Goal: Task Accomplishment & Management: Manage account settings

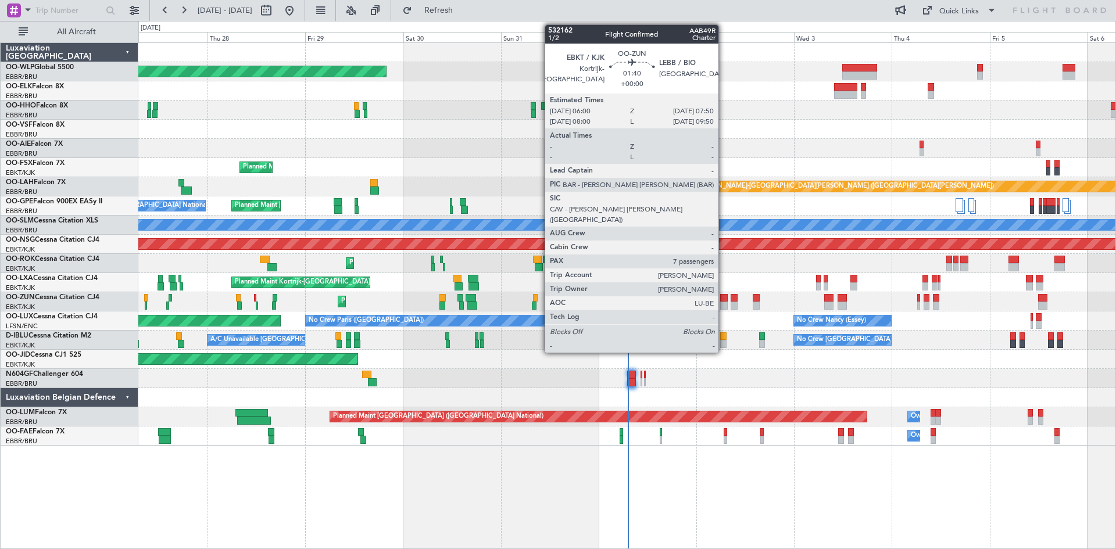
click at [723, 303] on div at bounding box center [724, 306] width 8 height 8
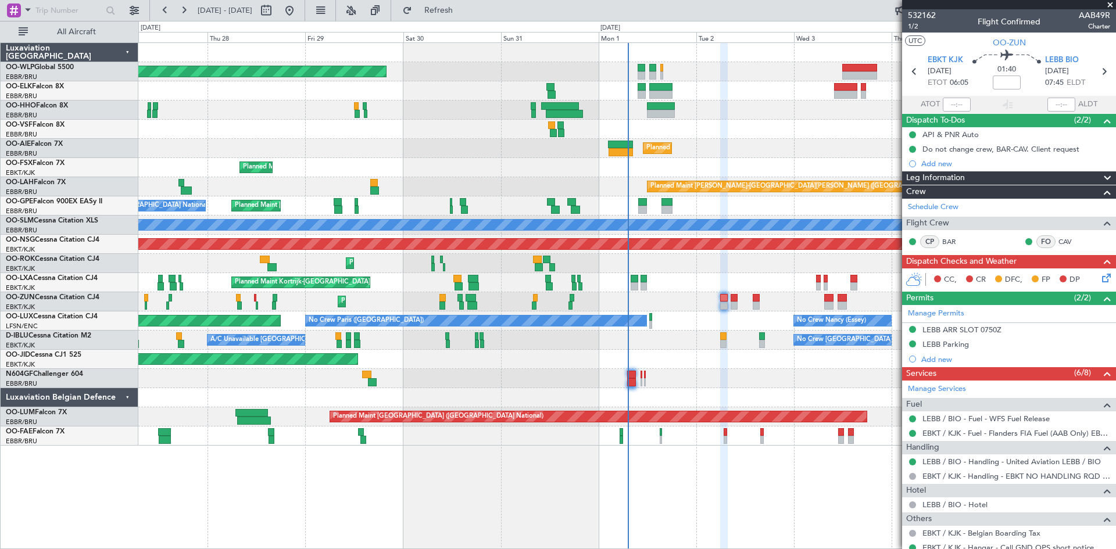
click at [892, 277] on icon at bounding box center [1103, 275] width 9 height 9
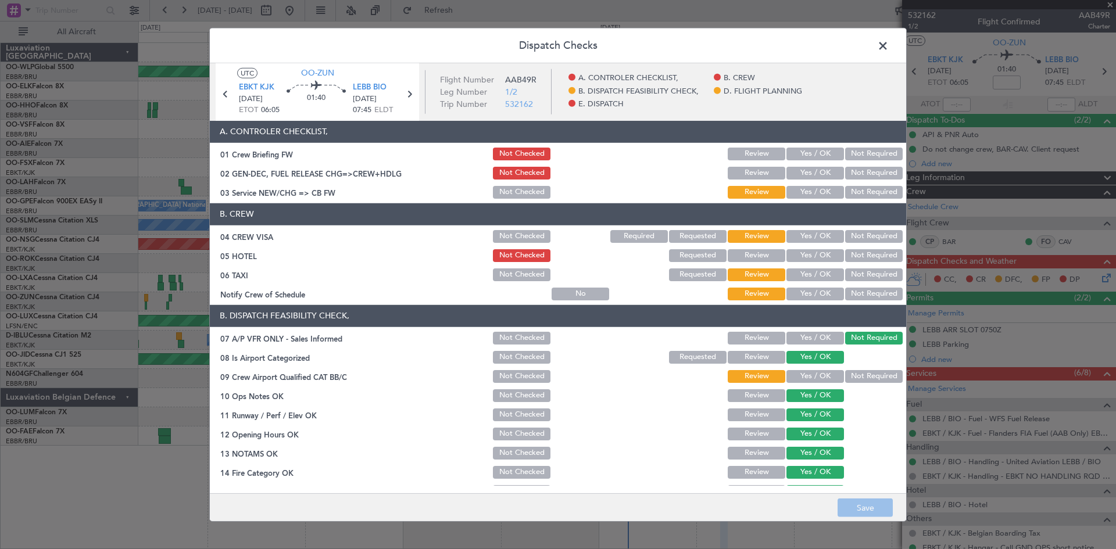
click at [888, 47] on span at bounding box center [888, 48] width 0 height 23
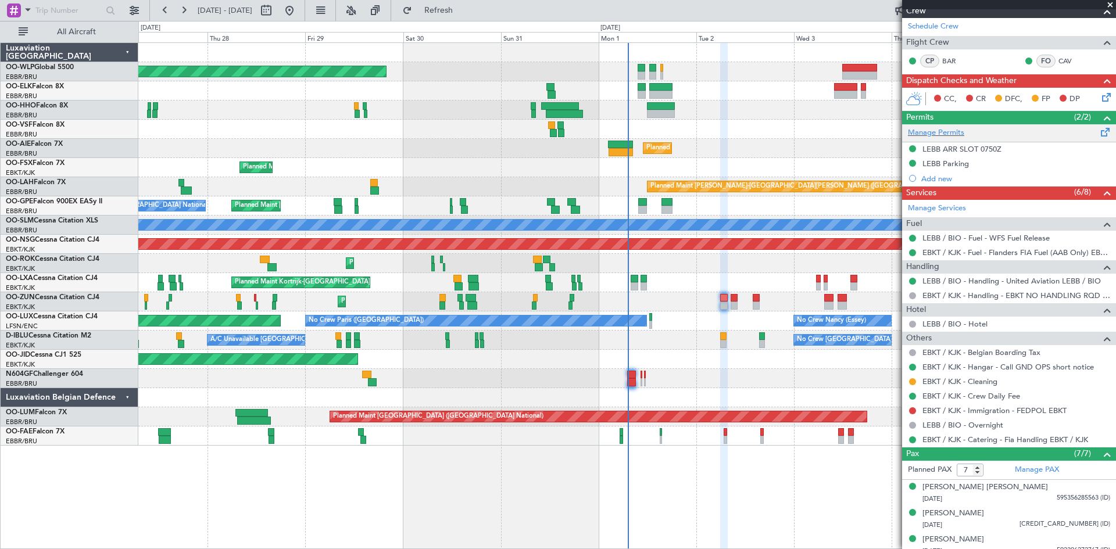
scroll to position [236, 0]
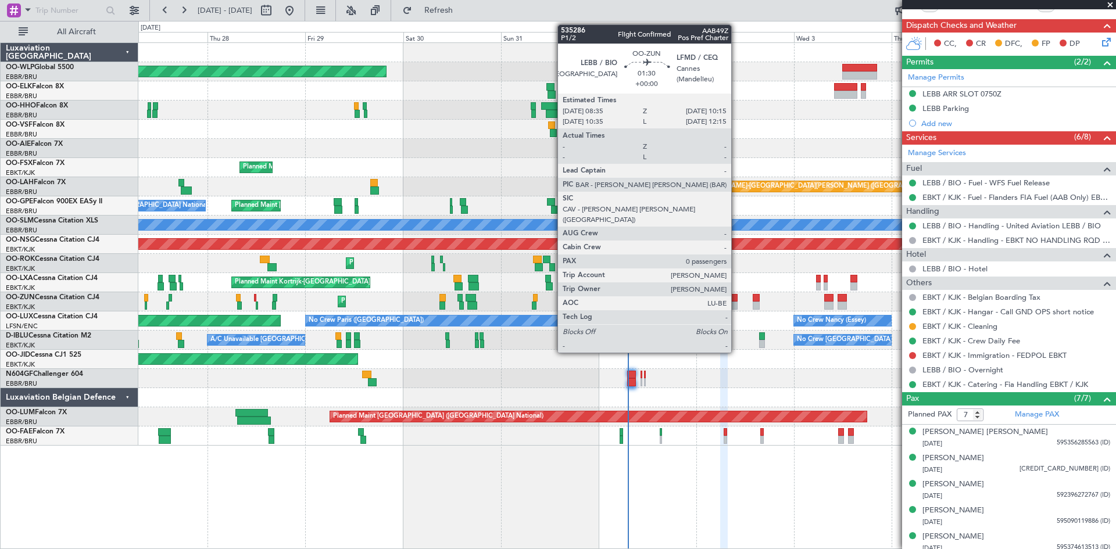
click at [736, 306] on div at bounding box center [733, 306] width 7 height 8
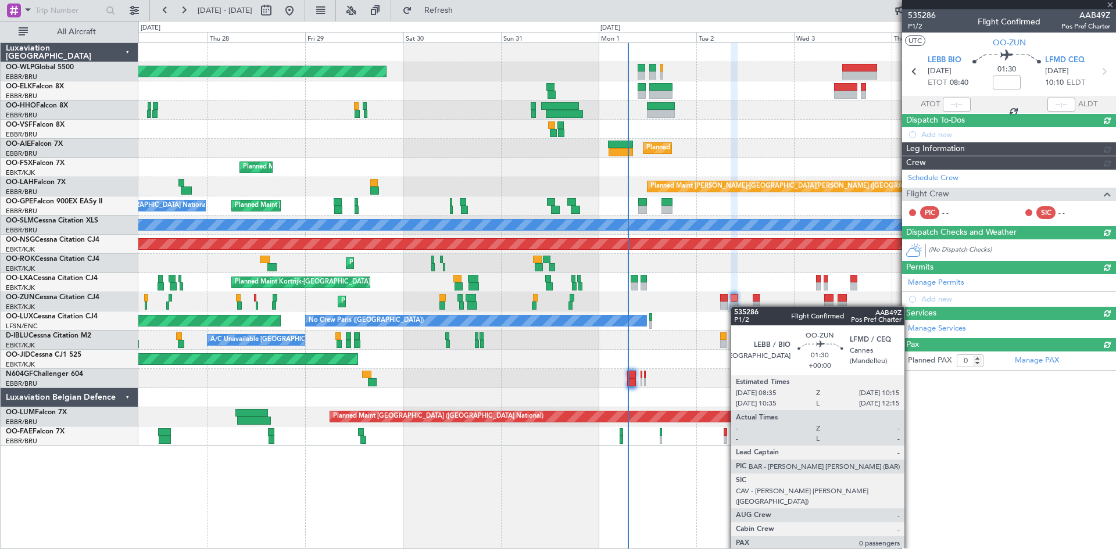
scroll to position [0, 0]
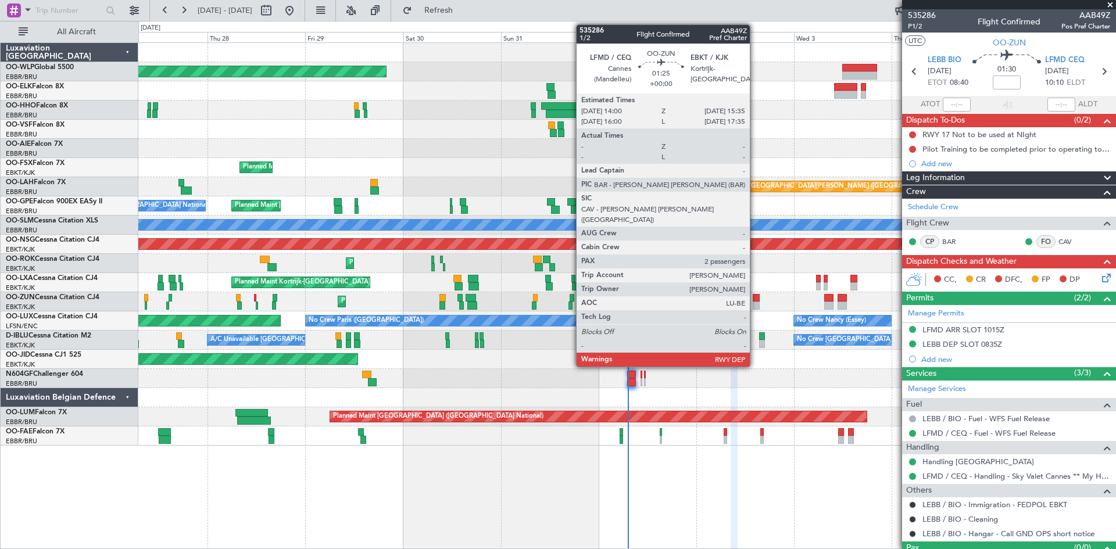
click at [755, 305] on div at bounding box center [755, 306] width 7 height 8
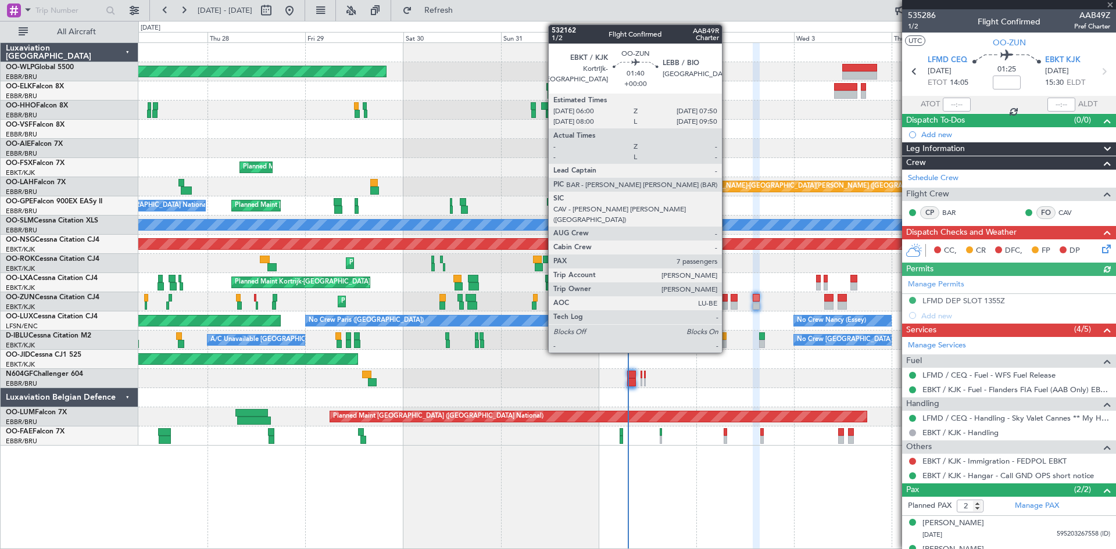
click at [727, 304] on div at bounding box center [724, 306] width 8 height 8
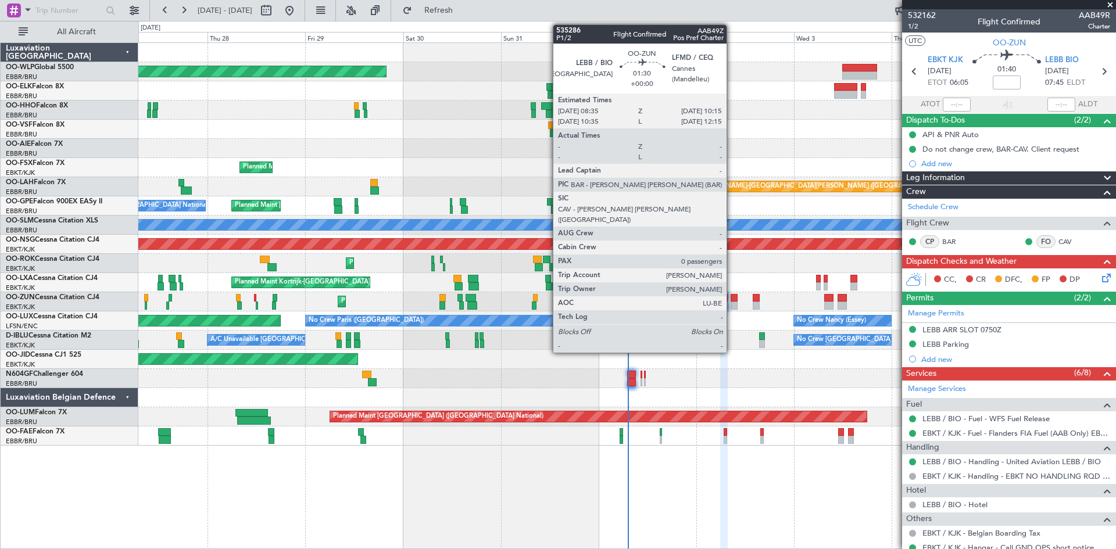
click at [732, 298] on div at bounding box center [733, 298] width 7 height 8
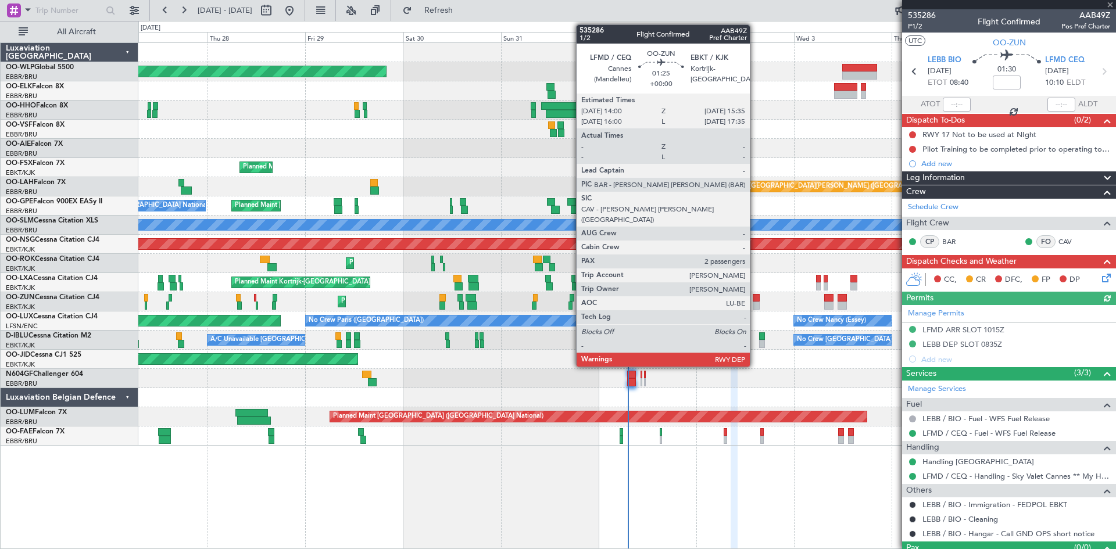
click at [755, 303] on div at bounding box center [755, 306] width 7 height 8
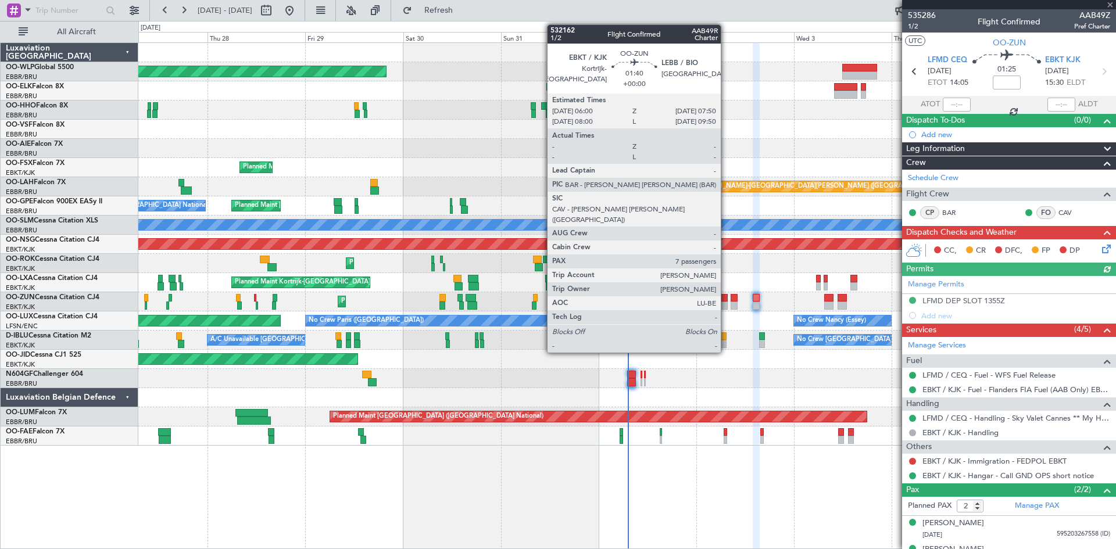
click at [726, 304] on div at bounding box center [724, 306] width 8 height 8
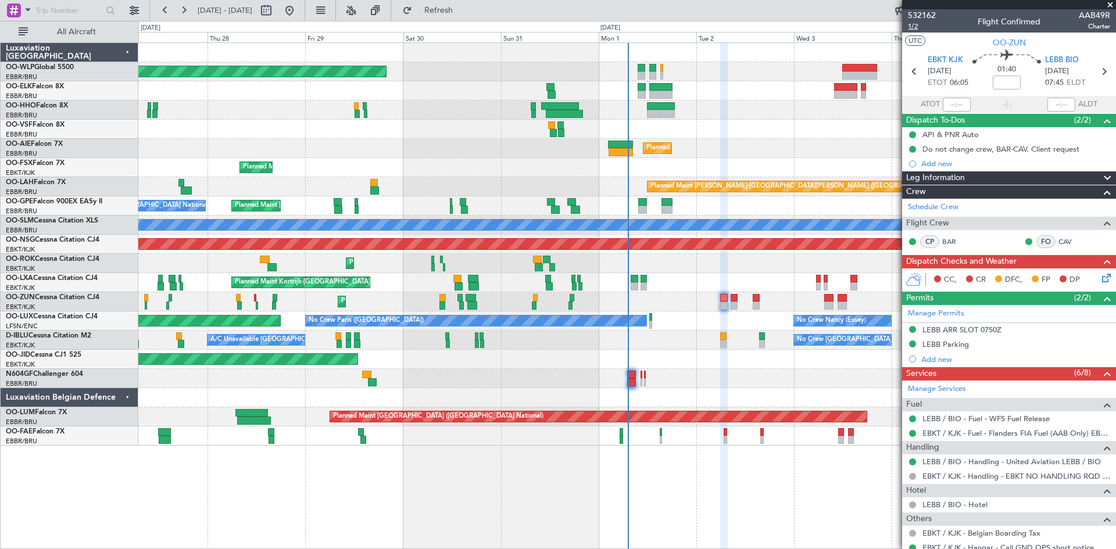
click at [892, 27] on span "1/2" at bounding box center [922, 26] width 28 height 10
click at [892, 26] on span "1/2" at bounding box center [922, 26] width 28 height 10
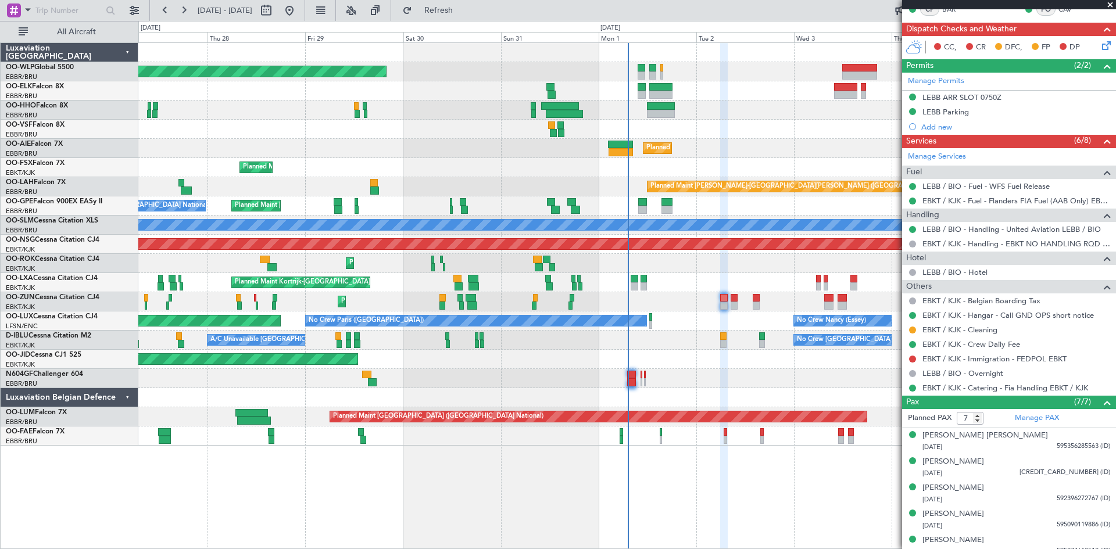
scroll to position [294, 0]
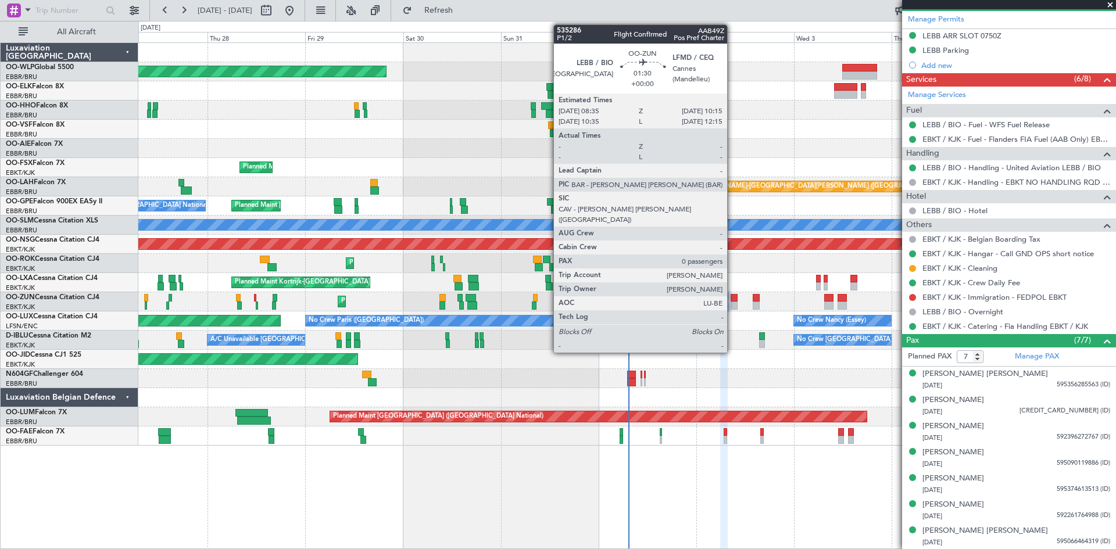
click at [732, 306] on div at bounding box center [733, 306] width 7 height 8
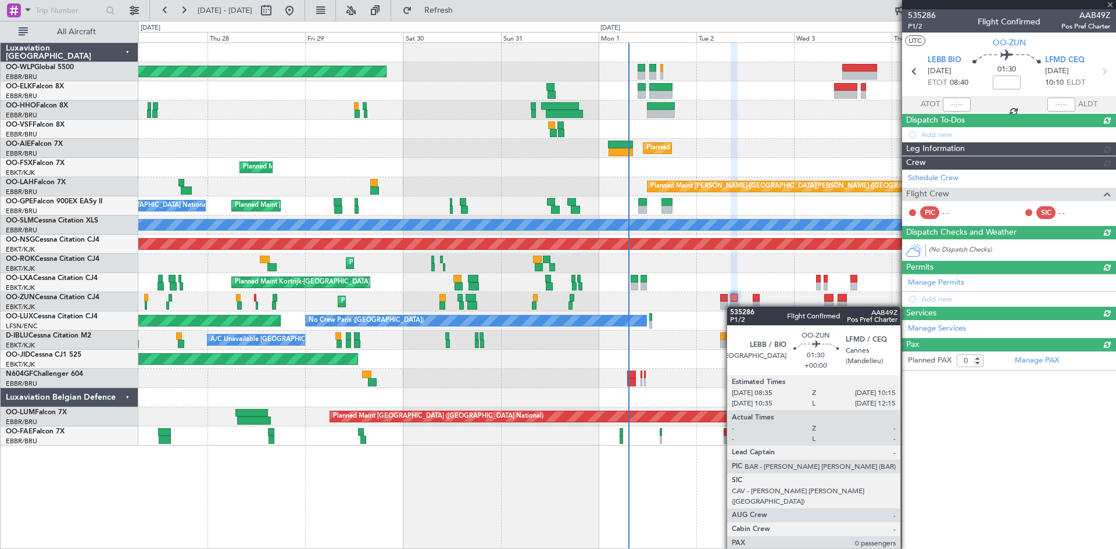
scroll to position [0, 0]
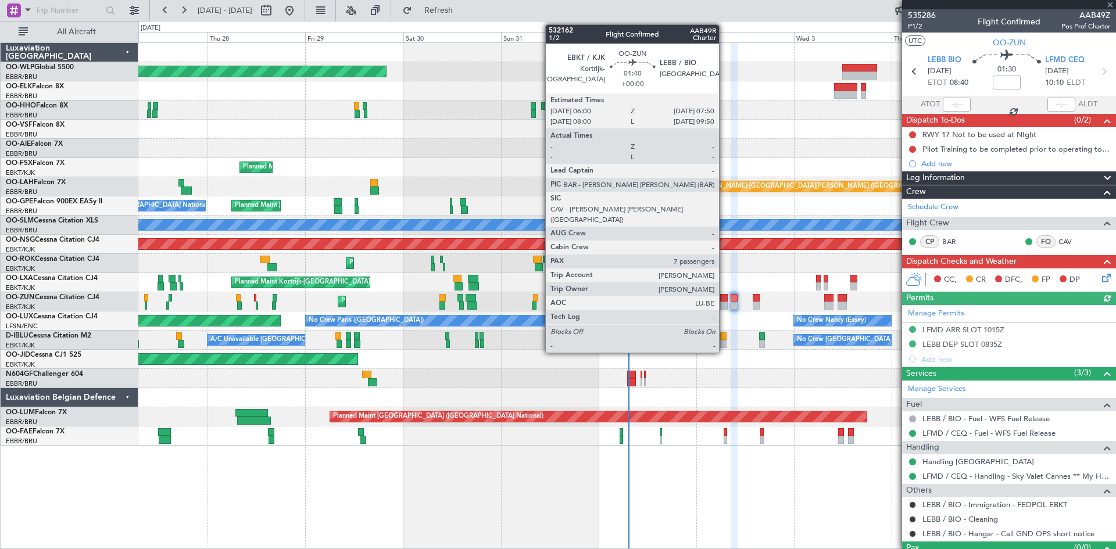
click at [724, 306] on div at bounding box center [724, 306] width 8 height 8
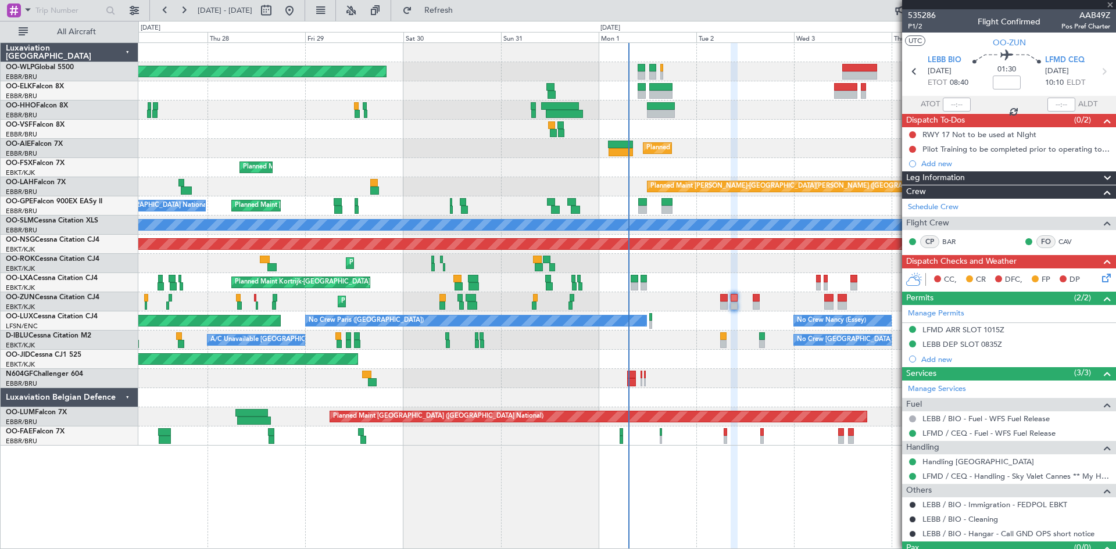
type input "7"
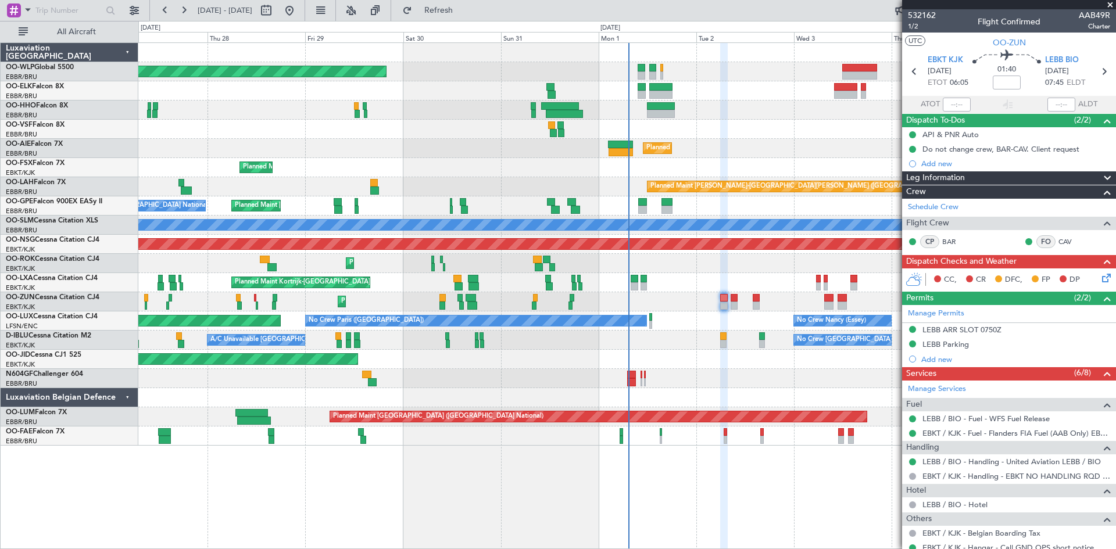
click at [892, 281] on icon at bounding box center [1103, 275] width 9 height 9
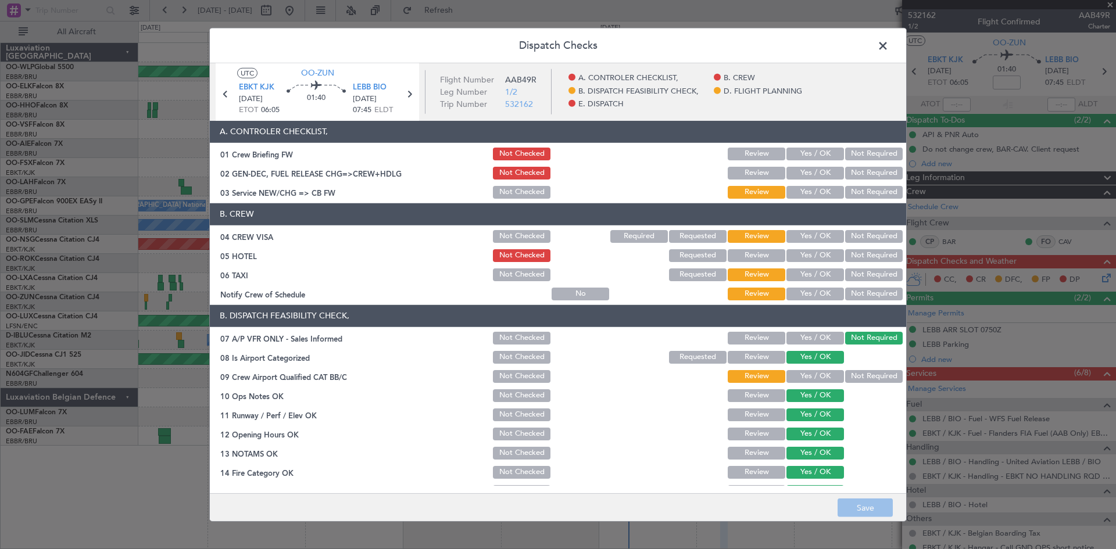
click at [827, 176] on button "Yes / OK" at bounding box center [815, 173] width 58 height 13
click at [863, 236] on button "Not Required" at bounding box center [874, 236] width 58 height 13
click at [855, 290] on button "Not Required" at bounding box center [874, 294] width 58 height 13
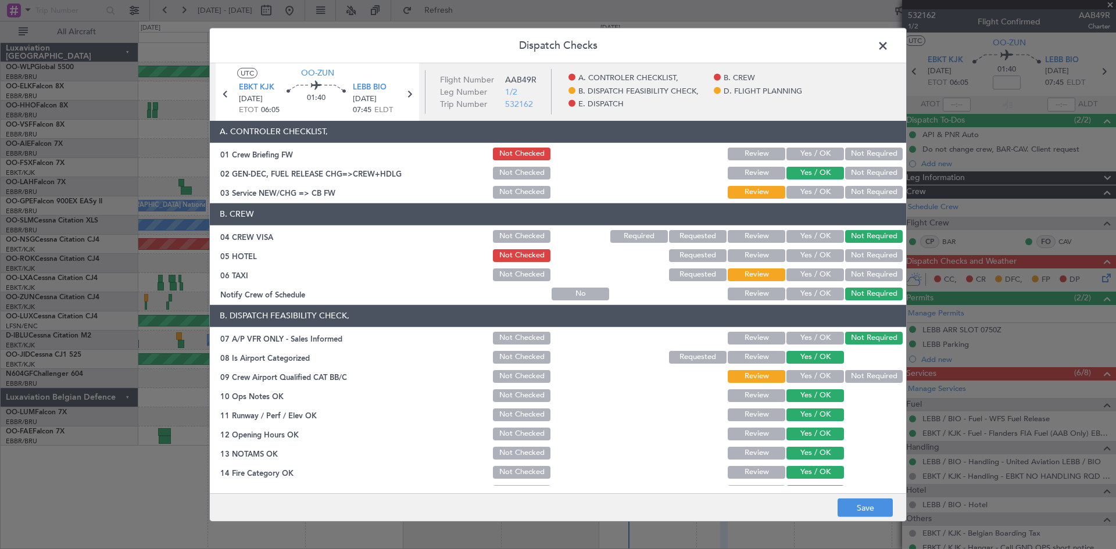
click at [852, 279] on button "Not Required" at bounding box center [874, 274] width 58 height 13
click at [846, 257] on button "Not Required" at bounding box center [874, 255] width 58 height 13
click at [813, 300] on button "Yes / OK" at bounding box center [815, 294] width 58 height 13
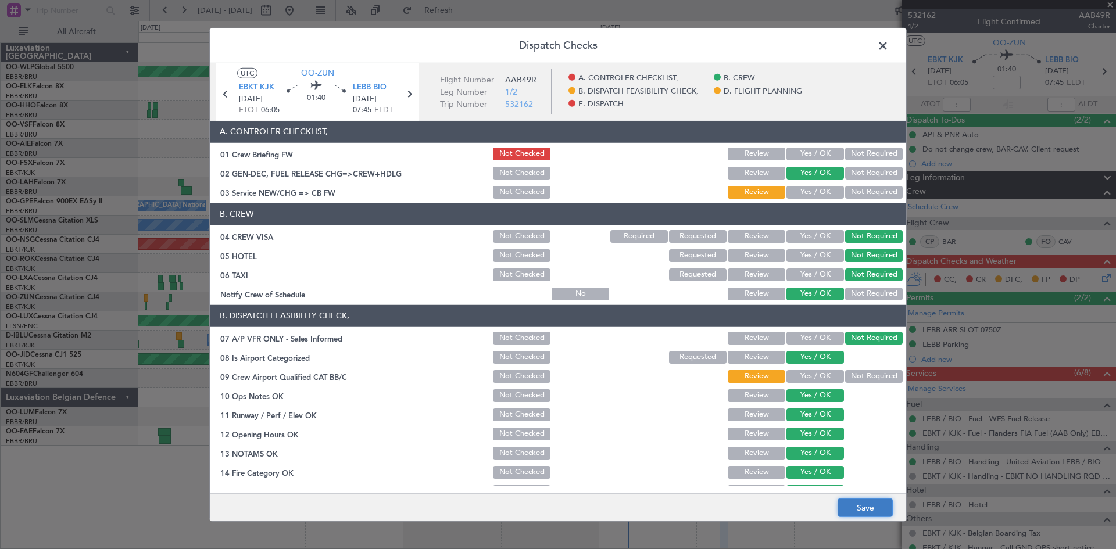
click at [866, 424] on button "Save" at bounding box center [864, 508] width 55 height 19
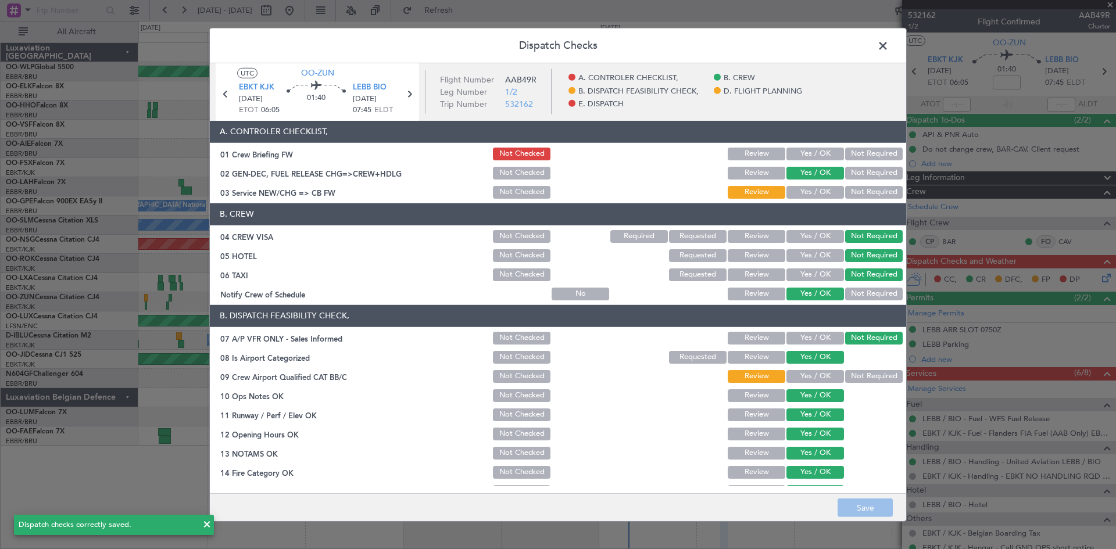
type input "-00:05"
click at [411, 99] on icon at bounding box center [408, 93] width 15 height 15
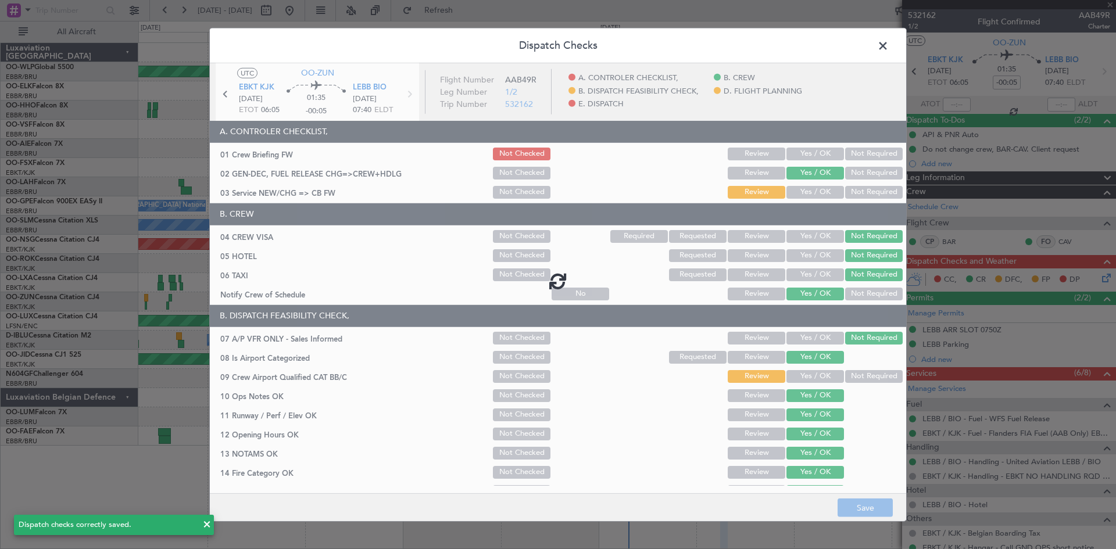
type input "0"
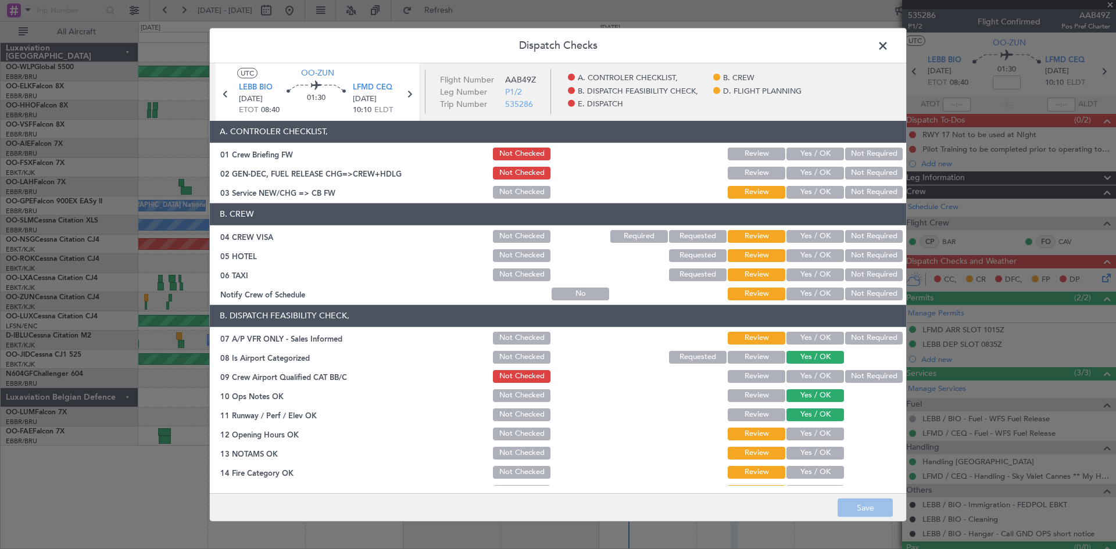
click at [806, 170] on button "Yes / OK" at bounding box center [815, 173] width 58 height 13
click at [799, 187] on button "Yes / OK" at bounding box center [815, 192] width 58 height 13
click at [858, 244] on div "Not Required" at bounding box center [872, 236] width 59 height 16
click at [858, 259] on button "Not Required" at bounding box center [874, 255] width 58 height 13
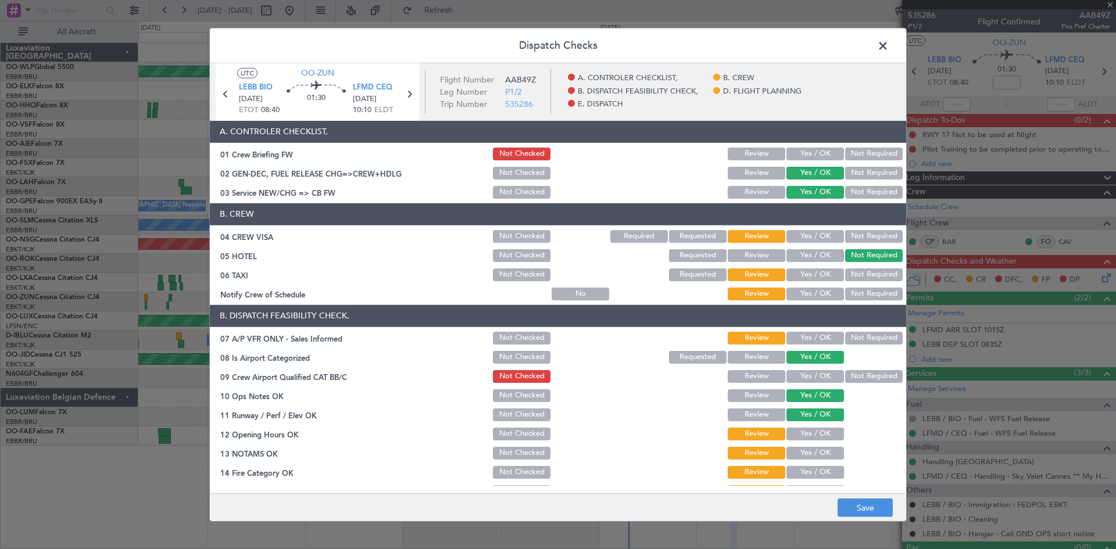
click at [860, 274] on button "Not Required" at bounding box center [874, 274] width 58 height 13
click at [811, 295] on button "Yes / OK" at bounding box center [815, 294] width 58 height 13
click at [786, 239] on button "Yes / OK" at bounding box center [815, 236] width 58 height 13
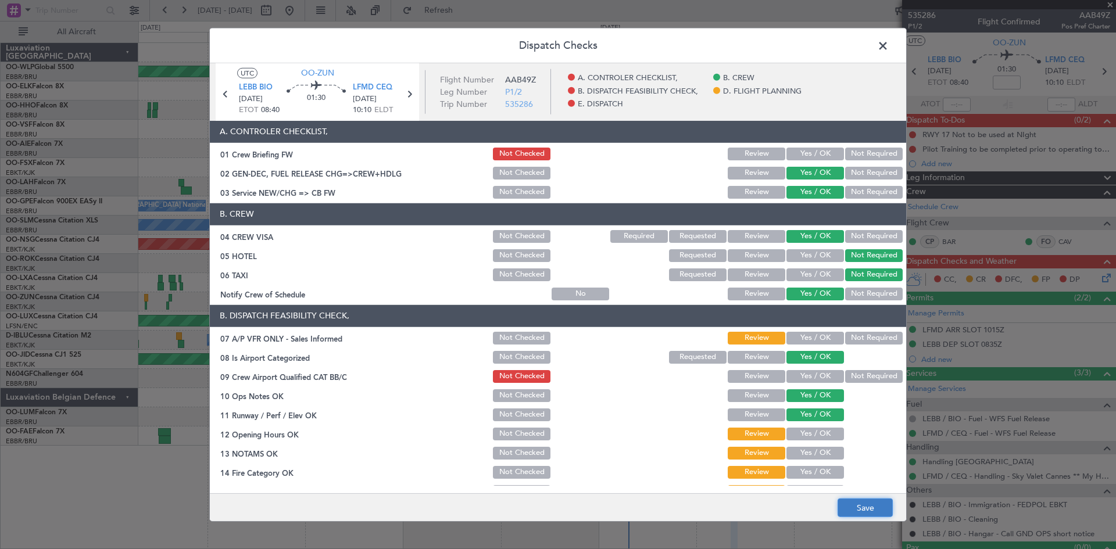
click at [866, 424] on button "Save" at bounding box center [864, 508] width 55 height 19
click at [888, 49] on span at bounding box center [888, 48] width 0 height 23
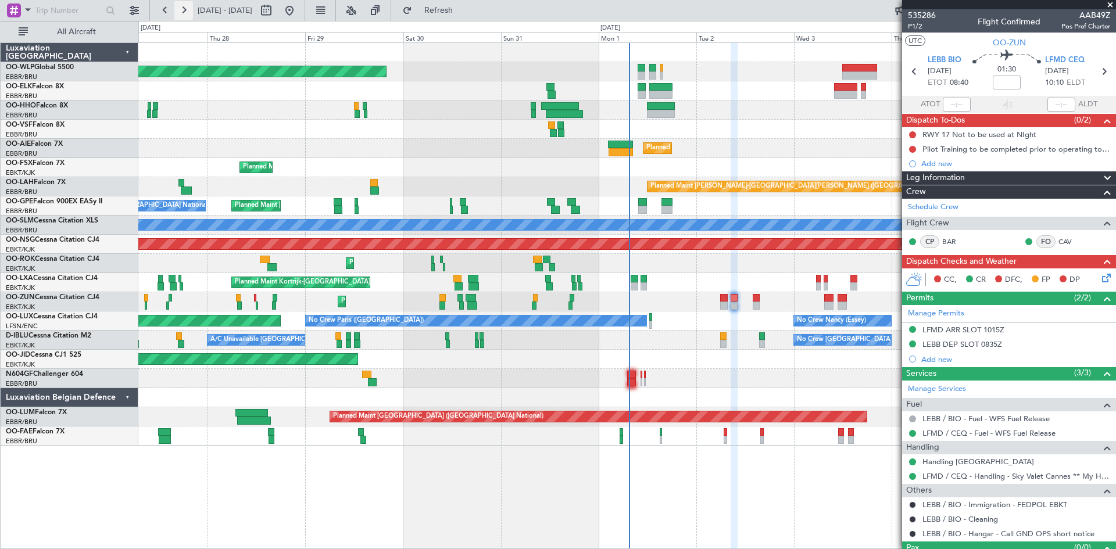
click at [188, 11] on button at bounding box center [183, 10] width 19 height 19
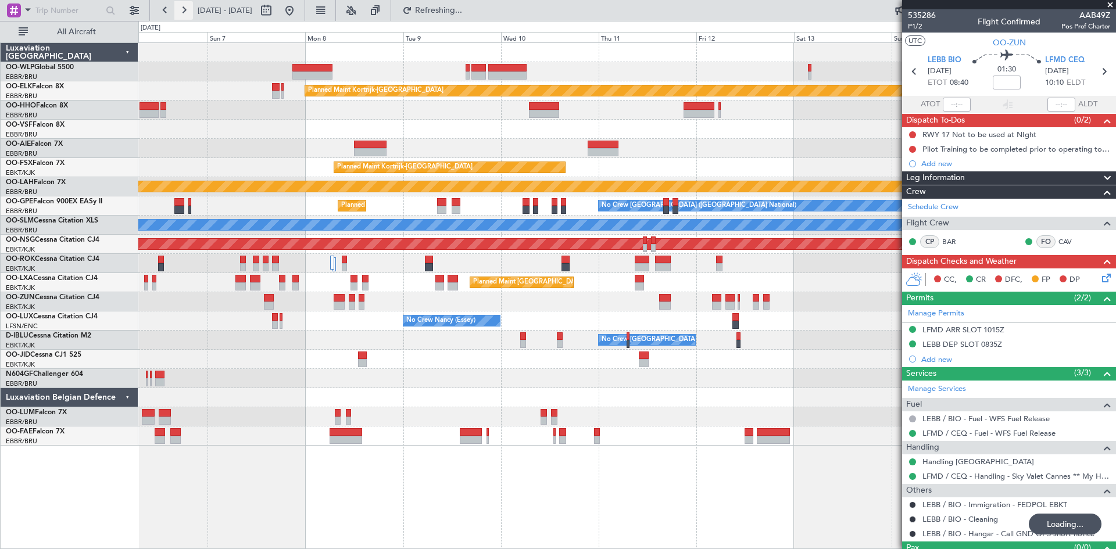
click at [188, 11] on button at bounding box center [183, 10] width 19 height 19
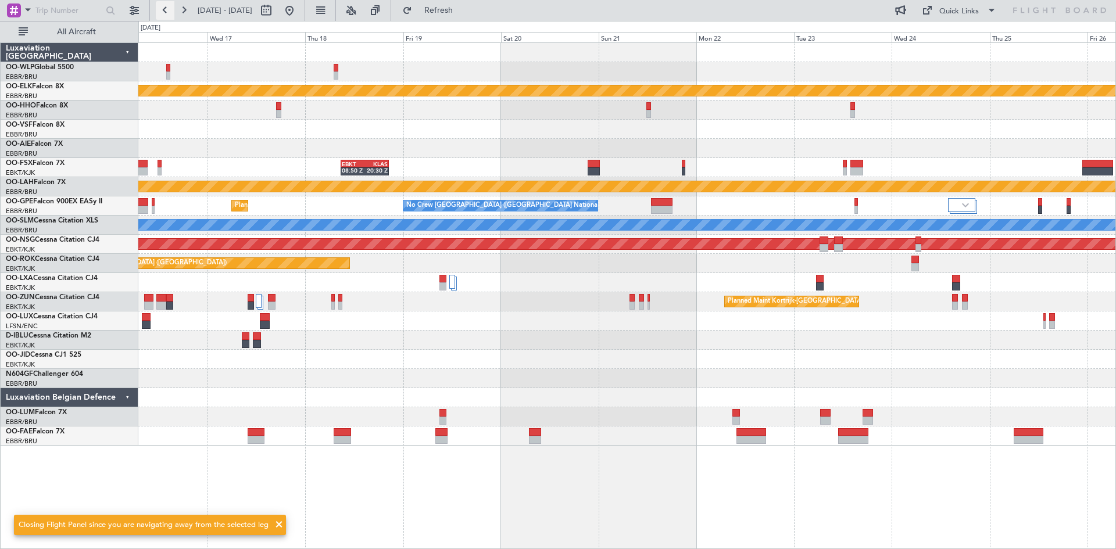
click at [162, 9] on button at bounding box center [165, 10] width 19 height 19
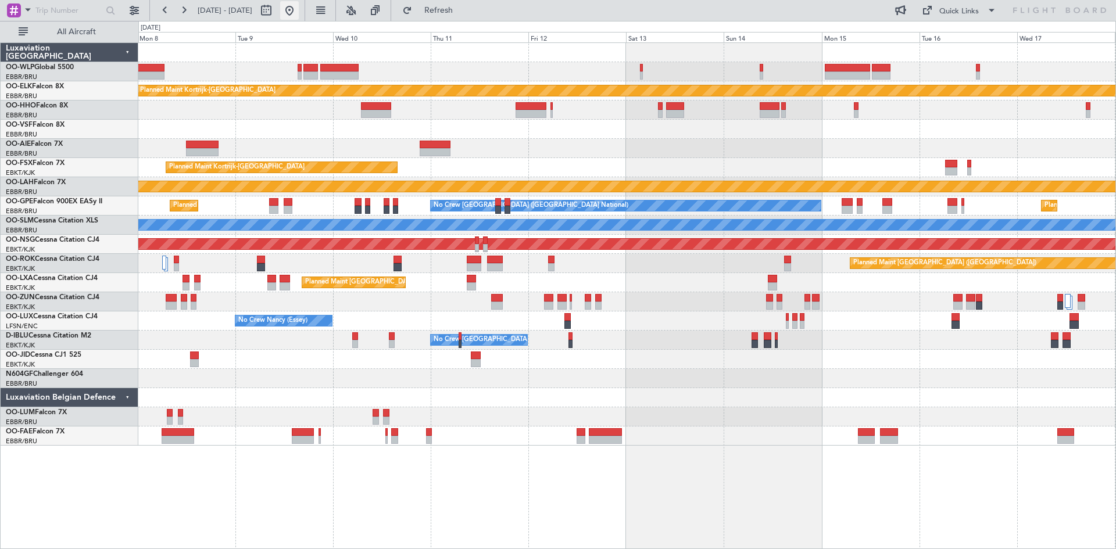
click at [299, 9] on button at bounding box center [289, 10] width 19 height 19
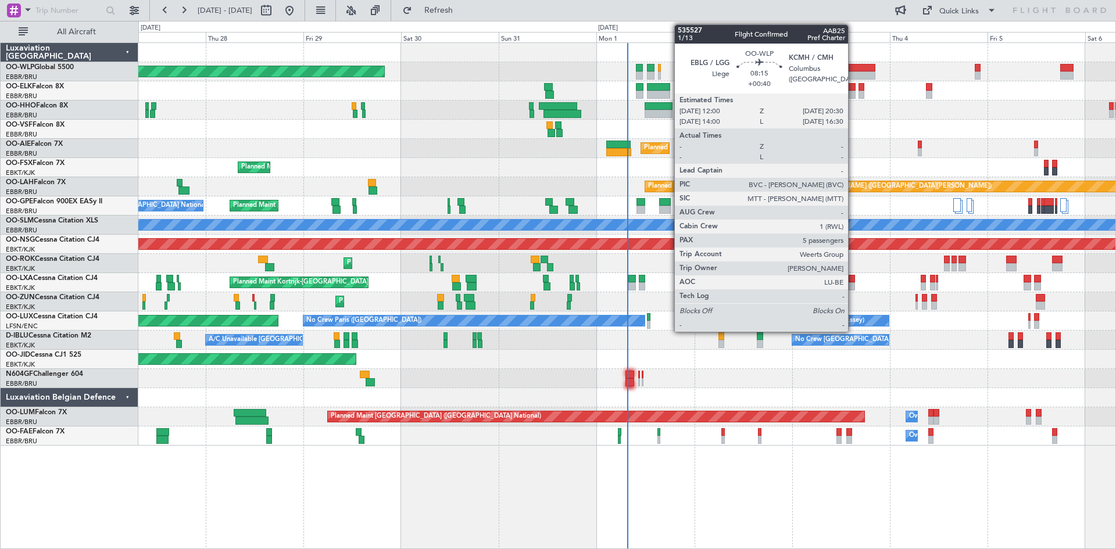
click at [853, 69] on div at bounding box center [857, 68] width 35 height 8
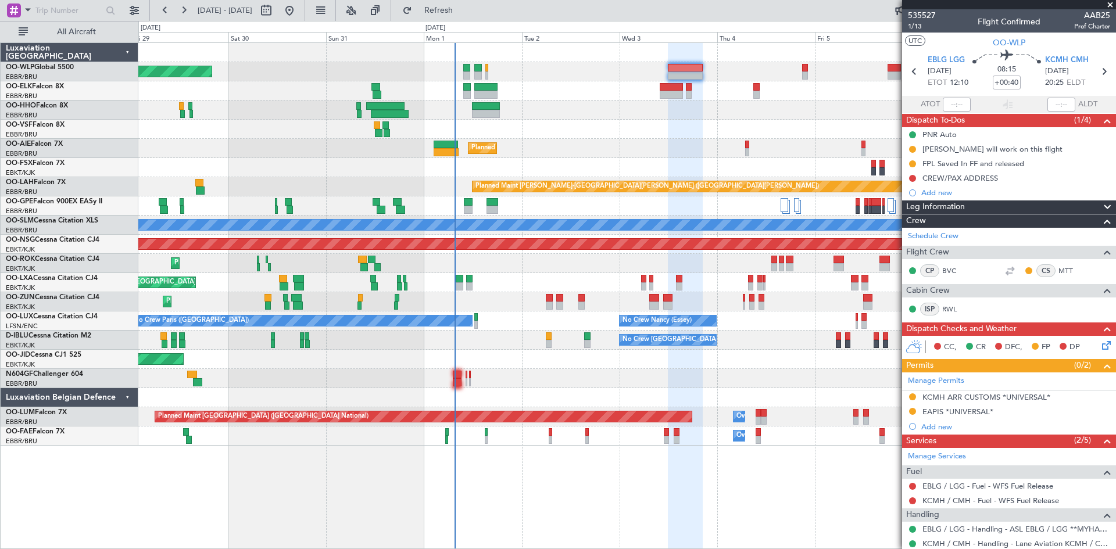
click at [673, 156] on div "Planned Maint Berlin (Brandenburg) Planned Maint Kortrijk-Wevelgem Planned Main…" at bounding box center [626, 244] width 977 height 403
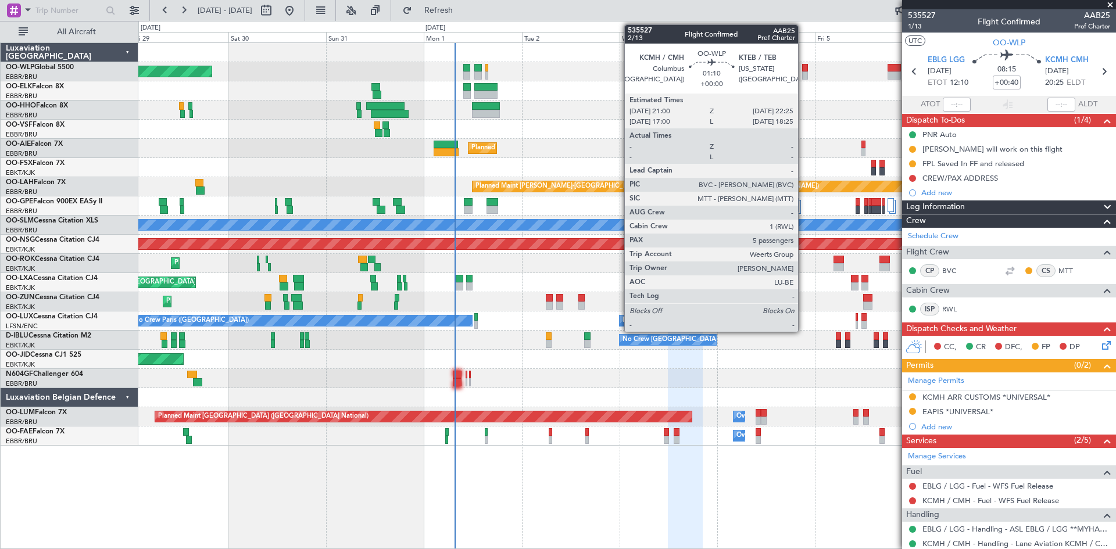
click at [803, 74] on div at bounding box center [805, 75] width 6 height 8
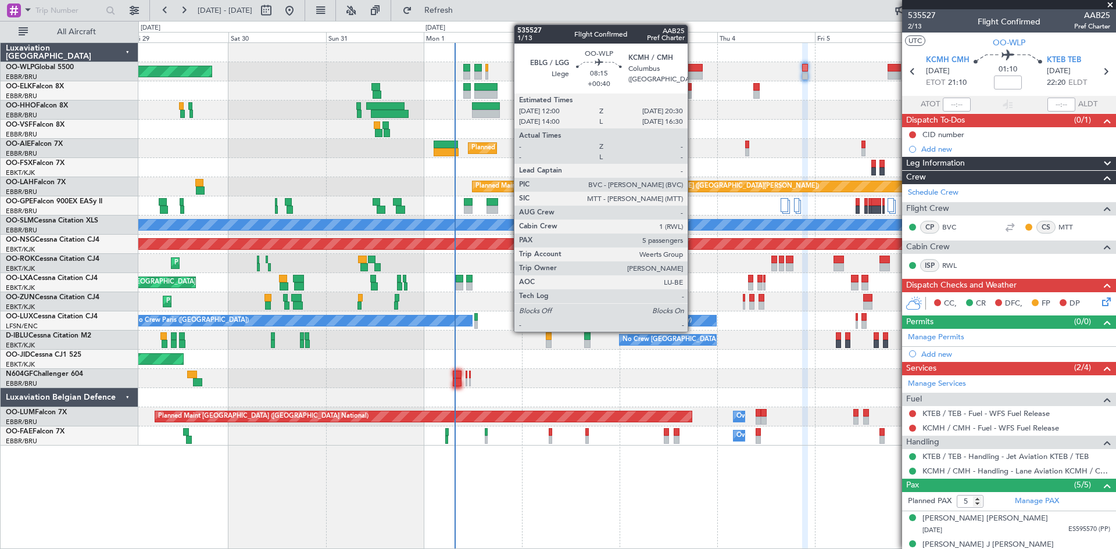
click at [693, 70] on div at bounding box center [685, 68] width 35 height 8
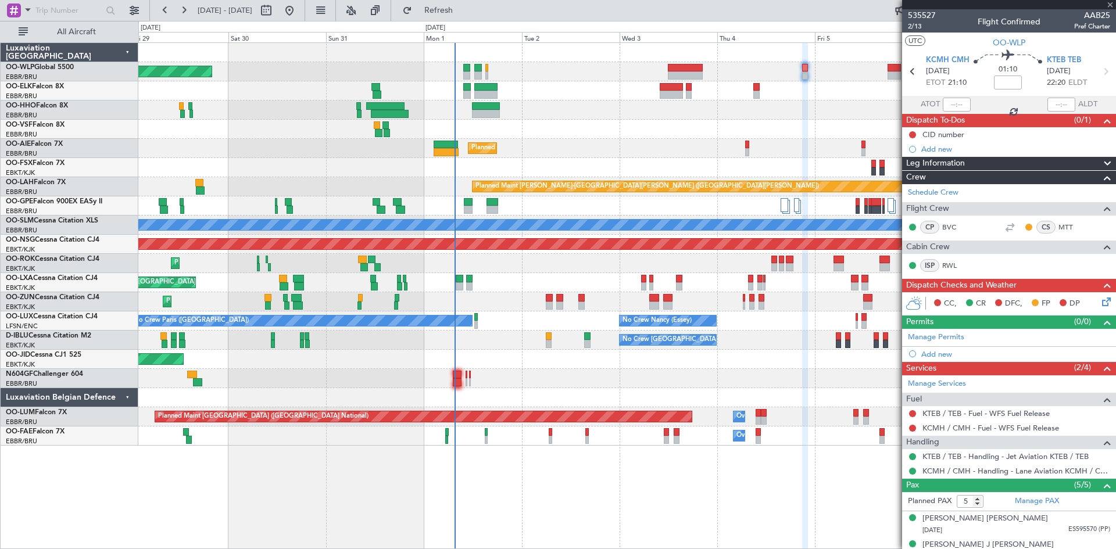
type input "+00:40"
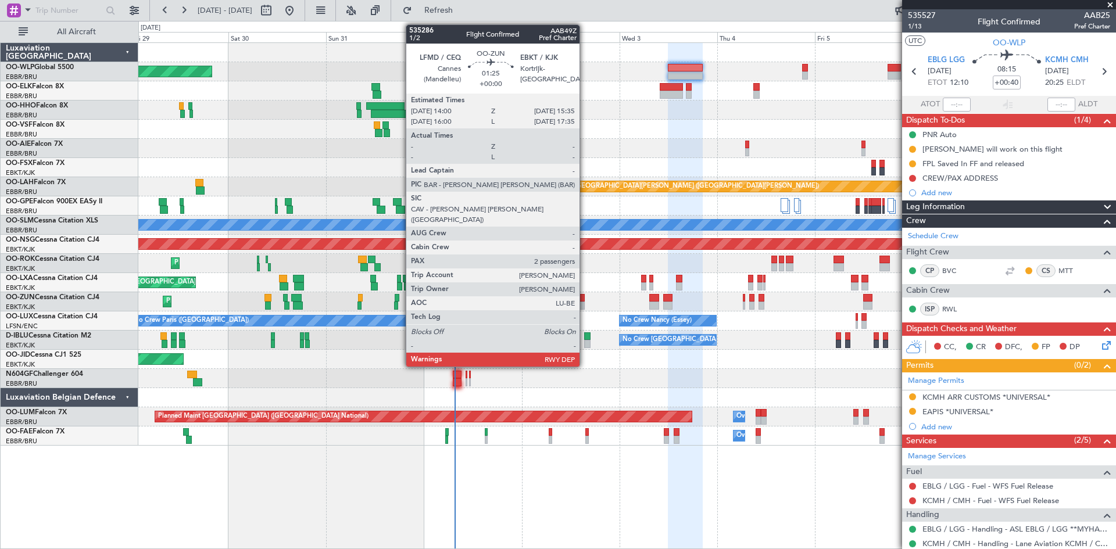
click at [585, 308] on div "Planned Maint Kortrijk-[GEOGRAPHIC_DATA]" at bounding box center [626, 301] width 977 height 19
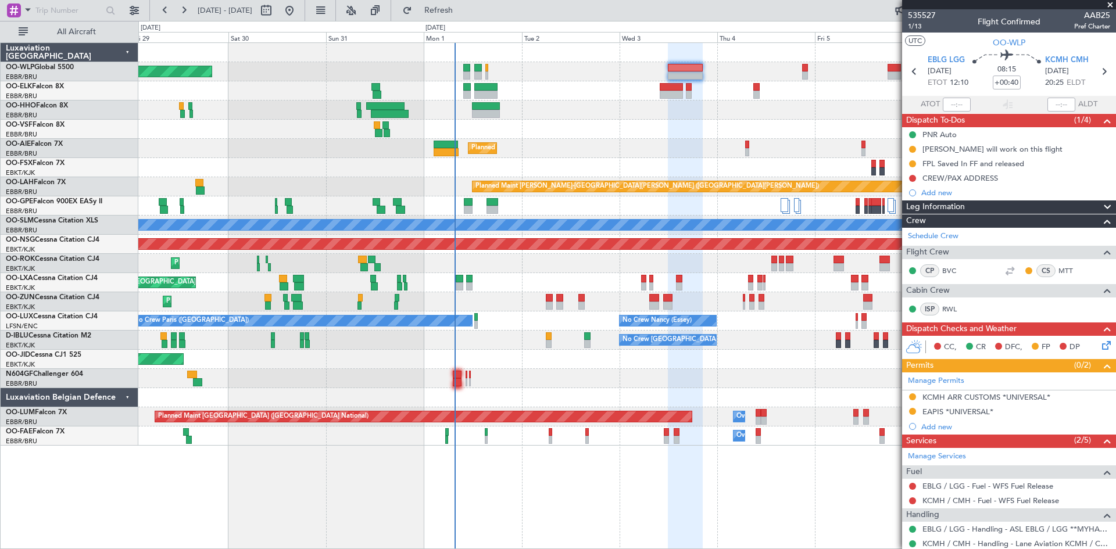
click at [584, 308] on div at bounding box center [581, 306] width 7 height 8
type input "2"
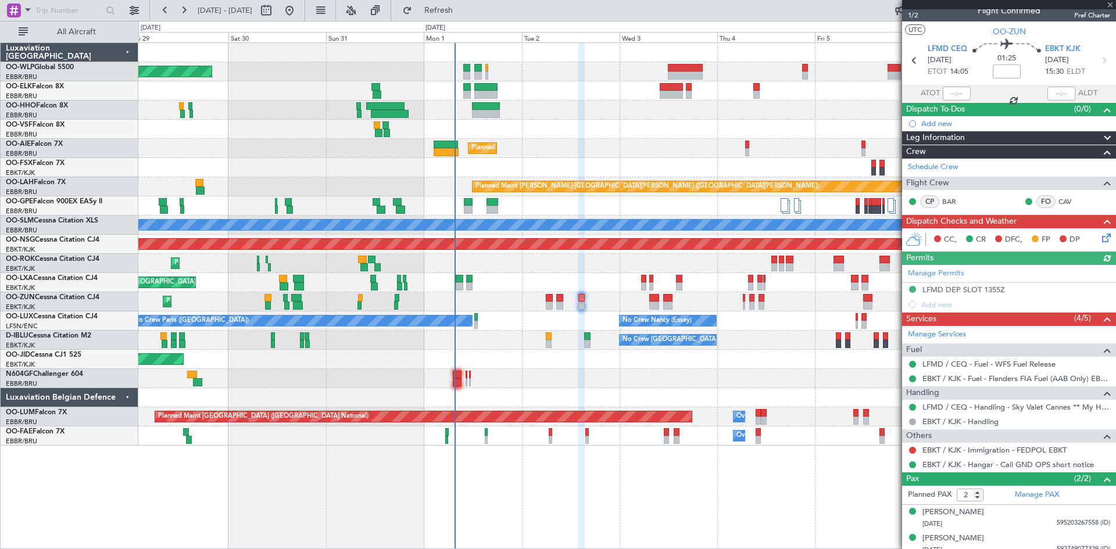
scroll to position [19, 0]
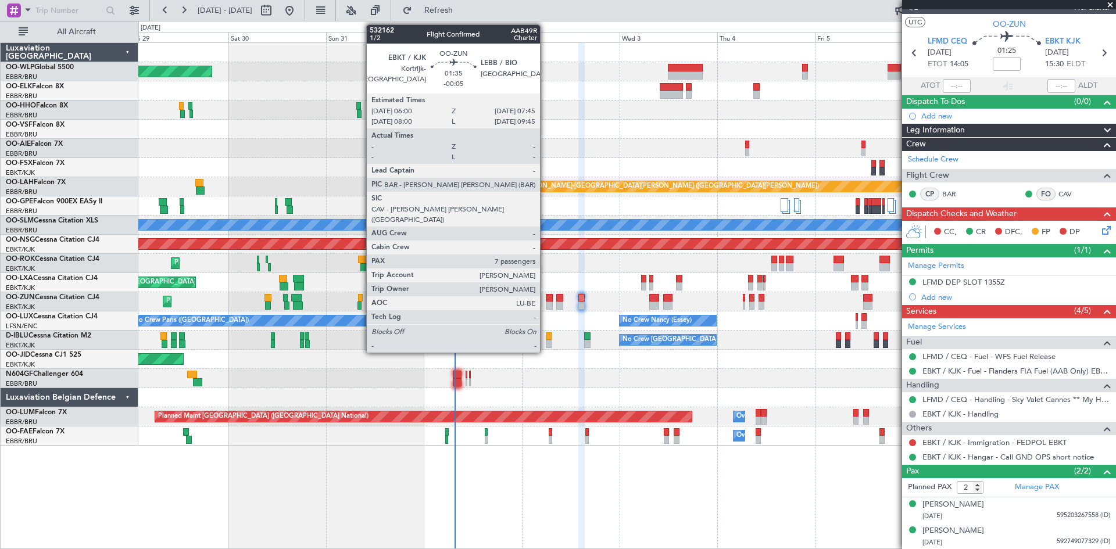
click at [546, 294] on div at bounding box center [550, 298] width 8 height 8
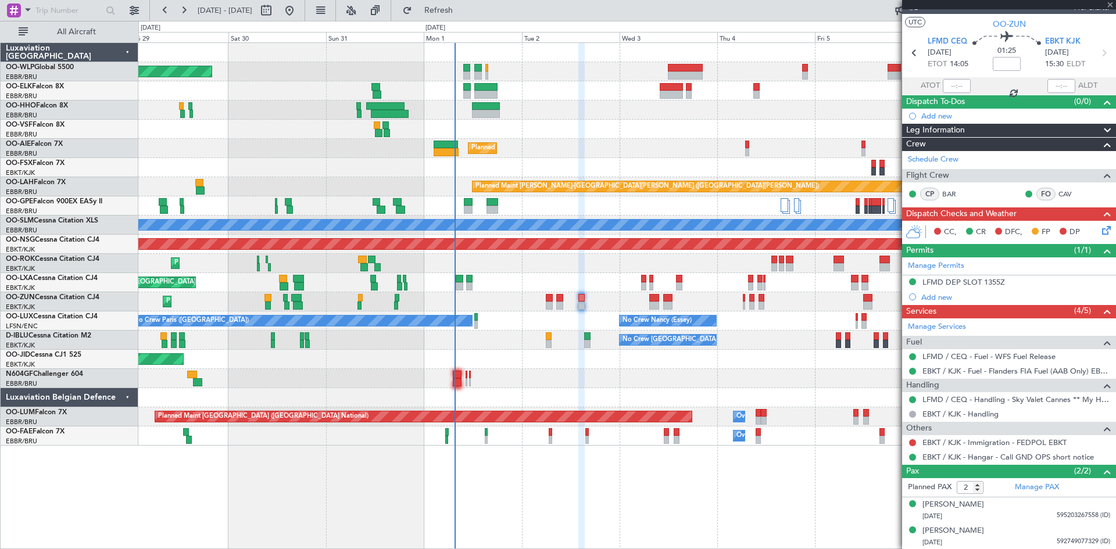
type input "-00:05"
type input "7"
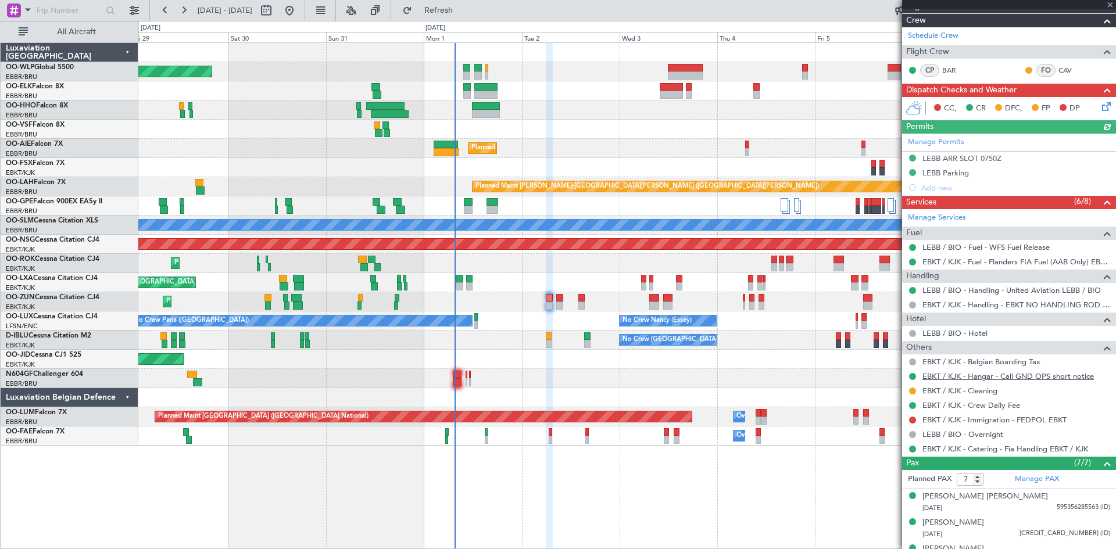
scroll to position [291, 0]
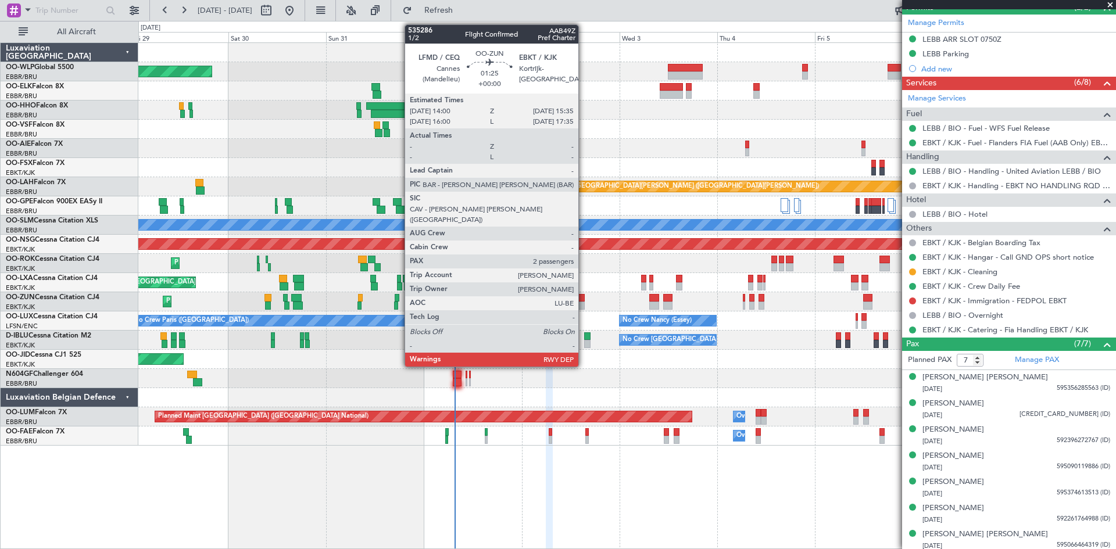
click at [583, 297] on div at bounding box center [581, 298] width 7 height 8
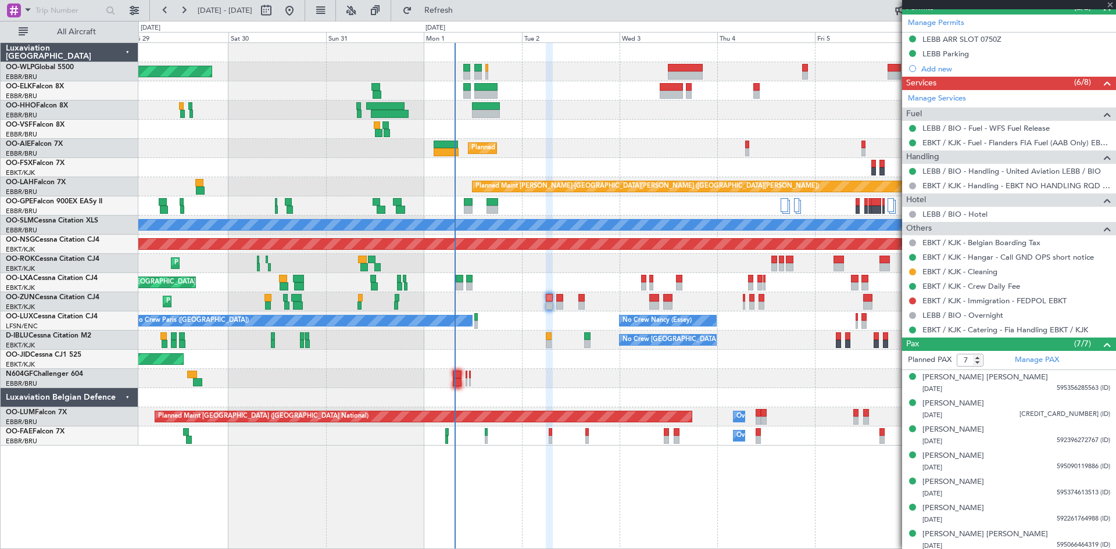
type input "2"
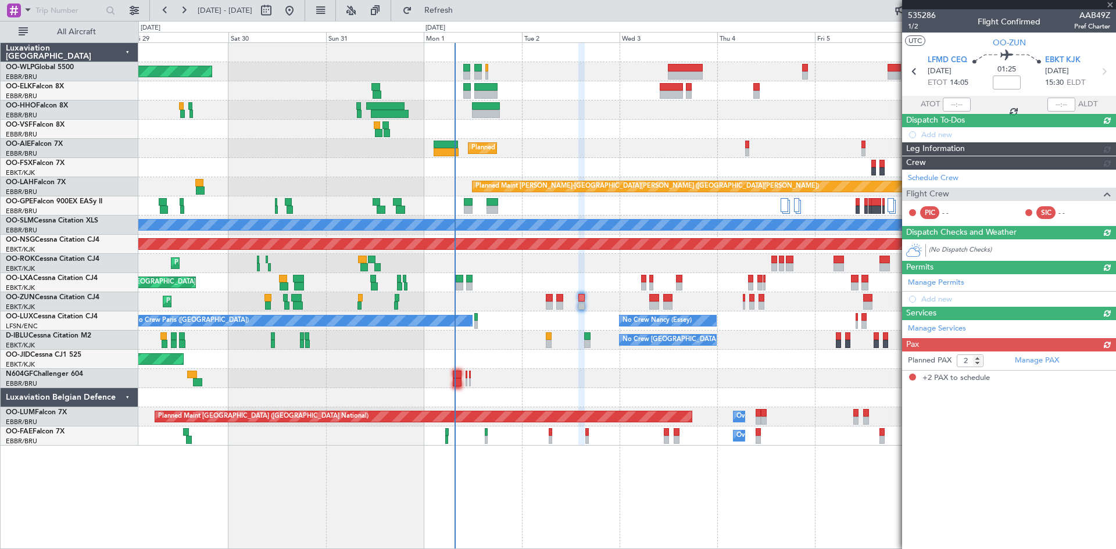
scroll to position [0, 0]
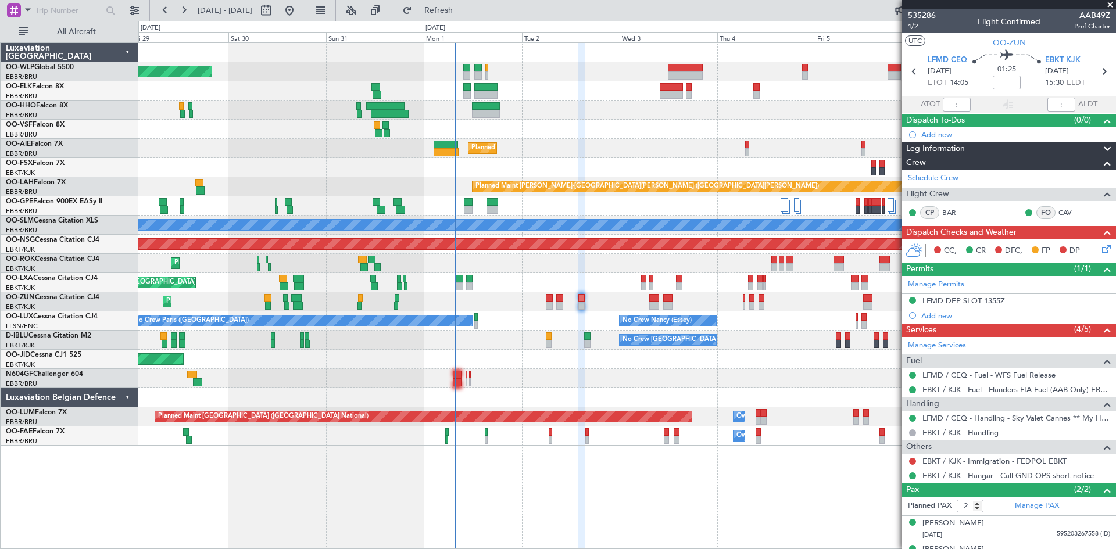
click at [892, 249] on icon at bounding box center [1103, 246] width 9 height 9
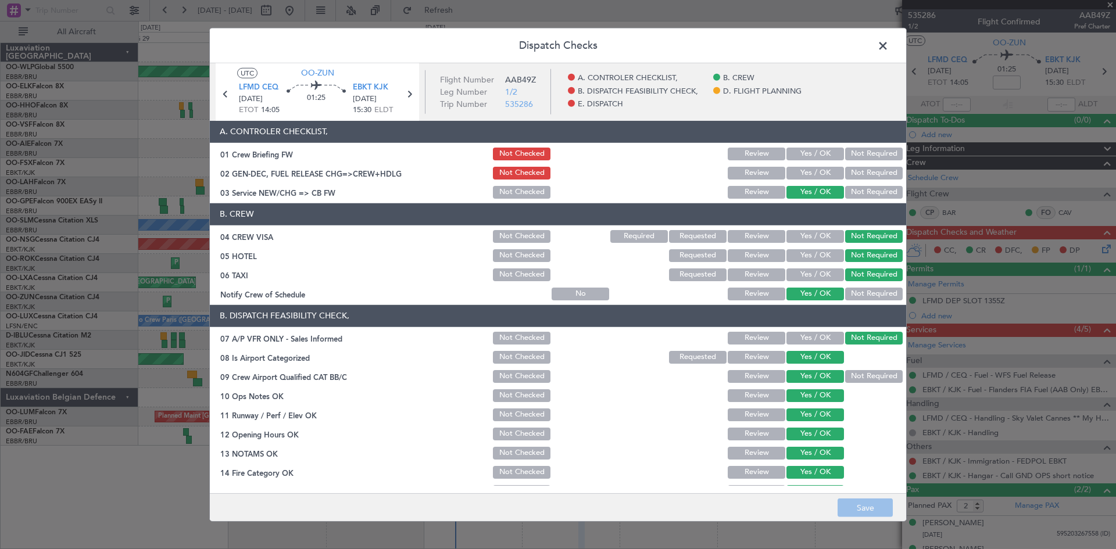
click at [815, 175] on button "Yes / OK" at bounding box center [815, 173] width 58 height 13
click at [873, 424] on button "Save" at bounding box center [864, 508] width 55 height 19
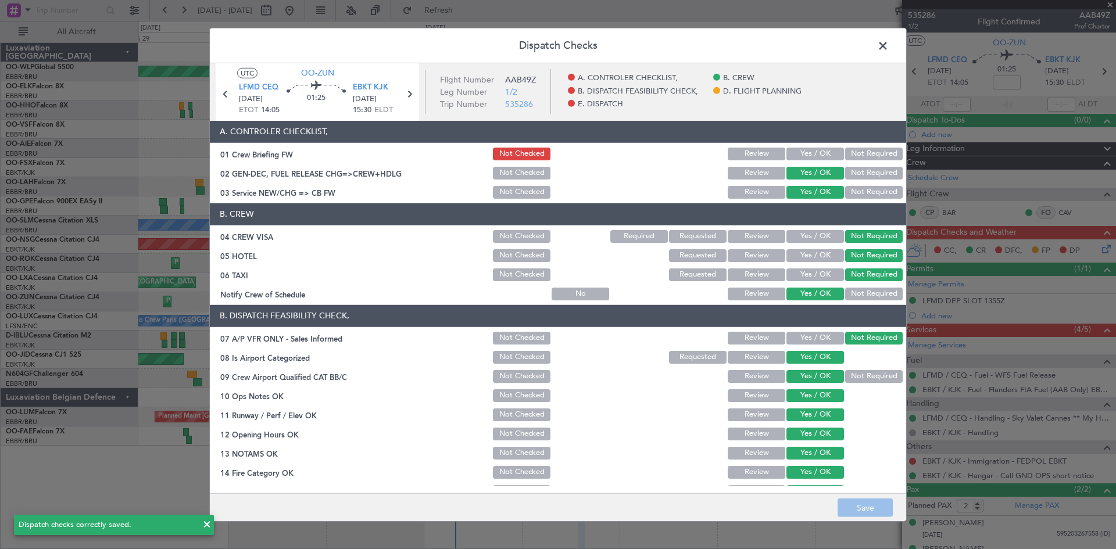
click at [888, 41] on span at bounding box center [888, 48] width 0 height 23
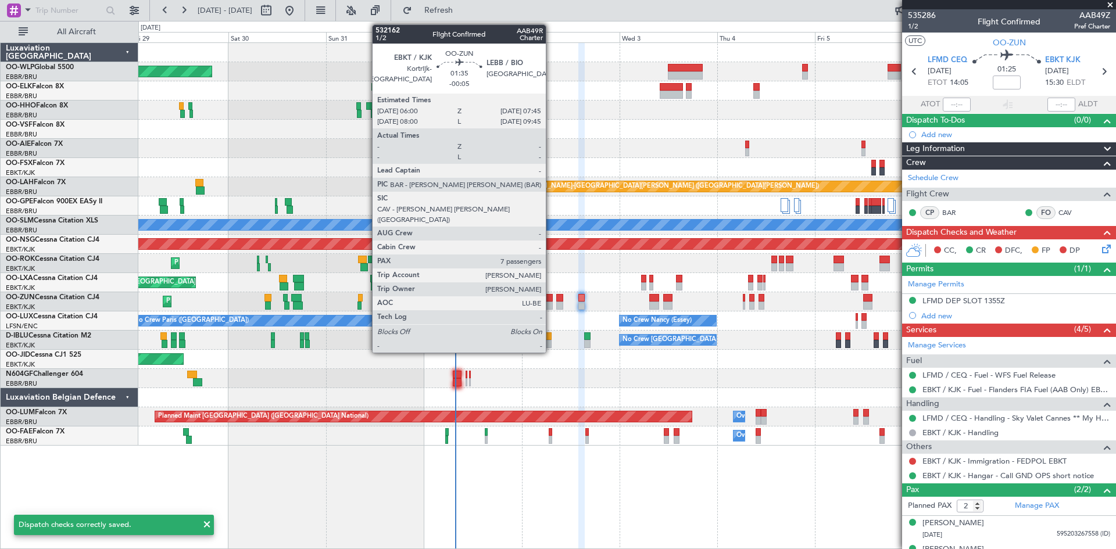
click at [551, 302] on div at bounding box center [550, 306] width 8 height 8
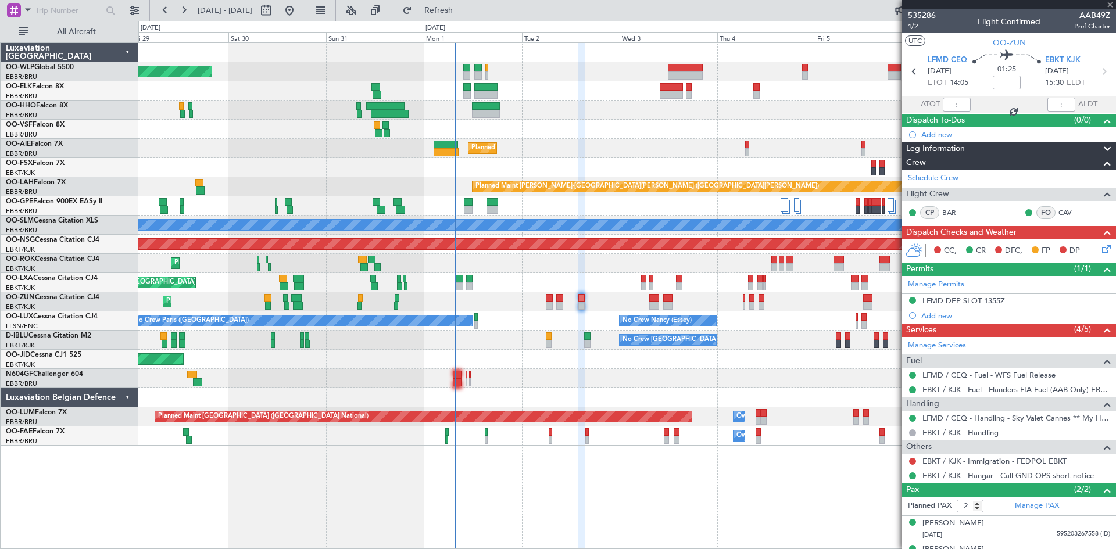
type input "-00:05"
type input "7"
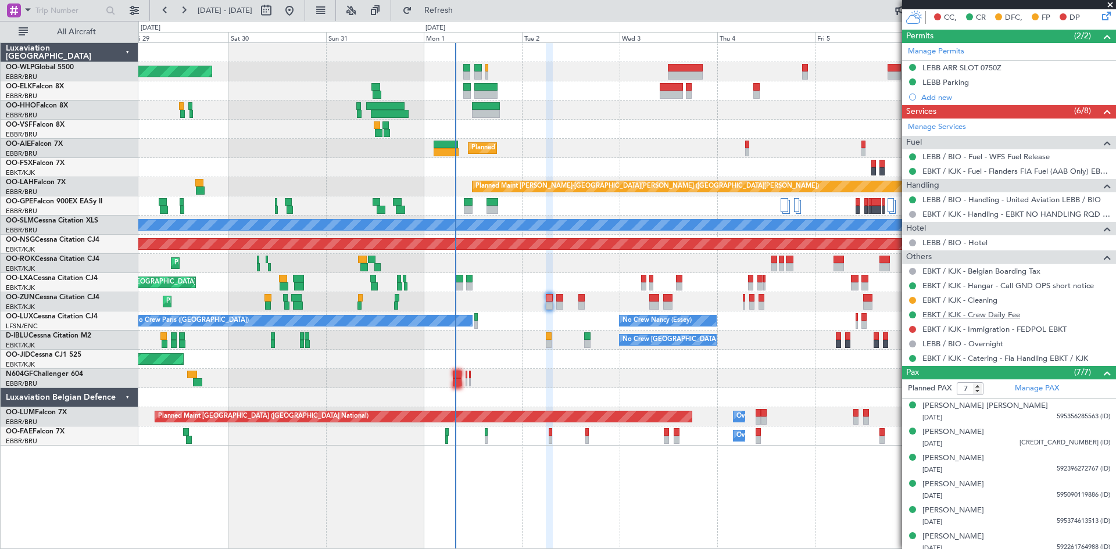
scroll to position [232, 0]
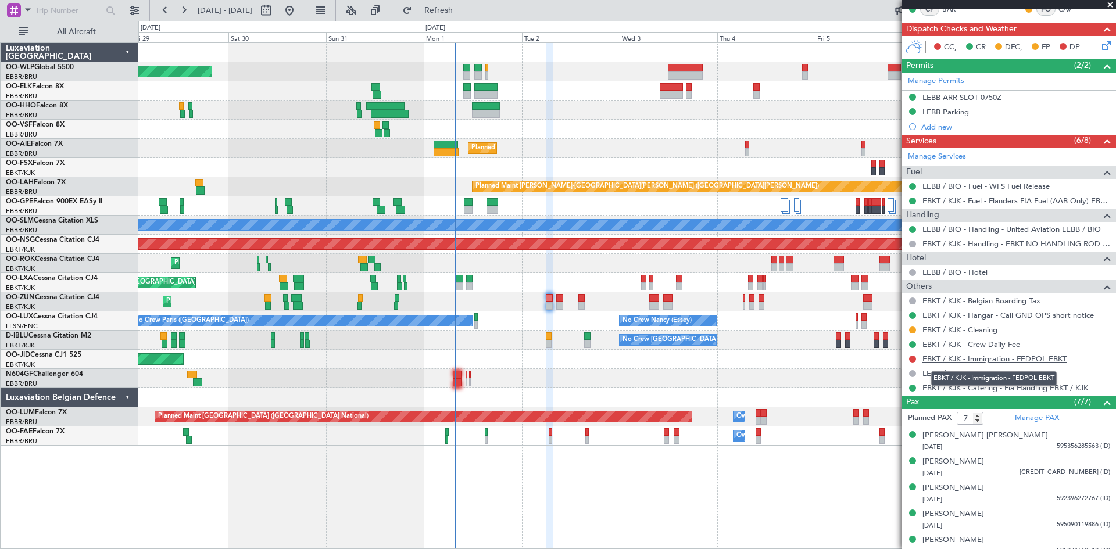
click at [892, 360] on link "EBKT / KJK - Immigration - FEDPOL EBKT" at bounding box center [994, 359] width 144 height 10
click at [452, 8] on button "Refresh" at bounding box center [432, 10] width 70 height 19
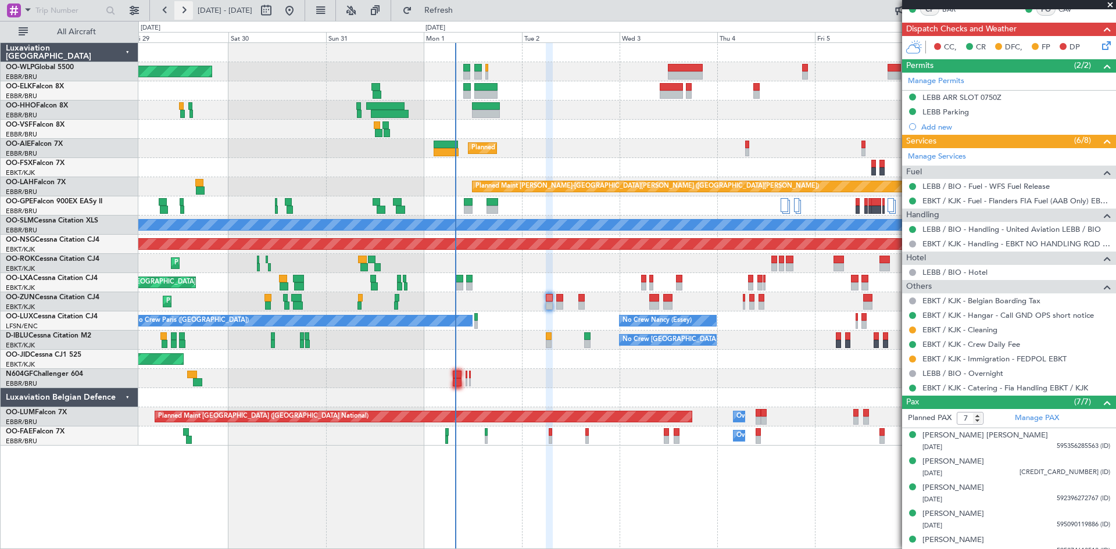
click at [187, 13] on button at bounding box center [183, 10] width 19 height 19
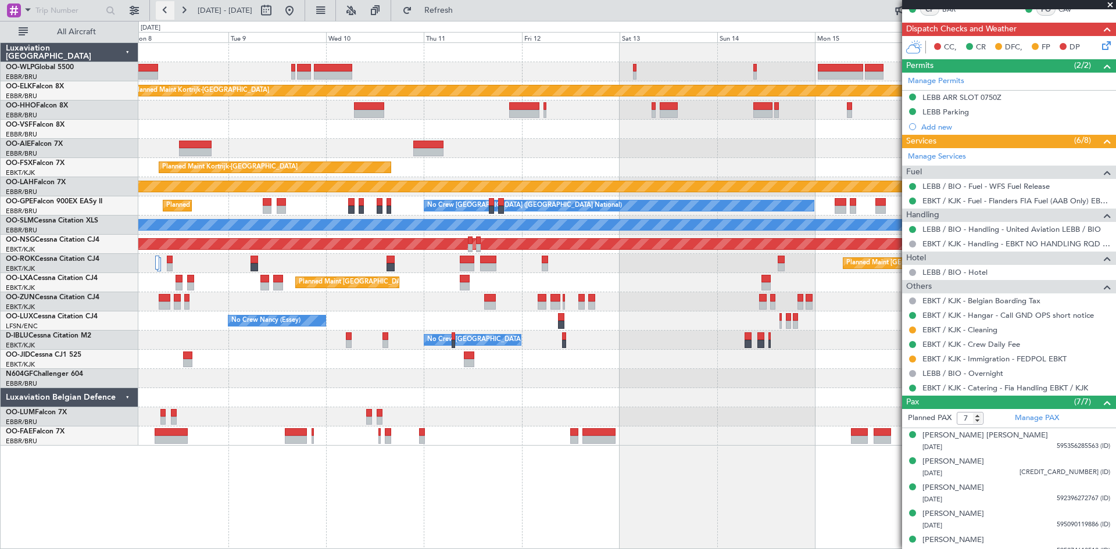
click at [160, 9] on button at bounding box center [165, 10] width 19 height 19
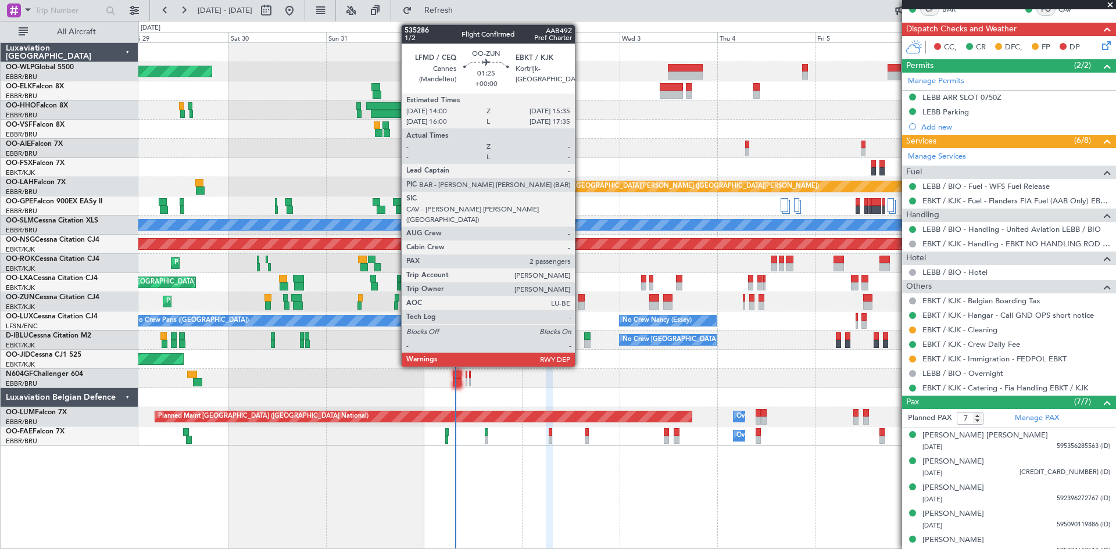
click at [580, 303] on div at bounding box center [581, 306] width 7 height 8
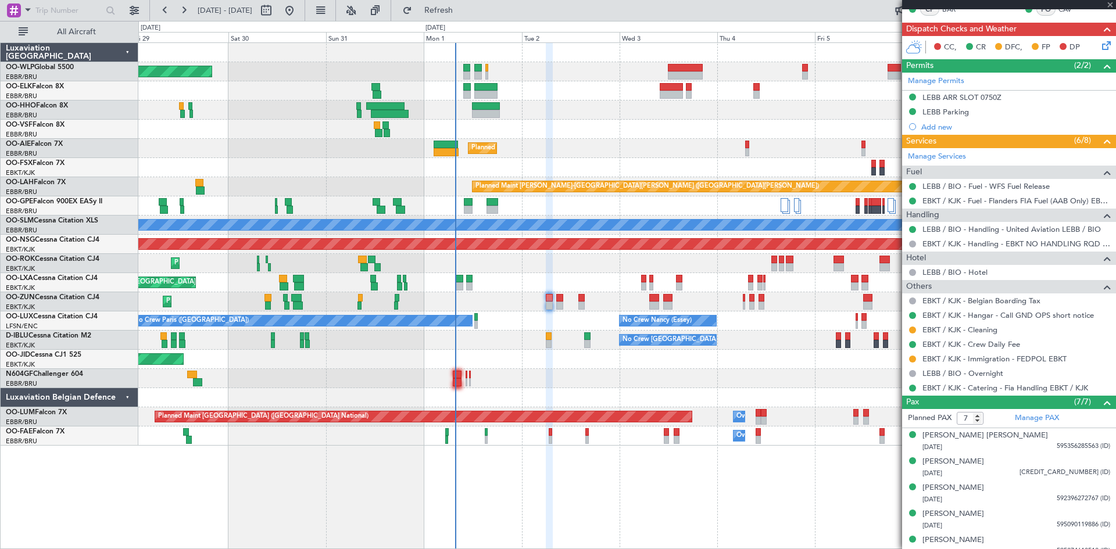
type input "2"
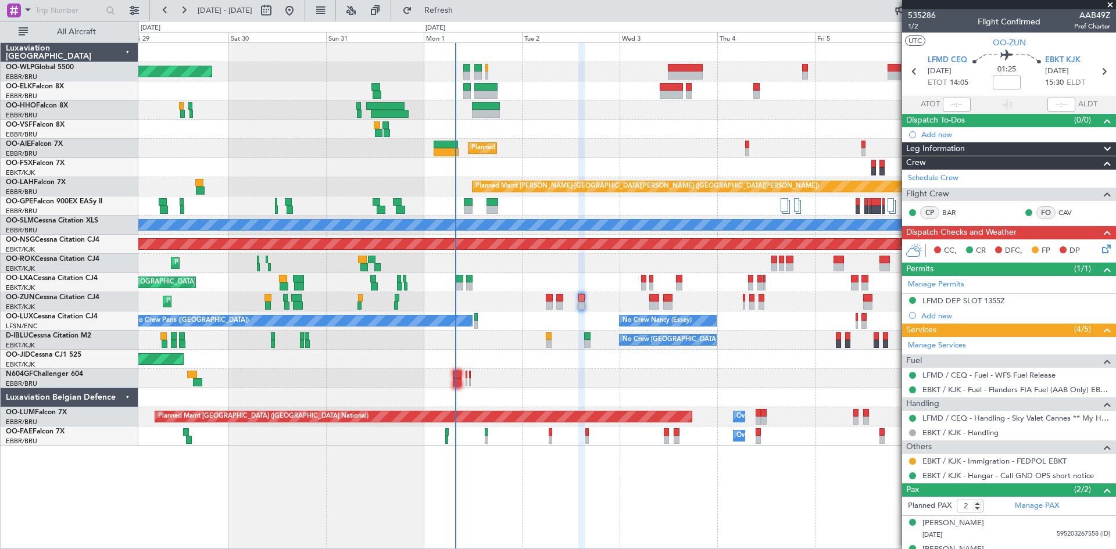
click at [892, 250] on icon at bounding box center [1103, 246] width 9 height 9
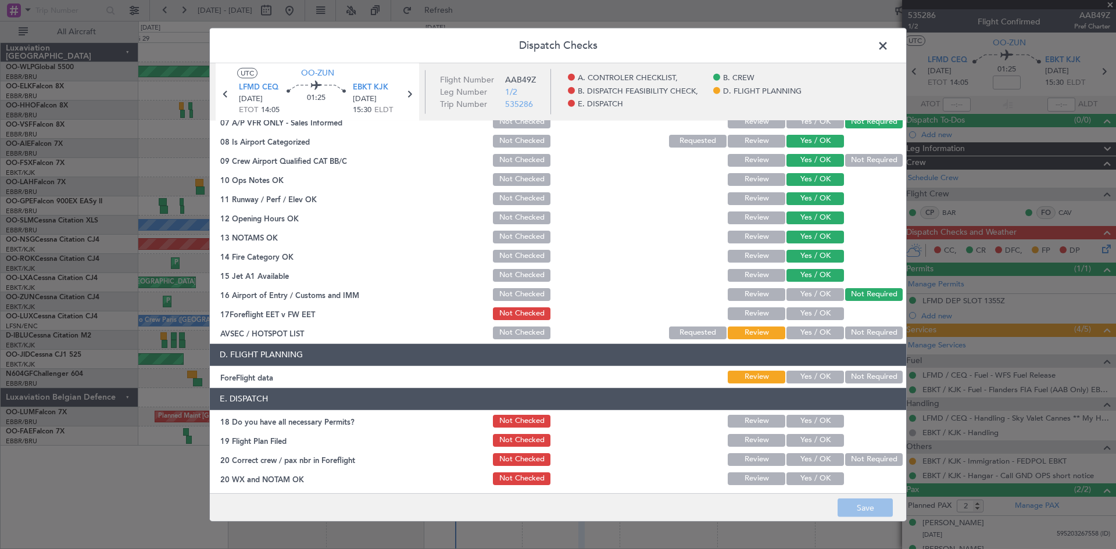
scroll to position [220, 0]
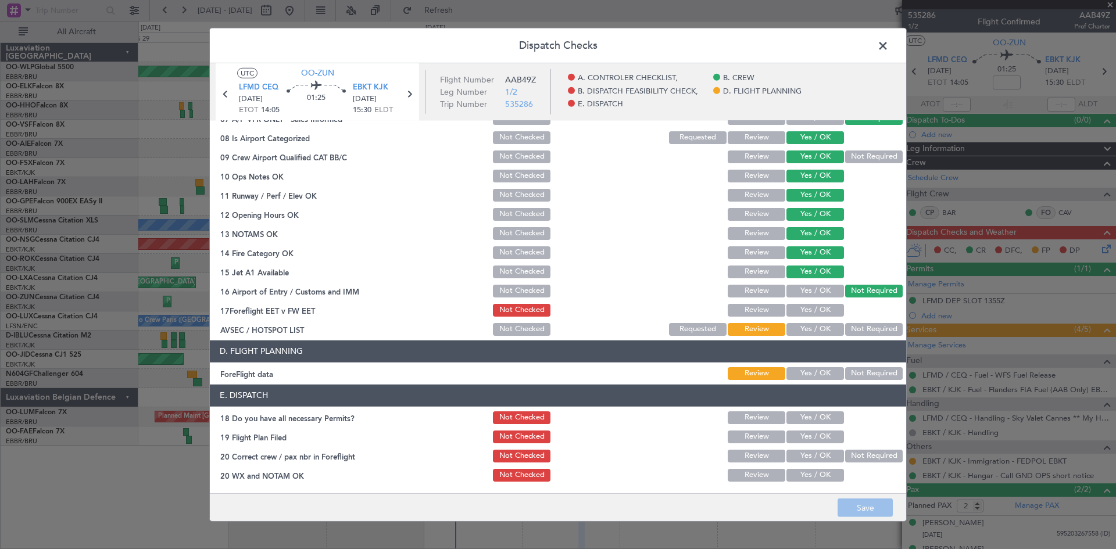
click at [822, 324] on button "Yes / OK" at bounding box center [815, 329] width 58 height 13
click at [887, 327] on button "Not Required" at bounding box center [874, 329] width 58 height 13
click at [888, 42] on span at bounding box center [888, 48] width 0 height 23
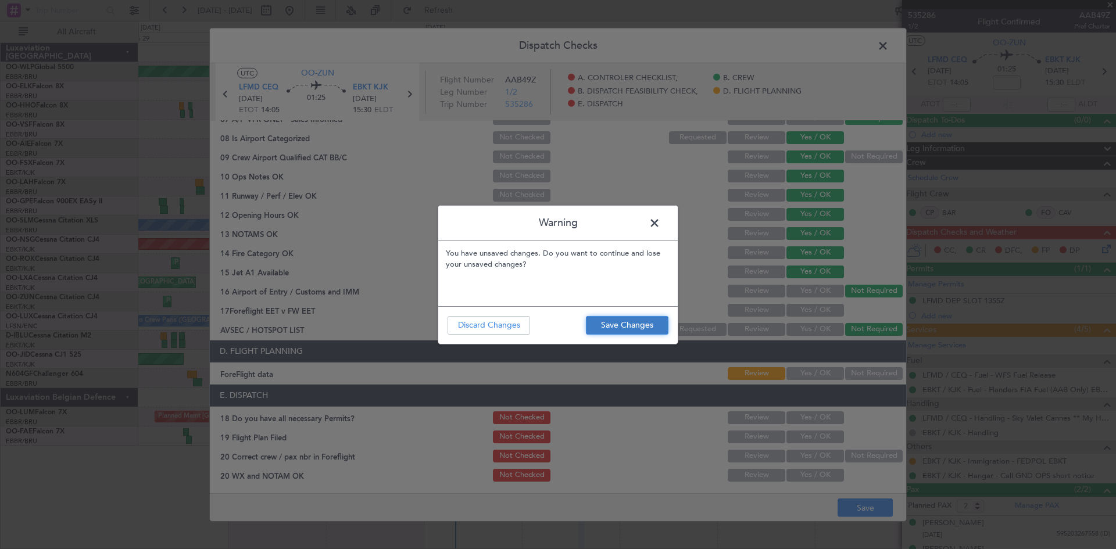
click at [613, 331] on button "Save Changes" at bounding box center [627, 325] width 83 height 19
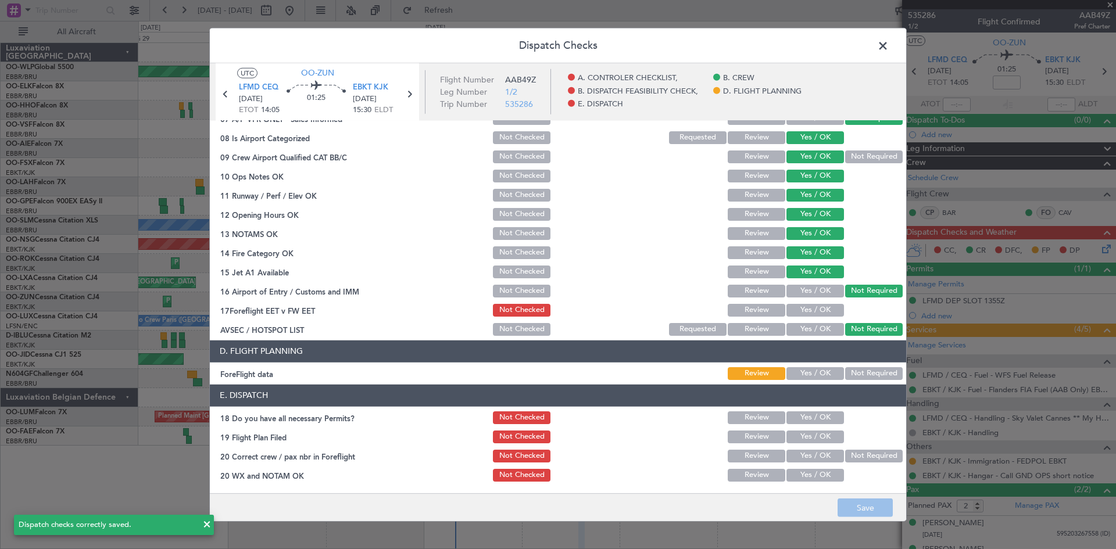
click at [888, 46] on span at bounding box center [888, 48] width 0 height 23
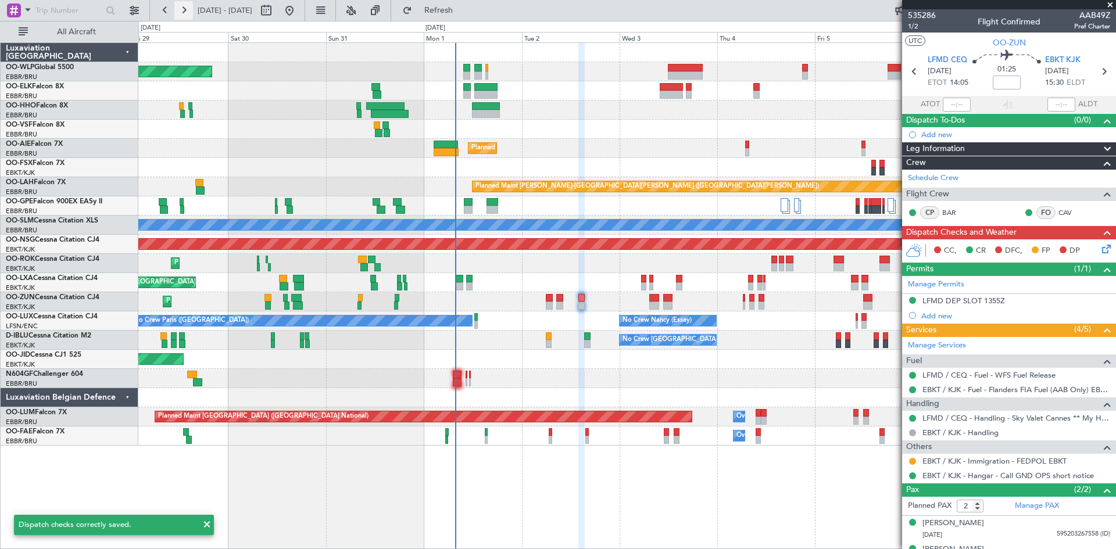
click at [178, 11] on button at bounding box center [183, 10] width 19 height 19
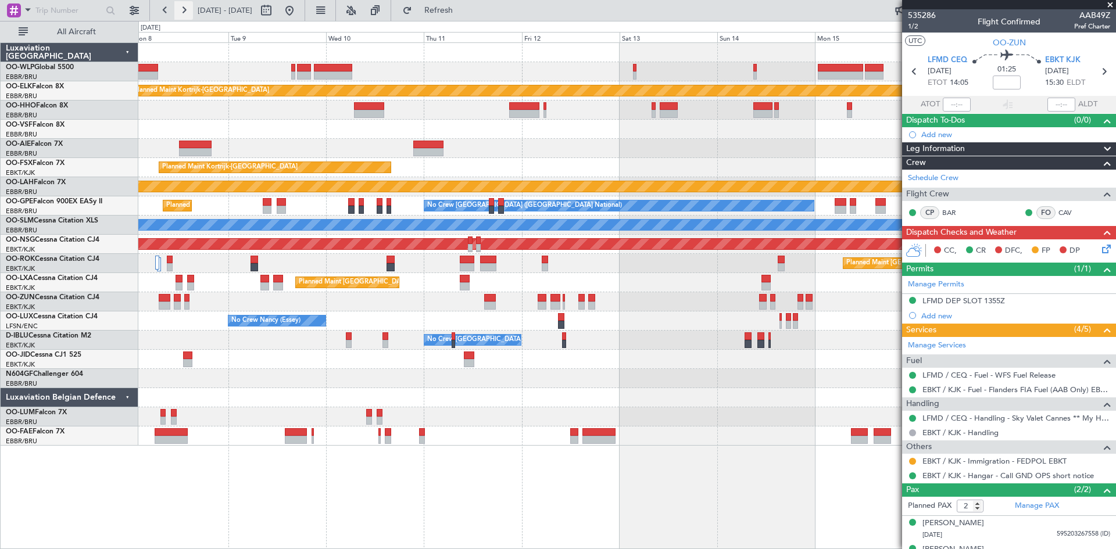
click at [179, 11] on button at bounding box center [183, 10] width 19 height 19
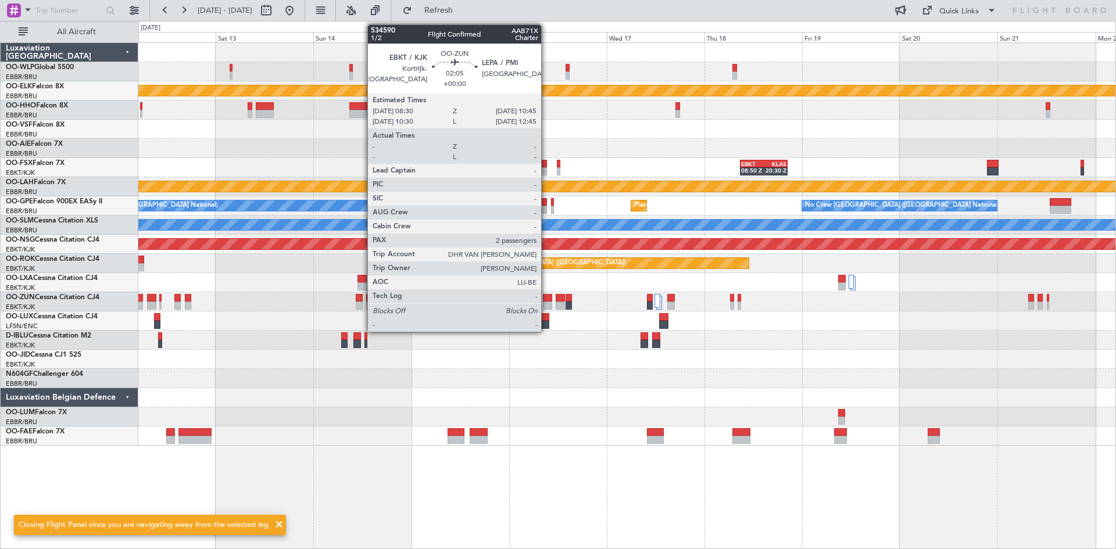
click at [546, 303] on div at bounding box center [547, 306] width 9 height 8
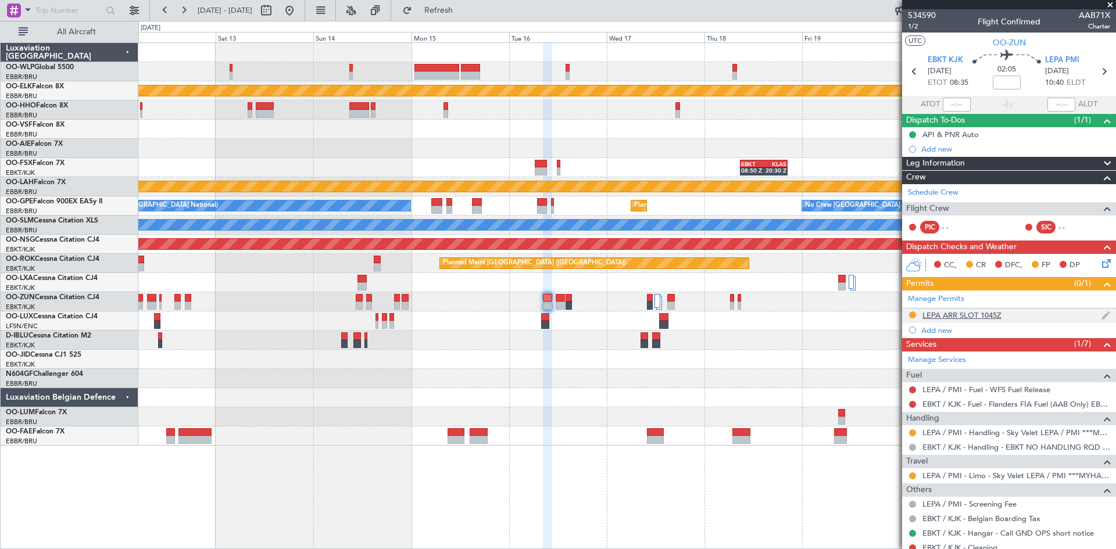
click at [892, 315] on div "LEPA ARR SLOT 1045Z" at bounding box center [1009, 316] width 214 height 15
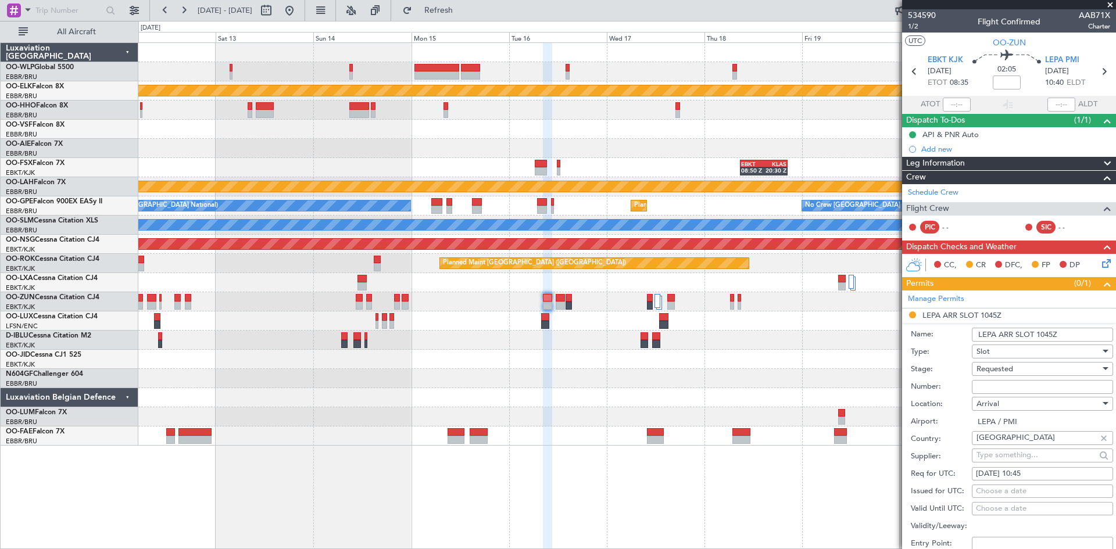
click at [892, 372] on div "Requested" at bounding box center [1038, 368] width 124 height 17
click at [892, 424] on span "Received OK" at bounding box center [1038, 456] width 122 height 17
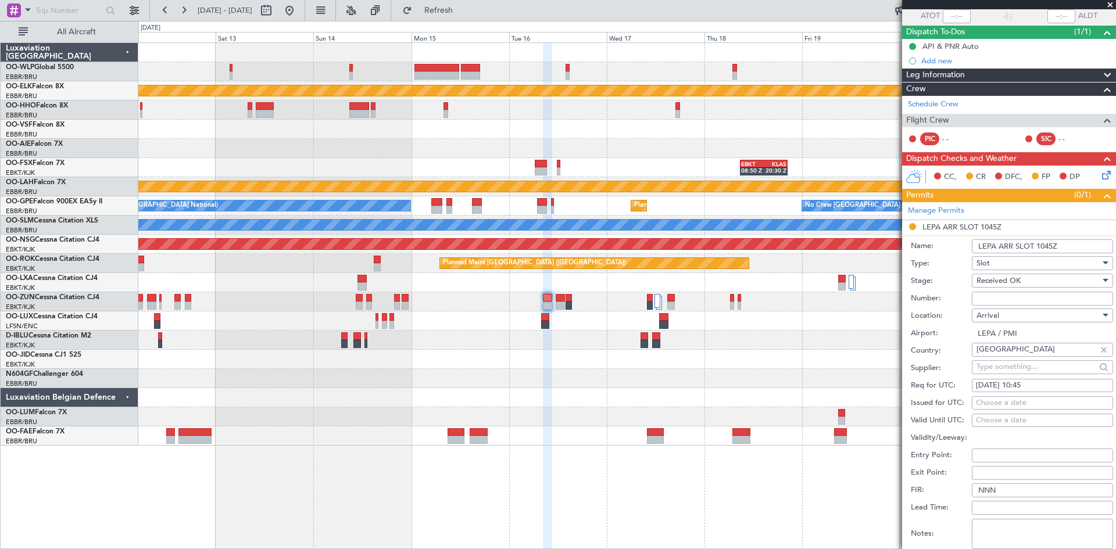
scroll to position [174, 0]
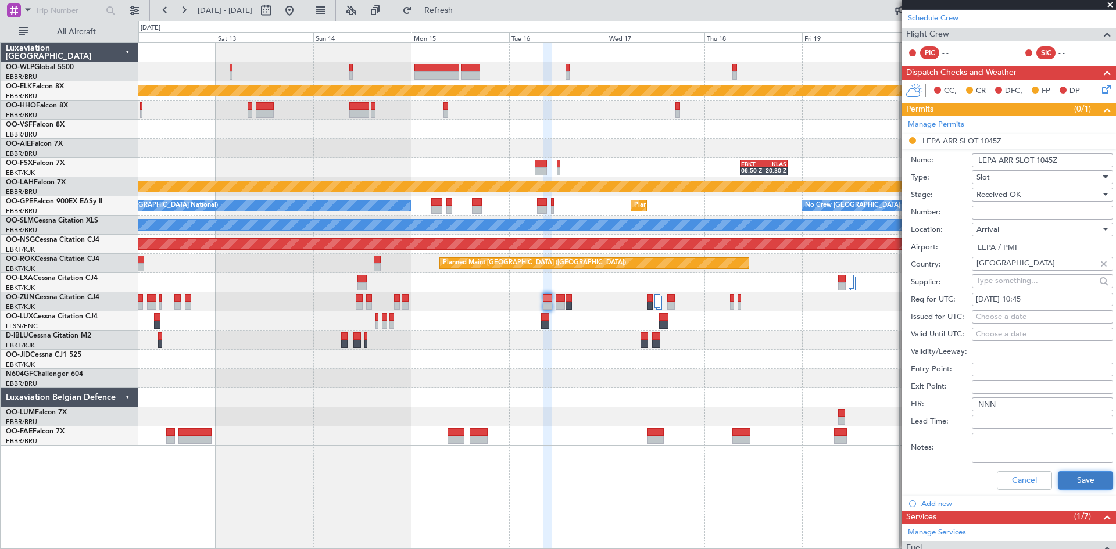
click at [892, 424] on button "Save" at bounding box center [1084, 480] width 55 height 19
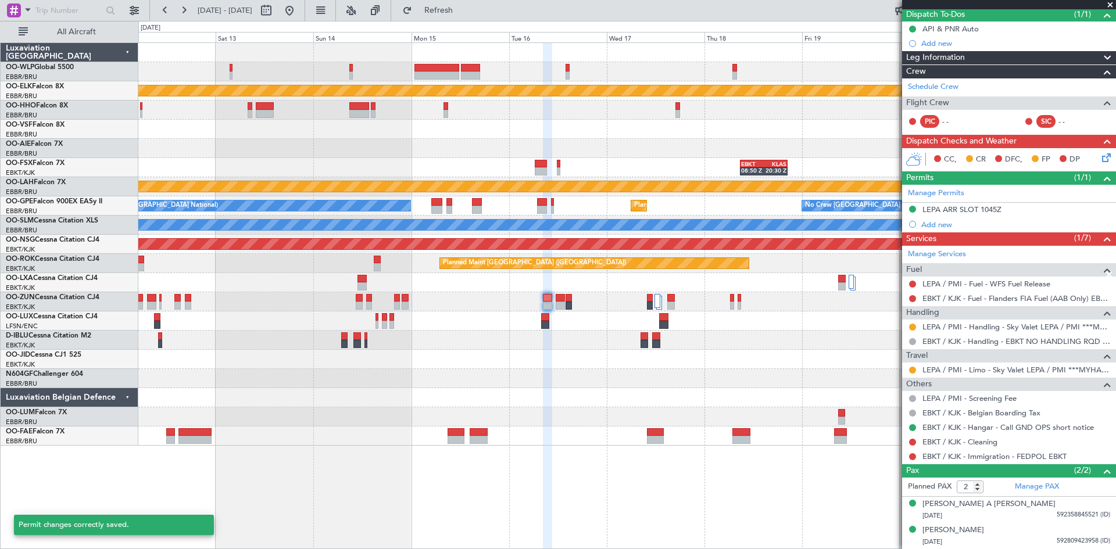
scroll to position [105, 0]
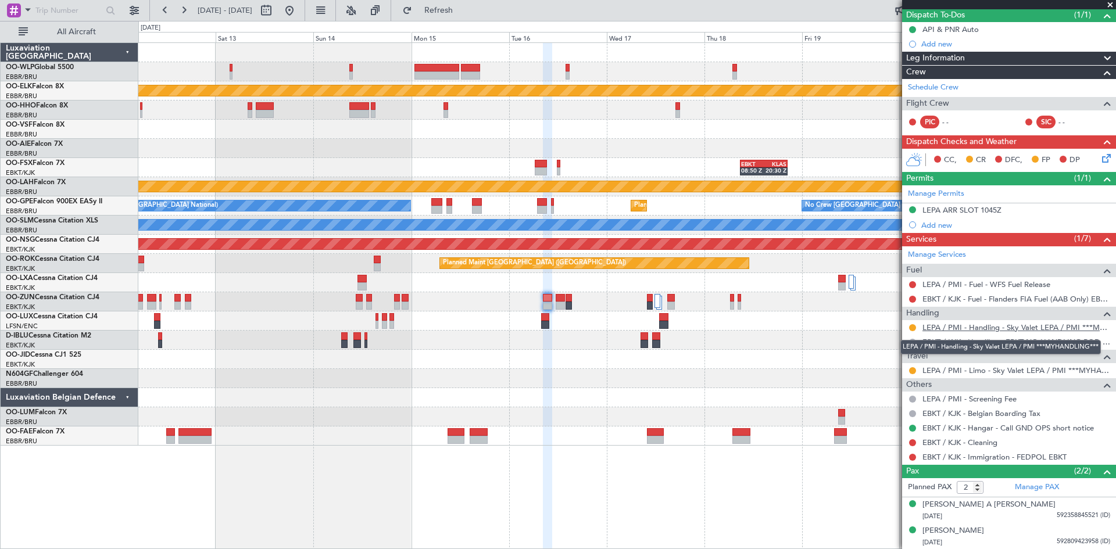
click at [892, 324] on link "LEPA / PMI - Handling - Sky Valet LEPA / PMI ***MYHANDLING***" at bounding box center [1016, 327] width 188 height 10
click at [892, 328] on button at bounding box center [912, 327] width 7 height 7
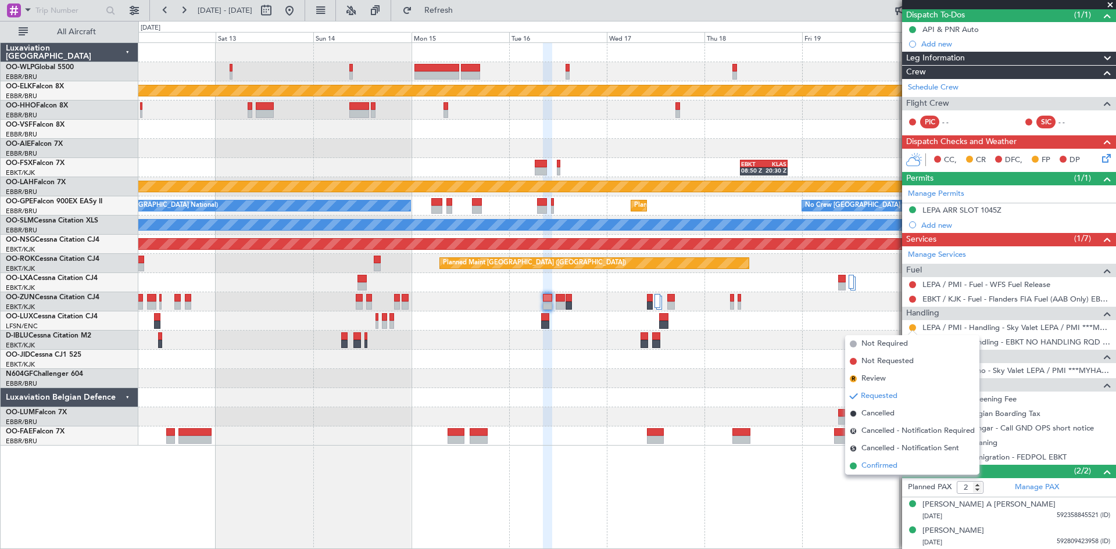
click at [892, 424] on span "Confirmed" at bounding box center [879, 466] width 36 height 12
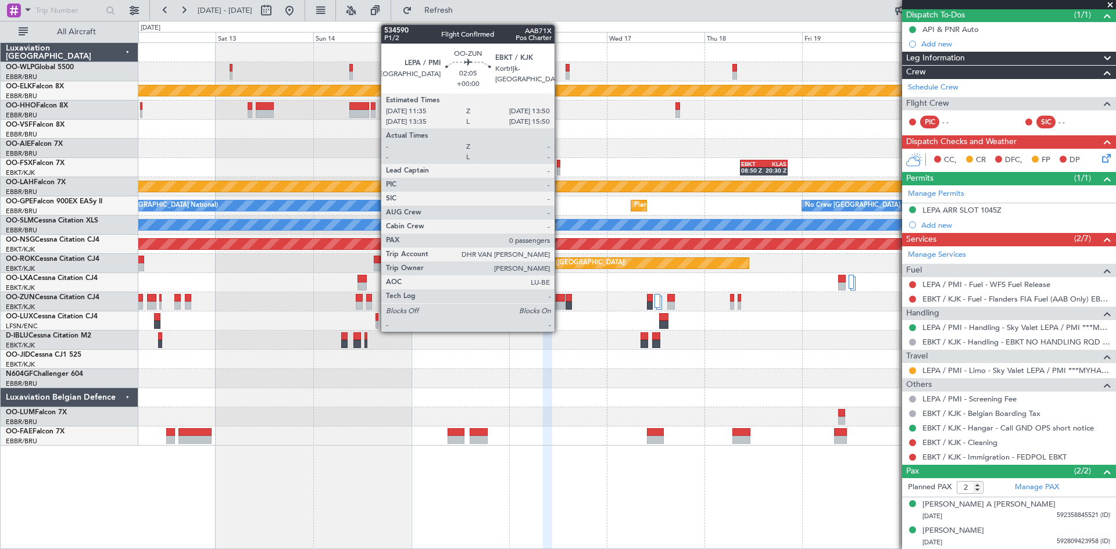
click at [560, 300] on div at bounding box center [559, 298] width 9 height 8
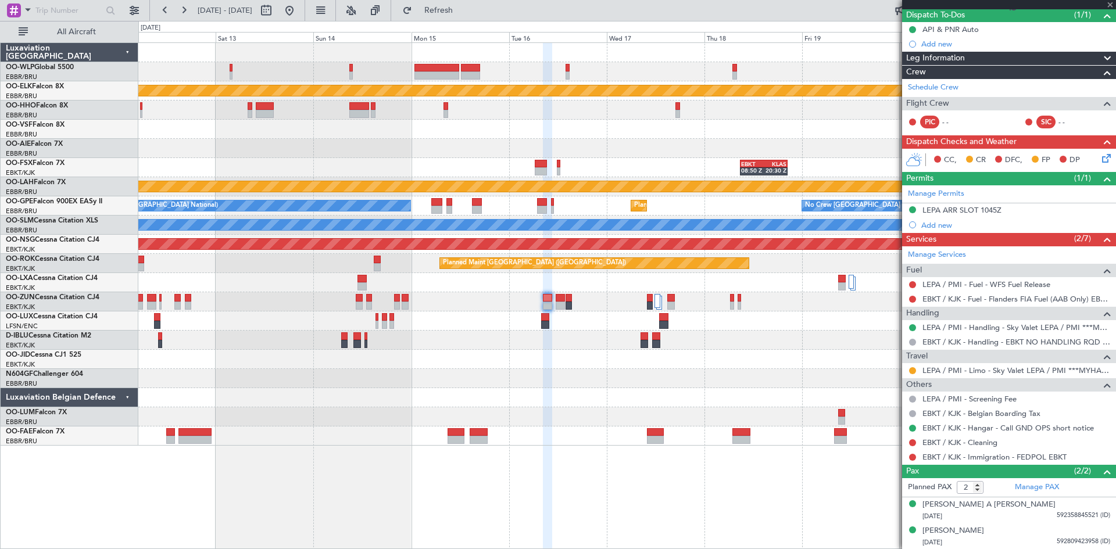
type input "0"
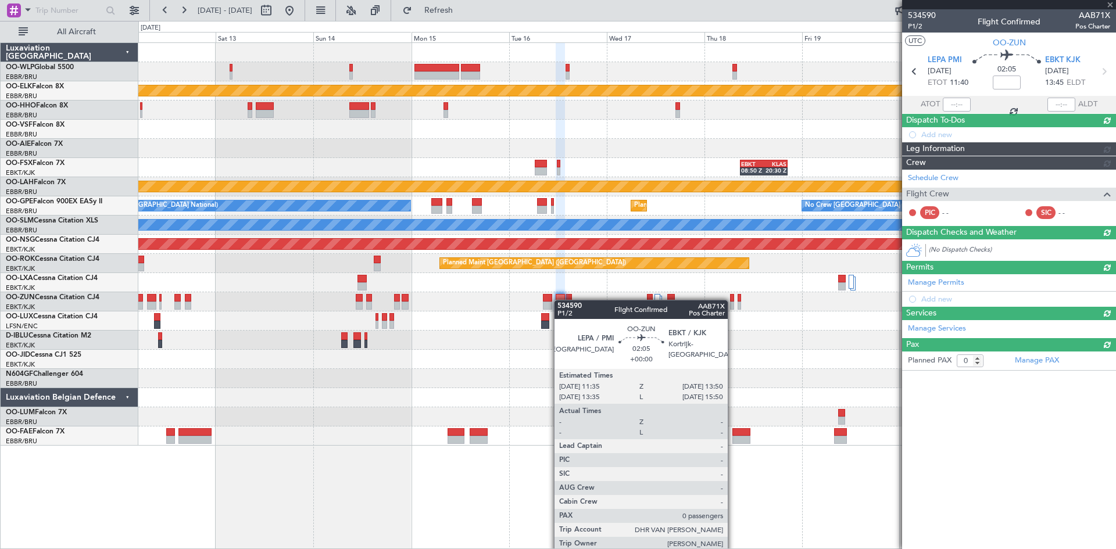
scroll to position [0, 0]
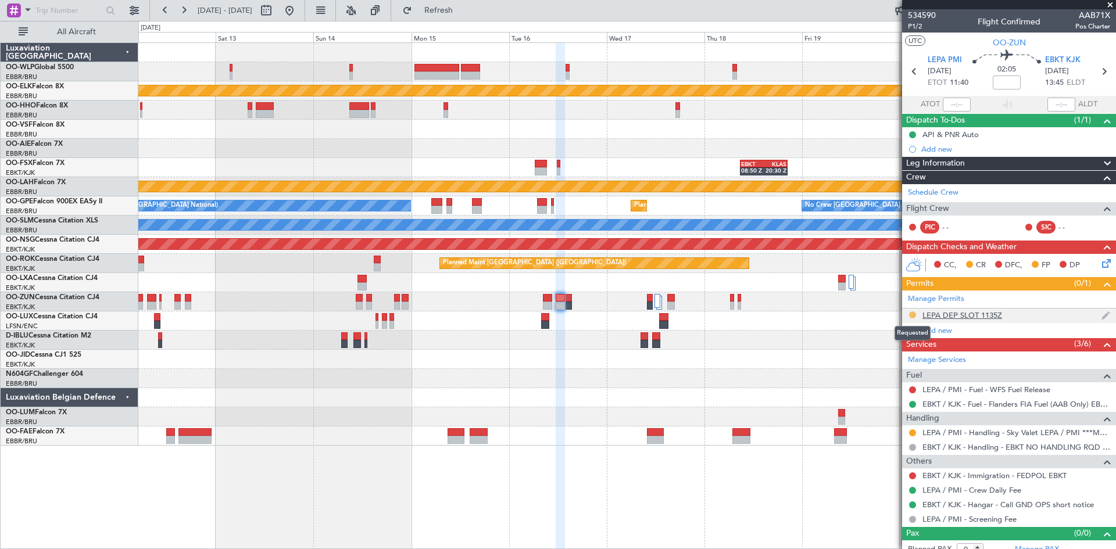
click at [892, 315] on button at bounding box center [912, 314] width 7 height 7
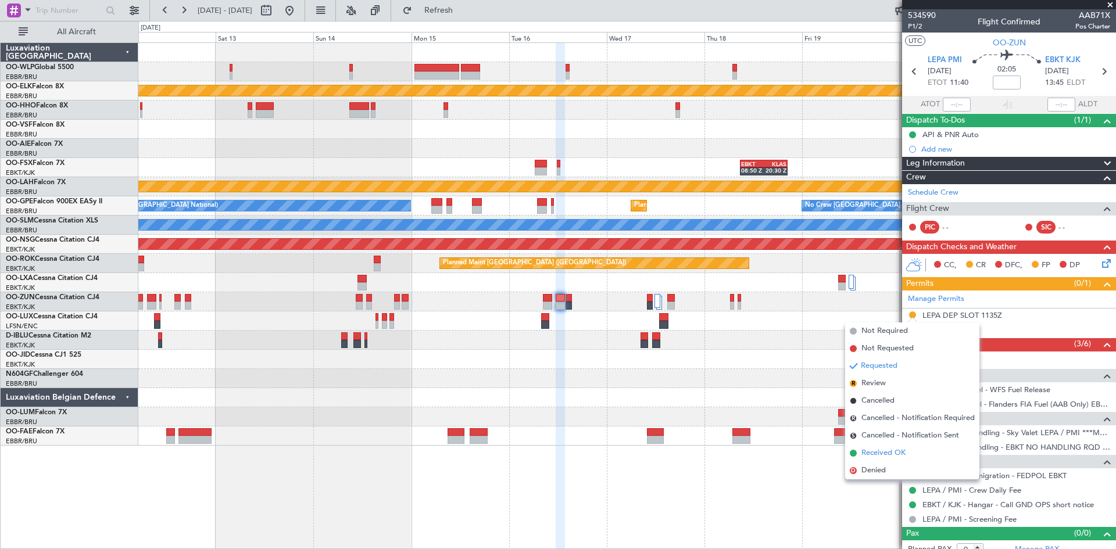
click at [880, 424] on span "Received OK" at bounding box center [883, 453] width 44 height 12
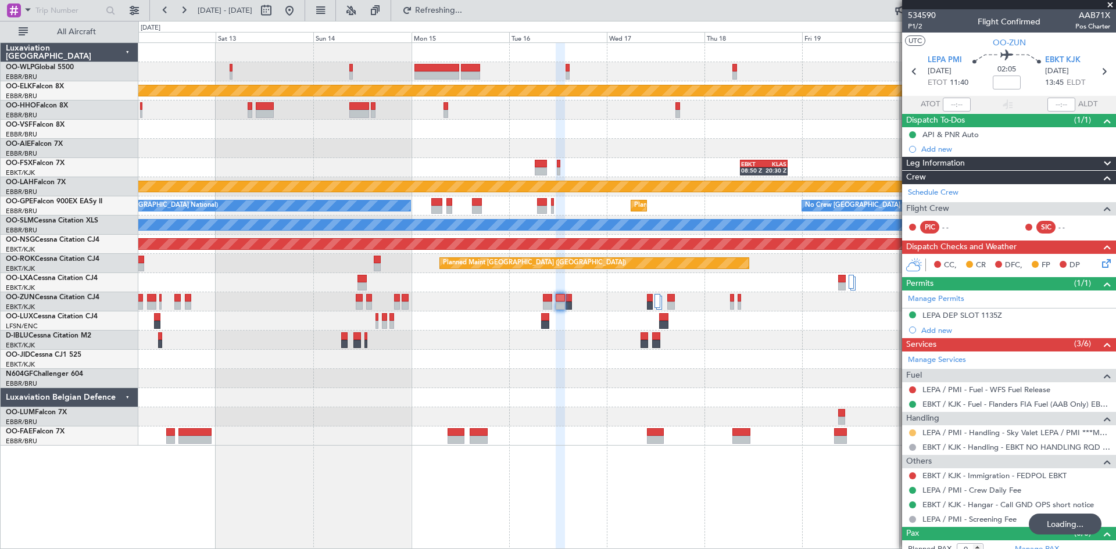
click at [892, 424] on button at bounding box center [912, 432] width 7 height 7
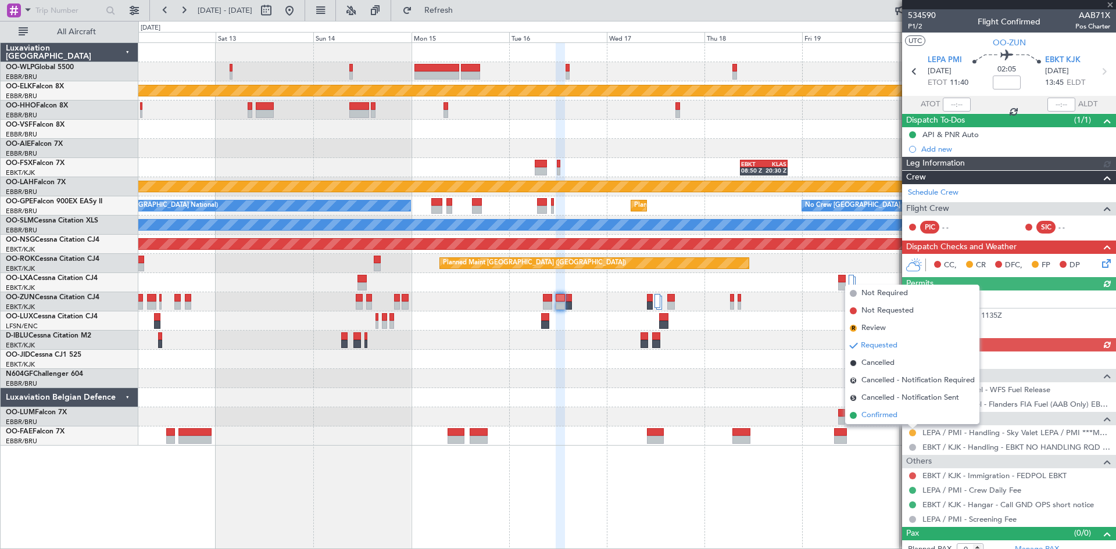
click at [880, 413] on span "Confirmed" at bounding box center [879, 416] width 36 height 12
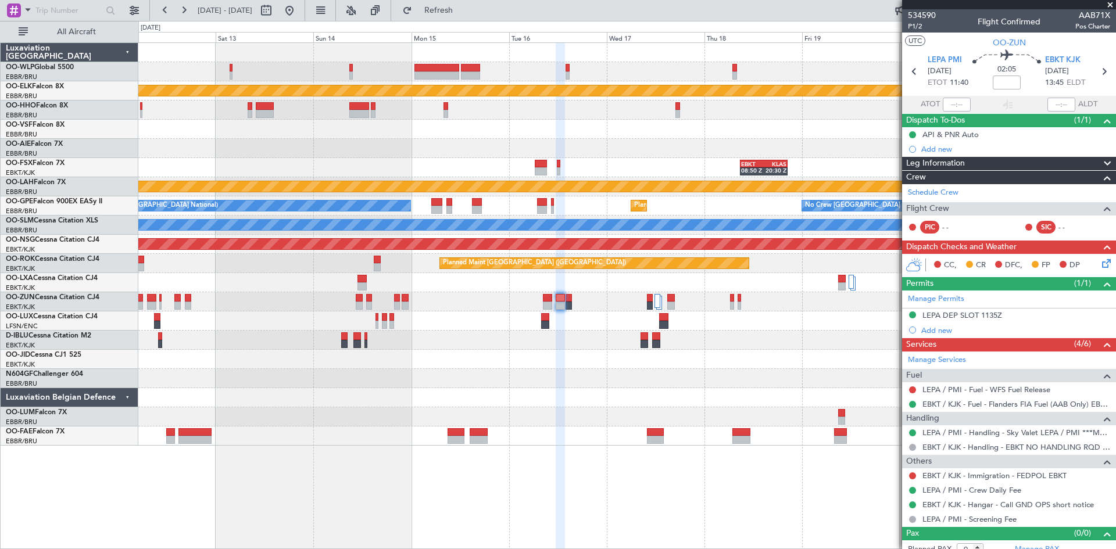
click at [565, 306] on div at bounding box center [568, 306] width 7 height 8
type input "2"
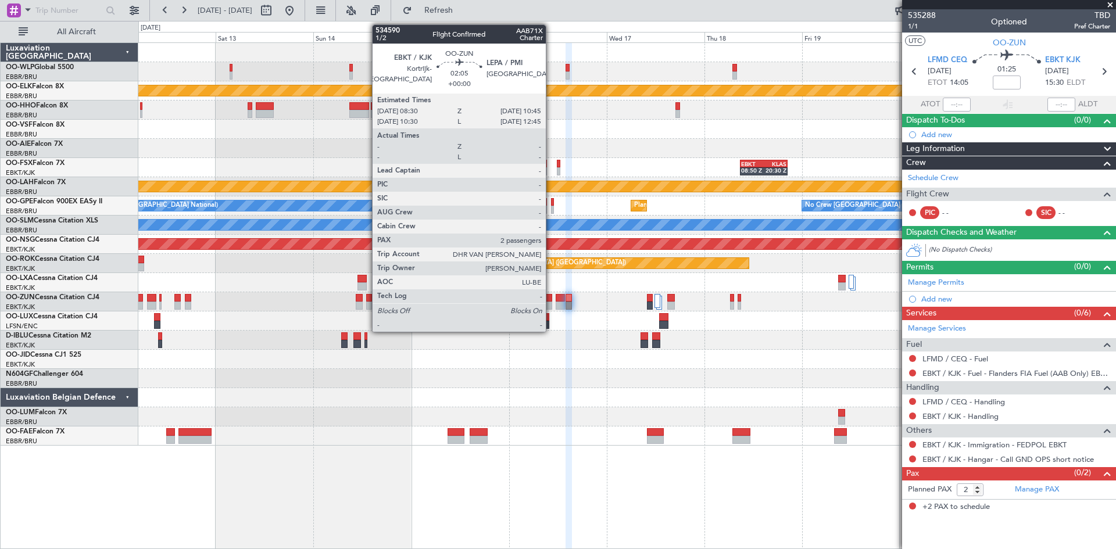
click at [551, 306] on div at bounding box center [547, 306] width 9 height 8
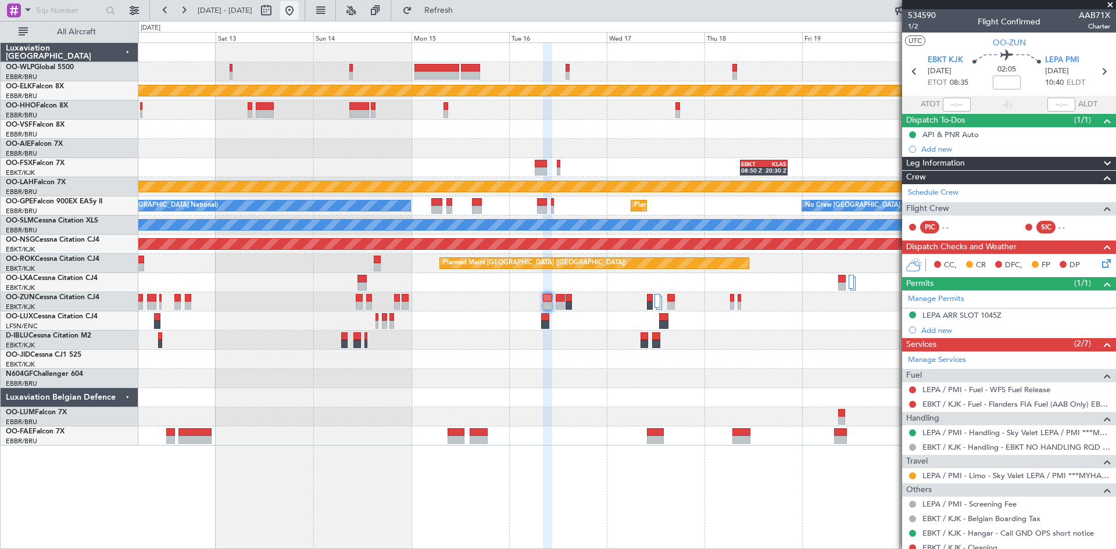
click at [299, 14] on button at bounding box center [289, 10] width 19 height 19
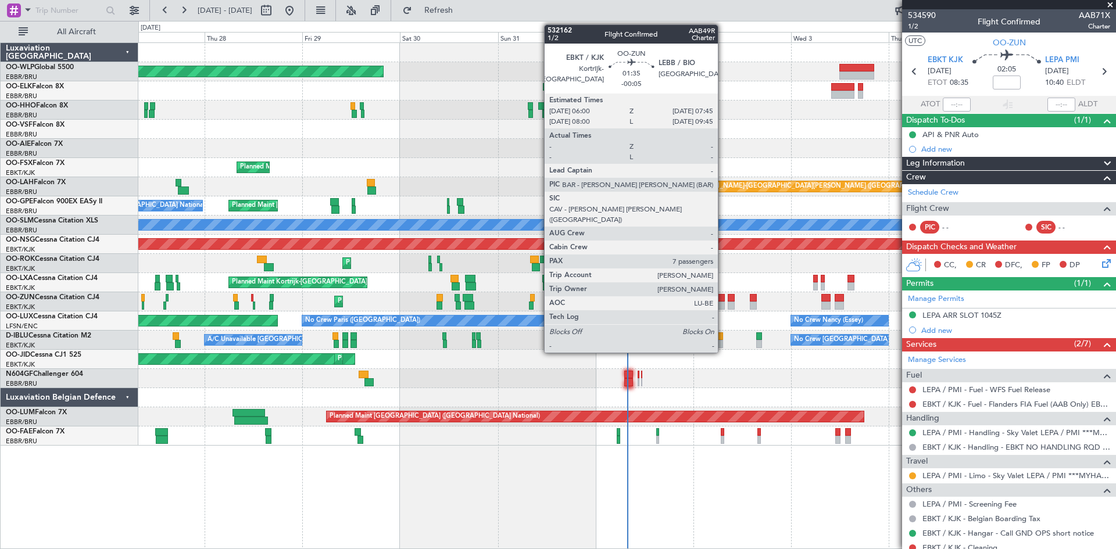
click at [723, 304] on div at bounding box center [721, 306] width 8 height 8
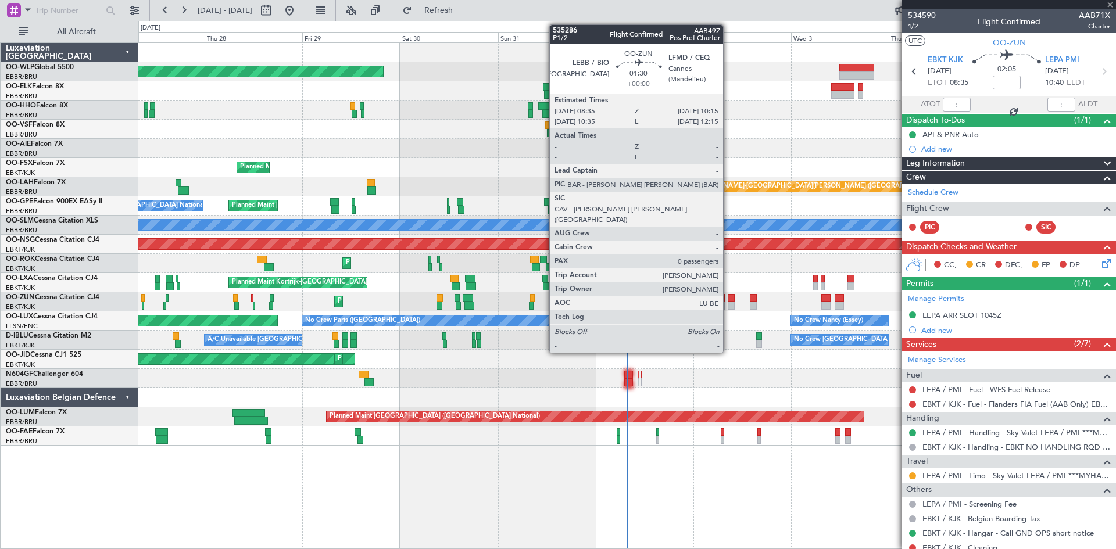
type input "-00:05"
type input "7"
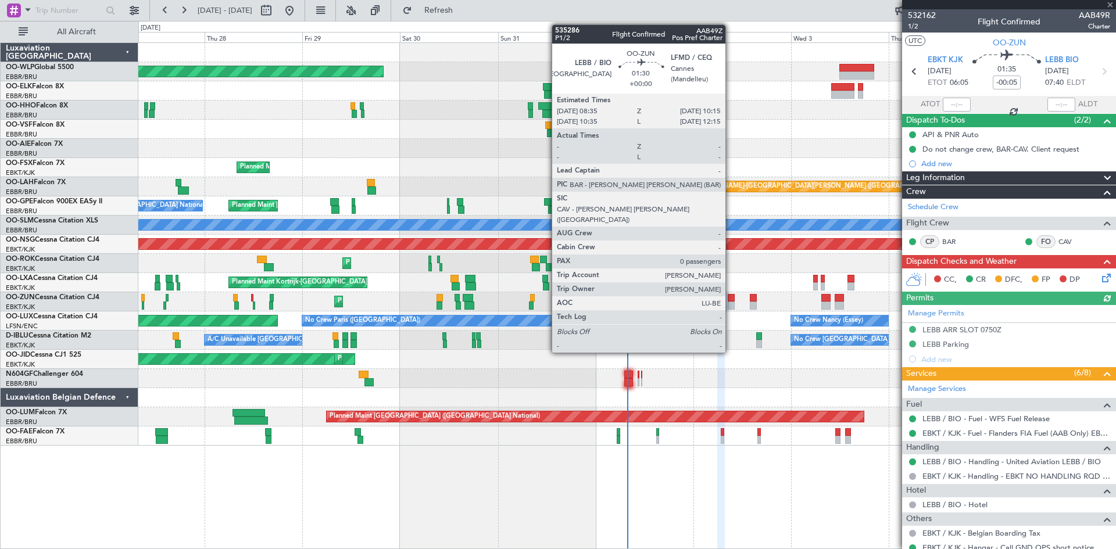
click at [730, 306] on div at bounding box center [730, 306] width 7 height 8
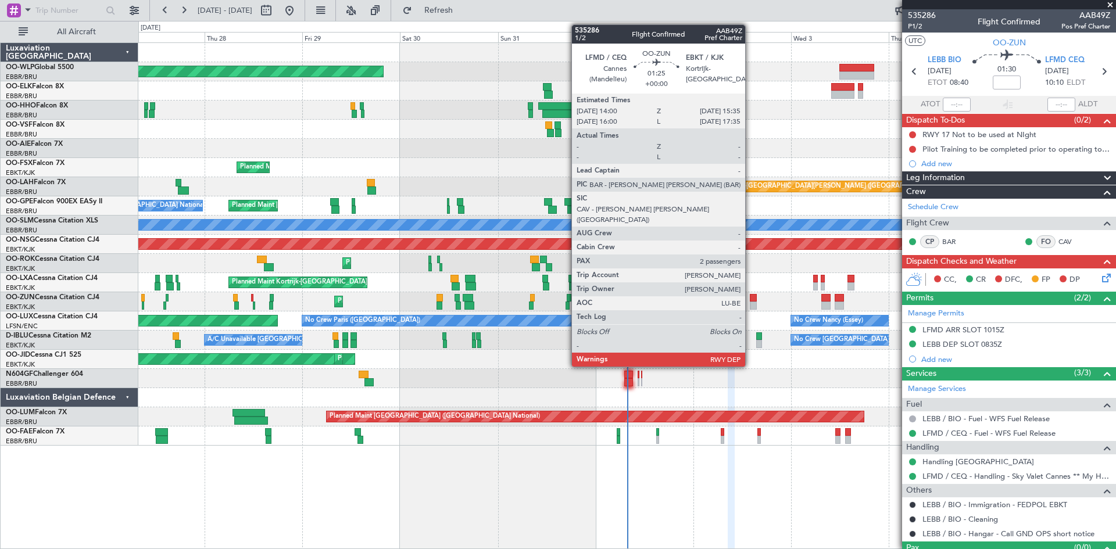
click at [750, 302] on div at bounding box center [753, 306] width 7 height 8
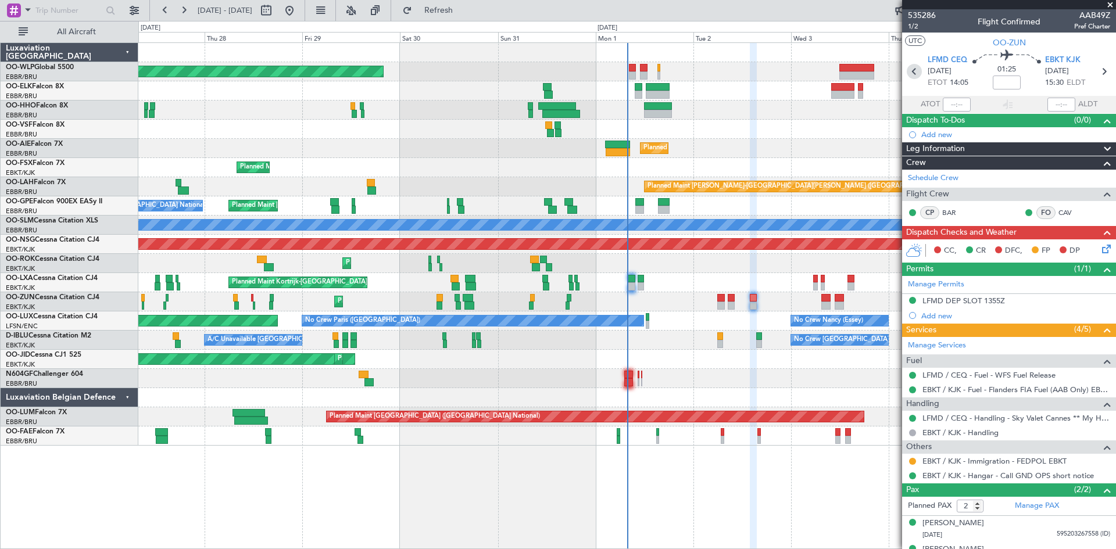
click at [909, 77] on icon at bounding box center [913, 71] width 15 height 15
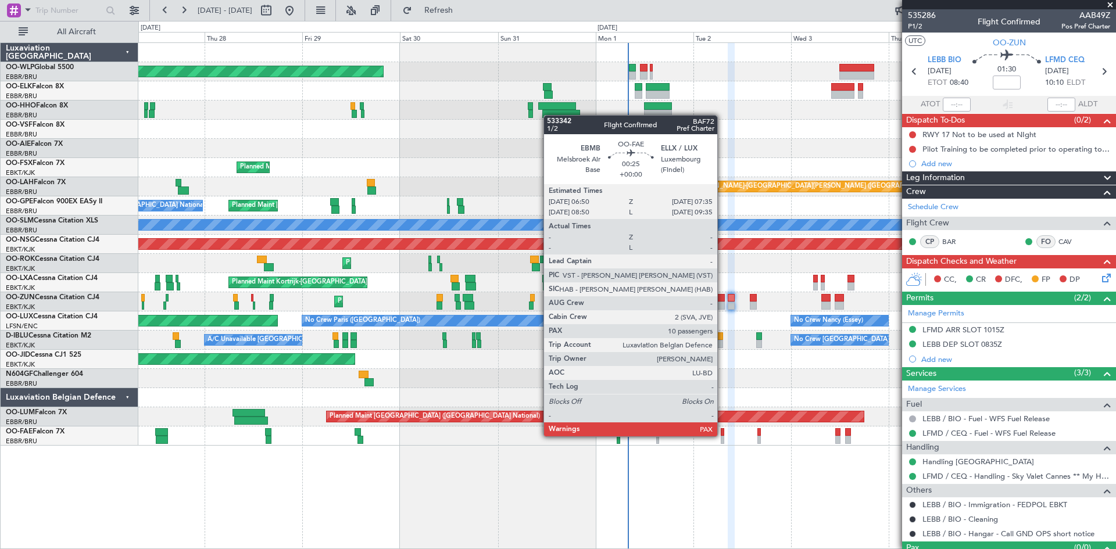
click at [722, 435] on div at bounding box center [721, 432] width 3 height 8
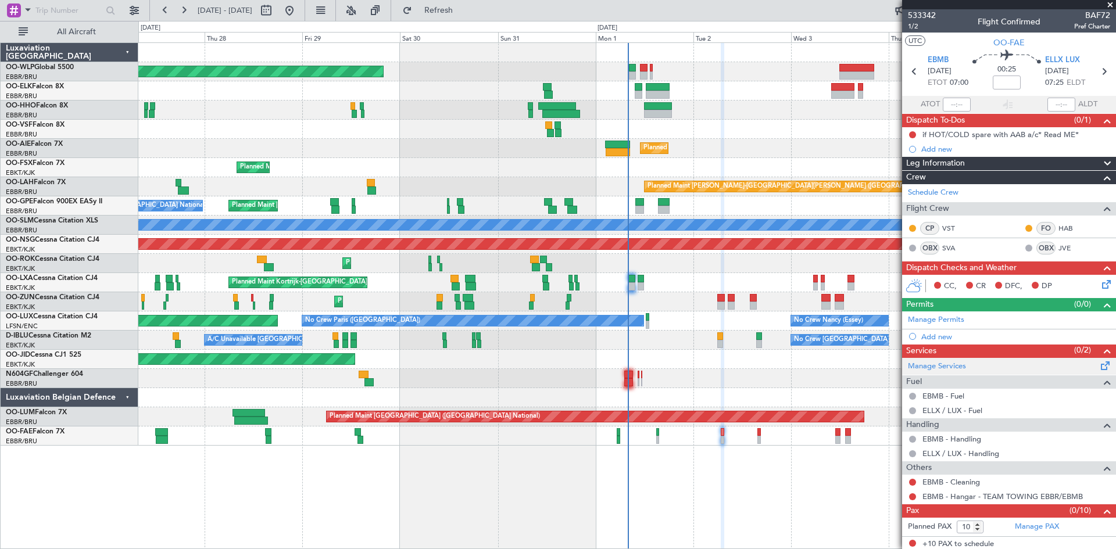
scroll to position [2, 0]
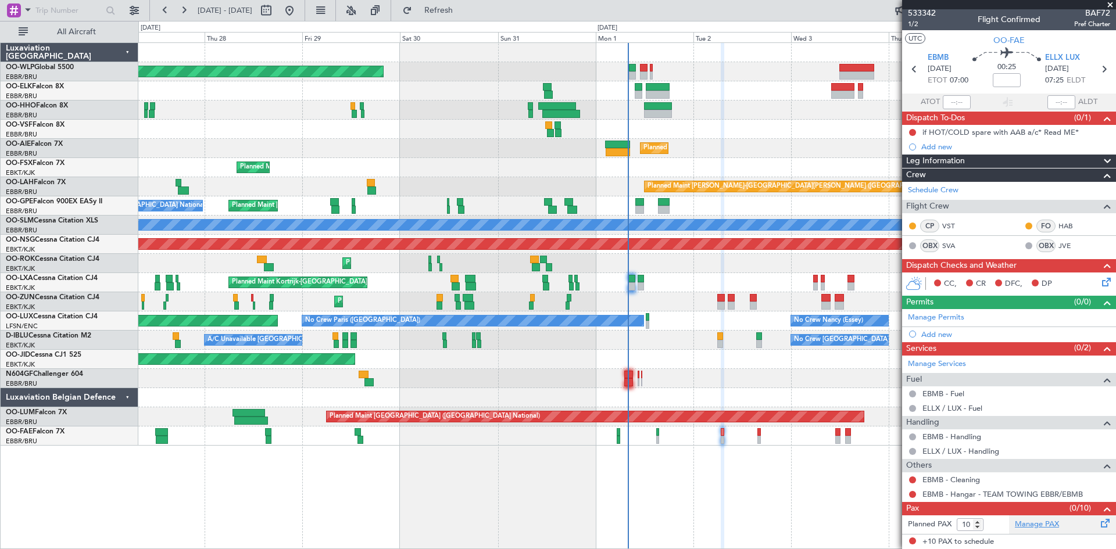
click at [1042, 528] on link "Manage PAX" at bounding box center [1036, 525] width 44 height 12
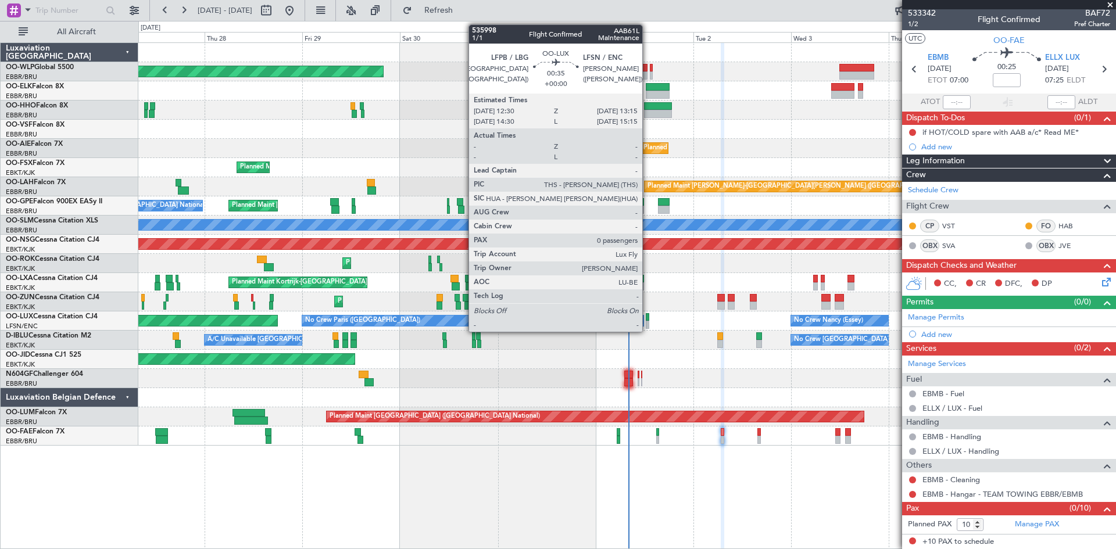
click at [647, 321] on div at bounding box center [647, 325] width 3 height 8
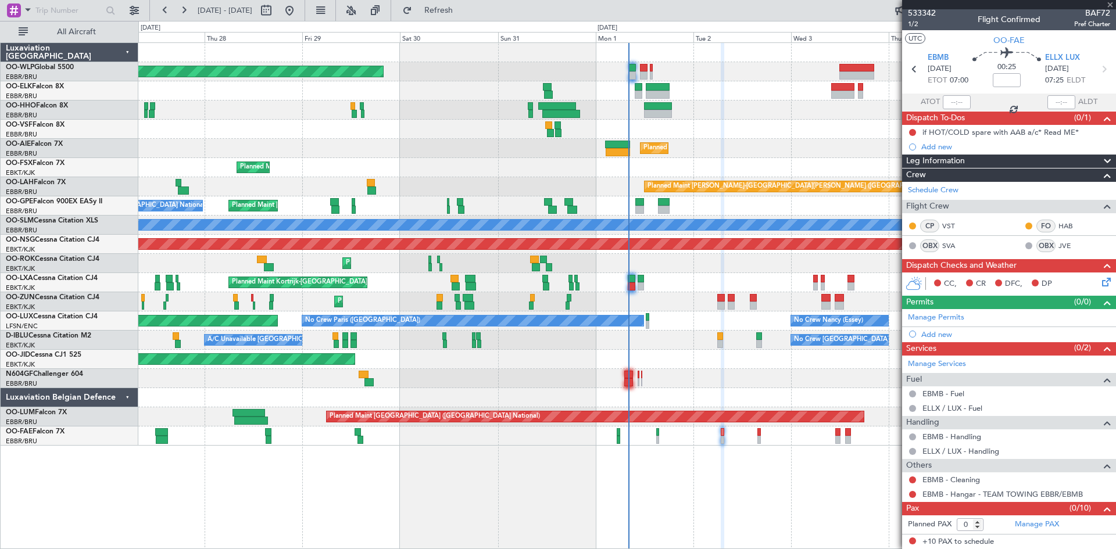
scroll to position [0, 0]
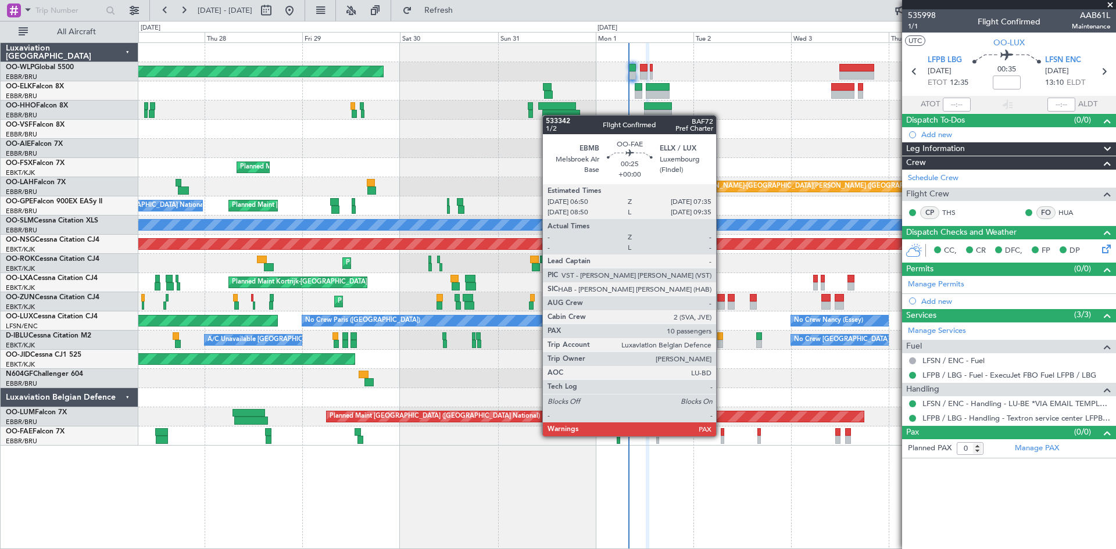
click at [721, 435] on div at bounding box center [721, 432] width 3 height 8
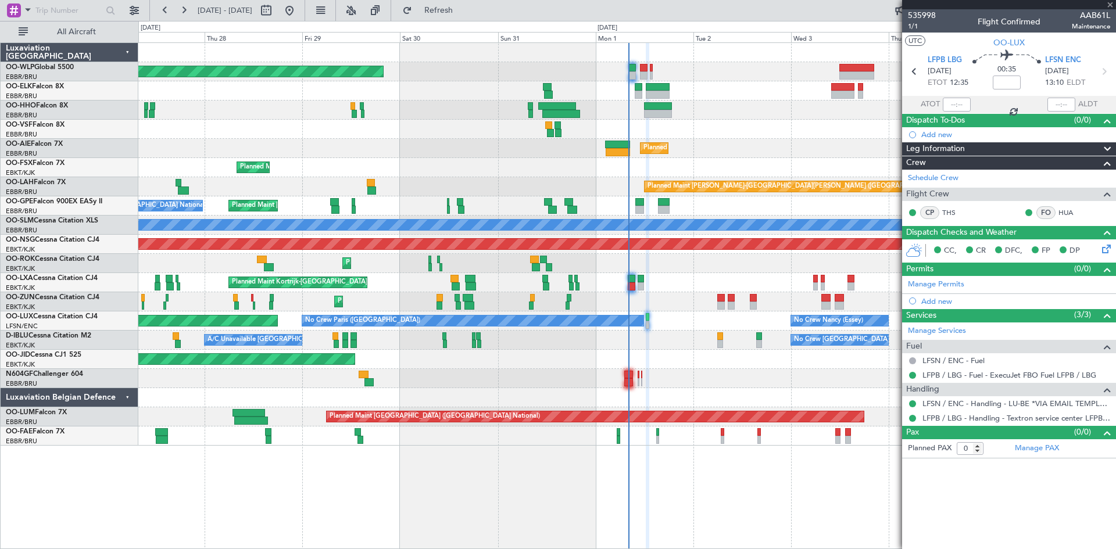
type input "10"
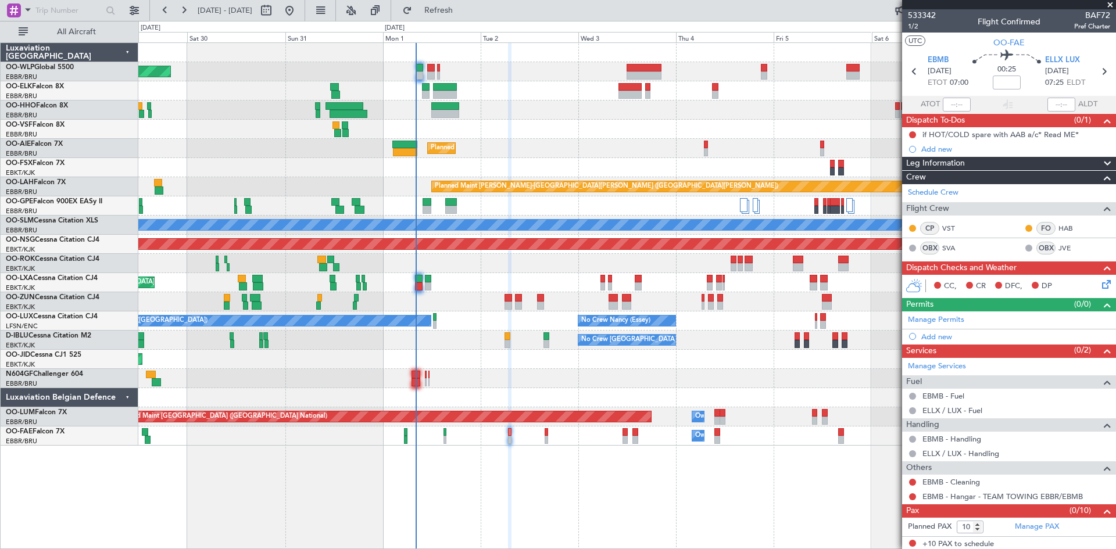
click at [566, 304] on div "Planned Maint Berlin (Brandenburg) Planned Maint Kortrijk-Wevelgem Planned Main…" at bounding box center [626, 244] width 977 height 403
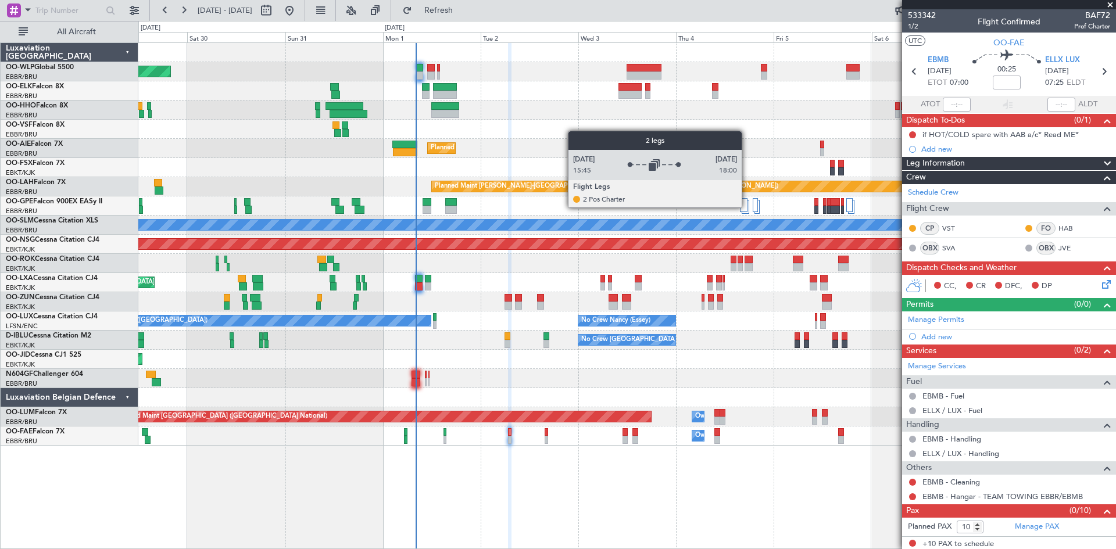
click at [747, 207] on div at bounding box center [744, 205] width 8 height 14
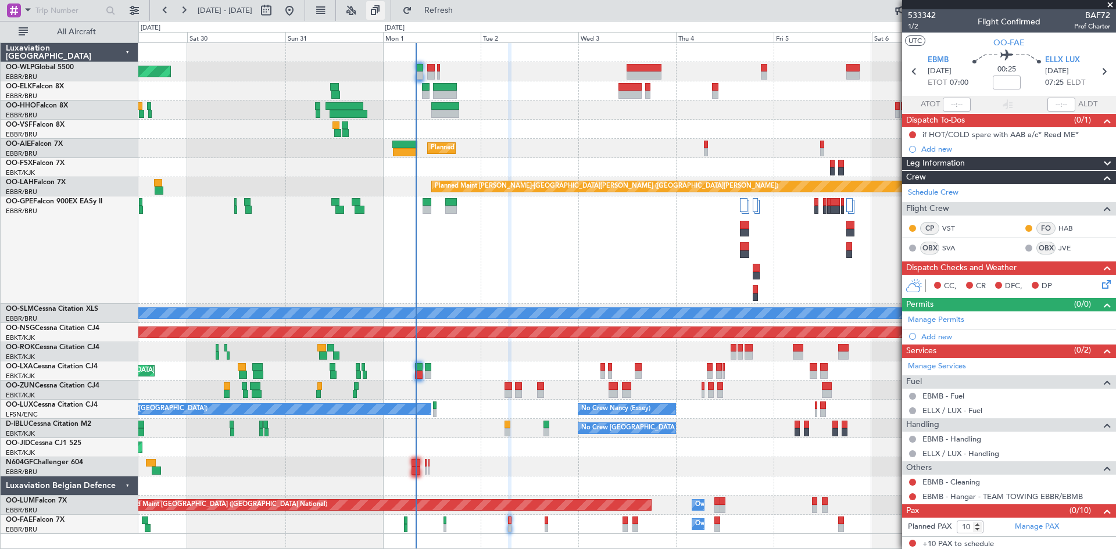
click at [385, 11] on button at bounding box center [375, 10] width 19 height 19
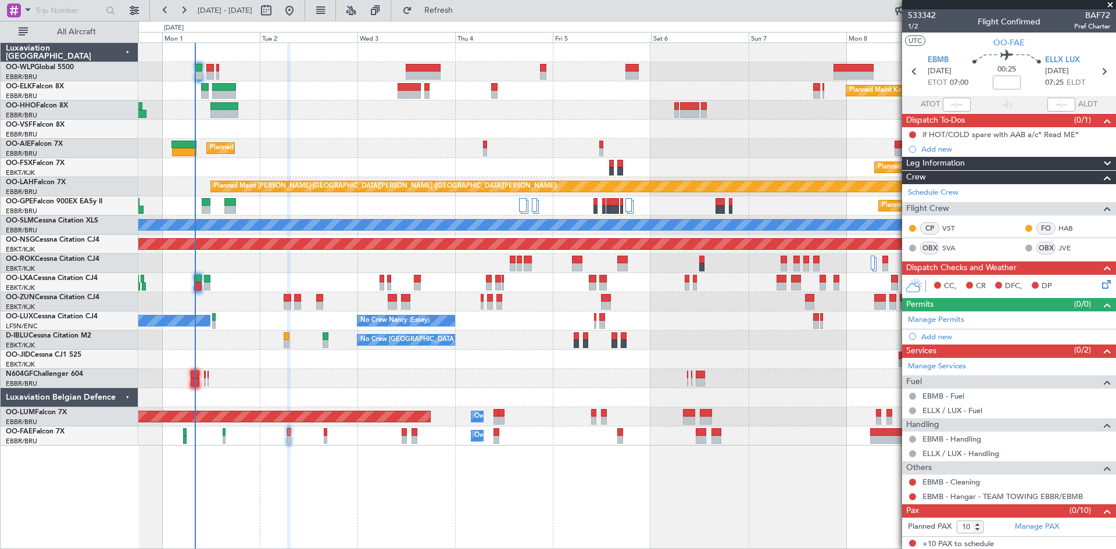
click at [218, 240] on div "Planned Maint Berlin (Brandenburg) Planned Maint Kortrijk-Wevelgem Planned Main…" at bounding box center [626, 244] width 977 height 403
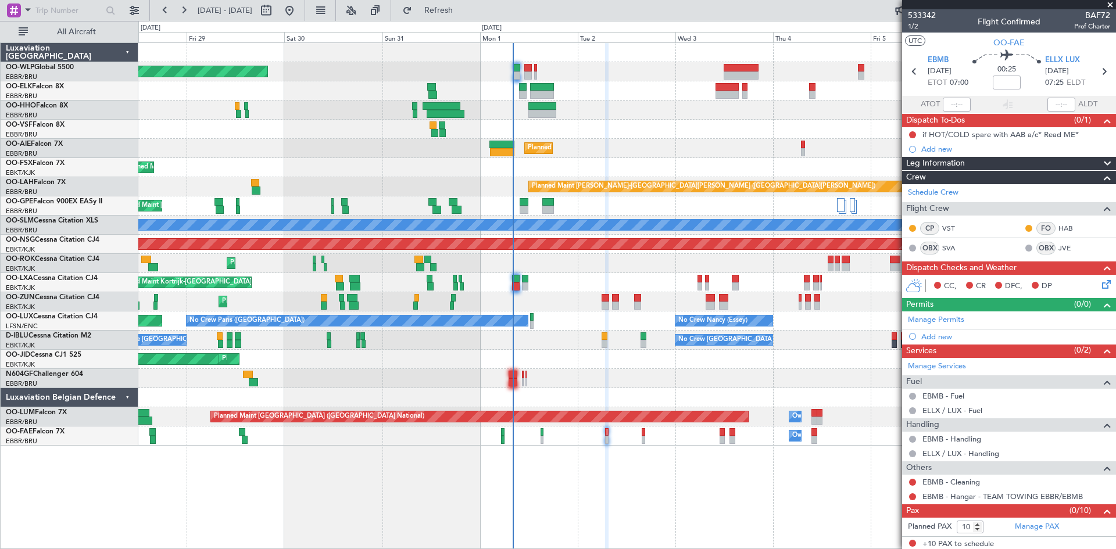
click at [856, 153] on div "Planned Maint [GEOGRAPHIC_DATA] ([GEOGRAPHIC_DATA])" at bounding box center [626, 148] width 977 height 19
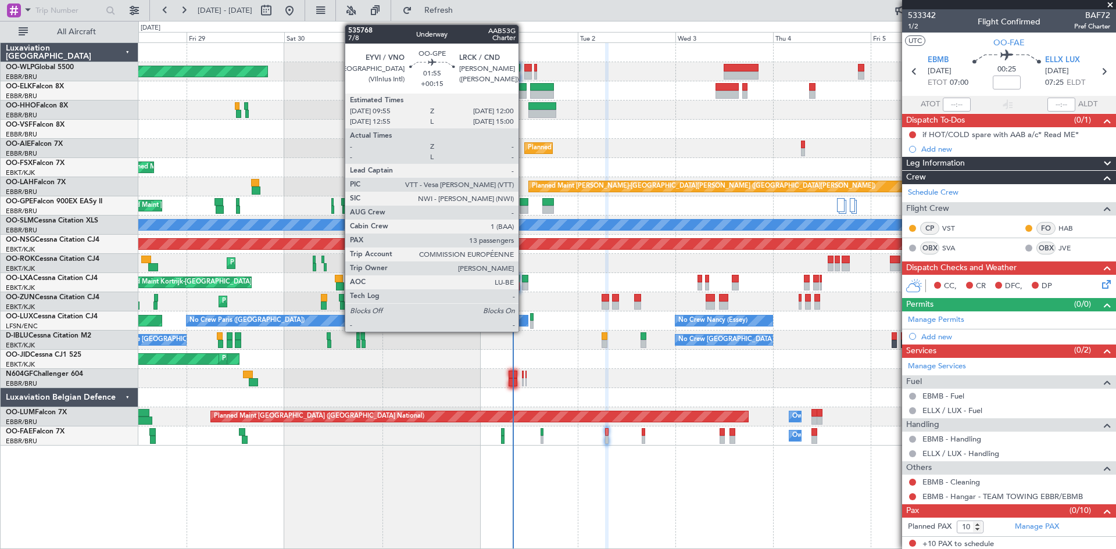
click at [524, 210] on div at bounding box center [523, 210] width 9 height 8
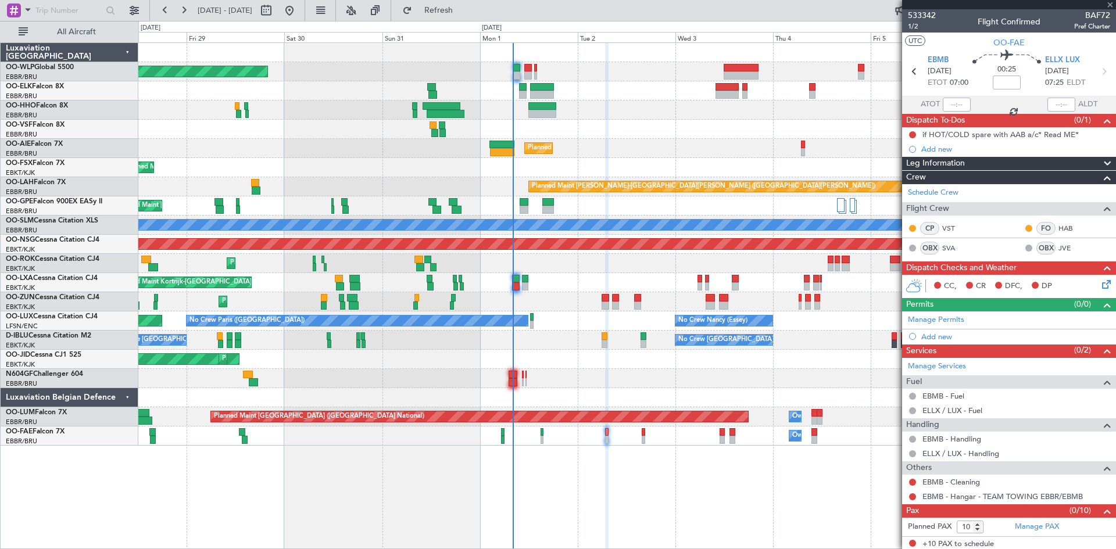
type input "+00:15"
type input "13"
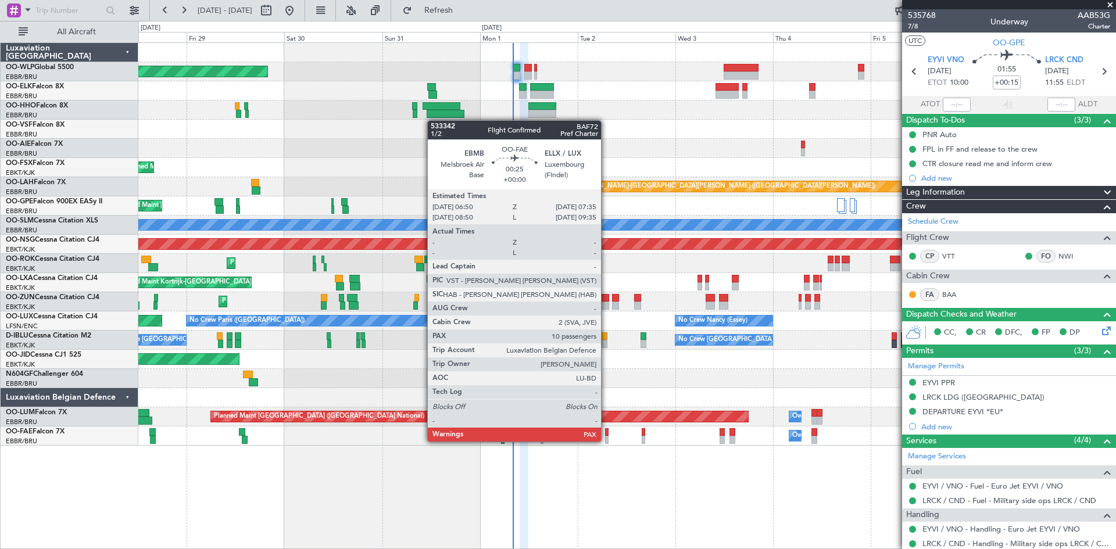
click at [606, 440] on div at bounding box center [606, 440] width 3 height 8
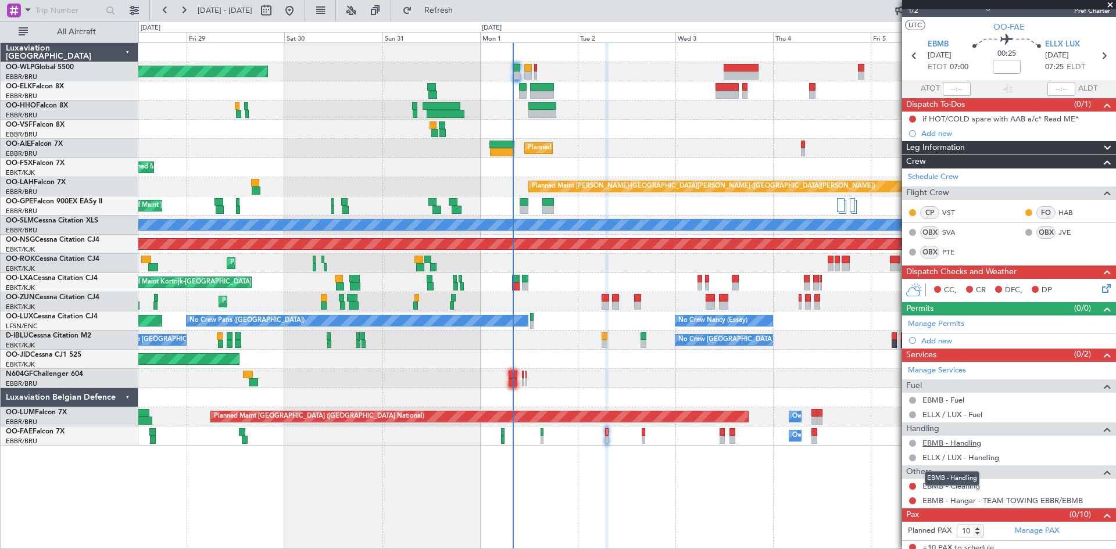
scroll to position [22, 0]
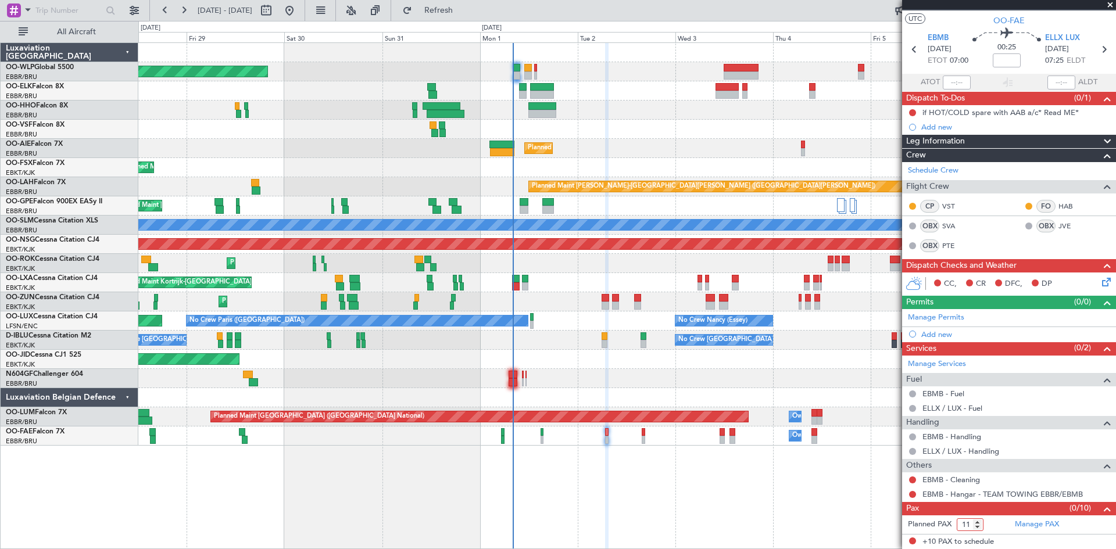
click at [978, 522] on input "11" at bounding box center [969, 524] width 27 height 13
click at [978, 522] on input "12" at bounding box center [969, 524] width 27 height 13
type input "13"
click at [978, 522] on input "13" at bounding box center [969, 524] width 27 height 13
click at [1024, 526] on link "Manage PAX" at bounding box center [1036, 525] width 44 height 12
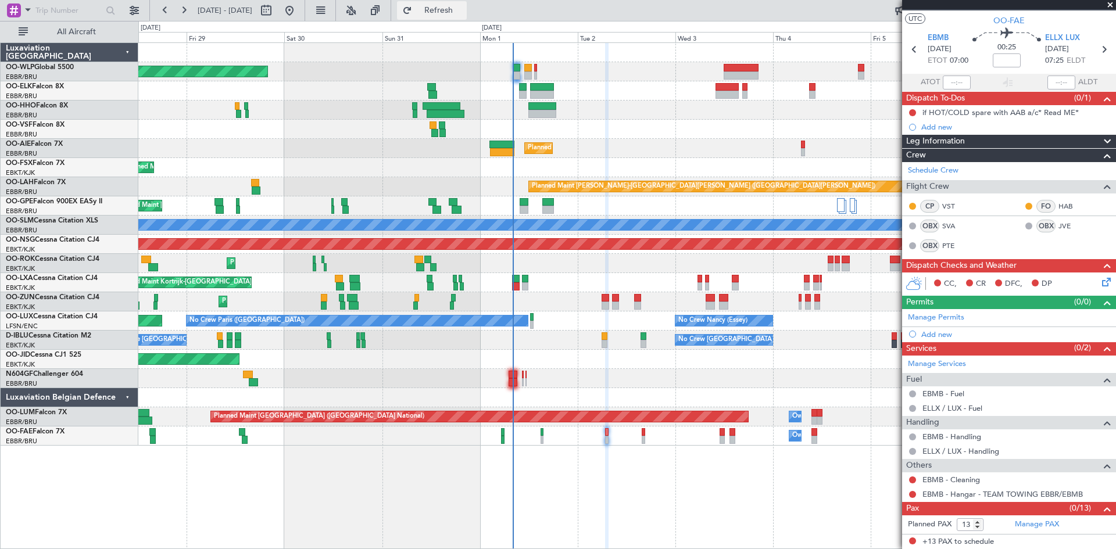
click at [456, 16] on button "Refresh" at bounding box center [432, 10] width 70 height 19
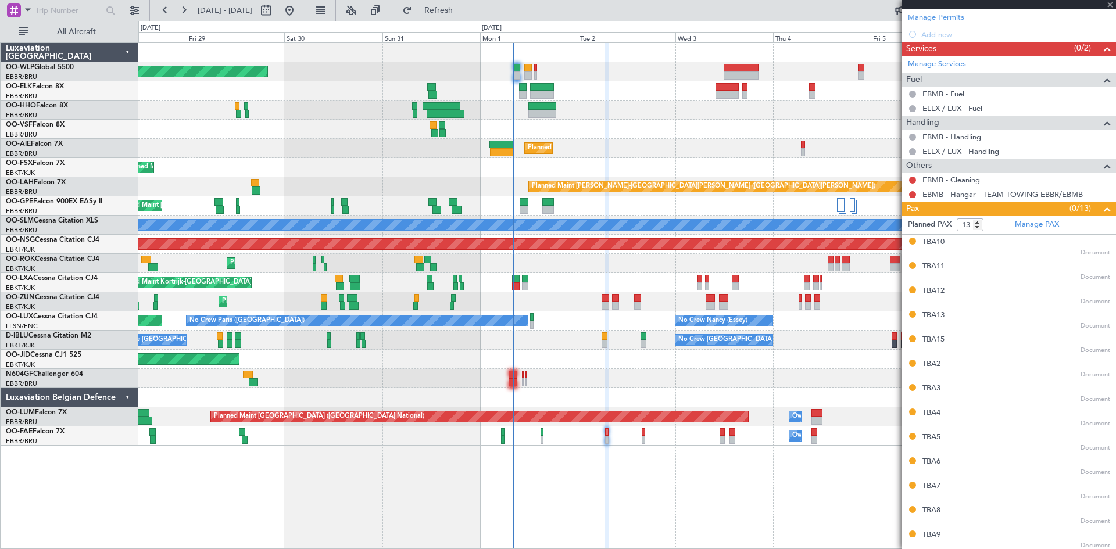
scroll to position [324, 0]
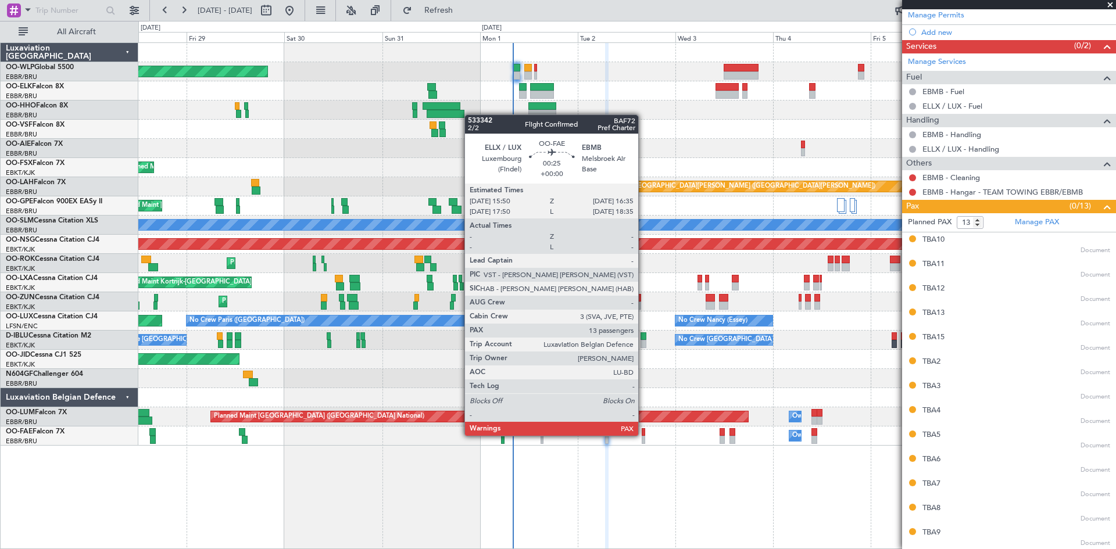
click at [643, 435] on div at bounding box center [642, 432] width 3 height 8
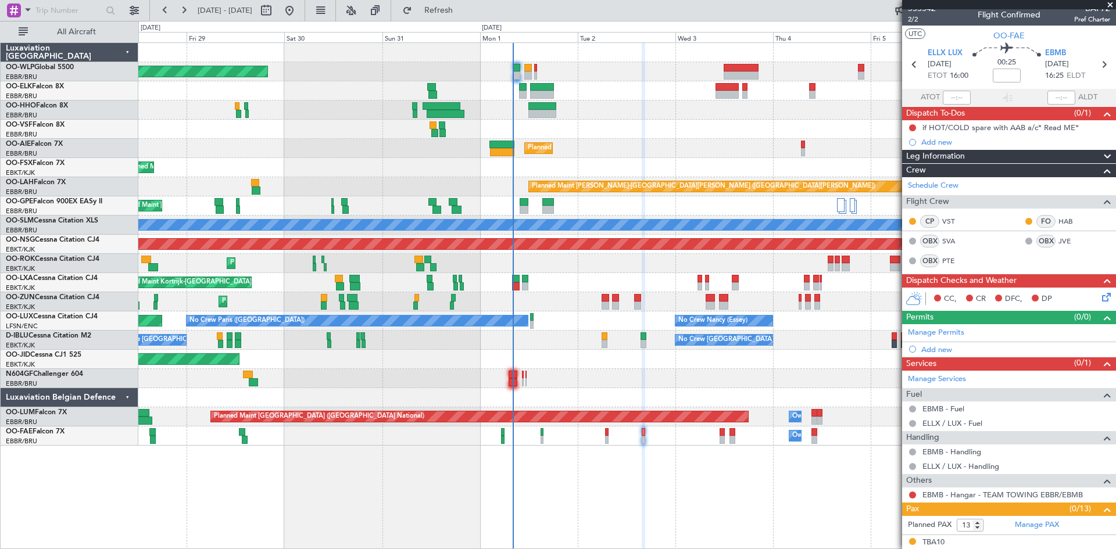
scroll to position [0, 0]
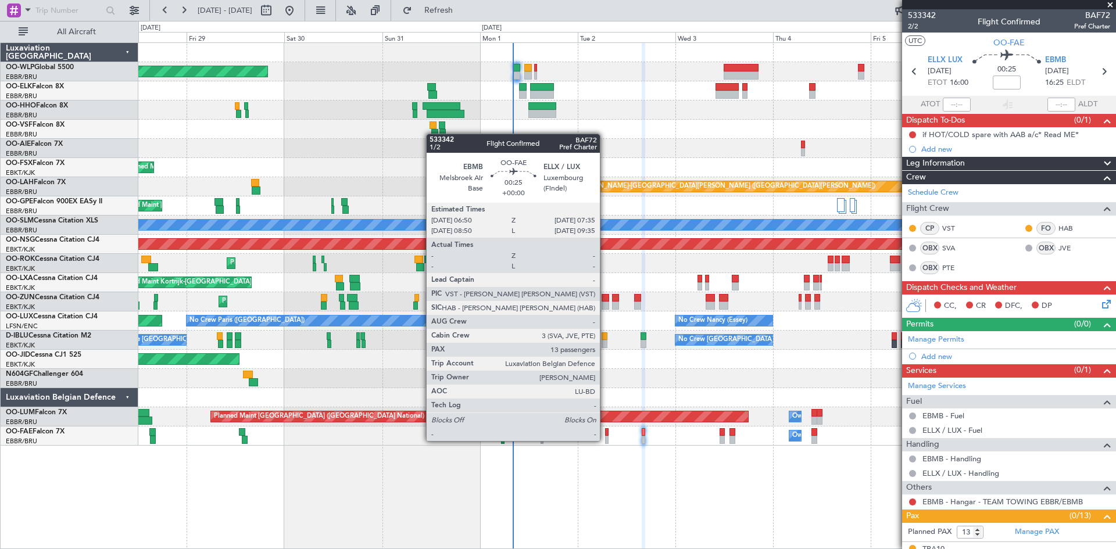
click at [605, 440] on div at bounding box center [606, 440] width 3 height 8
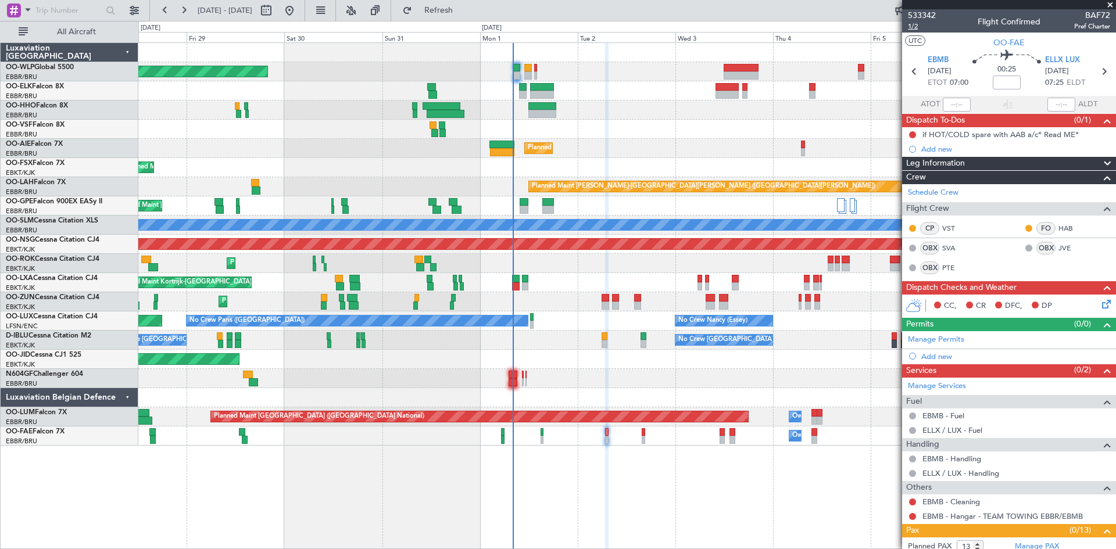
click at [917, 27] on span "1/2" at bounding box center [922, 26] width 28 height 10
click at [912, 138] on mat-tooltip-component "Not Started" at bounding box center [912, 153] width 56 height 31
click at [912, 134] on button at bounding box center [912, 134] width 7 height 7
click at [913, 188] on span "Completed" at bounding box center [917, 186] width 38 height 12
click at [912, 503] on button at bounding box center [912, 502] width 7 height 7
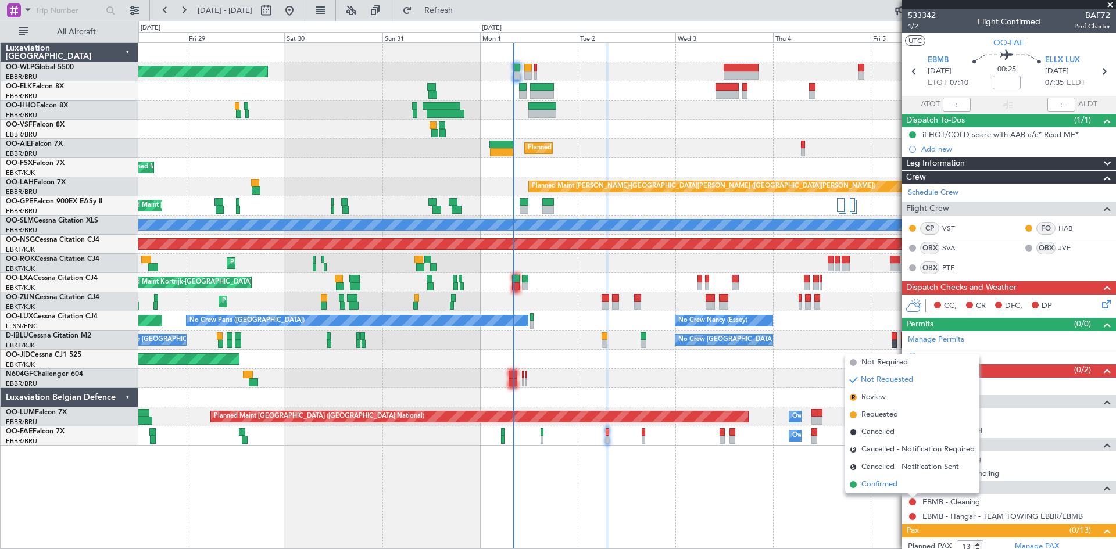
click at [887, 481] on span "Confirmed" at bounding box center [879, 485] width 36 height 12
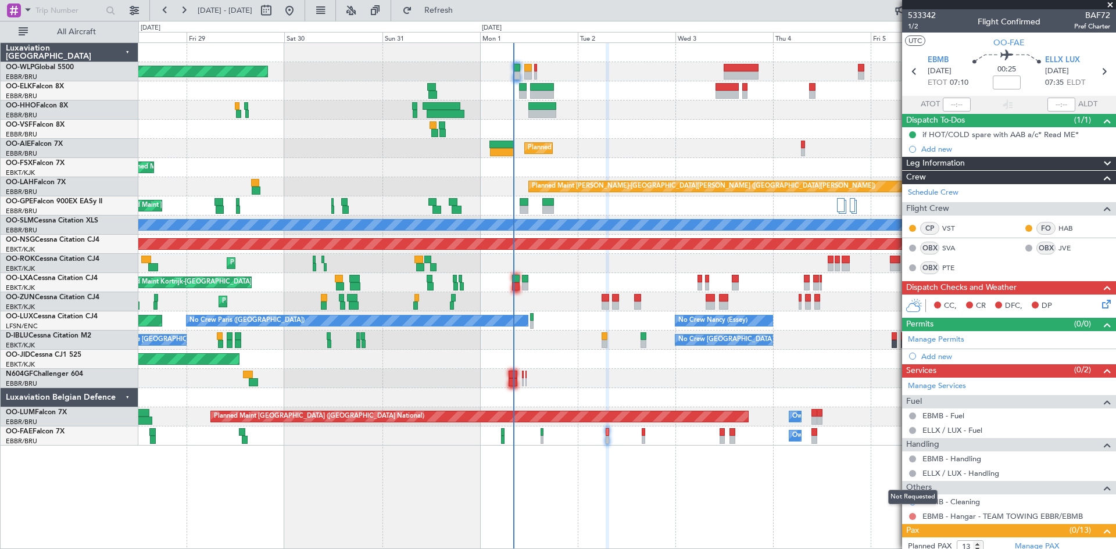
click at [910, 516] on button at bounding box center [912, 516] width 7 height 7
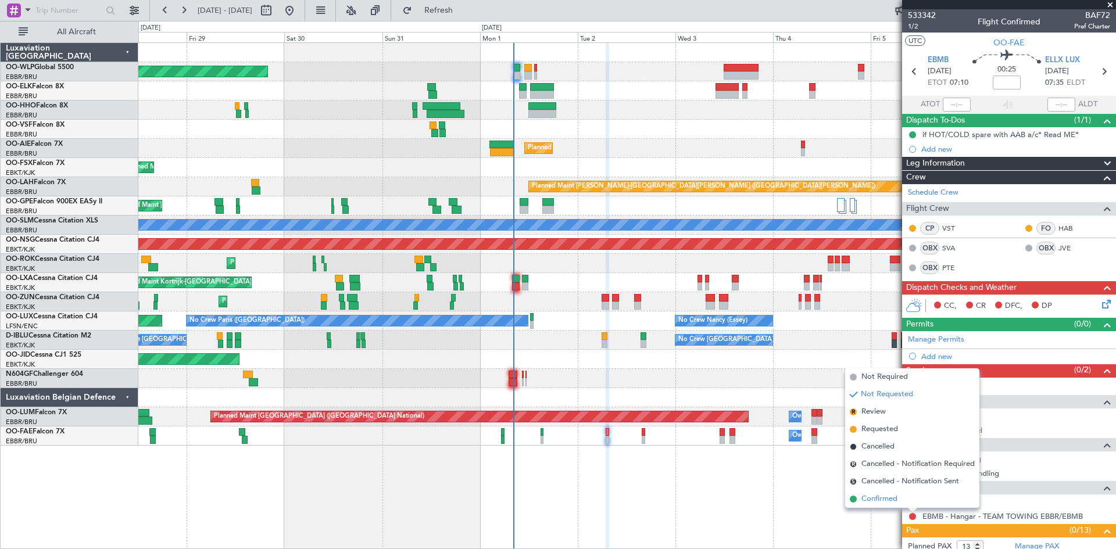
click at [902, 496] on li "Confirmed" at bounding box center [912, 498] width 134 height 17
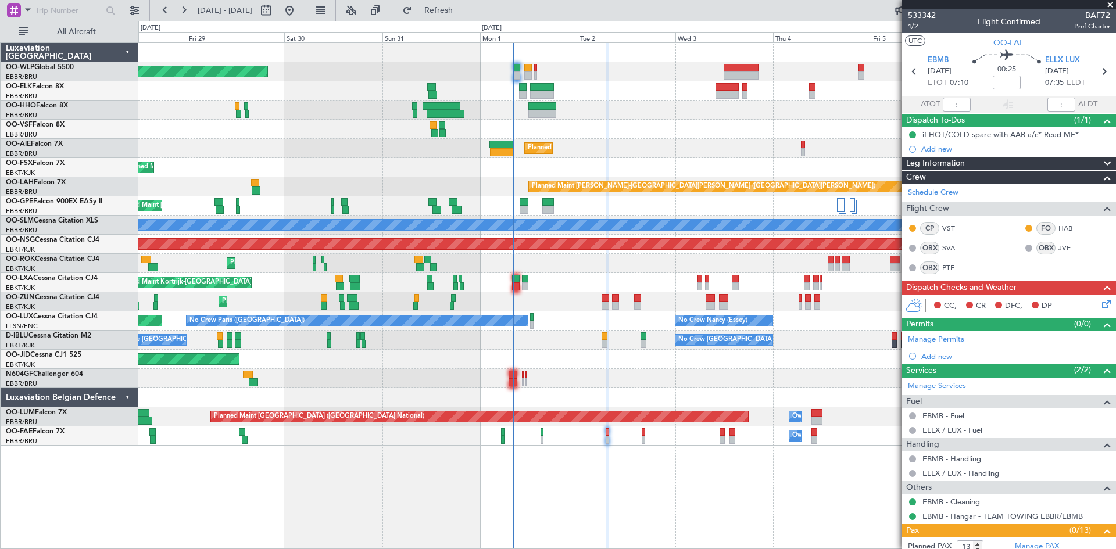
click at [646, 435] on div "Owner Melsbroek Air Base" at bounding box center [626, 435] width 977 height 19
click at [645, 435] on div "Owner Melsbroek Air Base" at bounding box center [626, 435] width 977 height 19
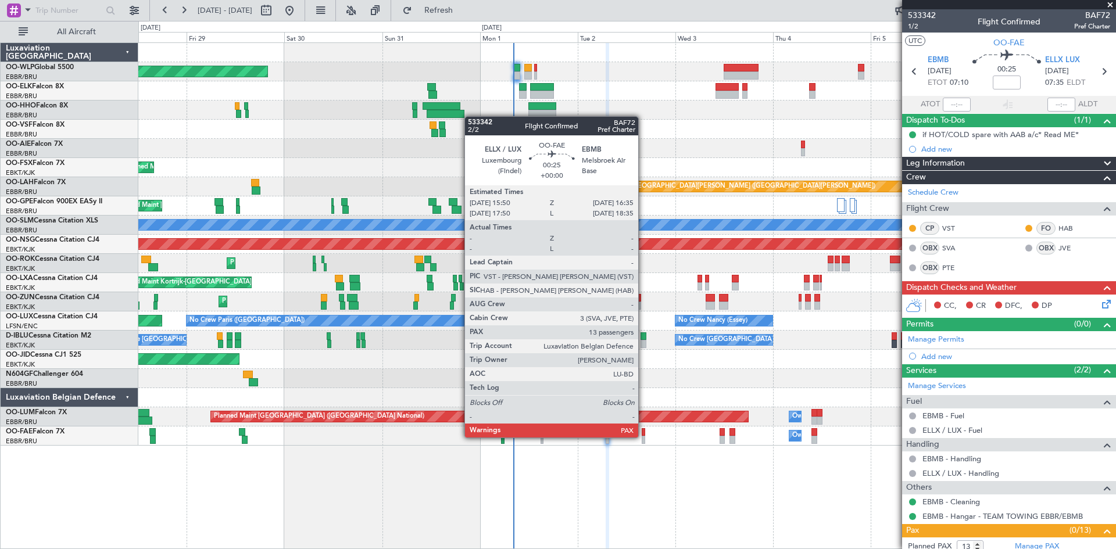
click at [643, 436] on div at bounding box center [642, 440] width 3 height 8
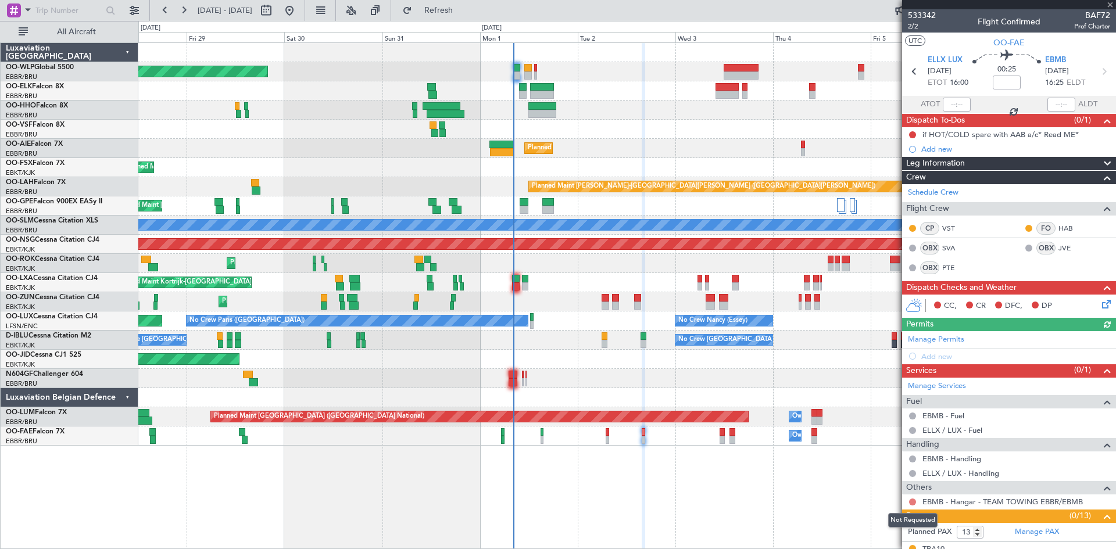
click at [913, 504] on button at bounding box center [912, 502] width 7 height 7
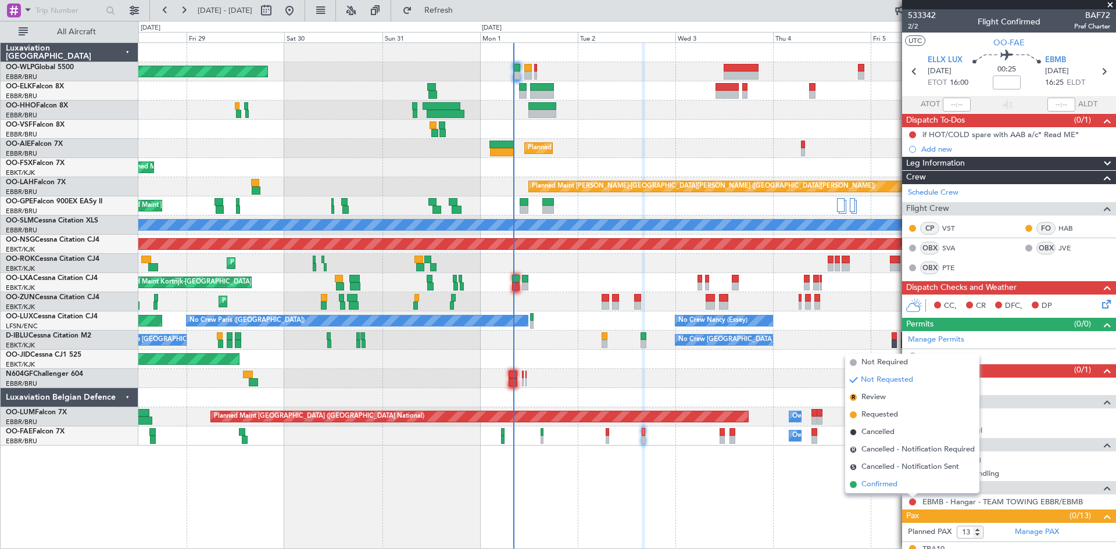
click at [903, 481] on li "Confirmed" at bounding box center [912, 484] width 134 height 17
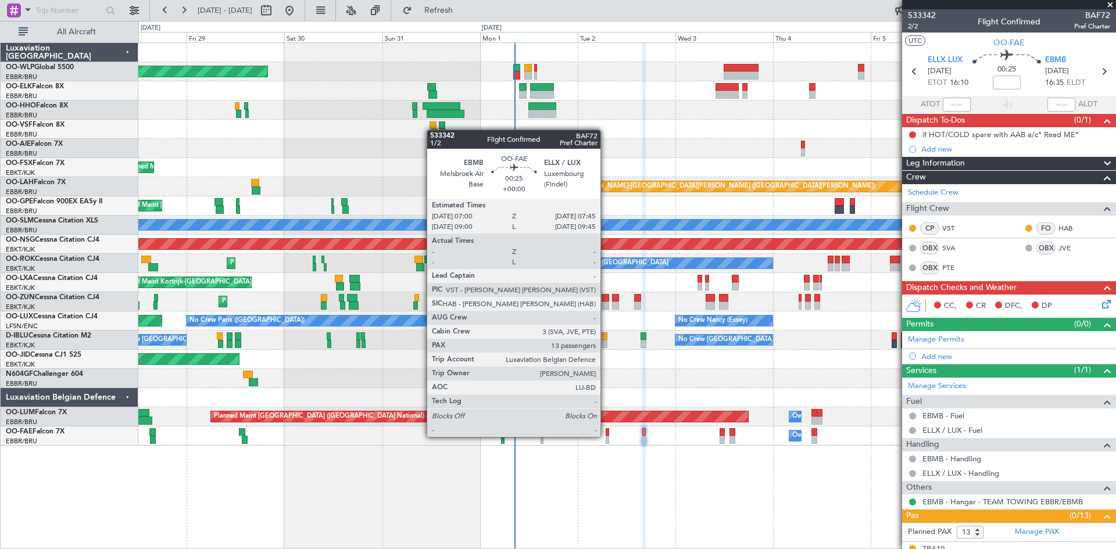
click at [605, 436] on div at bounding box center [606, 440] width 3 height 8
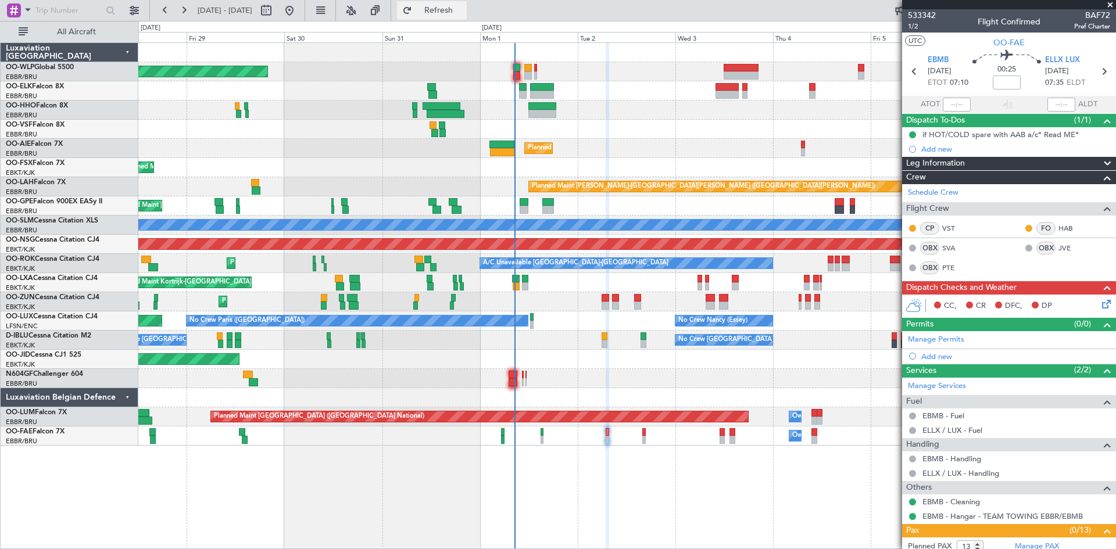
click at [446, 10] on button "Refresh" at bounding box center [432, 10] width 70 height 19
click at [452, 9] on button "Refresh" at bounding box center [432, 10] width 70 height 19
click at [449, 13] on button "Refresh" at bounding box center [432, 10] width 70 height 19
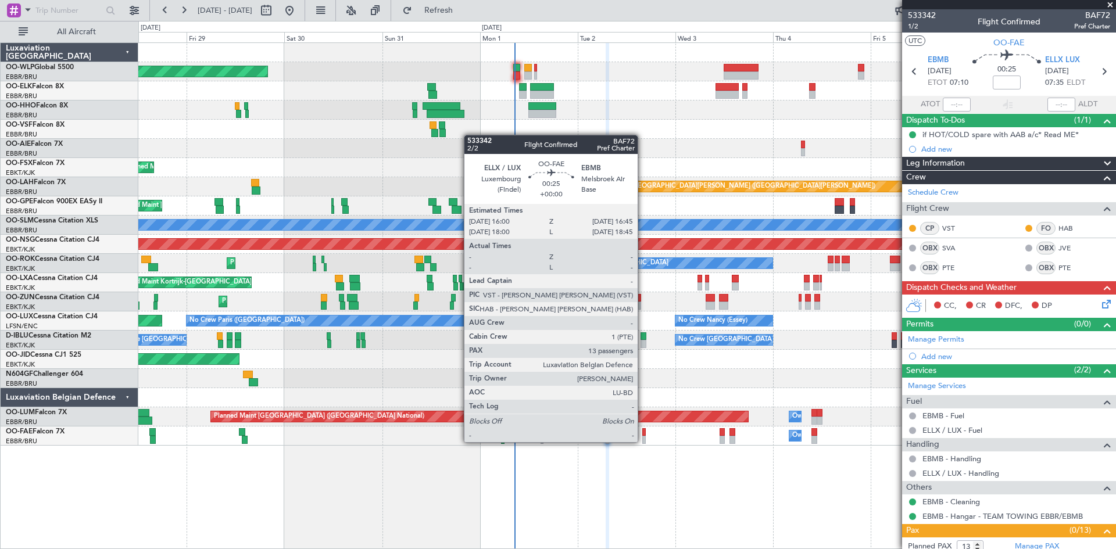
click at [645, 441] on div at bounding box center [643, 440] width 3 height 8
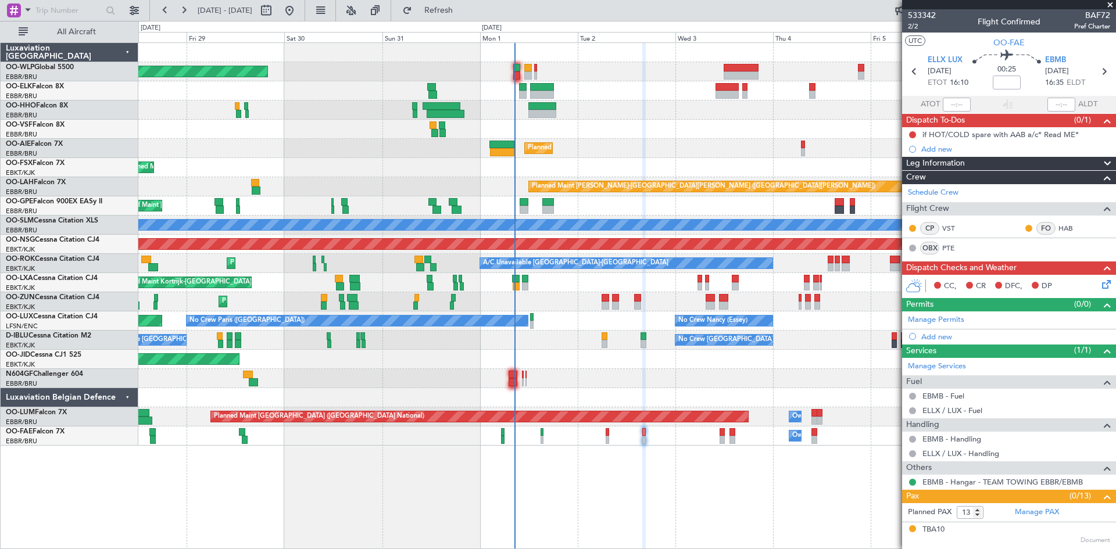
click at [609, 438] on div "Owner Melsbroek Air Base" at bounding box center [626, 435] width 977 height 19
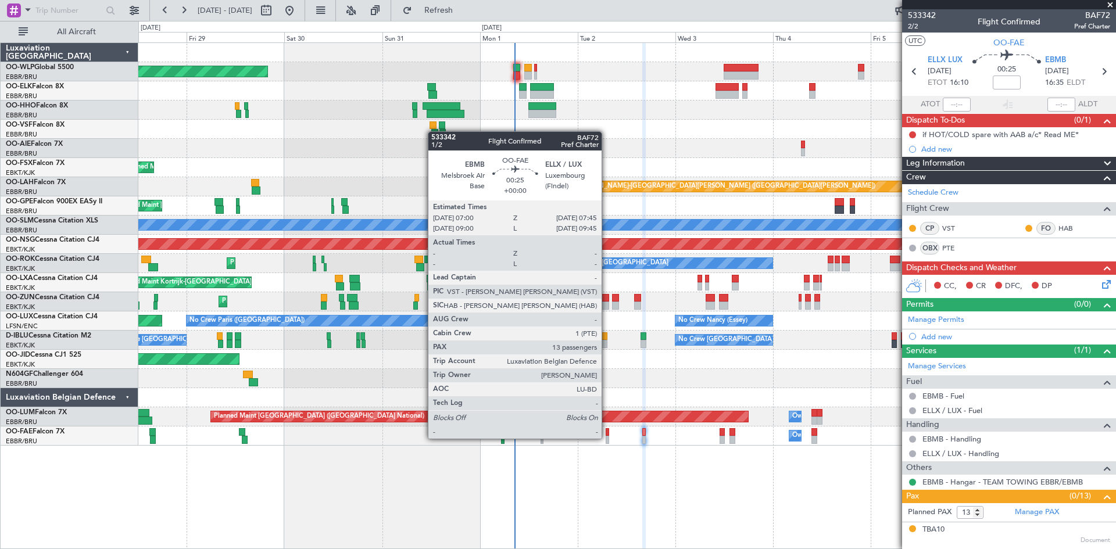
click at [607, 438] on div at bounding box center [606, 440] width 3 height 8
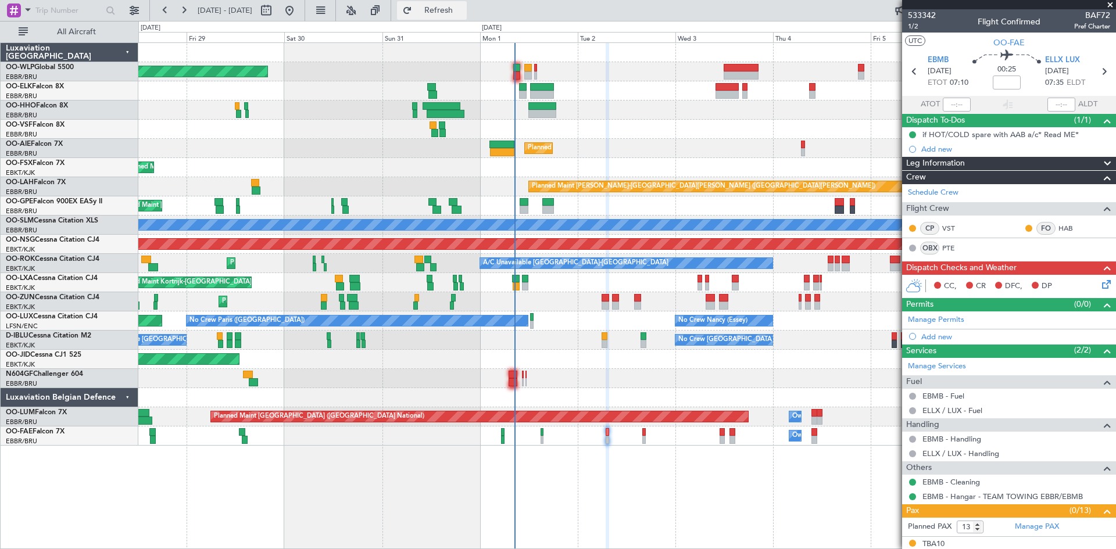
click at [463, 9] on span "Refresh" at bounding box center [438, 10] width 49 height 8
click at [908, 28] on span "1/2" at bounding box center [922, 26] width 28 height 10
click at [948, 246] on link "PTE" at bounding box center [955, 248] width 26 height 10
click at [1099, 286] on icon at bounding box center [1103, 282] width 9 height 9
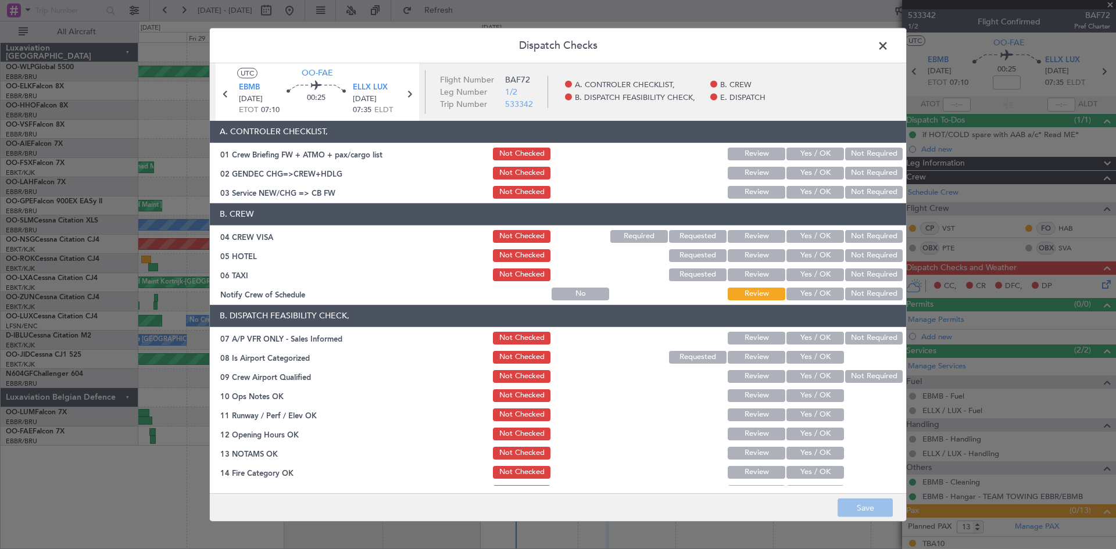
click at [806, 159] on button "Yes / OK" at bounding box center [815, 154] width 58 height 13
click at [805, 168] on button "Yes / OK" at bounding box center [815, 173] width 58 height 13
click at [805, 191] on button "Yes / OK" at bounding box center [815, 192] width 58 height 13
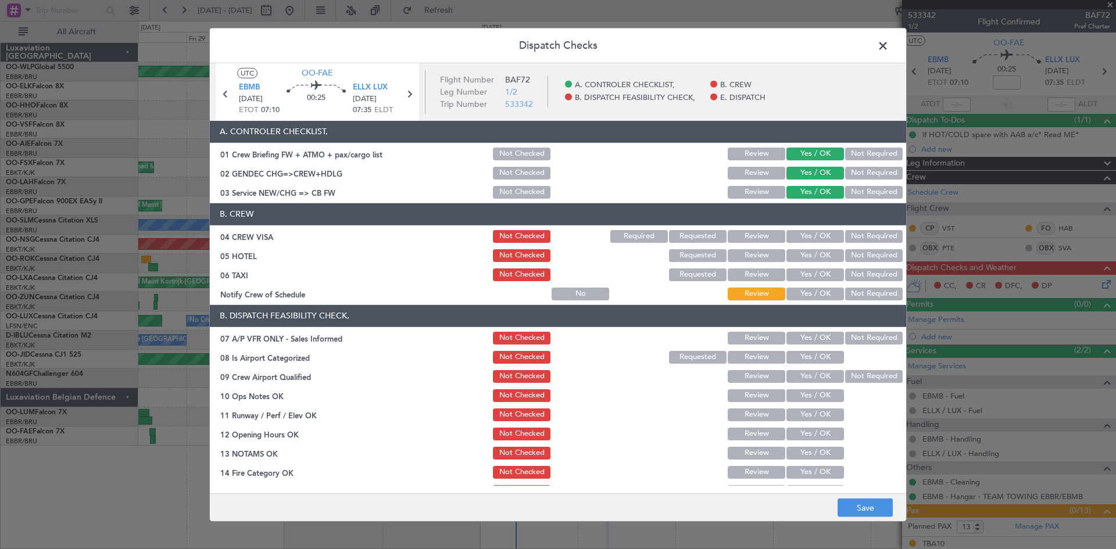
click at [824, 240] on button "Yes / OK" at bounding box center [815, 236] width 58 height 13
click at [863, 262] on div "Not Required" at bounding box center [872, 256] width 59 height 16
click at [863, 253] on button "Not Required" at bounding box center [874, 255] width 58 height 13
click at [862, 263] on div "Not Required" at bounding box center [872, 256] width 59 height 16
click at [861, 271] on button "Not Required" at bounding box center [874, 274] width 58 height 13
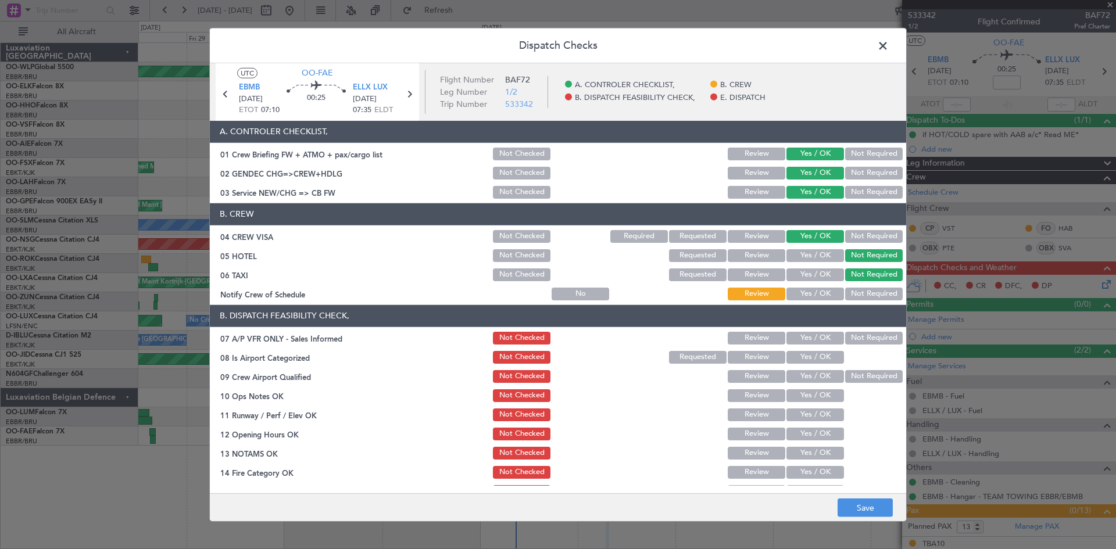
click at [818, 291] on button "Yes / OK" at bounding box center [815, 294] width 58 height 13
click at [811, 342] on button "Yes / OK" at bounding box center [815, 338] width 58 height 13
click at [867, 340] on button "Not Required" at bounding box center [874, 338] width 58 height 13
click at [813, 361] on button "Yes / OK" at bounding box center [815, 357] width 58 height 13
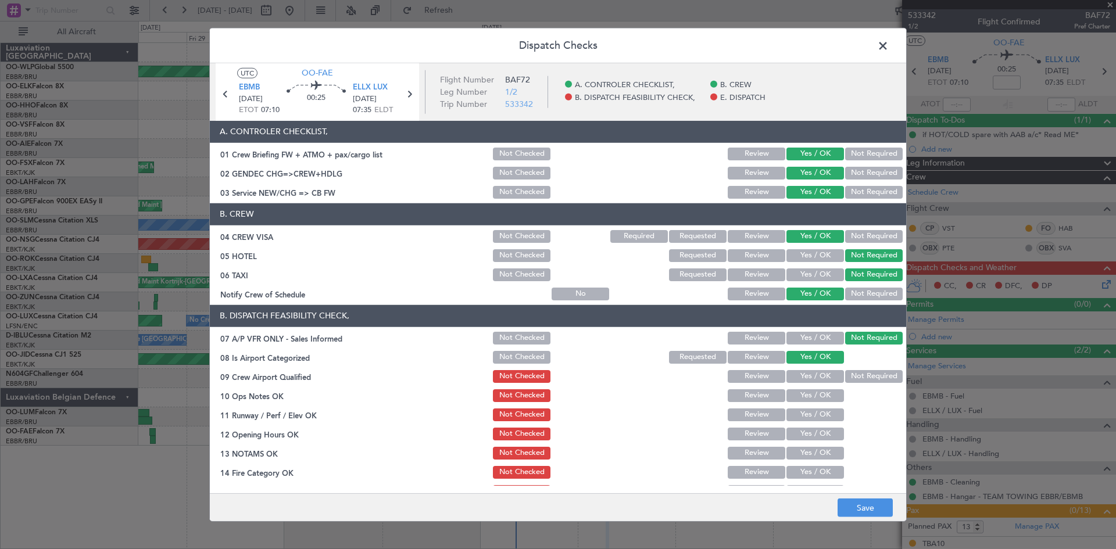
click at [854, 368] on div "Not Required" at bounding box center [872, 376] width 59 height 16
click at [853, 377] on button "Not Required" at bounding box center [874, 376] width 58 height 13
click at [808, 392] on button "Yes / OK" at bounding box center [815, 395] width 58 height 13
click at [811, 411] on button "Yes / OK" at bounding box center [815, 414] width 58 height 13
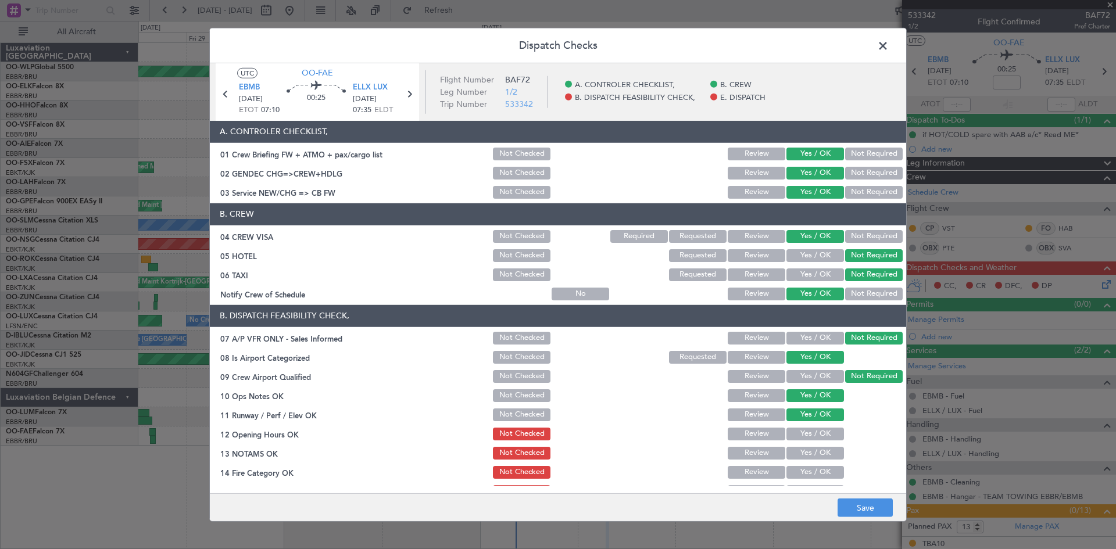
click at [812, 414] on button "Yes / OK" at bounding box center [815, 414] width 58 height 13
click at [813, 428] on button "Yes / OK" at bounding box center [815, 434] width 58 height 13
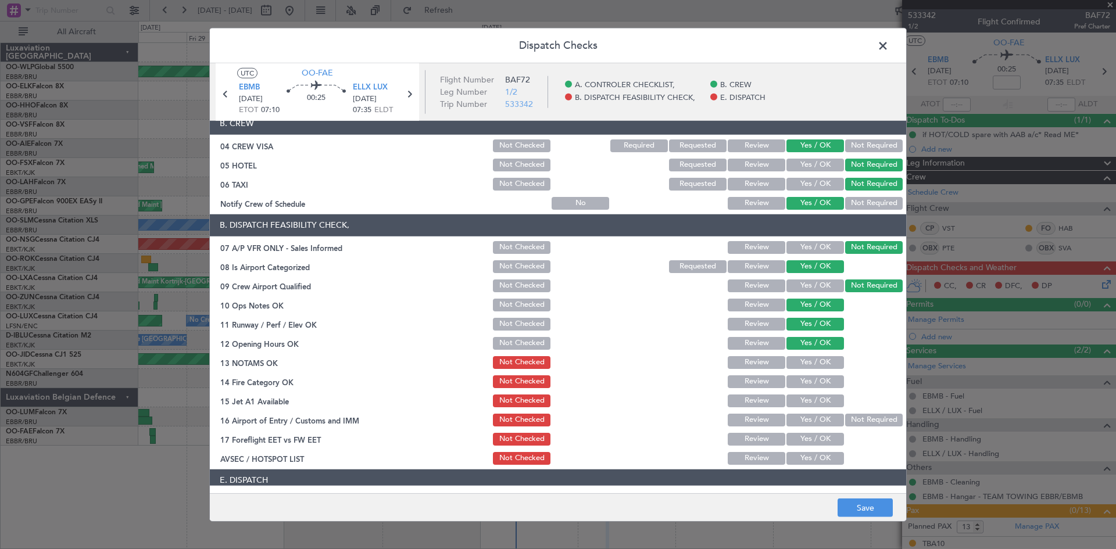
scroll to position [174, 0]
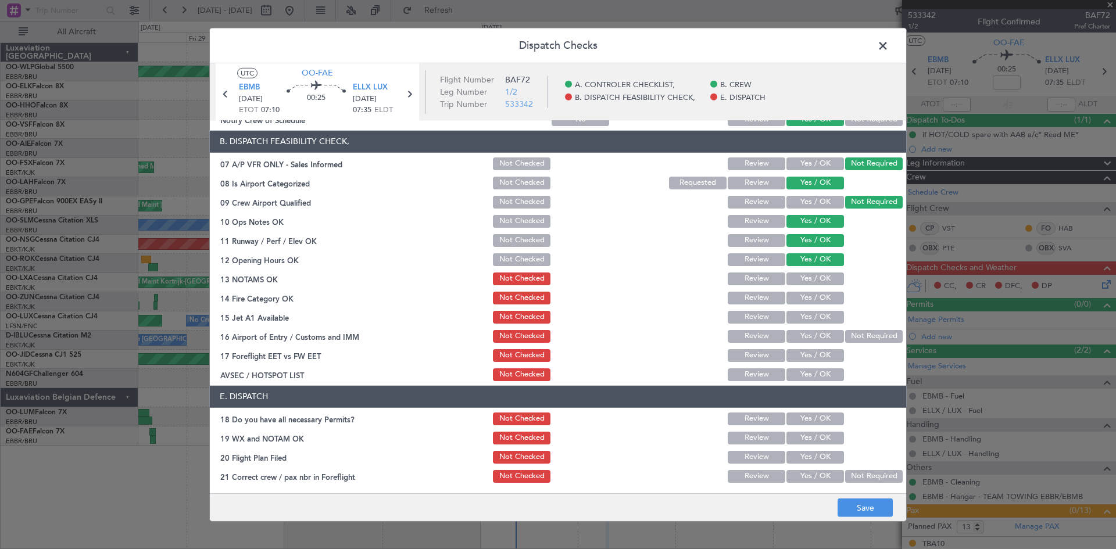
click at [813, 282] on button "Yes / OK" at bounding box center [815, 279] width 58 height 13
click at [813, 300] on button "Yes / OK" at bounding box center [815, 298] width 58 height 13
click at [813, 318] on button "Yes / OK" at bounding box center [815, 317] width 58 height 13
click at [856, 330] on button "Not Required" at bounding box center [874, 336] width 58 height 13
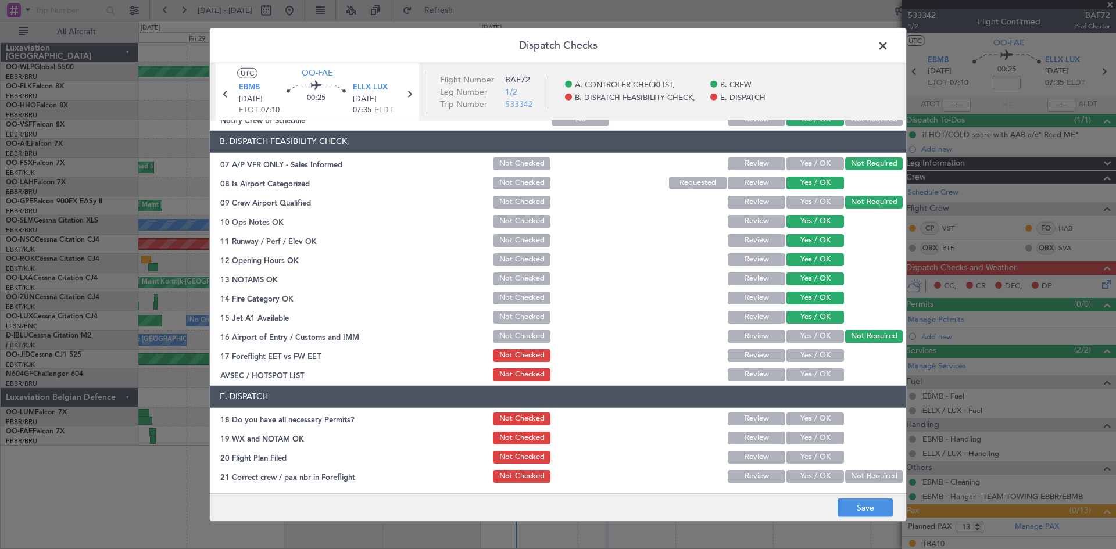
drag, startPoint x: 819, startPoint y: 352, endPoint x: 815, endPoint y: 364, distance: 13.2
click at [818, 353] on button "Yes / OK" at bounding box center [815, 355] width 58 height 13
click at [815, 369] on button "Yes / OK" at bounding box center [815, 374] width 58 height 13
click at [813, 418] on button "Yes / OK" at bounding box center [815, 419] width 58 height 13
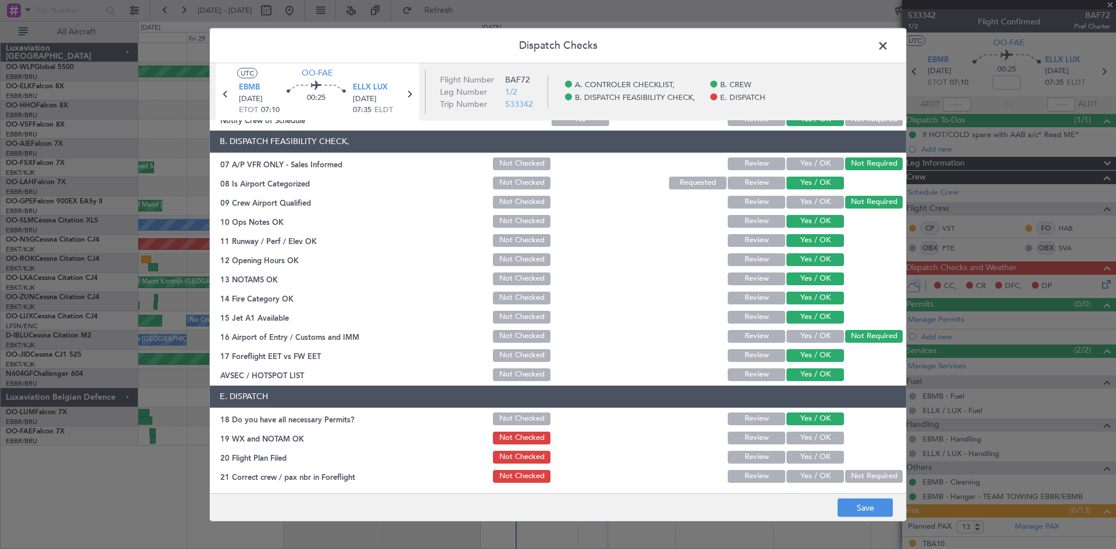
click at [818, 449] on section "E. DISPATCH 18 Do you have all necessary Permits? Not Checked Review Yes / OK 1…" at bounding box center [558, 435] width 696 height 99
click at [811, 439] on button "Yes / OK" at bounding box center [815, 438] width 58 height 13
click at [811, 452] on button "Yes / OK" at bounding box center [815, 457] width 58 height 13
click at [818, 471] on button "Yes / OK" at bounding box center [815, 476] width 58 height 13
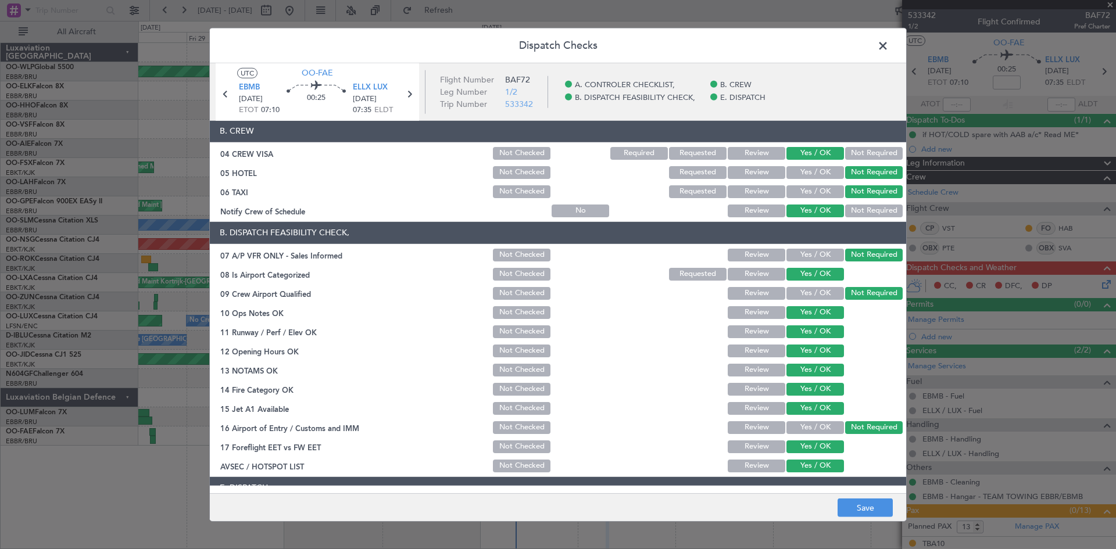
scroll to position [0, 0]
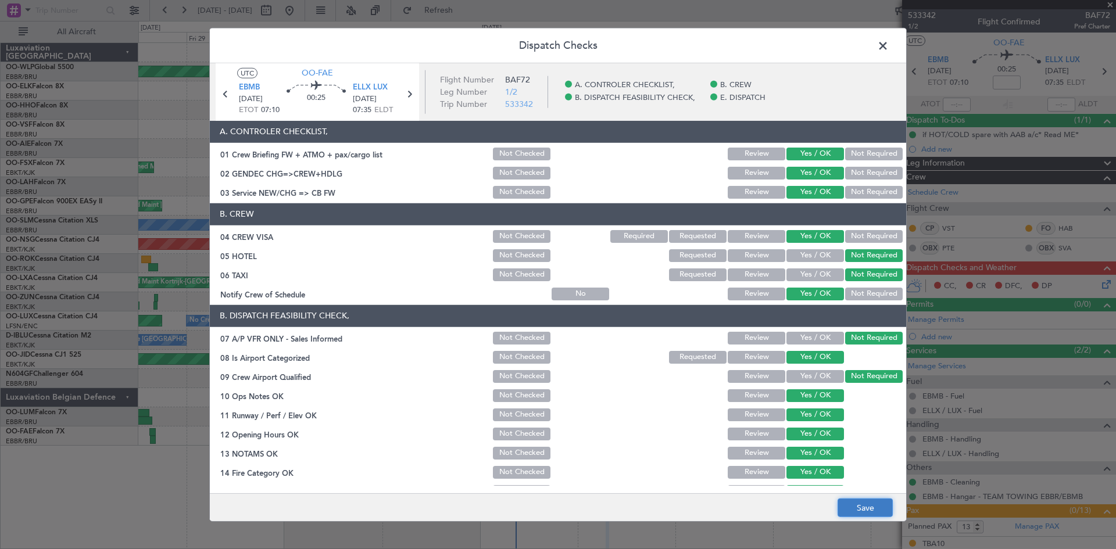
click at [874, 512] on button "Save" at bounding box center [864, 508] width 55 height 19
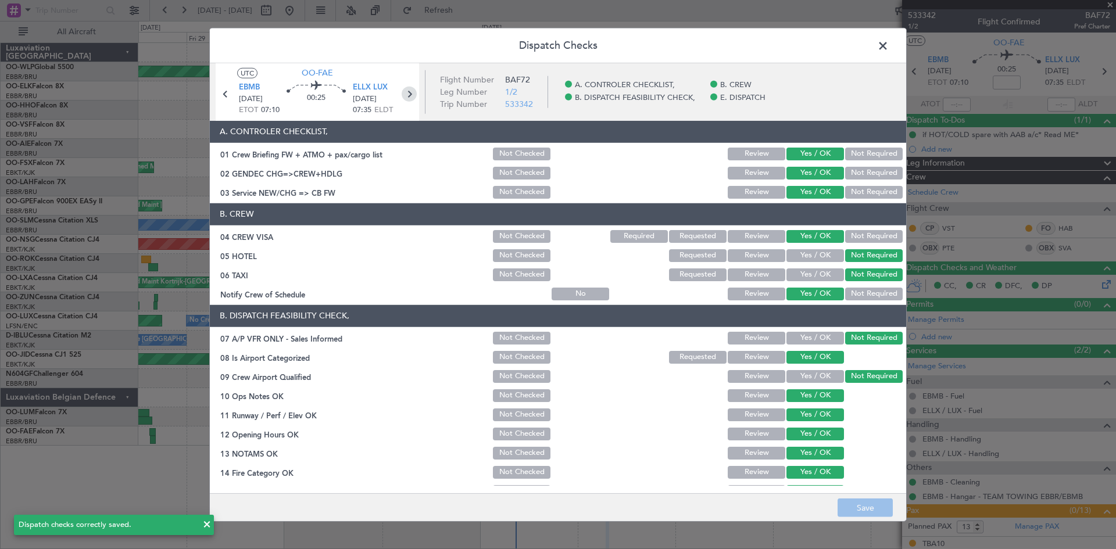
click at [411, 93] on icon at bounding box center [408, 93] width 15 height 15
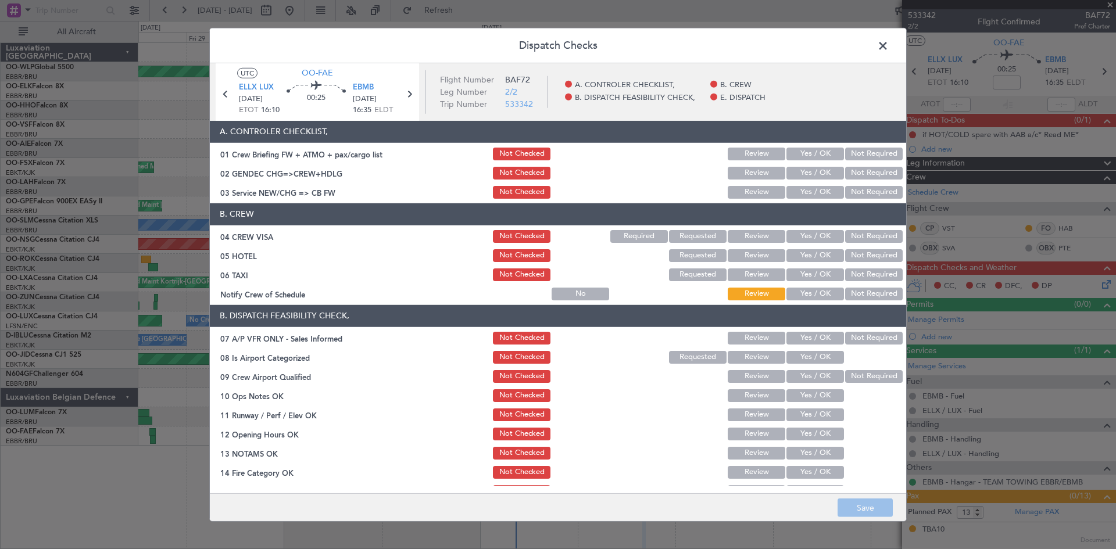
click at [813, 148] on button "Yes / OK" at bounding box center [815, 154] width 58 height 13
click at [813, 175] on button "Yes / OK" at bounding box center [815, 173] width 58 height 13
click at [813, 192] on button "Yes / OK" at bounding box center [815, 192] width 58 height 13
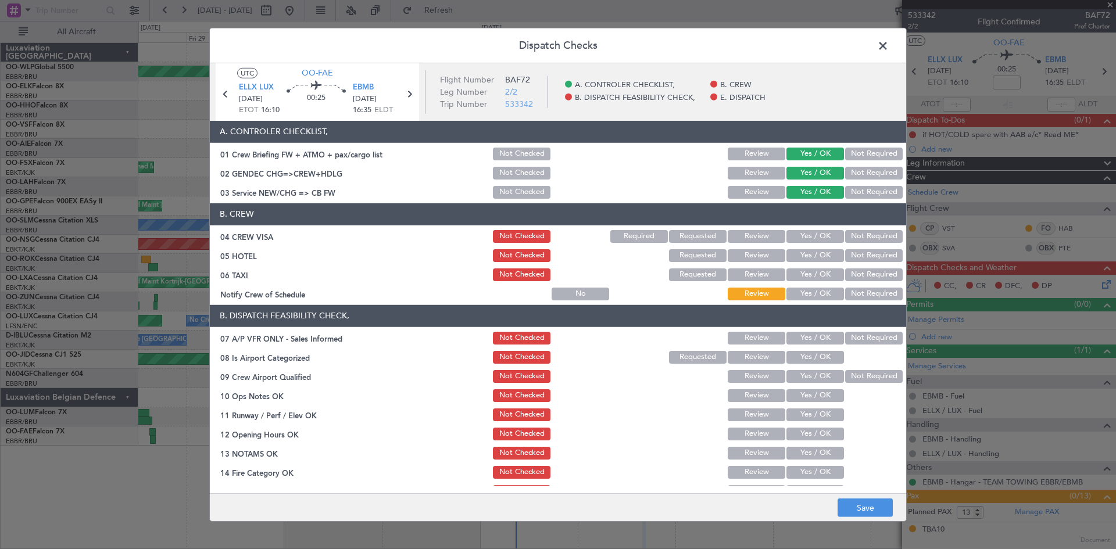
click at [819, 241] on button "Yes / OK" at bounding box center [815, 236] width 58 height 13
click at [868, 259] on button "Not Required" at bounding box center [874, 255] width 58 height 13
click at [868, 270] on button "Not Required" at bounding box center [874, 274] width 58 height 13
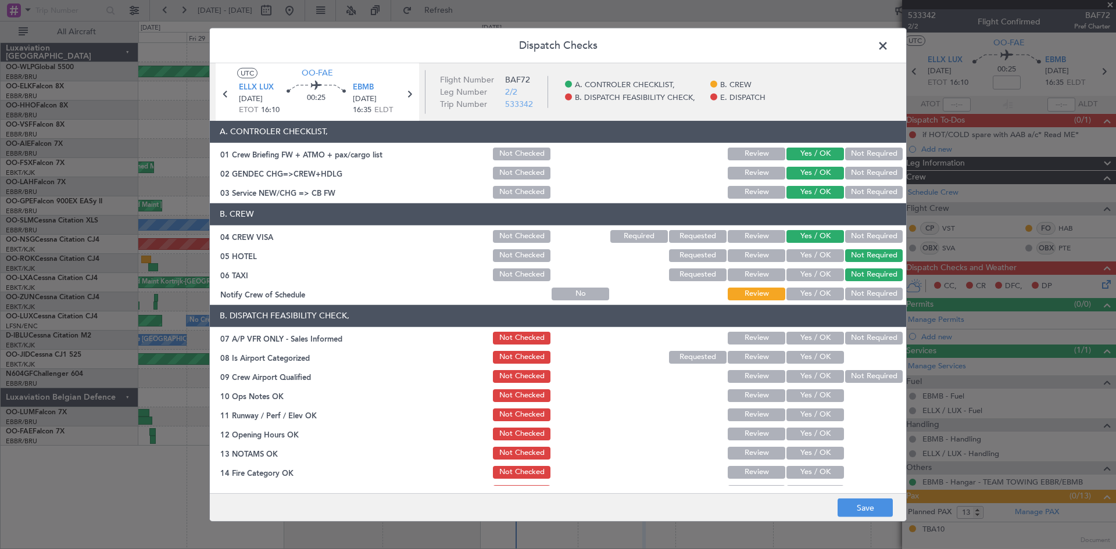
click at [819, 299] on button "Yes / OK" at bounding box center [815, 294] width 58 height 13
click at [812, 341] on button "Yes / OK" at bounding box center [815, 338] width 58 height 13
click at [812, 361] on button "Yes / OK" at bounding box center [815, 357] width 58 height 13
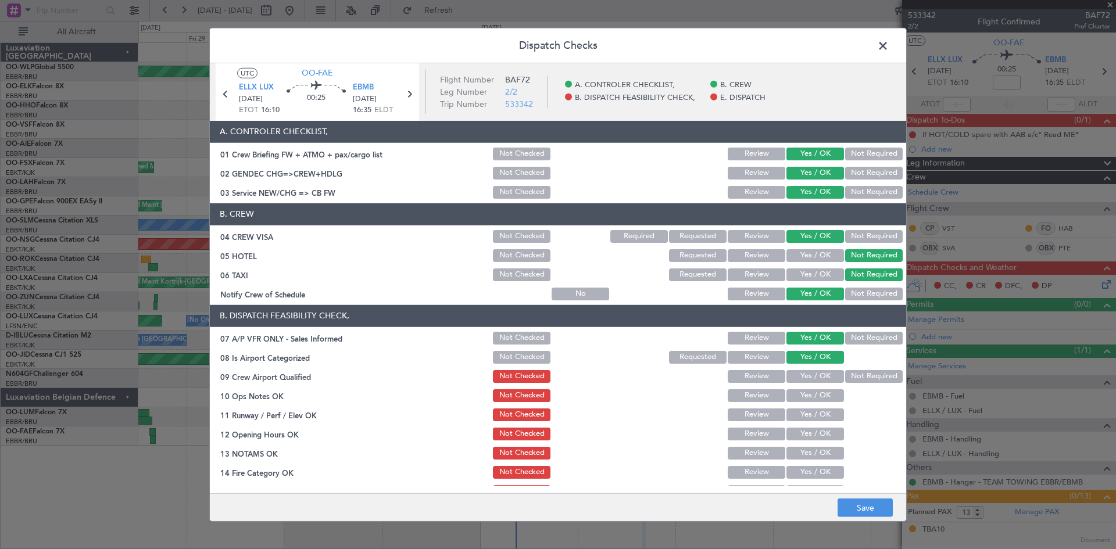
click at [806, 390] on button "Yes / OK" at bounding box center [815, 395] width 58 height 13
click at [806, 382] on button "Yes / OK" at bounding box center [815, 376] width 58 height 13
click at [863, 372] on button "Not Required" at bounding box center [874, 376] width 58 height 13
click at [863, 336] on button "Not Required" at bounding box center [874, 338] width 58 height 13
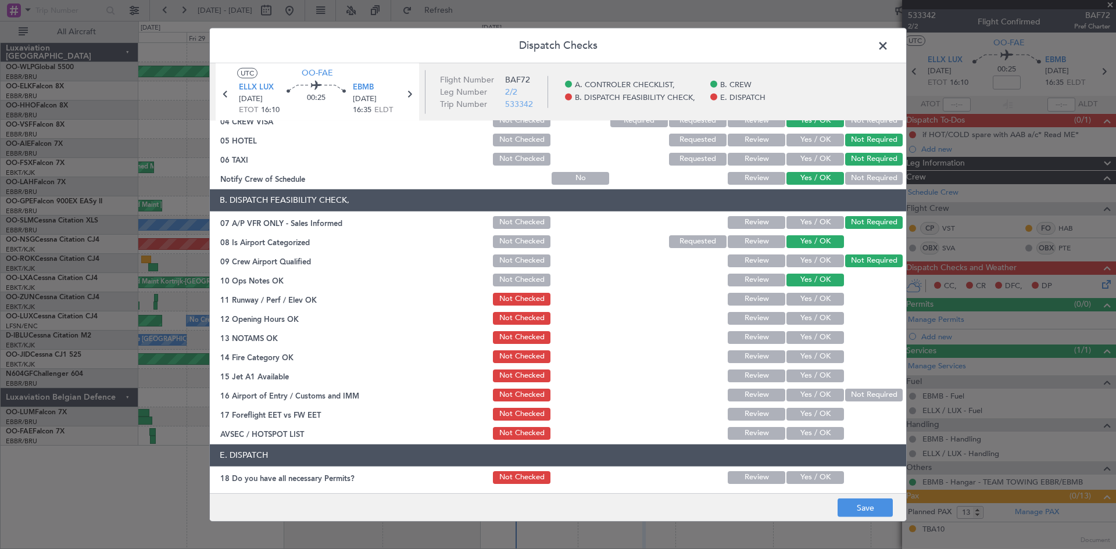
scroll to position [116, 0]
click at [822, 288] on section "B. DISPATCH FEASIBILITY CHECK, 07 A/P VFR ONLY - Sales Informed Not Checked Rev…" at bounding box center [558, 315] width 696 height 252
click at [820, 299] on button "Yes / OK" at bounding box center [815, 298] width 58 height 13
click at [818, 320] on button "Yes / OK" at bounding box center [815, 317] width 58 height 13
click at [817, 335] on button "Yes / OK" at bounding box center [815, 337] width 58 height 13
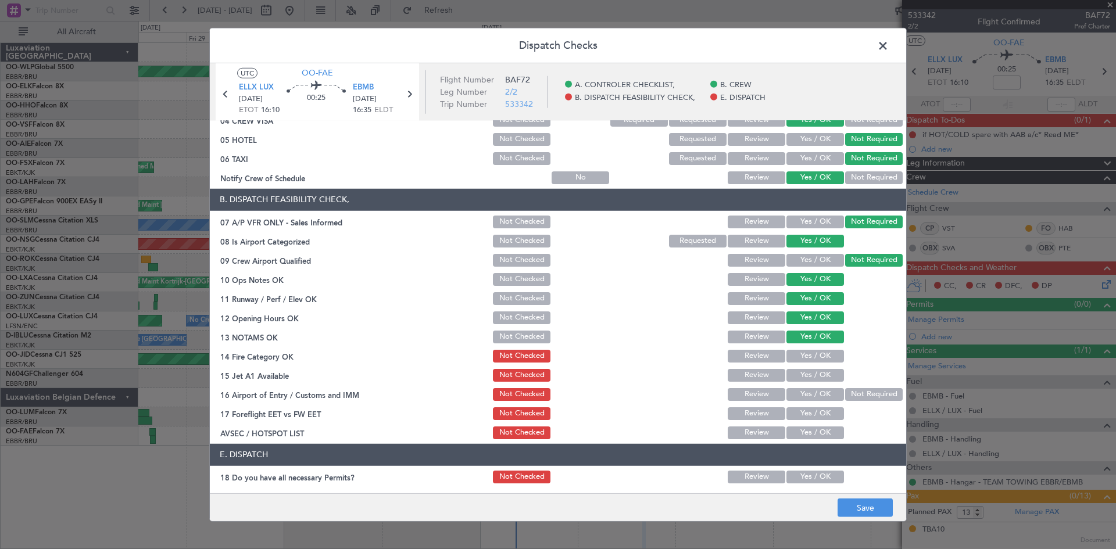
click at [817, 354] on button "Yes / OK" at bounding box center [815, 356] width 58 height 13
click at [819, 374] on button "Yes / OK" at bounding box center [815, 375] width 58 height 13
drag, startPoint x: 853, startPoint y: 385, endPoint x: 854, endPoint y: 392, distance: 7.1
click at [854, 385] on section "B. DISPATCH FEASIBILITY CHECK, 07 A/P VFR ONLY - Sales Informed Not Checked Rev…" at bounding box center [558, 315] width 696 height 252
click at [854, 393] on button "Not Required" at bounding box center [874, 394] width 58 height 13
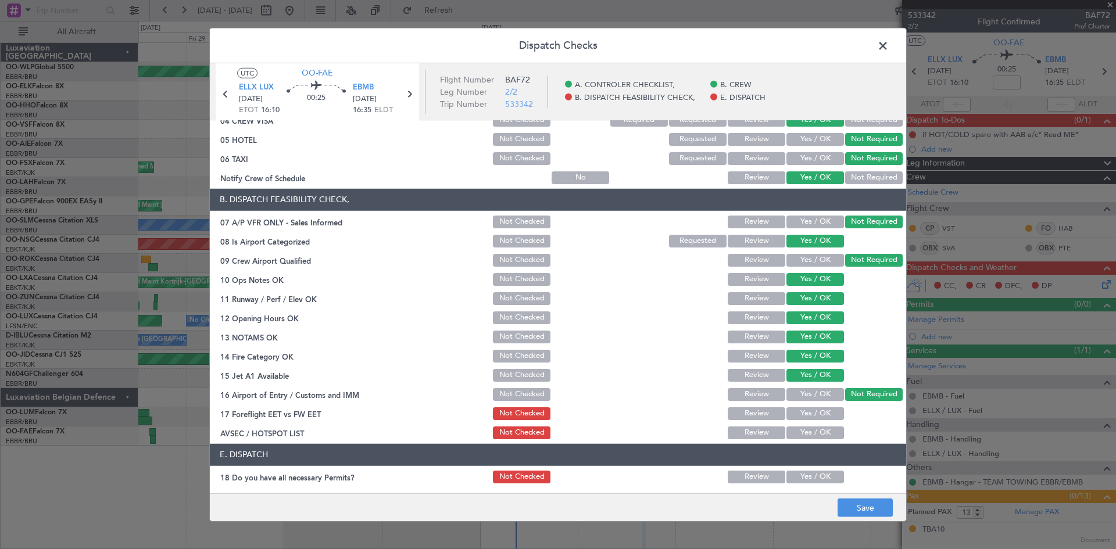
click at [818, 408] on button "Yes / OK" at bounding box center [815, 413] width 58 height 13
click at [817, 421] on div "Yes / OK" at bounding box center [813, 414] width 59 height 16
click at [818, 432] on button "Yes / OK" at bounding box center [815, 432] width 58 height 13
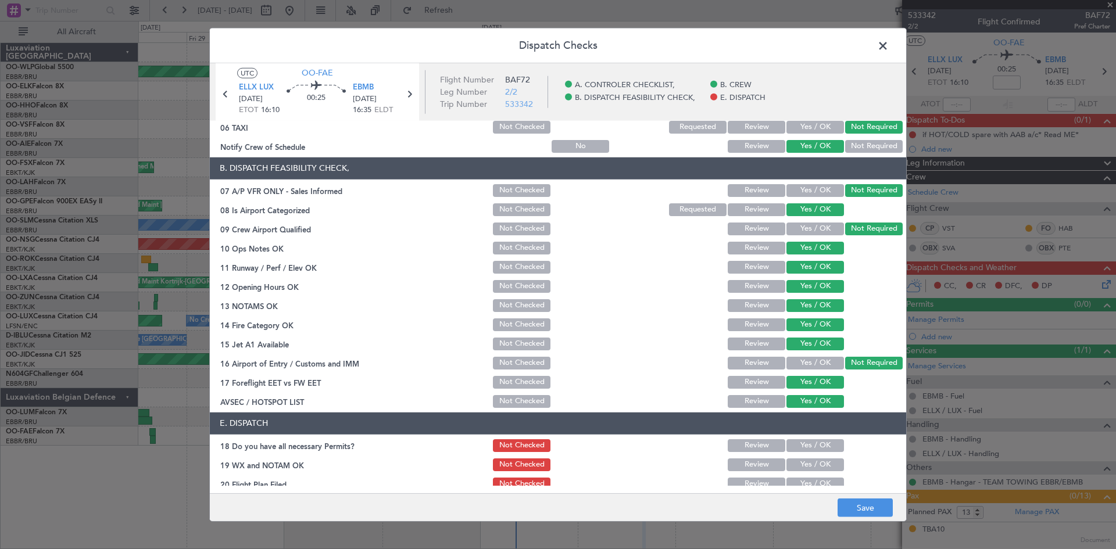
scroll to position [175, 0]
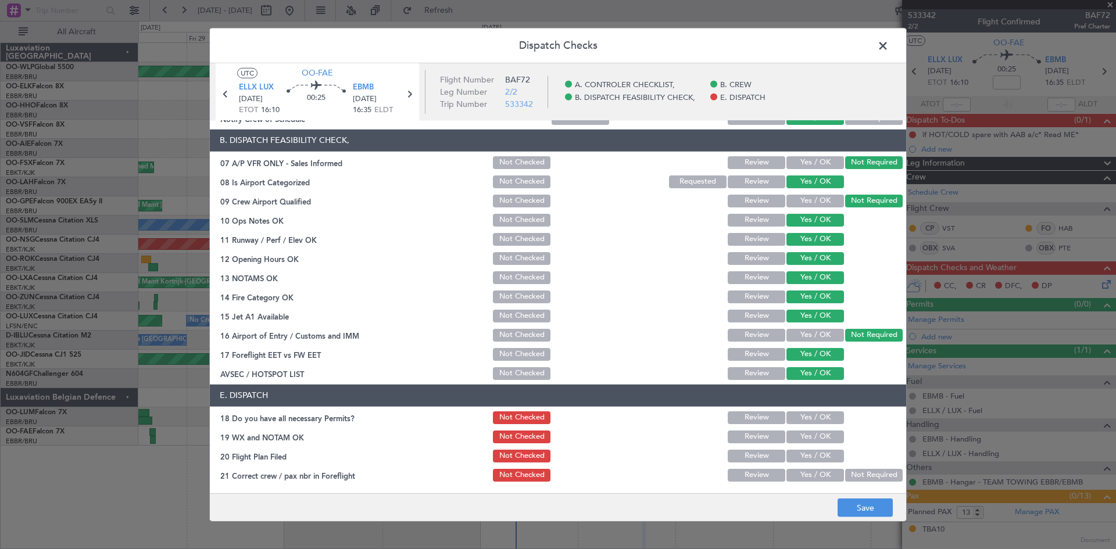
click at [813, 411] on div "Yes / OK" at bounding box center [813, 418] width 59 height 16
click at [813, 425] on div "Yes / OK" at bounding box center [813, 418] width 59 height 16
click at [813, 417] on button "Yes / OK" at bounding box center [815, 417] width 58 height 13
click at [812, 438] on button "Yes / OK" at bounding box center [815, 437] width 58 height 13
click at [811, 454] on button "Yes / OK" at bounding box center [815, 456] width 58 height 13
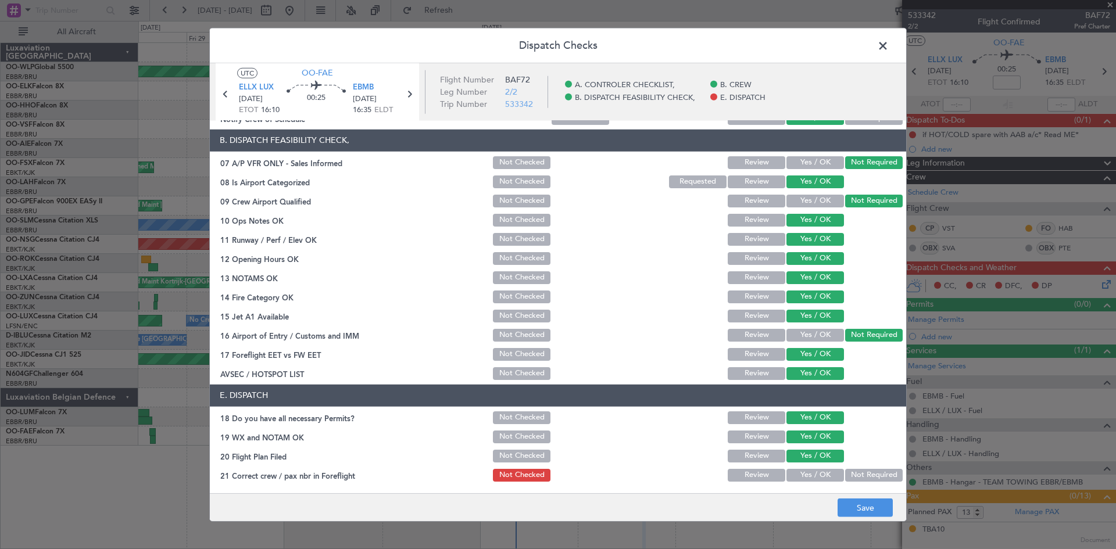
click at [877, 469] on button "Not Required" at bounding box center [874, 475] width 58 height 13
click at [861, 510] on button "Save" at bounding box center [864, 508] width 55 height 19
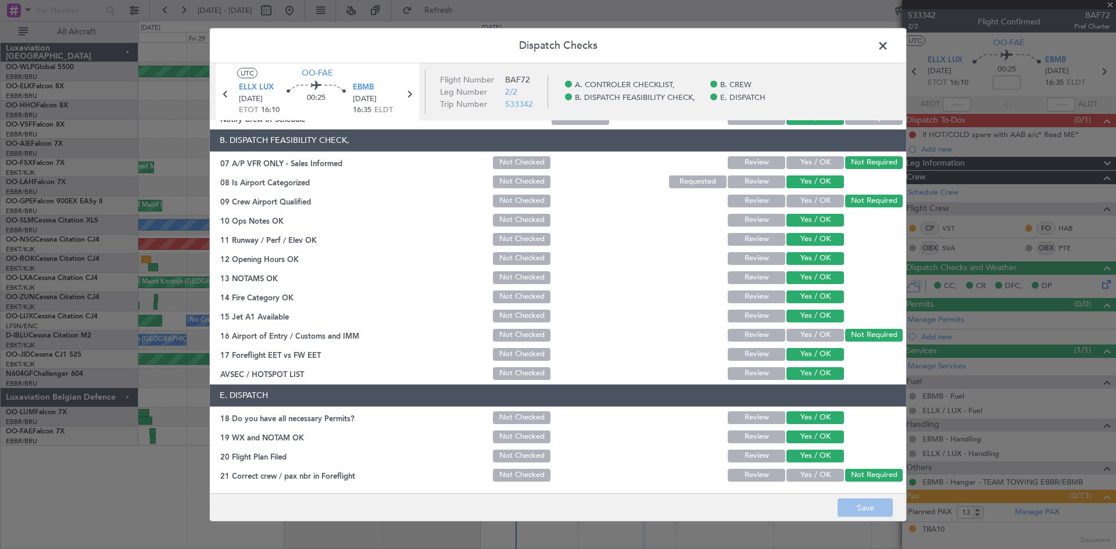
click at [866, 507] on footer "Save" at bounding box center [558, 507] width 696 height 28
click at [888, 48] on span at bounding box center [888, 48] width 0 height 23
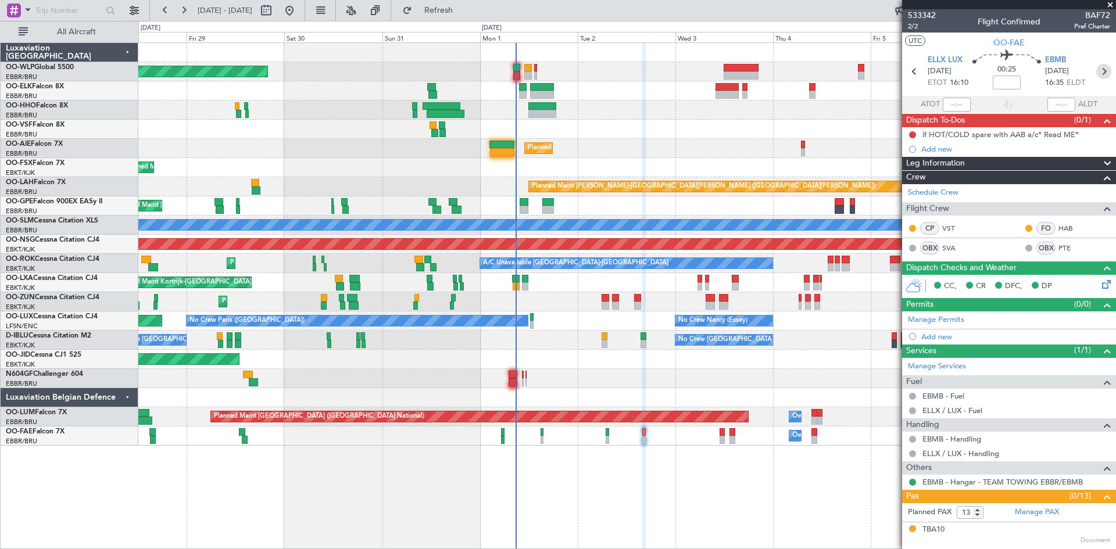
click at [1096, 70] on icon at bounding box center [1103, 71] width 15 height 15
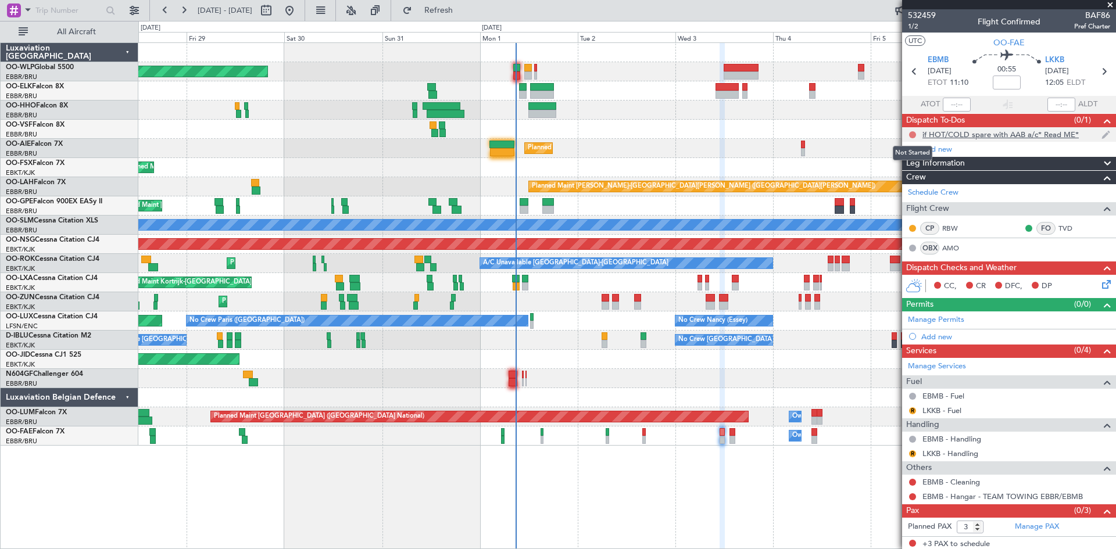
click at [912, 135] on button at bounding box center [912, 134] width 7 height 7
click at [952, 44] on section "UTC OO-FAE" at bounding box center [1009, 41] width 214 height 17
click at [829, 365] on div "Planned Maint Kortrijk-Wevelgem AOG Maint Kortrijk-Wevelgem" at bounding box center [626, 359] width 977 height 19
click at [913, 73] on icon at bounding box center [913, 71] width 15 height 15
type input "13"
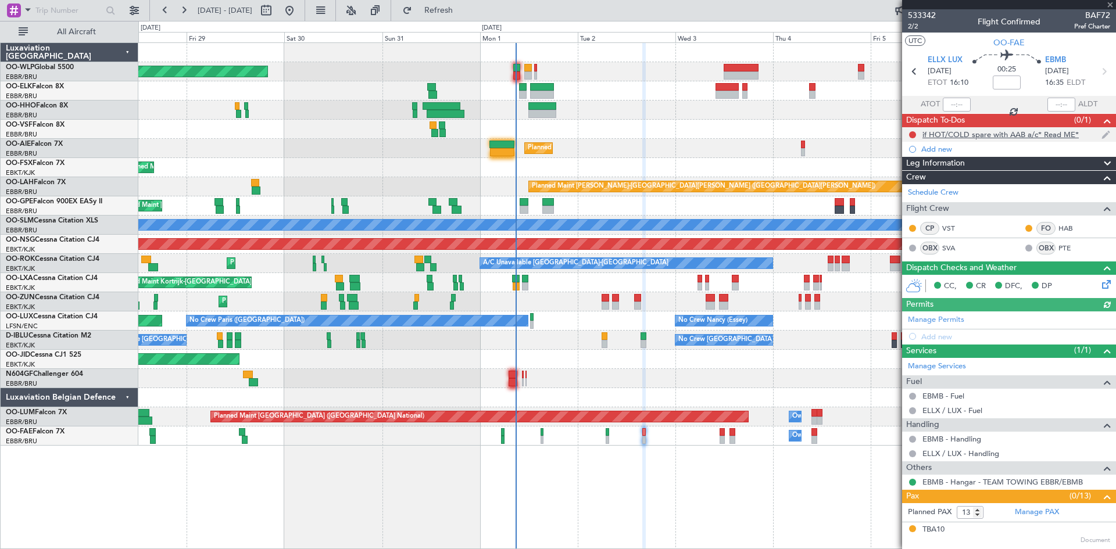
click at [909, 131] on div at bounding box center [912, 134] width 9 height 9
click at [913, 133] on button at bounding box center [912, 134] width 7 height 7
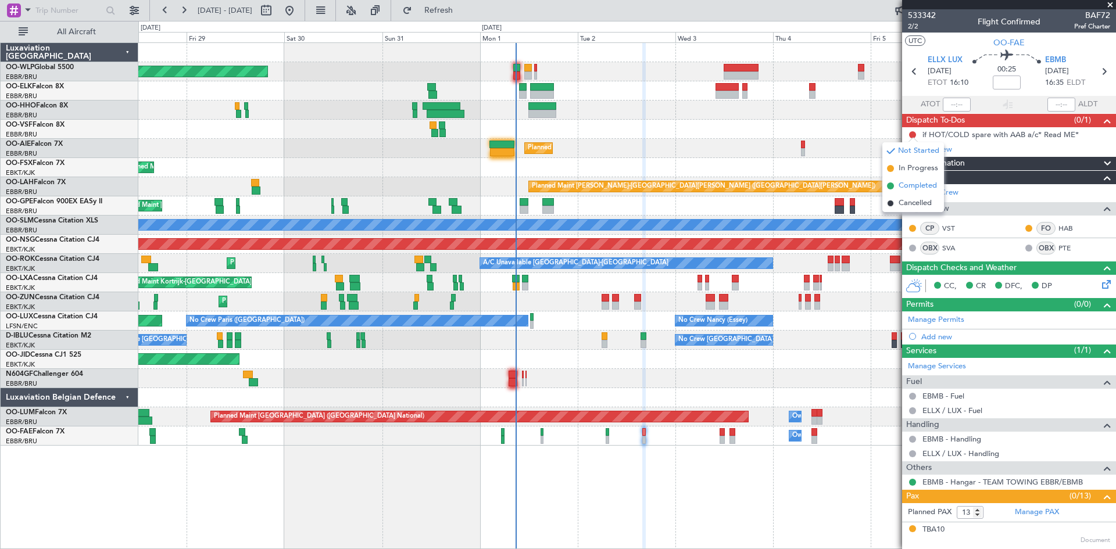
click at [913, 187] on span "Completed" at bounding box center [917, 186] width 38 height 12
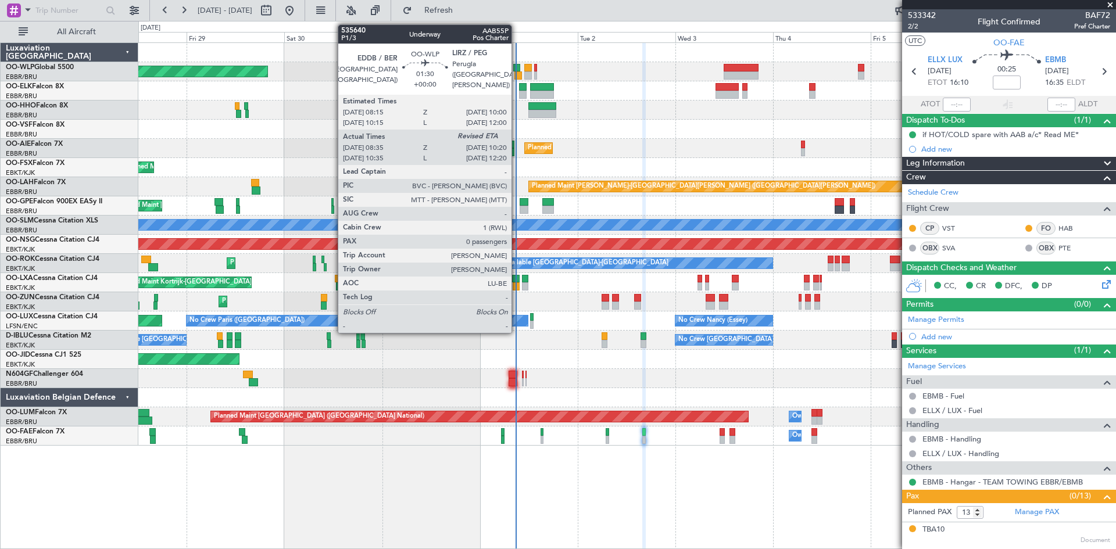
click at [517, 72] on div at bounding box center [518, 75] width 8 height 8
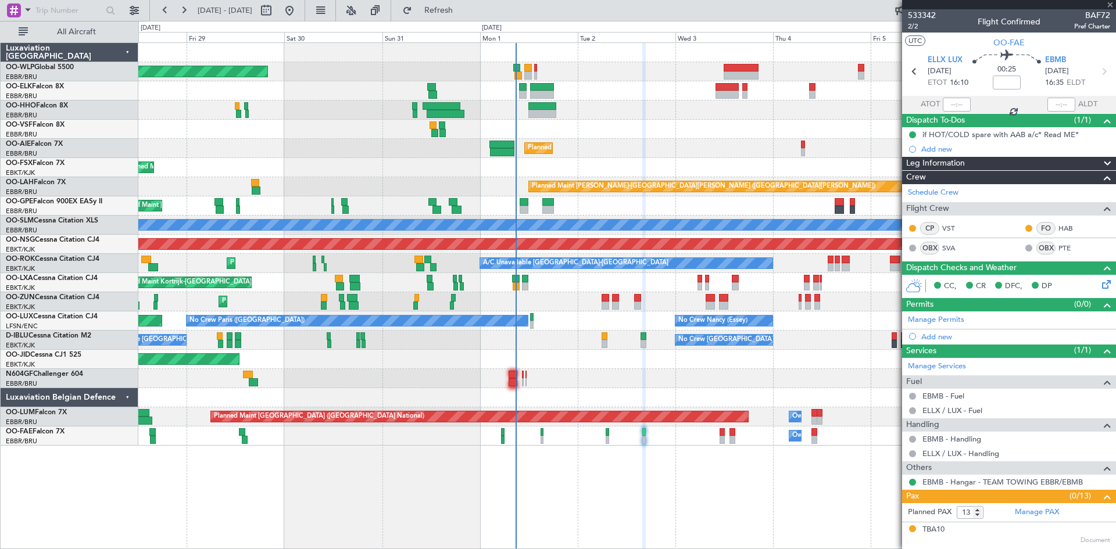
type input "08:45"
type input "0"
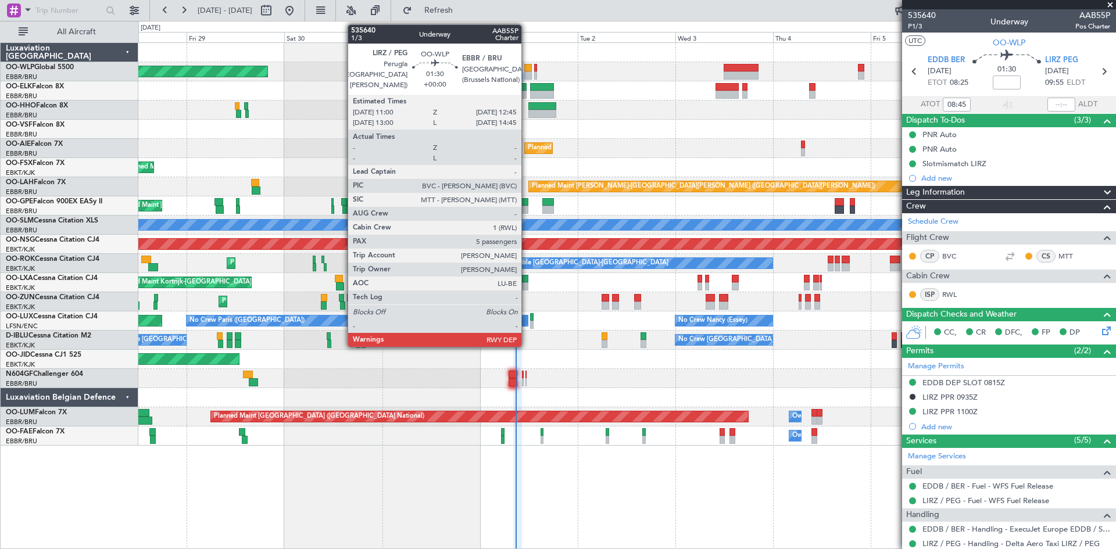
click at [527, 72] on div at bounding box center [528, 75] width 8 height 8
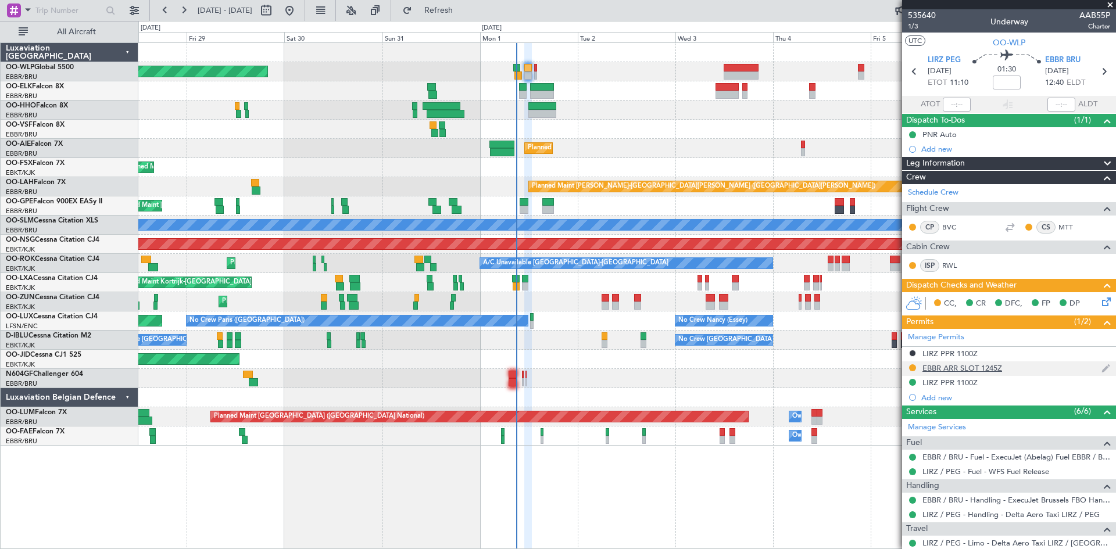
click at [974, 369] on div "EBBR ARR SLOT 1245Z" at bounding box center [962, 368] width 80 height 10
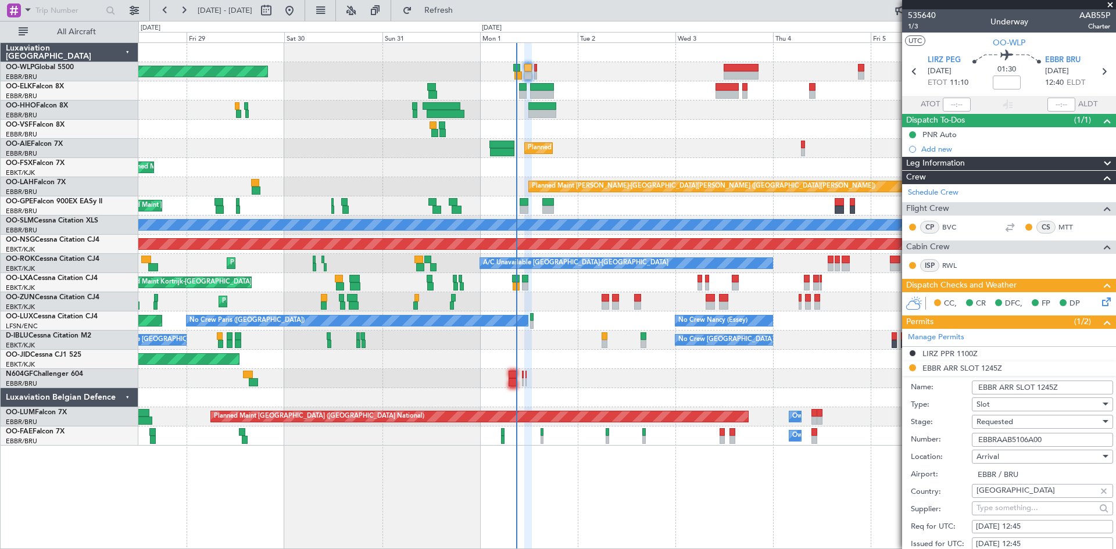
click at [912, 369] on li "EBBR ARR SLOT 1245Z Name: EBBR ARR SLOT 1245Z Type: Slot Stage: Requested Numbe…" at bounding box center [1009, 541] width 214 height 361
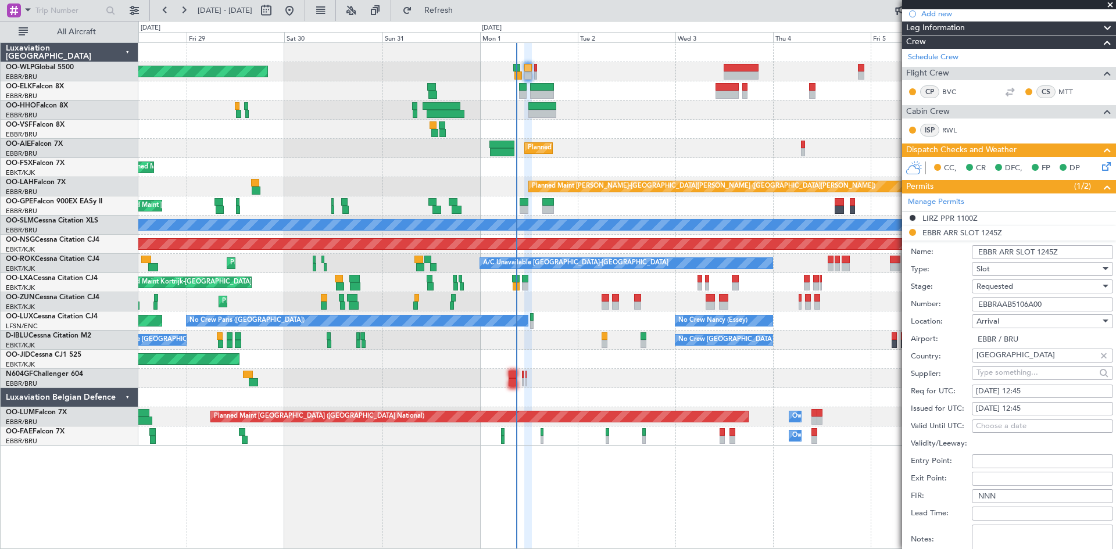
scroll to position [232, 0]
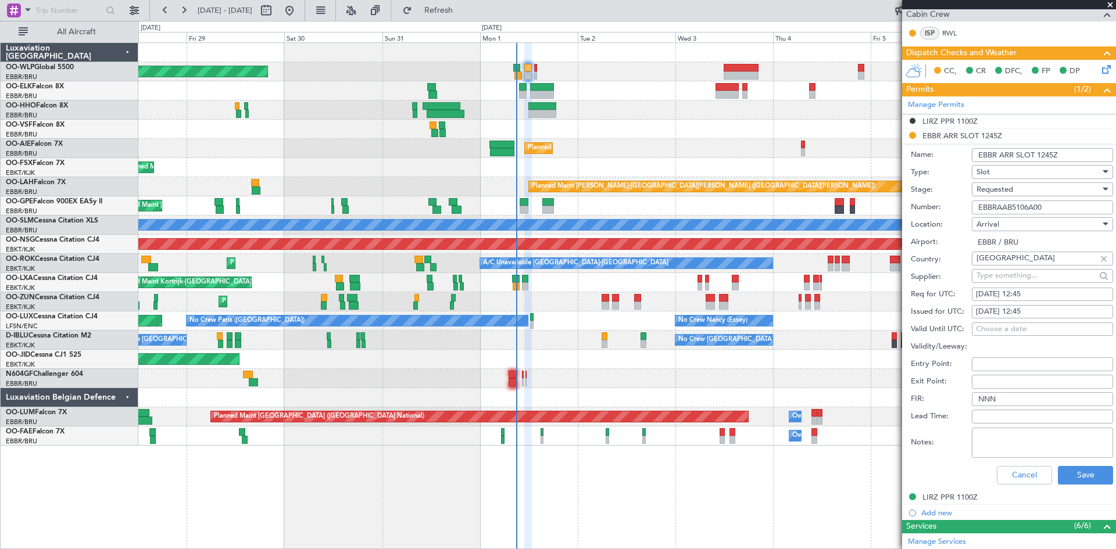
click at [1026, 191] on div "Requested" at bounding box center [1038, 189] width 124 height 17
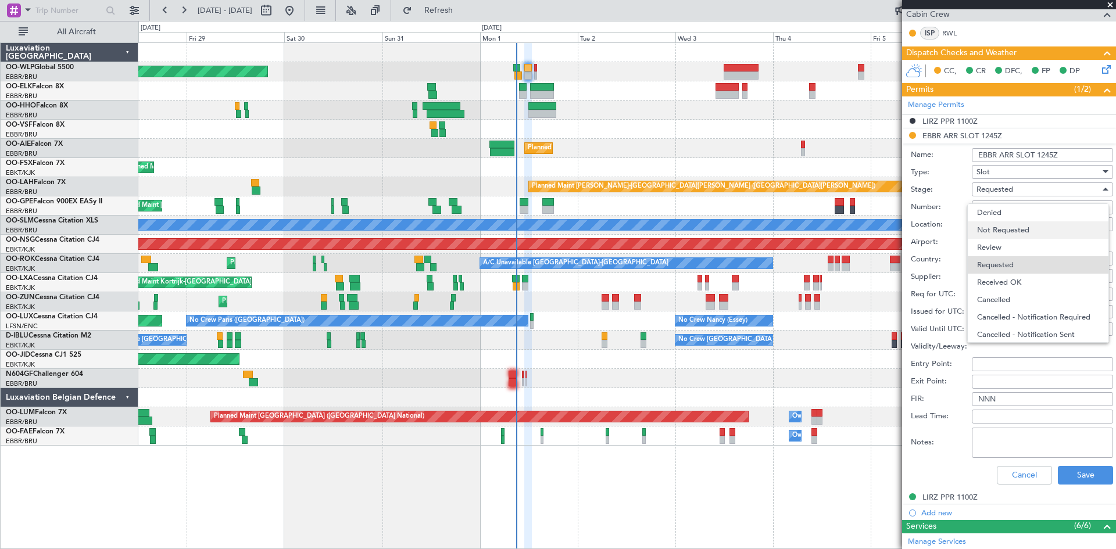
scroll to position [5, 0]
click at [1009, 272] on span "Received OK" at bounding box center [1038, 276] width 122 height 17
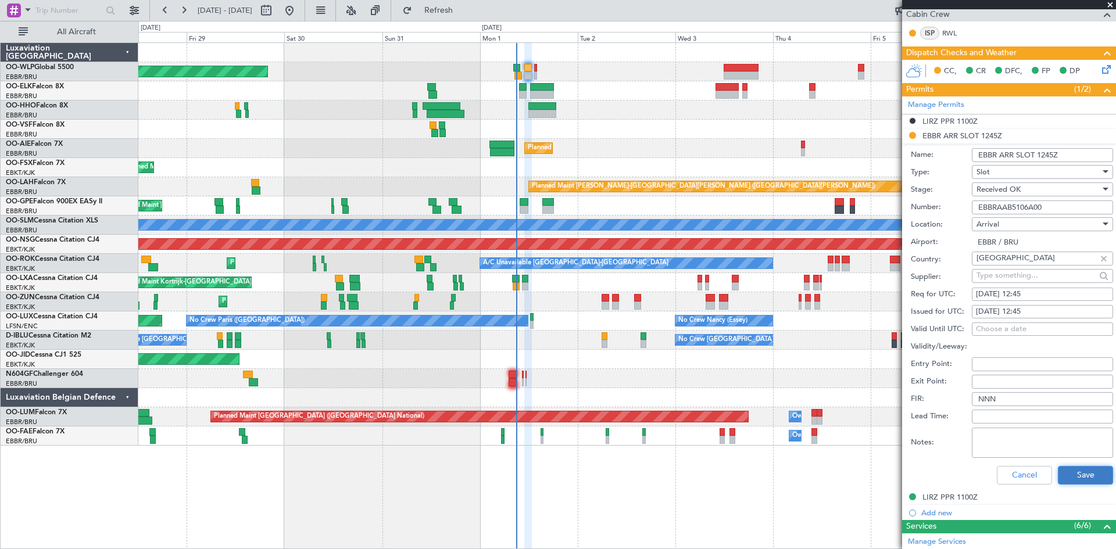
click at [1084, 481] on button "Save" at bounding box center [1084, 475] width 55 height 19
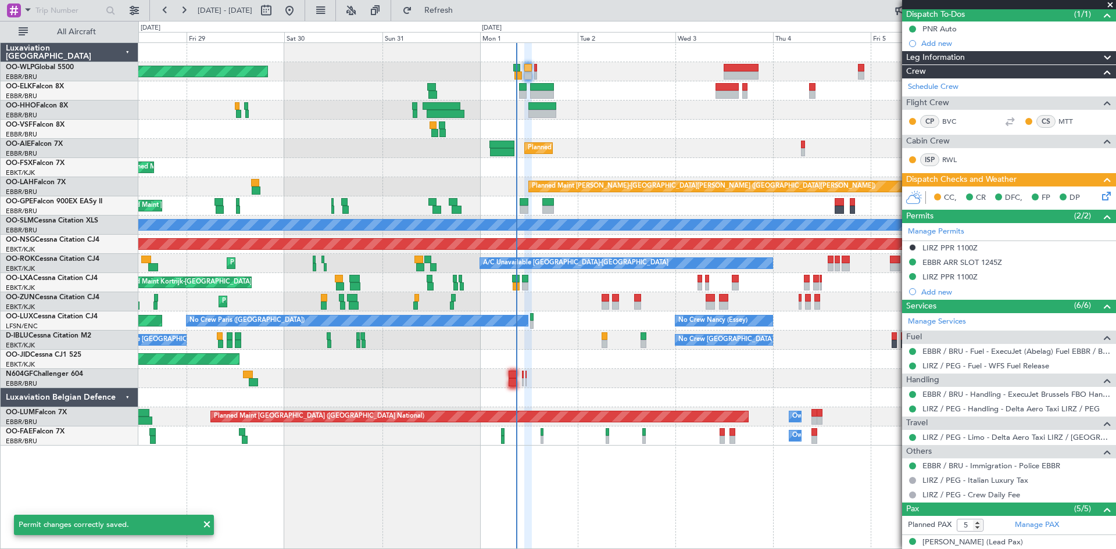
scroll to position [0, 0]
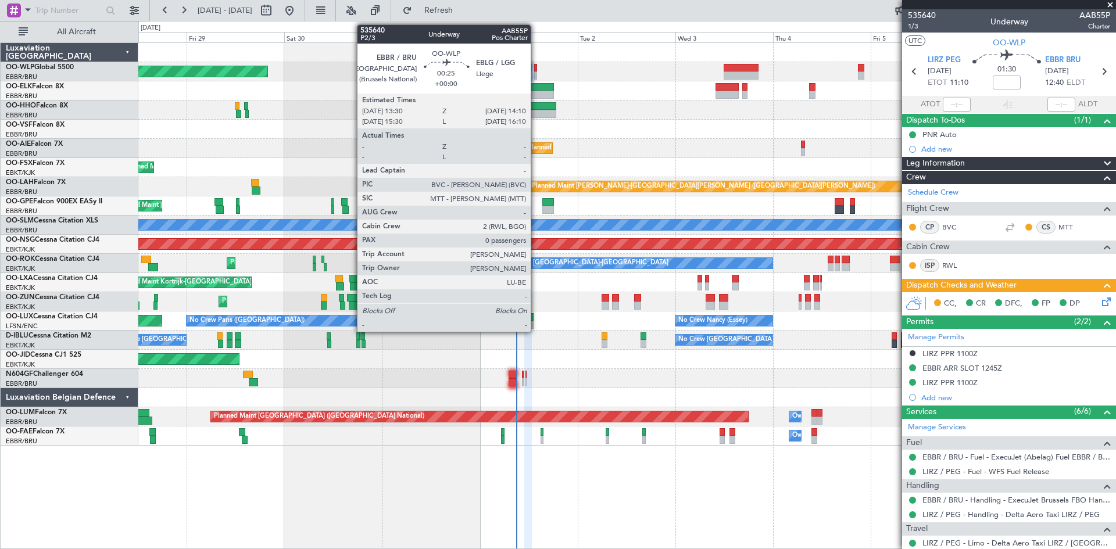
click at [536, 71] on div at bounding box center [535, 68] width 3 height 8
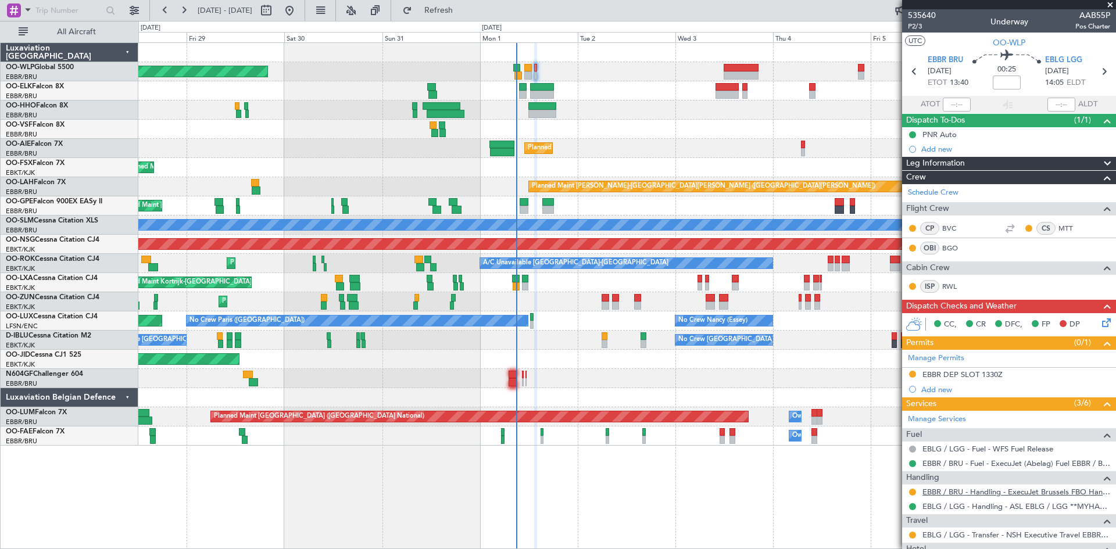
click at [967, 490] on link "EBBR / BRU - Handling - ExecuJet Brussels FBO Handling Abelag" at bounding box center [1016, 492] width 188 height 10
click at [910, 492] on button at bounding box center [912, 492] width 7 height 7
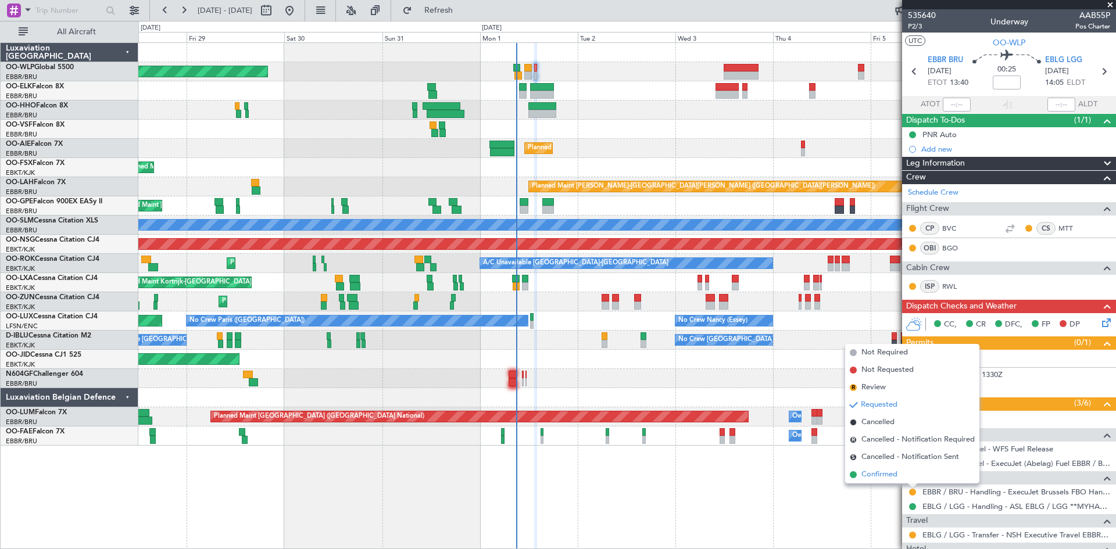
click at [881, 473] on span "Confirmed" at bounding box center [879, 475] width 36 height 12
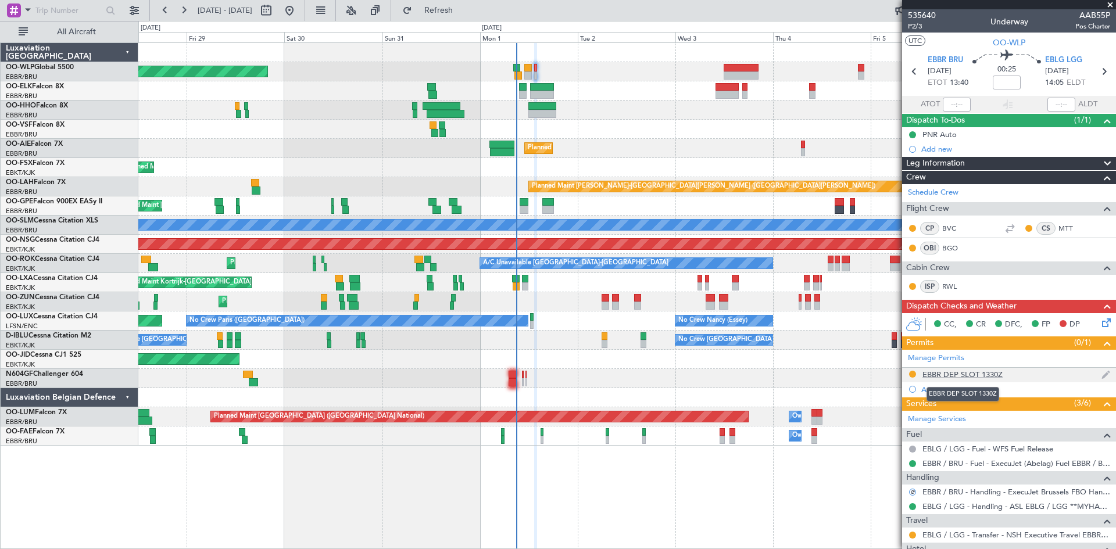
click at [968, 374] on div "EBBR DEP SLOT 1330Z" at bounding box center [962, 375] width 80 height 10
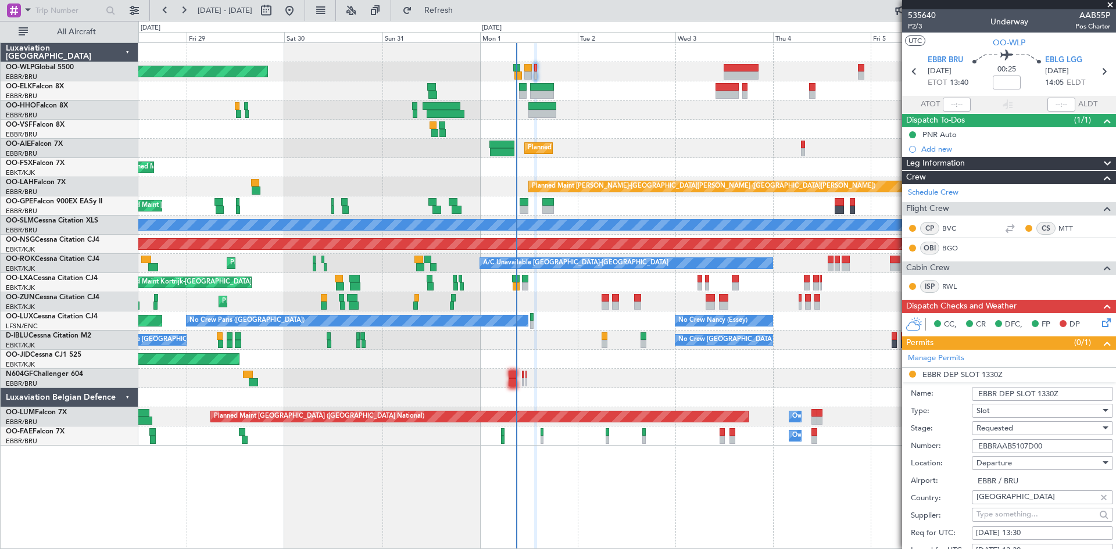
scroll to position [116, 0]
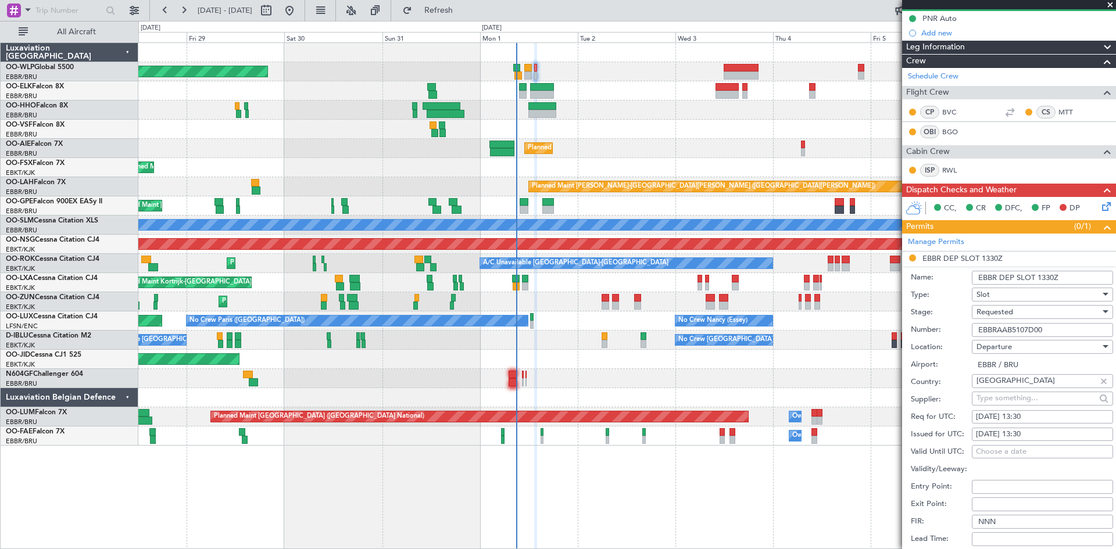
click at [1016, 309] on div "Requested" at bounding box center [1038, 311] width 124 height 17
click at [1019, 403] on span "Received OK" at bounding box center [1038, 404] width 122 height 17
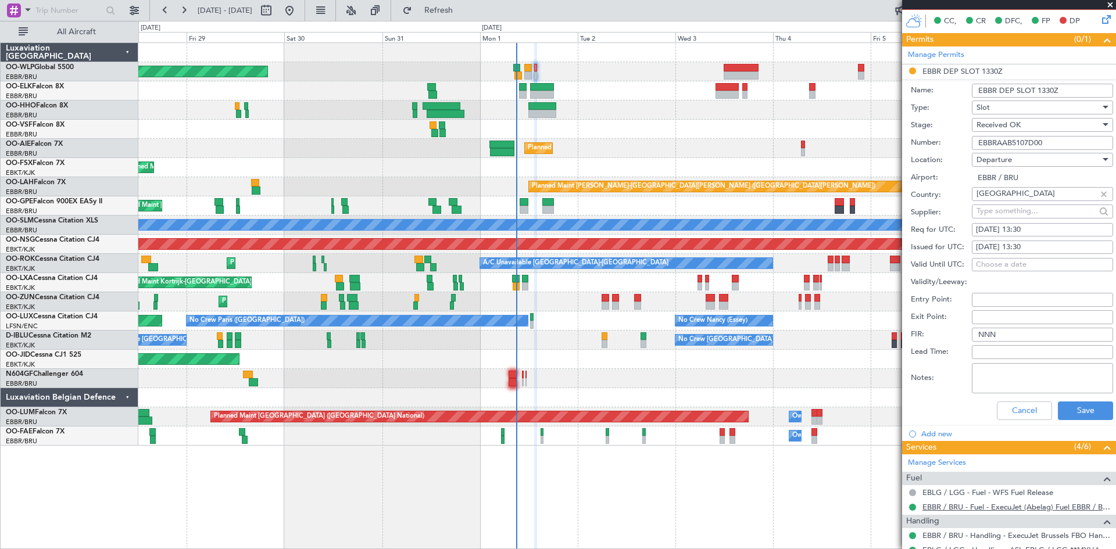
scroll to position [349, 0]
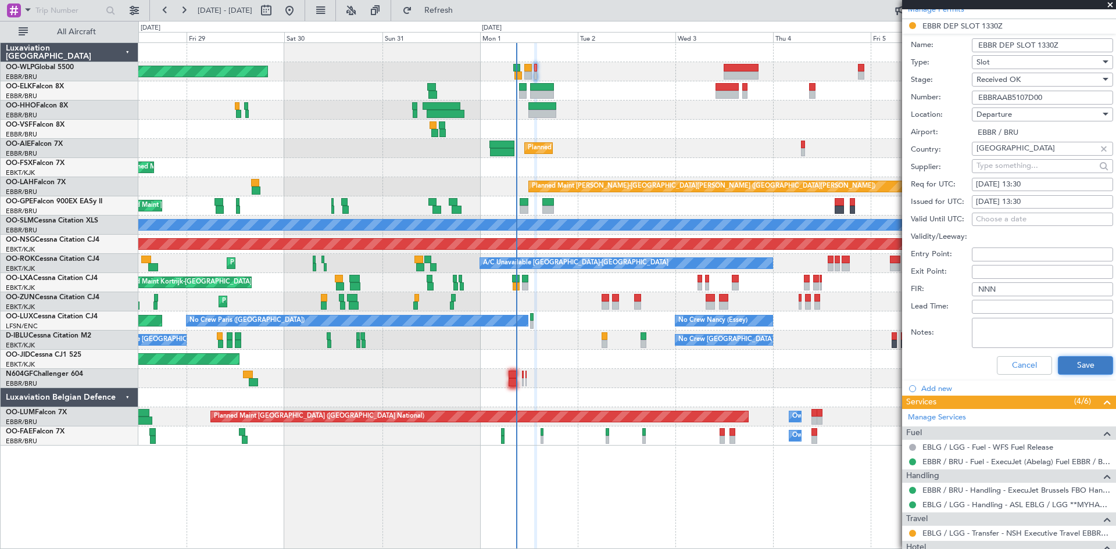
click at [1085, 368] on button "Save" at bounding box center [1084, 365] width 55 height 19
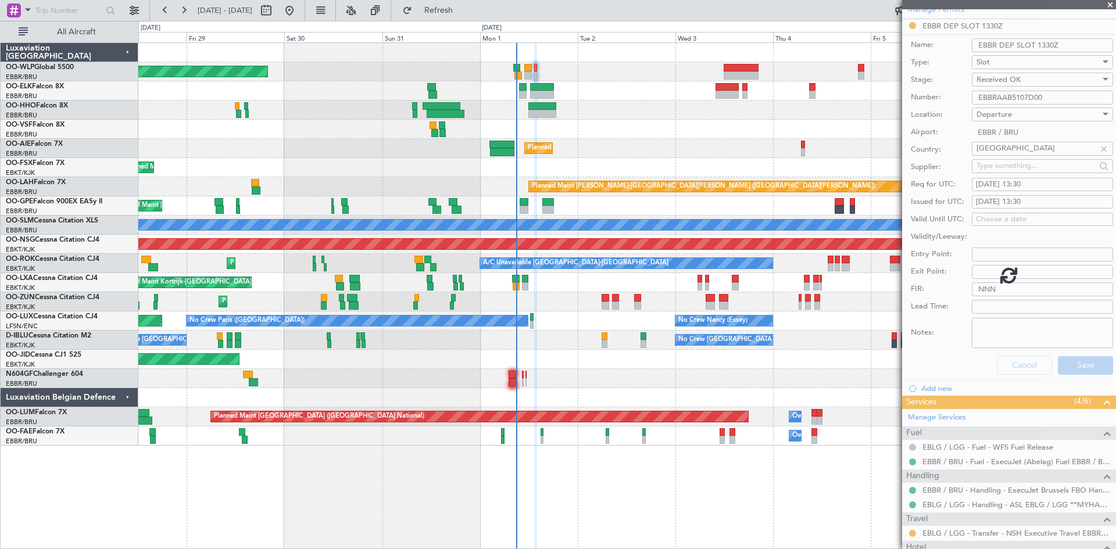
scroll to position [112, 0]
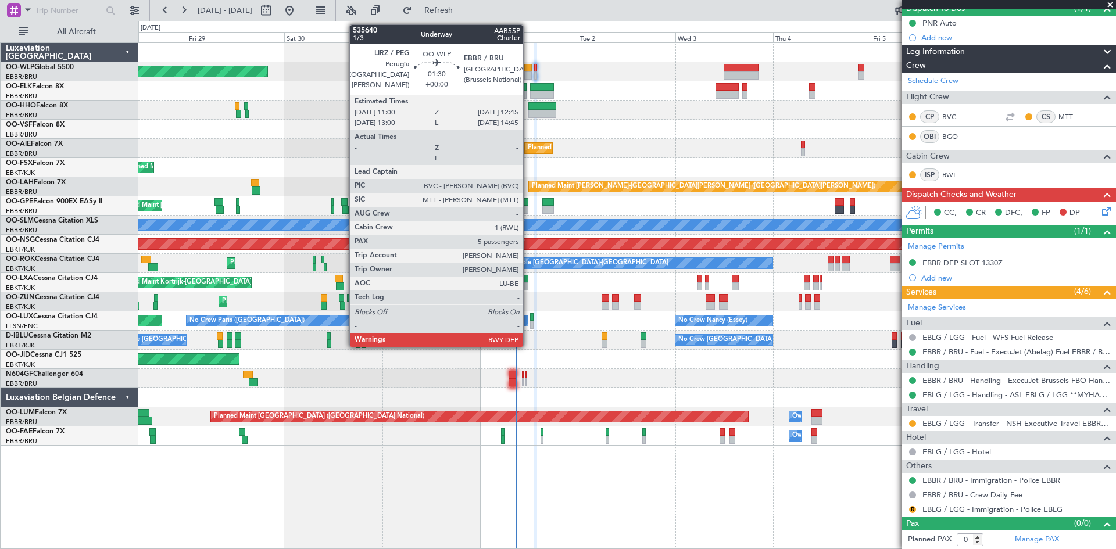
click at [528, 71] on div at bounding box center [528, 68] width 8 height 8
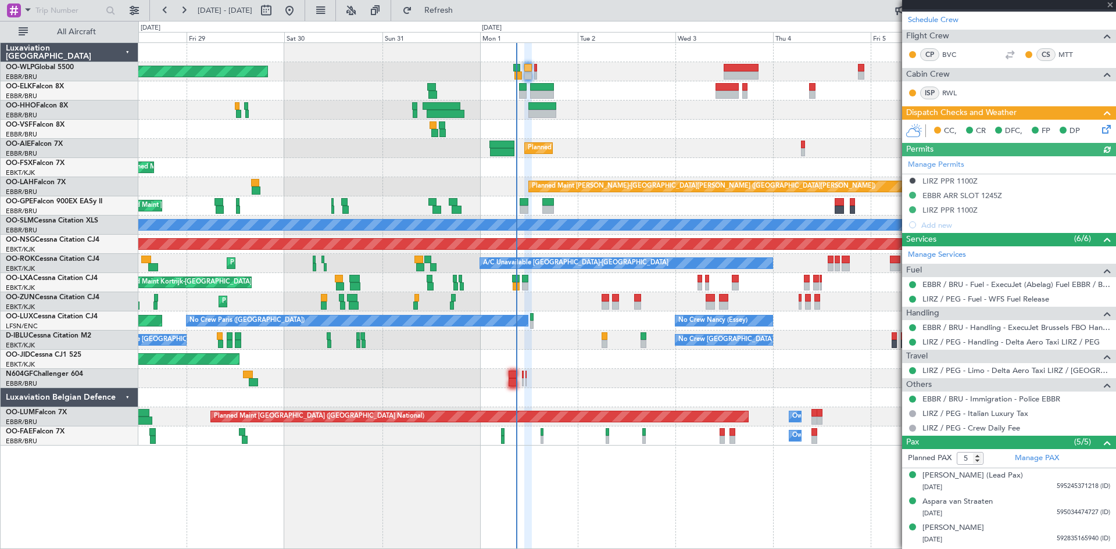
scroll to position [174, 0]
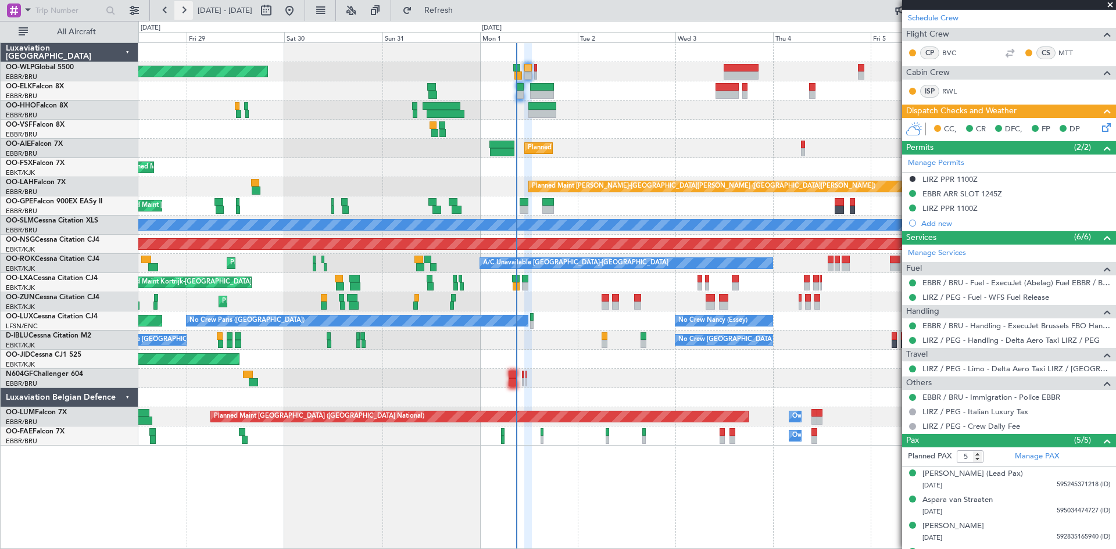
click at [183, 8] on button at bounding box center [183, 10] width 19 height 19
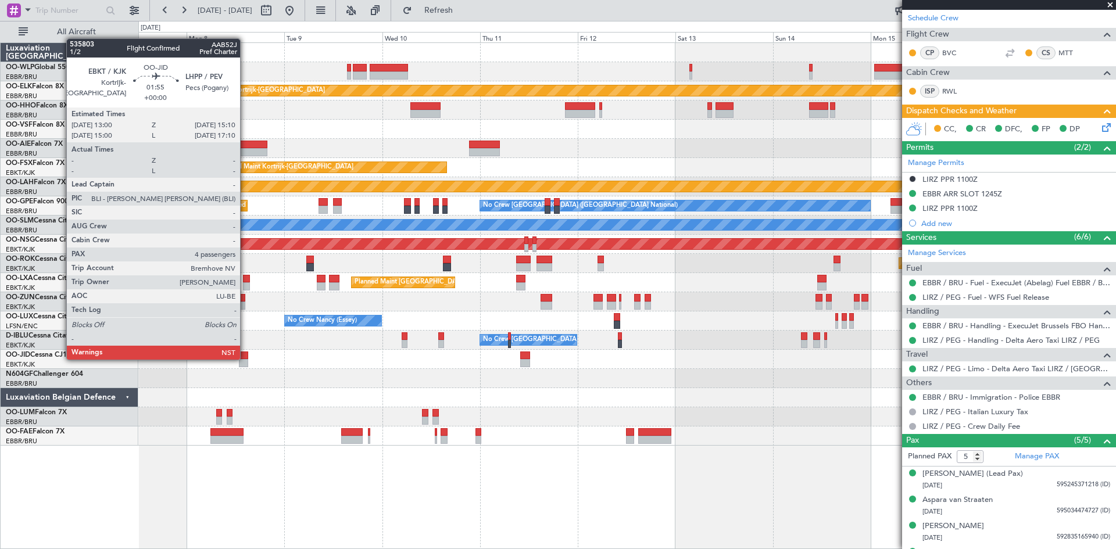
click at [245, 358] on div at bounding box center [243, 356] width 9 height 8
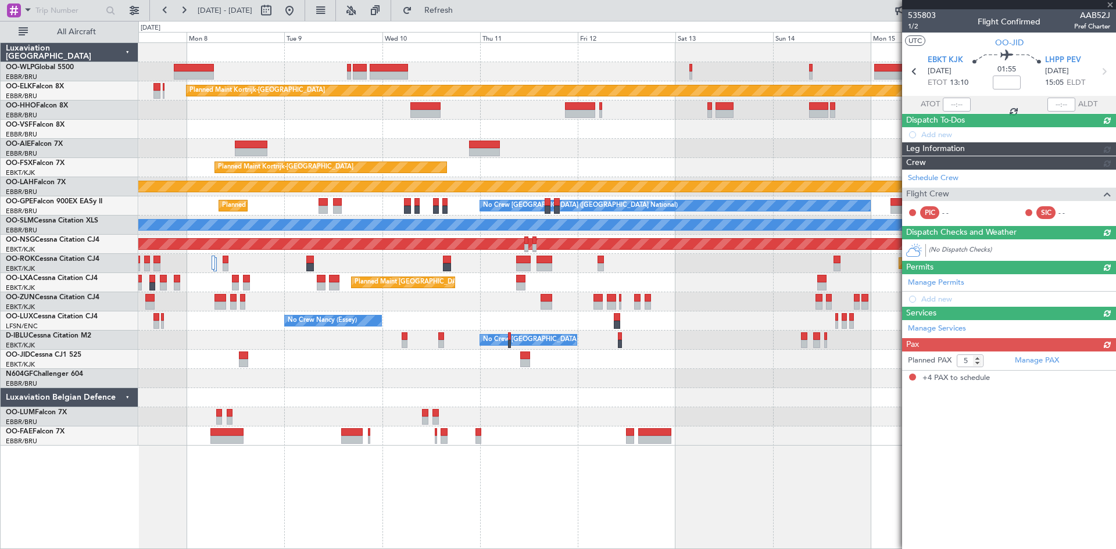
type input "4"
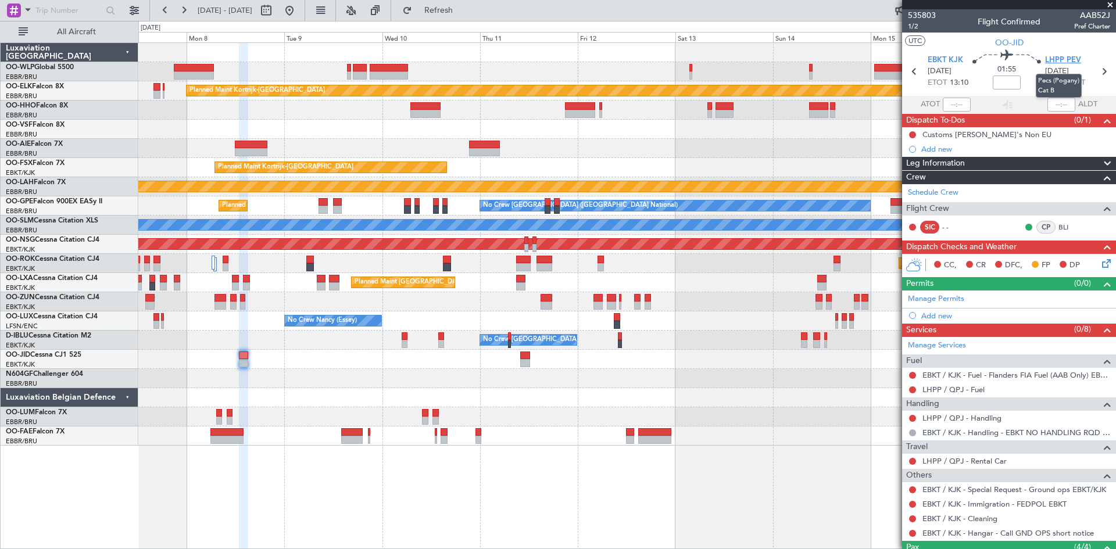
click at [1066, 59] on span "LHPP PEV" at bounding box center [1063, 61] width 36 height 12
click at [980, 388] on link "LHPP / QPJ - Fuel" at bounding box center [953, 390] width 62 height 10
click at [994, 418] on link "LHPP / QPJ - Handling" at bounding box center [961, 418] width 79 height 10
click at [1052, 60] on span "LHPP PEV" at bounding box center [1063, 61] width 36 height 12
click at [1017, 385] on div "LHPP / QPJ - Fuel" at bounding box center [1009, 389] width 214 height 15
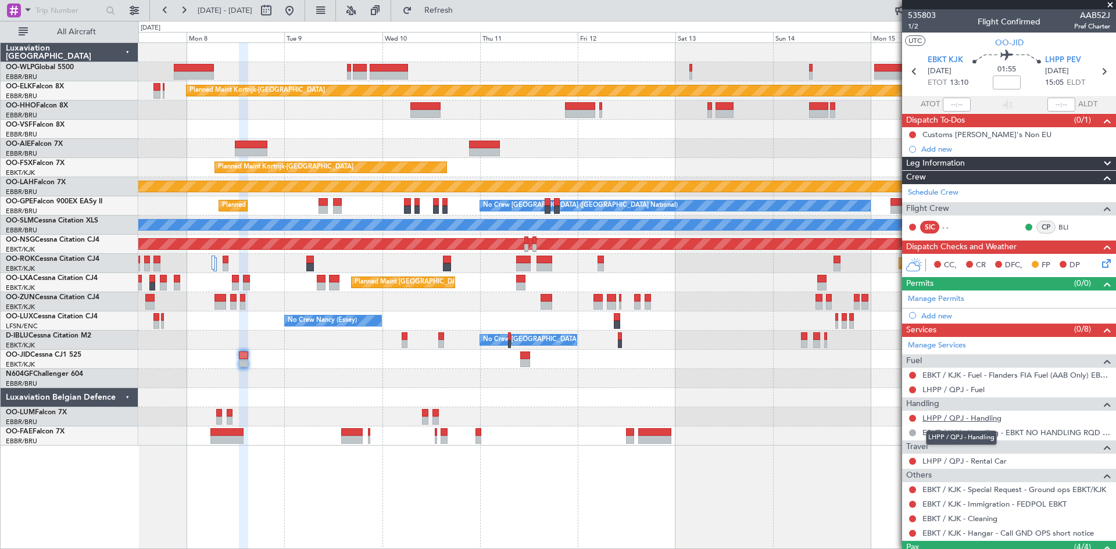
click at [994, 421] on link "LHPP / QPJ - Handling" at bounding box center [961, 418] width 79 height 10
click at [1040, 389] on div "LHPP / QPJ - Fuel" at bounding box center [1009, 389] width 214 height 15
click at [453, 15] on button "Refresh" at bounding box center [432, 10] width 70 height 19
click at [910, 460] on button at bounding box center [912, 461] width 7 height 7
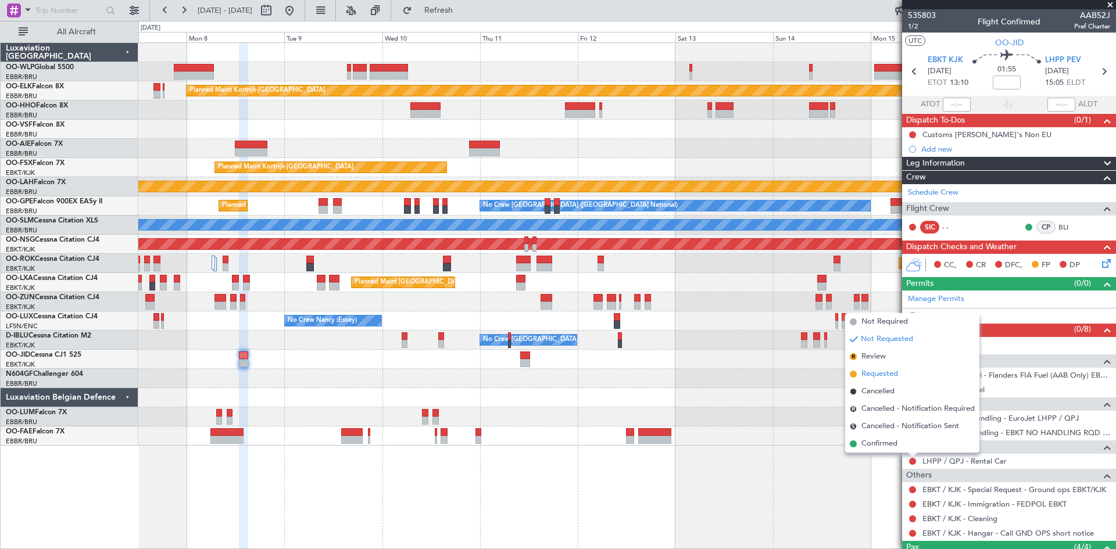
click at [892, 376] on span "Requested" at bounding box center [879, 374] width 37 height 12
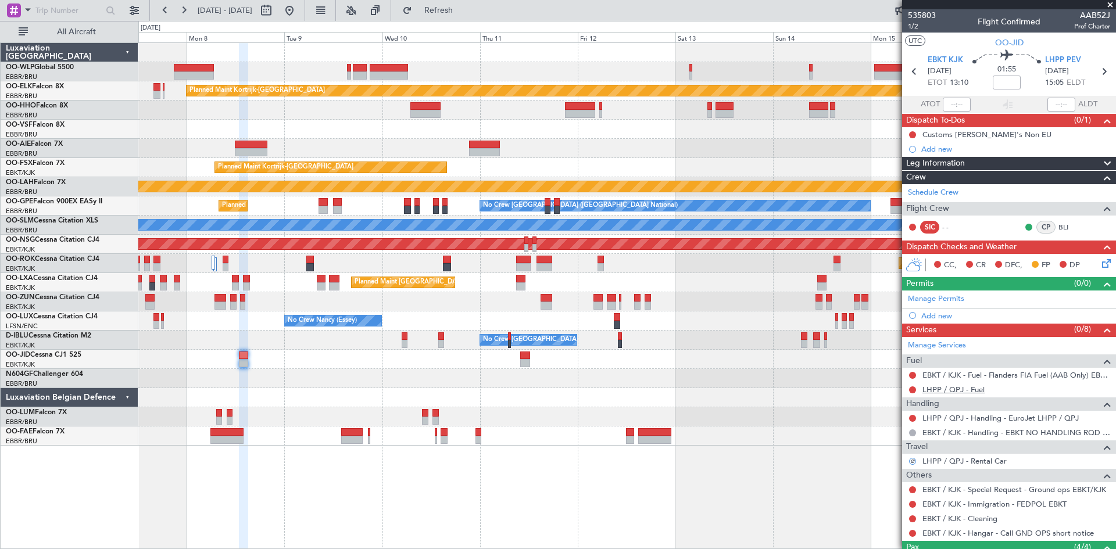
click at [978, 389] on link "LHPP / QPJ - Fuel" at bounding box center [953, 390] width 62 height 10
click at [963, 392] on link "LHPP / QPJ - Fuel" at bounding box center [953, 390] width 62 height 10
click at [463, 6] on span "Refresh" at bounding box center [438, 10] width 49 height 8
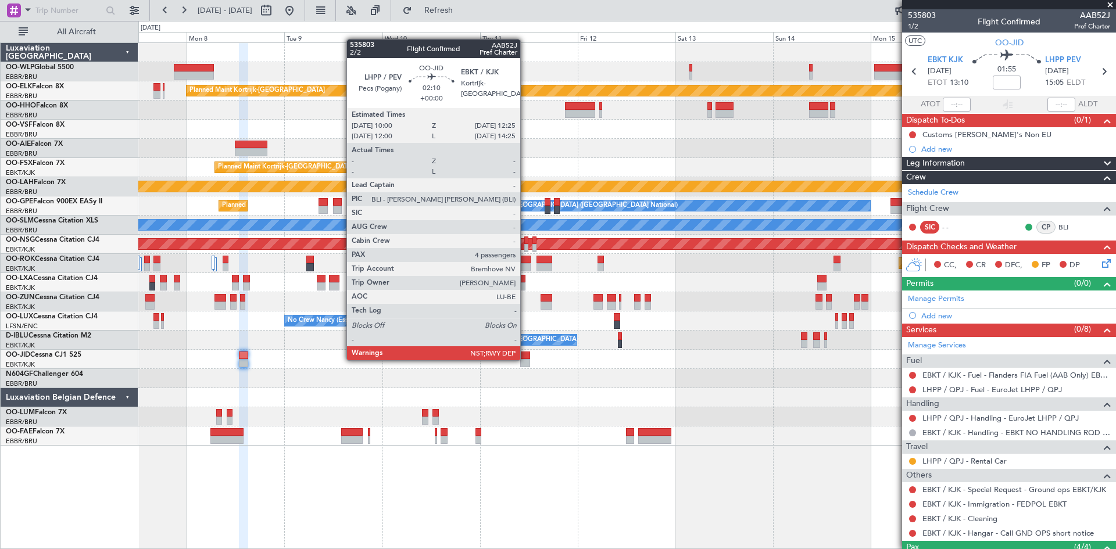
click at [525, 359] on div at bounding box center [525, 363] width 10 height 8
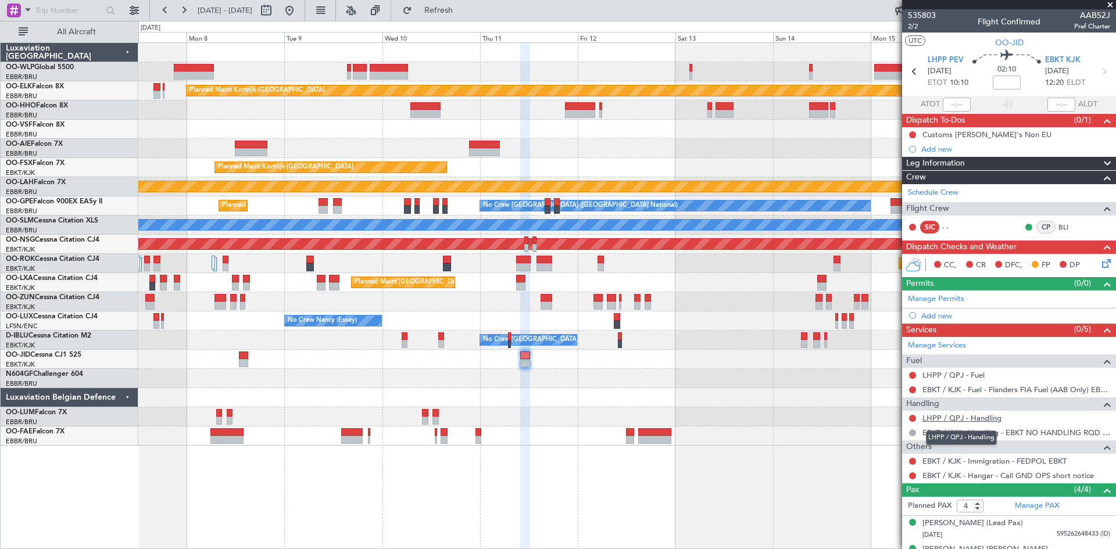
click at [989, 420] on link "LHPP / QPJ - Handling" at bounding box center [961, 418] width 79 height 10
click at [991, 415] on link "LHPP / QPJ - Handling" at bounding box center [961, 418] width 79 height 10
click at [980, 375] on link "LHPP / QPJ - Fuel" at bounding box center [953, 375] width 62 height 10
click at [240, 361] on div at bounding box center [243, 363] width 9 height 8
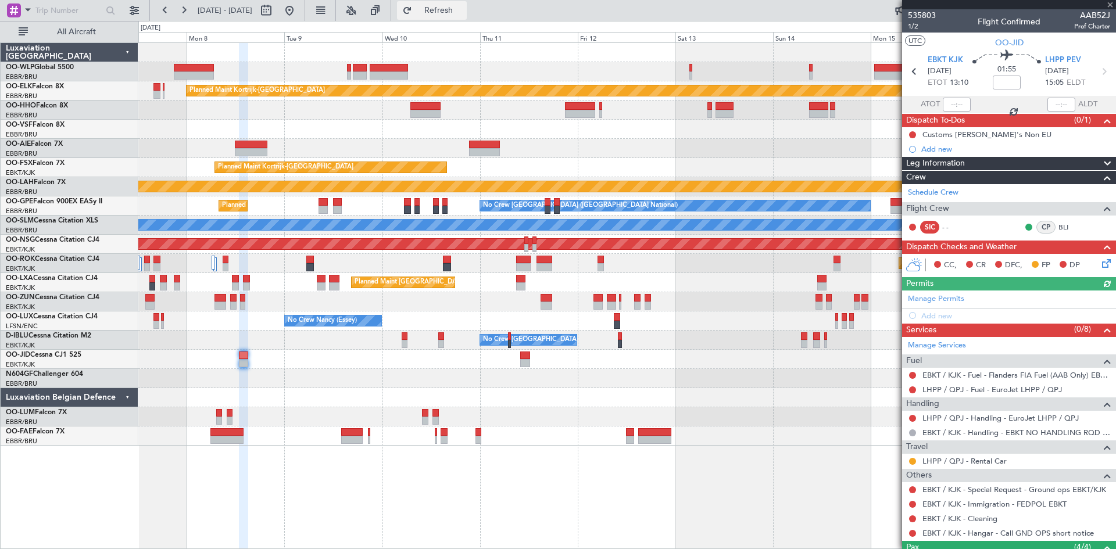
click at [451, 13] on span "Refresh" at bounding box center [438, 10] width 49 height 8
click at [993, 492] on link "EBKT / KJK - Special Request - Ground ops EBKT/KJK" at bounding box center [1014, 490] width 184 height 10
click at [910, 535] on button at bounding box center [912, 533] width 7 height 7
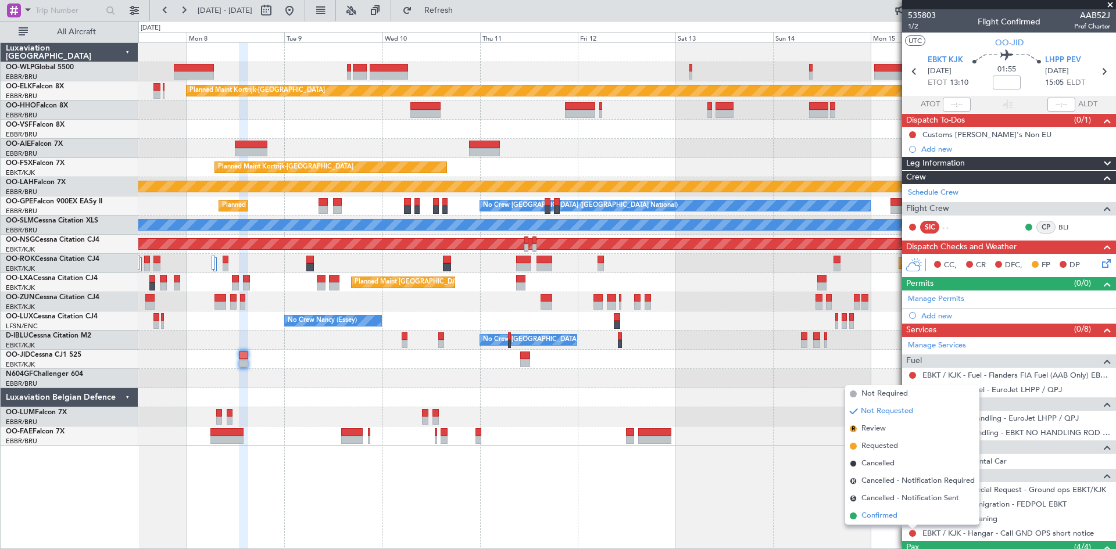
click at [881, 512] on span "Confirmed" at bounding box center [879, 516] width 36 height 12
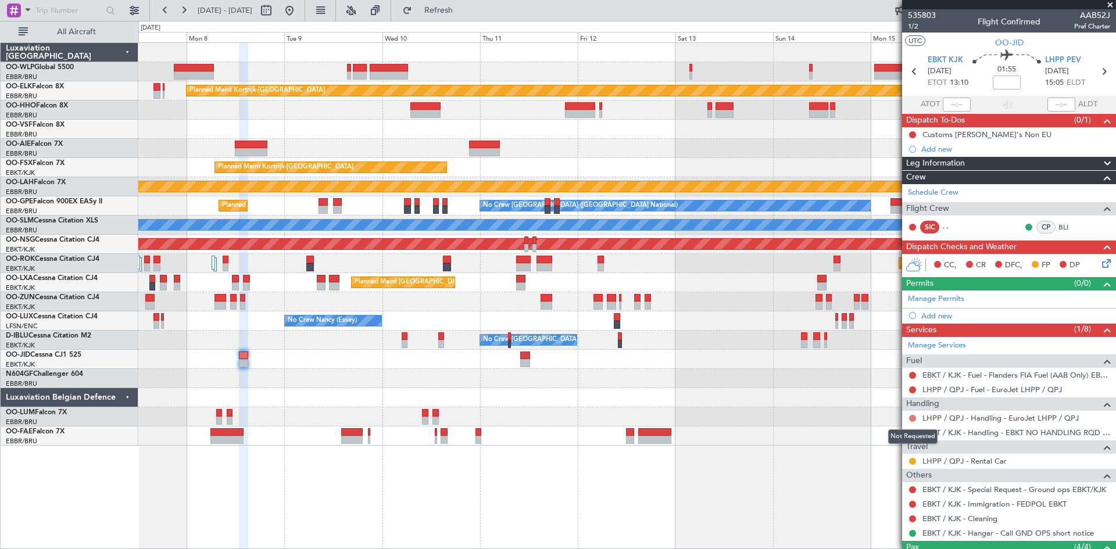
click at [911, 418] on button at bounding box center [912, 418] width 7 height 7
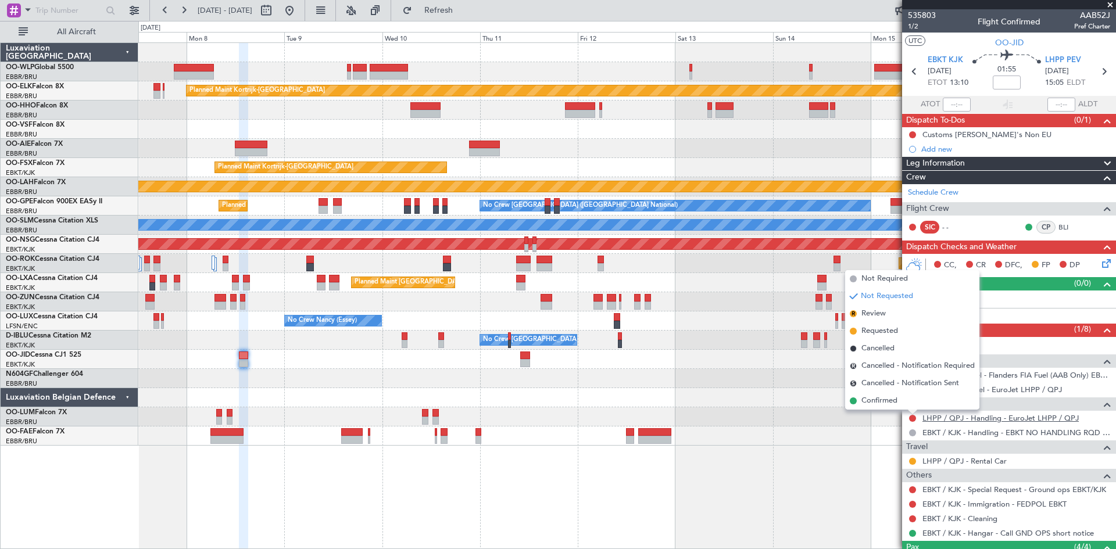
click at [992, 418] on link "LHPP / QPJ - Handling - EuroJet LHPP / QPJ" at bounding box center [1000, 418] width 156 height 10
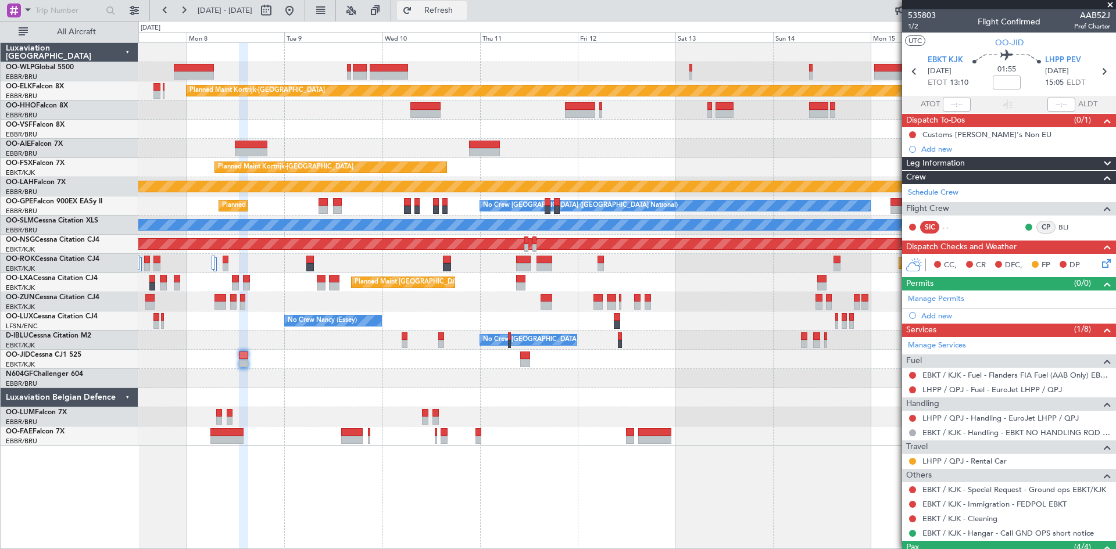
click at [463, 10] on span "Refresh" at bounding box center [438, 10] width 49 height 8
click at [948, 390] on link "LHPP / QPJ - Fuel - EuroJet LHPP / QPJ" at bounding box center [991, 390] width 139 height 10
click at [519, 361] on div at bounding box center [626, 359] width 977 height 19
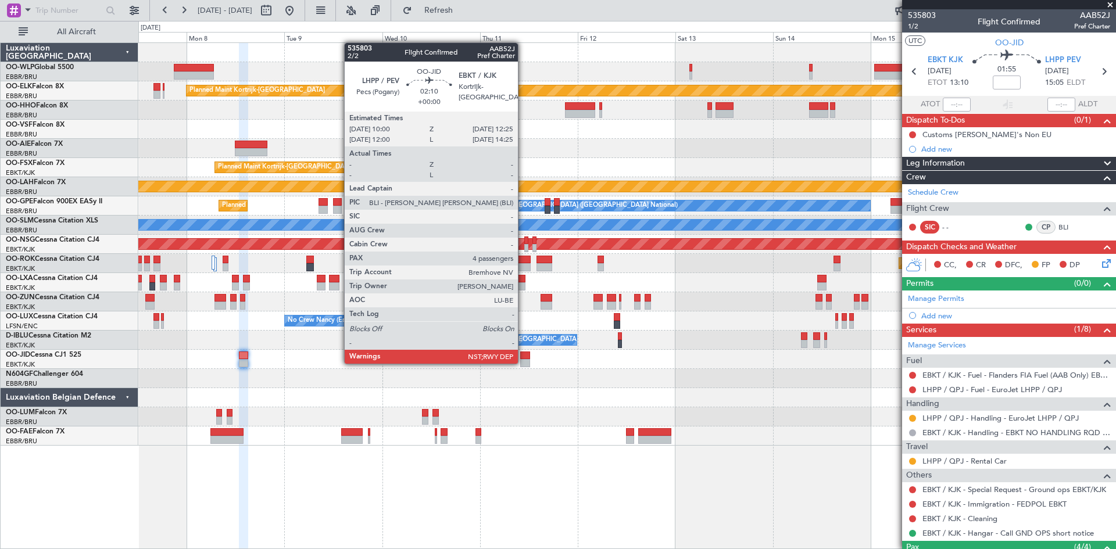
click at [523, 363] on div at bounding box center [525, 363] width 10 height 8
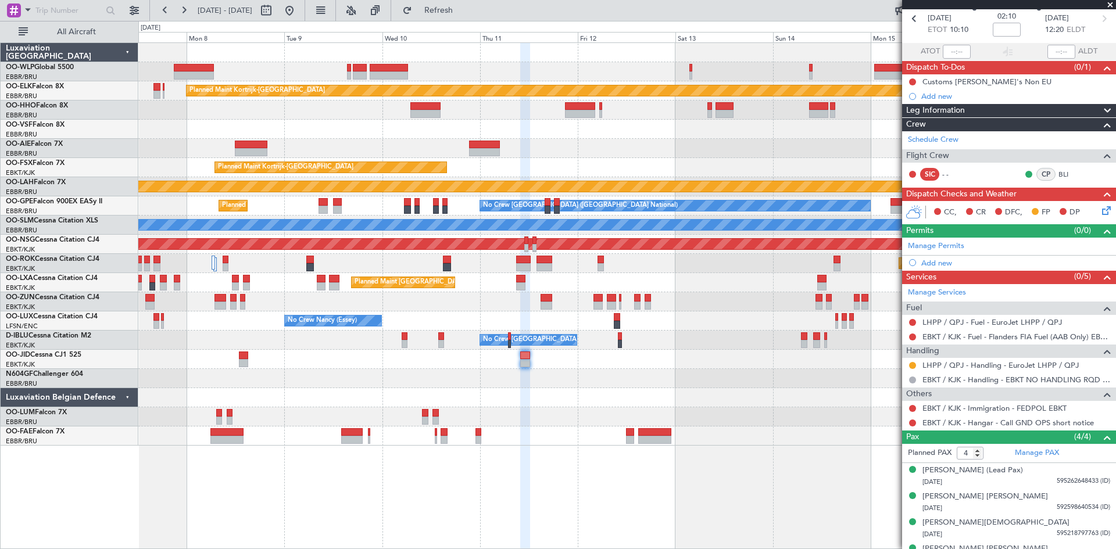
scroll to position [55, 0]
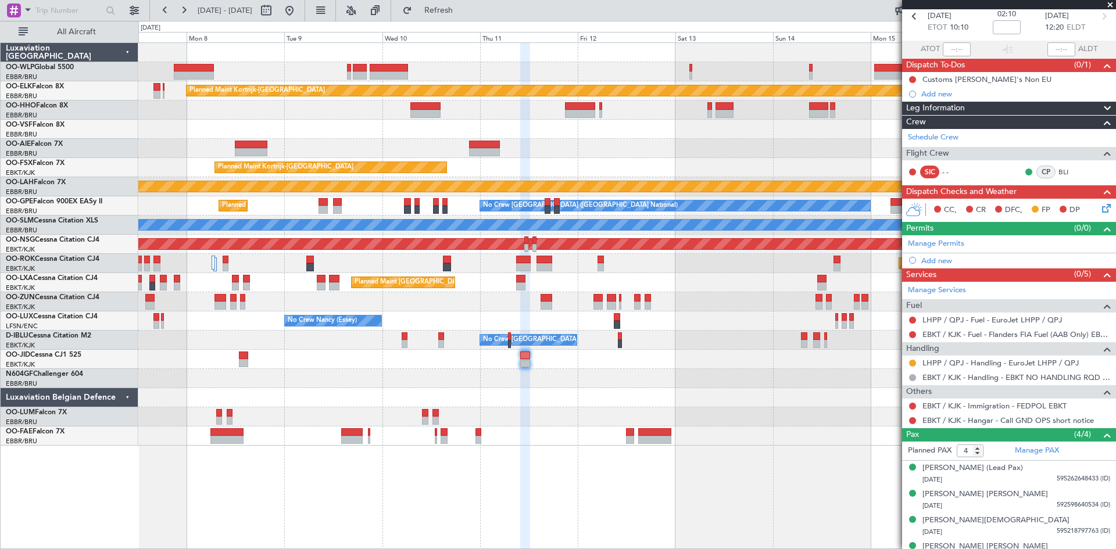
click at [908, 335] on div at bounding box center [912, 334] width 9 height 9
click at [911, 334] on button at bounding box center [912, 334] width 7 height 7
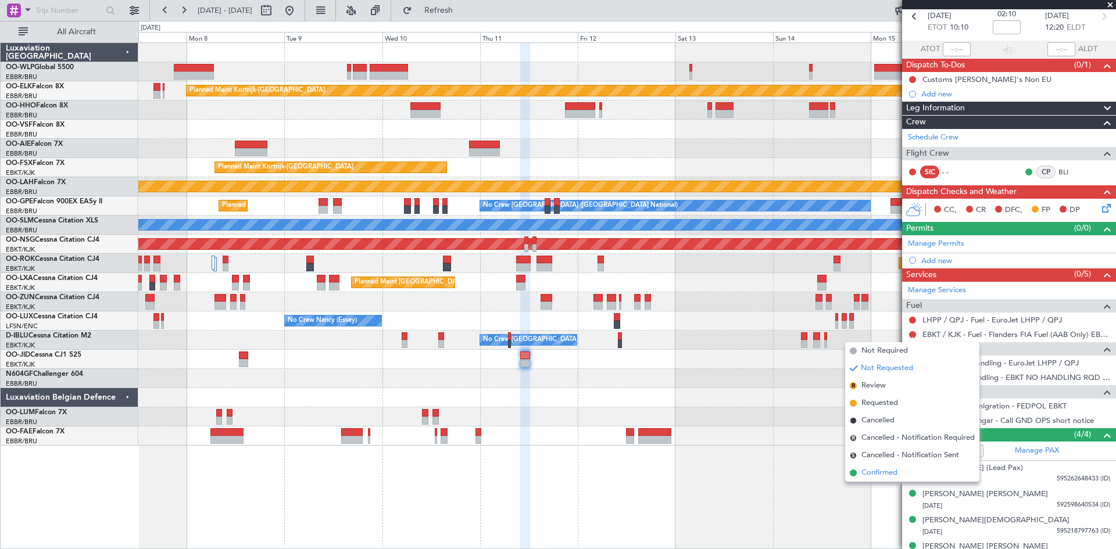
click at [883, 469] on span "Confirmed" at bounding box center [879, 473] width 36 height 12
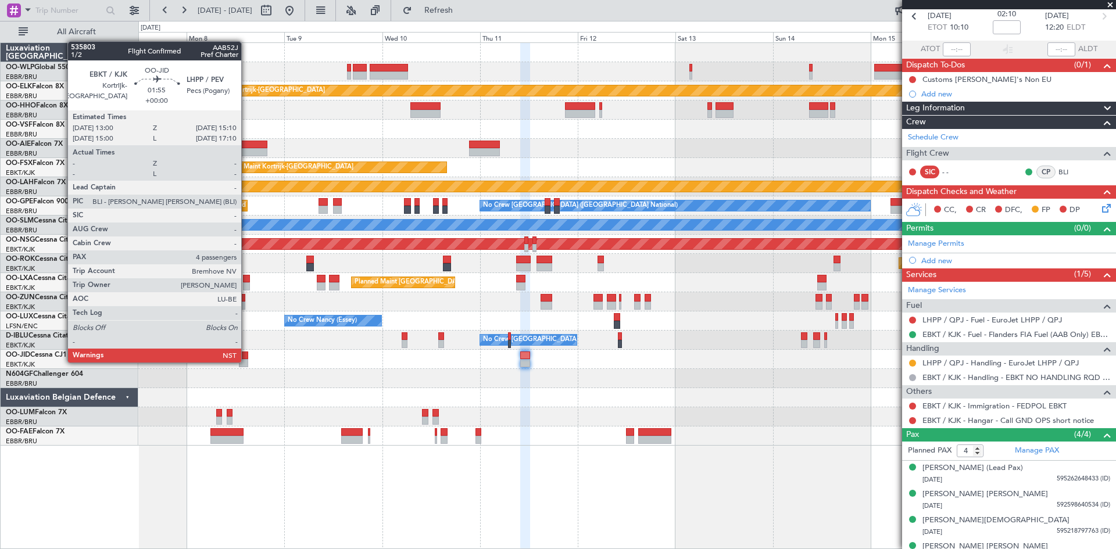
click at [246, 361] on div at bounding box center [243, 363] width 9 height 8
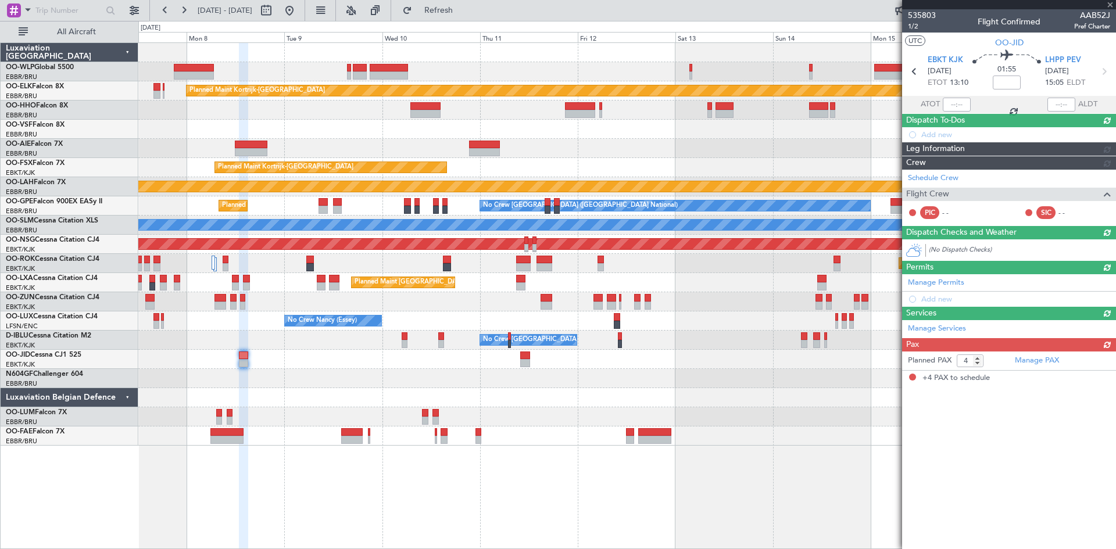
scroll to position [0, 0]
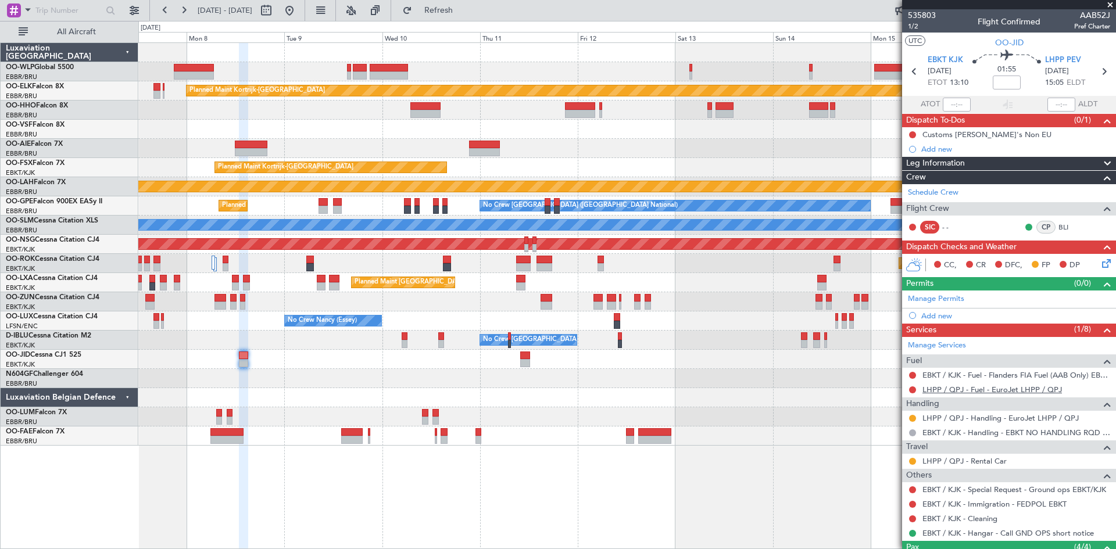
click at [1042, 392] on link "LHPP / QPJ - Fuel - EuroJet LHPP / QPJ" at bounding box center [991, 390] width 139 height 10
click at [299, 13] on button at bounding box center [289, 10] width 19 height 19
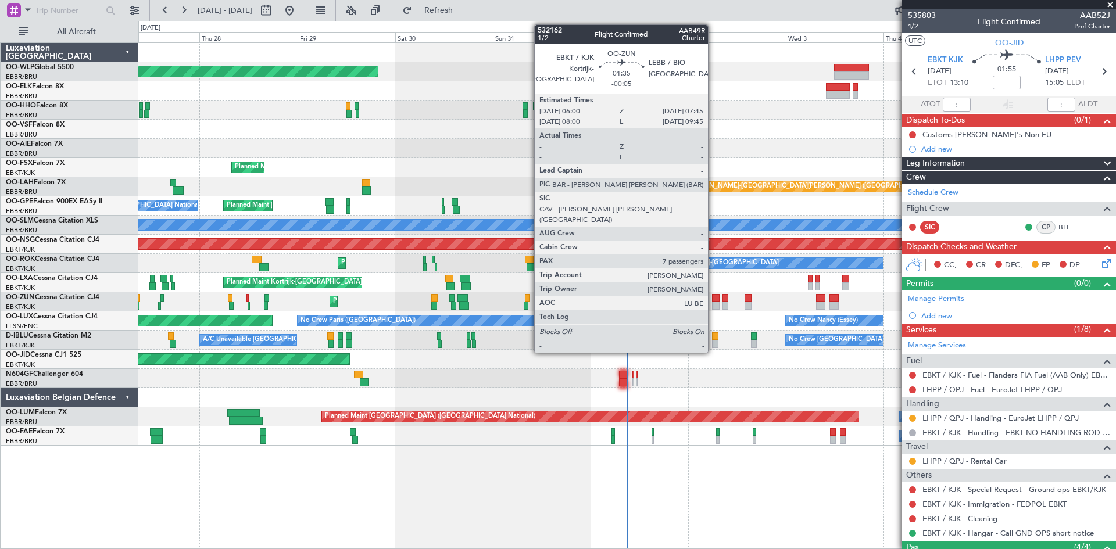
click at [713, 296] on div at bounding box center [716, 298] width 8 height 8
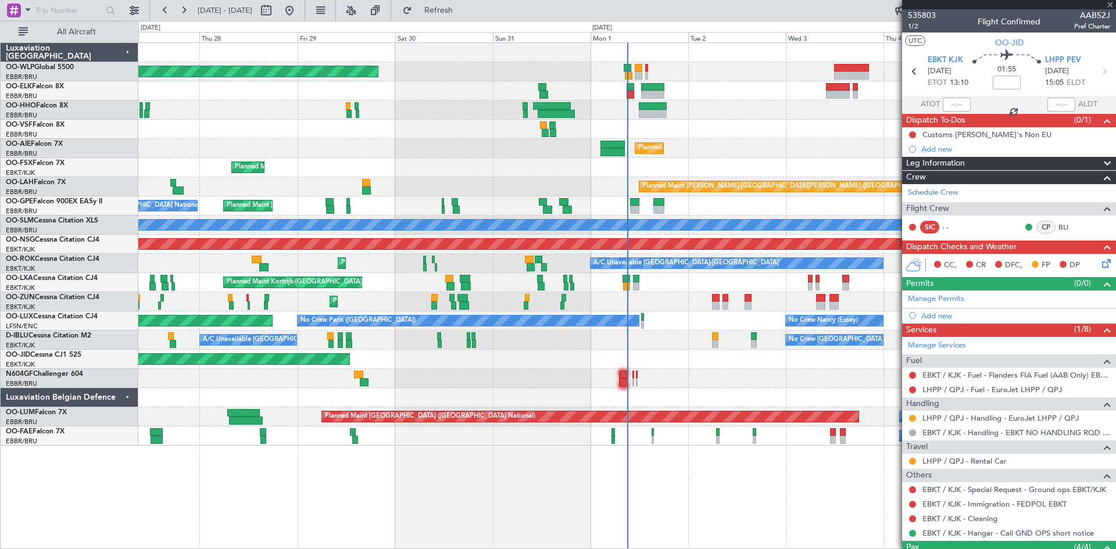
type input "-00:05"
type input "7"
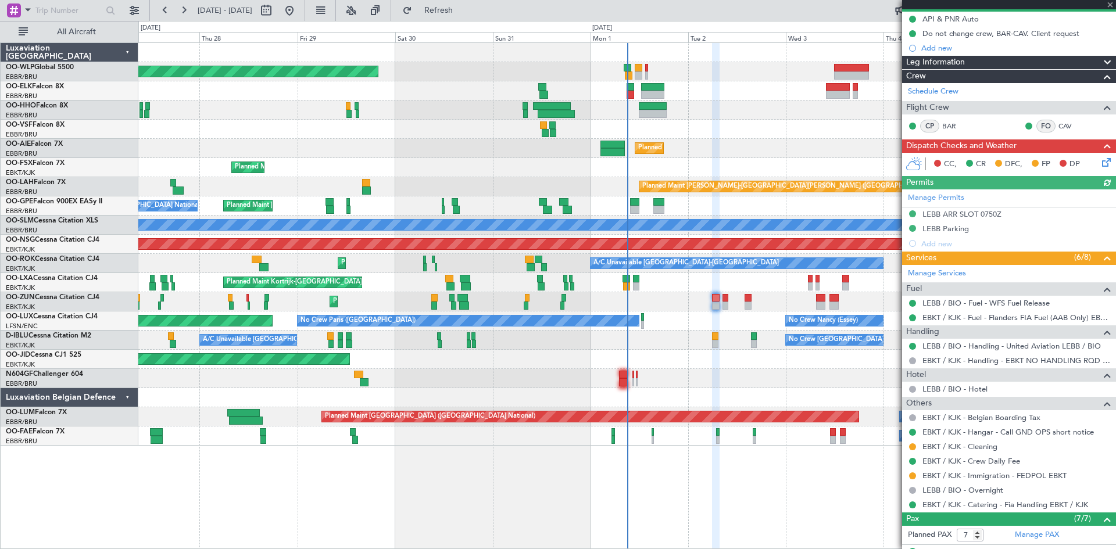
scroll to position [116, 0]
click at [909, 476] on button at bounding box center [912, 475] width 7 height 7
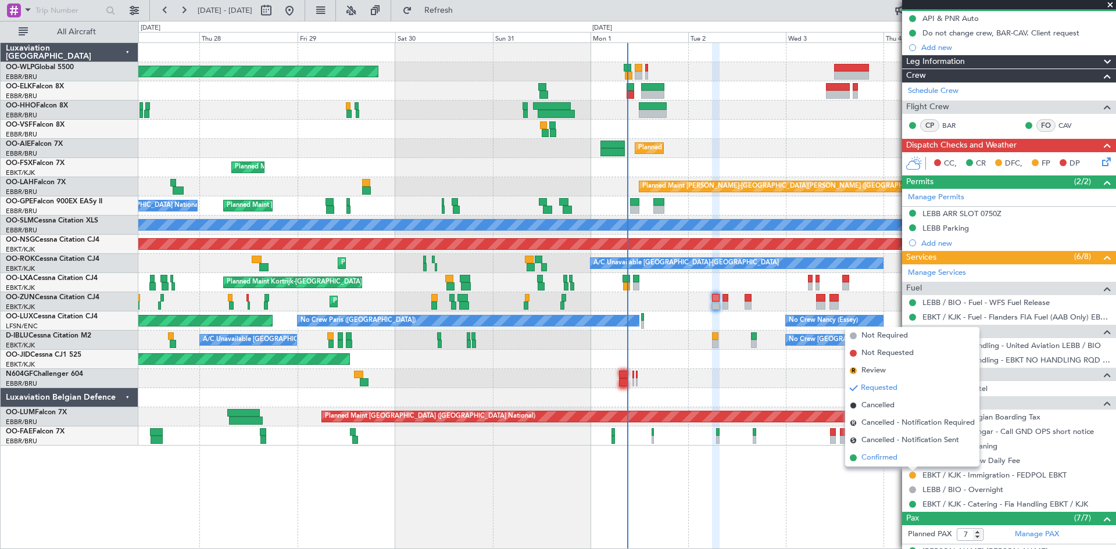
click at [901, 461] on li "Confirmed" at bounding box center [912, 457] width 134 height 17
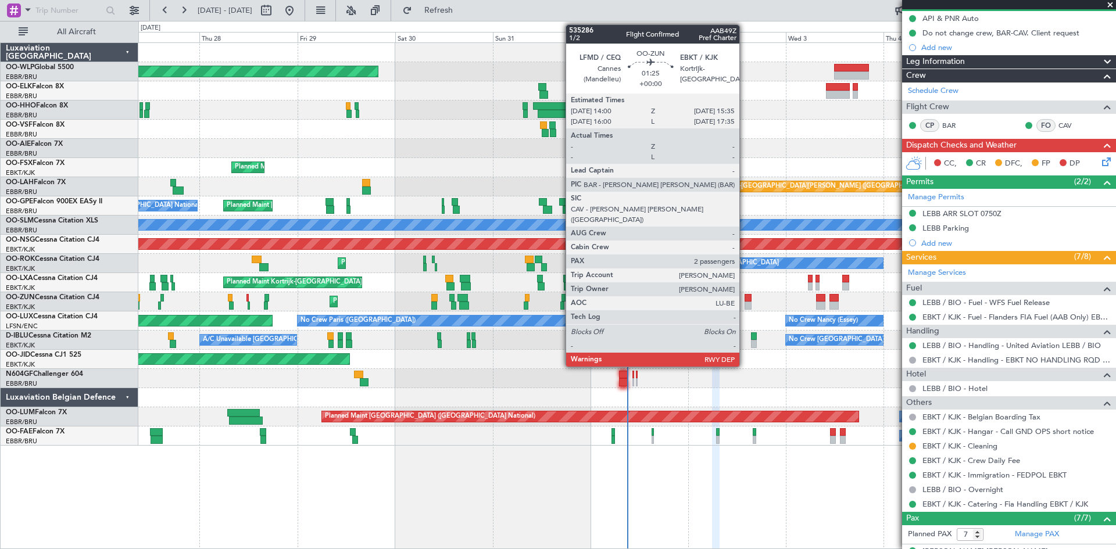
click at [745, 304] on div at bounding box center [747, 306] width 7 height 8
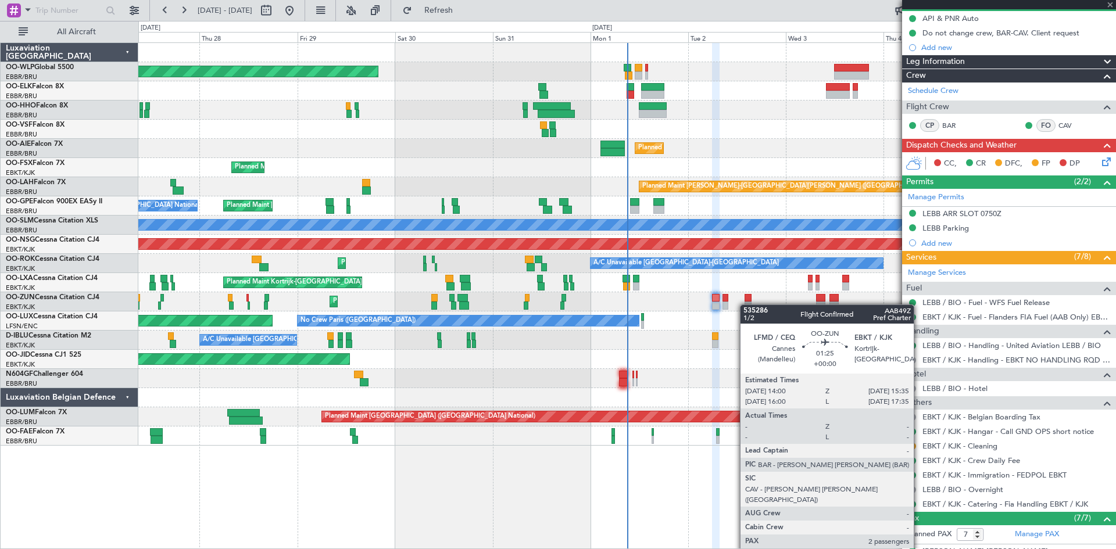
type input "2"
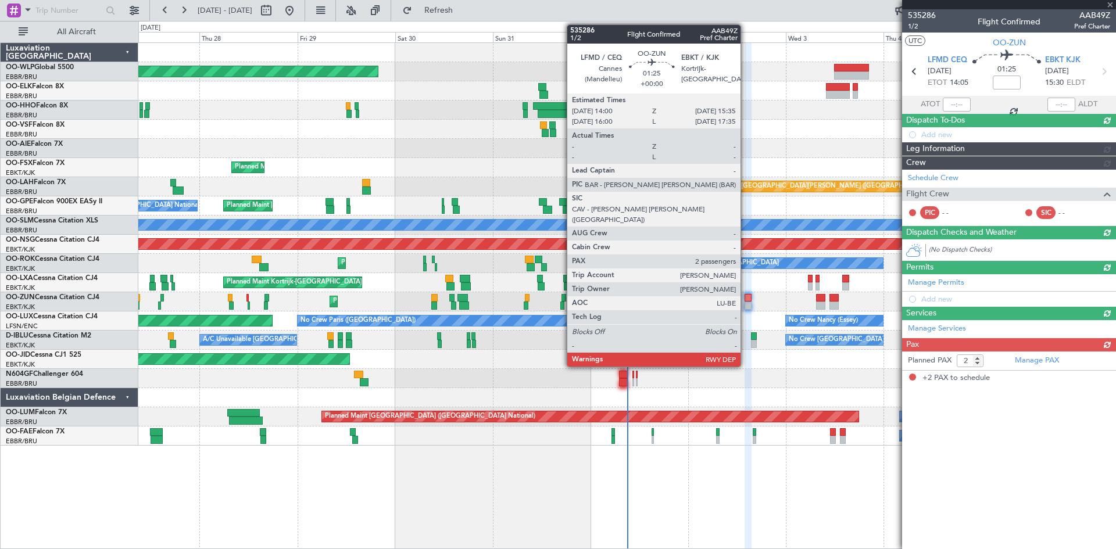
scroll to position [0, 0]
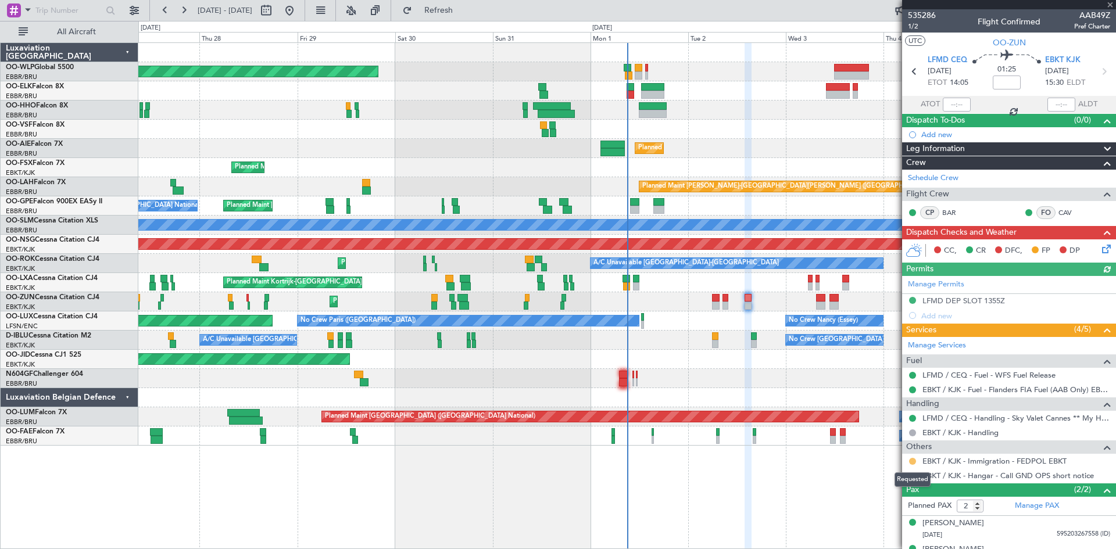
click at [913, 462] on button at bounding box center [912, 461] width 7 height 7
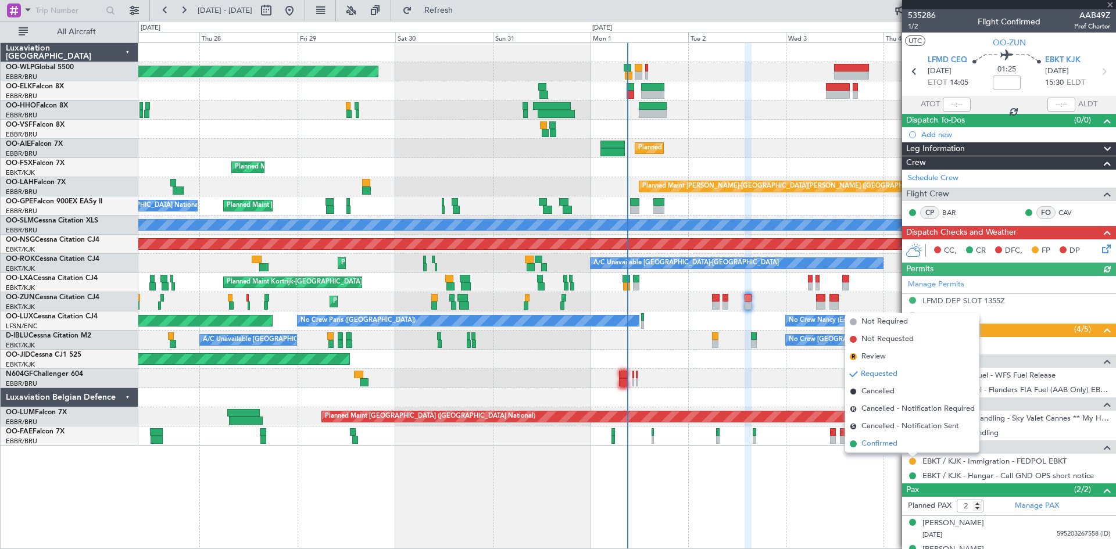
click at [895, 438] on span "Confirmed" at bounding box center [879, 444] width 36 height 12
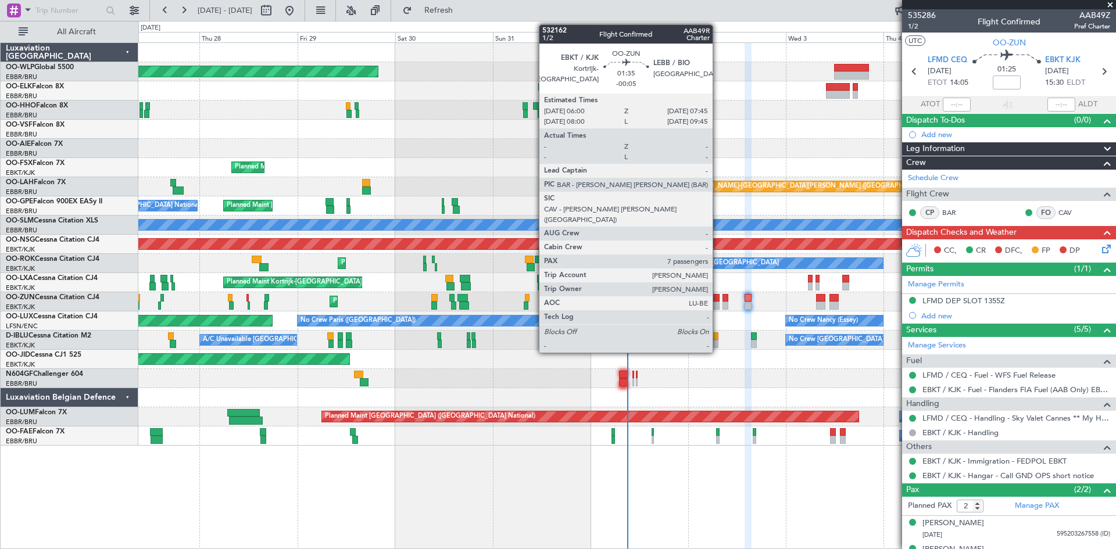
click at [718, 304] on div at bounding box center [716, 306] width 8 height 8
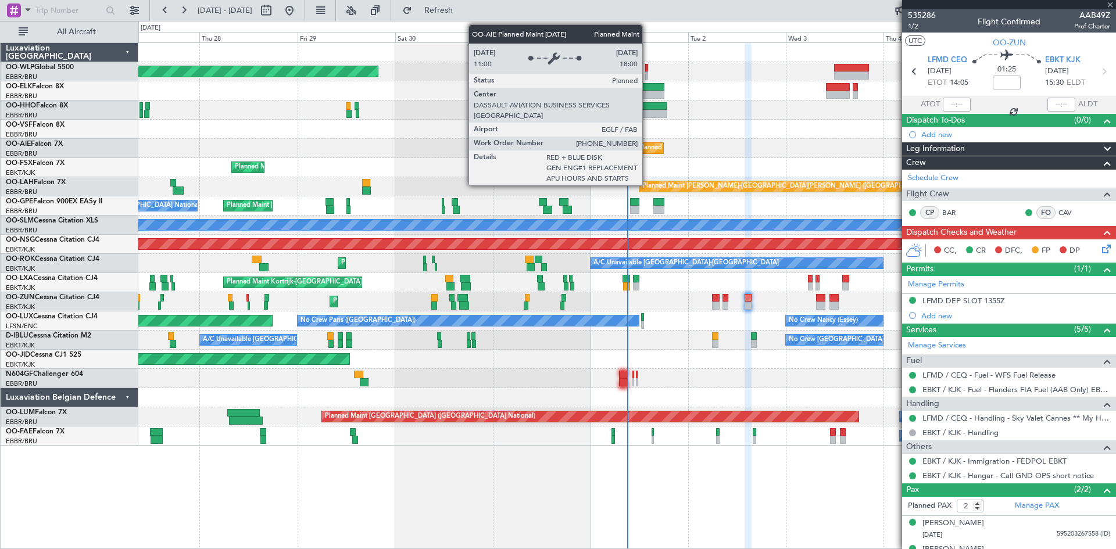
type input "-00:05"
type input "7"
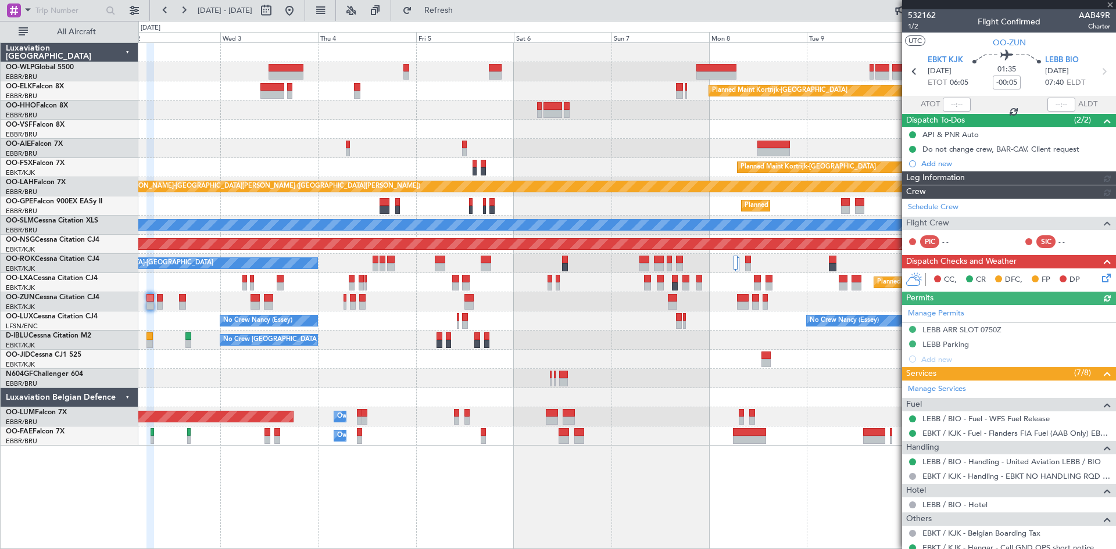
click at [218, 170] on div "Planned Maint Kortrijk-Wevelgem Planned Maint London (Farnborough) Planned Main…" at bounding box center [626, 244] width 977 height 403
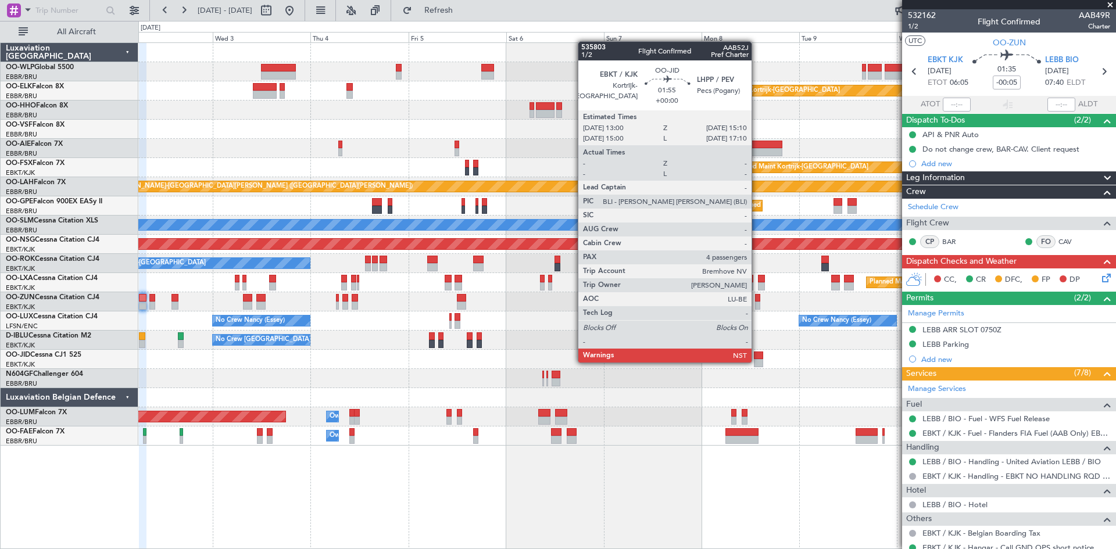
click at [756, 361] on div at bounding box center [758, 363] width 9 height 8
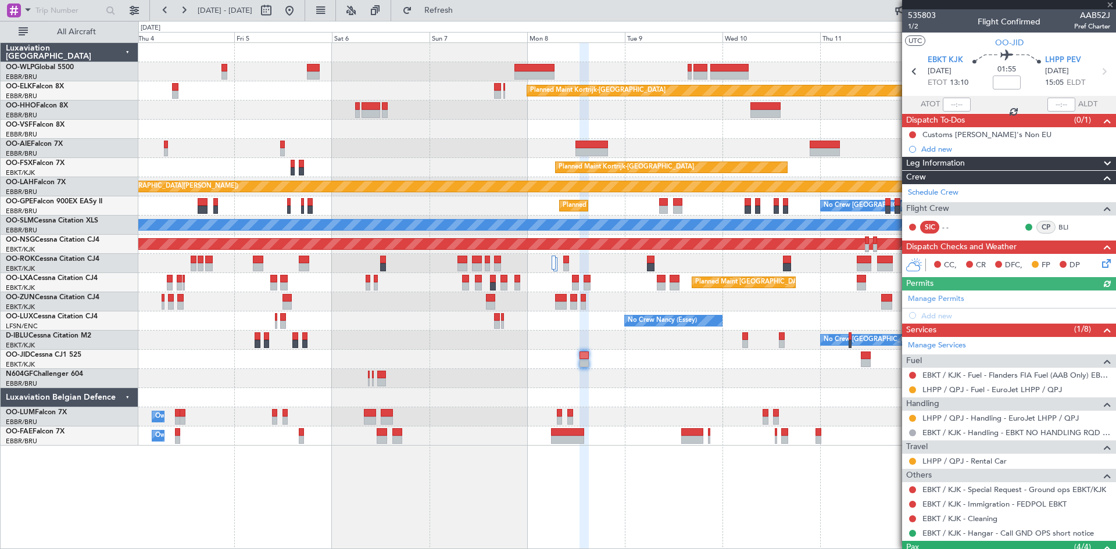
click at [633, 394] on div "Planned Maint Kortrijk-Wevelgem Planned Maint London (Farnborough) Planned Main…" at bounding box center [626, 244] width 977 height 403
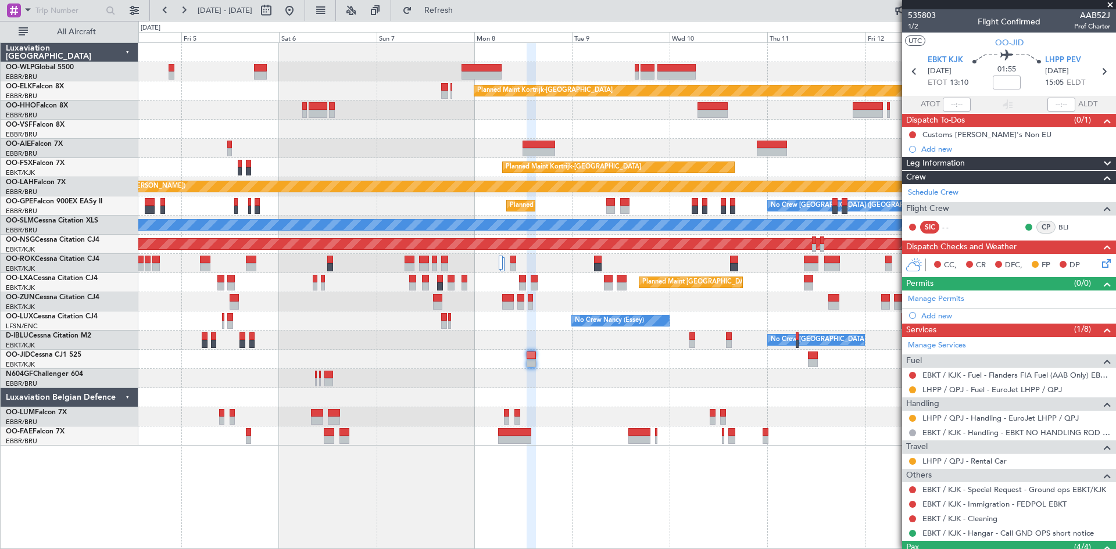
click at [506, 300] on div at bounding box center [508, 298] width 12 height 8
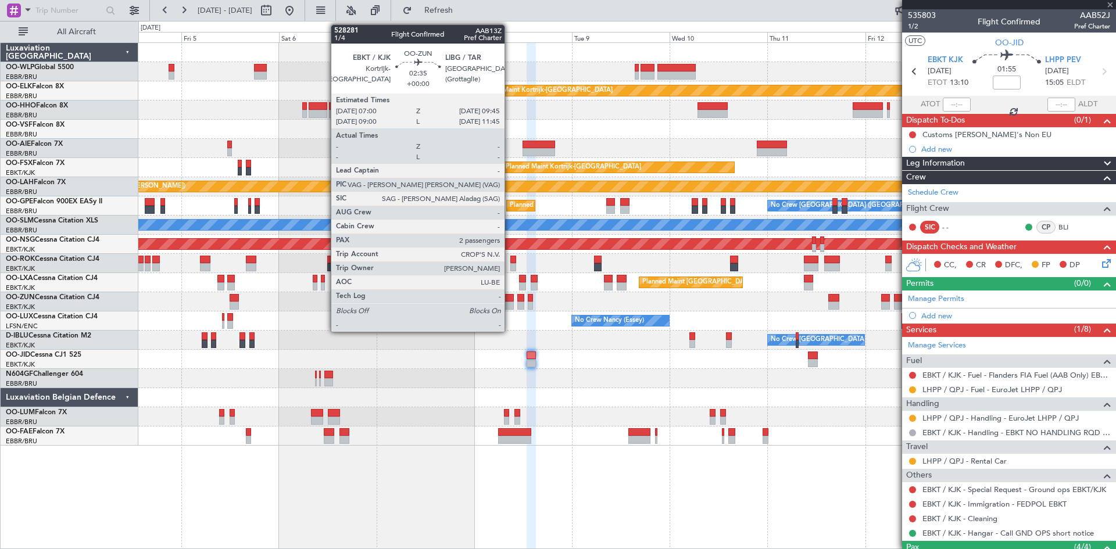
type input "2"
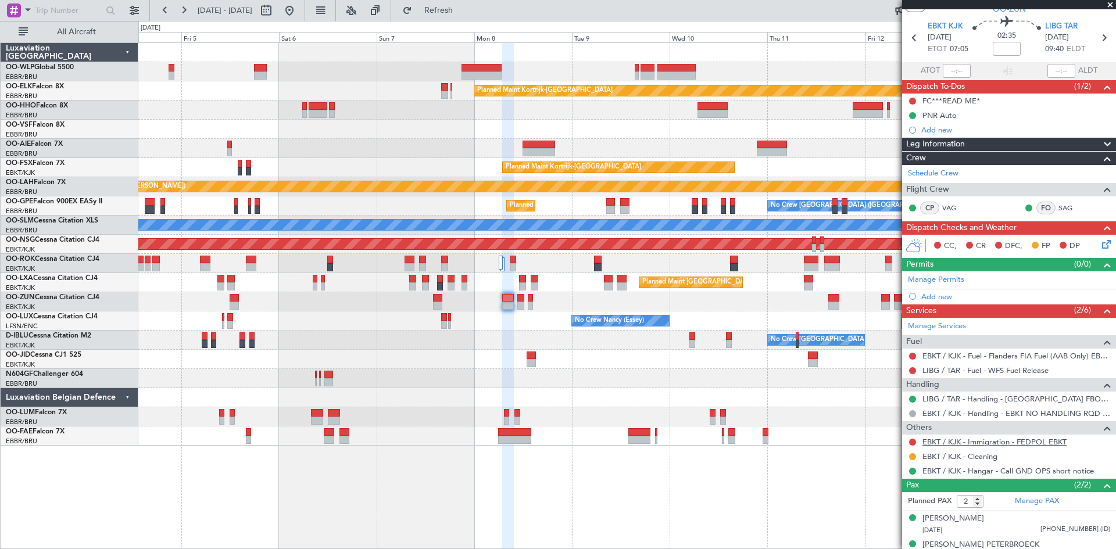
scroll to position [48, 0]
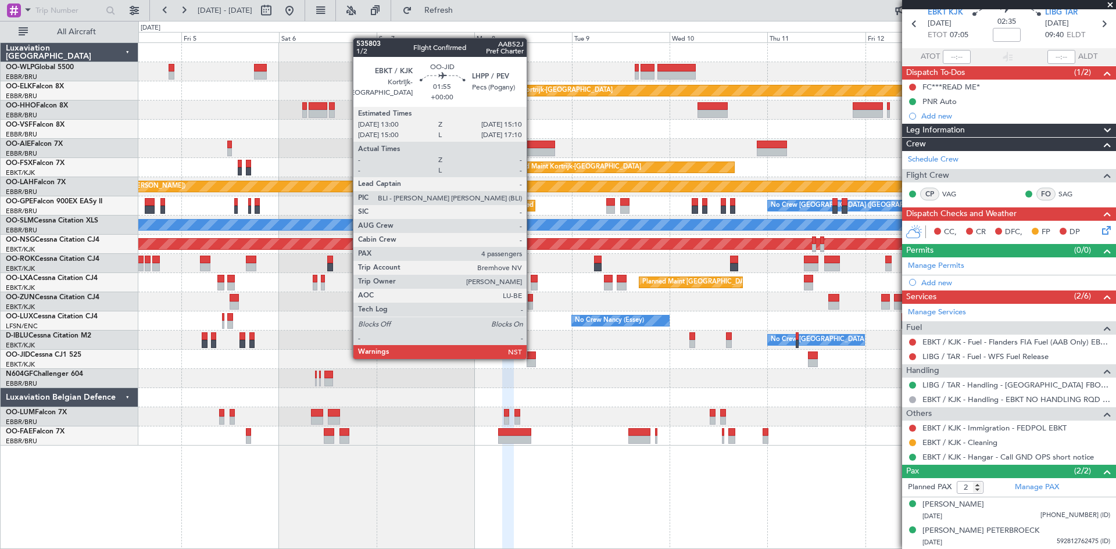
click at [532, 358] on div at bounding box center [530, 356] width 9 height 8
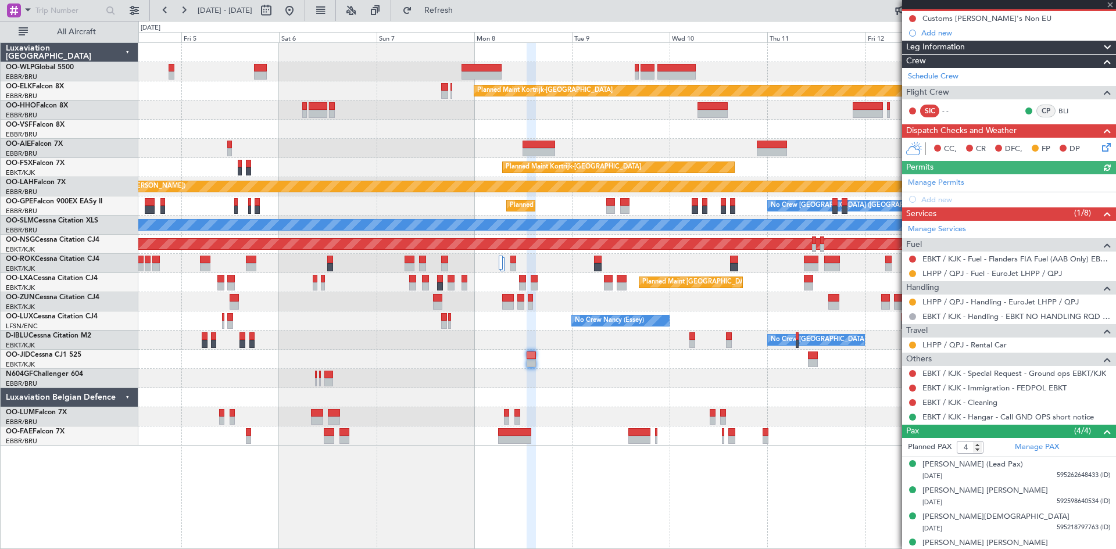
scroll to position [128, 0]
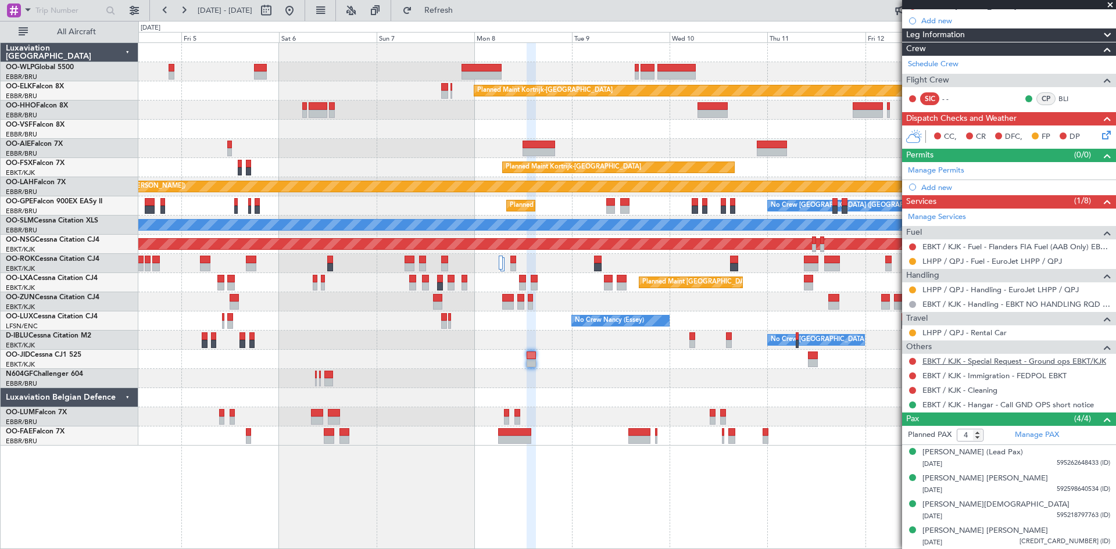
click at [1062, 361] on link "EBKT / KJK - Special Request - Ground ops EBKT/KJK" at bounding box center [1014, 361] width 184 height 10
click at [1049, 363] on link "EBKT / KJK - Special Request - Ground ops EBKT/KJK" at bounding box center [1014, 361] width 184 height 10
click at [1069, 362] on link "EBKT / KJK - Special Request - Ground ops EBKT/KJK" at bounding box center [1014, 361] width 184 height 10
click at [910, 361] on button at bounding box center [912, 361] width 7 height 7
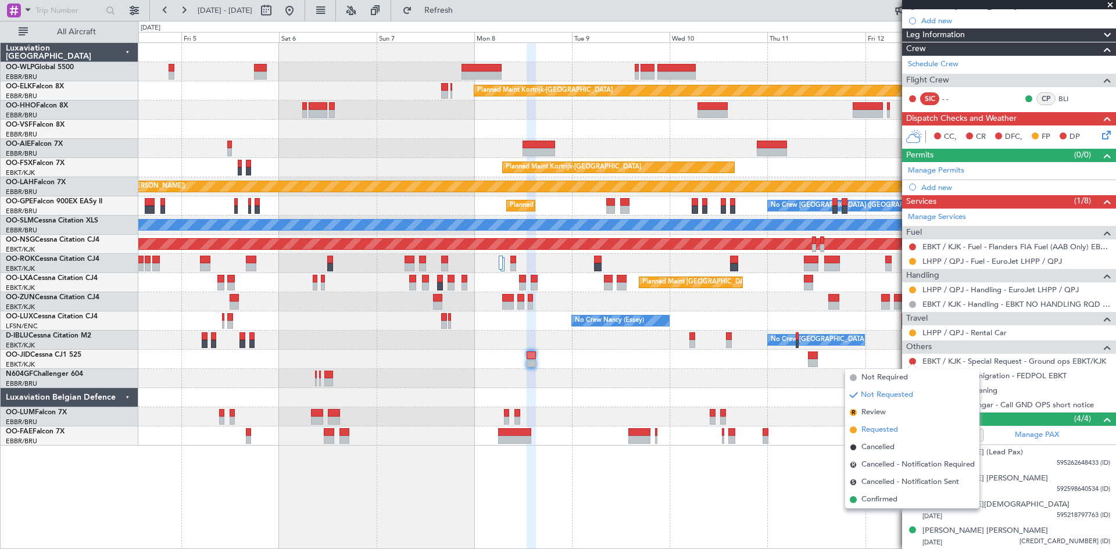
click at [879, 429] on span "Requested" at bounding box center [879, 430] width 37 height 12
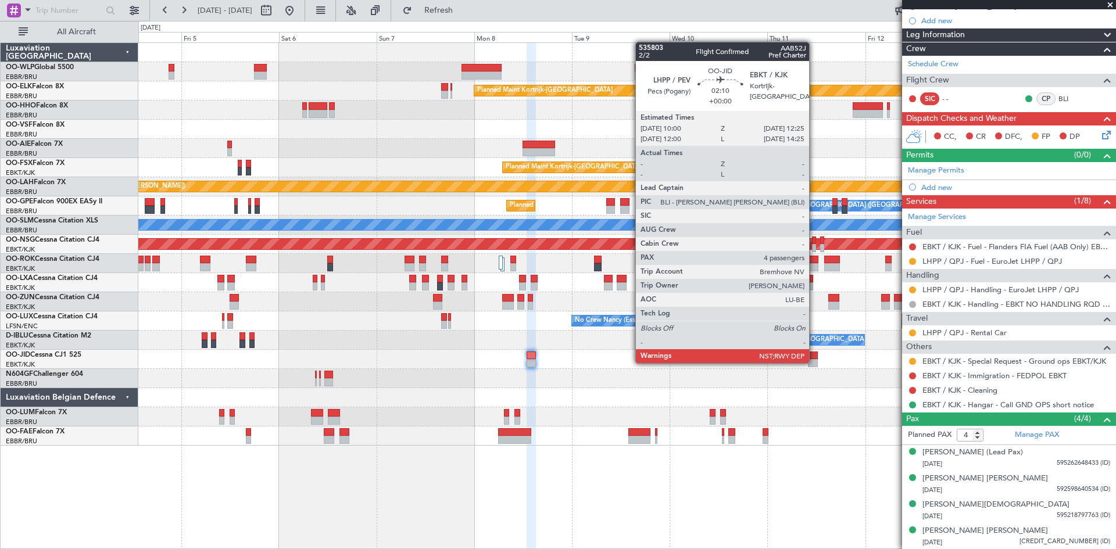
click at [814, 362] on div at bounding box center [813, 363] width 10 height 8
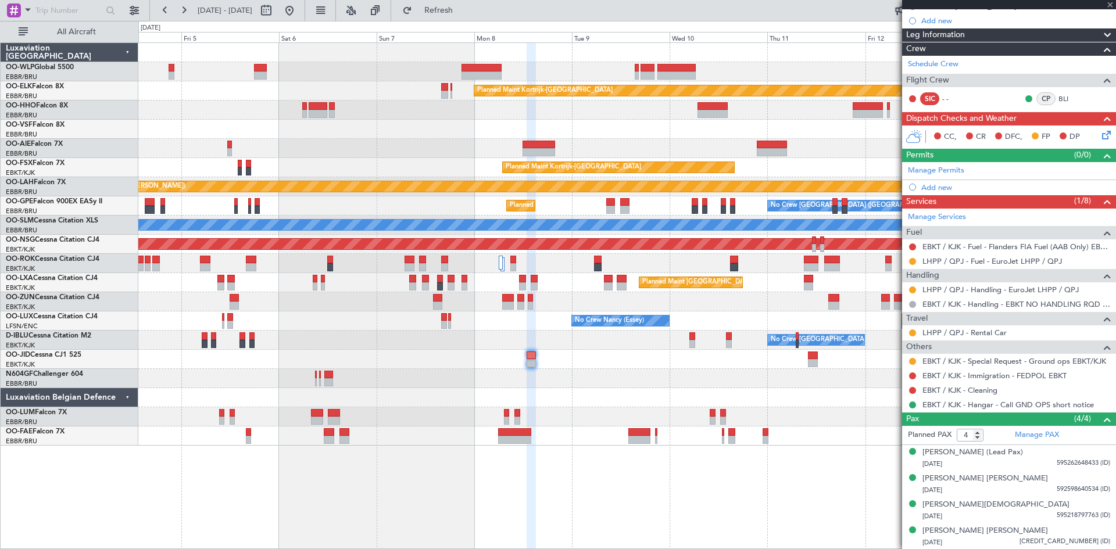
scroll to position [0, 0]
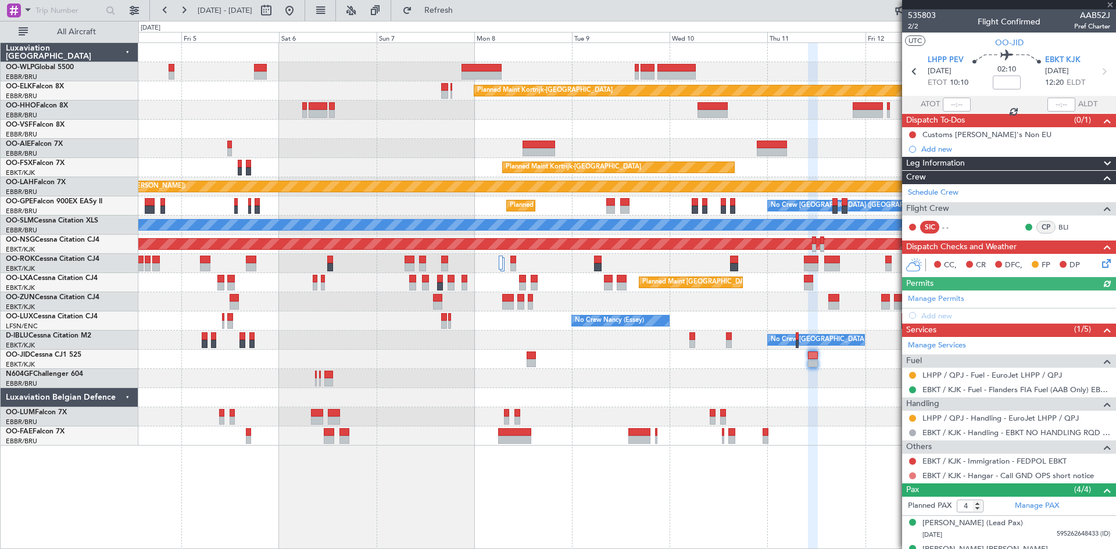
click at [911, 475] on button at bounding box center [912, 475] width 7 height 7
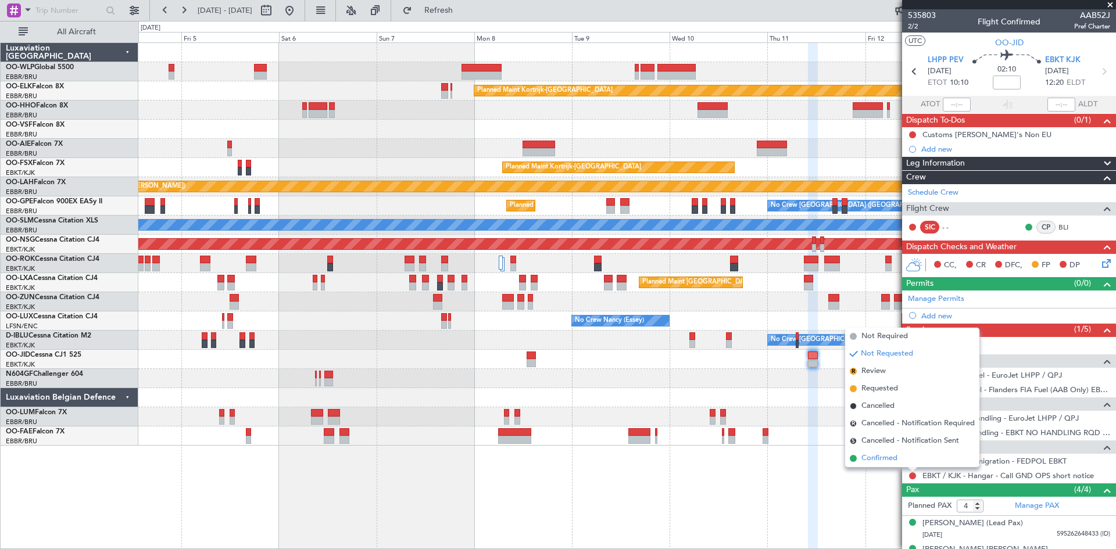
click at [887, 450] on li "Confirmed" at bounding box center [912, 458] width 134 height 17
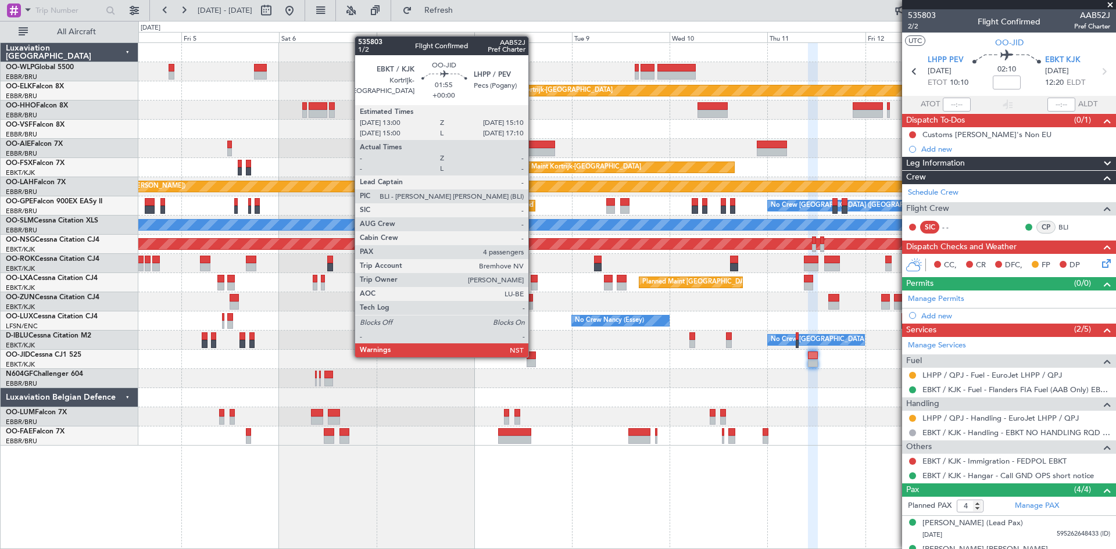
click at [533, 356] on div at bounding box center [530, 356] width 9 height 8
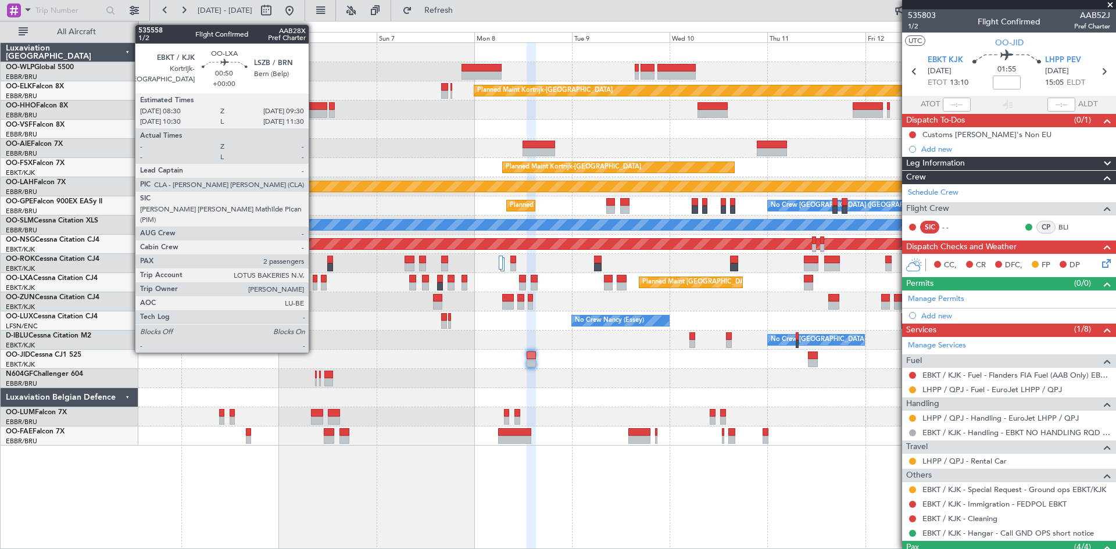
click at [314, 289] on div at bounding box center [315, 286] width 5 height 8
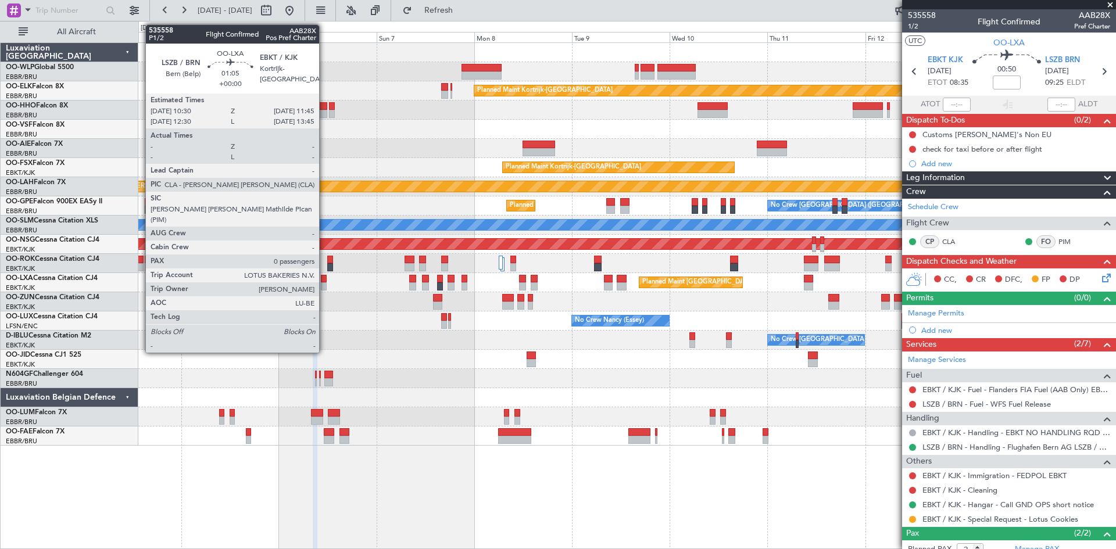
click at [325, 285] on div at bounding box center [323, 286] width 5 height 8
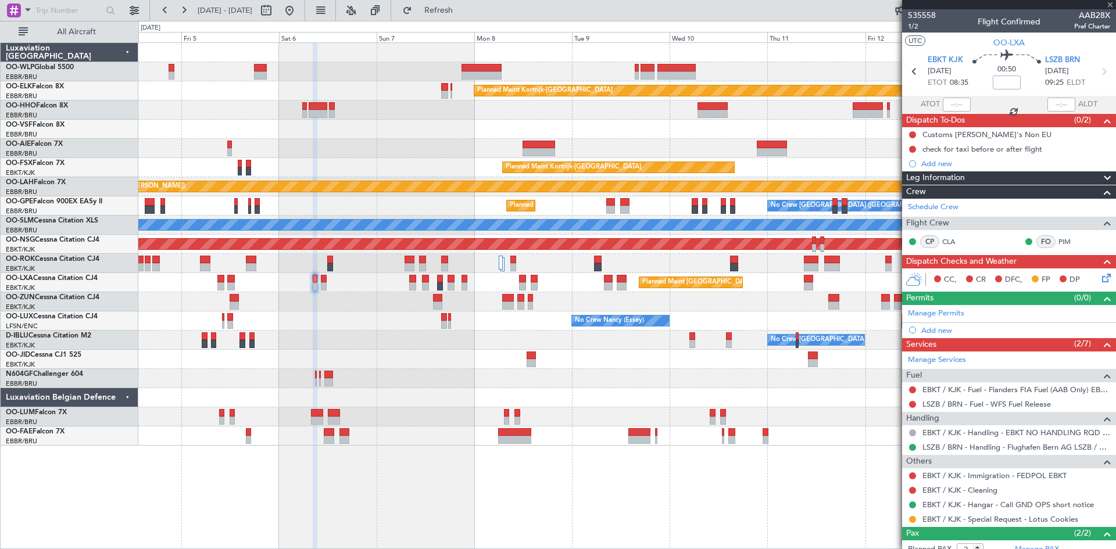
type input "0"
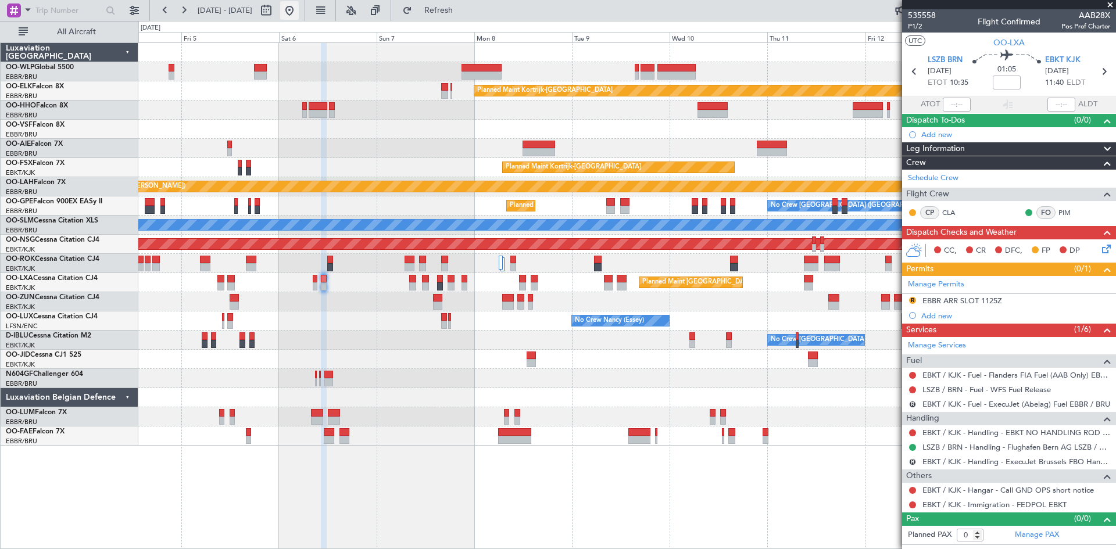
click at [299, 9] on button at bounding box center [289, 10] width 19 height 19
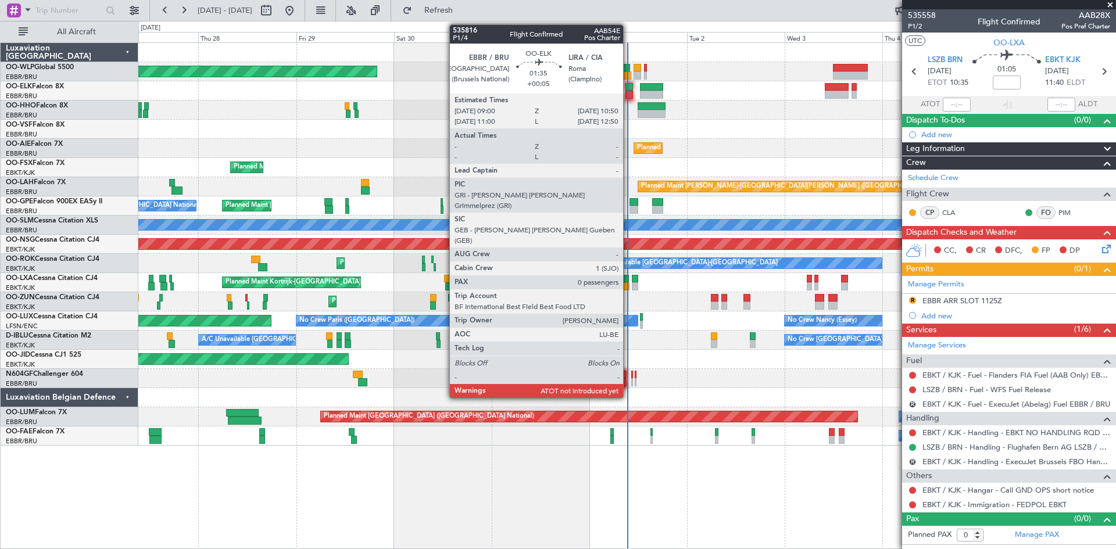
click at [628, 88] on div at bounding box center [629, 87] width 8 height 8
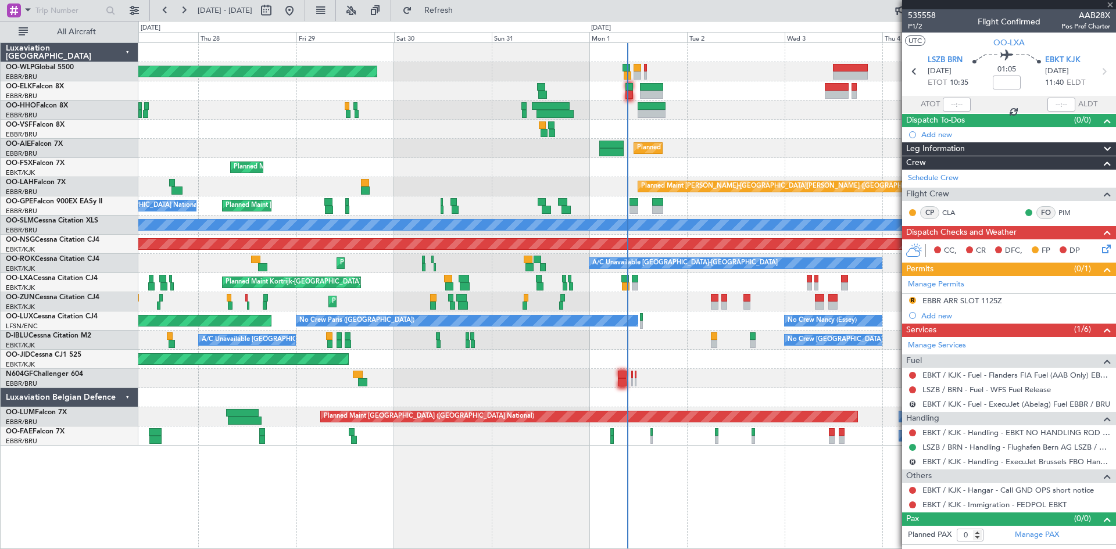
type input "+00:05"
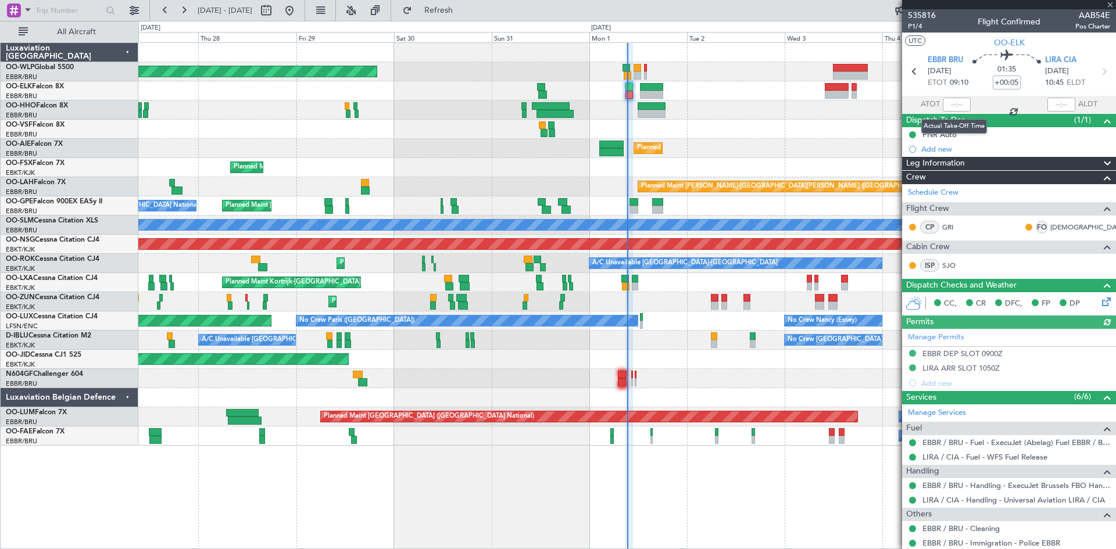
click at [946, 102] on div at bounding box center [956, 105] width 28 height 14
click at [946, 105] on div at bounding box center [956, 105] width 28 height 14
click at [950, 107] on input "text" at bounding box center [956, 105] width 28 height 14
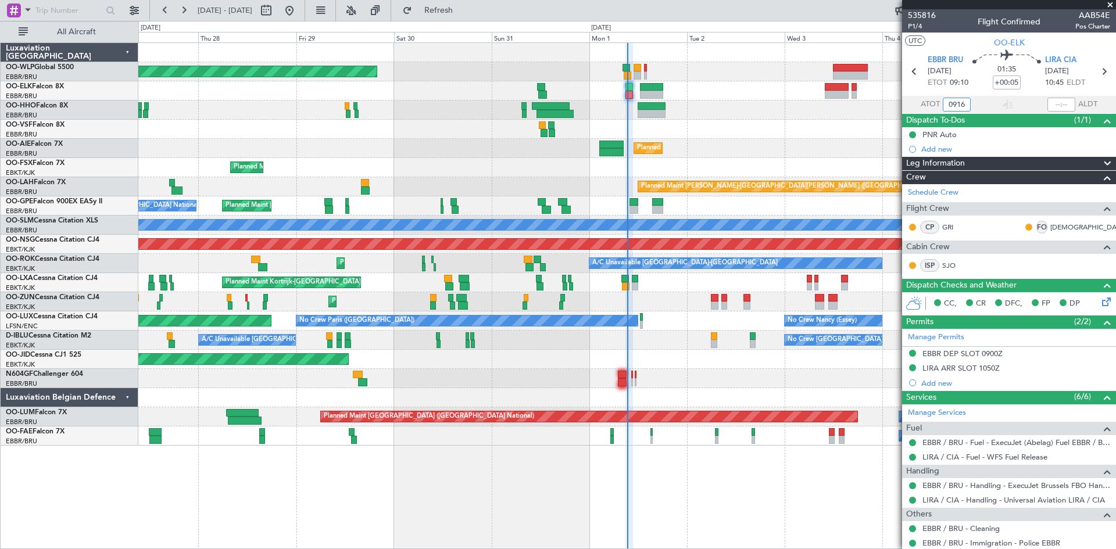
click at [833, 133] on div at bounding box center [626, 129] width 977 height 19
type input "09:16"
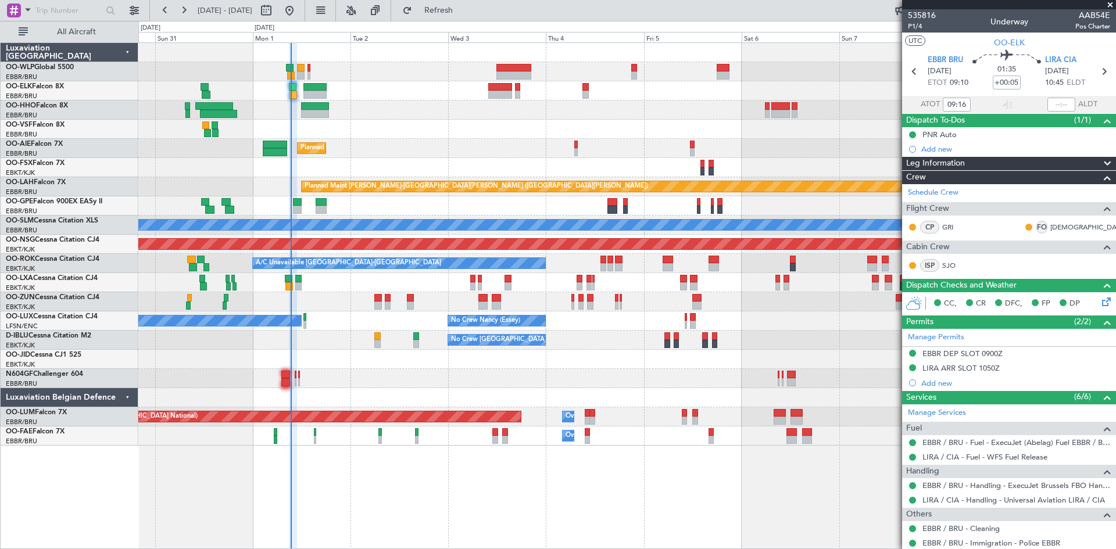
click at [117, 164] on div "Planned Maint [GEOGRAPHIC_DATA] ([GEOGRAPHIC_DATA]) Planned Maint [GEOGRAPHIC_D…" at bounding box center [558, 285] width 1116 height 528
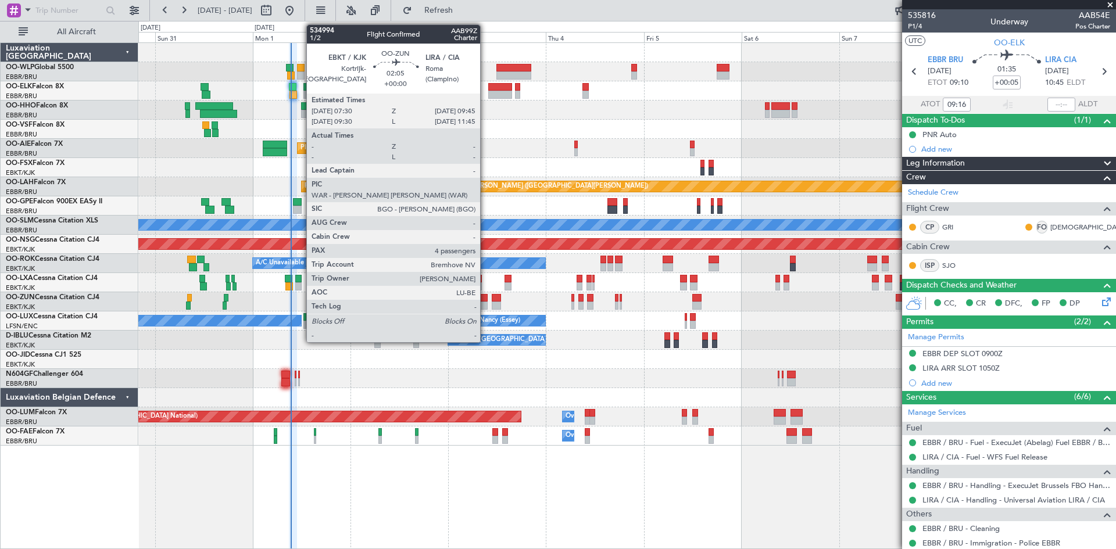
click at [485, 300] on div at bounding box center [482, 298] width 9 height 8
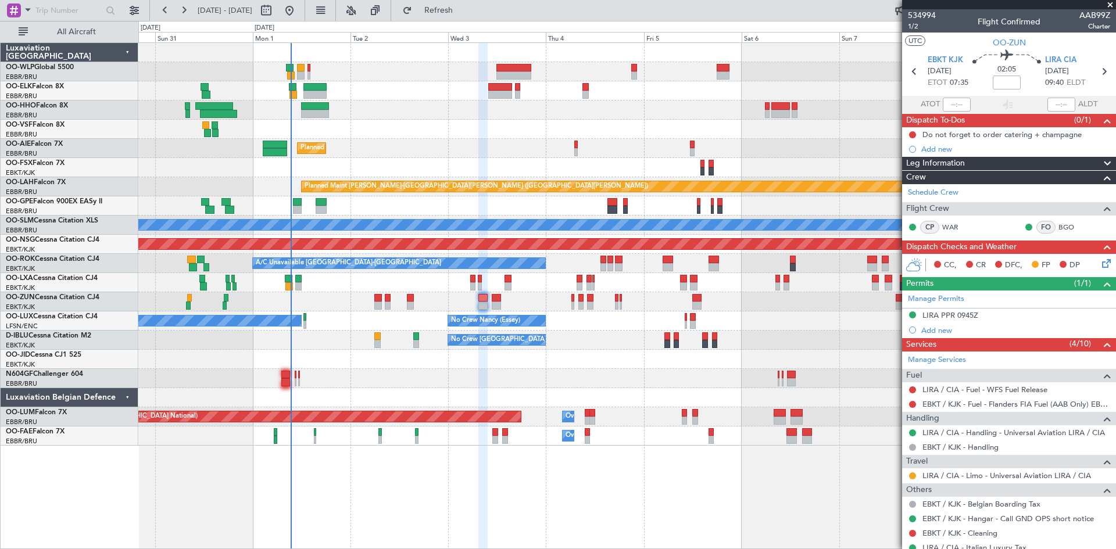
click at [573, 305] on div at bounding box center [572, 306] width 3 height 8
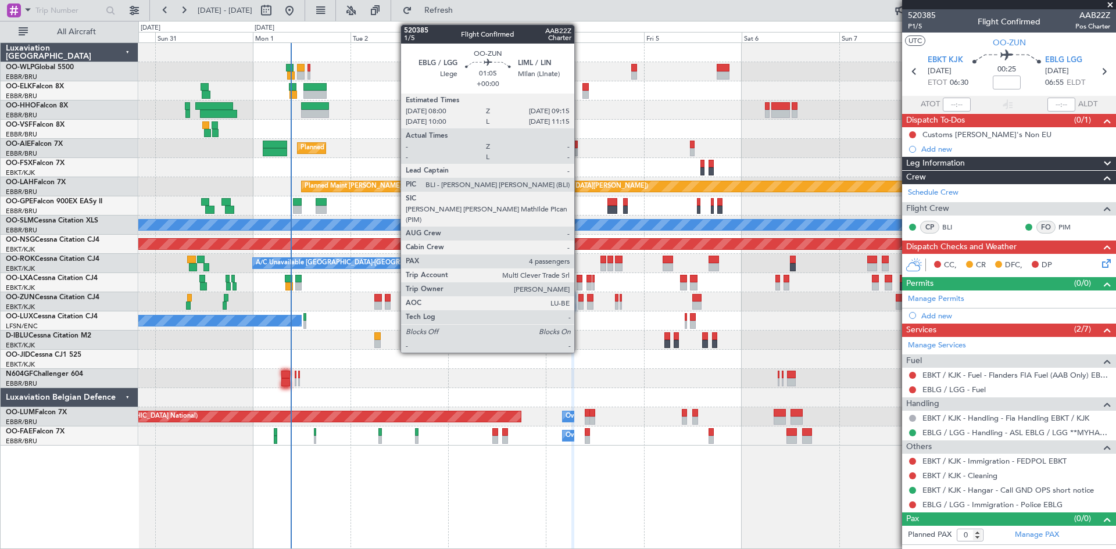
click at [579, 305] on div at bounding box center [580, 306] width 5 height 8
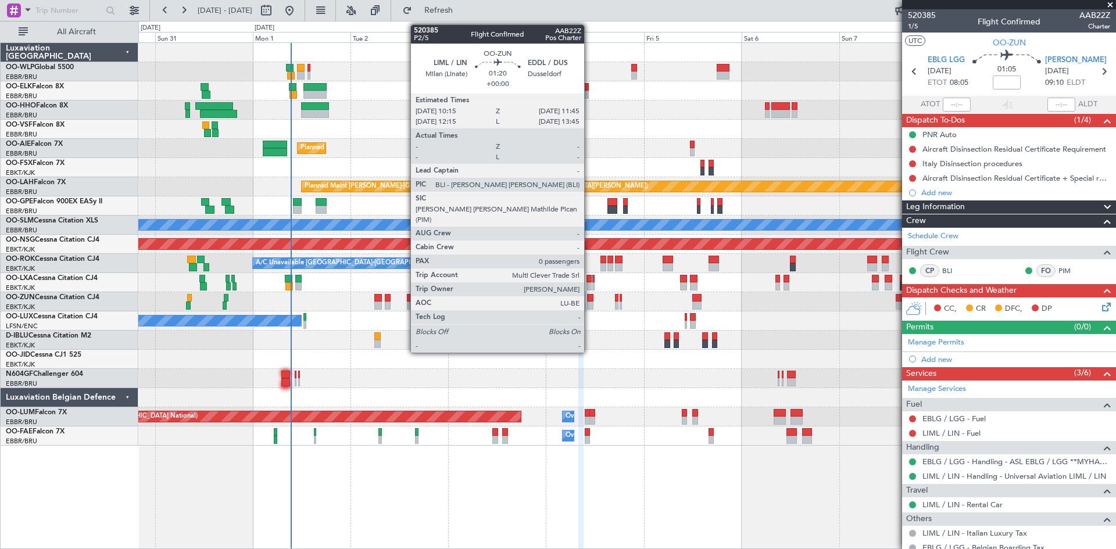
click at [590, 304] on div at bounding box center [590, 306] width 6 height 8
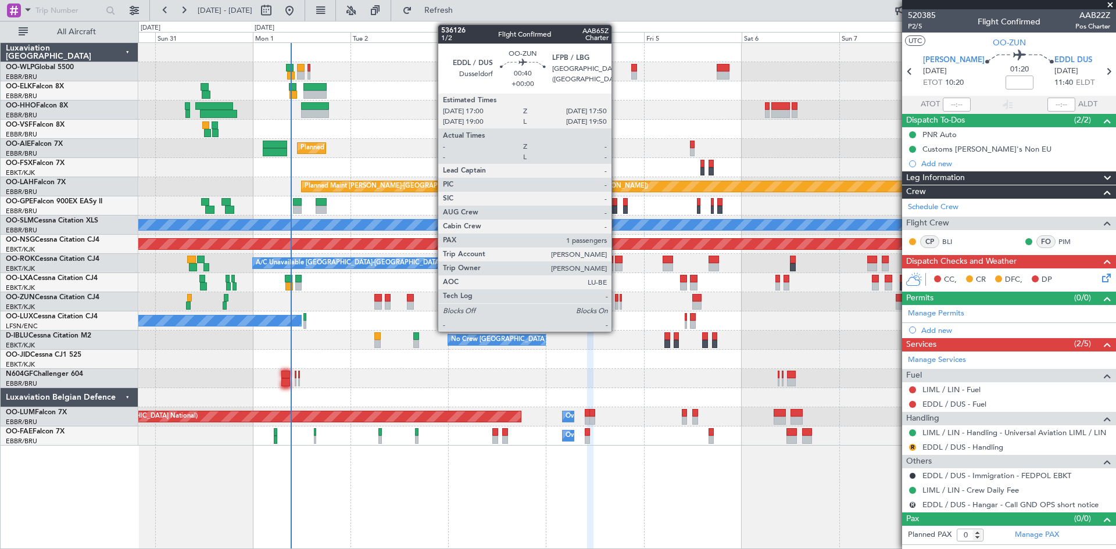
click at [616, 304] on div at bounding box center [616, 306] width 3 height 8
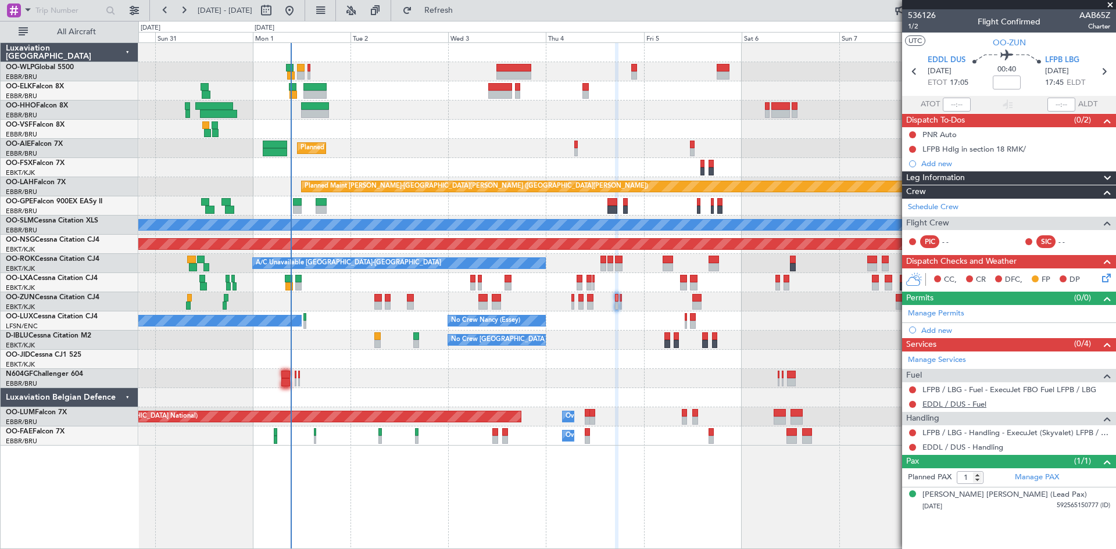
click at [976, 404] on link "EDDL / DUS - Fuel" at bounding box center [954, 404] width 64 height 10
click at [980, 406] on link "EDDL / DUS - Fuel" at bounding box center [954, 404] width 64 height 10
click at [437, 7] on button "Refresh" at bounding box center [432, 10] width 70 height 19
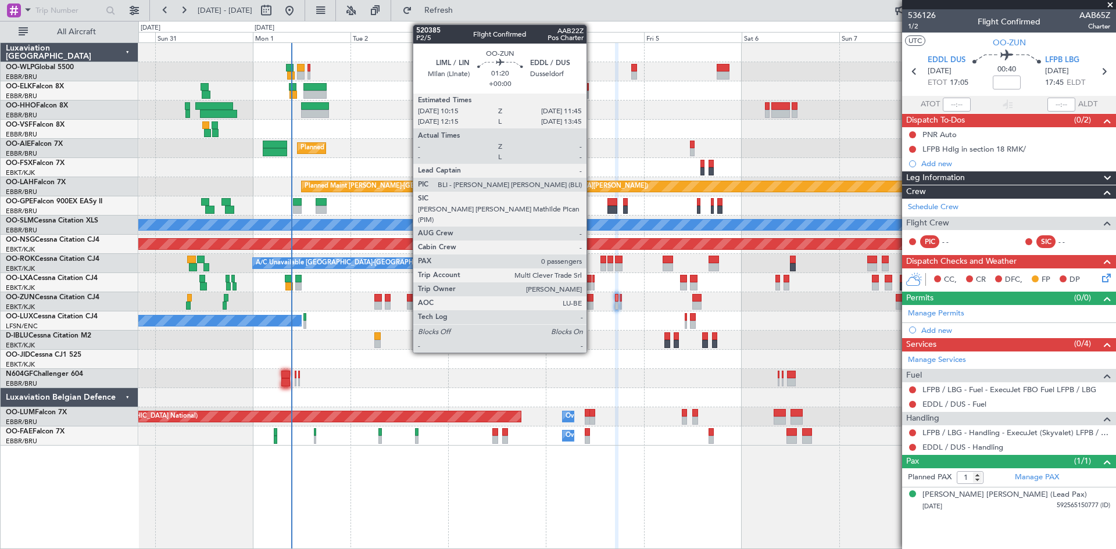
click at [591, 303] on div at bounding box center [590, 306] width 6 height 8
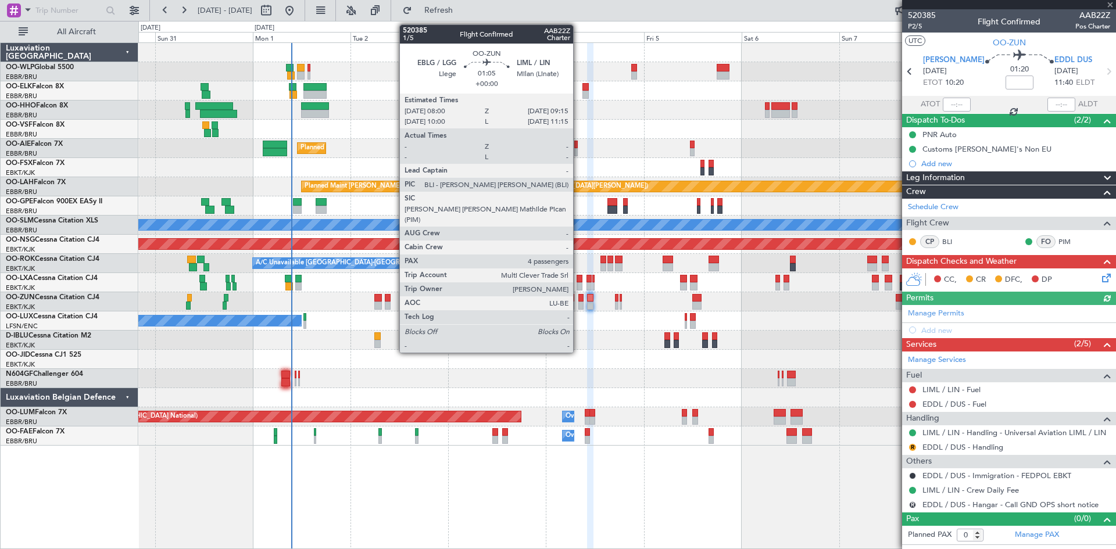
click at [578, 305] on div at bounding box center [580, 306] width 5 height 8
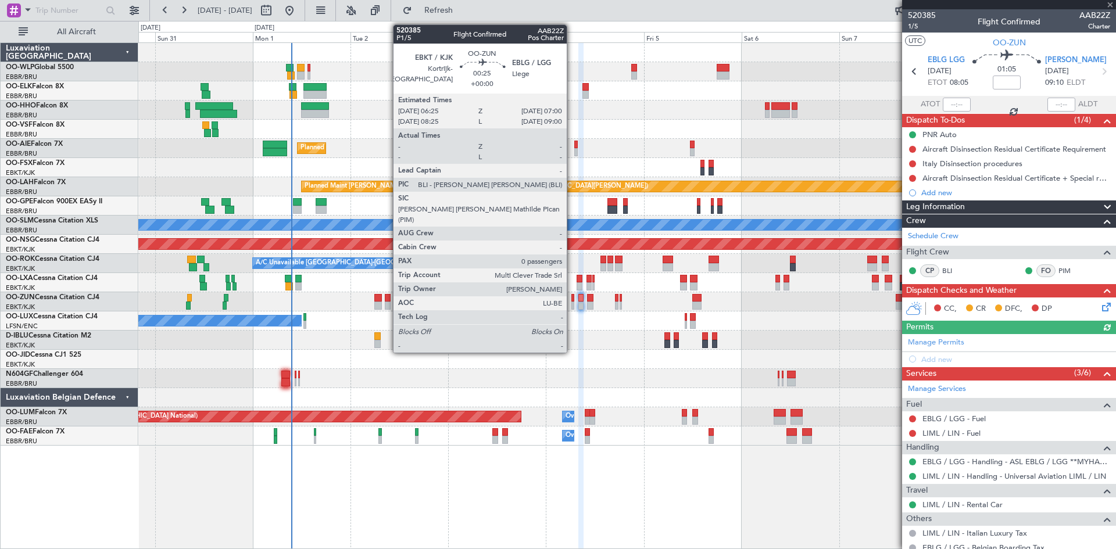
click at [572, 306] on div at bounding box center [572, 306] width 3 height 8
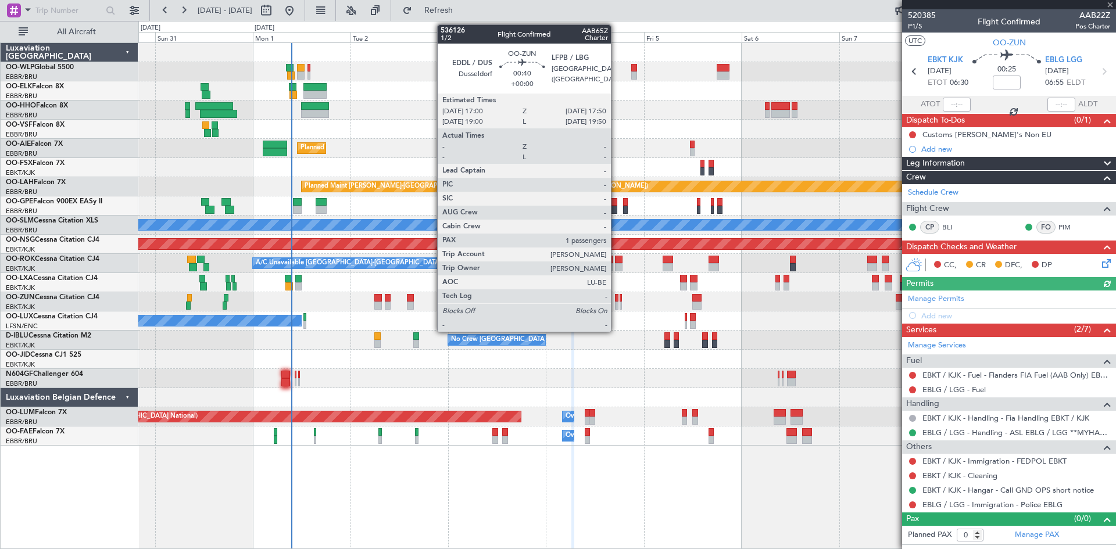
click at [616, 302] on div at bounding box center [616, 306] width 3 height 8
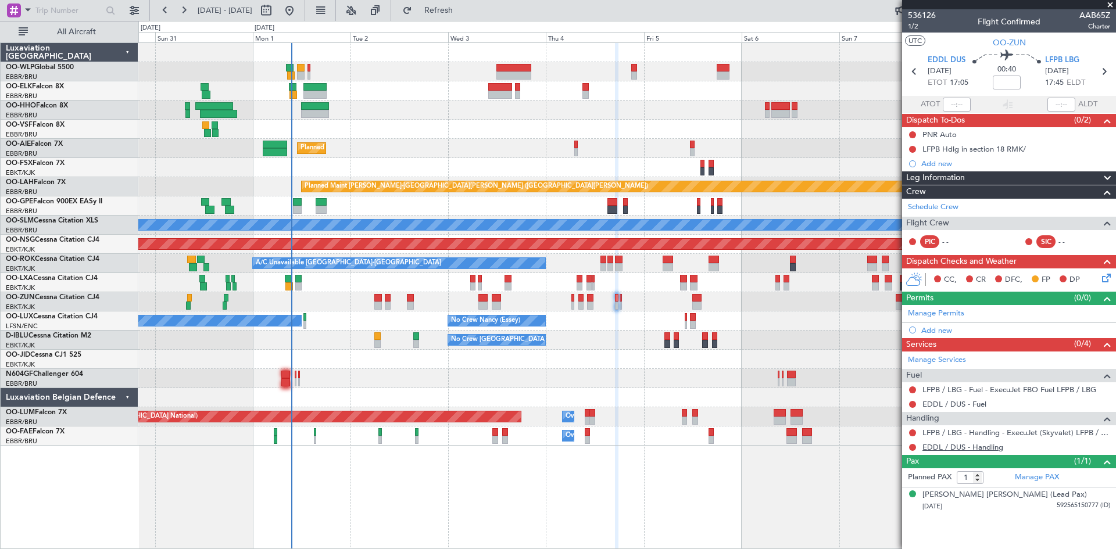
click at [997, 450] on link "EDDL / DUS - Handling" at bounding box center [962, 447] width 81 height 10
click at [457, 10] on span "Refresh" at bounding box center [438, 10] width 49 height 8
click at [1105, 72] on icon at bounding box center [1103, 71] width 15 height 15
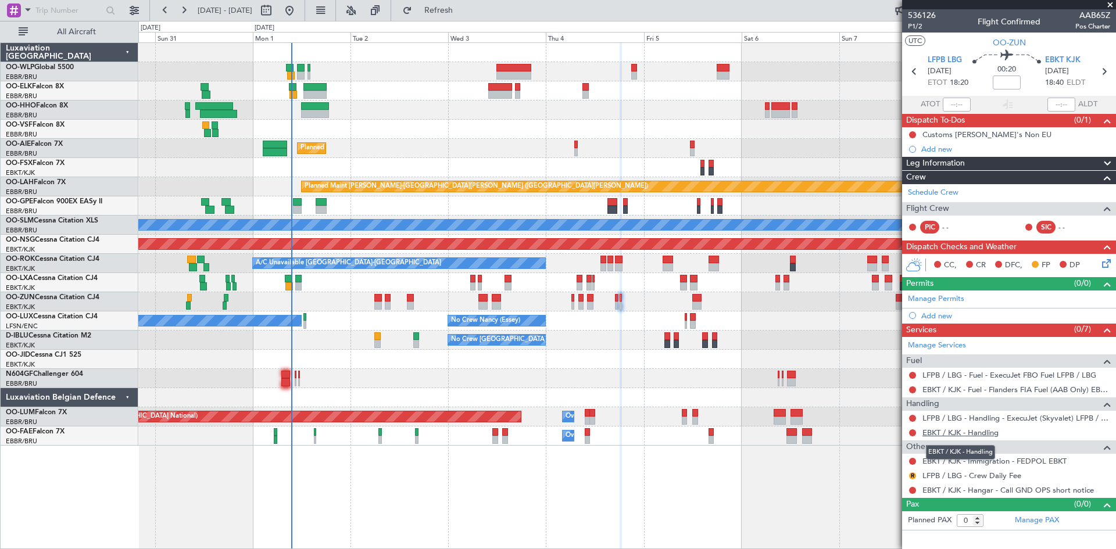
click at [996, 432] on link "EBKT / KJK - Handling" at bounding box center [960, 433] width 76 height 10
click at [463, 12] on span "Refresh" at bounding box center [438, 10] width 49 height 8
click at [912, 477] on button "R" at bounding box center [912, 475] width 7 height 7
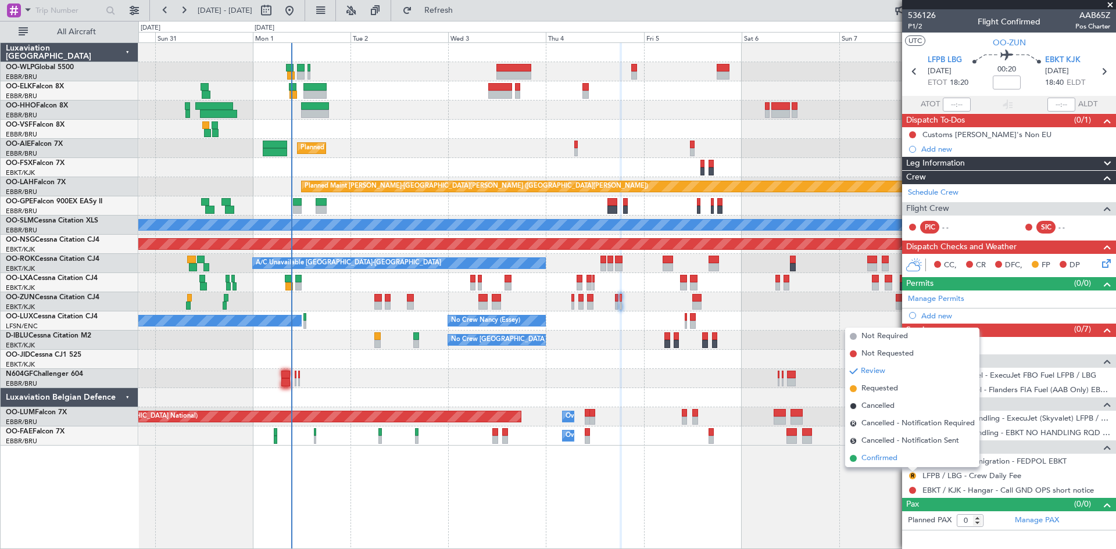
click at [913, 462] on li "Confirmed" at bounding box center [912, 458] width 134 height 17
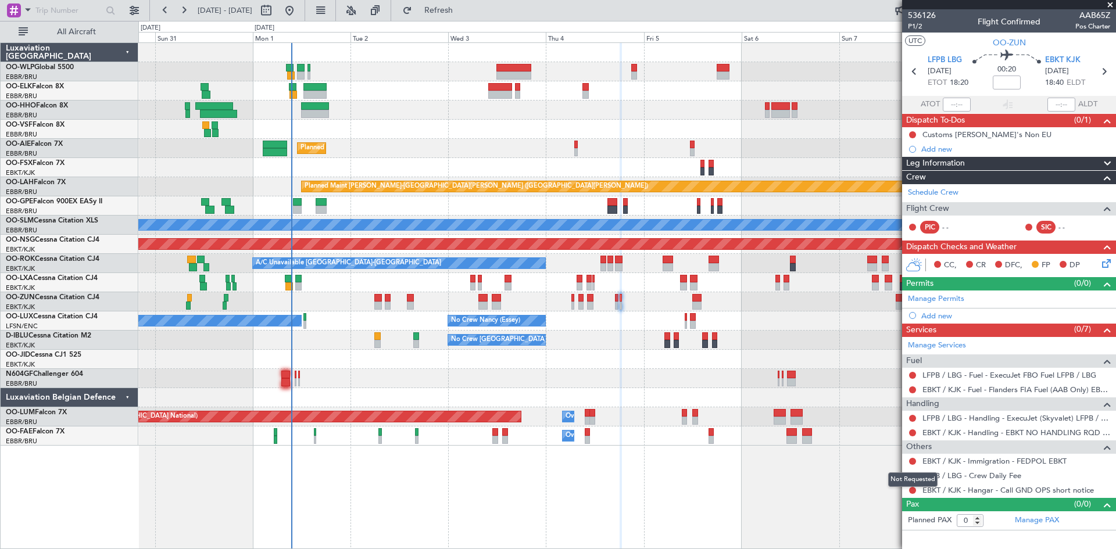
click at [910, 490] on mat-tooltip-component "Not Requested" at bounding box center [913, 479] width 66 height 31
click at [911, 494] on mat-tooltip-component "Confirmed" at bounding box center [913, 494] width 52 height 31
click at [912, 490] on button at bounding box center [912, 490] width 7 height 7
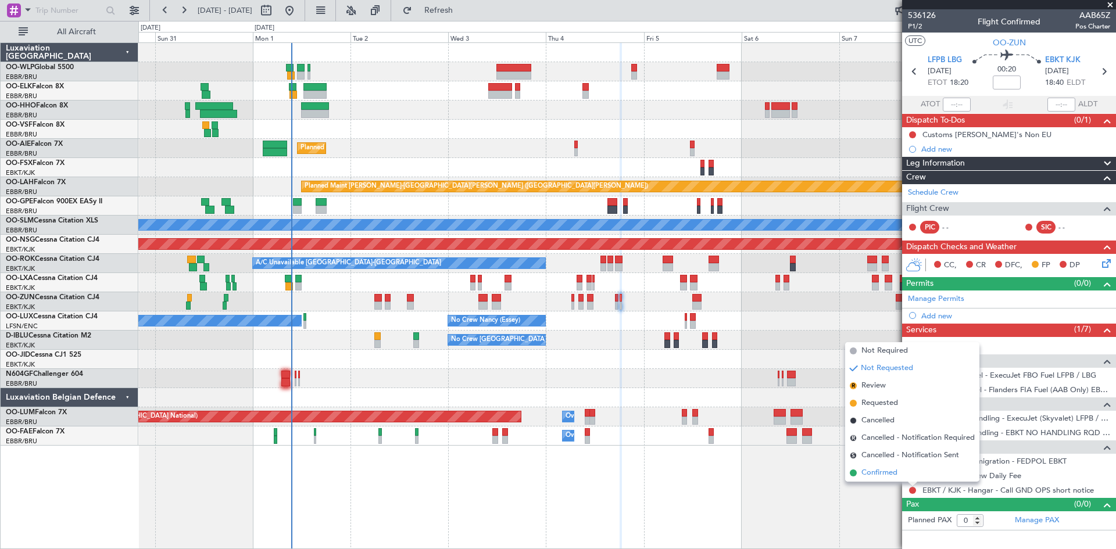
click at [889, 471] on span "Confirmed" at bounding box center [879, 473] width 36 height 12
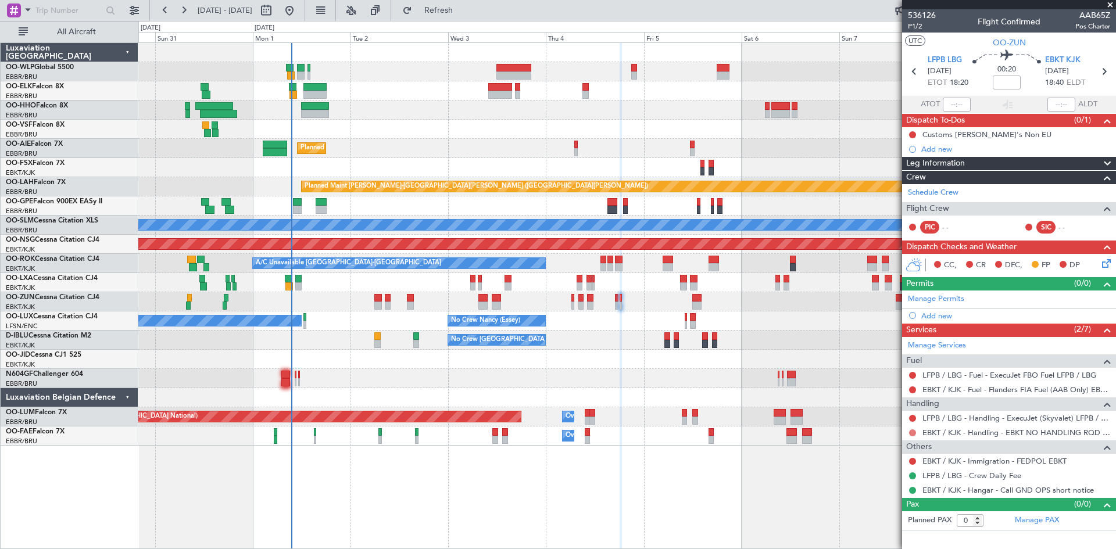
click at [912, 433] on button at bounding box center [912, 432] width 7 height 7
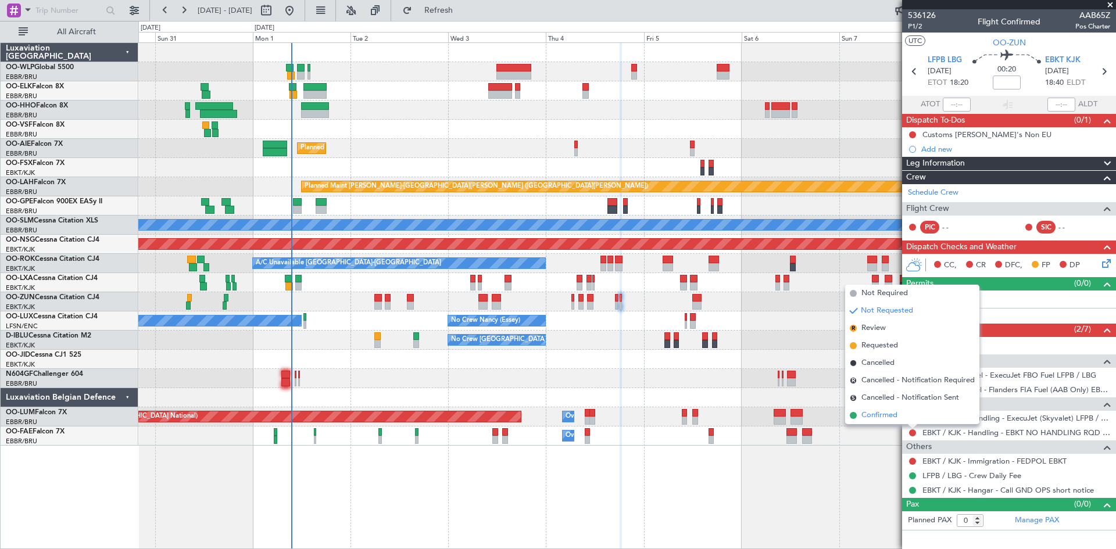
click at [874, 413] on span "Confirmed" at bounding box center [879, 416] width 36 height 12
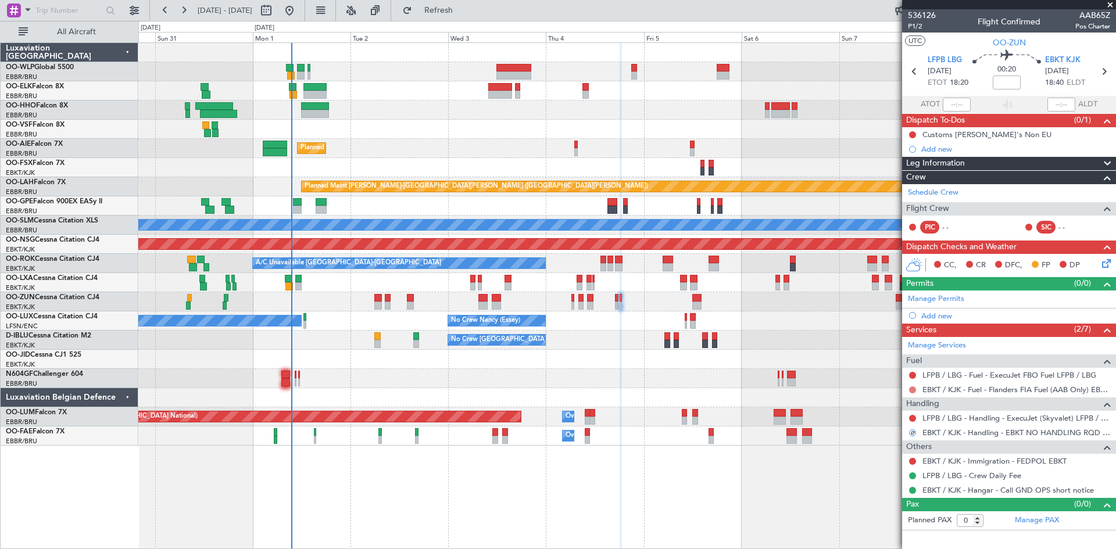
click at [911, 389] on button at bounding box center [912, 389] width 7 height 7
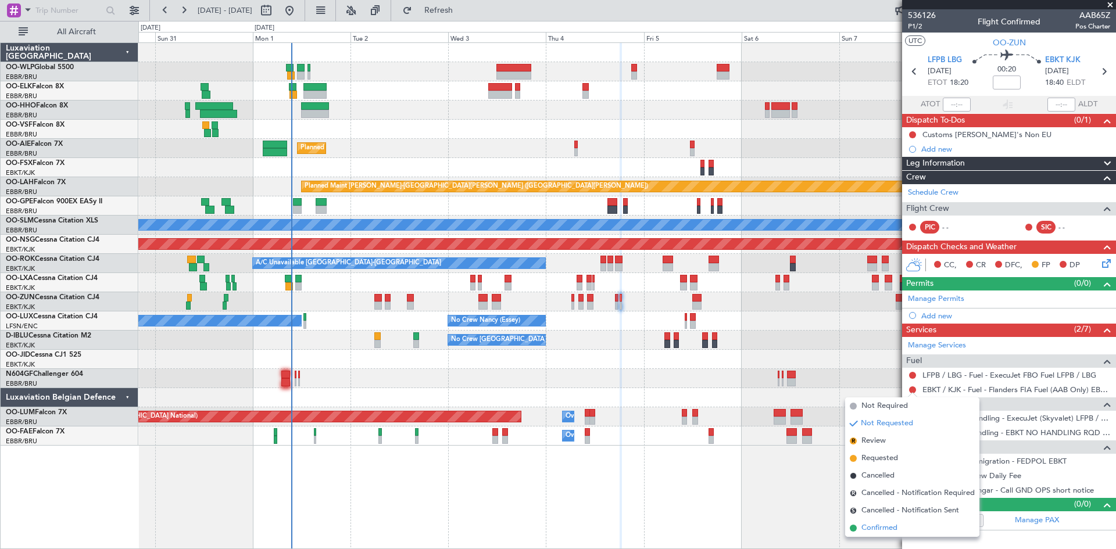
click at [887, 526] on span "Confirmed" at bounding box center [879, 528] width 36 height 12
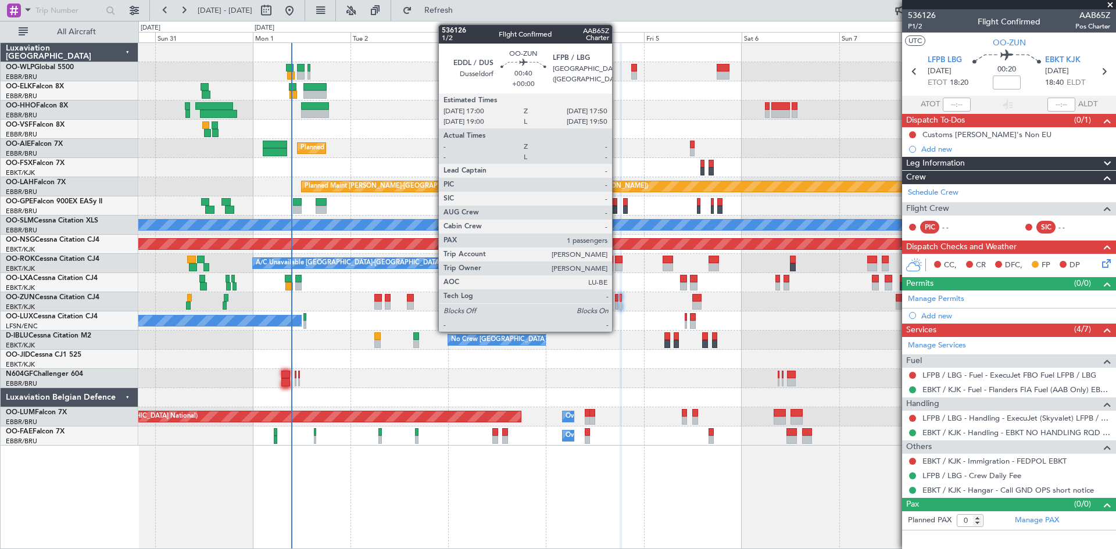
click at [617, 303] on div at bounding box center [616, 306] width 3 height 8
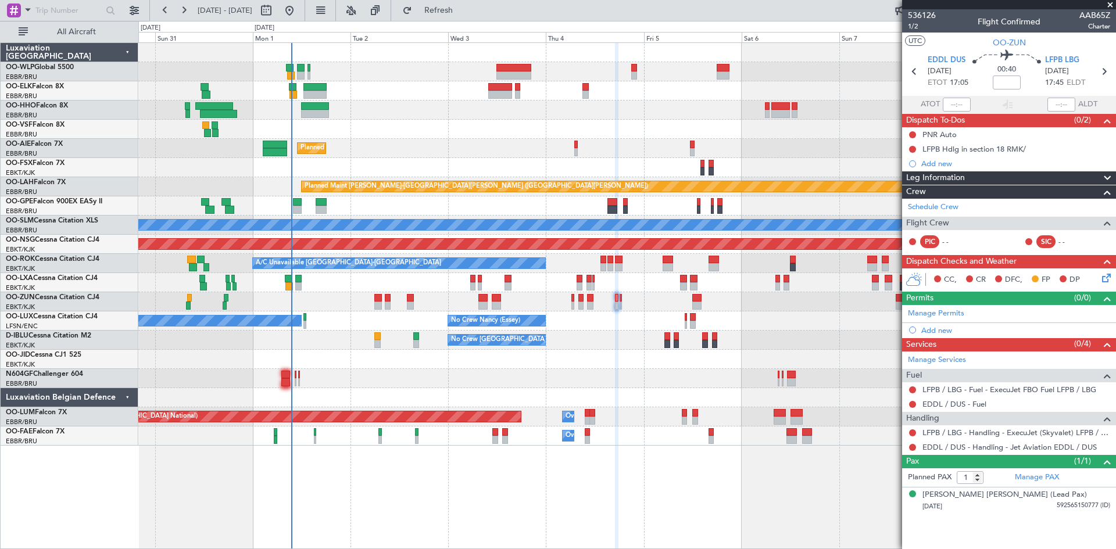
click at [985, 403] on div "EDDL / DUS - Fuel" at bounding box center [1009, 404] width 214 height 15
click at [980, 406] on link "EDDL / DUS - Fuel" at bounding box center [954, 404] width 64 height 10
click at [463, 12] on span "Refresh" at bounding box center [438, 10] width 49 height 8
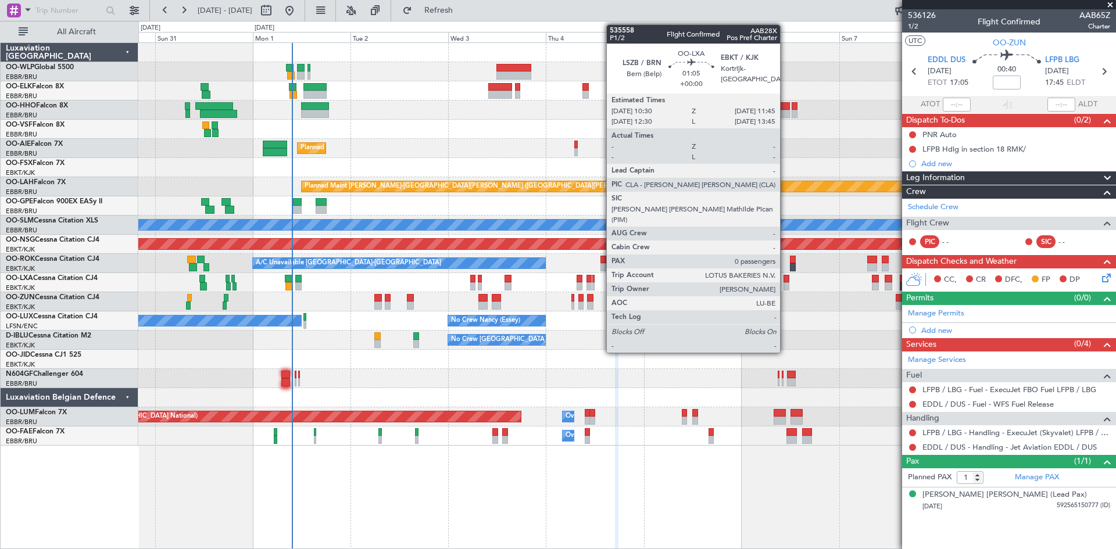
click at [785, 285] on div at bounding box center [785, 286] width 5 height 8
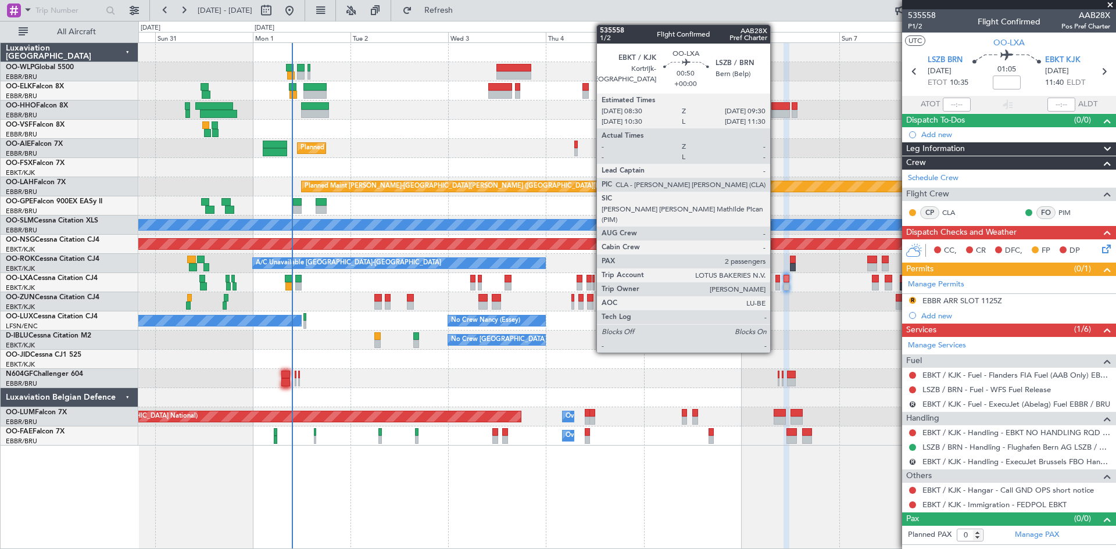
click at [776, 281] on div at bounding box center [777, 279] width 5 height 8
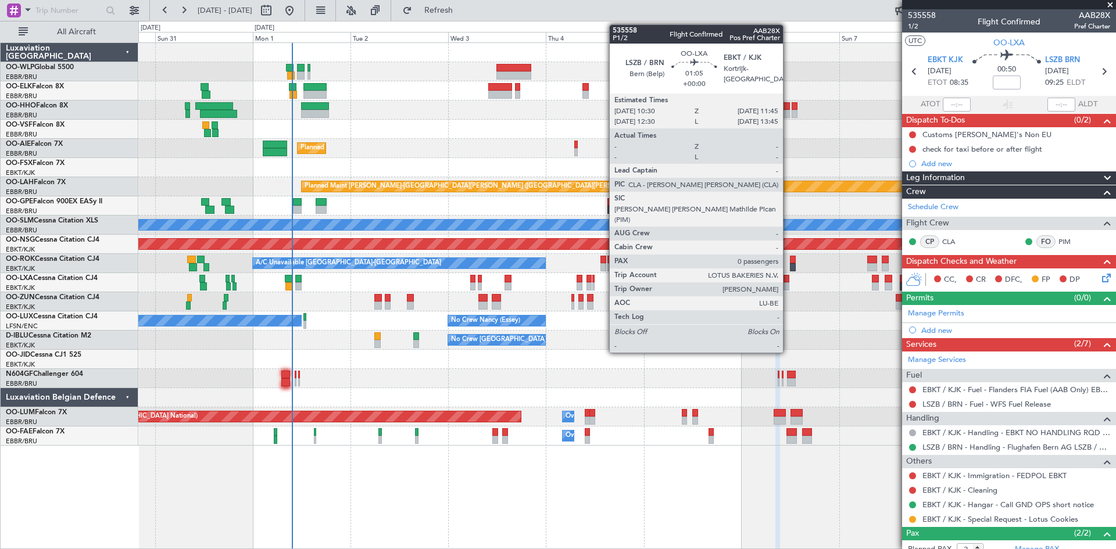
click at [787, 288] on div at bounding box center [785, 286] width 5 height 8
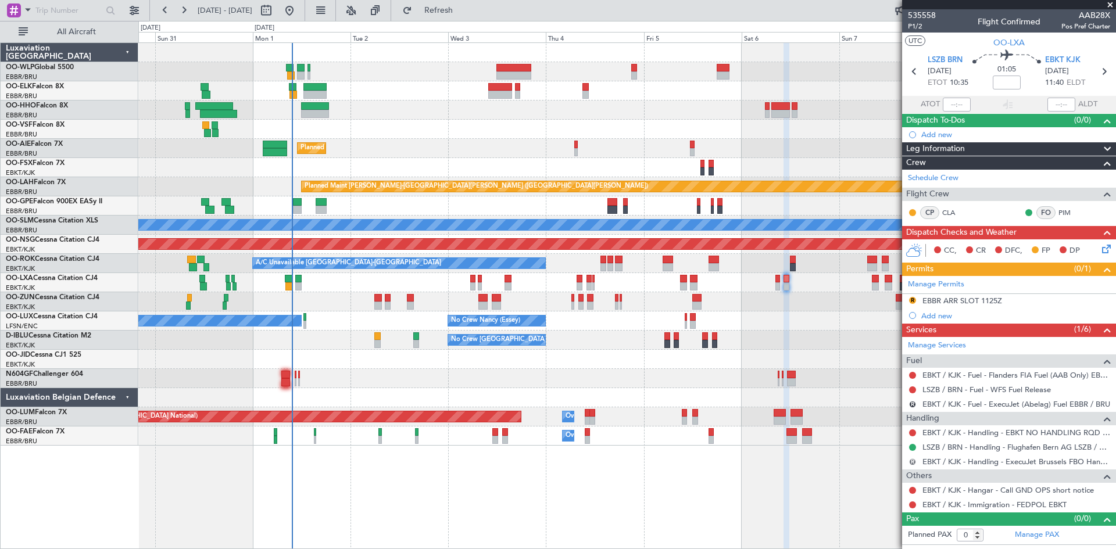
click at [914, 459] on button "R" at bounding box center [912, 461] width 7 height 7
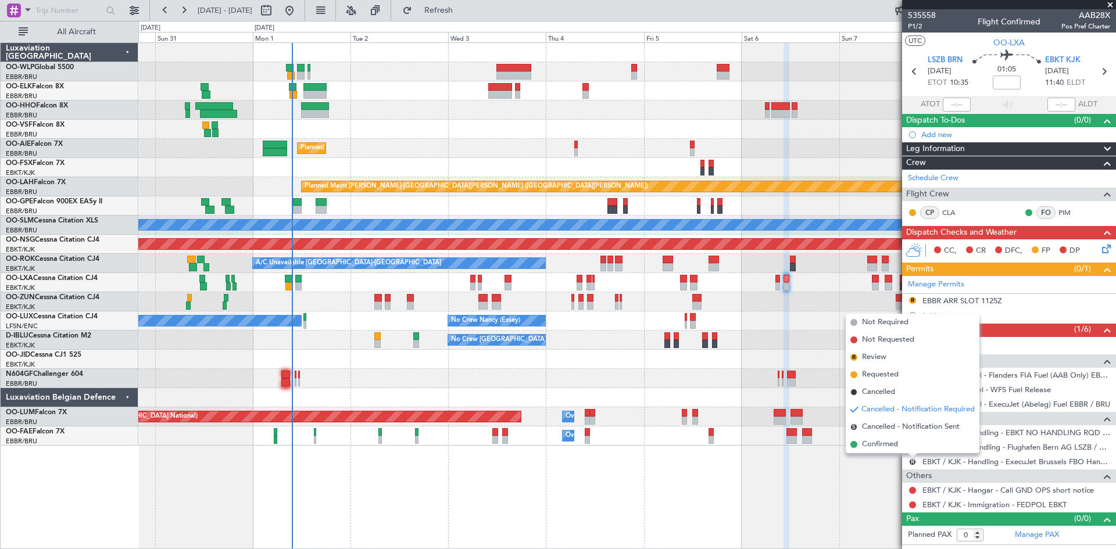
click at [864, 490] on div "Planned Maint Berlin (Brandenburg) Planned Maint Kortrijk-Wevelgem Planned Main…" at bounding box center [626, 295] width 977 height 507
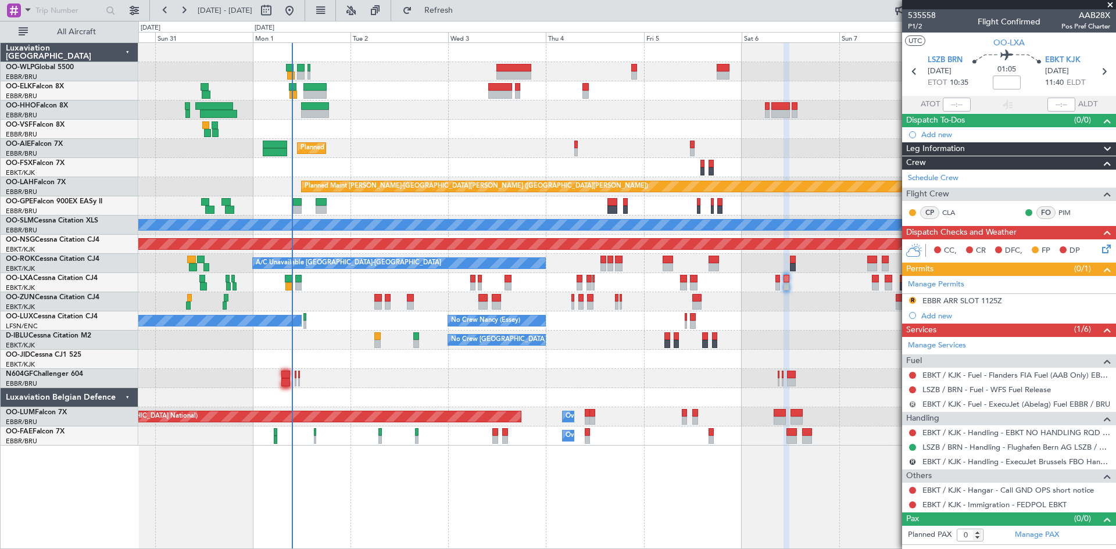
click at [912, 405] on button "R" at bounding box center [912, 404] width 7 height 7
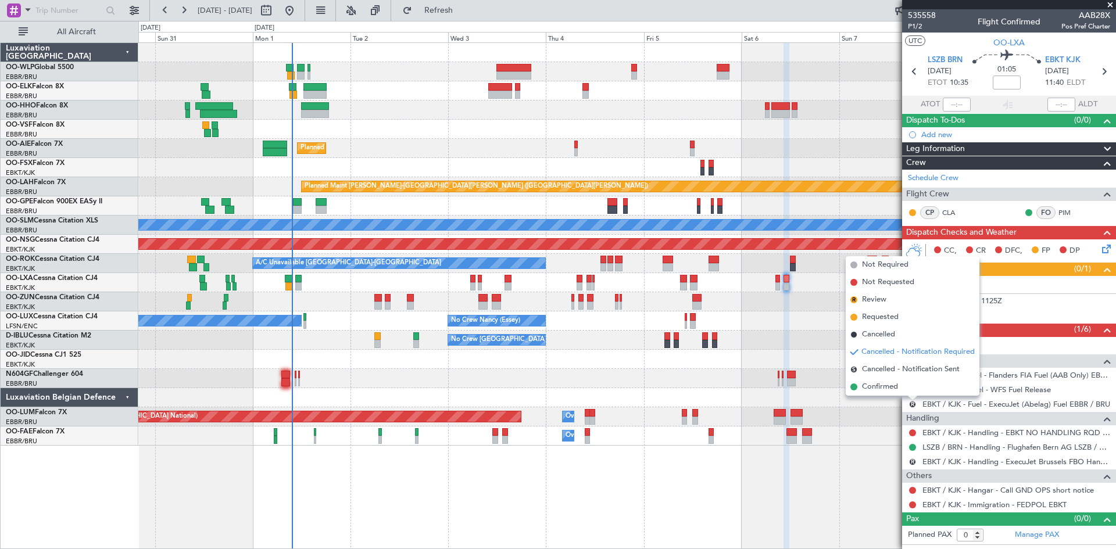
click at [874, 435] on div "Owner Melsbroek Air Base" at bounding box center [626, 435] width 977 height 19
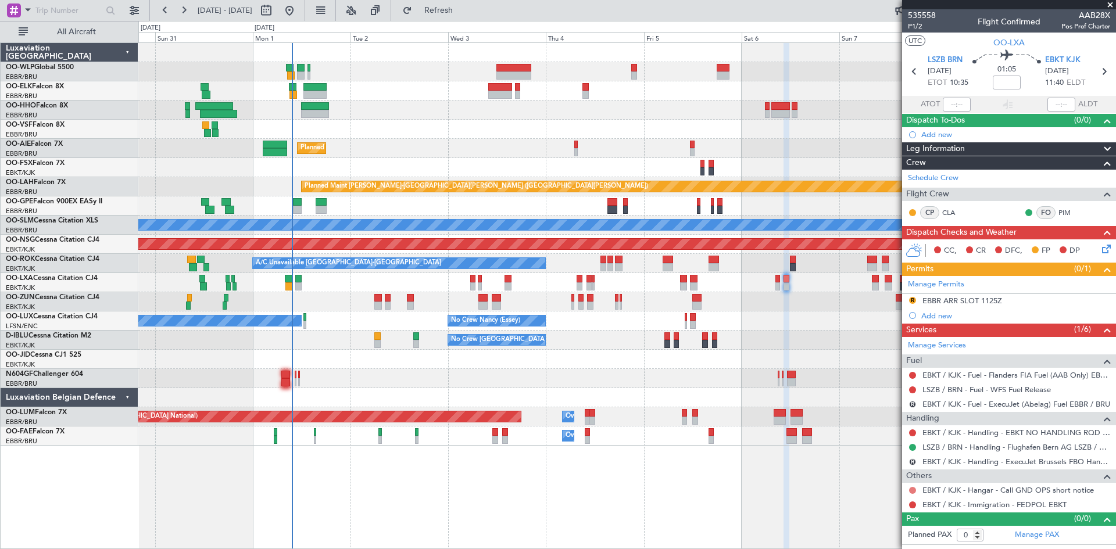
click at [913, 492] on button at bounding box center [912, 490] width 7 height 7
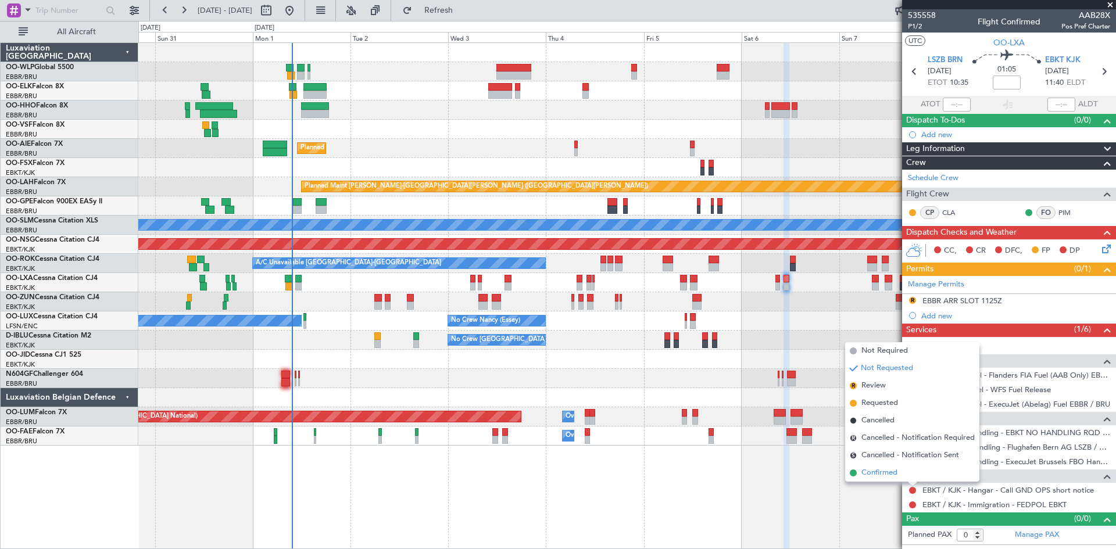
click at [888, 472] on span "Confirmed" at bounding box center [879, 473] width 36 height 12
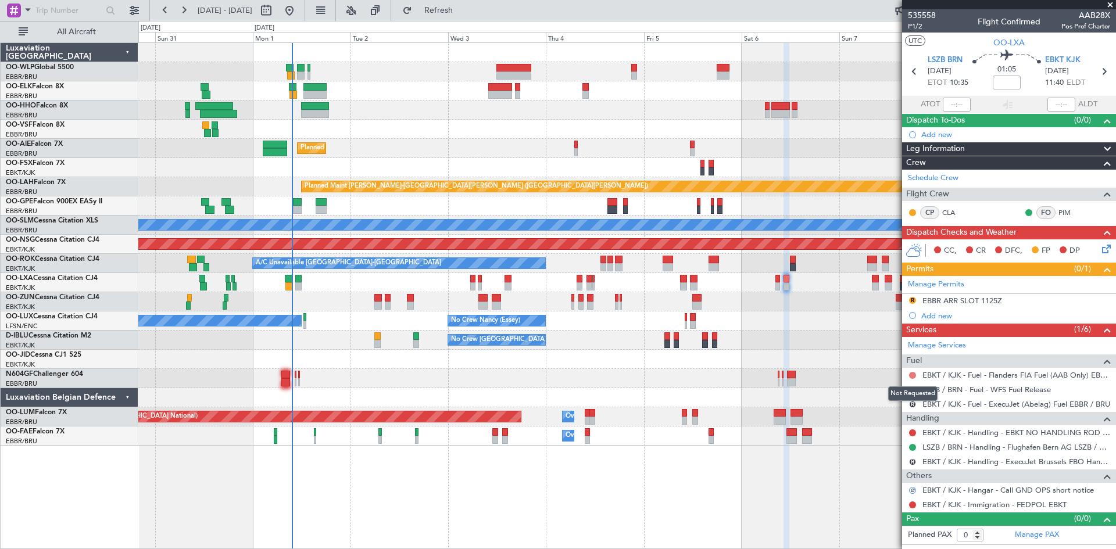
click at [913, 374] on button at bounding box center [912, 375] width 7 height 7
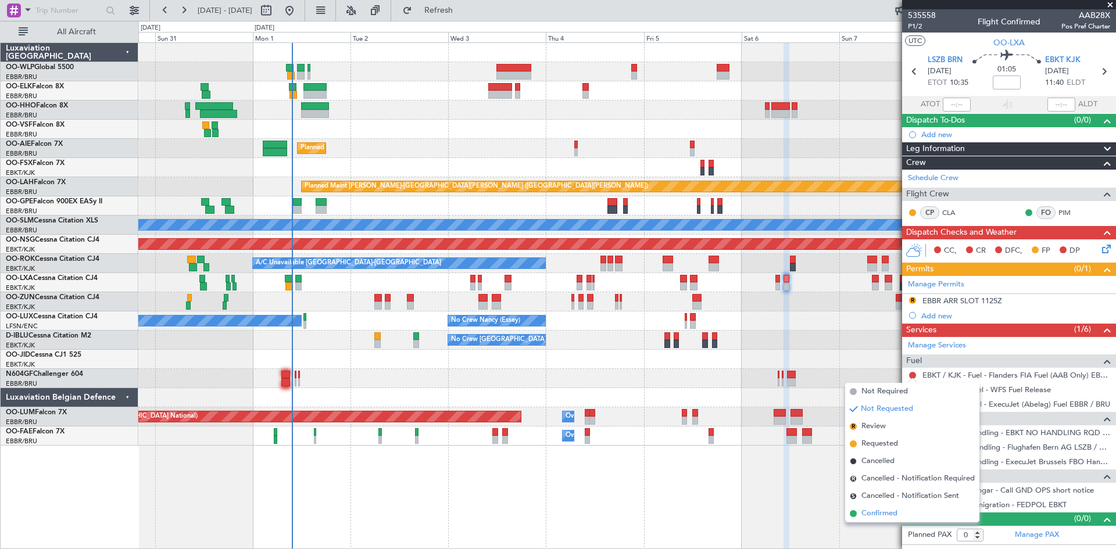
click at [883, 516] on span "Confirmed" at bounding box center [879, 514] width 36 height 12
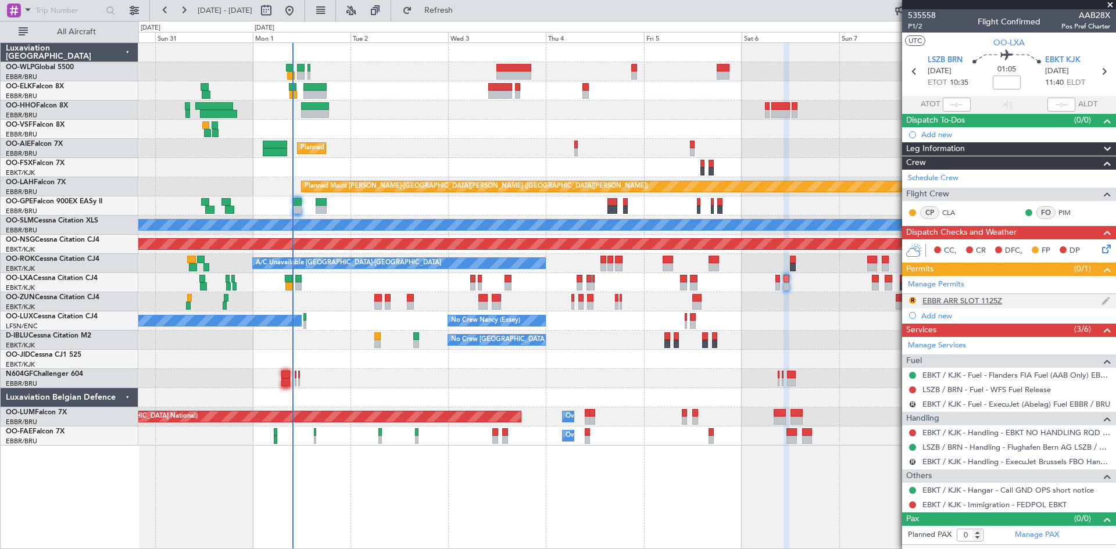
click at [911, 303] on div "R" at bounding box center [912, 300] width 9 height 9
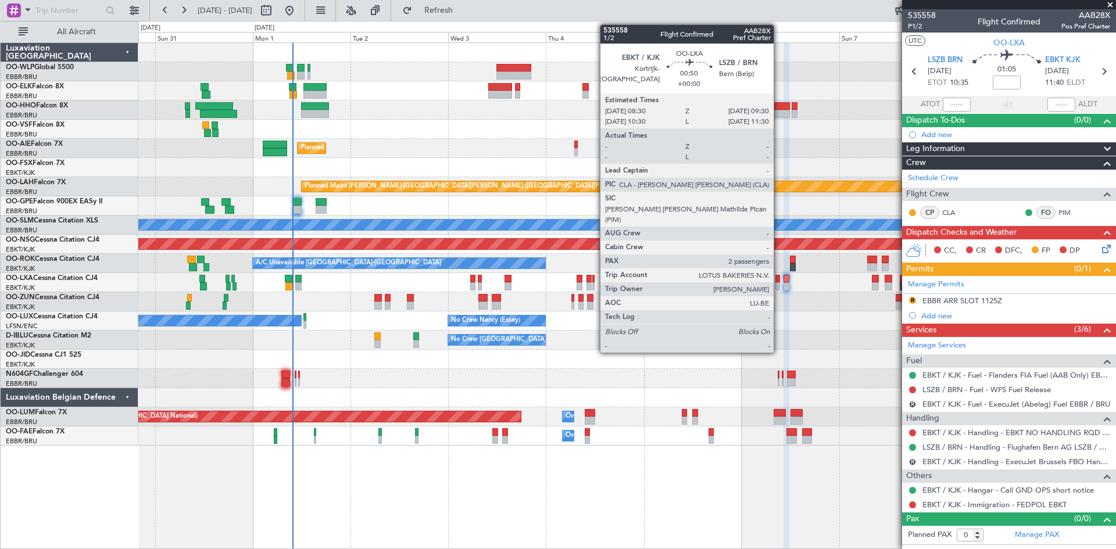
click at [779, 281] on div at bounding box center [777, 279] width 5 height 8
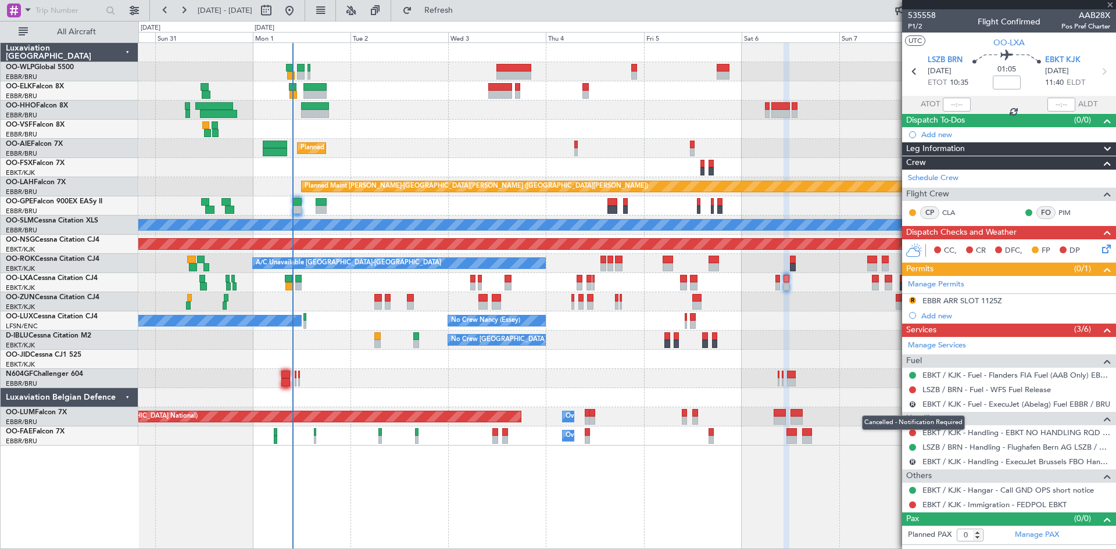
type input "2"
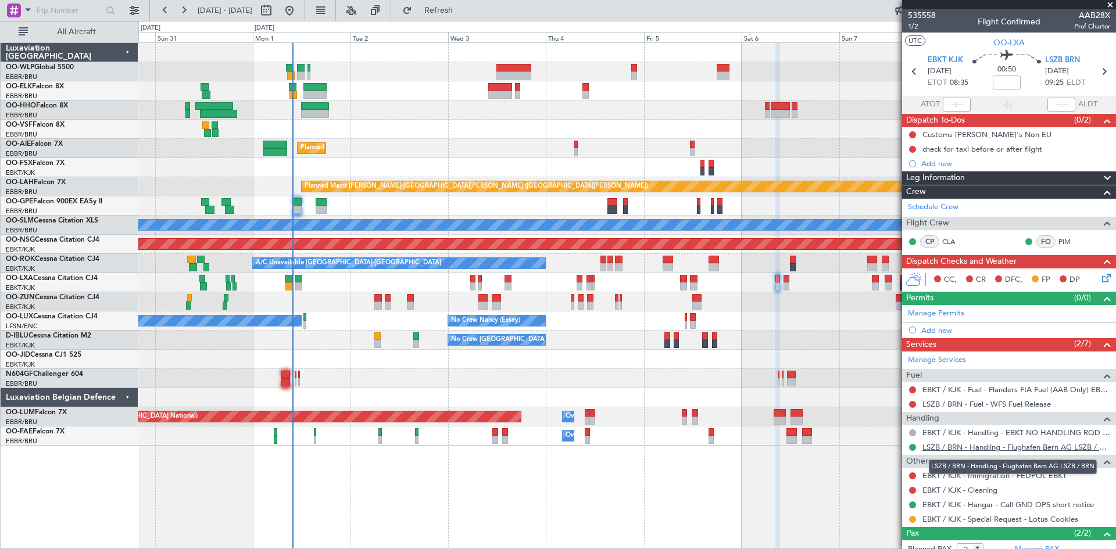
click at [1030, 448] on link "LSZB / BRN - Handling - Flughafen Bern AG LSZB / BRN" at bounding box center [1016, 447] width 188 height 10
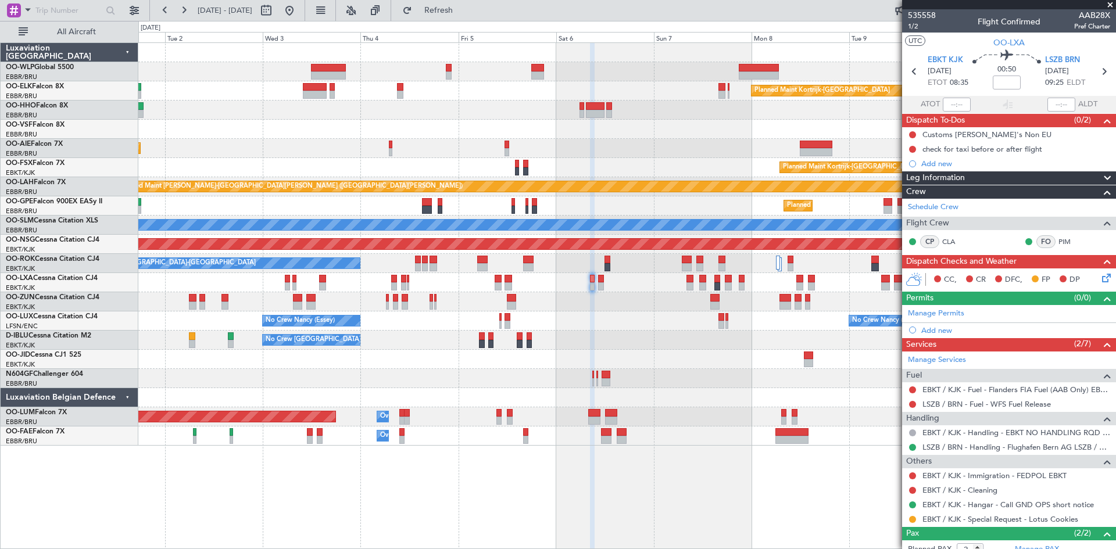
click at [648, 367] on div "Planned Maint Kortrijk-[GEOGRAPHIC_DATA] Planned Maint [GEOGRAPHIC_DATA] ([GEOG…" at bounding box center [626, 244] width 977 height 403
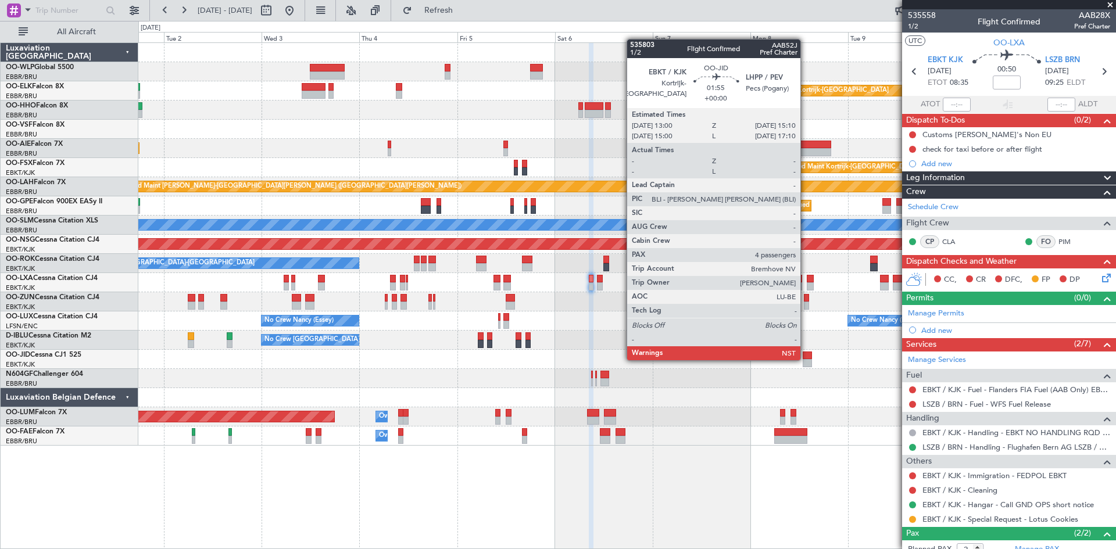
click at [806, 359] on div at bounding box center [806, 363] width 9 height 8
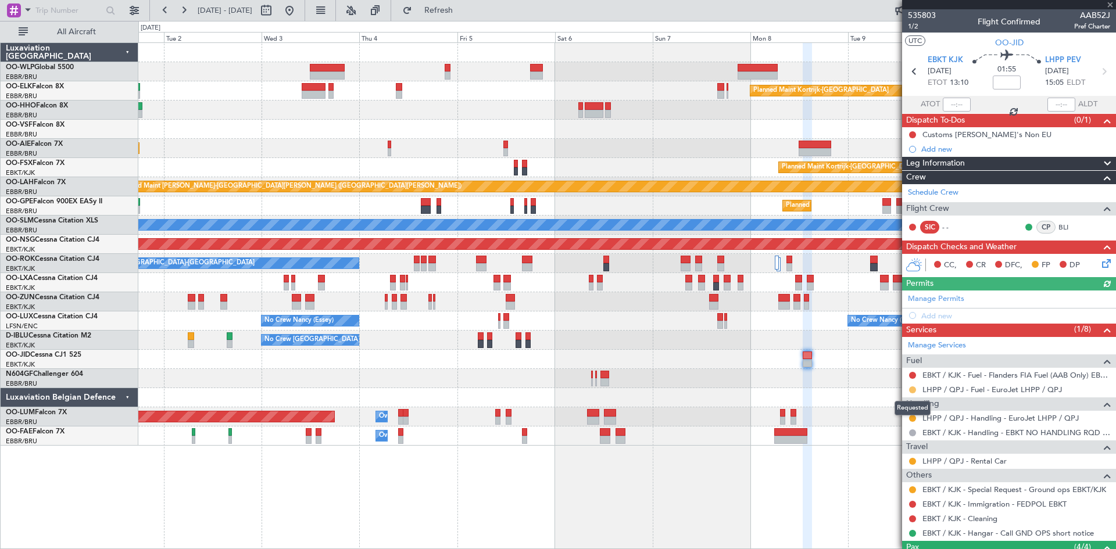
click at [909, 389] on button at bounding box center [912, 389] width 7 height 7
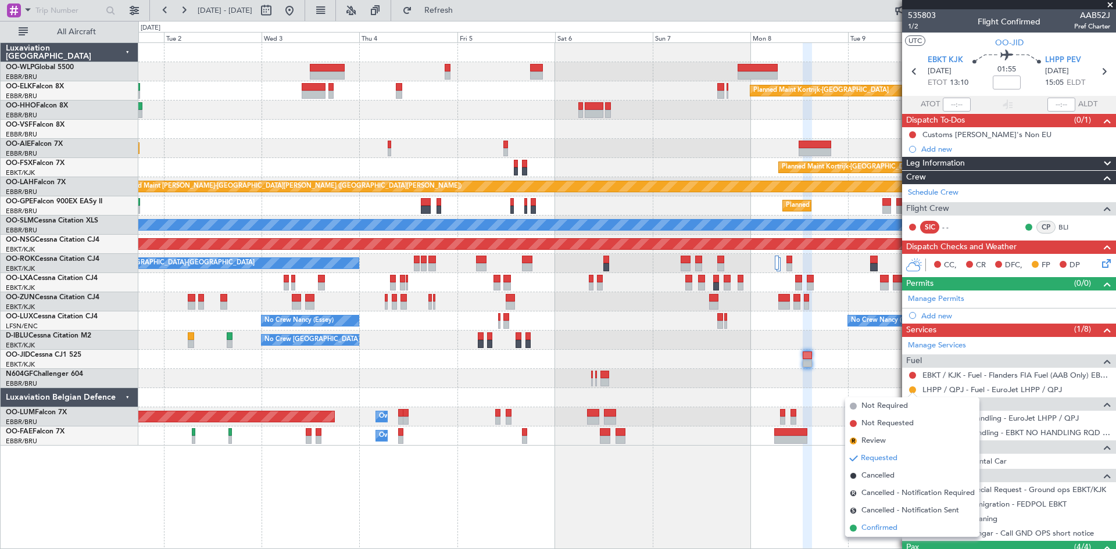
click at [877, 532] on span "Confirmed" at bounding box center [879, 528] width 36 height 12
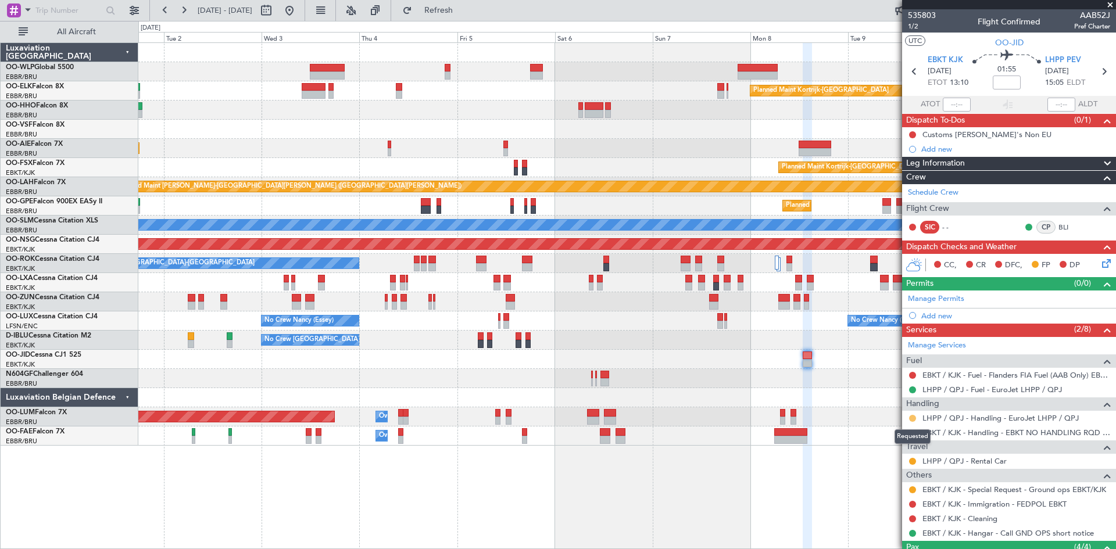
click at [912, 418] on button at bounding box center [912, 418] width 7 height 7
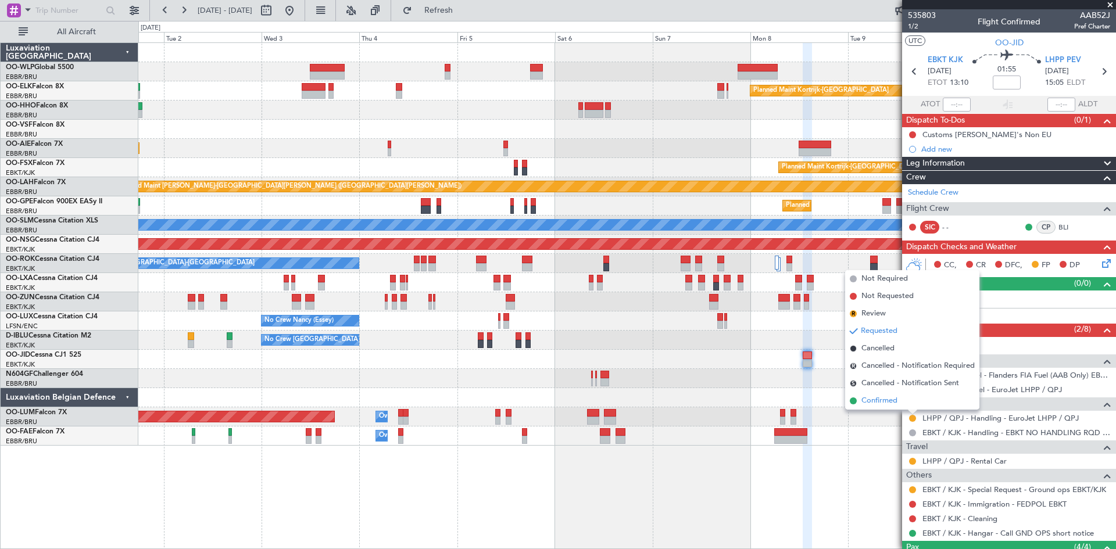
click at [894, 402] on span "Confirmed" at bounding box center [879, 401] width 36 height 12
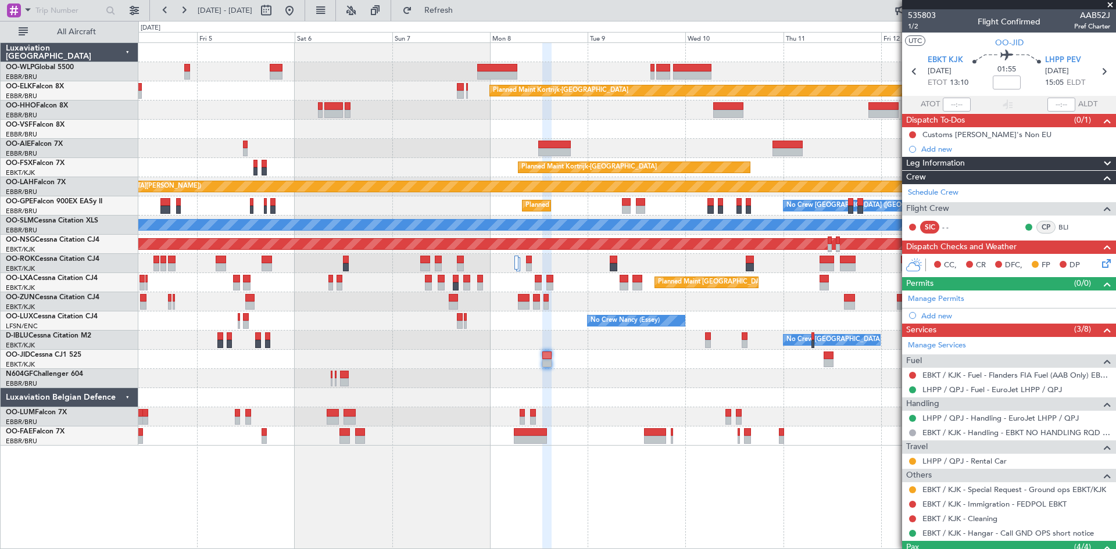
click at [615, 433] on div "Planned Maint Kortrijk-[GEOGRAPHIC_DATA] Planned Maint [GEOGRAPHIC_DATA]-[GEOGR…" at bounding box center [626, 244] width 977 height 403
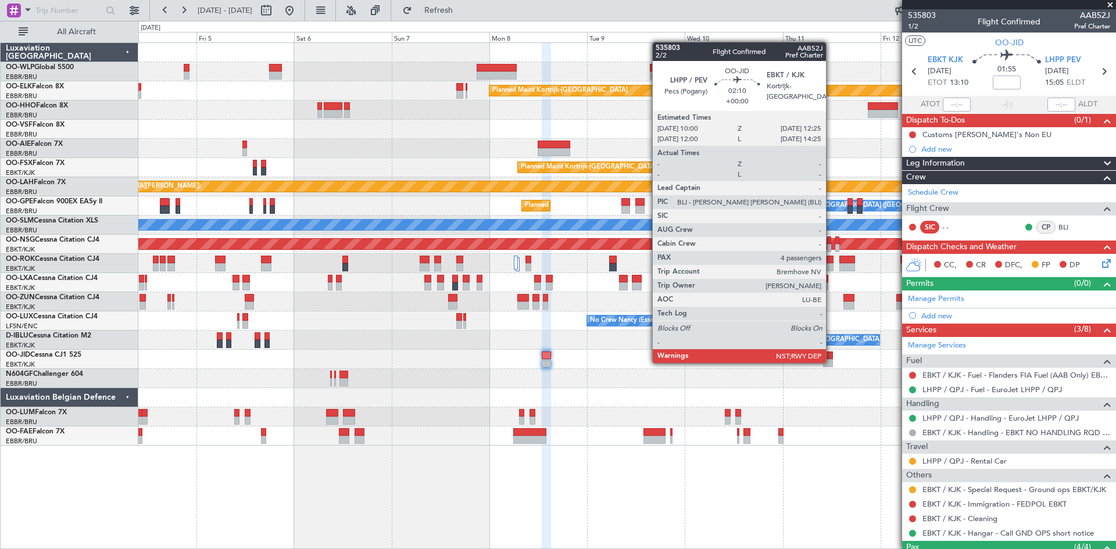
click at [831, 362] on div at bounding box center [828, 363] width 10 height 8
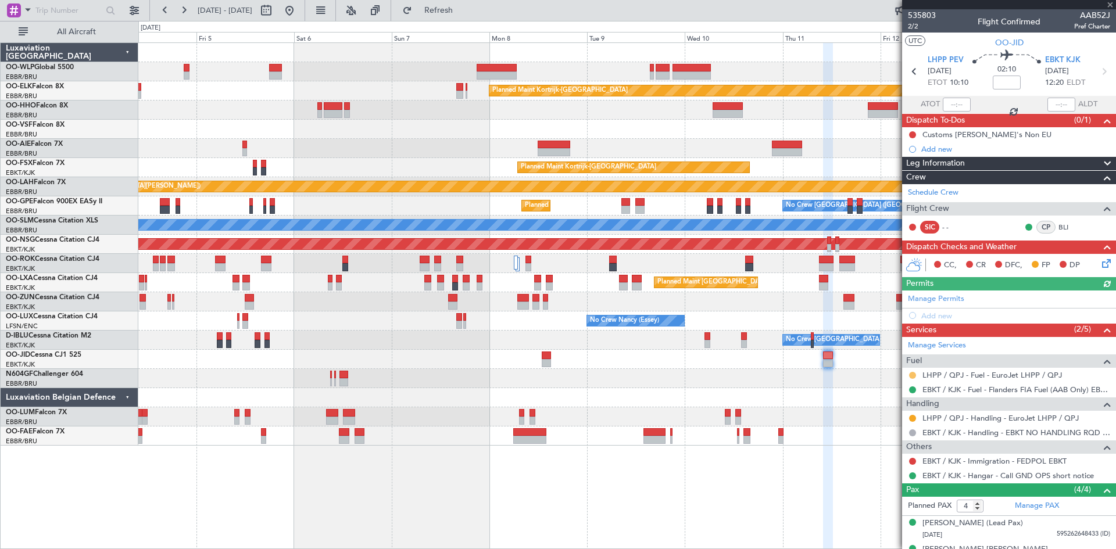
click at [914, 375] on button at bounding box center [912, 375] width 7 height 7
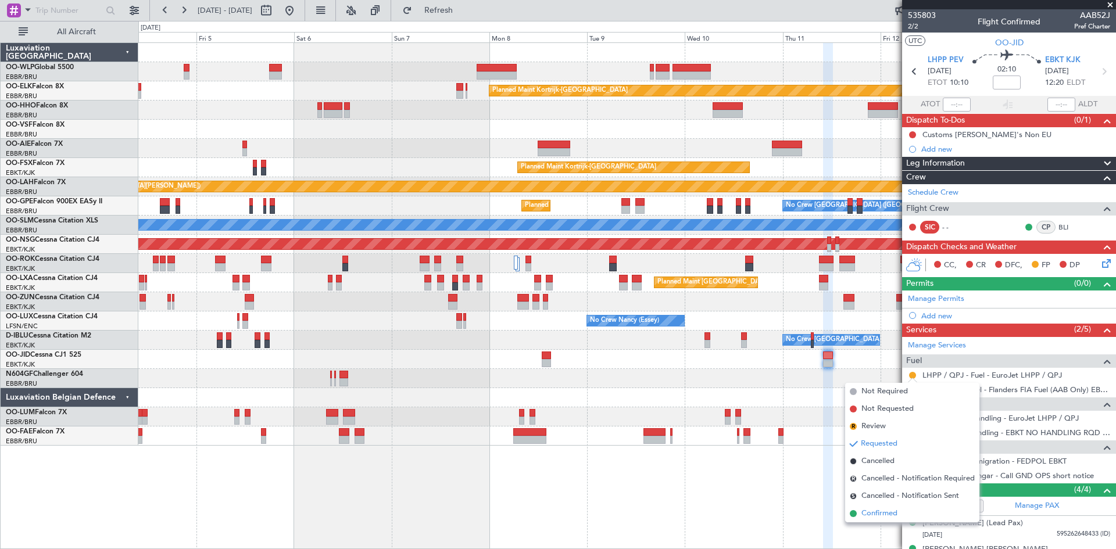
click at [885, 510] on span "Confirmed" at bounding box center [879, 514] width 36 height 12
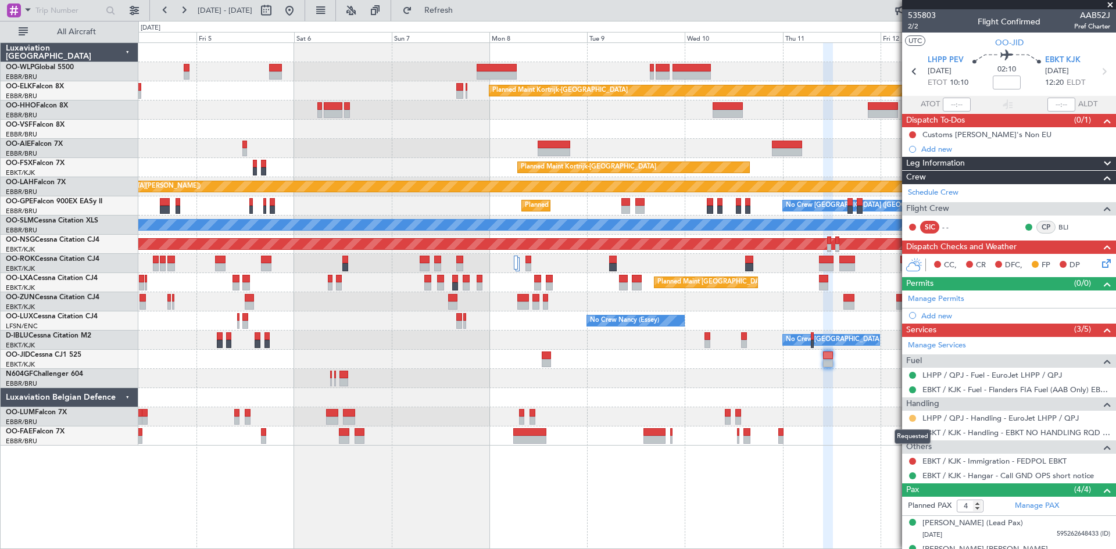
click at [912, 420] on button at bounding box center [912, 418] width 7 height 7
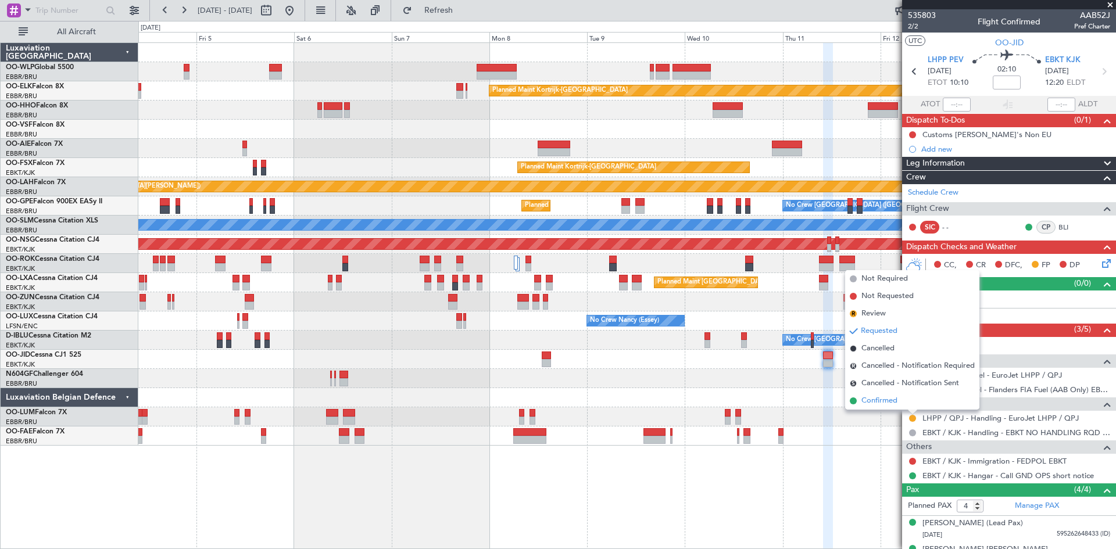
click at [894, 405] on span "Confirmed" at bounding box center [879, 401] width 36 height 12
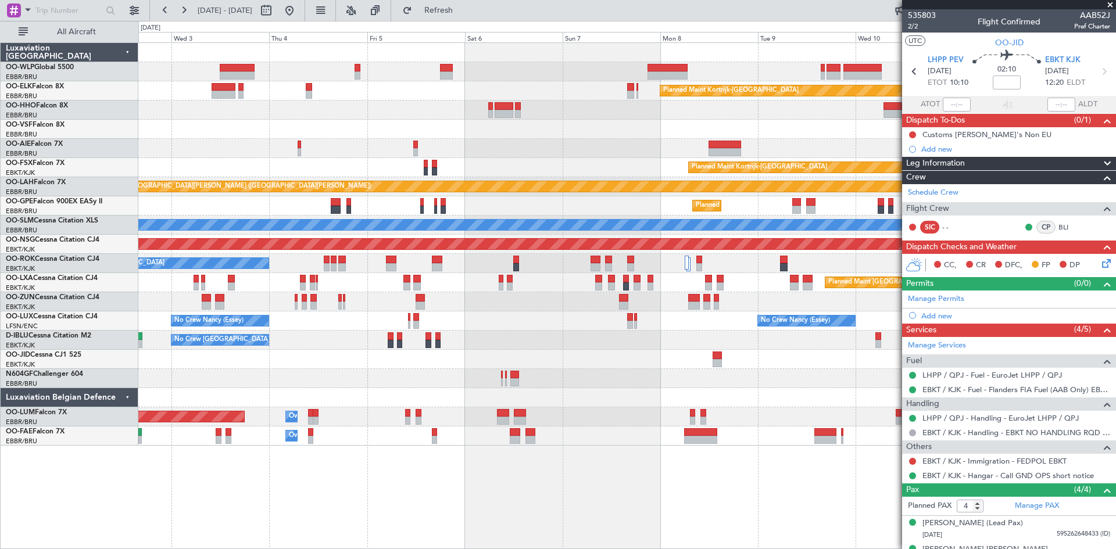
click at [508, 380] on div "Planned Maint Kortrijk-[GEOGRAPHIC_DATA] Planned Maint [GEOGRAPHIC_DATA] ([GEOG…" at bounding box center [626, 244] width 977 height 403
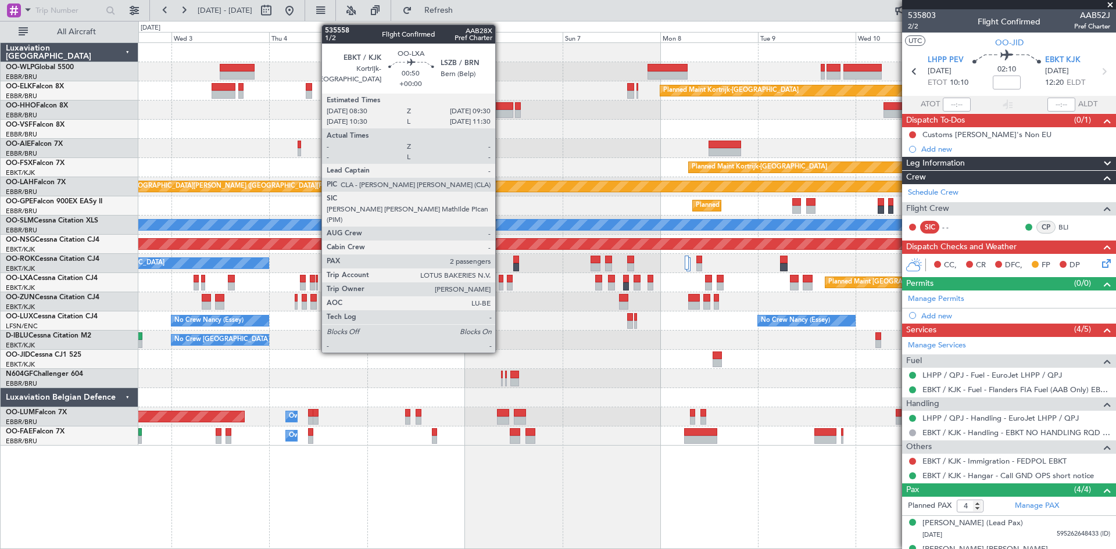
click at [500, 285] on div at bounding box center [501, 286] width 5 height 8
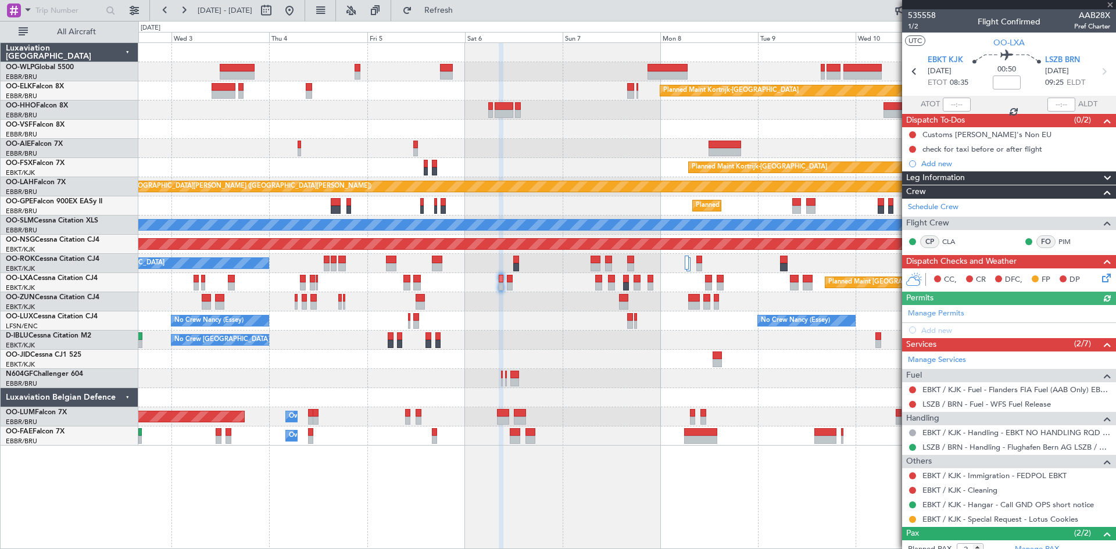
click at [513, 285] on div "Planned Maint [GEOGRAPHIC_DATA] ([GEOGRAPHIC_DATA] National)" at bounding box center [626, 282] width 977 height 19
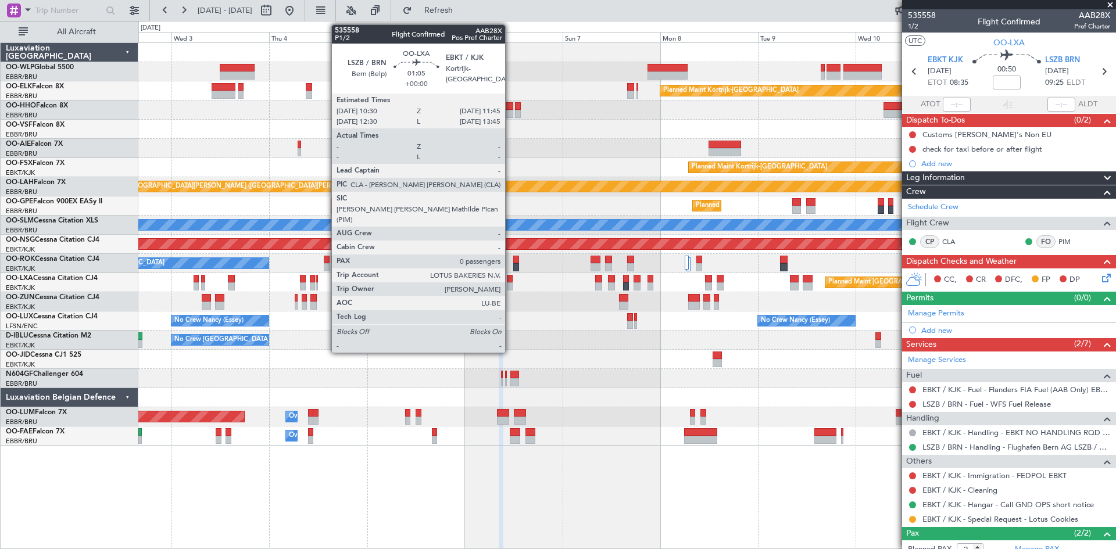
click at [510, 285] on div at bounding box center [509, 286] width 5 height 8
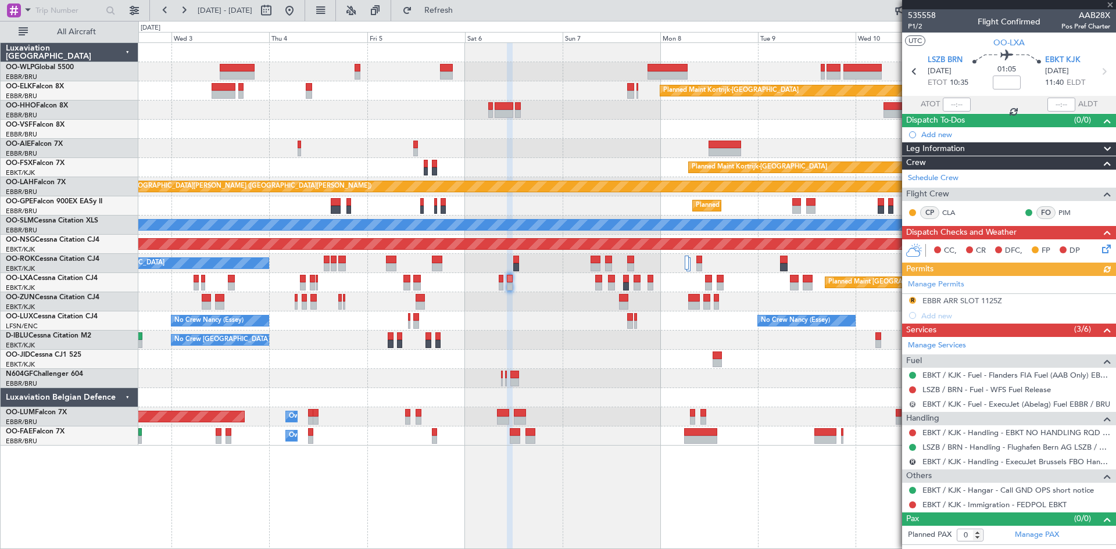
click at [910, 403] on button "R" at bounding box center [912, 404] width 7 height 7
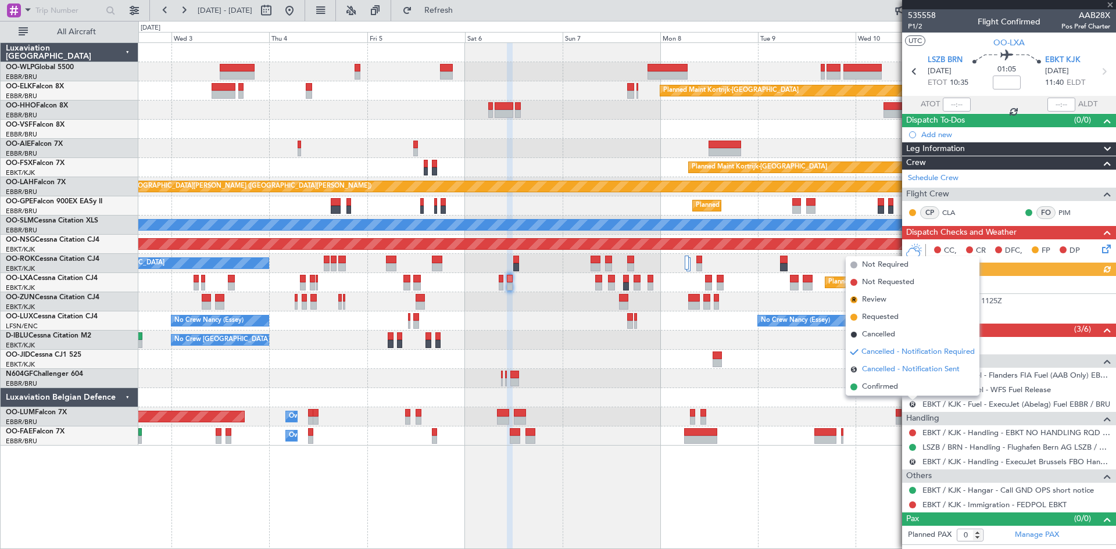
click at [903, 372] on span "Cancelled - Notification Sent" at bounding box center [911, 370] width 98 height 12
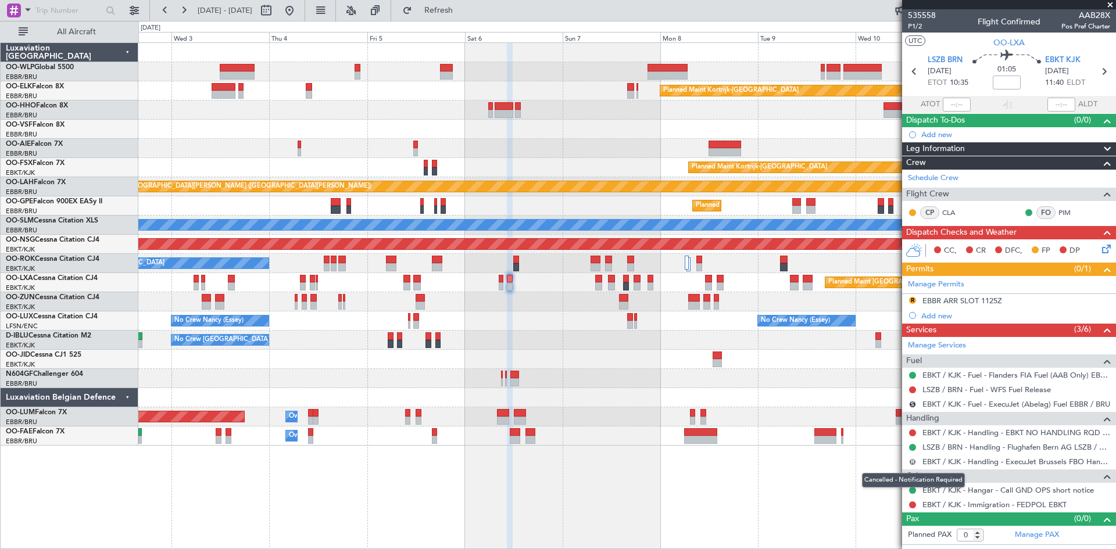
click at [909, 460] on button "R" at bounding box center [912, 461] width 7 height 7
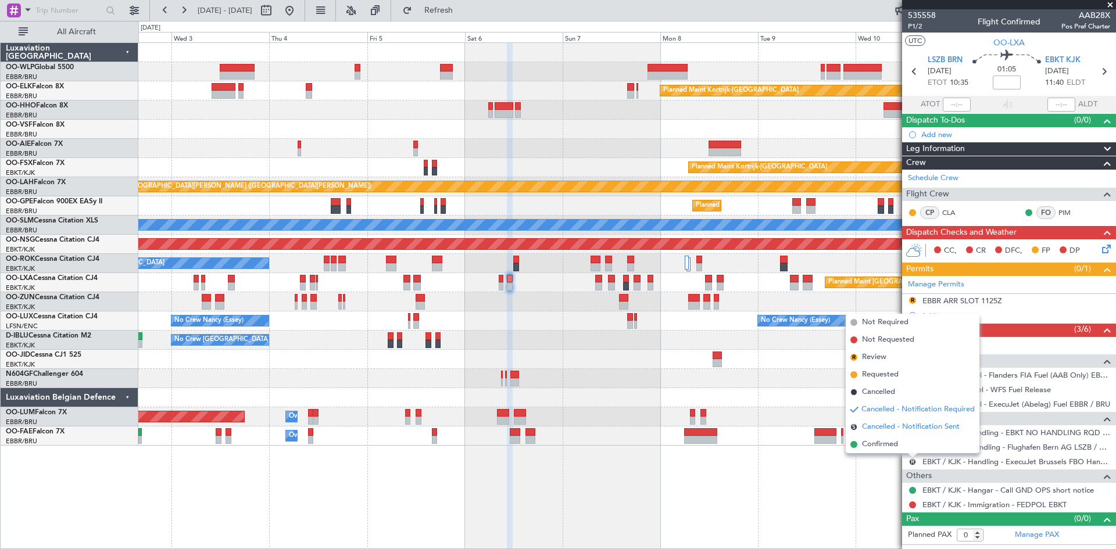
click at [904, 429] on span "Cancelled - Notification Sent" at bounding box center [911, 427] width 98 height 12
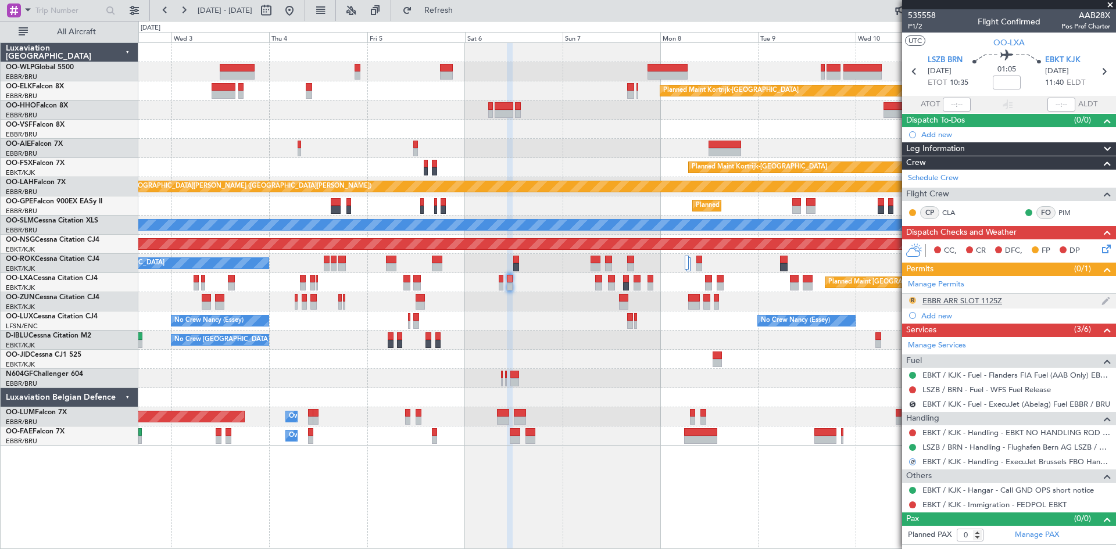
click at [914, 300] on button "R" at bounding box center [912, 300] width 7 height 7
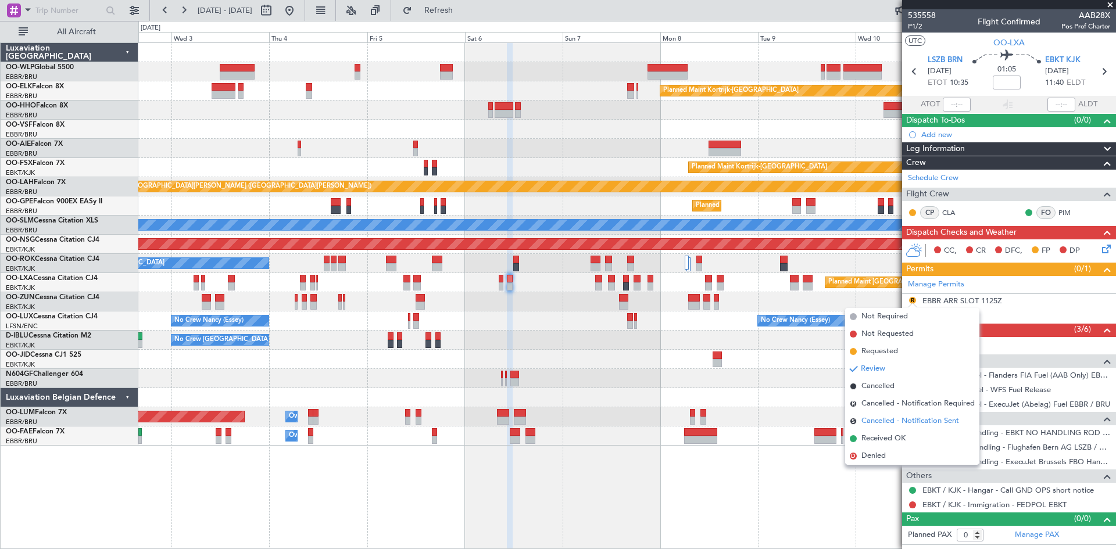
click at [913, 421] on span "Cancelled - Notification Sent" at bounding box center [910, 421] width 98 height 12
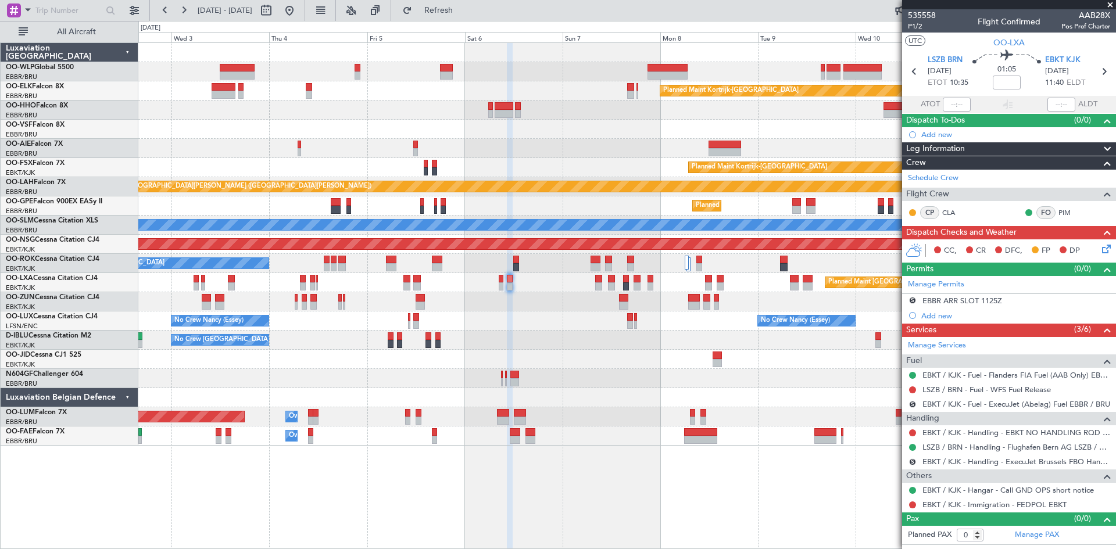
click at [494, 284] on div "Planned Maint [GEOGRAPHIC_DATA] ([GEOGRAPHIC_DATA] National)" at bounding box center [626, 282] width 977 height 19
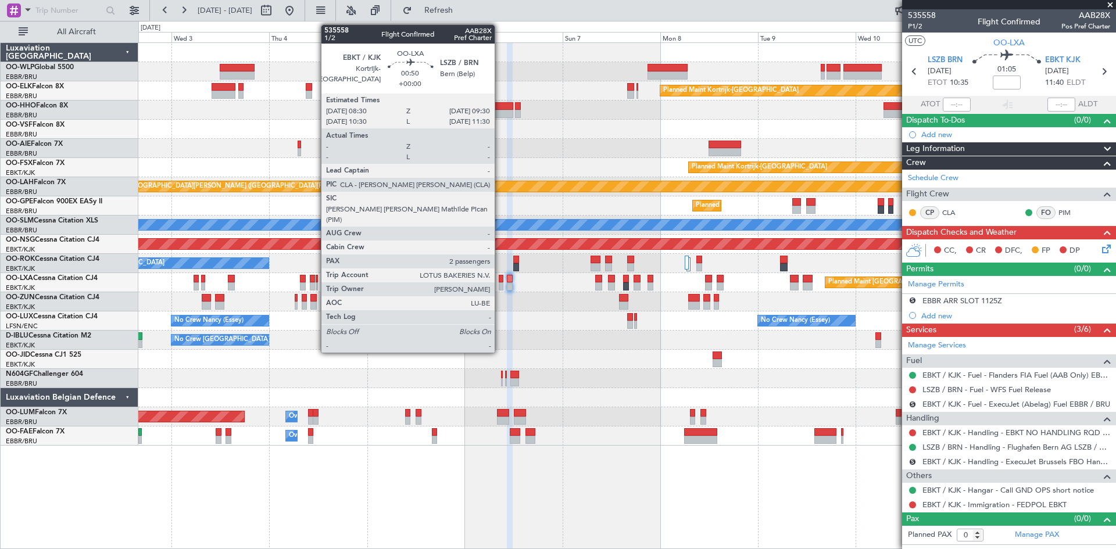
click at [503, 284] on div "Planned Maint [GEOGRAPHIC_DATA] ([GEOGRAPHIC_DATA] National)" at bounding box center [626, 282] width 977 height 19
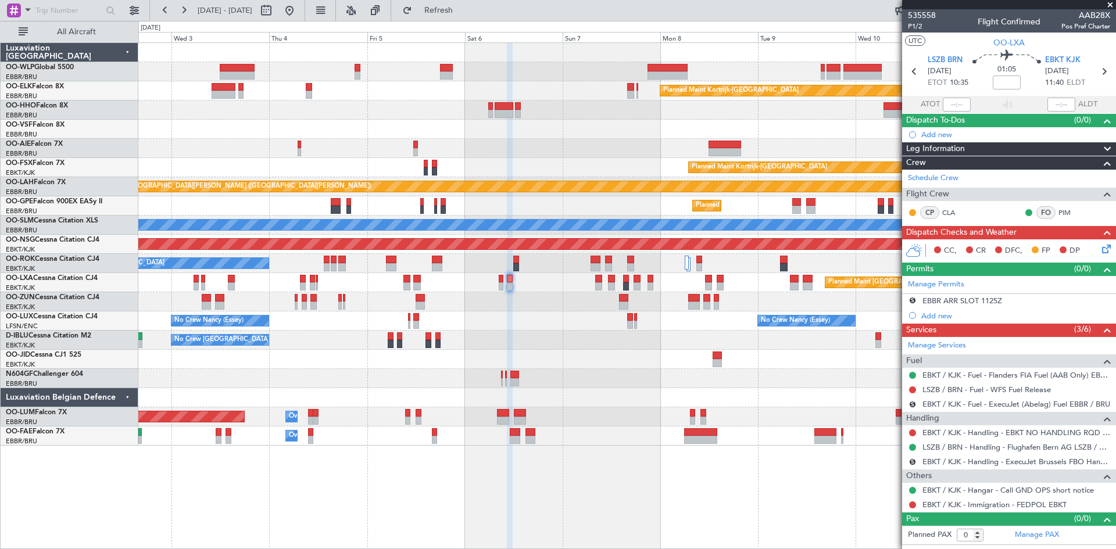
click at [503, 284] on div "Planned Maint [GEOGRAPHIC_DATA] ([GEOGRAPHIC_DATA] National)" at bounding box center [626, 282] width 977 height 19
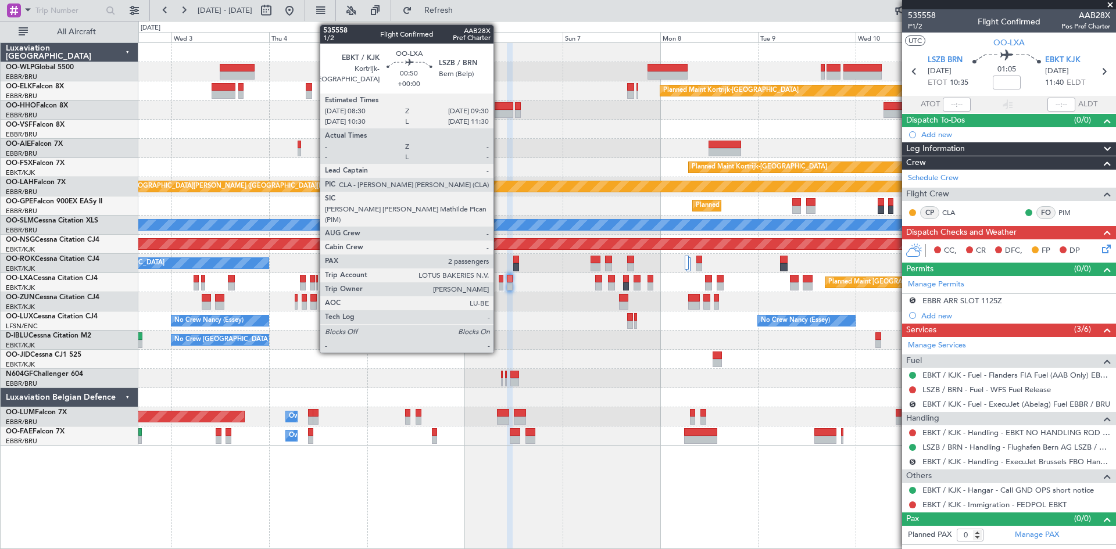
click at [499, 285] on div at bounding box center [501, 286] width 5 height 8
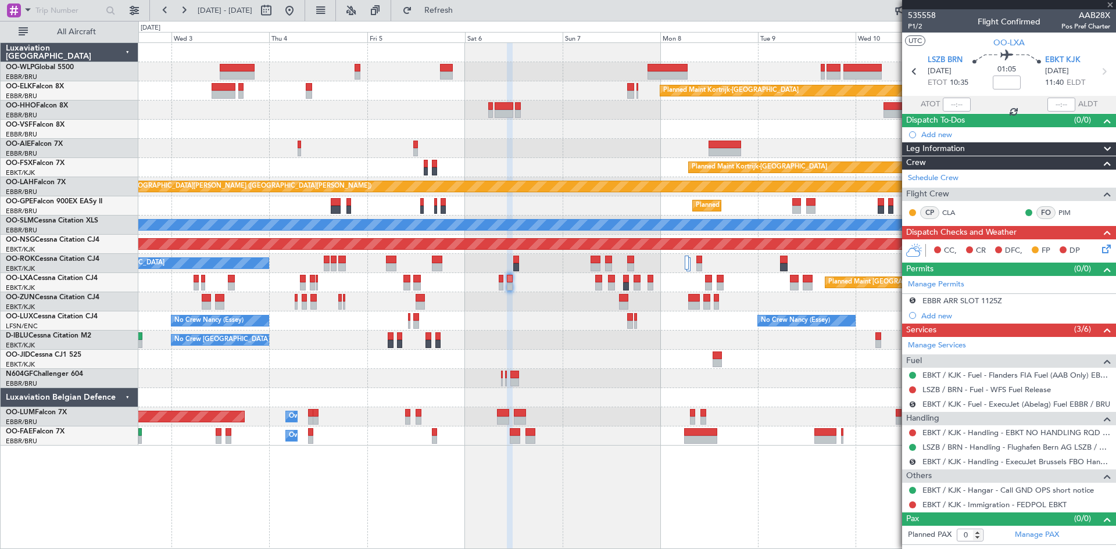
type input "2"
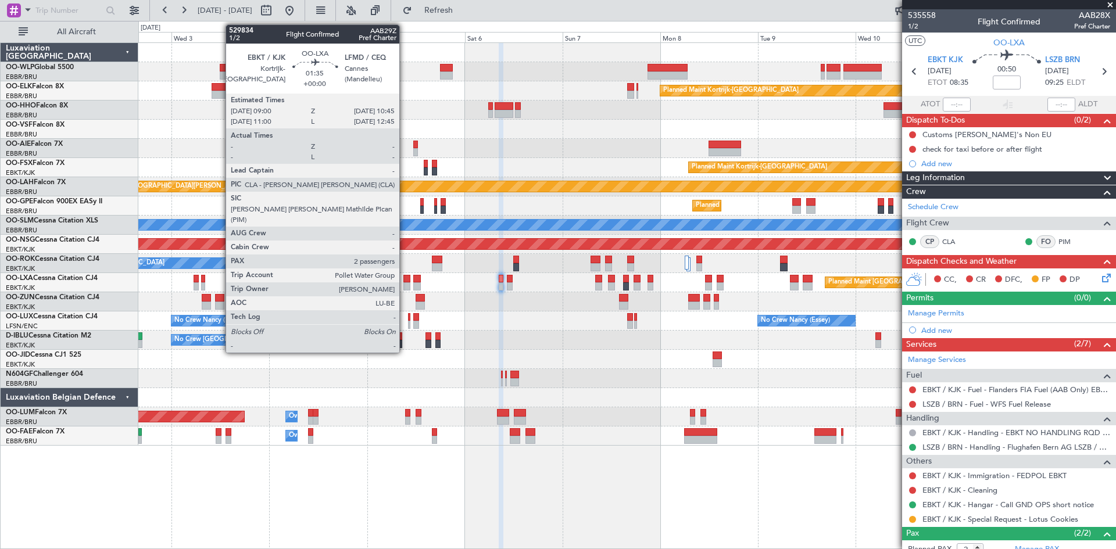
click at [404, 284] on div at bounding box center [407, 286] width 8 height 8
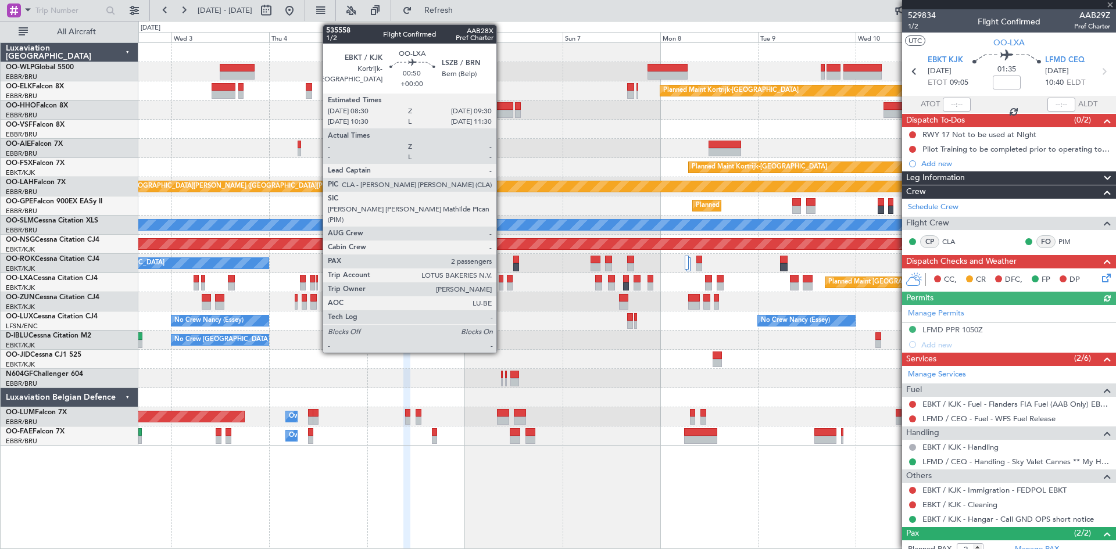
click at [501, 285] on div at bounding box center [501, 286] width 5 height 8
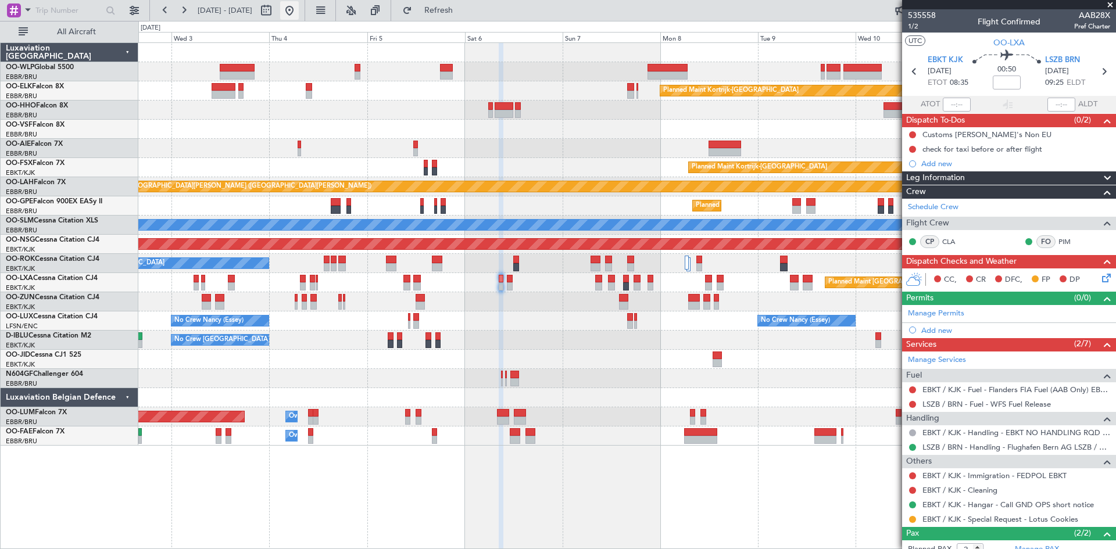
click at [299, 12] on button at bounding box center [289, 10] width 19 height 19
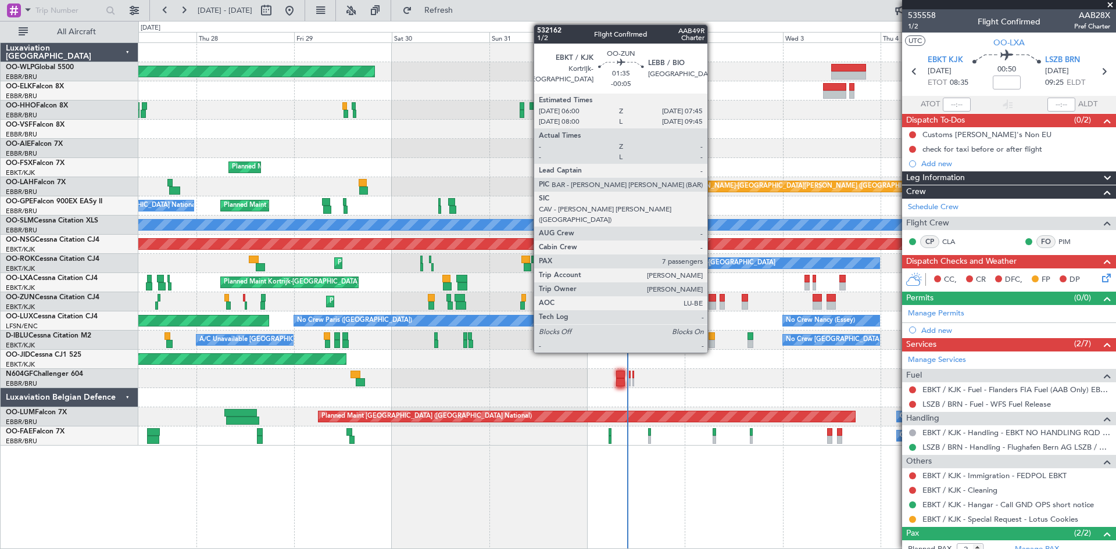
click at [712, 298] on div at bounding box center [712, 298] width 8 height 8
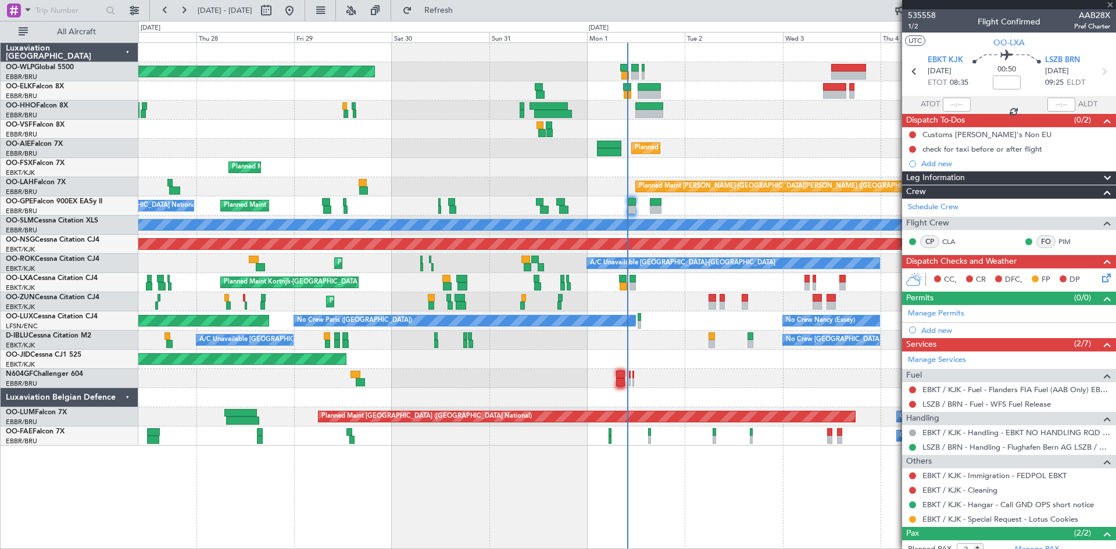
type input "-00:05"
type input "7"
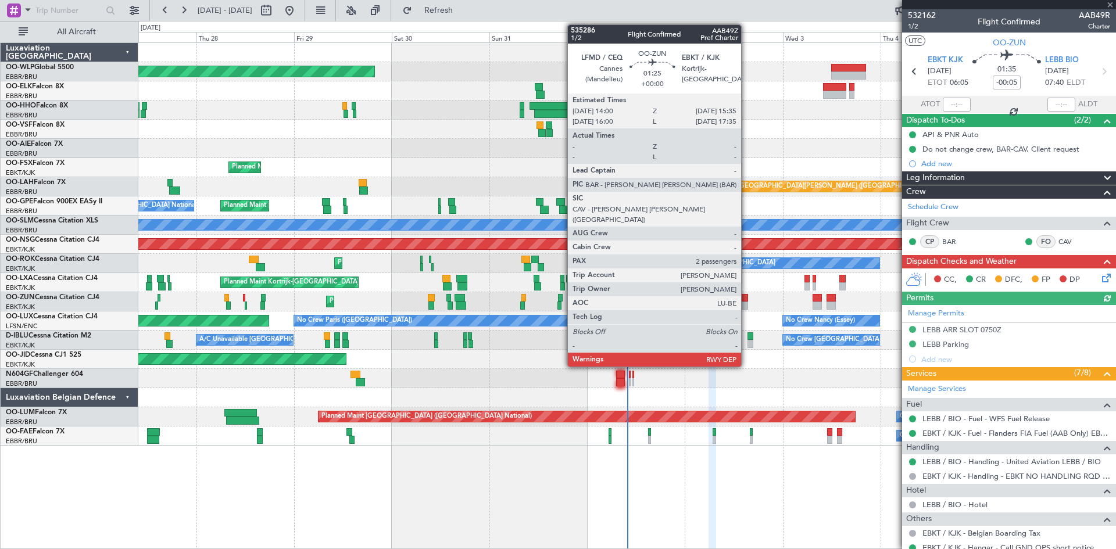
click at [1100, 277] on icon at bounding box center [1103, 275] width 9 height 9
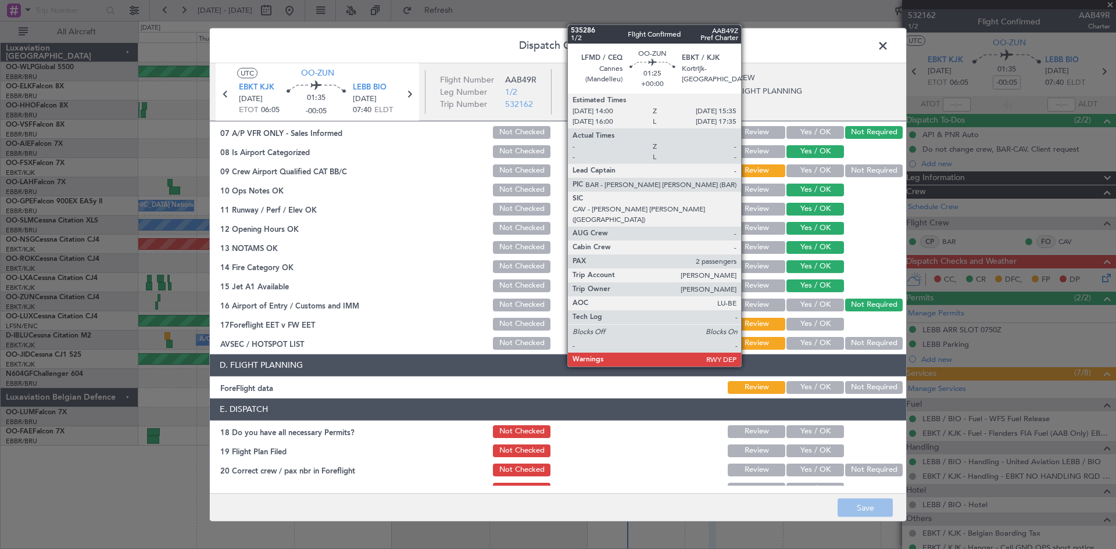
scroll to position [220, 0]
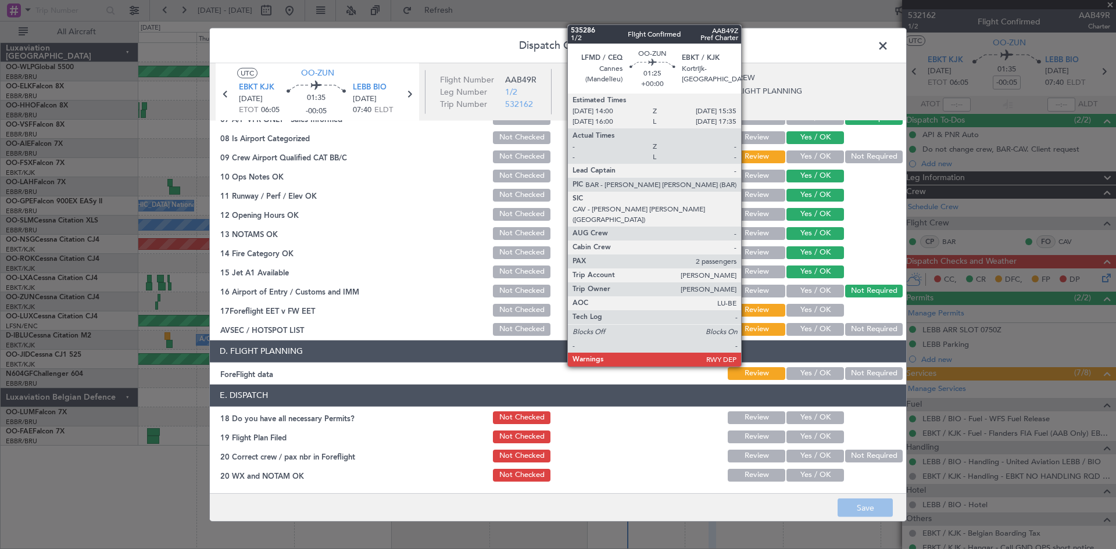
click at [888, 51] on span at bounding box center [888, 48] width 0 height 23
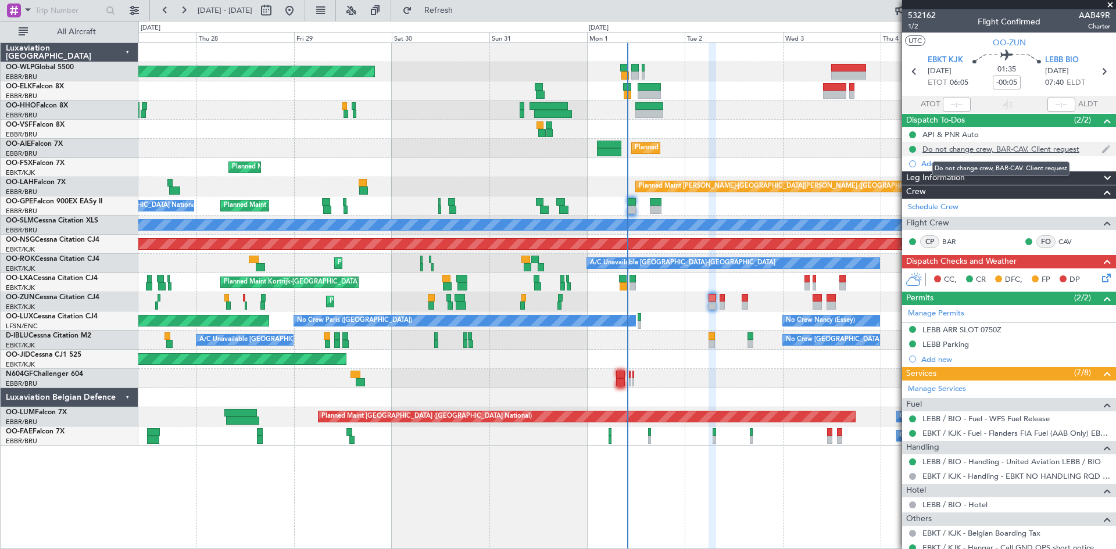
click at [1058, 146] on div "Do not change crew, BAR-CAV. Client request" at bounding box center [1000, 149] width 157 height 10
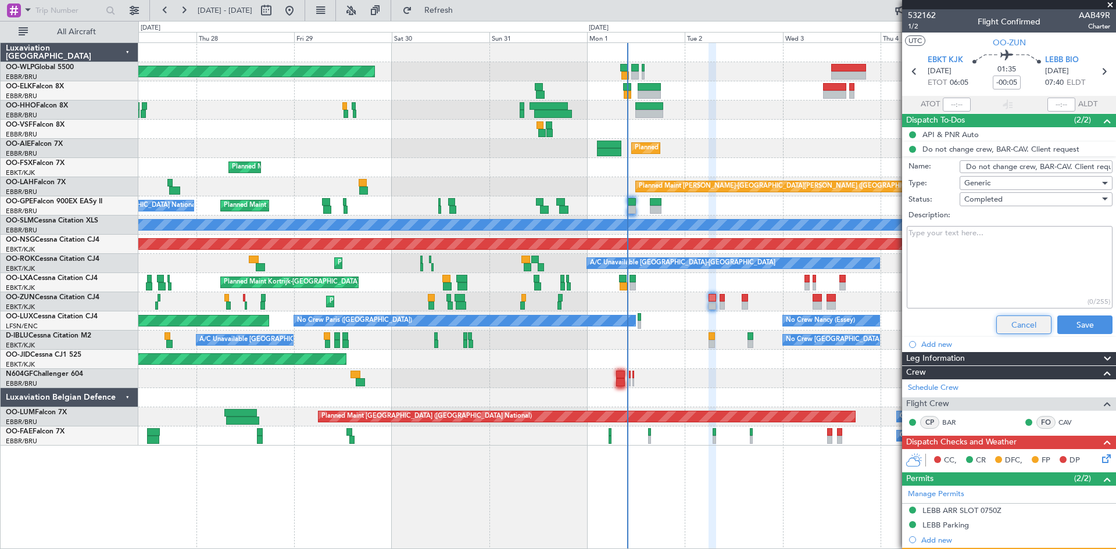
click at [1013, 321] on button "Cancel" at bounding box center [1023, 324] width 55 height 19
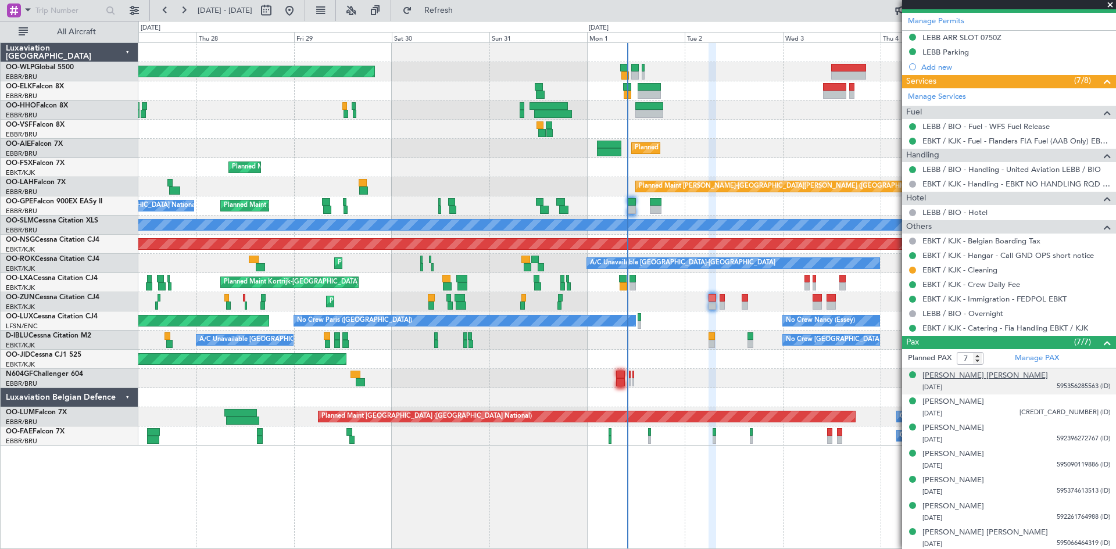
scroll to position [294, 0]
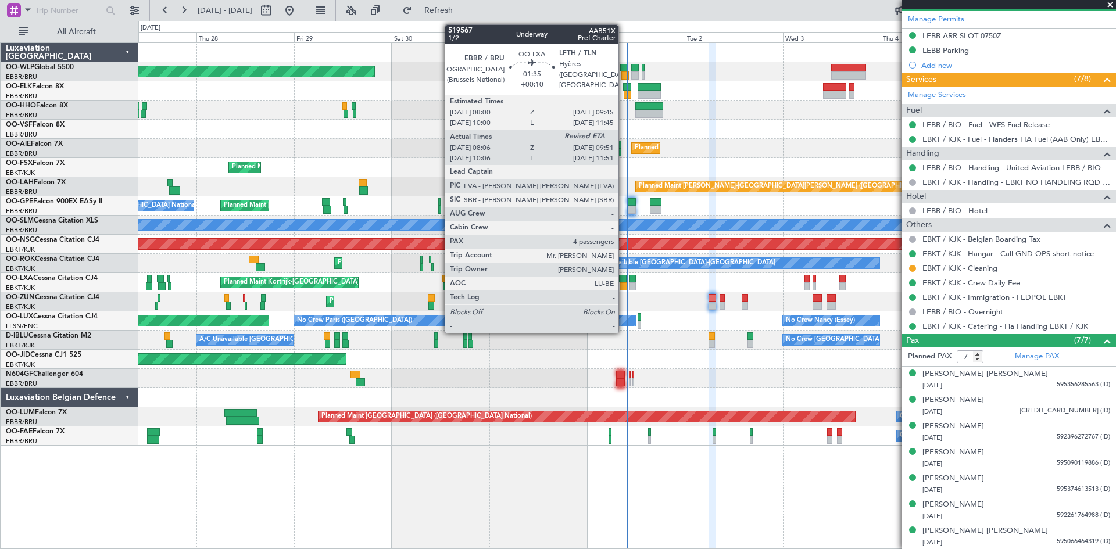
click at [623, 280] on div at bounding box center [623, 279] width 8 height 8
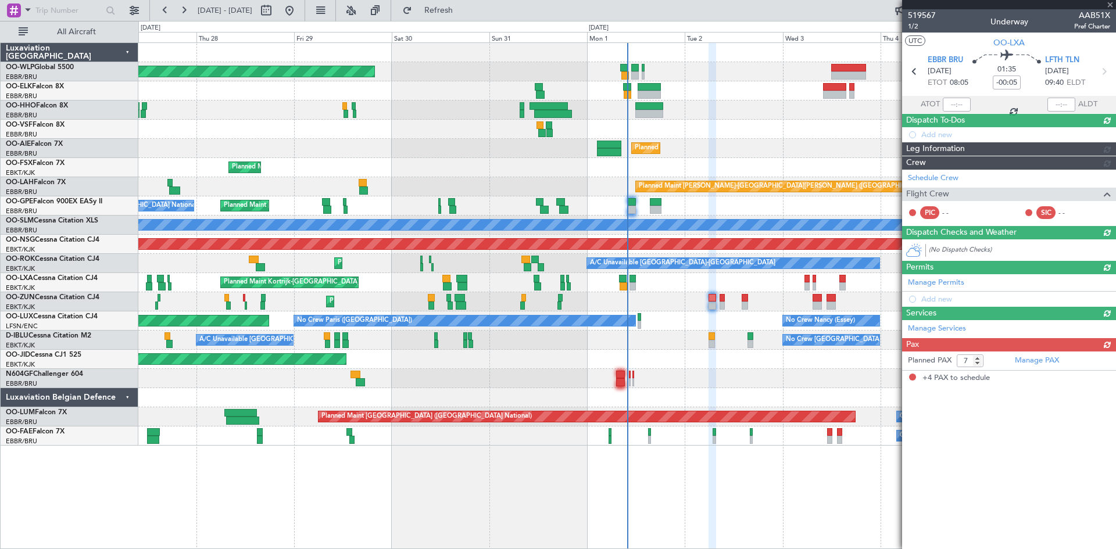
type input "+00:10"
type input "08:11"
type input "4"
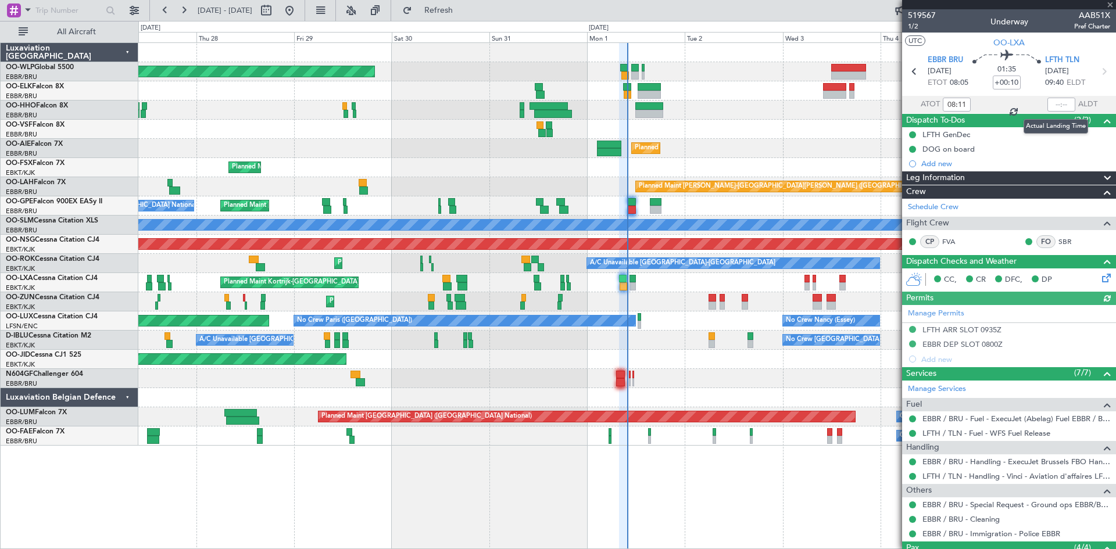
click at [1047, 103] on div at bounding box center [1061, 105] width 28 height 14
click at [1047, 105] on input "text" at bounding box center [1061, 105] width 28 height 14
click at [1012, 98] on section "ATOT 08:11 0949 ALDT" at bounding box center [1009, 104] width 214 height 17
type input "09:49"
click at [1026, 505] on mat-tooltip-component "Complete" at bounding box center [1005, 512] width 50 height 31
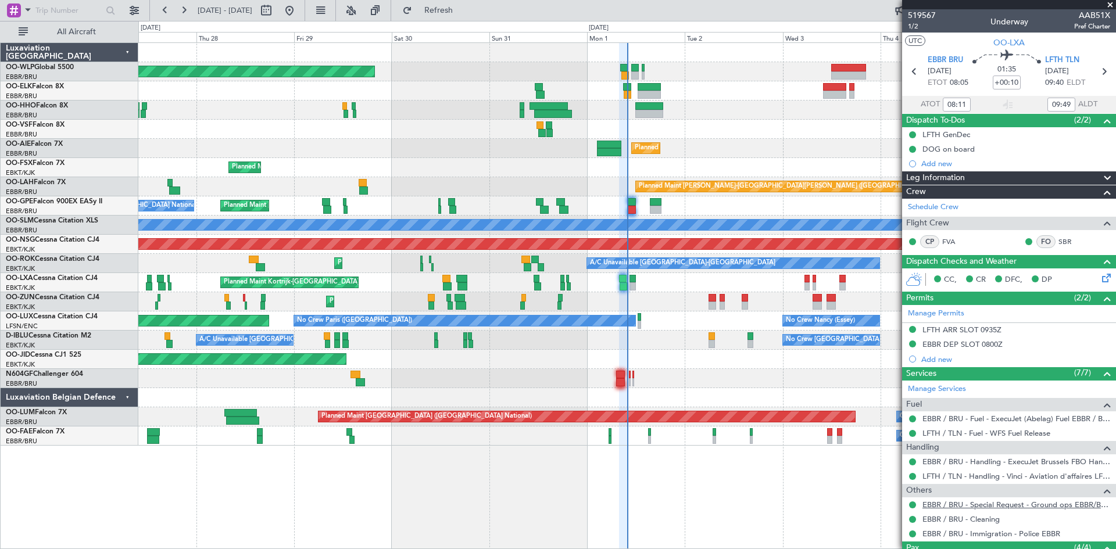
click at [1048, 505] on link "EBBR / BRU - Special Request - Ground ops EBBR/BRU" at bounding box center [1016, 505] width 188 height 10
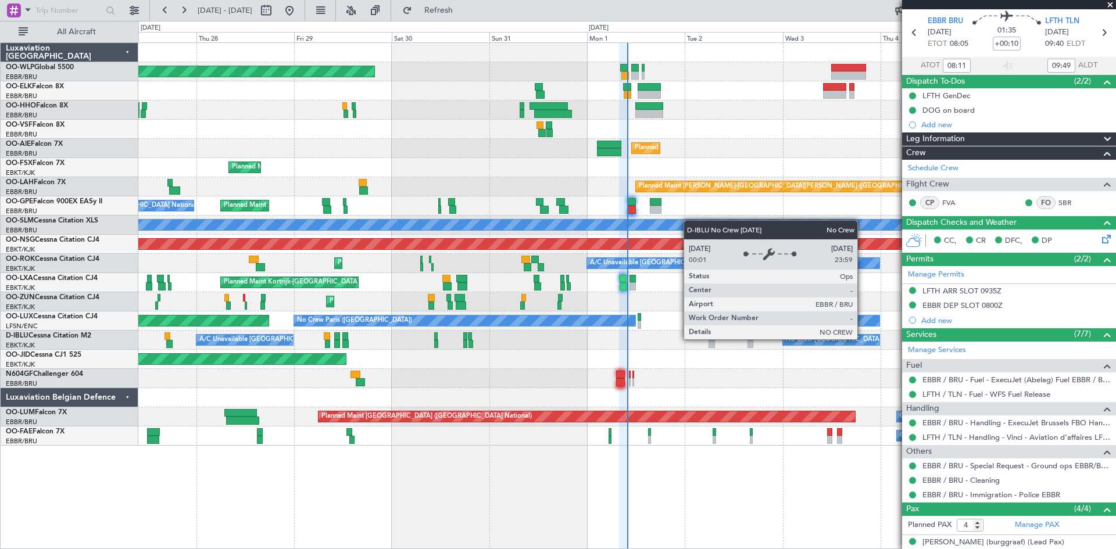
scroll to position [58, 0]
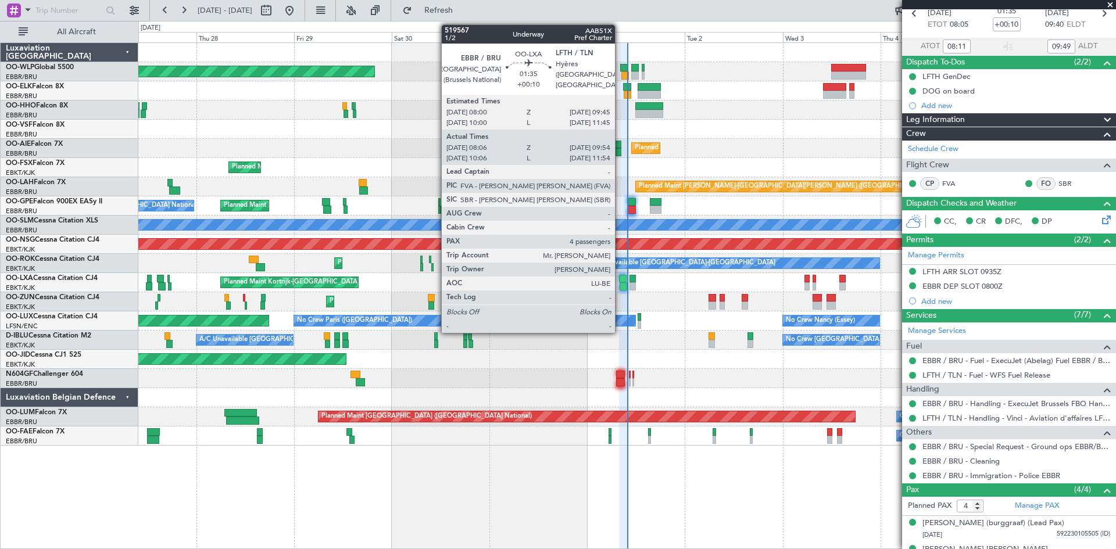
click at [620, 282] on div at bounding box center [623, 286] width 8 height 8
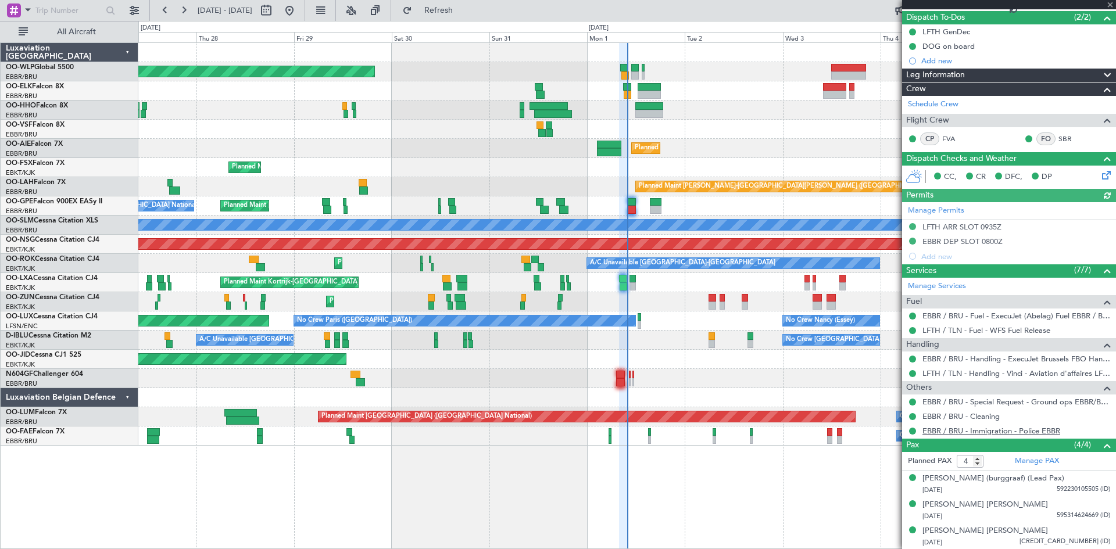
scroll to position [141, 0]
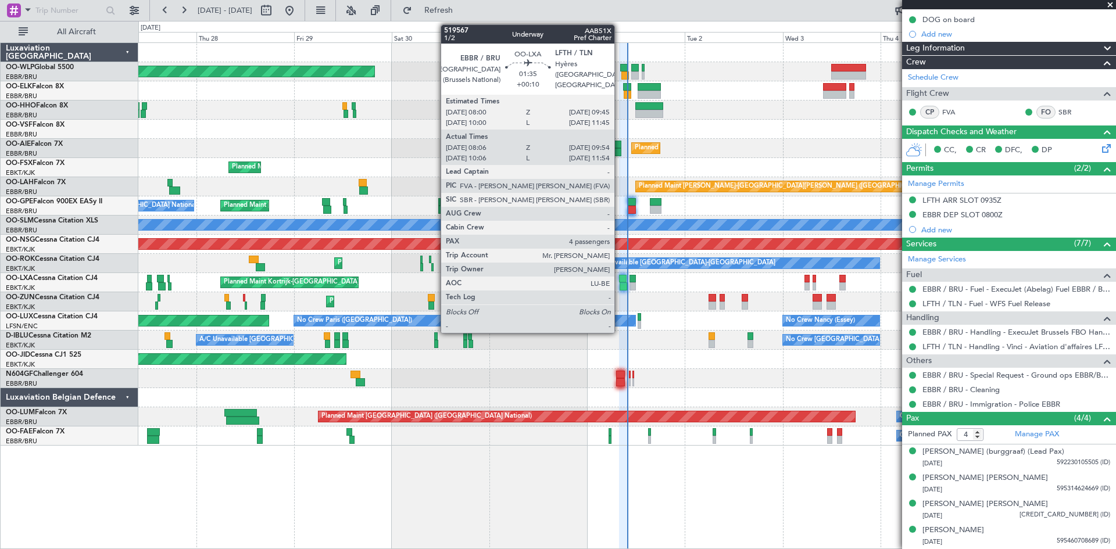
click at [619, 281] on div at bounding box center [623, 279] width 8 height 8
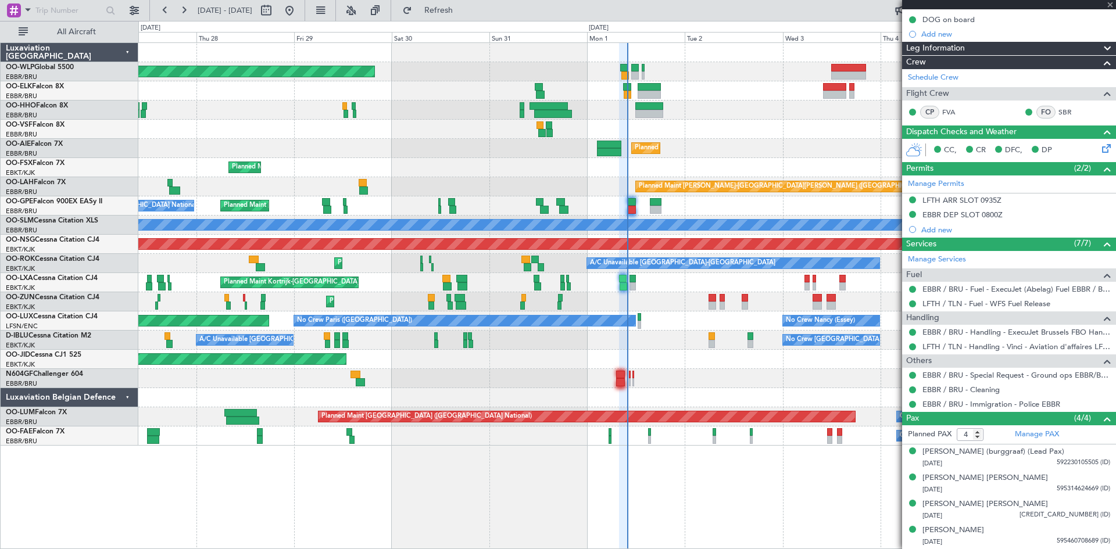
scroll to position [0, 0]
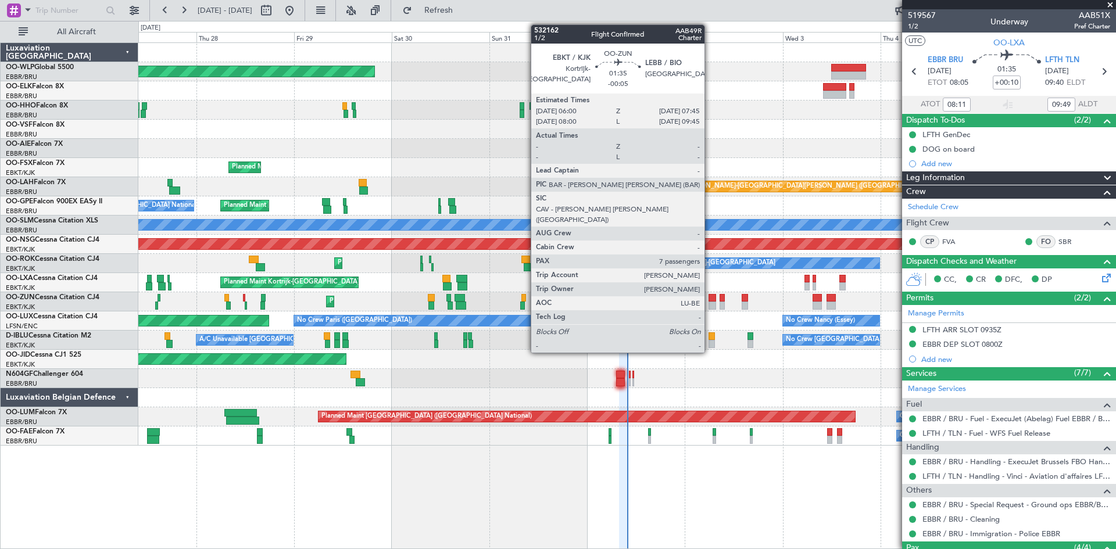
click at [709, 302] on div at bounding box center [712, 306] width 8 height 8
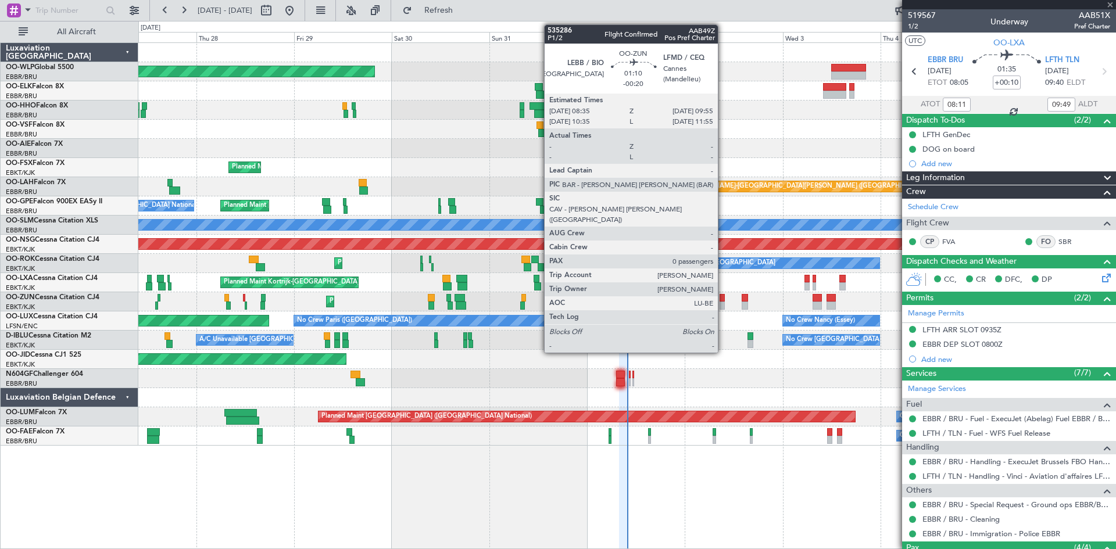
type input "-00:05"
type input "7"
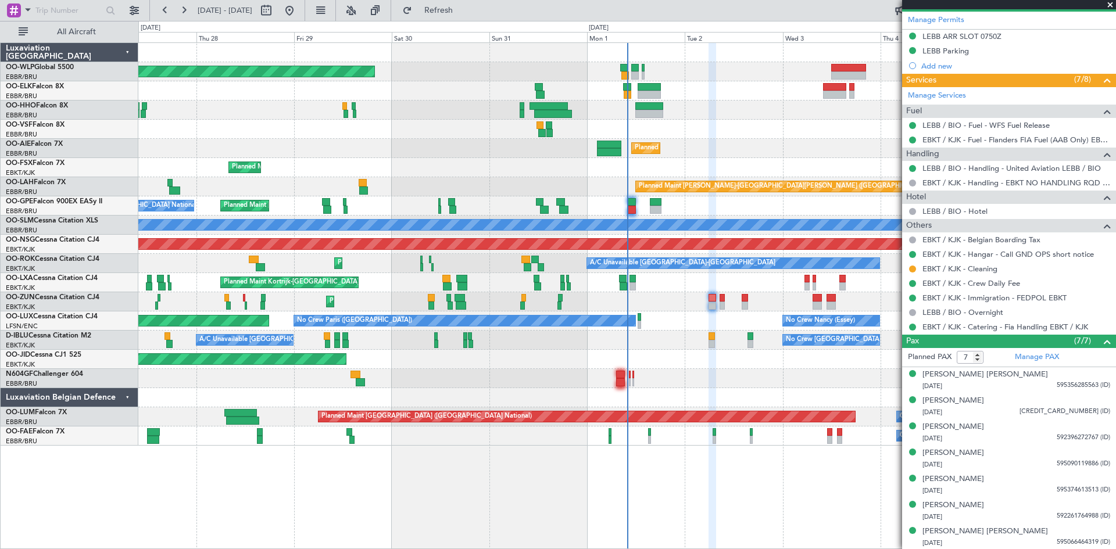
scroll to position [294, 0]
click at [979, 452] on div "[PERSON_NAME]" at bounding box center [953, 453] width 62 height 12
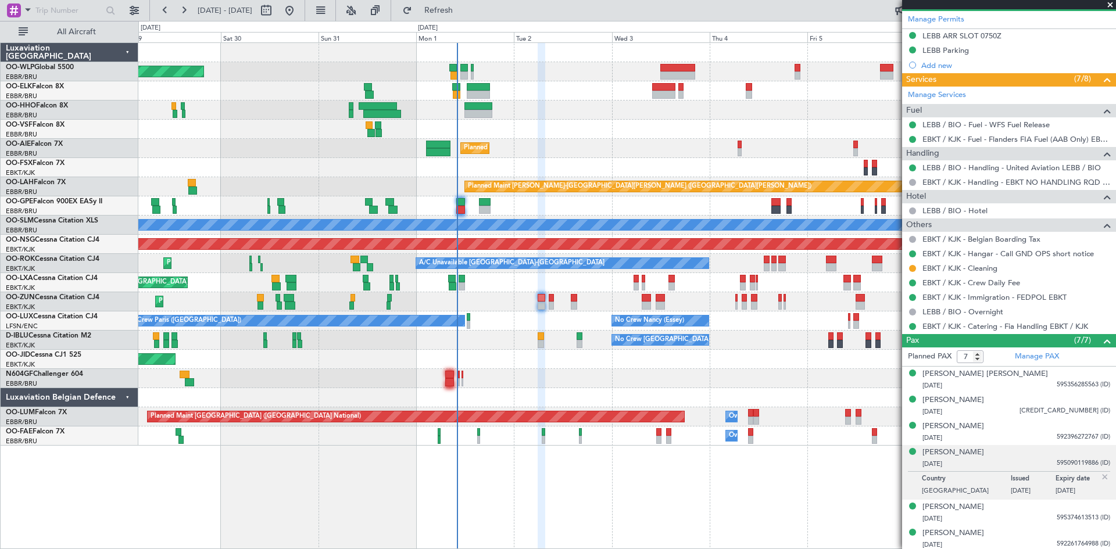
click at [646, 533] on div "Planned Maint Berlin (Brandenburg) Planned Maint Kortrijk-Wevelgem Planned Main…" at bounding box center [626, 295] width 977 height 507
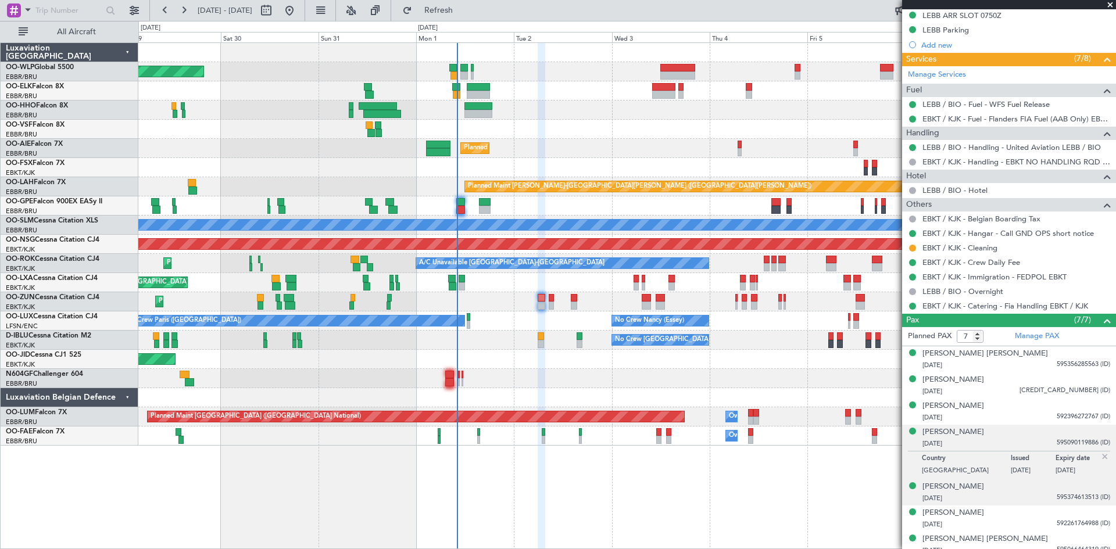
scroll to position [322, 0]
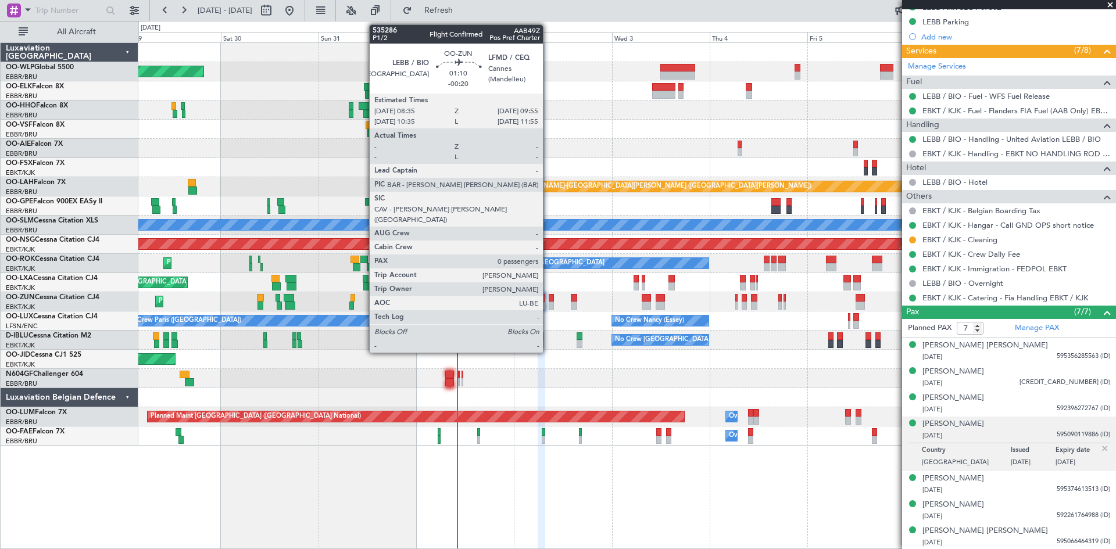
click at [548, 303] on div at bounding box center [551, 306] width 6 height 8
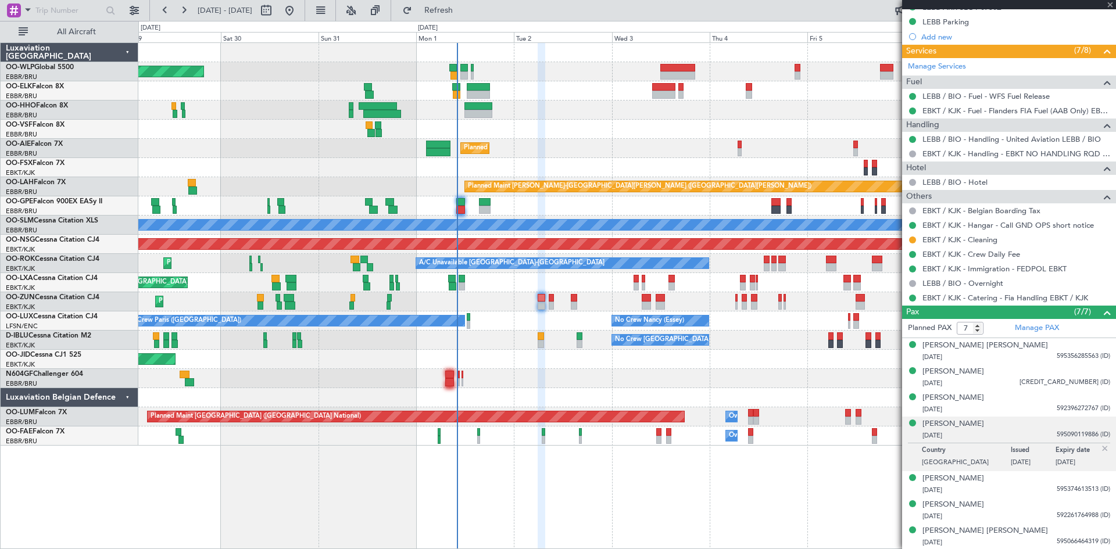
type input "-00:20"
type input "0"
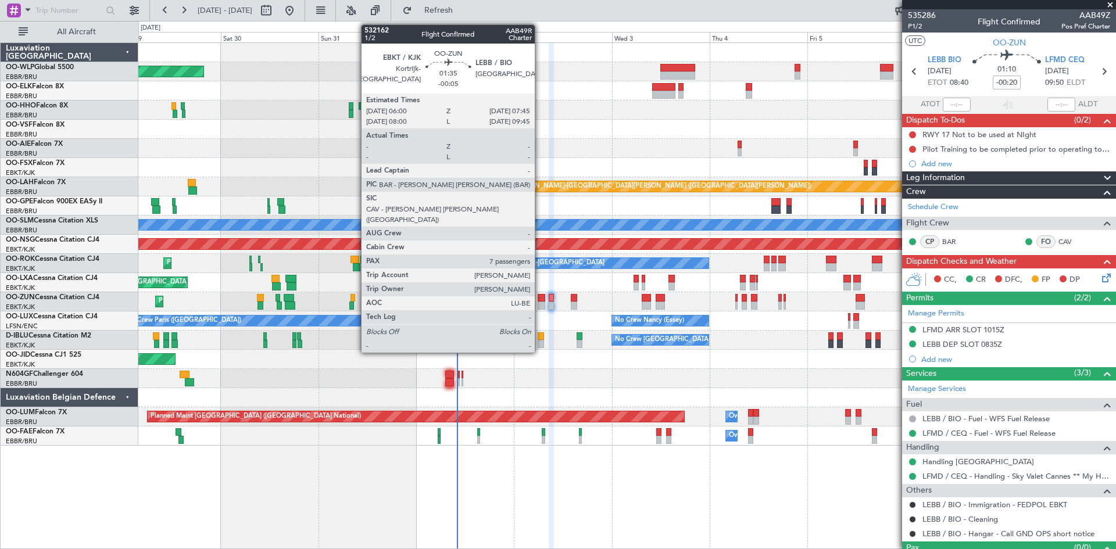
click at [540, 306] on div at bounding box center [541, 306] width 8 height 8
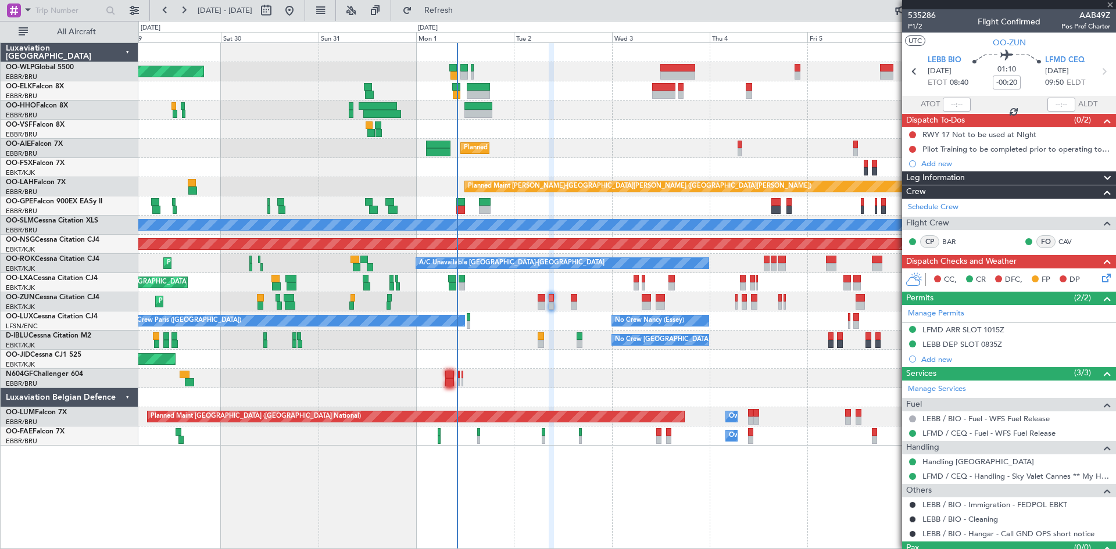
type input "-00:05"
type input "7"
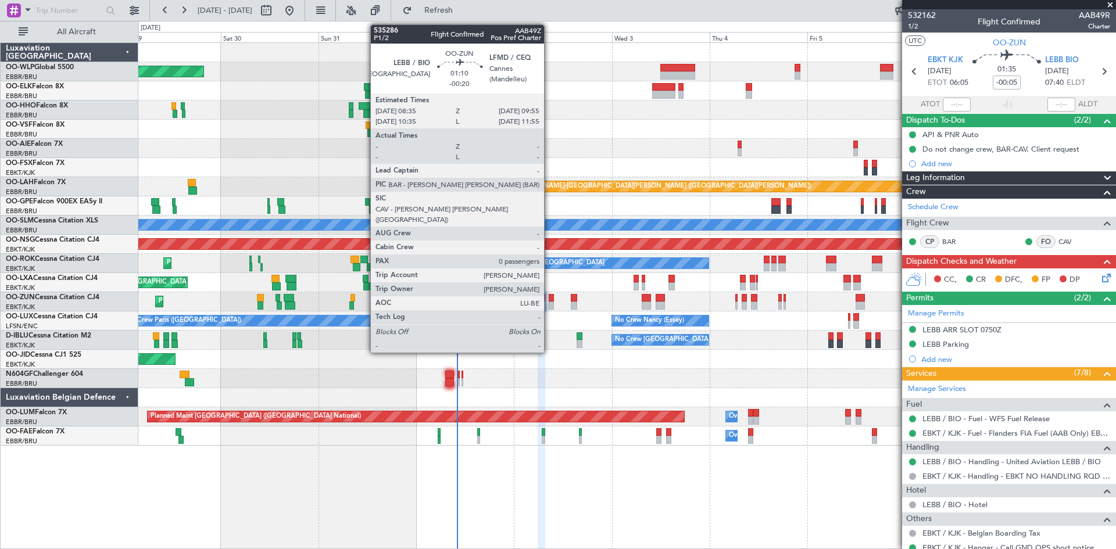
click at [549, 299] on div at bounding box center [551, 298] width 6 height 8
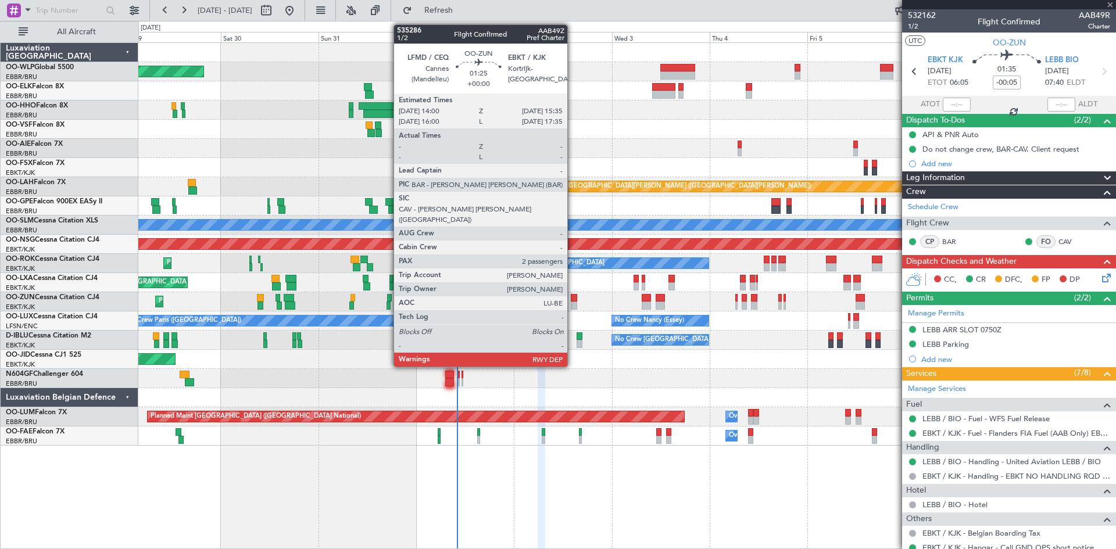
type input "-00:20"
type input "0"
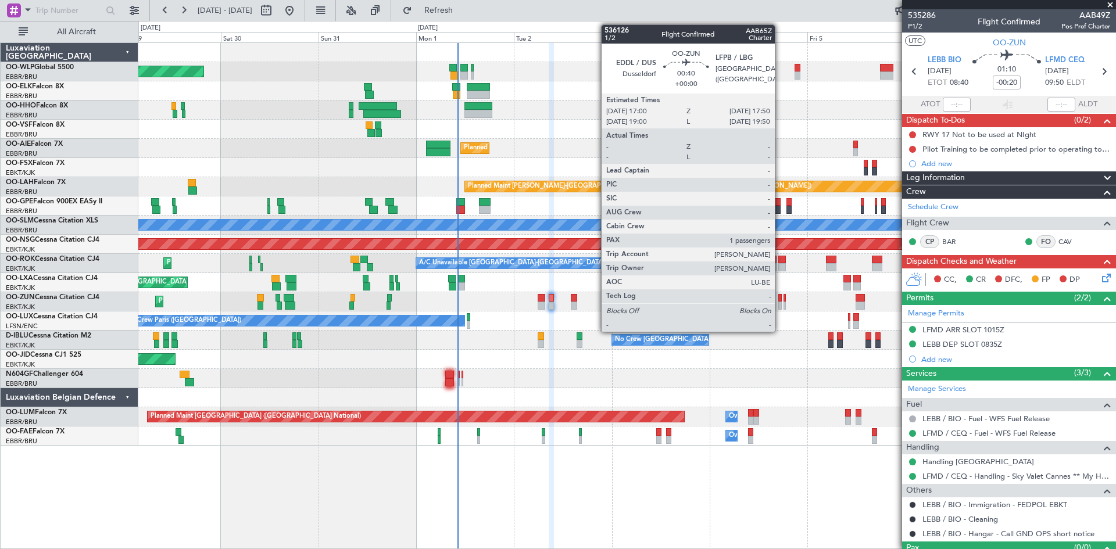
click at [780, 306] on div at bounding box center [779, 306] width 3 height 8
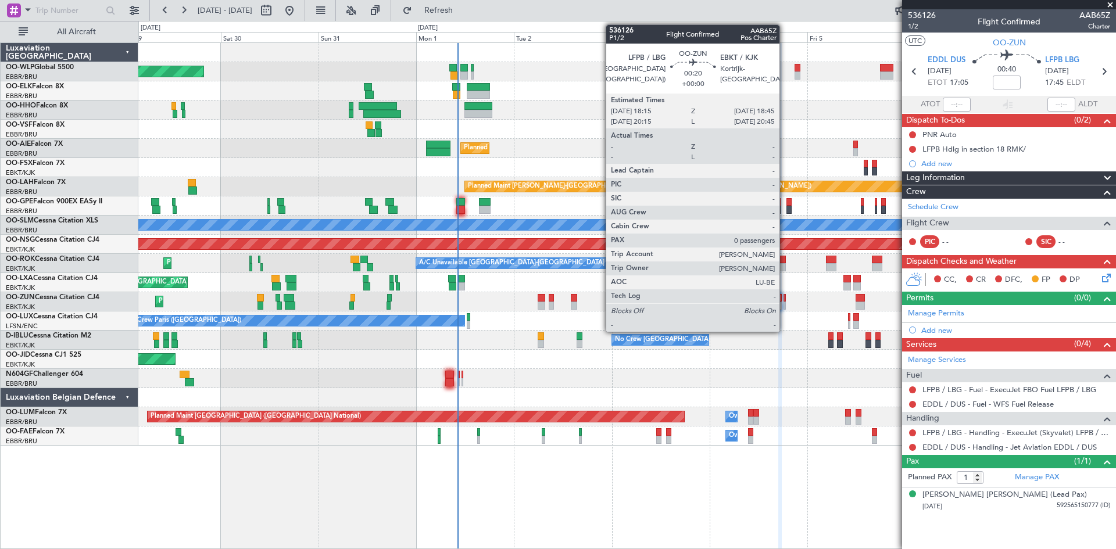
click at [784, 306] on div at bounding box center [784, 306] width 2 height 8
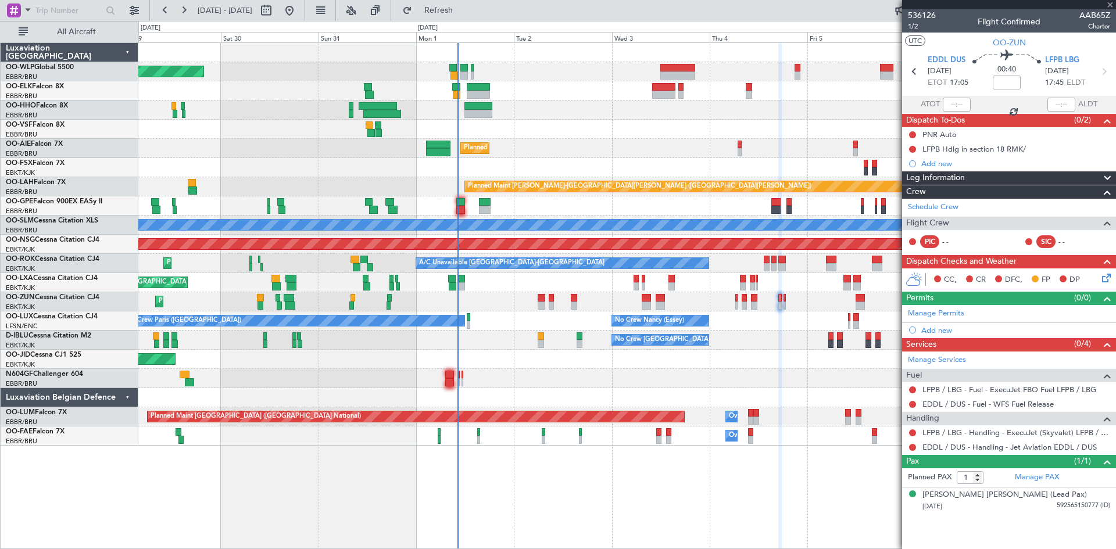
type input "0"
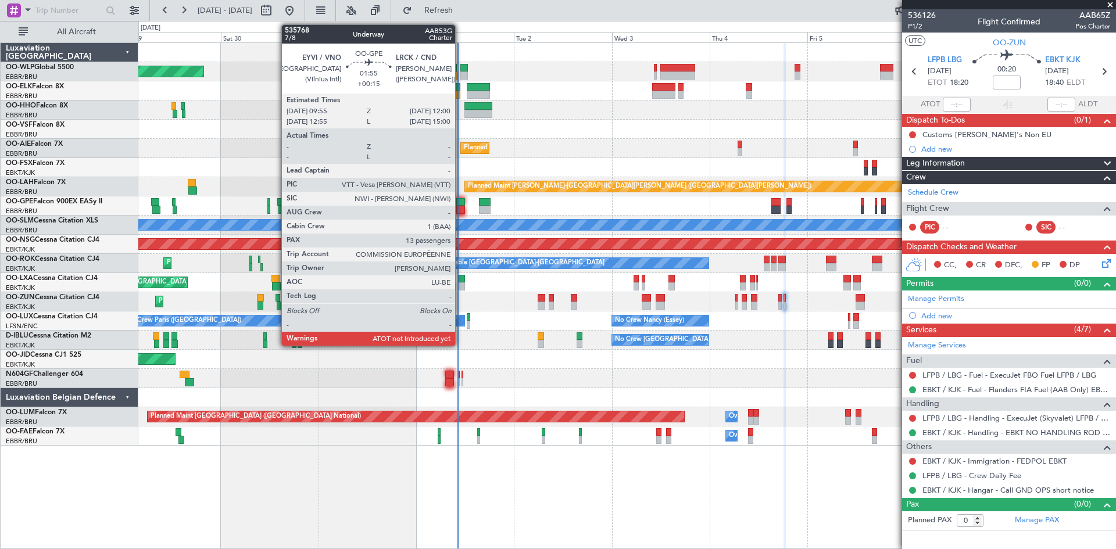
click at [460, 206] on div at bounding box center [460, 210] width 9 height 8
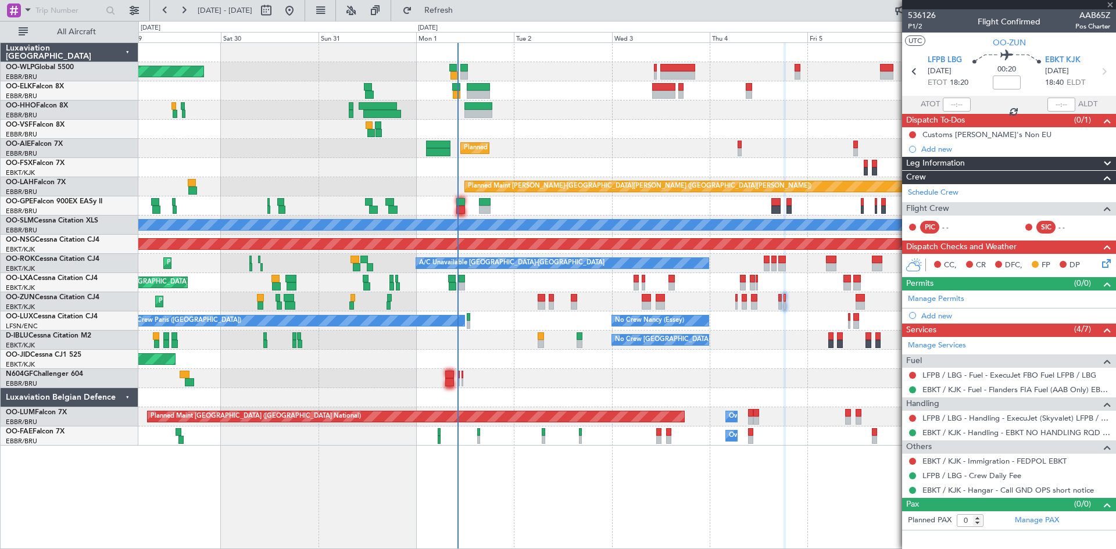
type input "+00:15"
type input "13"
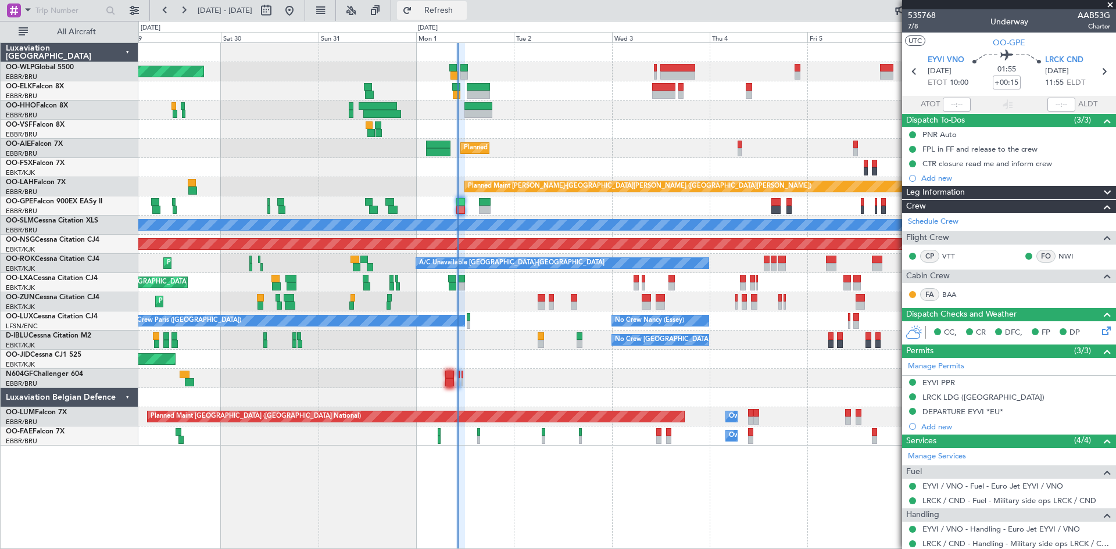
click at [463, 15] on span "Refresh" at bounding box center [438, 10] width 49 height 8
type input "10:11"
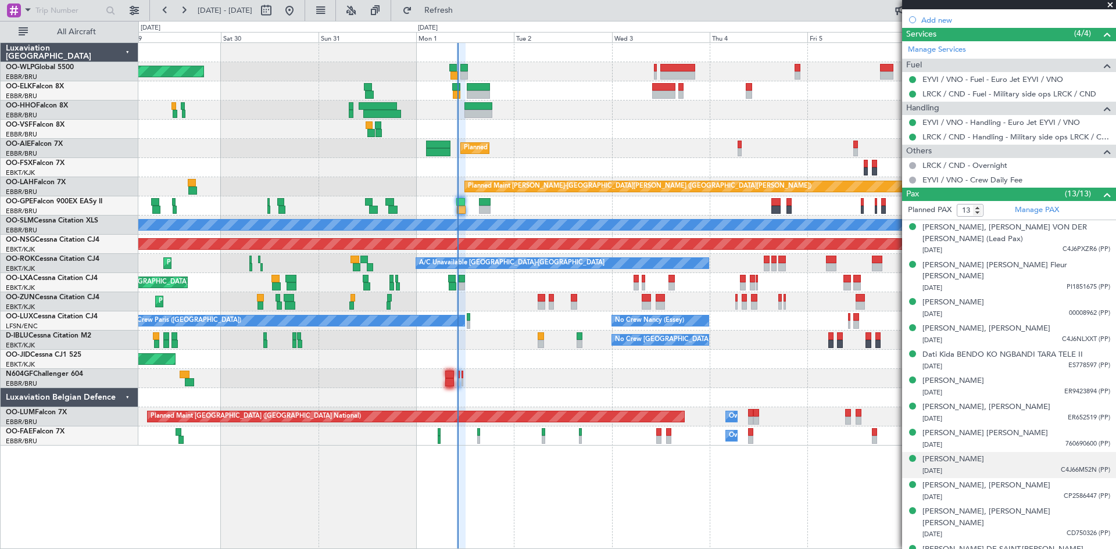
scroll to position [417, 0]
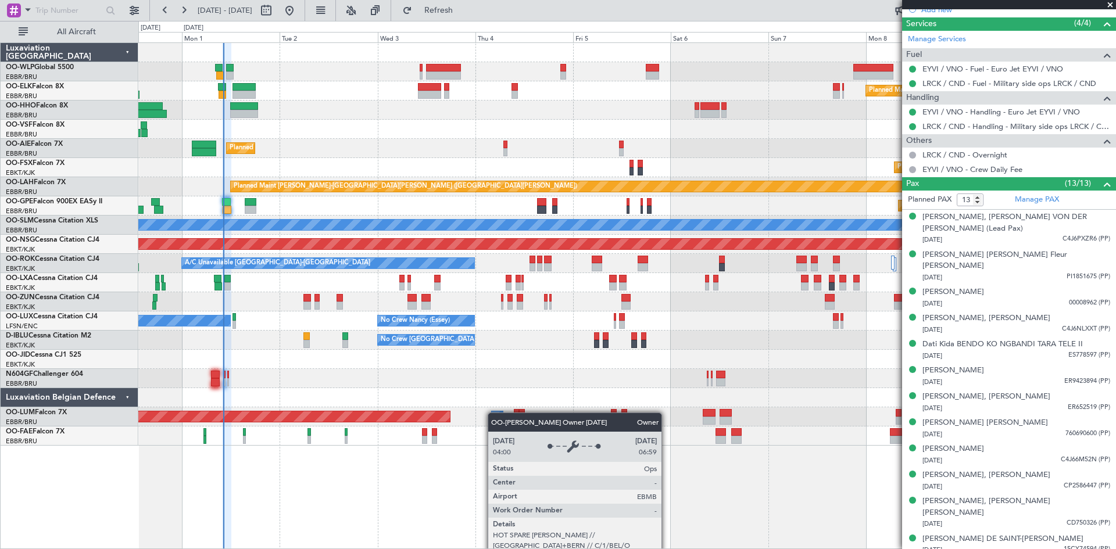
click at [493, 413] on div "Planned Maint Berlin (Brandenburg) Planned Maint Kortrijk-Wevelgem Planned Main…" at bounding box center [626, 244] width 977 height 403
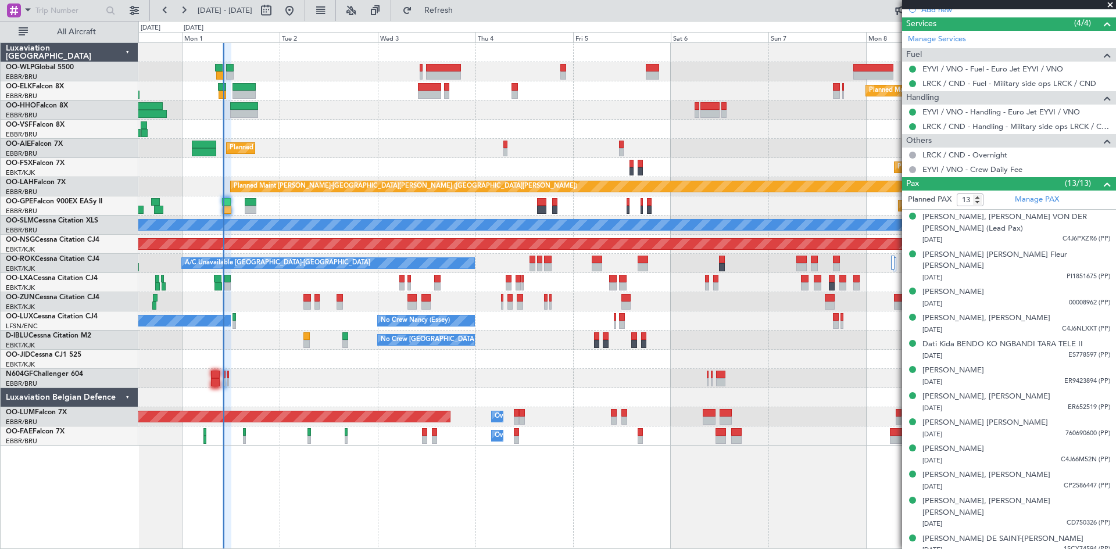
click at [783, 371] on div at bounding box center [626, 378] width 977 height 19
click at [1109, 3] on span at bounding box center [1110, 5] width 12 height 10
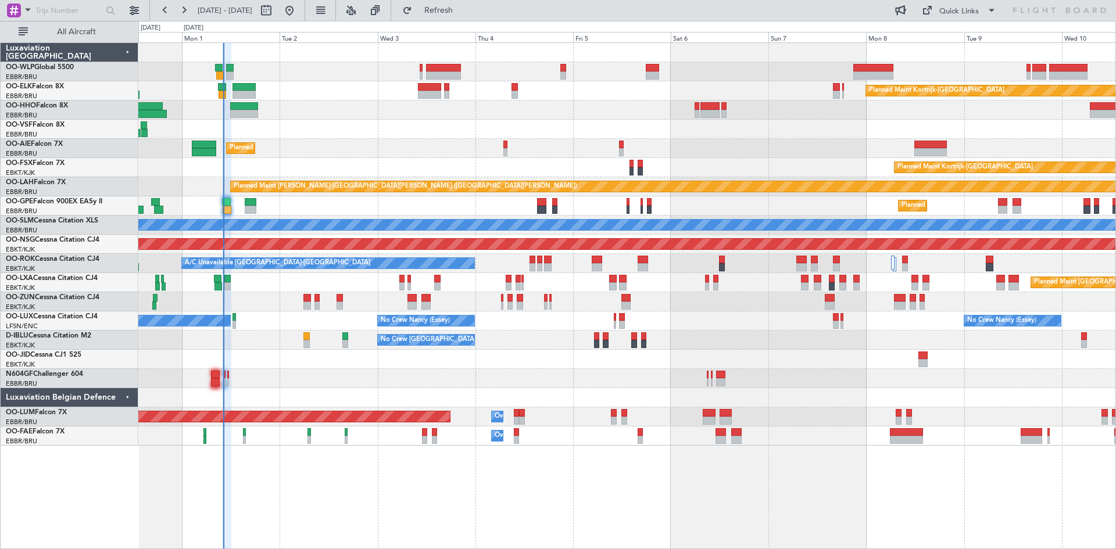
type input "0"
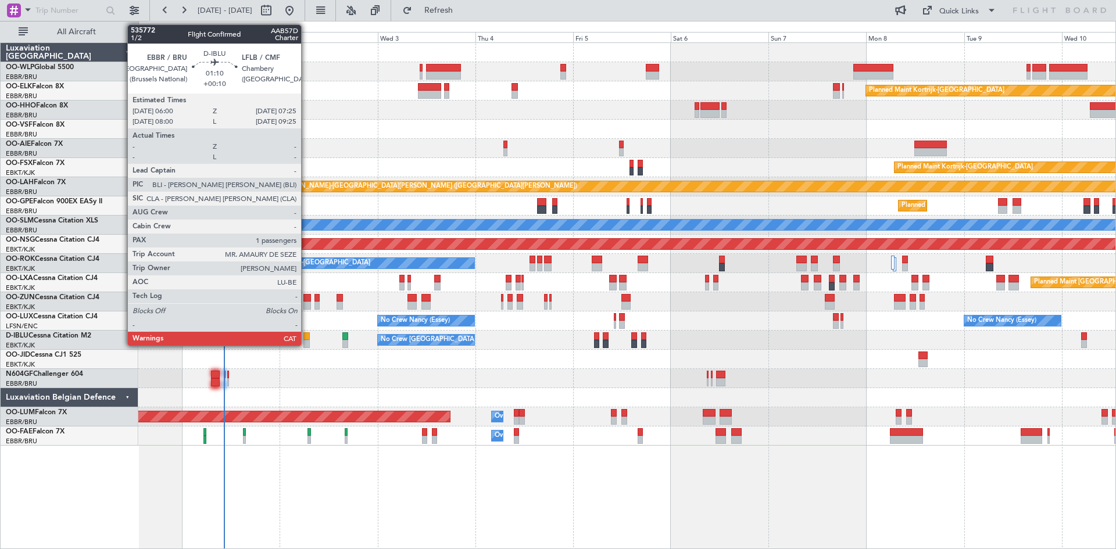
click at [306, 342] on div at bounding box center [306, 344] width 6 height 8
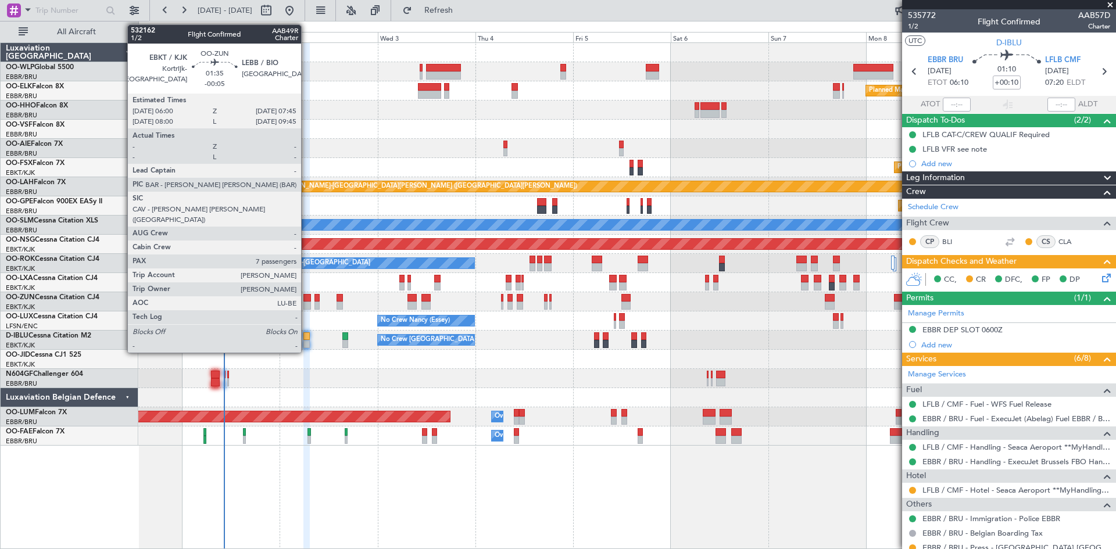
click at [306, 301] on div at bounding box center [307, 298] width 8 height 8
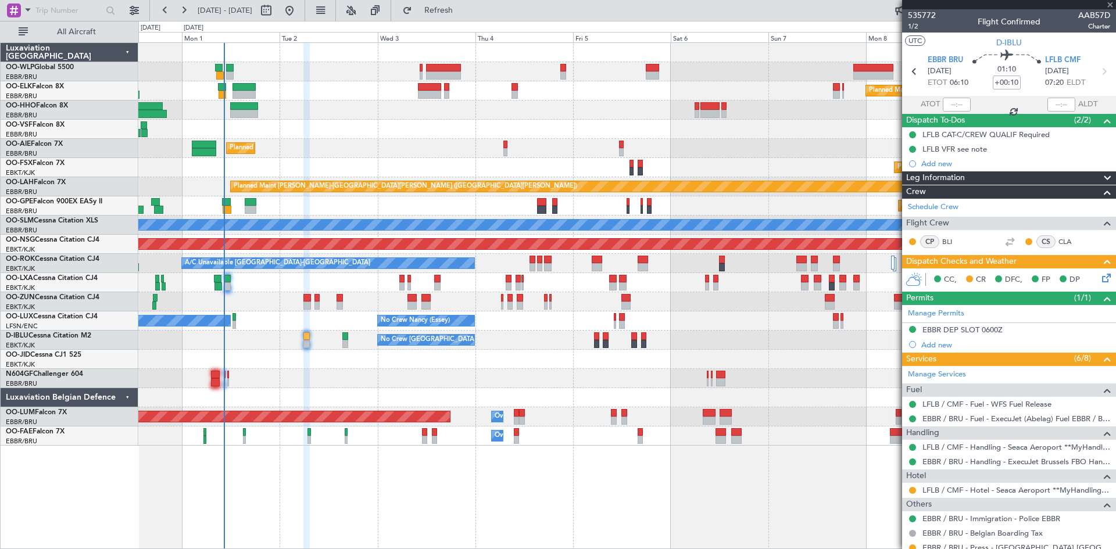
type input "-00:05"
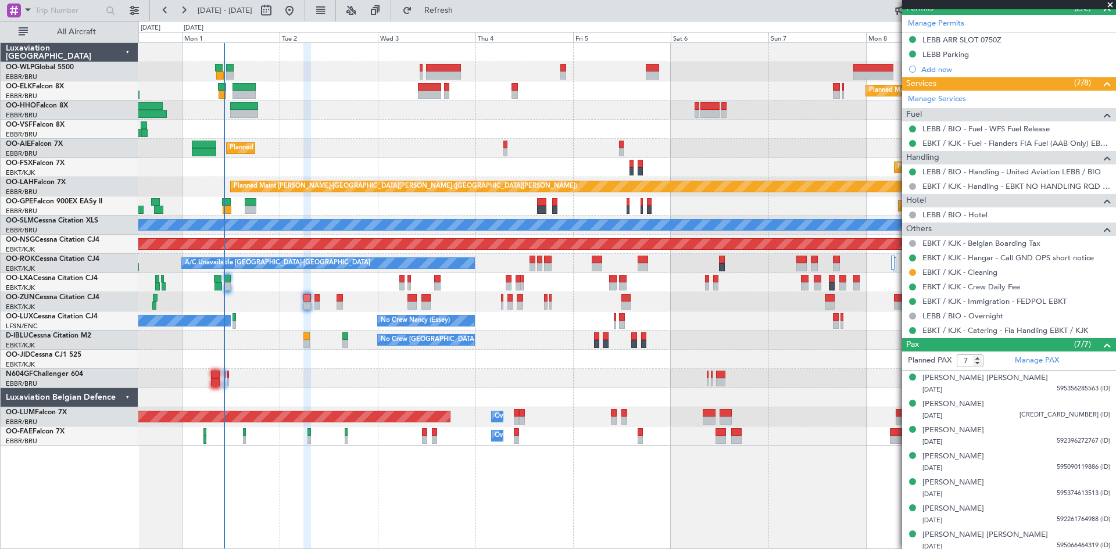
scroll to position [291, 0]
click at [991, 379] on div "[PERSON_NAME] [PERSON_NAME]" at bounding box center [985, 378] width 126 height 12
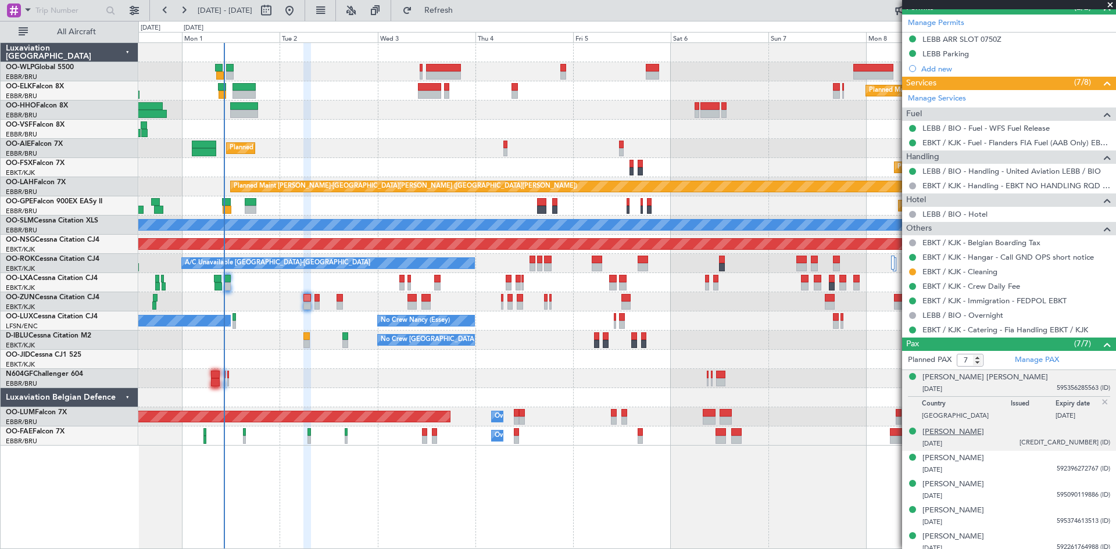
click at [955, 435] on div "[PERSON_NAME]" at bounding box center [953, 432] width 62 height 12
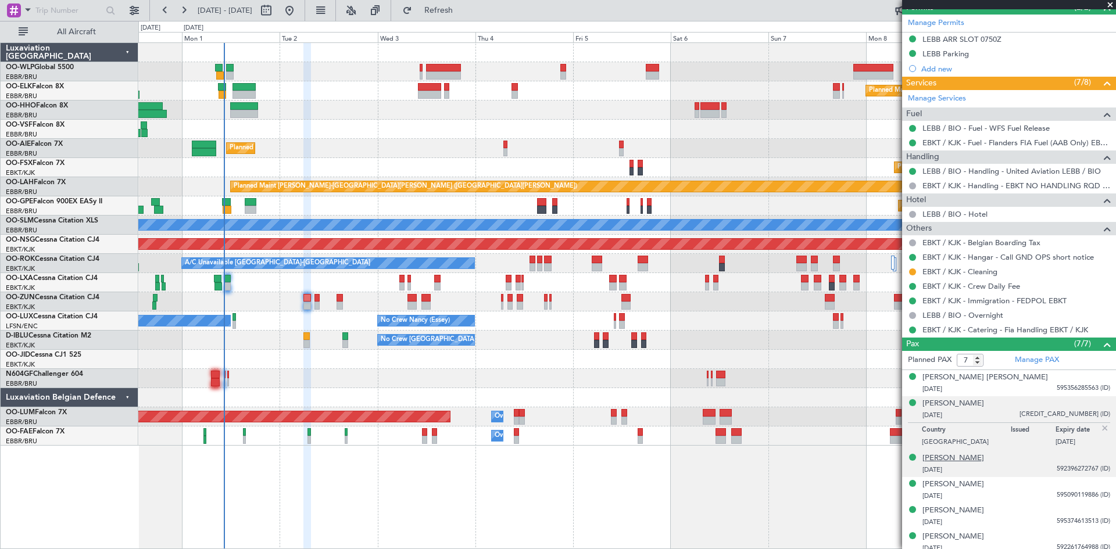
click at [974, 459] on div "[PERSON_NAME]" at bounding box center [953, 459] width 62 height 12
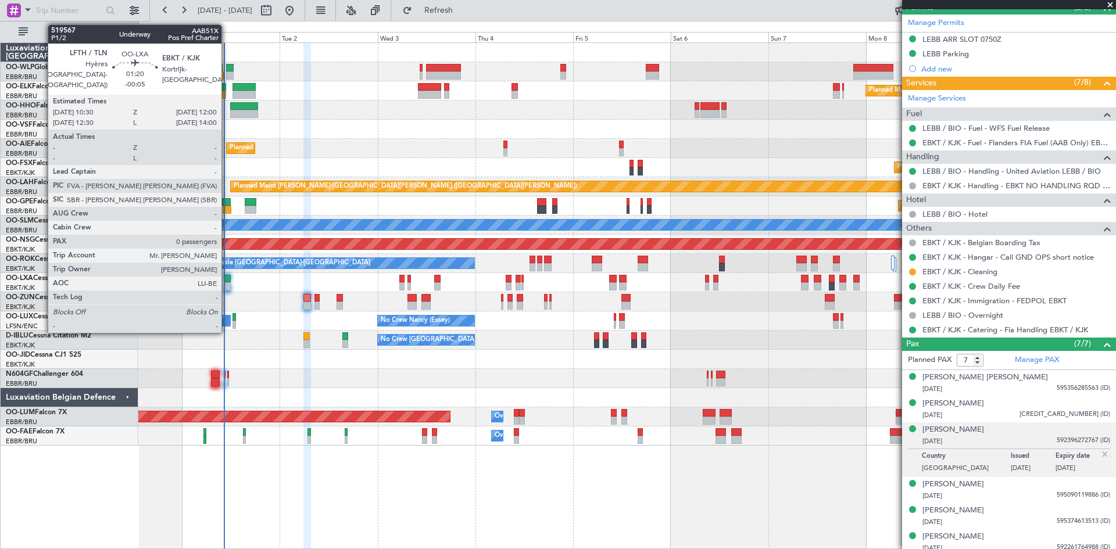
click at [227, 280] on div at bounding box center [227, 279] width 6 height 8
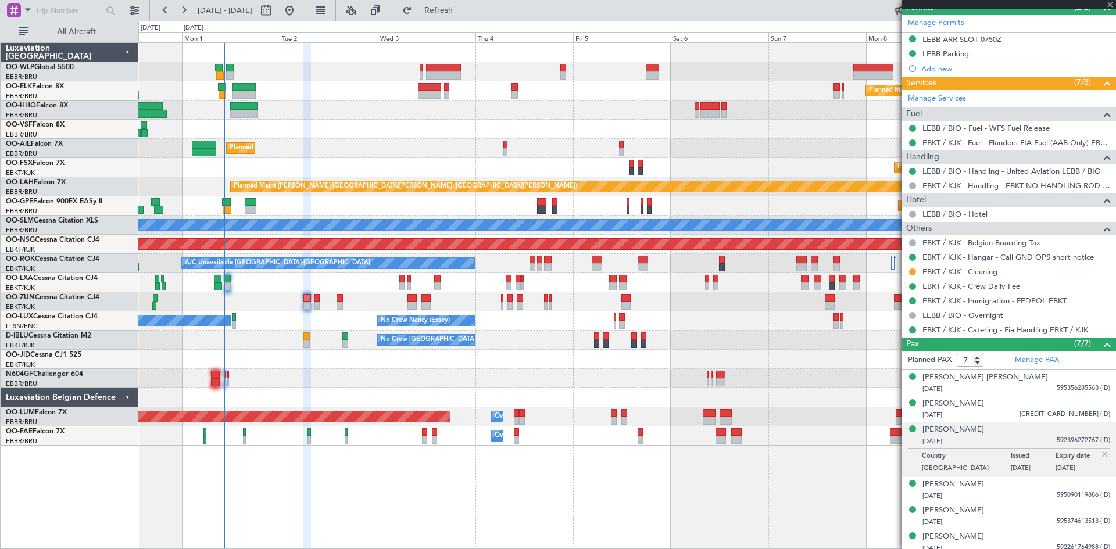
type input "0"
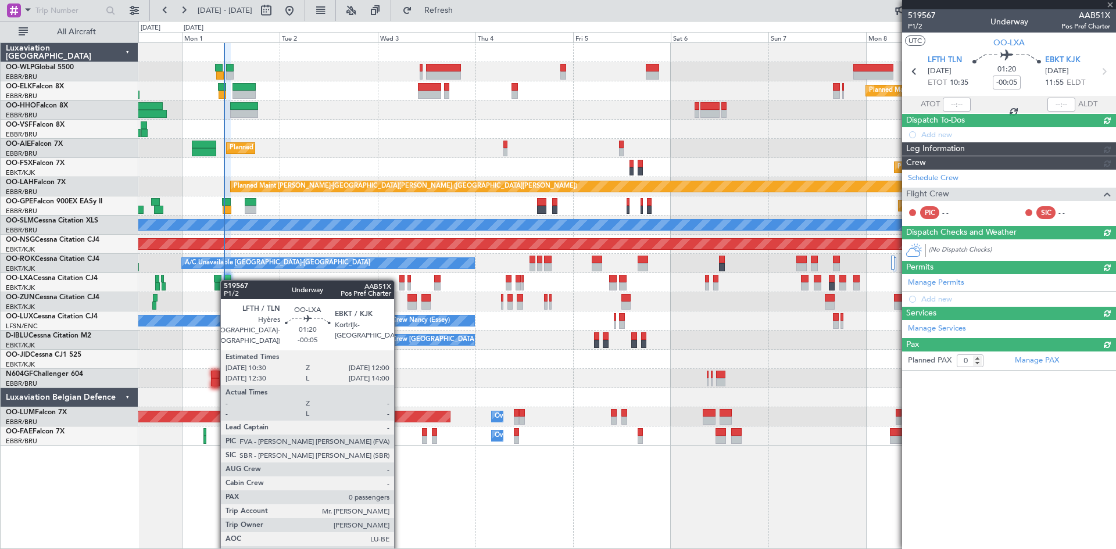
scroll to position [0, 0]
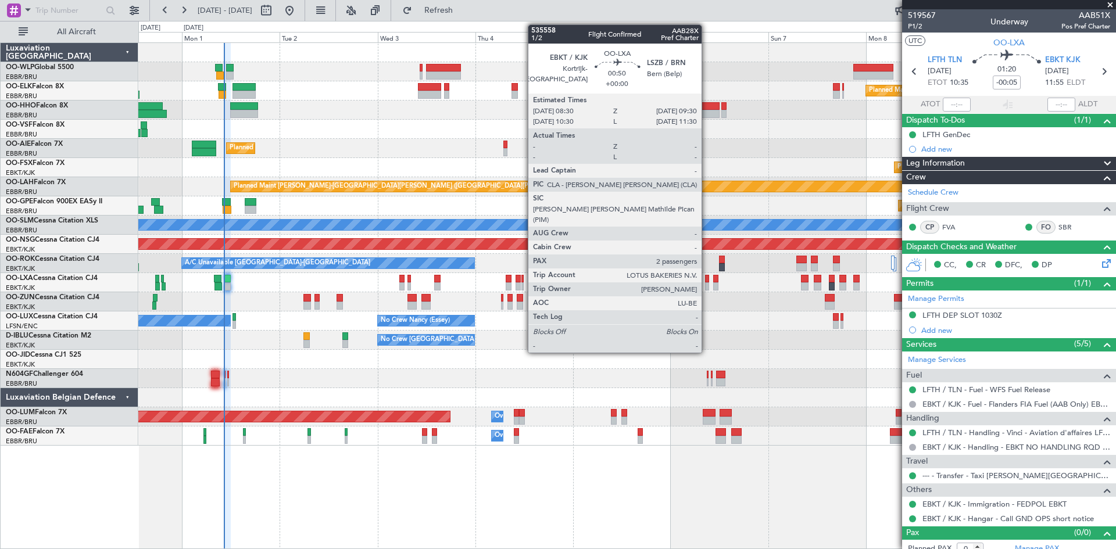
click at [707, 285] on div at bounding box center [707, 286] width 5 height 8
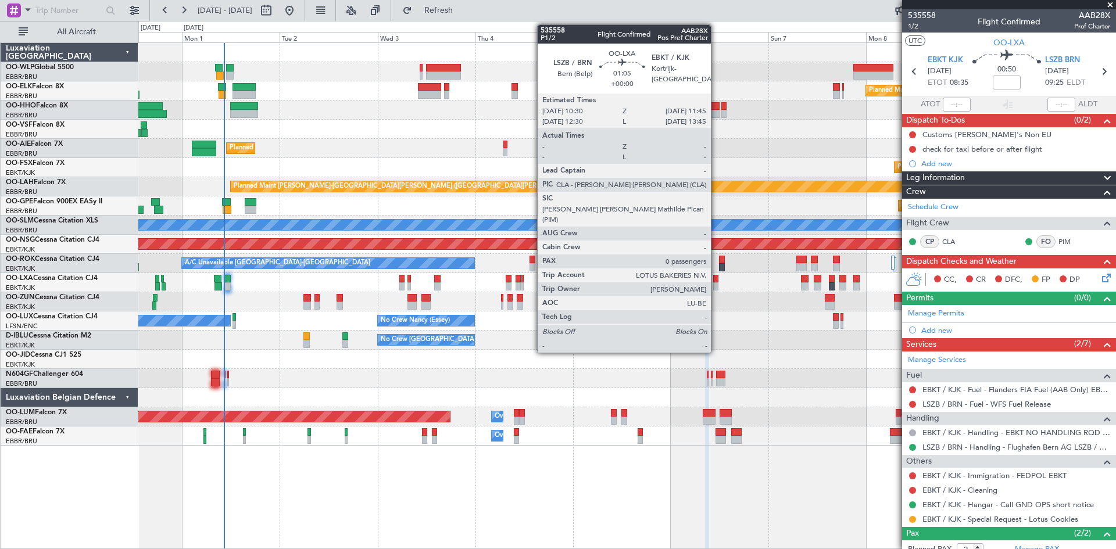
click at [716, 287] on div at bounding box center [715, 286] width 5 height 8
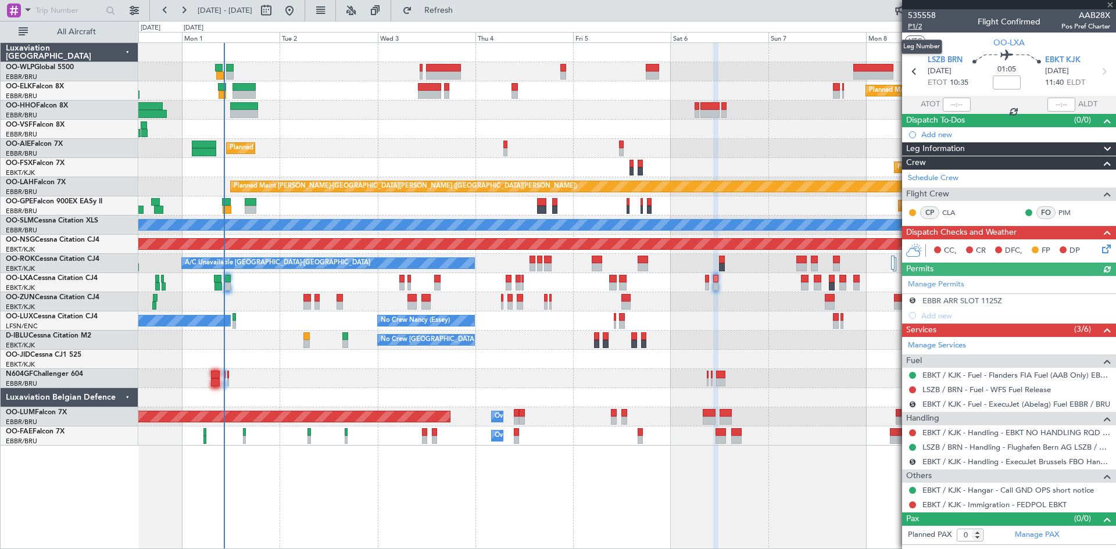
click at [916, 26] on span "P1/2" at bounding box center [922, 26] width 28 height 10
click at [450, 6] on button "Refresh" at bounding box center [432, 10] width 70 height 19
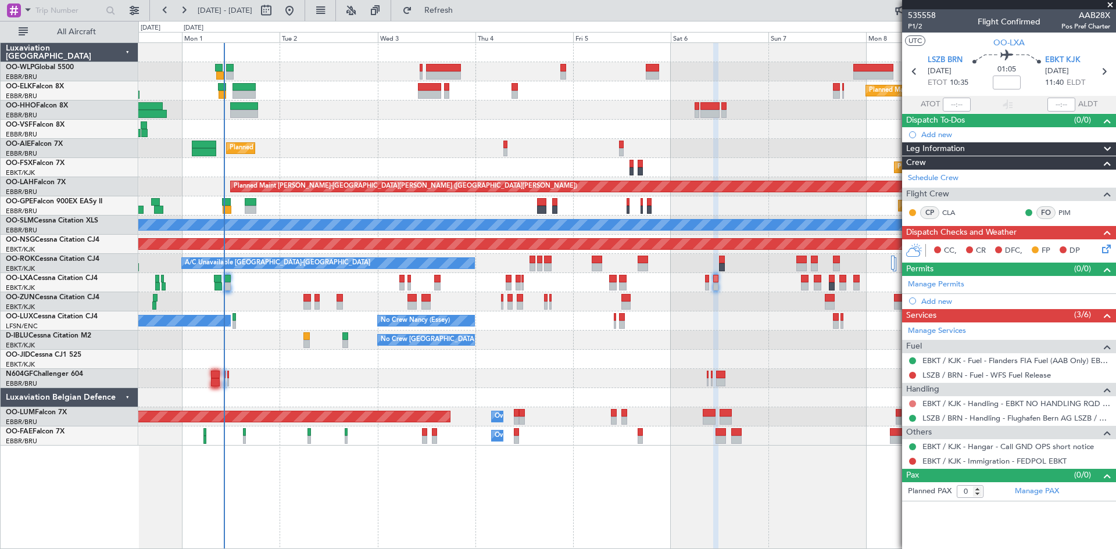
click at [912, 402] on button at bounding box center [912, 403] width 7 height 7
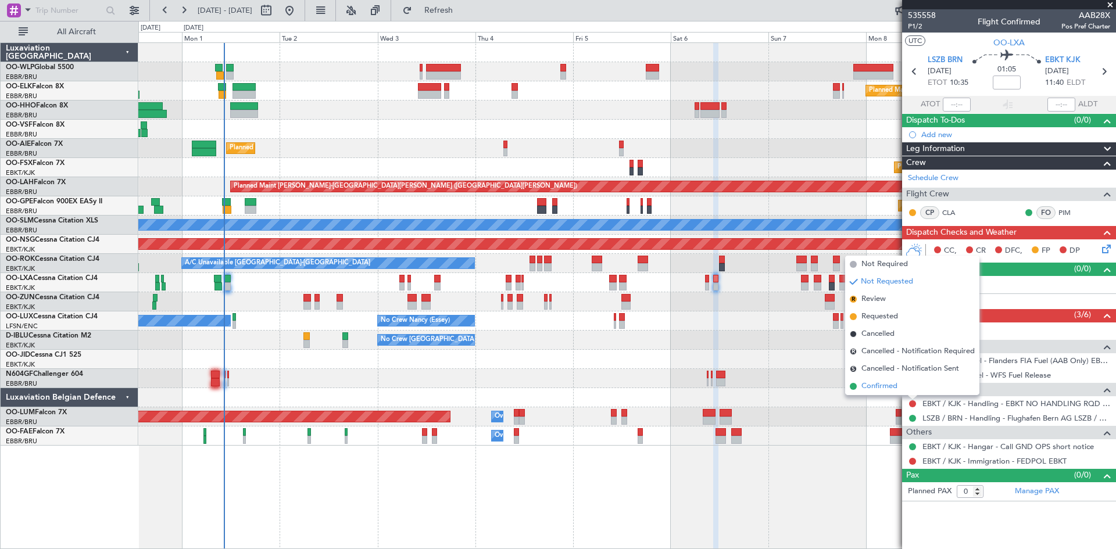
click at [899, 384] on li "Confirmed" at bounding box center [912, 386] width 134 height 17
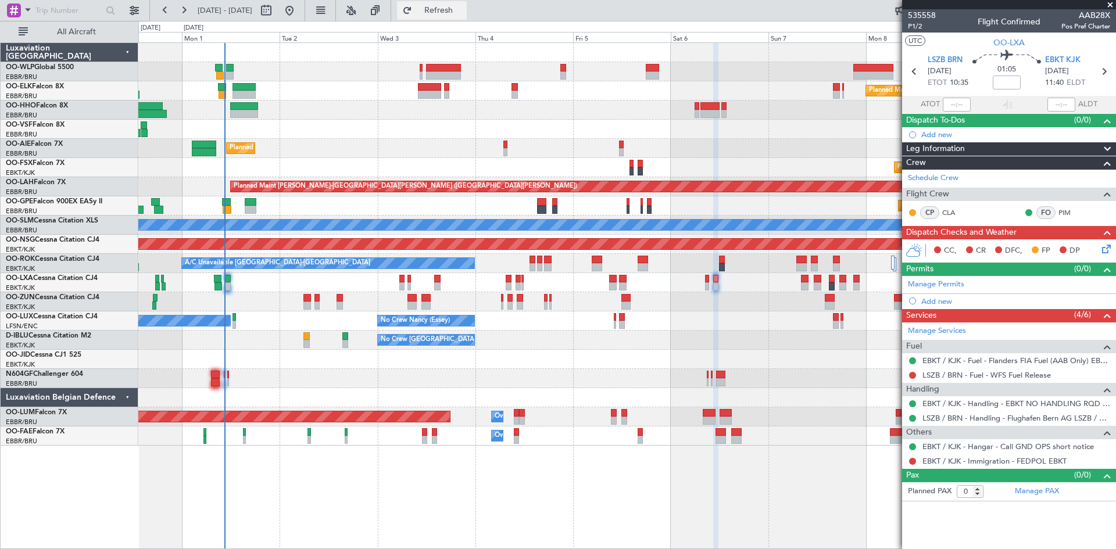
click at [467, 18] on button "Refresh" at bounding box center [432, 10] width 70 height 19
click at [310, 285] on div "Planned Maint Brussels (Brussels National) Planned Maint Kortrijk-Wevelgem" at bounding box center [626, 282] width 977 height 19
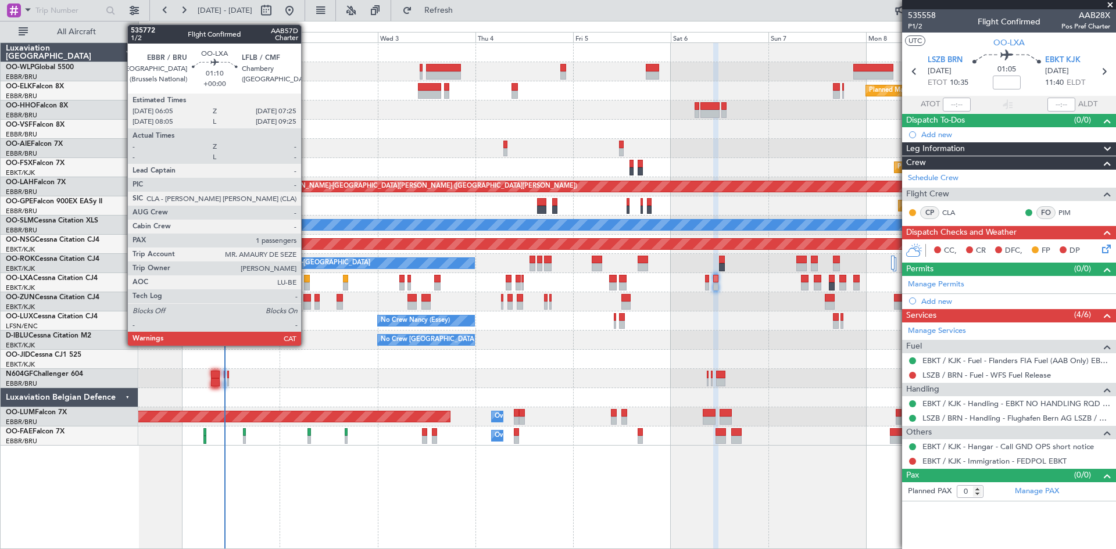
click at [306, 285] on div at bounding box center [307, 286] width 6 height 8
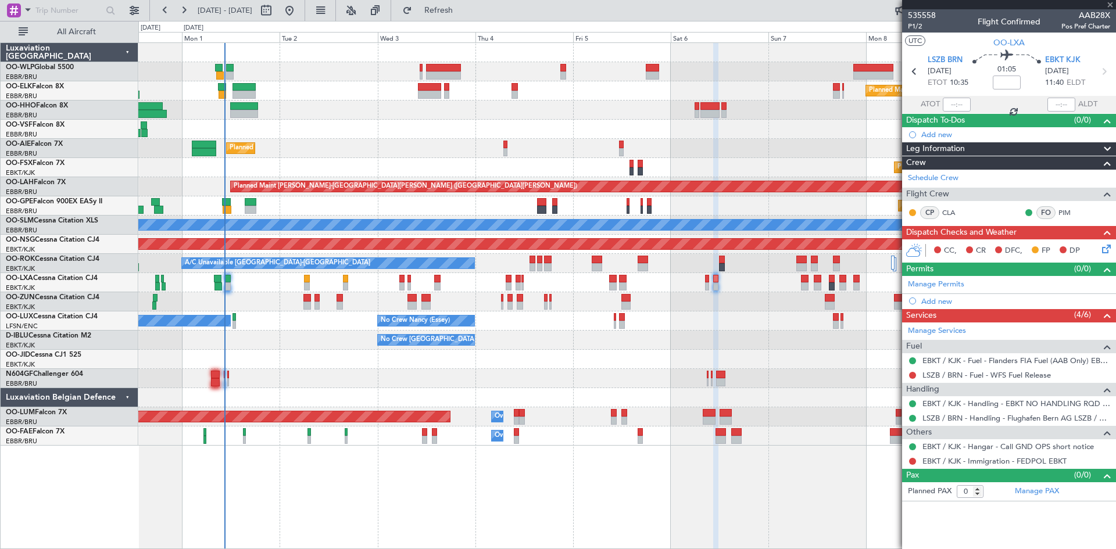
type input "1"
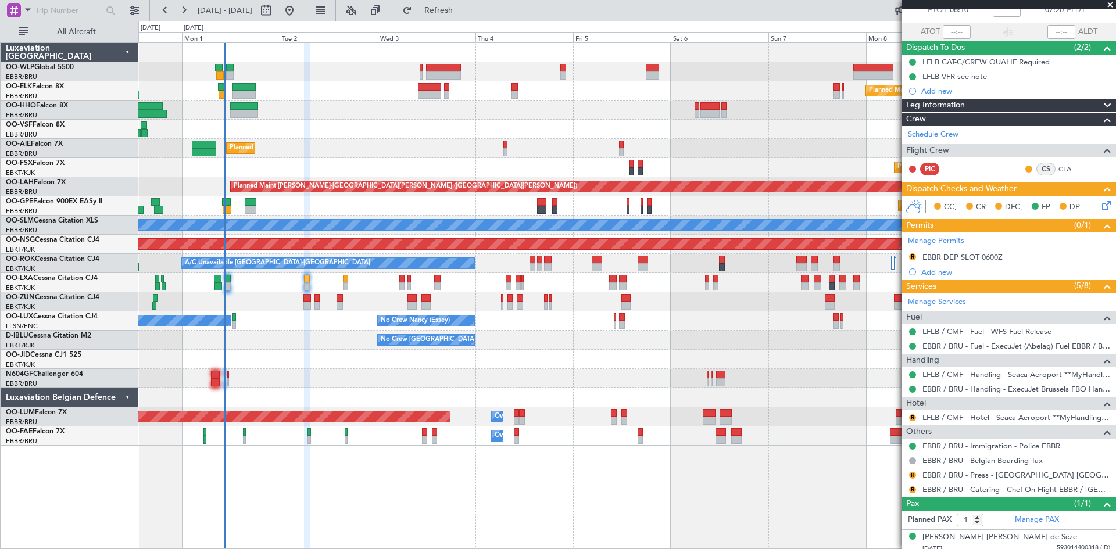
scroll to position [79, 0]
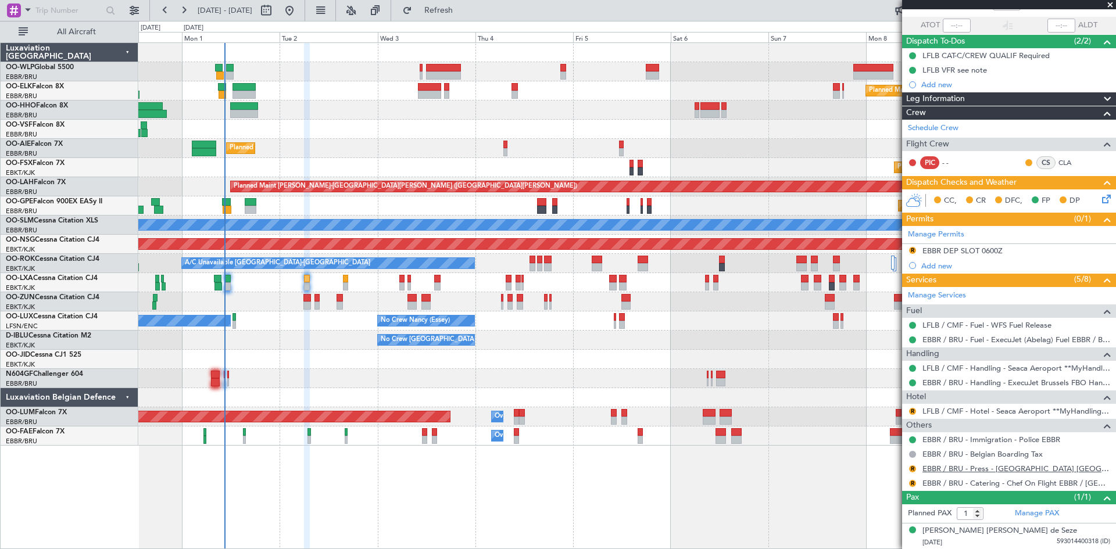
click at [990, 469] on link "EBBR / BRU - Press - [GEOGRAPHIC_DATA] [GEOGRAPHIC_DATA] EBBR / [GEOGRAPHIC_DAT…" at bounding box center [1016, 469] width 188 height 10
click at [1013, 484] on link "EBBR / BRU - Catering - Chef On Flight EBBR / [GEOGRAPHIC_DATA]" at bounding box center [1016, 483] width 188 height 10
click at [223, 286] on div "Planned Maint [GEOGRAPHIC_DATA] ([GEOGRAPHIC_DATA] National) Planned Maint [GEO…" at bounding box center [626, 282] width 977 height 19
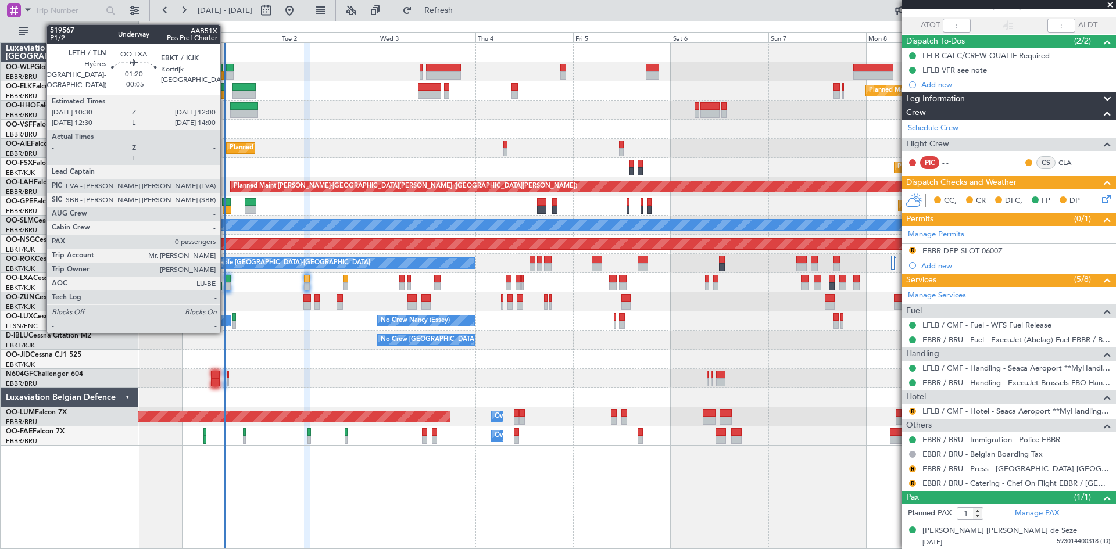
click at [225, 277] on div at bounding box center [227, 279] width 6 height 8
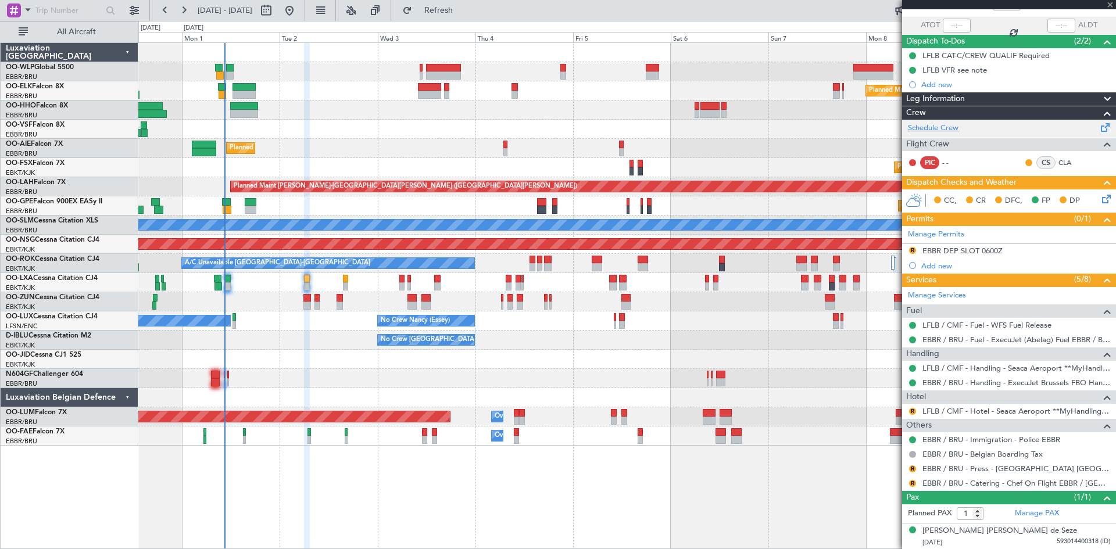
type input "-00:05"
type input "0"
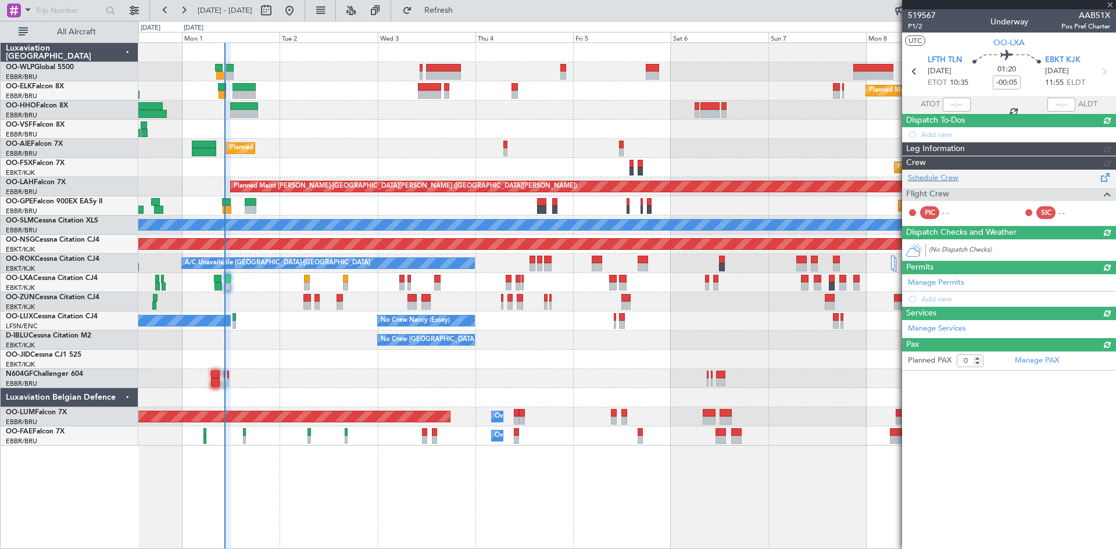
scroll to position [0, 0]
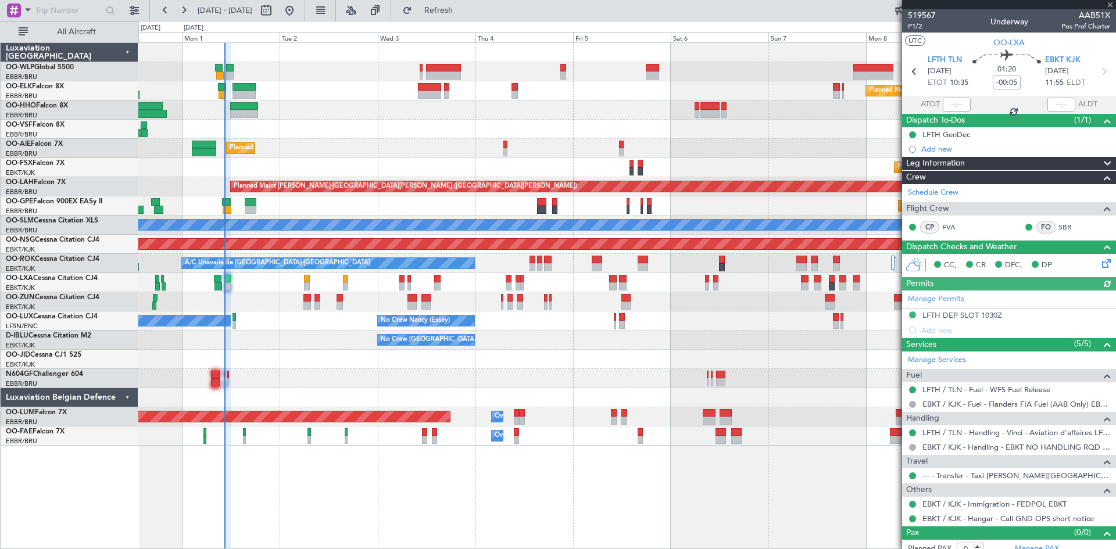
click at [949, 105] on div at bounding box center [956, 105] width 28 height 14
click at [949, 105] on input "text" at bounding box center [956, 105] width 28 height 14
click at [820, 153] on div "Planned Maint [GEOGRAPHIC_DATA] ([GEOGRAPHIC_DATA])" at bounding box center [626, 148] width 977 height 19
type input "10:23"
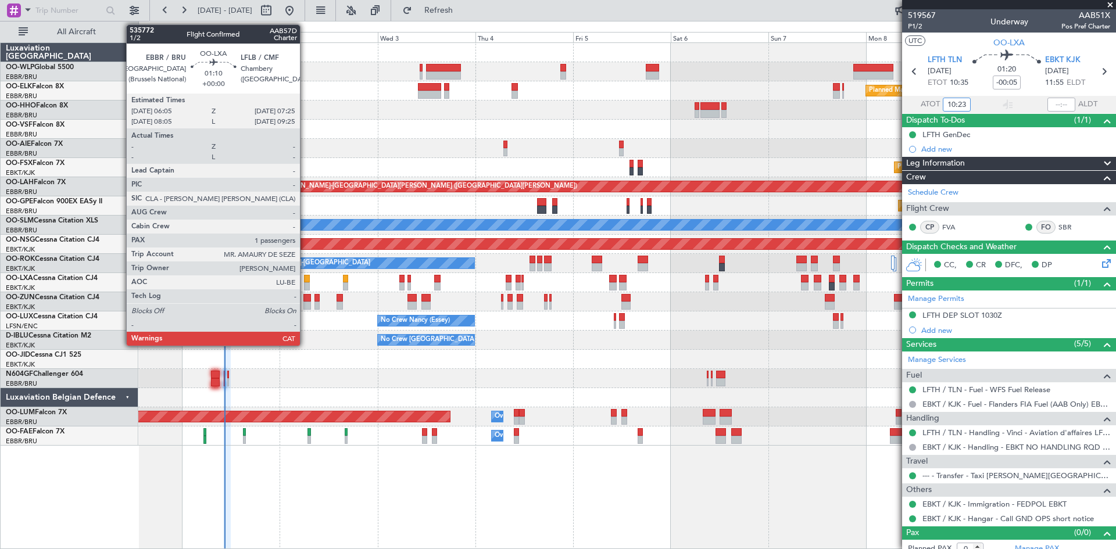
click at [305, 284] on div at bounding box center [307, 286] width 6 height 8
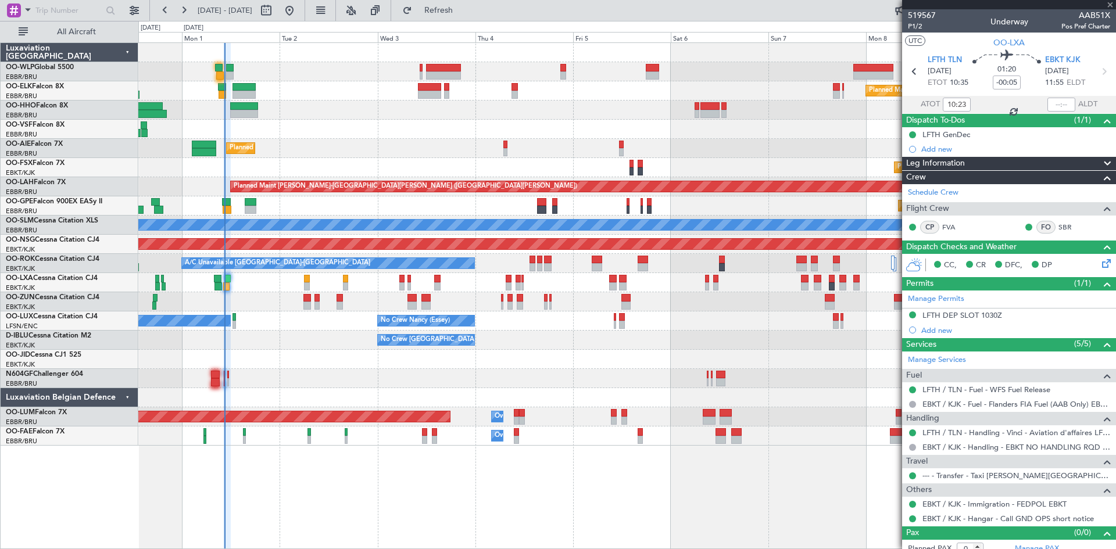
type input "1"
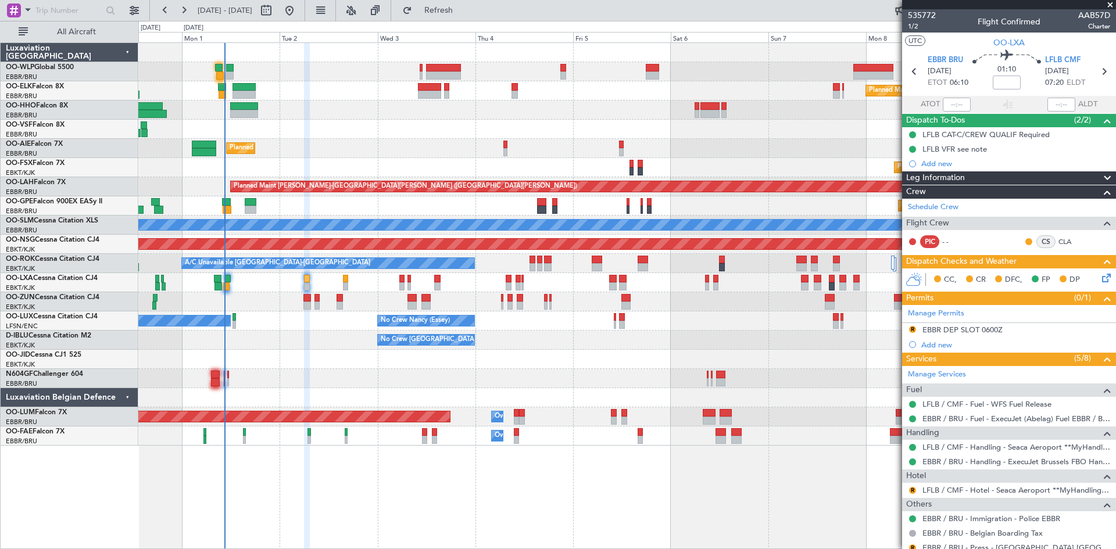
click at [1099, 277] on icon at bounding box center [1103, 275] width 9 height 9
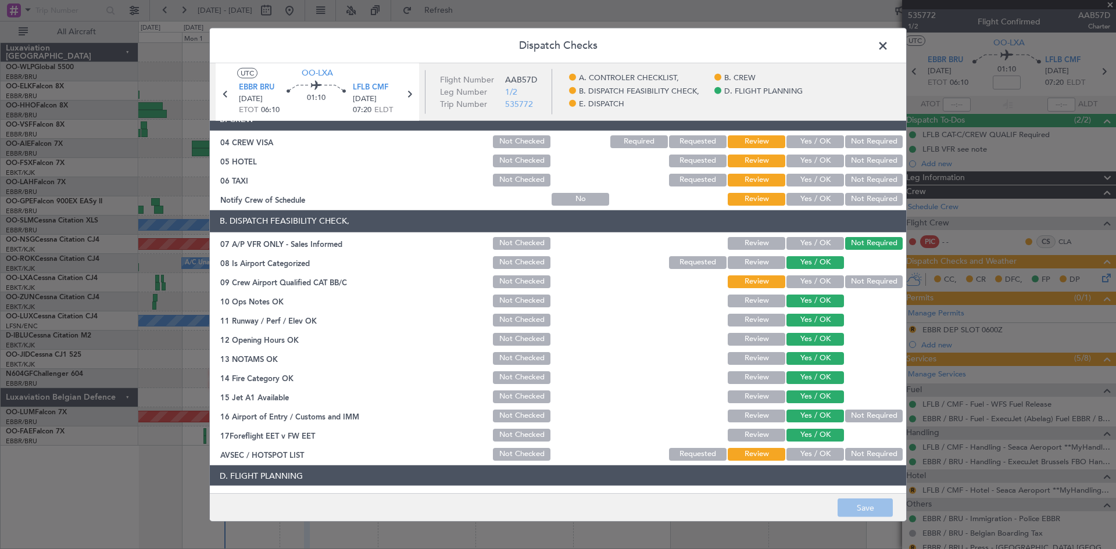
scroll to position [220, 0]
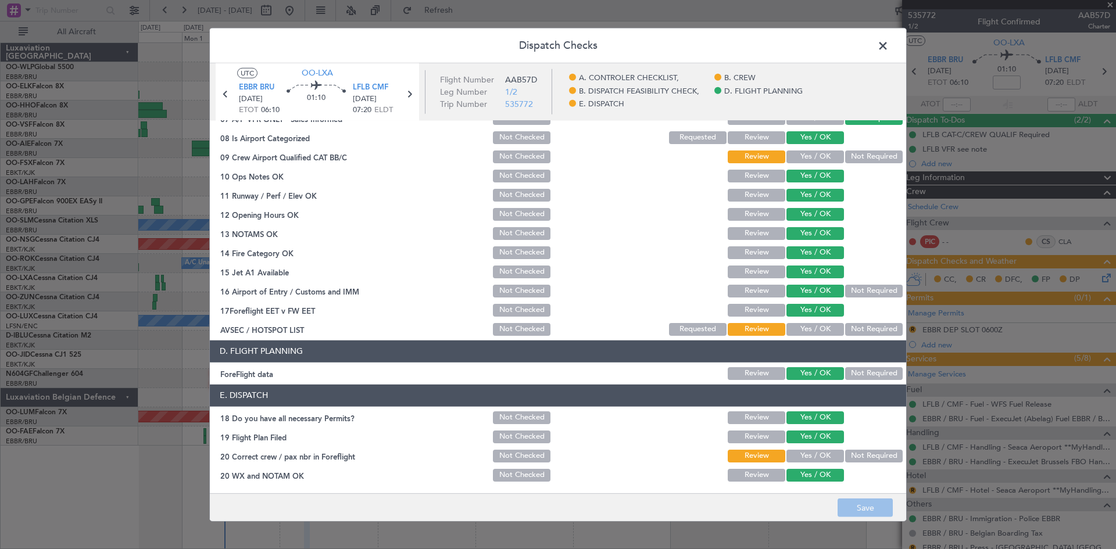
click at [888, 48] on span at bounding box center [888, 48] width 0 height 23
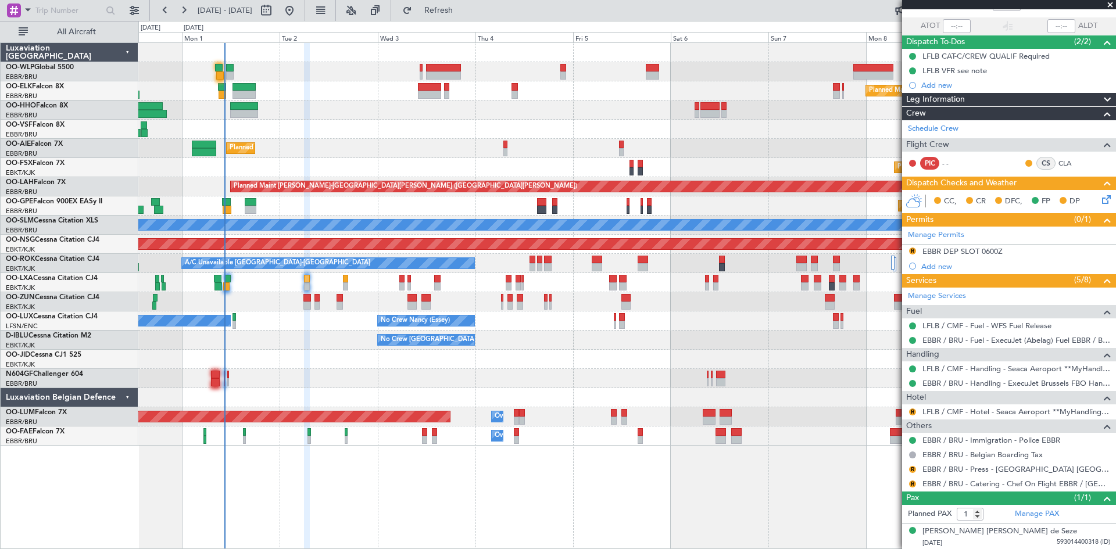
scroll to position [79, 0]
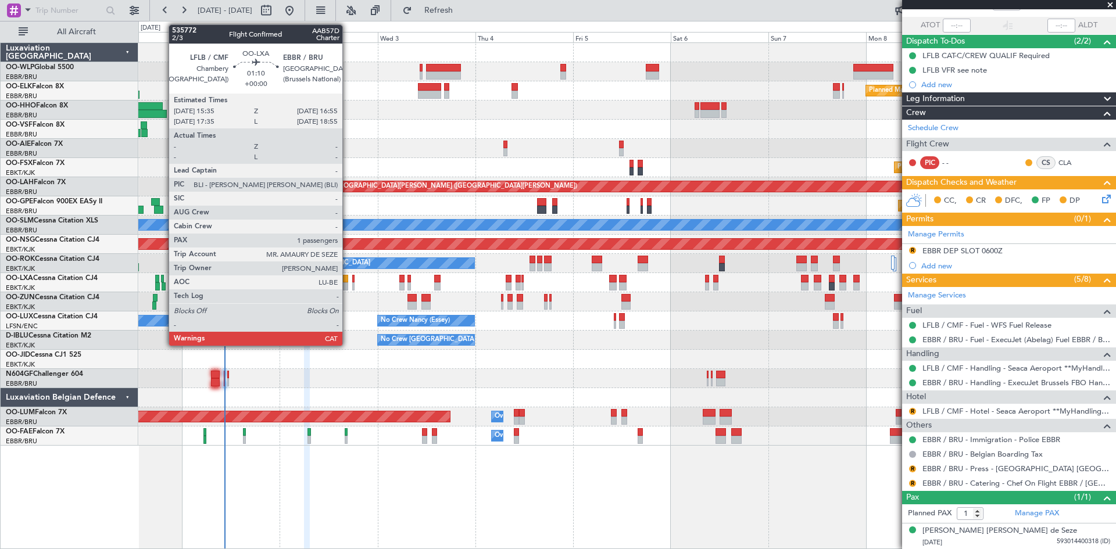
click at [347, 286] on div at bounding box center [346, 286] width 6 height 8
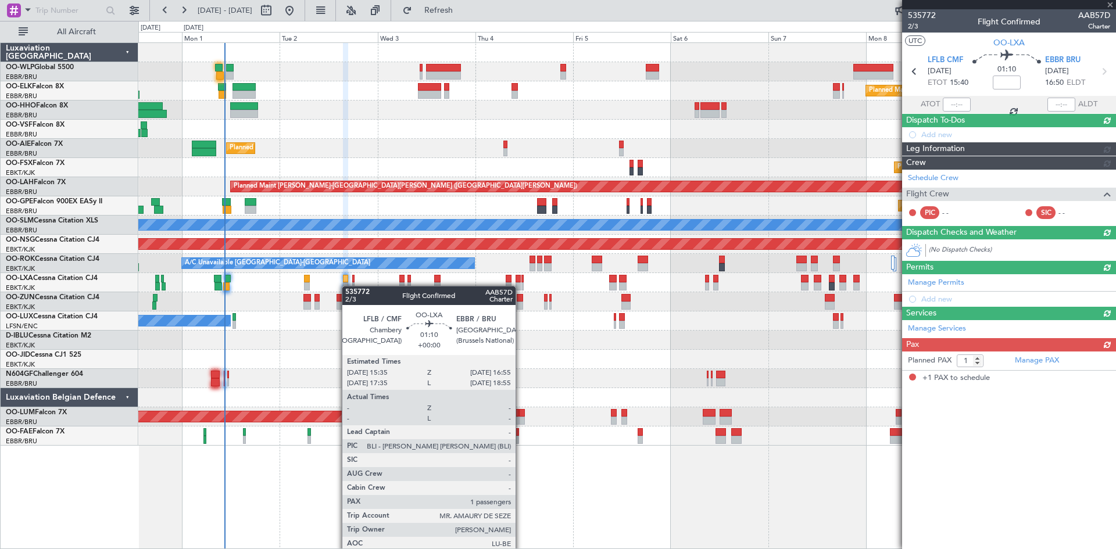
scroll to position [0, 0]
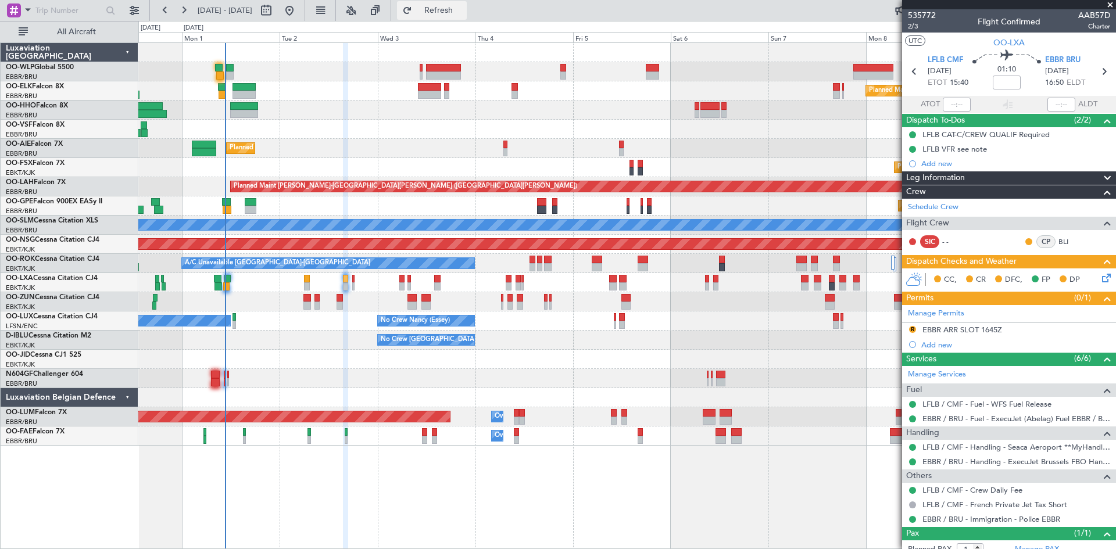
click at [452, 6] on button "Refresh" at bounding box center [432, 10] width 70 height 19
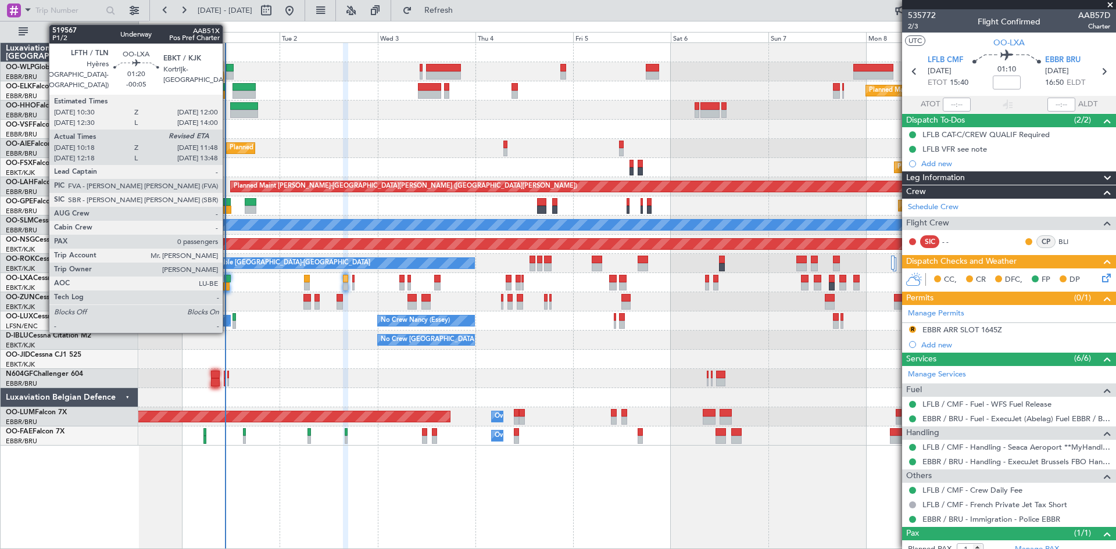
click at [227, 279] on div at bounding box center [227, 279] width 6 height 8
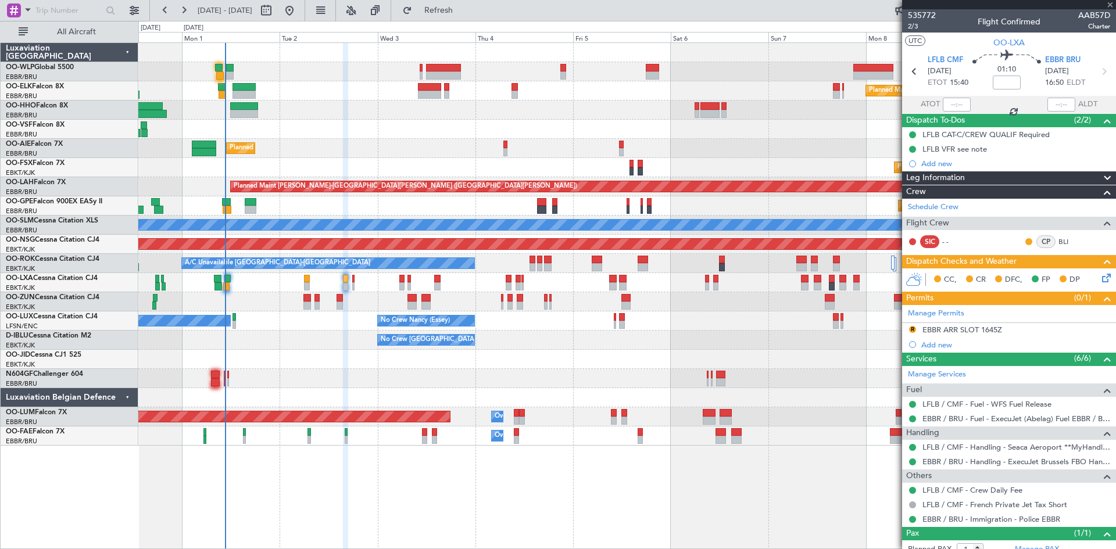
type input "-00:05"
type input "10:23"
type input "0"
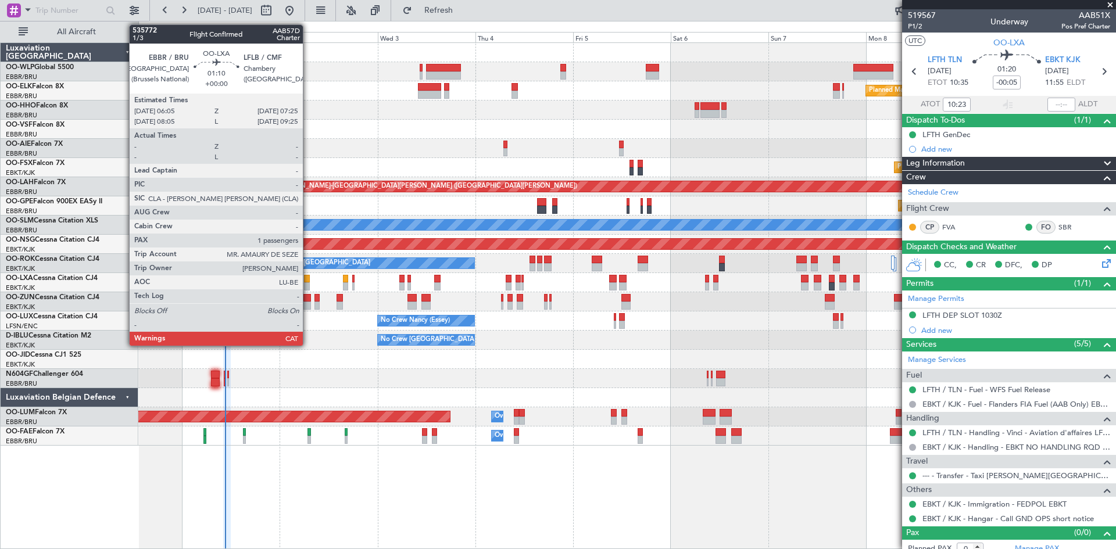
click at [308, 278] on div at bounding box center [307, 279] width 6 height 8
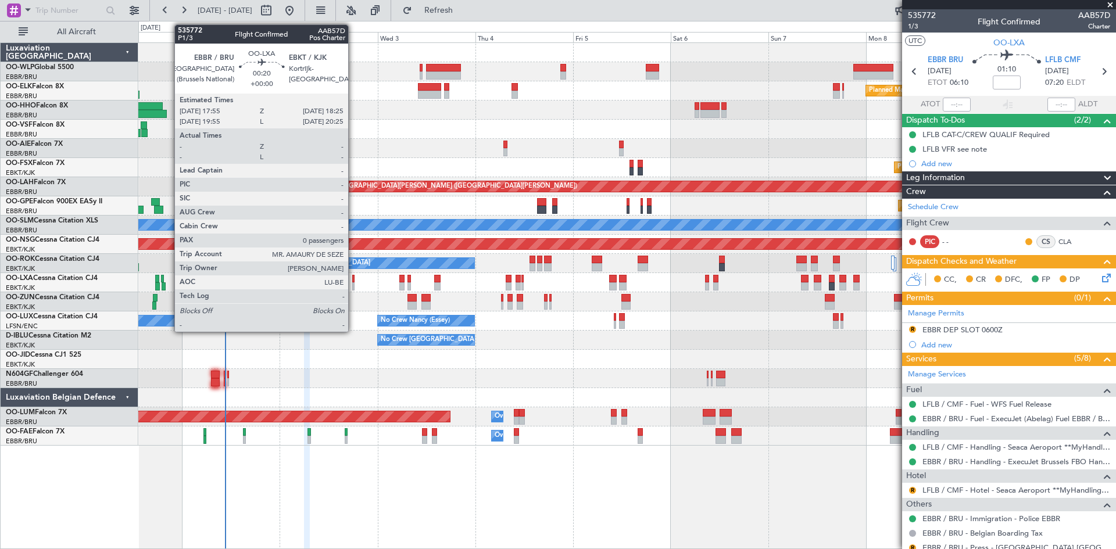
click at [353, 277] on div at bounding box center [353, 279] width 2 height 8
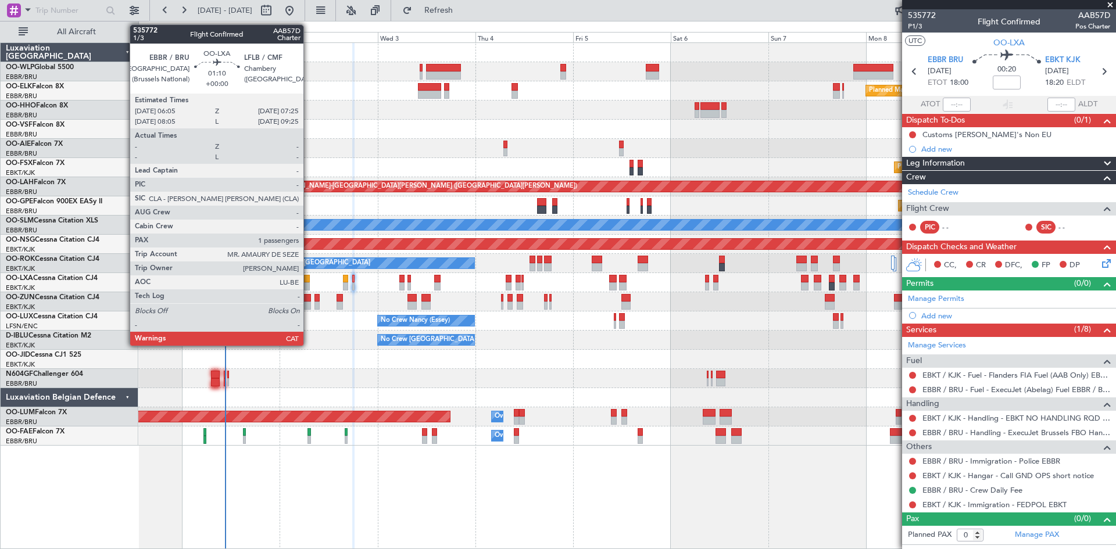
click at [309, 281] on div at bounding box center [307, 279] width 6 height 8
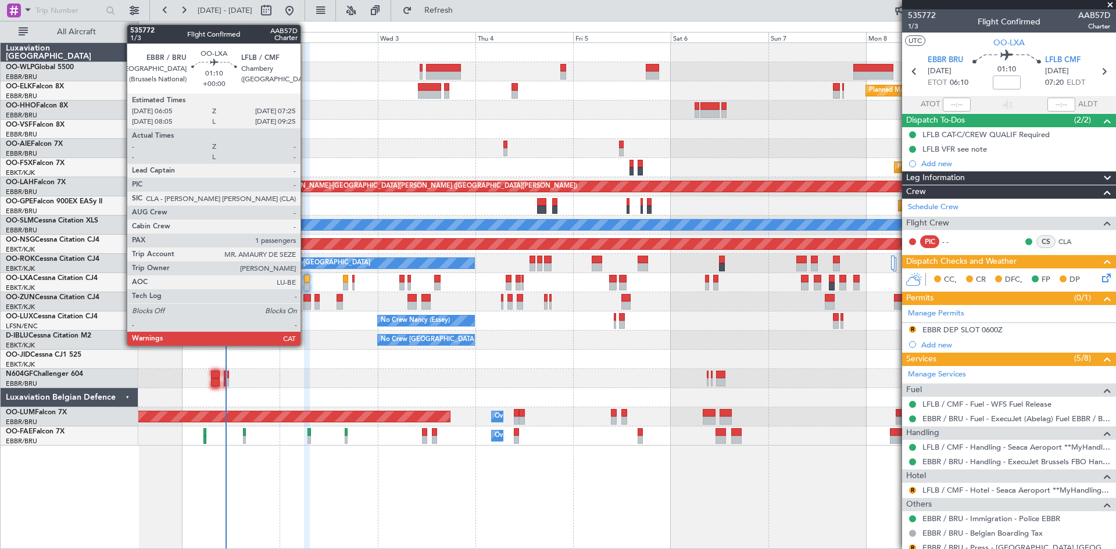
click at [306, 278] on div at bounding box center [307, 279] width 6 height 8
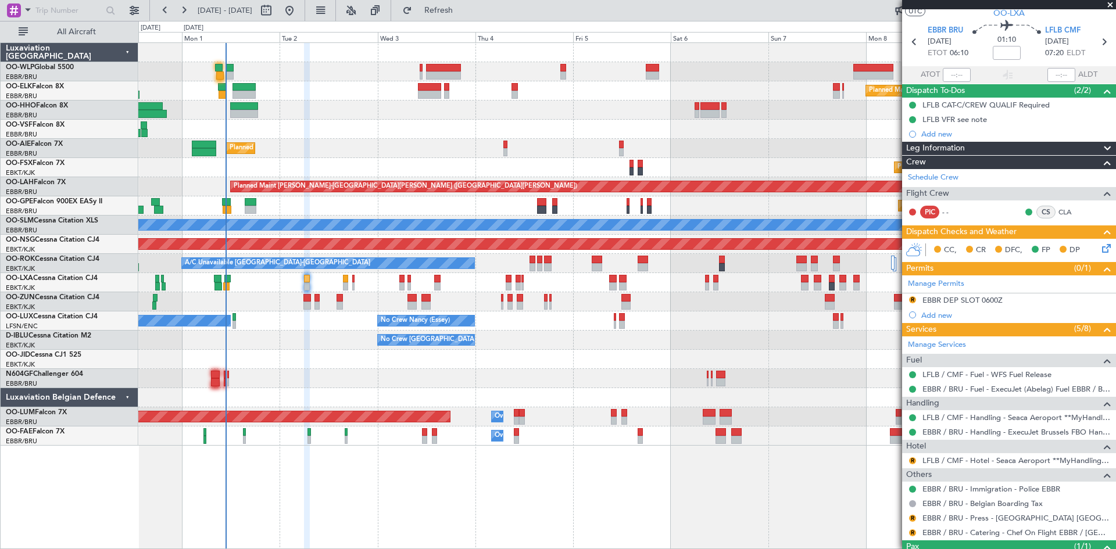
scroll to position [35, 0]
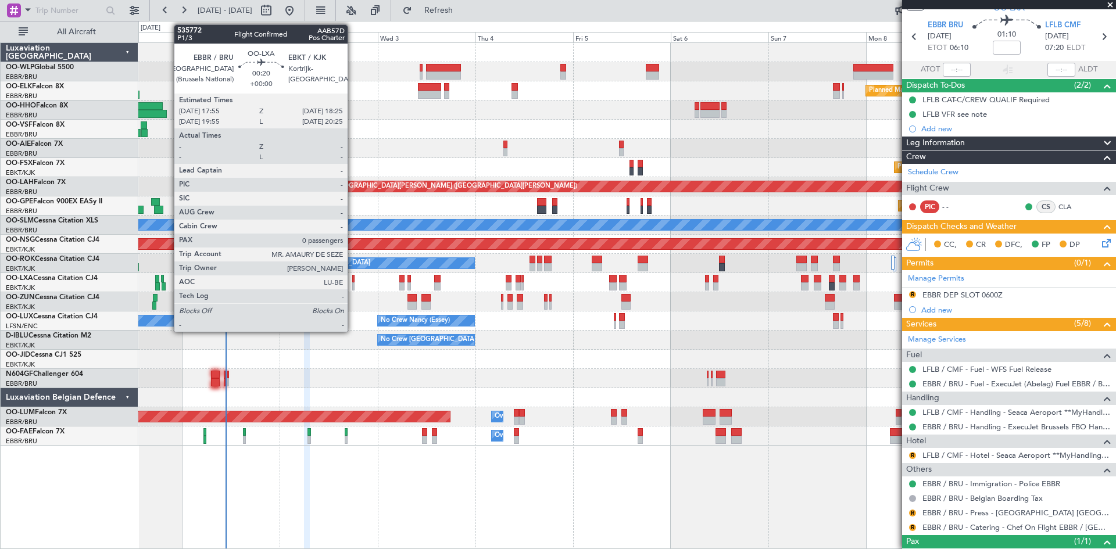
click at [353, 285] on div at bounding box center [353, 286] width 2 height 8
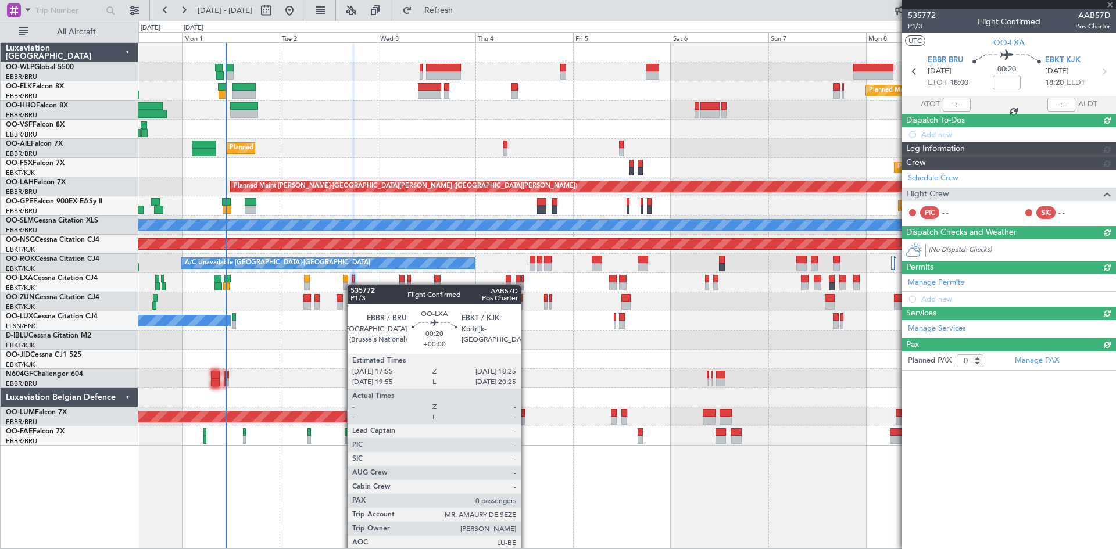
scroll to position [0, 0]
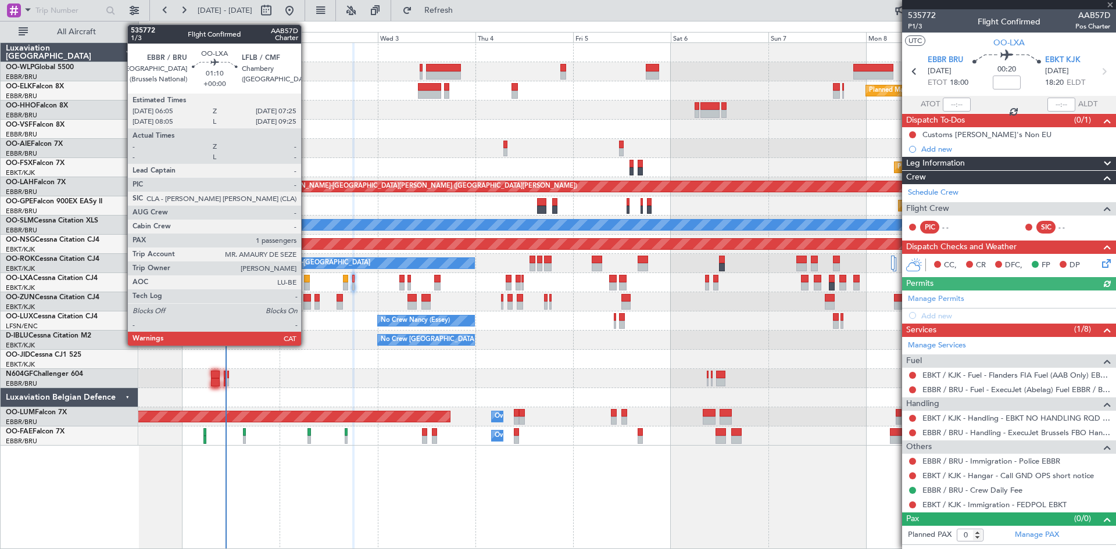
click at [306, 284] on div at bounding box center [307, 286] width 6 height 8
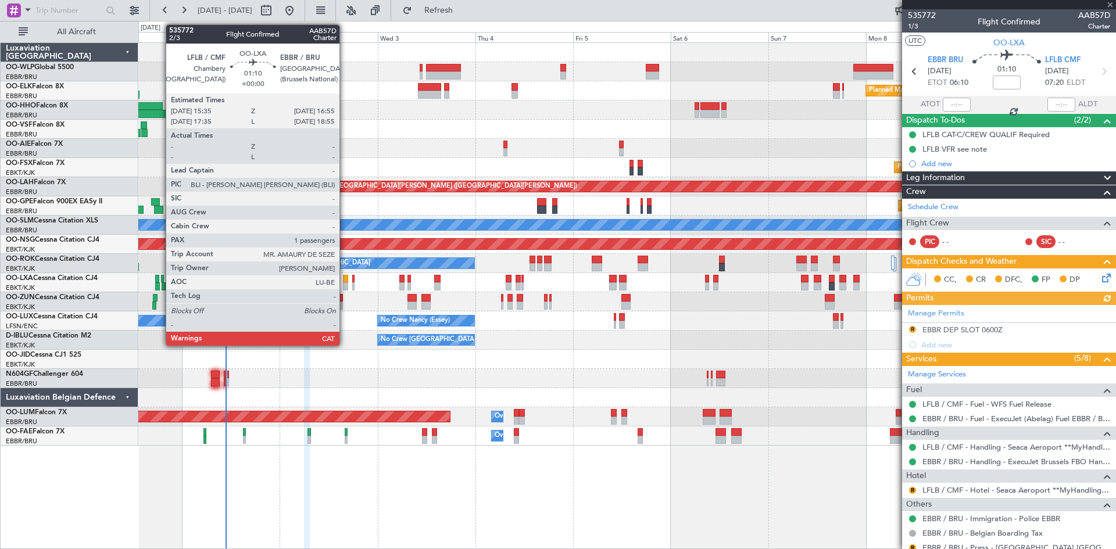
click at [345, 290] on div at bounding box center [346, 286] width 6 height 8
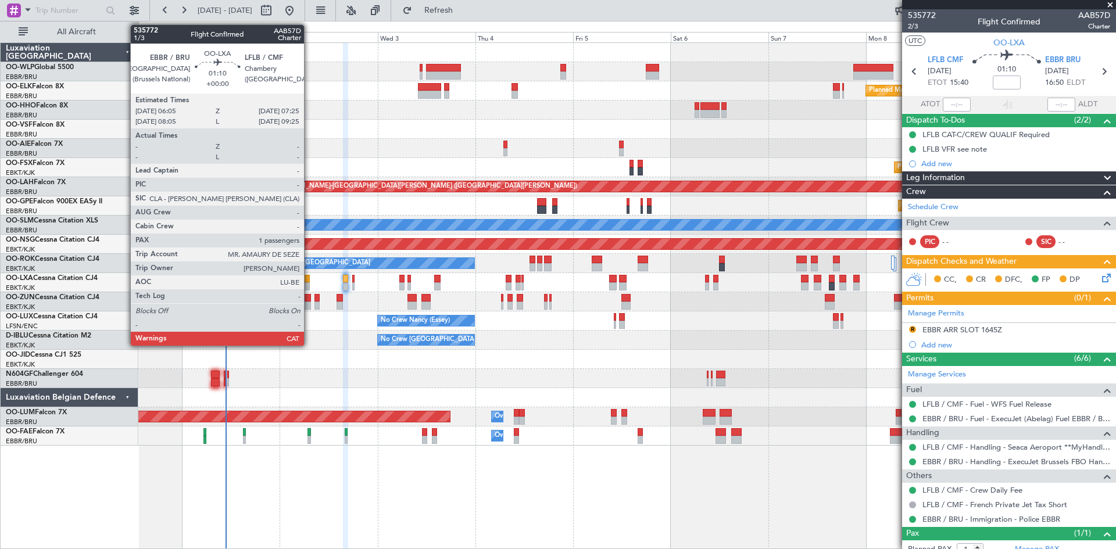
click at [309, 280] on div at bounding box center [307, 279] width 6 height 8
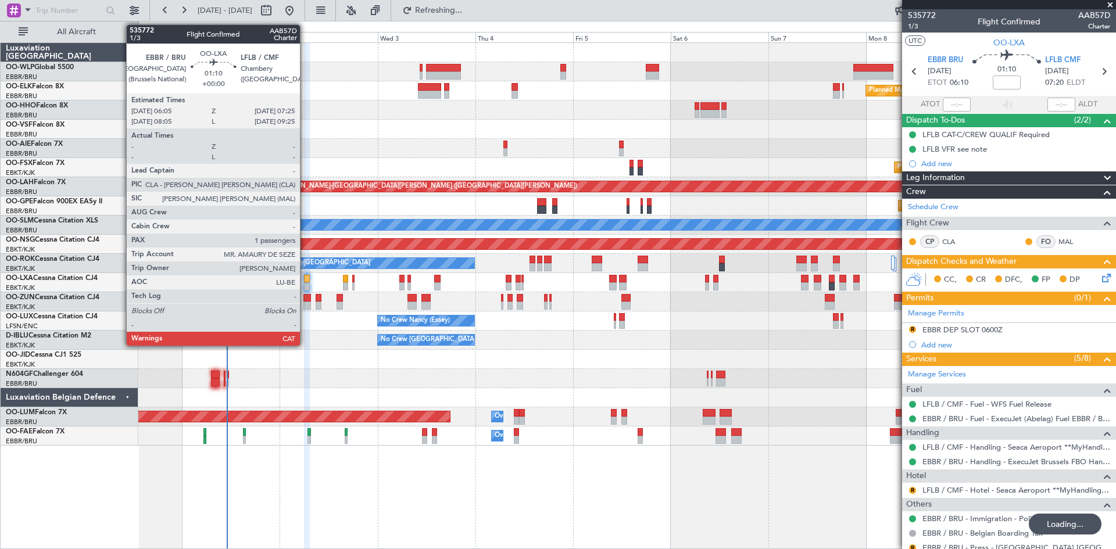
click at [305, 283] on div at bounding box center [307, 286] width 6 height 8
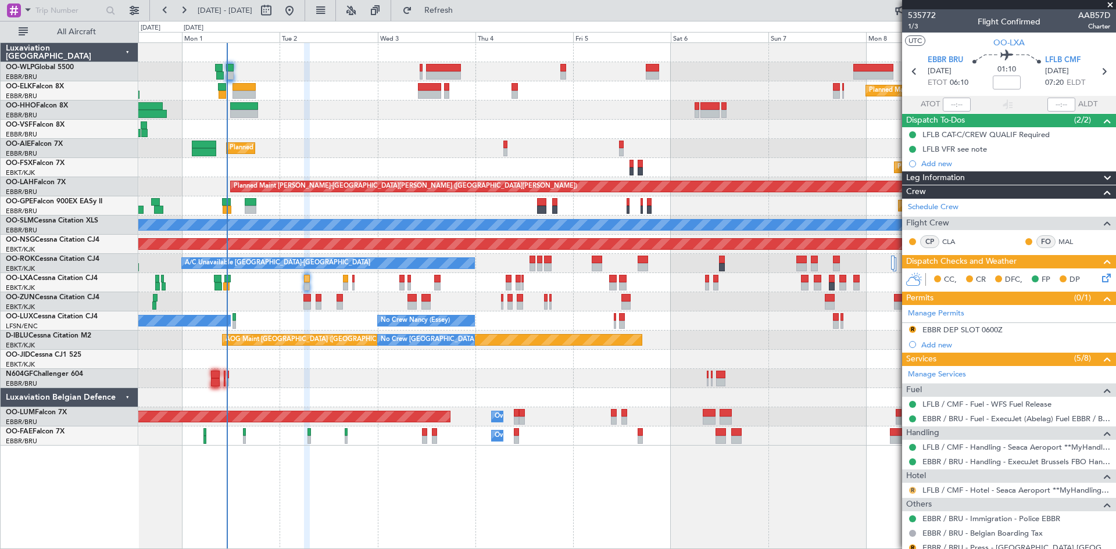
click at [909, 490] on button "R" at bounding box center [912, 490] width 7 height 7
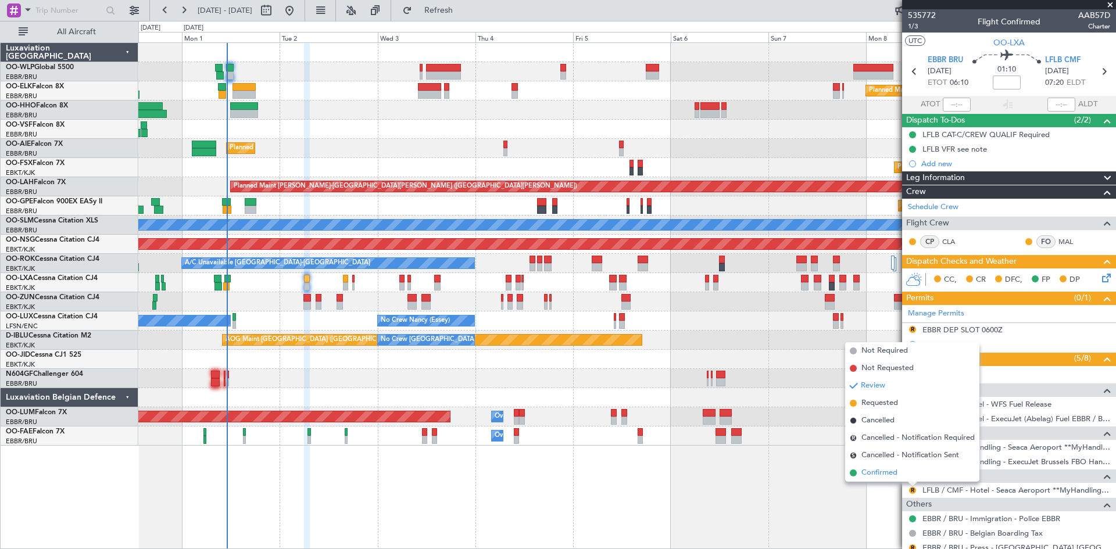
click at [909, 478] on li "Confirmed" at bounding box center [912, 472] width 134 height 17
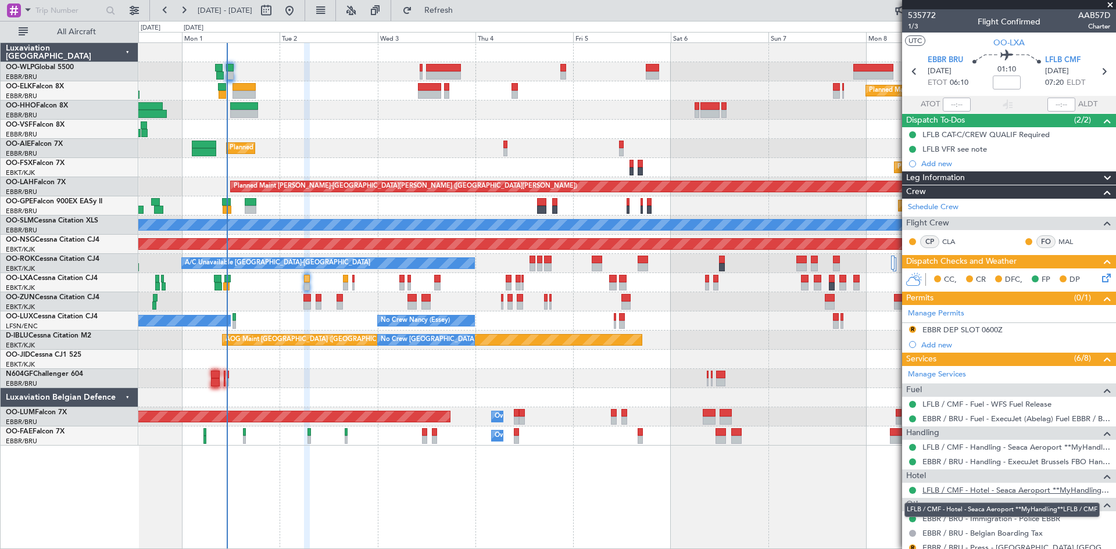
click at [1033, 489] on link "LFLB / CMF - Hotel - Seaca Aeroport **MyHandling**LFLB / CMF" at bounding box center [1016, 490] width 188 height 10
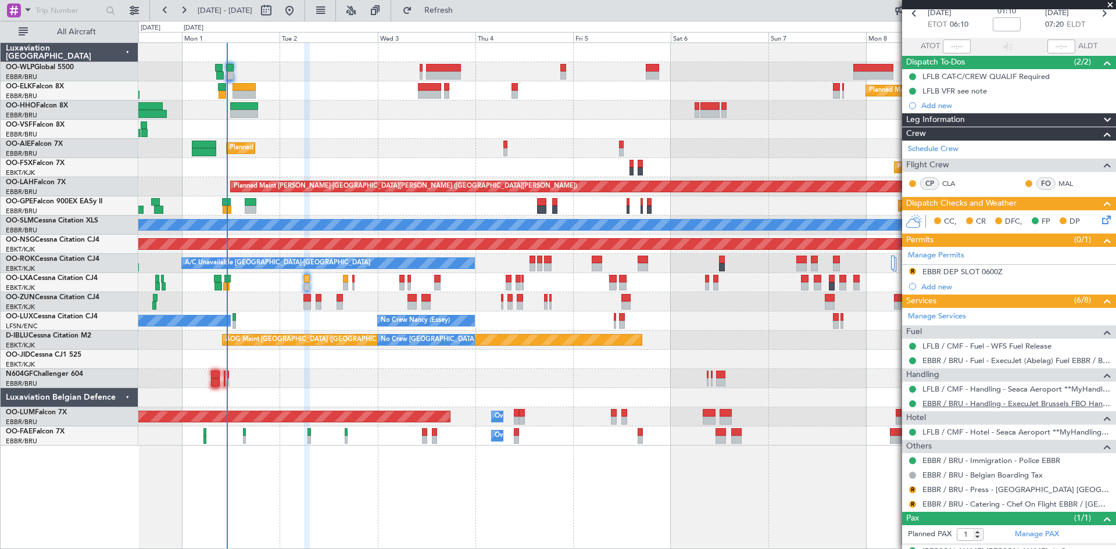
click at [1059, 402] on link "EBBR / BRU - Handling - ExecuJet Brussels FBO Handling Abelag" at bounding box center [1016, 404] width 188 height 10
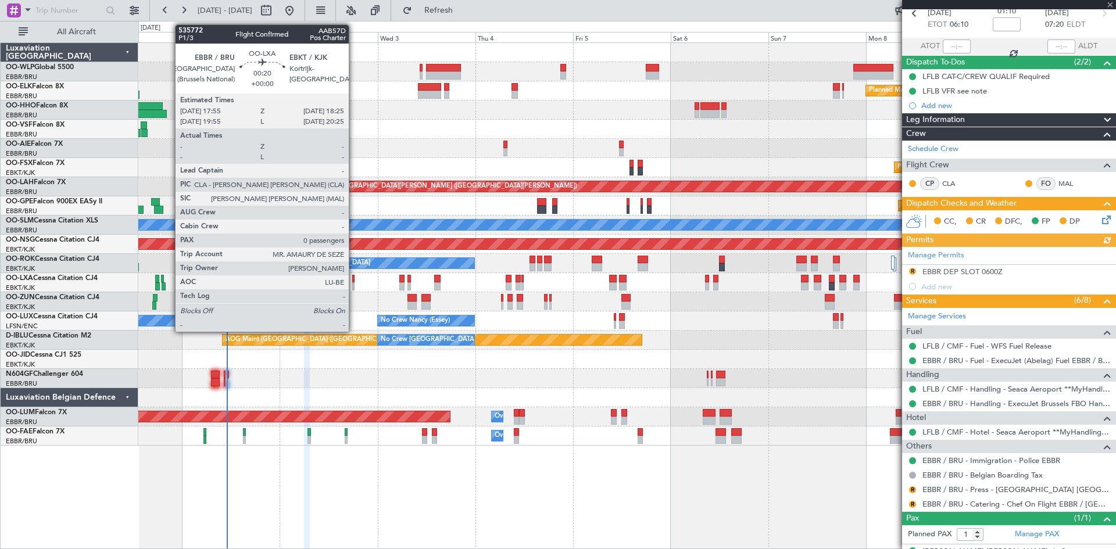
click at [354, 285] on div at bounding box center [353, 286] width 2 height 8
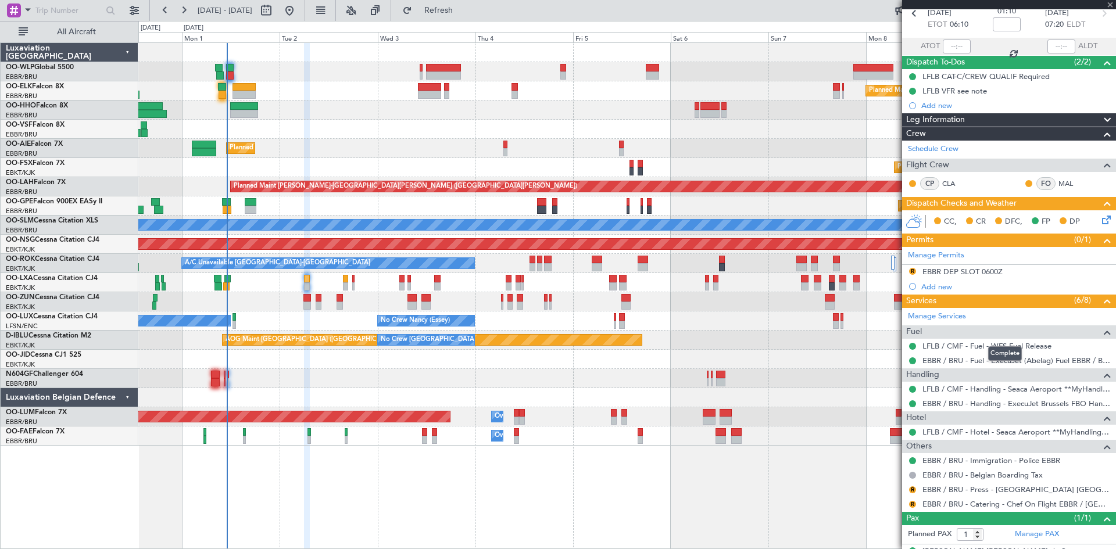
type input "0"
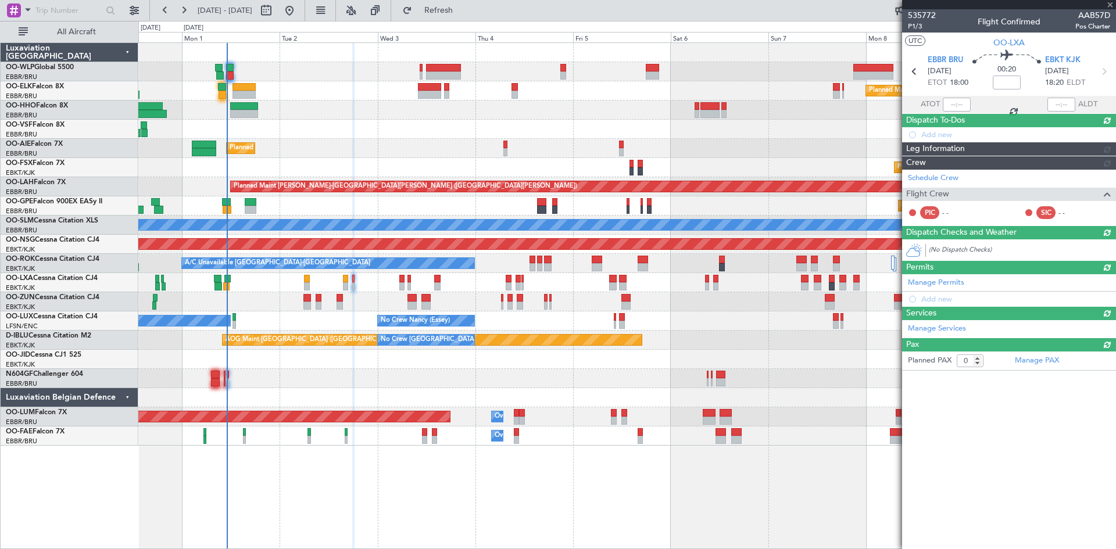
scroll to position [0, 0]
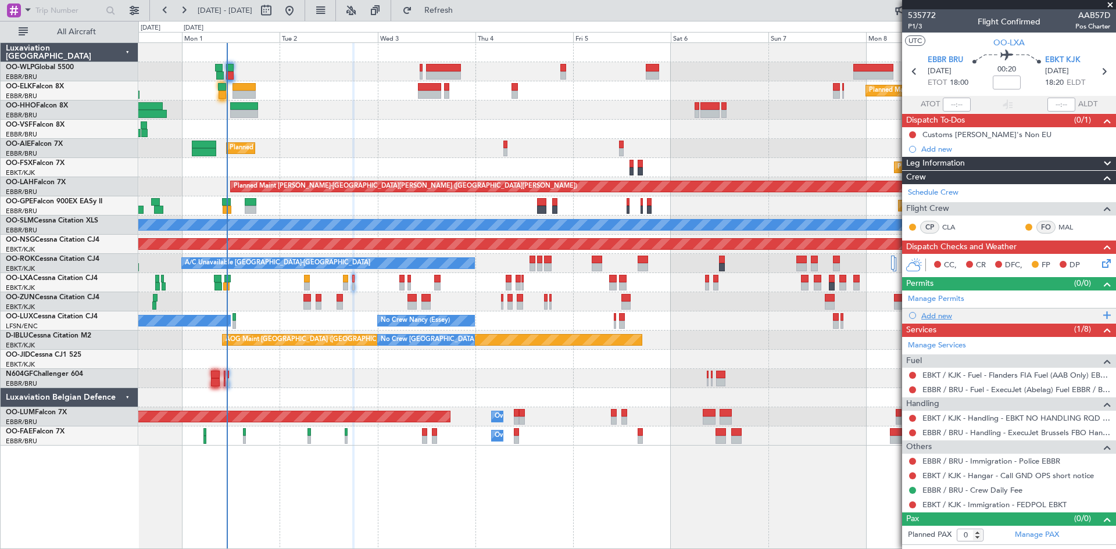
click at [931, 315] on div "Add new" at bounding box center [1010, 316] width 178 height 10
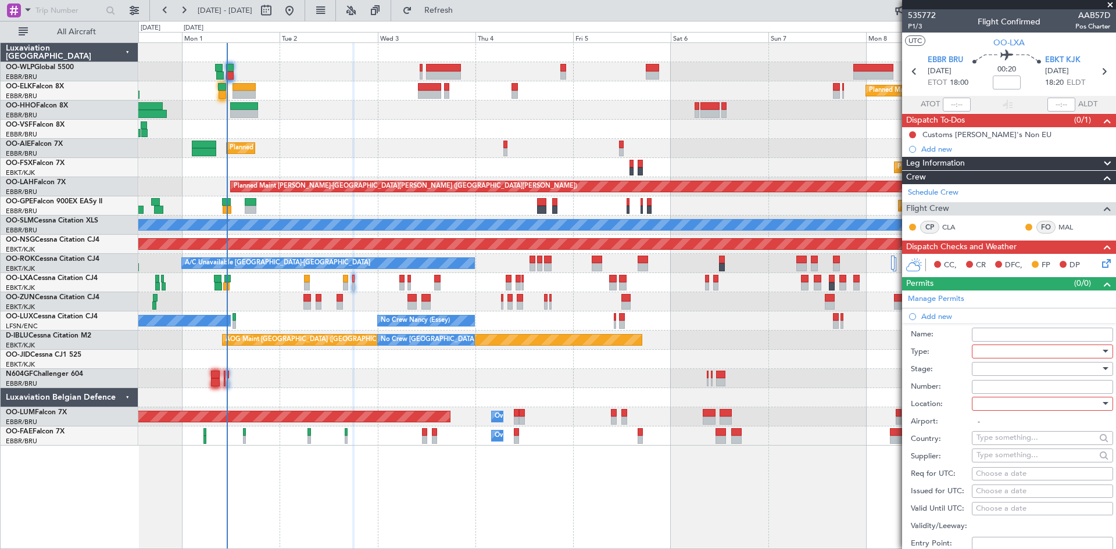
click at [1040, 353] on div at bounding box center [1038, 351] width 124 height 17
click at [1003, 464] on span "Slot" at bounding box center [1038, 461] width 122 height 17
click at [1042, 373] on div at bounding box center [1038, 368] width 124 height 17
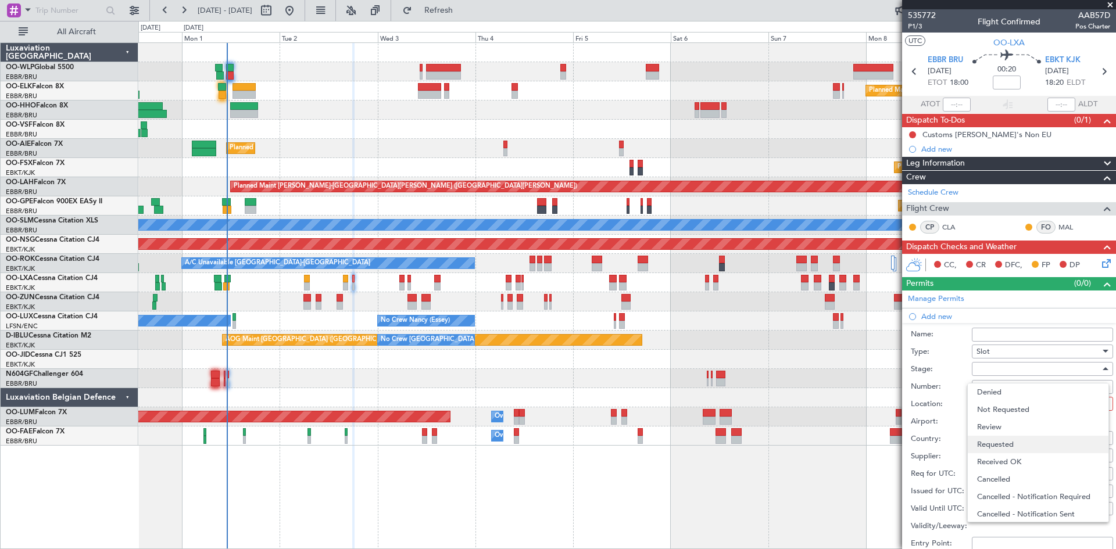
click at [1006, 450] on span "Requested" at bounding box center [1038, 444] width 122 height 17
click at [1006, 406] on div at bounding box center [1038, 403] width 124 height 17
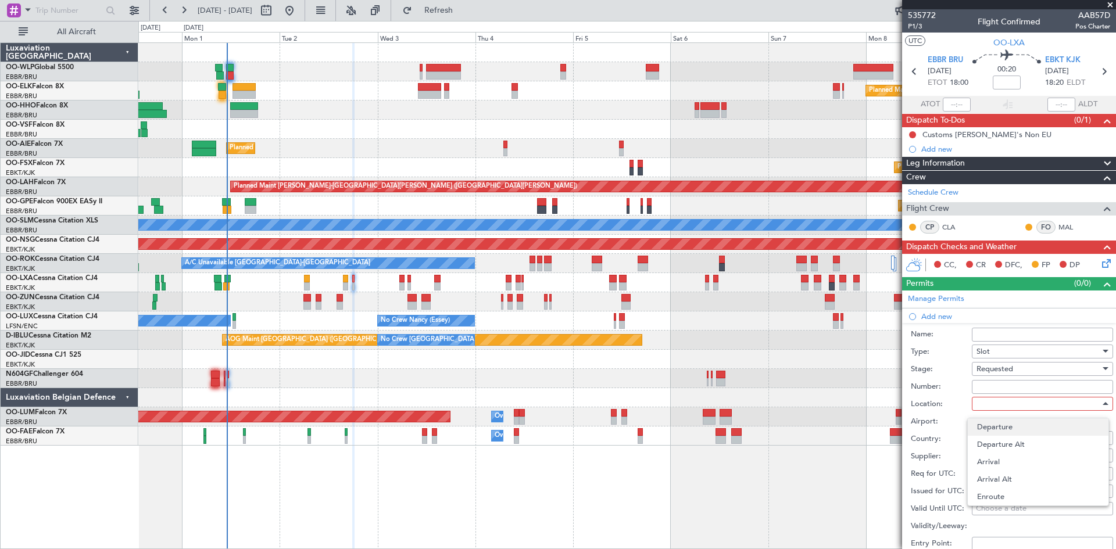
click at [998, 432] on span "Departure" at bounding box center [1038, 426] width 122 height 17
type input "EBBR / BRU"
click at [999, 479] on div "Choose a date" at bounding box center [1042, 474] width 133 height 12
select select "9"
select select "2025"
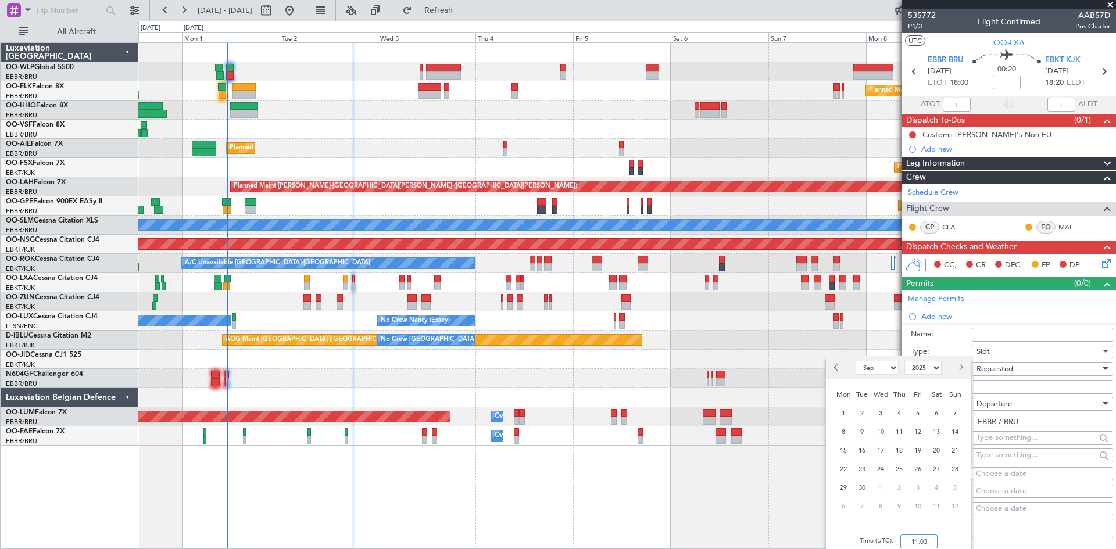
click at [919, 543] on input "11:03" at bounding box center [918, 542] width 37 height 14
type input "17:55"
click at [1046, 493] on div "Choose a date" at bounding box center [1042, 492] width 133 height 12
select select "9"
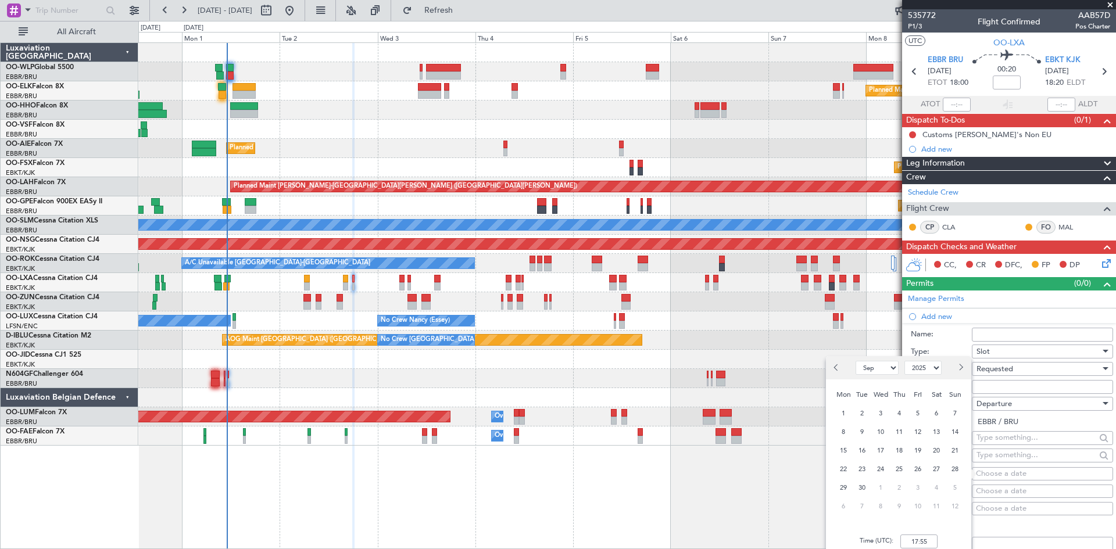
select select "2025"
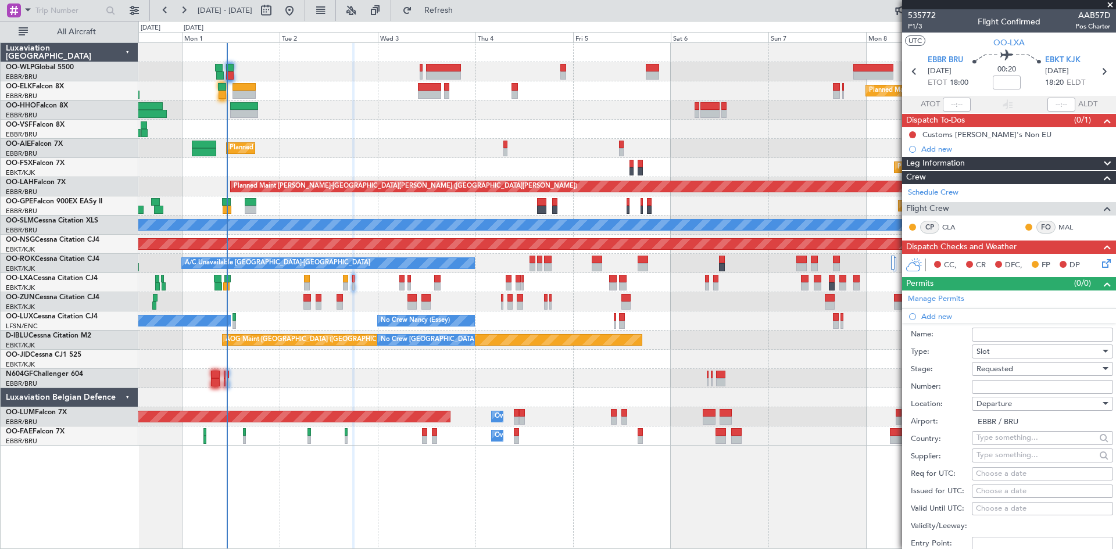
click at [950, 364] on label "Stage:" at bounding box center [940, 370] width 61 height 12
click at [994, 472] on div "Choose a date" at bounding box center [1042, 474] width 133 height 12
select select "9"
select select "2025"
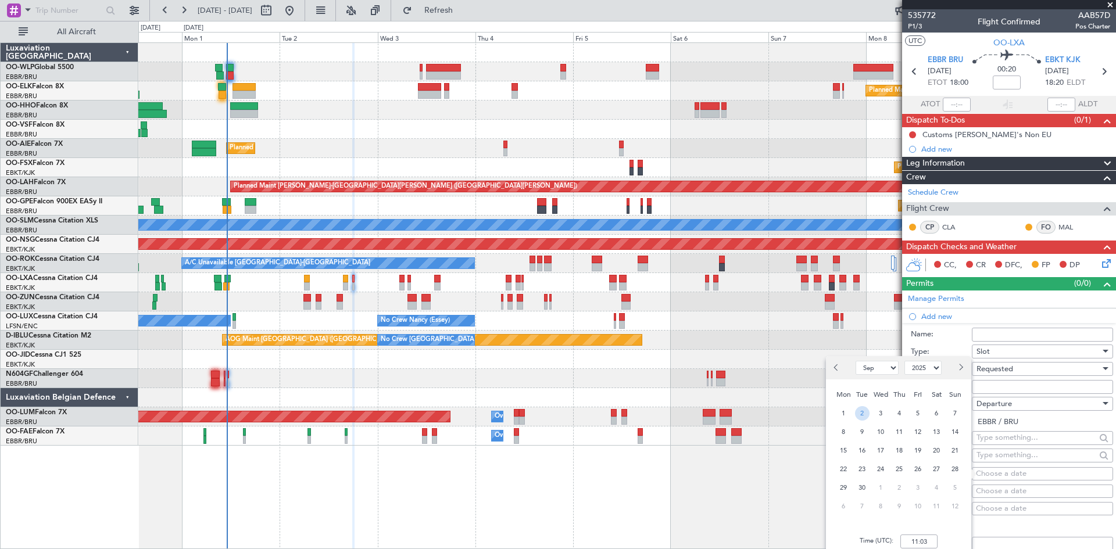
click at [860, 415] on span "2" at bounding box center [862, 413] width 15 height 15
click at [913, 540] on input "00:00" at bounding box center [918, 542] width 37 height 14
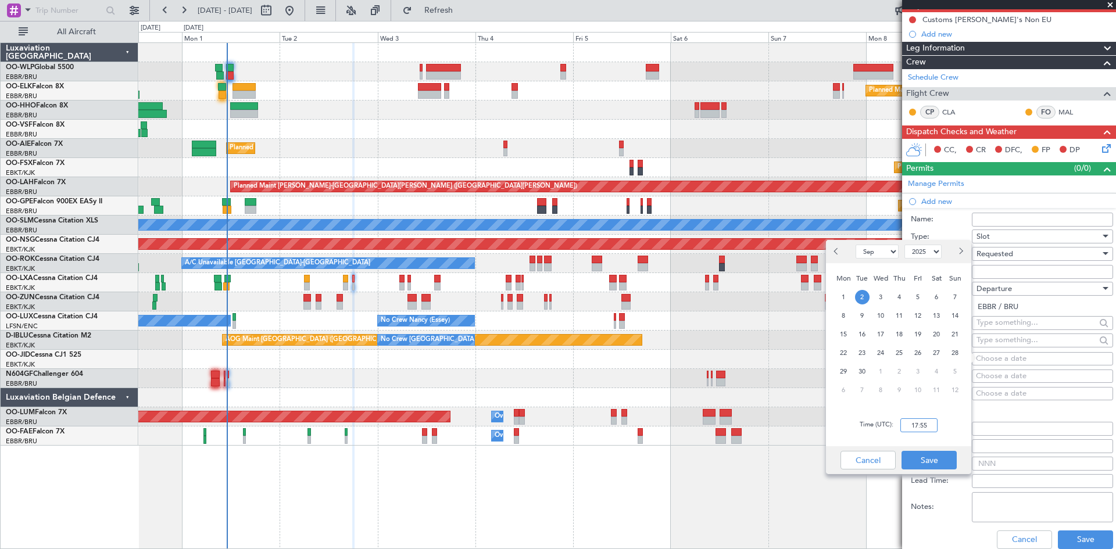
scroll to position [116, 0]
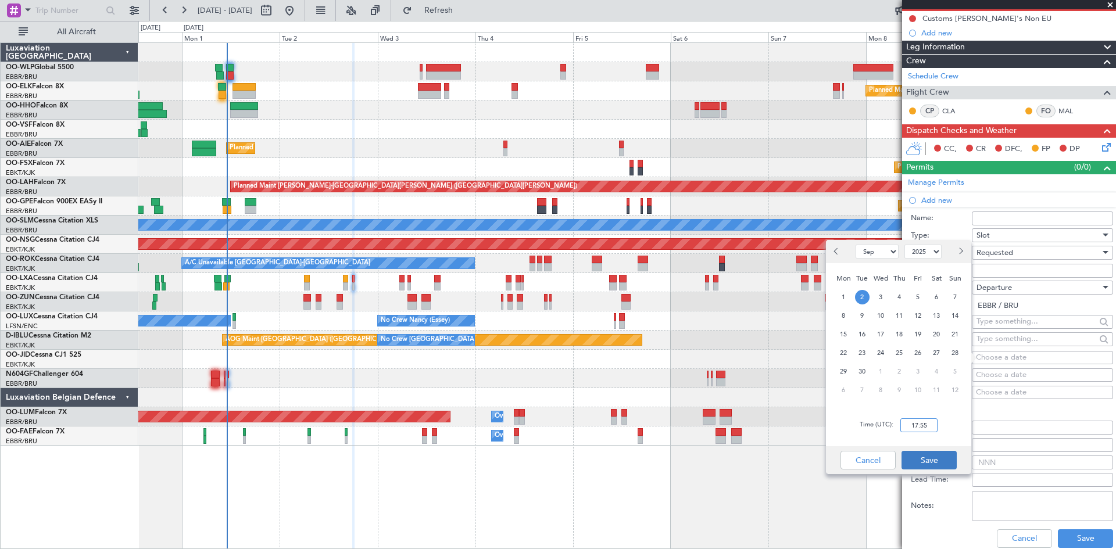
type input "17:55"
click at [937, 466] on button "Save" at bounding box center [928, 460] width 55 height 19
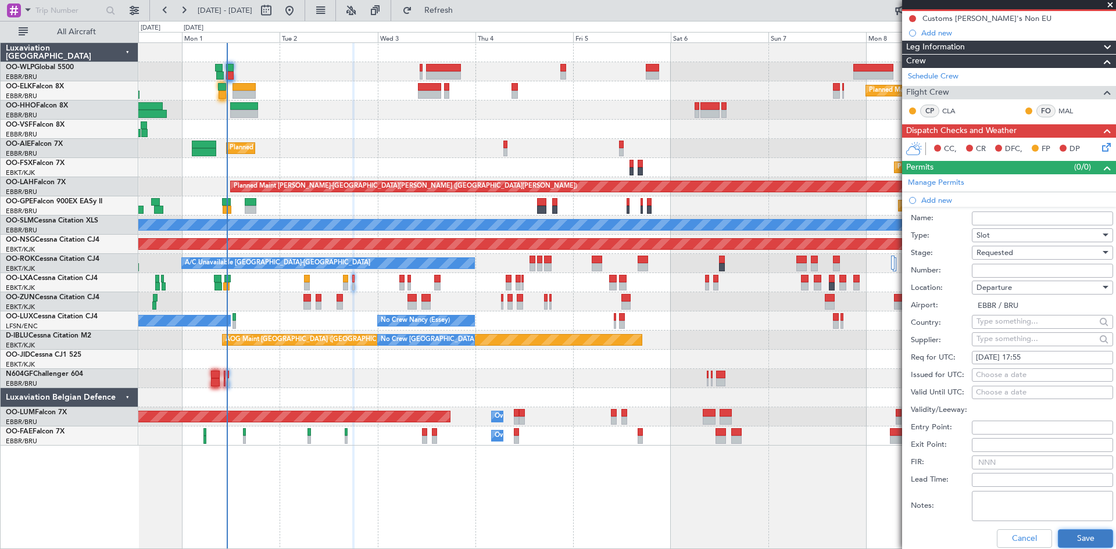
click at [1088, 539] on button "Save" at bounding box center [1084, 538] width 55 height 19
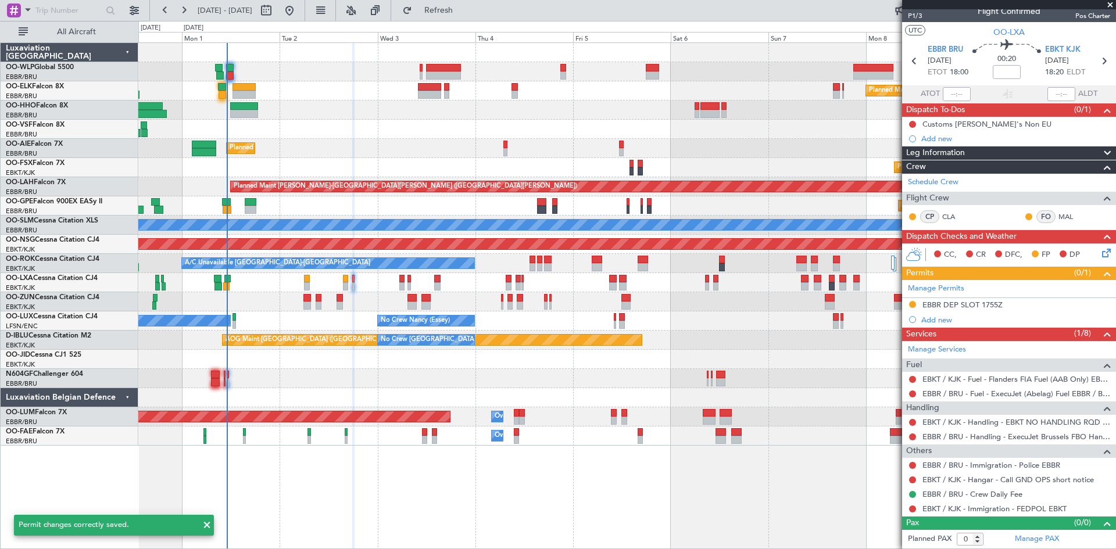
scroll to position [10, 0]
click at [1099, 254] on icon at bounding box center [1103, 251] width 9 height 9
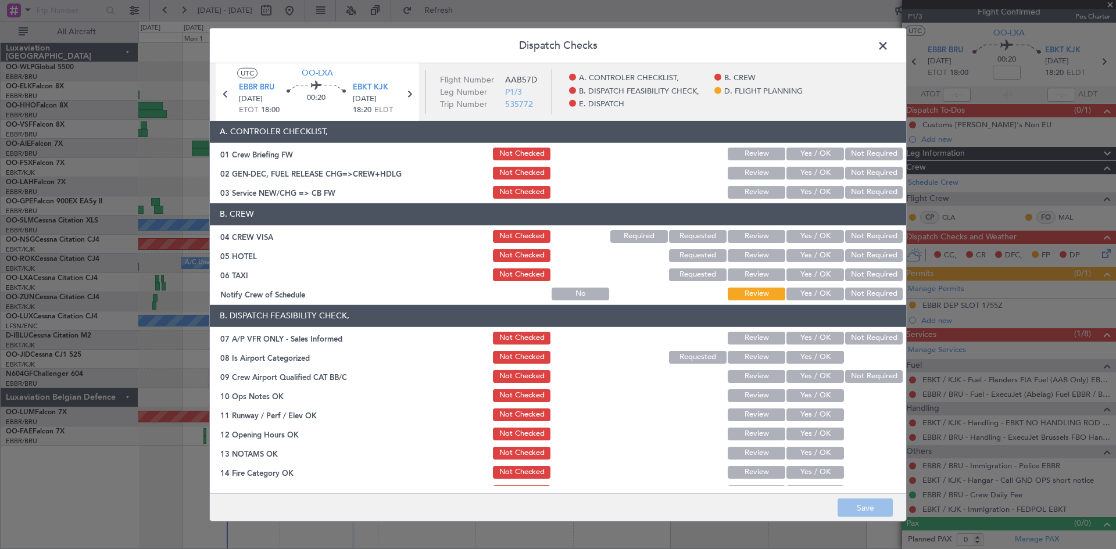
click at [805, 190] on button "Yes / OK" at bounding box center [815, 192] width 58 height 13
click at [811, 238] on button "Yes / OK" at bounding box center [815, 236] width 58 height 13
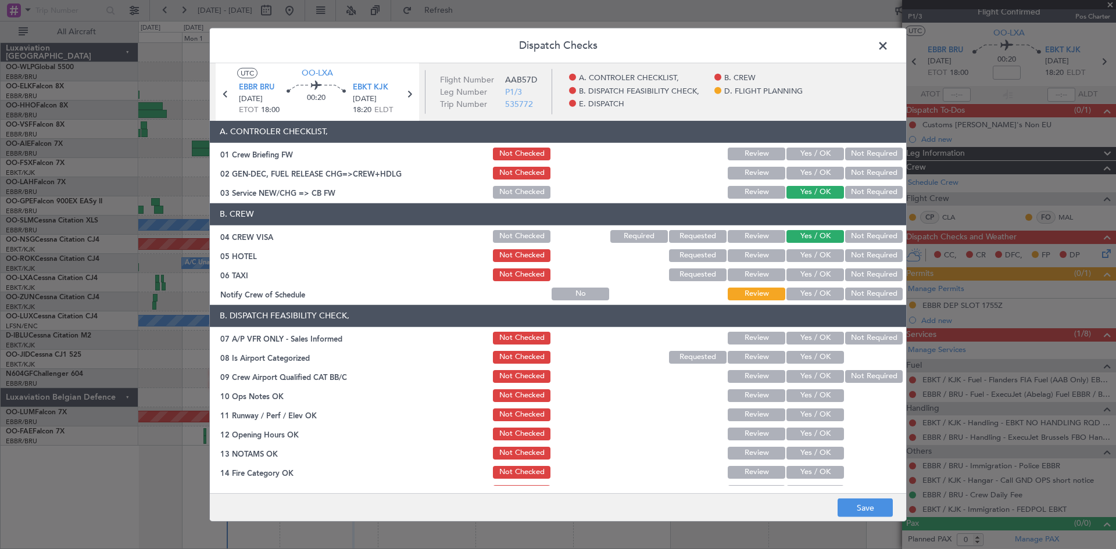
click at [866, 262] on div "Not Required" at bounding box center [872, 256] width 59 height 16
click at [872, 258] on button "Not Required" at bounding box center [874, 255] width 58 height 13
click at [869, 274] on button "Not Required" at bounding box center [874, 274] width 58 height 13
click at [812, 299] on button "Yes / OK" at bounding box center [815, 294] width 58 height 13
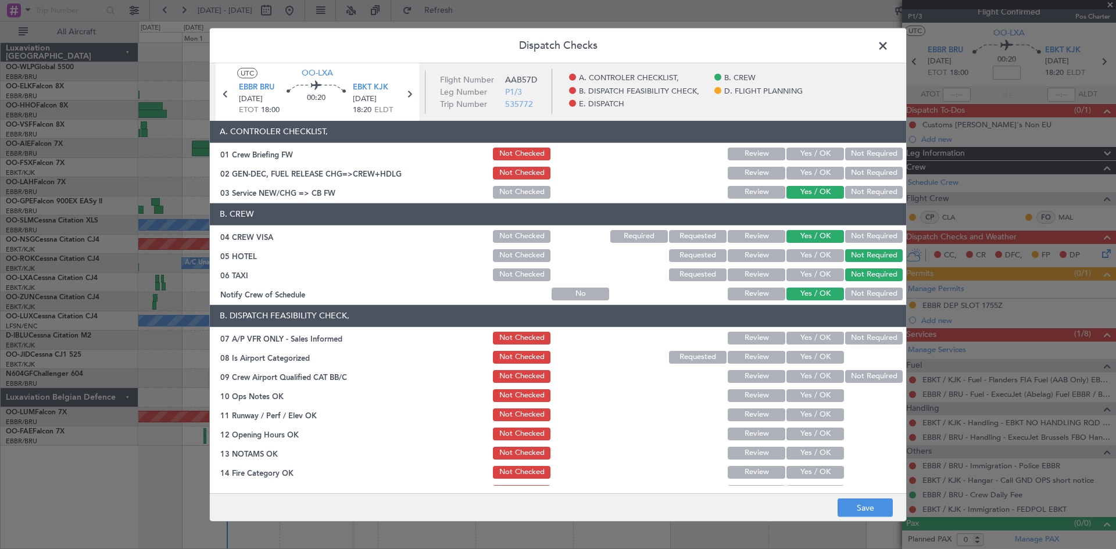
click at [819, 339] on button "Yes / OK" at bounding box center [815, 338] width 58 height 13
click at [858, 336] on button "Not Required" at bounding box center [874, 338] width 58 height 13
click at [815, 358] on button "Yes / OK" at bounding box center [815, 357] width 58 height 13
click at [850, 381] on button "Not Required" at bounding box center [874, 376] width 58 height 13
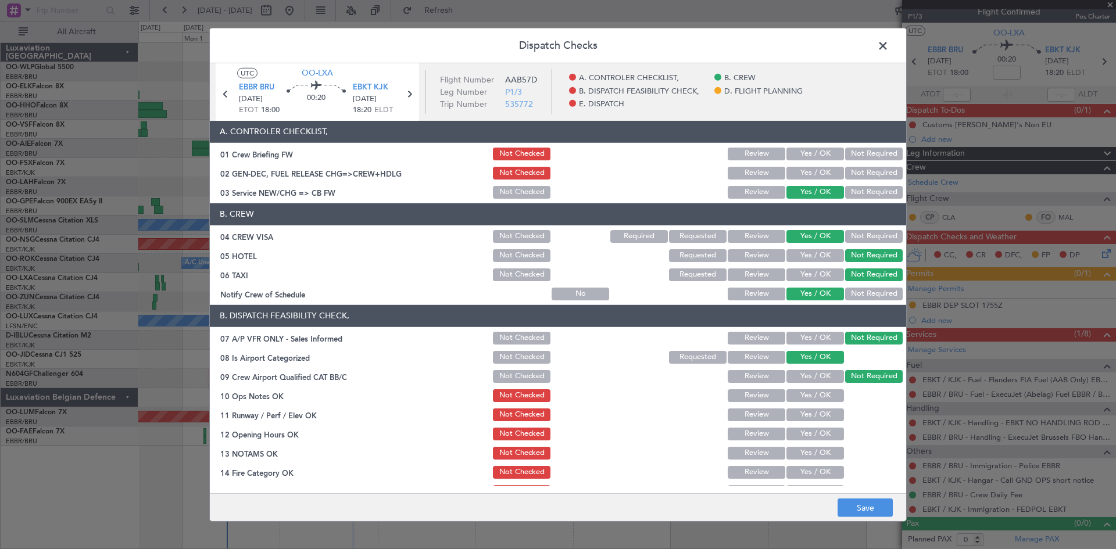
click at [801, 396] on button "Yes / OK" at bounding box center [815, 395] width 58 height 13
click at [797, 412] on button "Yes / OK" at bounding box center [815, 414] width 58 height 13
click at [799, 432] on button "Yes / OK" at bounding box center [815, 434] width 58 height 13
click at [803, 445] on div "Yes / OK" at bounding box center [813, 453] width 59 height 16
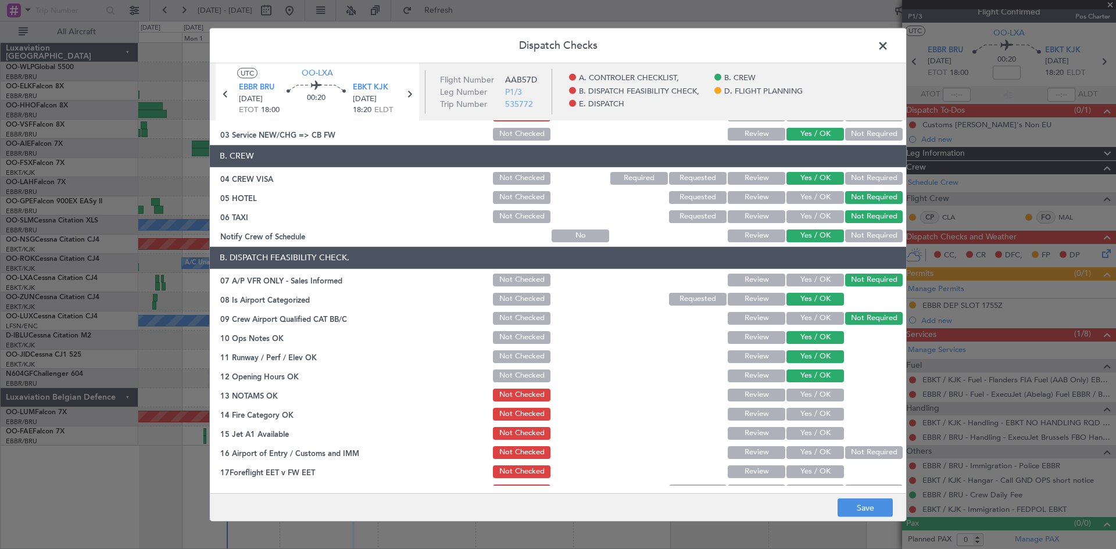
click at [802, 399] on button "Yes / OK" at bounding box center [815, 395] width 58 height 13
click at [803, 413] on button "Yes / OK" at bounding box center [815, 414] width 58 height 13
click at [806, 435] on button "Yes / OK" at bounding box center [815, 433] width 58 height 13
drag, startPoint x: 851, startPoint y: 446, endPoint x: 851, endPoint y: 452, distance: 6.4
click at [851, 446] on button "Not Required" at bounding box center [874, 452] width 58 height 13
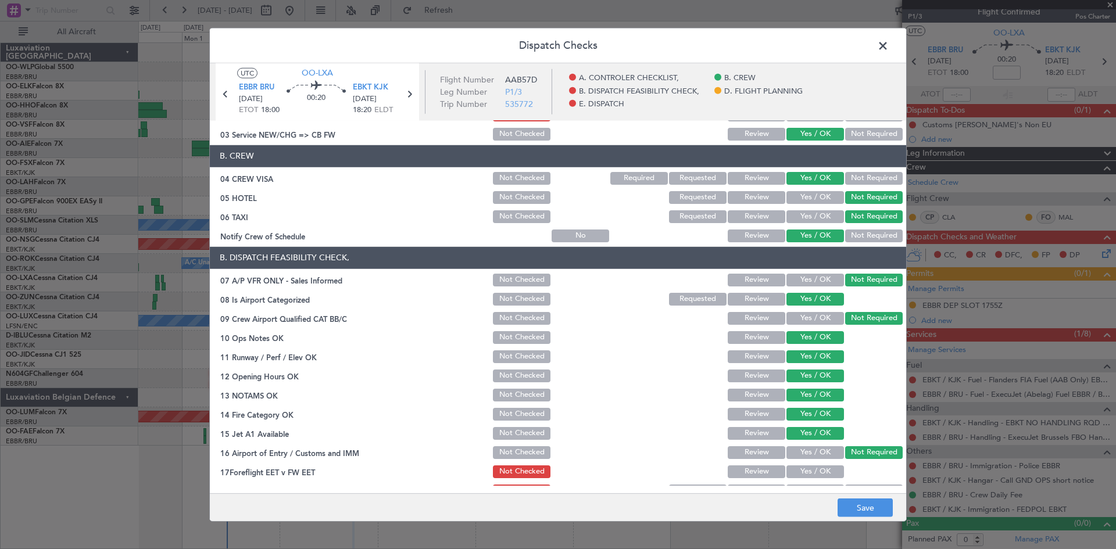
scroll to position [116, 0]
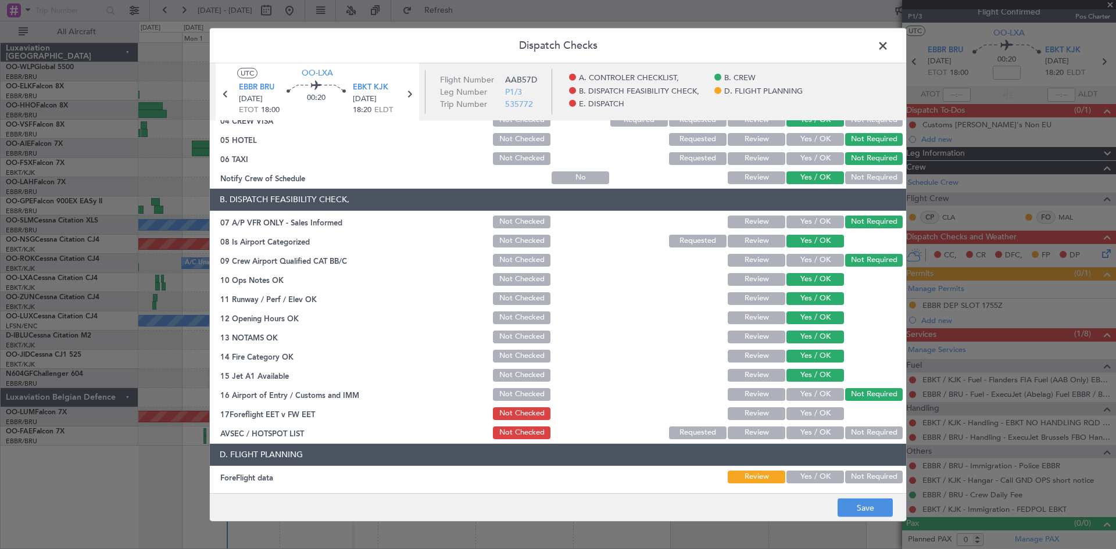
click at [804, 414] on button "Yes / OK" at bounding box center [815, 413] width 58 height 13
click at [863, 434] on button "Not Required" at bounding box center [874, 432] width 58 height 13
drag, startPoint x: 716, startPoint y: 410, endPoint x: 752, endPoint y: 411, distance: 36.6
click at [719, 410] on div "17Foreflight EET v FW EET Not Checked Review Yes / OK" at bounding box center [558, 414] width 696 height 16
click at [759, 411] on button "Review" at bounding box center [756, 413] width 58 height 13
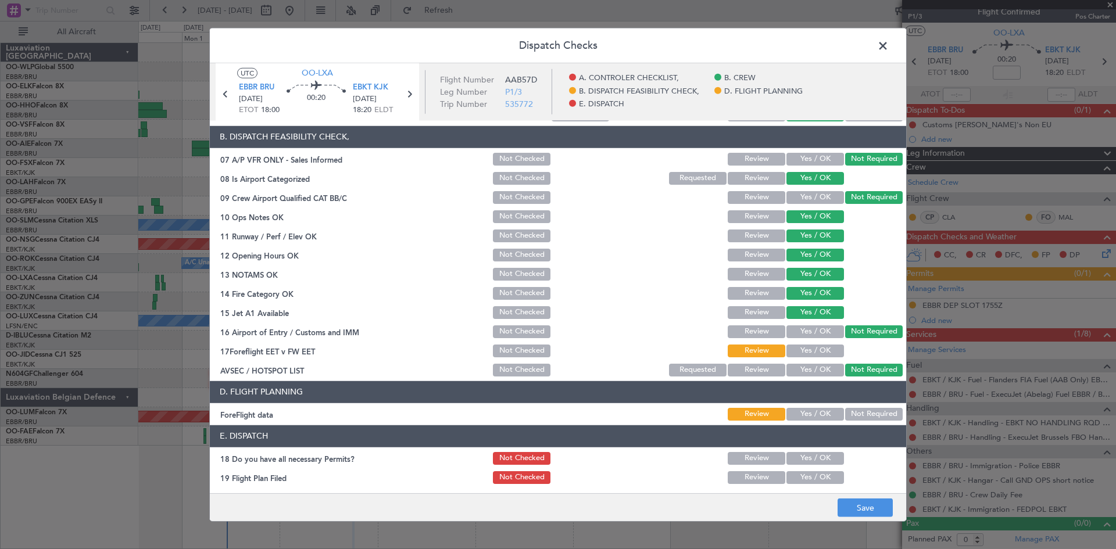
scroll to position [220, 0]
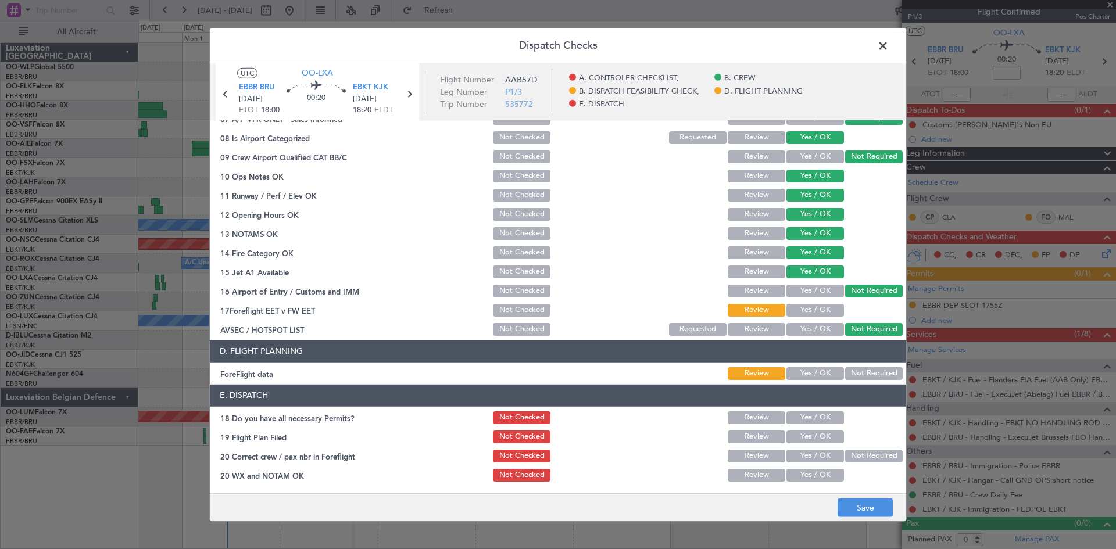
click at [807, 372] on button "Yes / OK" at bounding box center [815, 373] width 58 height 13
click at [851, 505] on button "Save" at bounding box center [864, 508] width 55 height 19
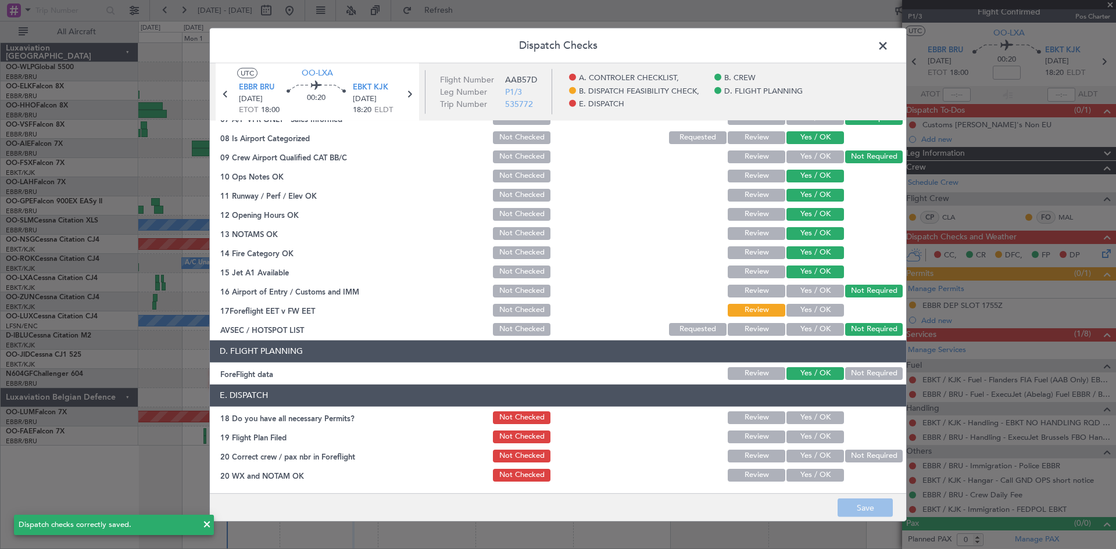
click at [888, 44] on span at bounding box center [888, 48] width 0 height 23
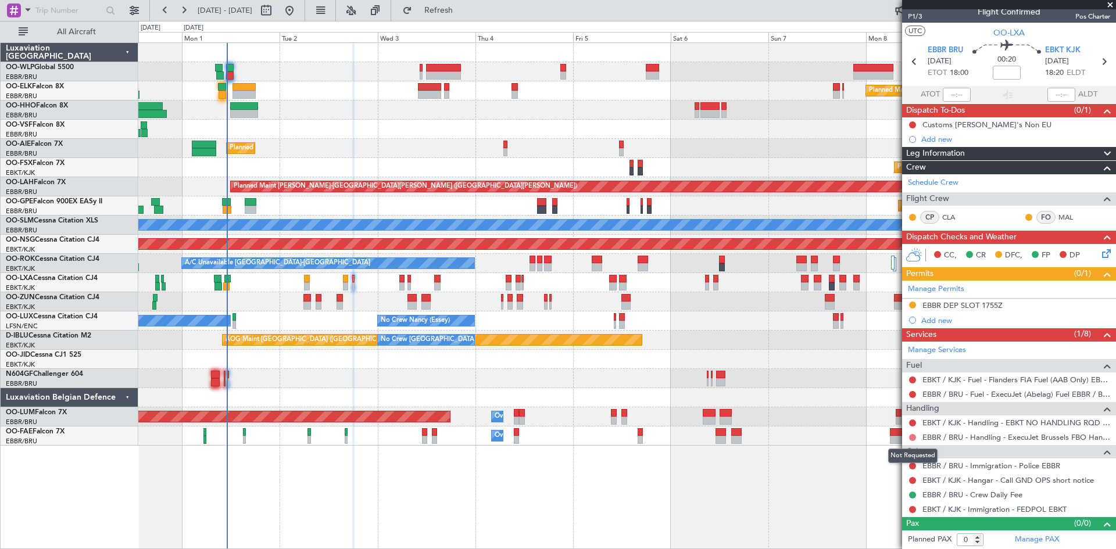
click at [910, 439] on button at bounding box center [912, 437] width 7 height 7
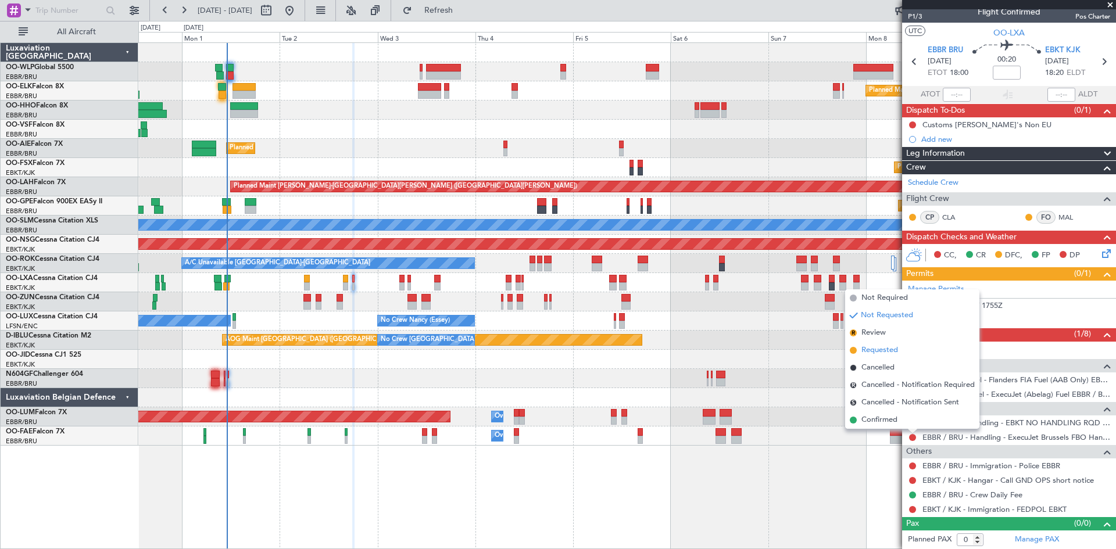
click at [879, 350] on span "Requested" at bounding box center [879, 351] width 37 height 12
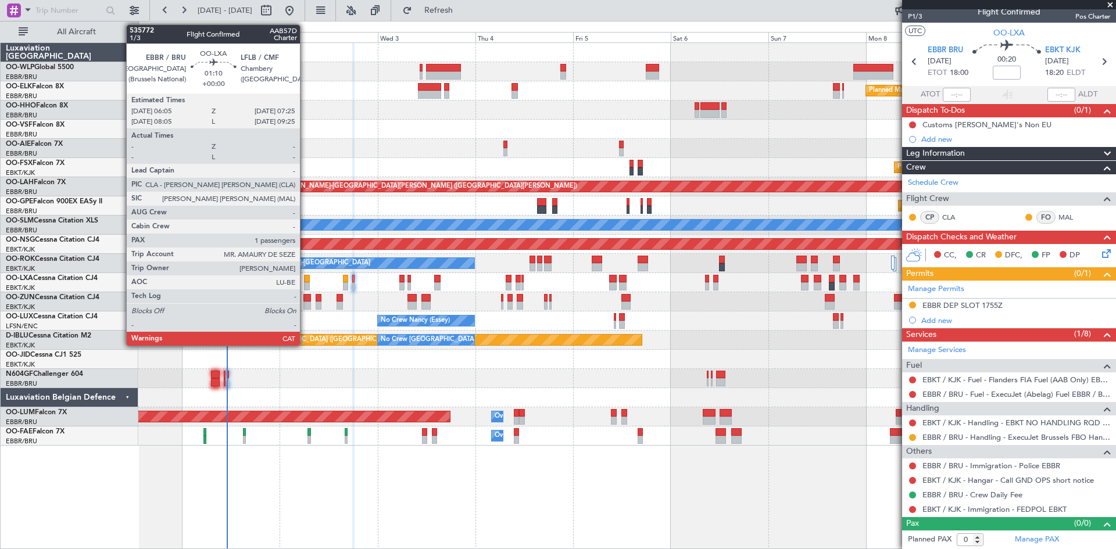
click at [305, 281] on div at bounding box center [307, 279] width 6 height 8
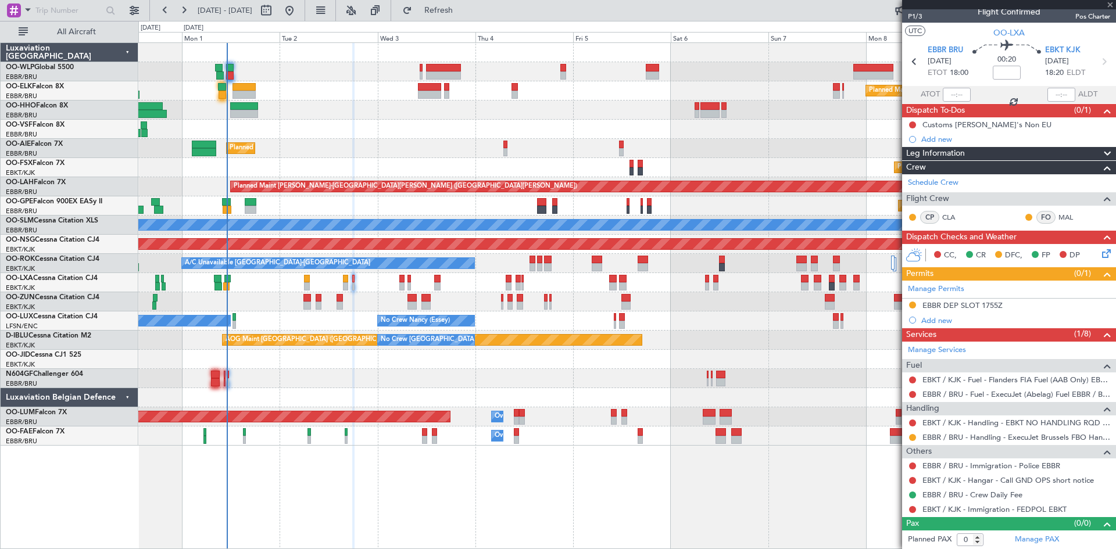
type input "1"
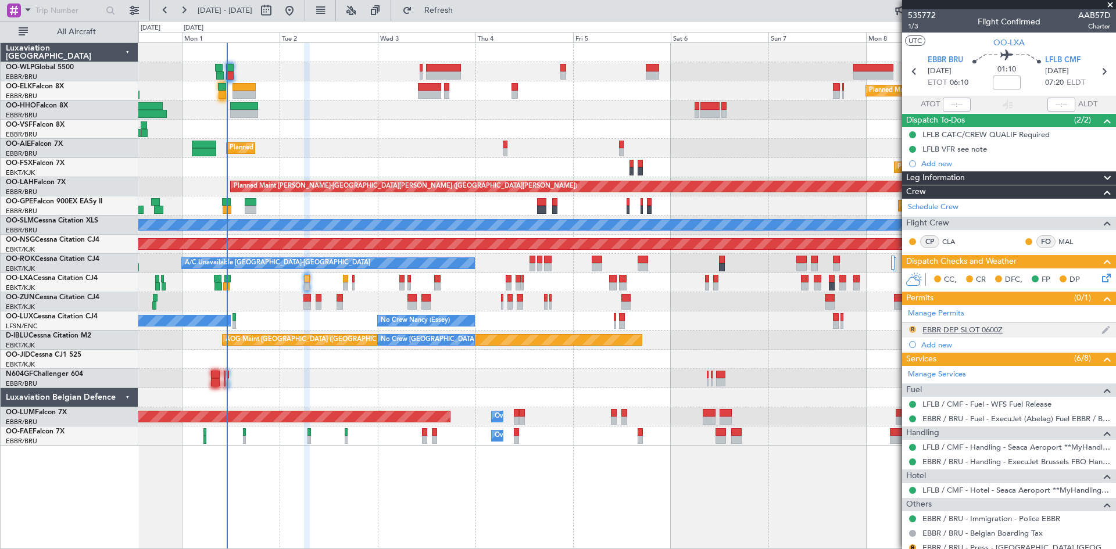
click at [912, 329] on button "R" at bounding box center [912, 329] width 7 height 7
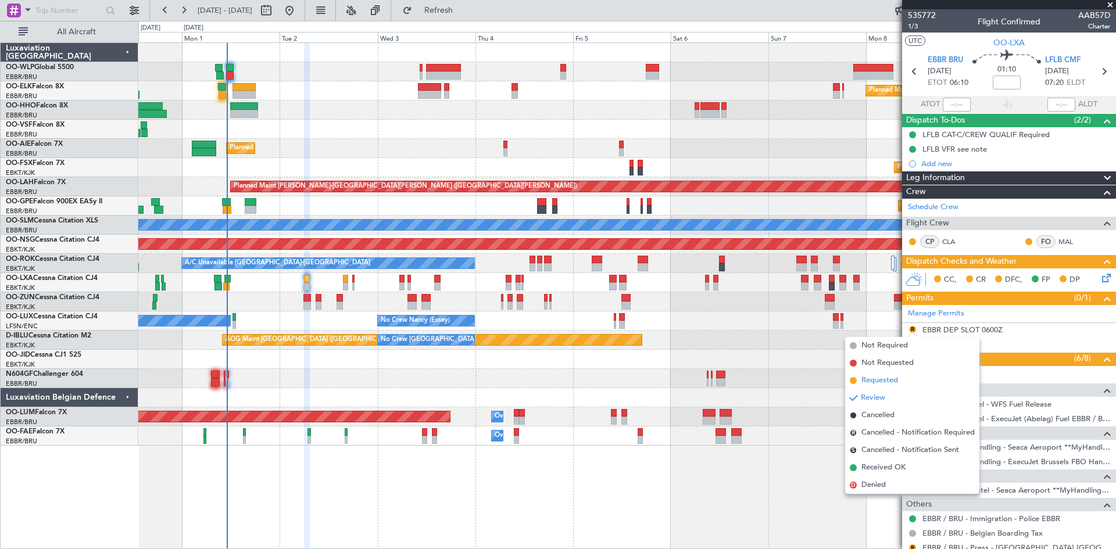
click at [896, 381] on span "Requested" at bounding box center [879, 381] width 37 height 12
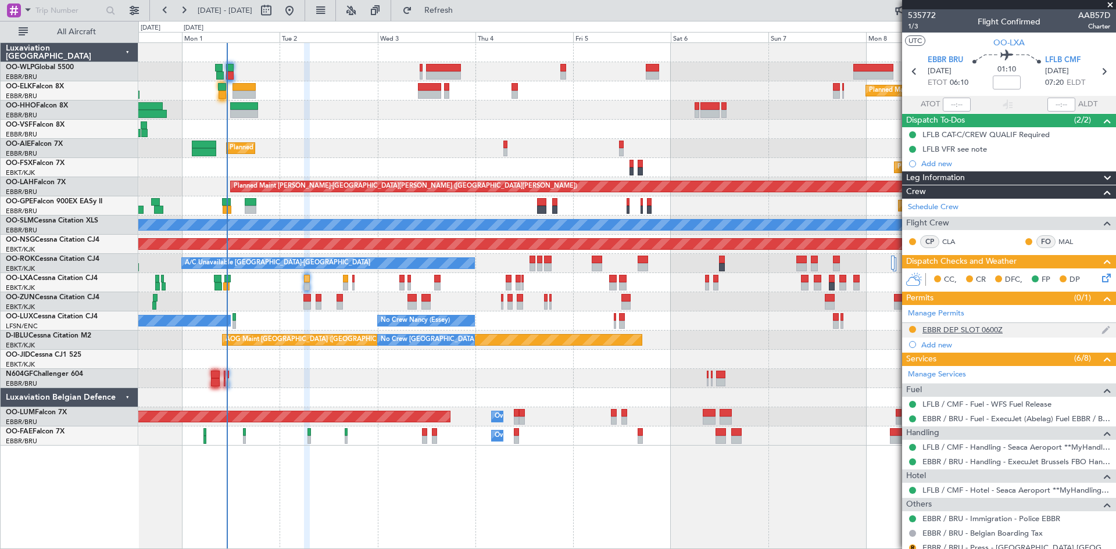
click at [1101, 332] on img at bounding box center [1105, 330] width 9 height 10
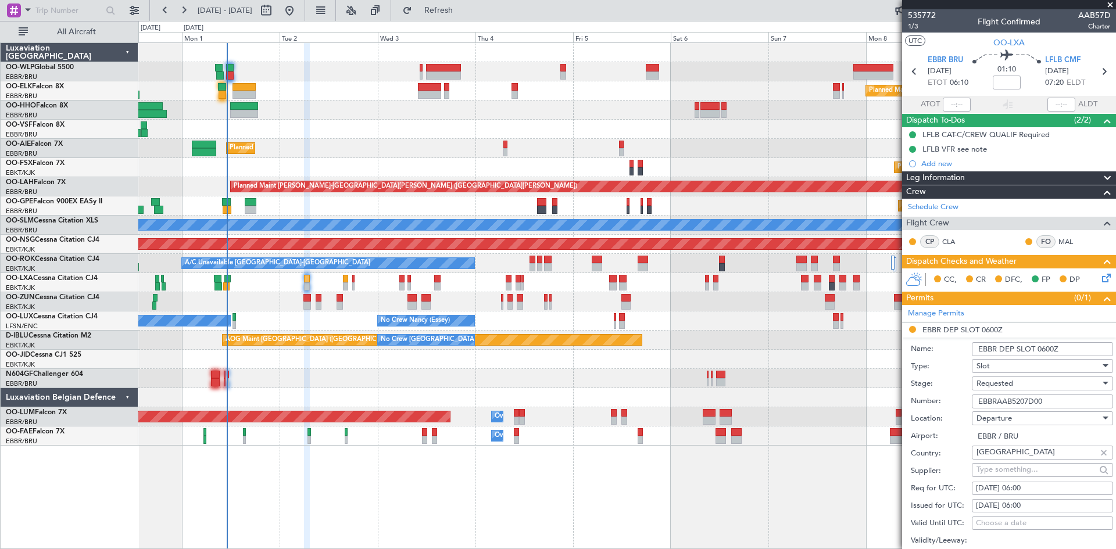
click at [1046, 486] on div "02/09/2025 06:00" at bounding box center [1042, 489] width 133 height 12
select select "9"
select select "2025"
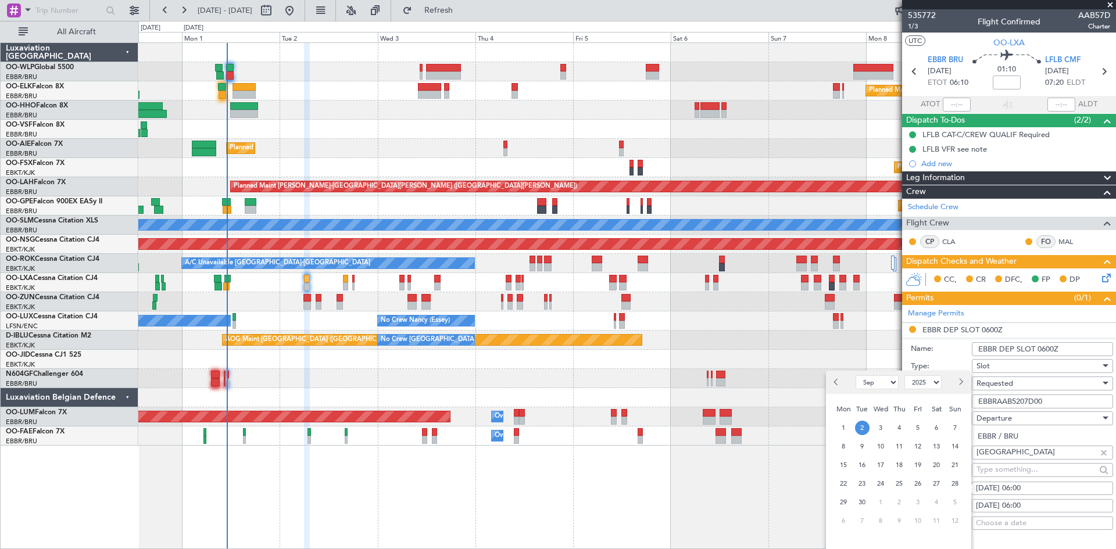
click at [867, 429] on span "2" at bounding box center [862, 428] width 15 height 15
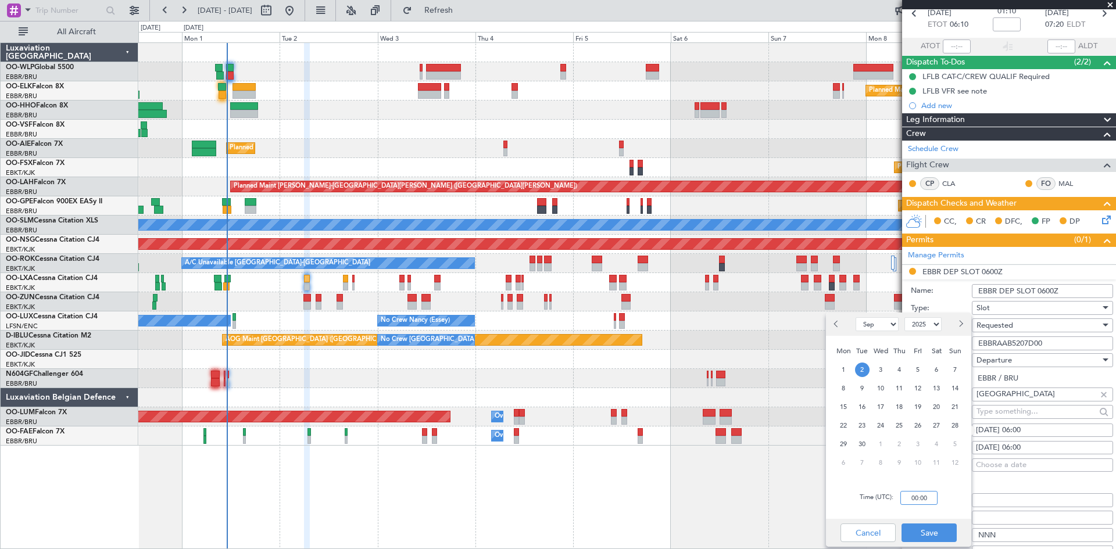
click at [918, 494] on input "00:00" at bounding box center [918, 498] width 37 height 14
type input "06:05"
click at [934, 528] on button "Save" at bounding box center [928, 533] width 55 height 19
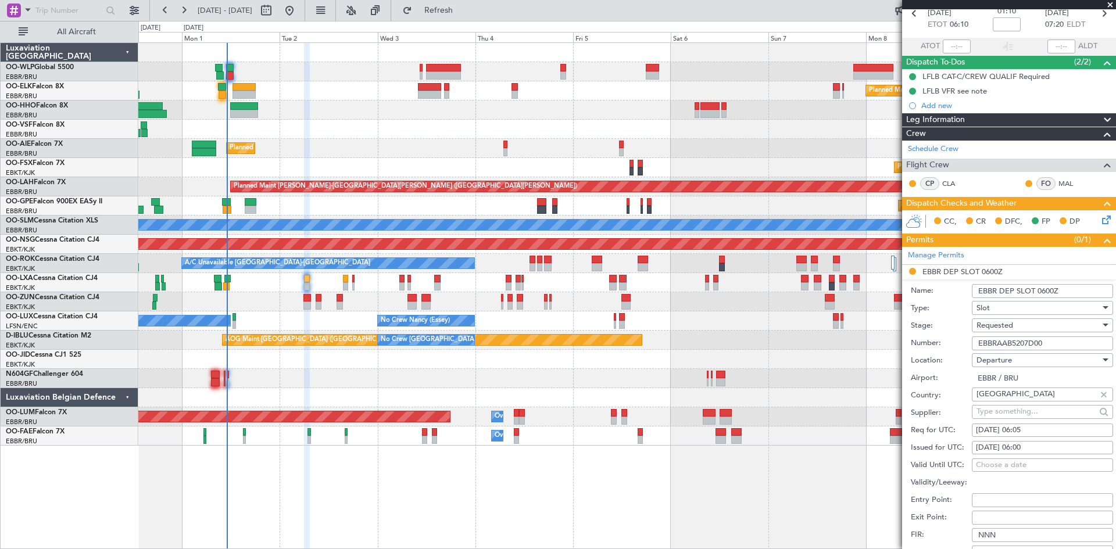
click at [1021, 447] on div "02/09/2025 06:00" at bounding box center [1042, 448] width 133 height 12
select select "9"
select select "2025"
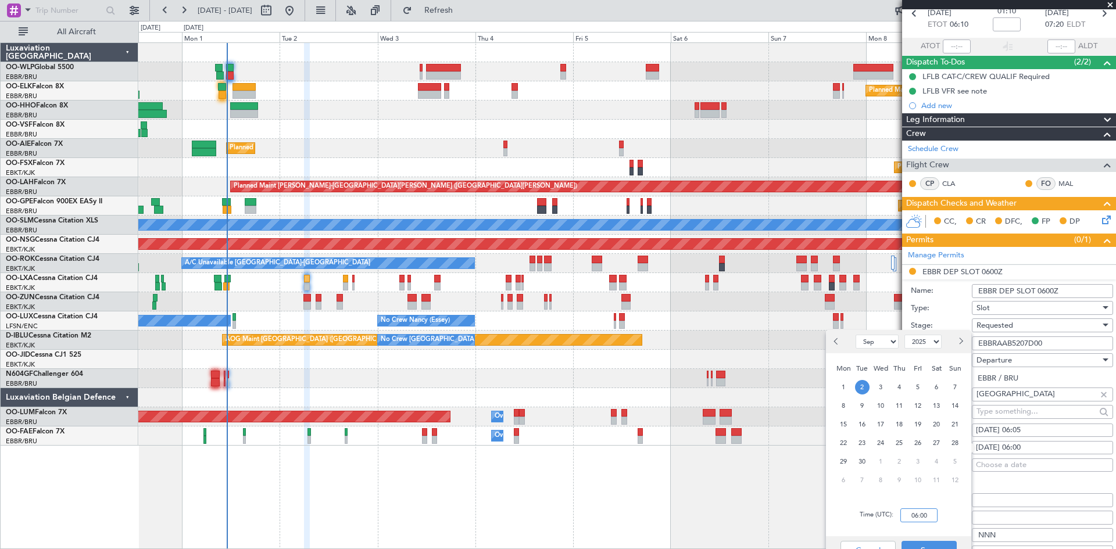
click at [927, 514] on input "06:00" at bounding box center [918, 515] width 37 height 14
click at [933, 513] on input "06:00" at bounding box center [918, 515] width 37 height 14
type input "06:05"
click at [945, 539] on div "Cancel Save" at bounding box center [898, 550] width 145 height 28
click at [947, 543] on button "Save" at bounding box center [928, 550] width 55 height 19
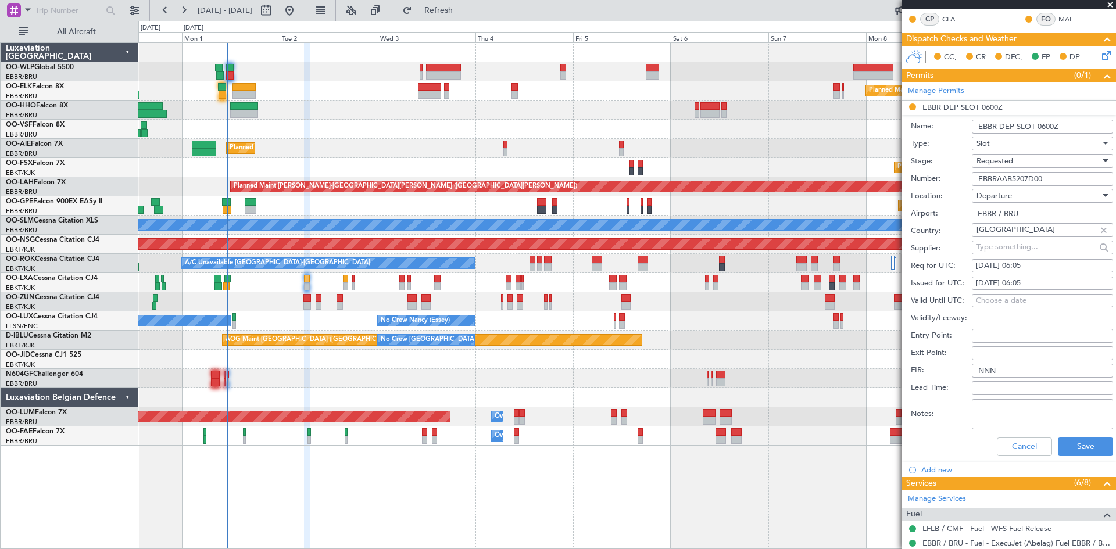
scroll to position [232, 0]
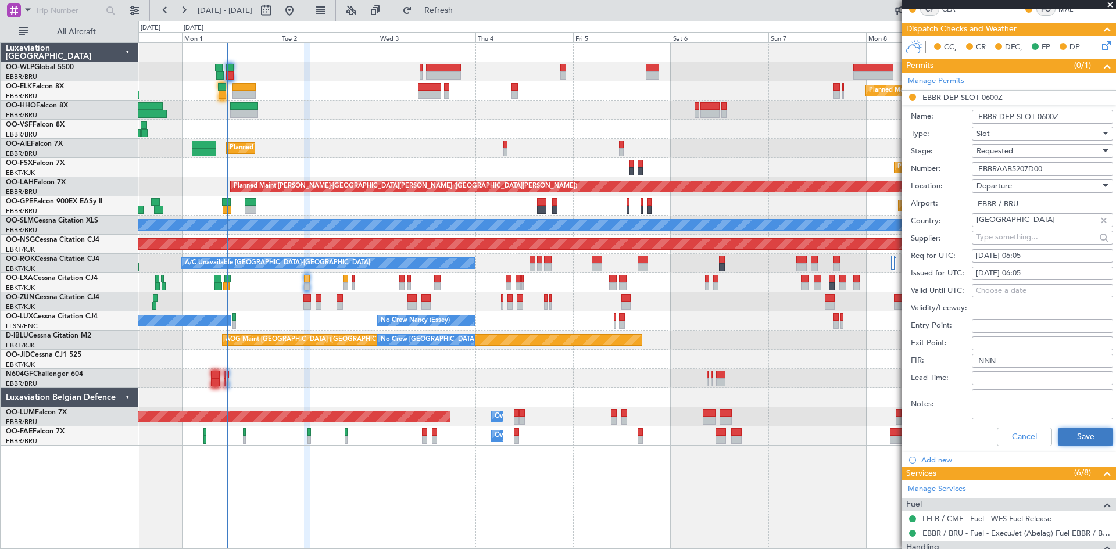
click at [1069, 432] on button "Save" at bounding box center [1084, 437] width 55 height 19
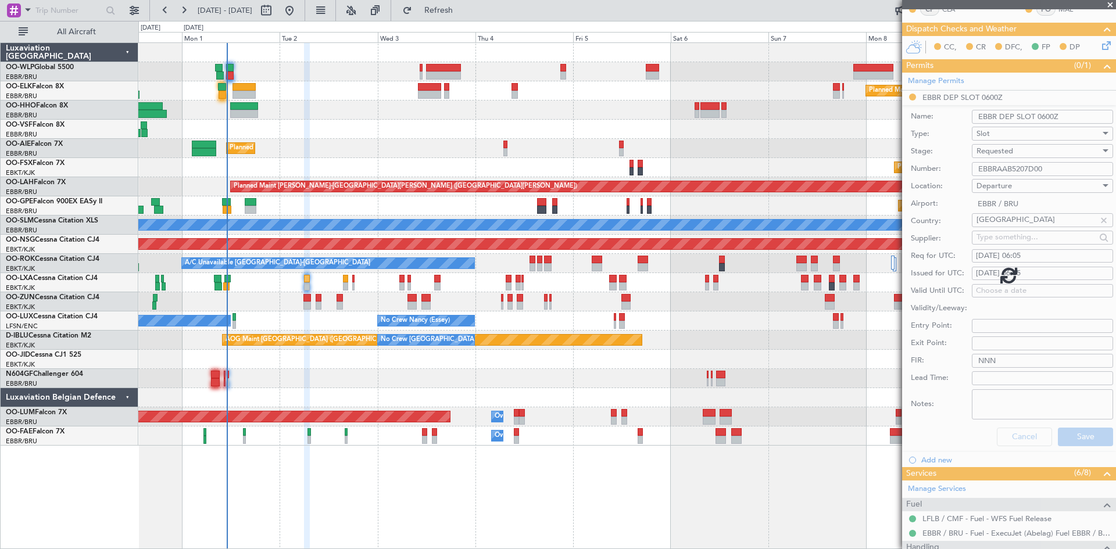
scroll to position [79, 0]
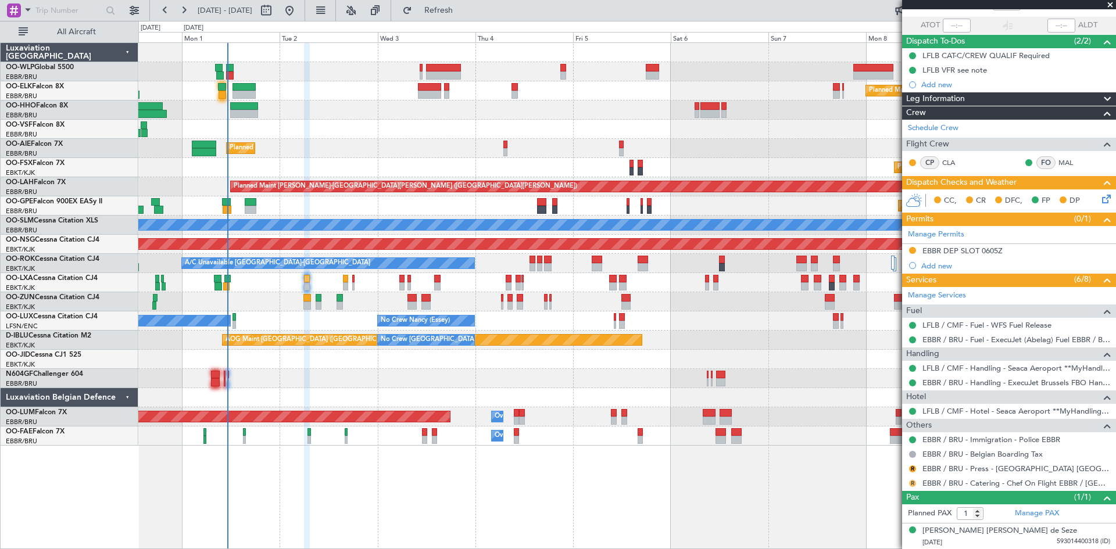
click at [910, 484] on button "R" at bounding box center [912, 483] width 7 height 7
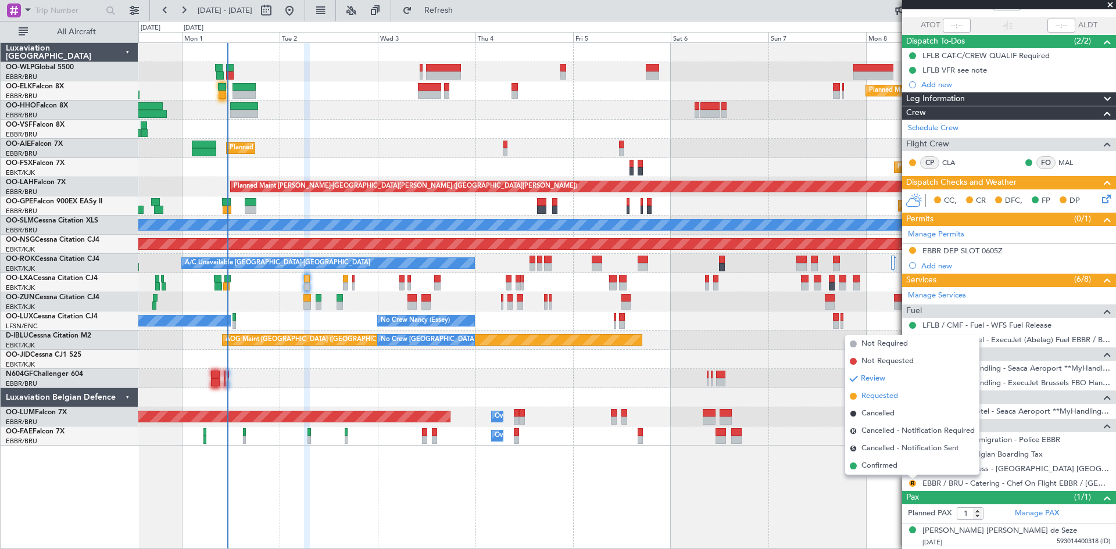
click at [888, 403] on li "Requested" at bounding box center [912, 396] width 134 height 17
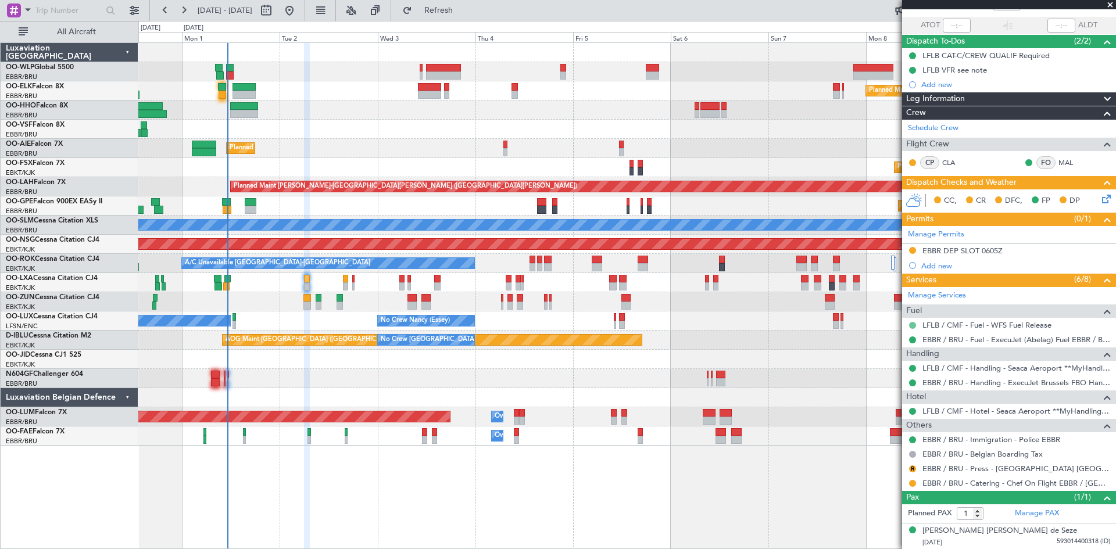
click at [915, 327] on button at bounding box center [912, 325] width 7 height 7
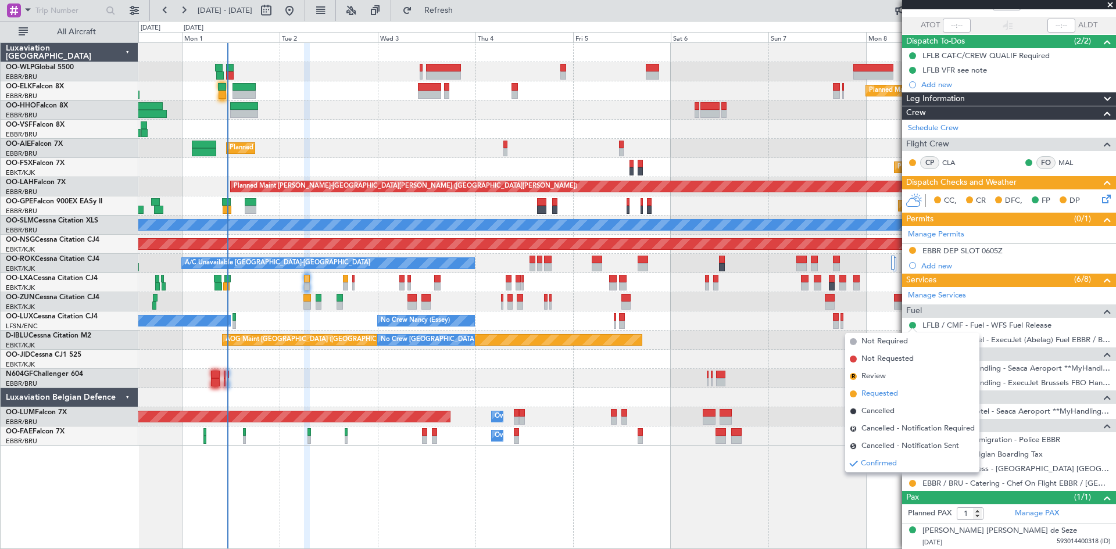
click at [904, 390] on li "Requested" at bounding box center [912, 393] width 134 height 17
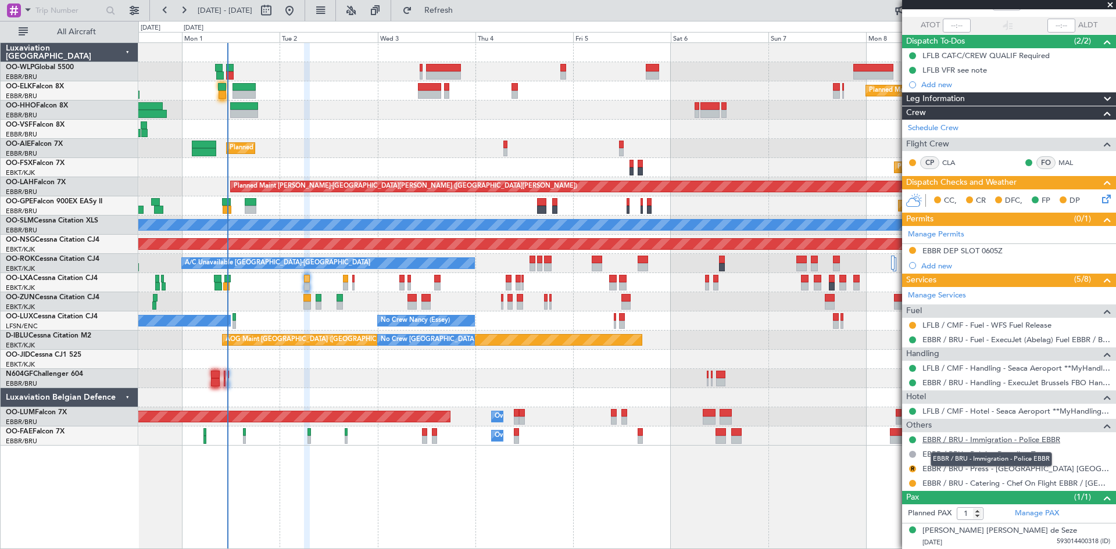
click at [1002, 441] on link "EBBR / BRU - Immigration - Police EBBR" at bounding box center [991, 440] width 138 height 10
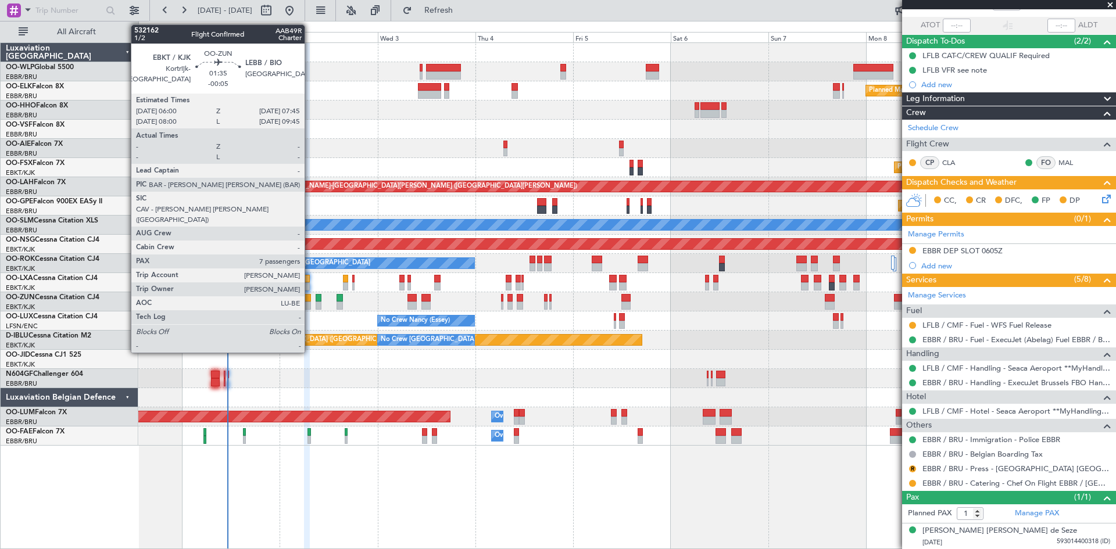
click at [310, 299] on div at bounding box center [307, 298] width 8 height 8
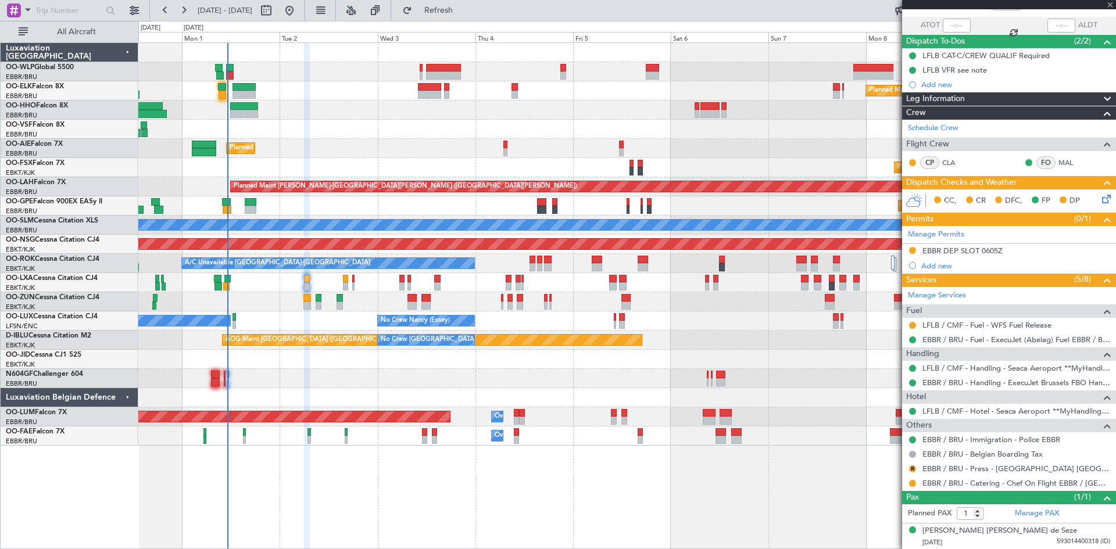
type input "-00:05"
type input "7"
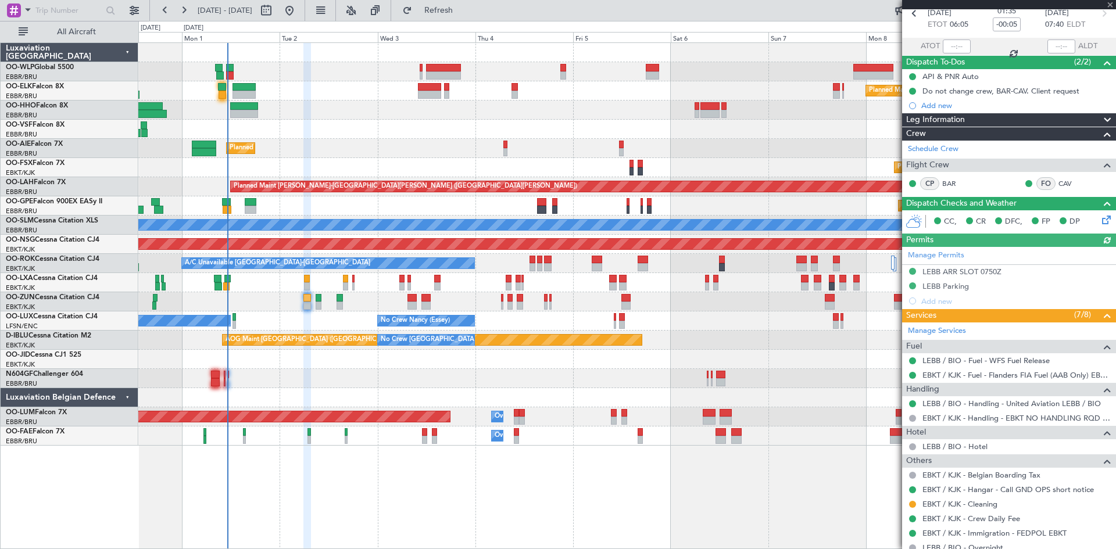
scroll to position [116, 0]
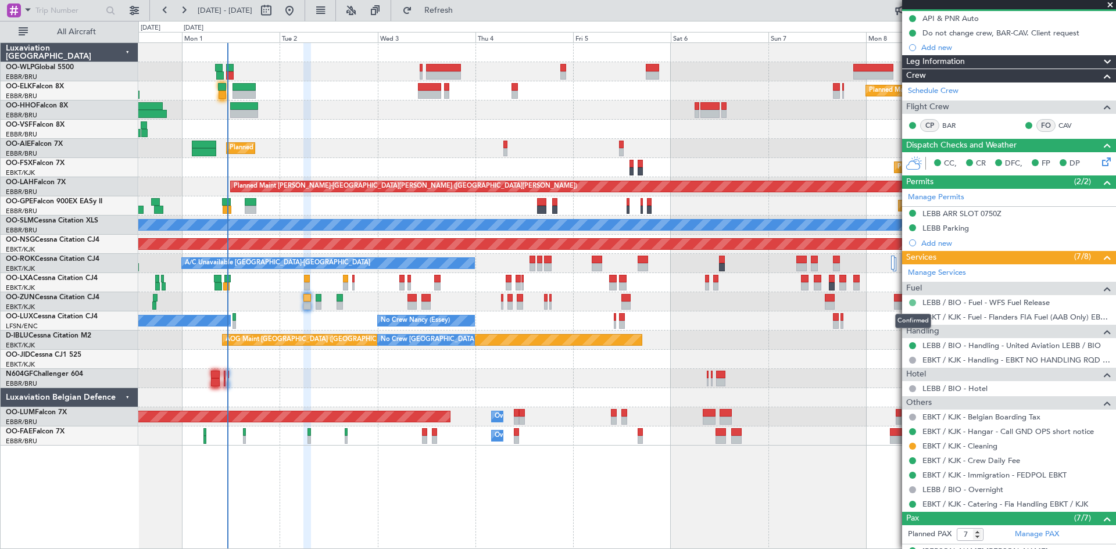
click at [912, 304] on button at bounding box center [912, 302] width 7 height 7
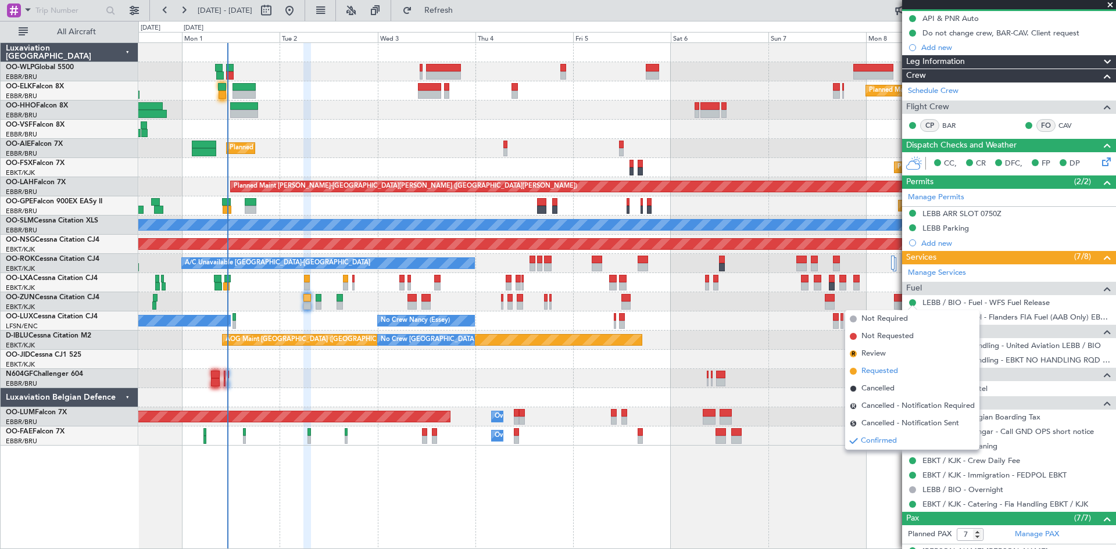
click at [885, 374] on span "Requested" at bounding box center [879, 371] width 37 height 12
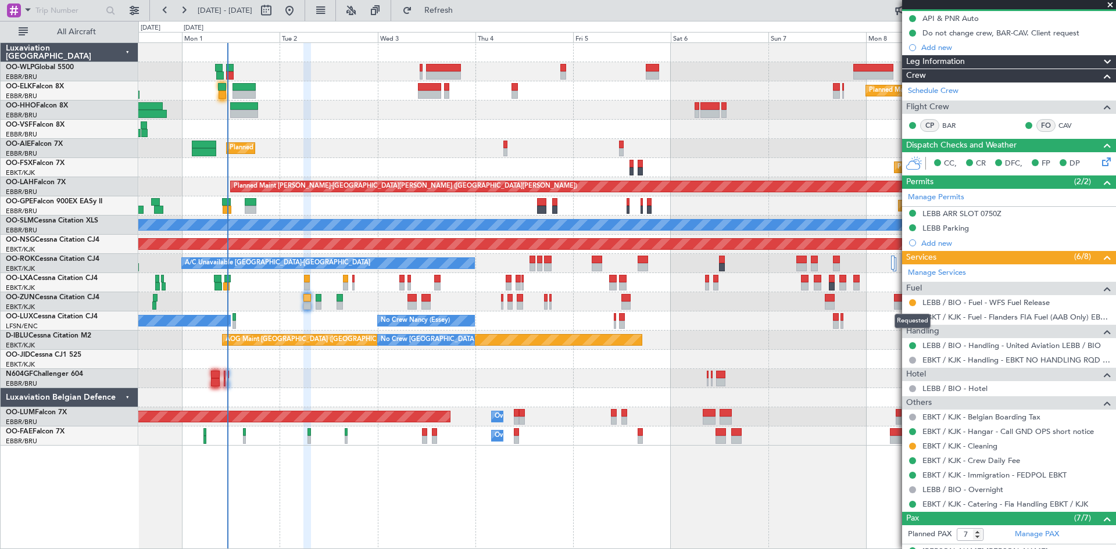
click at [912, 303] on button at bounding box center [912, 302] width 7 height 7
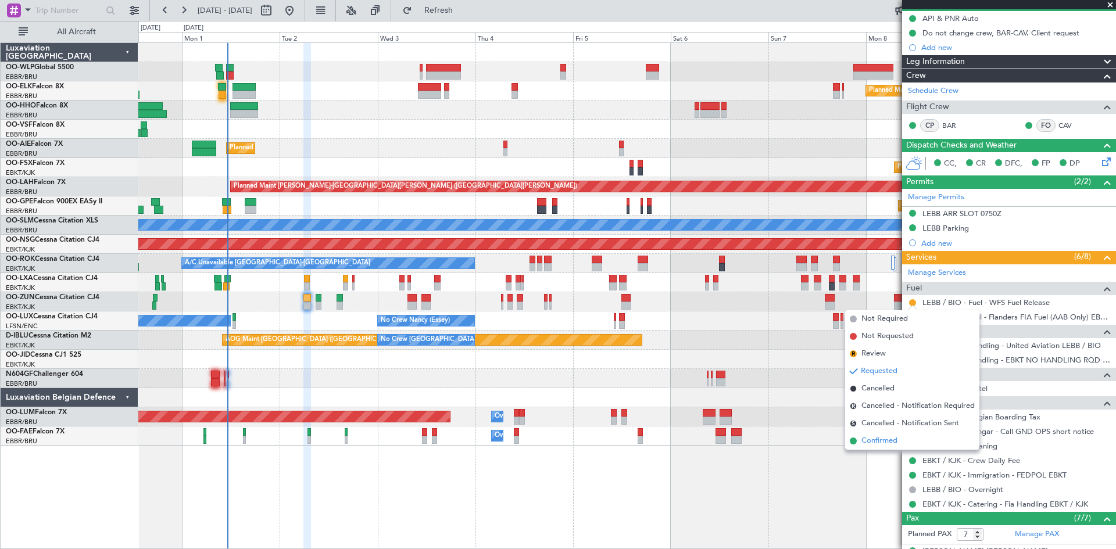
click at [875, 437] on span "Confirmed" at bounding box center [879, 441] width 36 height 12
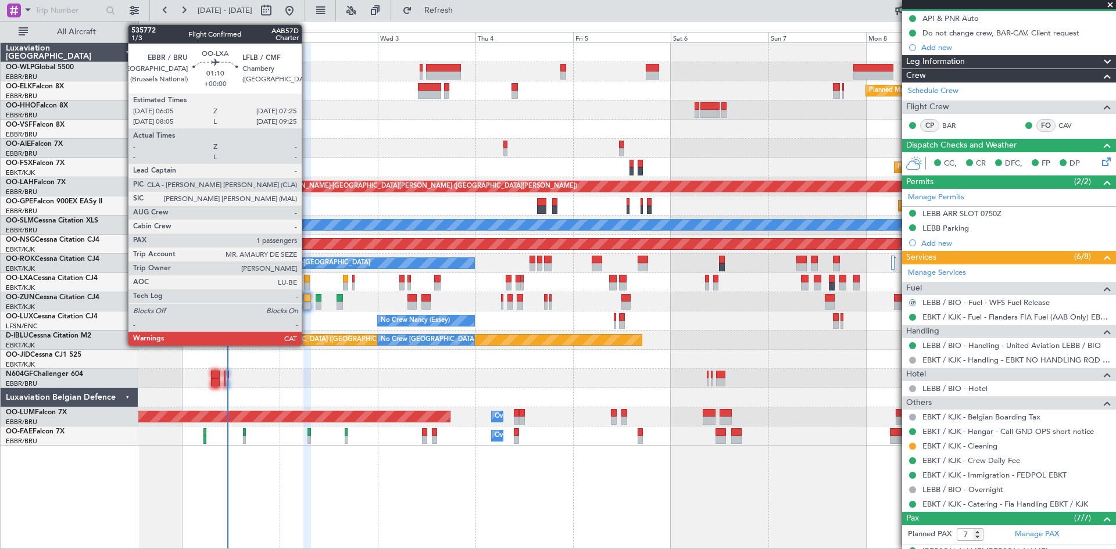
click at [307, 284] on div at bounding box center [307, 286] width 6 height 8
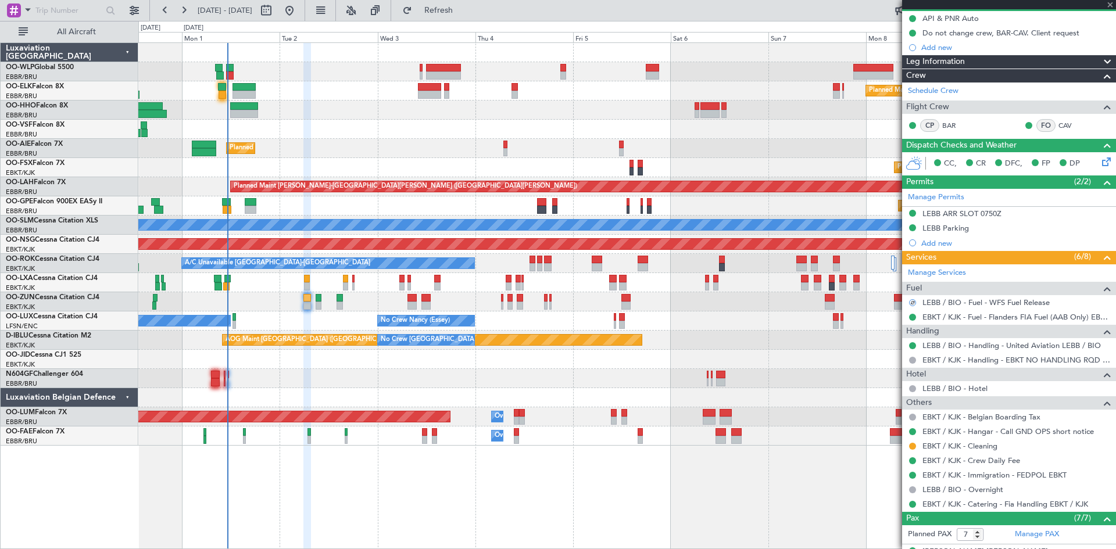
type input "1"
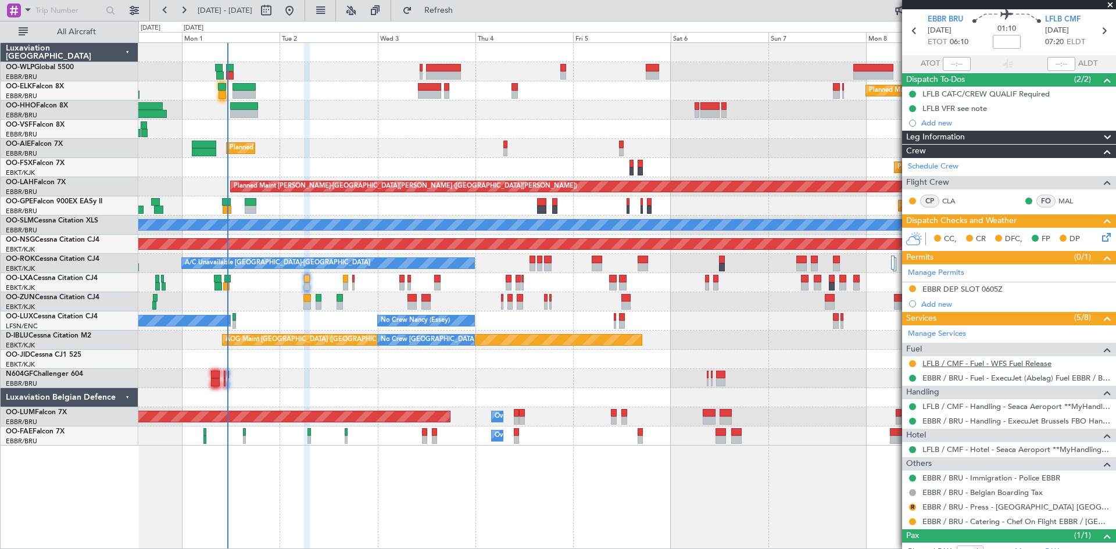
scroll to position [58, 0]
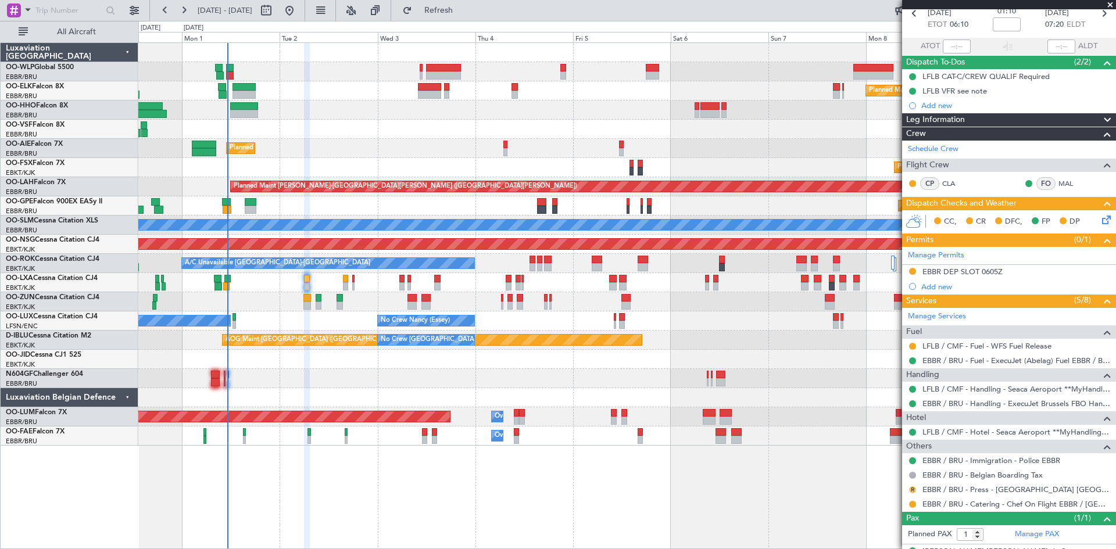
click at [912, 486] on button "R" at bounding box center [912, 489] width 7 height 7
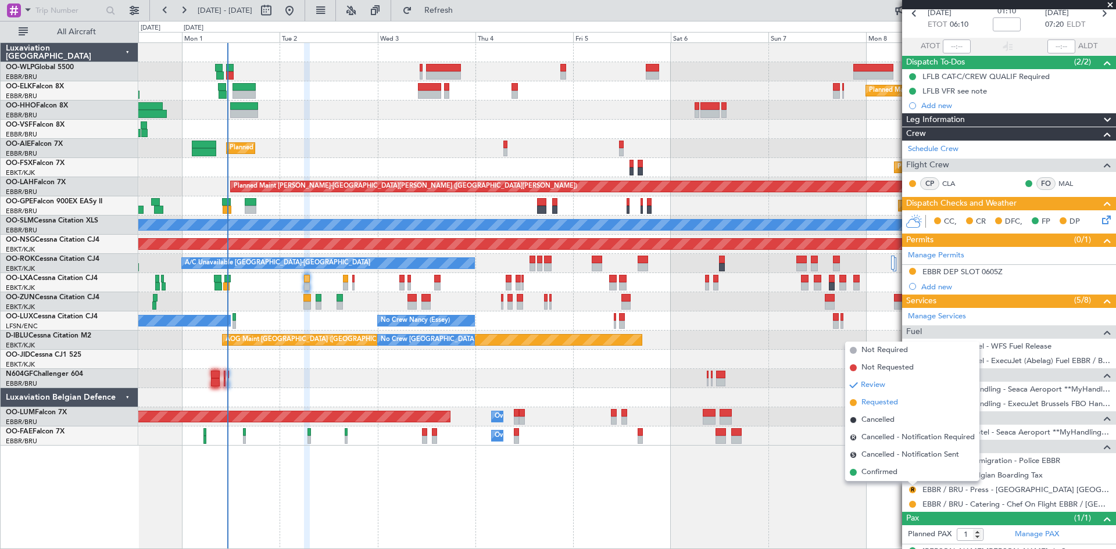
click at [900, 406] on li "Requested" at bounding box center [912, 402] width 134 height 17
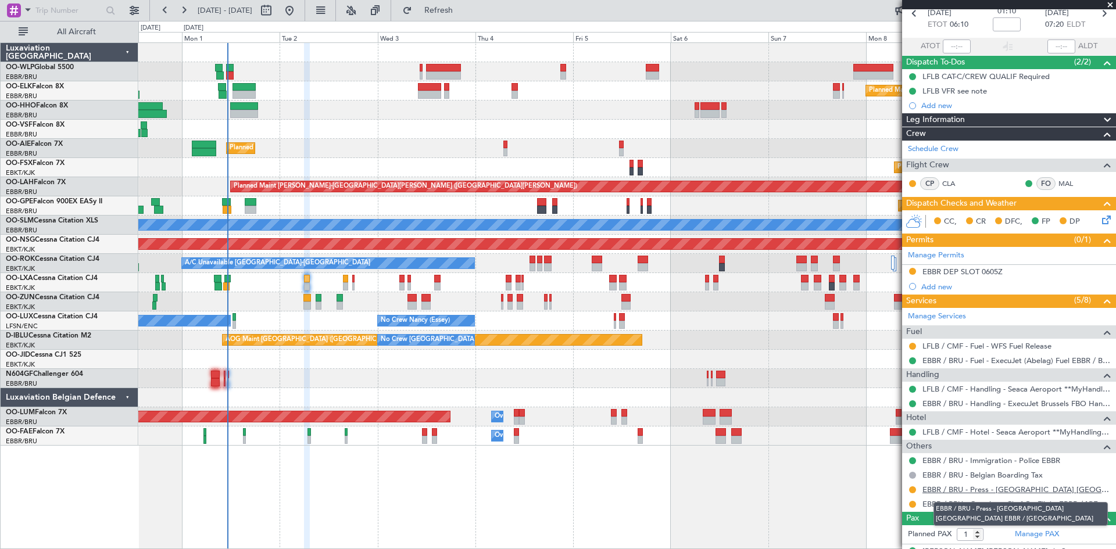
click at [1050, 489] on link "EBBR / BRU - Press - [GEOGRAPHIC_DATA] [GEOGRAPHIC_DATA] EBBR / [GEOGRAPHIC_DAT…" at bounding box center [1016, 490] width 188 height 10
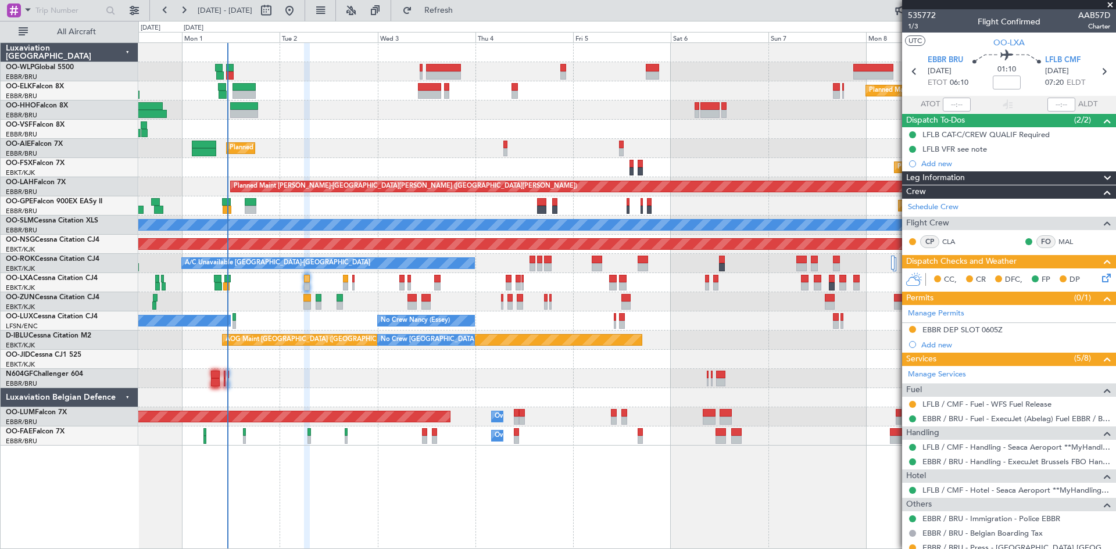
scroll to position [58, 0]
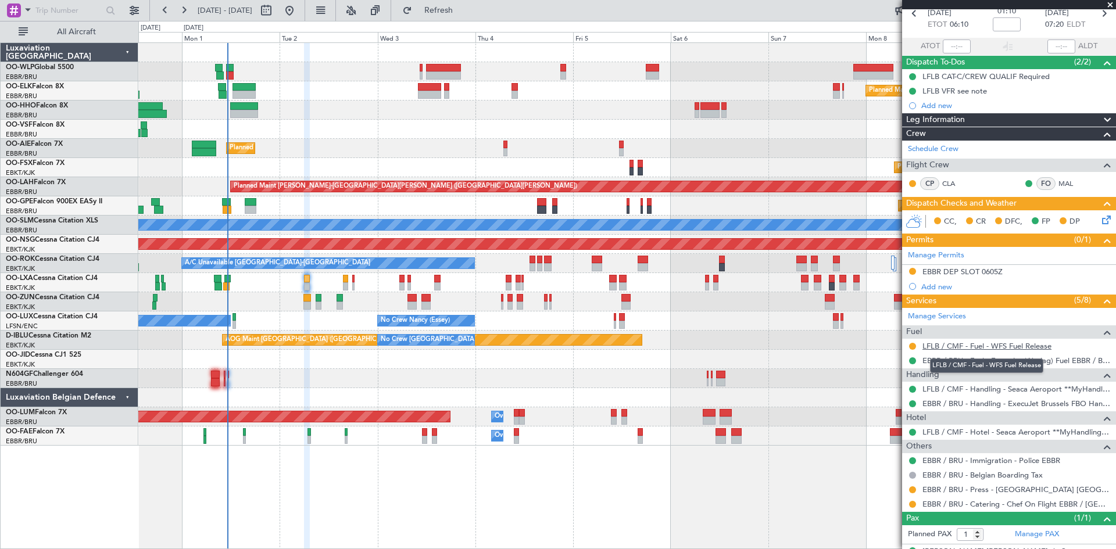
click at [1001, 343] on link "LFLB / CMF - Fuel - WFS Fuel Release" at bounding box center [986, 346] width 129 height 10
click at [322, 300] on div "Planned Maint Kortrijk-[GEOGRAPHIC_DATA]" at bounding box center [626, 301] width 977 height 19
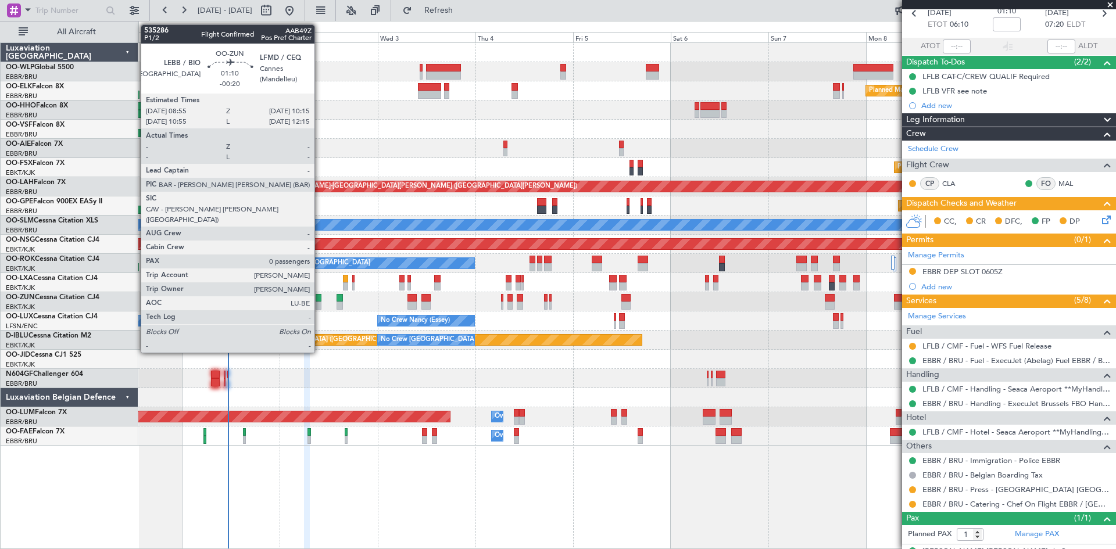
click at [320, 301] on div at bounding box center [318, 298] width 6 height 8
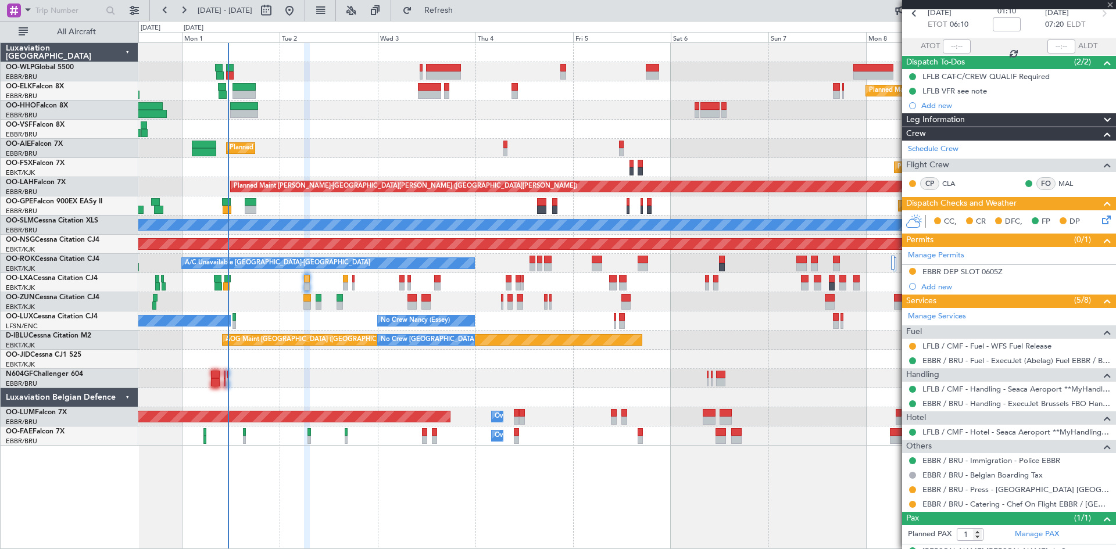
type input "-00:20"
type input "0"
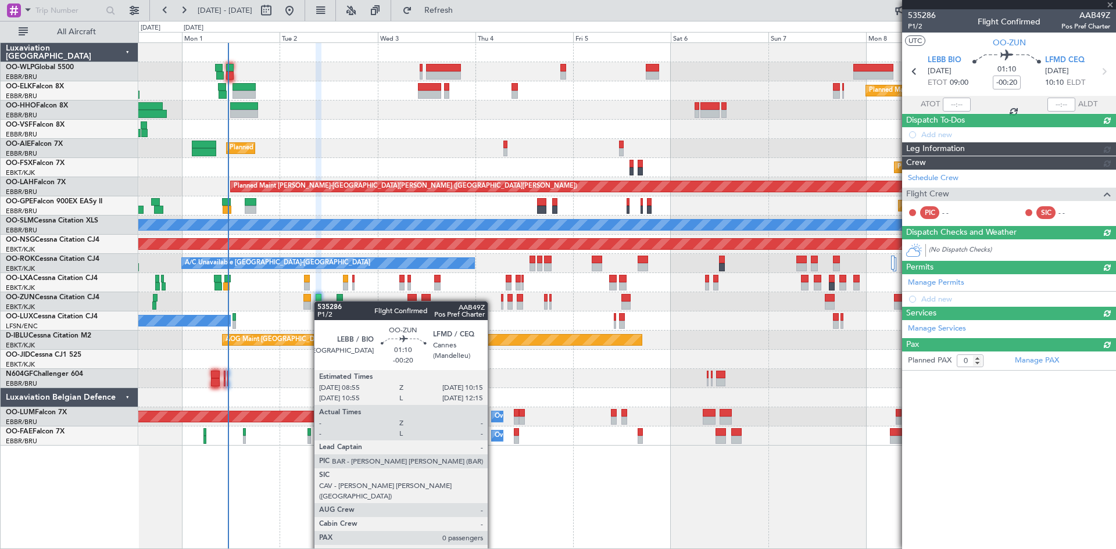
scroll to position [0, 0]
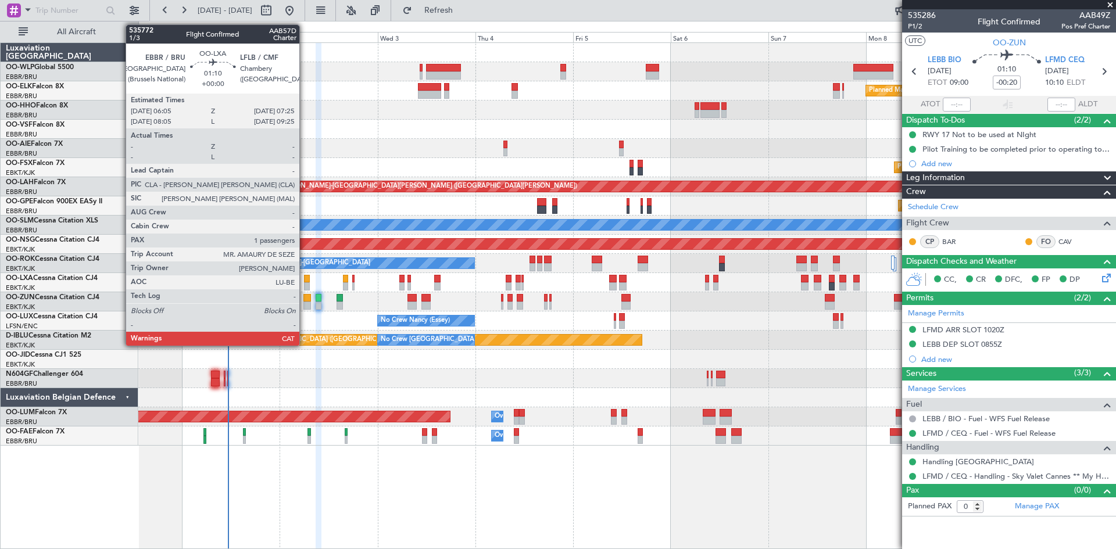
click at [304, 283] on div at bounding box center [307, 286] width 6 height 8
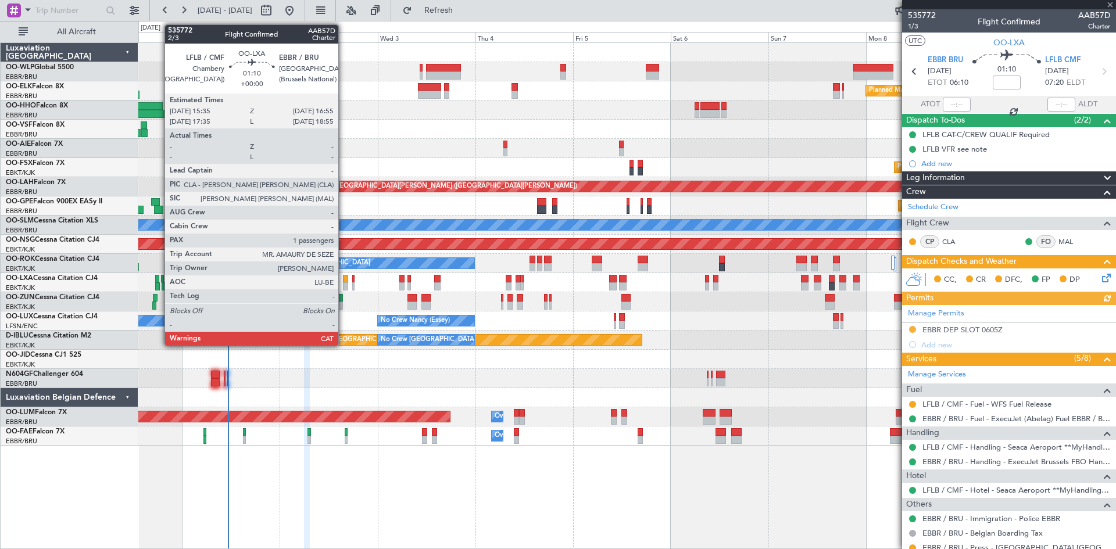
click at [343, 287] on div at bounding box center [346, 286] width 6 height 8
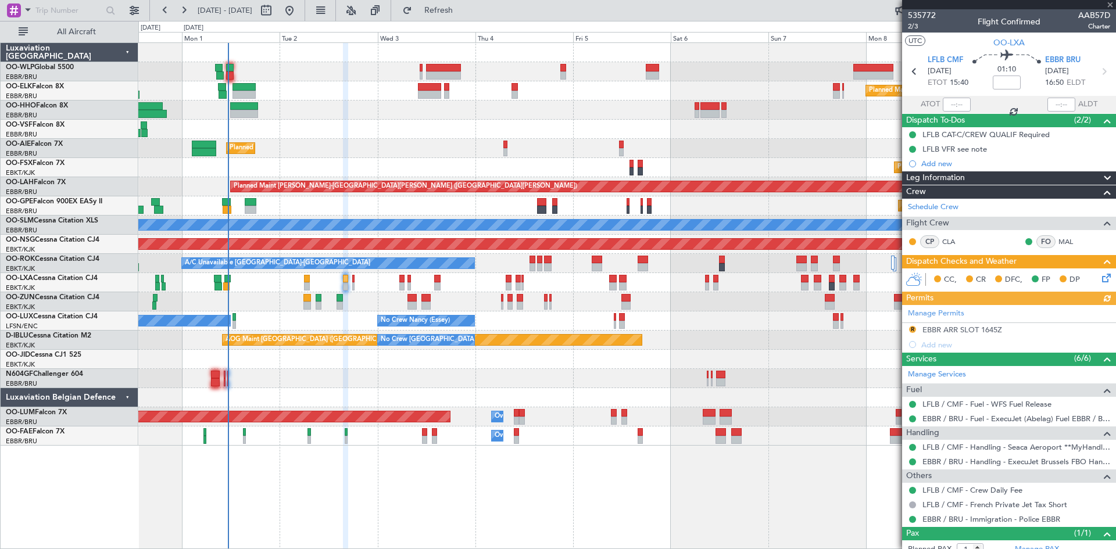
click at [909, 400] on div at bounding box center [912, 404] width 9 height 9
click at [911, 406] on button at bounding box center [912, 404] width 7 height 7
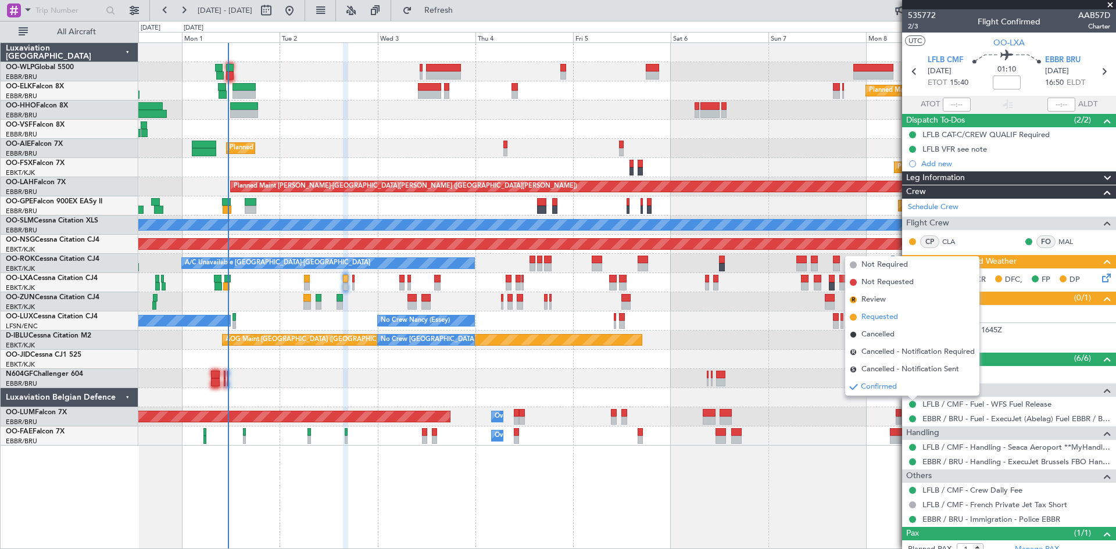
click at [874, 318] on span "Requested" at bounding box center [879, 317] width 37 height 12
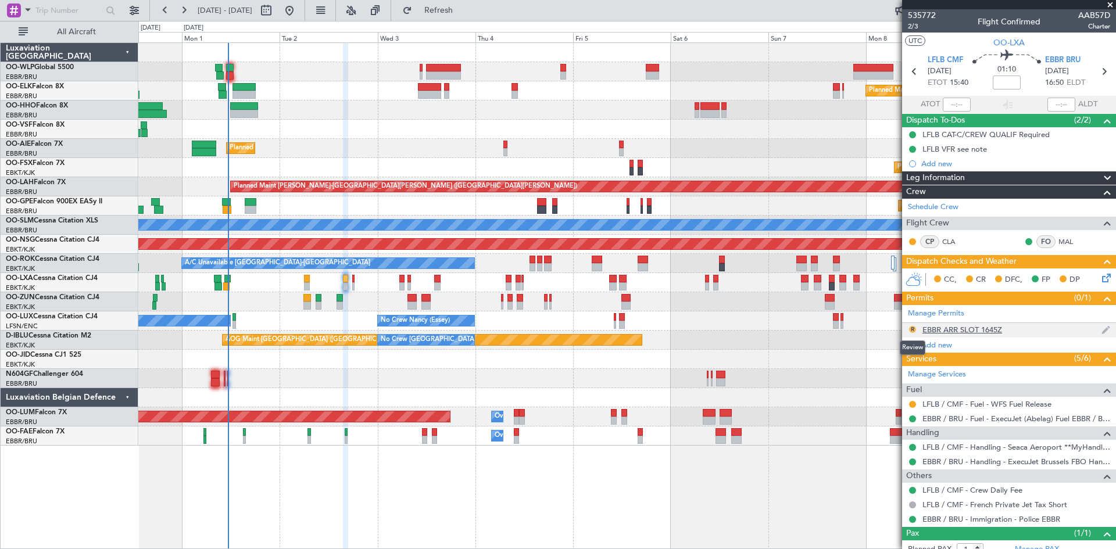
click at [909, 327] on button "R" at bounding box center [912, 329] width 7 height 7
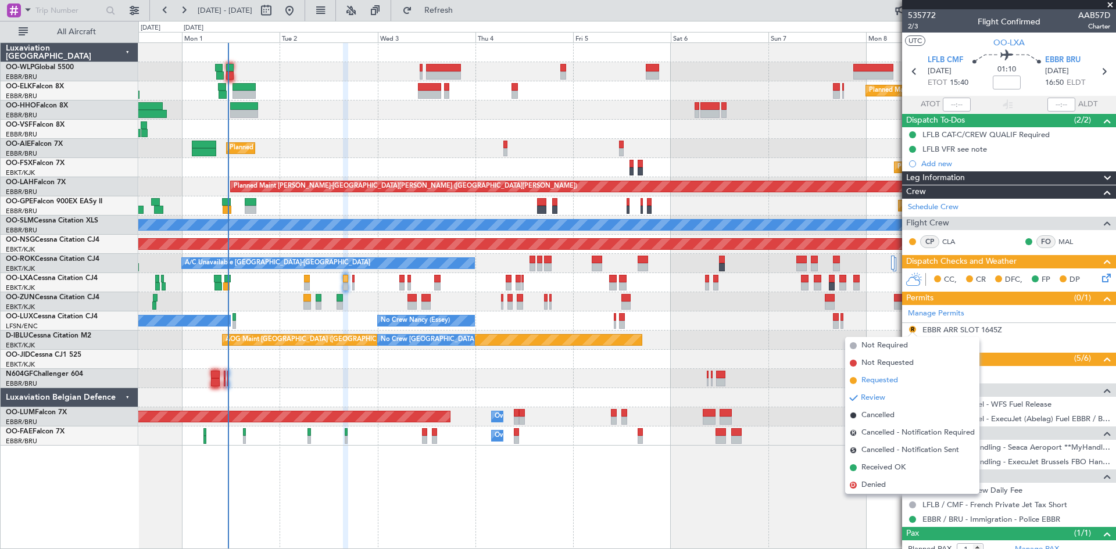
click at [876, 376] on span "Requested" at bounding box center [879, 381] width 37 height 12
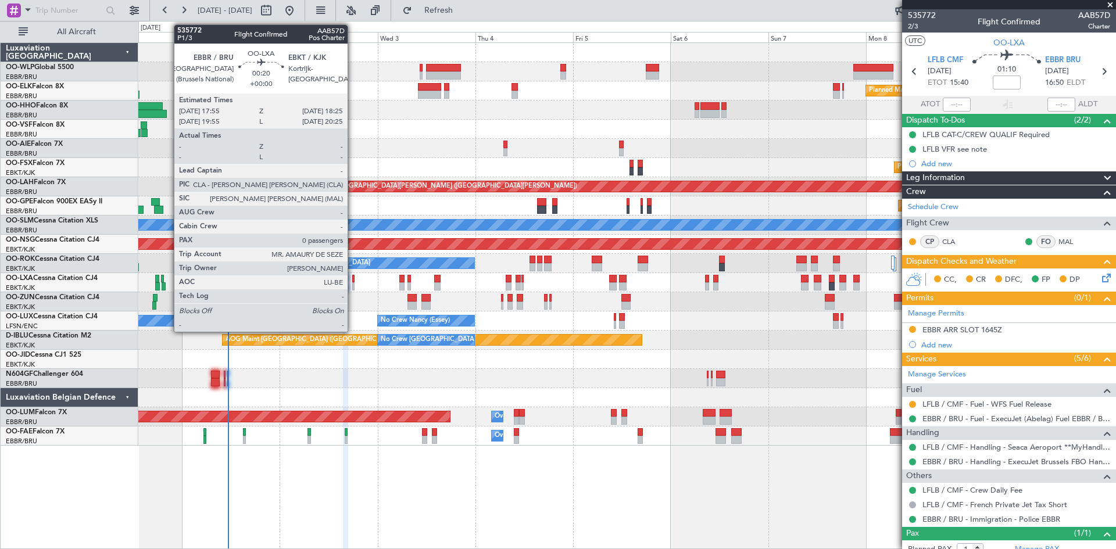
click at [353, 286] on div at bounding box center [353, 286] width 2 height 8
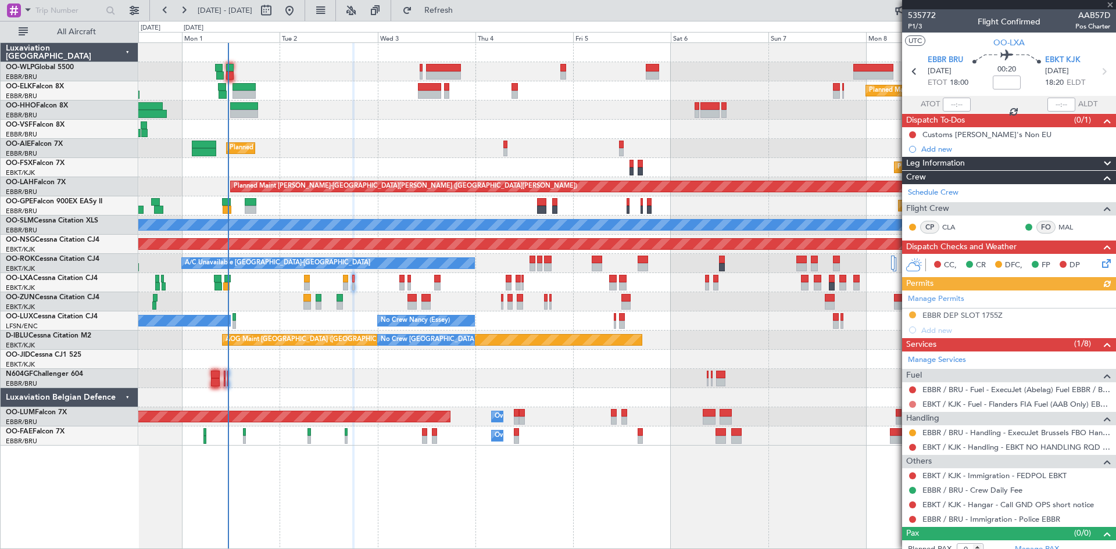
click at [913, 405] on button at bounding box center [912, 404] width 7 height 7
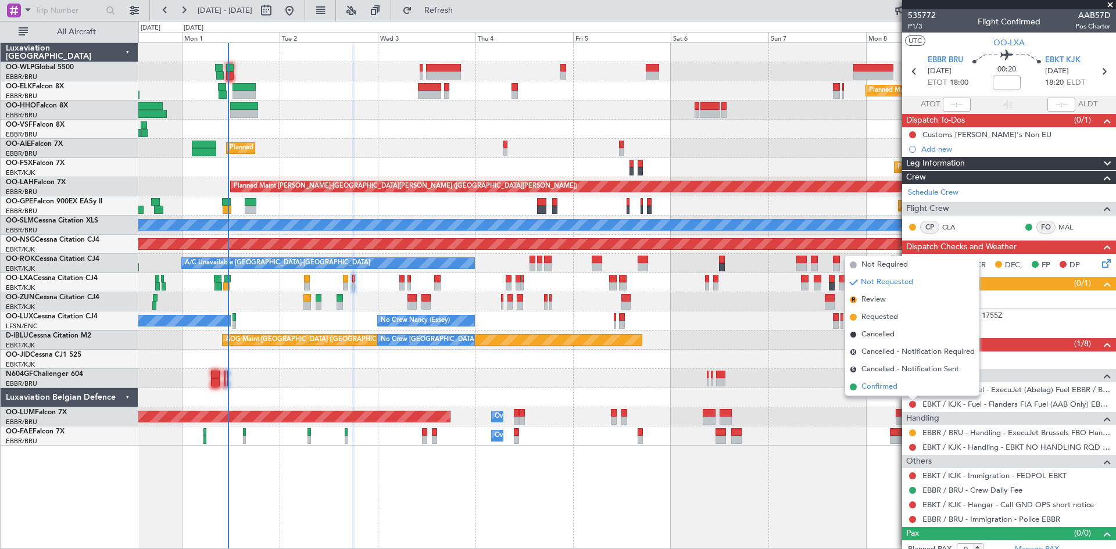
click at [892, 393] on li "Confirmed" at bounding box center [912, 386] width 134 height 17
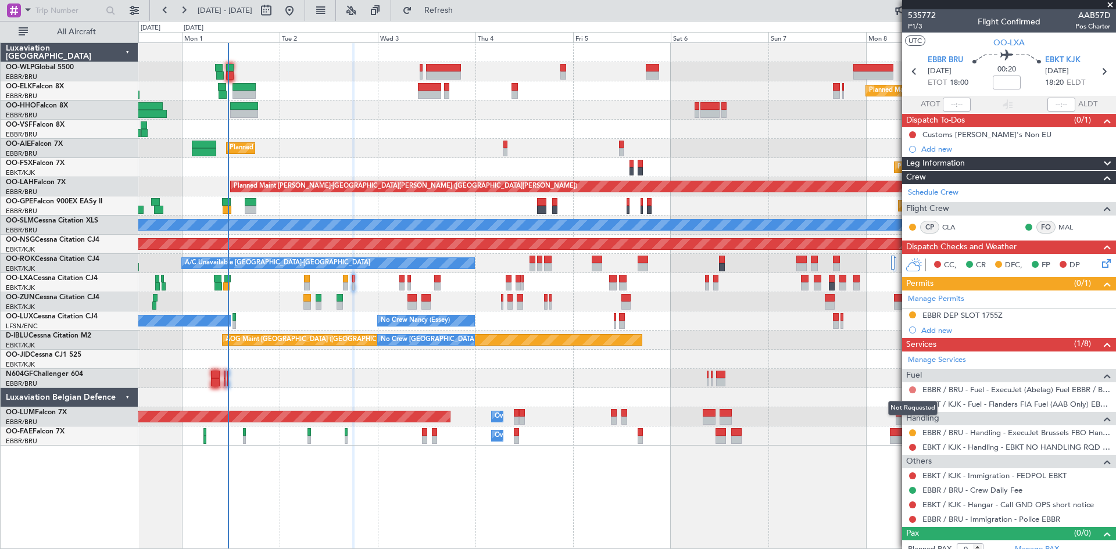
click at [912, 390] on button at bounding box center [912, 389] width 7 height 7
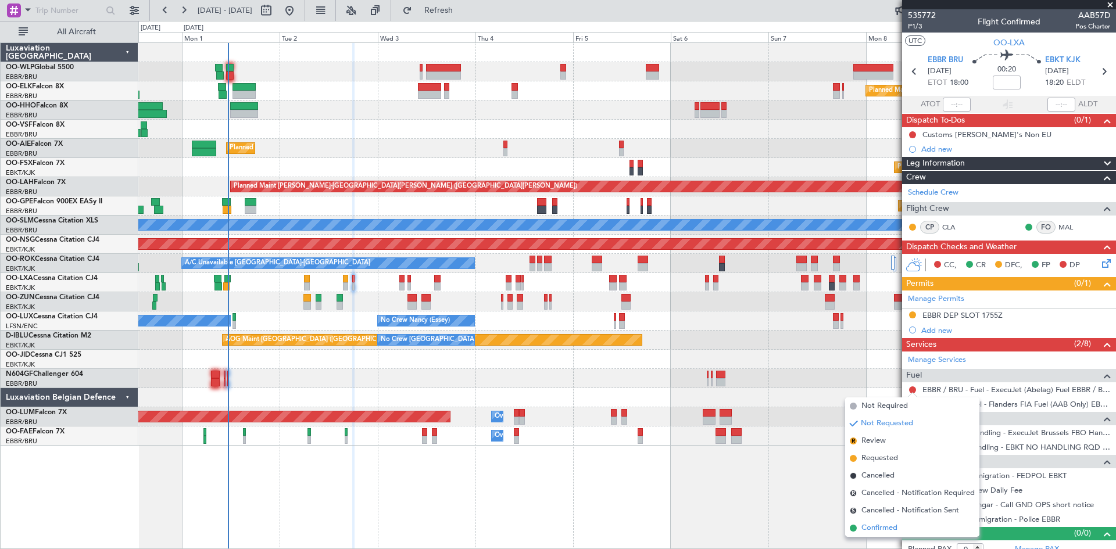
click at [883, 524] on span "Confirmed" at bounding box center [879, 528] width 36 height 12
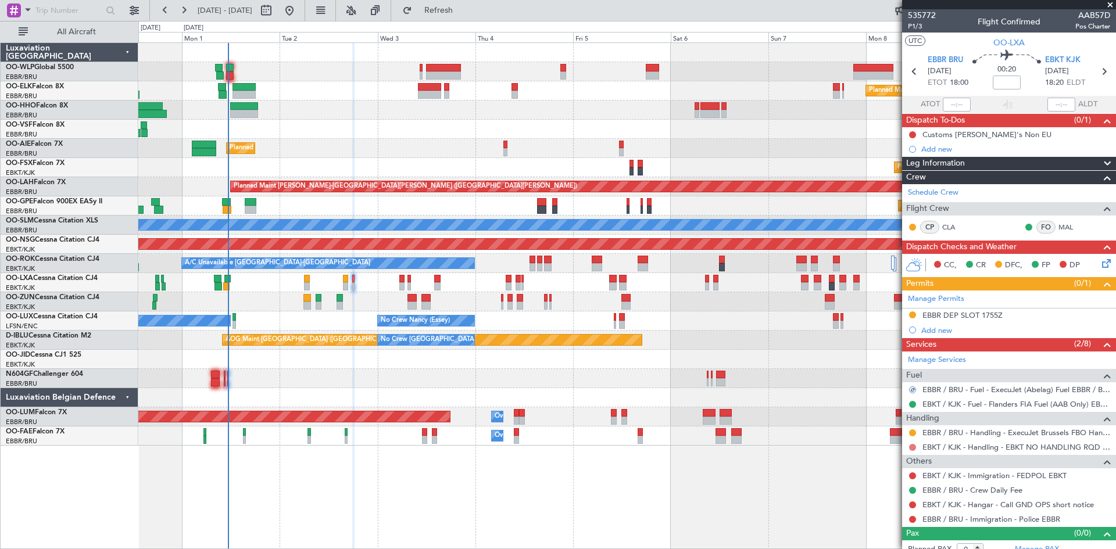
click at [909, 446] on button at bounding box center [912, 447] width 7 height 7
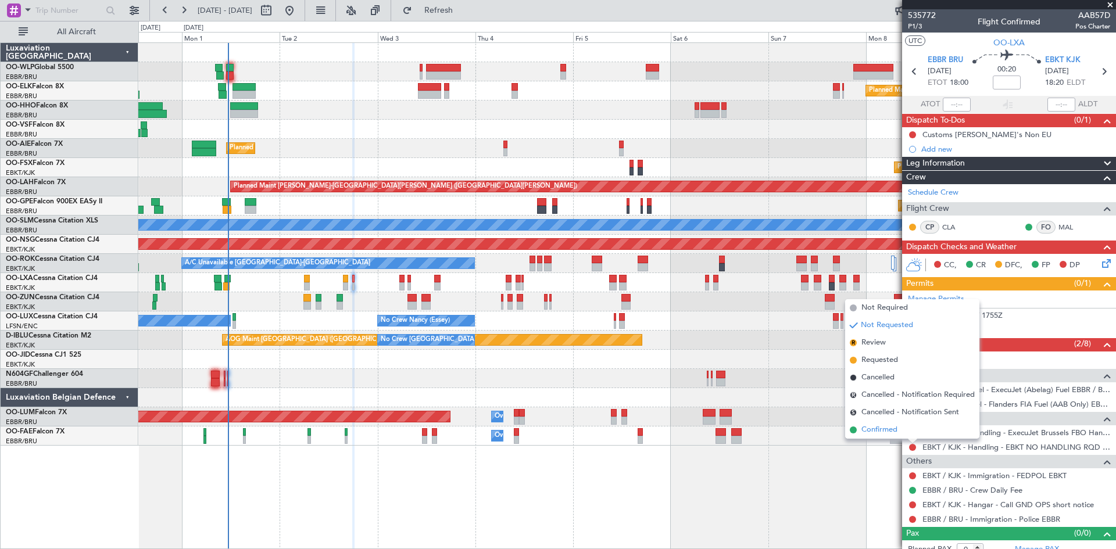
click at [879, 424] on li "Confirmed" at bounding box center [912, 429] width 134 height 17
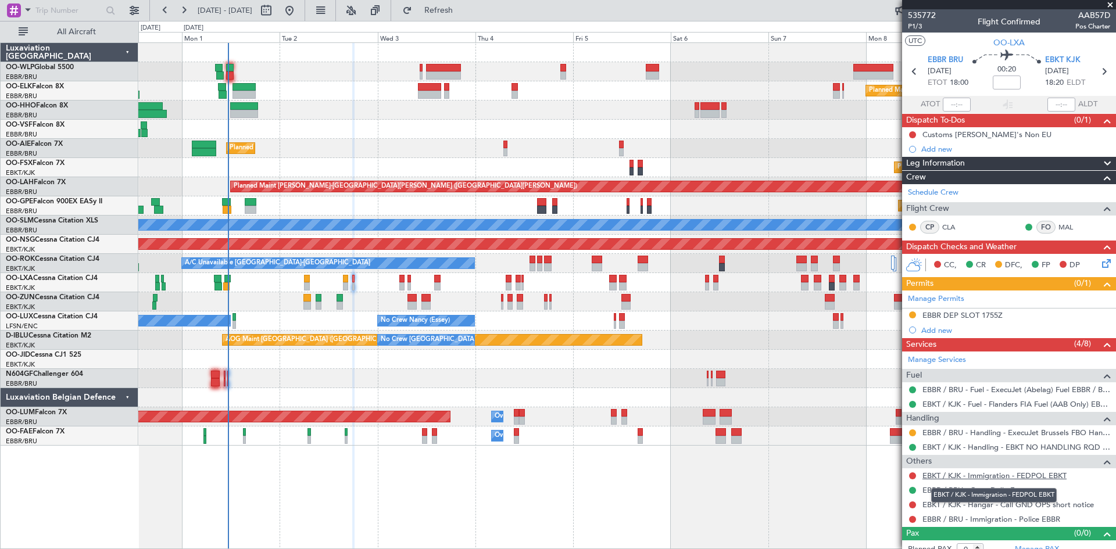
click at [958, 477] on link "EBKT / KJK - Immigration - FEDPOL EBKT" at bounding box center [994, 476] width 144 height 10
click at [1016, 479] on link "EBKT / KJK - Immigration - FEDPOL EBKT" at bounding box center [994, 476] width 144 height 10
click at [912, 476] on button at bounding box center [912, 475] width 7 height 7
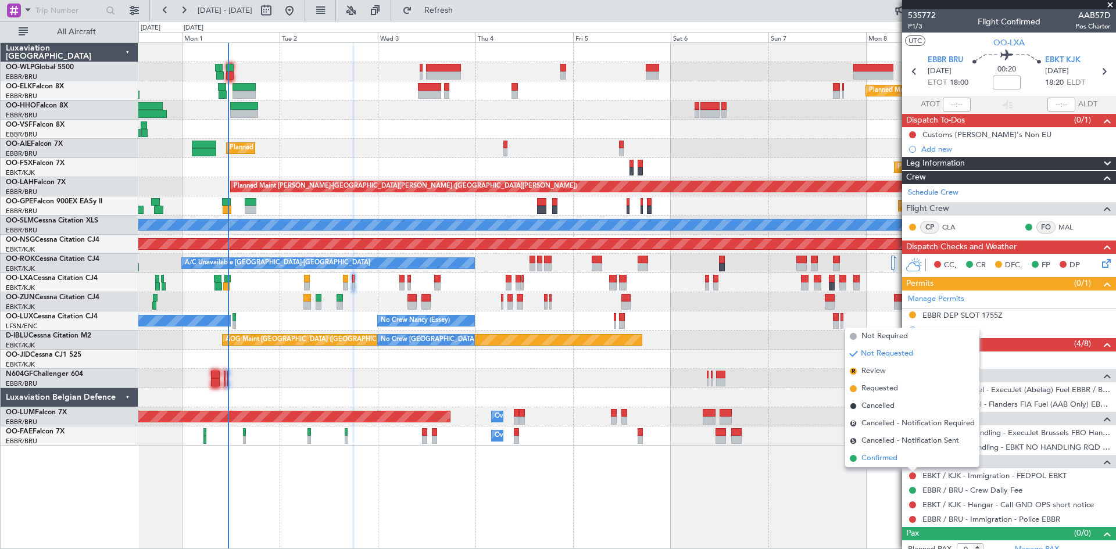
click at [897, 460] on span "Confirmed" at bounding box center [879, 459] width 36 height 12
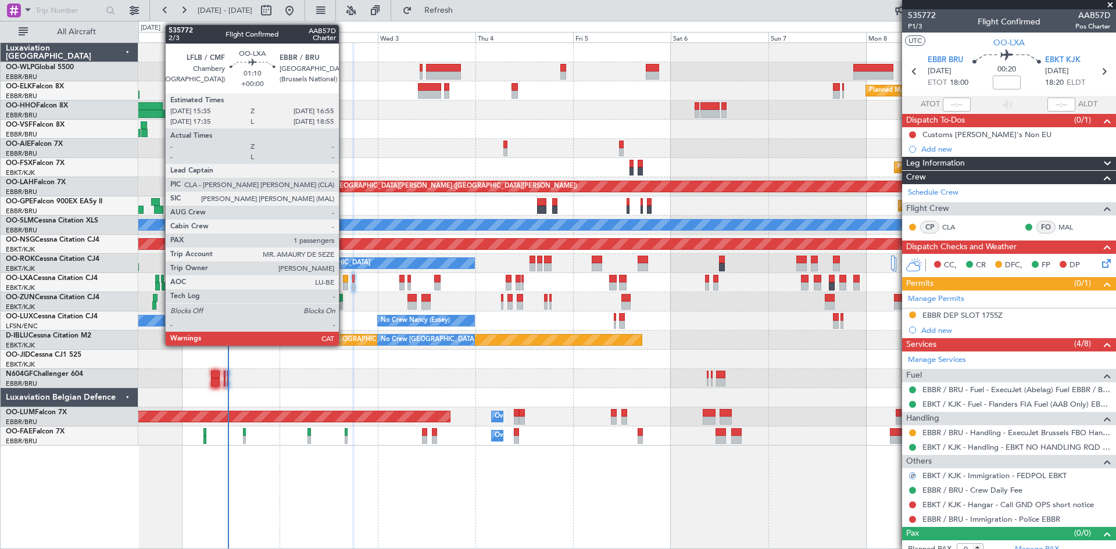
click at [344, 282] on div at bounding box center [346, 279] width 6 height 8
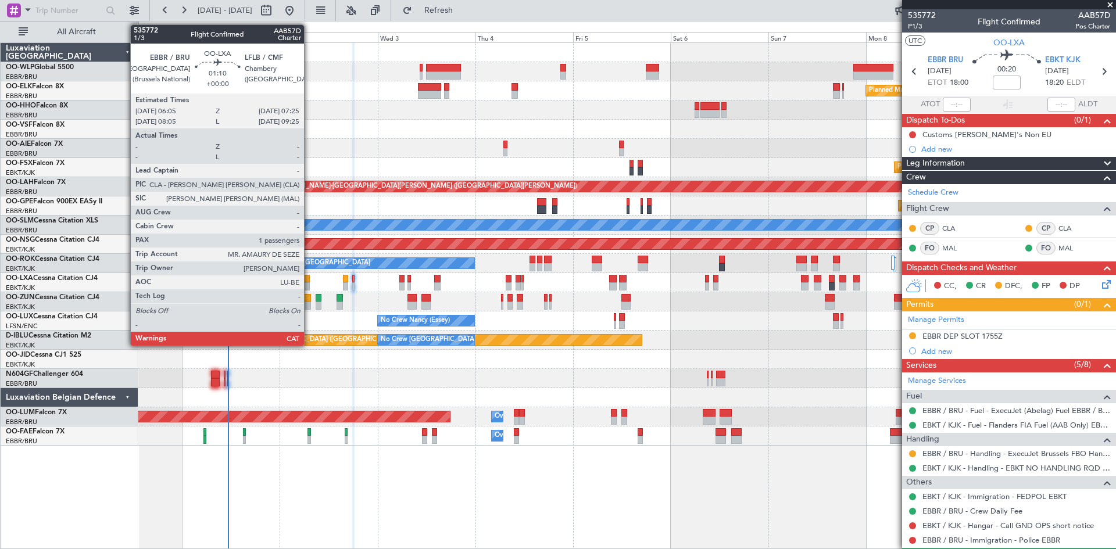
click at [309, 285] on div at bounding box center [307, 286] width 6 height 8
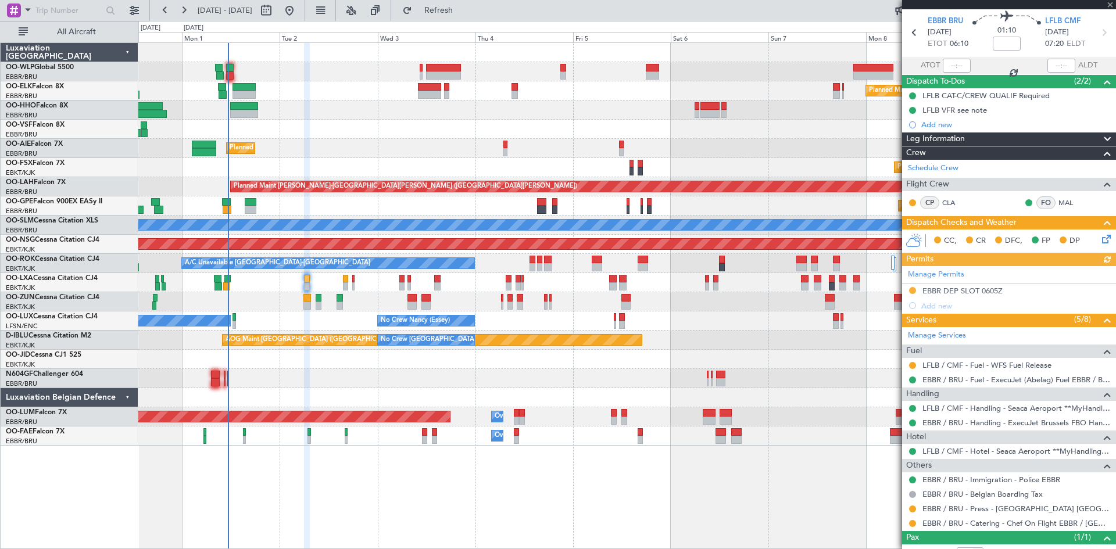
scroll to position [58, 0]
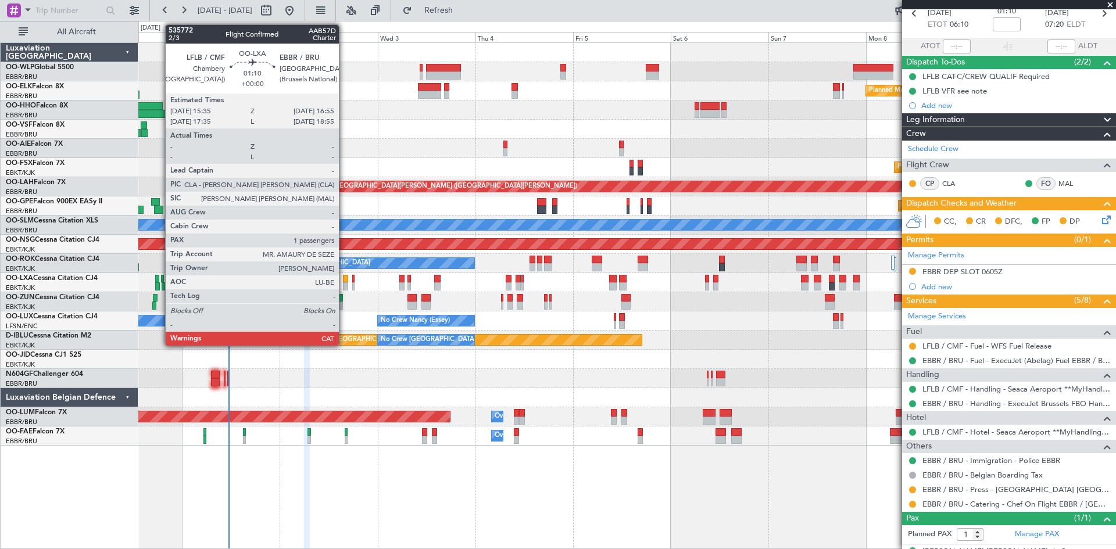
click at [344, 283] on div at bounding box center [346, 286] width 6 height 8
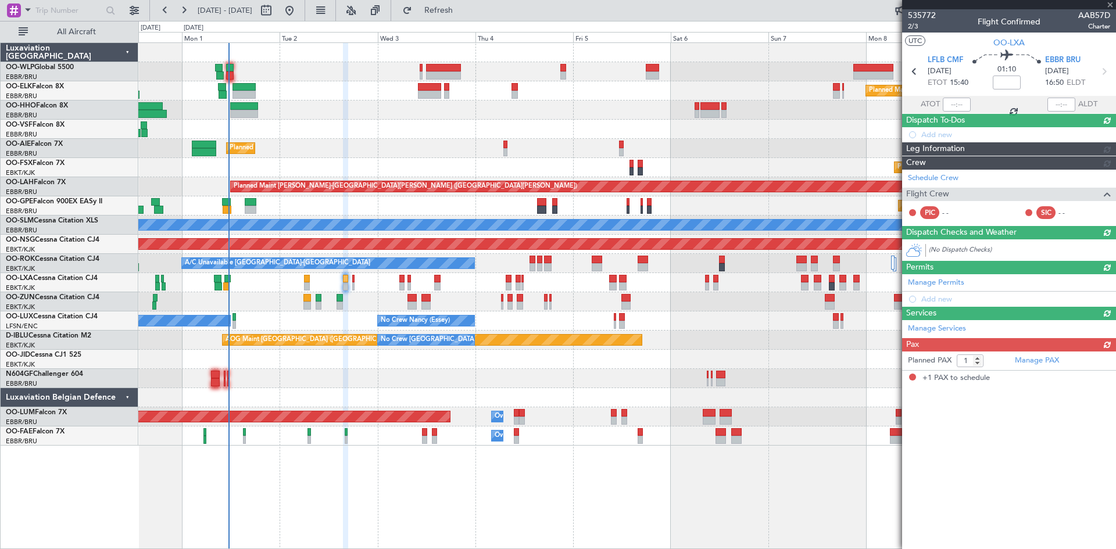
scroll to position [0, 0]
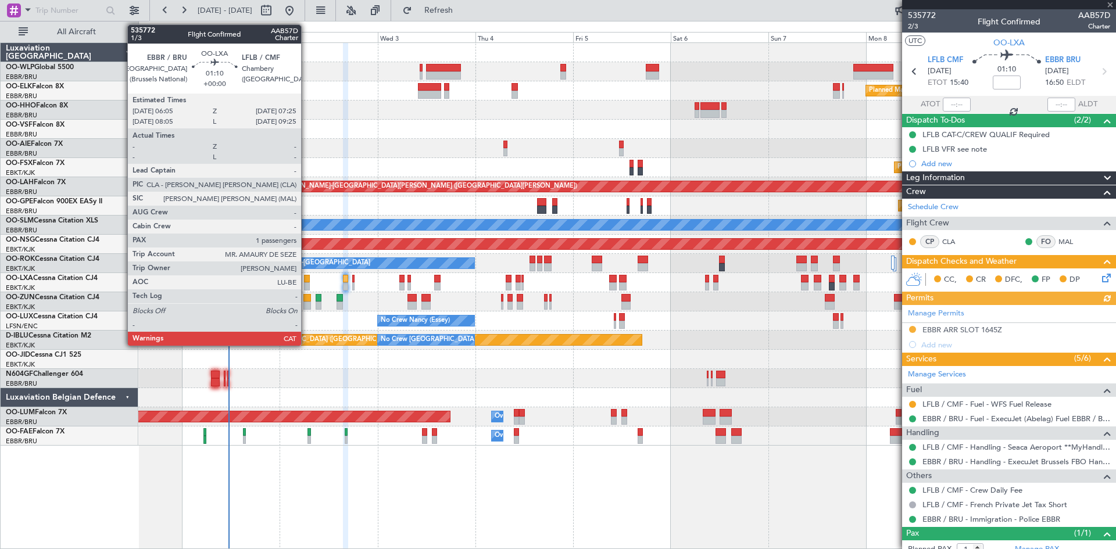
click at [306, 288] on div at bounding box center [307, 286] width 6 height 8
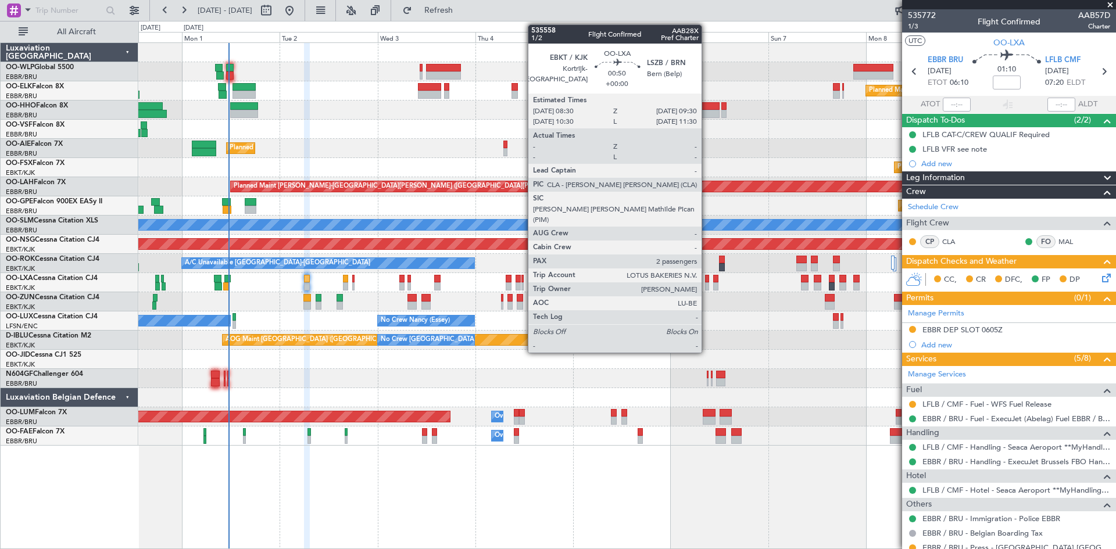
click at [707, 284] on div at bounding box center [707, 286] width 5 height 8
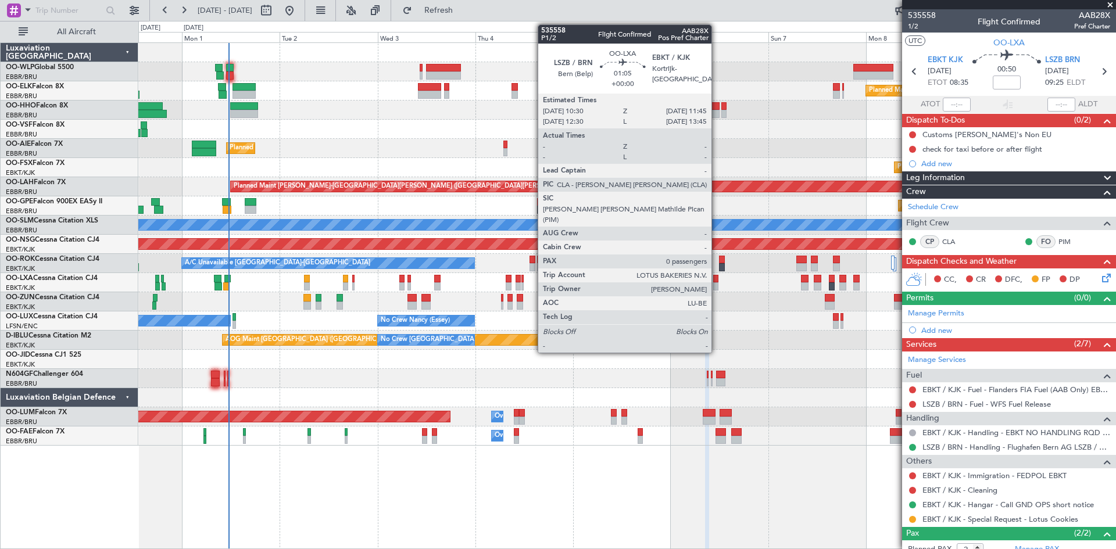
click at [716, 284] on div at bounding box center [715, 286] width 5 height 8
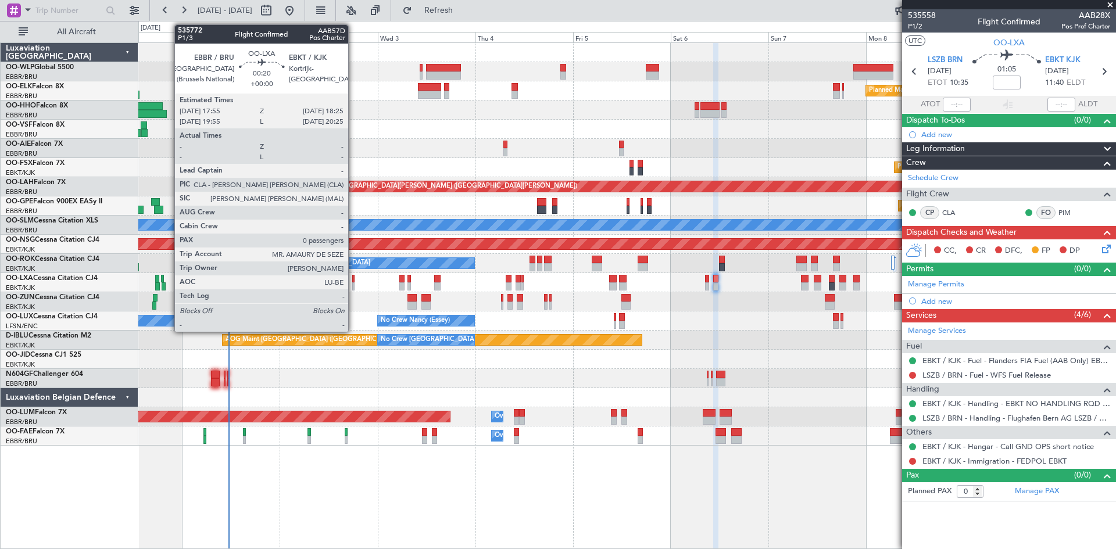
click at [353, 279] on div at bounding box center [353, 279] width 2 height 8
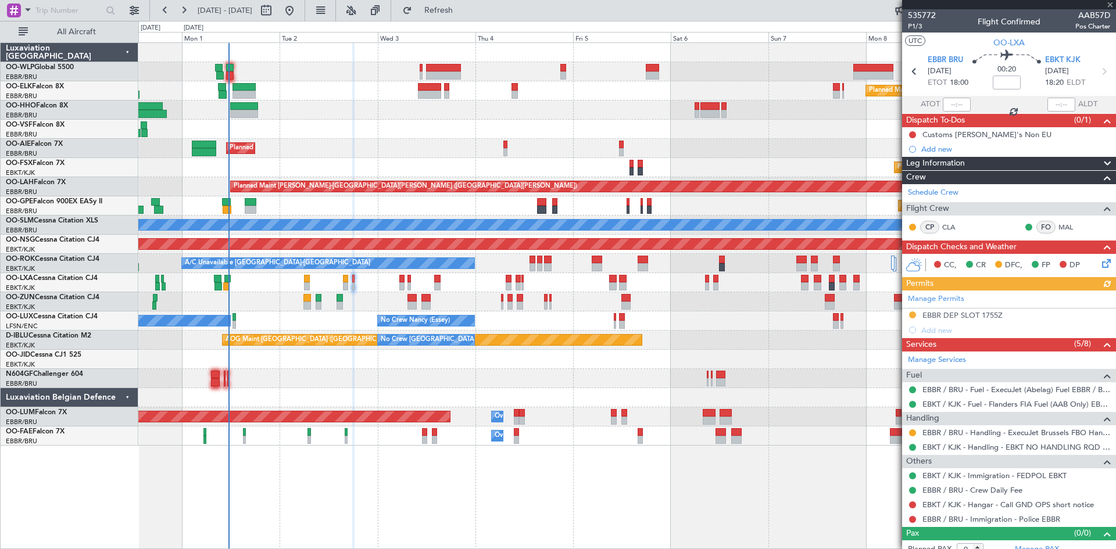
click at [1099, 264] on icon at bounding box center [1103, 261] width 9 height 9
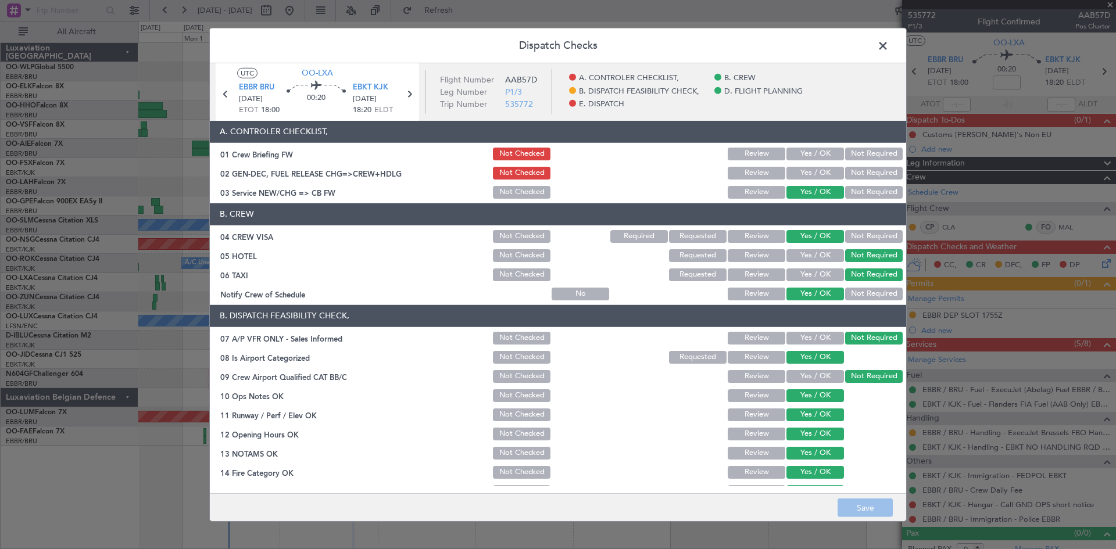
click at [888, 49] on span at bounding box center [888, 48] width 0 height 23
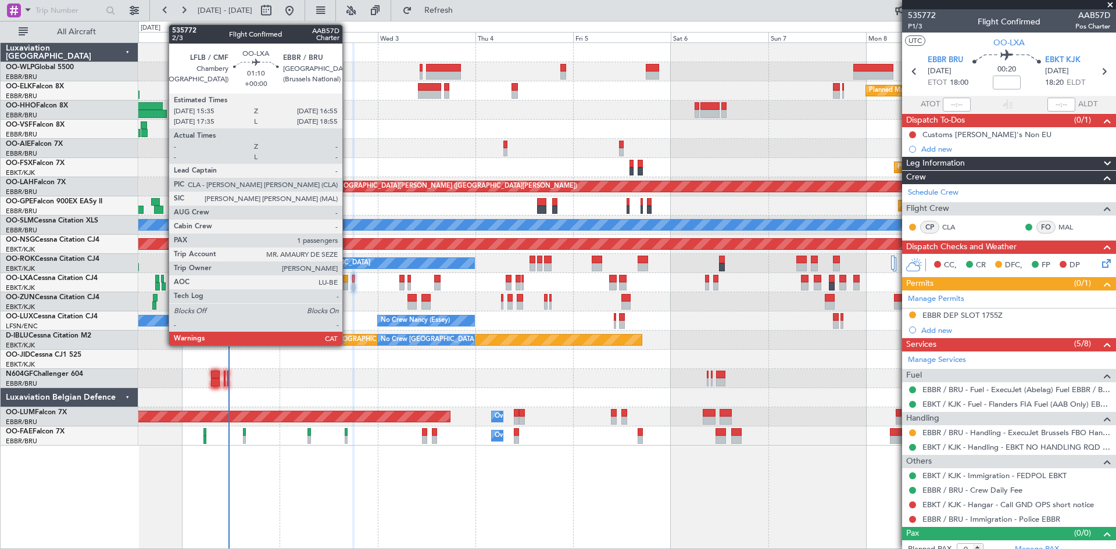
click at [347, 286] on div at bounding box center [346, 286] width 6 height 8
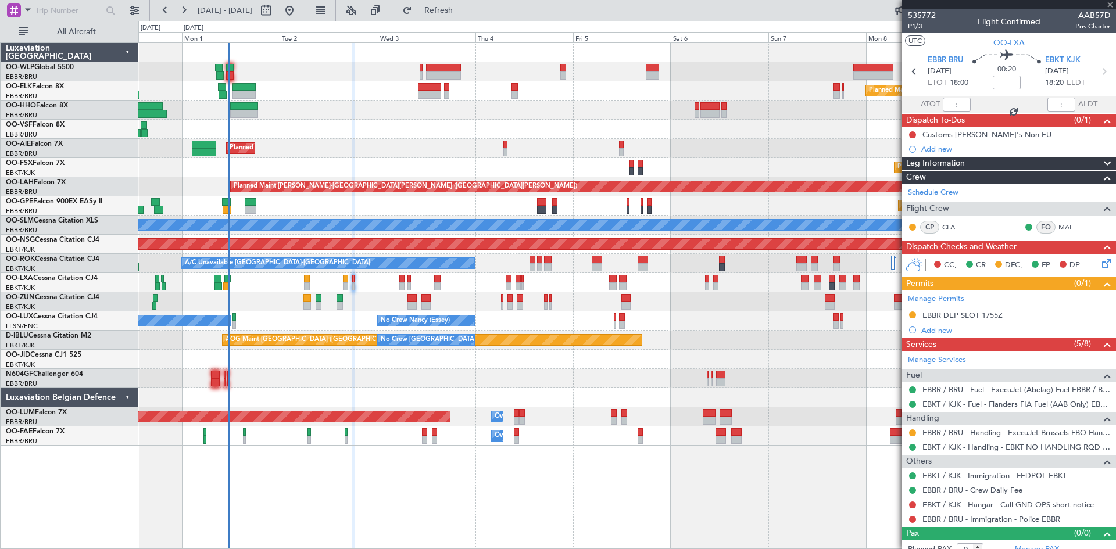
type input "1"
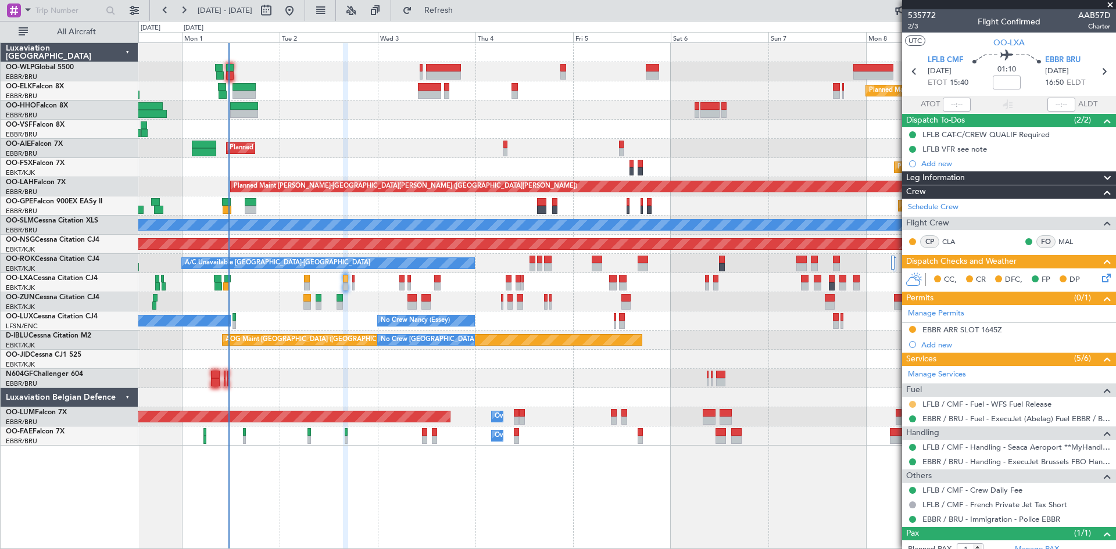
click at [914, 403] on button at bounding box center [912, 404] width 7 height 7
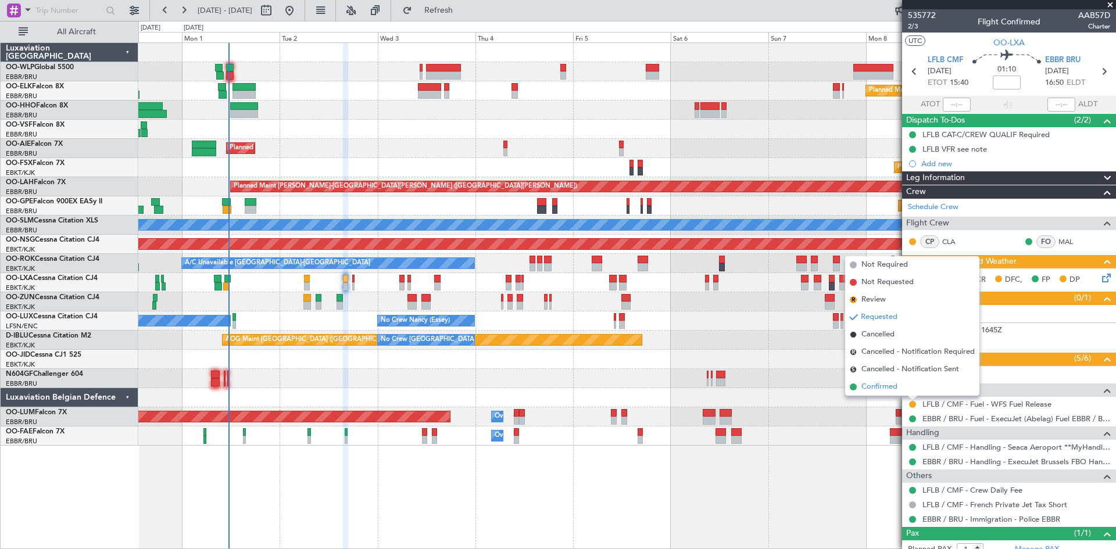
click at [894, 393] on li "Confirmed" at bounding box center [912, 386] width 134 height 17
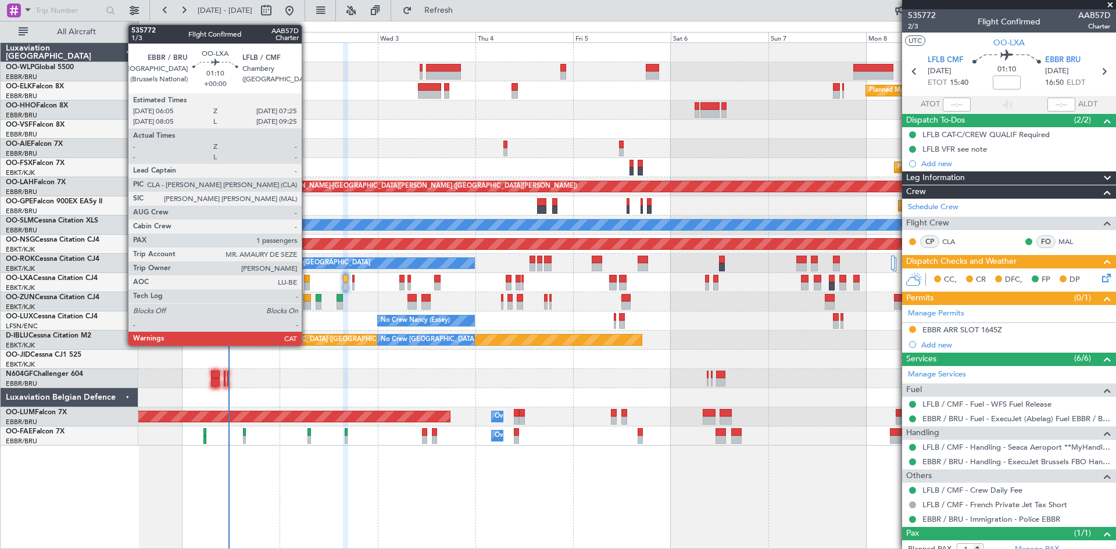
click at [306, 287] on div at bounding box center [307, 286] width 6 height 8
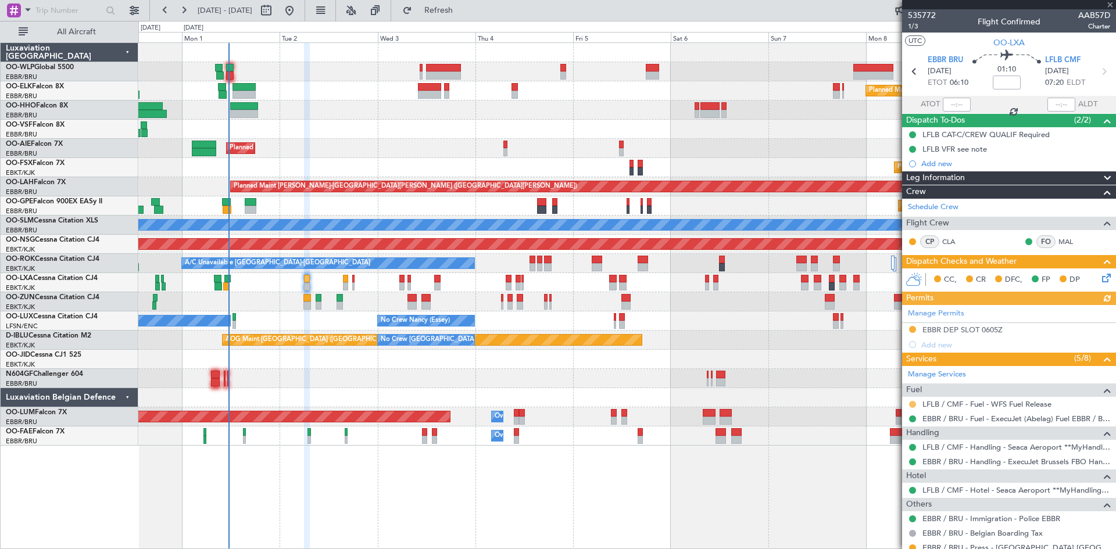
click at [910, 405] on button at bounding box center [912, 404] width 7 height 7
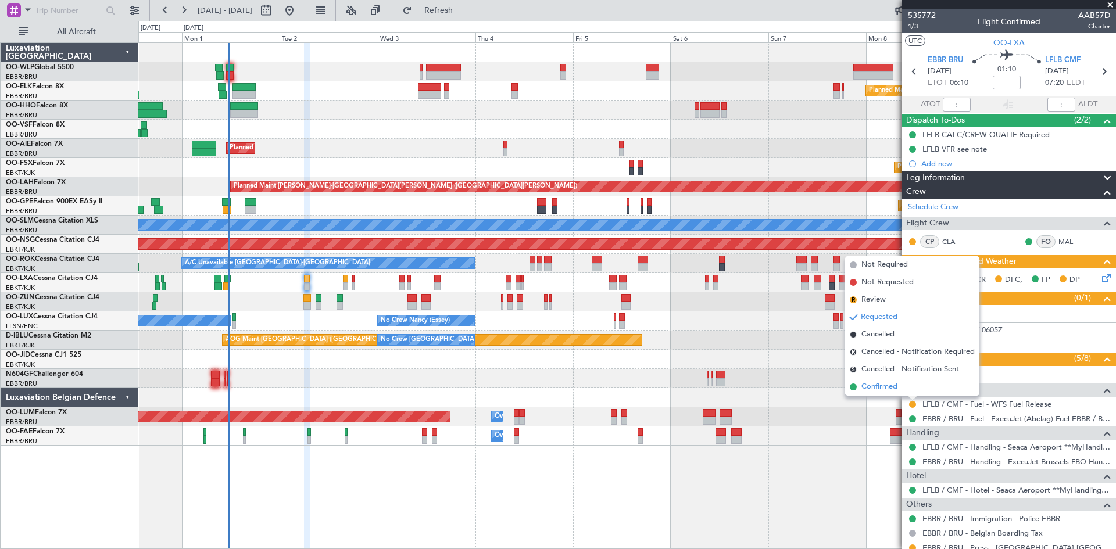
click at [897, 388] on span "Confirmed" at bounding box center [879, 387] width 36 height 12
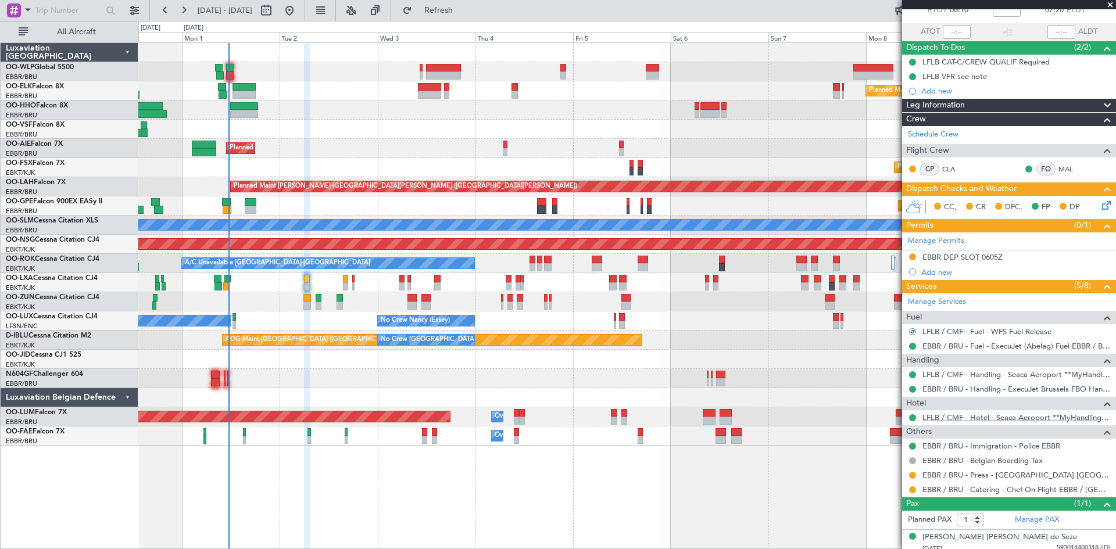
scroll to position [79, 0]
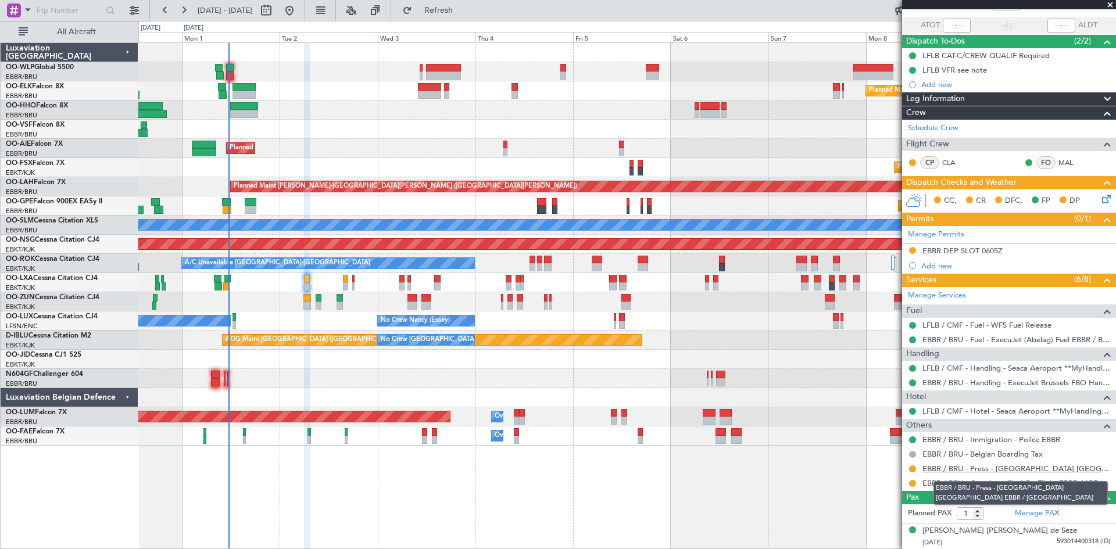
click at [1001, 469] on link "EBBR / BRU - Press - [GEOGRAPHIC_DATA] [GEOGRAPHIC_DATA] EBBR / [GEOGRAPHIC_DAT…" at bounding box center [1016, 469] width 188 height 10
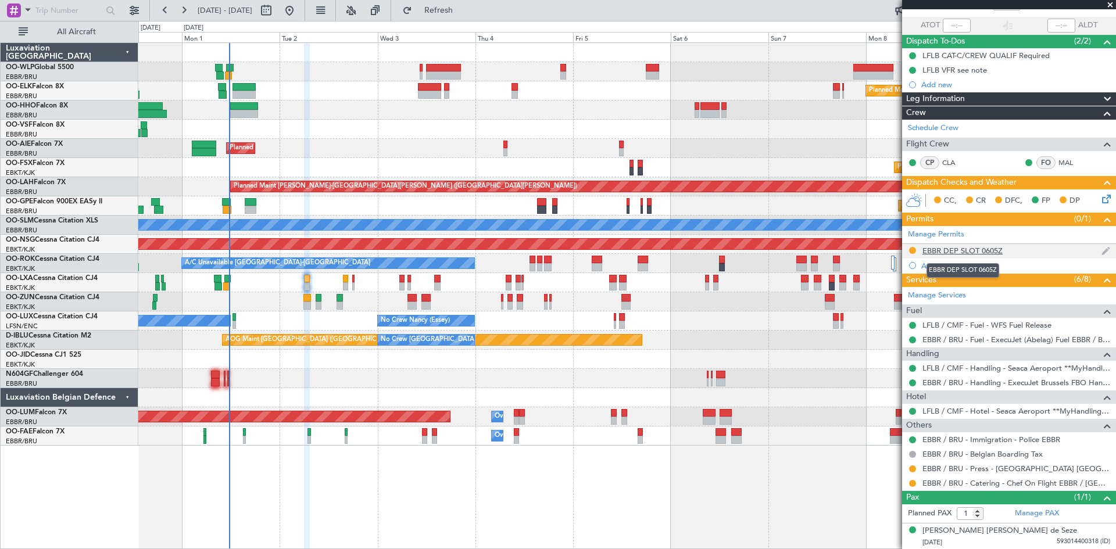
click at [999, 252] on div "EBBR DEP SLOT 0605Z" at bounding box center [962, 251] width 80 height 10
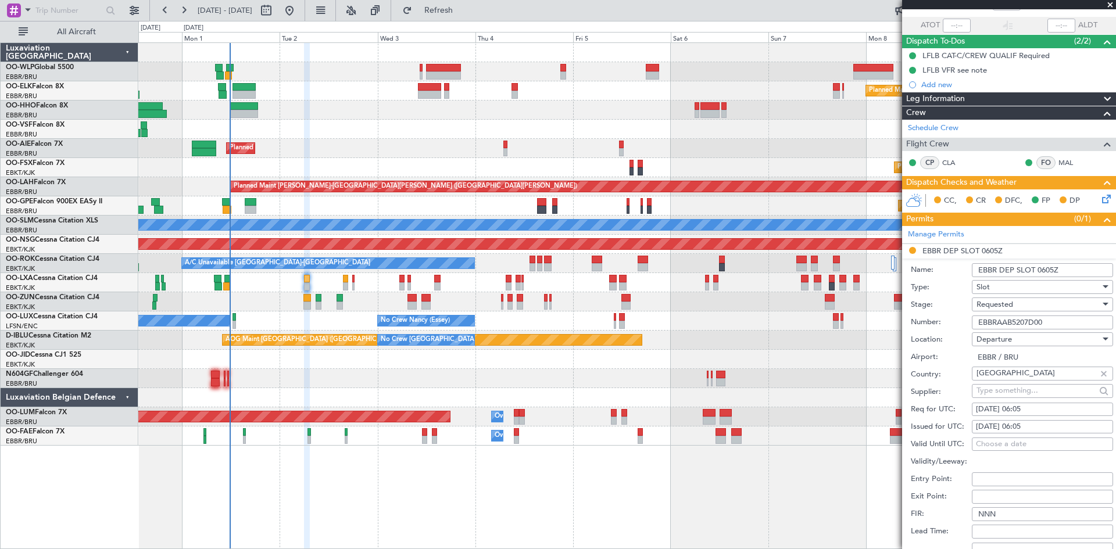
scroll to position [253, 0]
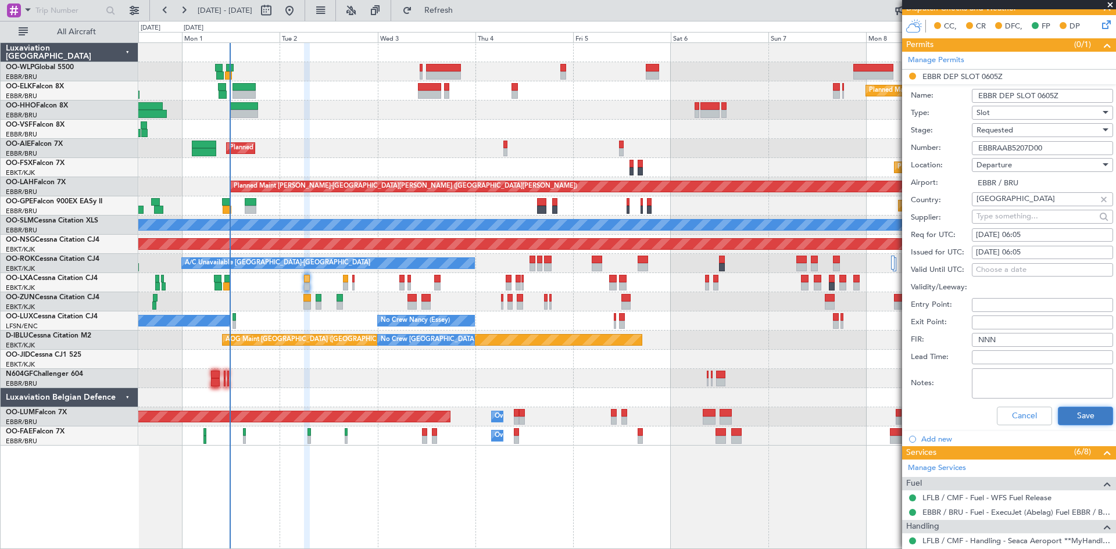
click at [1071, 407] on button "Save" at bounding box center [1084, 416] width 55 height 19
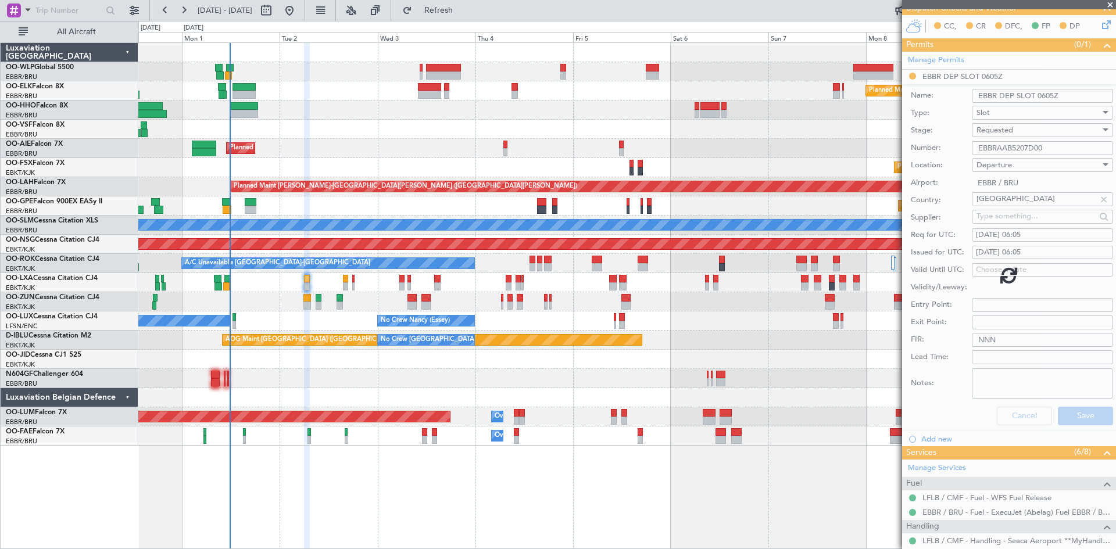
scroll to position [79, 0]
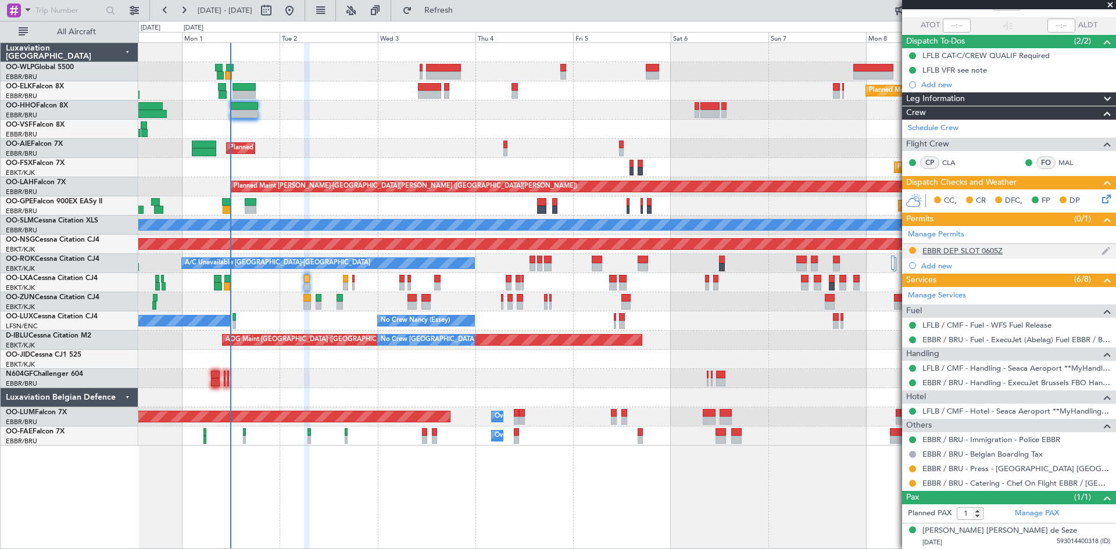
click at [973, 253] on div "EBBR DEP SLOT 0605Z" at bounding box center [962, 251] width 80 height 10
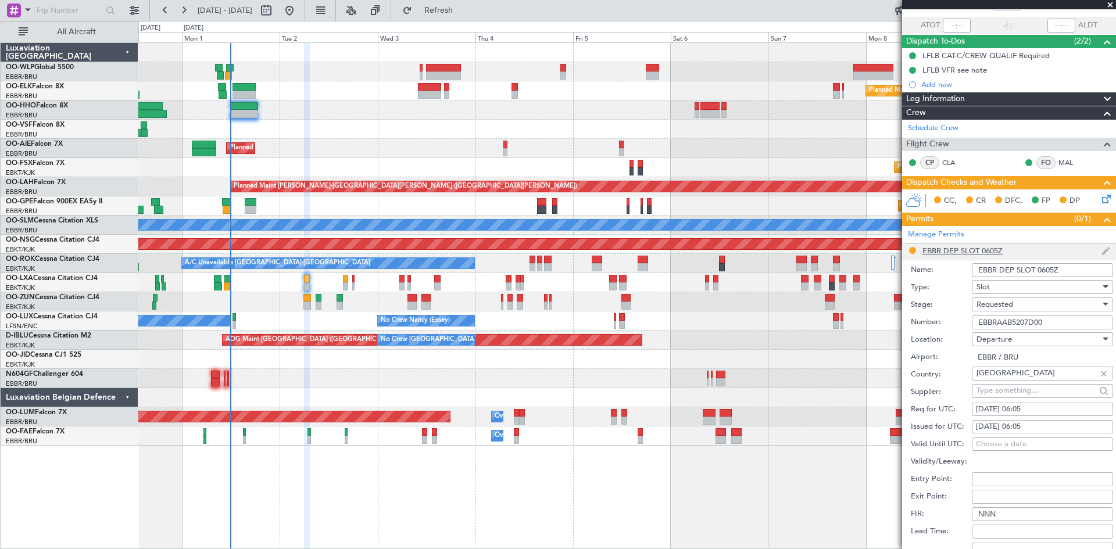
scroll to position [253, 0]
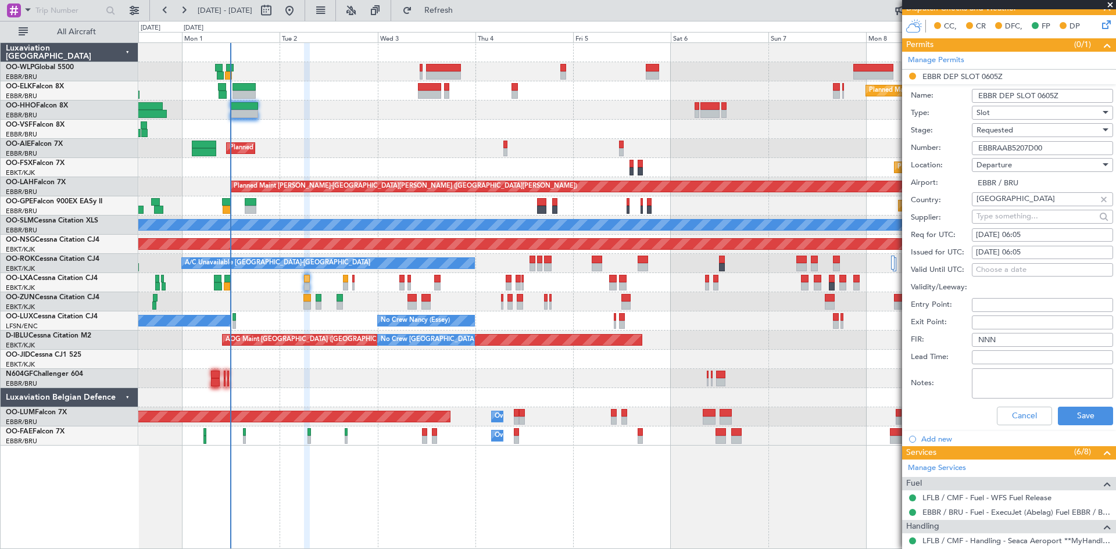
drag, startPoint x: 1045, startPoint y: 149, endPoint x: 955, endPoint y: 152, distance: 90.7
click at [955, 152] on div "Number: EBBRAAB5207D00" at bounding box center [1011, 147] width 202 height 17
click at [1034, 411] on button "Cancel" at bounding box center [1023, 416] width 55 height 19
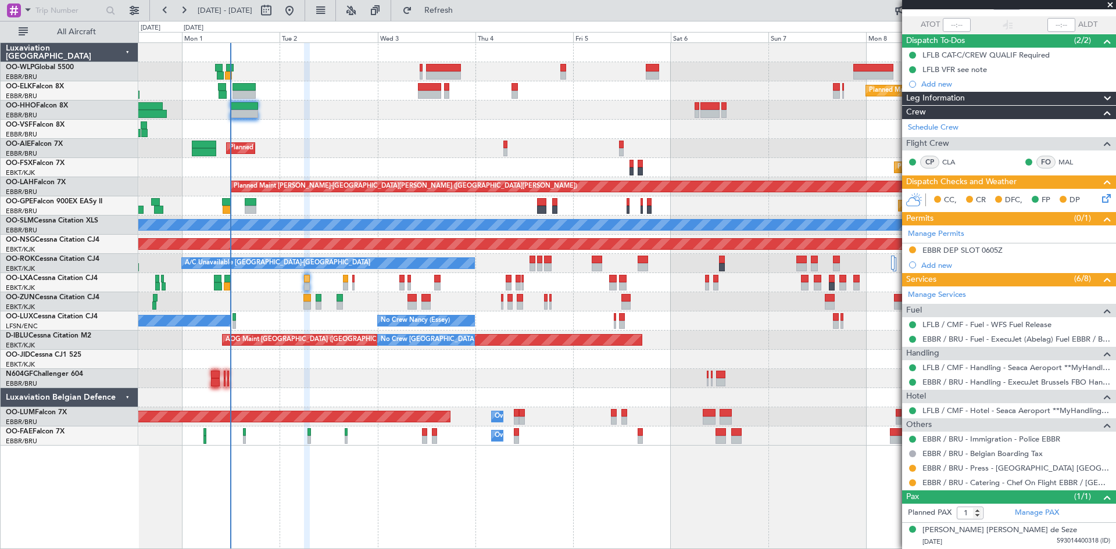
scroll to position [79, 0]
click at [989, 254] on div "EBBR DEP SLOT 0605Z" at bounding box center [962, 251] width 80 height 10
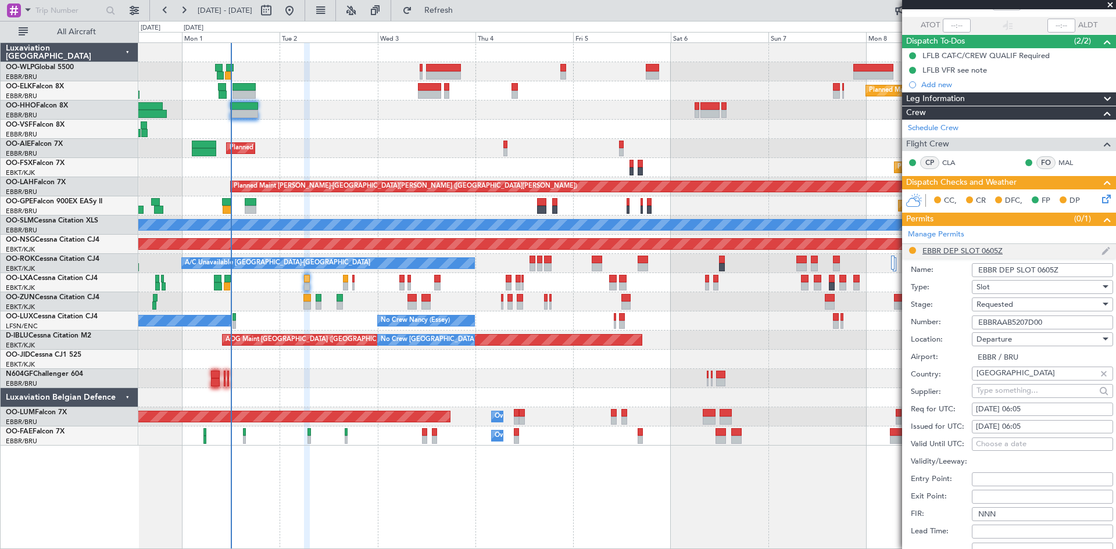
scroll to position [253, 0]
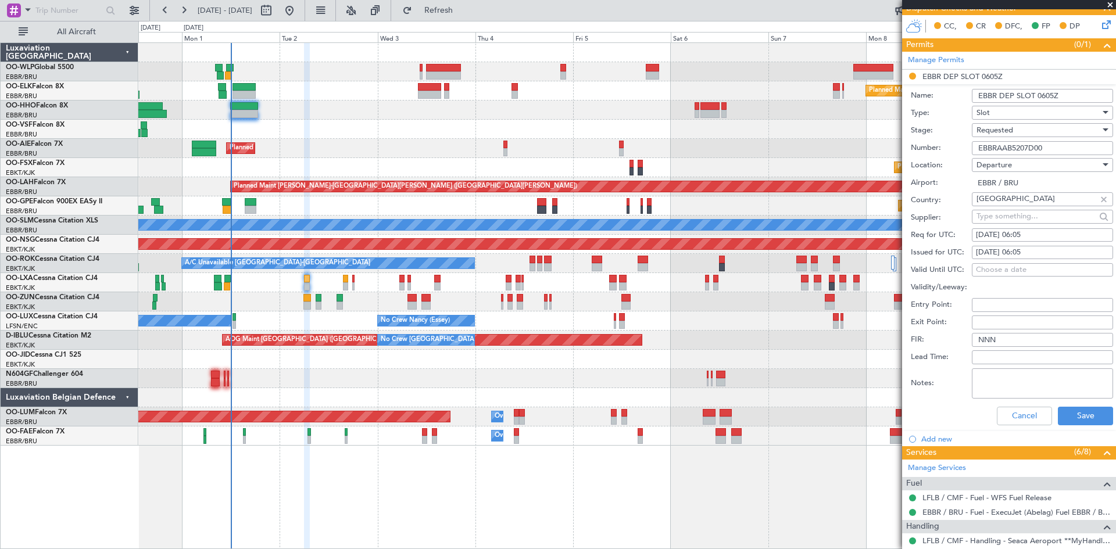
drag, startPoint x: 1056, startPoint y: 145, endPoint x: 962, endPoint y: 149, distance: 94.2
click at [962, 149] on div "Number: EBBRAAB5207D00" at bounding box center [1011, 147] width 202 height 17
paste input "14D"
type input "EBBRAAB5214D"
click at [1081, 420] on button "Save" at bounding box center [1084, 416] width 55 height 19
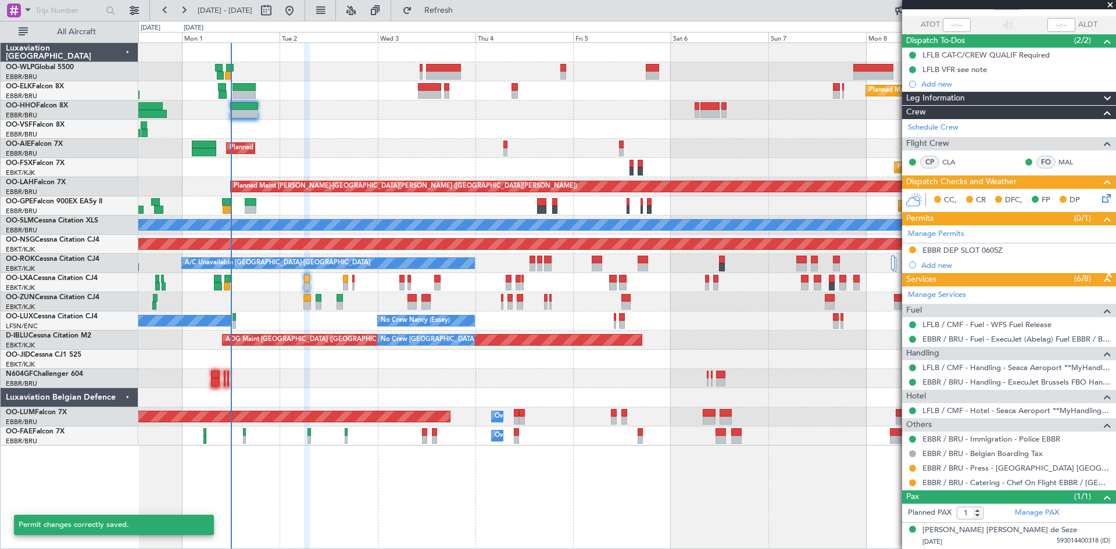
scroll to position [79, 0]
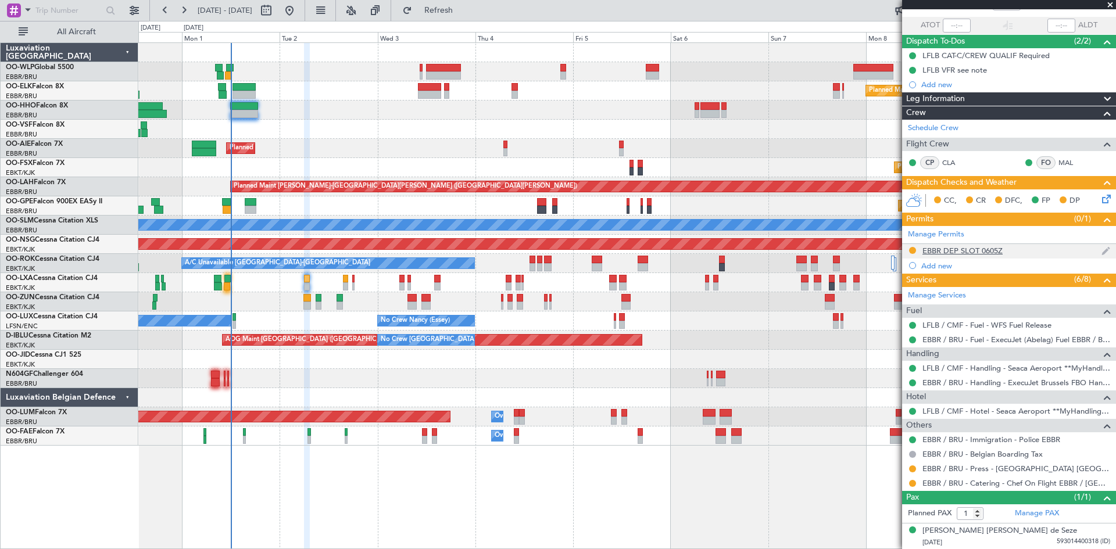
click at [917, 249] on div "EBBR DEP SLOT 0605Z" at bounding box center [1009, 251] width 214 height 15
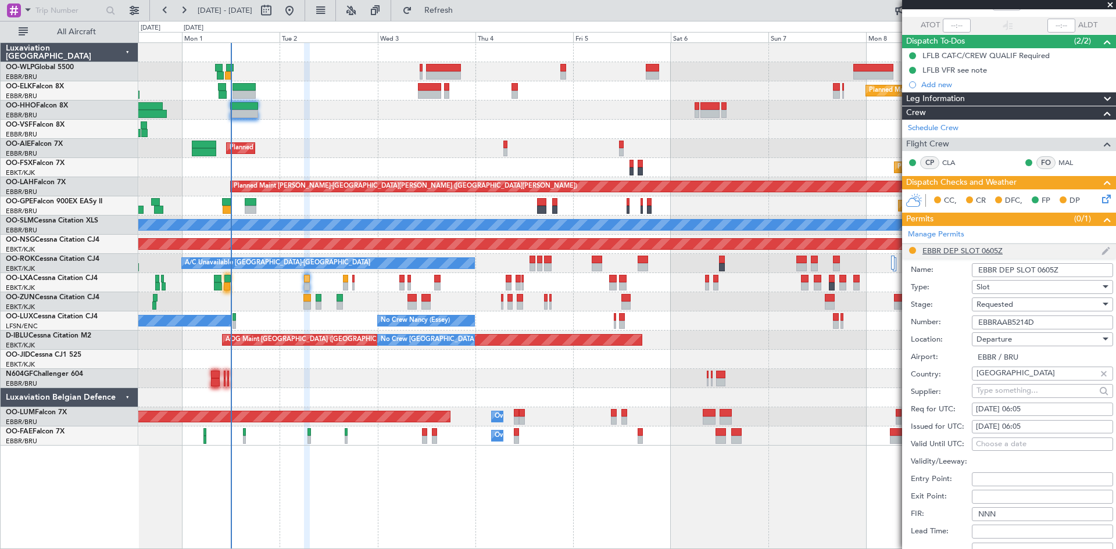
scroll to position [253, 0]
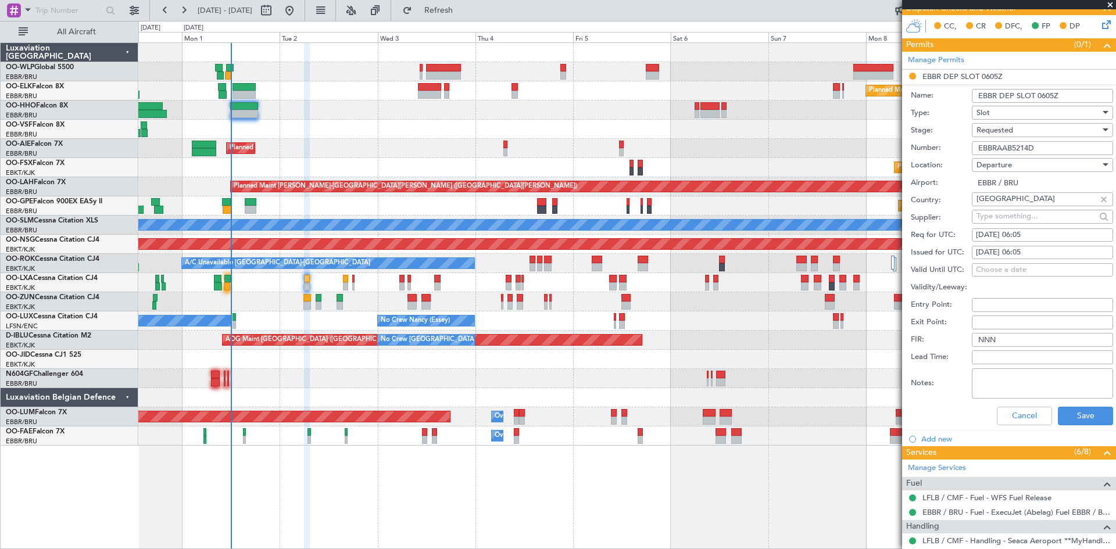
click at [1066, 134] on div "Requested" at bounding box center [1038, 129] width 124 height 17
click at [1018, 210] on span "Received OK" at bounding box center [1038, 217] width 122 height 17
click at [1074, 408] on button "Save" at bounding box center [1084, 416] width 55 height 19
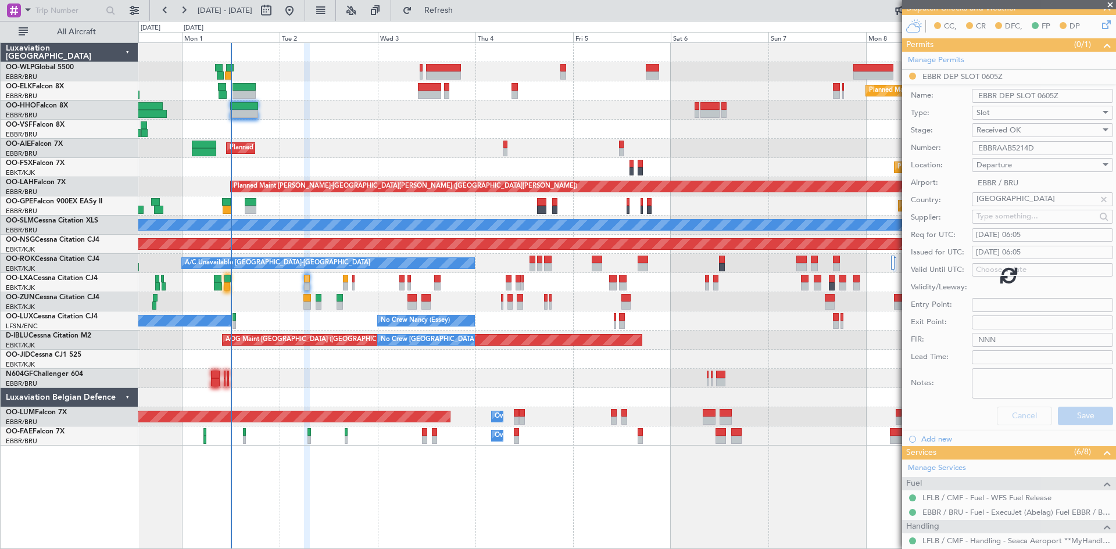
scroll to position [79, 0]
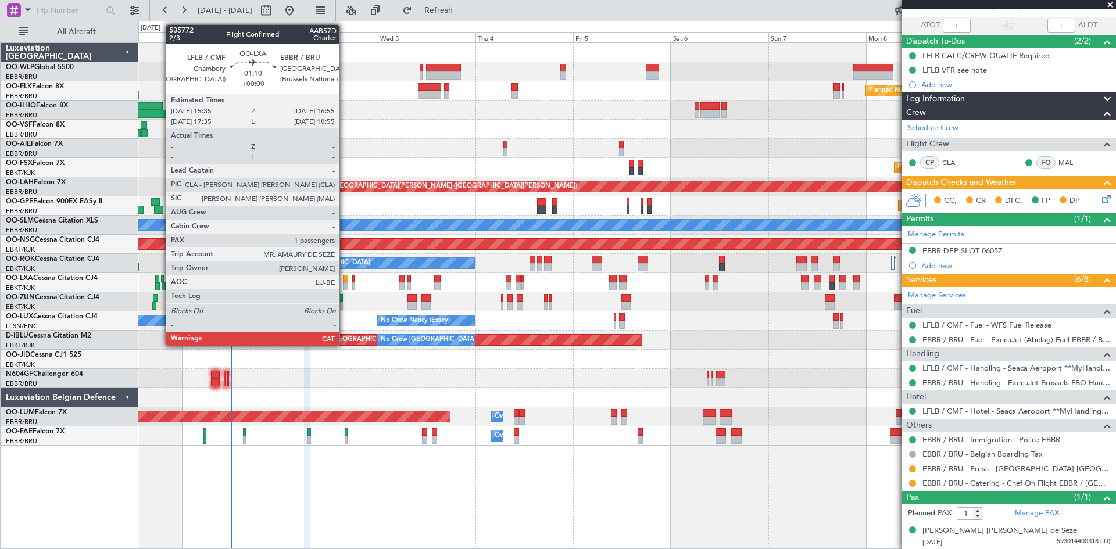
click at [345, 282] on div at bounding box center [346, 279] width 6 height 8
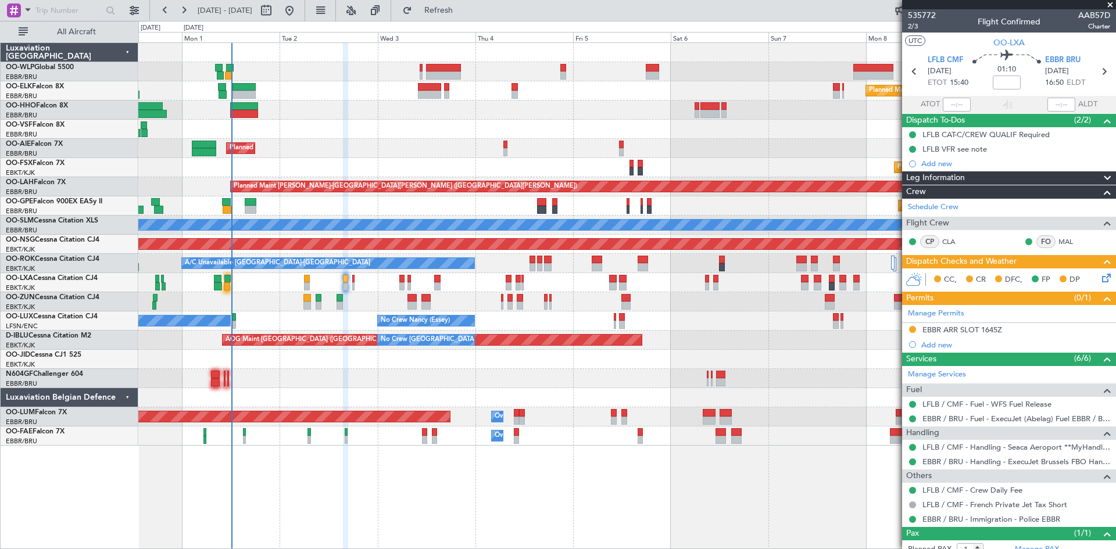
scroll to position [36, 0]
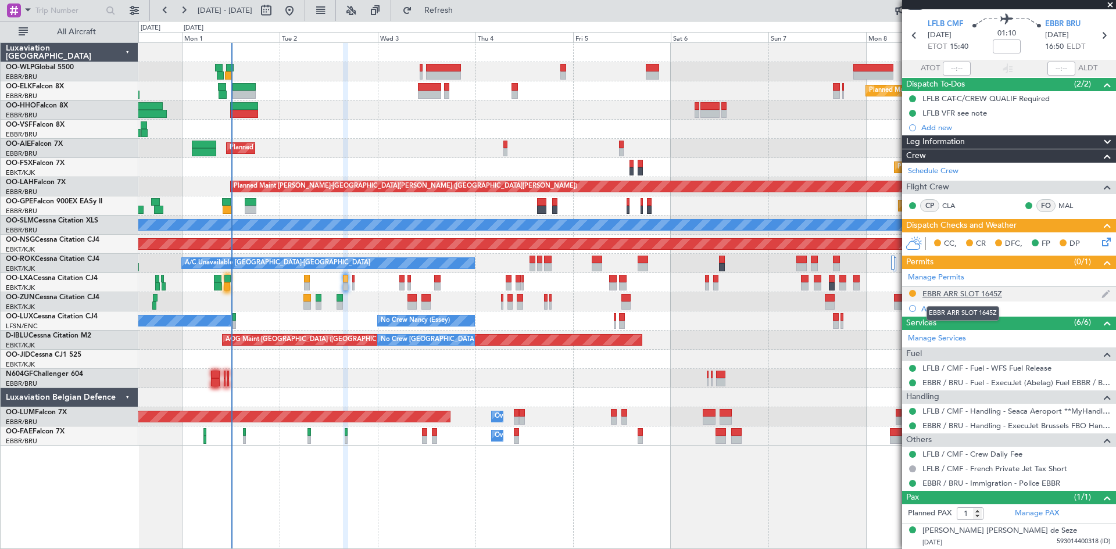
click at [966, 290] on div "EBBR ARR SLOT 1645Z" at bounding box center [962, 294] width 80 height 10
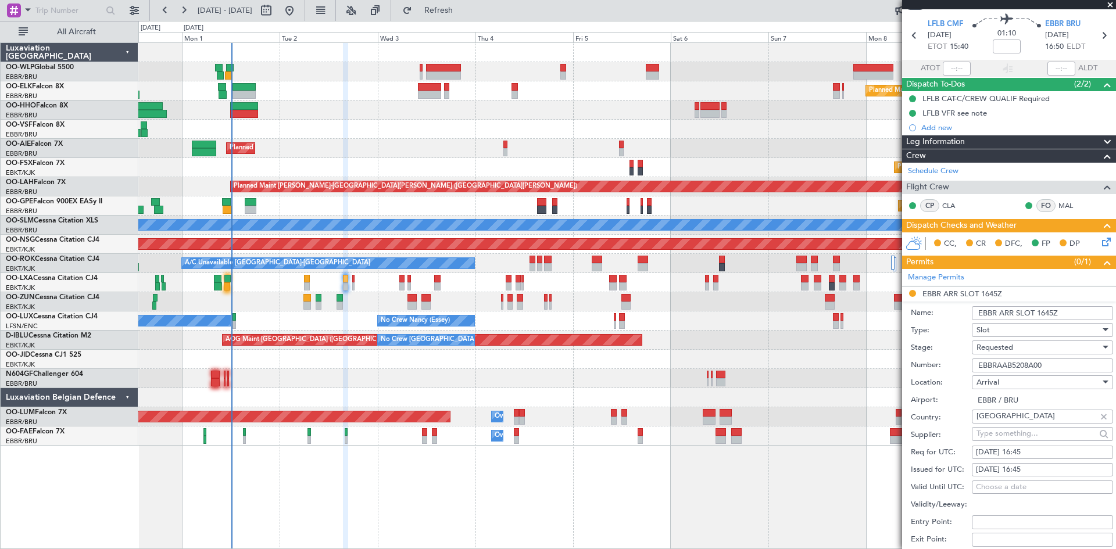
click at [1042, 450] on div "02/09/2025 16:45" at bounding box center [1042, 453] width 133 height 12
select select "9"
select select "2025"
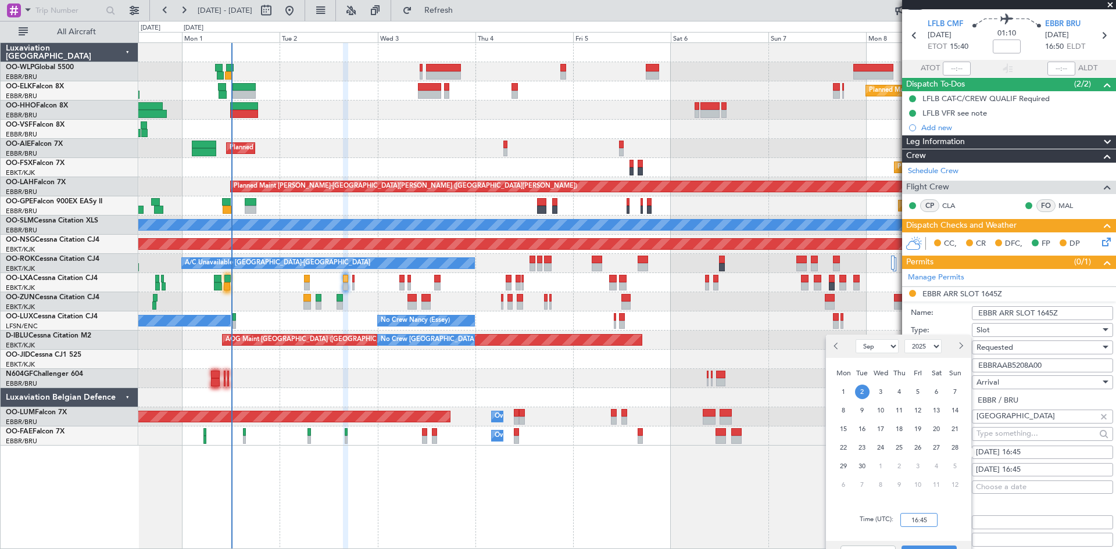
click at [921, 517] on input "16:45" at bounding box center [918, 520] width 37 height 14
click at [925, 519] on input "16:45" at bounding box center [918, 520] width 37 height 14
type input "16:55"
click at [942, 548] on button "Save" at bounding box center [928, 555] width 55 height 19
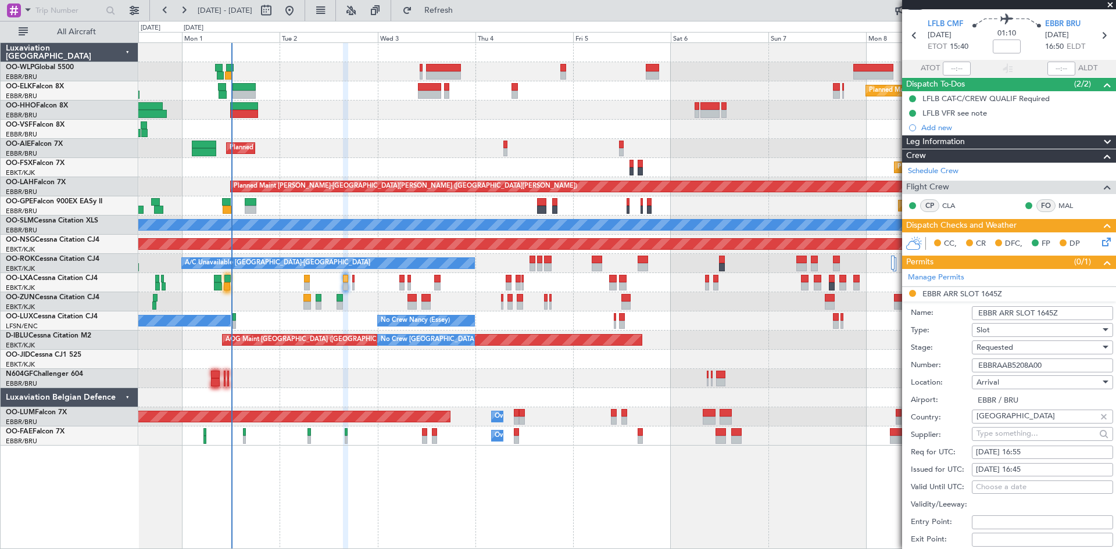
drag, startPoint x: 1048, startPoint y: 363, endPoint x: 958, endPoint y: 372, distance: 91.1
click at [958, 372] on div "Number: EBBRAAB5208A00" at bounding box center [1011, 365] width 202 height 17
click at [987, 364] on input "Number:" at bounding box center [1041, 365] width 141 height 14
paste input "EBBRAAB5208A"
type input "EBBRAAB5208A"
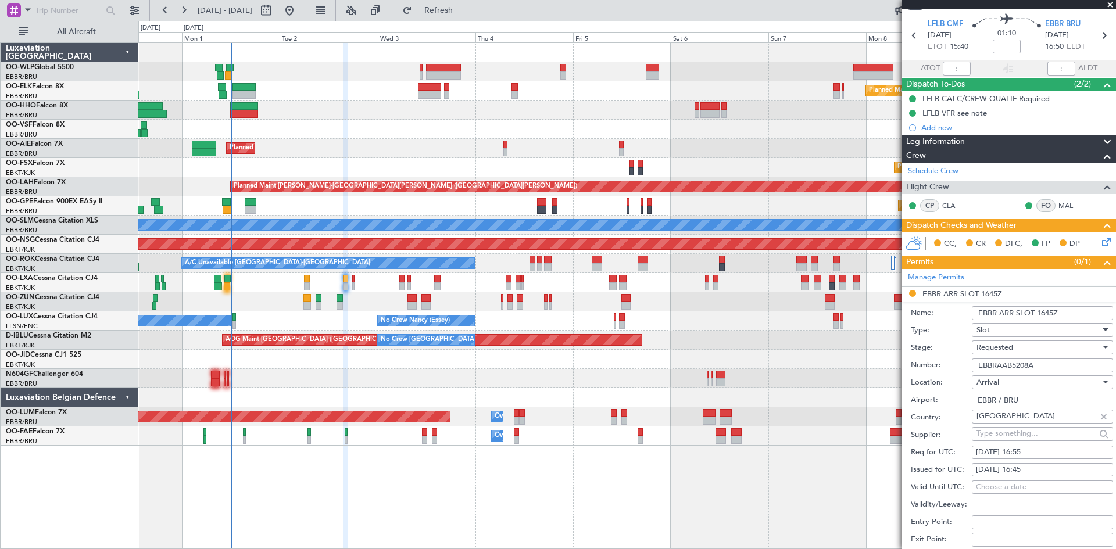
click at [952, 393] on div "Airport: EBBR / BRU" at bounding box center [1011, 400] width 202 height 17
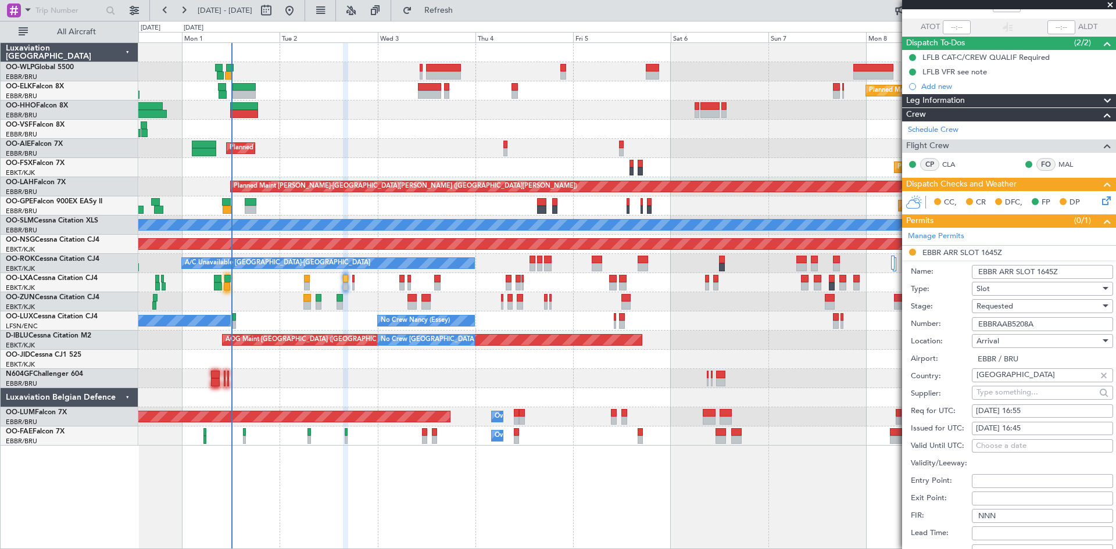
scroll to position [94, 0]
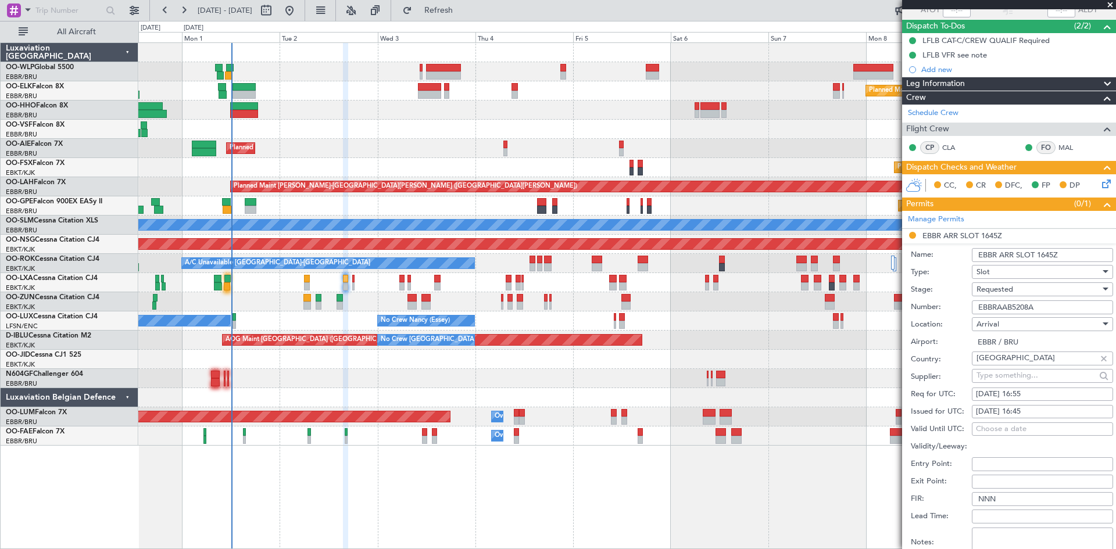
click at [1033, 407] on div "02/09/2025 16:45" at bounding box center [1042, 412] width 133 height 12
select select "9"
select select "2025"
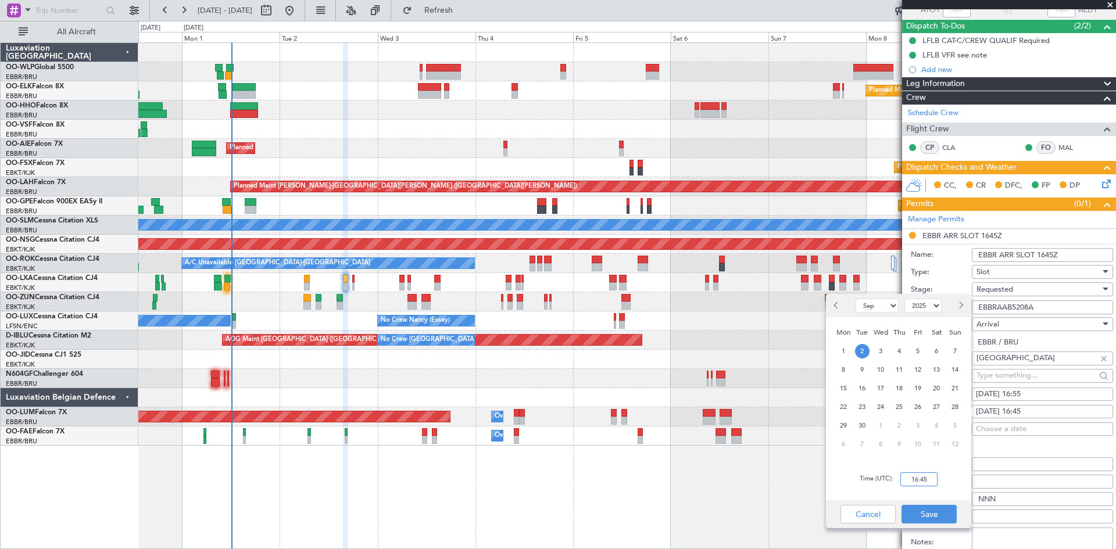
click at [922, 475] on input "16:45" at bounding box center [918, 479] width 37 height 14
click at [924, 478] on input "16:45" at bounding box center [918, 479] width 37 height 14
type input "16:55"
click at [941, 511] on button "Save" at bounding box center [928, 514] width 55 height 19
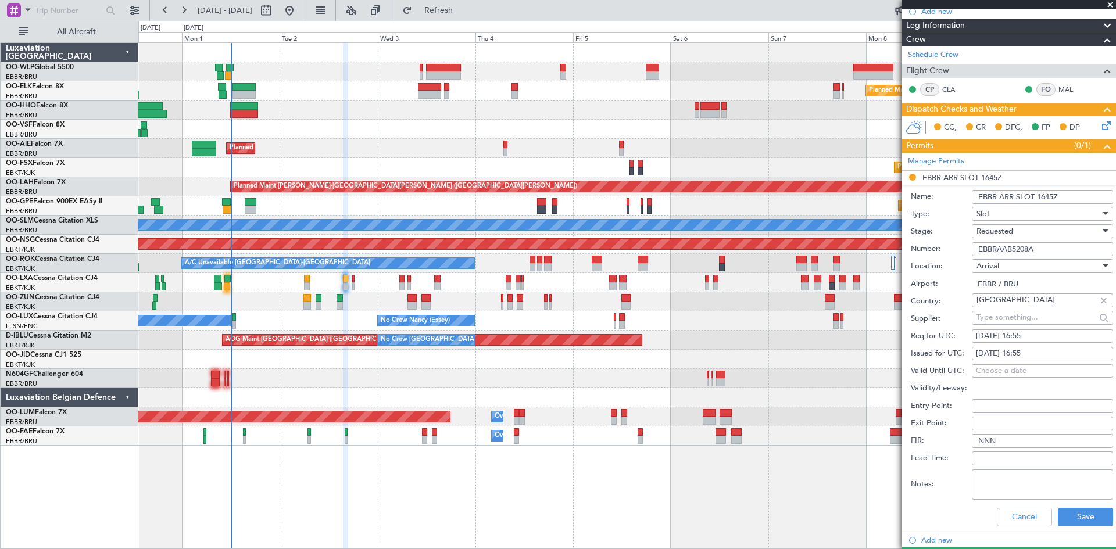
scroll to position [268, 0]
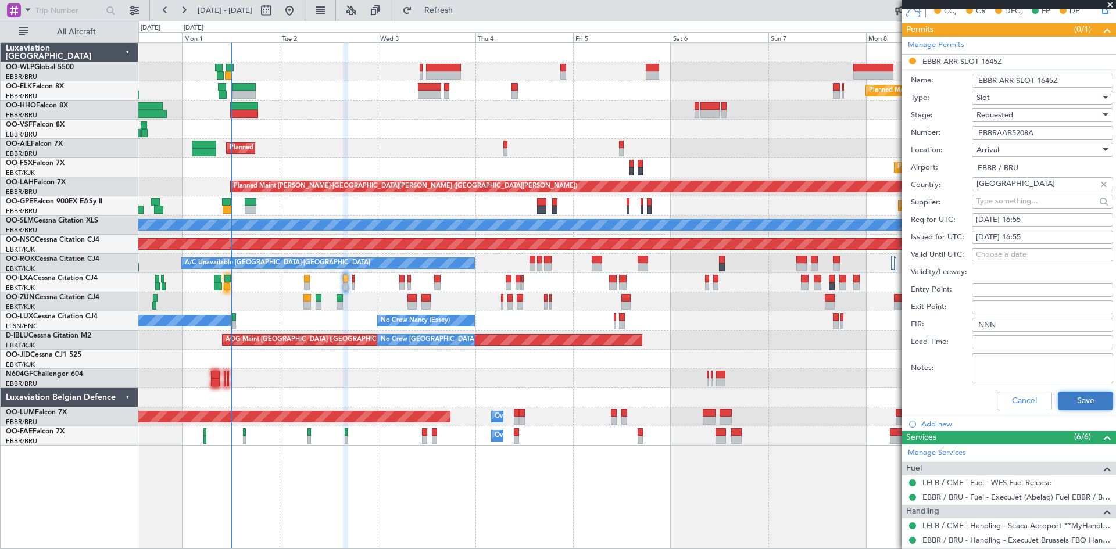
click at [1066, 396] on button "Save" at bounding box center [1084, 401] width 55 height 19
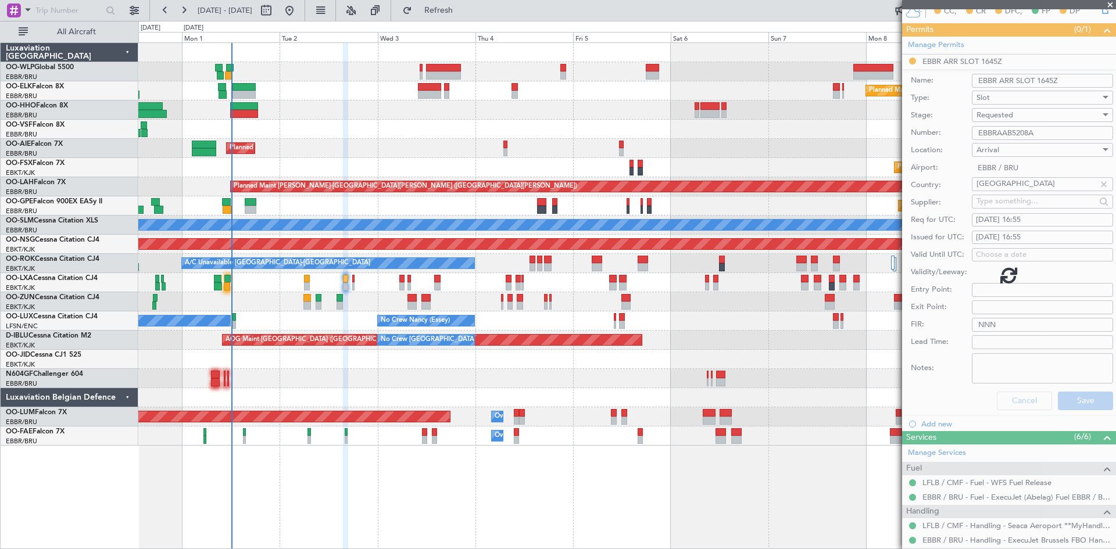
scroll to position [36, 0]
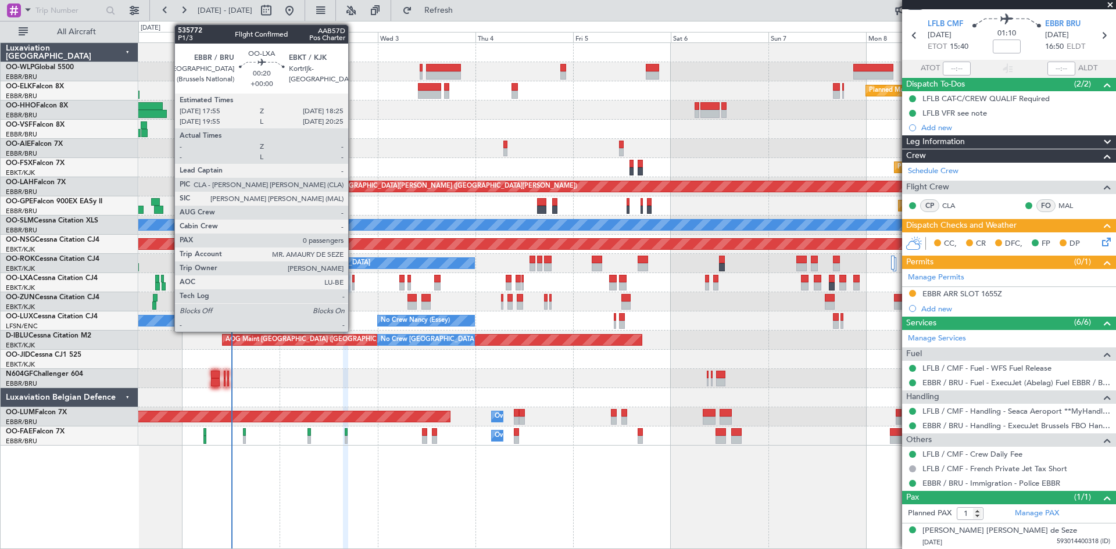
click at [353, 284] on div at bounding box center [353, 286] width 2 height 8
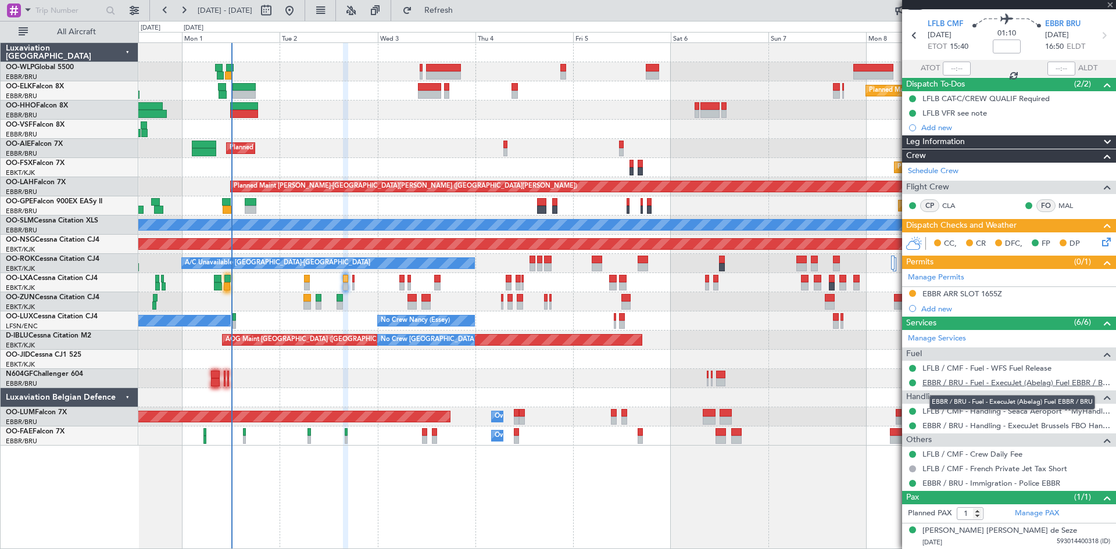
type input "0"
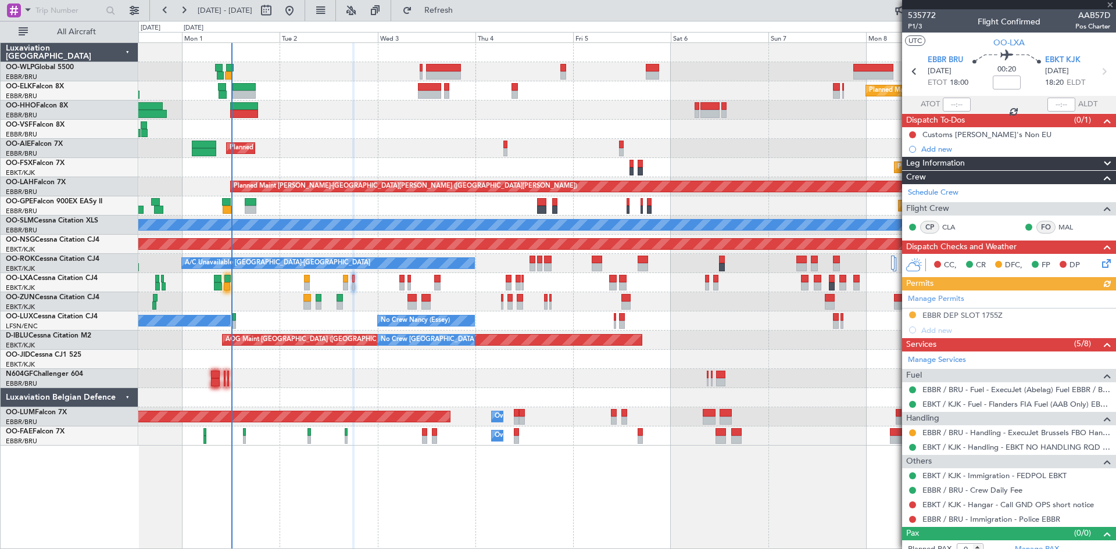
click at [979, 318] on div "Manage Permits EBBR DEP SLOT 1755Z Add new" at bounding box center [1009, 314] width 214 height 47
click at [980, 315] on div "Manage Permits EBBR DEP SLOT 1755Z Add new" at bounding box center [1009, 314] width 214 height 47
click at [980, 315] on div "EBBR DEP SLOT 1755Z" at bounding box center [962, 315] width 80 height 10
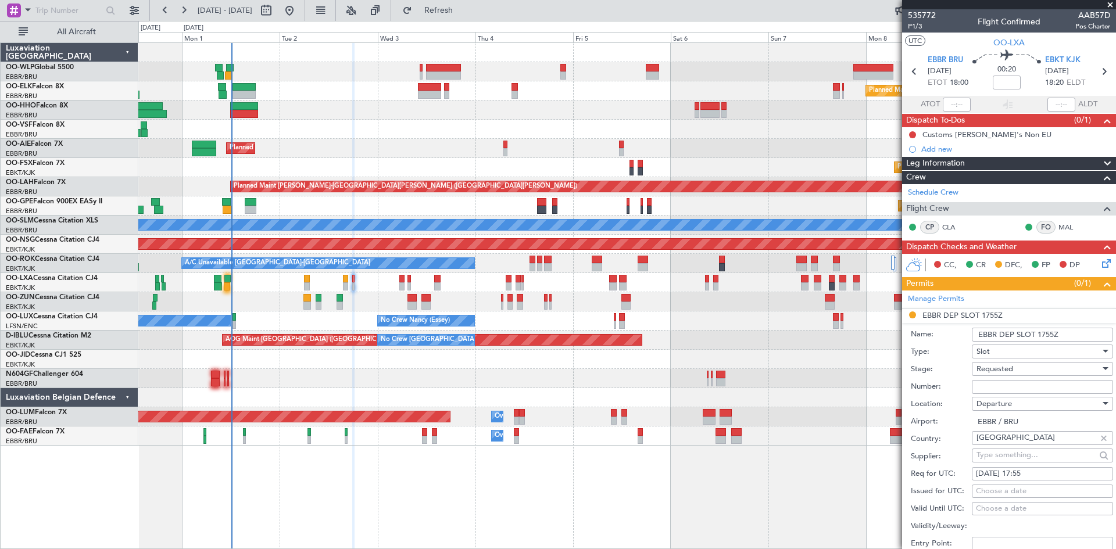
click at [999, 383] on input "Number:" at bounding box center [1041, 387] width 141 height 14
paste input "EBBRAAB5213D"
type input "EBBRAAB5213D"
click at [1028, 372] on div "Requested" at bounding box center [1038, 368] width 124 height 17
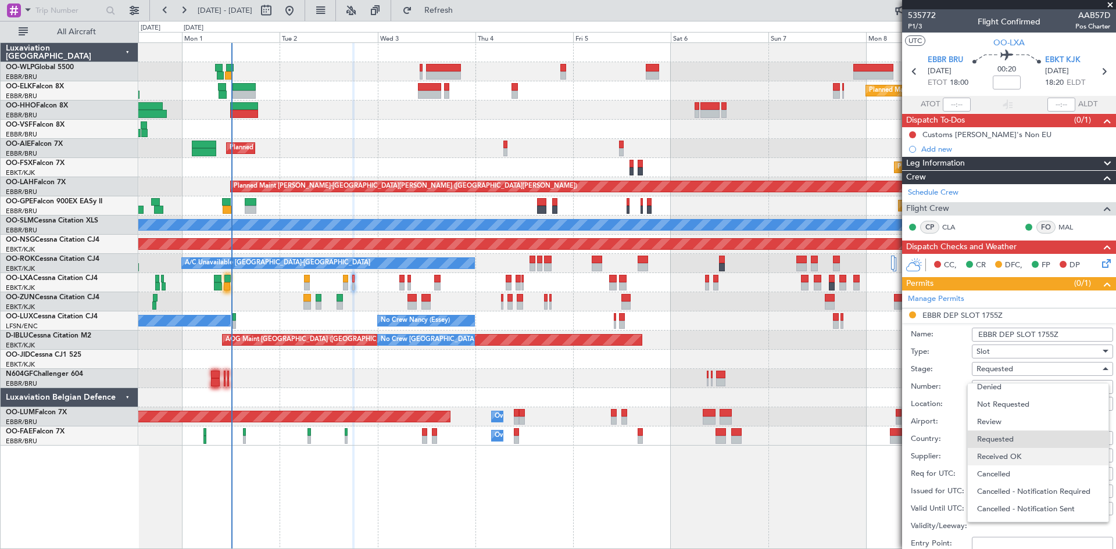
click at [1013, 459] on span "Received OK" at bounding box center [1038, 456] width 122 height 17
click at [1021, 490] on div "Choose a date" at bounding box center [1042, 492] width 133 height 12
select select "9"
select select "2025"
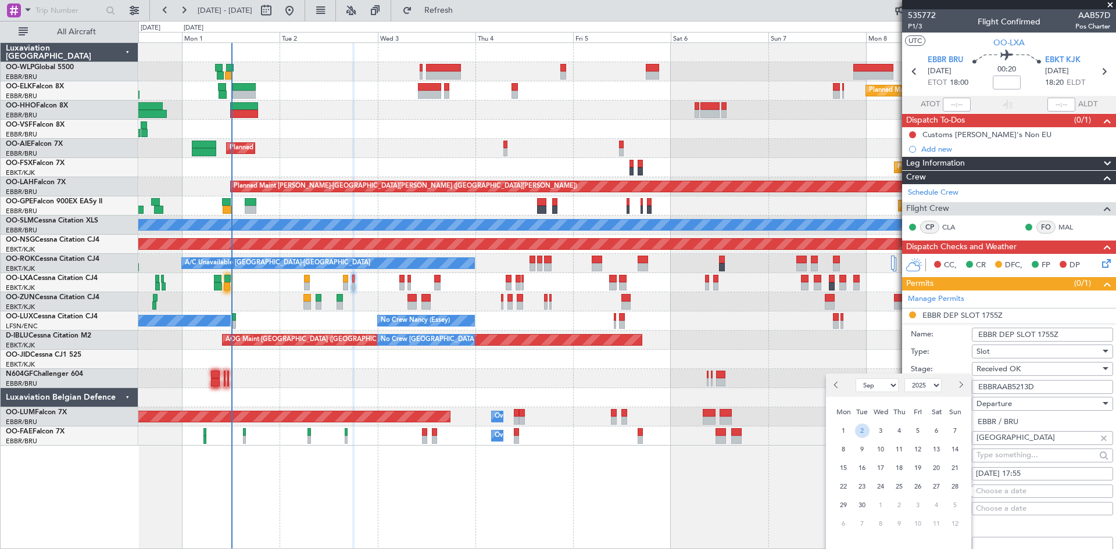
click at [858, 435] on span "2" at bounding box center [862, 431] width 15 height 15
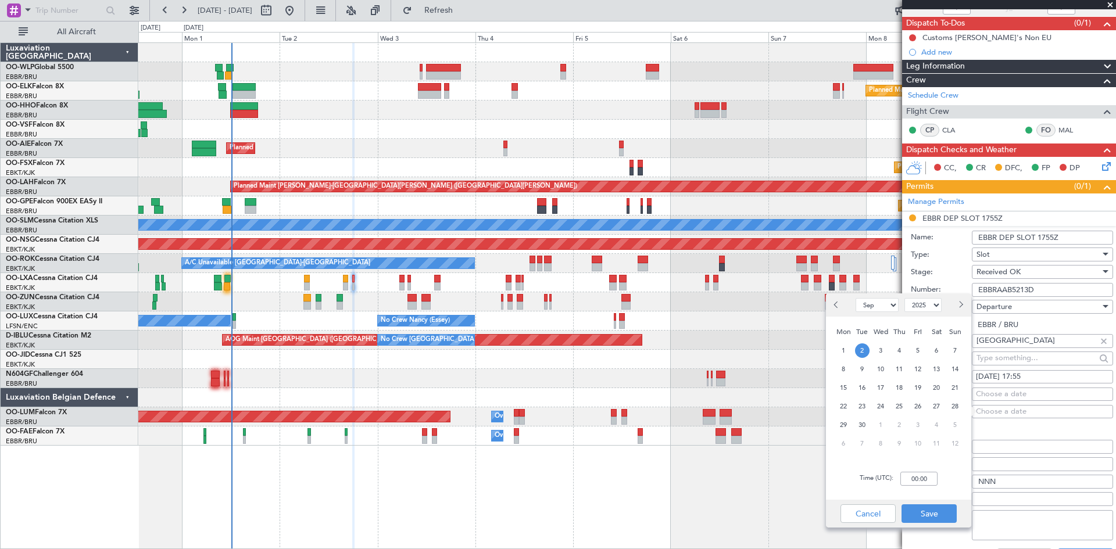
scroll to position [116, 0]
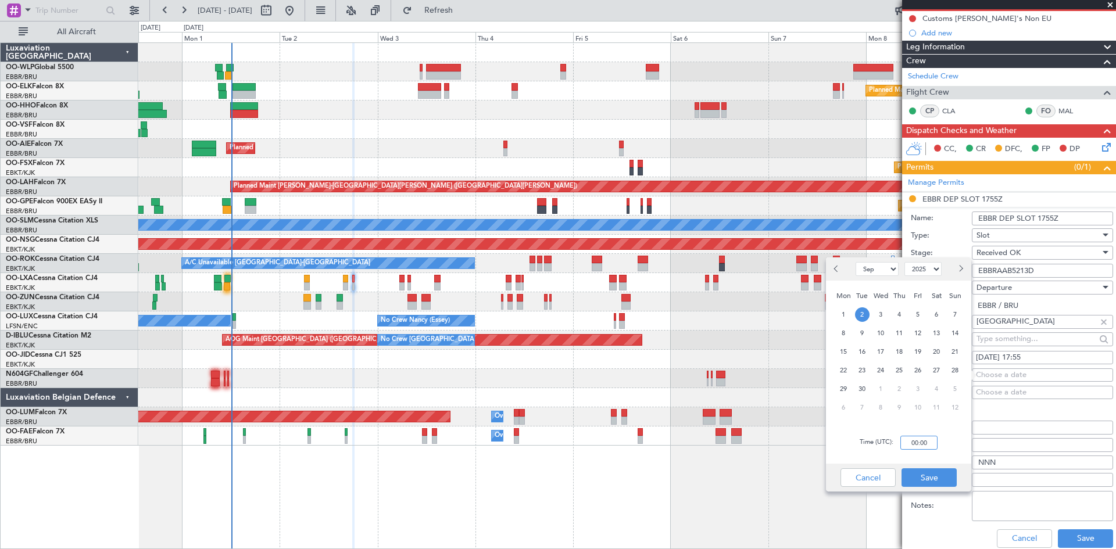
click at [913, 446] on input "00:00" at bounding box center [918, 443] width 37 height 14
type input "0"
type input "17:55"
click at [938, 470] on button "Save" at bounding box center [928, 477] width 55 height 19
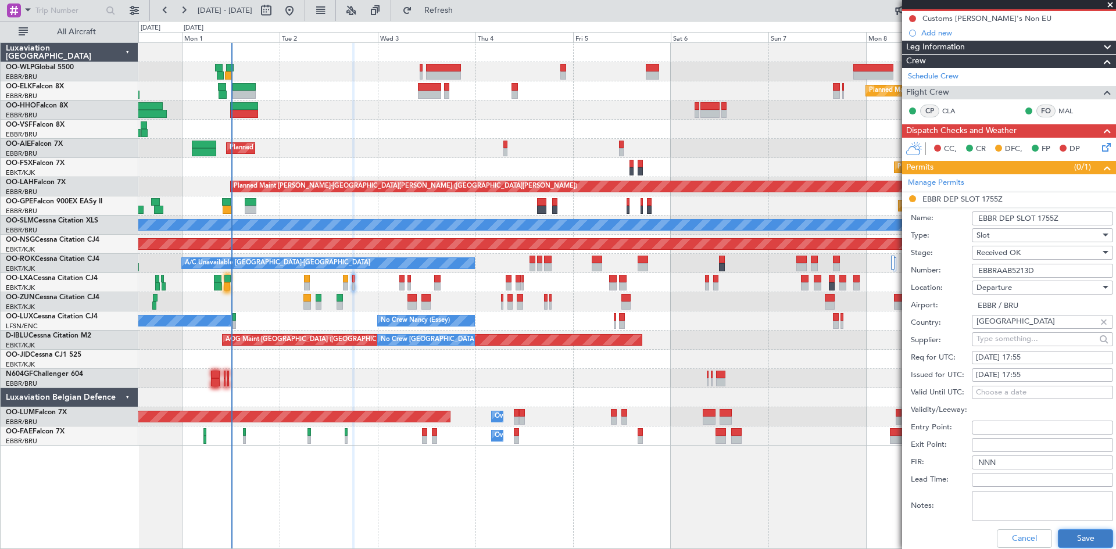
click at [1075, 536] on button "Save" at bounding box center [1084, 538] width 55 height 19
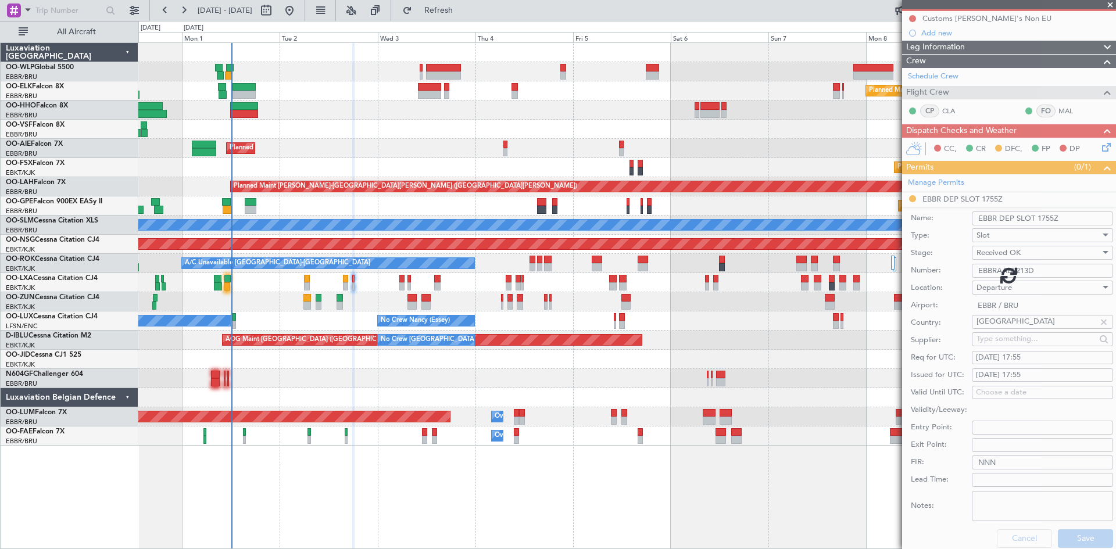
scroll to position [10, 0]
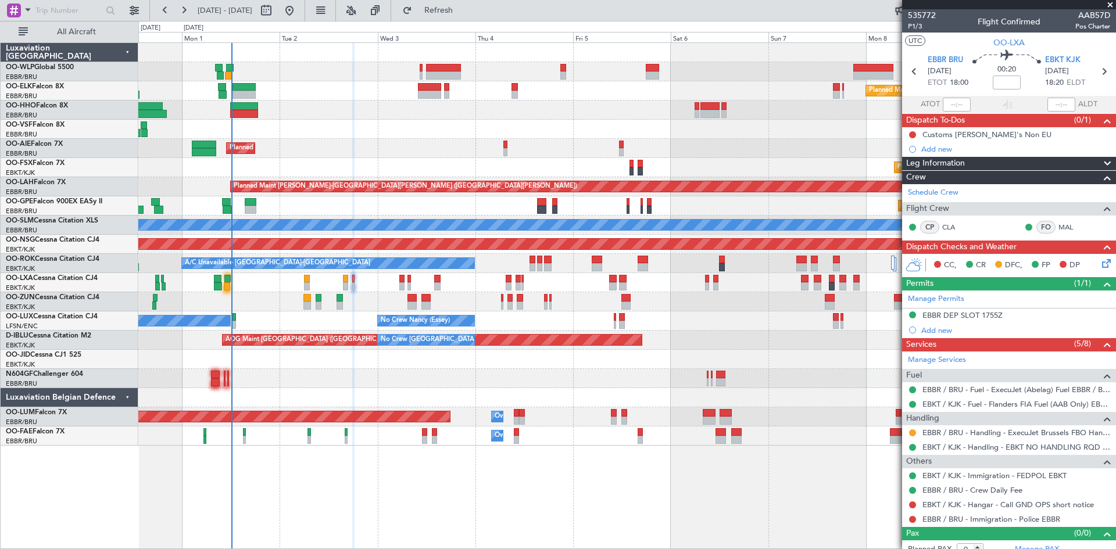
scroll to position [10, 0]
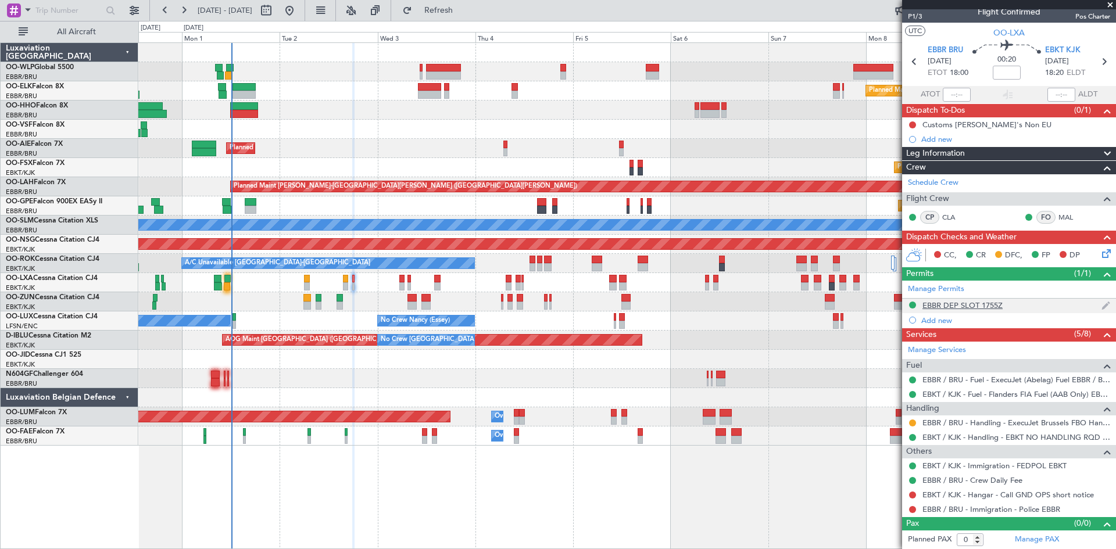
click at [967, 304] on div "EBBR DEP SLOT 1755Z" at bounding box center [962, 305] width 80 height 10
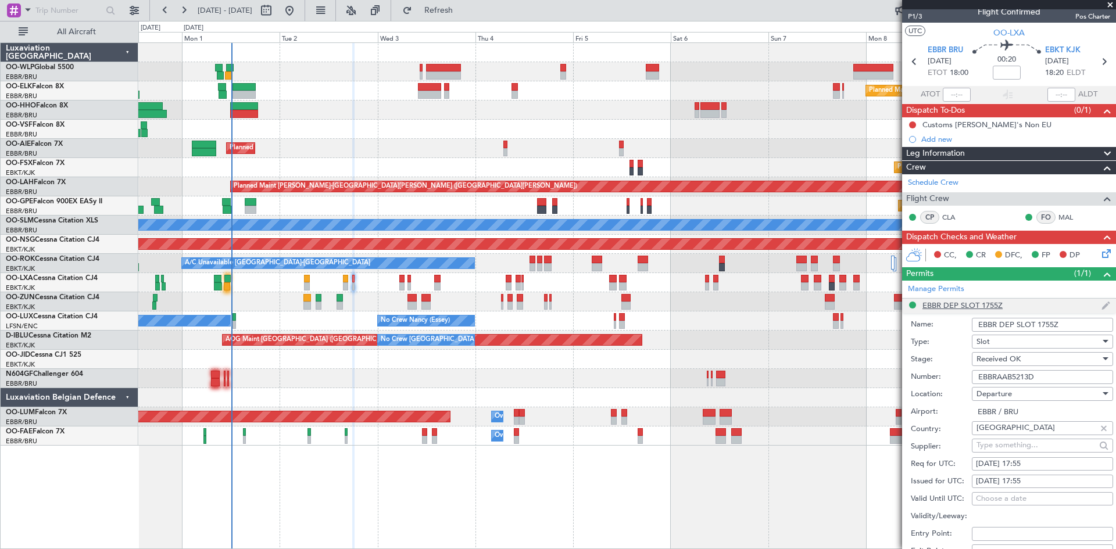
scroll to position [116, 0]
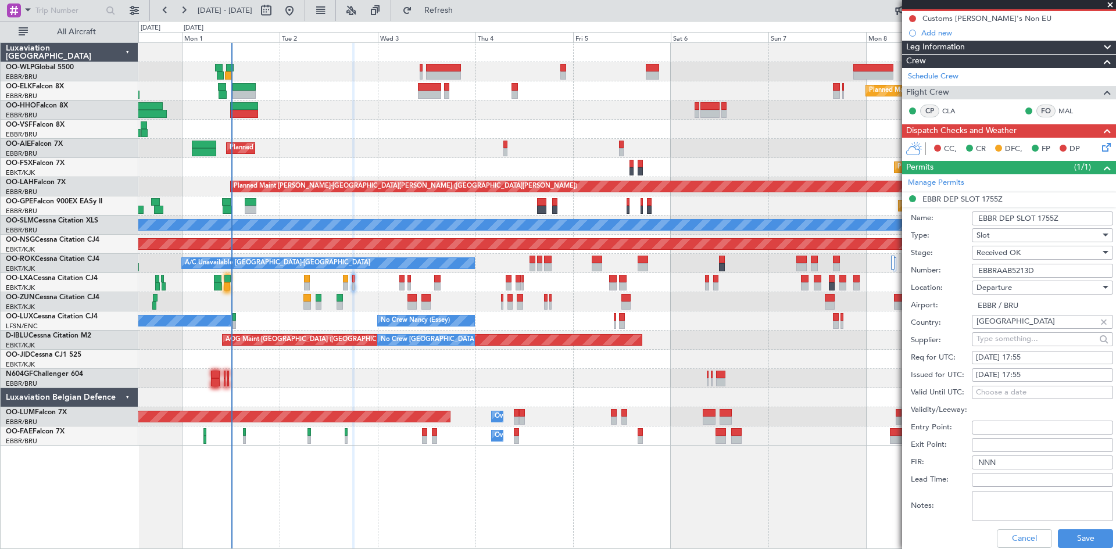
drag, startPoint x: 1049, startPoint y: 268, endPoint x: 973, endPoint y: 281, distance: 77.1
click at [973, 281] on form "Name: EBBR DEP SLOT 1755Z Type: Slot Stage: Received OK Number: EBBRAAB5213D Lo…" at bounding box center [1009, 380] width 214 height 347
click at [1084, 540] on button "Save" at bounding box center [1084, 538] width 55 height 19
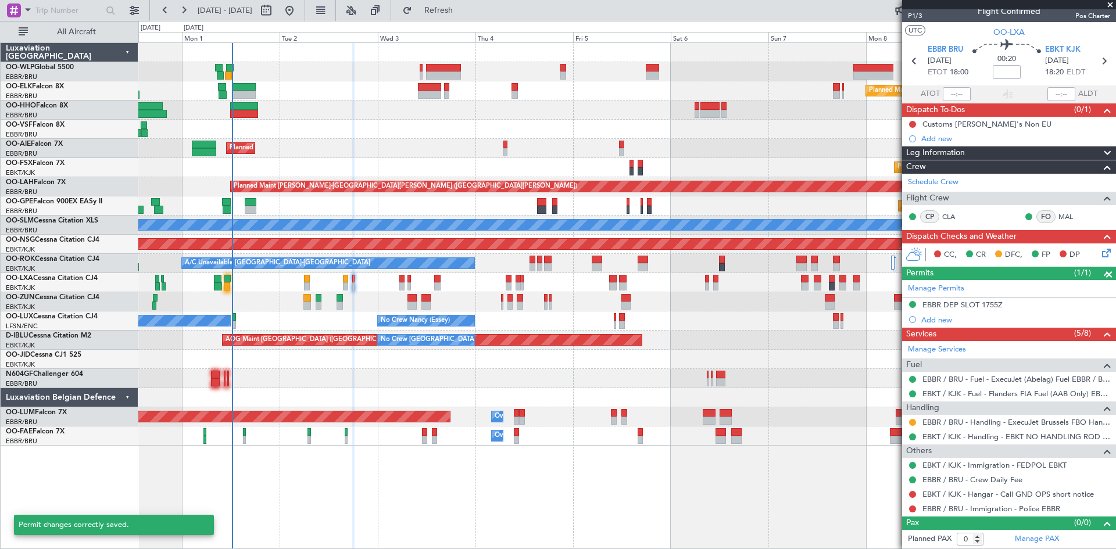
scroll to position [10, 0]
click at [910, 422] on button at bounding box center [912, 423] width 7 height 7
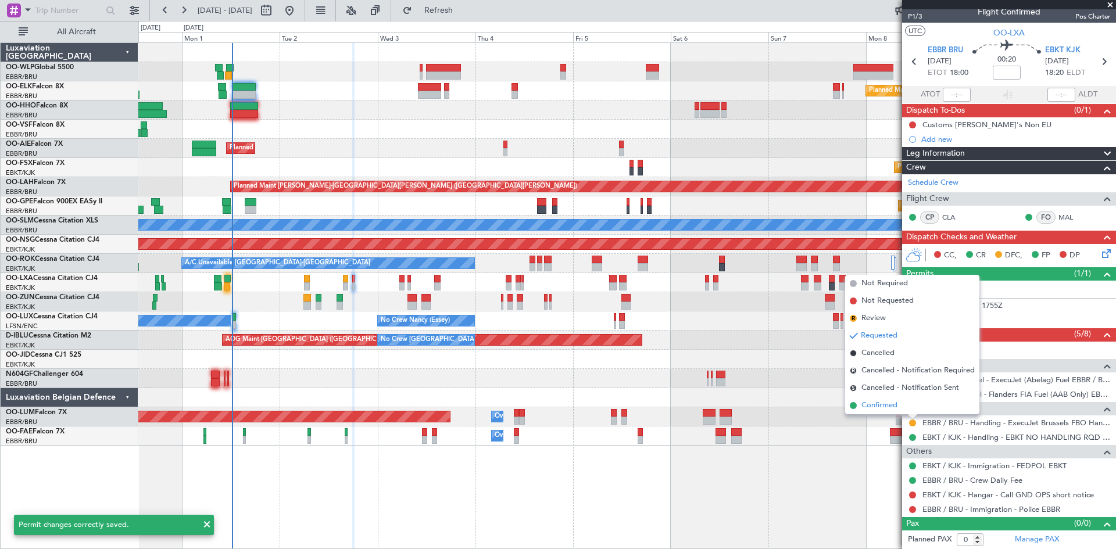
click at [887, 404] on span "Confirmed" at bounding box center [879, 406] width 36 height 12
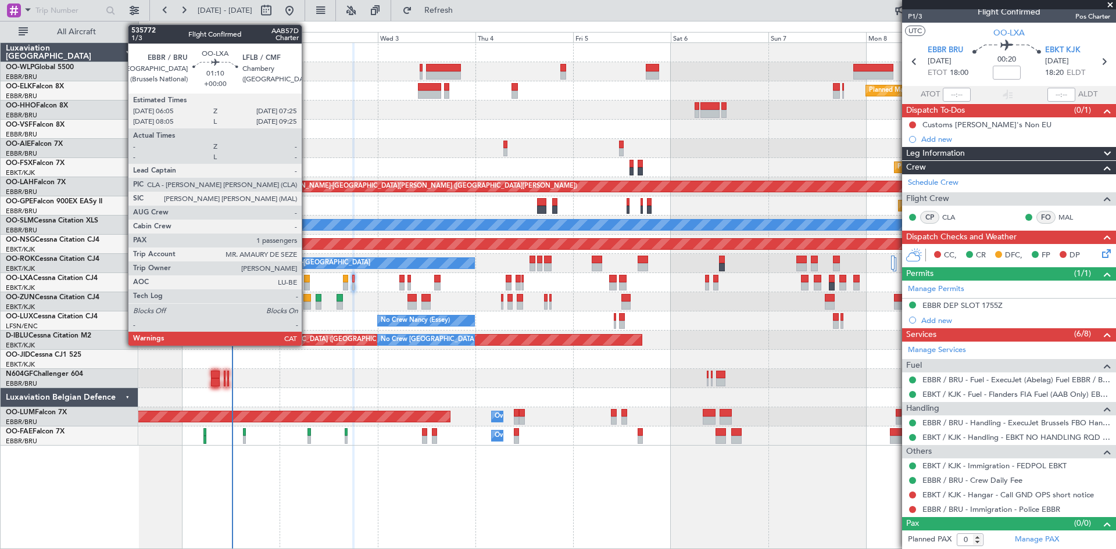
click at [307, 282] on div at bounding box center [307, 279] width 6 height 8
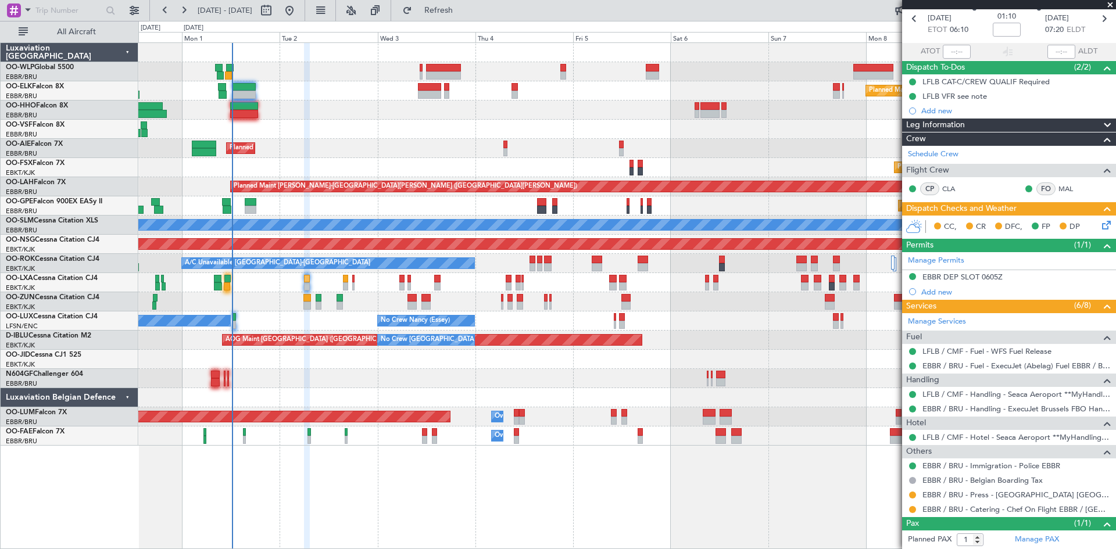
scroll to position [58, 0]
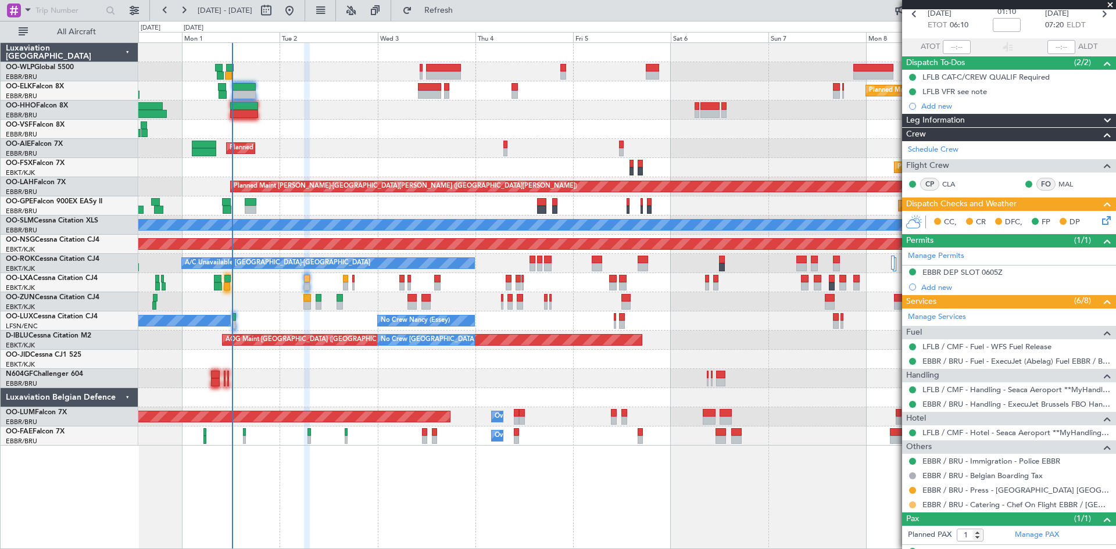
click at [913, 507] on button at bounding box center [912, 504] width 7 height 7
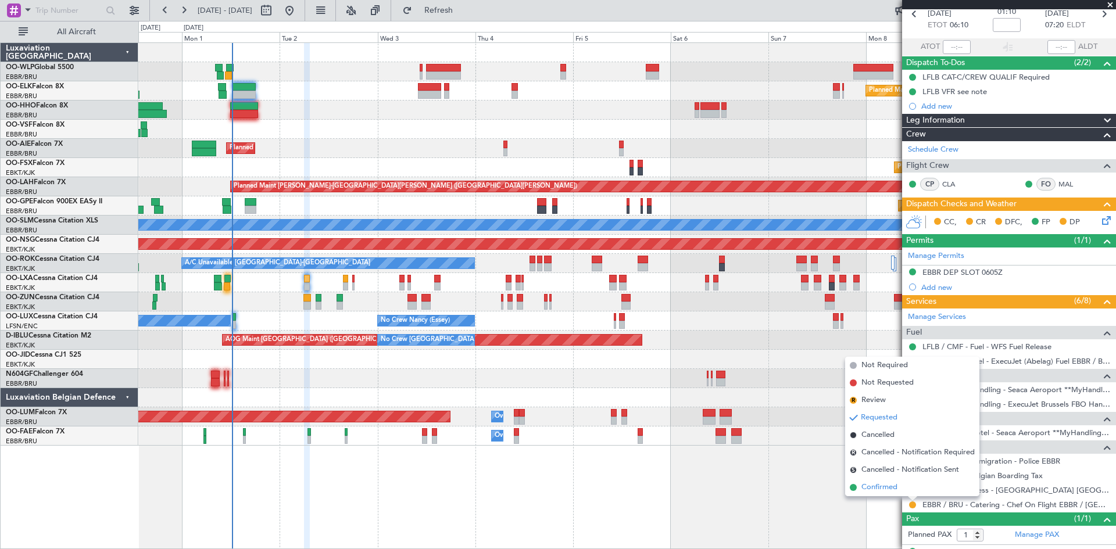
click at [888, 482] on span "Confirmed" at bounding box center [879, 488] width 36 height 12
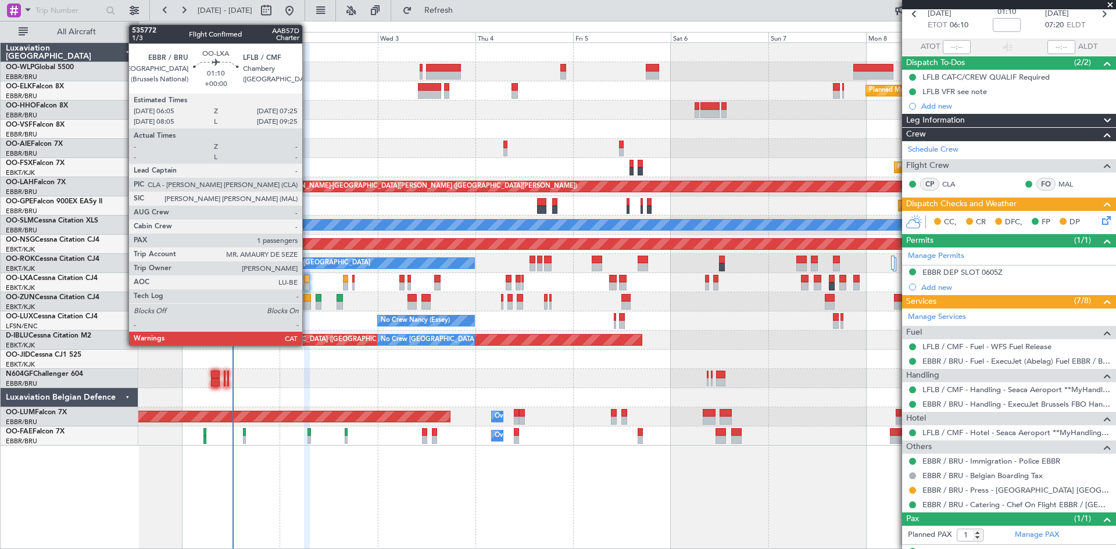
click at [307, 286] on div at bounding box center [307, 286] width 6 height 8
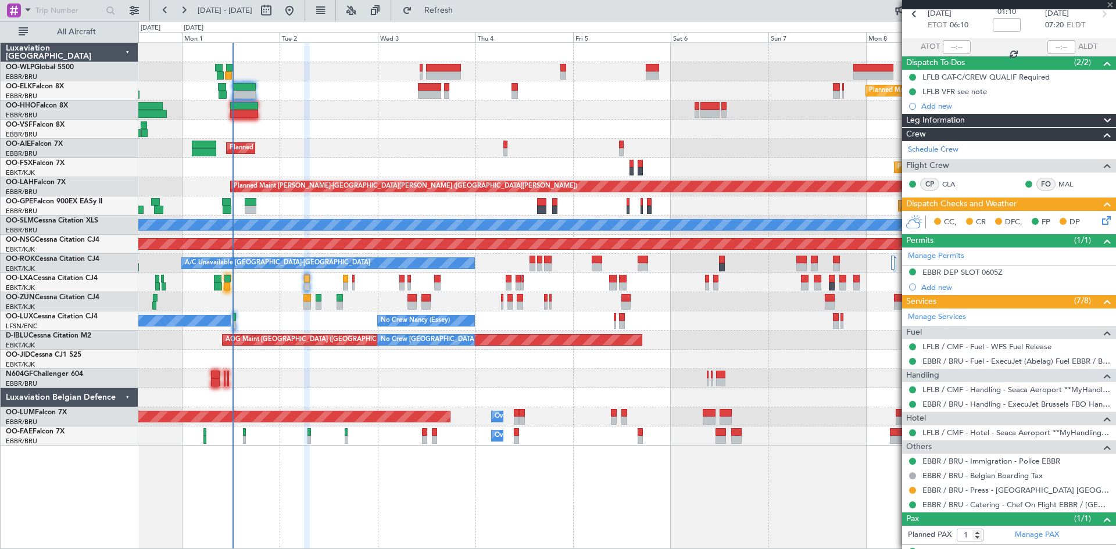
scroll to position [0, 0]
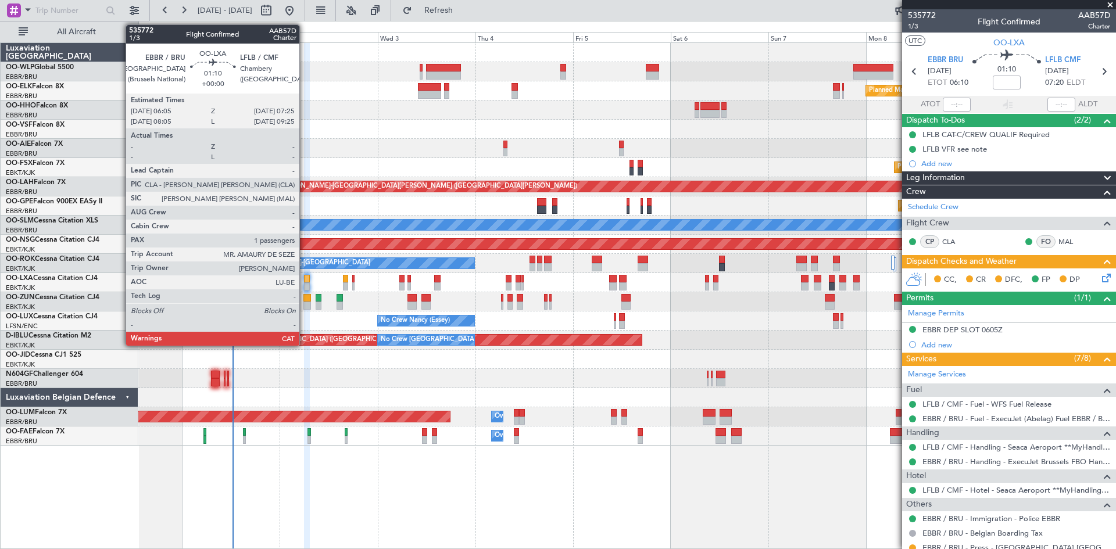
click at [304, 284] on div at bounding box center [307, 286] width 6 height 8
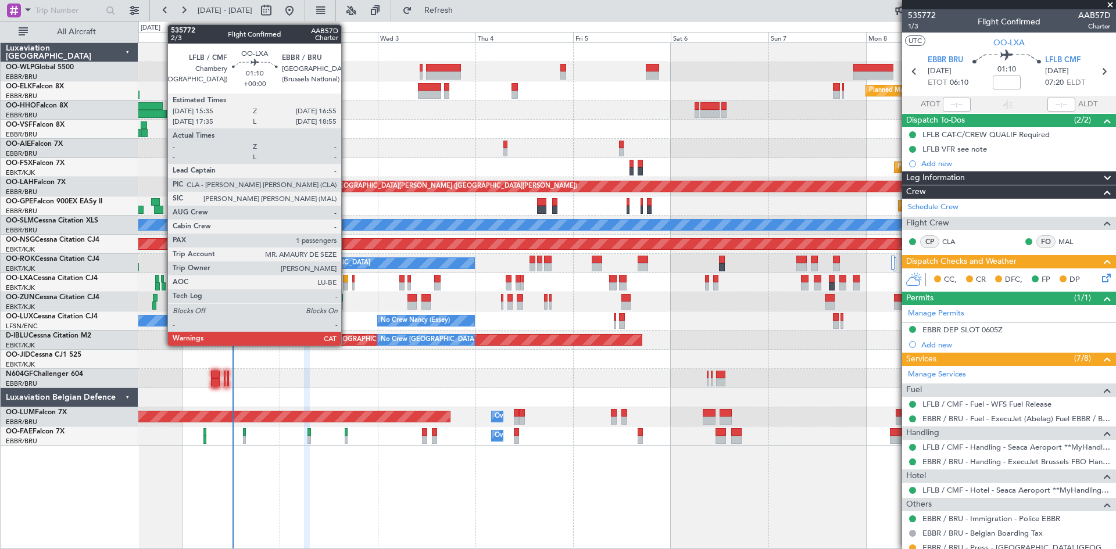
click at [346, 278] on div at bounding box center [346, 279] width 6 height 8
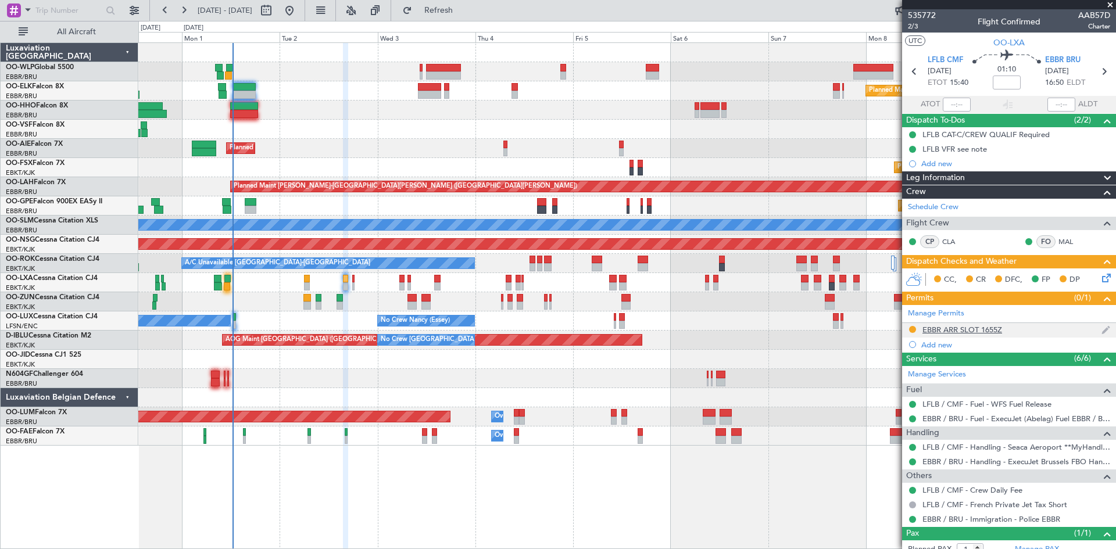
click at [909, 325] on div at bounding box center [912, 329] width 9 height 9
click at [909, 332] on mat-tooltip-component "Requested" at bounding box center [912, 347] width 52 height 31
click at [909, 331] on button at bounding box center [912, 329] width 7 height 7
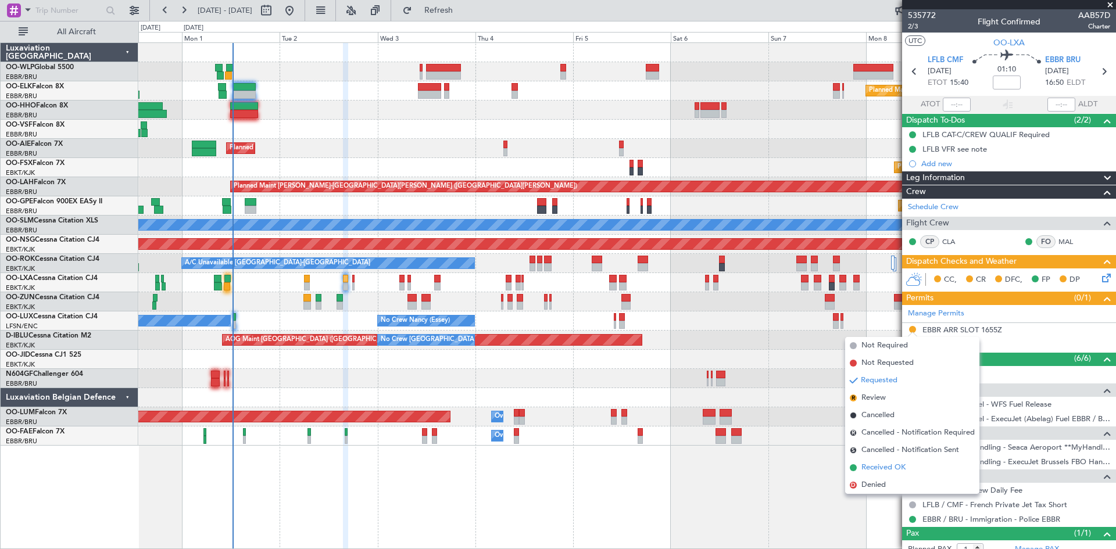
click at [894, 462] on span "Received OK" at bounding box center [883, 468] width 44 height 12
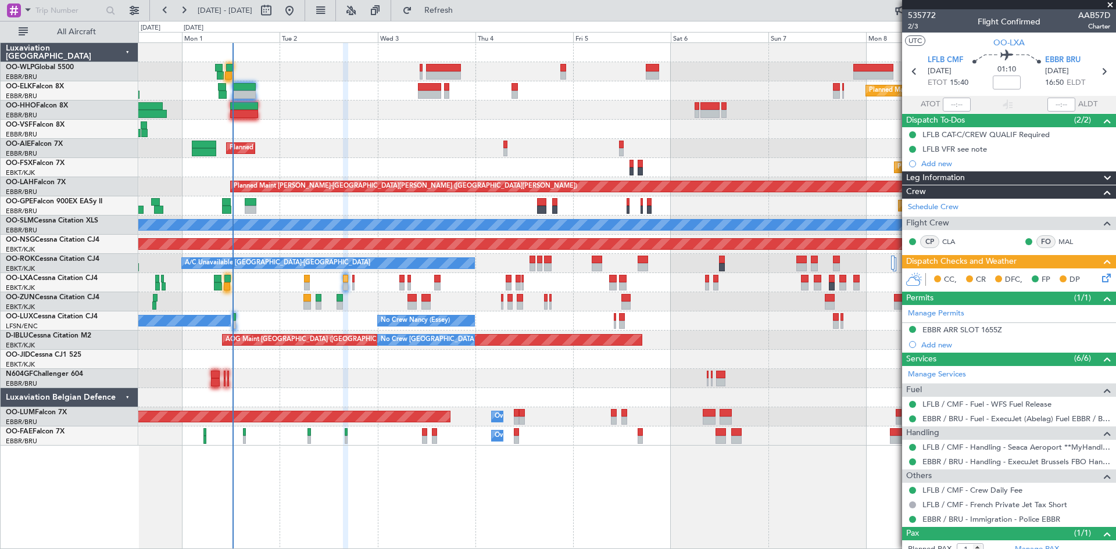
click at [1102, 275] on icon at bounding box center [1103, 275] width 9 height 9
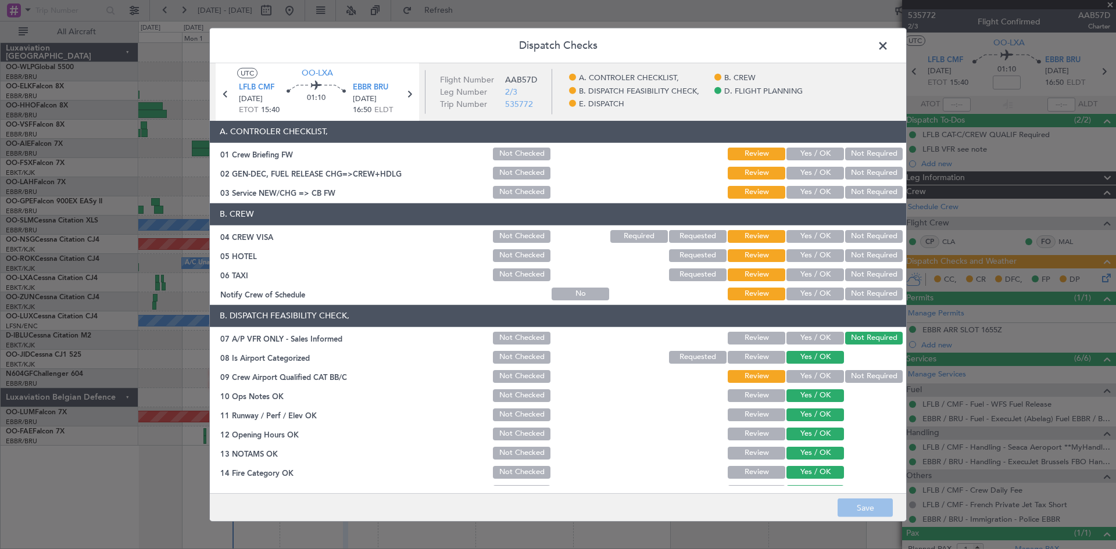
click at [822, 261] on button "Yes / OK" at bounding box center [815, 255] width 58 height 13
click at [850, 279] on button "Not Required" at bounding box center [874, 274] width 58 height 13
click at [820, 295] on button "Yes / OK" at bounding box center [815, 294] width 58 height 13
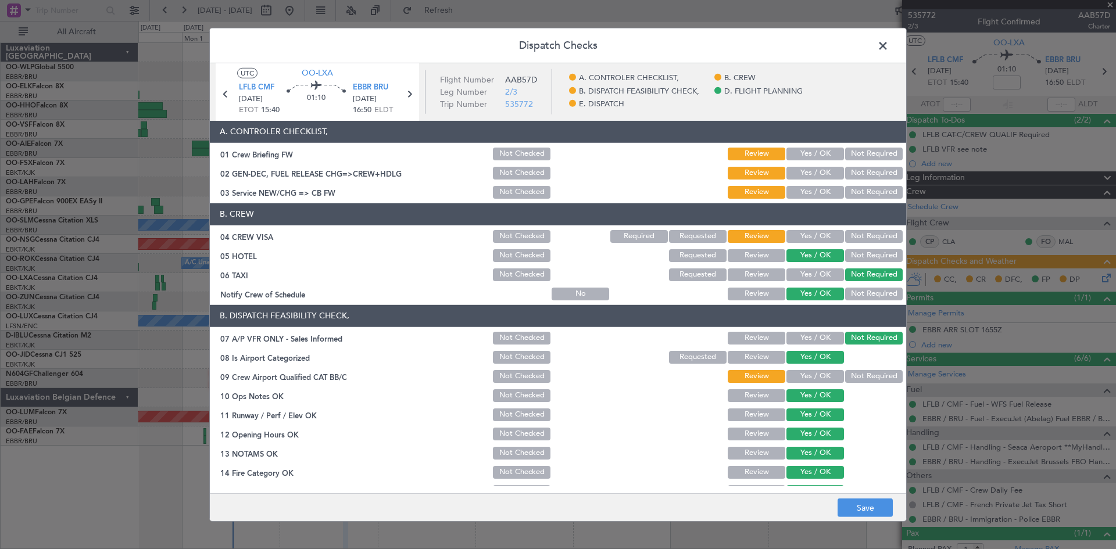
click at [807, 231] on button "Yes / OK" at bounding box center [815, 236] width 58 height 13
click at [809, 159] on button "Yes / OK" at bounding box center [815, 154] width 58 height 13
click at [794, 188] on button "Yes / OK" at bounding box center [815, 192] width 58 height 13
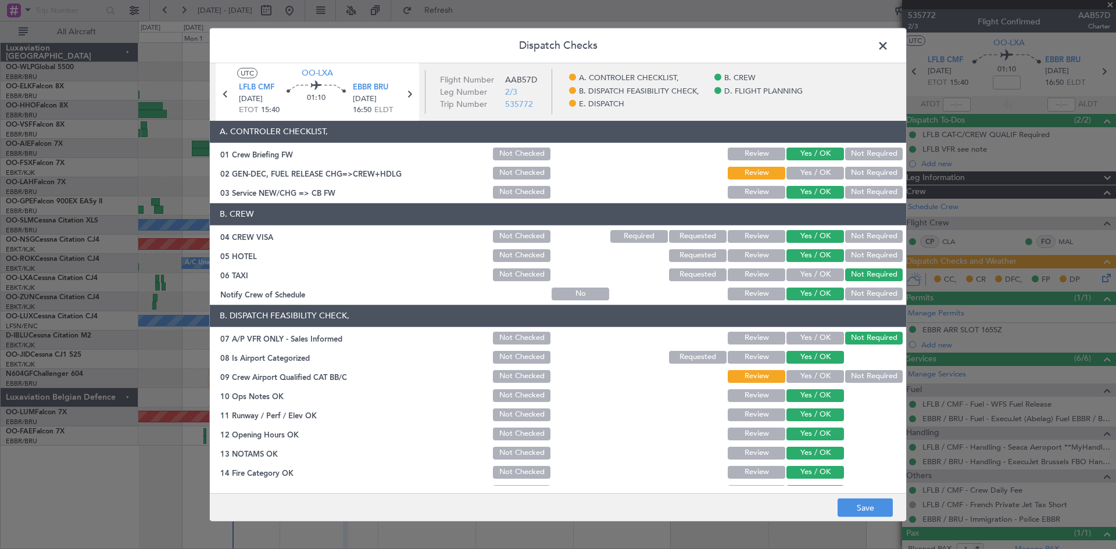
click at [770, 156] on button "Review" at bounding box center [756, 154] width 58 height 13
click at [888, 46] on span at bounding box center [888, 48] width 0 height 23
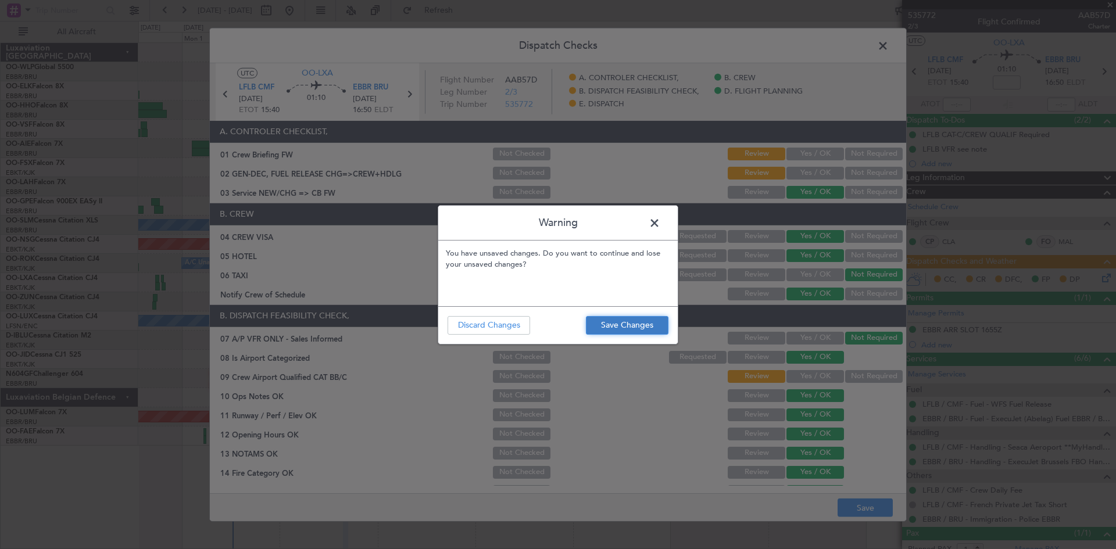
click at [628, 322] on button "Save Changes" at bounding box center [627, 325] width 83 height 19
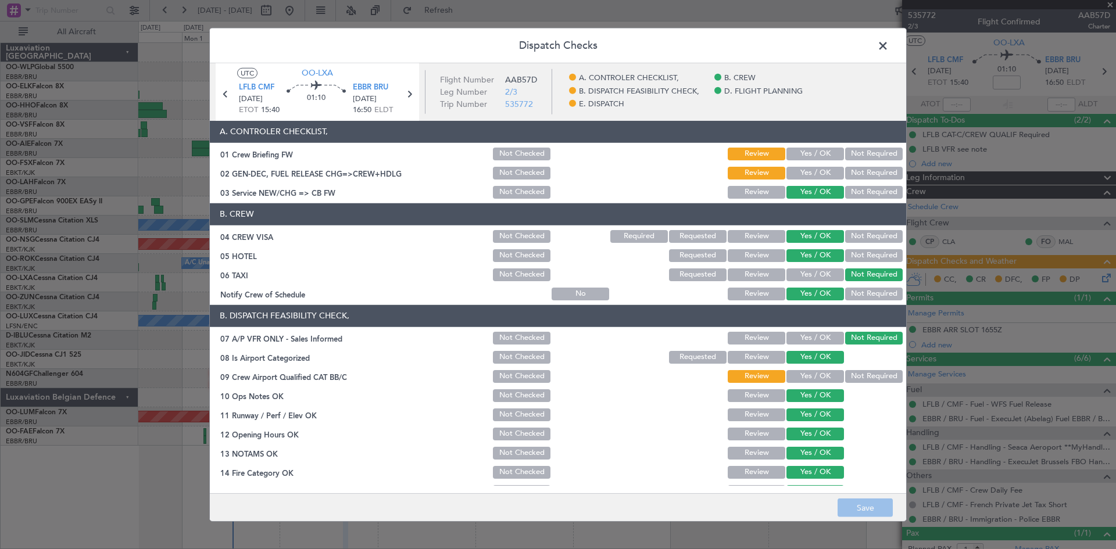
click at [888, 48] on span at bounding box center [888, 48] width 0 height 23
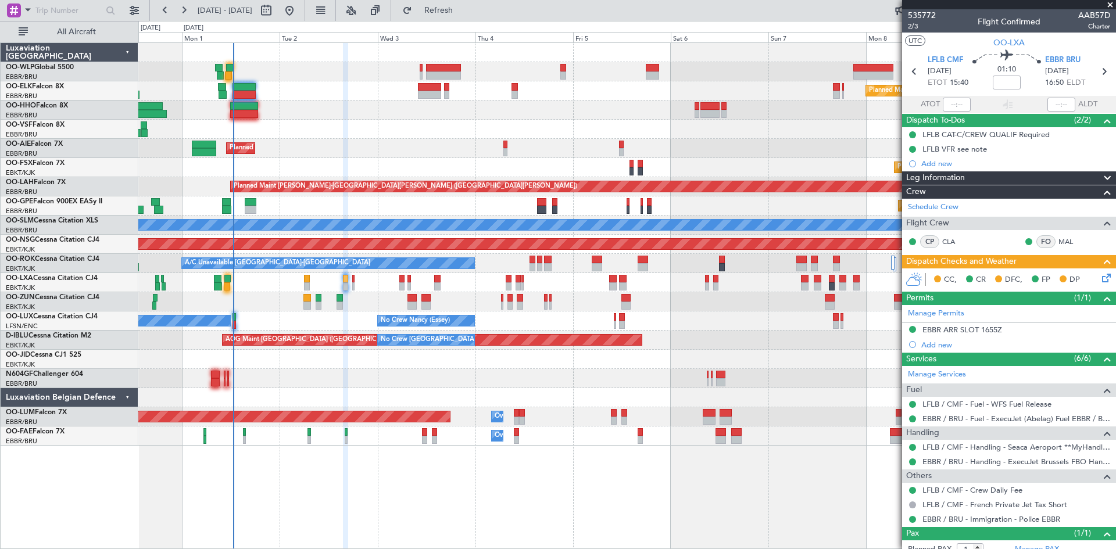
click at [1103, 277] on icon at bounding box center [1103, 275] width 9 height 9
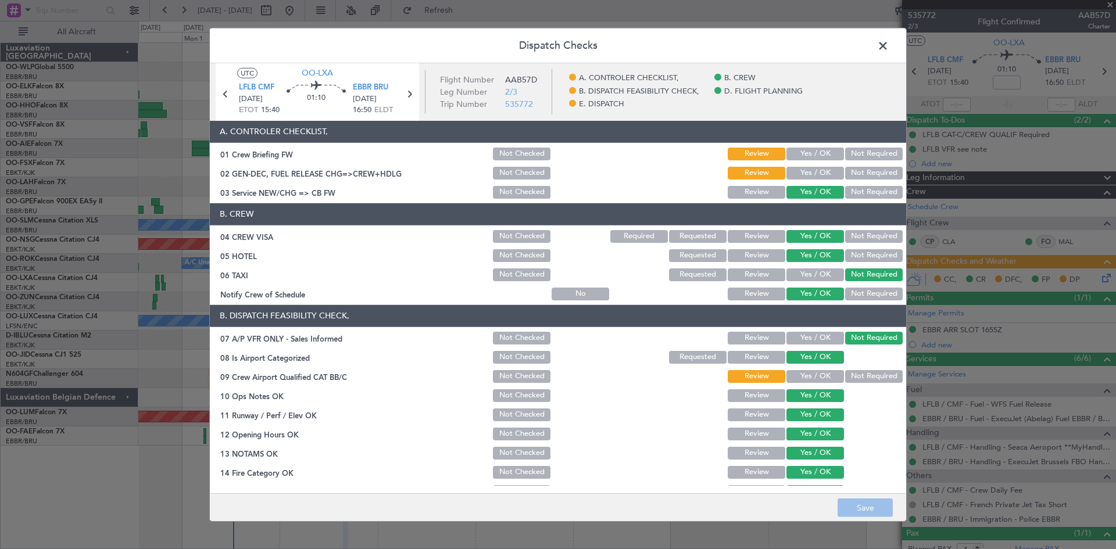
click at [775, 195] on button "Review" at bounding box center [756, 192] width 58 height 13
click at [888, 48] on span at bounding box center [888, 48] width 0 height 23
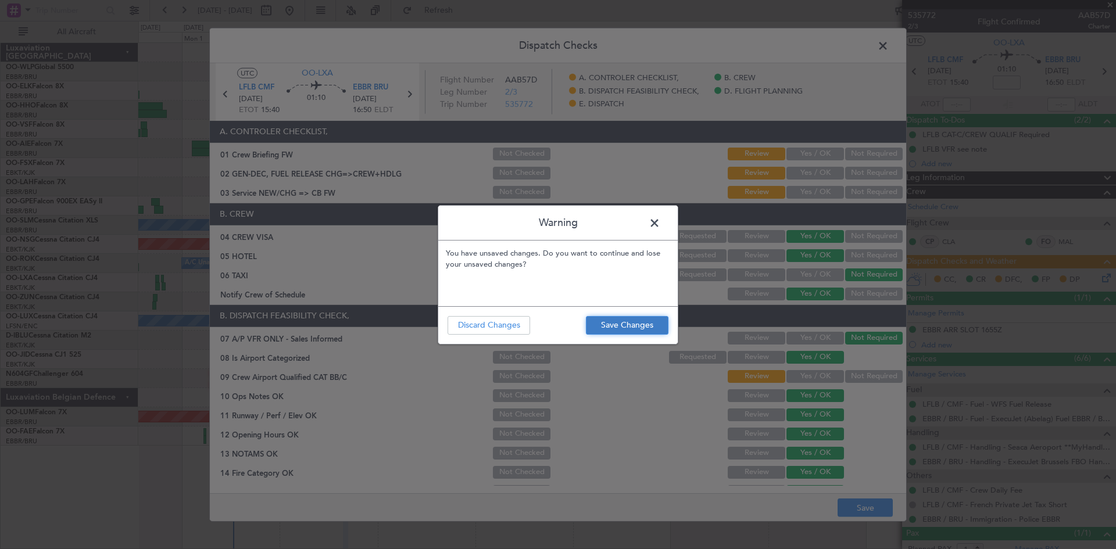
click at [636, 328] on button "Save Changes" at bounding box center [627, 325] width 83 height 19
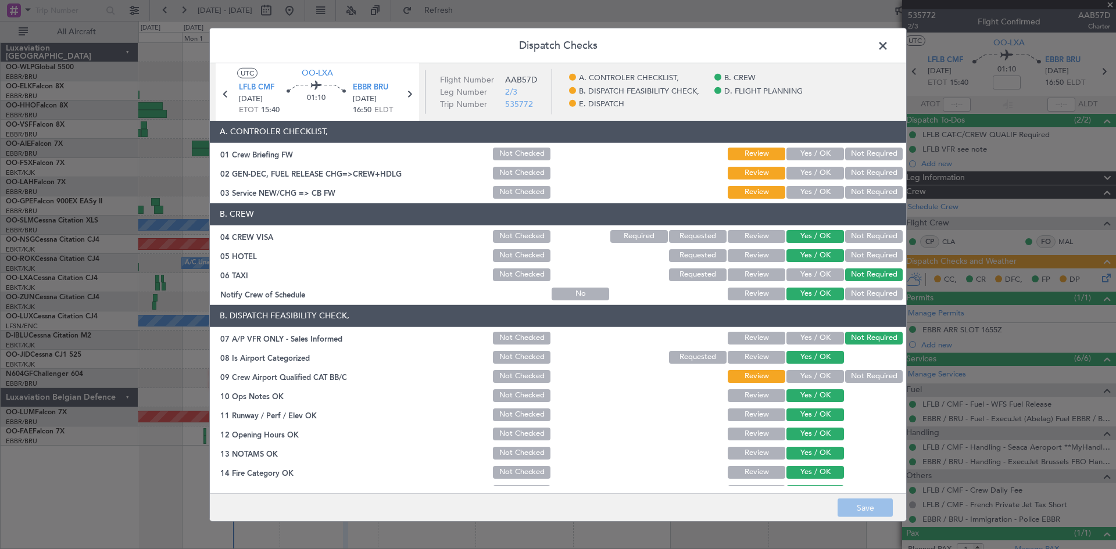
click at [888, 46] on span at bounding box center [888, 48] width 0 height 23
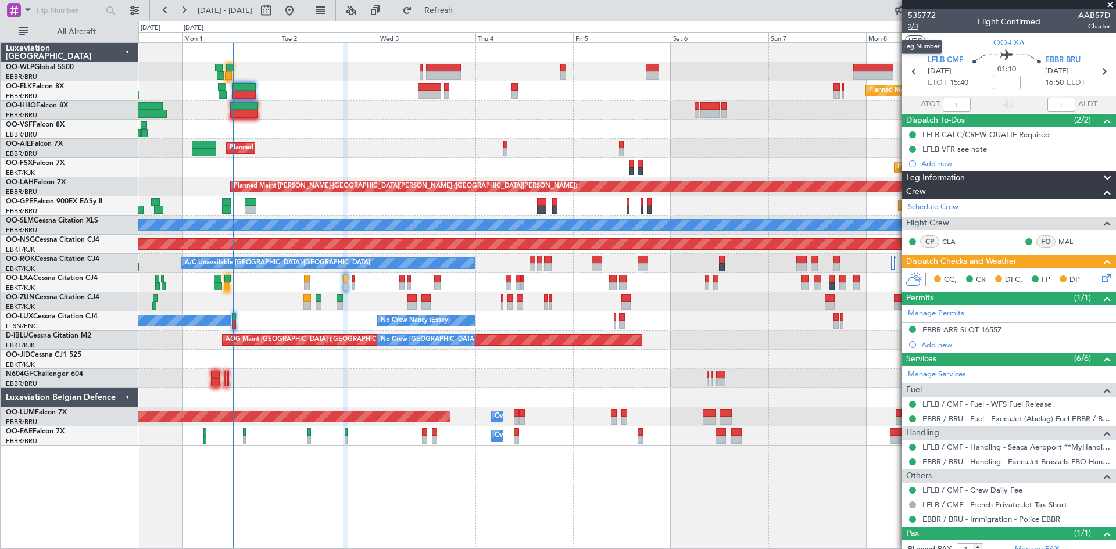
click at [913, 28] on span "2/3" at bounding box center [922, 26] width 28 height 10
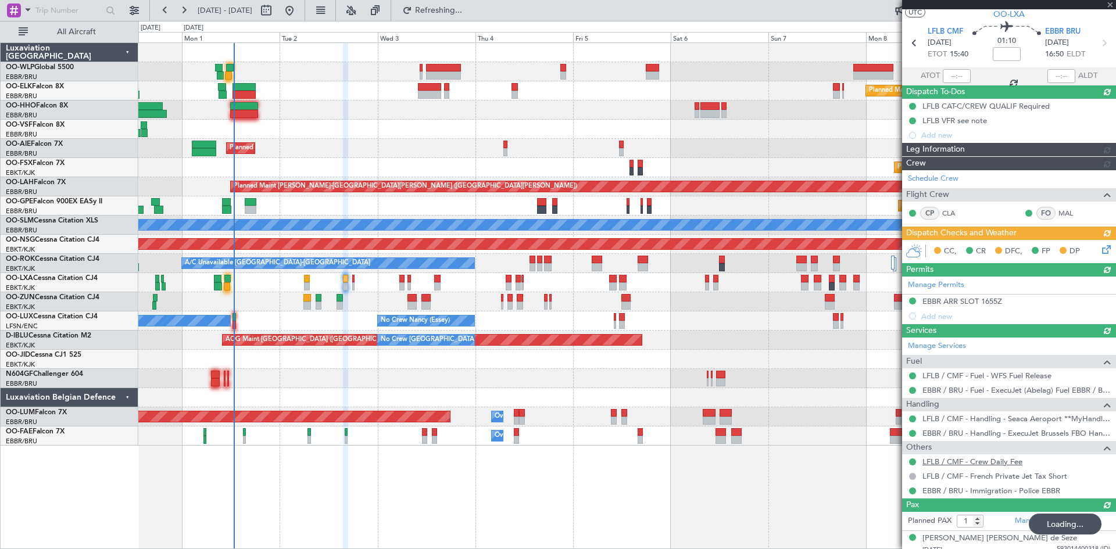
scroll to position [36, 0]
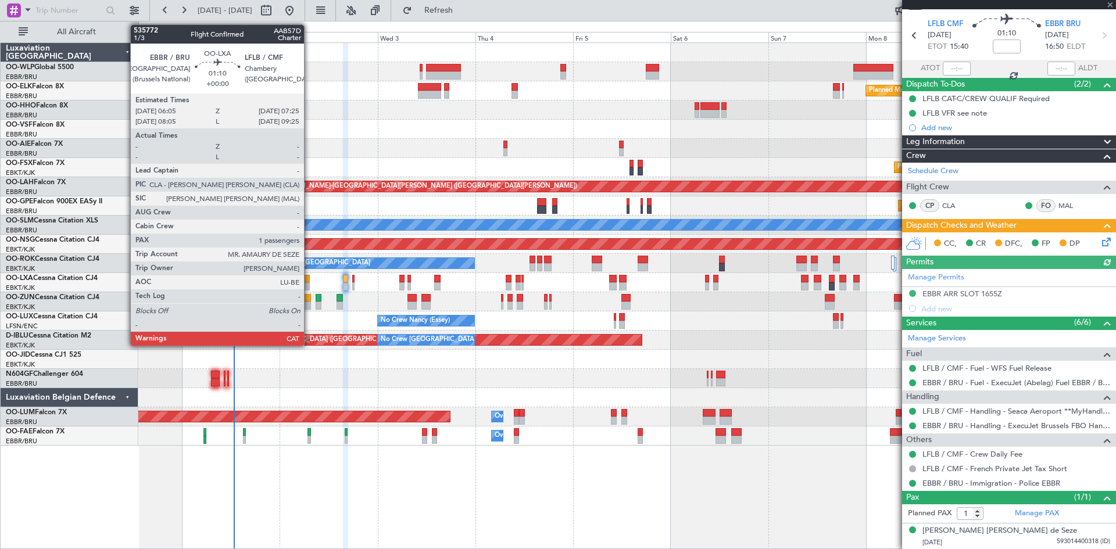
click at [309, 285] on div at bounding box center [307, 286] width 6 height 8
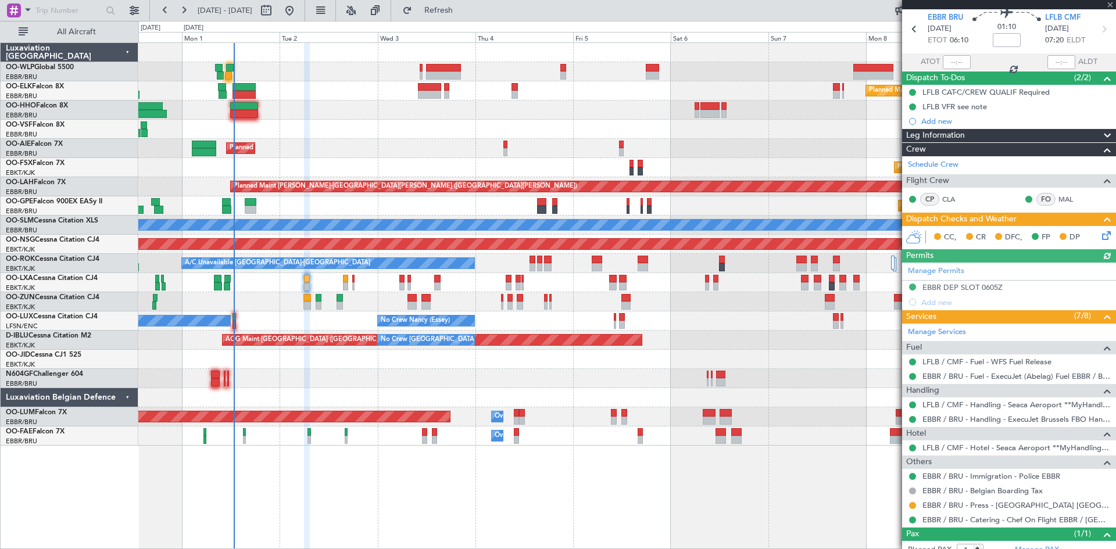
scroll to position [79, 0]
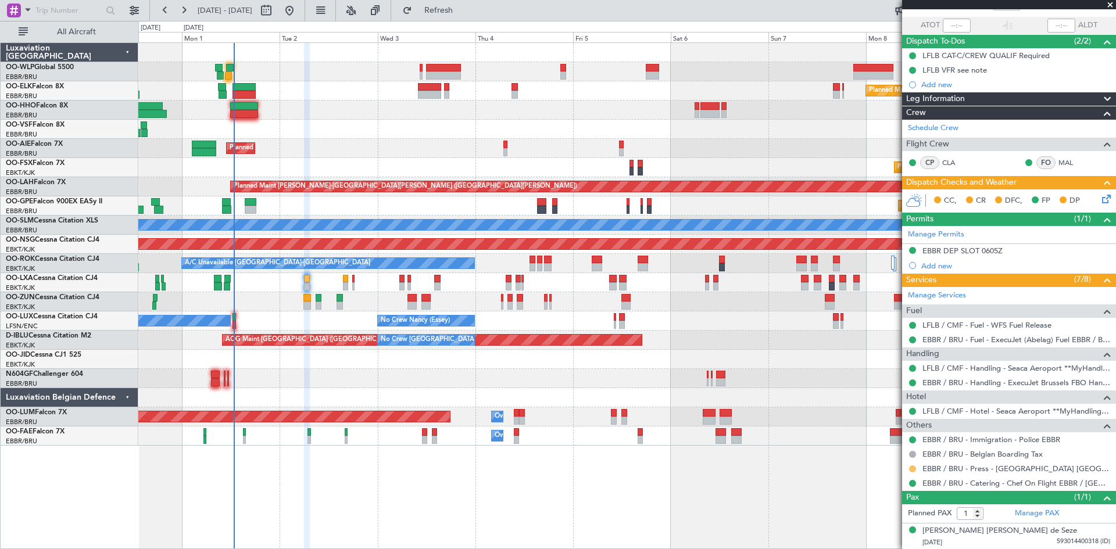
click at [911, 467] on button at bounding box center [912, 468] width 7 height 7
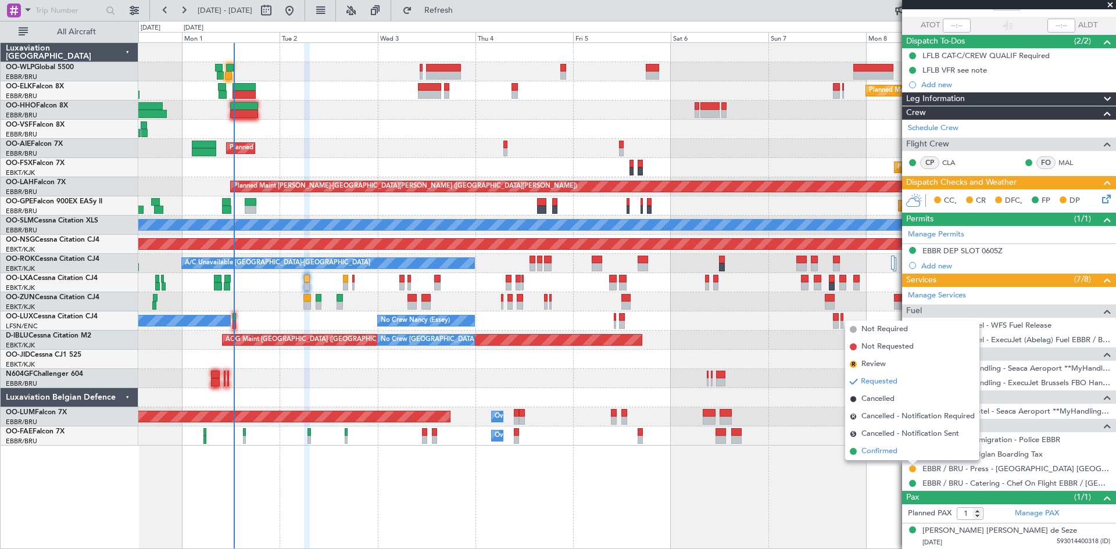
click at [870, 443] on li "Confirmed" at bounding box center [912, 451] width 134 height 17
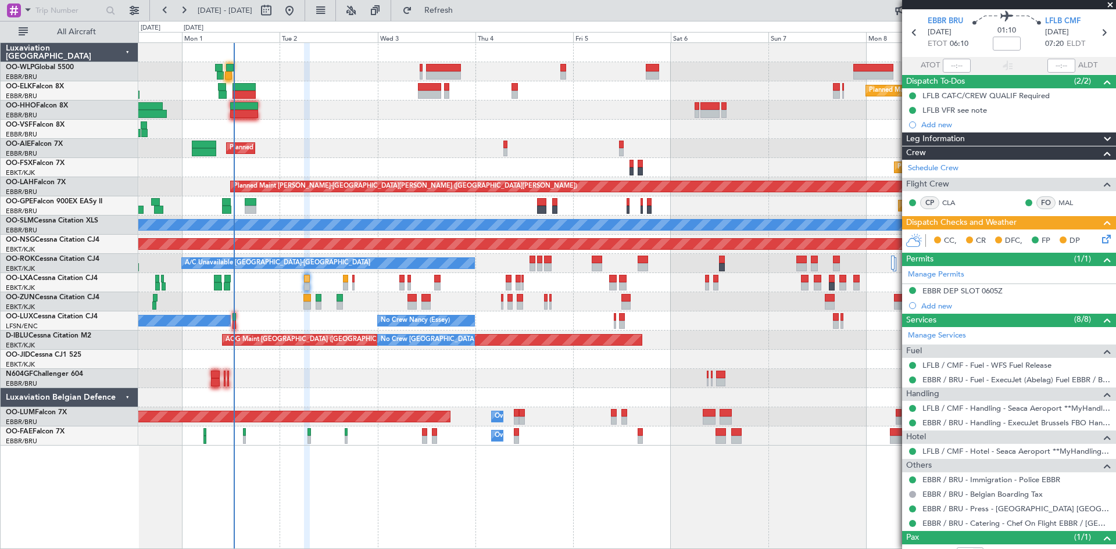
scroll to position [0, 0]
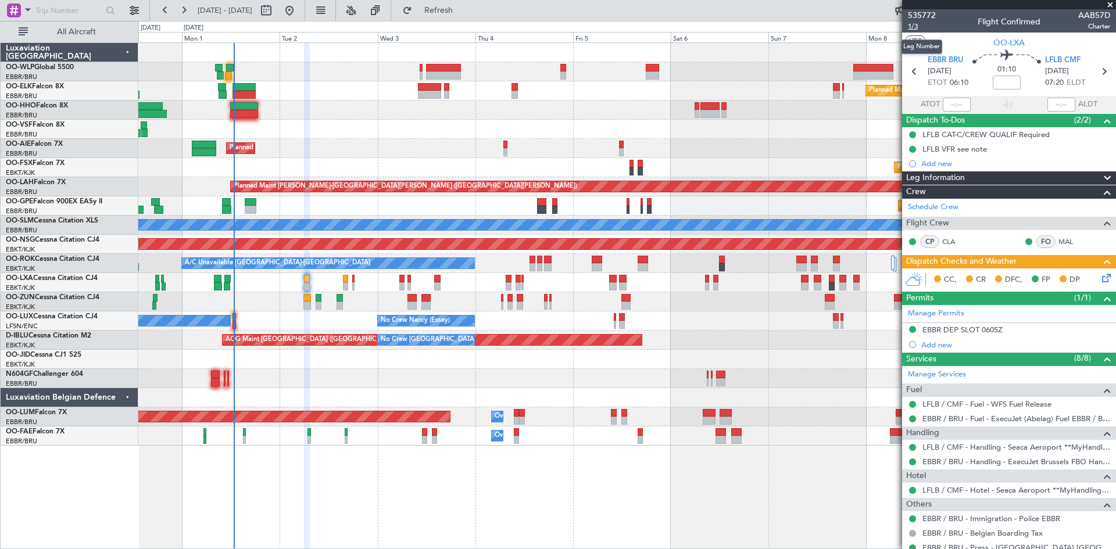
click at [916, 31] on span "1/3" at bounding box center [922, 26] width 28 height 10
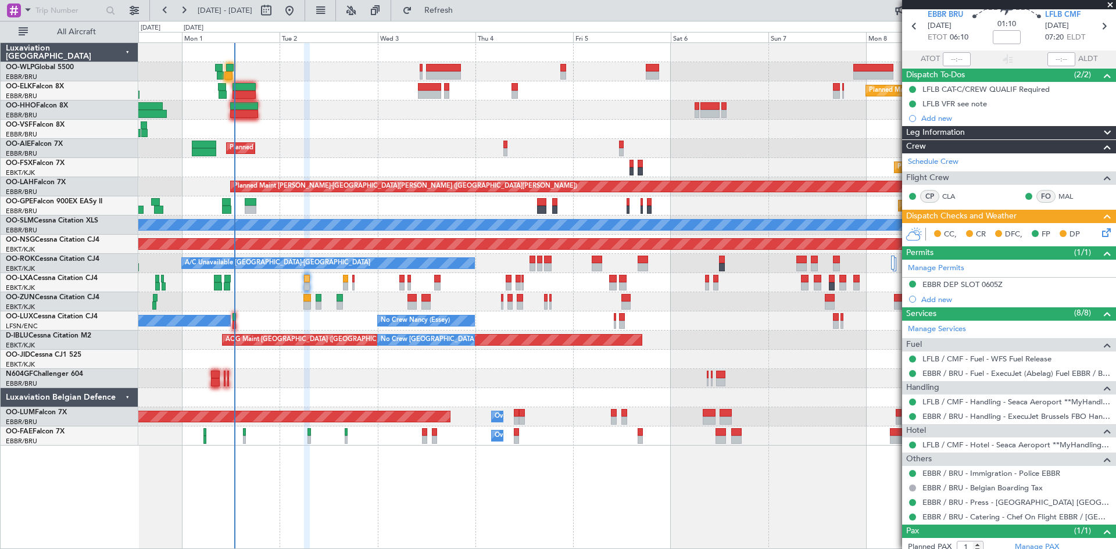
scroll to position [79, 0]
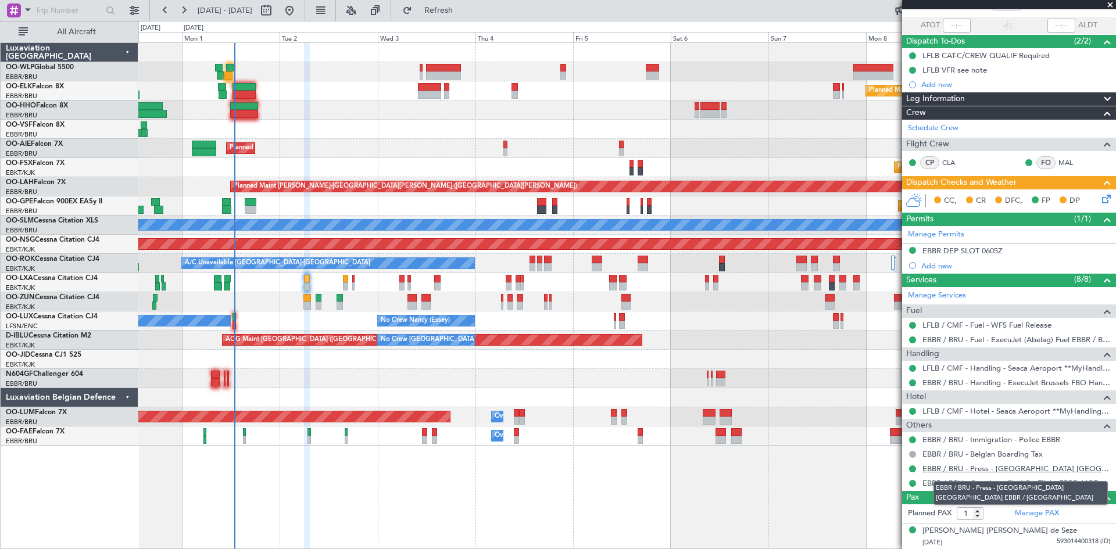
click at [1058, 471] on link "EBBR / BRU - Press - [GEOGRAPHIC_DATA] [GEOGRAPHIC_DATA] EBBR / [GEOGRAPHIC_DAT…" at bounding box center [1016, 469] width 188 height 10
click at [1105, 195] on div "CC, CR DFC, FP DP" at bounding box center [1009, 200] width 214 height 23
click at [1099, 195] on icon at bounding box center [1103, 196] width 9 height 9
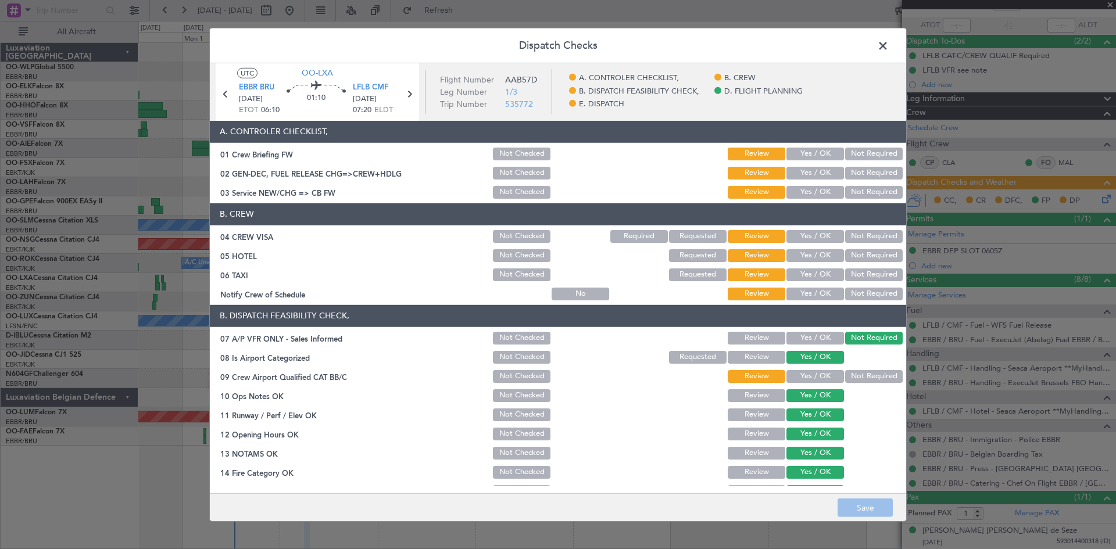
click at [806, 148] on button "Yes / OK" at bounding box center [815, 154] width 58 height 13
click at [815, 166] on div "Yes / OK" at bounding box center [813, 173] width 59 height 16
click at [812, 181] on div "Yes / OK" at bounding box center [813, 173] width 59 height 16
click at [812, 176] on button "Yes / OK" at bounding box center [815, 173] width 58 height 13
click at [809, 189] on button "Yes / OK" at bounding box center [815, 192] width 58 height 13
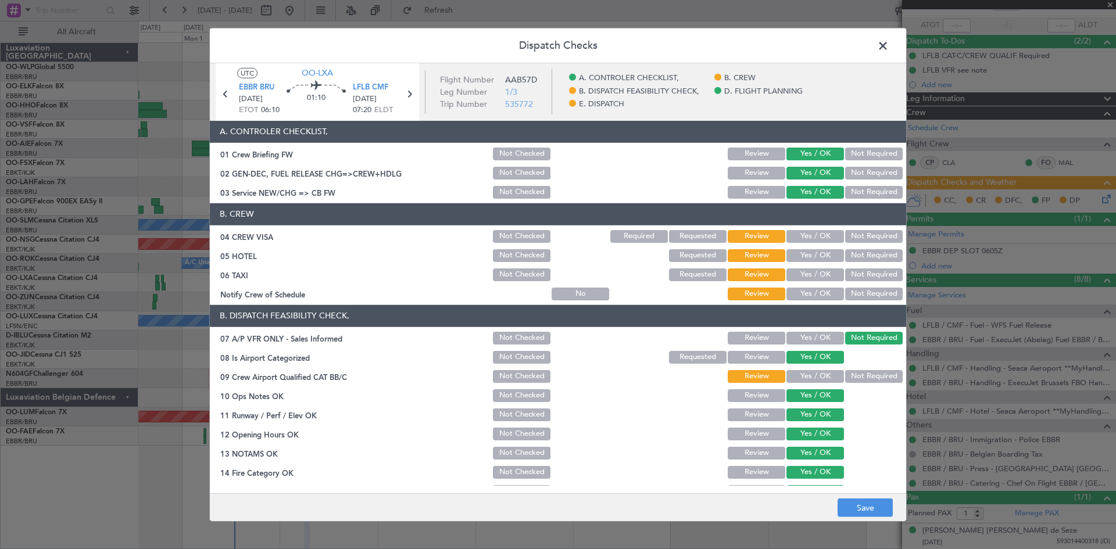
click at [826, 240] on button "Yes / OK" at bounding box center [815, 236] width 58 height 13
click at [822, 259] on button "Yes / OK" at bounding box center [815, 255] width 58 height 13
click at [858, 280] on button "Not Required" at bounding box center [874, 274] width 58 height 13
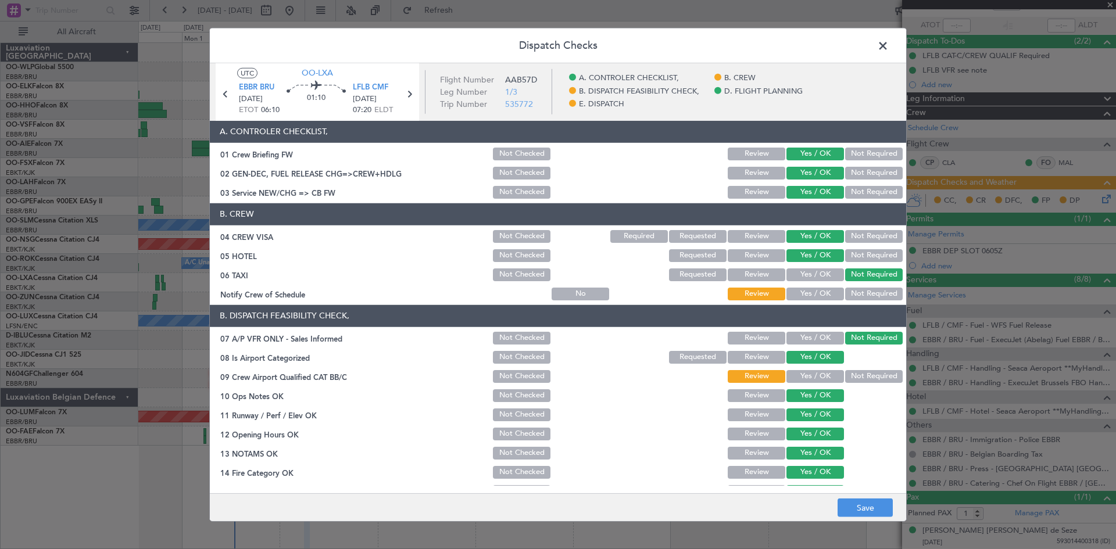
click at [758, 278] on button "Review" at bounding box center [756, 274] width 58 height 13
click at [809, 295] on button "Yes / OK" at bounding box center [815, 294] width 58 height 13
click at [845, 382] on button "Not Required" at bounding box center [874, 376] width 58 height 13
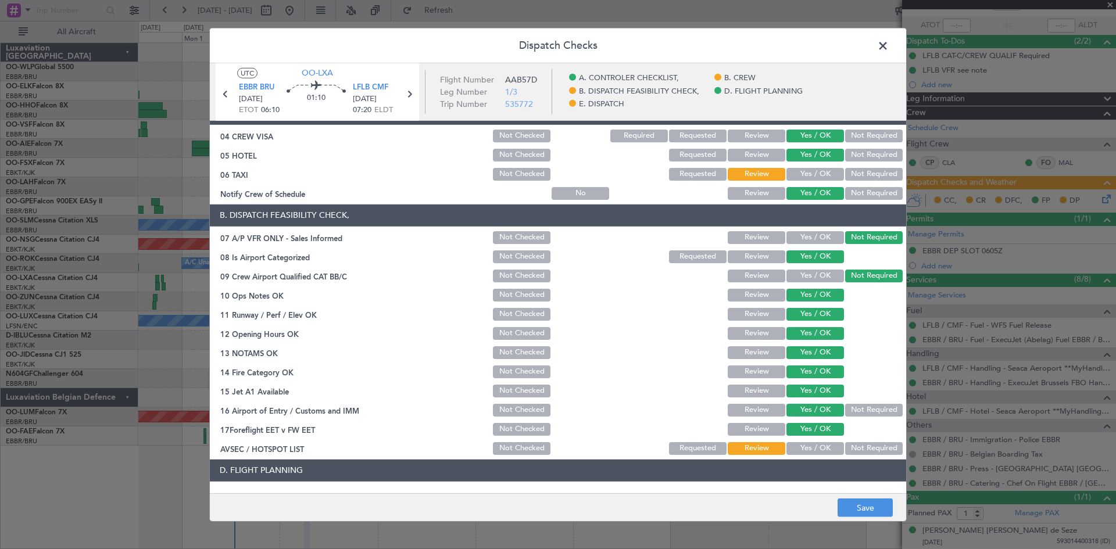
scroll to position [220, 0]
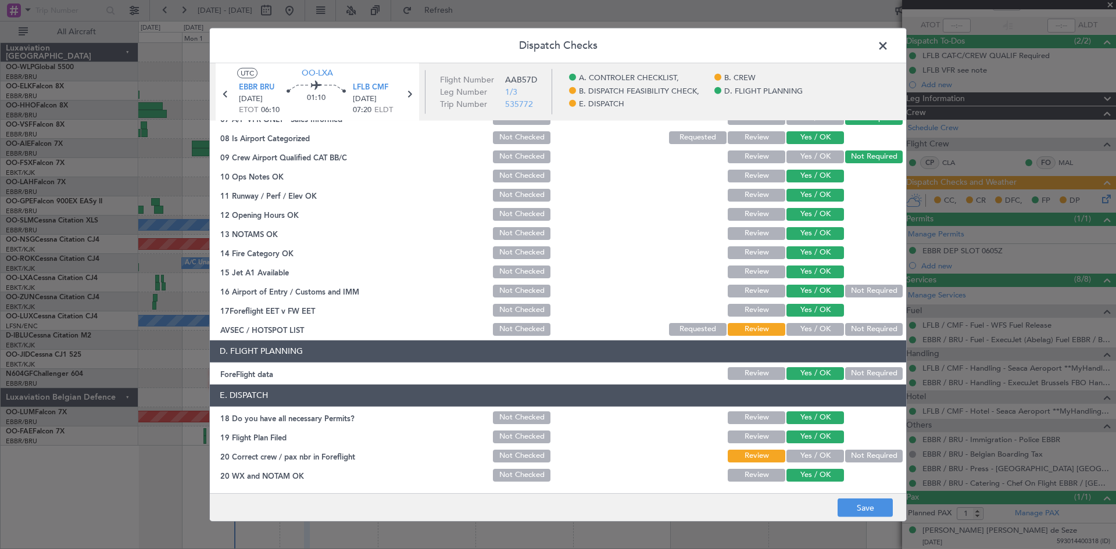
click at [849, 327] on button "Not Required" at bounding box center [874, 329] width 58 height 13
click at [858, 299] on div "Not Required" at bounding box center [872, 291] width 59 height 16
click at [859, 295] on button "Not Required" at bounding box center [874, 291] width 58 height 13
click at [849, 368] on button "Not Required" at bounding box center [874, 373] width 58 height 13
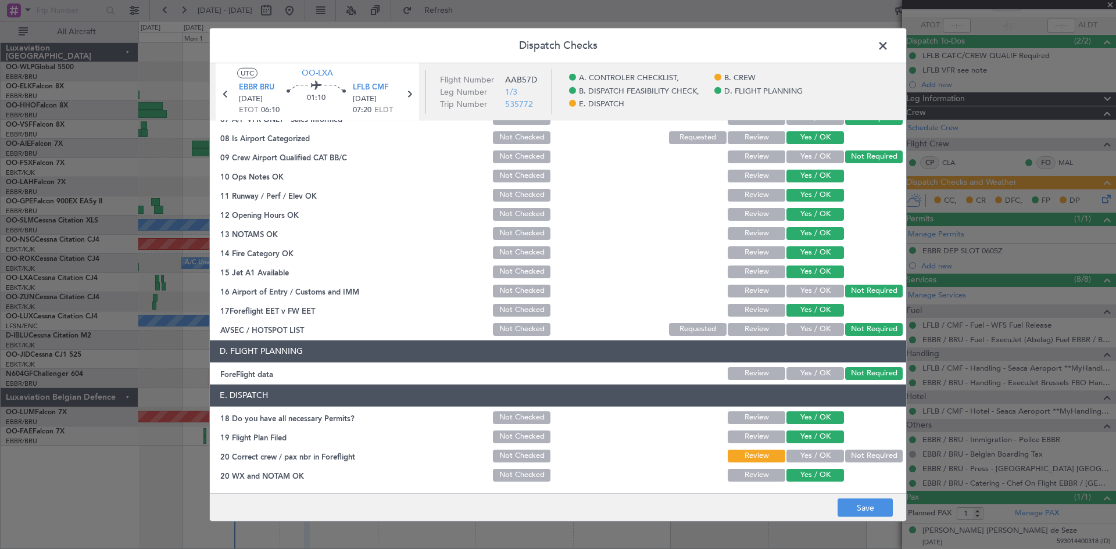
click at [861, 454] on button "Not Required" at bounding box center [874, 456] width 58 height 13
click at [819, 454] on button "Yes / OK" at bounding box center [815, 456] width 58 height 13
click at [869, 505] on button "Save" at bounding box center [864, 508] width 55 height 19
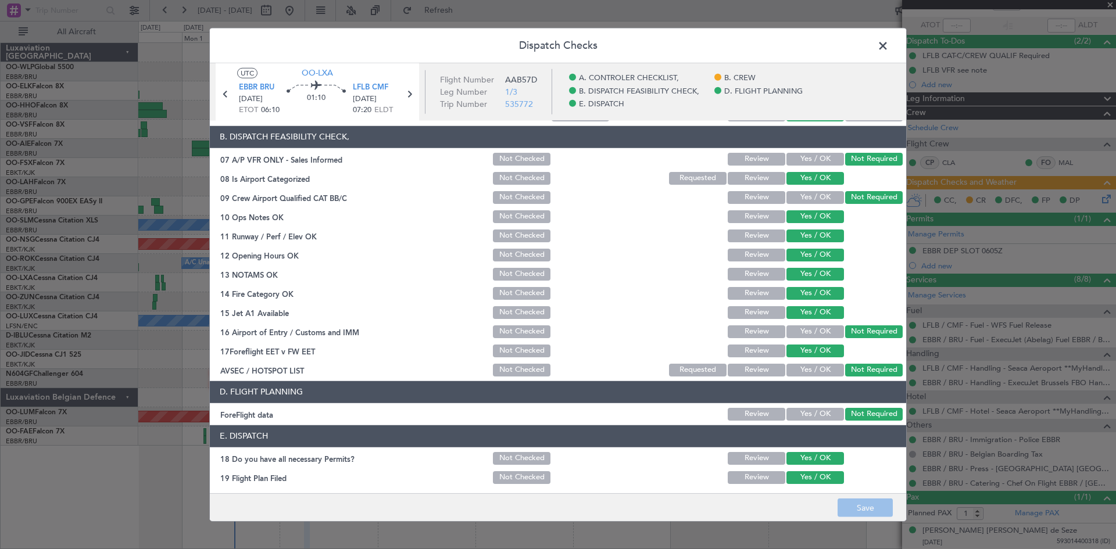
scroll to position [162, 0]
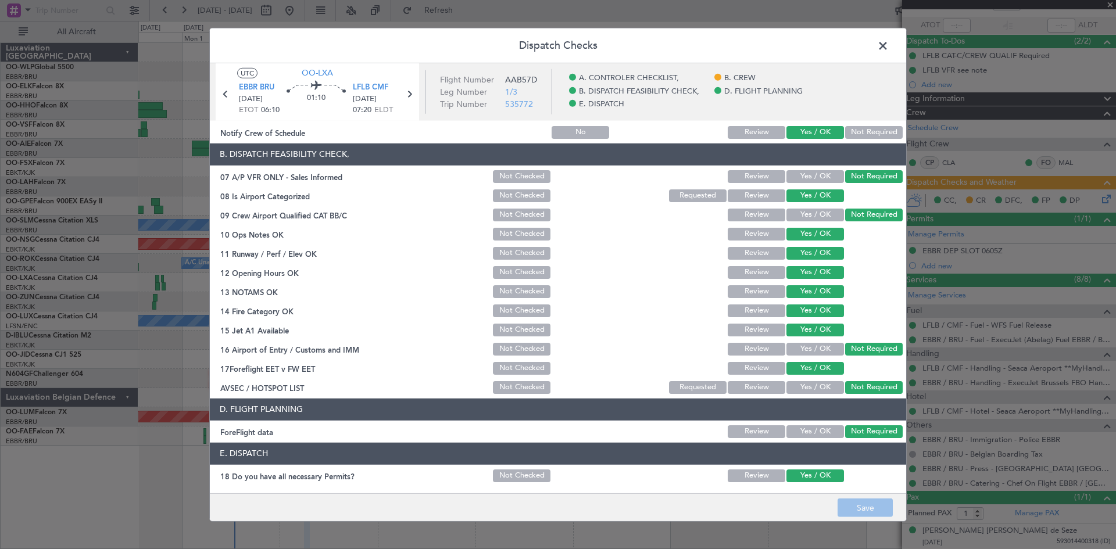
click at [888, 46] on span at bounding box center [888, 48] width 0 height 23
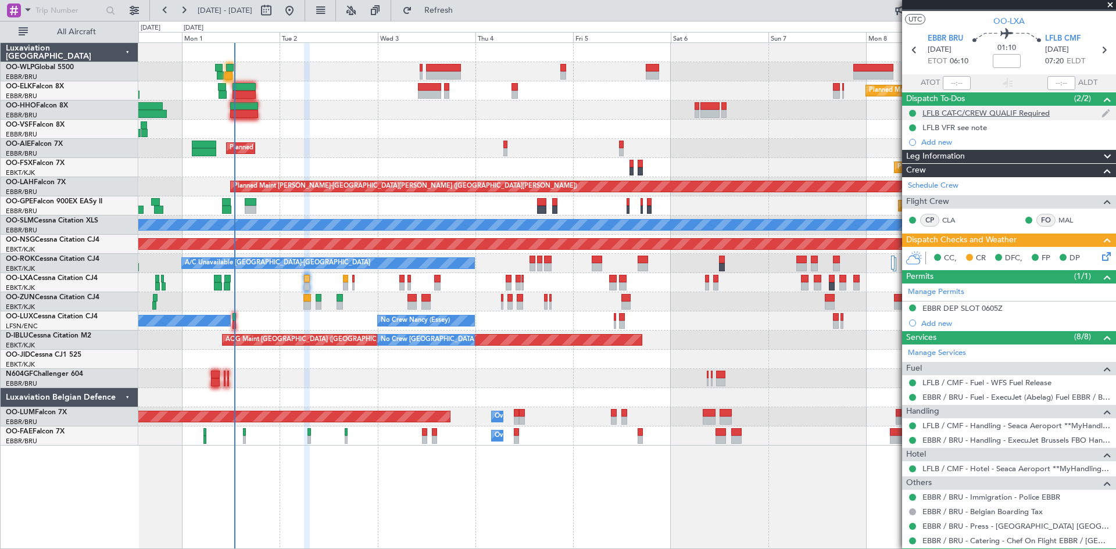
scroll to position [0, 0]
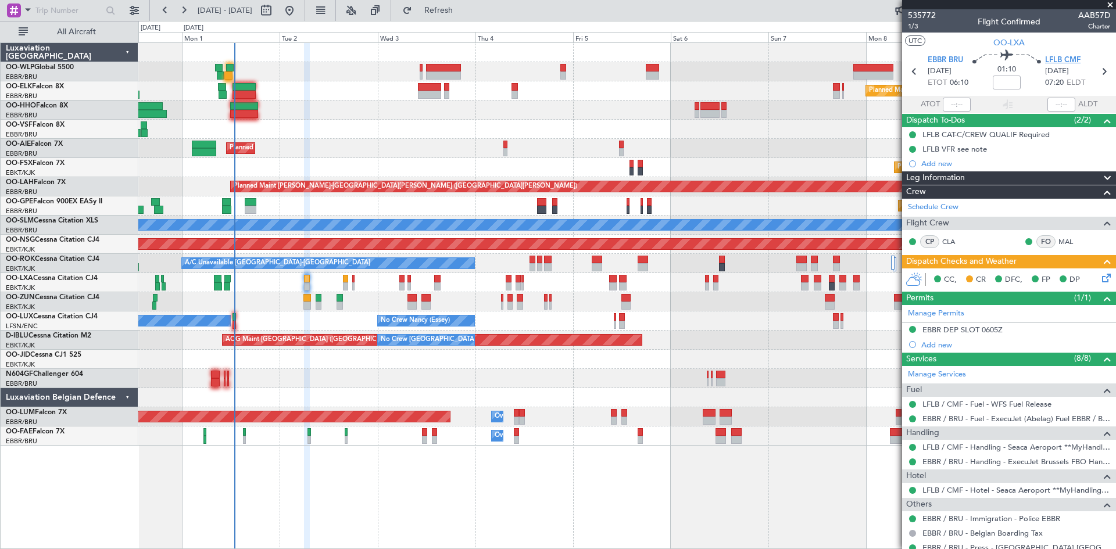
click at [1060, 58] on span "LFLB CMF" at bounding box center [1062, 61] width 35 height 12
click at [945, 239] on link "CLA" at bounding box center [955, 241] width 26 height 10
click at [1099, 277] on icon at bounding box center [1103, 275] width 9 height 9
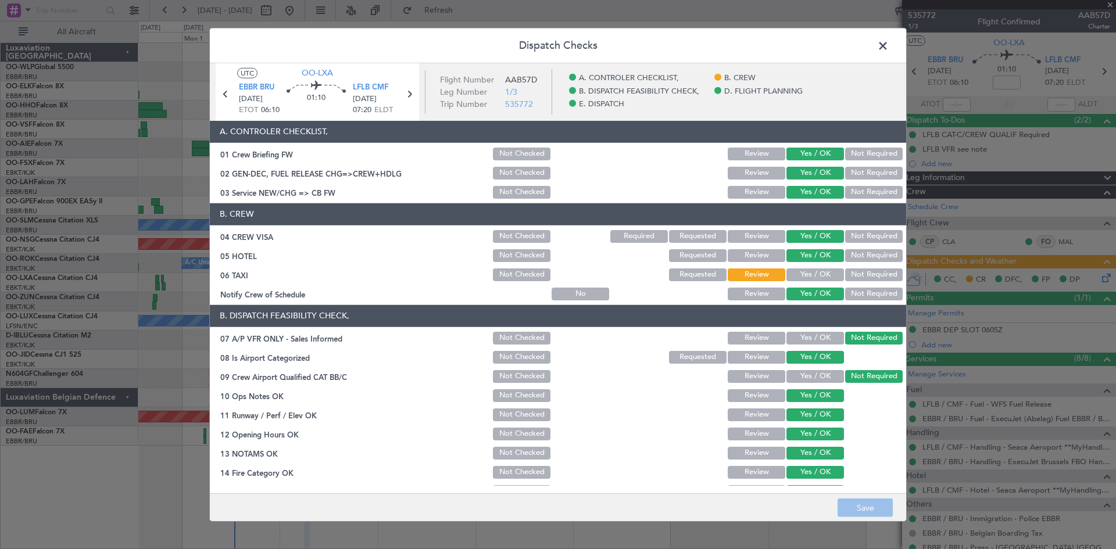
scroll to position [58, 0]
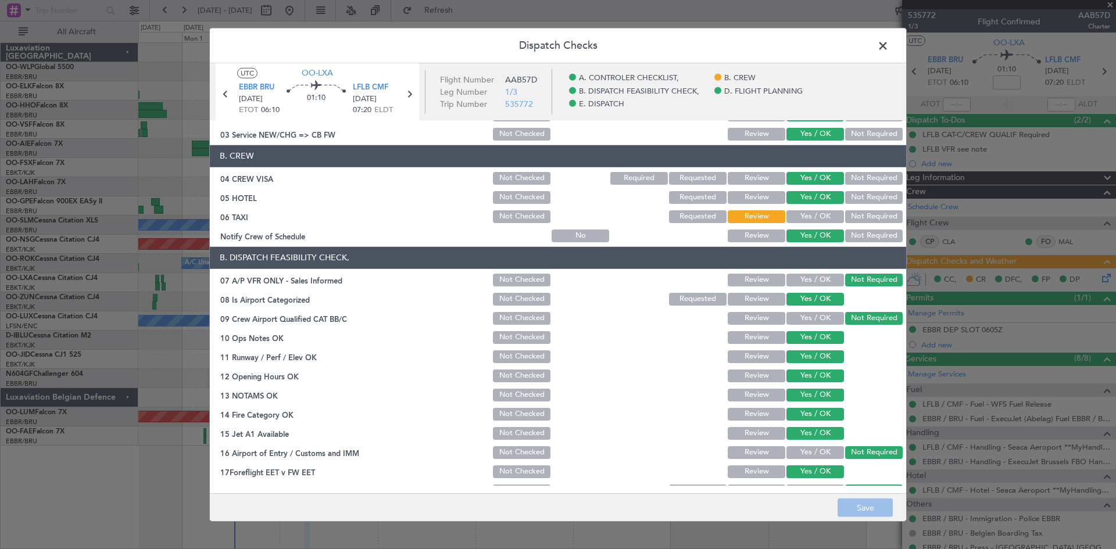
click at [823, 320] on button "Yes / OK" at bounding box center [815, 318] width 58 height 13
click at [872, 513] on button "Save" at bounding box center [864, 508] width 55 height 19
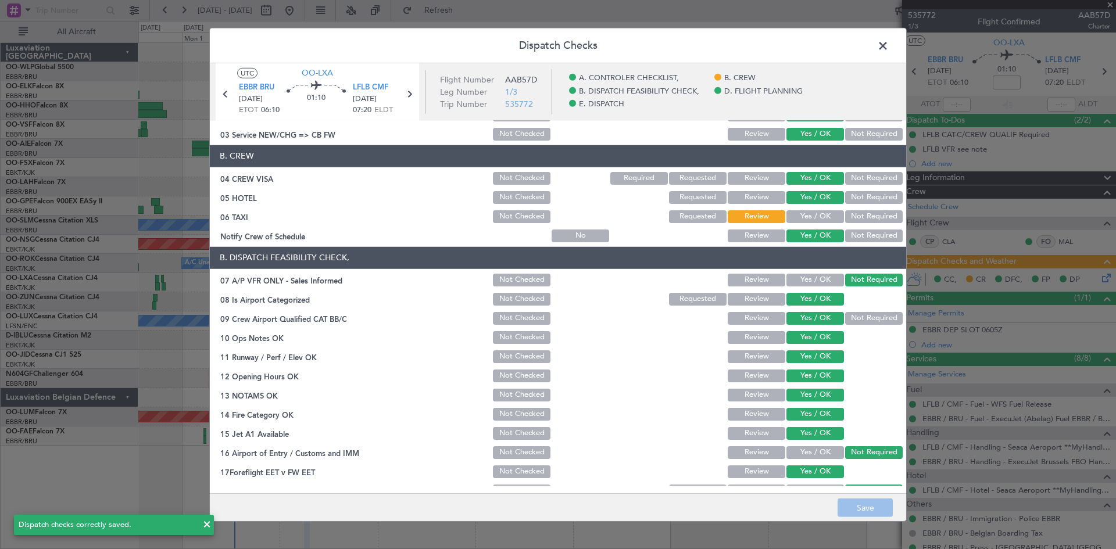
click at [888, 49] on span at bounding box center [888, 48] width 0 height 23
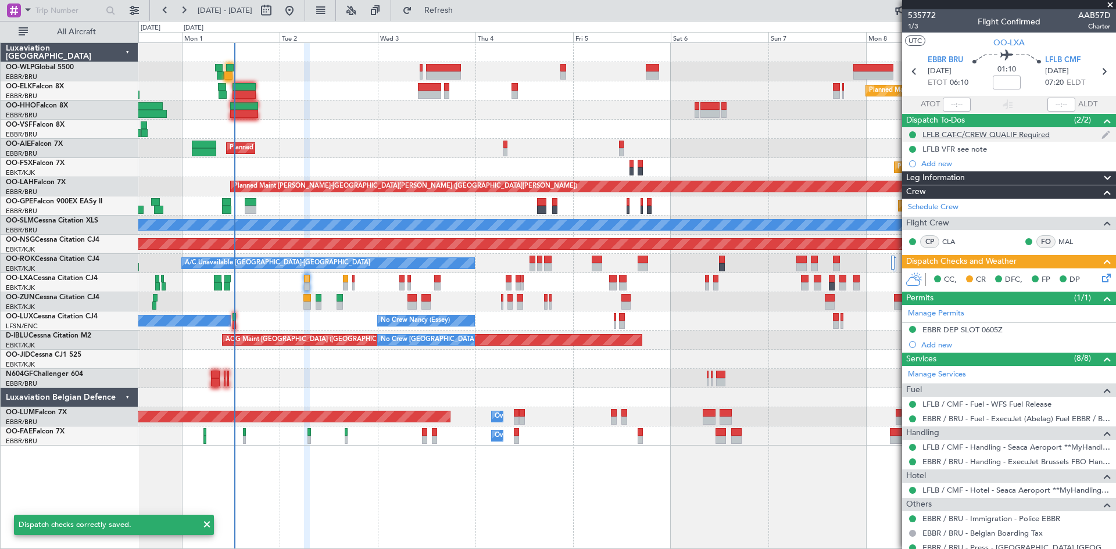
click at [996, 138] on div "LFLB CAT-C/CREW QUALIF Required" at bounding box center [985, 135] width 127 height 10
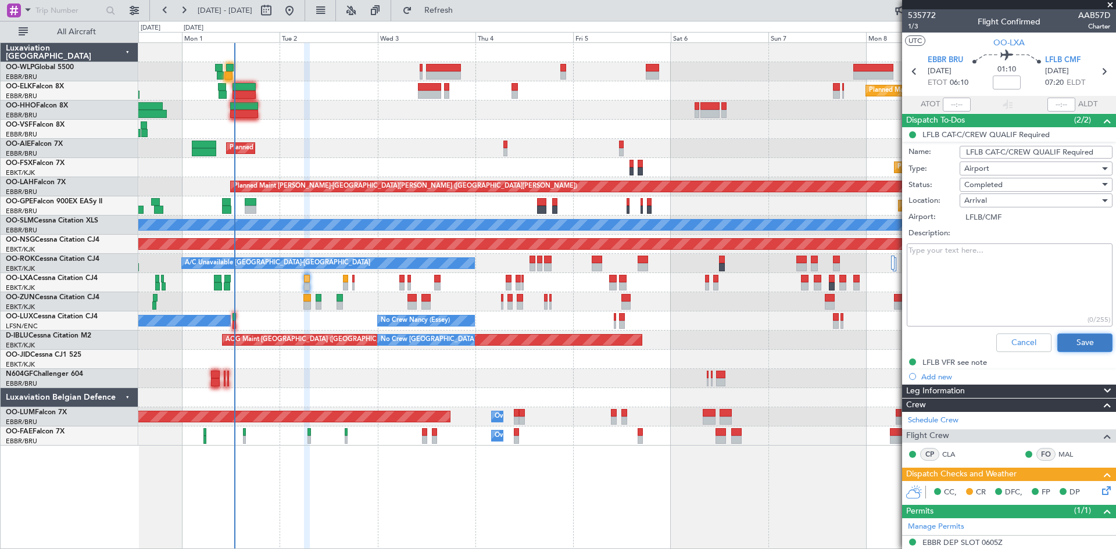
click at [1057, 343] on button "Save" at bounding box center [1084, 343] width 55 height 19
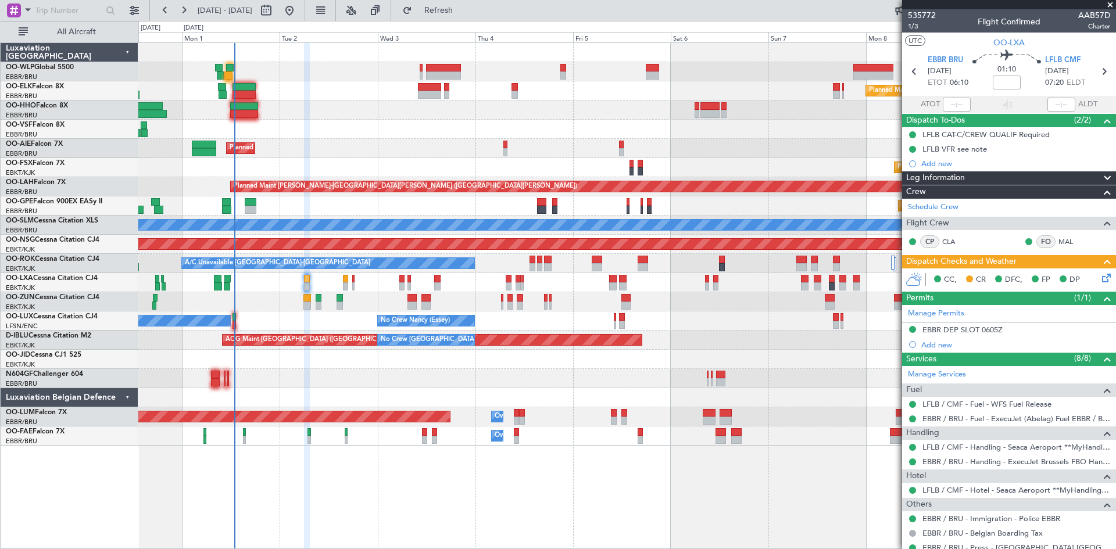
click at [1090, 280] on div "CC, CR DFC, FP DP" at bounding box center [1013, 279] width 171 height 17
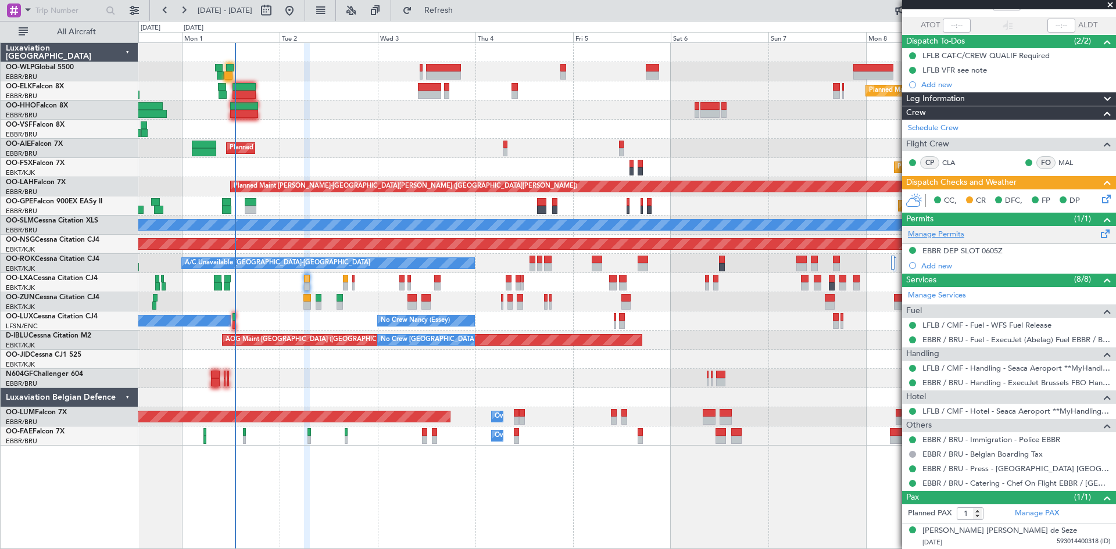
scroll to position [0, 0]
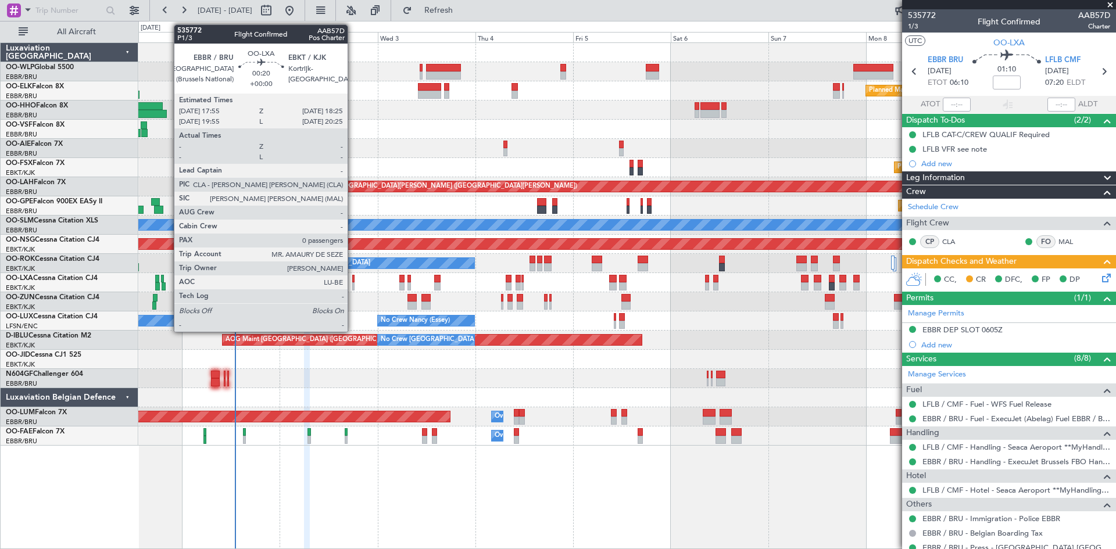
click at [353, 285] on div at bounding box center [353, 286] width 2 height 8
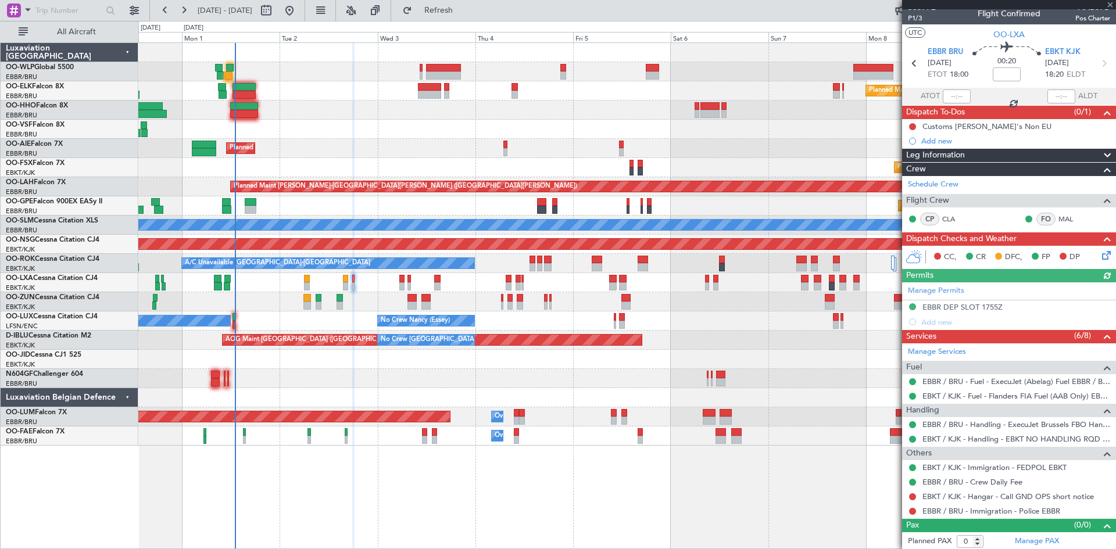
scroll to position [10, 0]
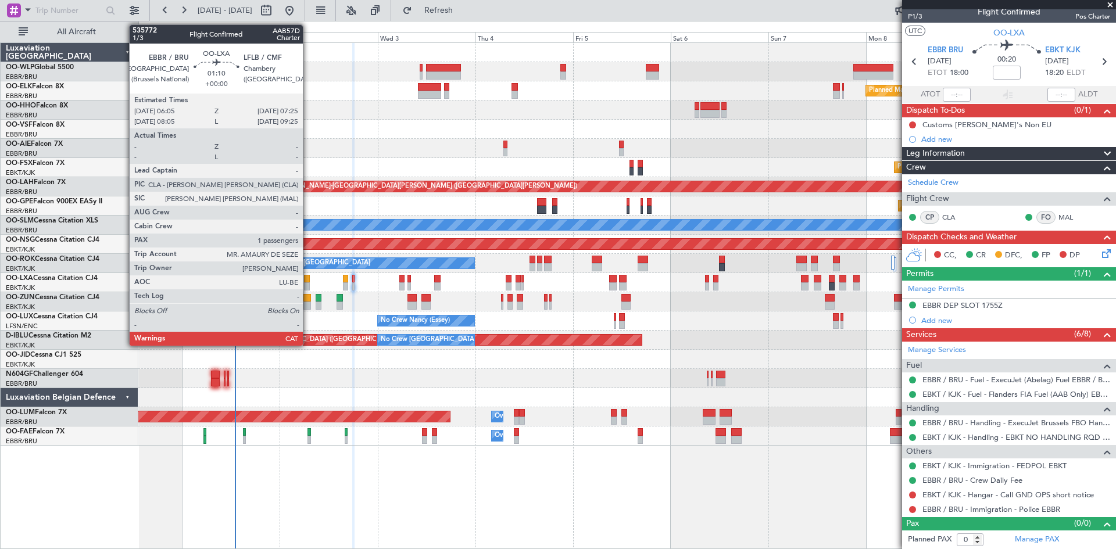
click at [308, 282] on div at bounding box center [307, 286] width 6 height 8
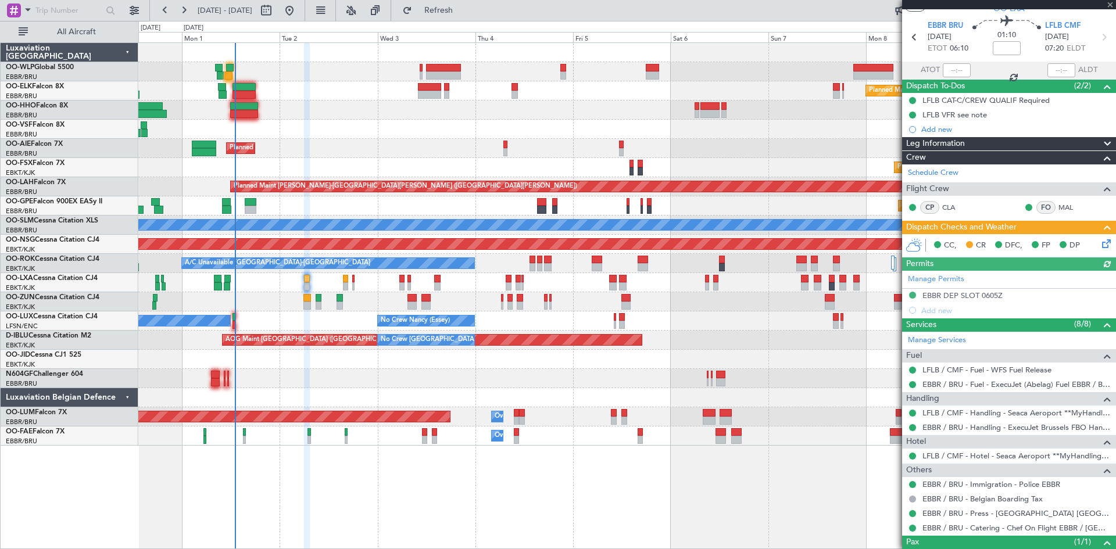
scroll to position [79, 0]
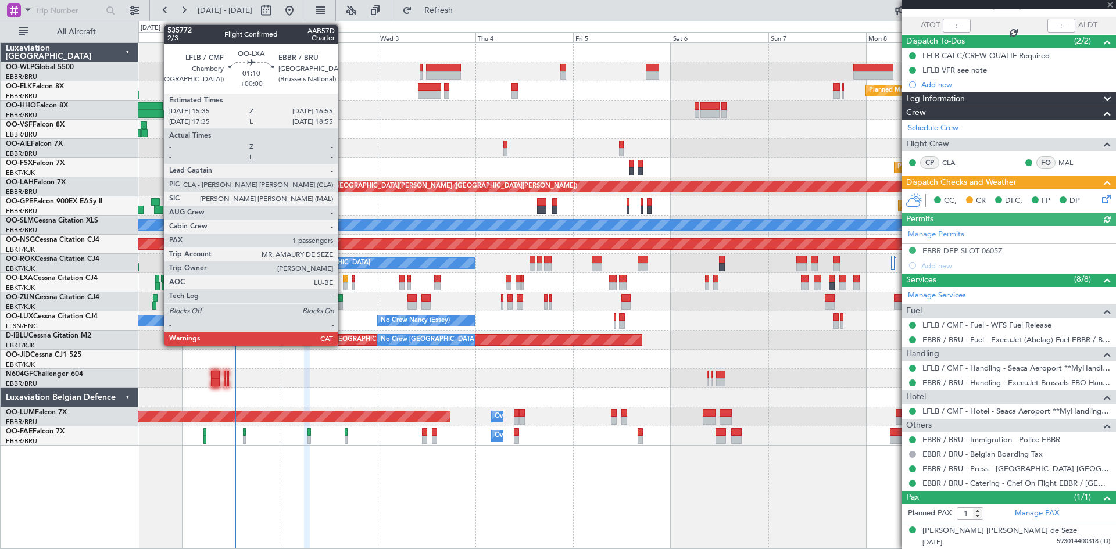
click at [343, 281] on div at bounding box center [346, 279] width 6 height 8
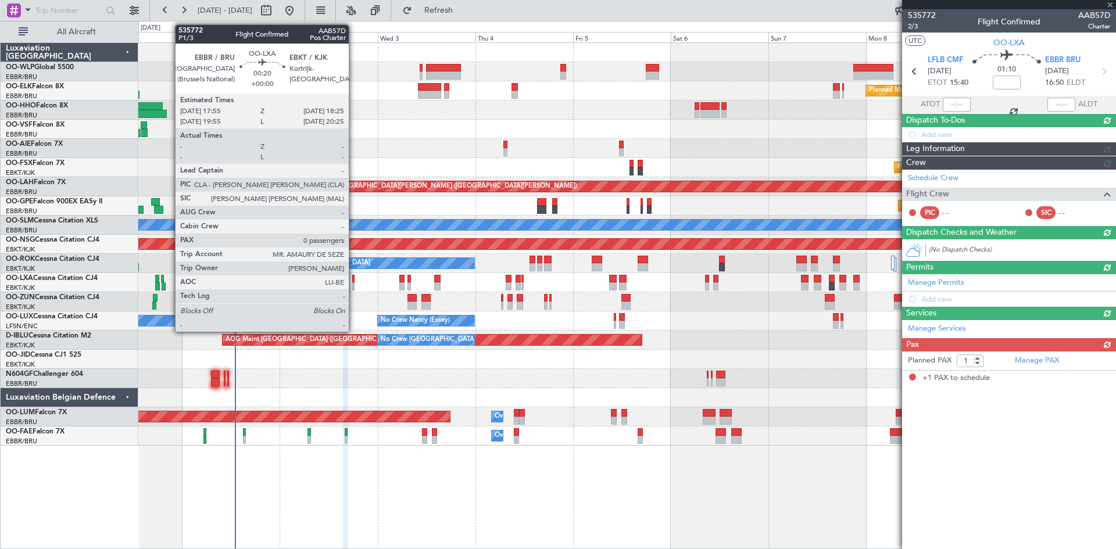
scroll to position [0, 0]
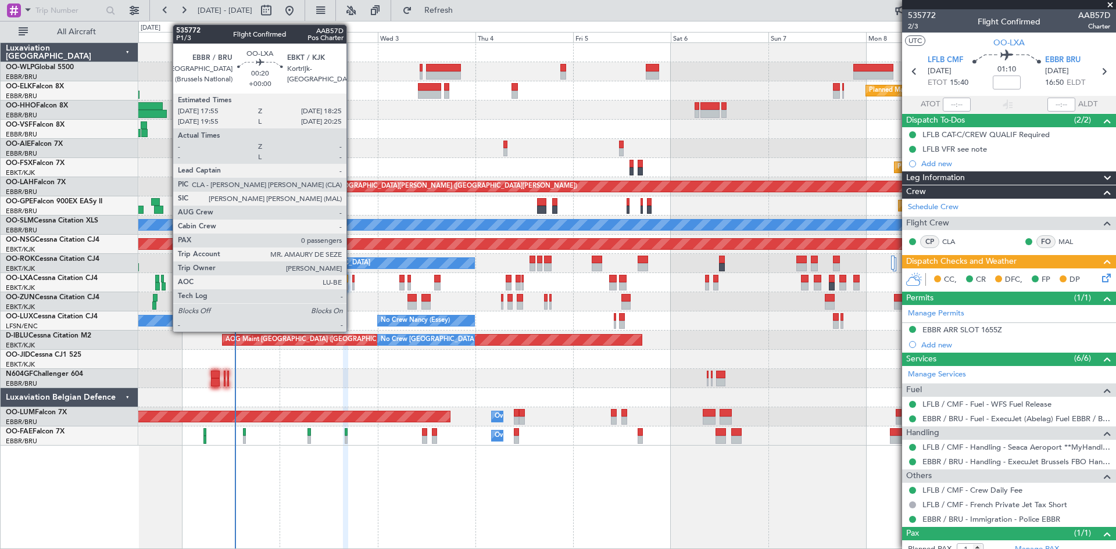
click at [352, 284] on div at bounding box center [353, 286] width 2 height 8
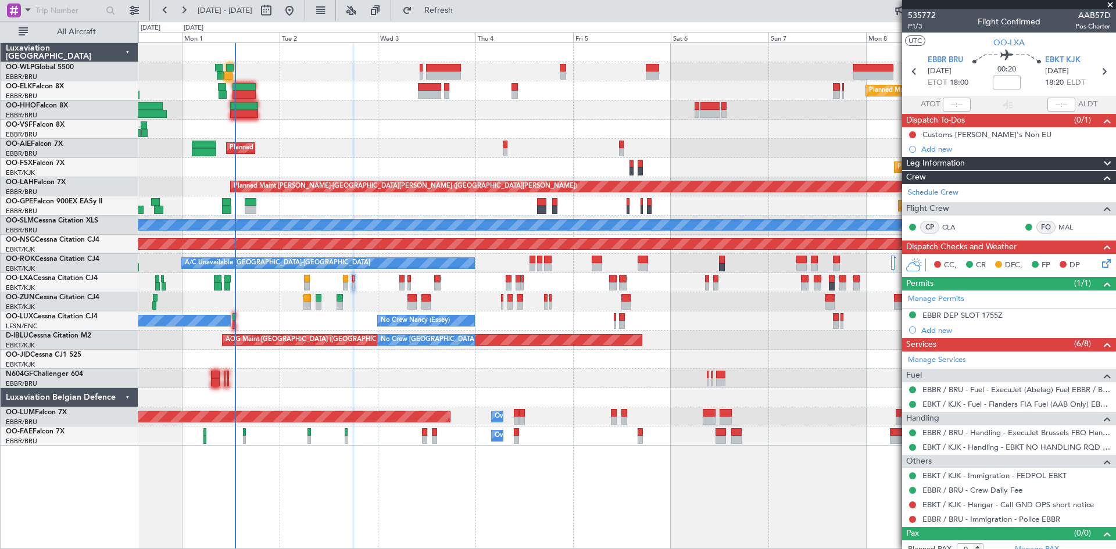
click at [913, 508] on mat-tooltip-component "Not Requested" at bounding box center [913, 523] width 66 height 31
click at [913, 503] on button at bounding box center [912, 504] width 7 height 7
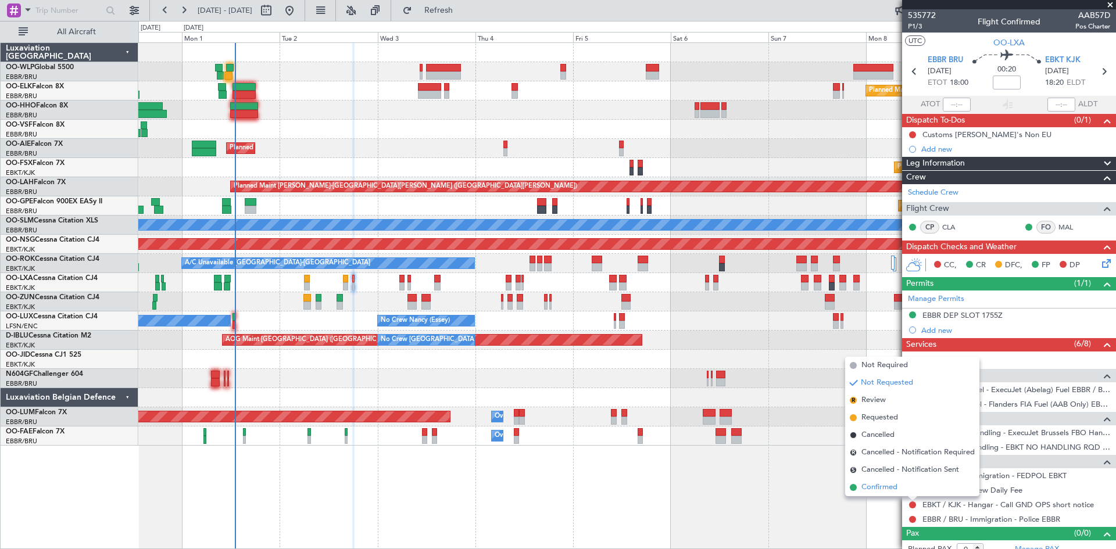
click at [906, 493] on li "Confirmed" at bounding box center [912, 487] width 134 height 17
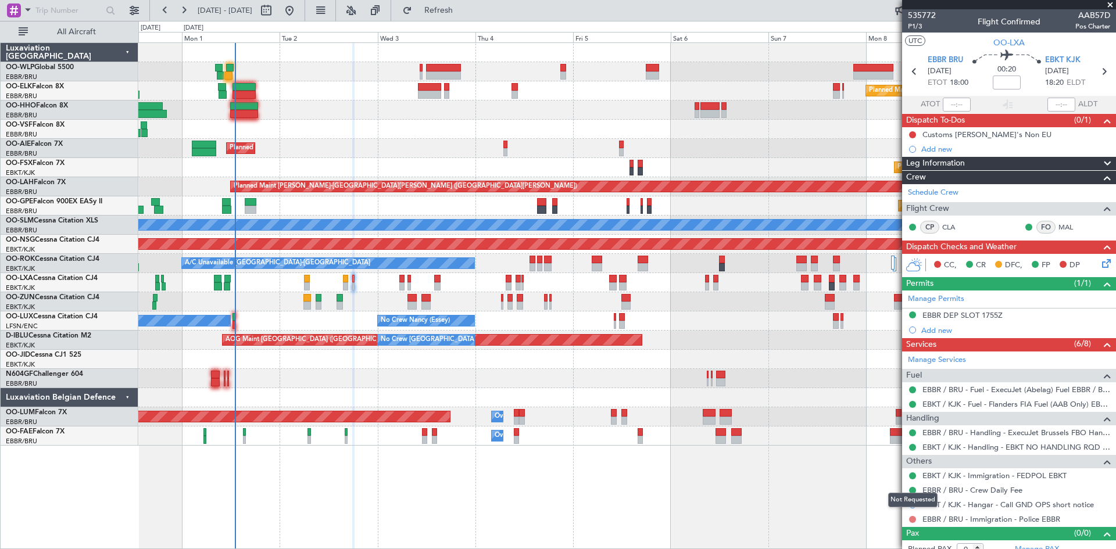
click at [913, 517] on button at bounding box center [912, 519] width 7 height 7
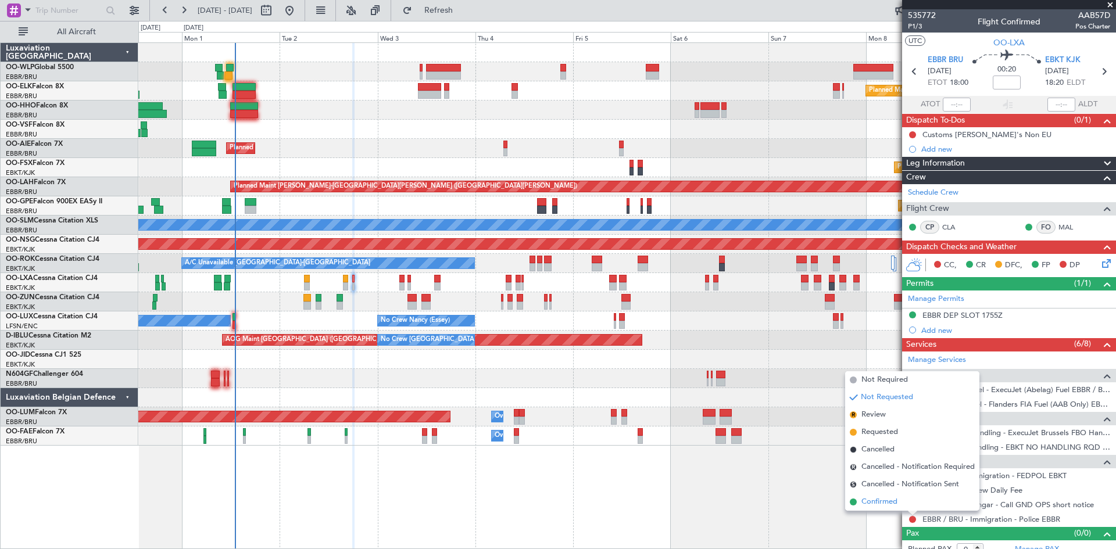
click at [913, 505] on li "Confirmed" at bounding box center [912, 501] width 134 height 17
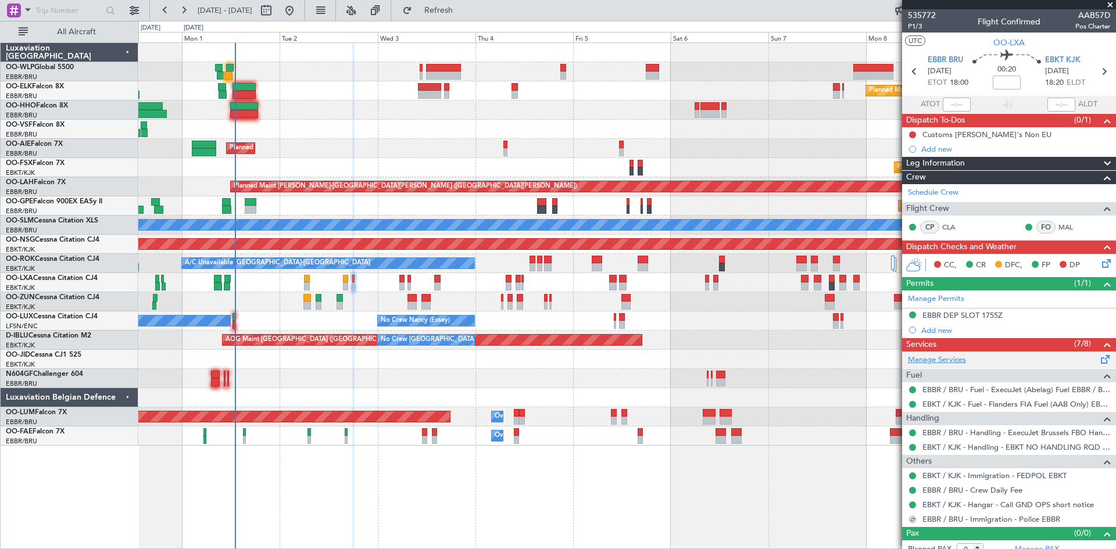
click at [943, 354] on link "Manage Services" at bounding box center [937, 360] width 58 height 12
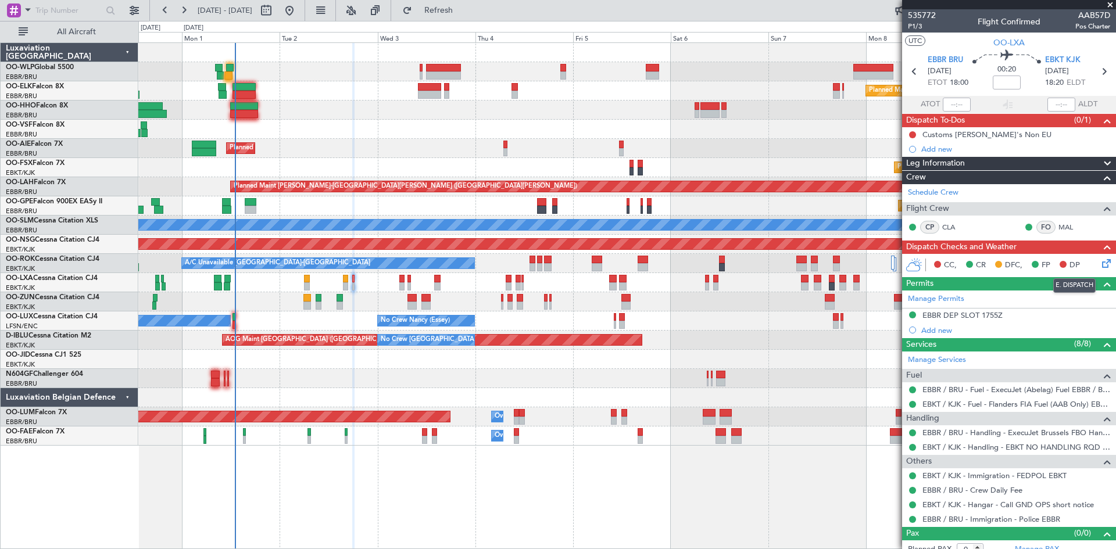
click at [1099, 266] on icon at bounding box center [1103, 261] width 9 height 9
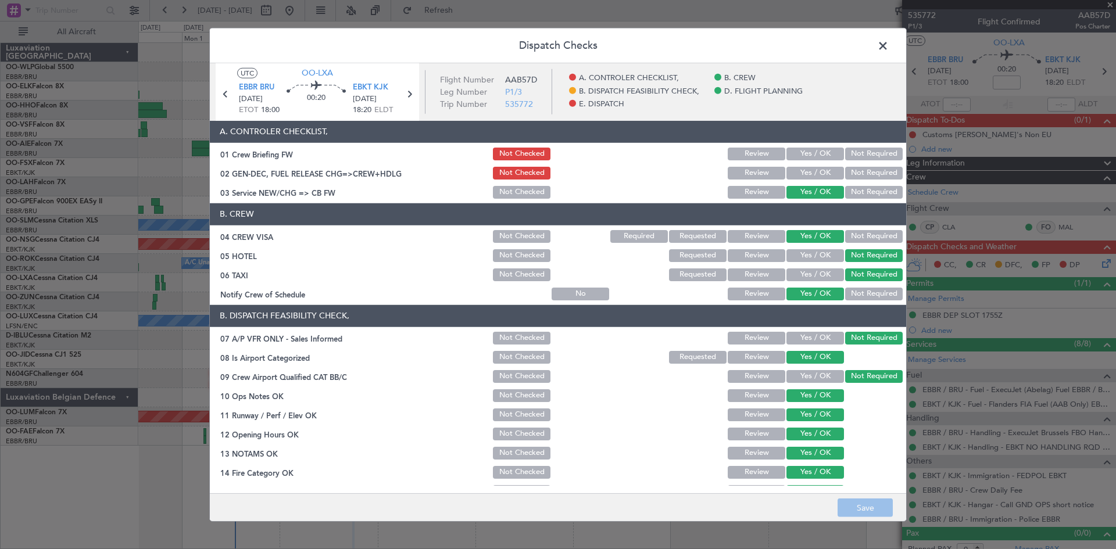
click at [800, 157] on button "Yes / OK" at bounding box center [815, 154] width 58 height 13
click at [805, 166] on div "Yes / OK" at bounding box center [813, 173] width 59 height 16
click at [805, 177] on button "Yes / OK" at bounding box center [815, 173] width 58 height 13
click at [751, 274] on button "Review" at bounding box center [756, 274] width 58 height 13
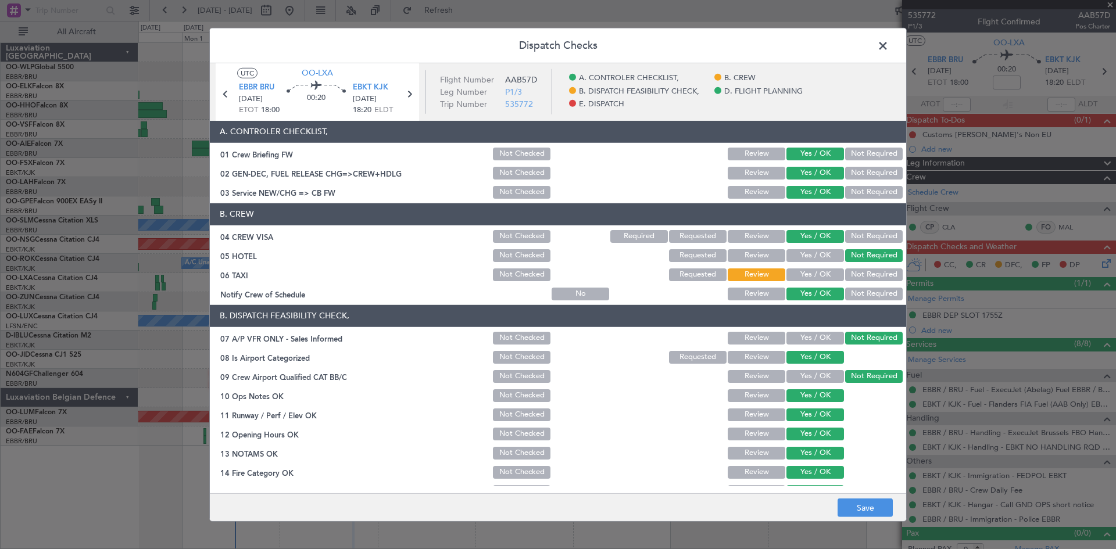
scroll to position [220, 0]
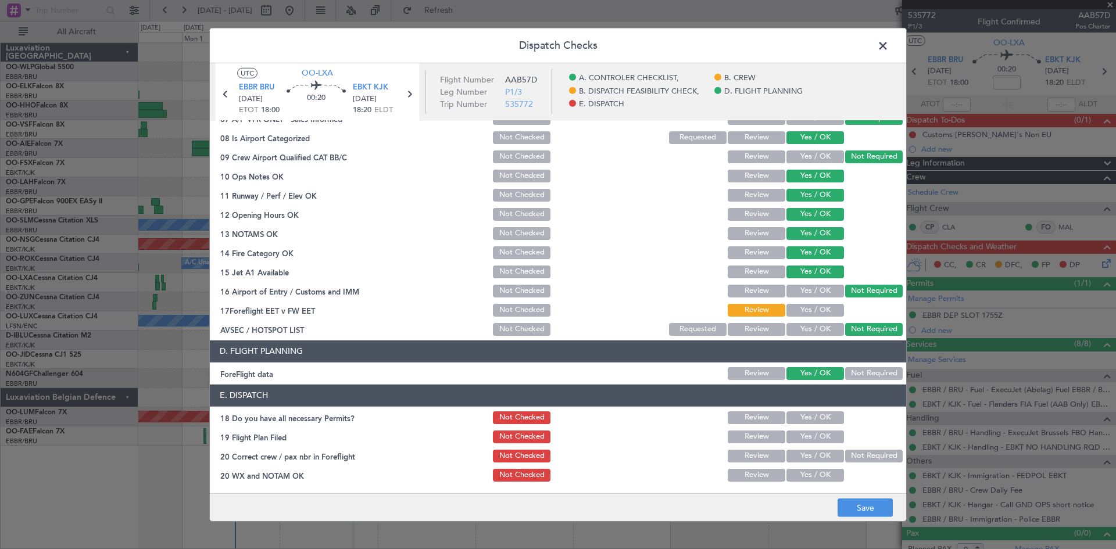
click at [813, 307] on button "Yes / OK" at bounding box center [815, 310] width 58 height 13
click at [812, 421] on button "Yes / OK" at bounding box center [815, 417] width 58 height 13
click at [815, 431] on button "Yes / OK" at bounding box center [815, 437] width 58 height 13
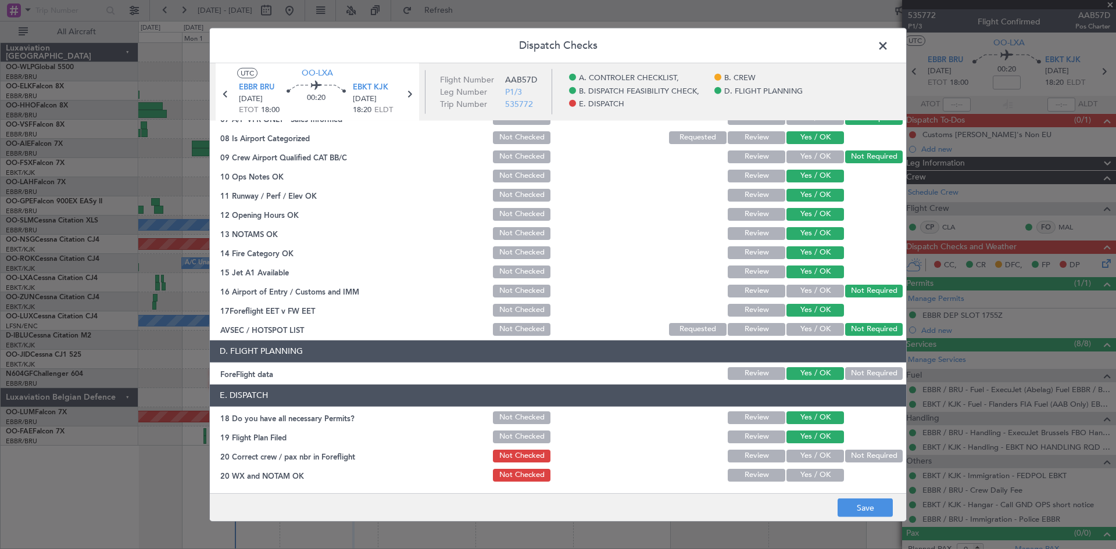
click at [849, 456] on button "Not Required" at bounding box center [874, 456] width 58 height 13
click at [809, 471] on button "Yes / OK" at bounding box center [815, 475] width 58 height 13
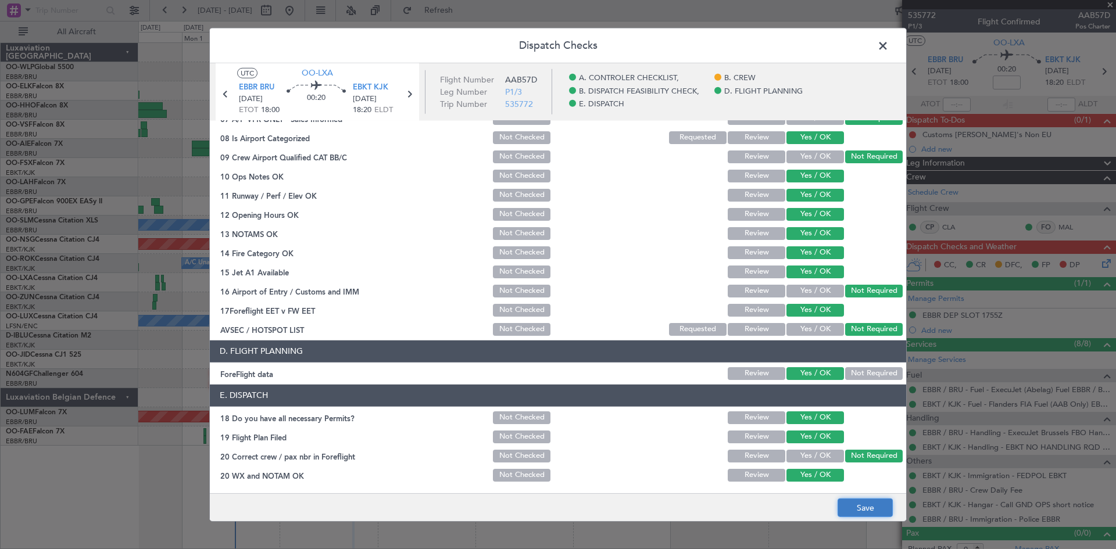
click at [864, 503] on button "Save" at bounding box center [864, 508] width 55 height 19
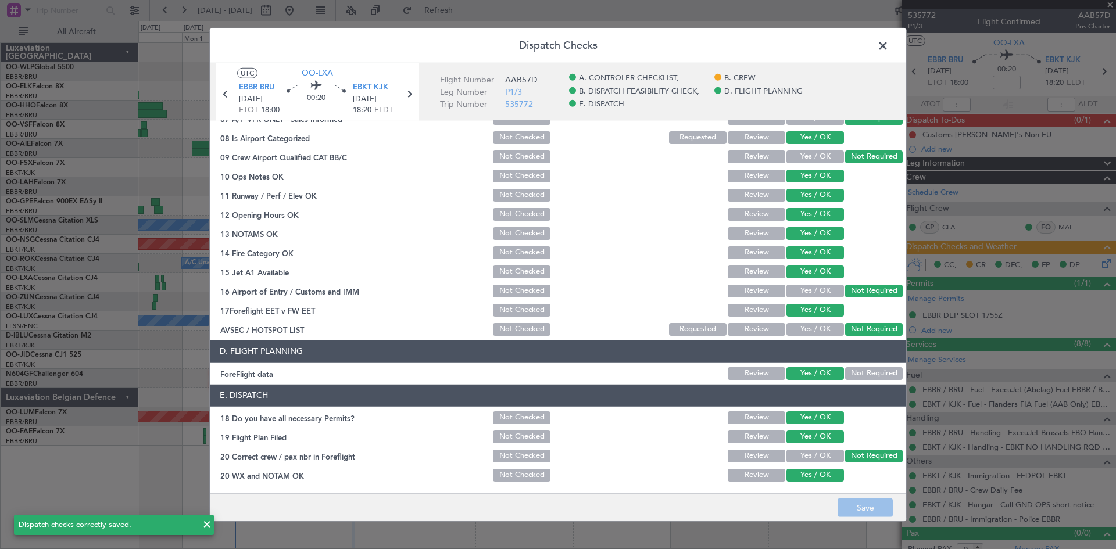
click at [888, 41] on span at bounding box center [888, 48] width 0 height 23
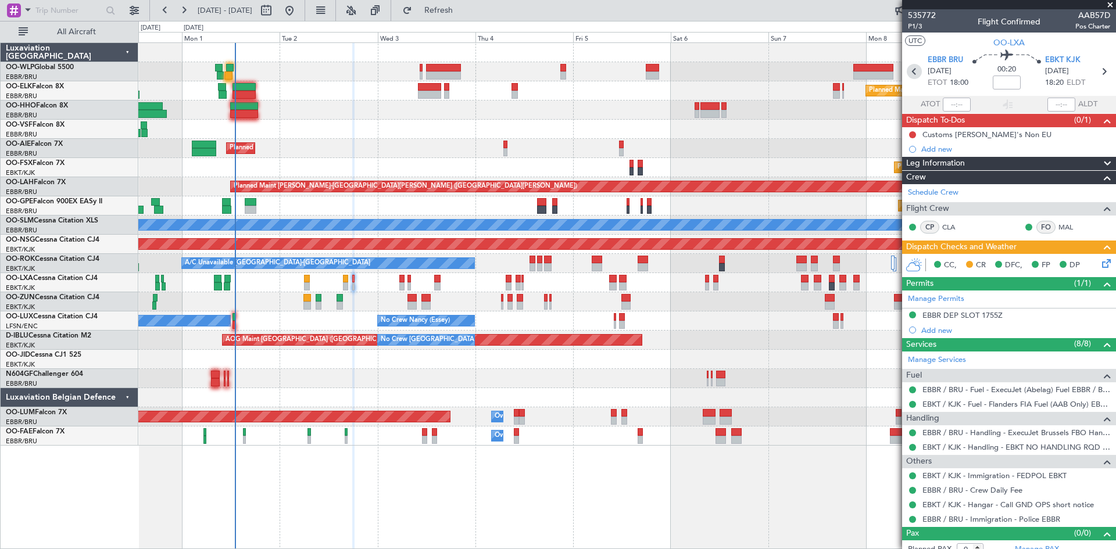
click at [906, 73] on icon at bounding box center [913, 71] width 15 height 15
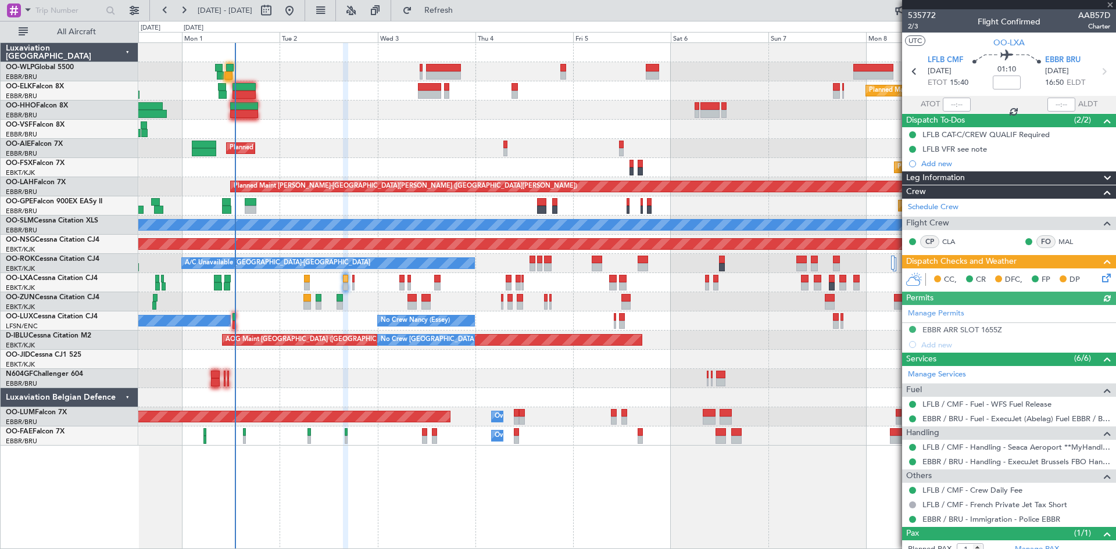
click at [1099, 277] on icon at bounding box center [1103, 275] width 9 height 9
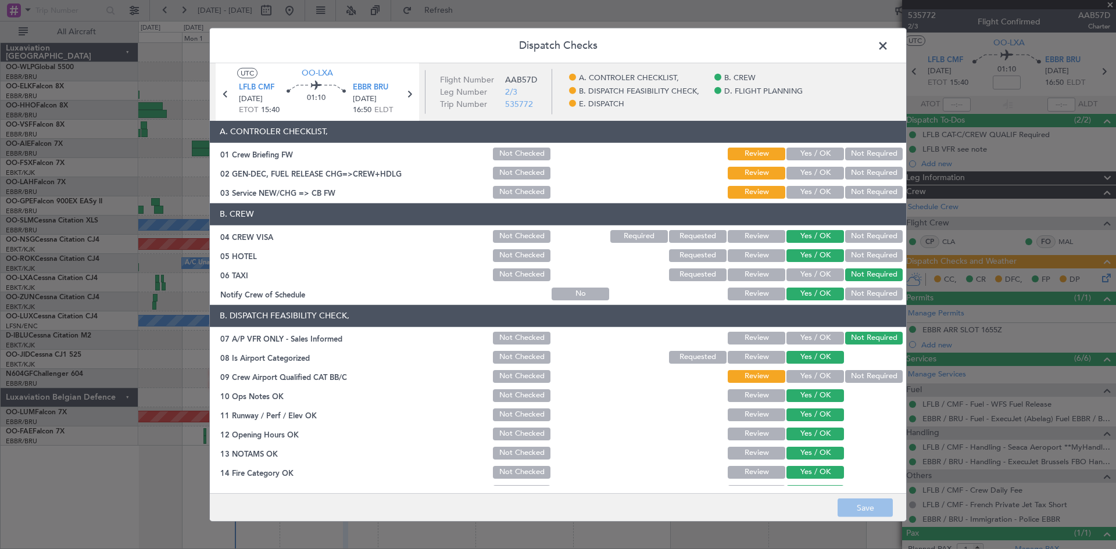
click at [833, 165] on div "Yes / OK" at bounding box center [813, 173] width 59 height 16
click at [832, 159] on button "Yes / OK" at bounding box center [815, 154] width 58 height 13
click at [824, 169] on button "Yes / OK" at bounding box center [815, 173] width 58 height 13
click at [824, 186] on button "Yes / OK" at bounding box center [815, 192] width 58 height 13
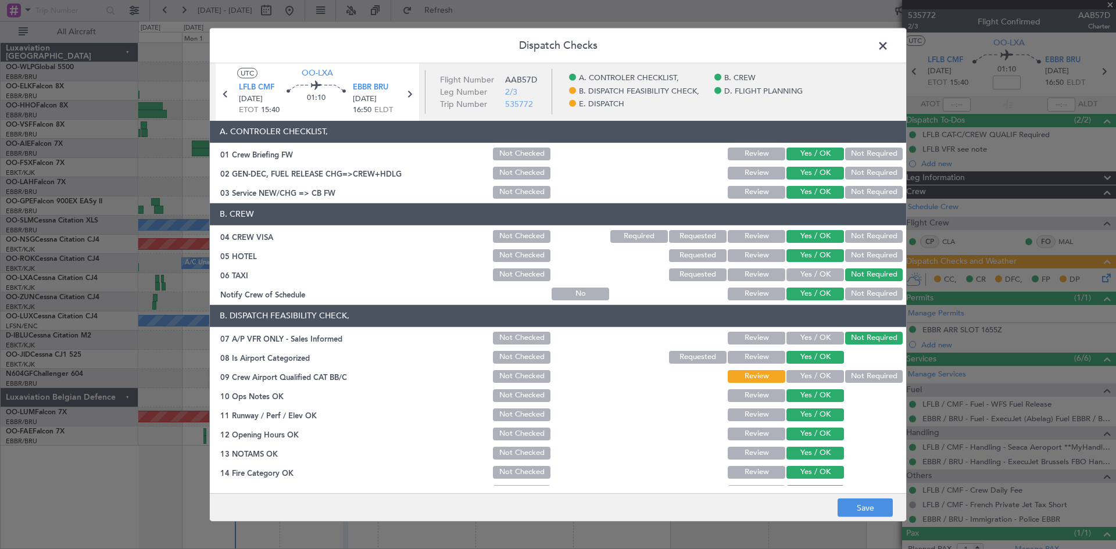
click at [881, 387] on section "B. DISPATCH FEASIBILITY CHECK, 07 A/P VFR ONLY - Sales Informed Not Checked Rev…" at bounding box center [558, 431] width 696 height 252
click at [877, 381] on button "Not Required" at bounding box center [874, 376] width 58 height 13
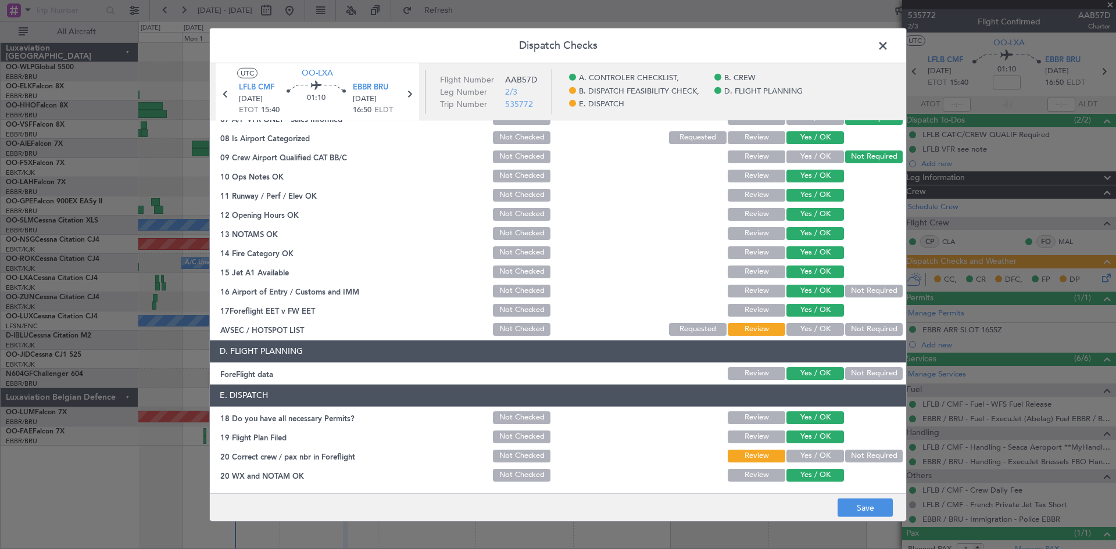
click at [806, 457] on button "Yes / OK" at bounding box center [815, 456] width 58 height 13
click at [848, 507] on button "Save" at bounding box center [864, 508] width 55 height 19
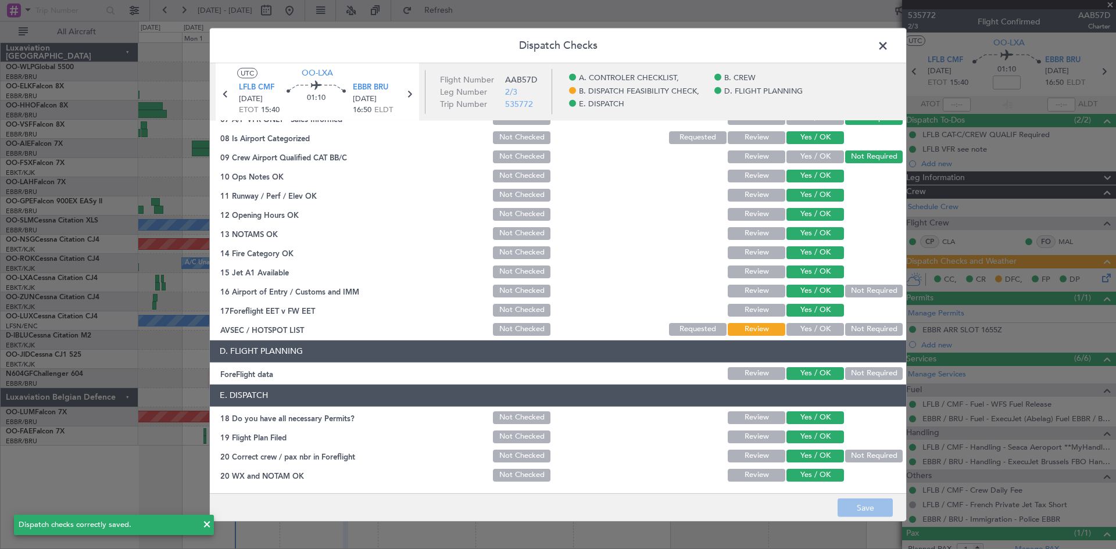
click at [888, 49] on span at bounding box center [888, 48] width 0 height 23
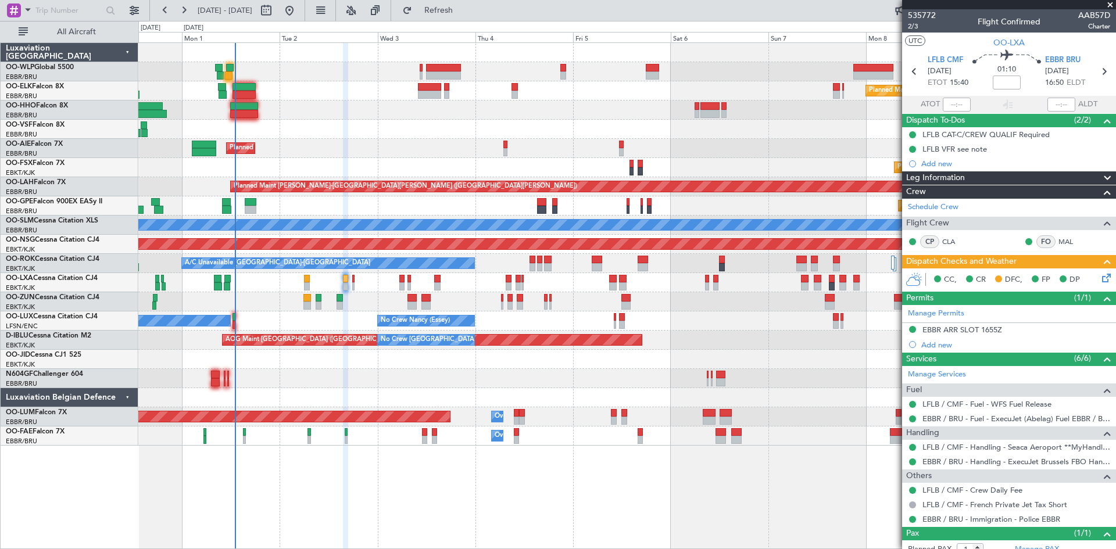
click at [1099, 281] on icon at bounding box center [1103, 275] width 9 height 9
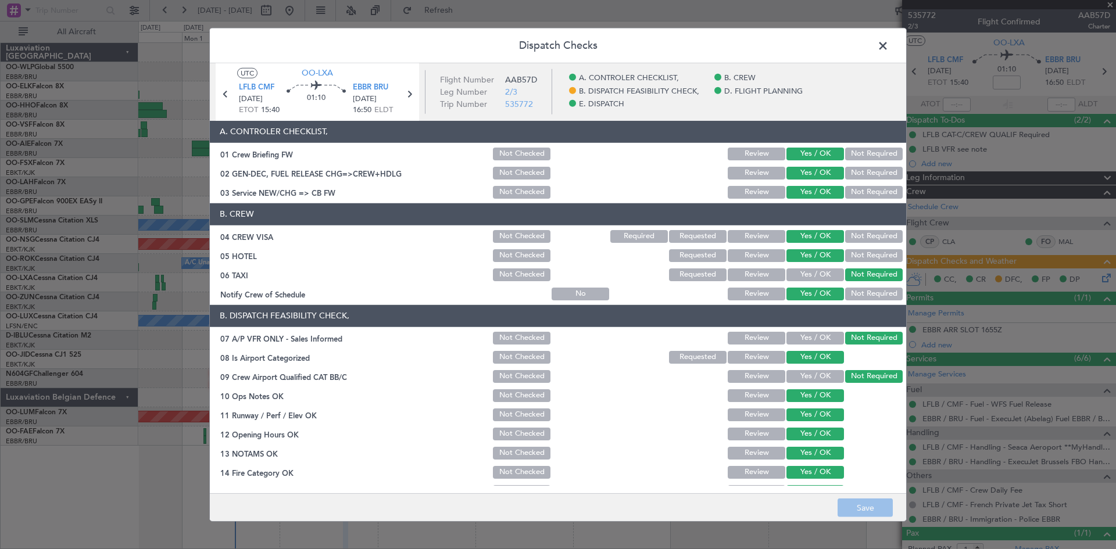
click at [401, 101] on div "EBBR BRU 02/09/2025 16:50 ELDT" at bounding box center [377, 99] width 49 height 34
click at [409, 95] on icon at bounding box center [408, 93] width 15 height 15
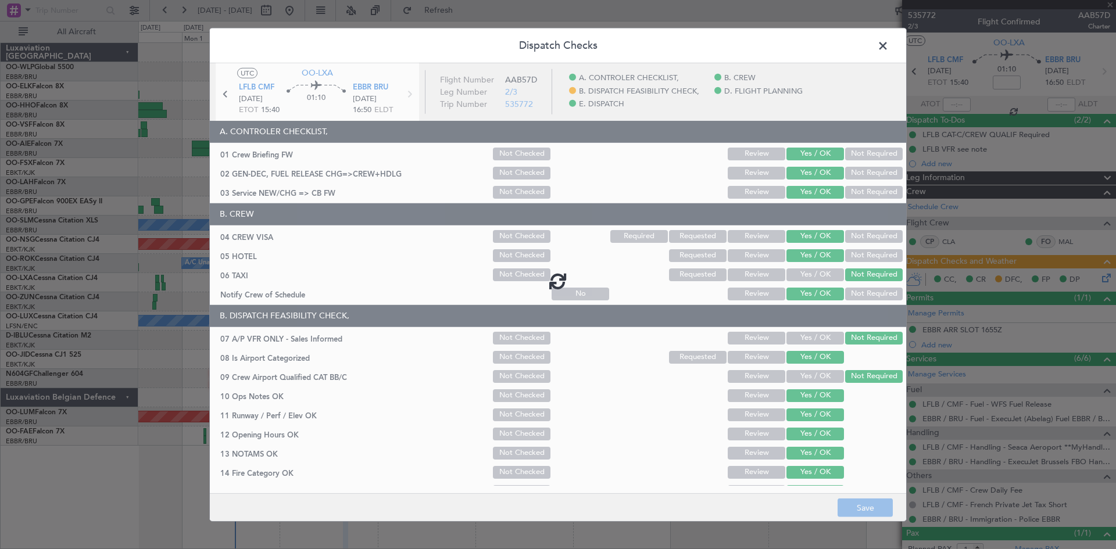
type input "0"
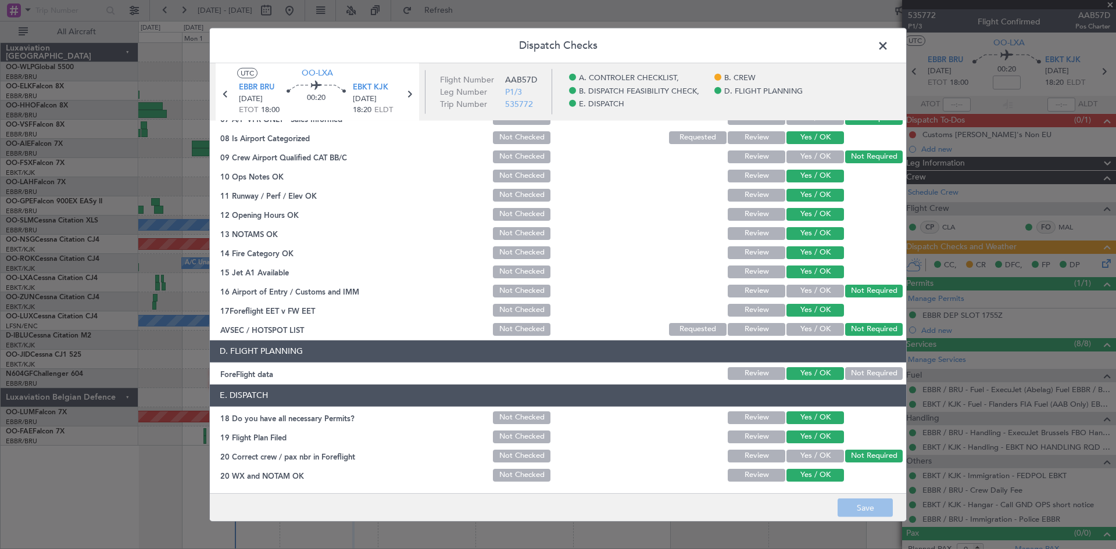
click at [866, 508] on footer "Save" at bounding box center [558, 507] width 696 height 28
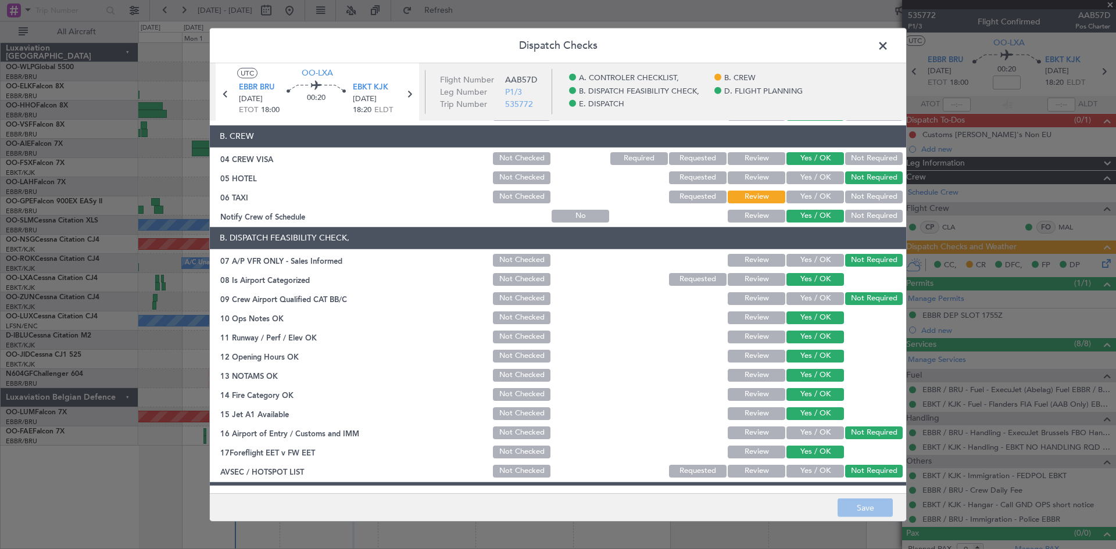
scroll to position [0, 0]
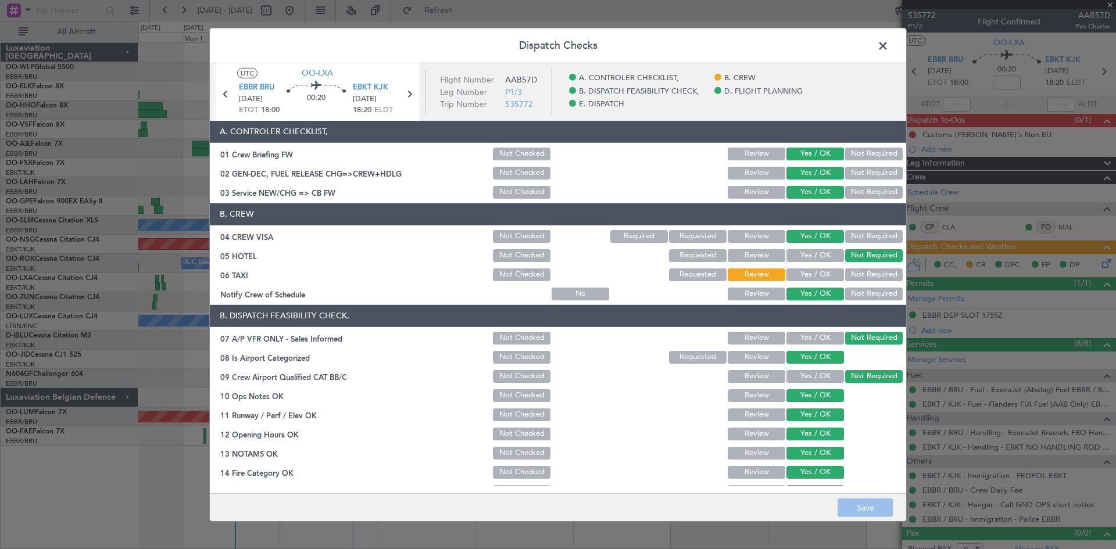
click at [888, 44] on span at bounding box center [888, 48] width 0 height 23
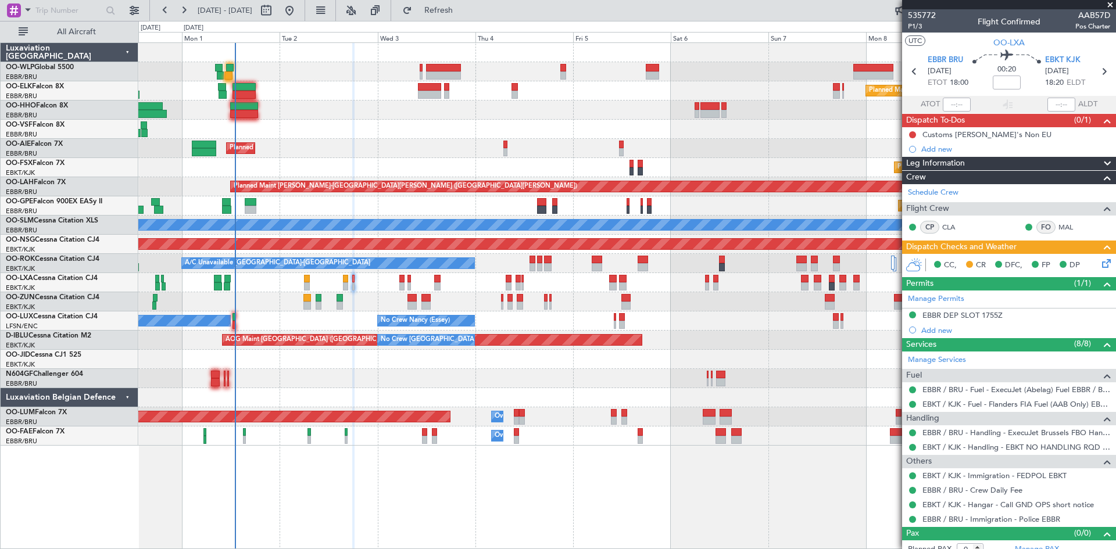
click at [1113, 5] on span at bounding box center [1110, 5] width 12 height 10
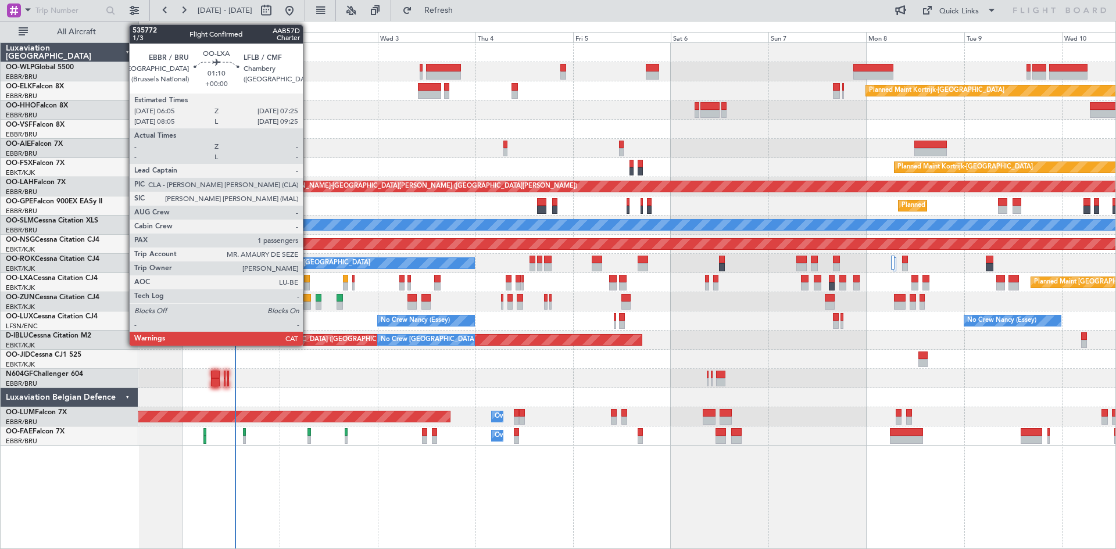
click at [308, 282] on div at bounding box center [307, 286] width 6 height 8
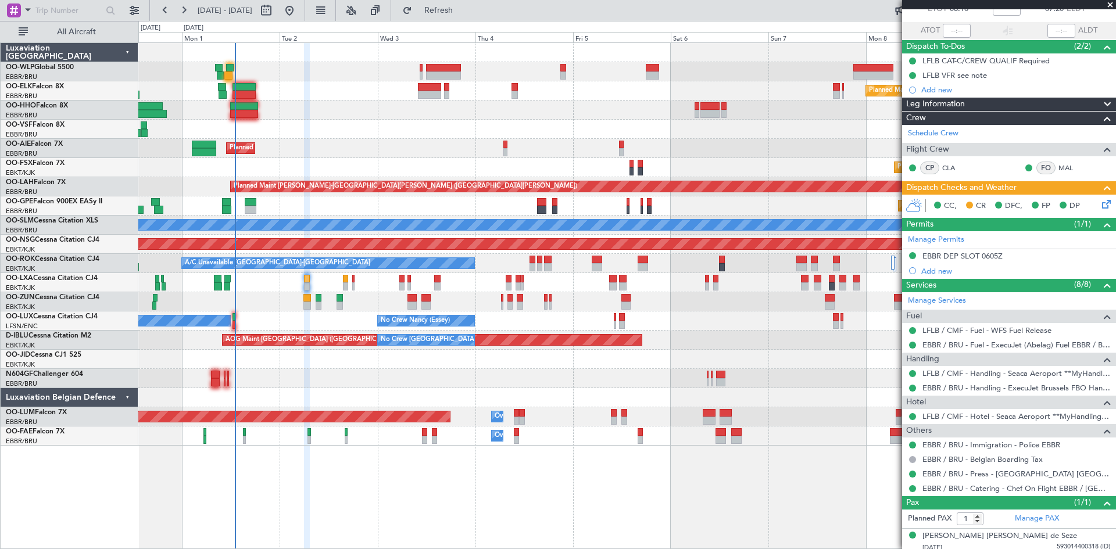
scroll to position [79, 0]
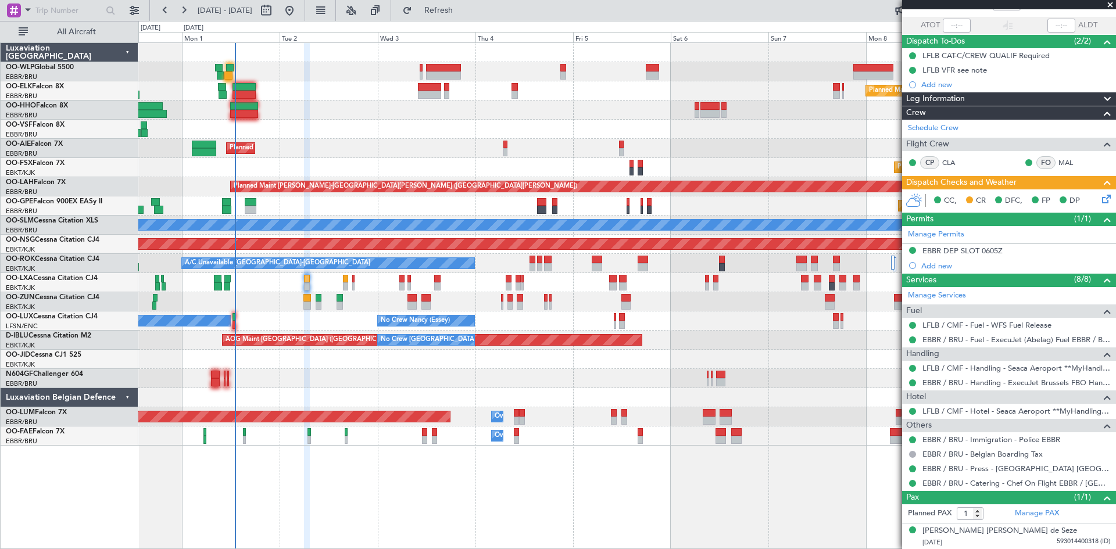
click at [1109, 6] on span at bounding box center [1110, 5] width 12 height 10
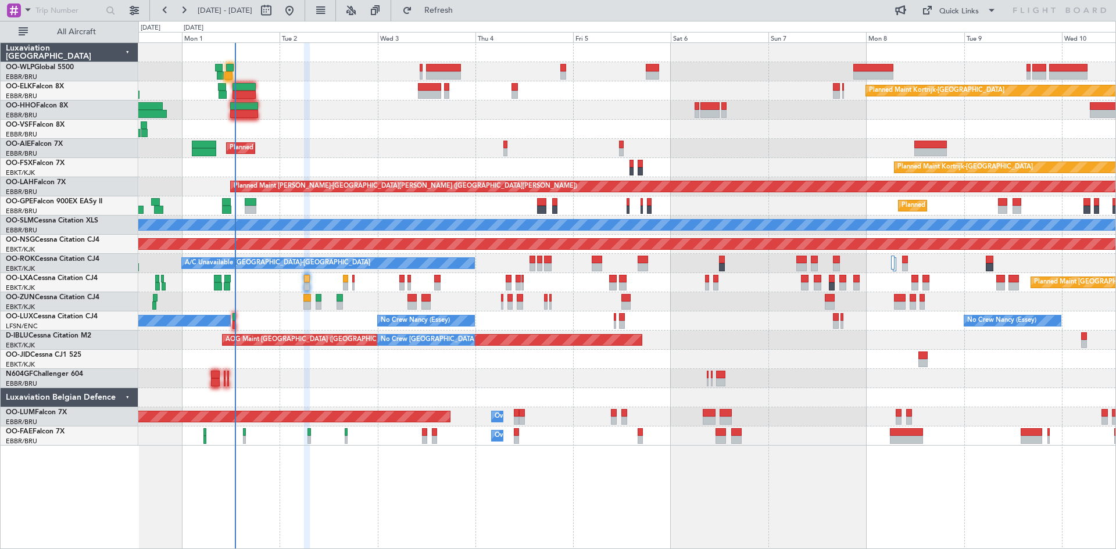
type input "0"
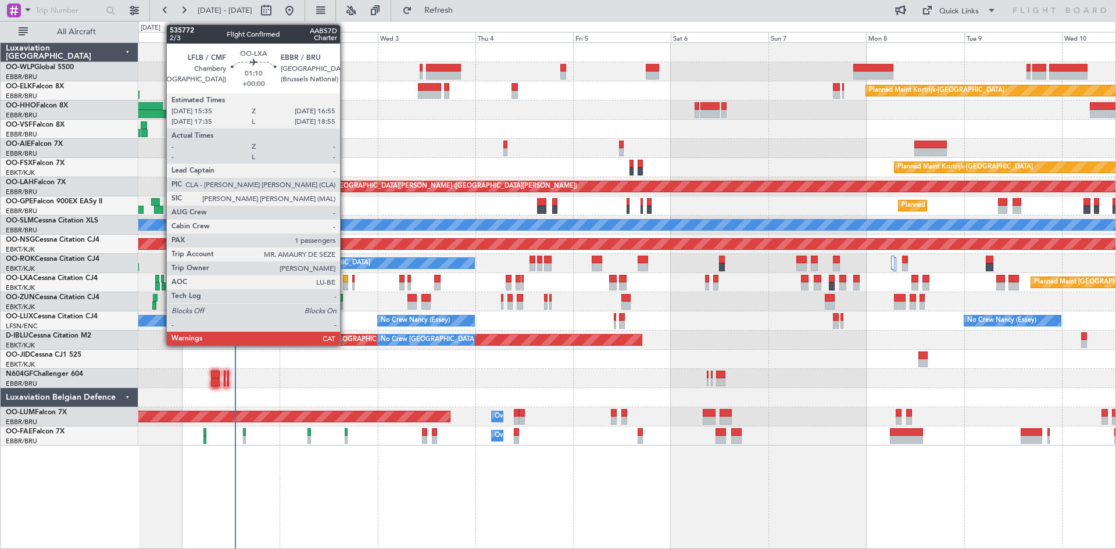
click at [345, 282] on div at bounding box center [346, 279] width 6 height 8
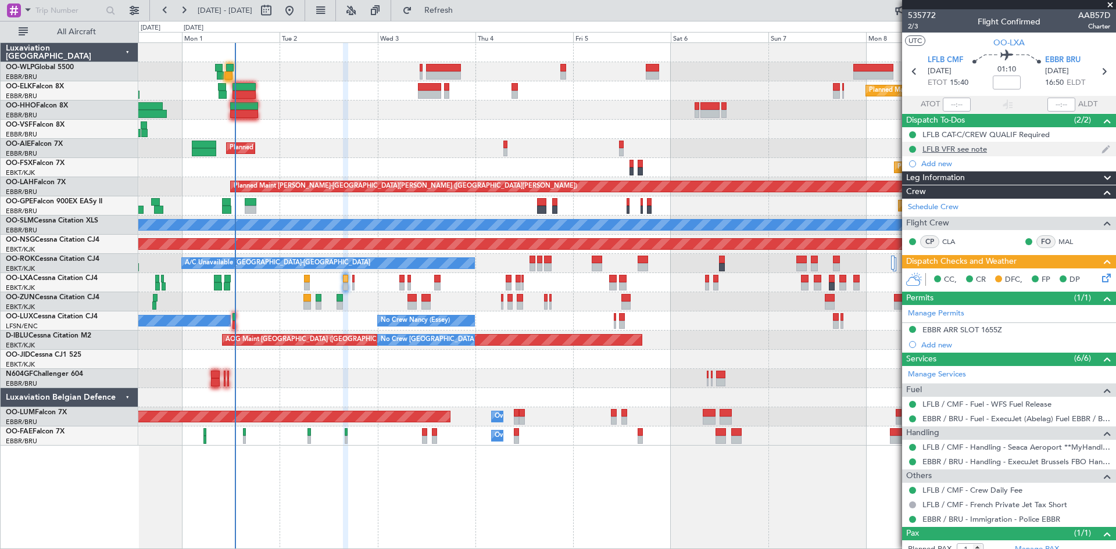
click at [977, 149] on div "LFLB VFR see note" at bounding box center [954, 149] width 64 height 10
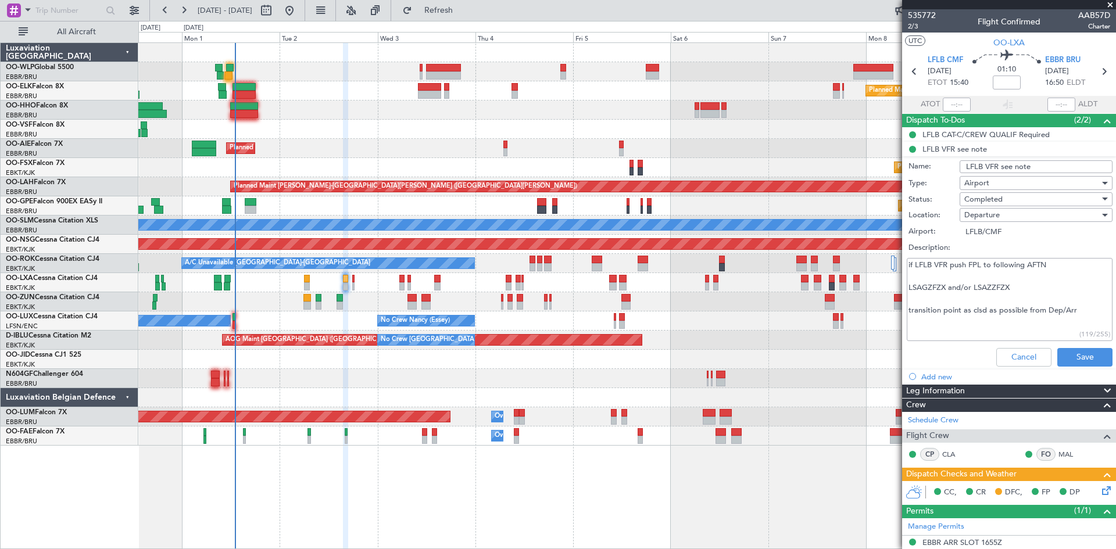
scroll to position [58, 0]
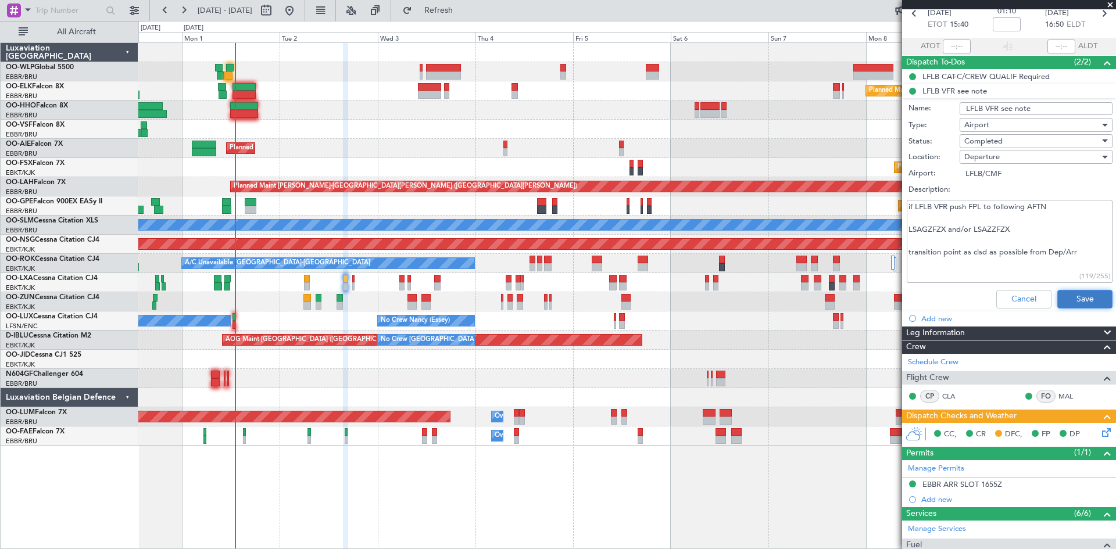
click at [1064, 295] on button "Save" at bounding box center [1084, 299] width 55 height 19
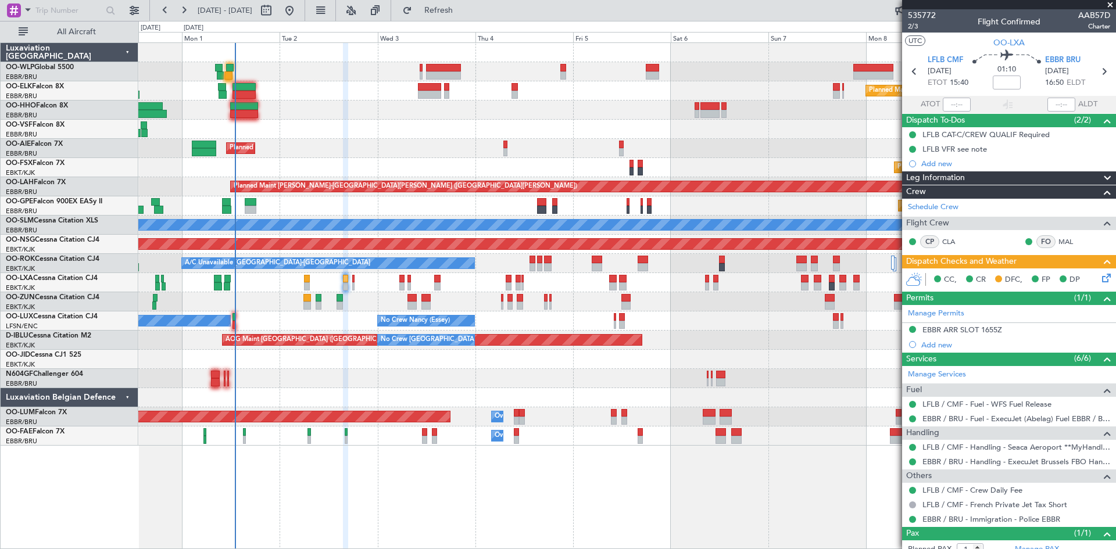
scroll to position [36, 0]
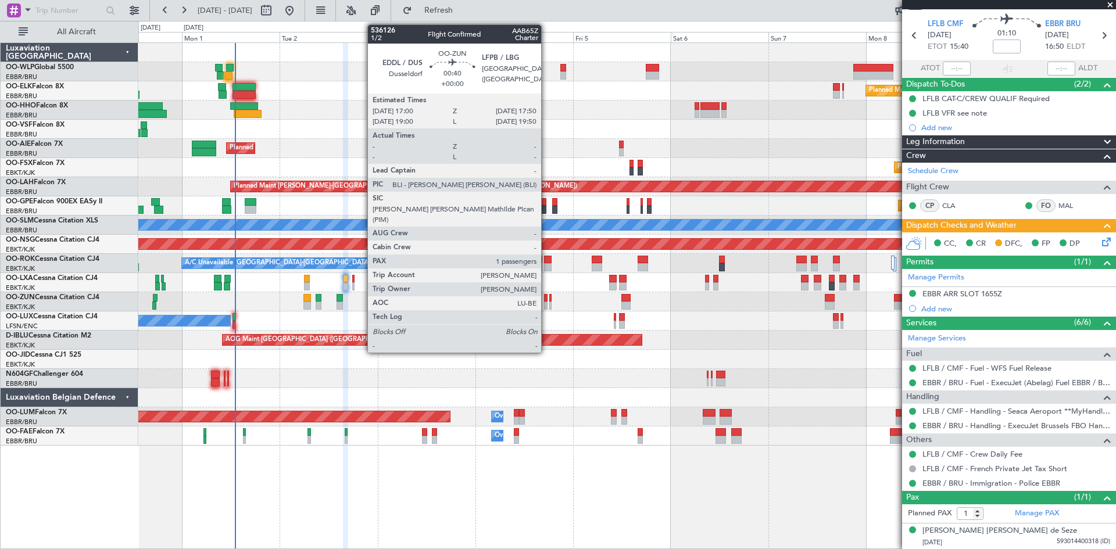
click at [546, 299] on div at bounding box center [545, 298] width 3 height 8
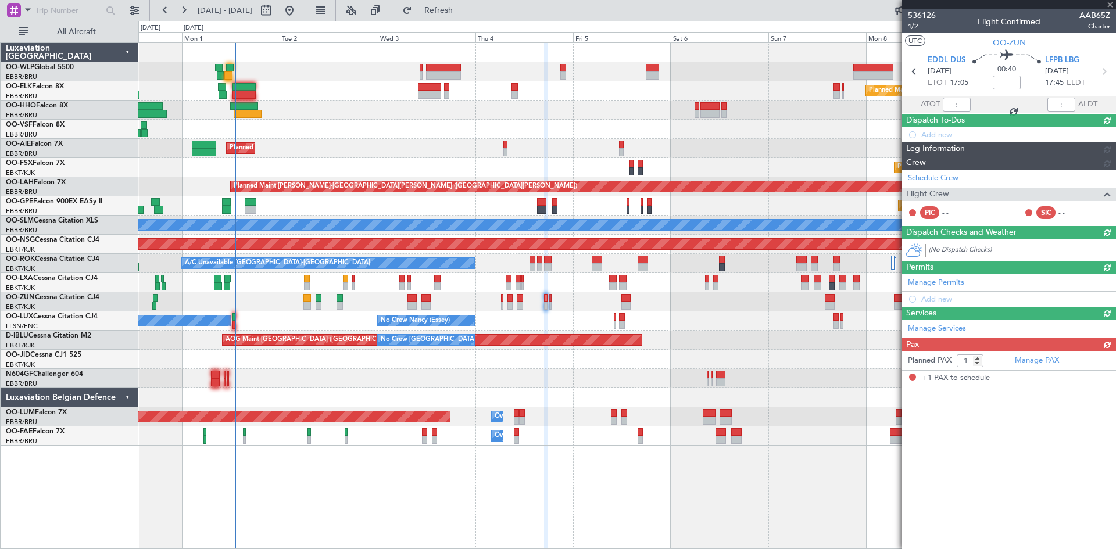
scroll to position [0, 0]
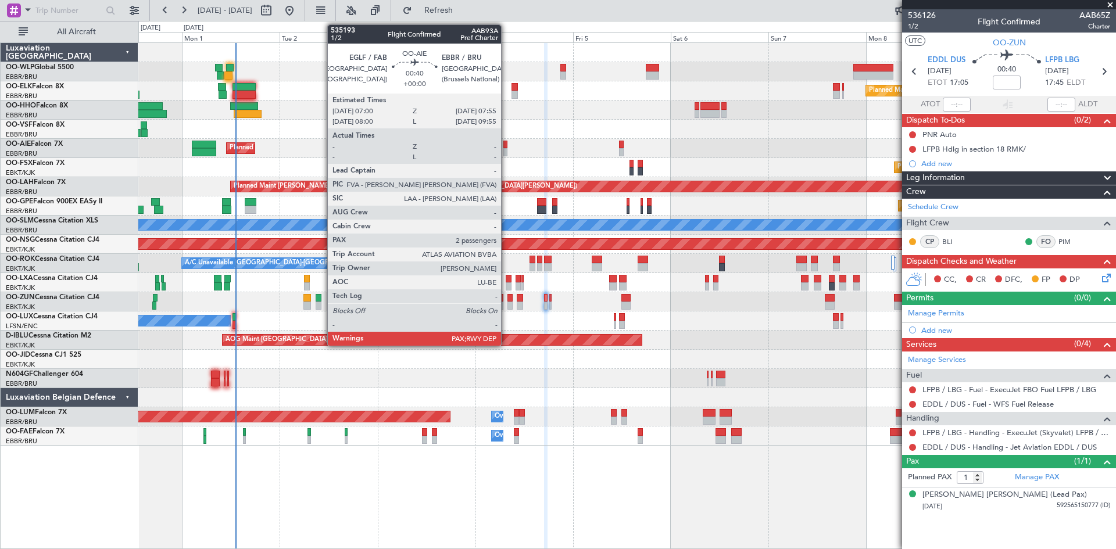
click at [506, 150] on div at bounding box center [505, 152] width 4 height 8
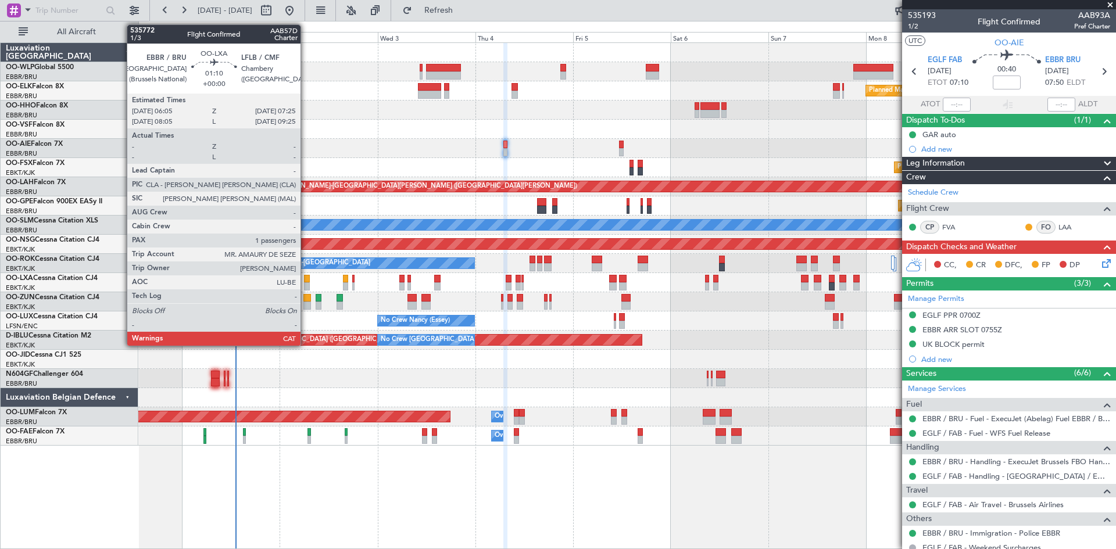
click at [306, 285] on div at bounding box center [307, 286] width 6 height 8
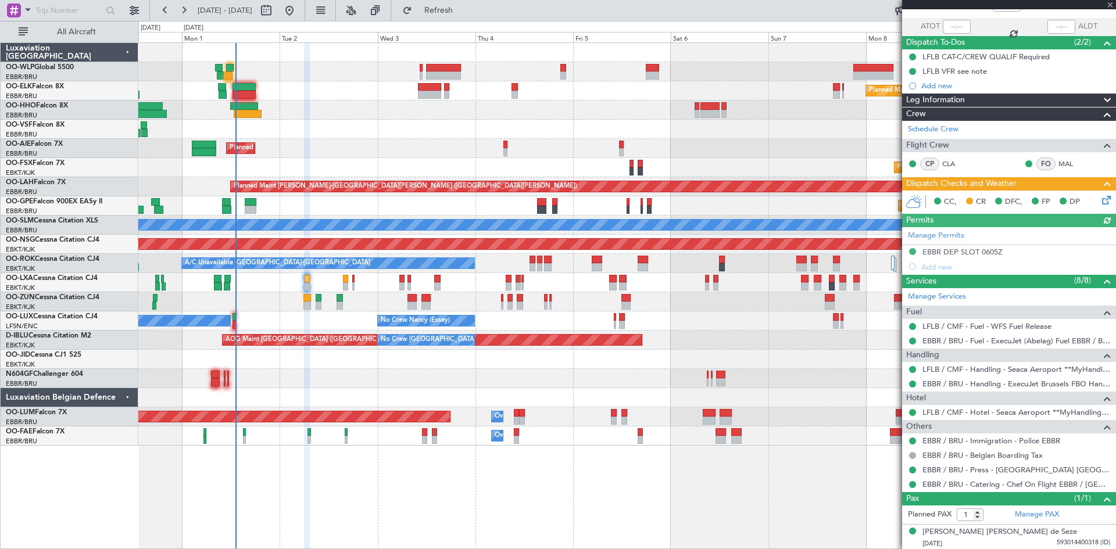
scroll to position [79, 0]
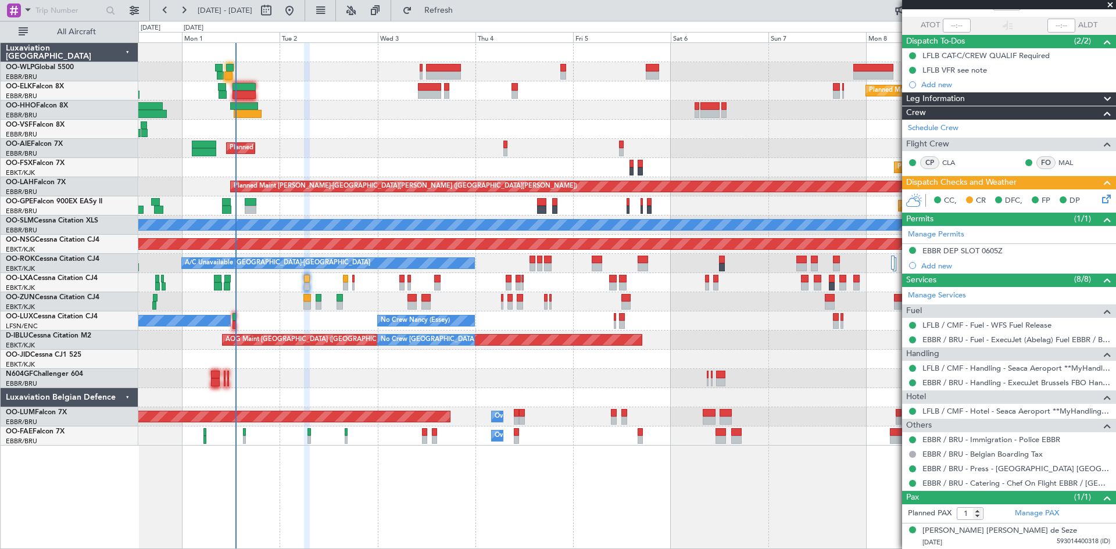
click at [1099, 200] on icon at bounding box center [1103, 196] width 9 height 9
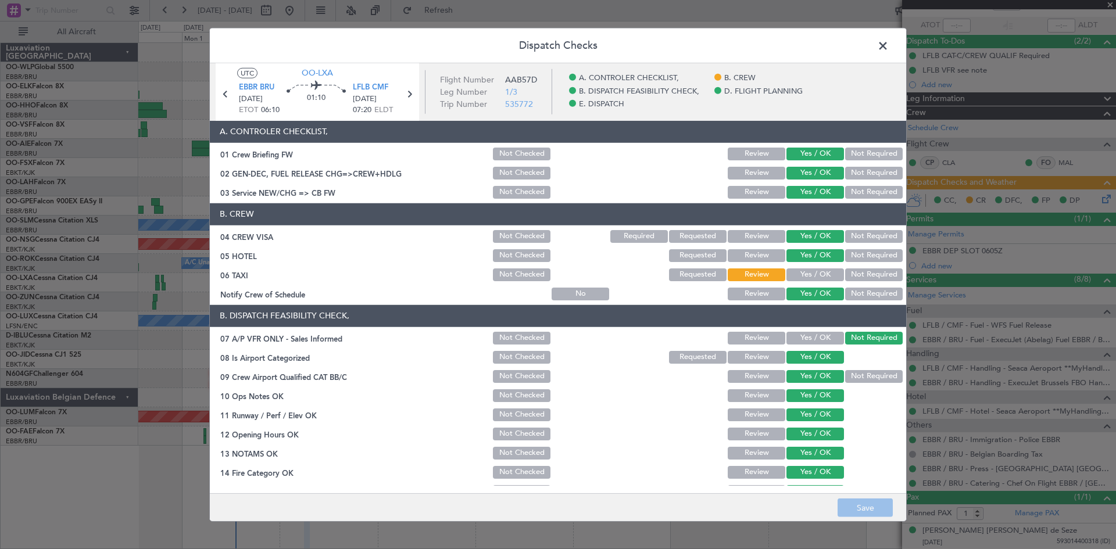
drag, startPoint x: 879, startPoint y: 41, endPoint x: 861, endPoint y: 55, distance: 23.1
click at [888, 41] on span at bounding box center [888, 48] width 0 height 23
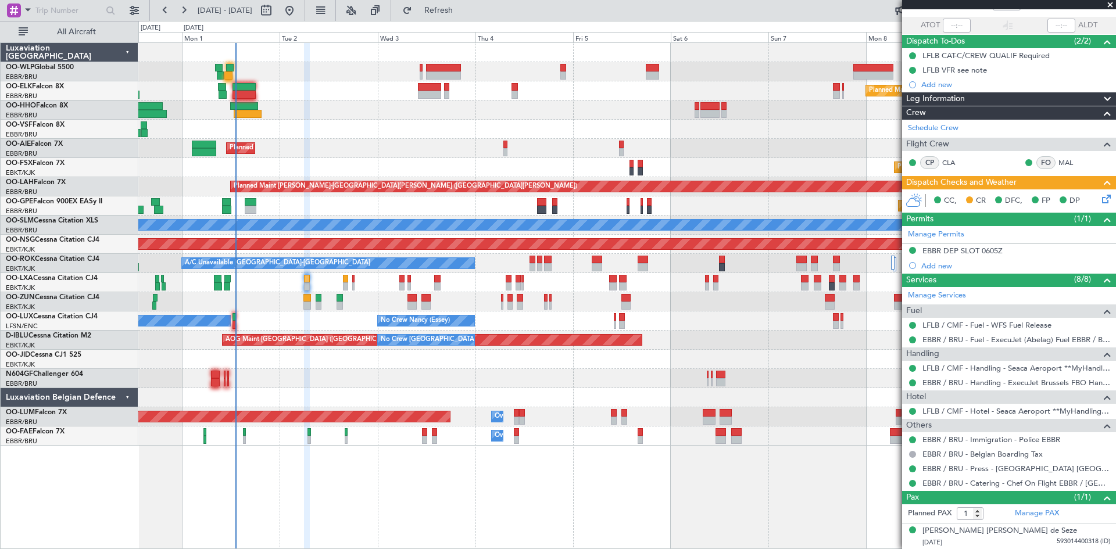
click at [355, 283] on div "Planned Maint Brussels (Brussels National) Planned Maint Kortrijk-Wevelgem" at bounding box center [626, 282] width 977 height 19
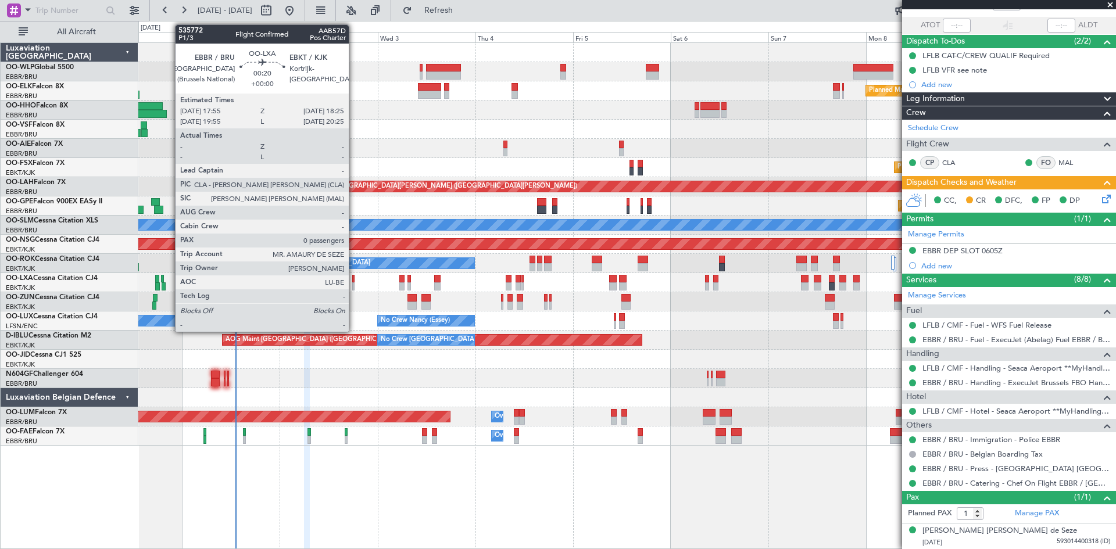
click at [354, 283] on div at bounding box center [353, 286] width 2 height 8
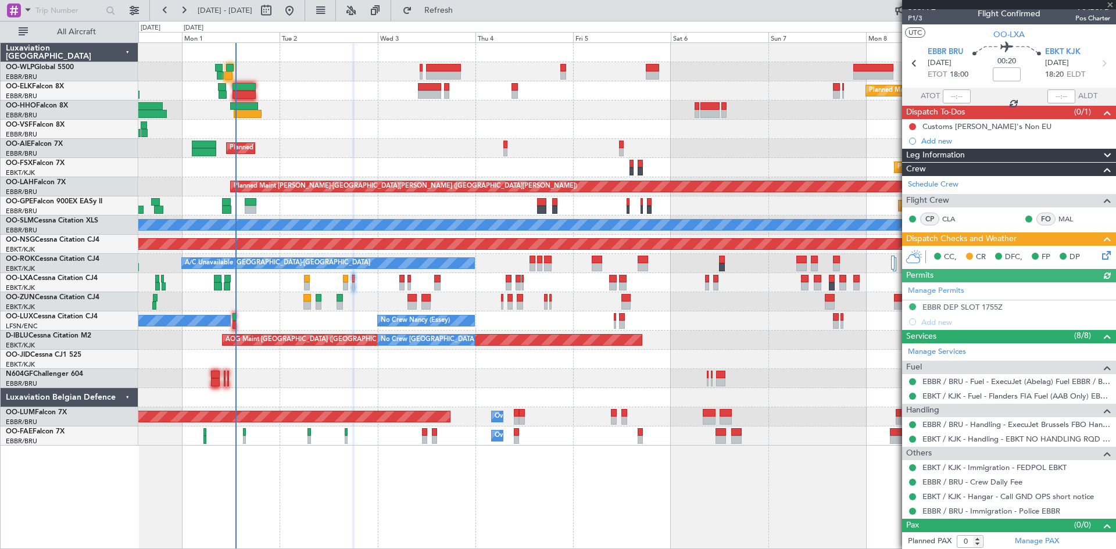
scroll to position [10, 0]
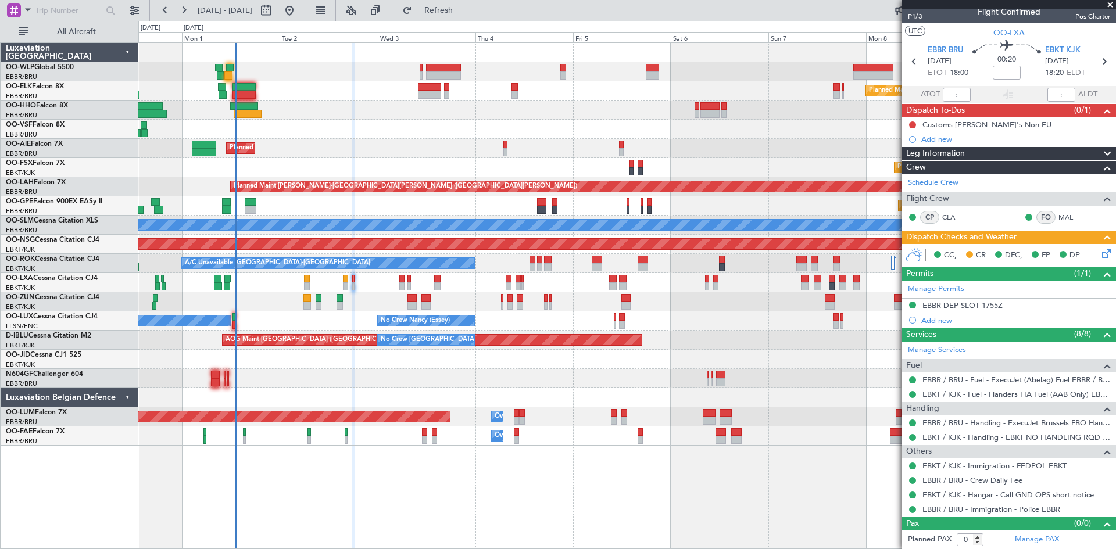
click at [1102, 253] on icon at bounding box center [1103, 251] width 9 height 9
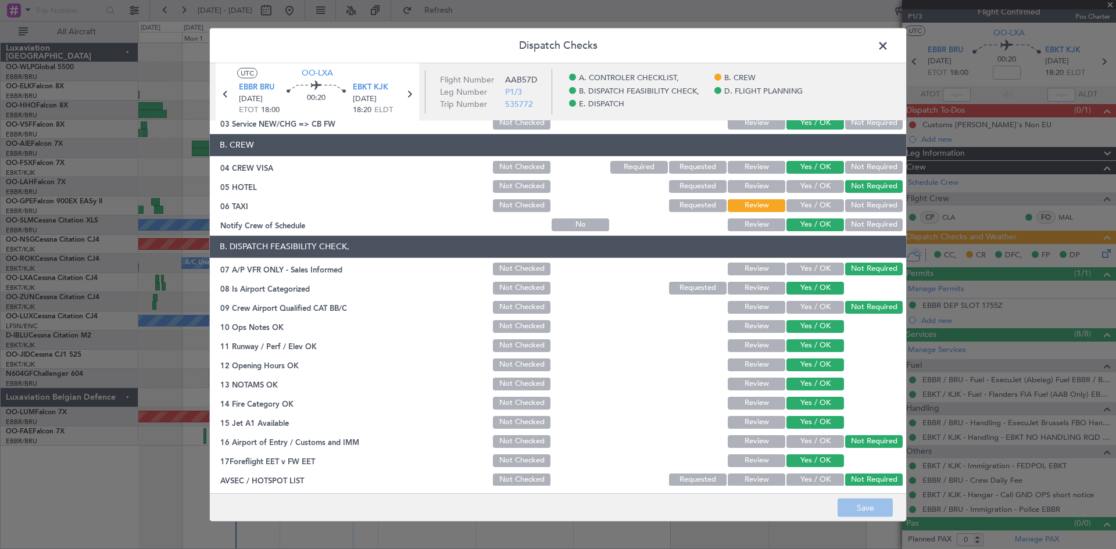
scroll to position [0, 0]
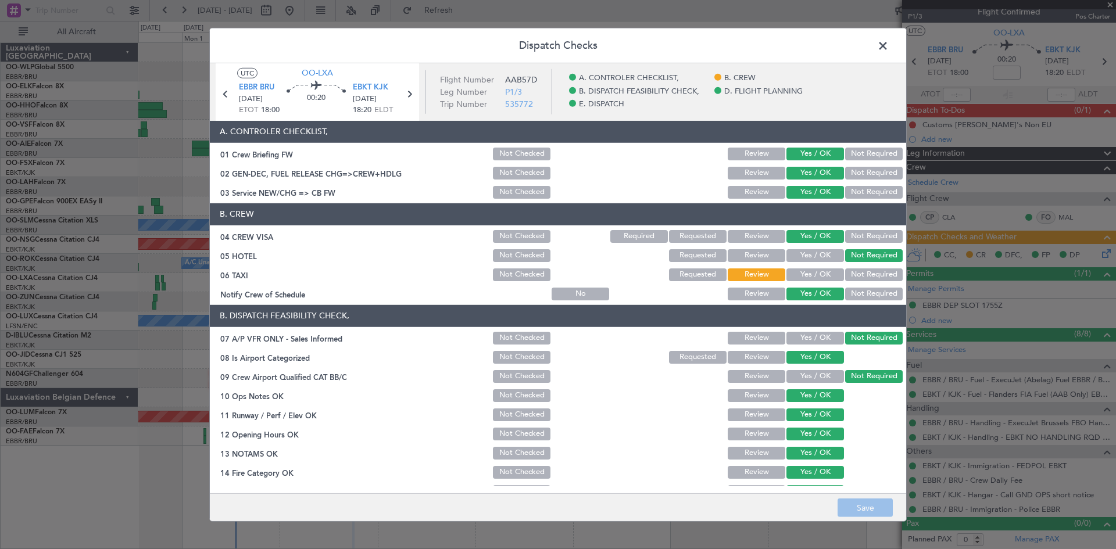
click at [888, 45] on span at bounding box center [888, 48] width 0 height 23
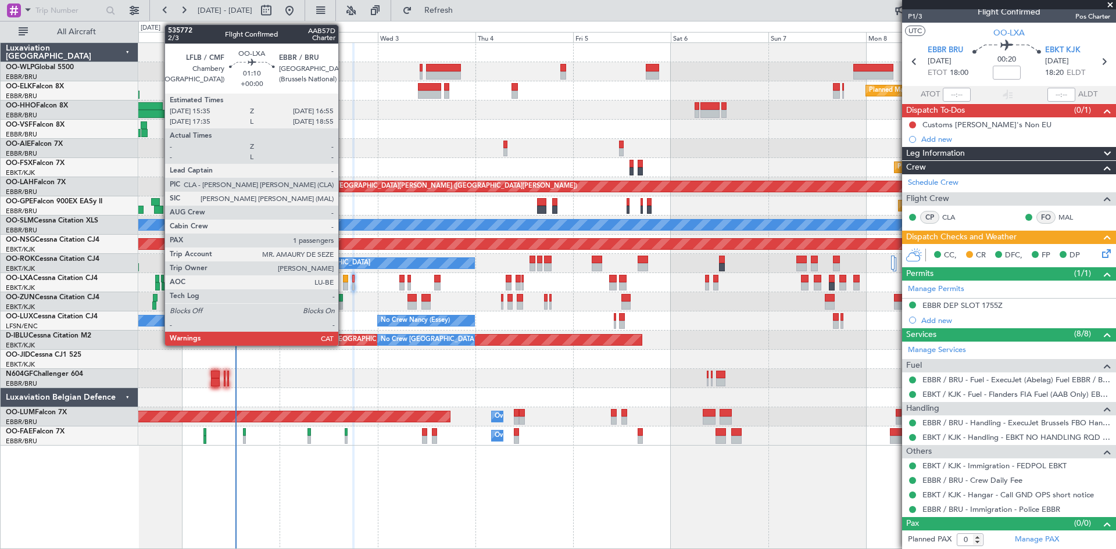
click at [347, 284] on div at bounding box center [346, 286] width 6 height 8
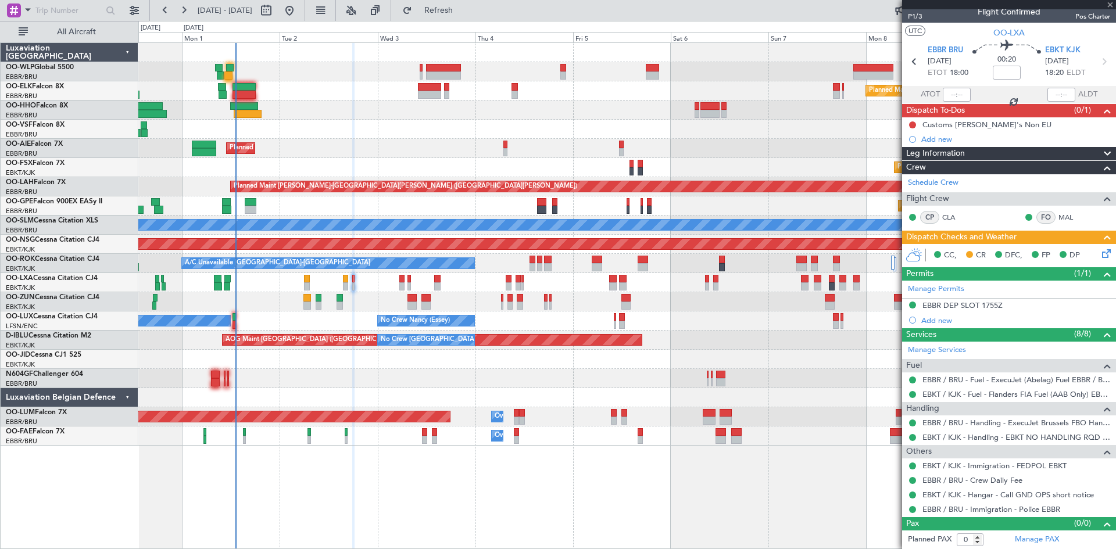
type input "1"
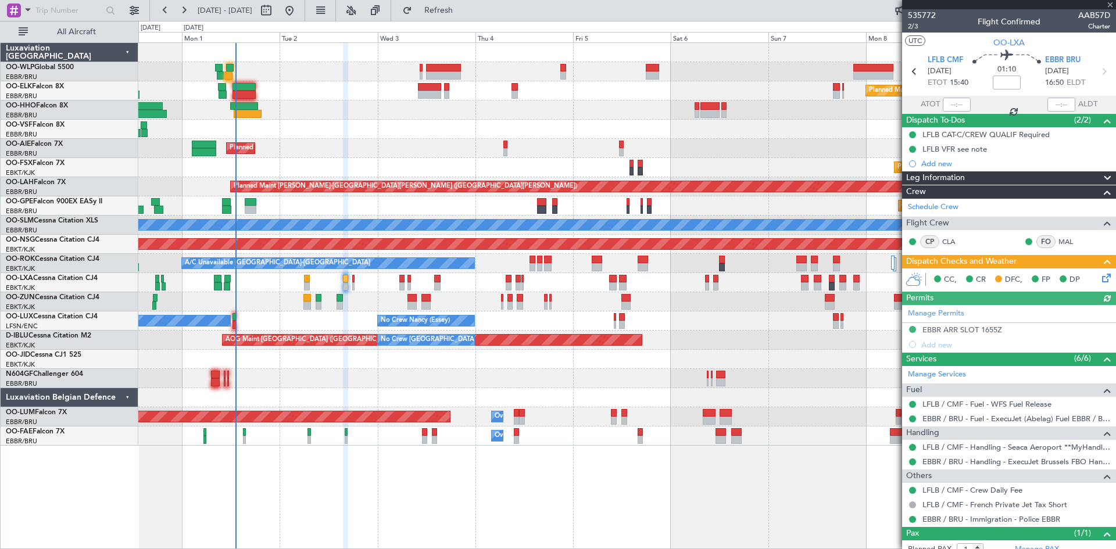
click at [1099, 277] on icon at bounding box center [1103, 275] width 9 height 9
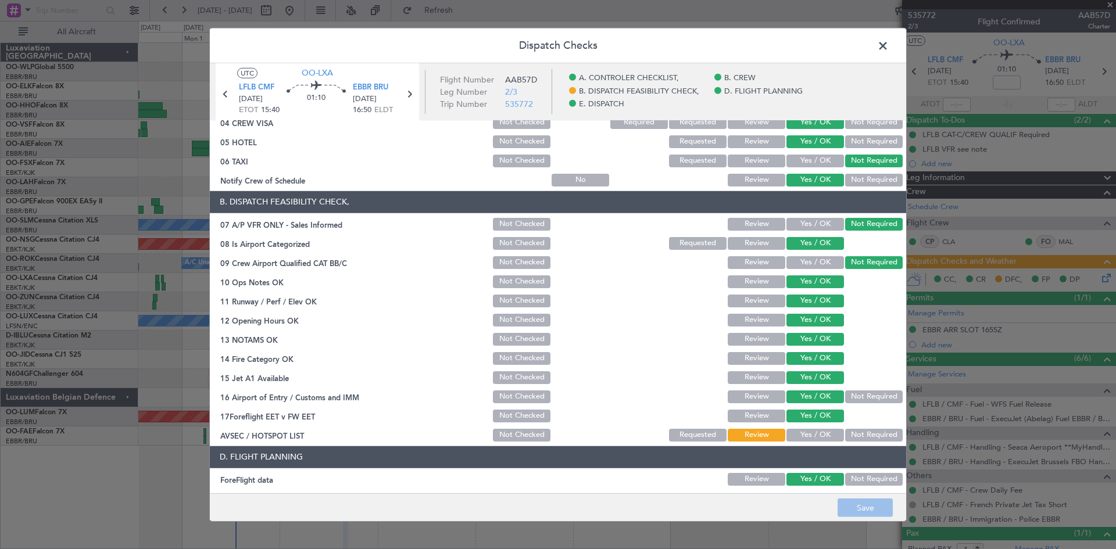
scroll to position [116, 0]
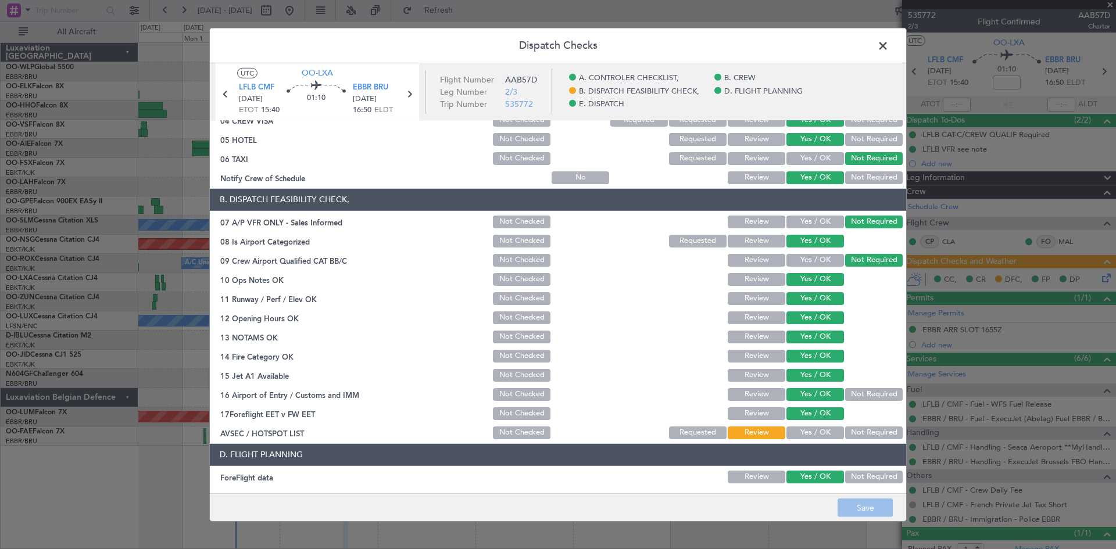
click at [851, 431] on button "Not Required" at bounding box center [874, 432] width 58 height 13
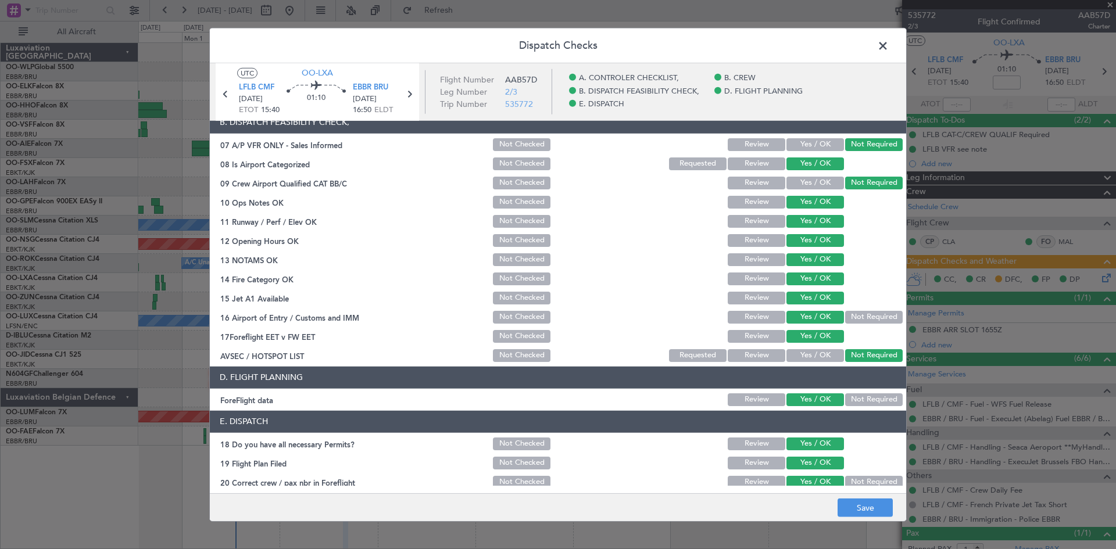
scroll to position [220, 0]
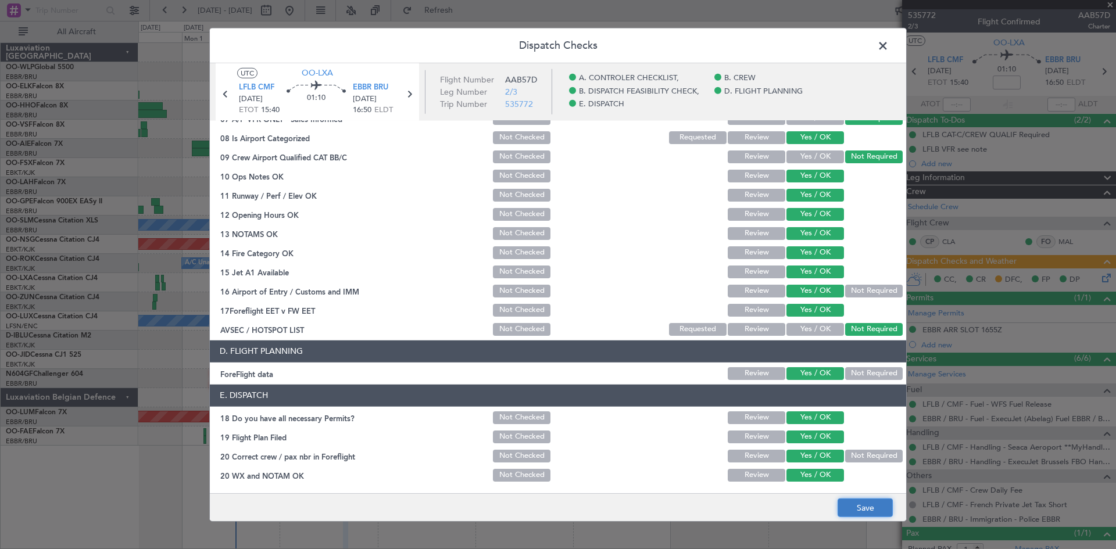
click at [861, 512] on button "Save" at bounding box center [864, 508] width 55 height 19
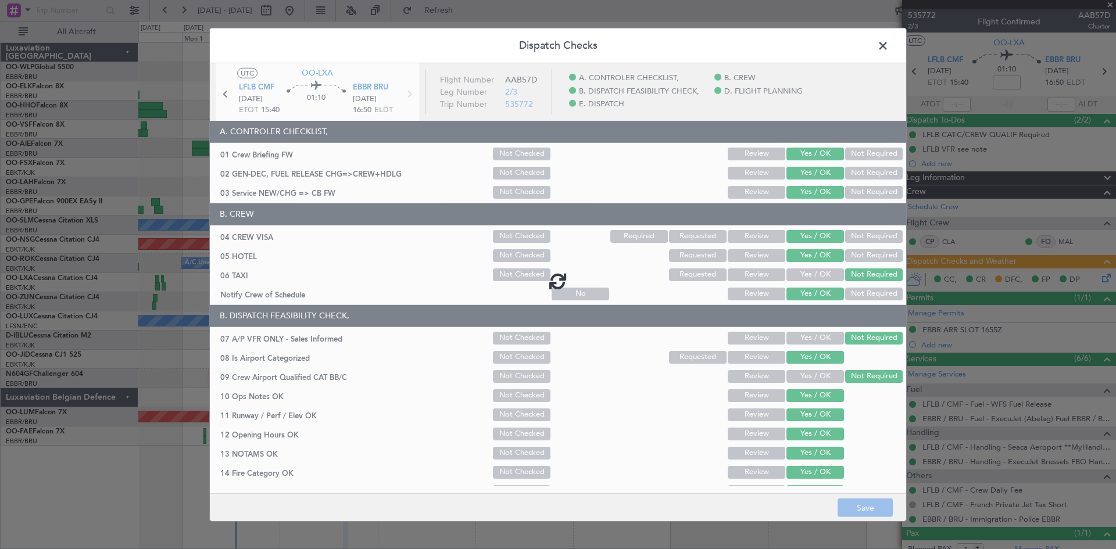
scroll to position [220, 0]
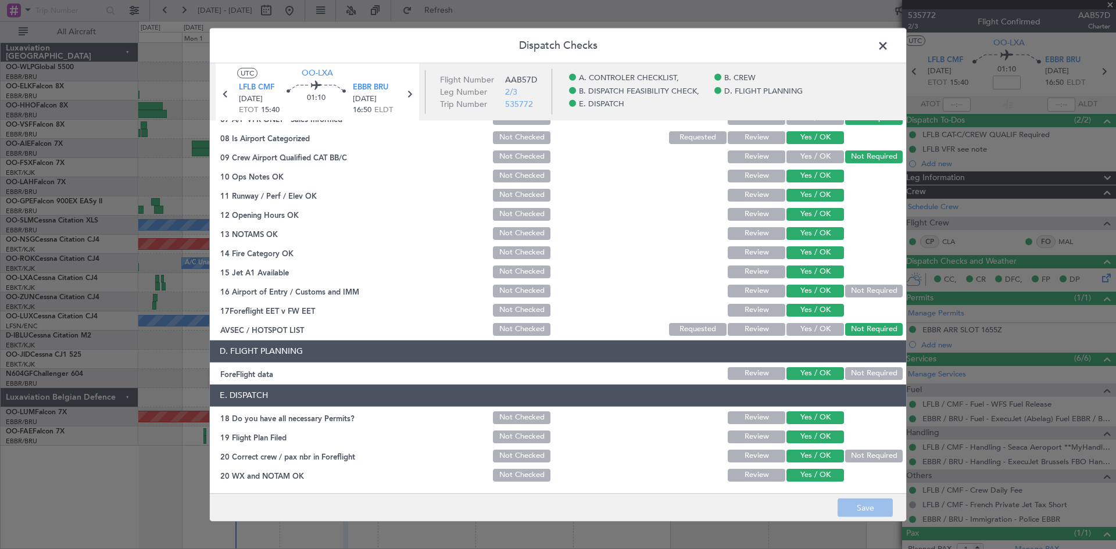
click at [888, 45] on span at bounding box center [888, 48] width 0 height 23
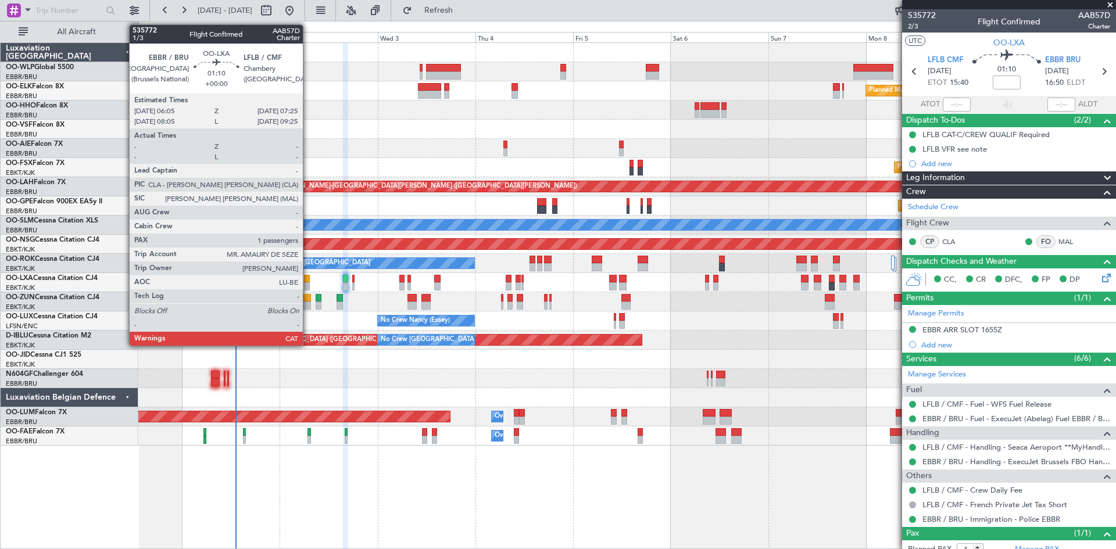
click at [308, 282] on div at bounding box center [307, 286] width 6 height 8
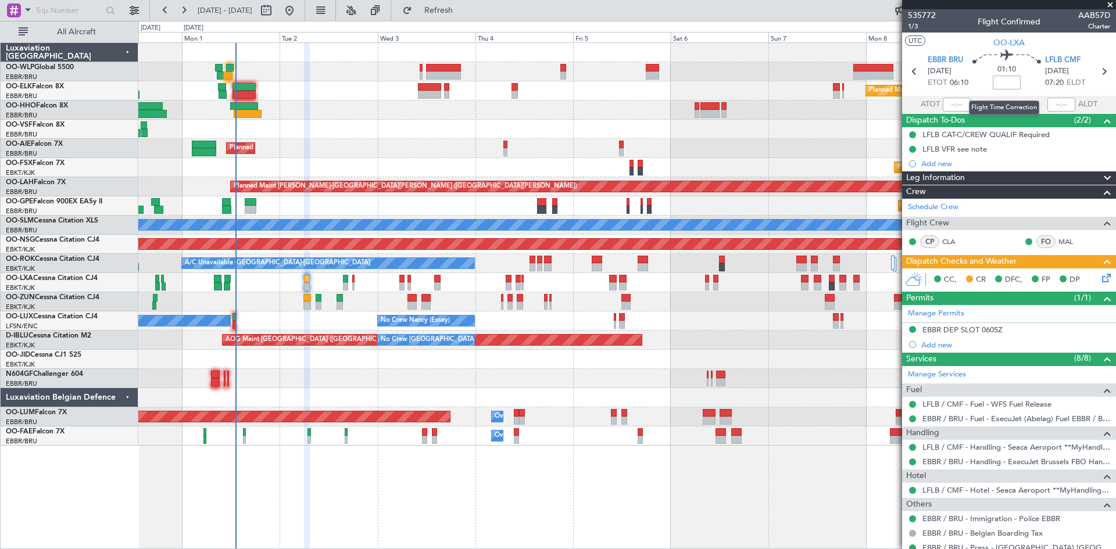
click at [1003, 84] on input at bounding box center [1006, 83] width 28 height 14
type input "-00:05"
click at [1098, 72] on icon at bounding box center [1103, 71] width 15 height 15
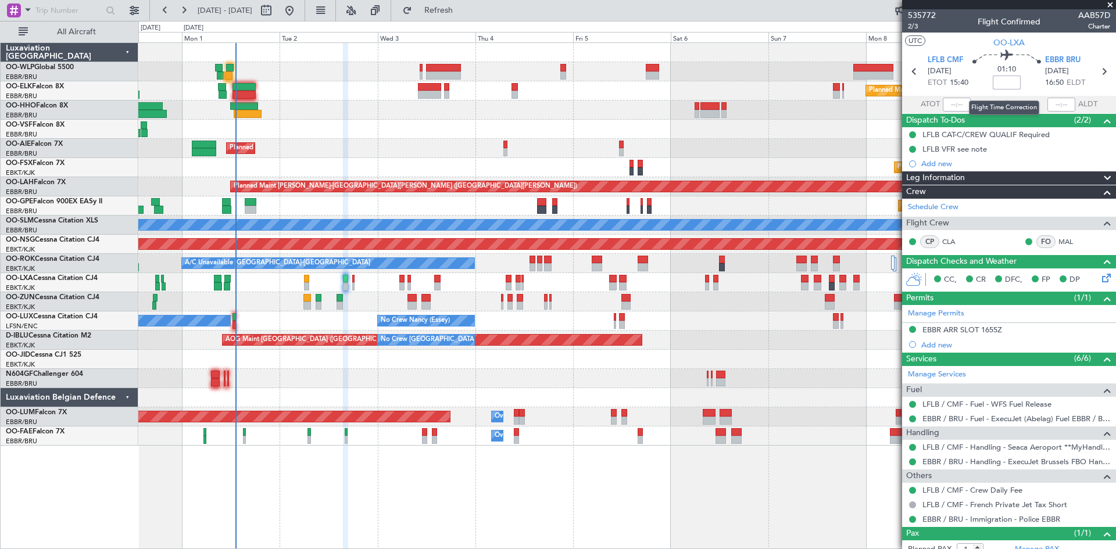
click at [1001, 83] on input at bounding box center [1006, 83] width 28 height 14
type input "-00:05"
click at [1099, 69] on icon at bounding box center [1103, 71] width 15 height 15
type input "0"
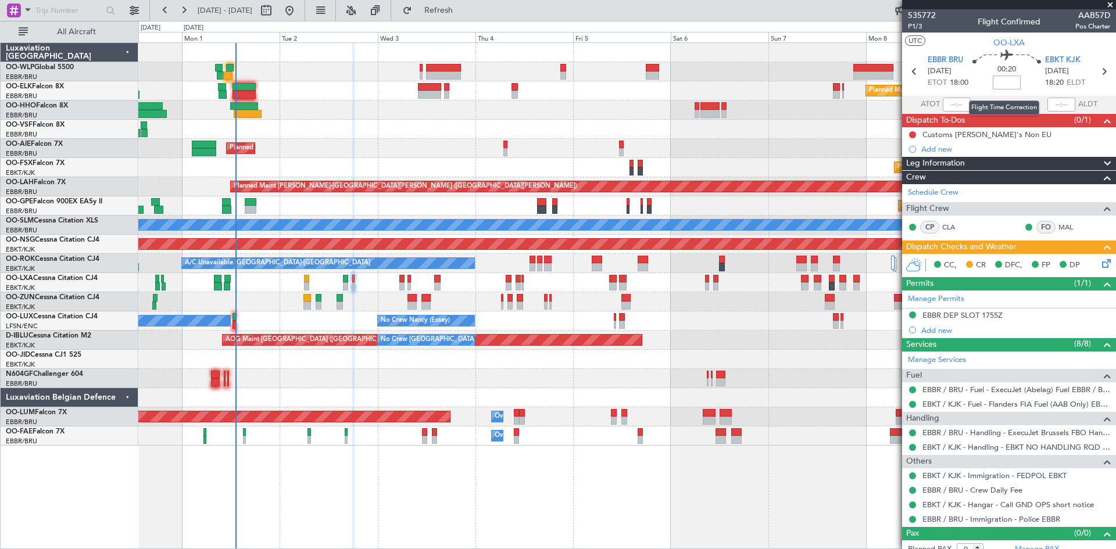
click at [1009, 85] on input at bounding box center [1006, 83] width 28 height 14
type input "-00:05"
click at [865, 124] on div at bounding box center [626, 129] width 977 height 19
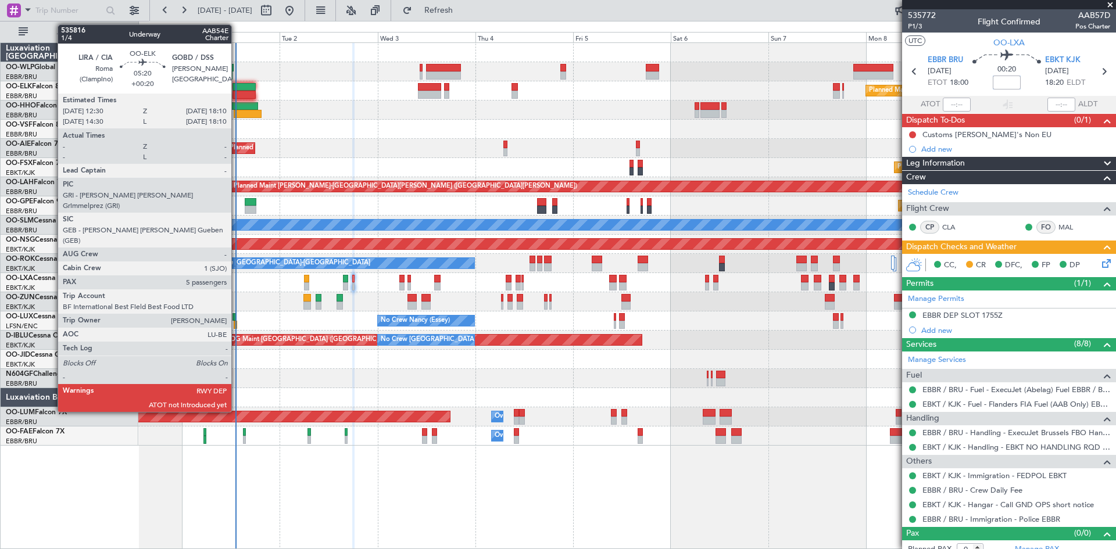
click at [236, 92] on div at bounding box center [243, 95] width 23 height 8
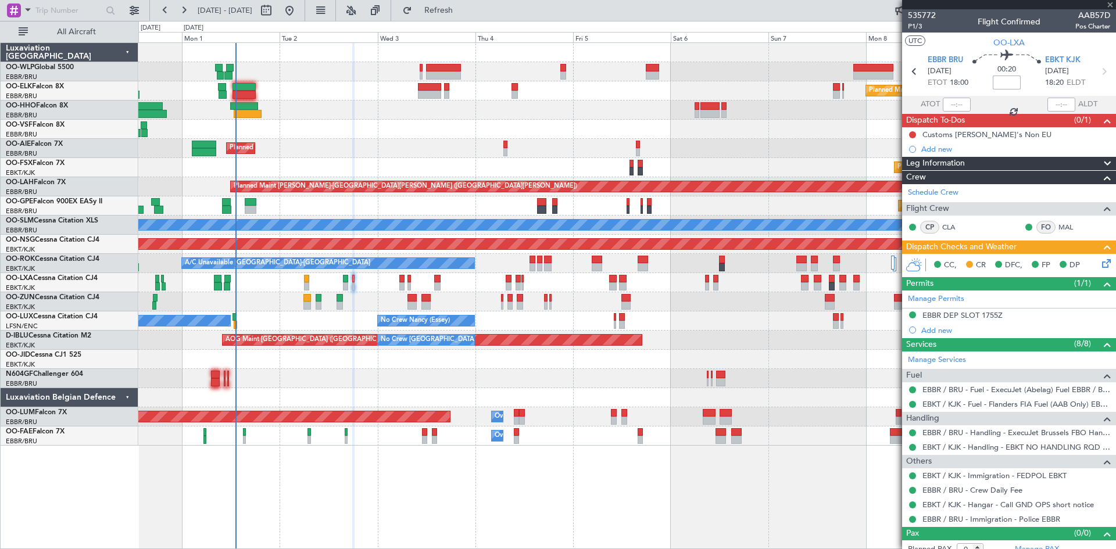
type input "+00:20"
type input "5"
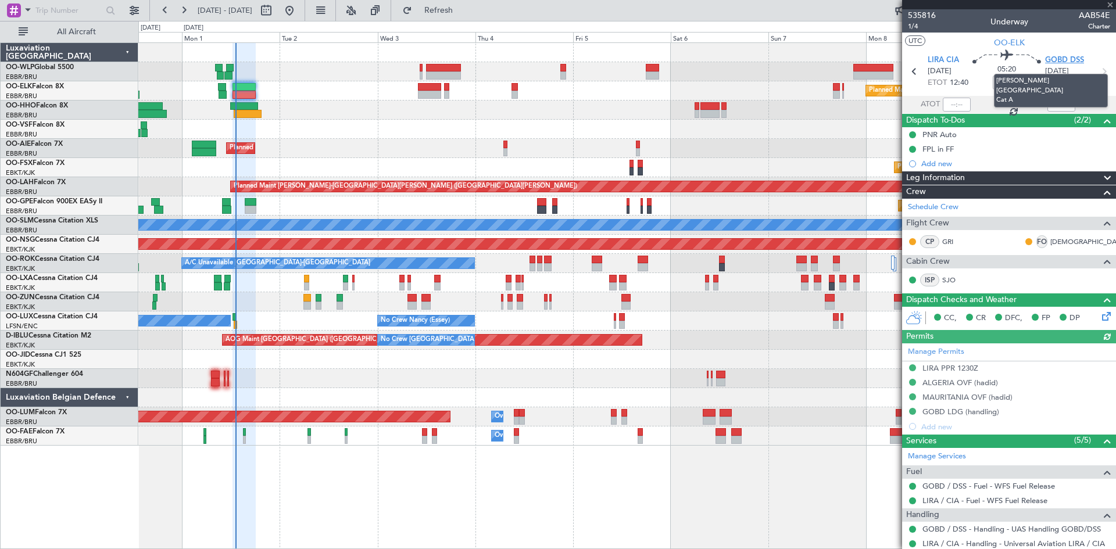
click at [1072, 58] on span "GOBD DSS" at bounding box center [1064, 61] width 39 height 12
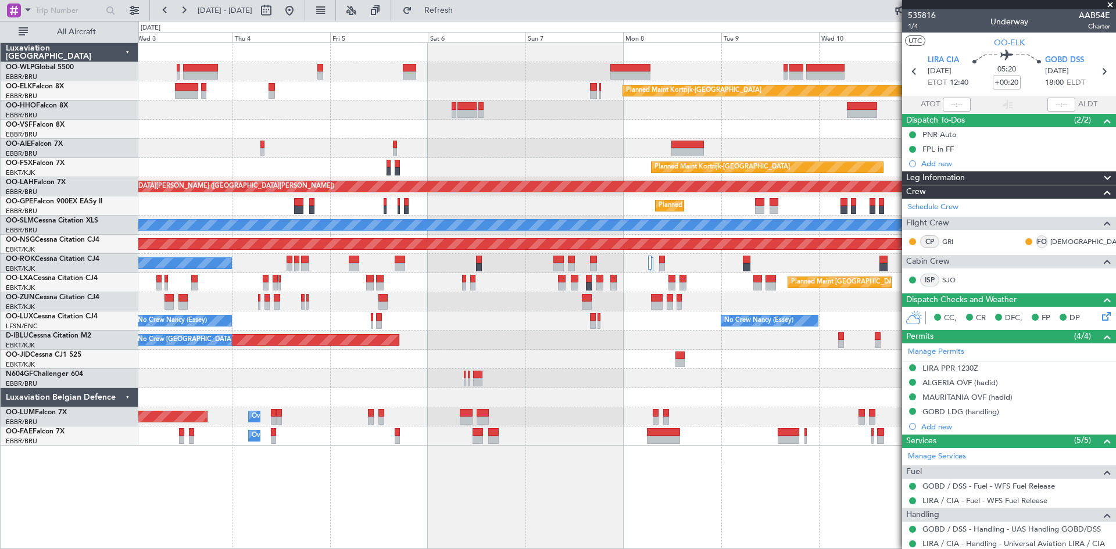
click at [579, 402] on div "Planned Maint Kortrijk-[GEOGRAPHIC_DATA] Planned Maint [GEOGRAPHIC_DATA] ([GEOG…" at bounding box center [626, 244] width 977 height 403
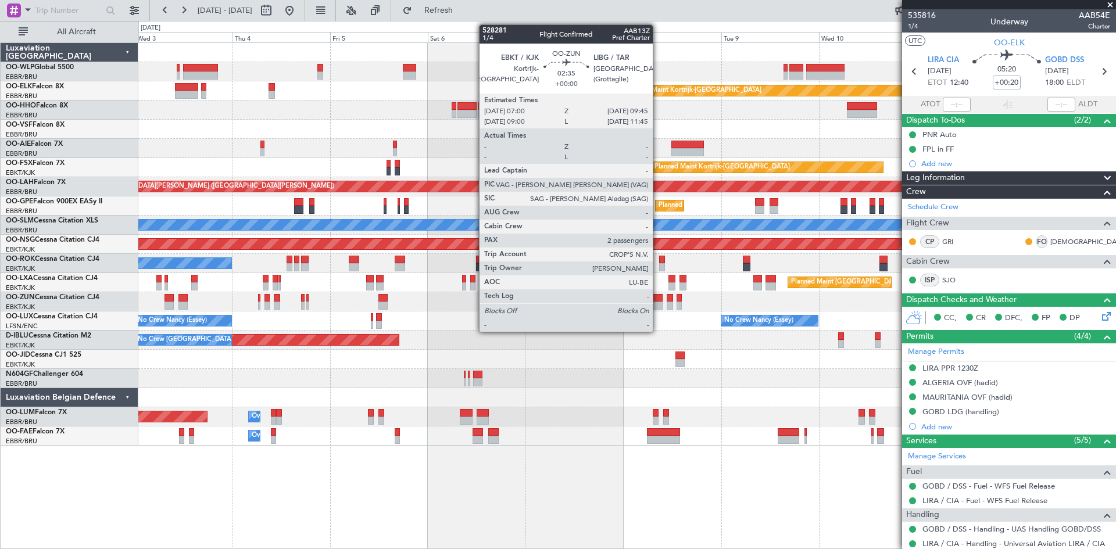
click at [658, 302] on div at bounding box center [657, 306] width 12 height 8
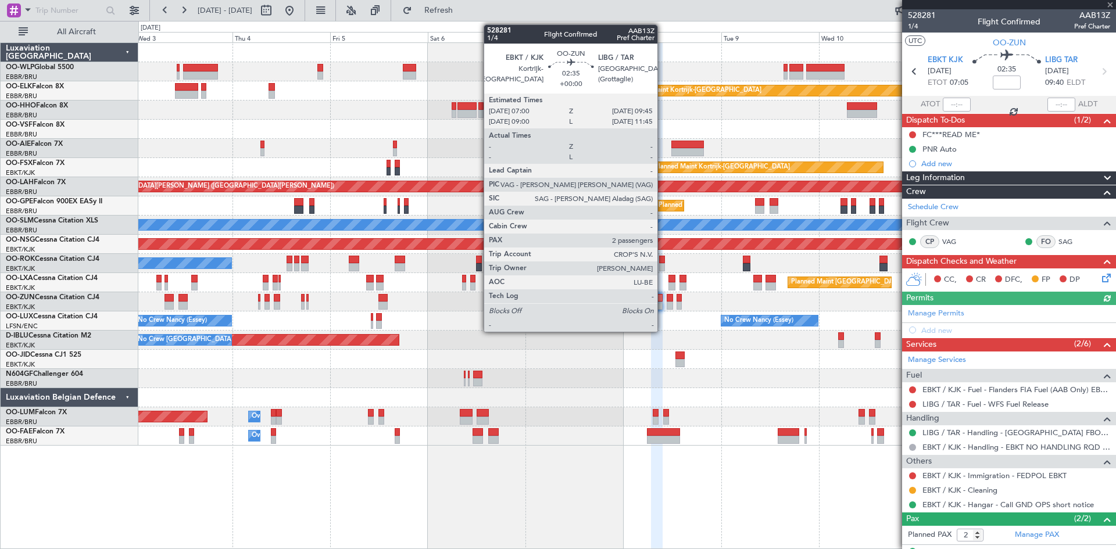
click at [662, 300] on div at bounding box center [657, 298] width 12 height 8
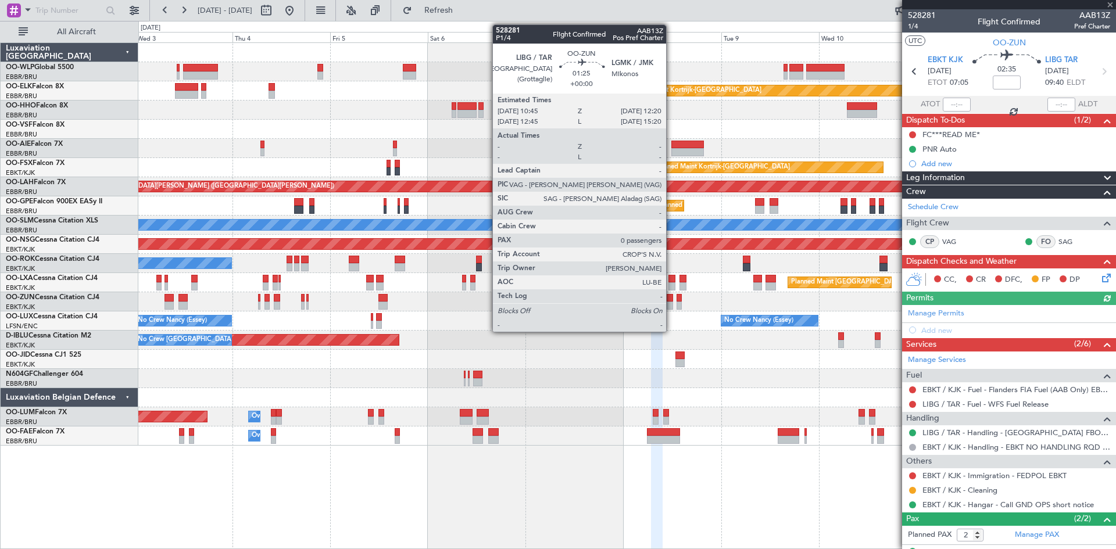
click at [671, 300] on div at bounding box center [669, 298] width 7 height 8
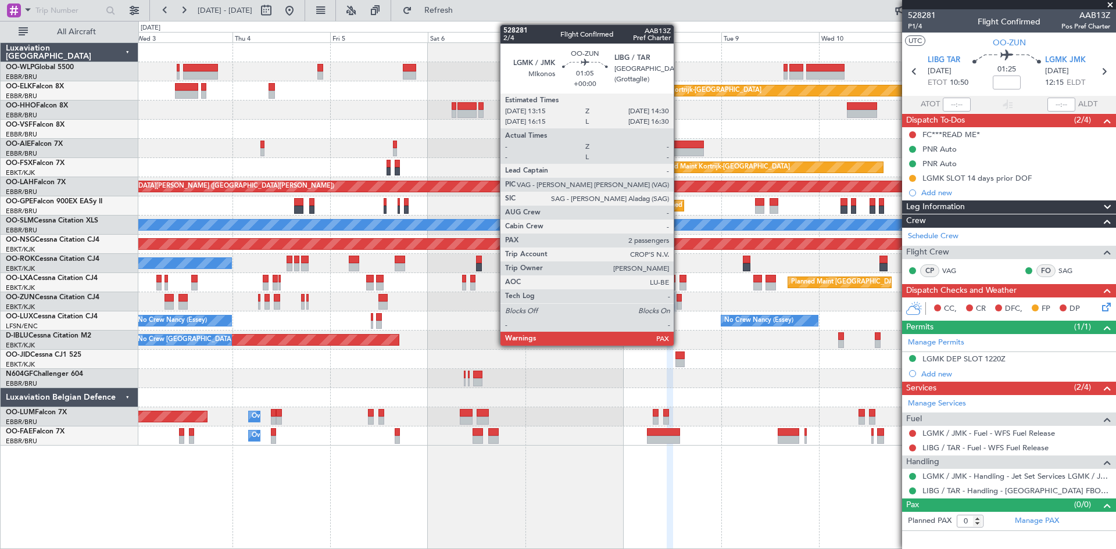
click at [679, 301] on div at bounding box center [678, 298] width 5 height 8
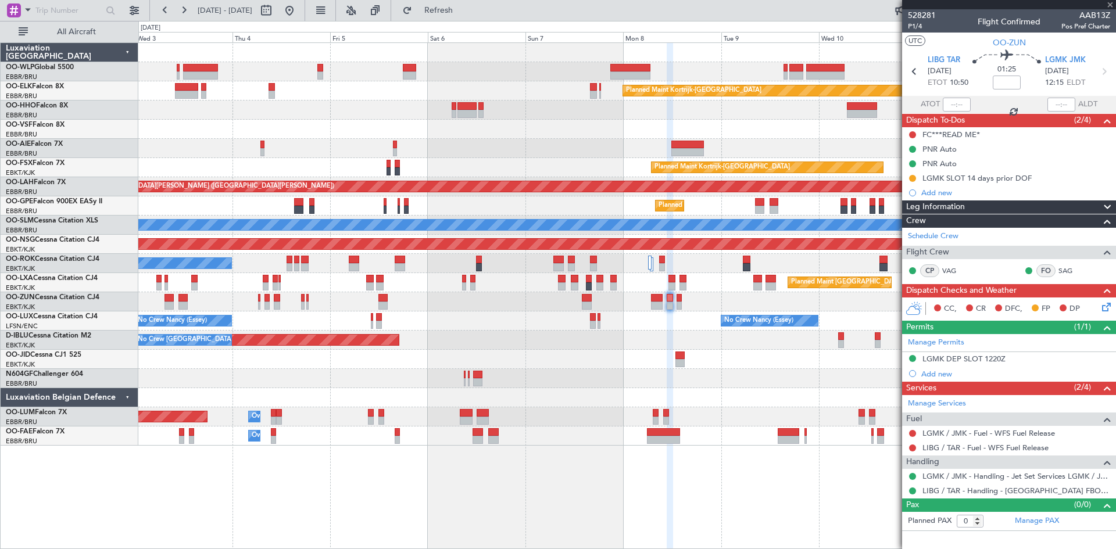
type input "4"
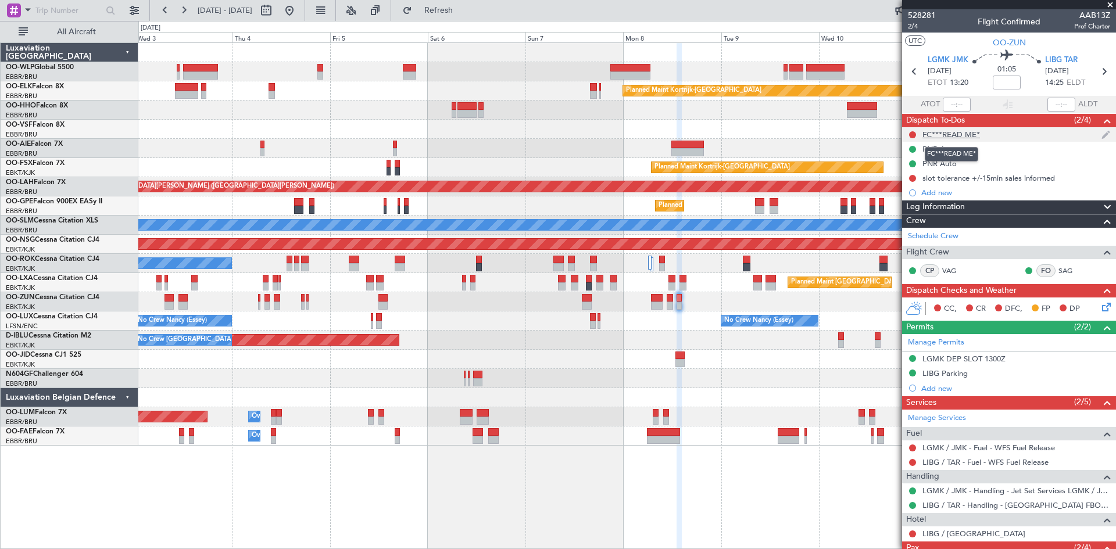
click at [965, 134] on div "FC***READ ME*" at bounding box center [951, 135] width 58 height 10
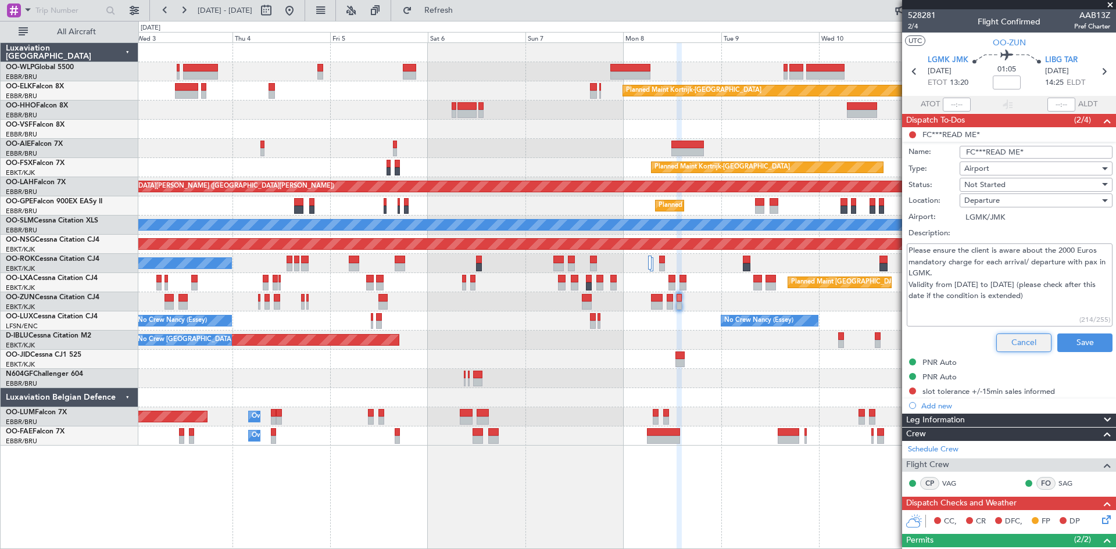
click at [1024, 335] on button "Cancel" at bounding box center [1023, 343] width 55 height 19
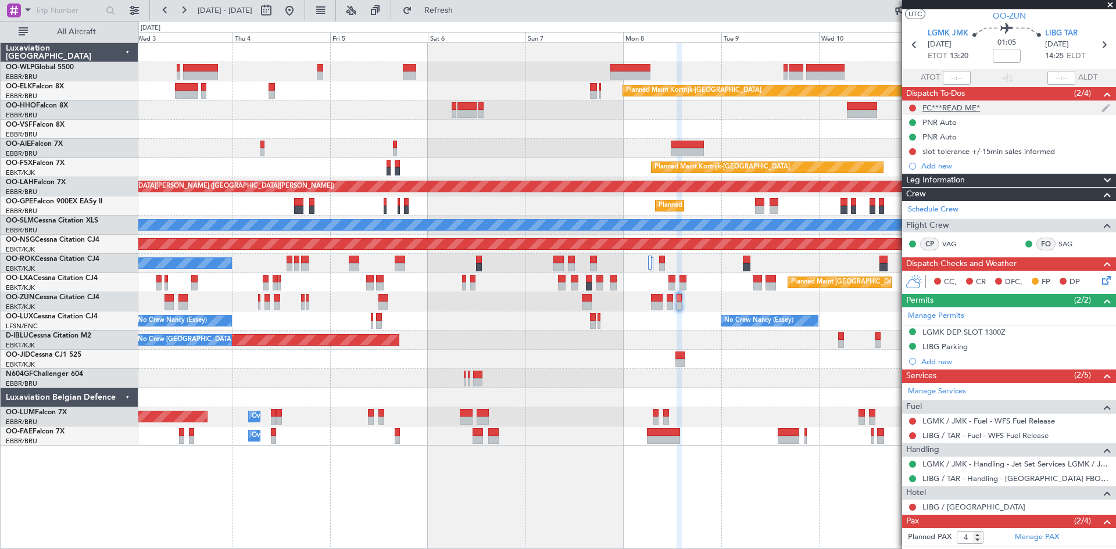
scroll to position [0, 0]
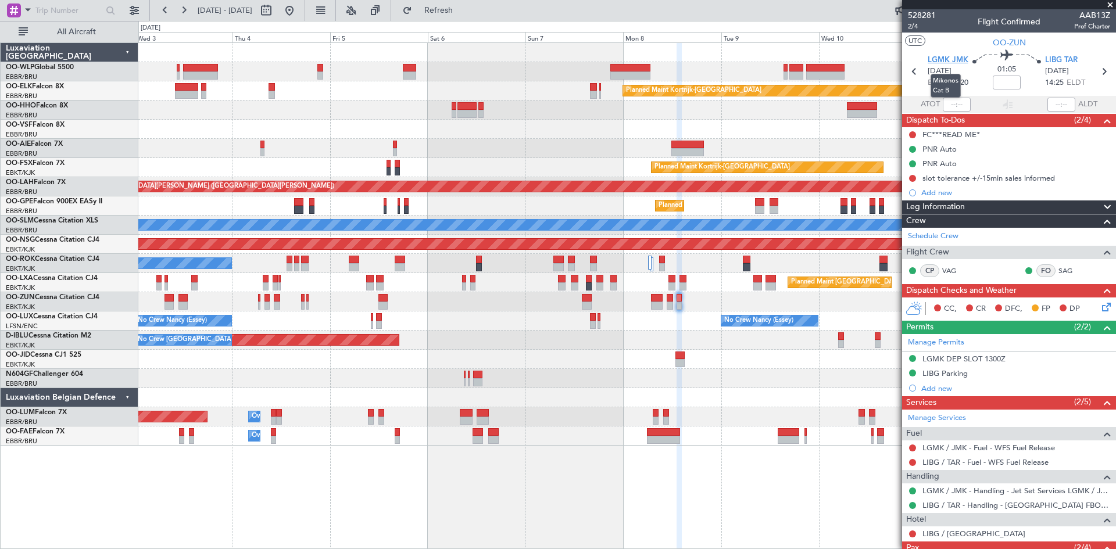
click at [948, 62] on span "LGMK JMK" at bounding box center [947, 61] width 41 height 12
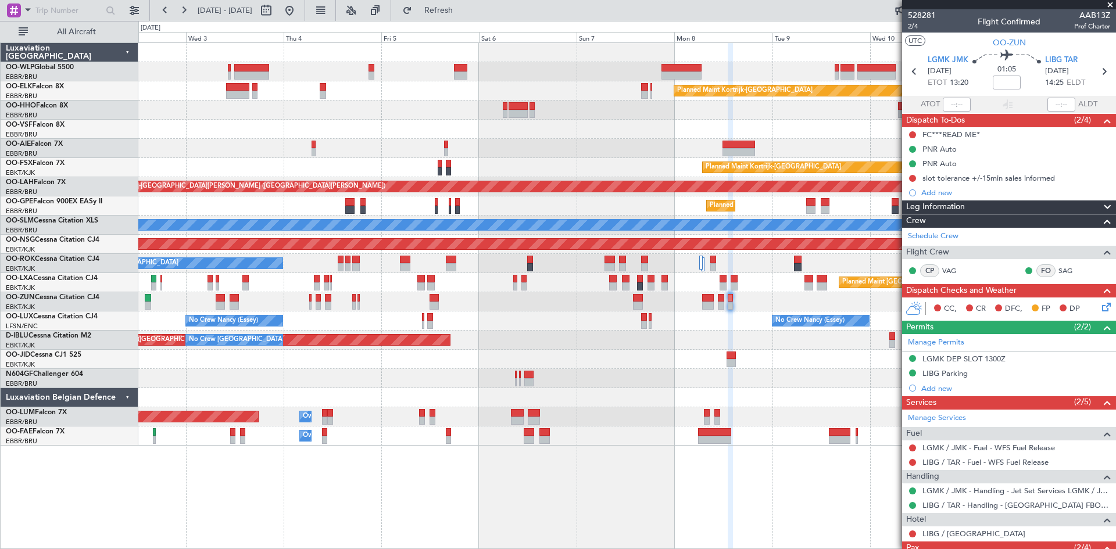
click at [847, 491] on div "Planned Maint Kortrijk-[GEOGRAPHIC_DATA] Planned Maint [GEOGRAPHIC_DATA] ([GEOG…" at bounding box center [626, 295] width 977 height 507
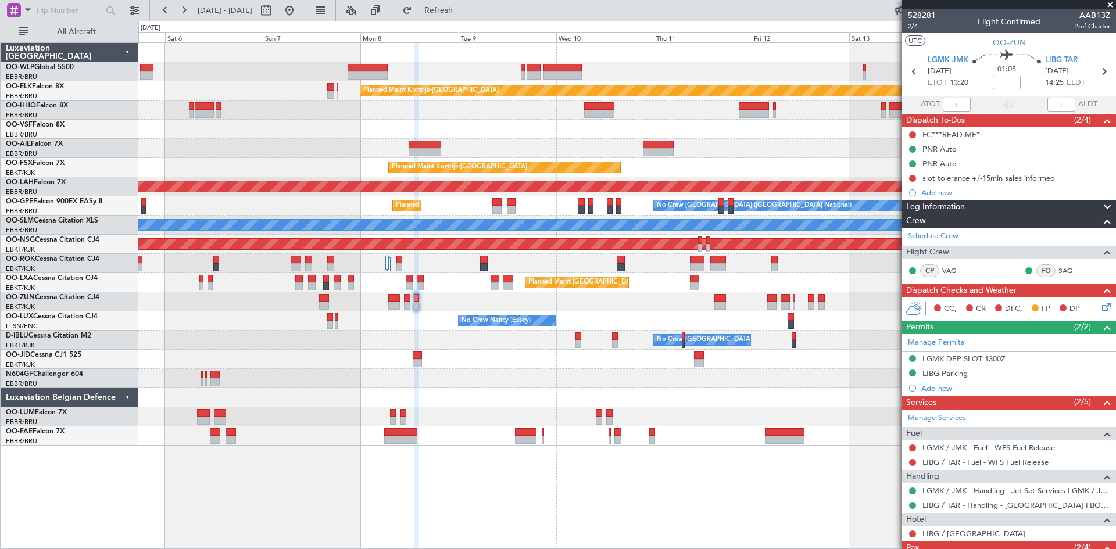
click at [485, 426] on div "Planned Maint Kortrijk-[GEOGRAPHIC_DATA] Planned Maint [GEOGRAPHIC_DATA]-[GEOGR…" at bounding box center [626, 244] width 977 height 403
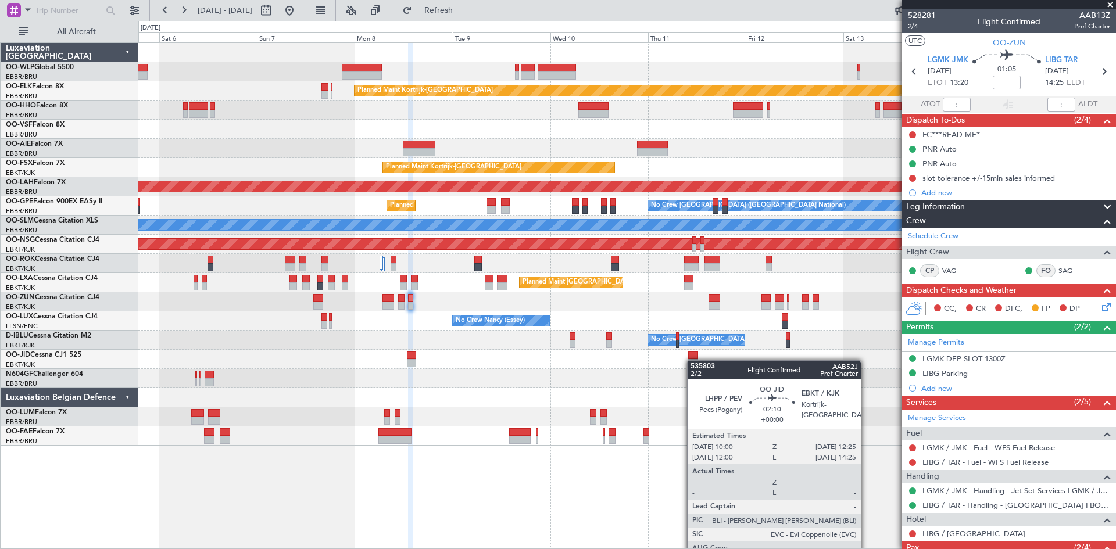
click at [691, 363] on div at bounding box center [626, 359] width 977 height 19
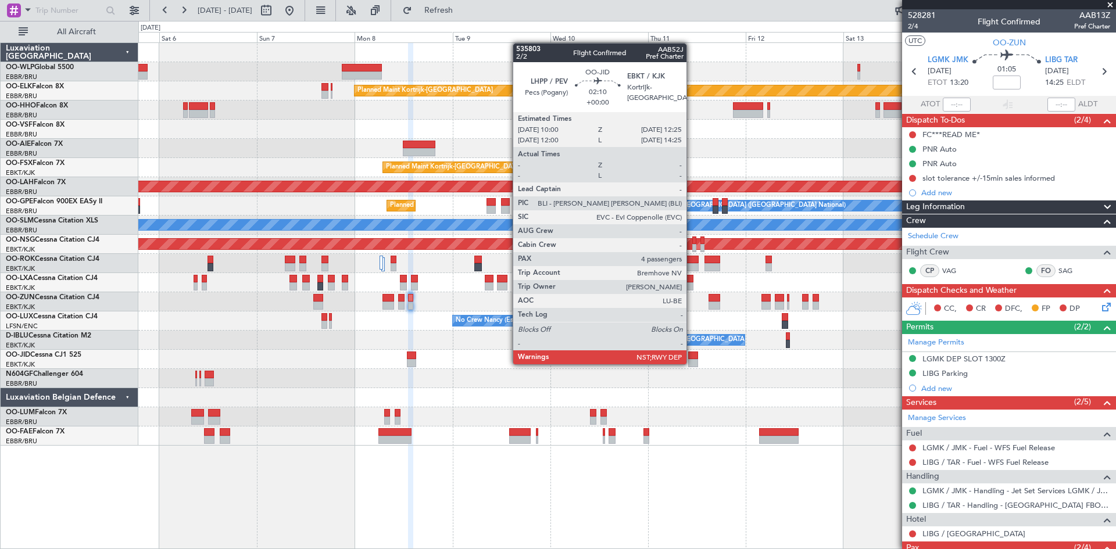
click at [691, 363] on div at bounding box center [693, 363] width 10 height 8
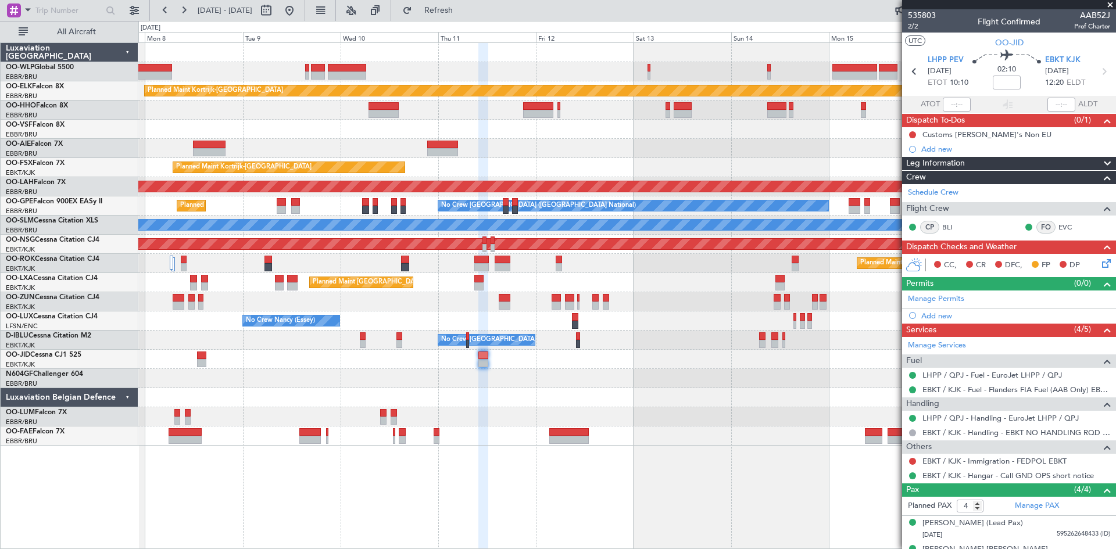
click at [610, 458] on div "Planned Maint Kortrijk-[GEOGRAPHIC_DATA] Planned Maint [GEOGRAPHIC_DATA]-[GEOGR…" at bounding box center [626, 295] width 977 height 507
click at [299, 15] on button at bounding box center [289, 10] width 19 height 19
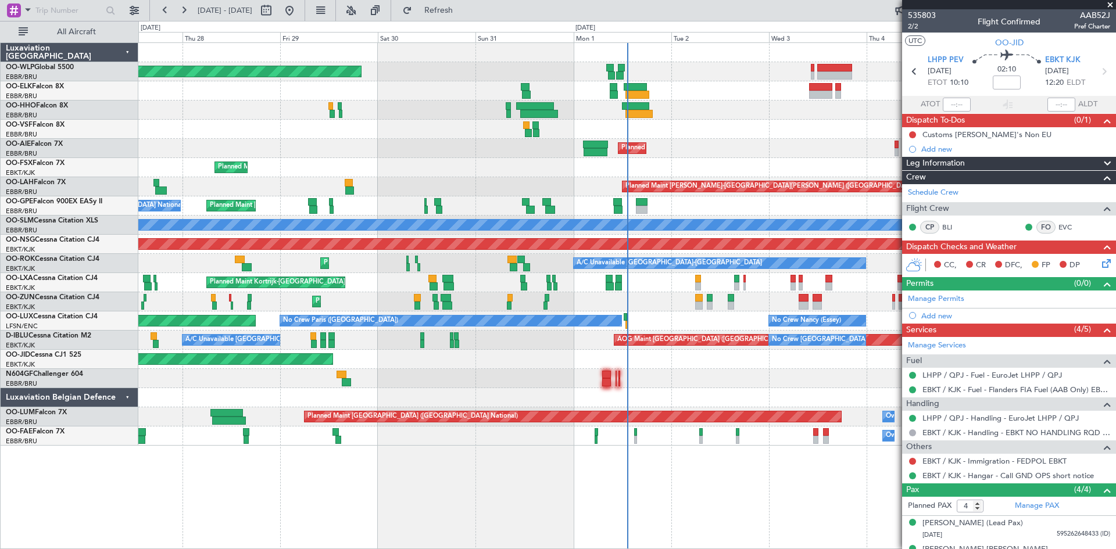
click at [745, 280] on div "Planned Maint Kortrijk-[GEOGRAPHIC_DATA]" at bounding box center [626, 282] width 977 height 19
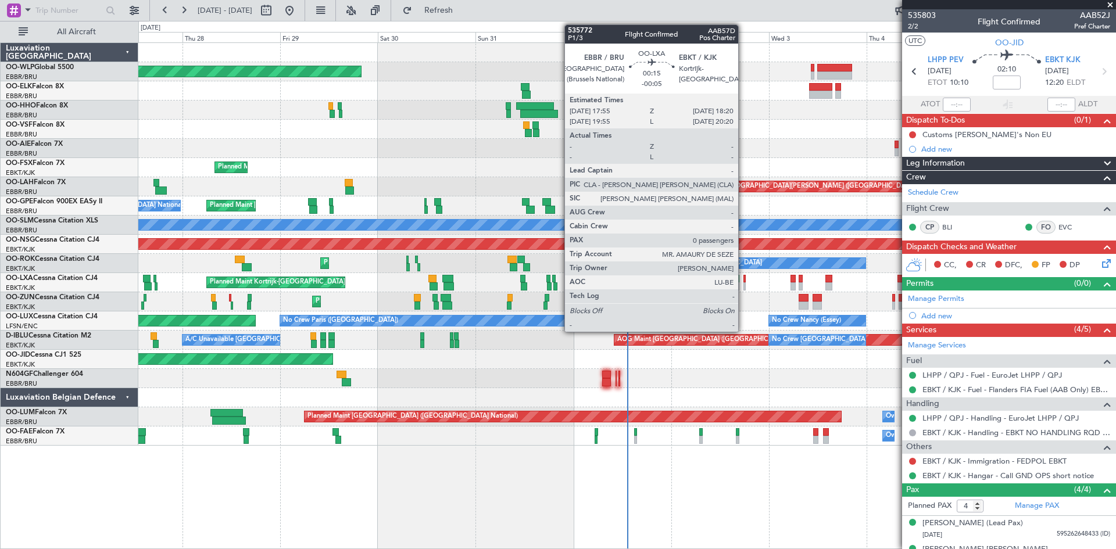
click at [743, 286] on div at bounding box center [744, 286] width 2 height 8
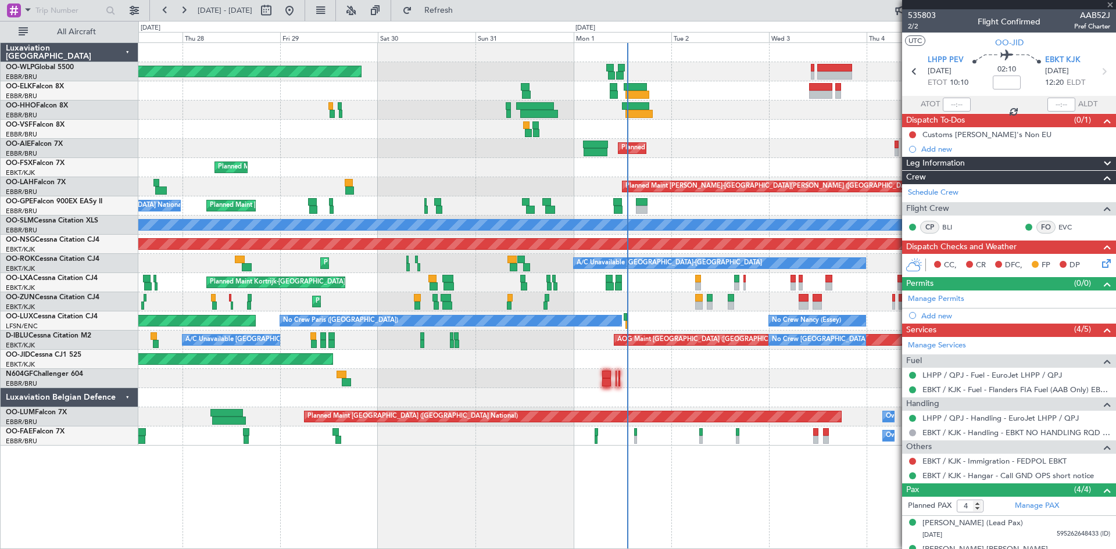
type input "-00:05"
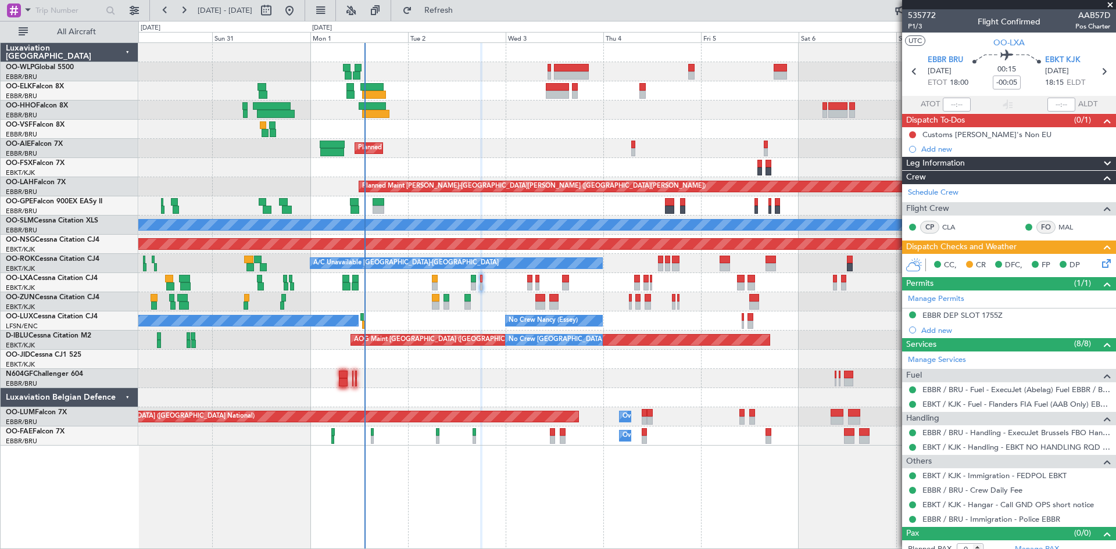
click at [566, 539] on div "Planned Maint [GEOGRAPHIC_DATA] ([GEOGRAPHIC_DATA]) Planned Maint [GEOGRAPHIC_D…" at bounding box center [626, 295] width 977 height 507
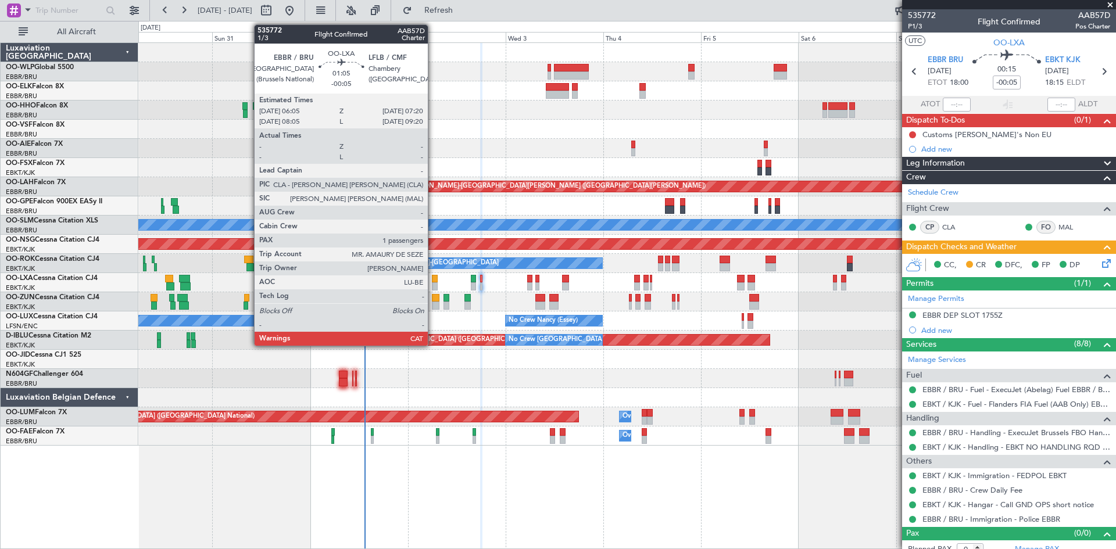
click at [433, 278] on div at bounding box center [434, 279] width 5 height 8
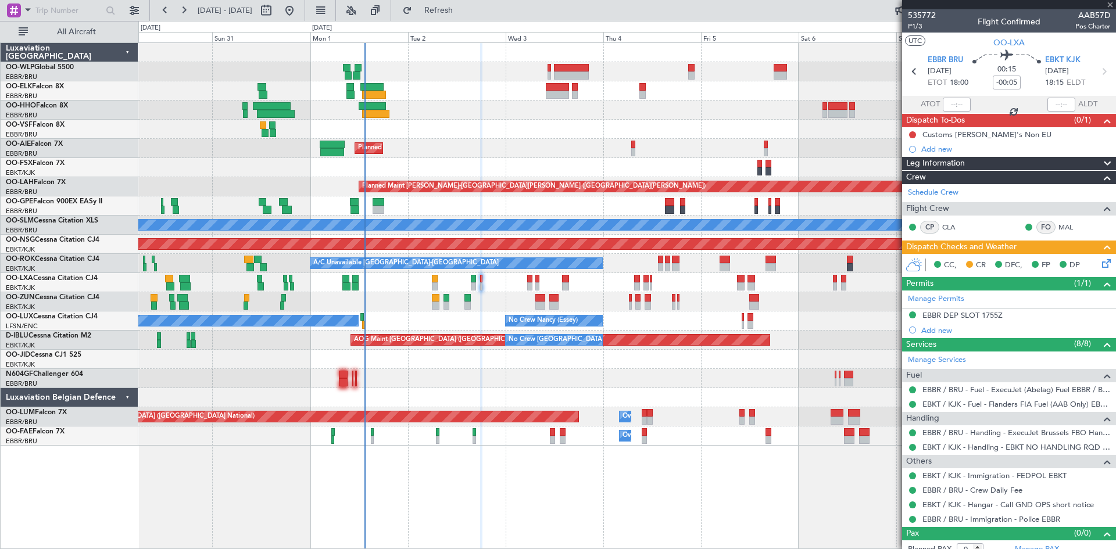
type input "1"
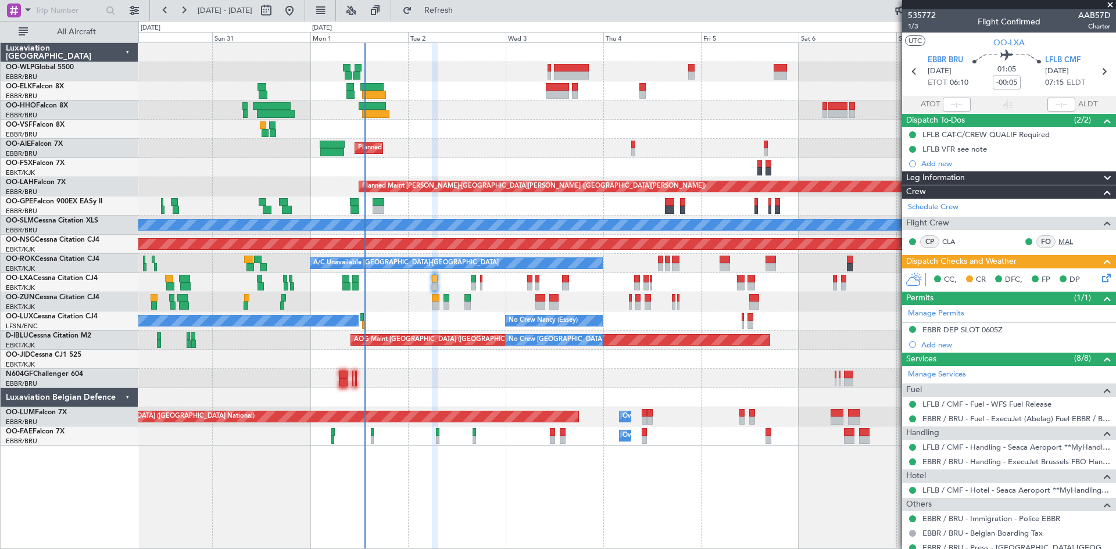
click at [1058, 238] on link "MAL" at bounding box center [1071, 241] width 26 height 10
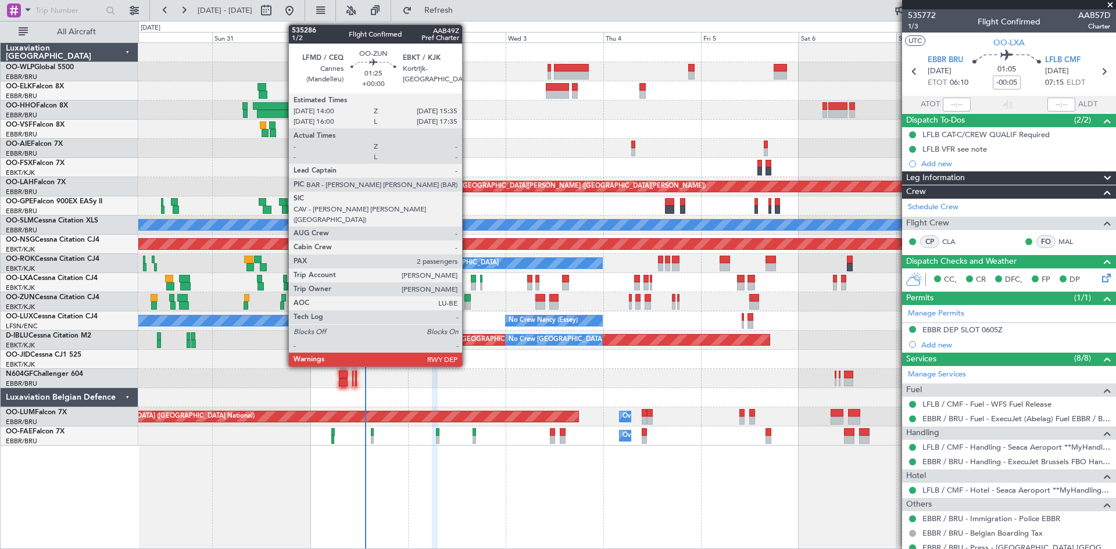
click at [467, 302] on div at bounding box center [467, 306] width 7 height 8
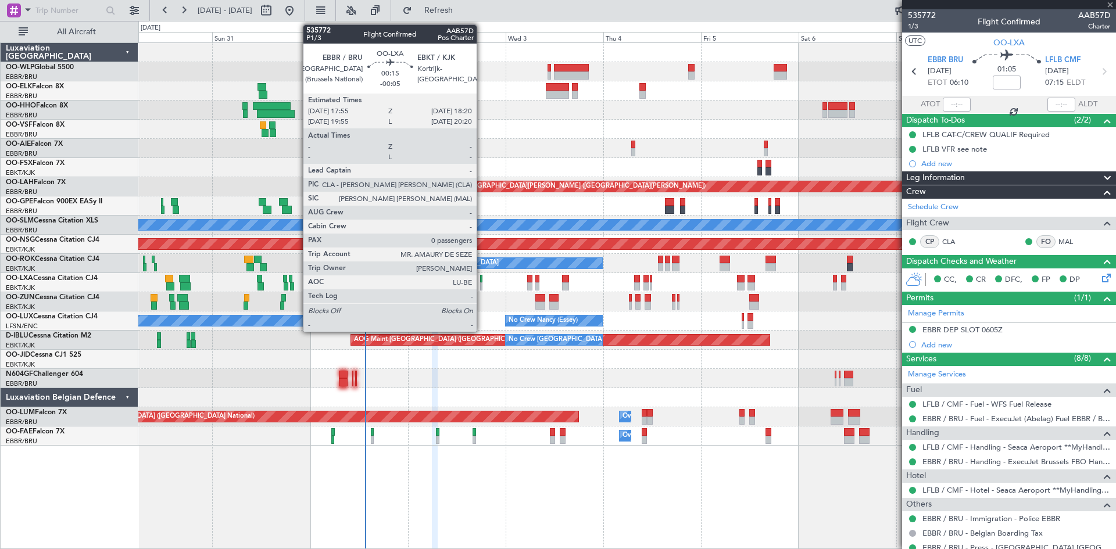
type input "2"
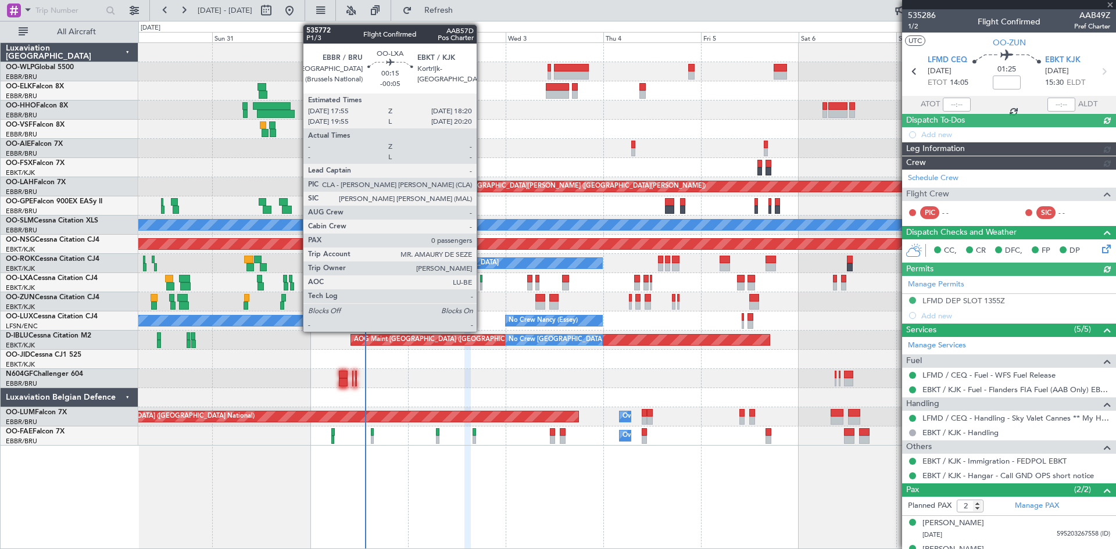
click at [482, 283] on div at bounding box center [481, 286] width 2 height 8
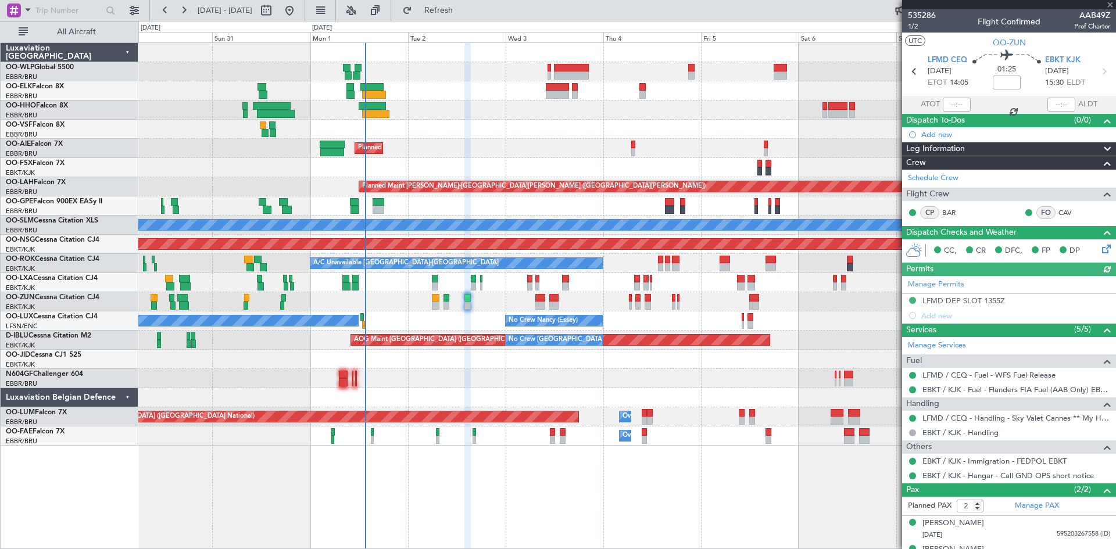
type input "-00:05"
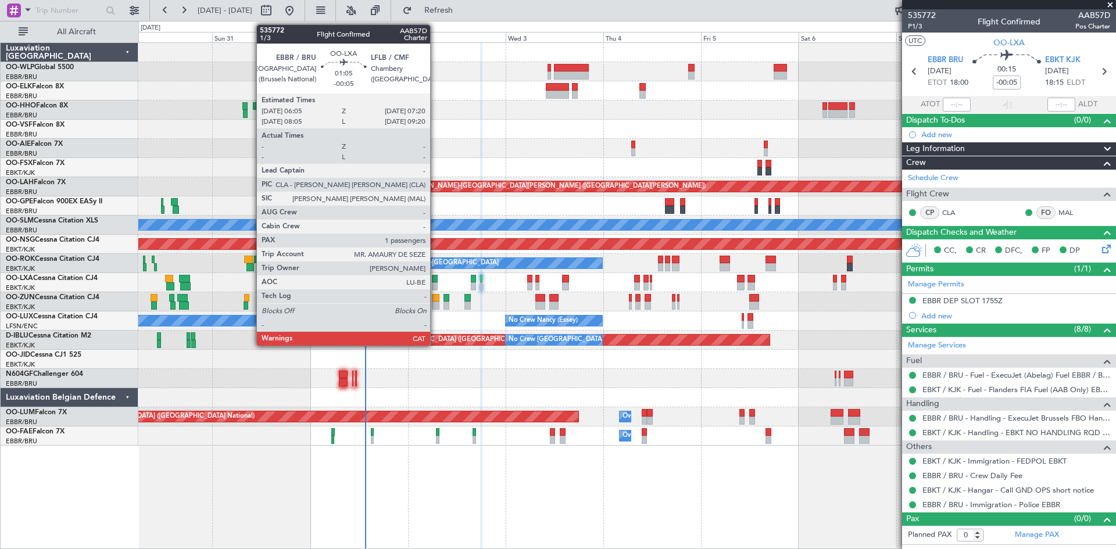
click at [435, 279] on div at bounding box center [434, 279] width 5 height 8
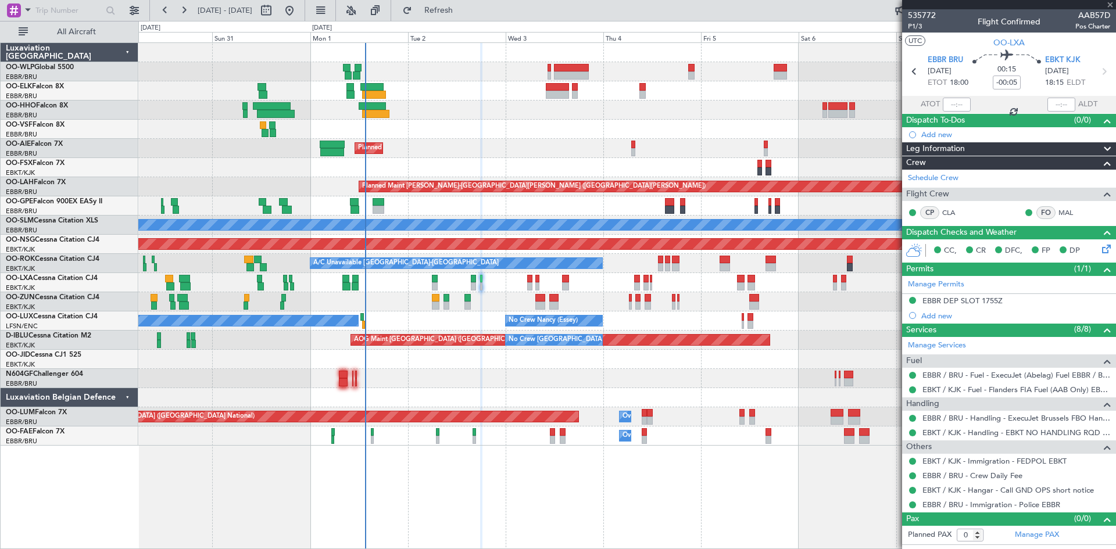
type input "1"
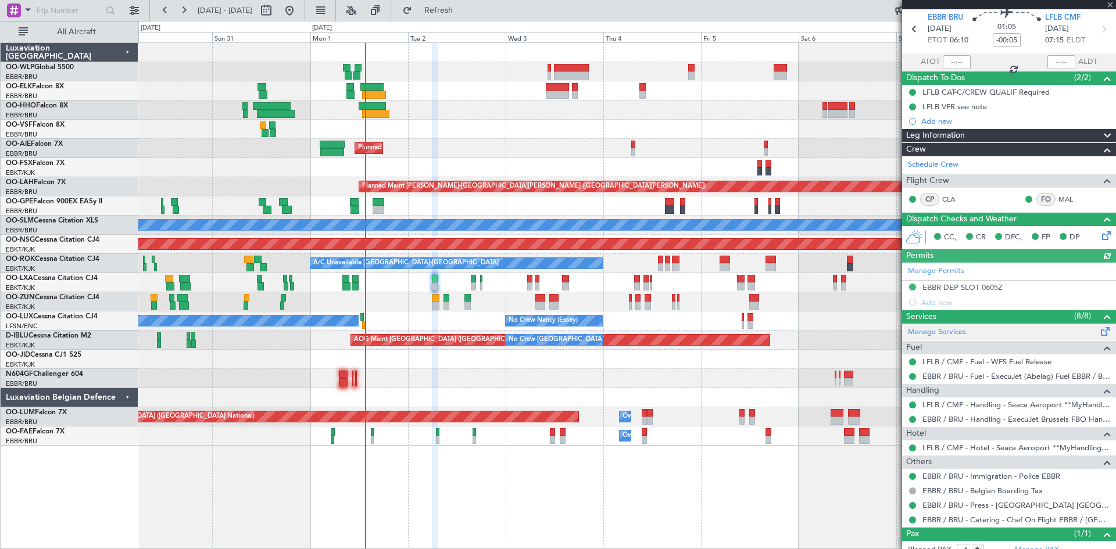
scroll to position [58, 0]
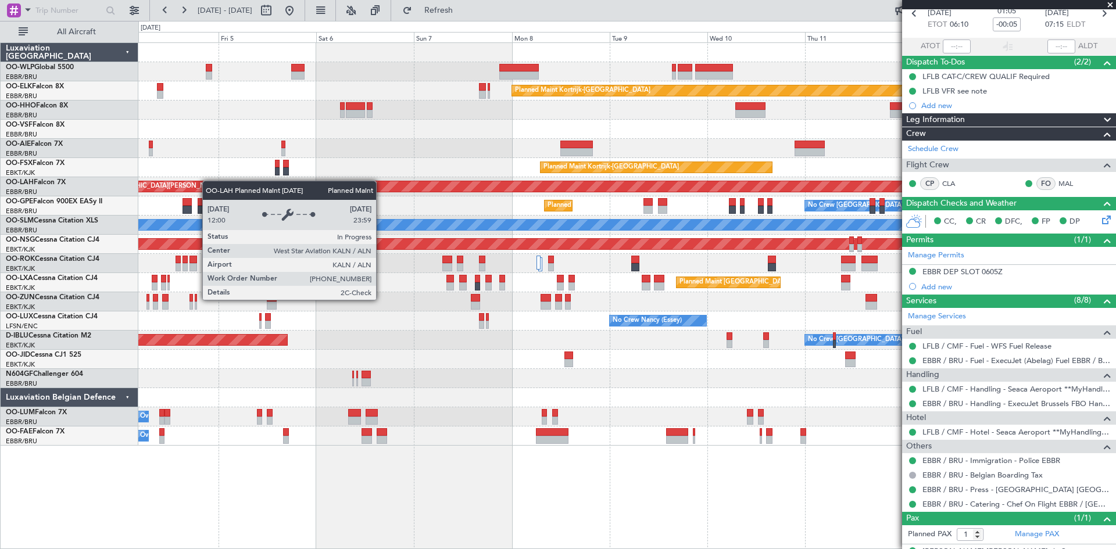
click at [202, 181] on div "Planned Maint Kortrijk-[GEOGRAPHIC_DATA] Planned Maint [GEOGRAPHIC_DATA] ([GEOG…" at bounding box center [626, 244] width 977 height 403
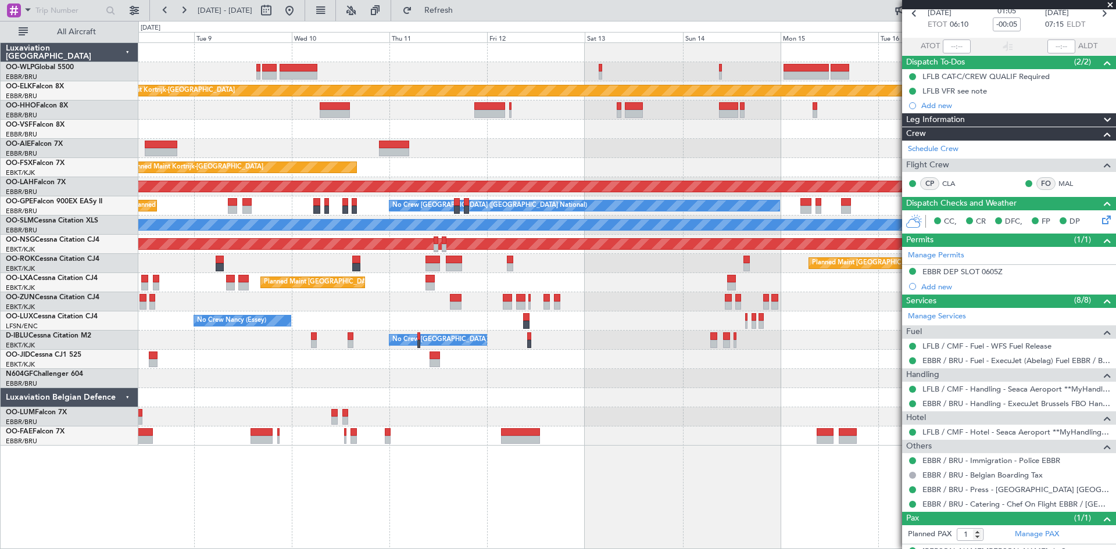
click at [365, 201] on div "Planned Maint Kortrijk-[GEOGRAPHIC_DATA] Planned Maint [GEOGRAPHIC_DATA]-[GEOGR…" at bounding box center [626, 244] width 977 height 403
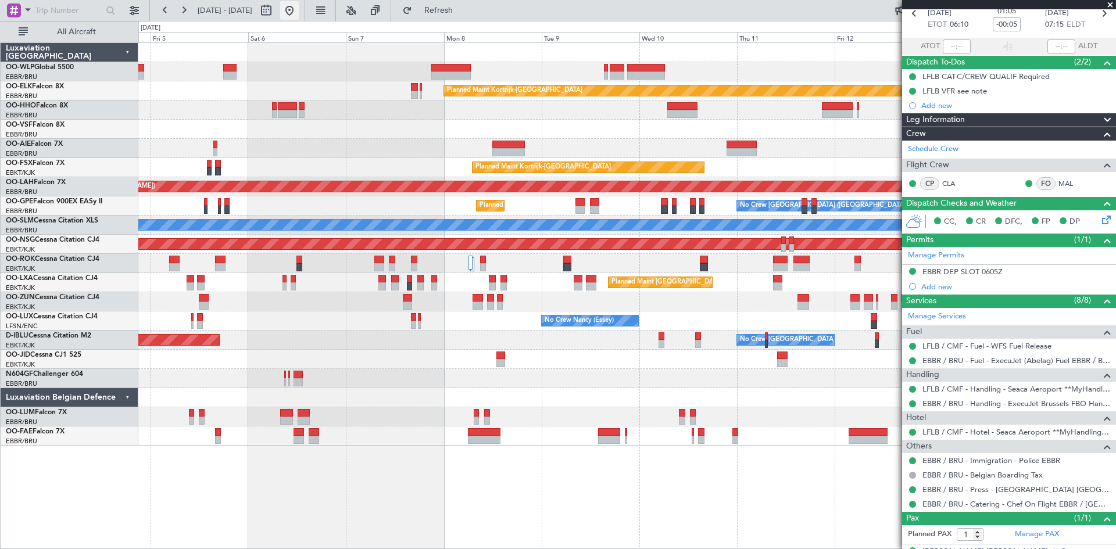
click at [299, 10] on button at bounding box center [289, 10] width 19 height 19
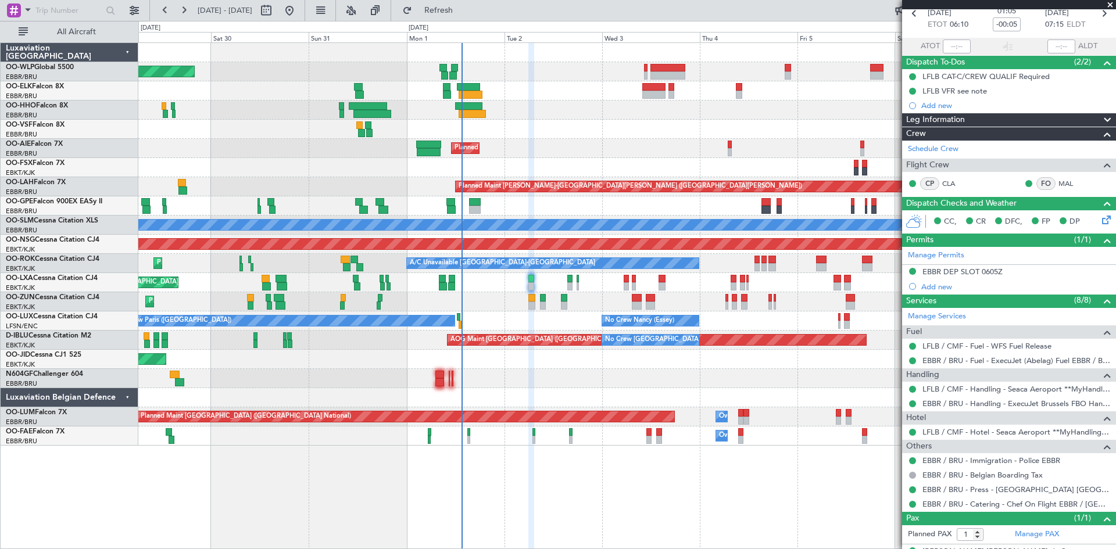
click at [580, 136] on div "Planned Maint [GEOGRAPHIC_DATA] ([GEOGRAPHIC_DATA]) Planned Maint [GEOGRAPHIC_D…" at bounding box center [626, 244] width 977 height 403
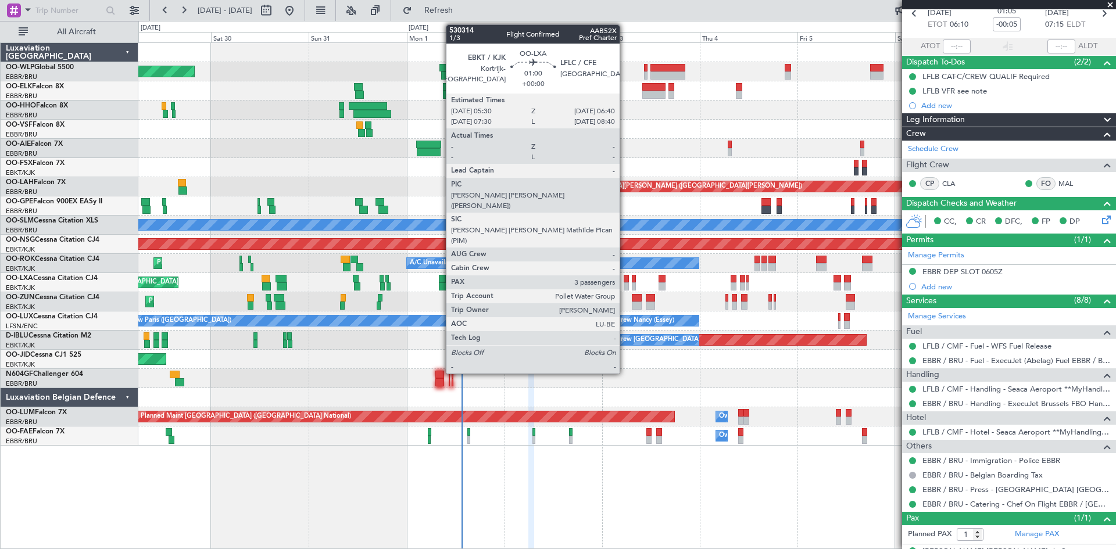
click at [625, 284] on div at bounding box center [625, 286] width 5 height 8
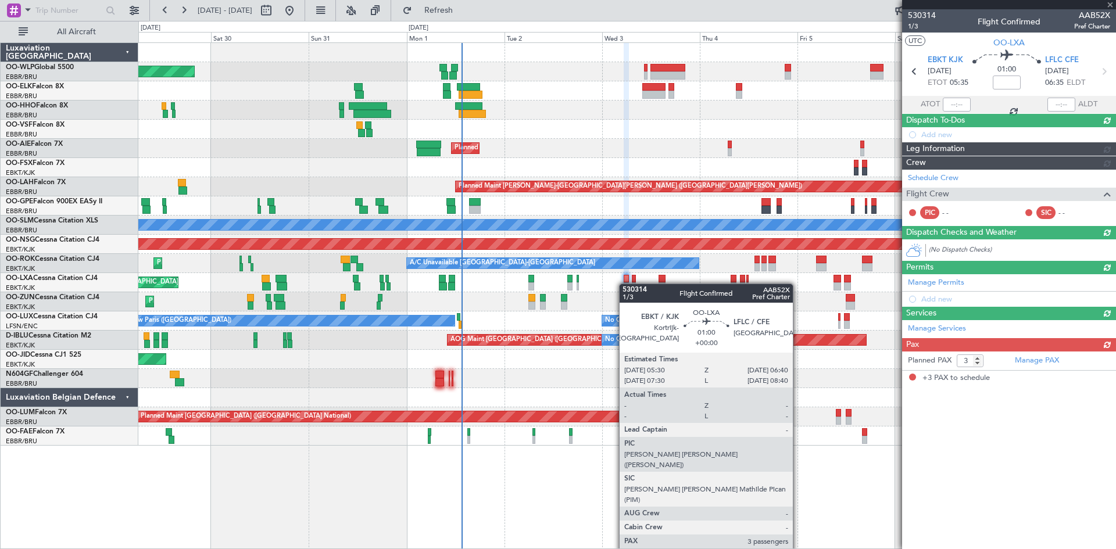
scroll to position [0, 0]
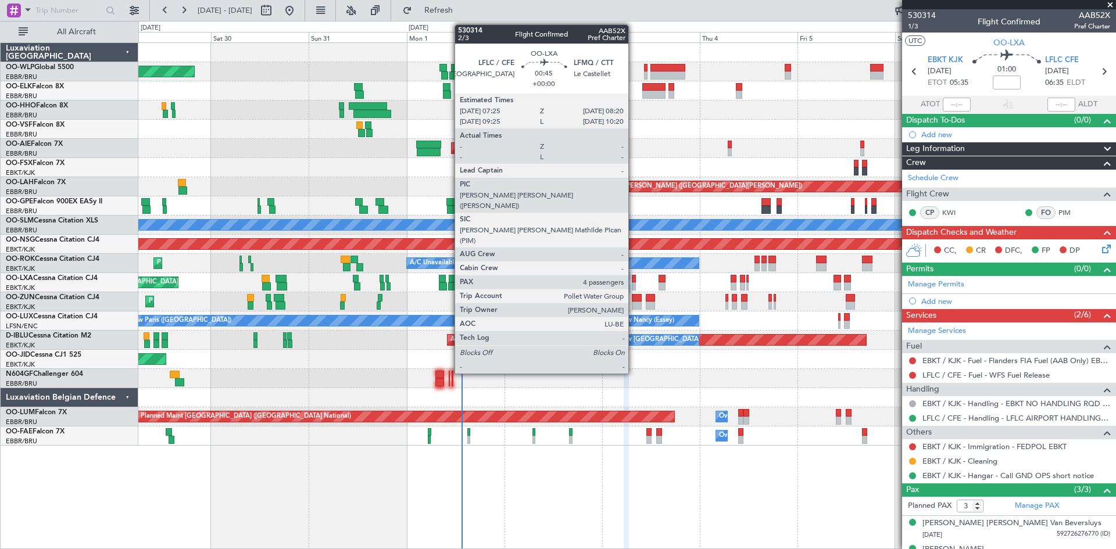
click at [633, 282] on div at bounding box center [634, 286] width 4 height 8
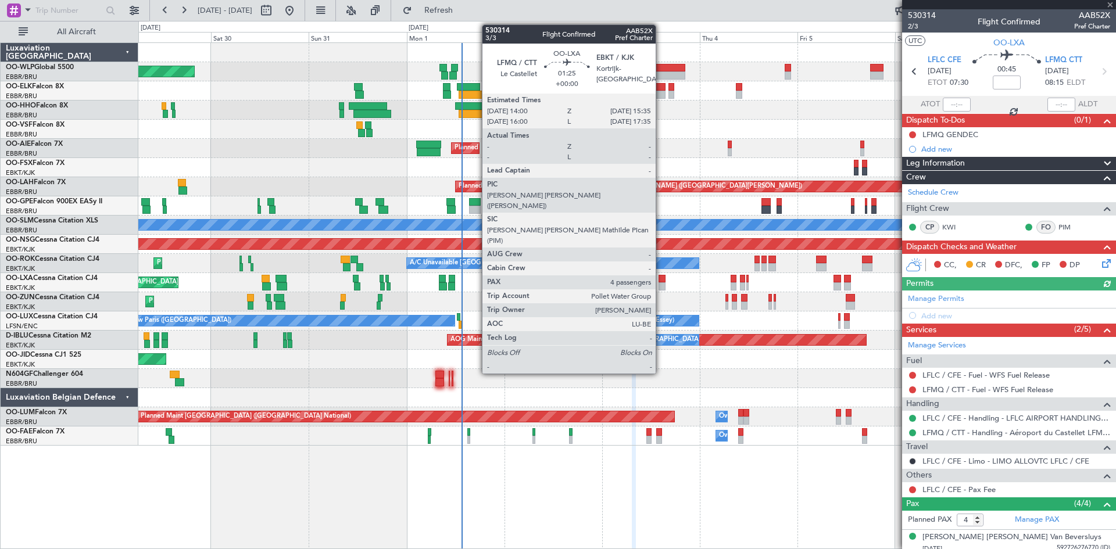
click at [661, 281] on div at bounding box center [661, 279] width 7 height 8
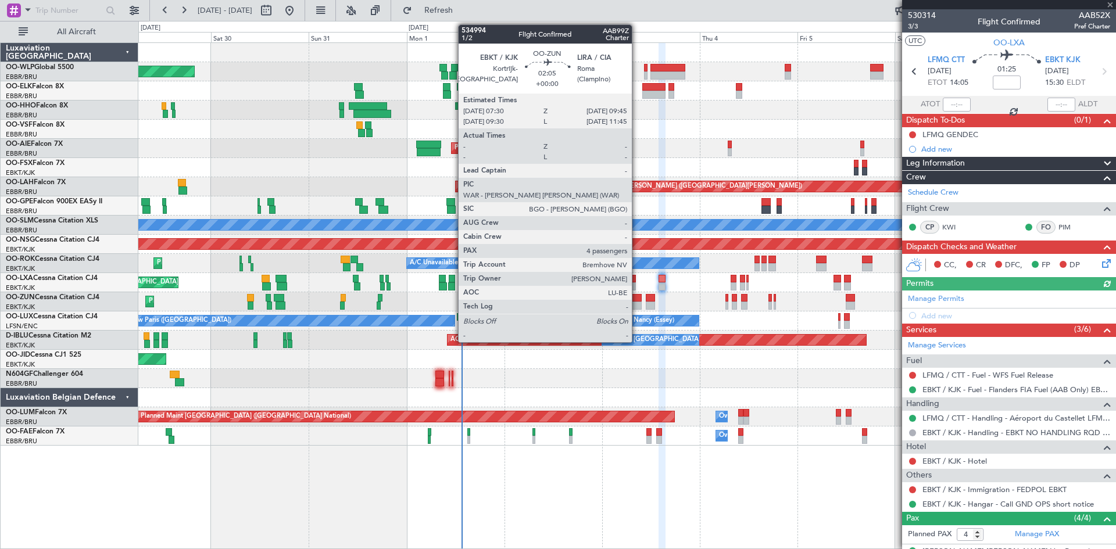
click at [637, 303] on div at bounding box center [636, 306] width 9 height 8
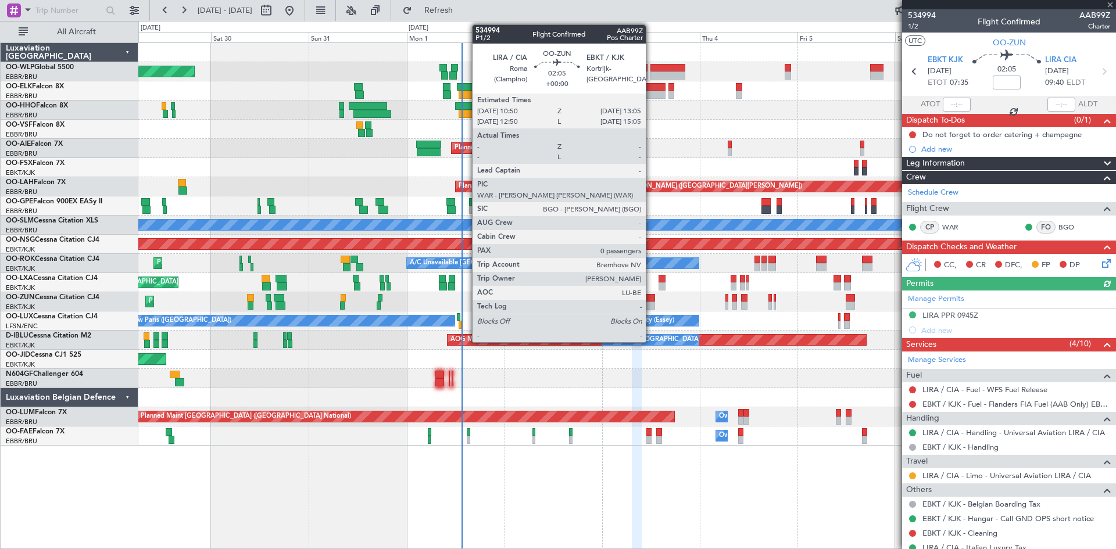
click at [651, 299] on div at bounding box center [650, 298] width 9 height 8
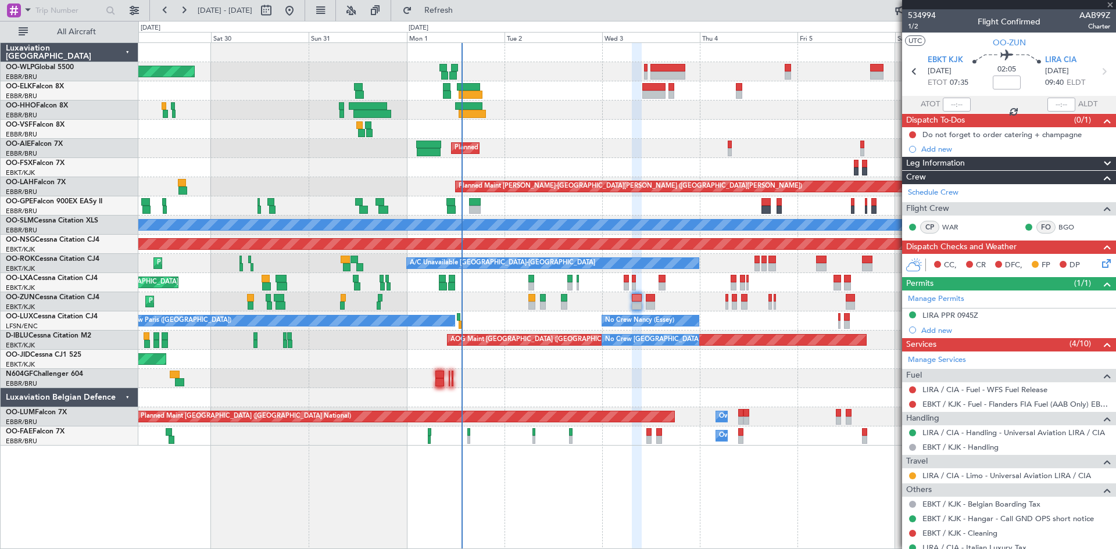
type input "0"
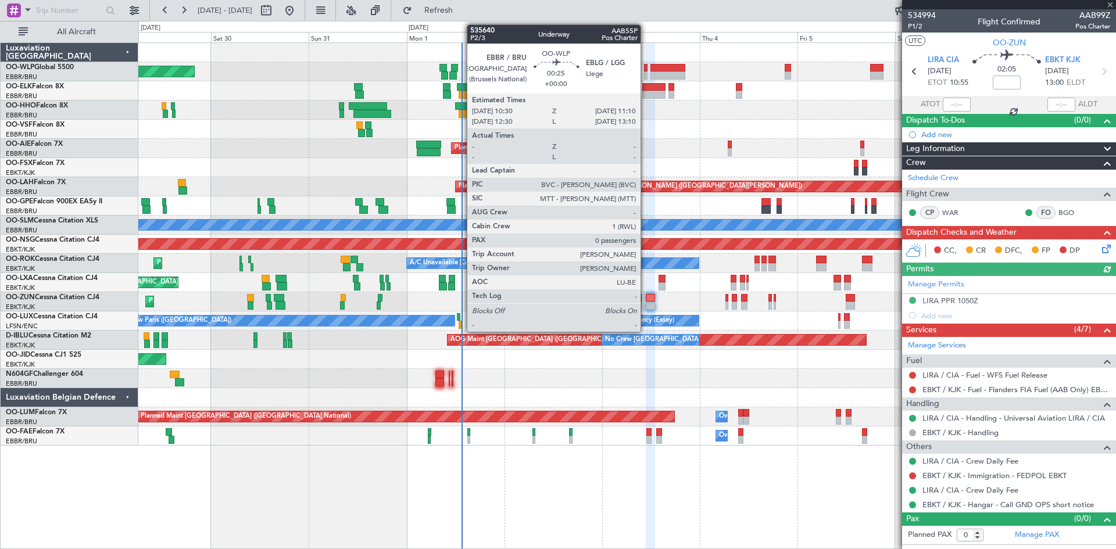
click at [646, 73] on div at bounding box center [645, 75] width 3 height 8
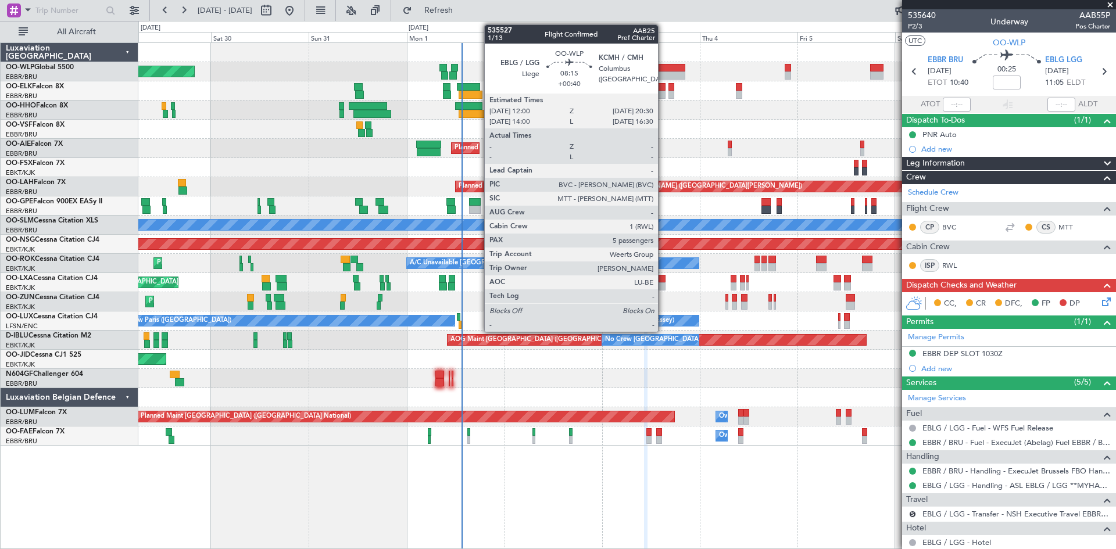
click at [663, 73] on div at bounding box center [667, 75] width 35 height 8
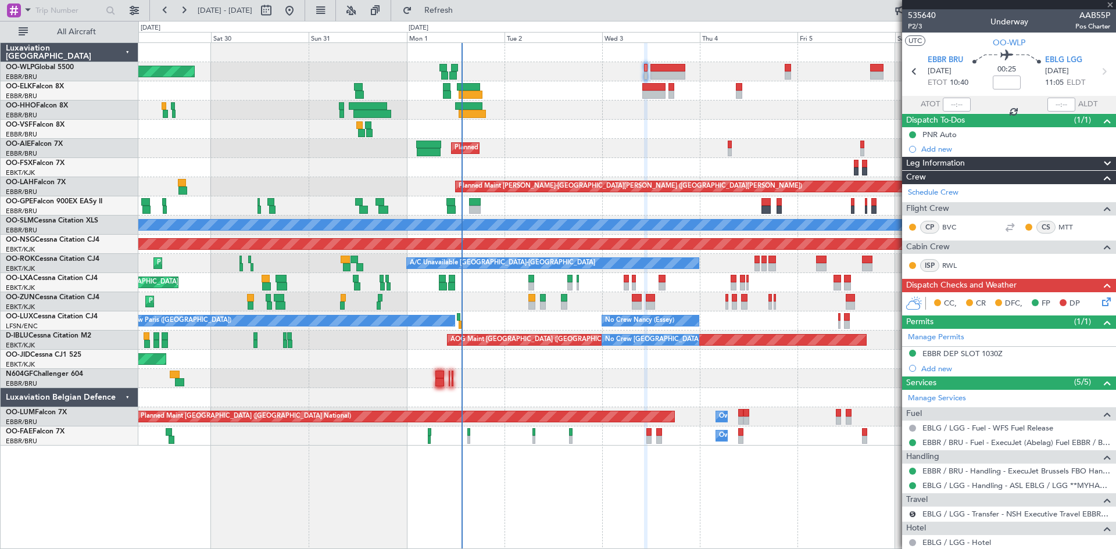
type input "+00:40"
type input "5"
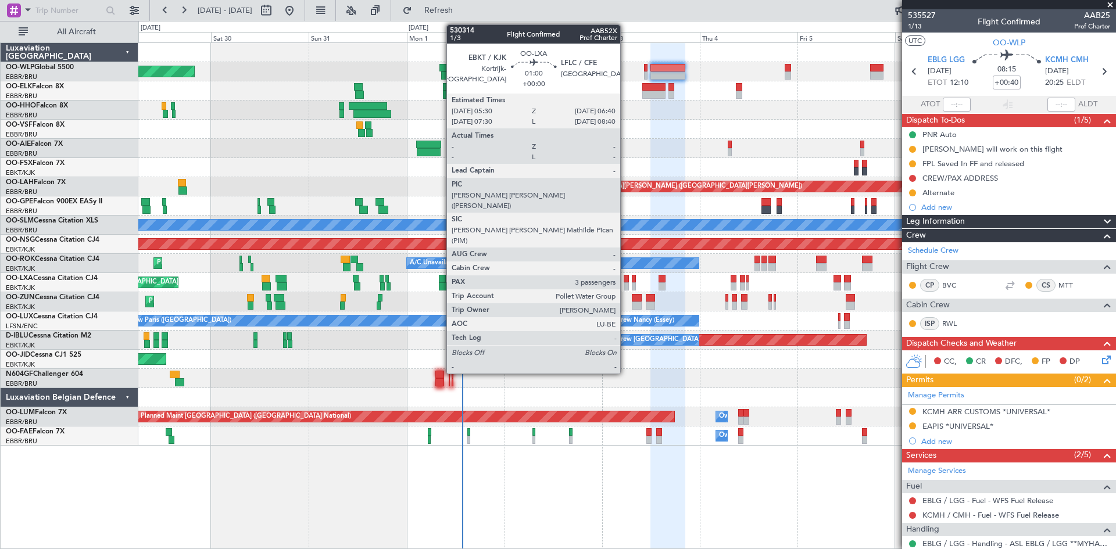
click at [625, 280] on div at bounding box center [625, 279] width 5 height 8
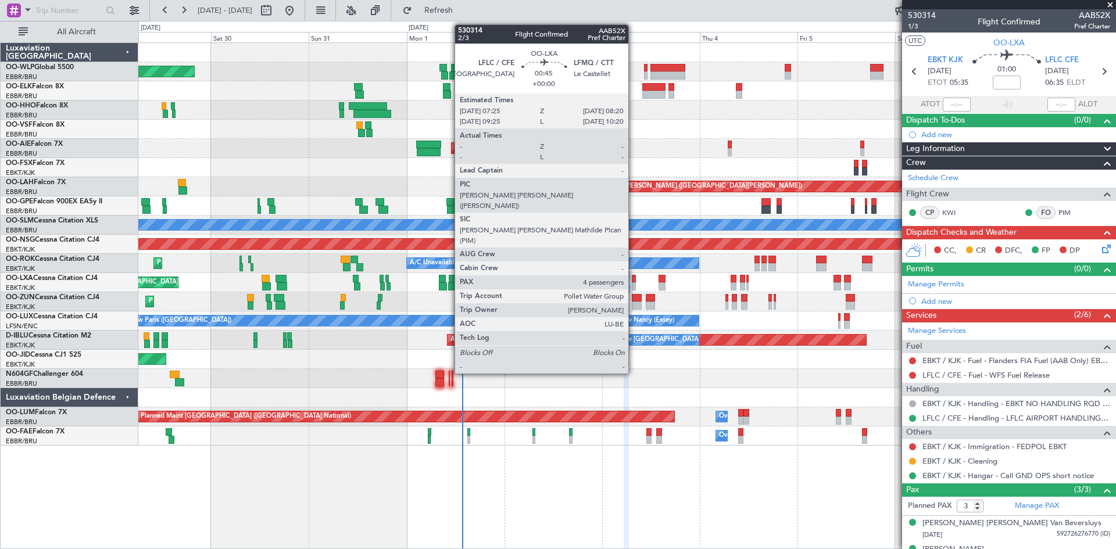
click at [633, 277] on div at bounding box center [634, 279] width 4 height 8
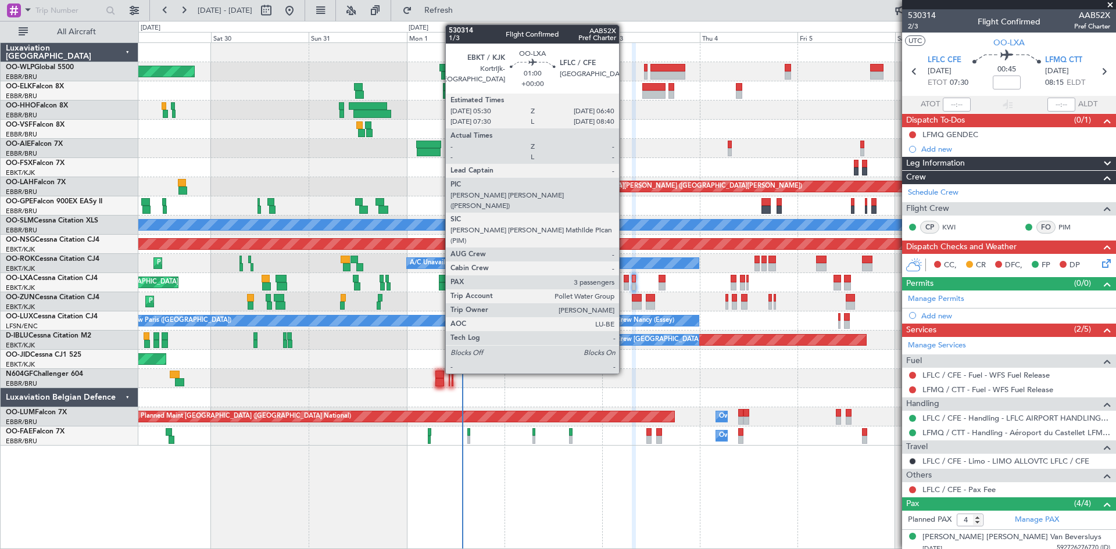
click at [624, 281] on div at bounding box center [625, 279] width 5 height 8
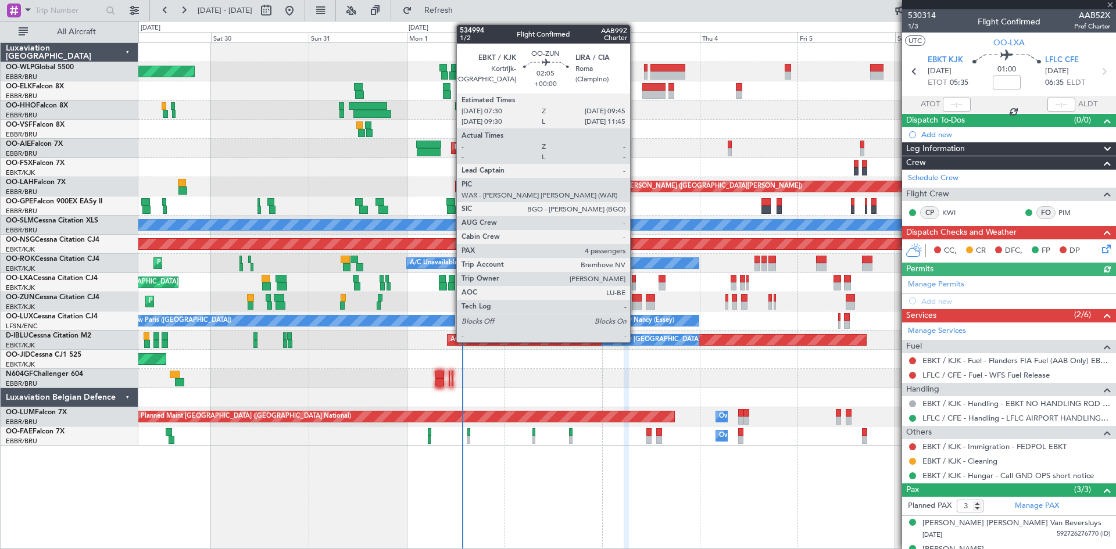
click at [635, 298] on div at bounding box center [636, 298] width 9 height 8
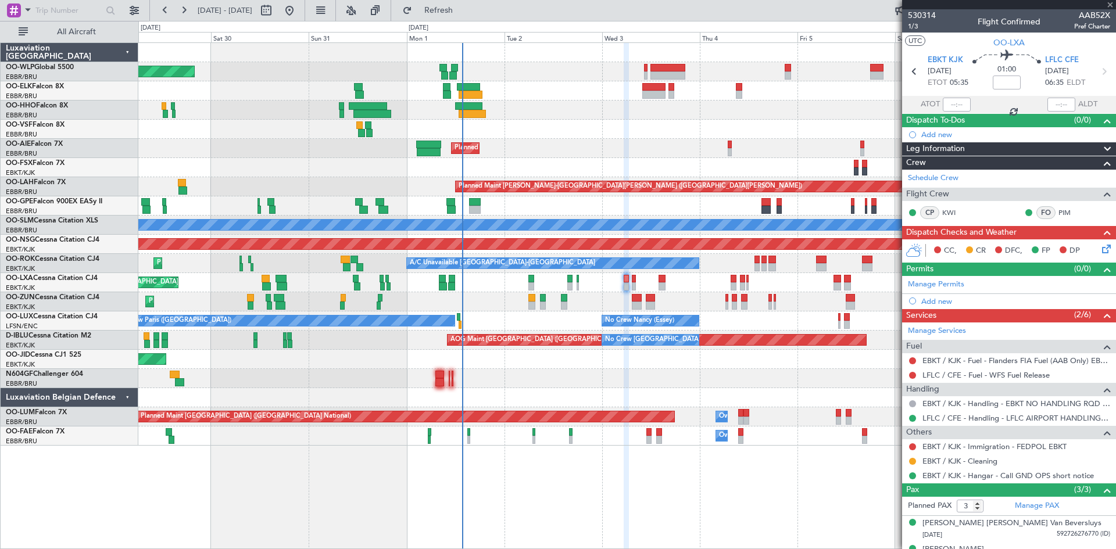
type input "4"
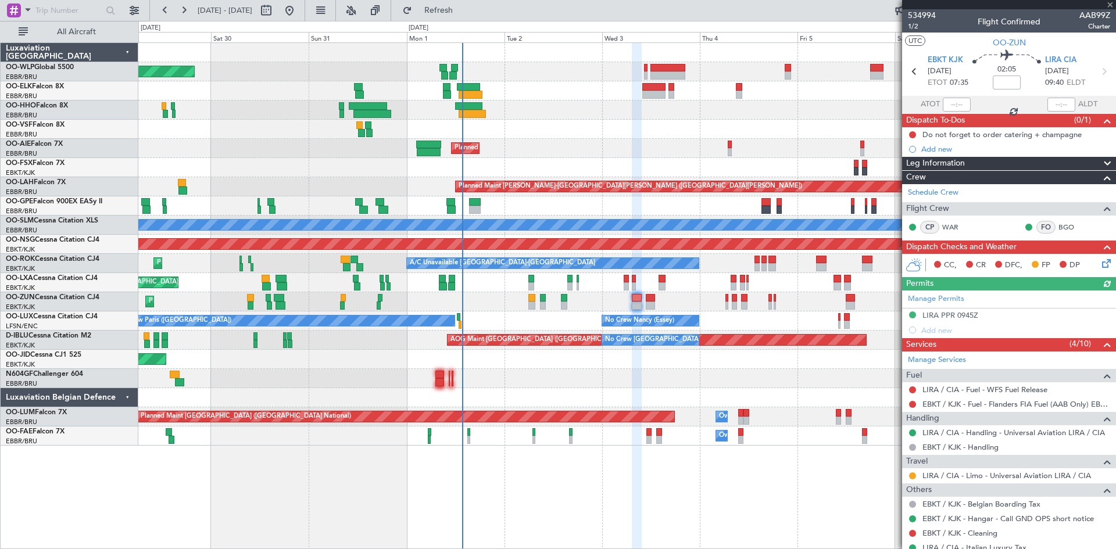
scroll to position [58, 0]
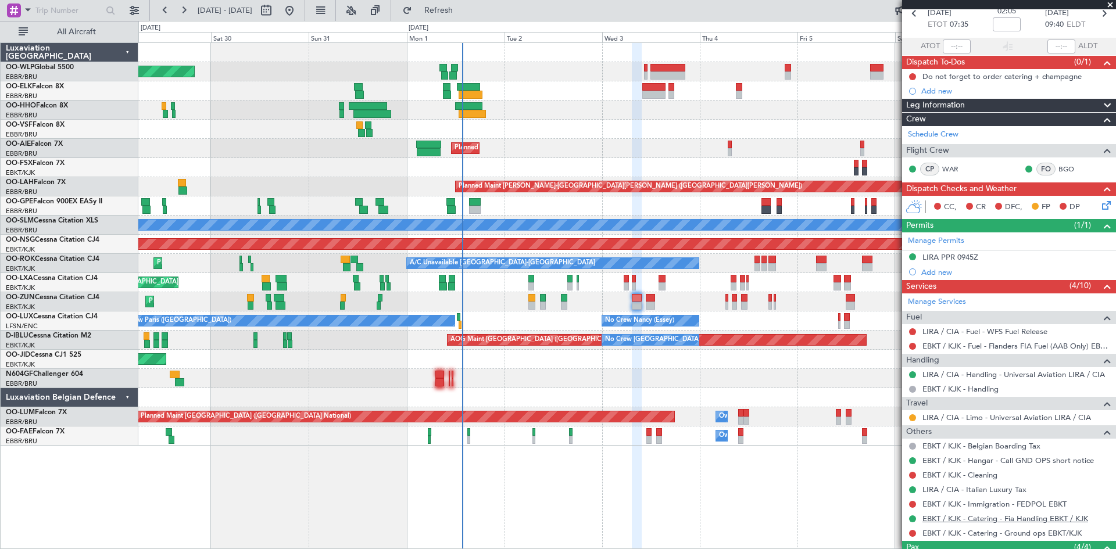
click at [1076, 518] on link "EBKT / KJK - Catering - Fia Handling EBKT / KJK" at bounding box center [1005, 519] width 166 height 10
click at [1009, 533] on link "EBKT / KJK - Catering - Ground ops EBKT/KJK" at bounding box center [1001, 533] width 159 height 10
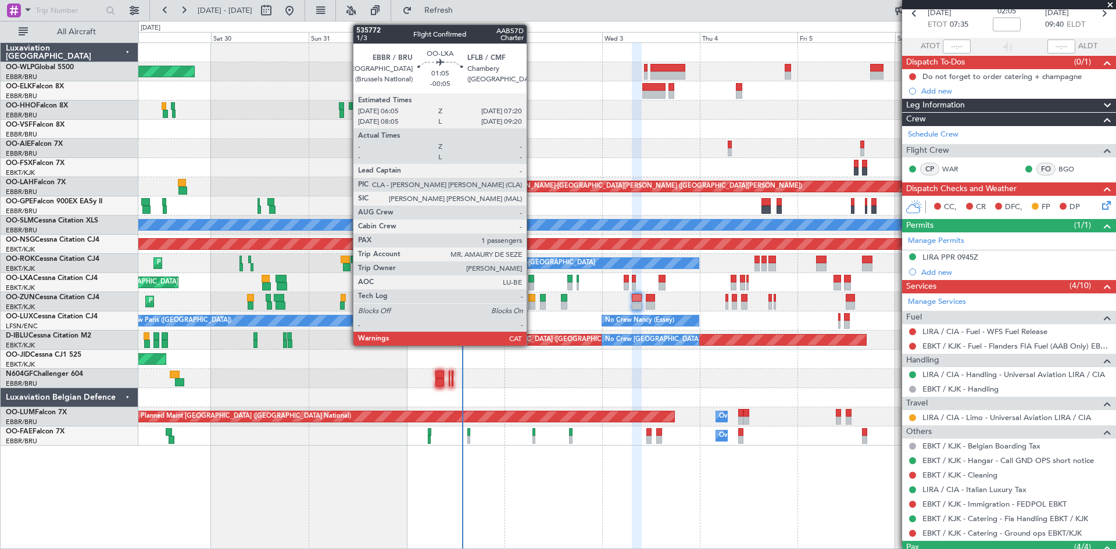
click at [532, 289] on div at bounding box center [530, 286] width 5 height 8
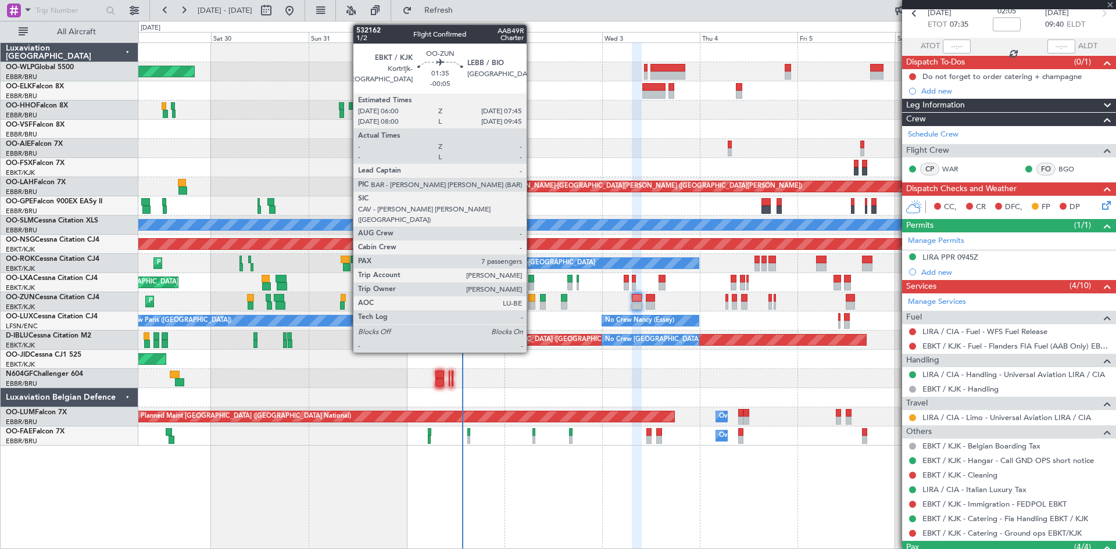
type input "-00:05"
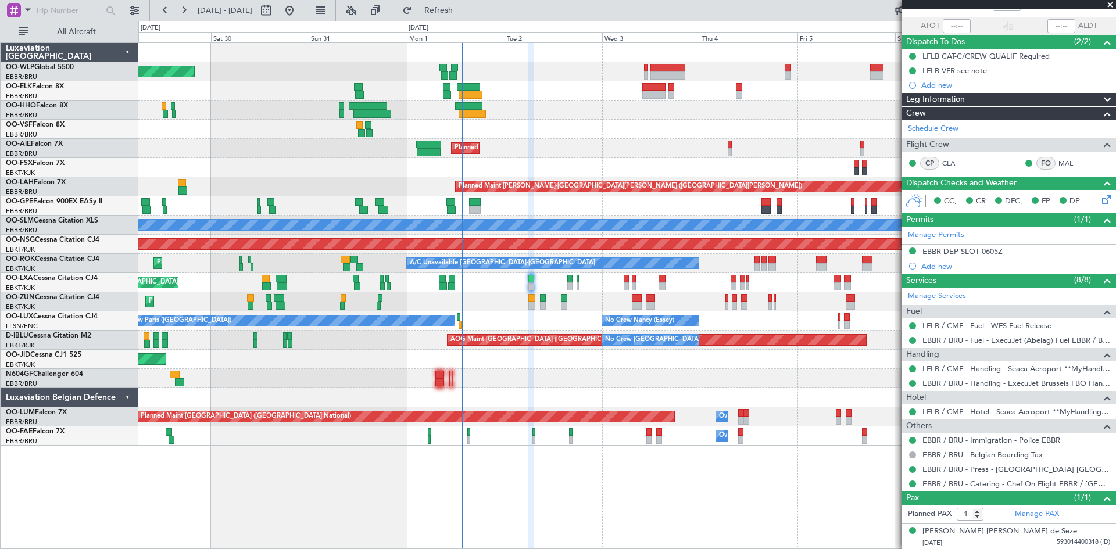
scroll to position [79, 0]
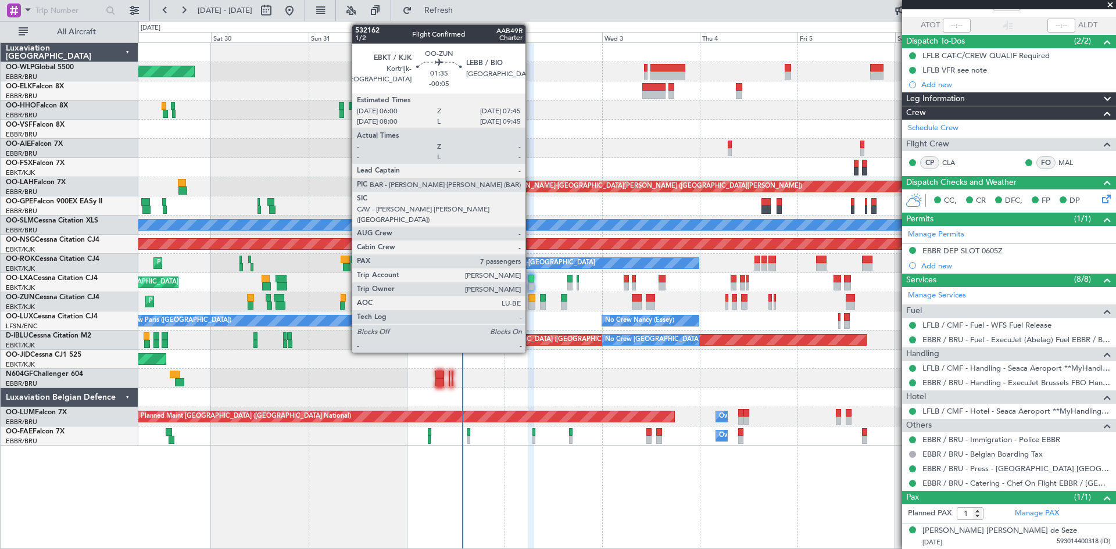
click at [530, 302] on div at bounding box center [532, 306] width 8 height 8
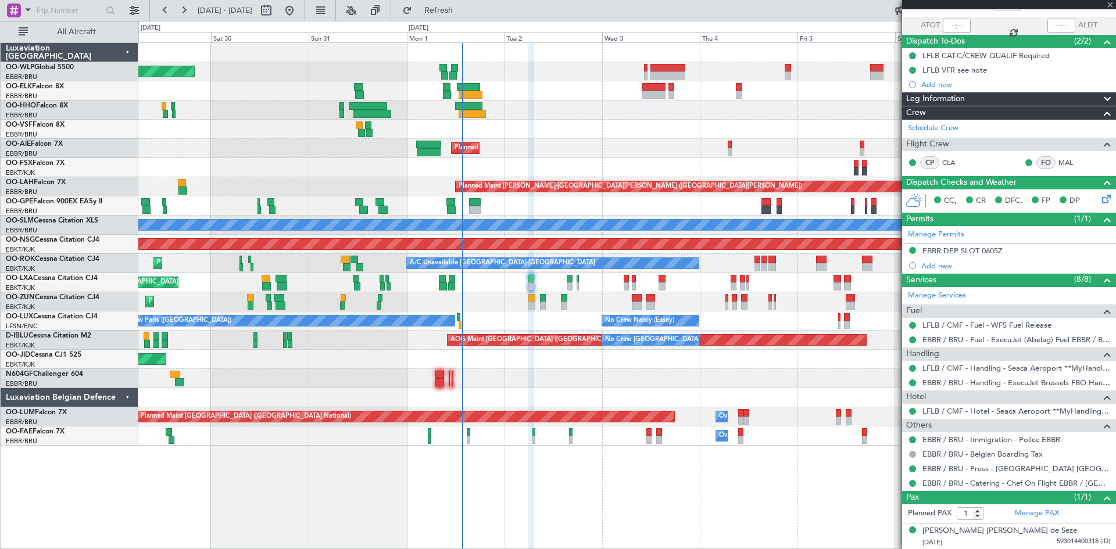
type input "7"
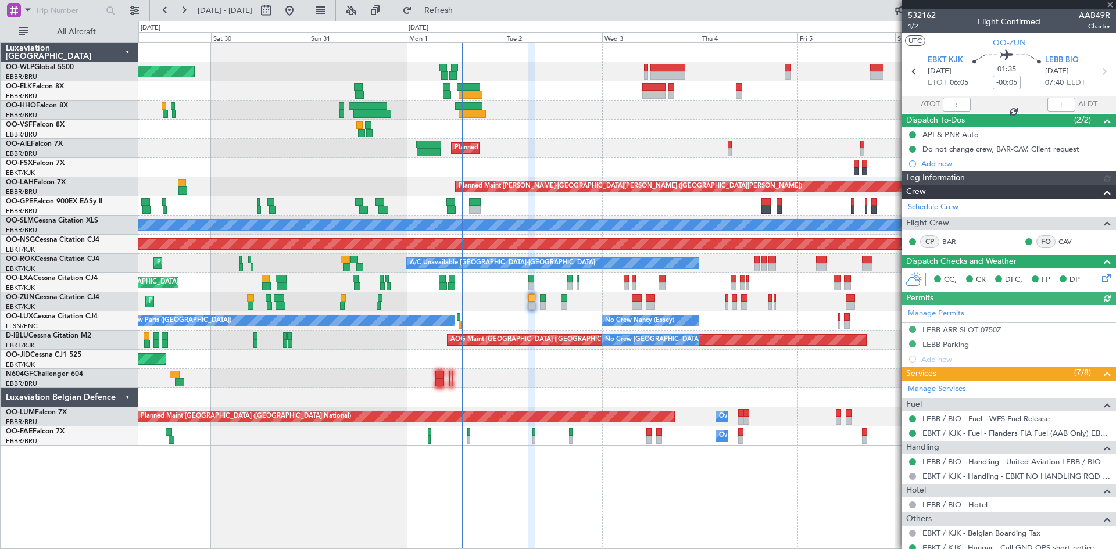
scroll to position [116, 0]
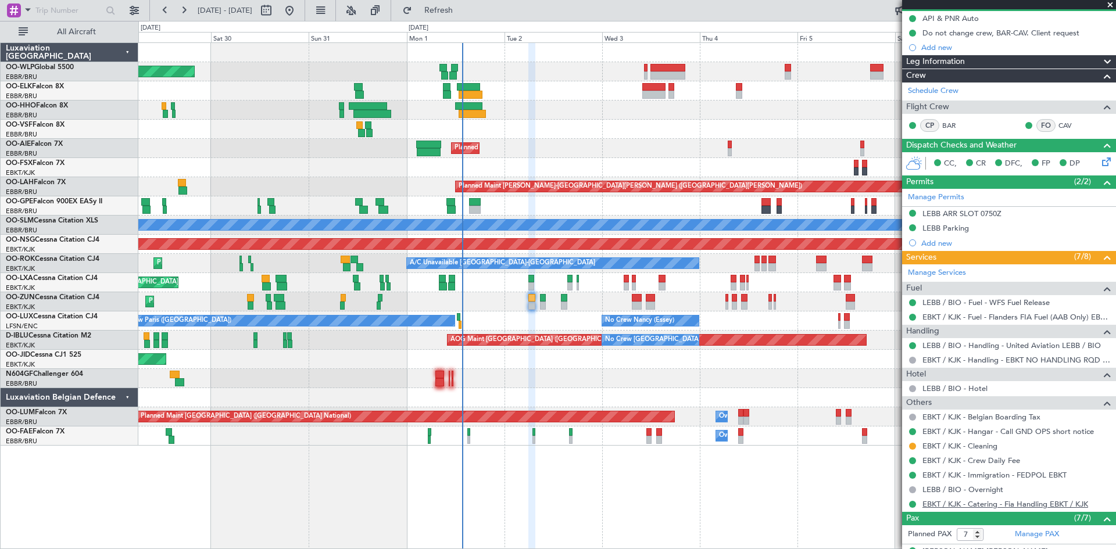
click at [1044, 503] on link "EBKT / KJK - Catering - Fia Handling EBKT / KJK" at bounding box center [1005, 504] width 166 height 10
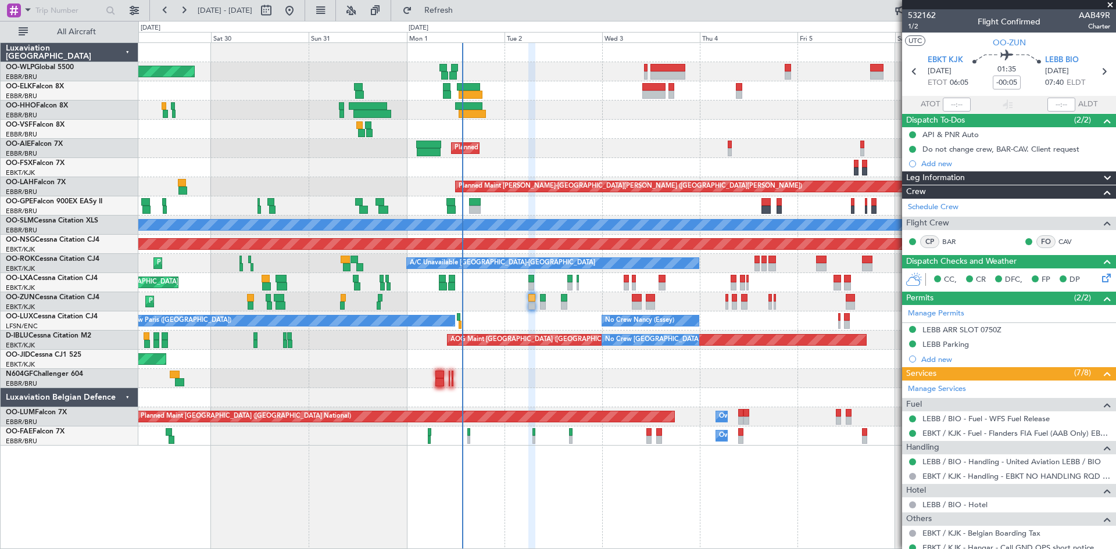
scroll to position [116, 0]
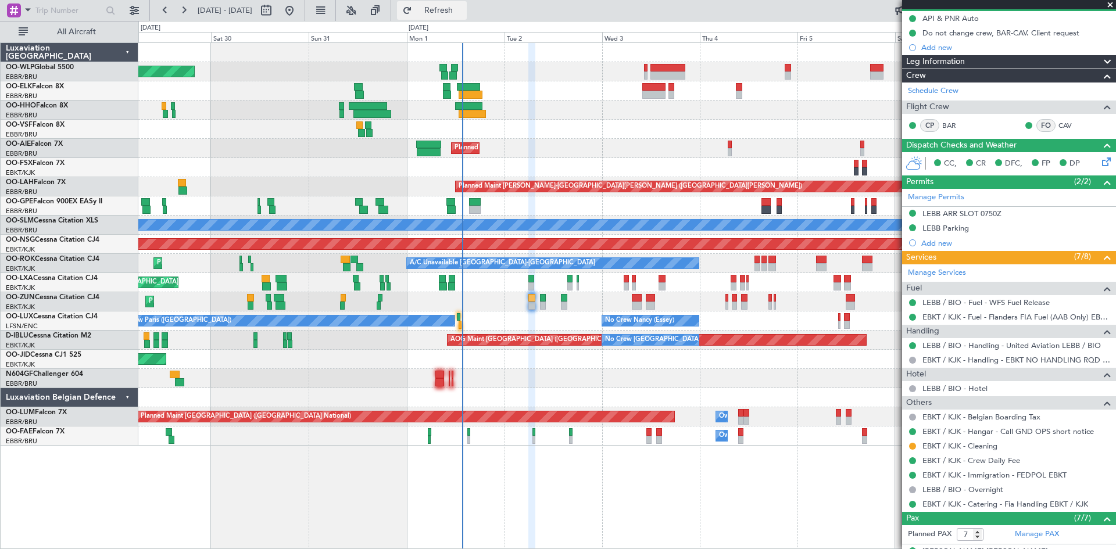
click at [453, 12] on span "Refresh" at bounding box center [438, 10] width 49 height 8
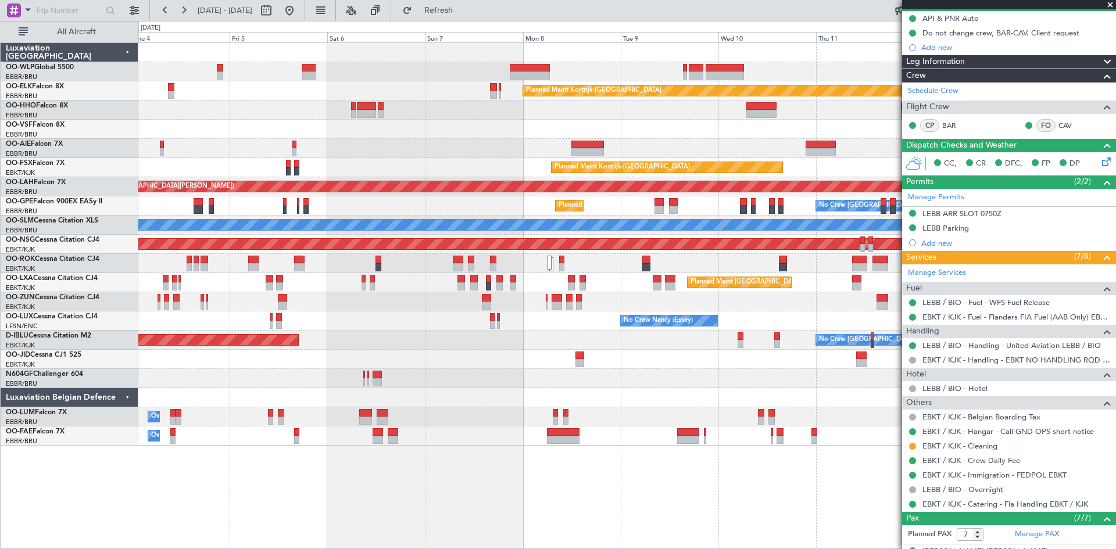
click at [0, 156] on div "Planned Maint Kortrijk-[GEOGRAPHIC_DATA] Planned Maint [GEOGRAPHIC_DATA] ([GEOG…" at bounding box center [558, 285] width 1116 height 528
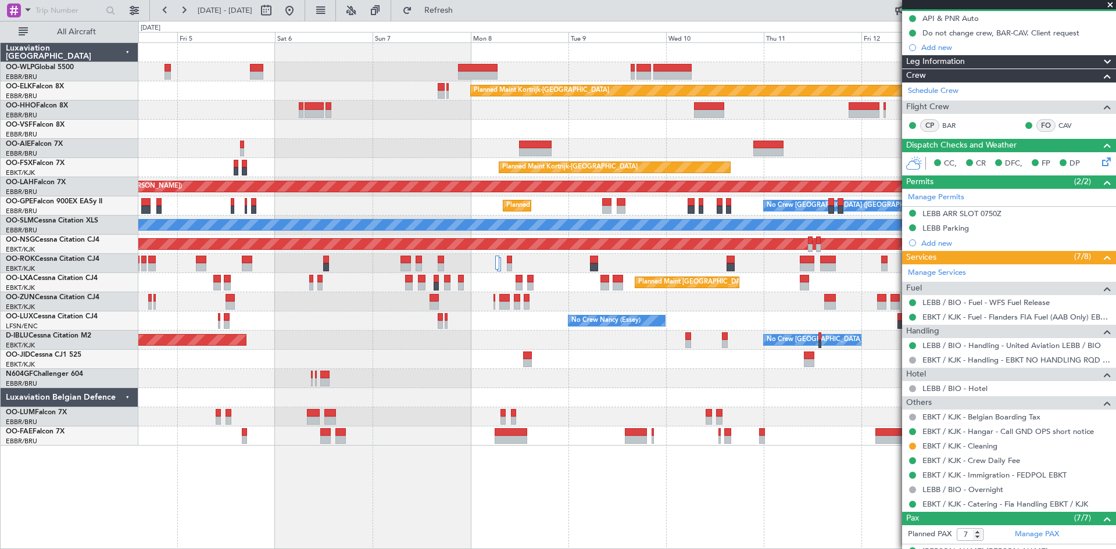
click at [847, 153] on div at bounding box center [626, 148] width 977 height 19
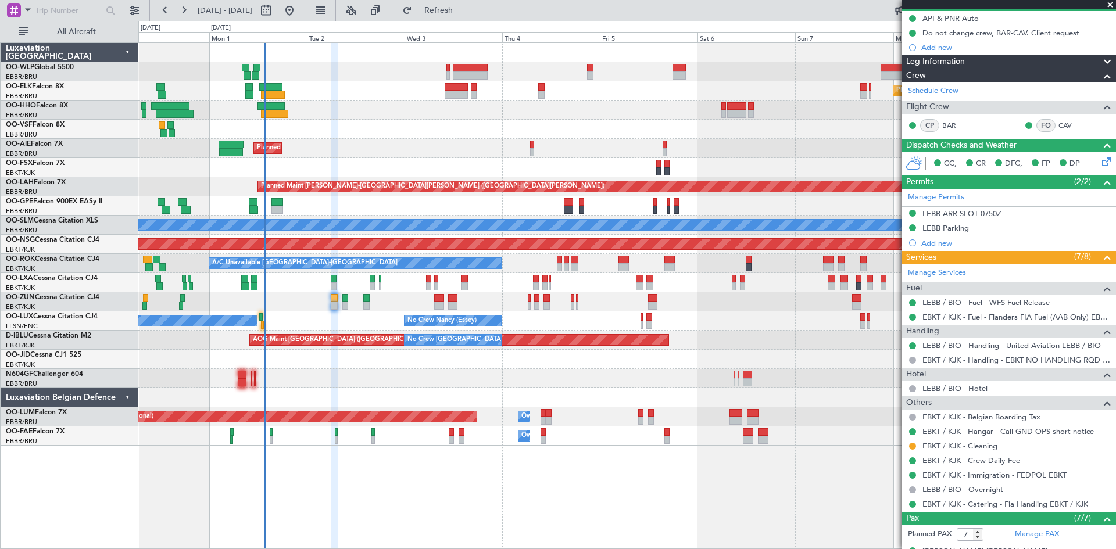
click at [829, 150] on div "Planned Maint [GEOGRAPHIC_DATA] ([GEOGRAPHIC_DATA])" at bounding box center [626, 148] width 977 height 19
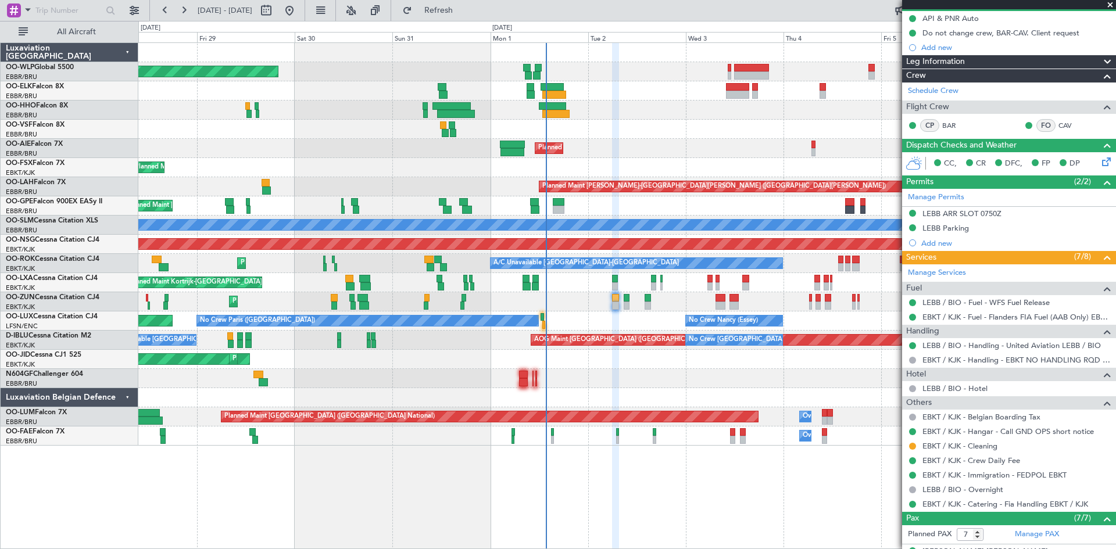
click at [684, 152] on div "Planned Maint [GEOGRAPHIC_DATA] ([GEOGRAPHIC_DATA])" at bounding box center [626, 148] width 977 height 19
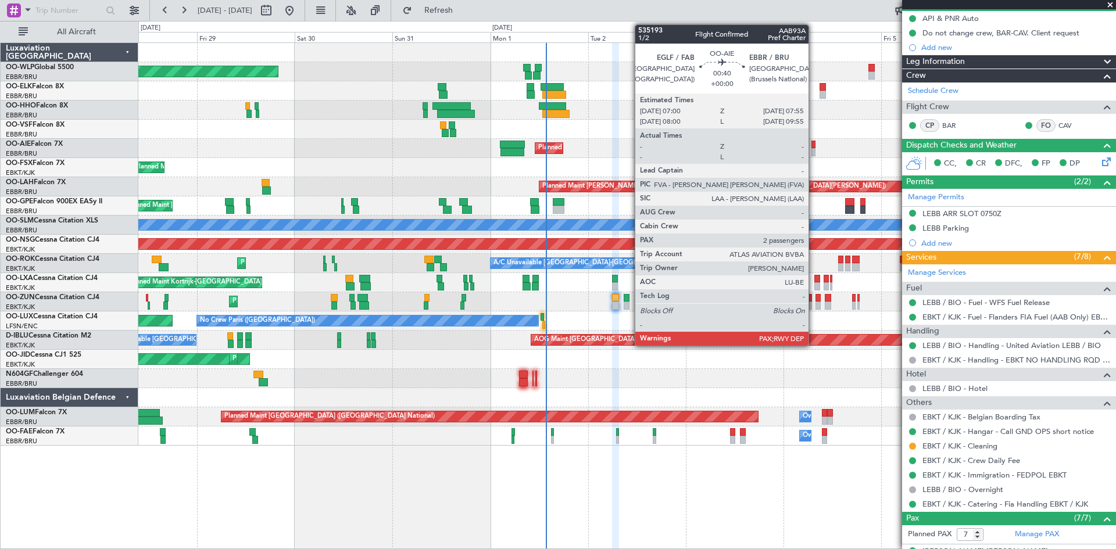
click at [813, 146] on div at bounding box center [813, 145] width 4 height 8
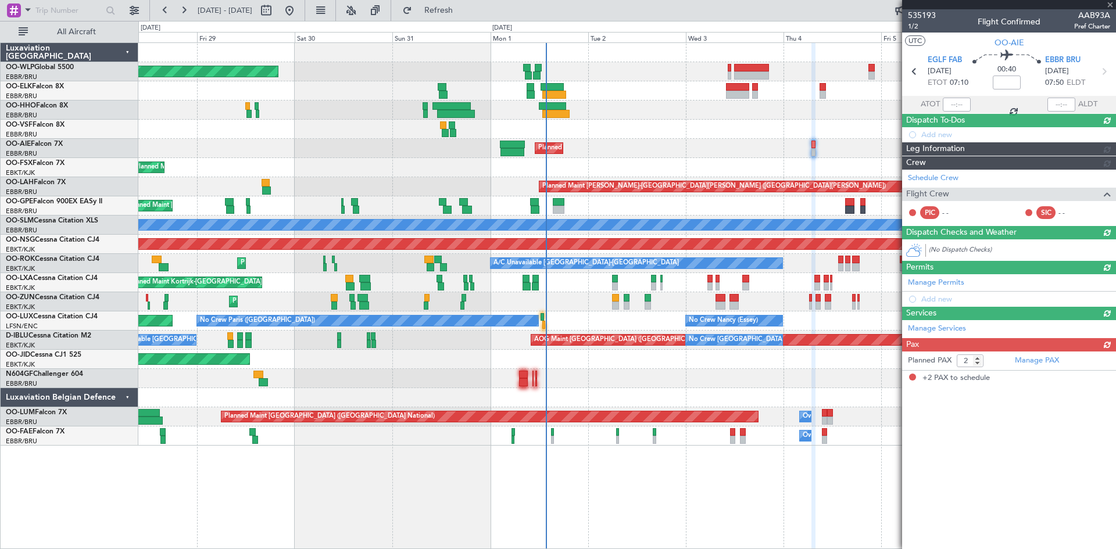
scroll to position [0, 0]
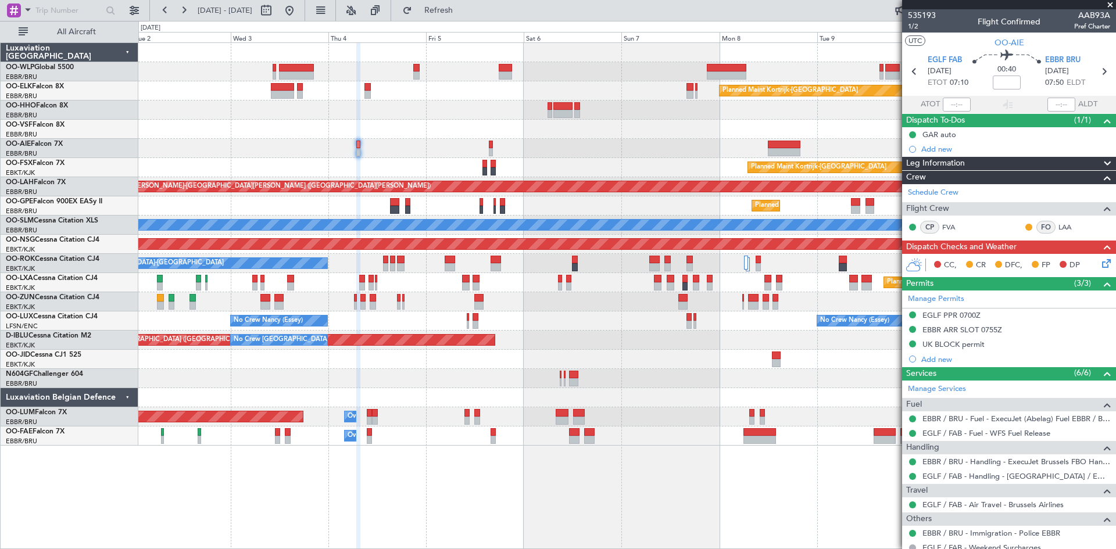
click at [398, 214] on div "Planned Maint Kortrijk-[GEOGRAPHIC_DATA] Planned Maint [GEOGRAPHIC_DATA] ([GEOG…" at bounding box center [626, 244] width 977 height 403
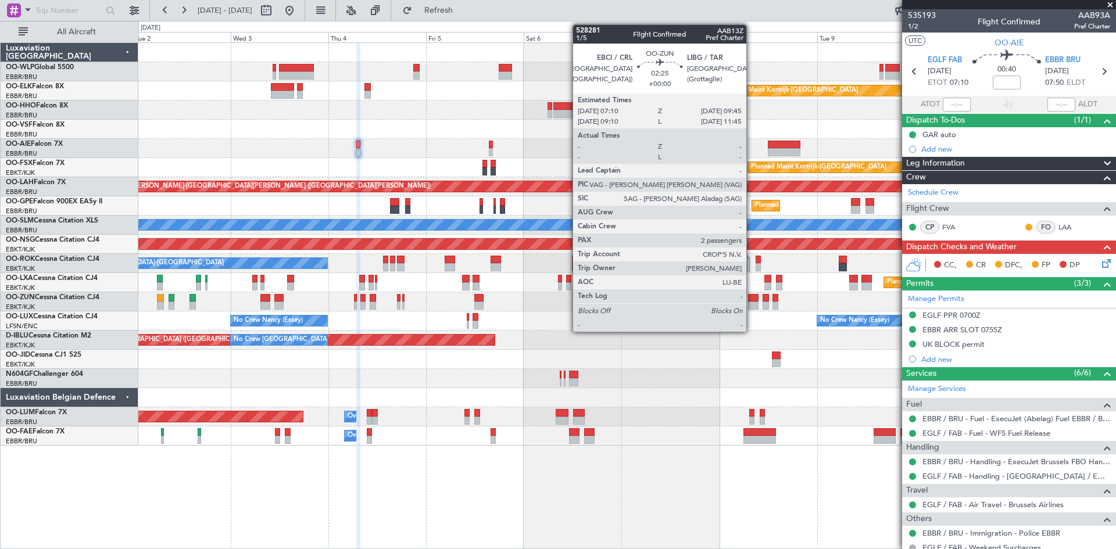
click at [751, 303] on div at bounding box center [753, 306] width 11 height 8
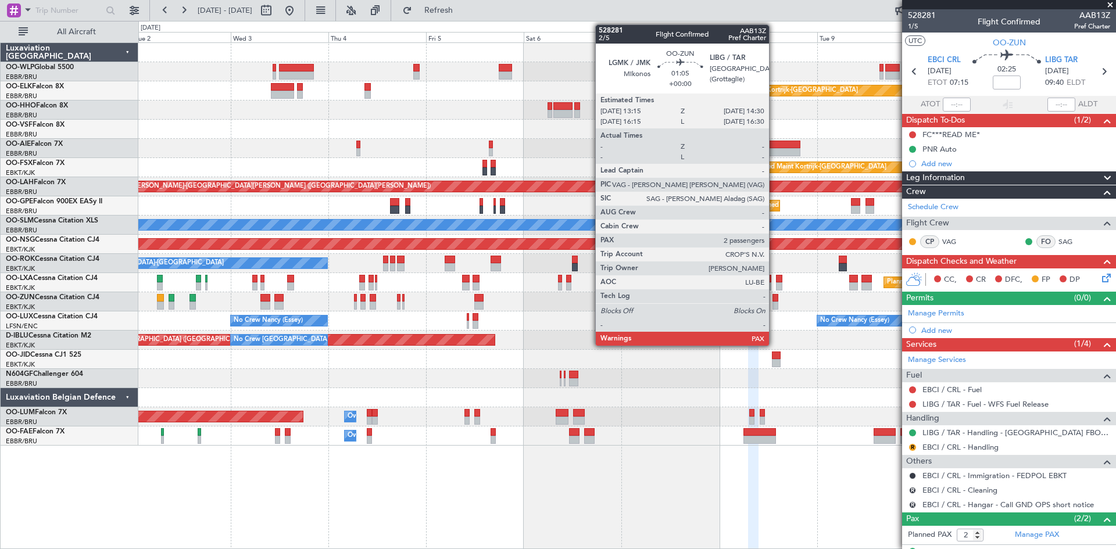
click at [774, 307] on div at bounding box center [774, 306] width 5 height 8
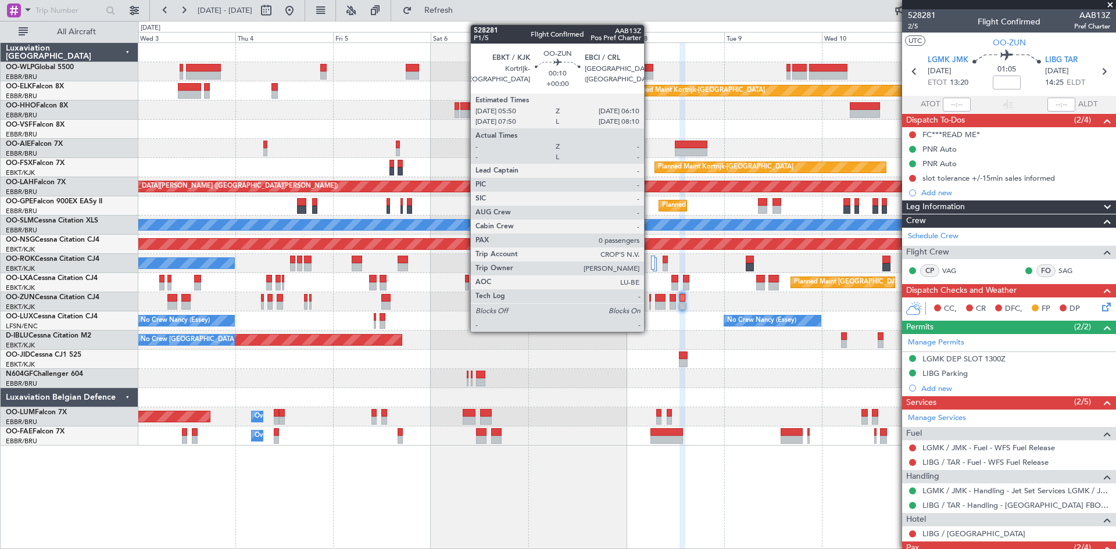
click at [650, 302] on div at bounding box center [650, 306] width 2 height 8
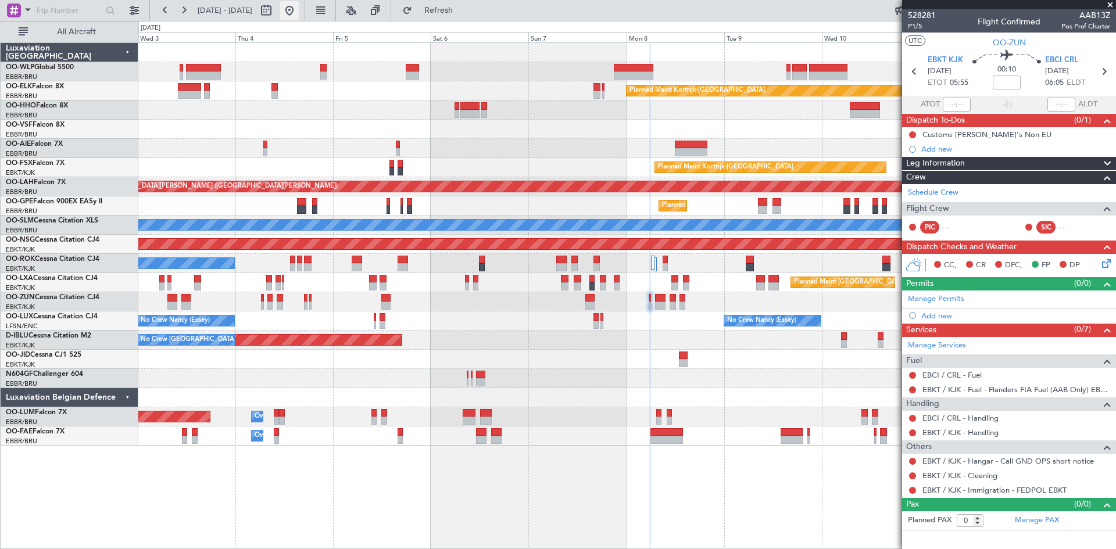
click at [299, 15] on button at bounding box center [289, 10] width 19 height 19
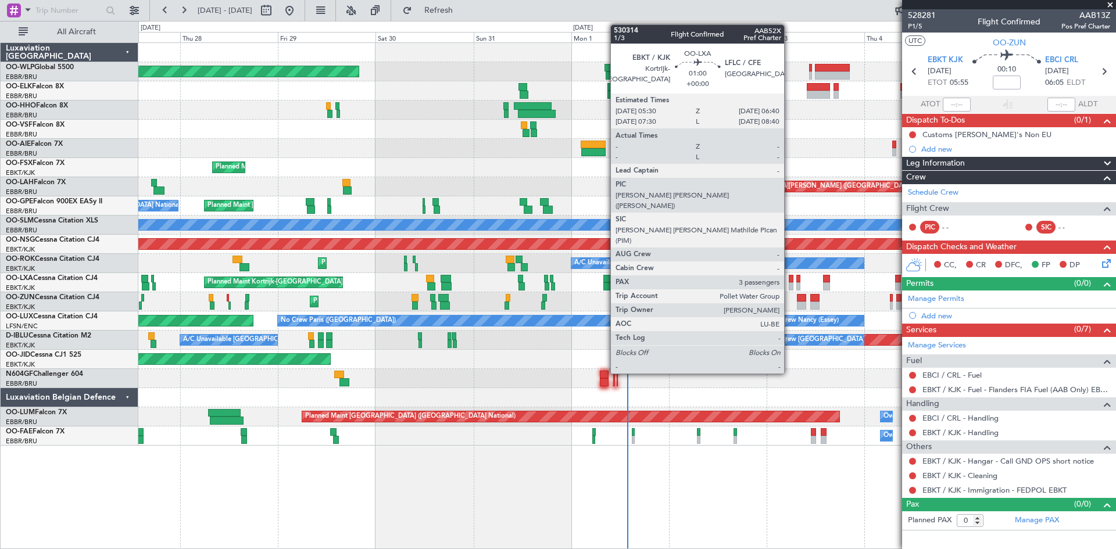
click at [789, 284] on div at bounding box center [790, 286] width 5 height 8
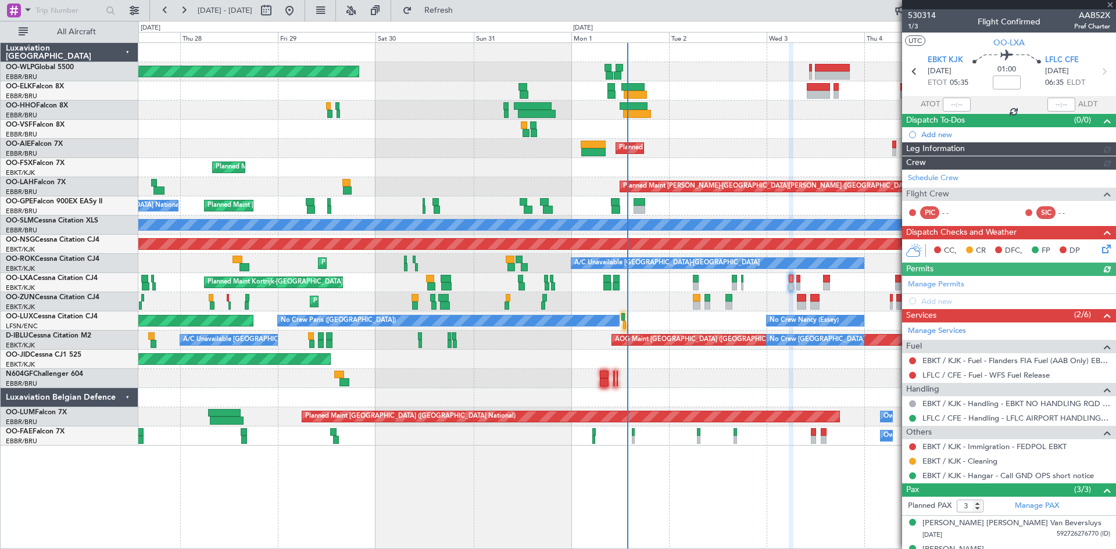
scroll to position [45, 0]
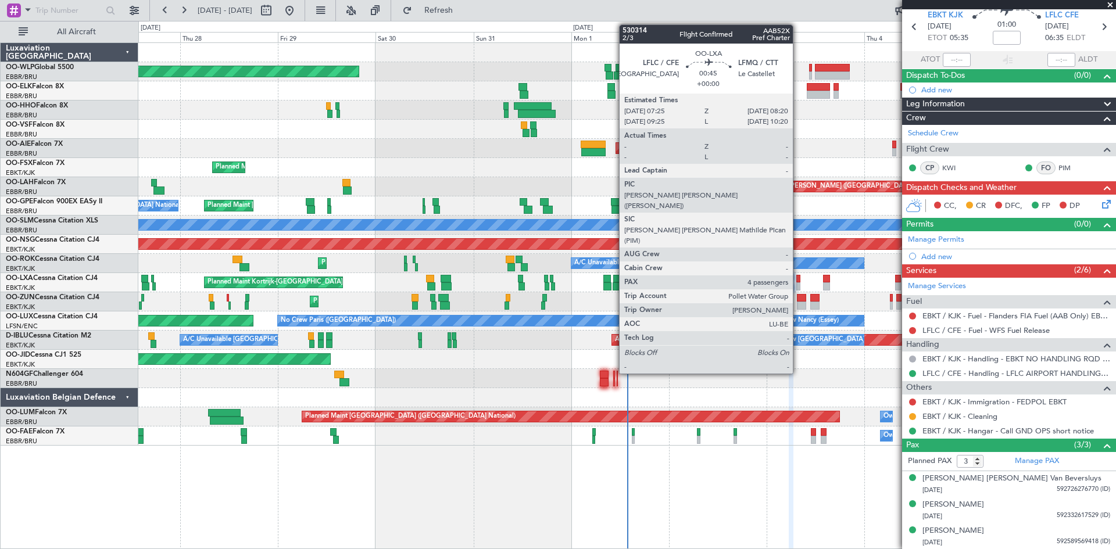
click at [798, 283] on div at bounding box center [798, 286] width 4 height 8
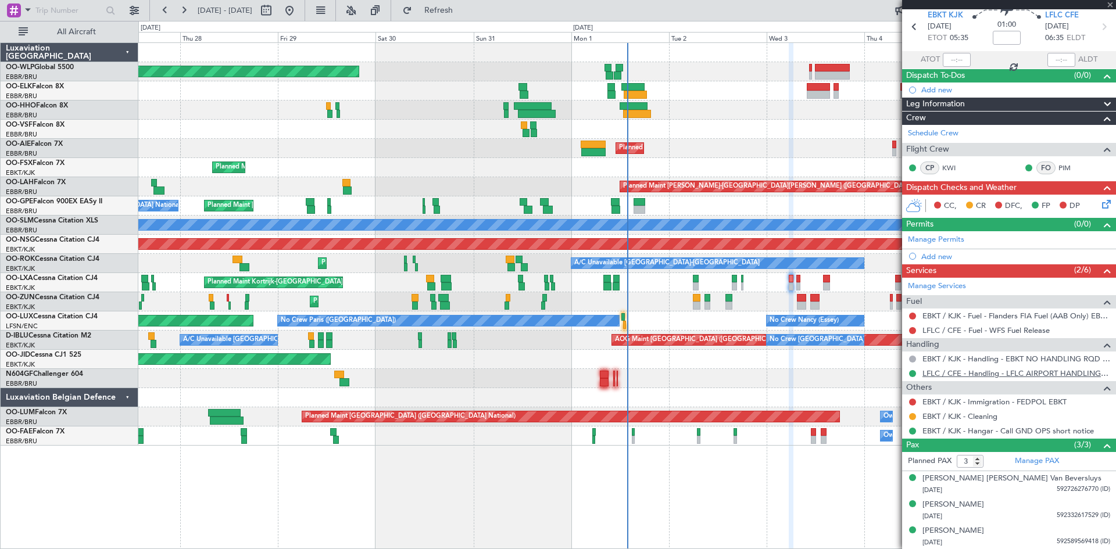
type input "4"
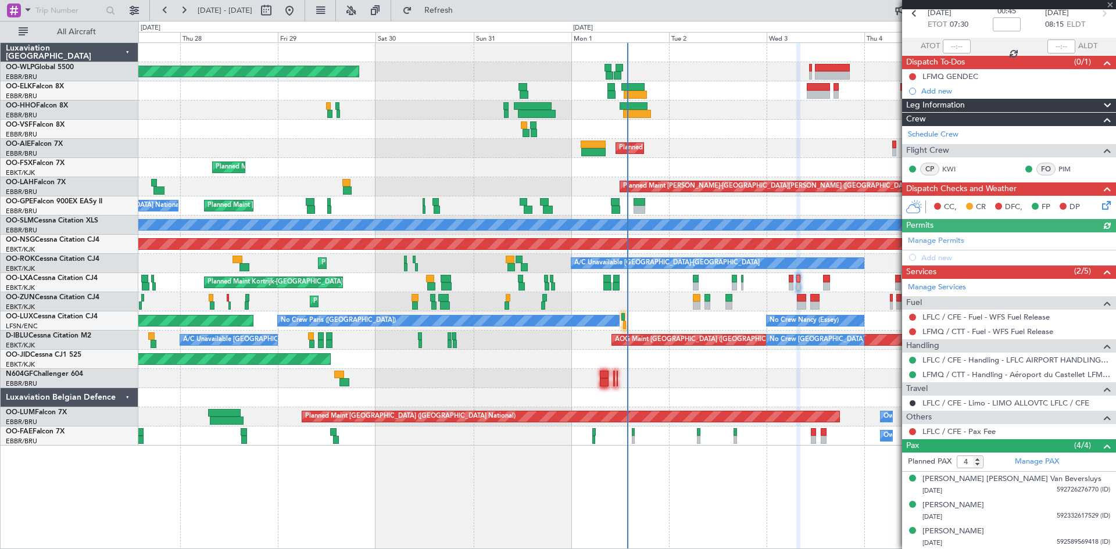
scroll to position [85, 0]
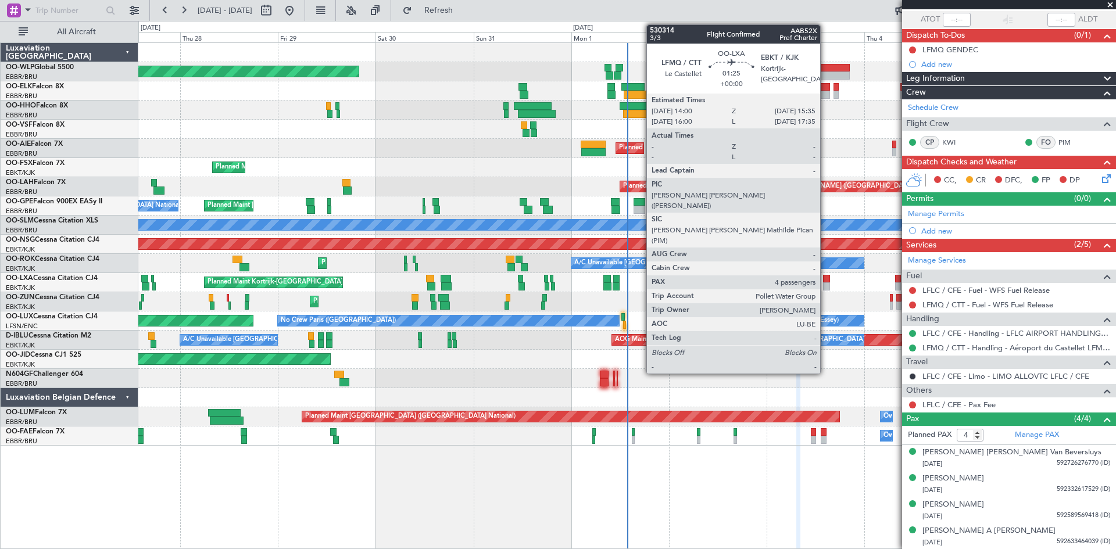
click at [825, 286] on div at bounding box center [826, 286] width 7 height 8
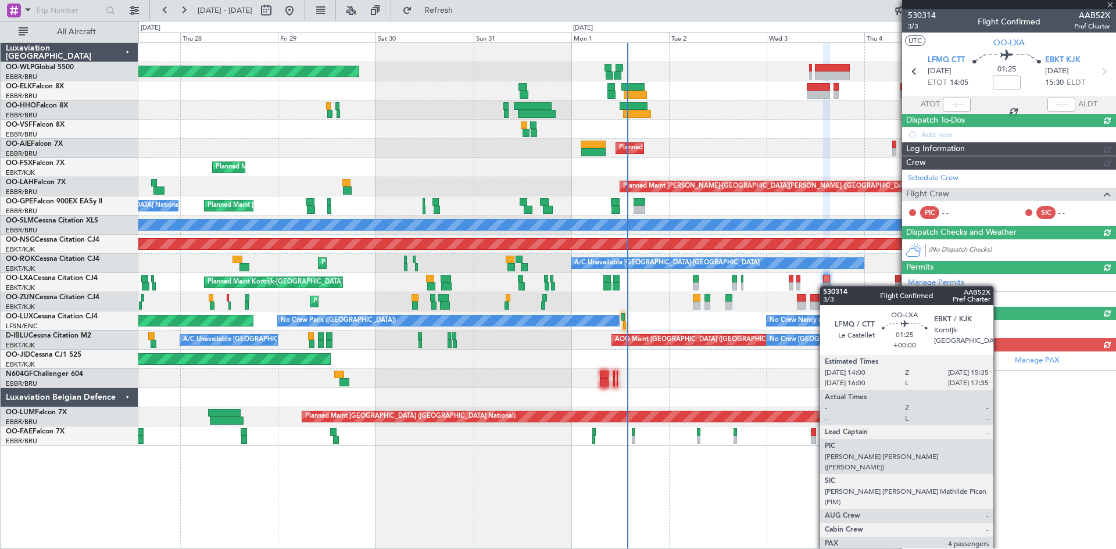
scroll to position [0, 0]
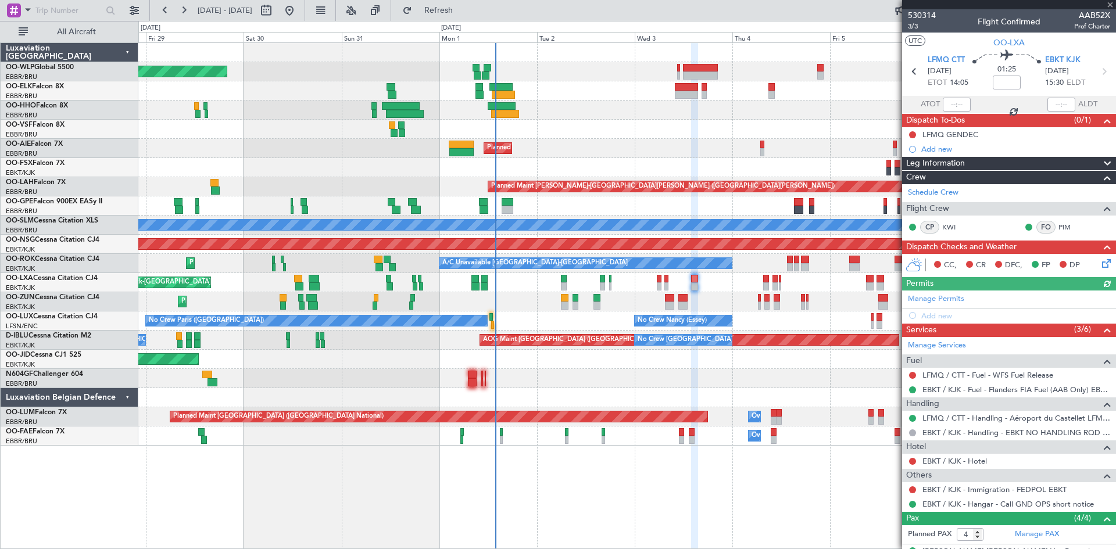
click at [734, 410] on div "Planned Maint Berlin (Brandenburg) Planned Maint Kortrijk-Wevelgem Planned Main…" at bounding box center [626, 244] width 977 height 403
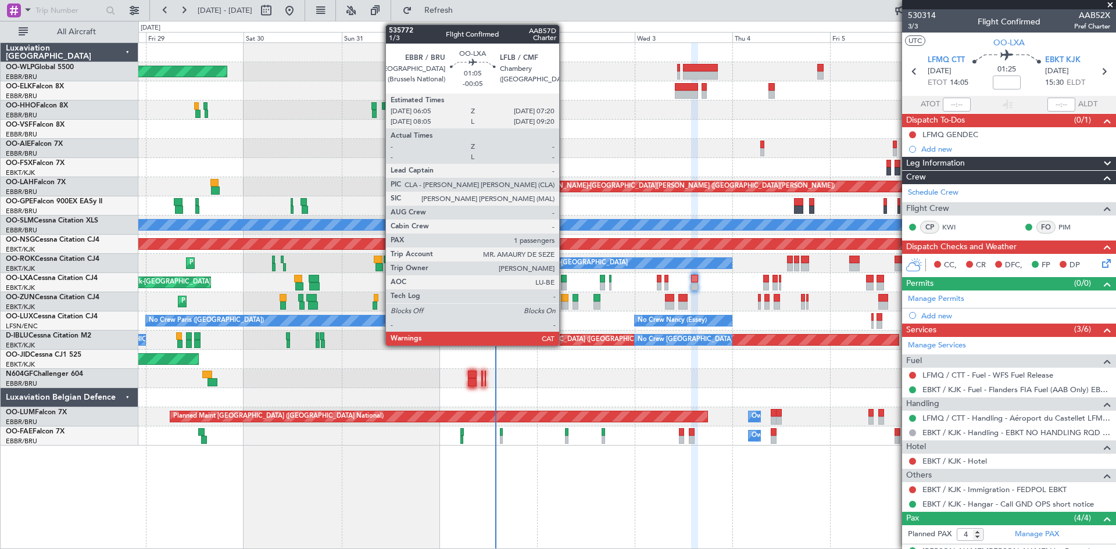
click at [564, 282] on div at bounding box center [563, 279] width 5 height 8
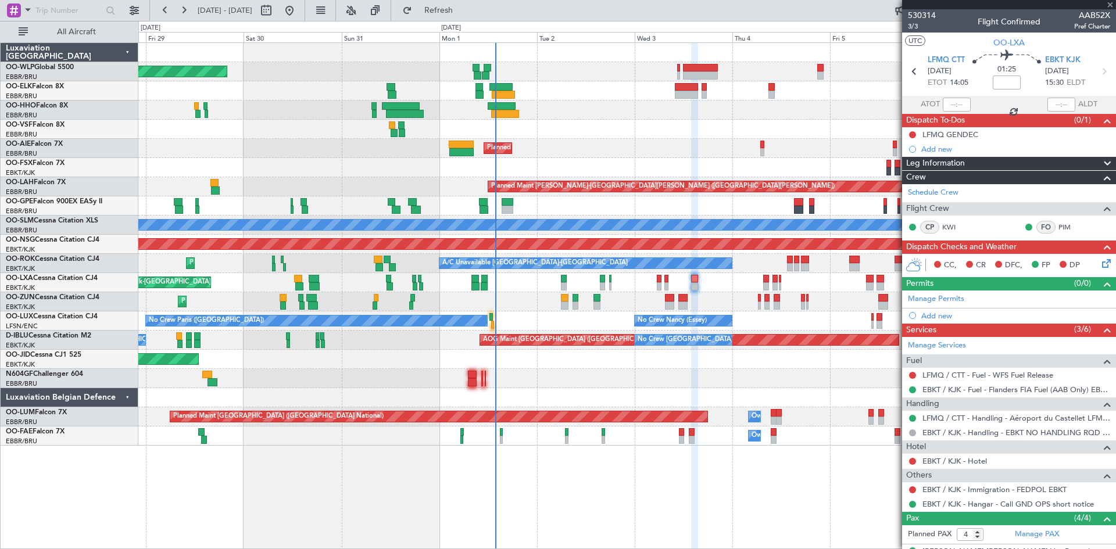
type input "-00:05"
type input "1"
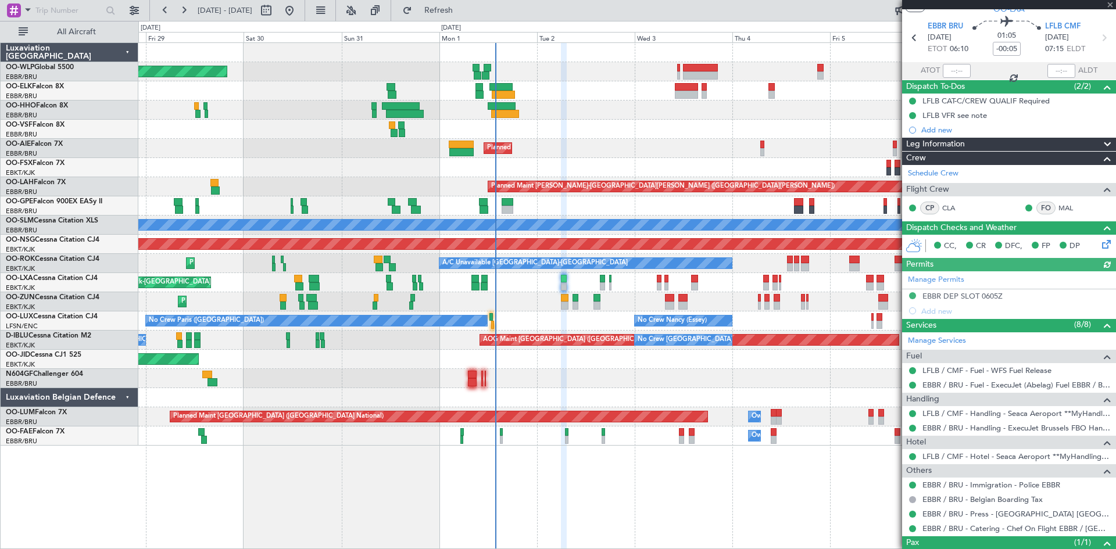
scroll to position [79, 0]
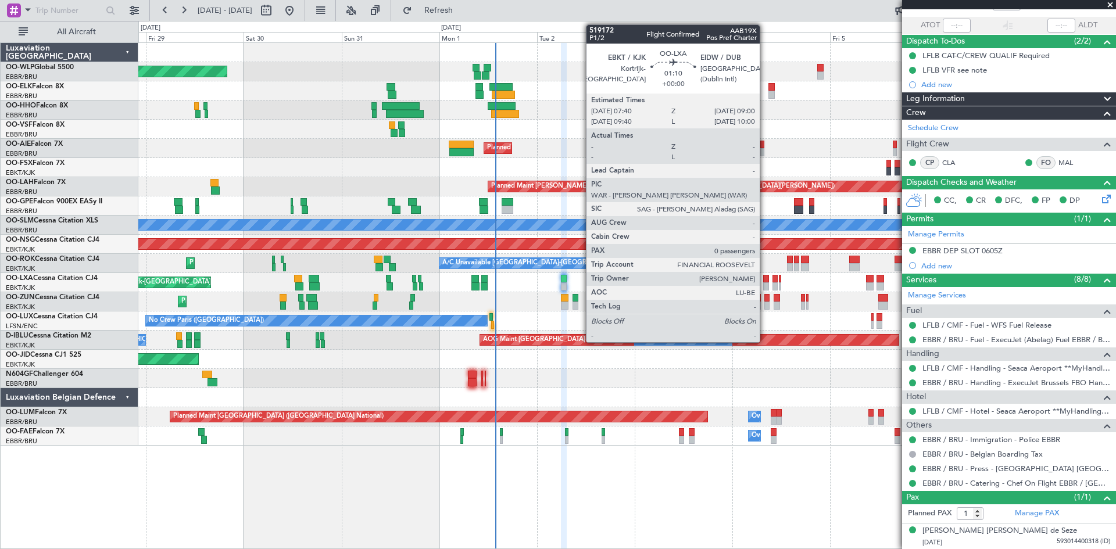
click at [765, 283] on div at bounding box center [766, 286] width 6 height 8
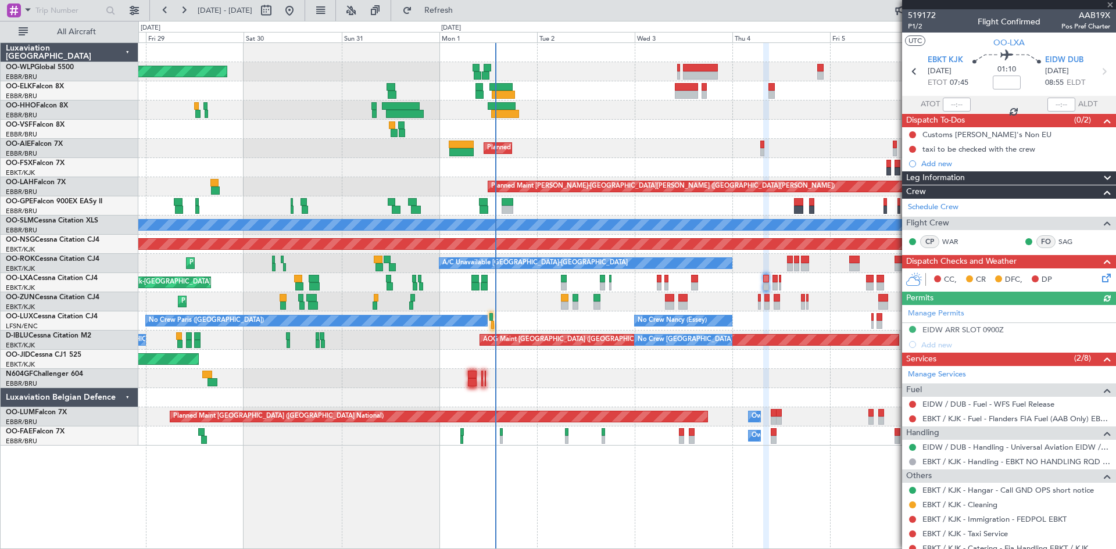
scroll to position [39, 0]
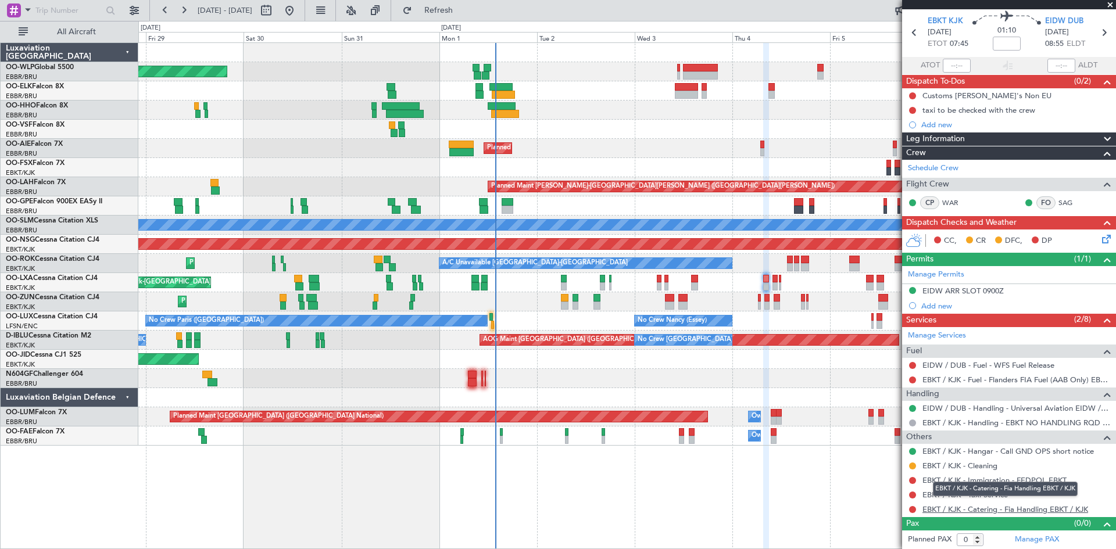
click at [1035, 505] on link "EBKT / KJK - Catering - Fia Handling EBKT / KJK" at bounding box center [1005, 509] width 166 height 10
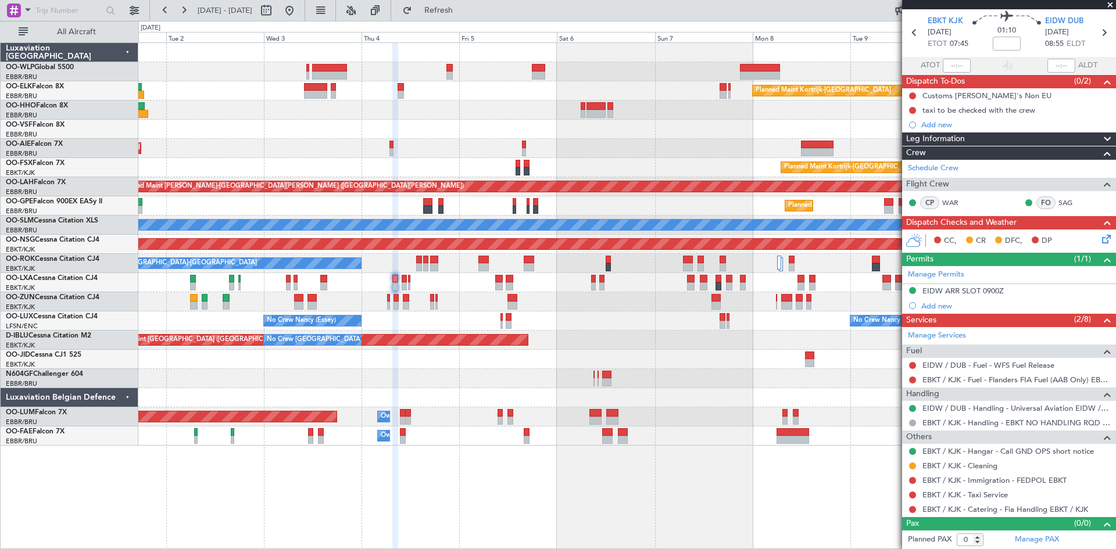
click at [451, 423] on div "Planned Maint Kortrijk-Wevelgem Planned Maint London (Farnborough) Planned Main…" at bounding box center [626, 244] width 977 height 403
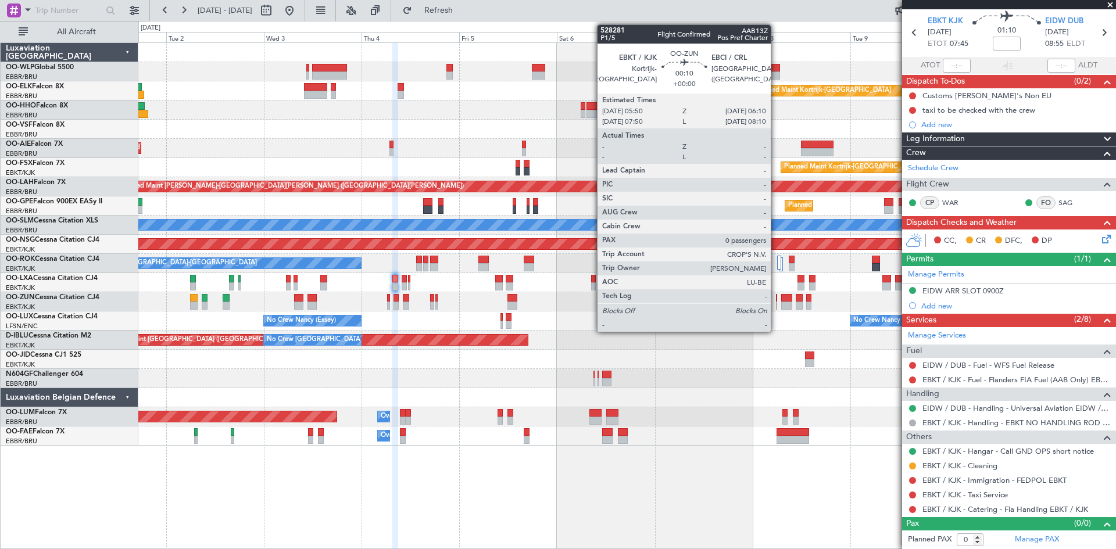
click at [776, 303] on div at bounding box center [777, 306] width 2 height 8
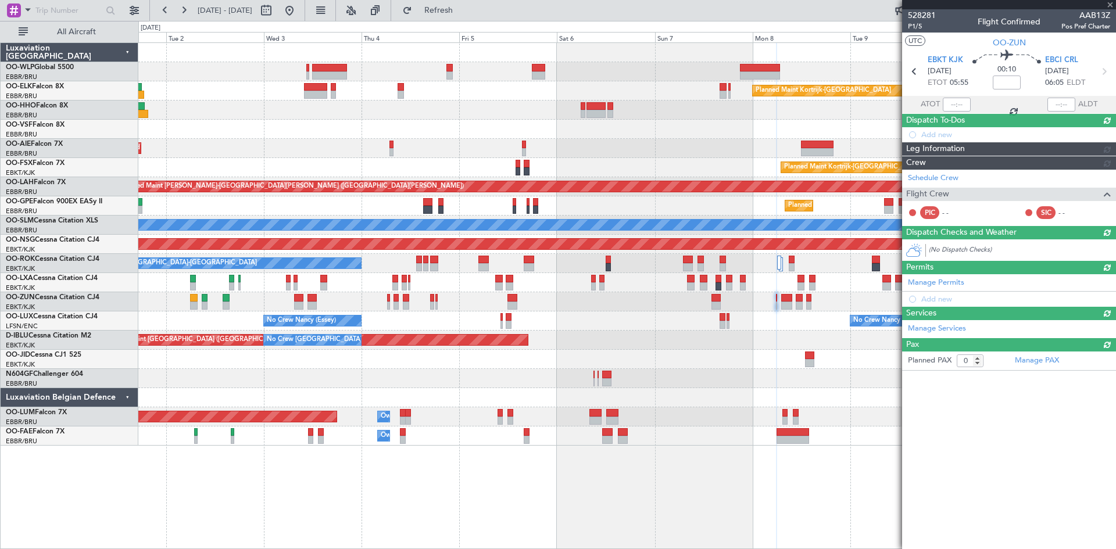
scroll to position [0, 0]
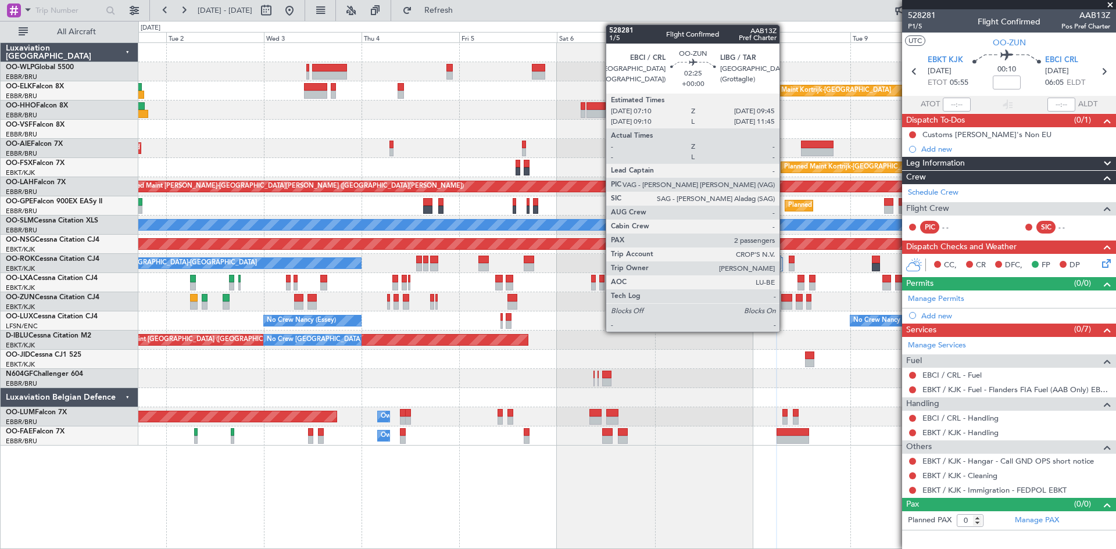
click at [784, 299] on div at bounding box center [786, 298] width 11 height 8
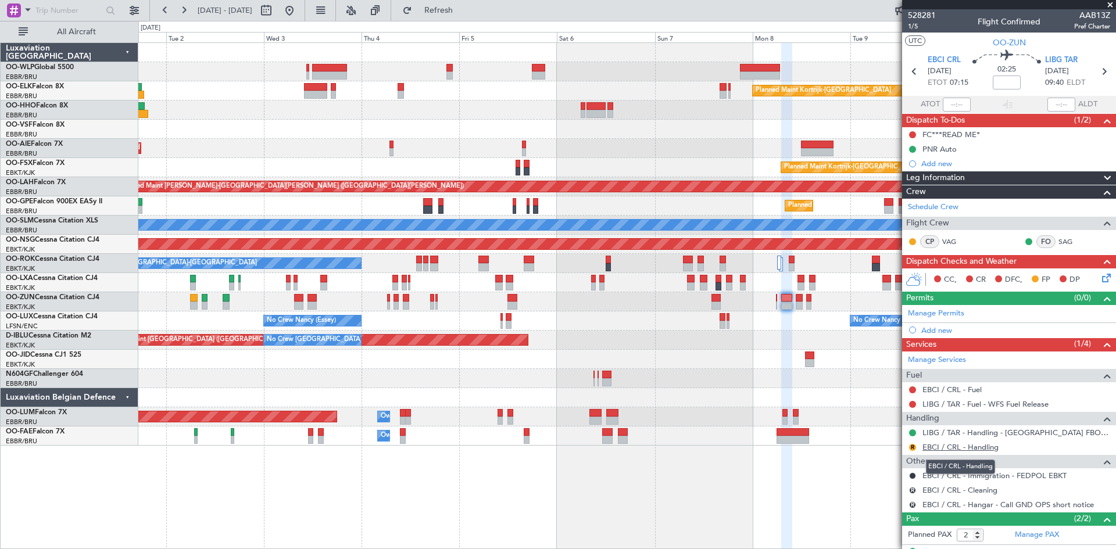
click at [955, 450] on link "EBCI / CRL - Handling" at bounding box center [960, 447] width 76 height 10
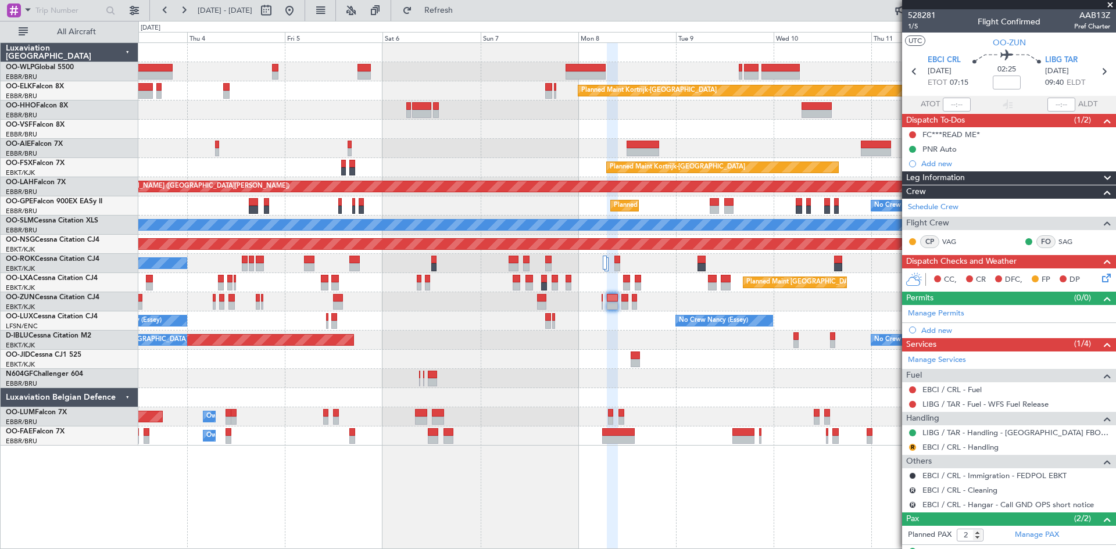
click at [654, 386] on div "Planned Maint Kortrijk-Wevelgem Planned Maint London (Farnborough) Planned Main…" at bounding box center [626, 244] width 977 height 403
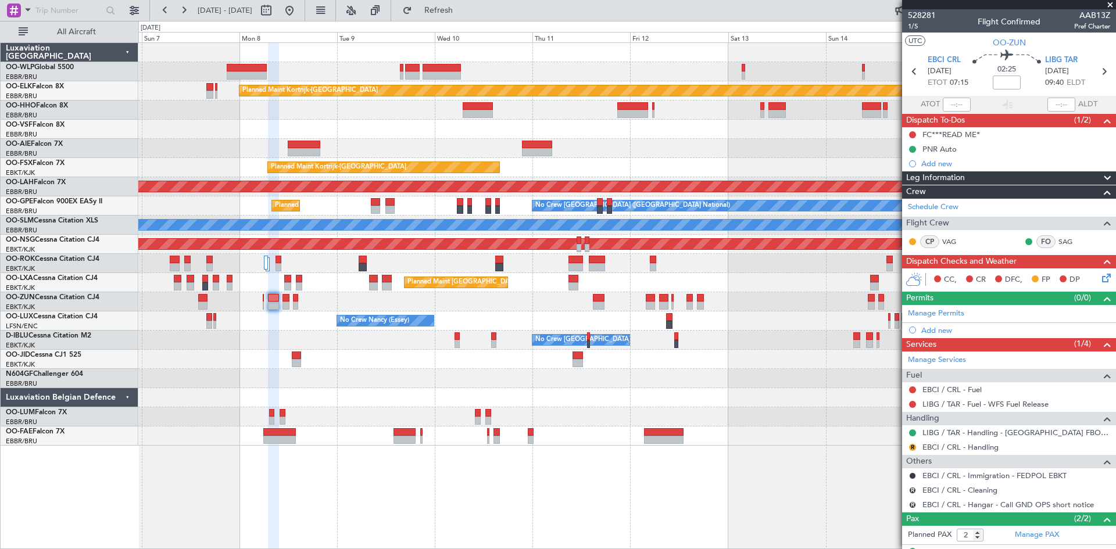
click at [431, 412] on div "Planned Maint Kortrijk-Wevelgem Planned Maint Kortrijk-Wevelgem EBKT 08:50 Z KL…" at bounding box center [626, 244] width 977 height 403
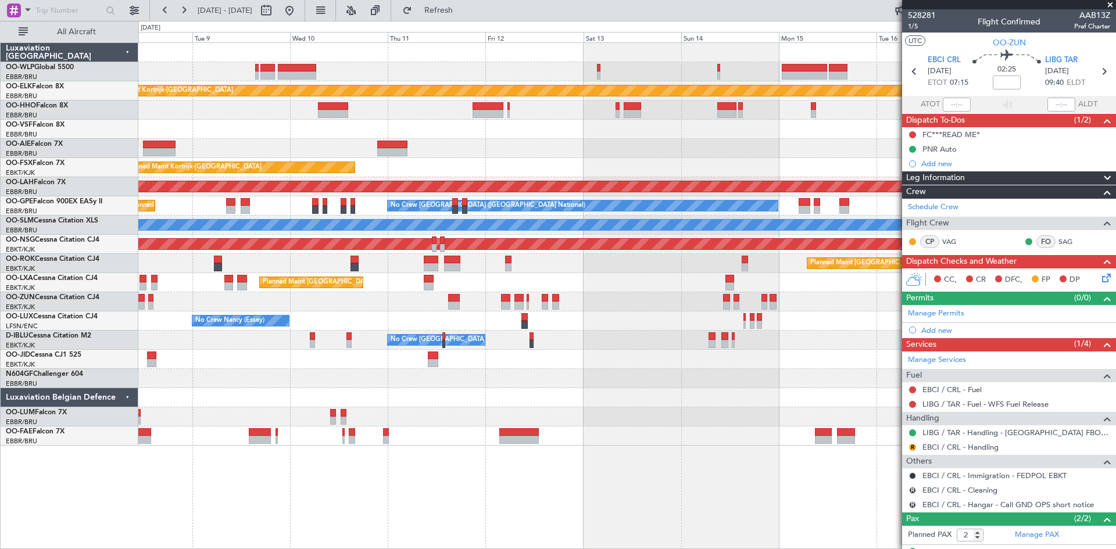
click at [564, 407] on div "Planned Maint Kortrijk-Wevelgem Planned Maint Kortrijk-Wevelgem EBKT 08:50 Z KL…" at bounding box center [626, 244] width 977 height 403
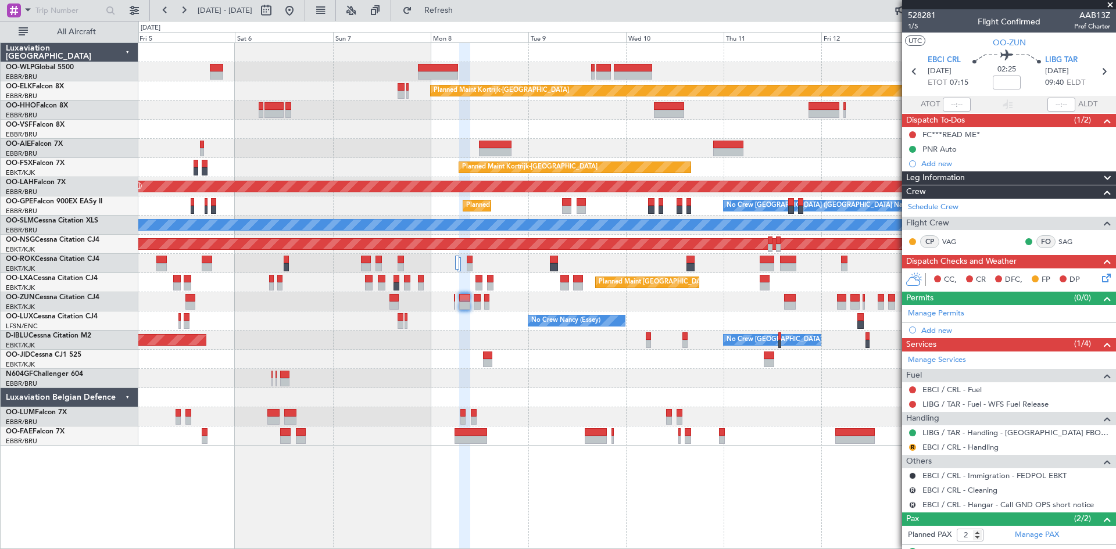
click at [664, 304] on div at bounding box center [626, 301] width 977 height 19
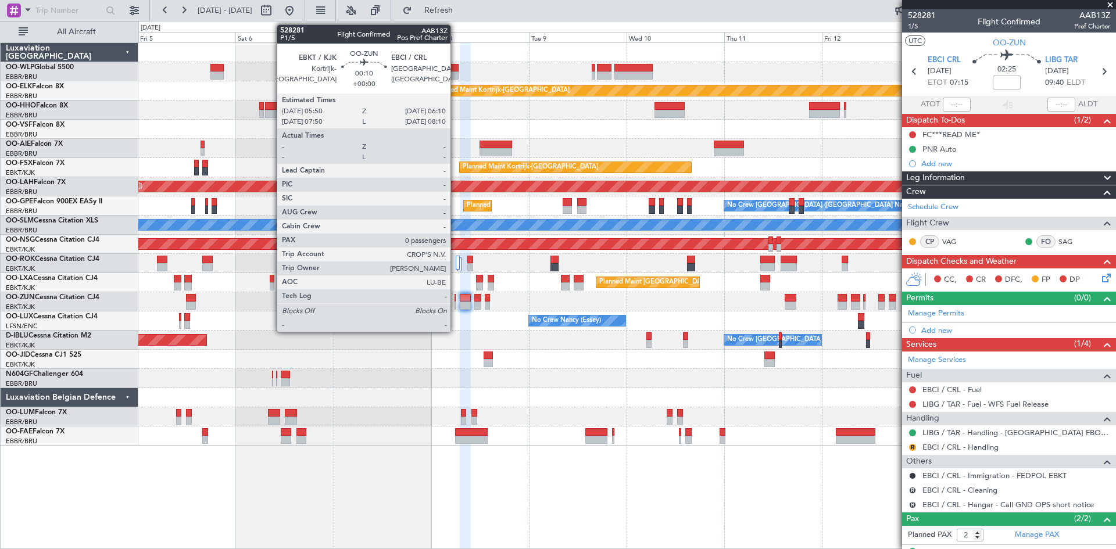
click at [456, 306] on div at bounding box center [455, 306] width 2 height 8
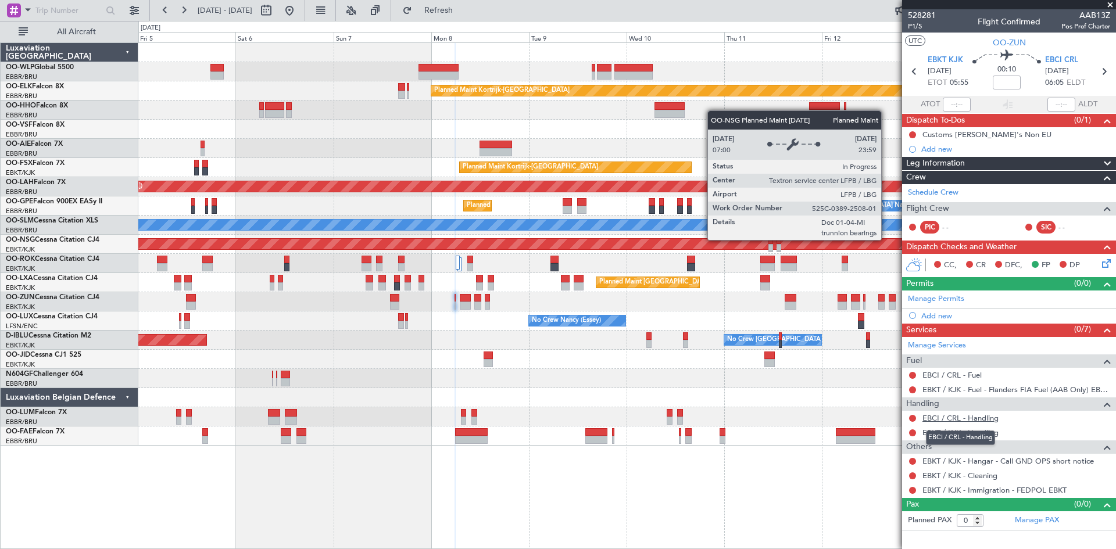
click at [973, 418] on link "EBCI / CRL - Handling" at bounding box center [960, 418] width 76 height 10
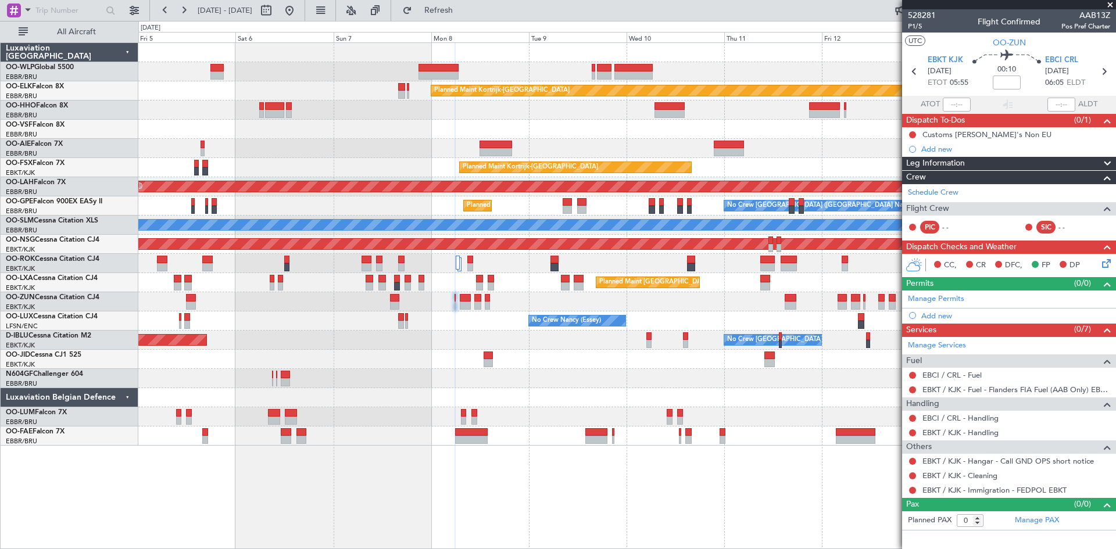
click at [790, 514] on div "Planned Maint Kortrijk-Wevelgem Planned Maint Kortrijk-Wevelgem Planned Maint A…" at bounding box center [626, 295] width 977 height 507
click at [448, 9] on button "Refresh" at bounding box center [432, 10] width 70 height 19
click at [1108, 74] on icon at bounding box center [1103, 71] width 15 height 15
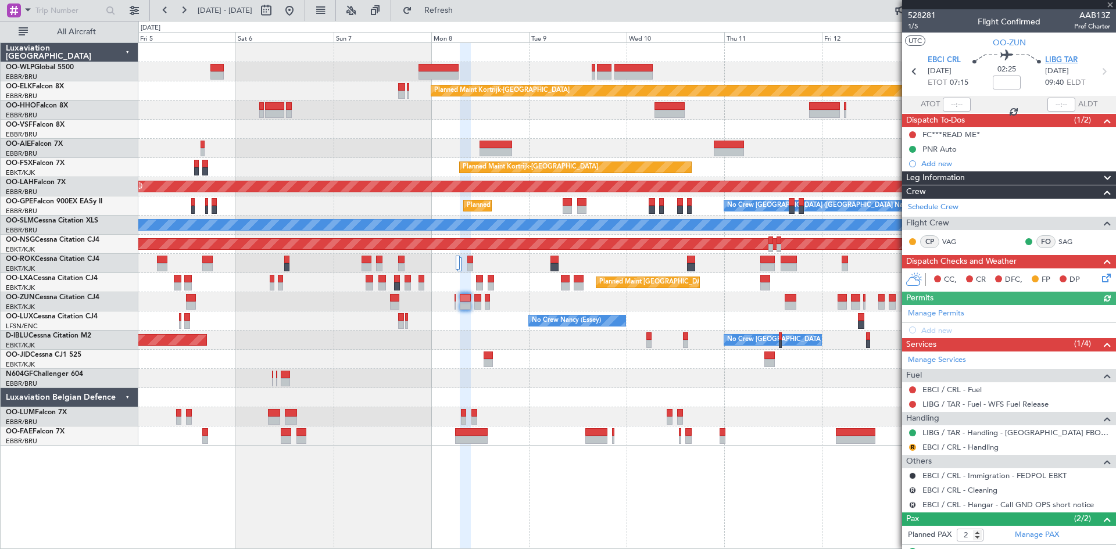
click at [1045, 58] on span "LIBG TAR" at bounding box center [1061, 61] width 33 height 12
click at [955, 447] on link "EBCI / CRL - Handling" at bounding box center [960, 447] width 76 height 10
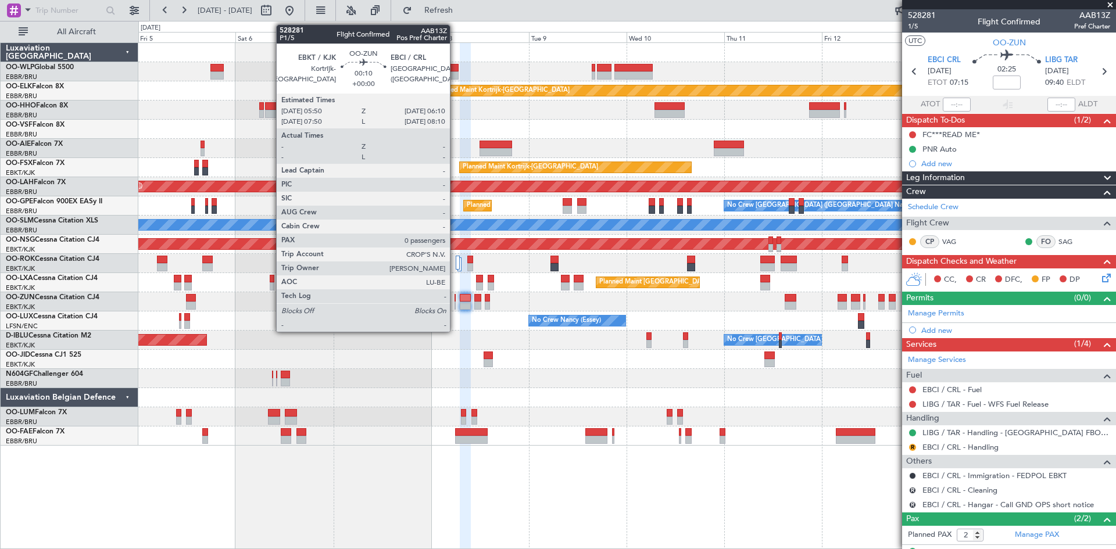
click at [455, 304] on div at bounding box center [455, 306] width 2 height 8
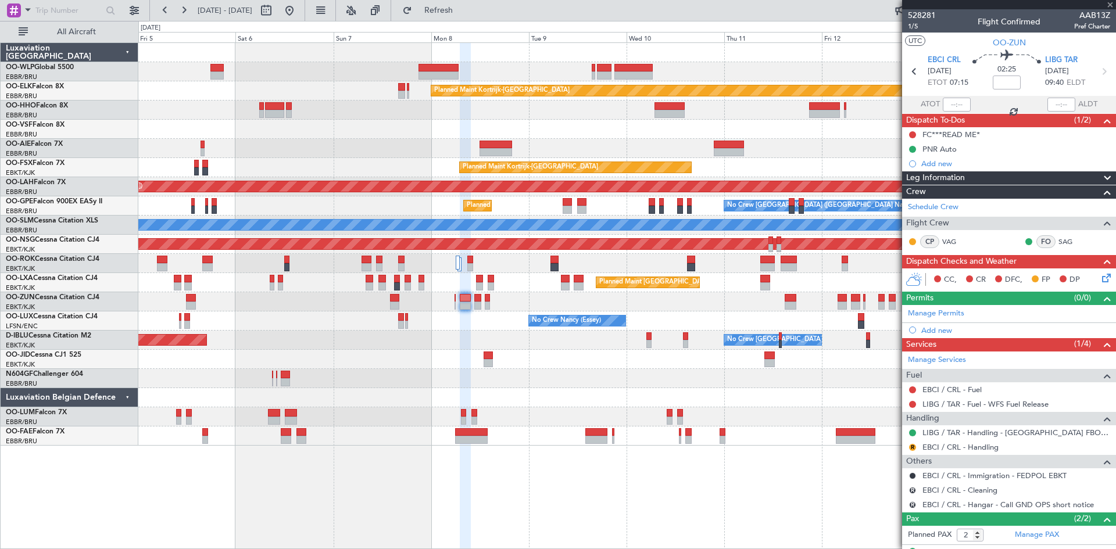
type input "0"
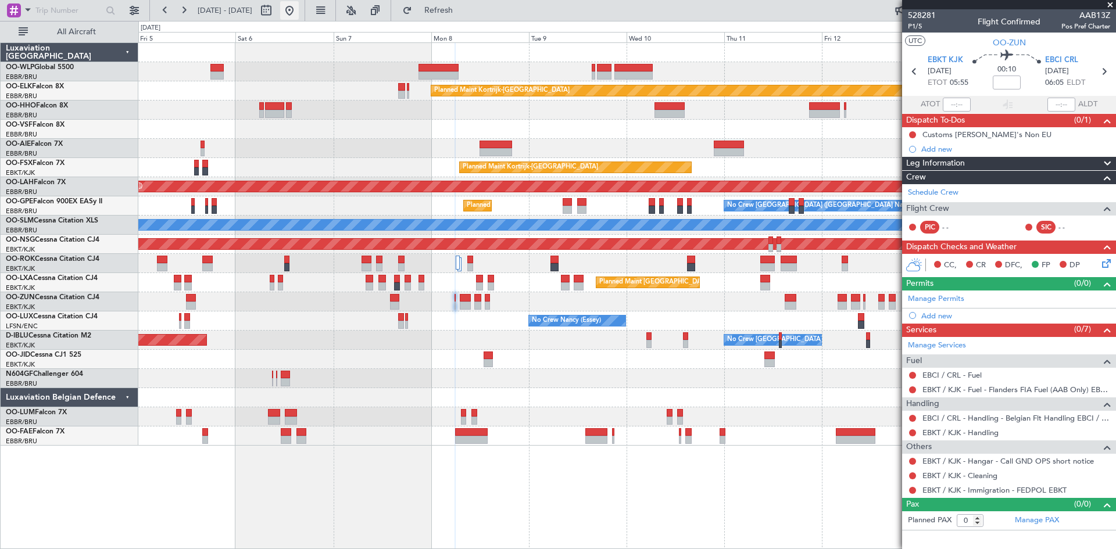
click at [299, 14] on button at bounding box center [289, 10] width 19 height 19
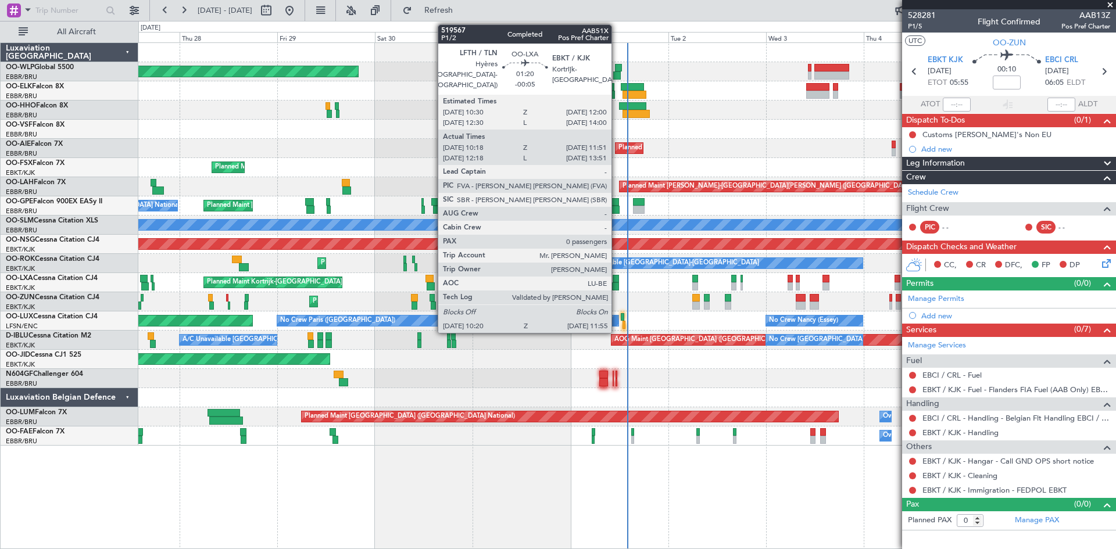
click at [616, 284] on div at bounding box center [615, 286] width 7 height 8
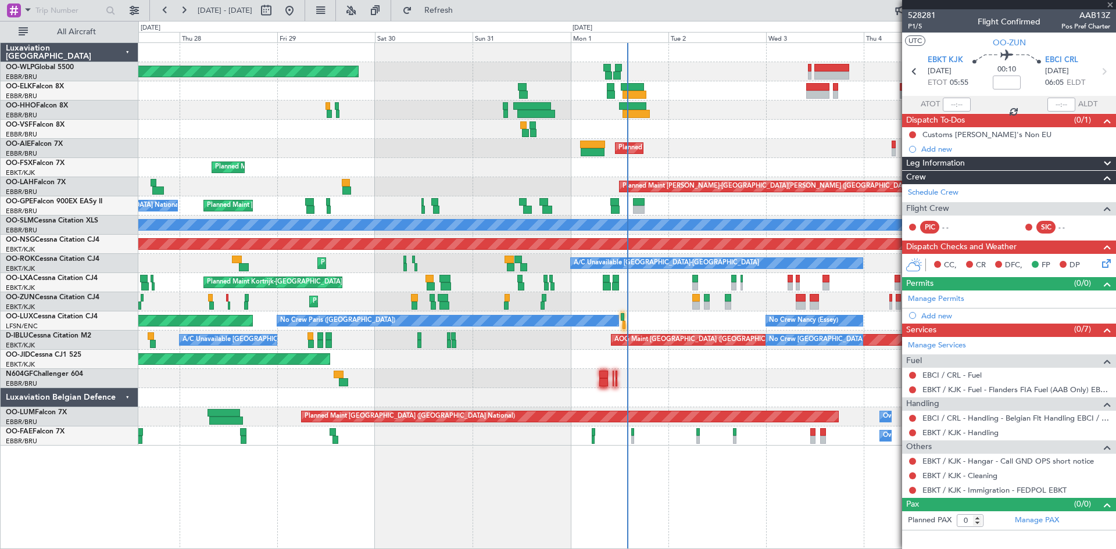
type input "-00:05"
type input "10:23"
type input "11:46"
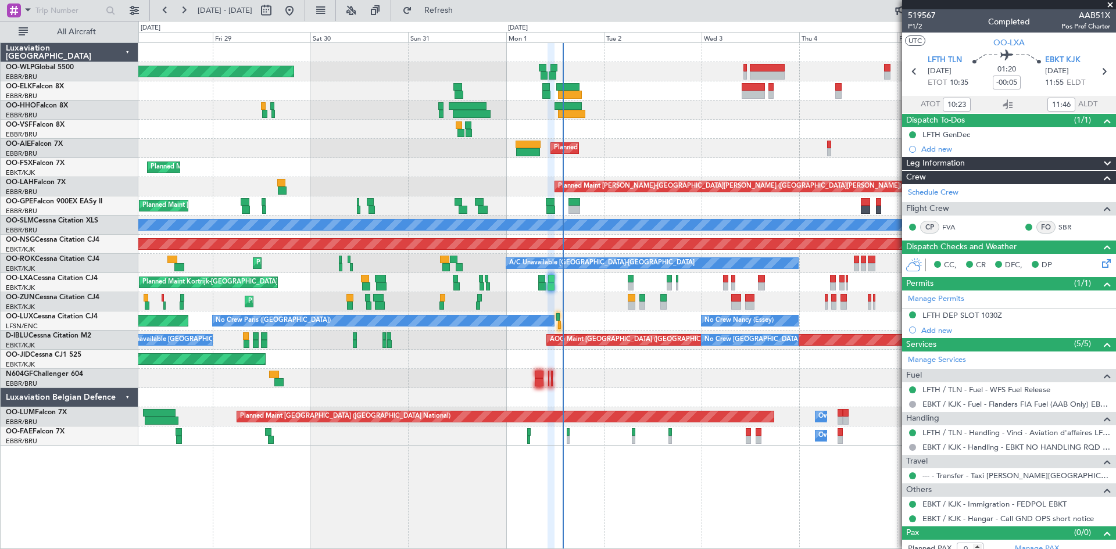
click at [719, 328] on div "Planned Maint Berlin (Brandenburg) Planned Maint Kortrijk-Wevelgem Planned Main…" at bounding box center [626, 244] width 977 height 403
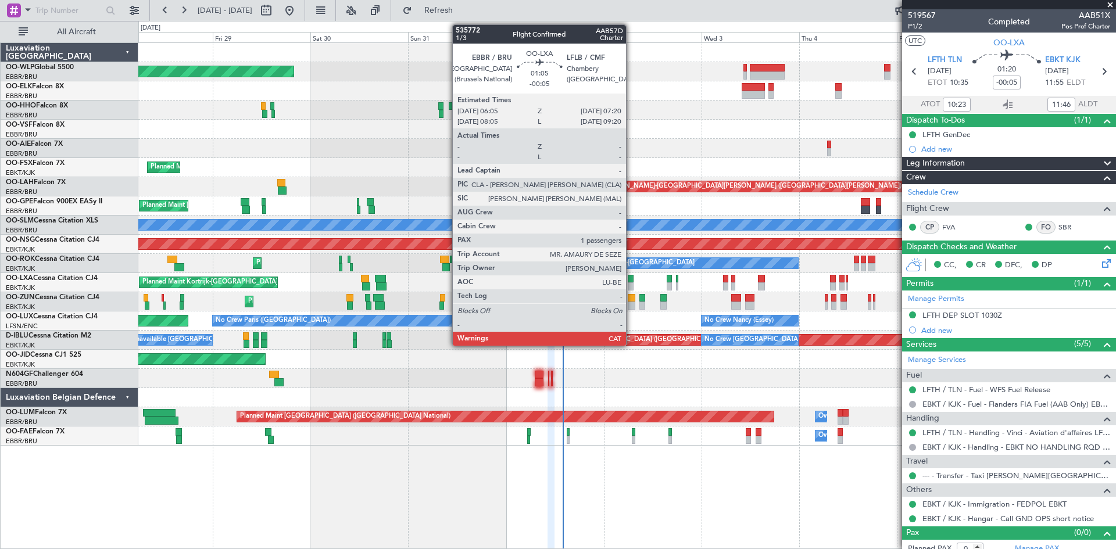
click at [631, 283] on div at bounding box center [630, 286] width 5 height 8
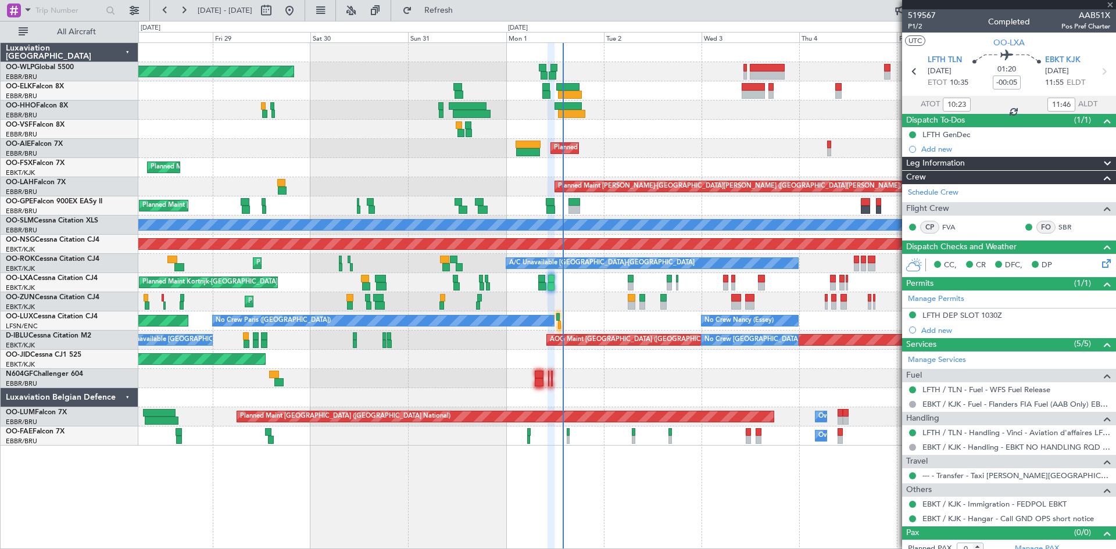
type input "1"
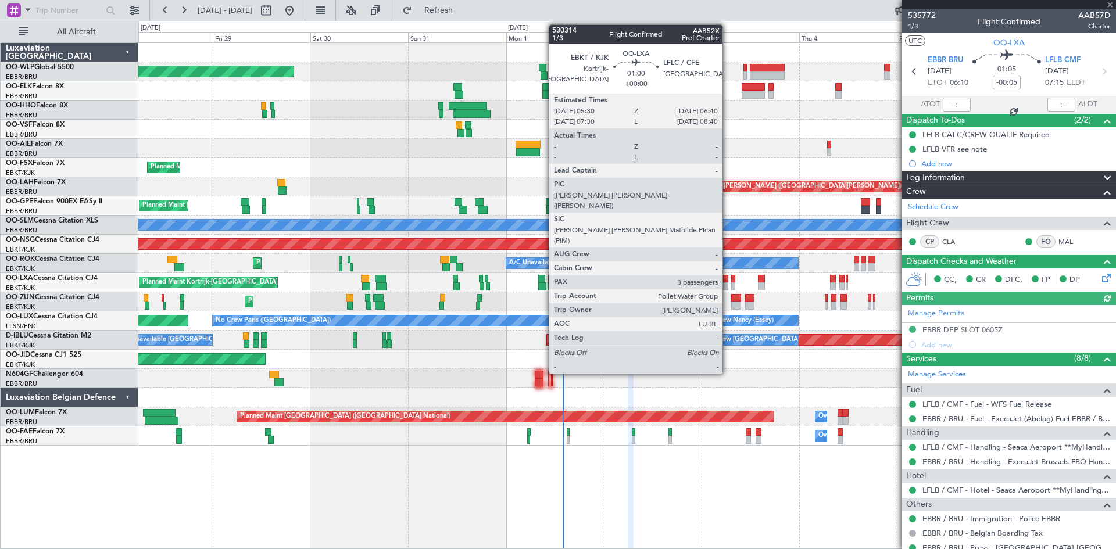
click at [727, 287] on div at bounding box center [725, 286] width 5 height 8
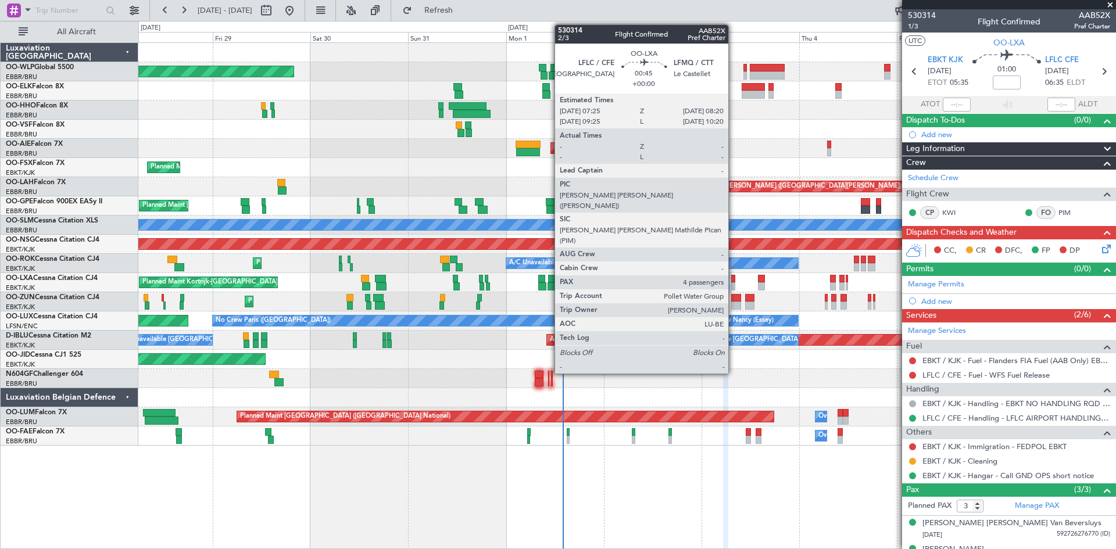
click at [733, 286] on div at bounding box center [733, 286] width 4 height 8
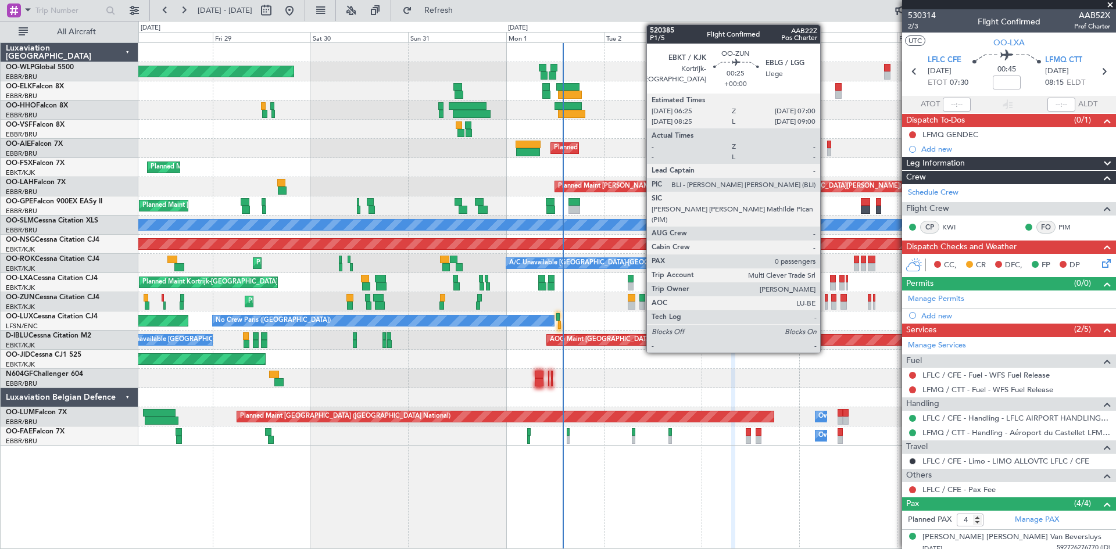
click at [825, 302] on div at bounding box center [825, 306] width 3 height 8
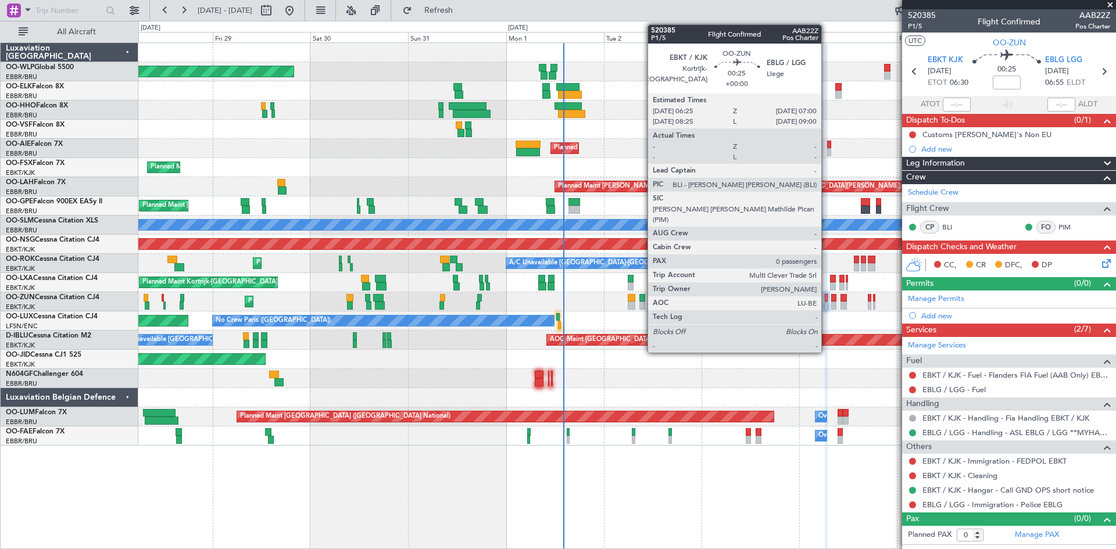
click at [826, 307] on div at bounding box center [825, 306] width 3 height 8
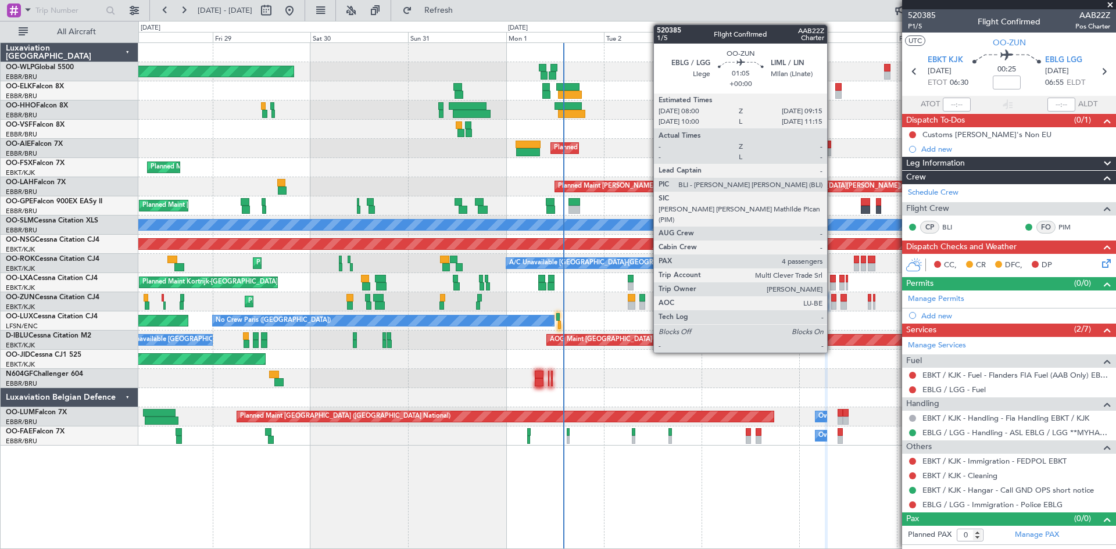
click at [832, 304] on div at bounding box center [833, 306] width 5 height 8
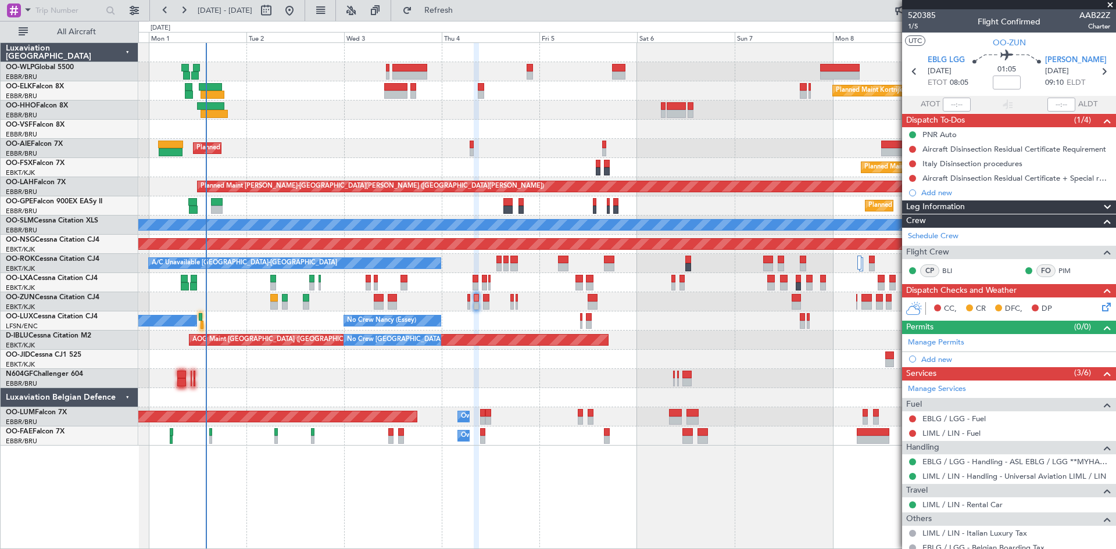
click at [494, 442] on div "Planned Maint Berlin (Brandenburg) Planned Maint Kortrijk-Wevelgem Planned Main…" at bounding box center [626, 244] width 977 height 403
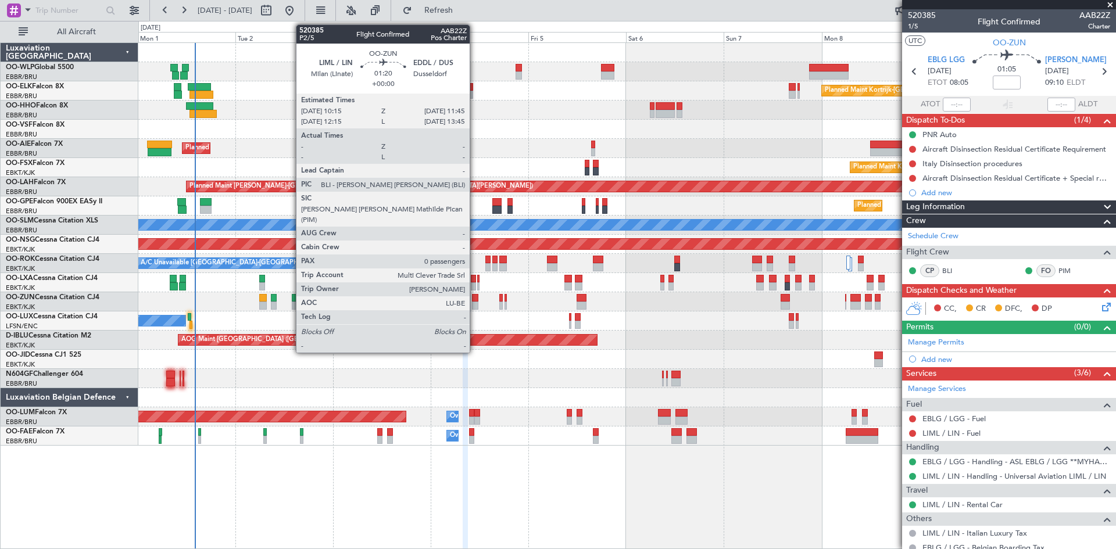
click at [475, 301] on div at bounding box center [475, 298] width 6 height 8
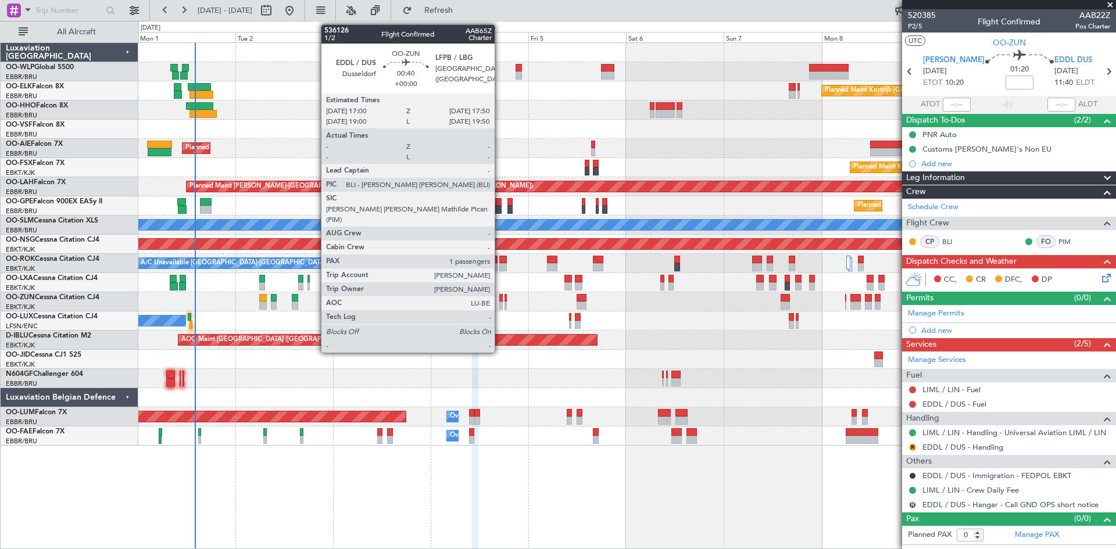
click at [500, 300] on div at bounding box center [500, 298] width 3 height 8
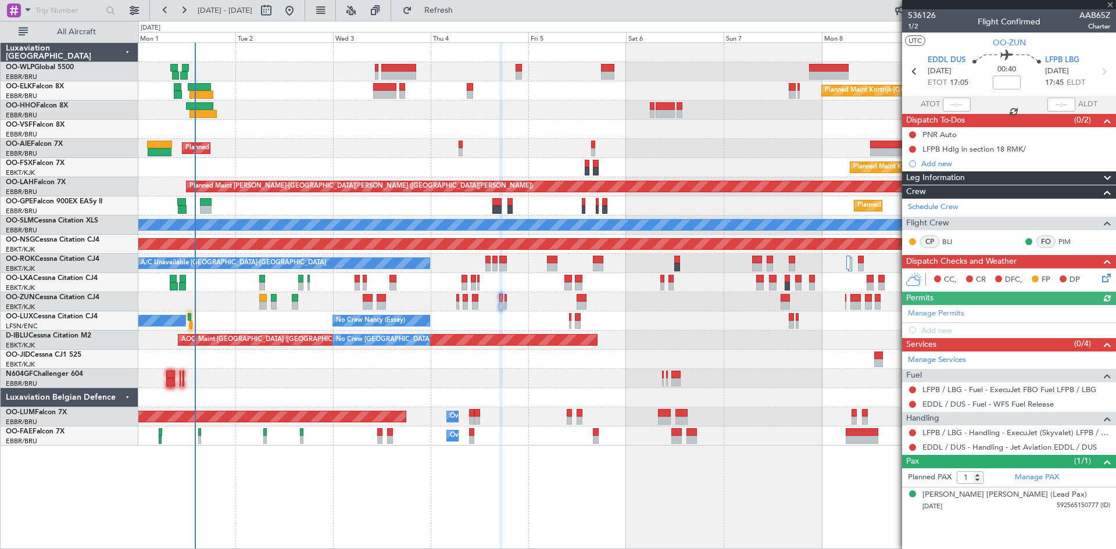
click at [847, 302] on div at bounding box center [626, 301] width 977 height 19
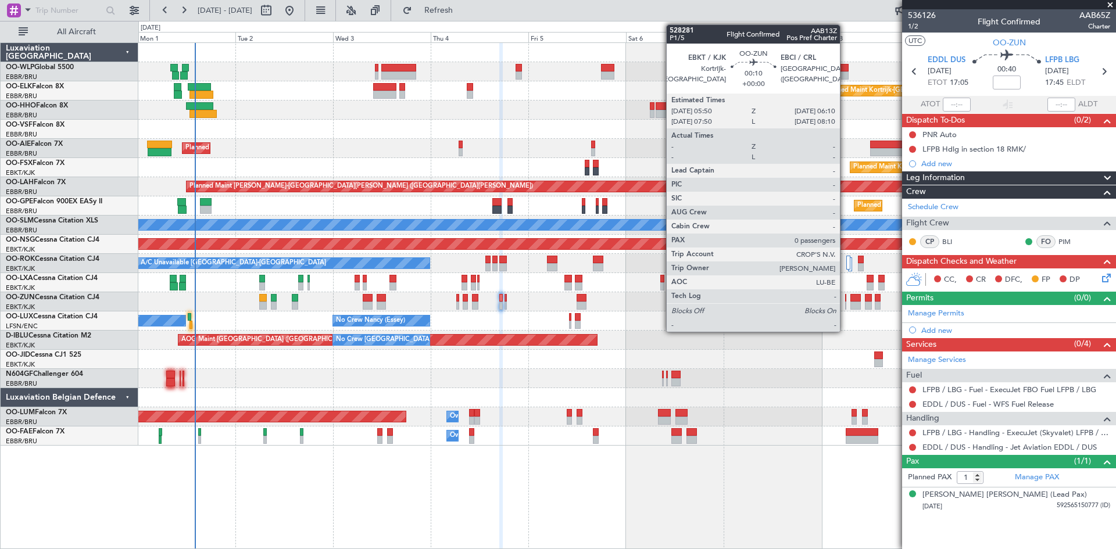
click at [845, 302] on div at bounding box center [846, 306] width 2 height 8
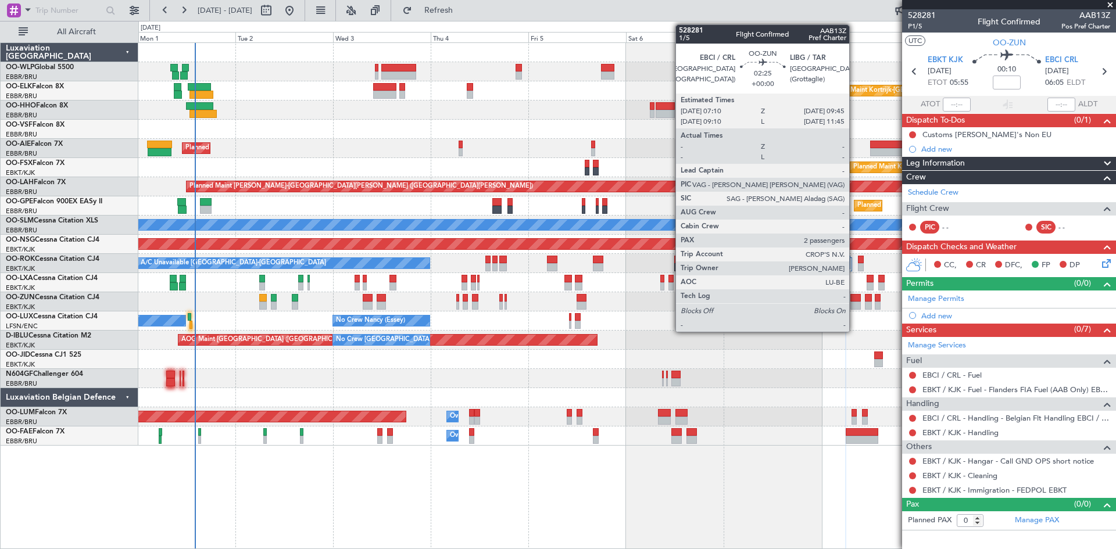
click at [854, 303] on div at bounding box center [855, 306] width 11 height 8
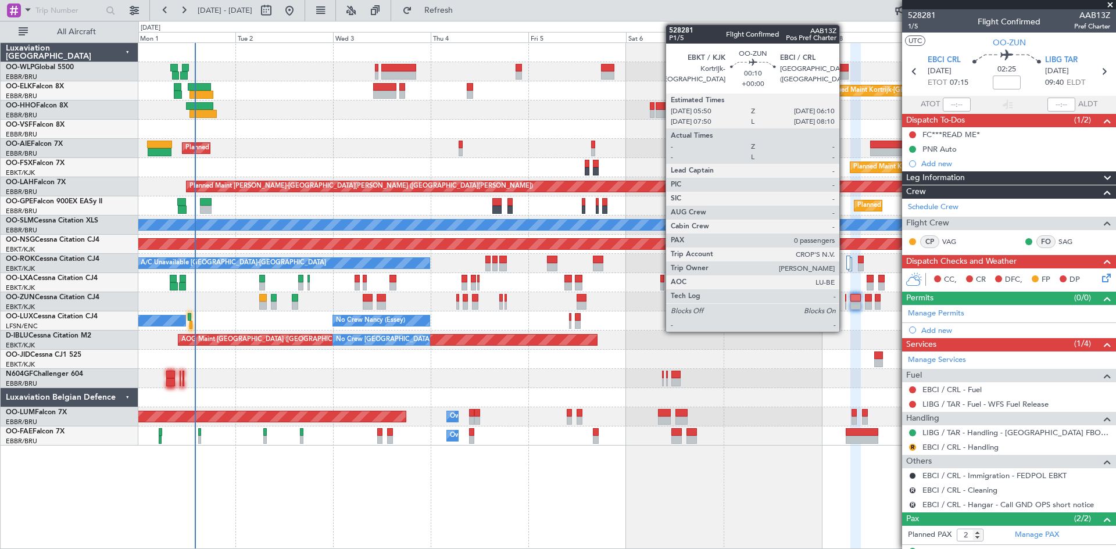
click at [845, 302] on div at bounding box center [846, 306] width 2 height 8
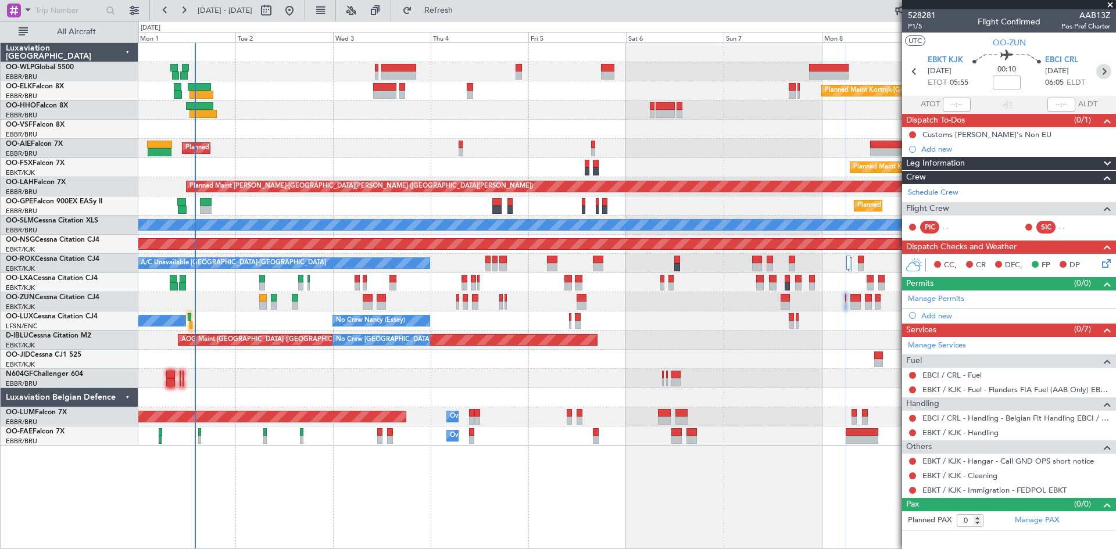
click at [1108, 74] on icon at bounding box center [1103, 71] width 15 height 15
type input "2"
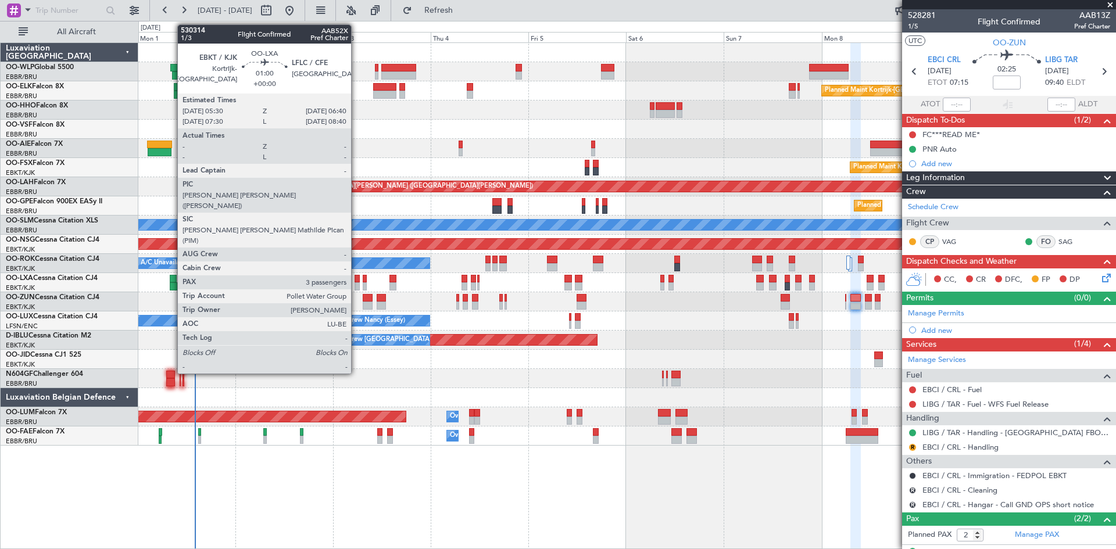
click at [356, 281] on div at bounding box center [356, 279] width 5 height 8
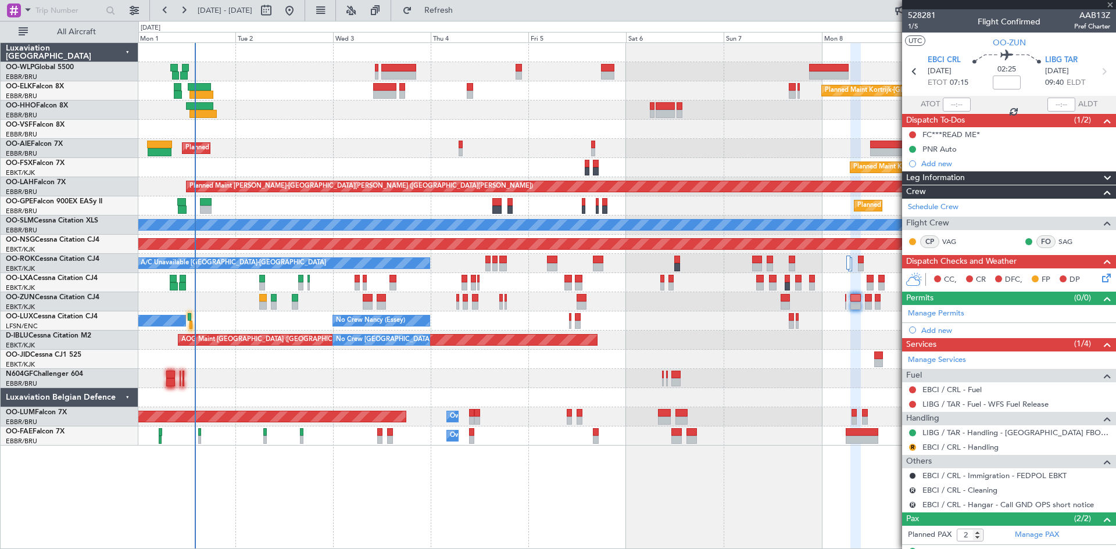
type input "3"
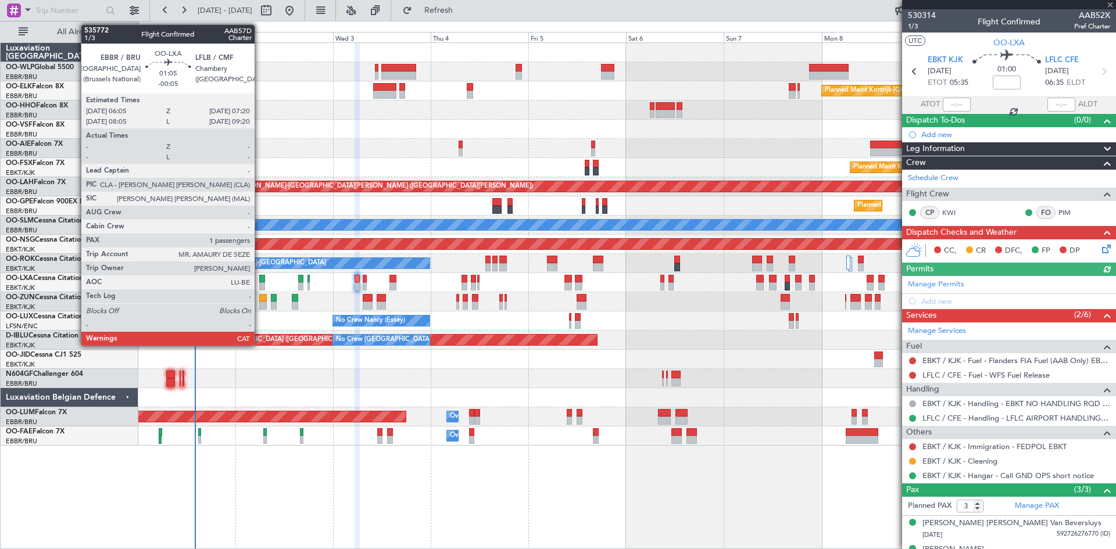
click at [260, 284] on div at bounding box center [261, 286] width 5 height 8
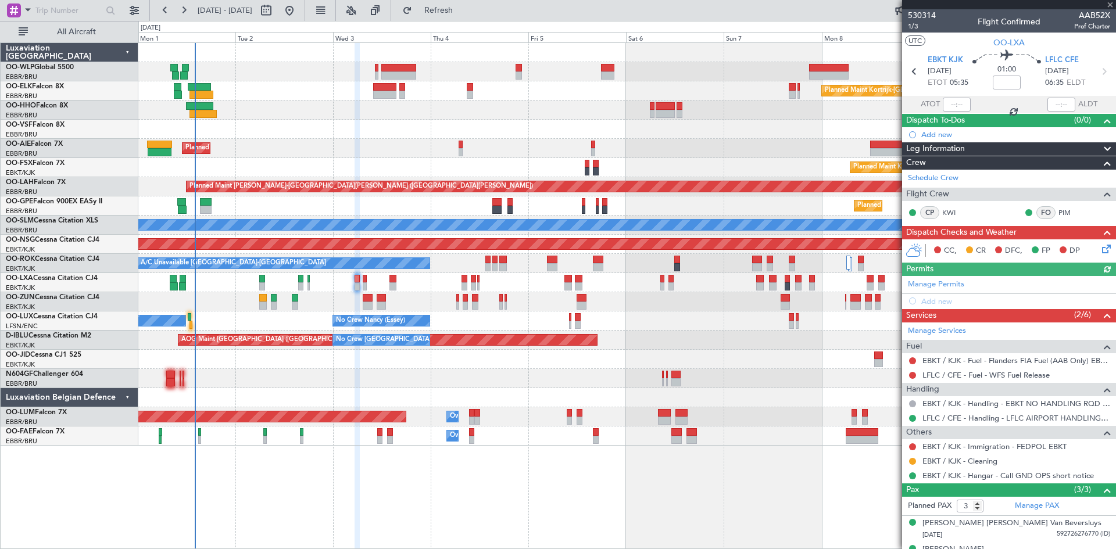
type input "-00:05"
type input "1"
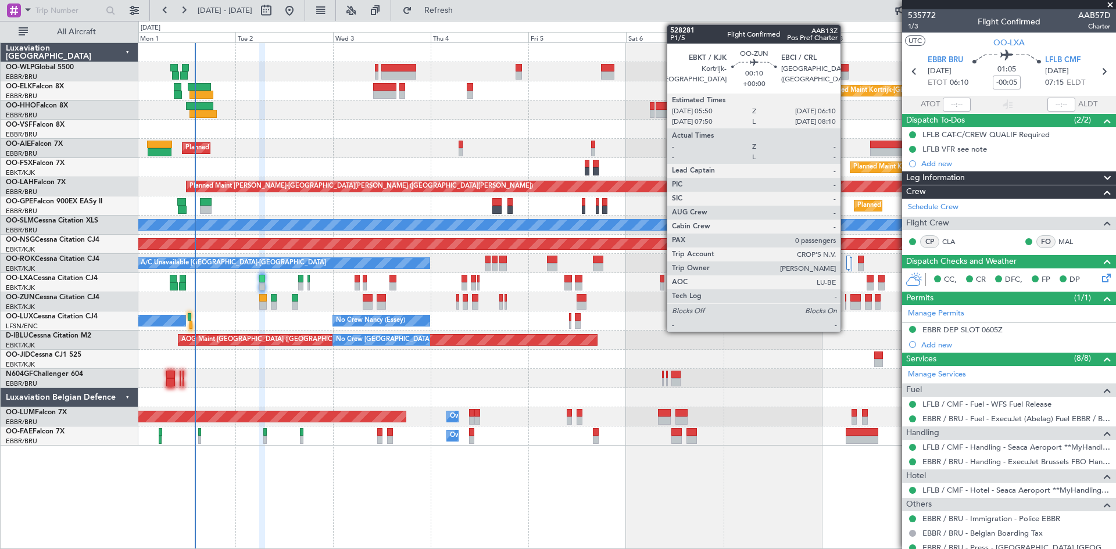
click at [845, 299] on div at bounding box center [846, 298] width 2 height 8
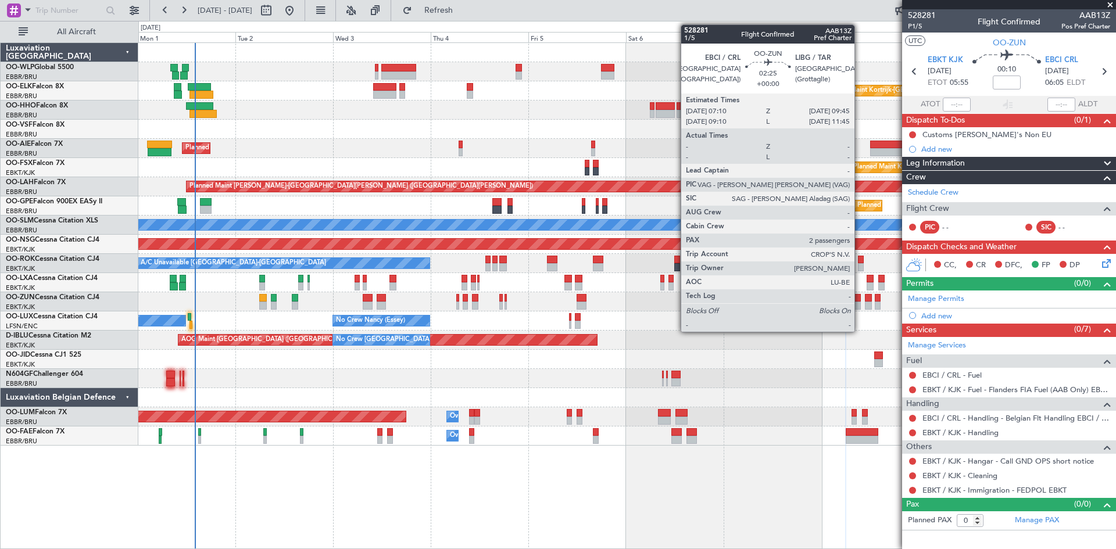
click at [859, 303] on div at bounding box center [855, 306] width 11 height 8
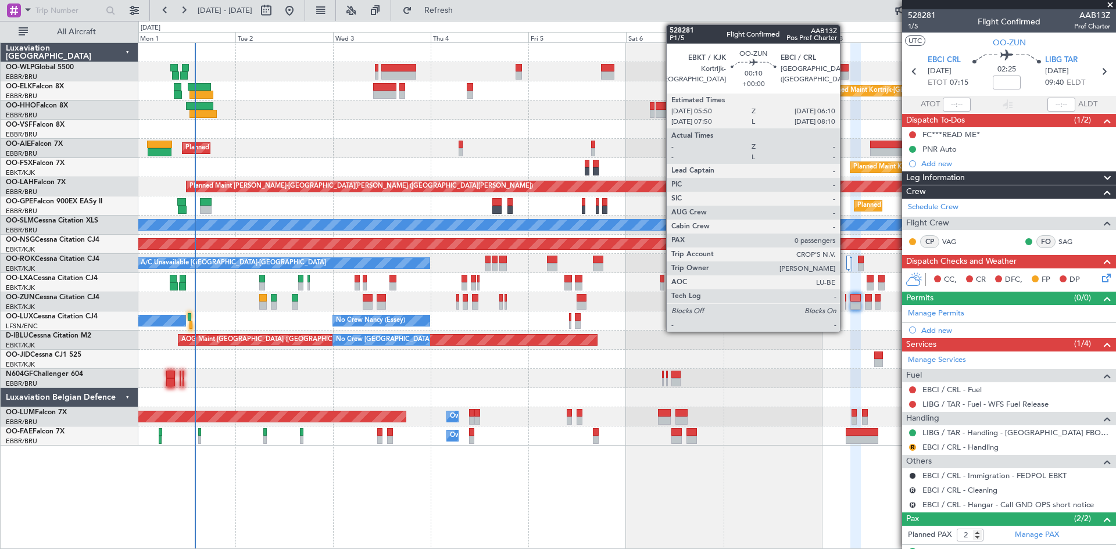
click at [845, 306] on div at bounding box center [846, 306] width 2 height 8
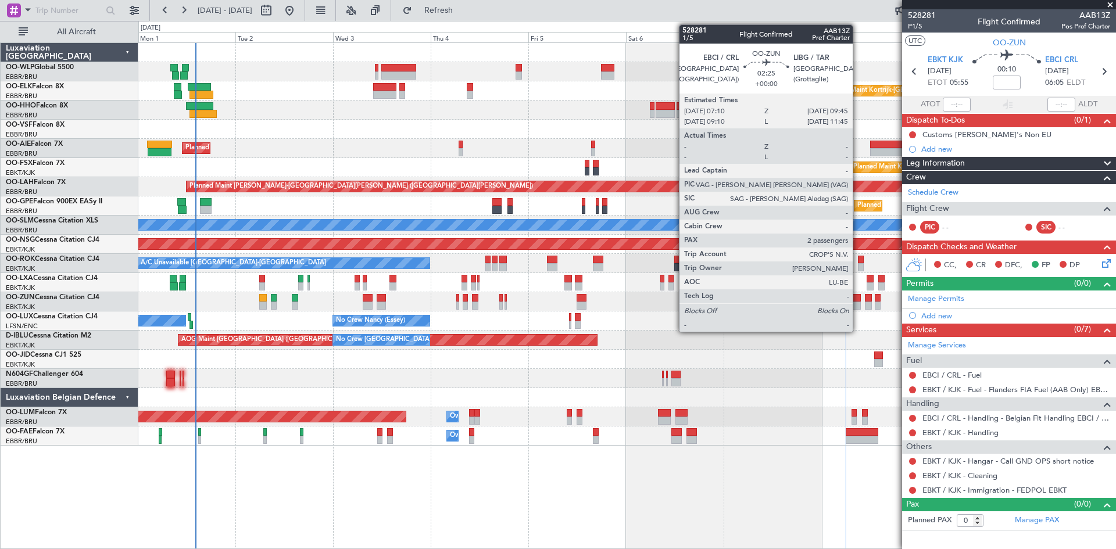
click at [858, 303] on div at bounding box center [855, 306] width 11 height 8
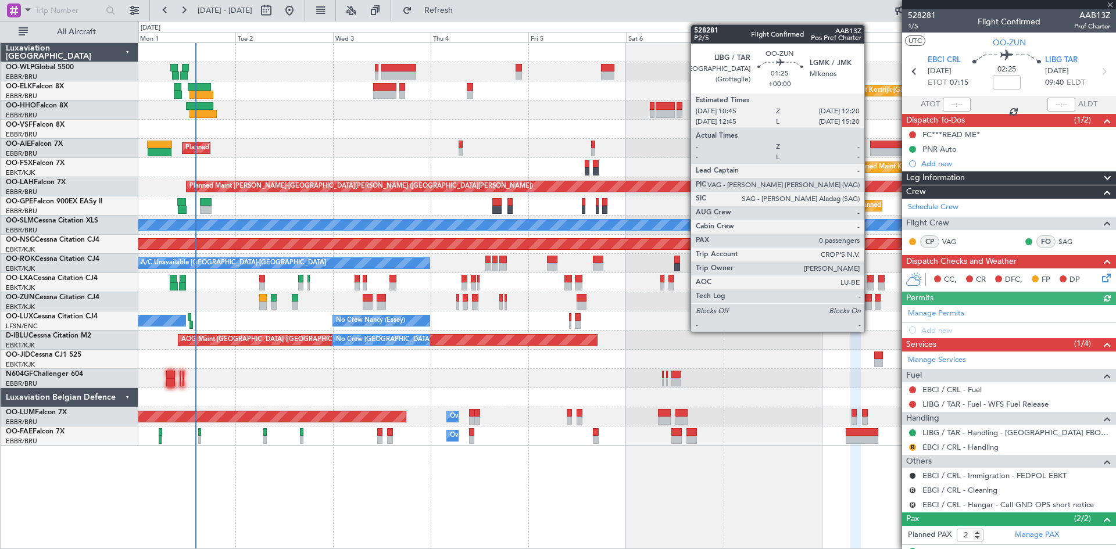
click at [869, 303] on div at bounding box center [868, 306] width 7 height 8
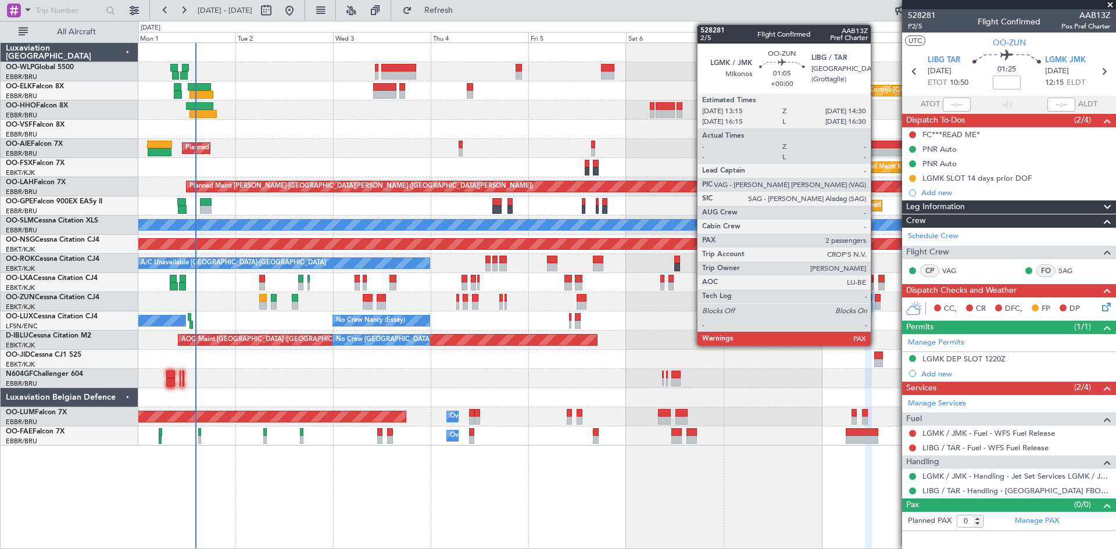
click at [876, 304] on div at bounding box center [876, 306] width 5 height 8
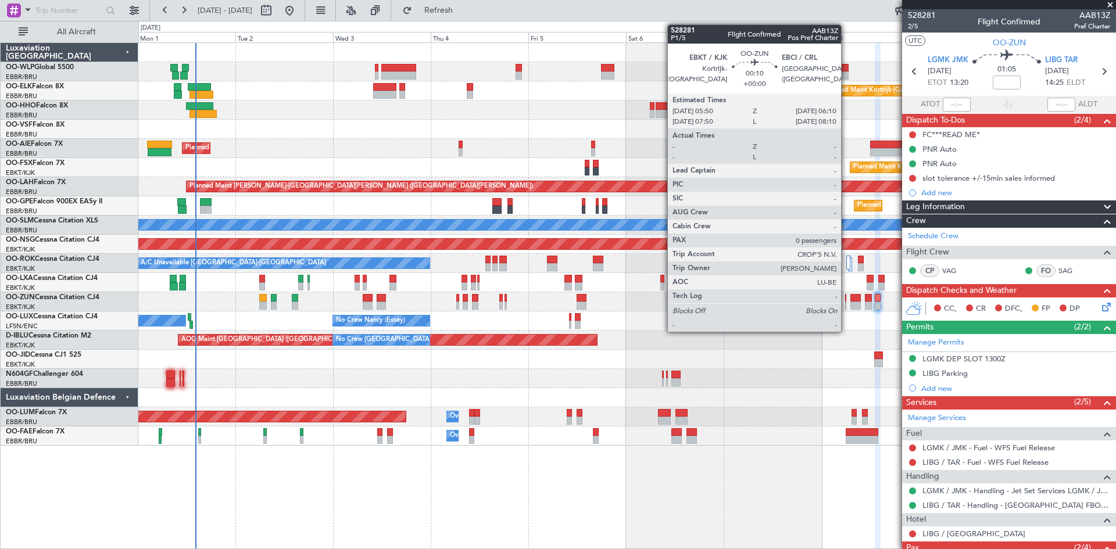
click at [846, 302] on div at bounding box center [846, 306] width 2 height 8
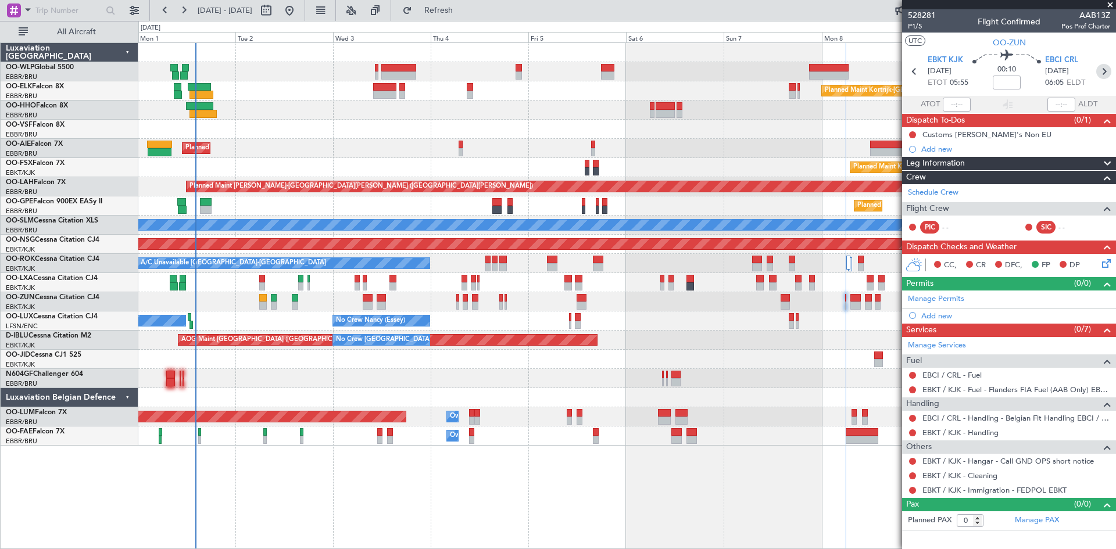
click at [1104, 68] on icon at bounding box center [1103, 71] width 15 height 15
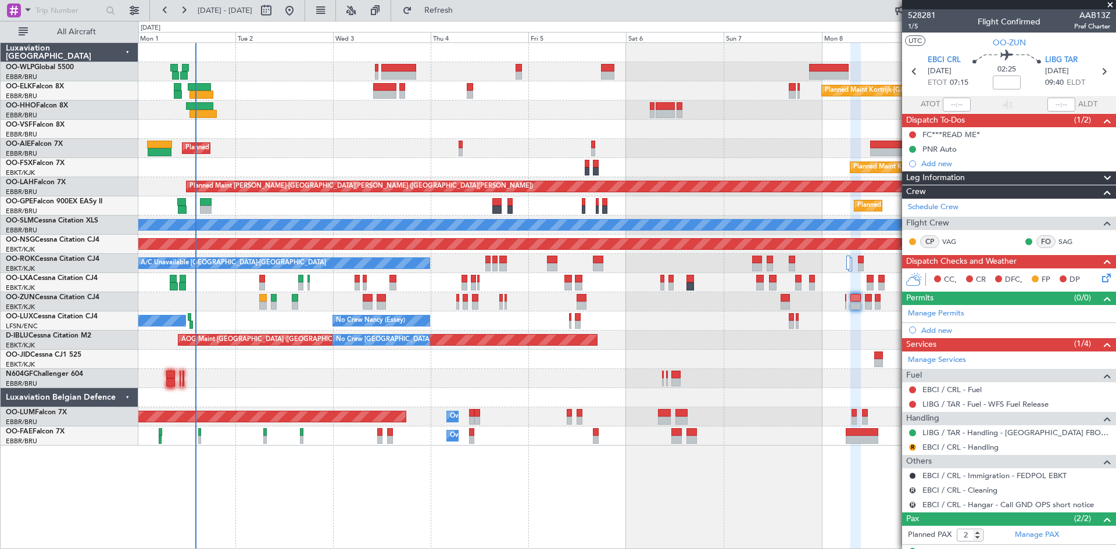
click at [844, 302] on div at bounding box center [626, 301] width 977 height 19
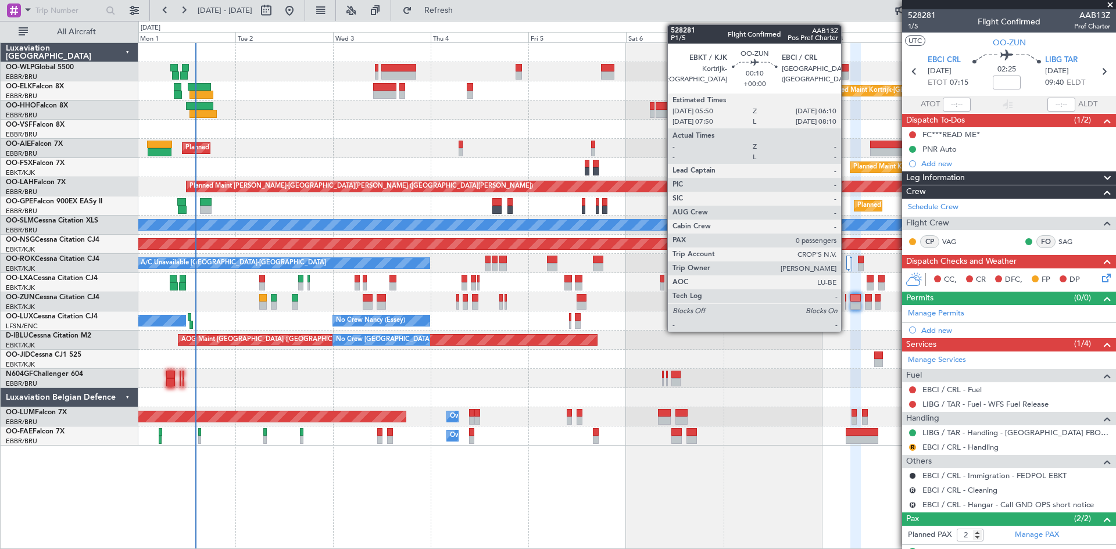
click at [846, 303] on div at bounding box center [846, 306] width 2 height 8
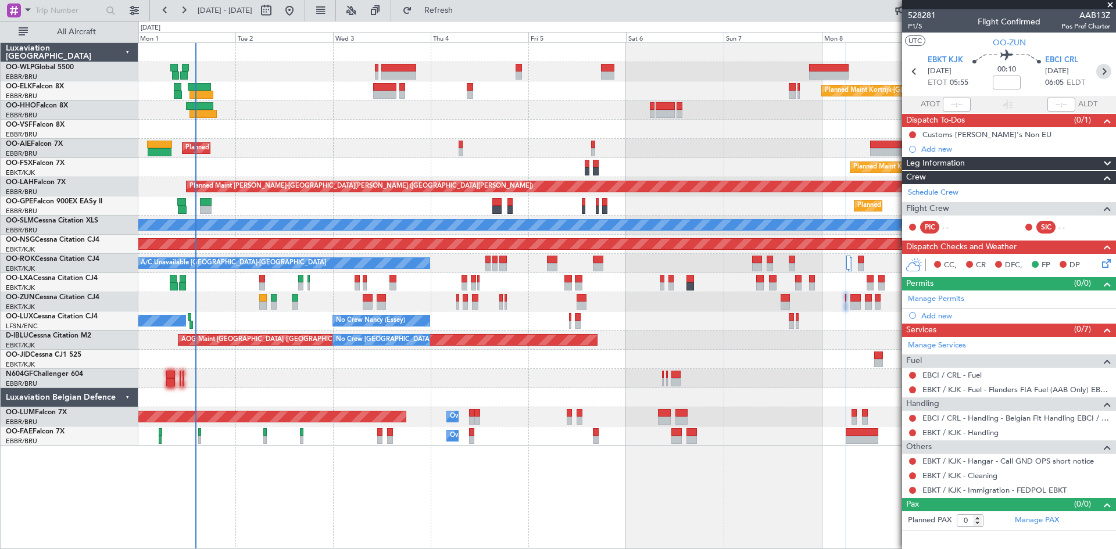
click at [1107, 71] on icon at bounding box center [1103, 71] width 15 height 15
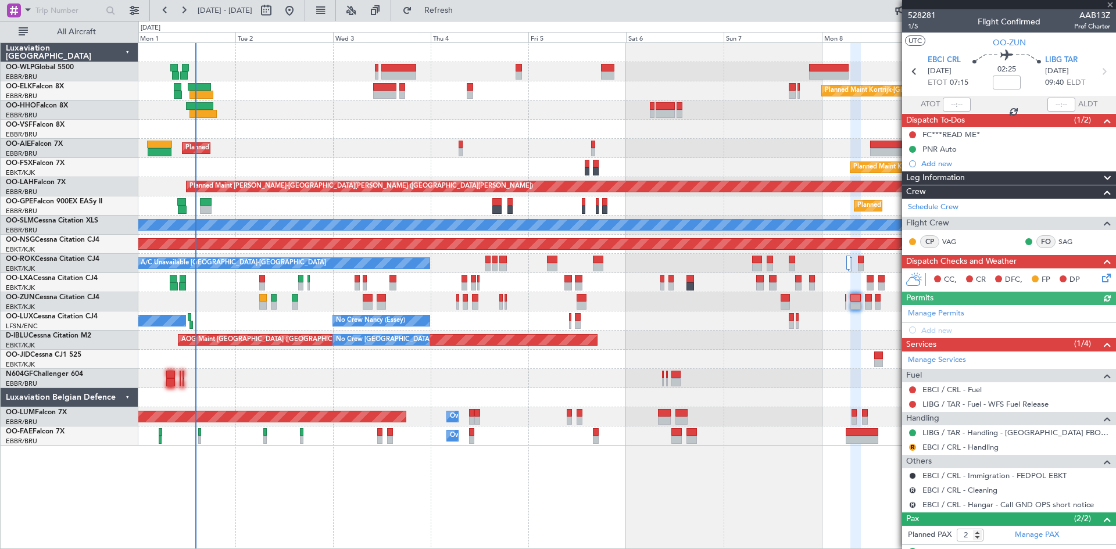
click at [1096, 72] on icon at bounding box center [1103, 71] width 15 height 15
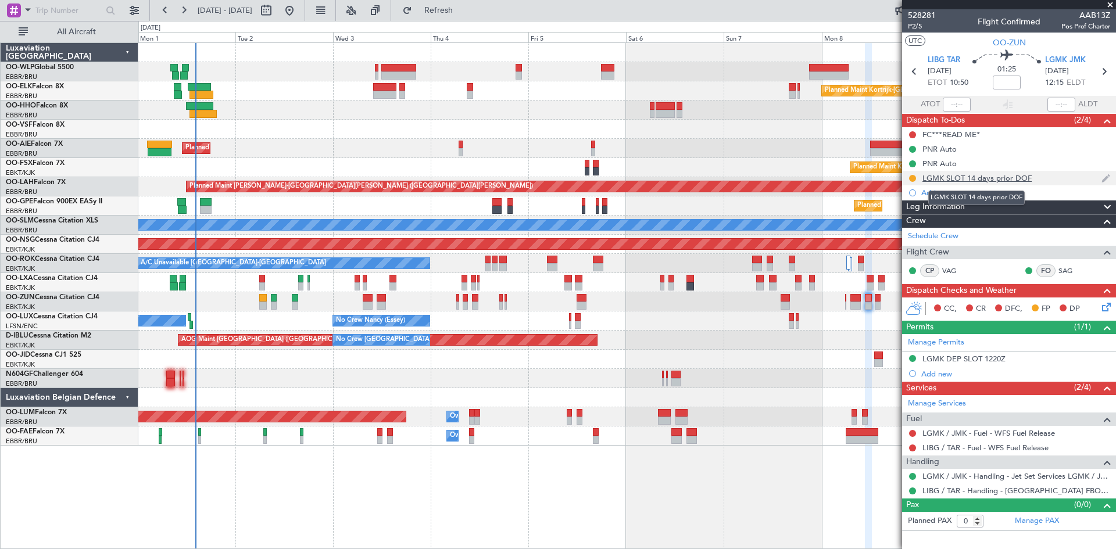
click at [991, 175] on div "LGMK SLOT 14 days prior DOF" at bounding box center [976, 178] width 109 height 10
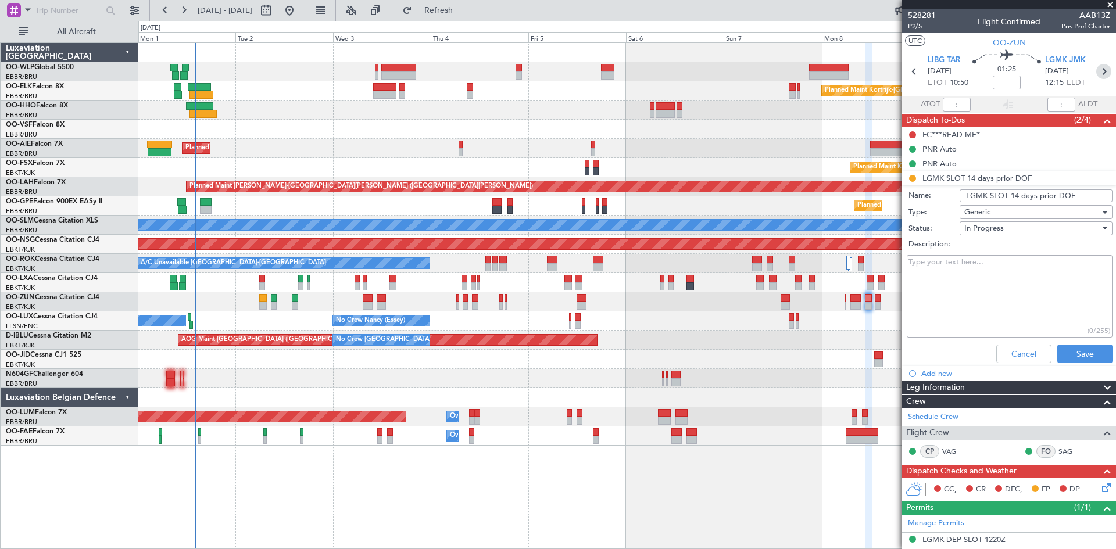
click at [1102, 74] on icon at bounding box center [1103, 71] width 15 height 15
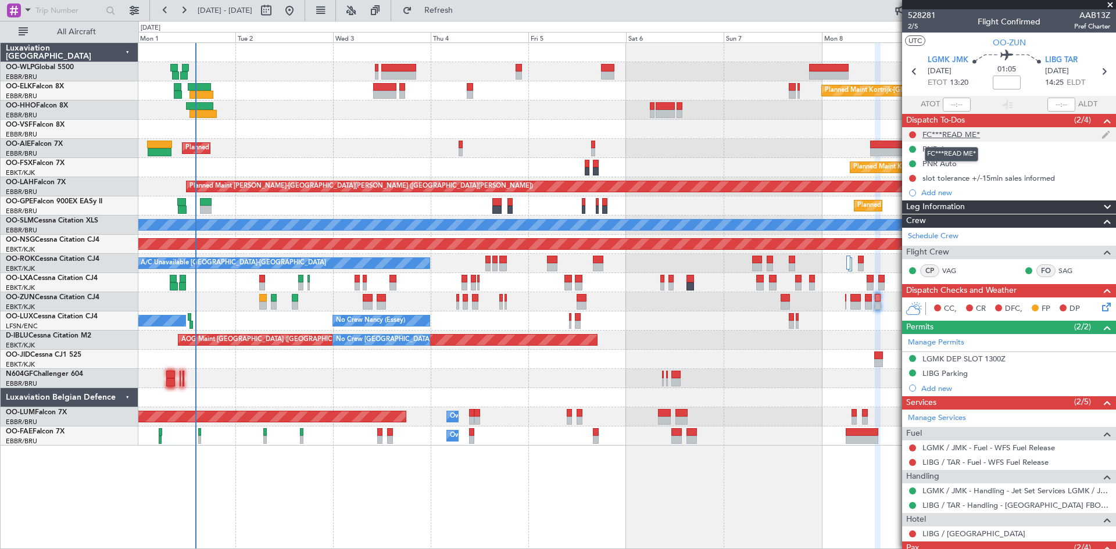
click at [971, 138] on div "FC***READ ME*" at bounding box center [951, 135] width 58 height 10
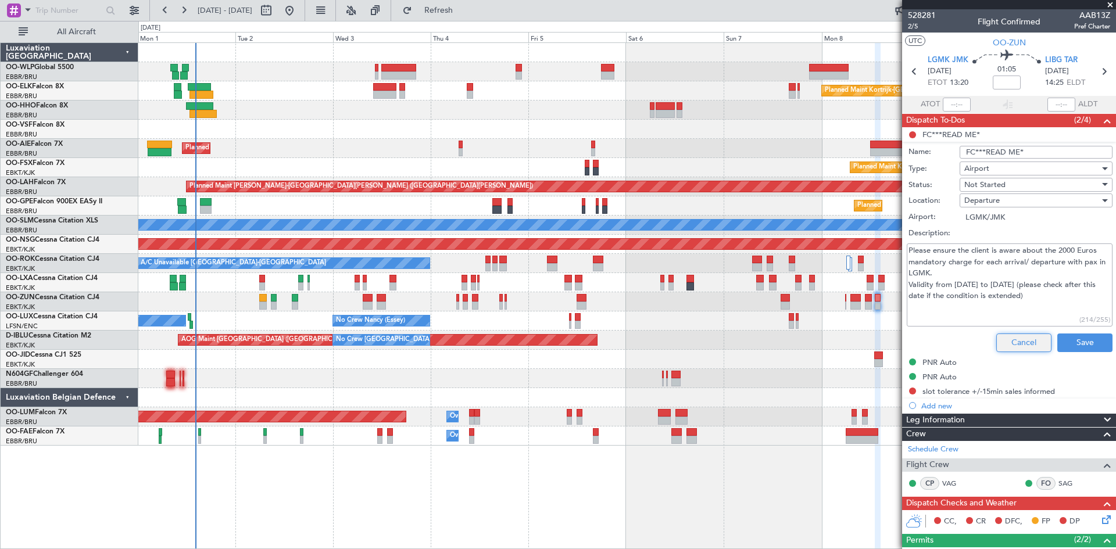
click at [1022, 336] on button "Cancel" at bounding box center [1023, 343] width 55 height 19
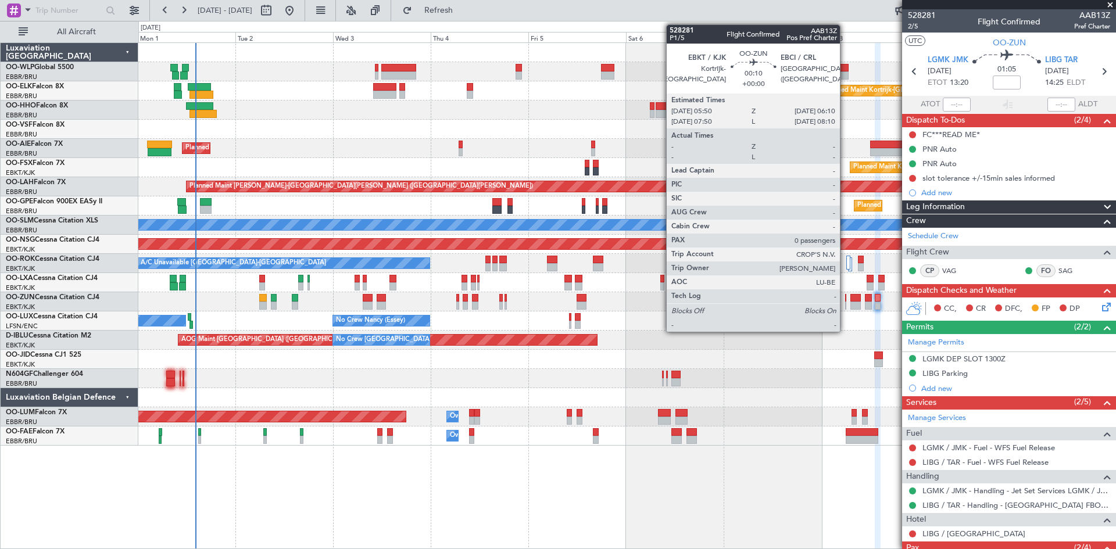
click at [845, 302] on div at bounding box center [846, 306] width 2 height 8
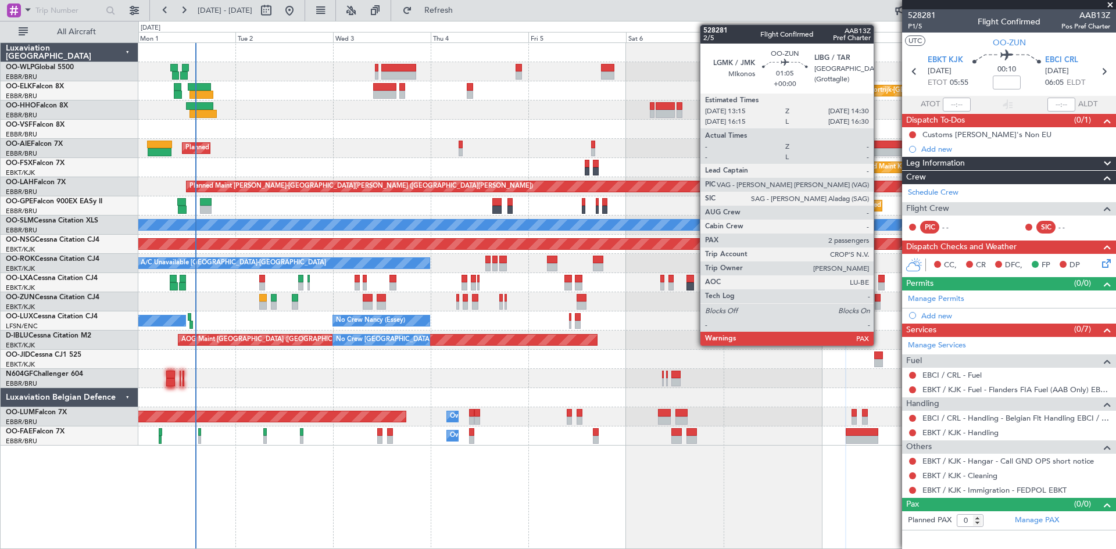
click at [879, 307] on div at bounding box center [876, 306] width 5 height 8
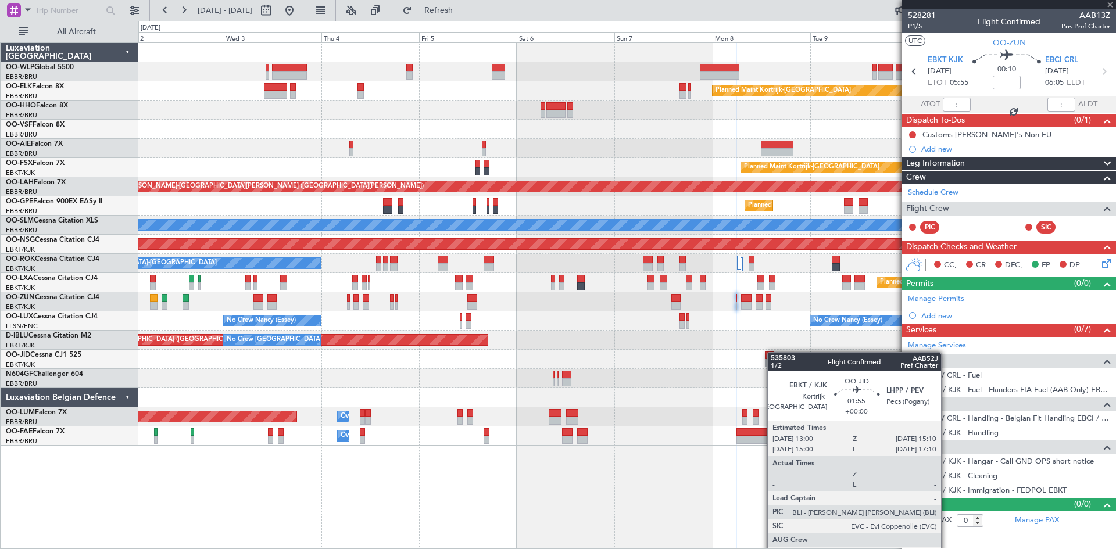
click at [762, 354] on div "Planned Maint Kortrijk-[GEOGRAPHIC_DATA] Planned Maint [GEOGRAPHIC_DATA] ([GEOG…" at bounding box center [626, 244] width 977 height 403
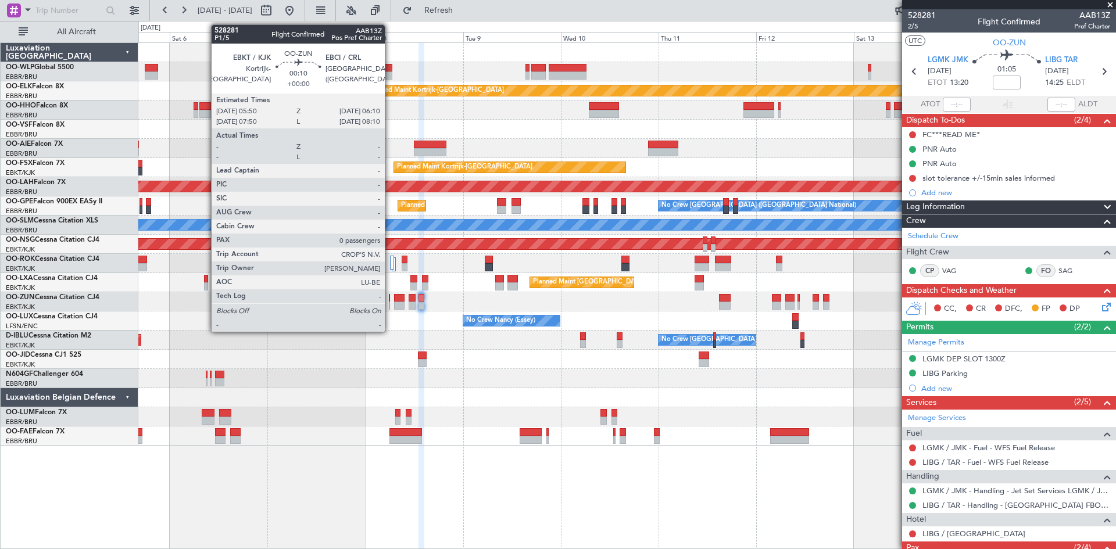
click at [390, 298] on div at bounding box center [390, 298] width 2 height 8
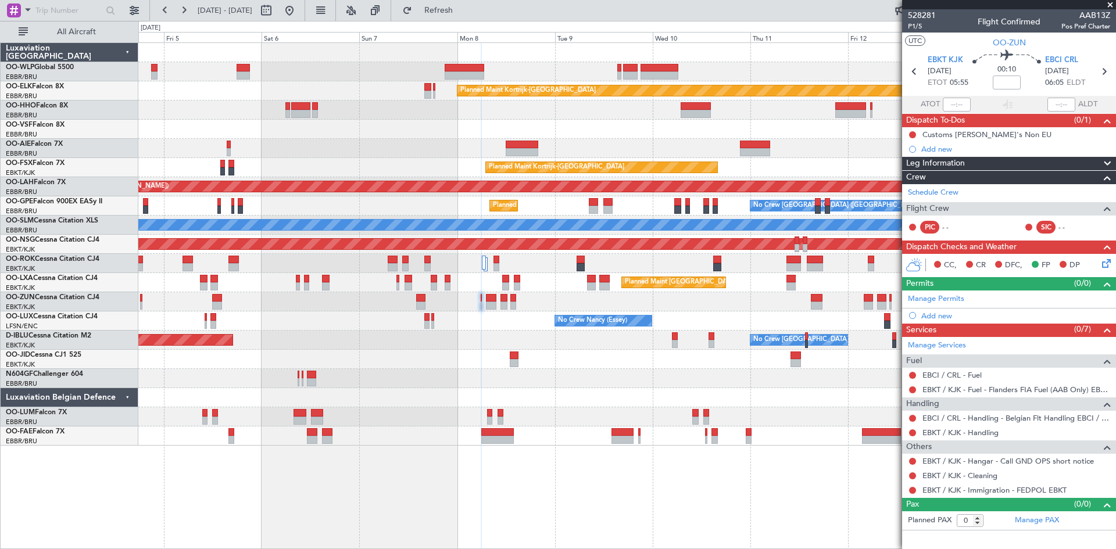
click at [407, 339] on div "No Crew [GEOGRAPHIC_DATA] ([GEOGRAPHIC_DATA] National) AOG Maint [GEOGRAPHIC_DA…" at bounding box center [626, 340] width 977 height 19
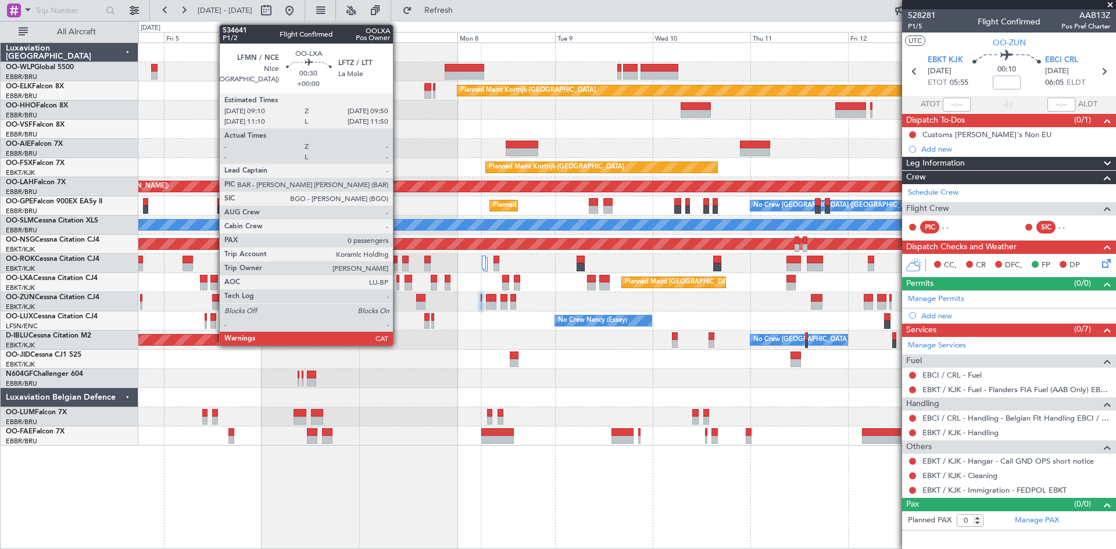
click at [398, 285] on div at bounding box center [397, 286] width 3 height 8
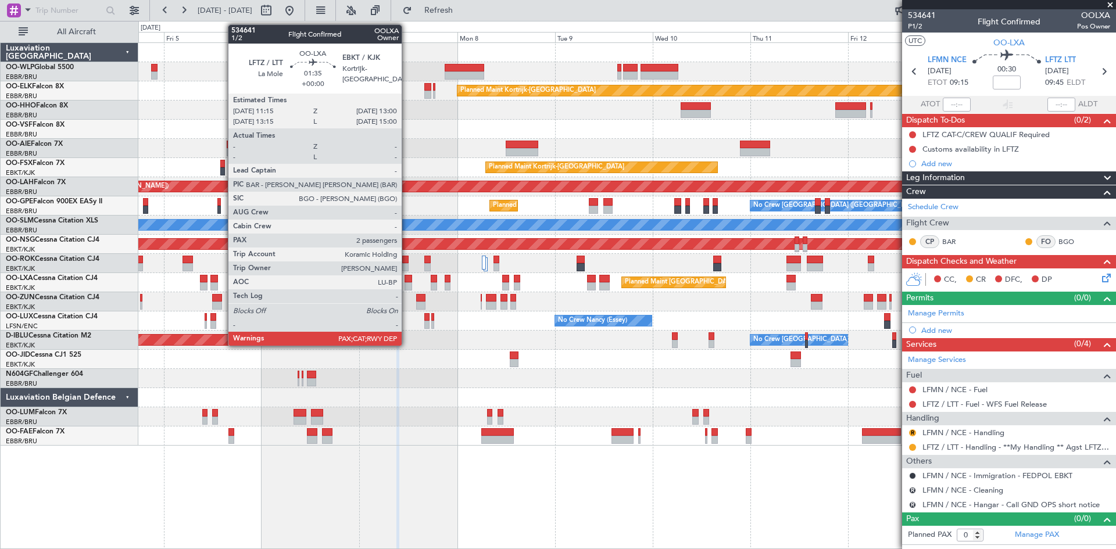
click at [407, 283] on div at bounding box center [408, 286] width 8 height 8
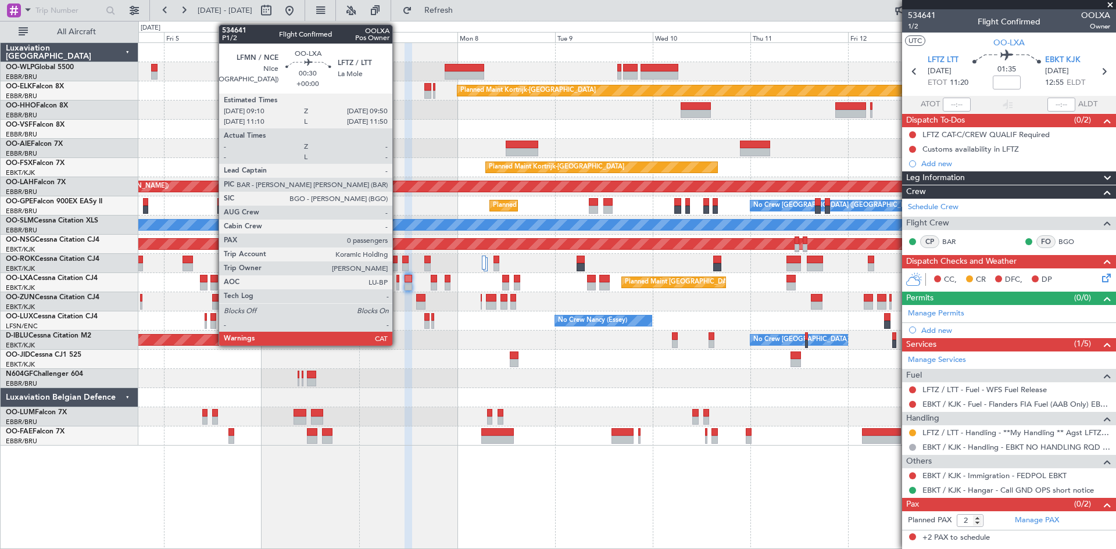
click at [397, 283] on div at bounding box center [397, 286] width 3 height 8
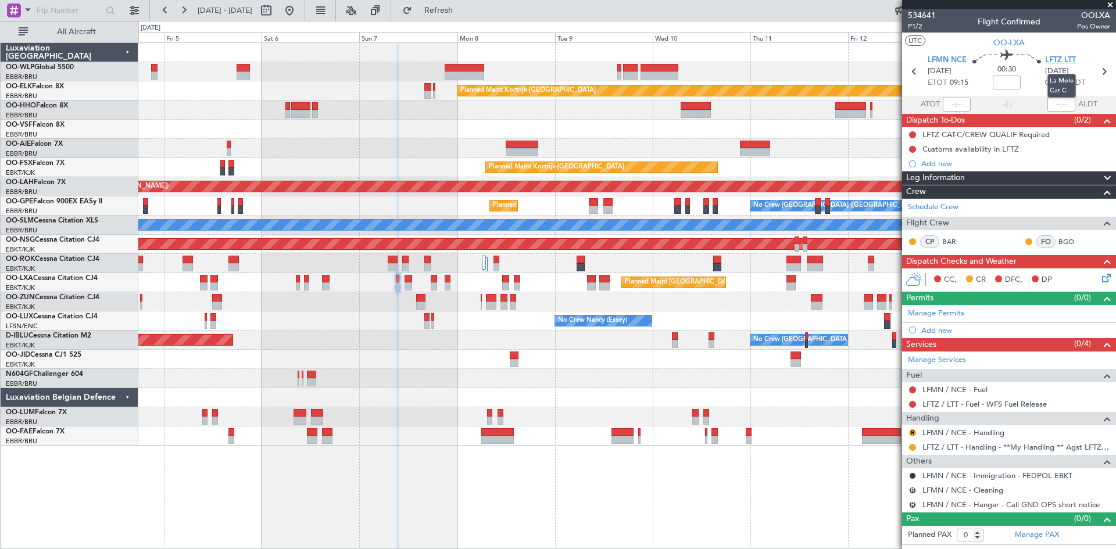
click at [1050, 56] on span "LFTZ LTT" at bounding box center [1060, 61] width 31 height 12
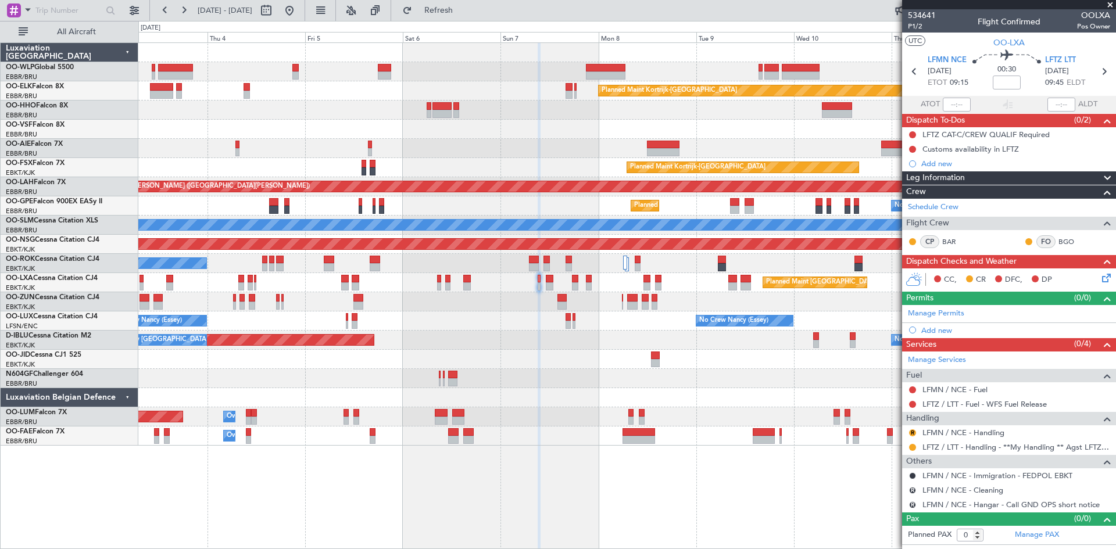
click at [457, 337] on div "Planned Maint Kortrijk-Wevelgem Planned Maint London (Farnborough) Planned Main…" at bounding box center [626, 244] width 977 height 403
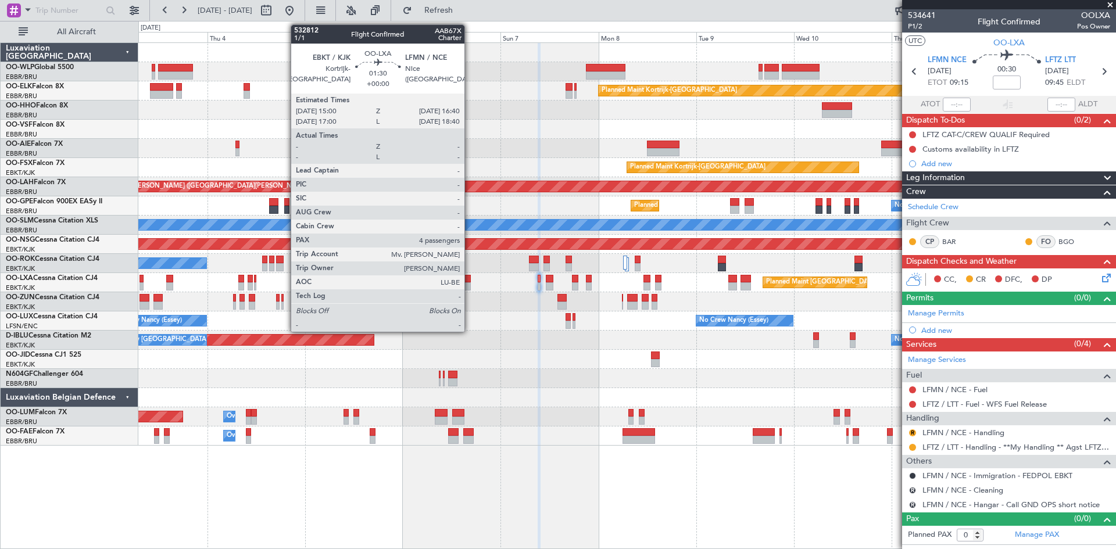
click at [469, 280] on div at bounding box center [466, 279] width 7 height 8
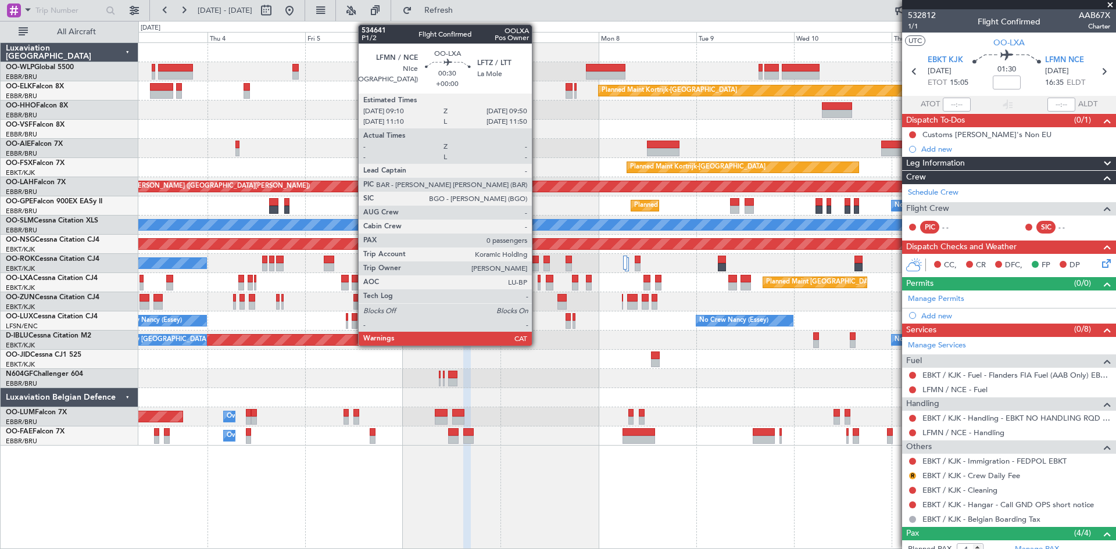
click at [537, 282] on div at bounding box center [538, 286] width 3 height 8
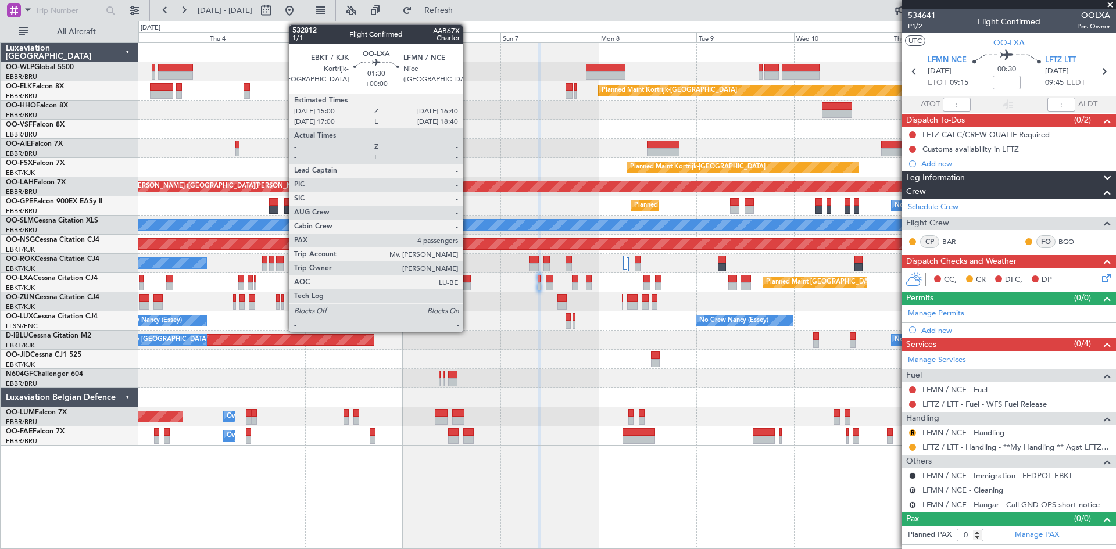
click at [467, 284] on div at bounding box center [466, 286] width 7 height 8
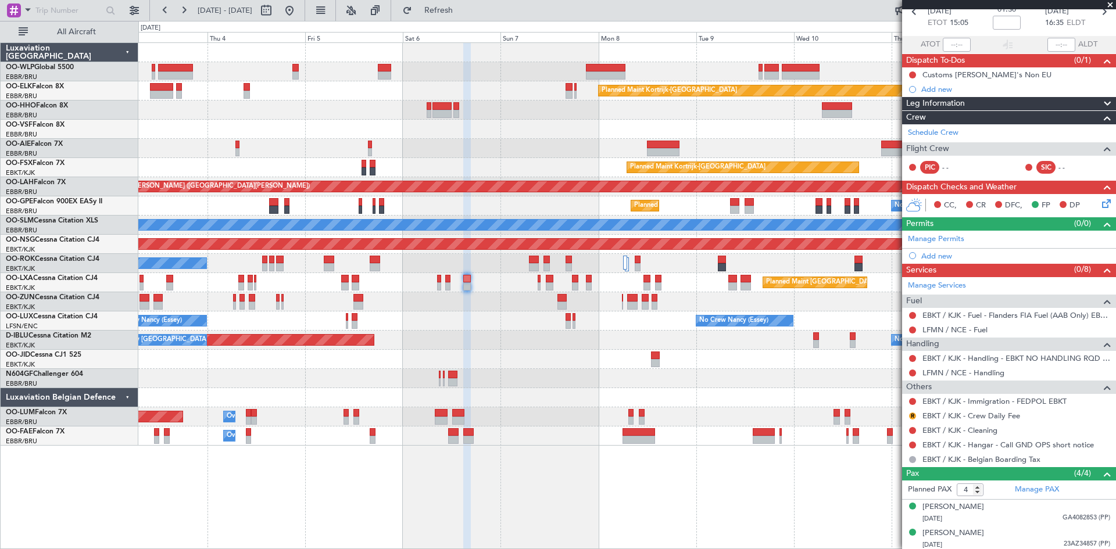
scroll to position [114, 0]
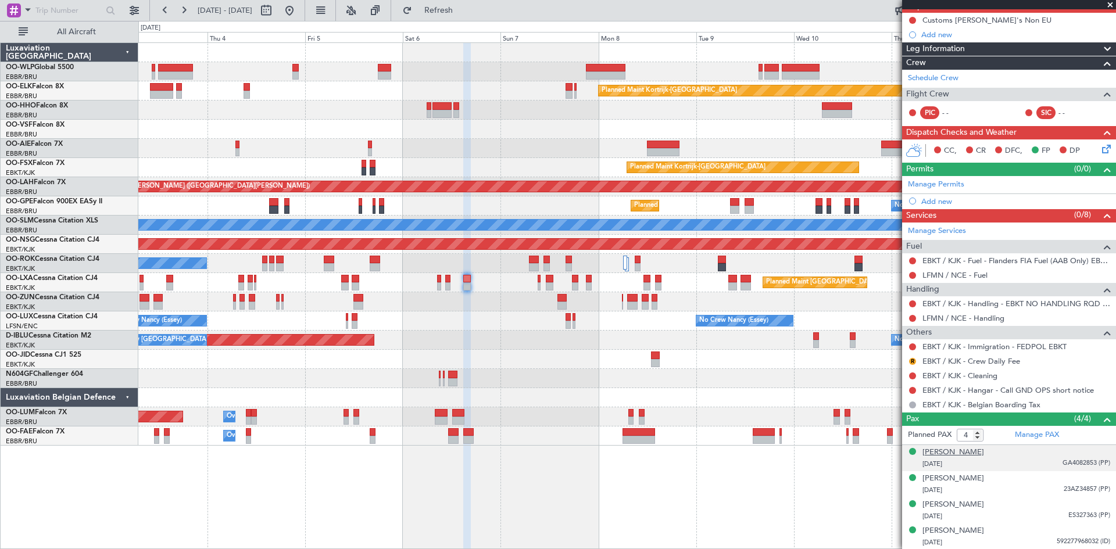
click at [962, 457] on div "[PERSON_NAME]" at bounding box center [953, 453] width 62 height 12
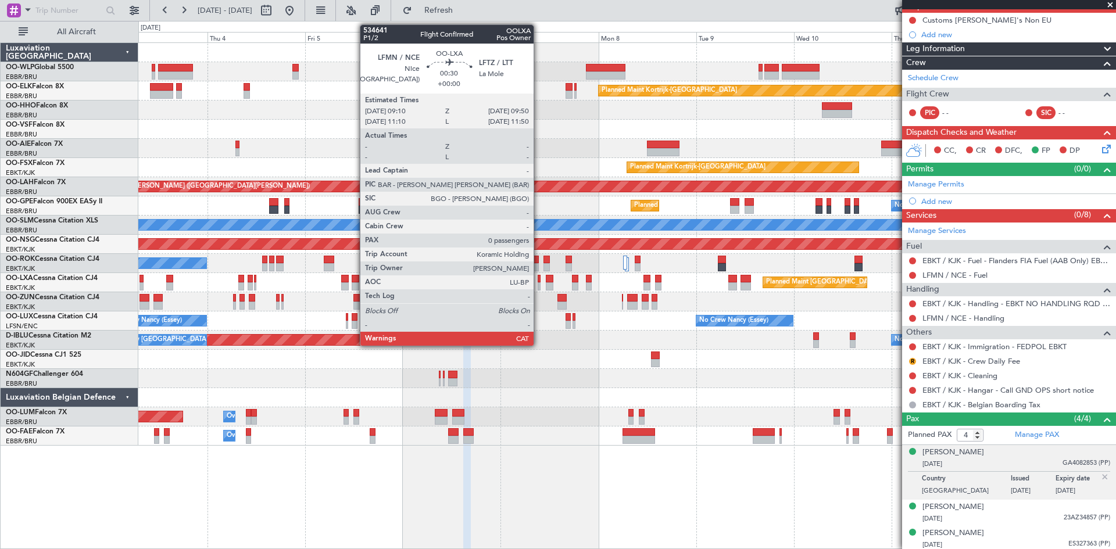
click at [539, 281] on div at bounding box center [538, 279] width 3 height 8
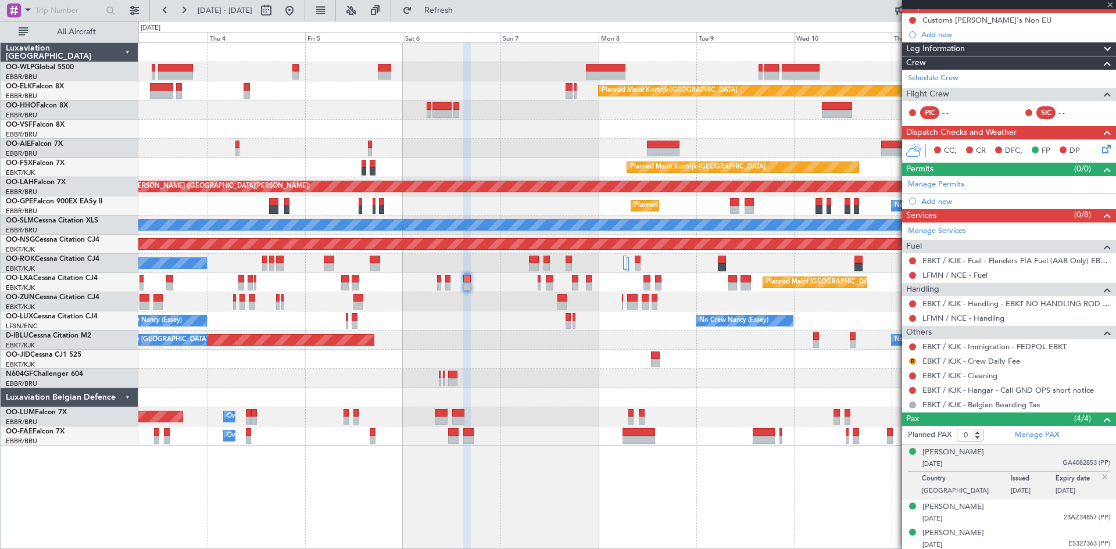
scroll to position [0, 0]
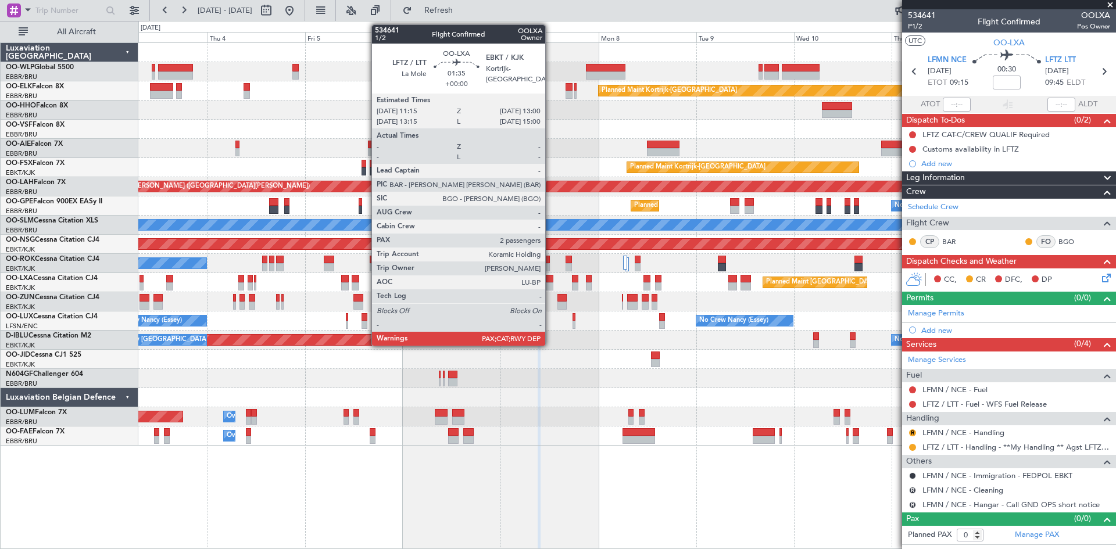
click at [551, 279] on div at bounding box center [550, 279] width 8 height 8
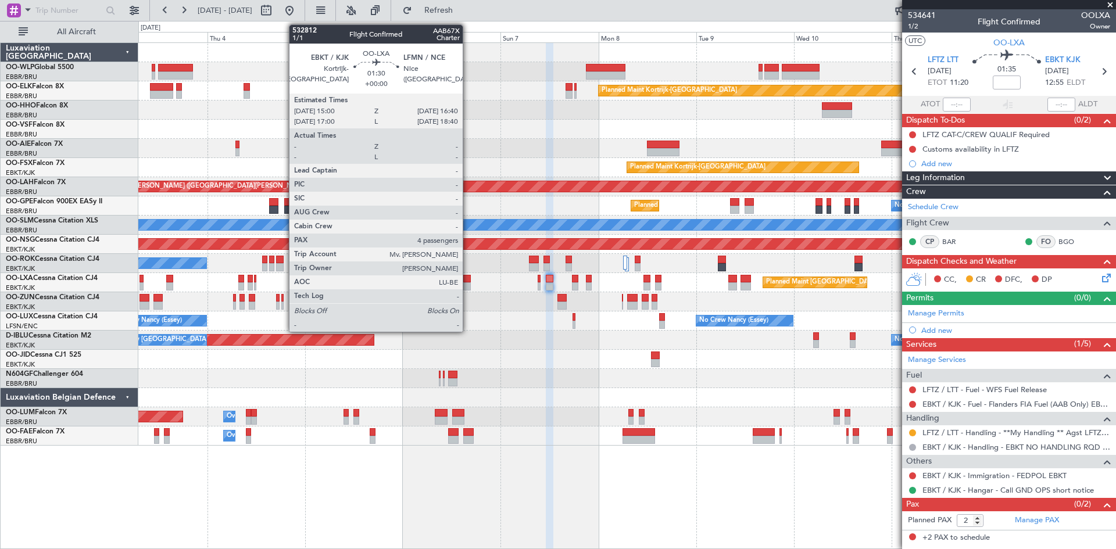
click at [468, 281] on div at bounding box center [466, 279] width 7 height 8
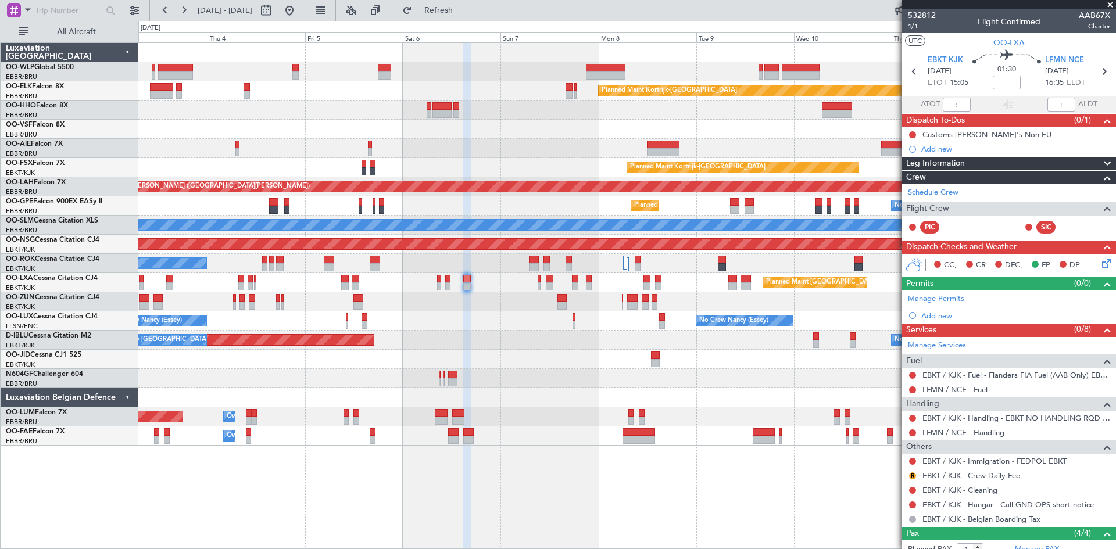
click at [542, 284] on div "Planned Maint [GEOGRAPHIC_DATA] ([GEOGRAPHIC_DATA] National)" at bounding box center [626, 282] width 977 height 19
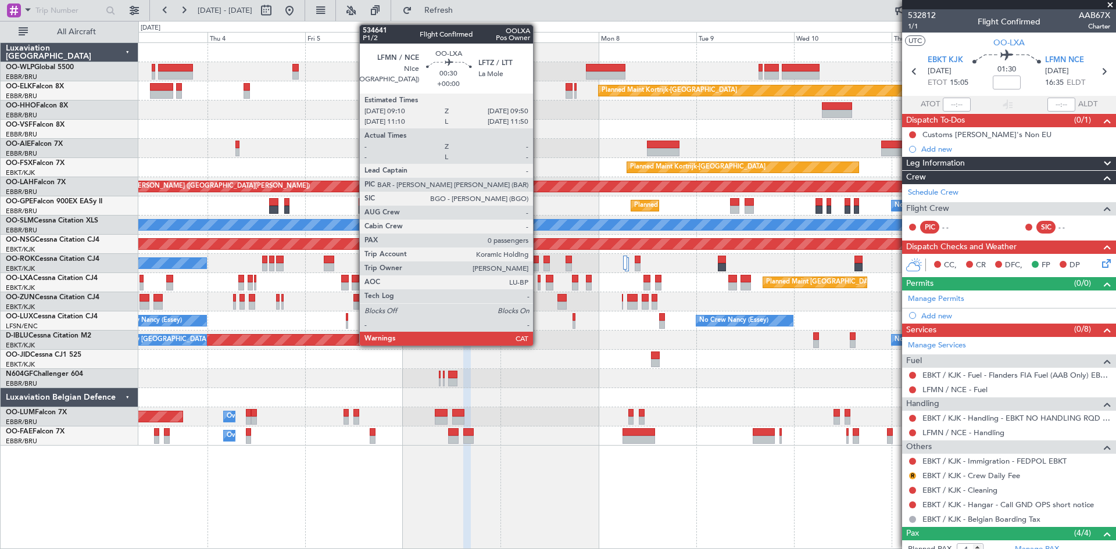
click at [537, 285] on div at bounding box center [538, 286] width 3 height 8
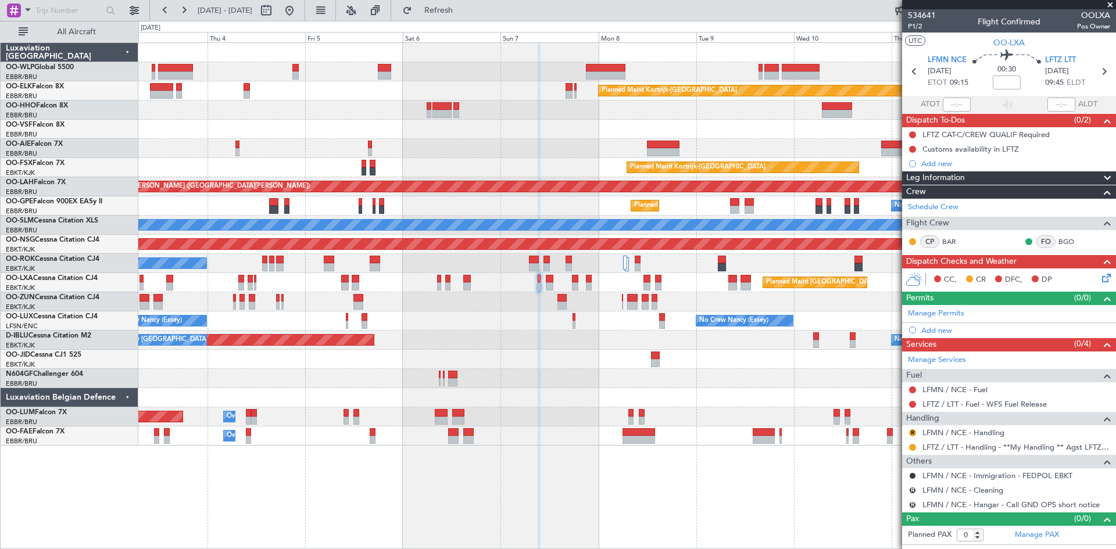
click at [925, 60] on section "LFMN NCE 07/09/2025 ETOT 09:15 00:30 LFTZ LTT 07/09/2025 09:45 ELDT" at bounding box center [1009, 73] width 214 height 46
click at [931, 58] on span "LFMN NCE" at bounding box center [946, 61] width 39 height 12
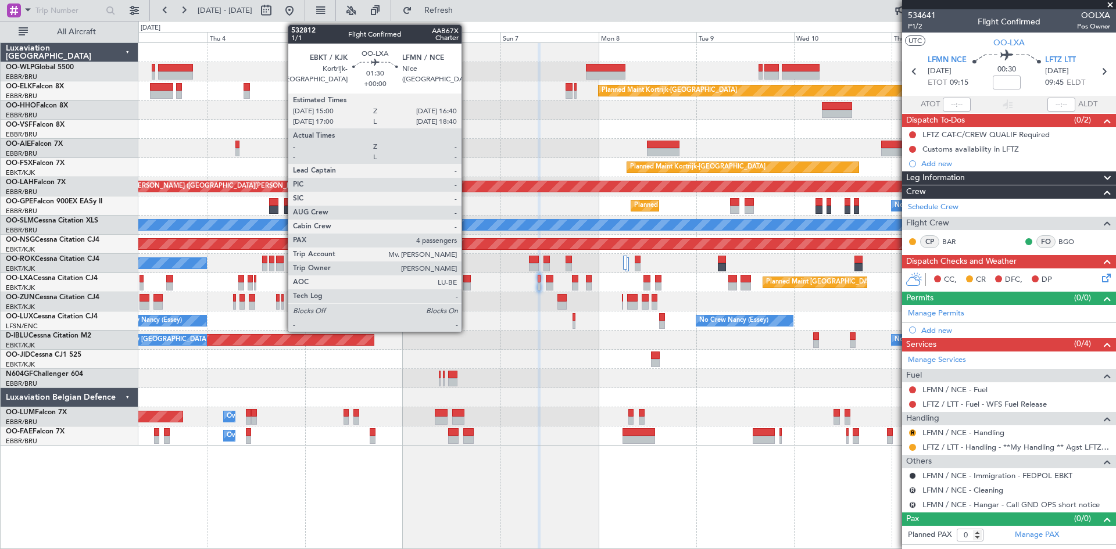
click at [467, 286] on div at bounding box center [466, 286] width 7 height 8
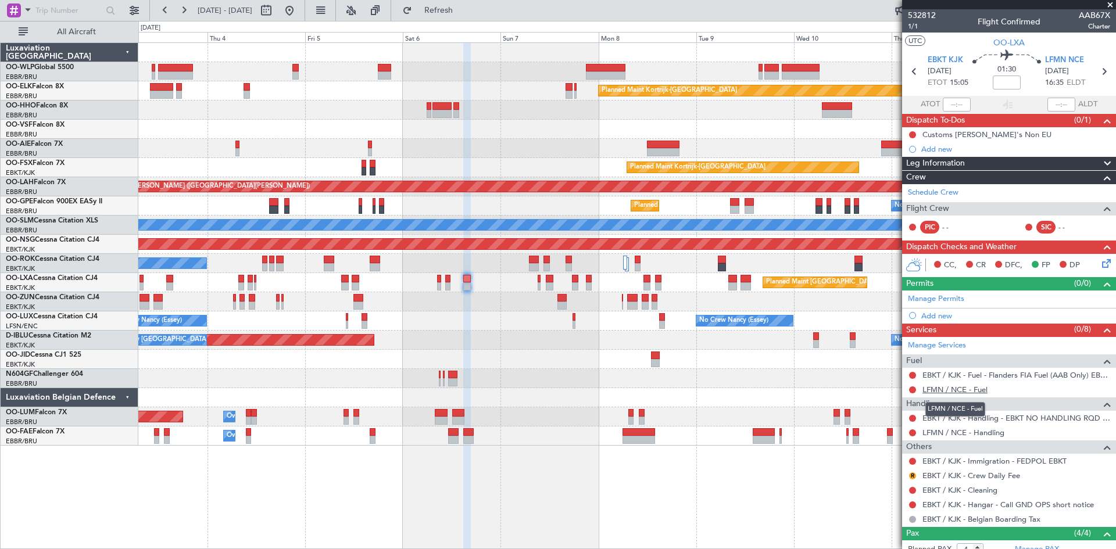
click at [983, 390] on link "LFMN / NCE - Fuel" at bounding box center [954, 390] width 65 height 10
click at [463, 14] on span "Refresh" at bounding box center [438, 10] width 49 height 8
click at [970, 432] on link "LFMN / NCE - Handling" at bounding box center [963, 433] width 82 height 10
click at [463, 6] on span "Refresh" at bounding box center [438, 10] width 49 height 8
click at [913, 476] on button "R" at bounding box center [912, 475] width 7 height 7
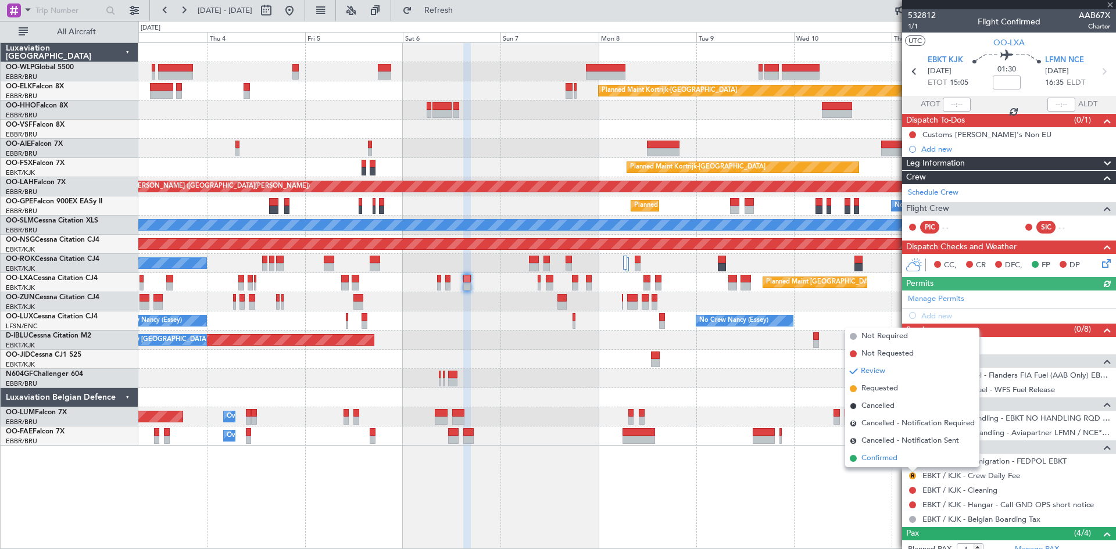
click at [900, 458] on li "Confirmed" at bounding box center [912, 458] width 134 height 17
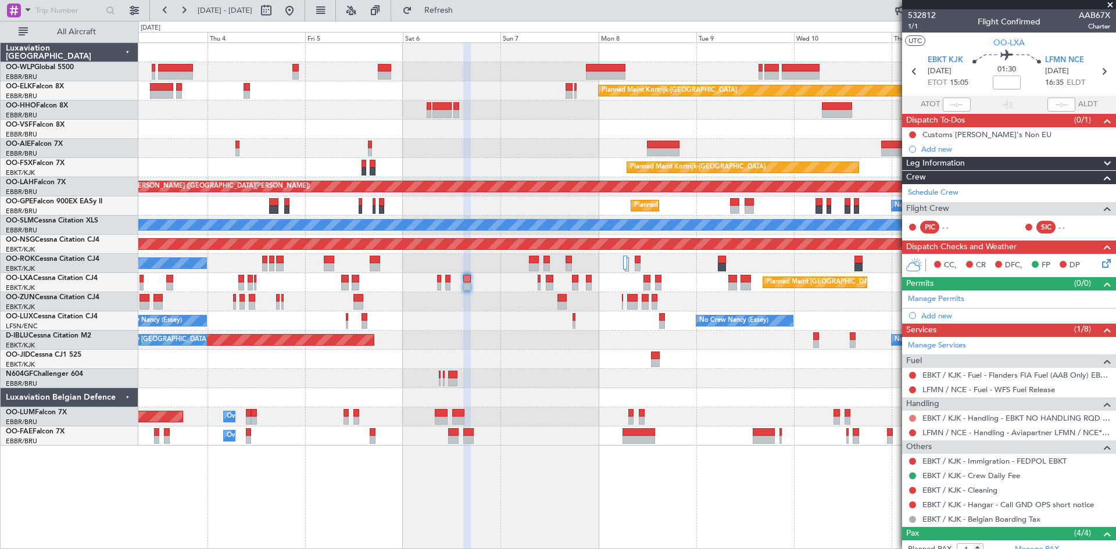
click at [909, 418] on button at bounding box center [912, 418] width 7 height 7
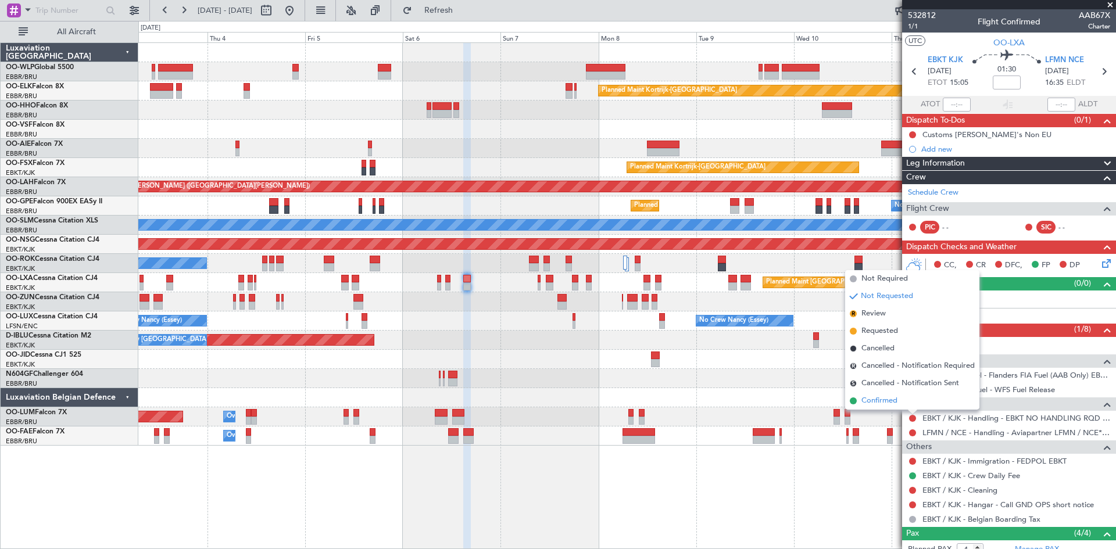
click at [903, 401] on li "Confirmed" at bounding box center [912, 400] width 134 height 17
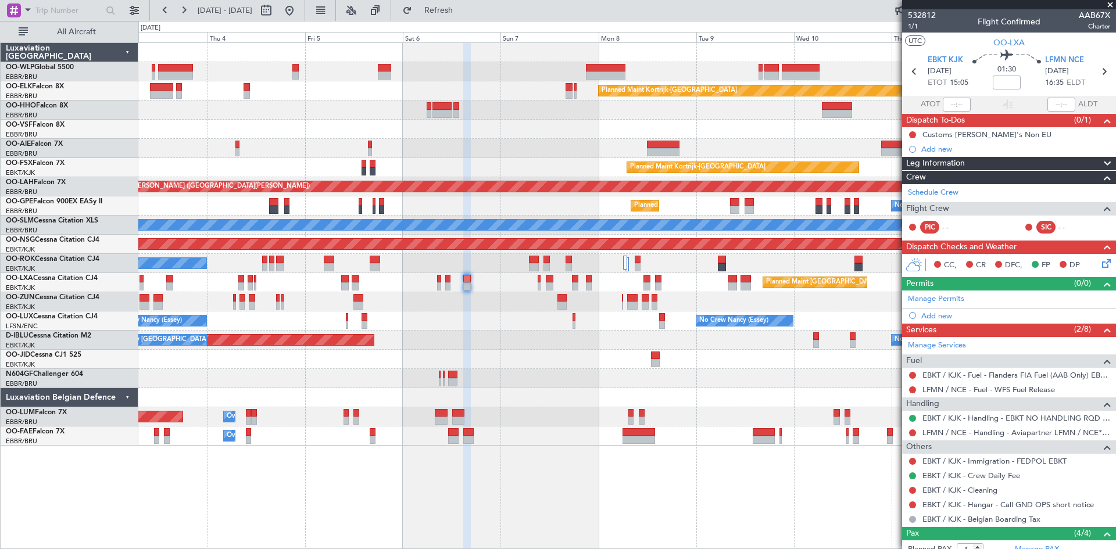
click at [541, 285] on div "Planned Maint [GEOGRAPHIC_DATA] ([GEOGRAPHIC_DATA] National)" at bounding box center [626, 282] width 977 height 19
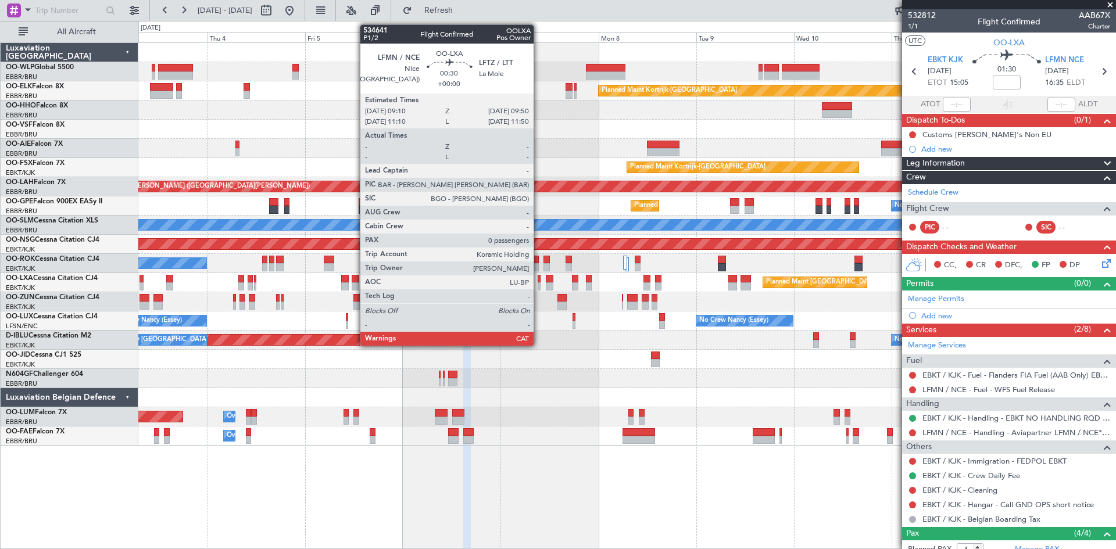
click at [538, 286] on div at bounding box center [538, 286] width 3 height 8
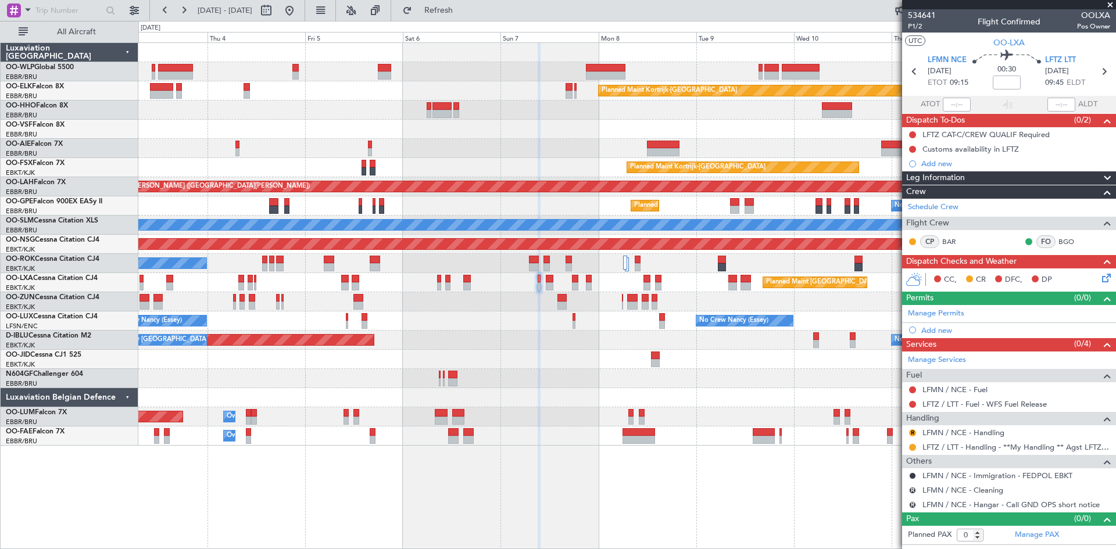
click at [472, 284] on div "Planned Maint [GEOGRAPHIC_DATA] ([GEOGRAPHIC_DATA] National)" at bounding box center [626, 282] width 977 height 19
click at [469, 283] on div at bounding box center [466, 286] width 7 height 8
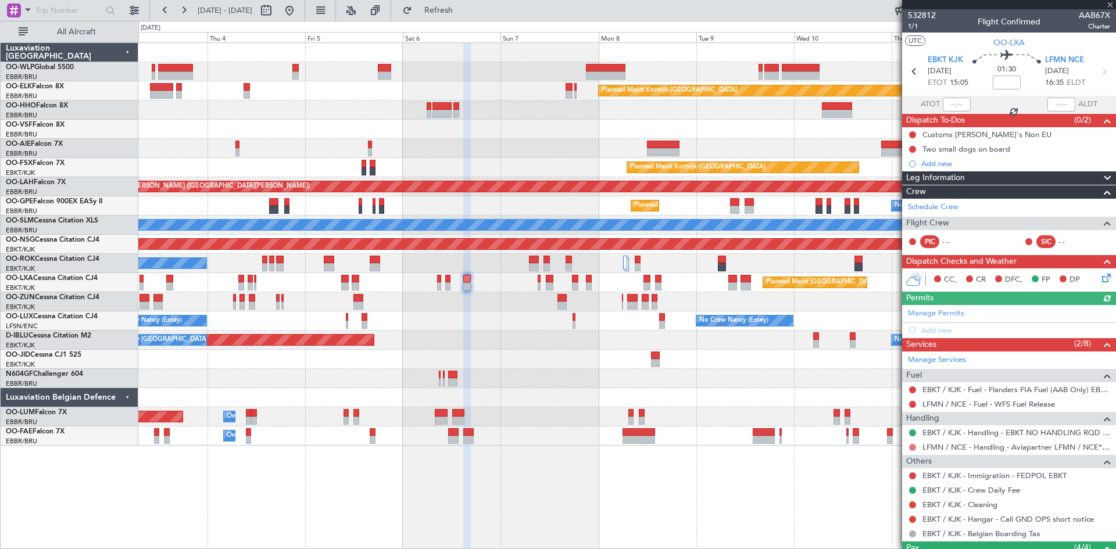
click at [913, 445] on button at bounding box center [912, 447] width 7 height 7
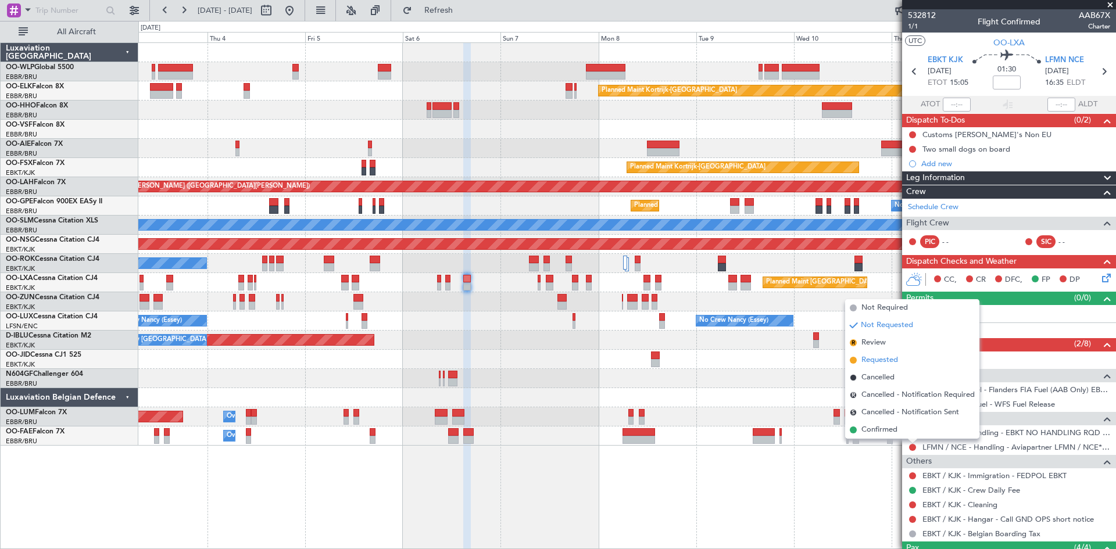
click at [877, 356] on span "Requested" at bounding box center [879, 360] width 37 height 12
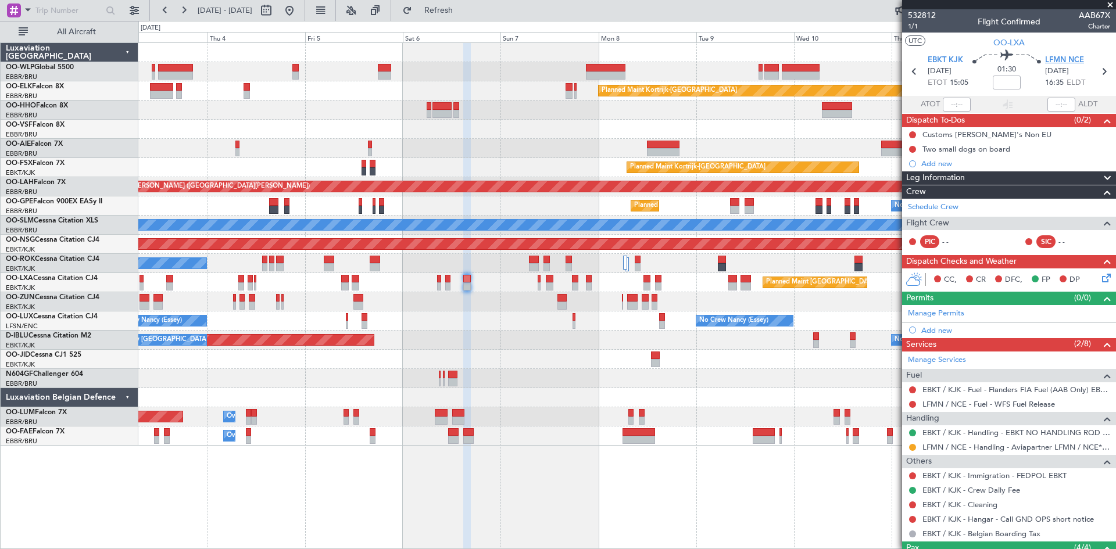
click at [1067, 59] on span "LFMN NCE" at bounding box center [1064, 61] width 39 height 12
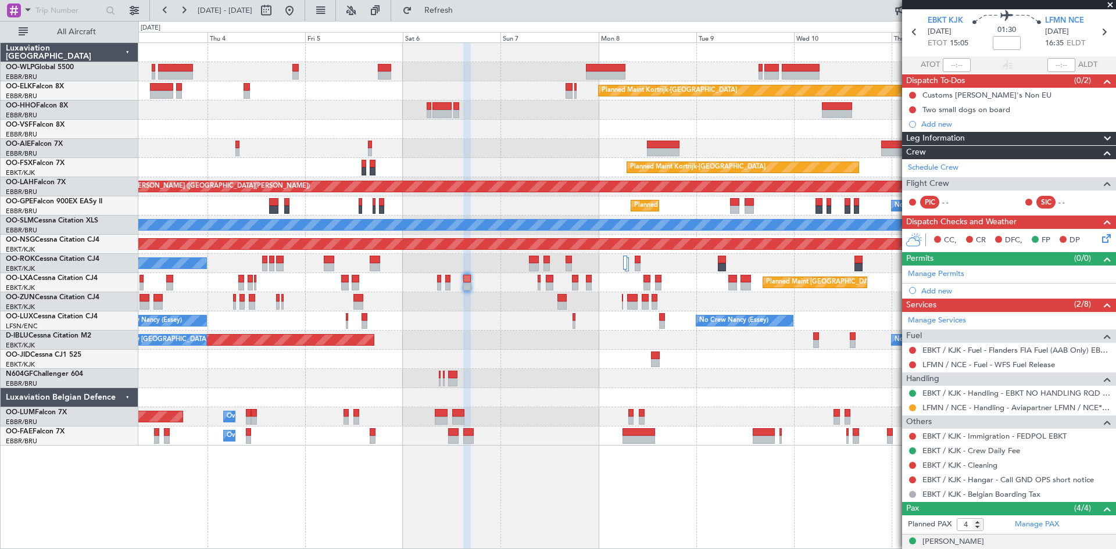
scroll to position [58, 0]
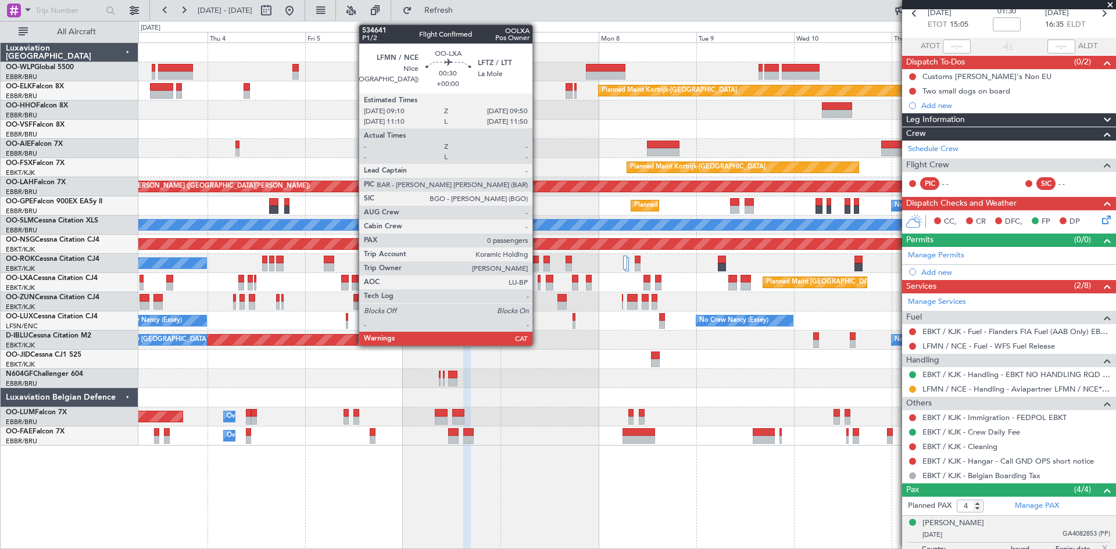
click at [537, 278] on div at bounding box center [538, 279] width 3 height 8
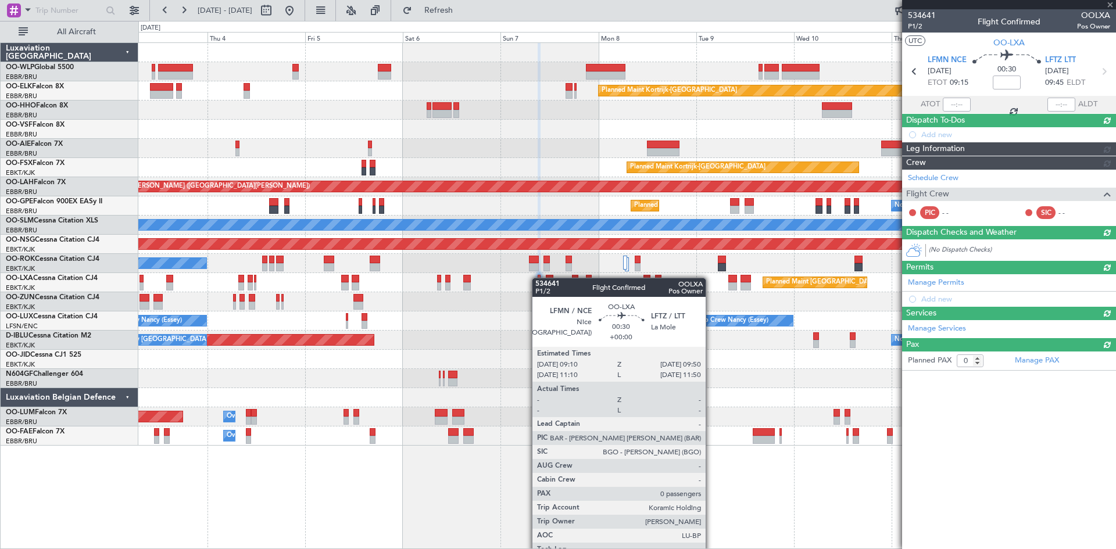
scroll to position [0, 0]
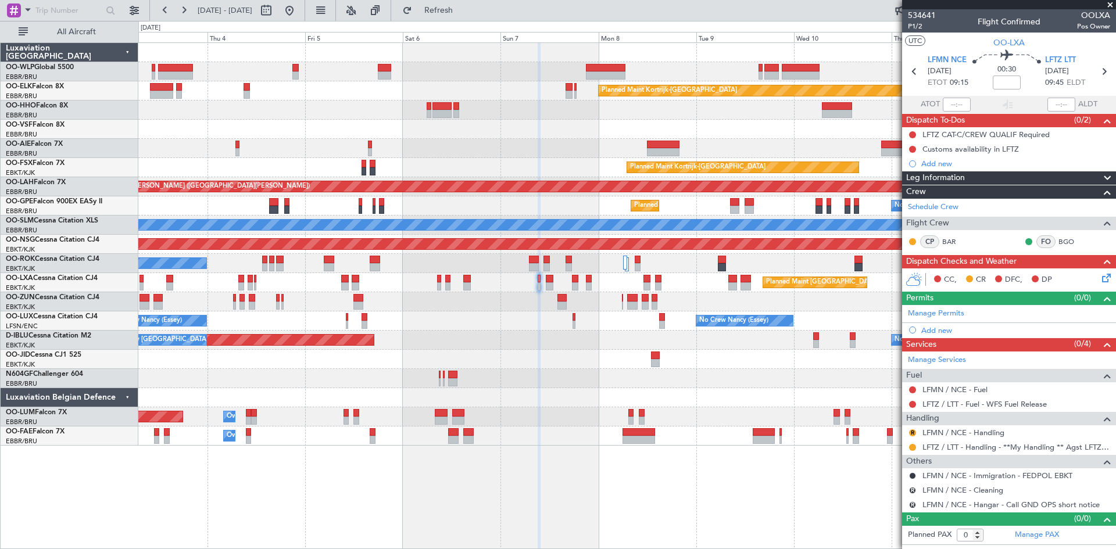
click at [470, 284] on div "Planned Maint [GEOGRAPHIC_DATA] ([GEOGRAPHIC_DATA] National)" at bounding box center [626, 282] width 977 height 19
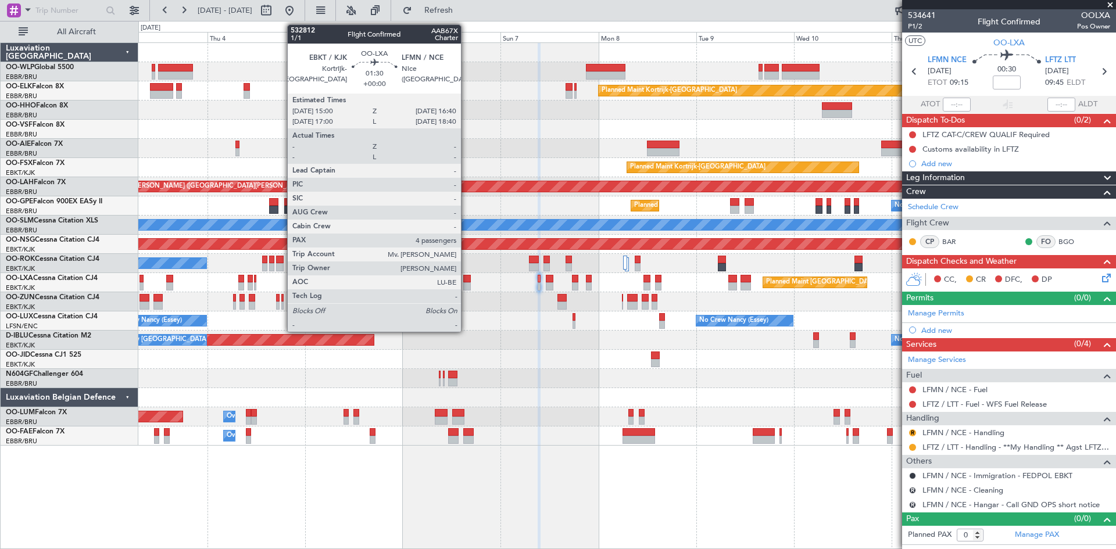
click at [466, 285] on div at bounding box center [466, 286] width 7 height 8
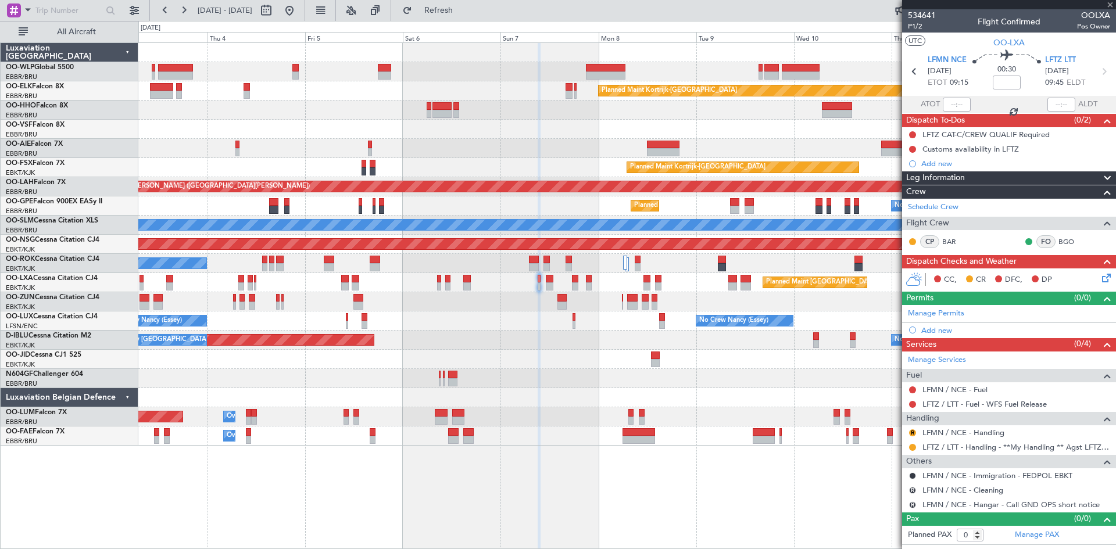
type input "4"
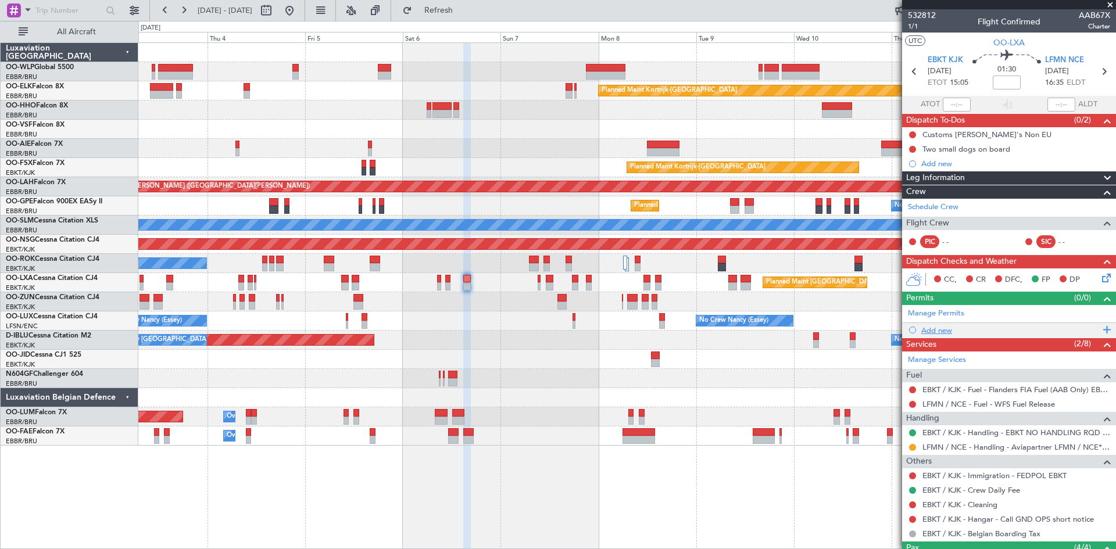
click at [931, 333] on div "Add new" at bounding box center [1010, 330] width 178 height 10
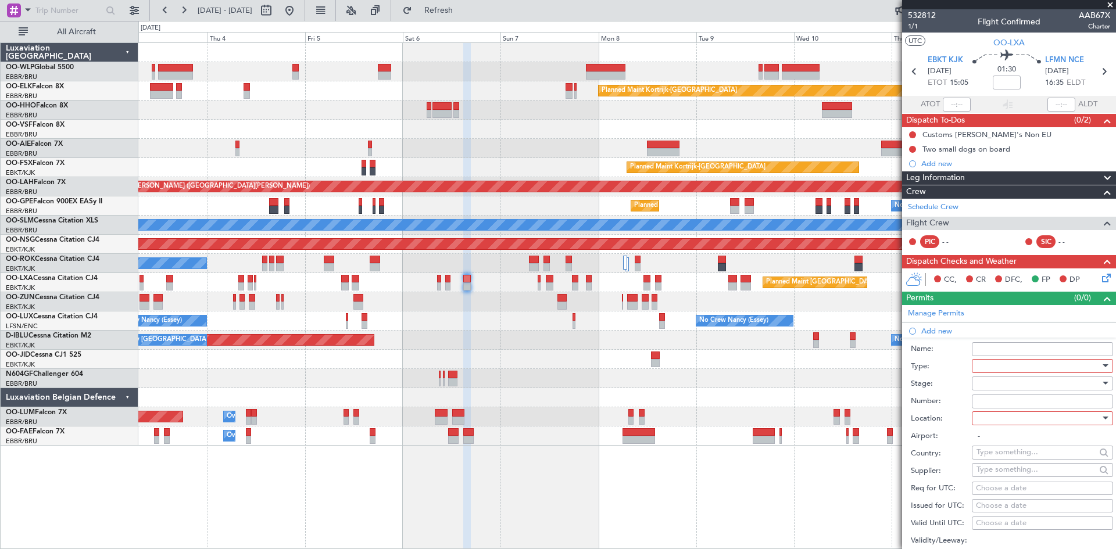
click at [1049, 364] on div at bounding box center [1038, 365] width 124 height 17
click at [1014, 476] on span "Slot" at bounding box center [1038, 476] width 122 height 17
click at [1002, 422] on div at bounding box center [1038, 418] width 124 height 17
click at [1007, 481] on span "Arrival" at bounding box center [1038, 476] width 122 height 17
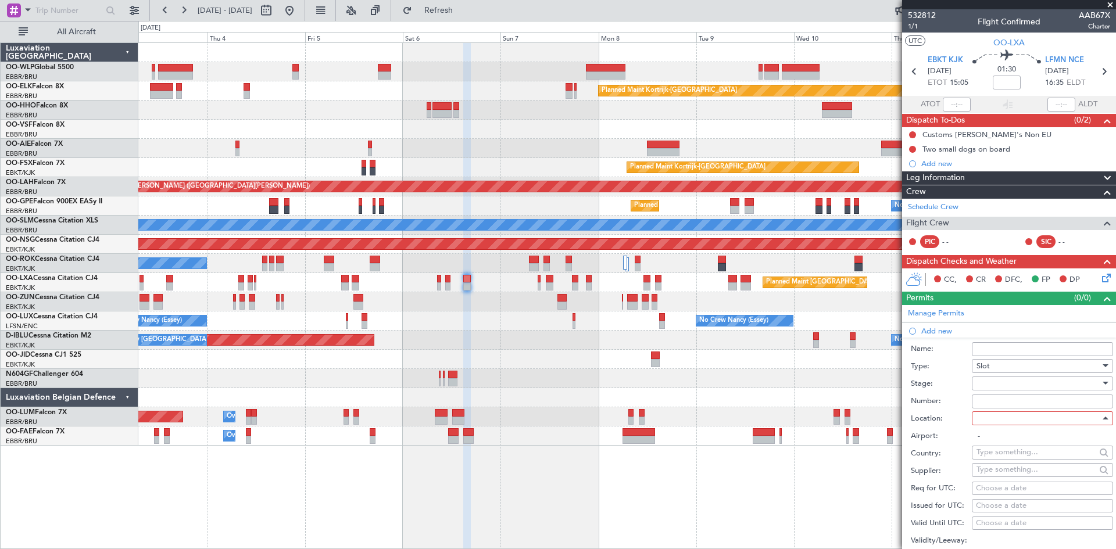
type input "LFMN / NCE"
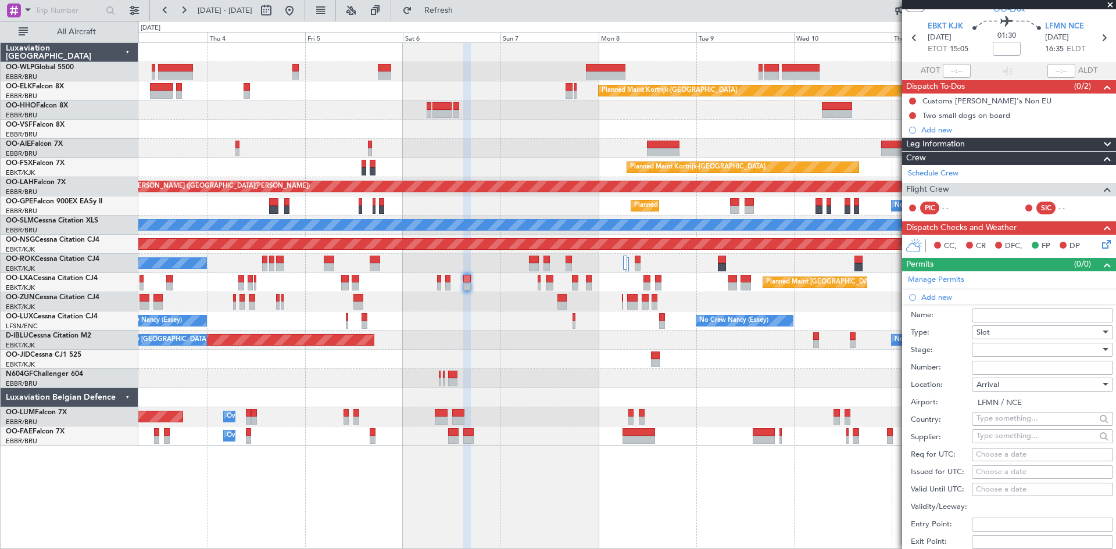
scroll to position [58, 0]
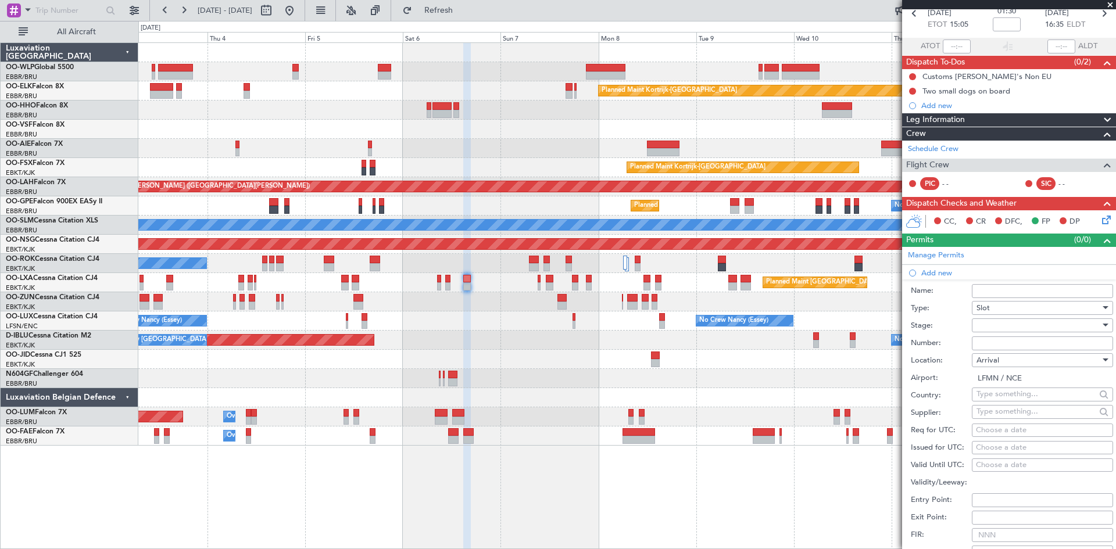
click at [1001, 415] on input "text" at bounding box center [1035, 411] width 119 height 17
click at [1035, 327] on div at bounding box center [1038, 325] width 124 height 17
click at [1005, 397] on span "Requested" at bounding box center [1038, 400] width 122 height 17
click at [993, 427] on div "Choose a date" at bounding box center [1042, 431] width 133 height 12
select select "9"
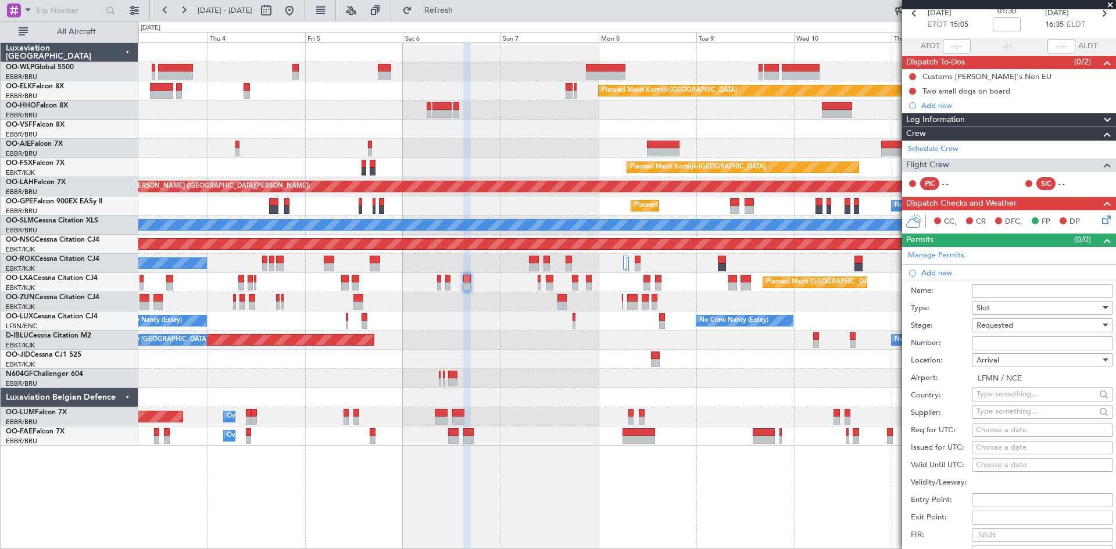
select select "2025"
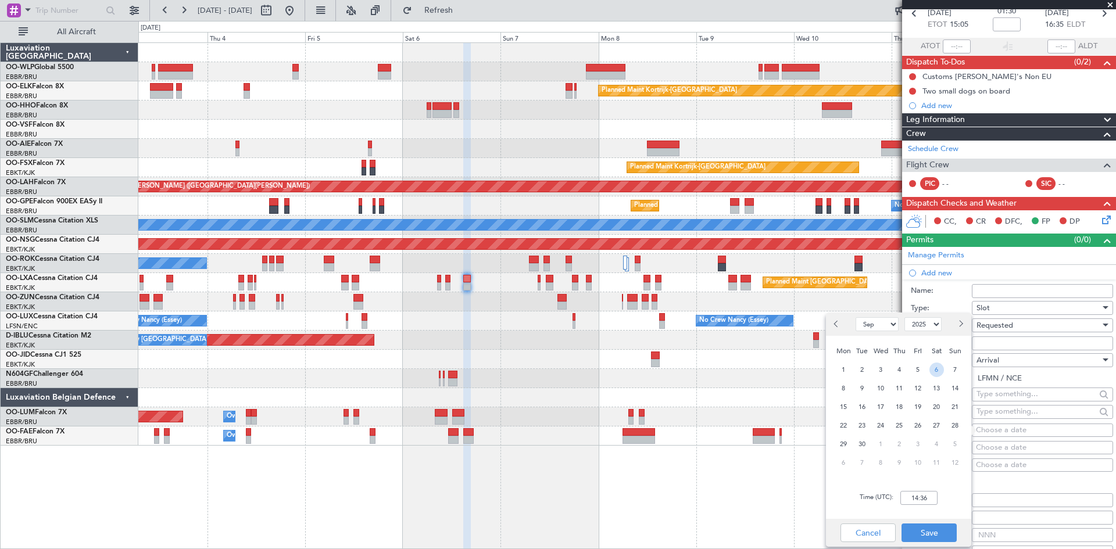
click at [930, 372] on span "6" at bounding box center [936, 370] width 15 height 15
click at [916, 496] on input "00:00" at bounding box center [918, 498] width 37 height 14
type input "16:40"
click at [935, 535] on button "Save" at bounding box center [928, 533] width 55 height 19
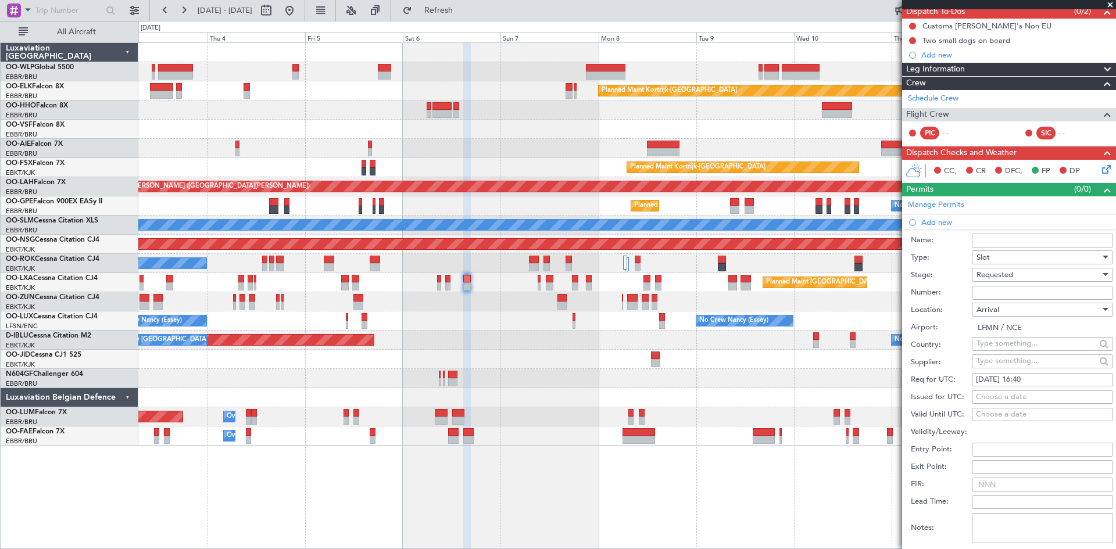
scroll to position [174, 0]
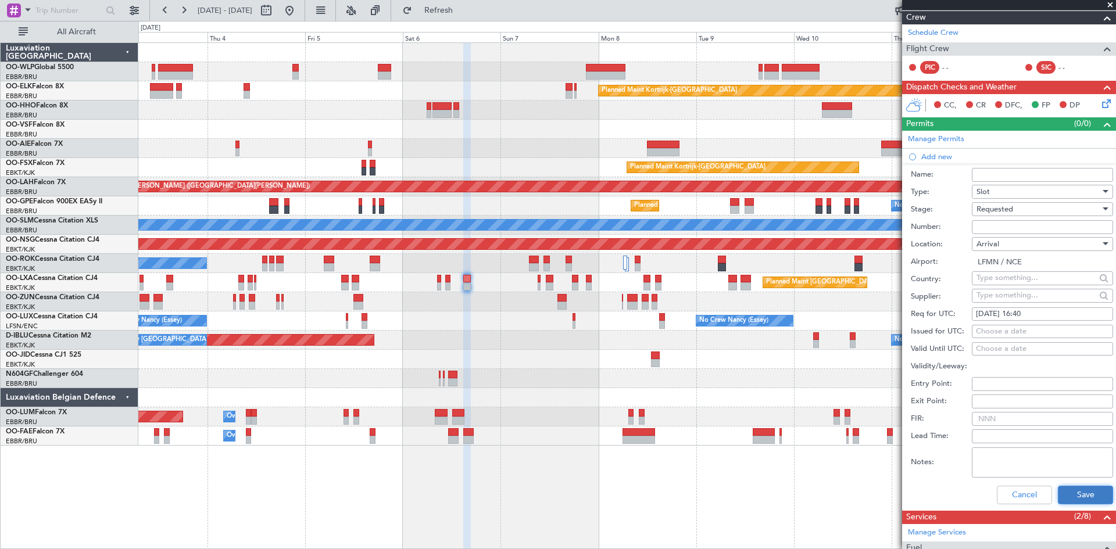
click at [1065, 496] on button "Save" at bounding box center [1084, 495] width 55 height 19
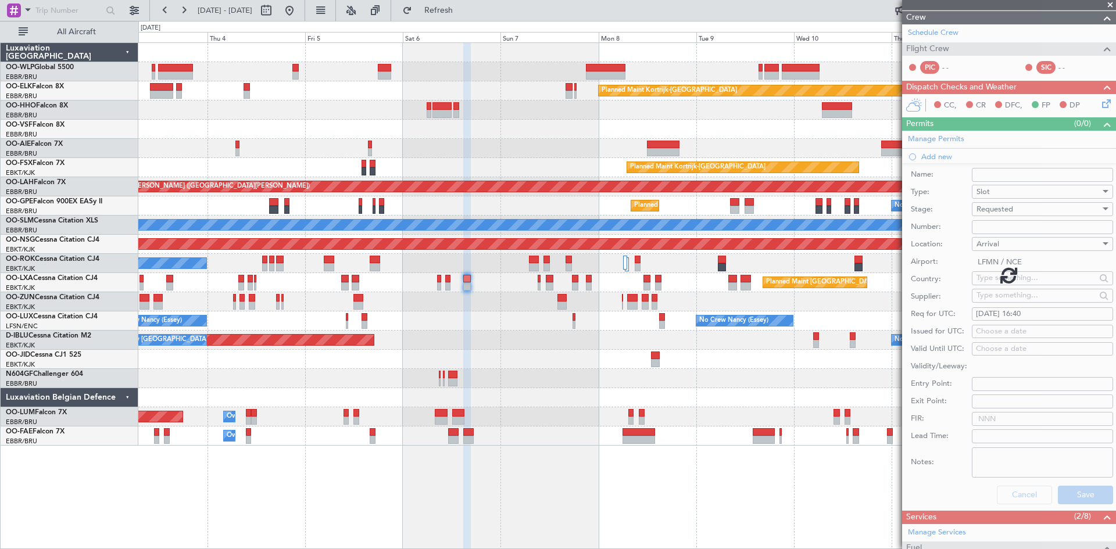
scroll to position [172, 0]
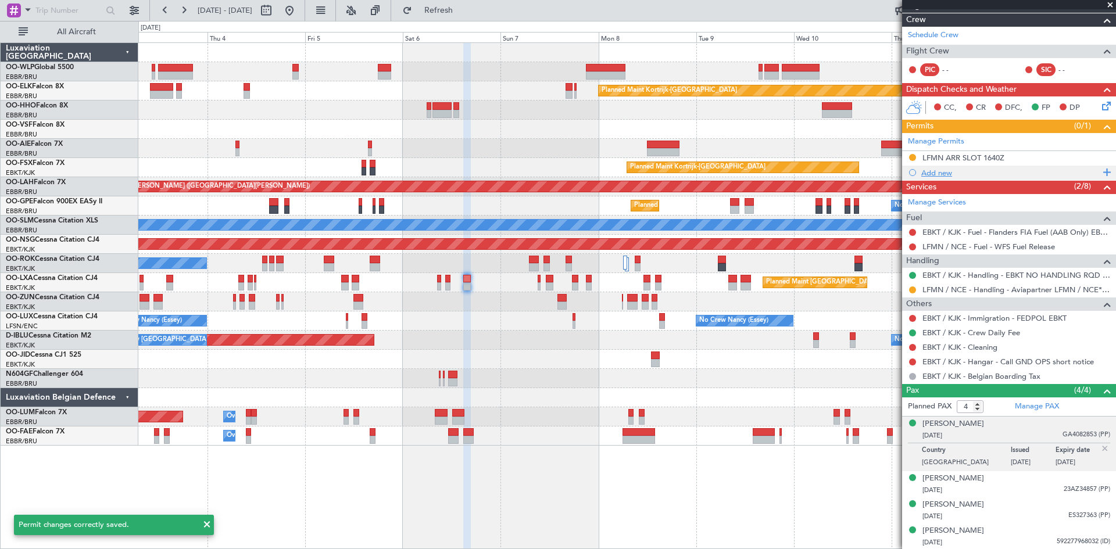
click at [1099, 170] on span at bounding box center [1104, 172] width 10 height 15
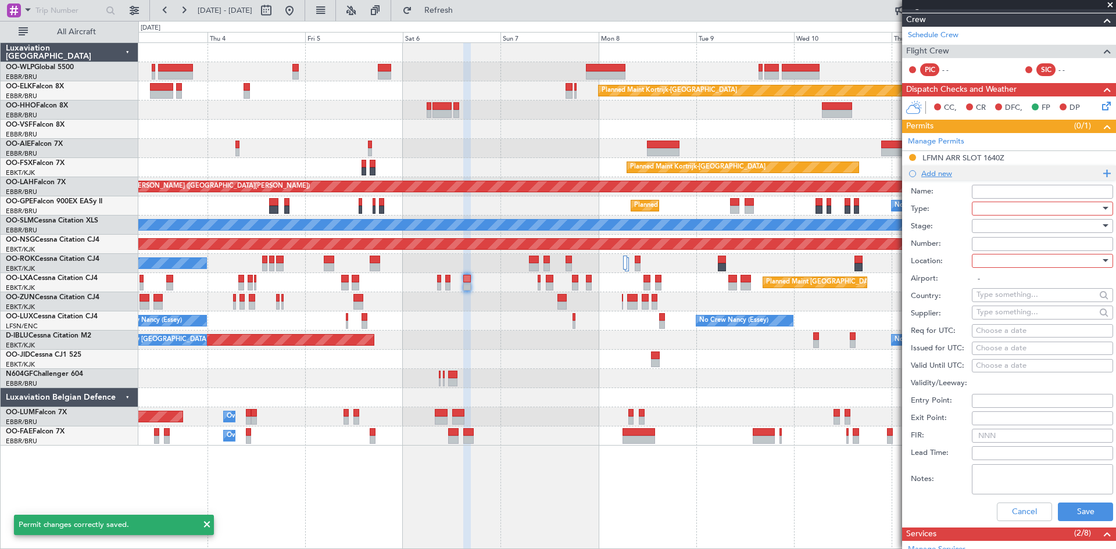
scroll to position [174, 0]
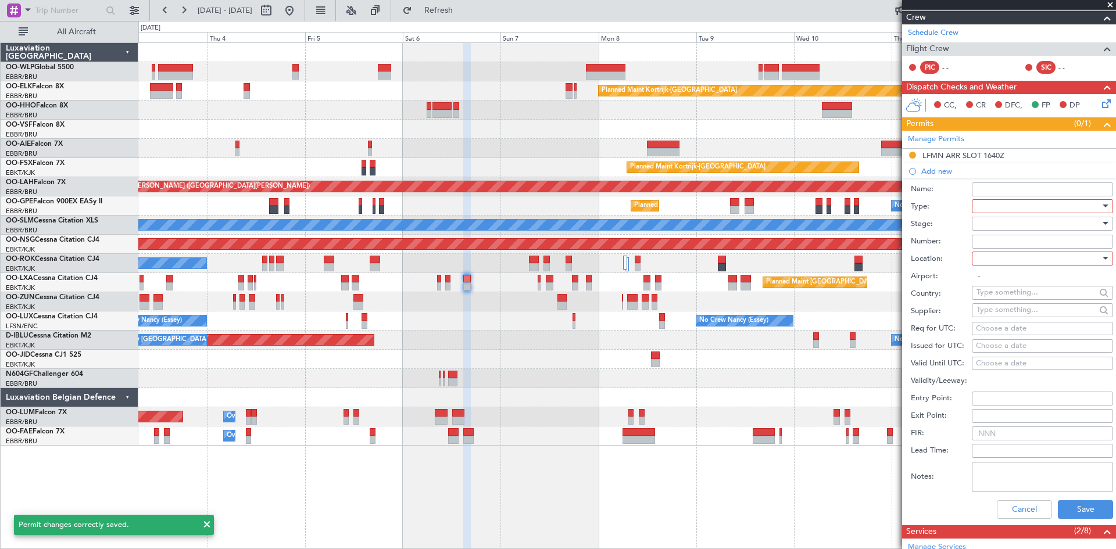
click at [1045, 209] on div at bounding box center [1038, 206] width 124 height 17
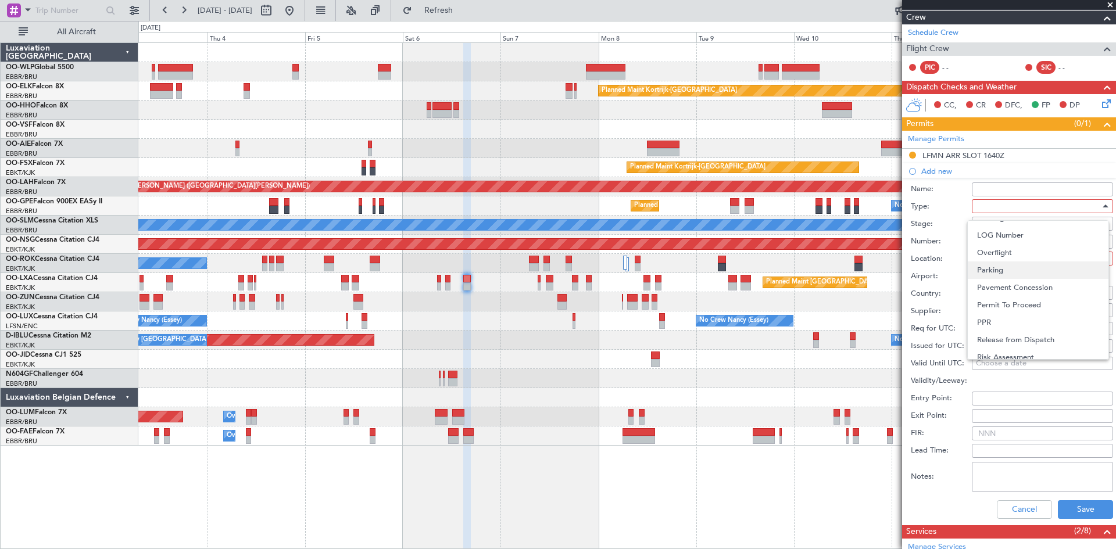
click at [1002, 276] on span "Parking" at bounding box center [1038, 269] width 122 height 17
click at [1100, 263] on div at bounding box center [1104, 258] width 8 height 9
click at [1016, 314] on span "Arrival" at bounding box center [1038, 316] width 122 height 17
type input "LFMN / NCE"
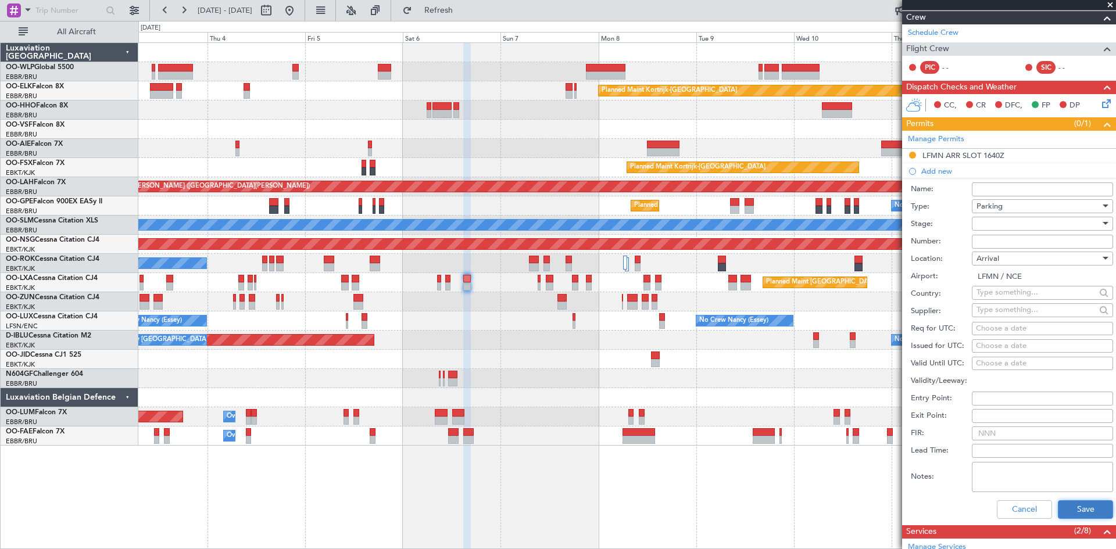
click at [1073, 511] on button "Save" at bounding box center [1084, 509] width 55 height 19
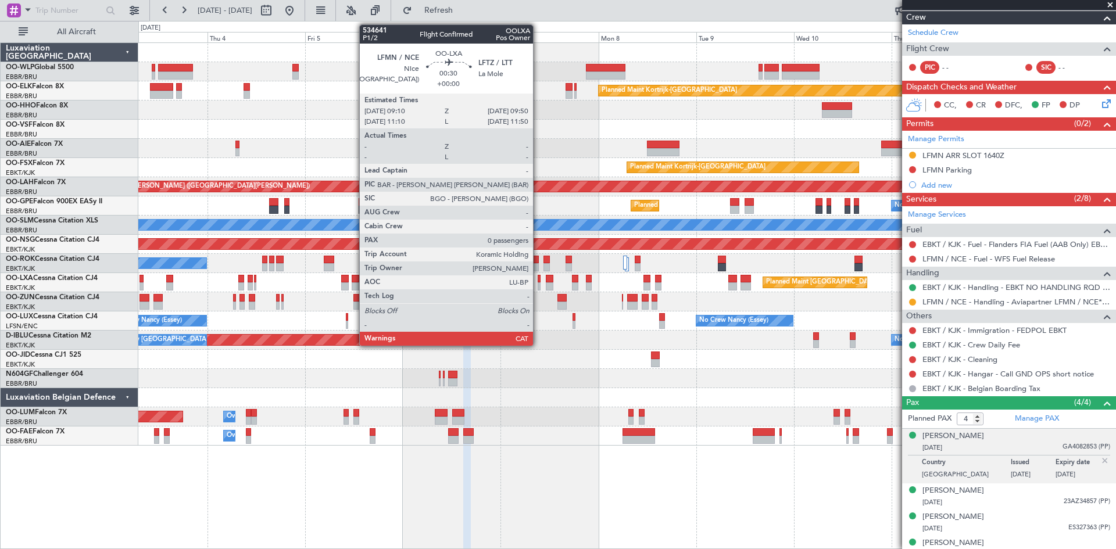
click at [538, 287] on div at bounding box center [538, 286] width 3 height 8
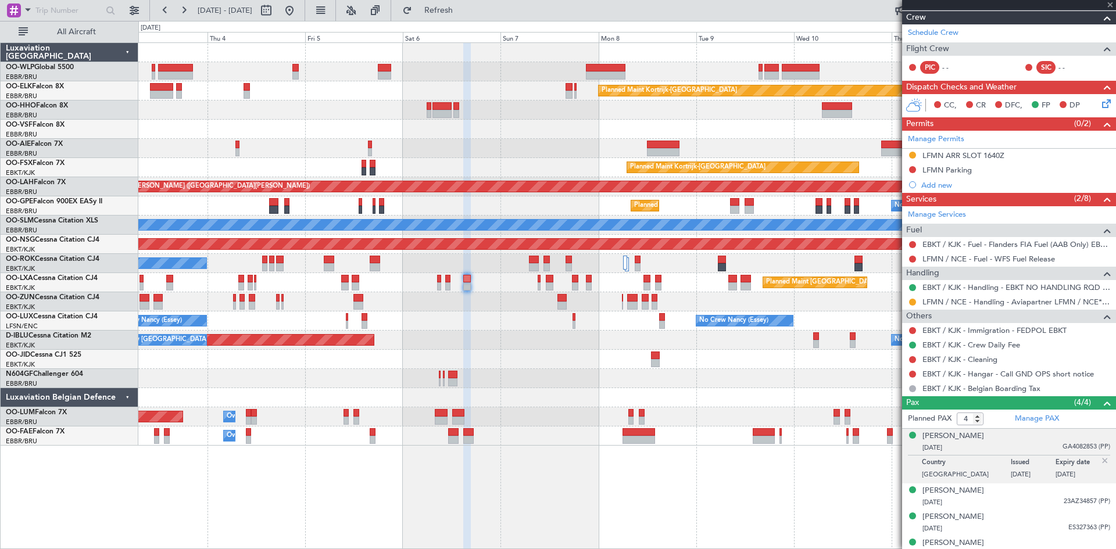
type input "0"
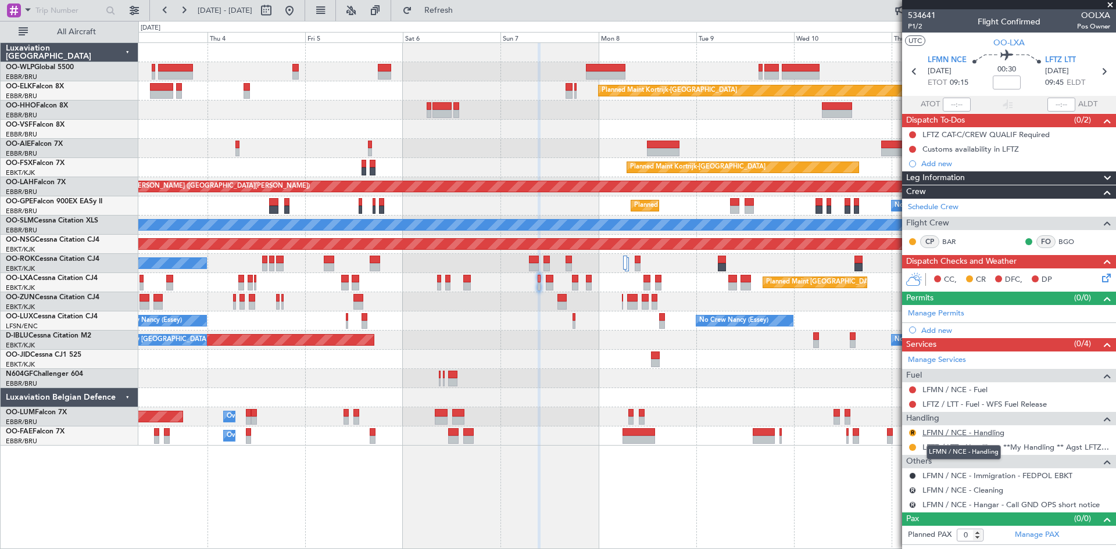
click at [1002, 435] on link "LFMN / NCE - Handling" at bounding box center [963, 433] width 82 height 10
click at [913, 434] on button "R" at bounding box center [912, 432] width 7 height 7
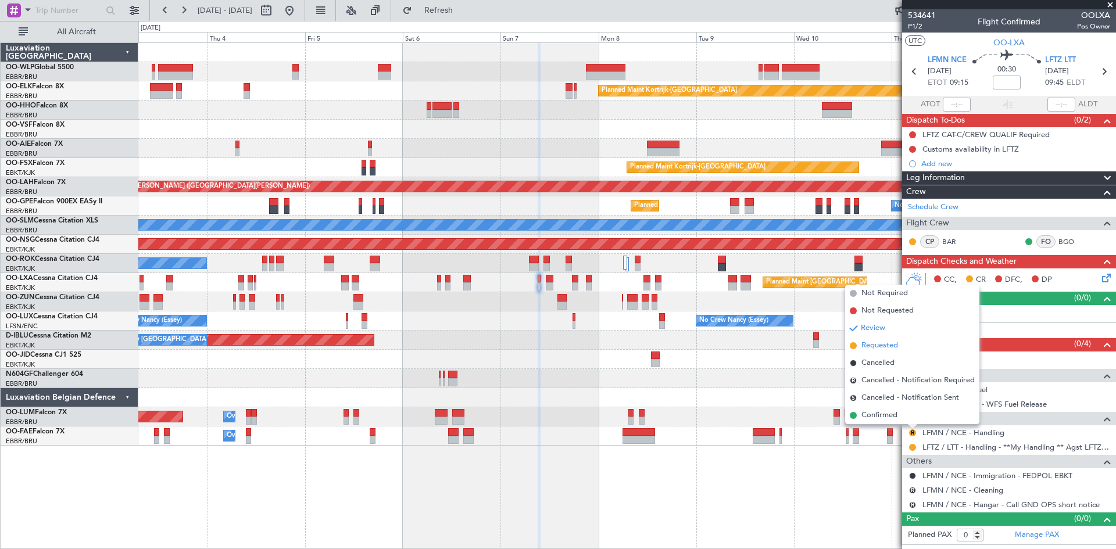
click at [881, 352] on li "Requested" at bounding box center [912, 345] width 134 height 17
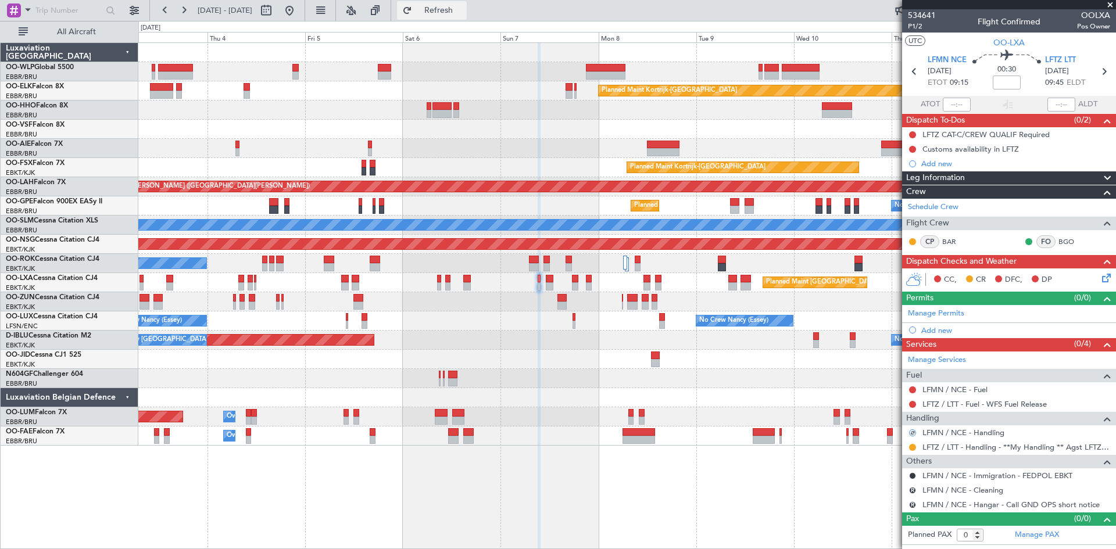
click at [454, 10] on span "Refresh" at bounding box center [438, 10] width 49 height 8
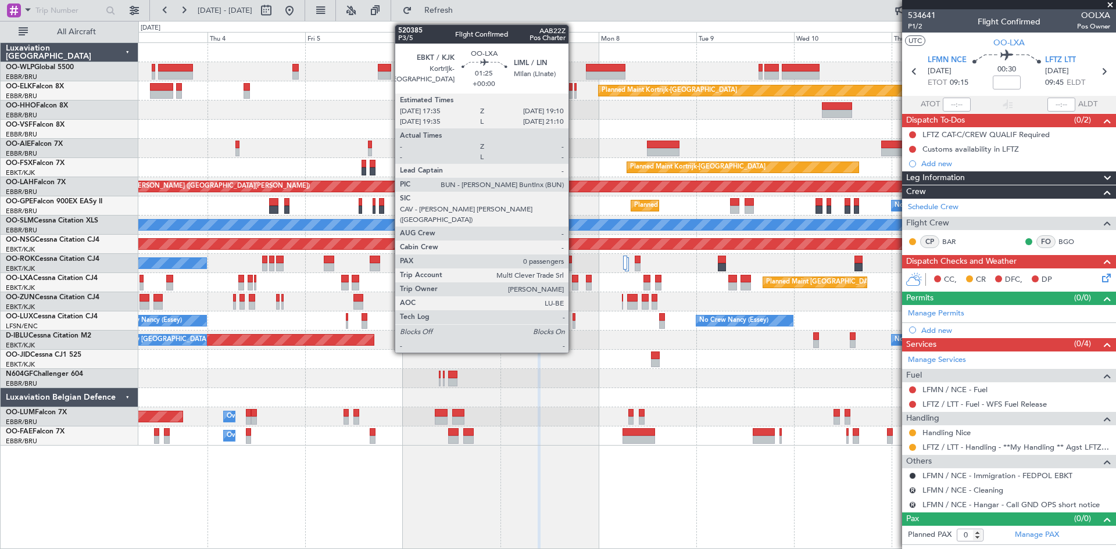
click at [573, 283] on div at bounding box center [575, 286] width 7 height 8
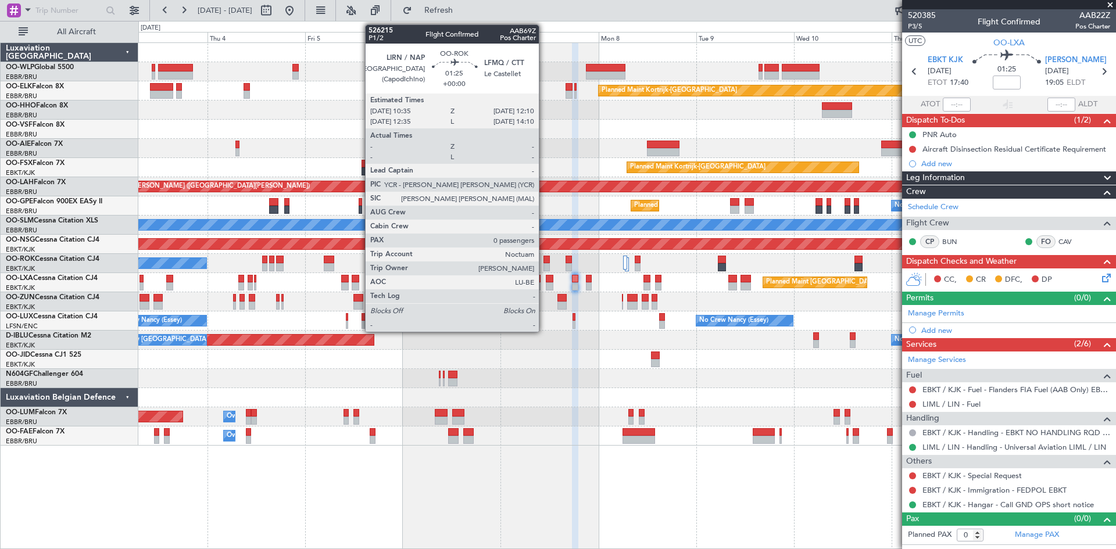
click at [544, 264] on div at bounding box center [546, 267] width 7 height 8
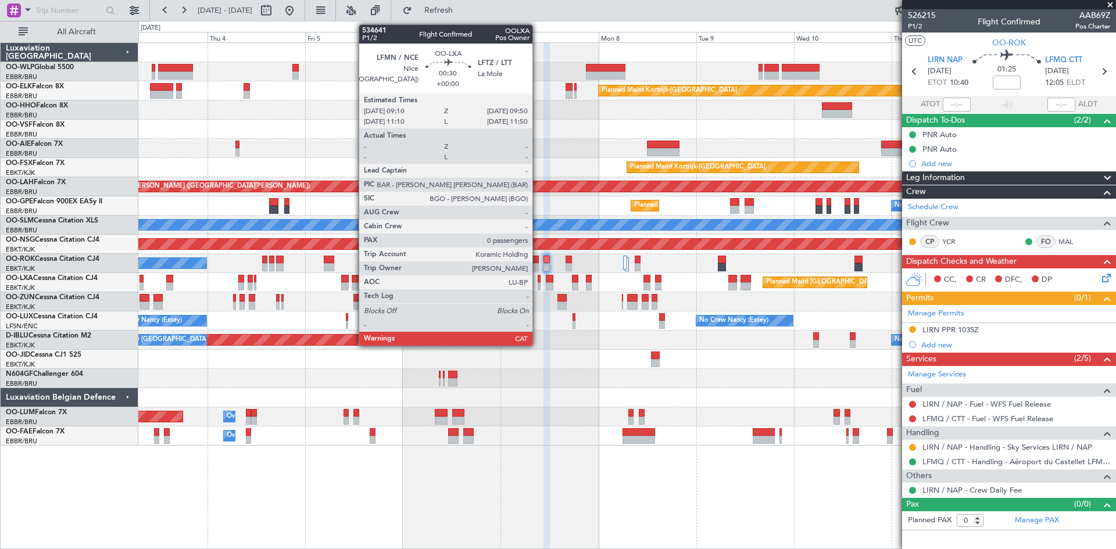
click at [537, 287] on div at bounding box center [538, 286] width 3 height 8
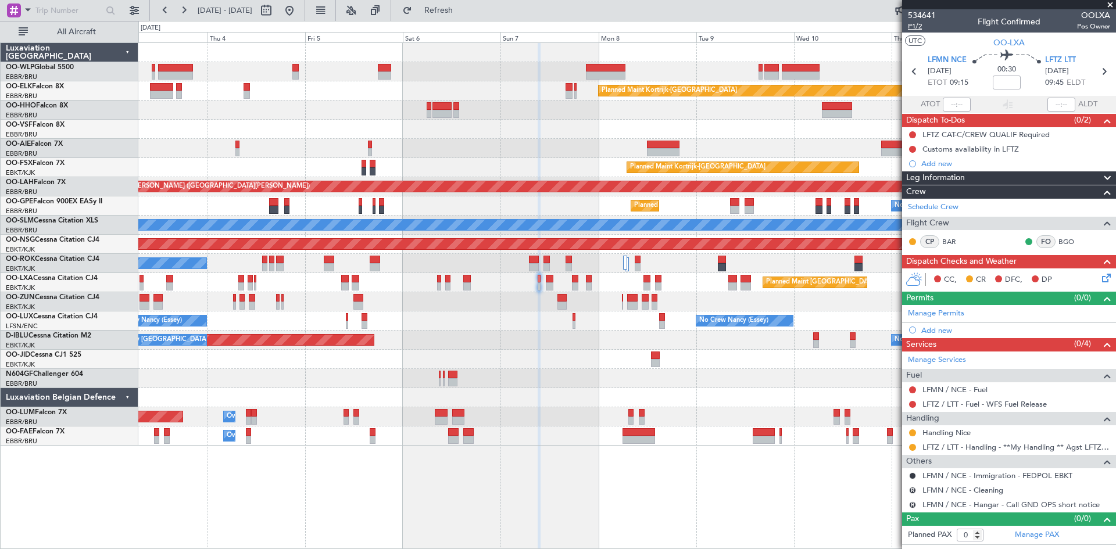
click at [919, 28] on span "P1/2" at bounding box center [922, 26] width 28 height 10
click at [448, 9] on button "Refresh" at bounding box center [432, 10] width 70 height 19
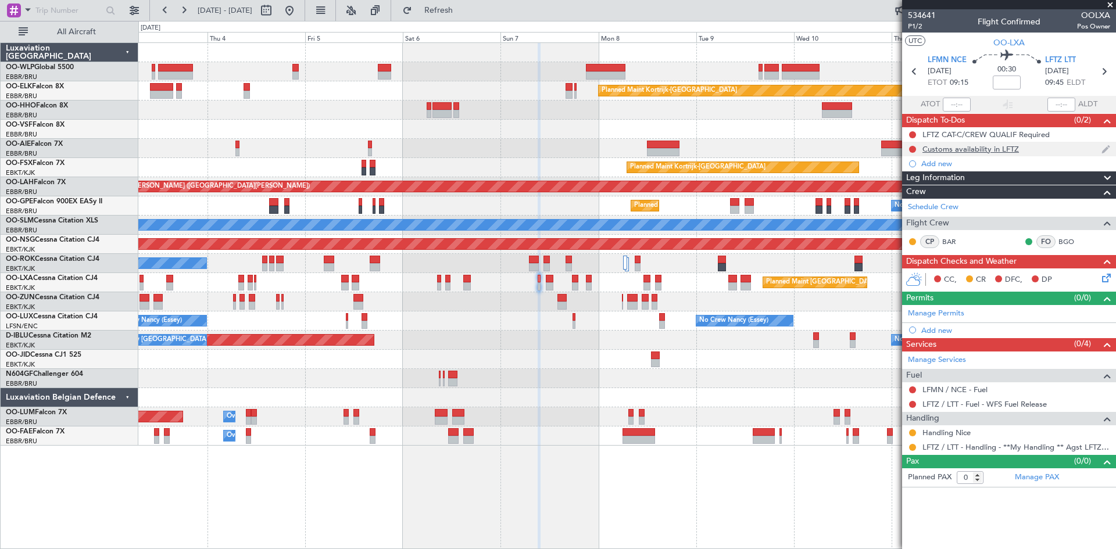
click at [933, 149] on div "Customs availability in LFTZ" at bounding box center [970, 149] width 96 height 10
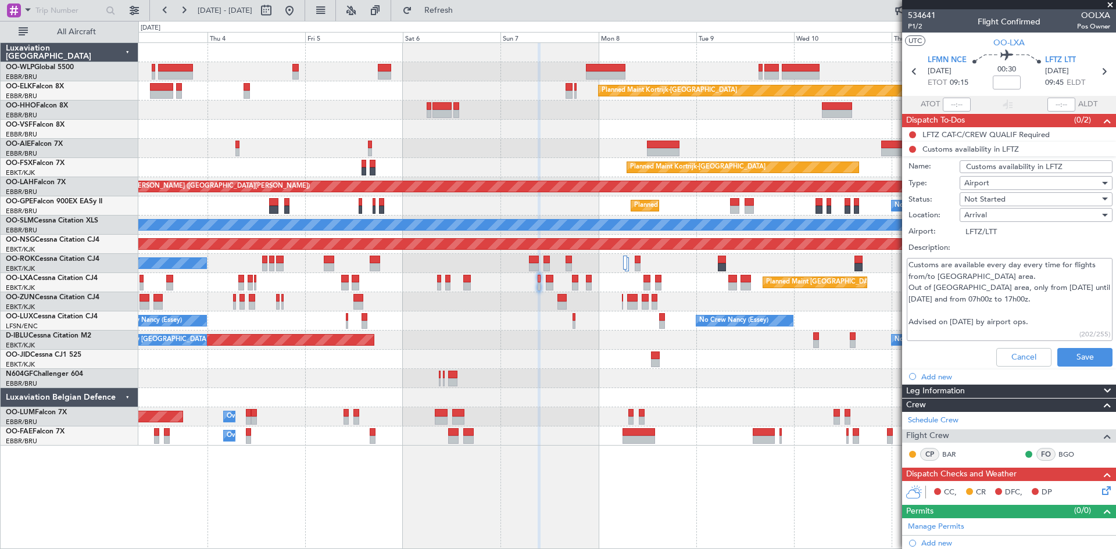
click at [919, 146] on li "Customs availability in LFTZ Name: Customs availability in LFTZ Type: Airport S…" at bounding box center [1009, 257] width 214 height 230
drag, startPoint x: 1022, startPoint y: 353, endPoint x: 1013, endPoint y: 339, distance: 16.8
click at [1023, 354] on button "Cancel" at bounding box center [1023, 357] width 55 height 19
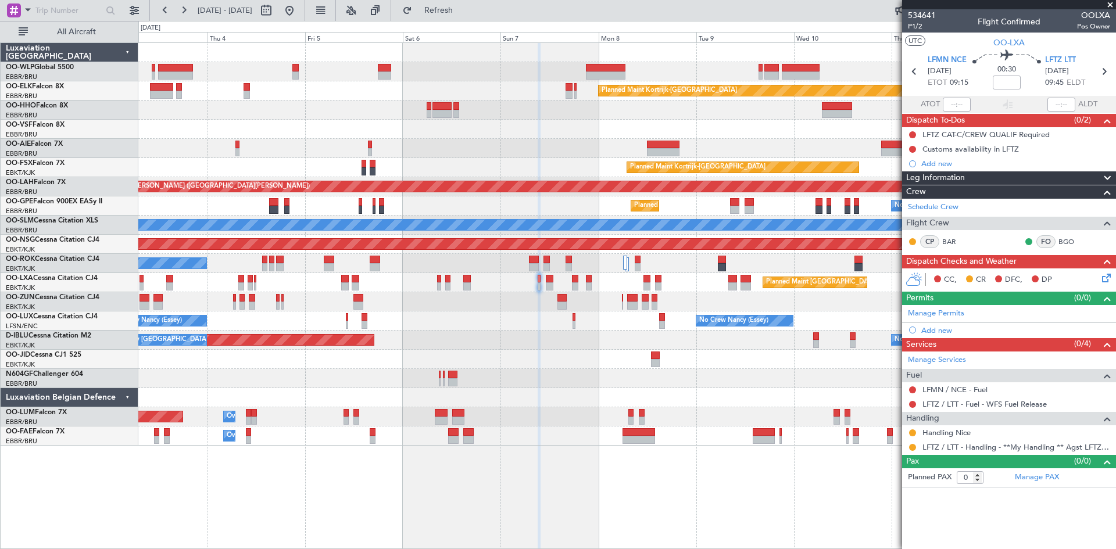
click at [912, 152] on mat-tooltip-component "Not Started" at bounding box center [912, 153] width 56 height 31
click at [913, 146] on button at bounding box center [912, 149] width 7 height 7
click at [912, 204] on span "Completed" at bounding box center [917, 201] width 38 height 12
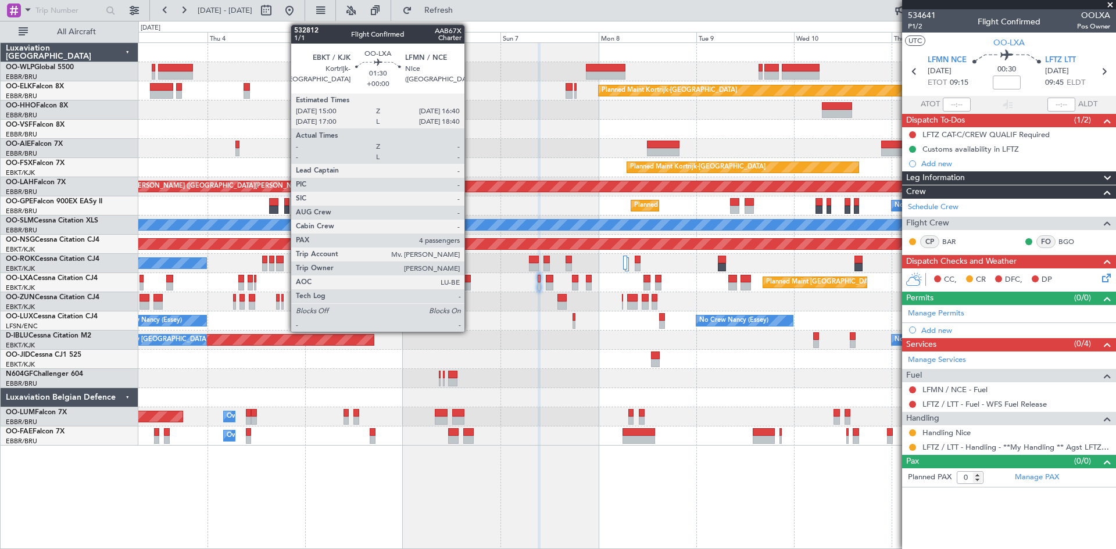
click at [469, 275] on div at bounding box center [466, 279] width 7 height 8
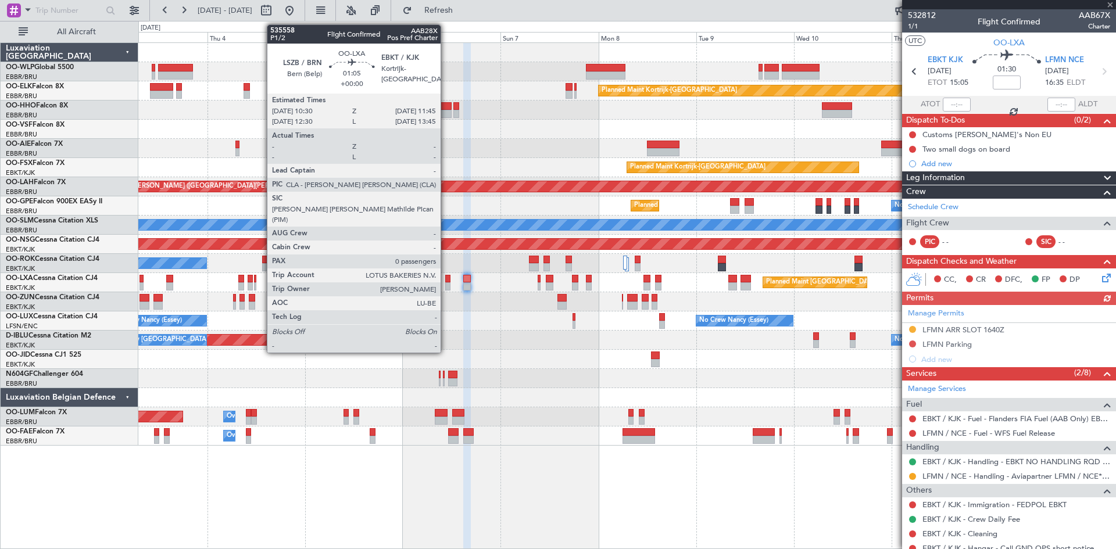
click at [446, 282] on div at bounding box center [447, 279] width 5 height 8
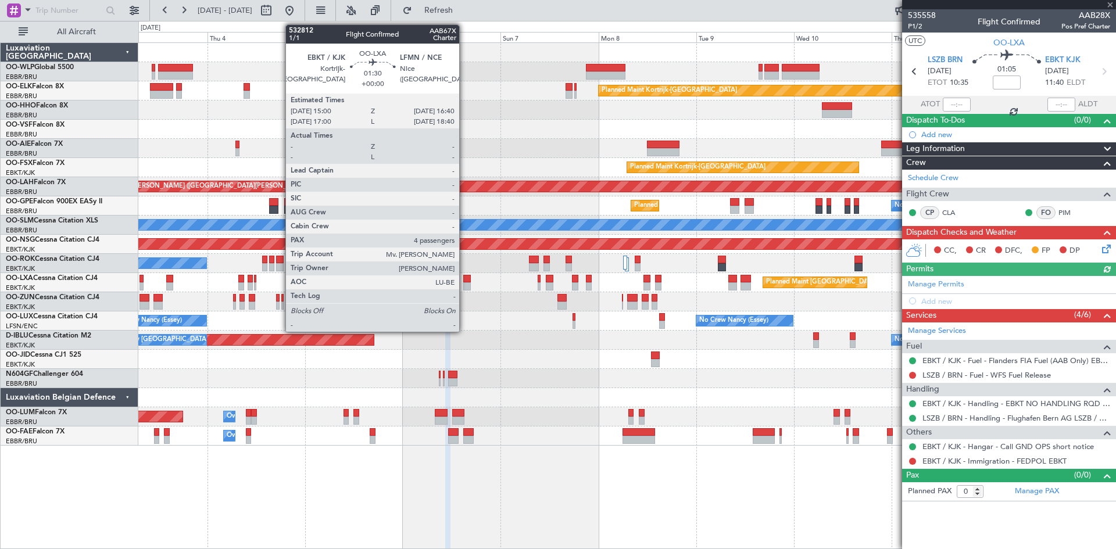
click at [464, 279] on div at bounding box center [466, 279] width 7 height 8
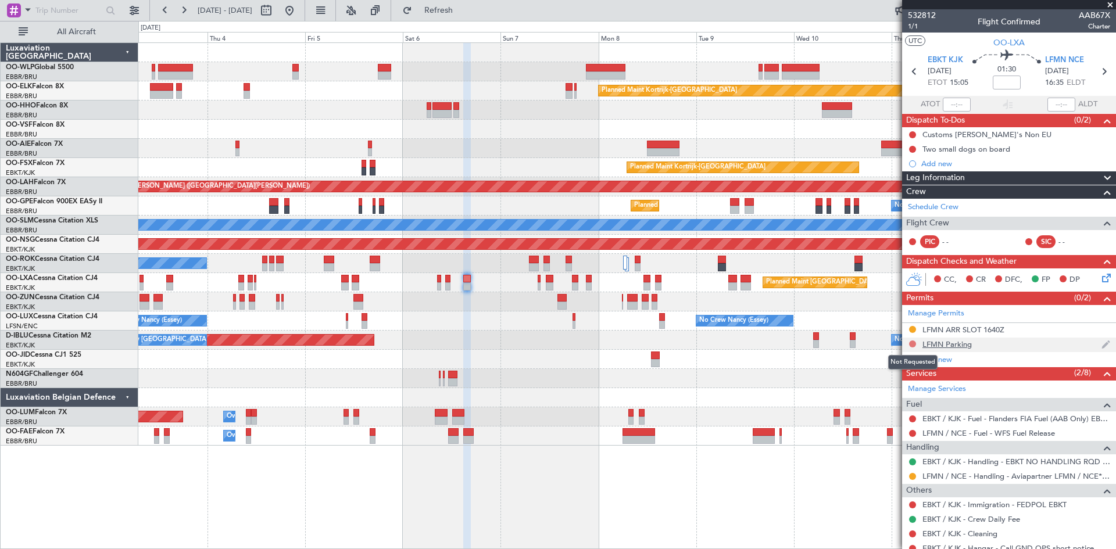
click at [913, 342] on button at bounding box center [912, 343] width 7 height 7
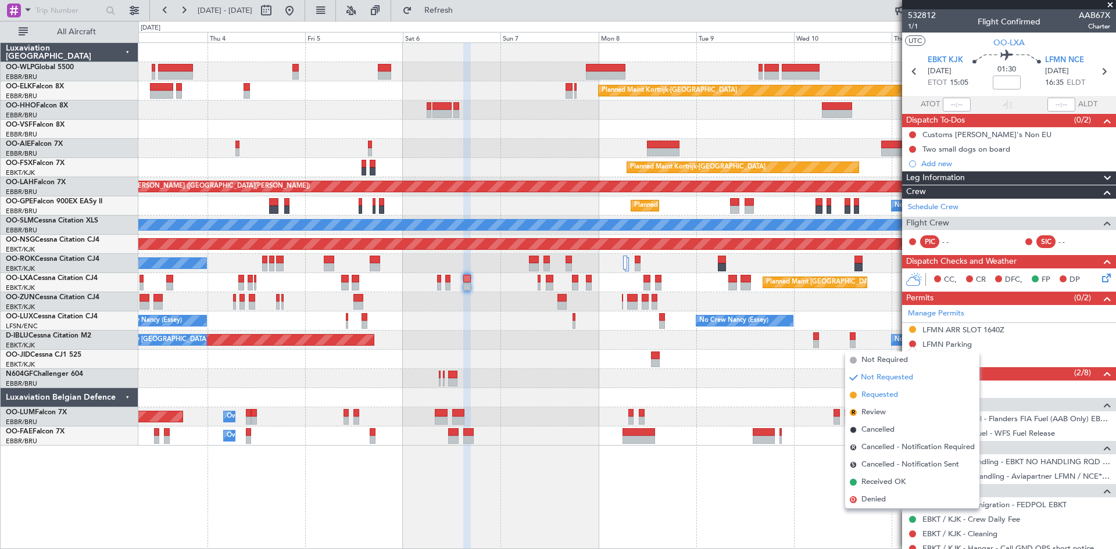
click at [901, 397] on li "Requested" at bounding box center [912, 394] width 134 height 17
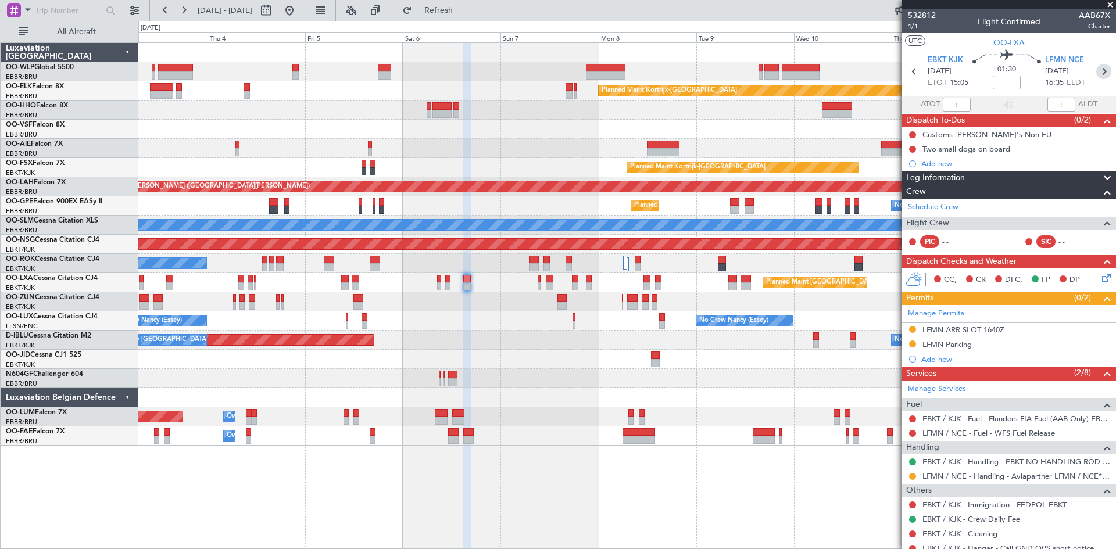
click at [1096, 74] on icon at bounding box center [1103, 71] width 15 height 15
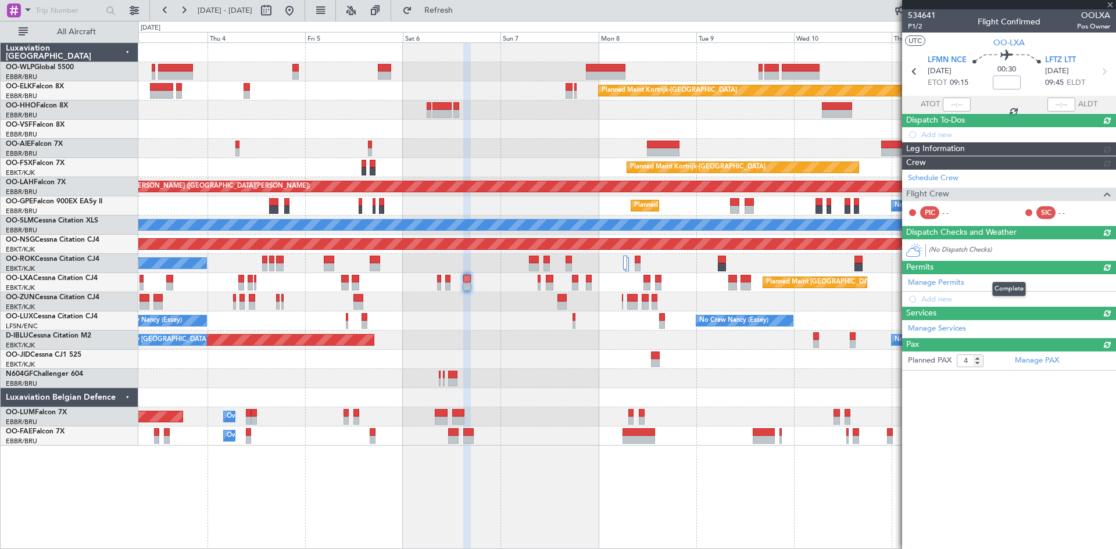
type input "0"
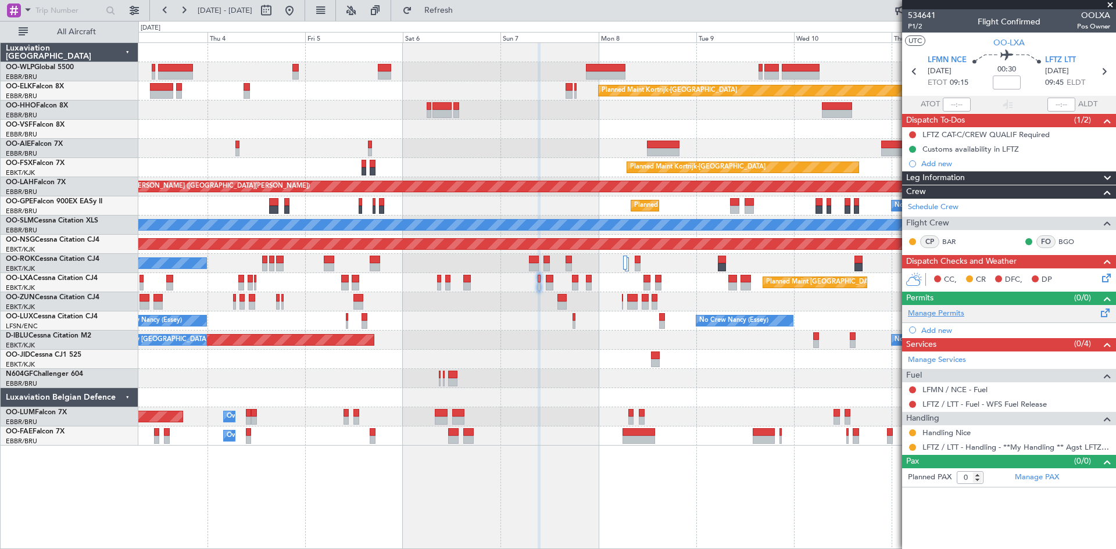
click at [952, 311] on link "Manage Permits" at bounding box center [936, 314] width 56 height 12
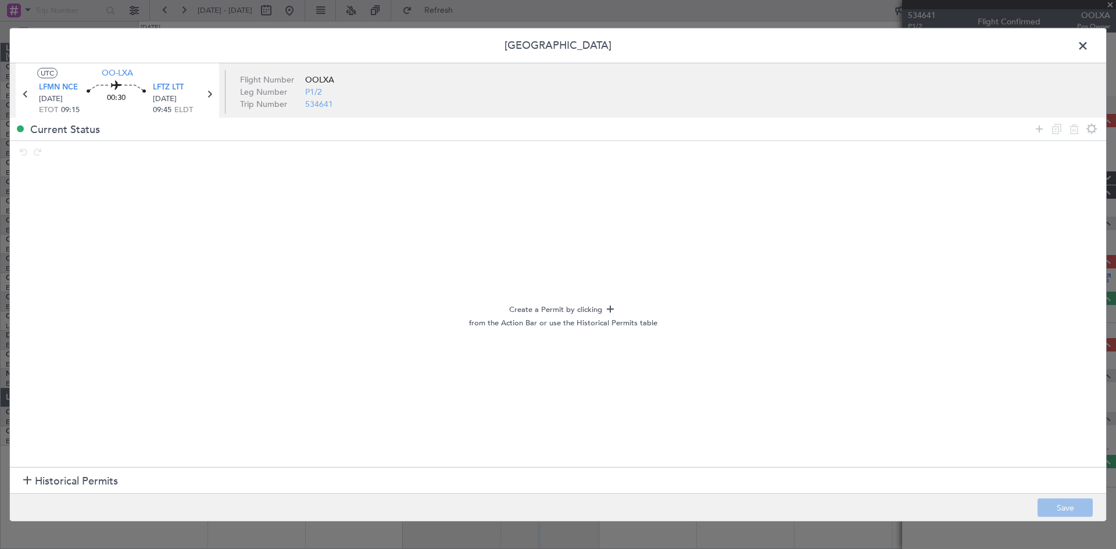
drag, startPoint x: 1087, startPoint y: 46, endPoint x: 1082, endPoint y: 74, distance: 28.3
click at [1088, 46] on span at bounding box center [1088, 48] width 0 height 23
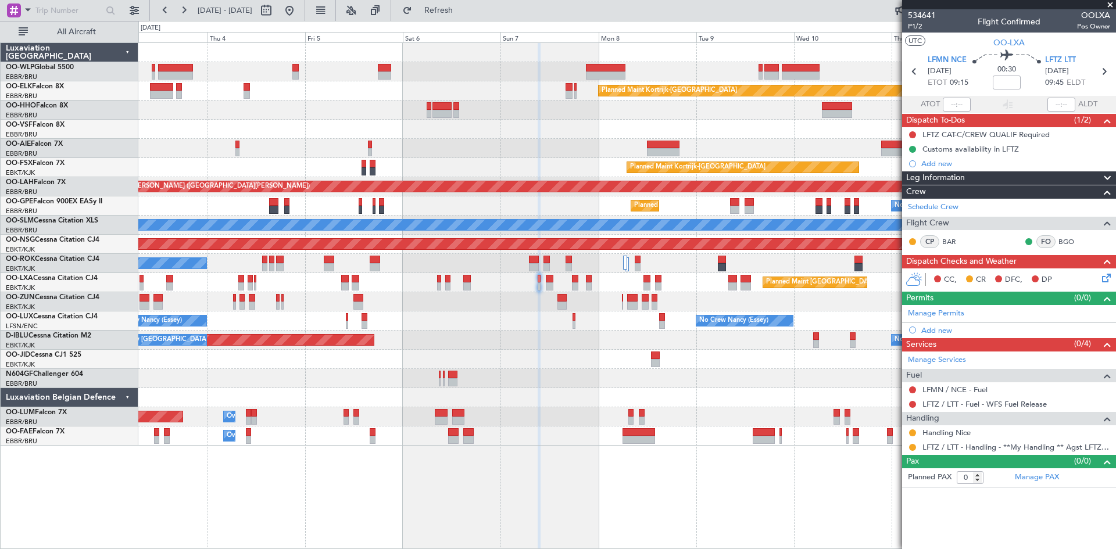
click at [928, 331] on div "Add new" at bounding box center [1015, 330] width 189 height 10
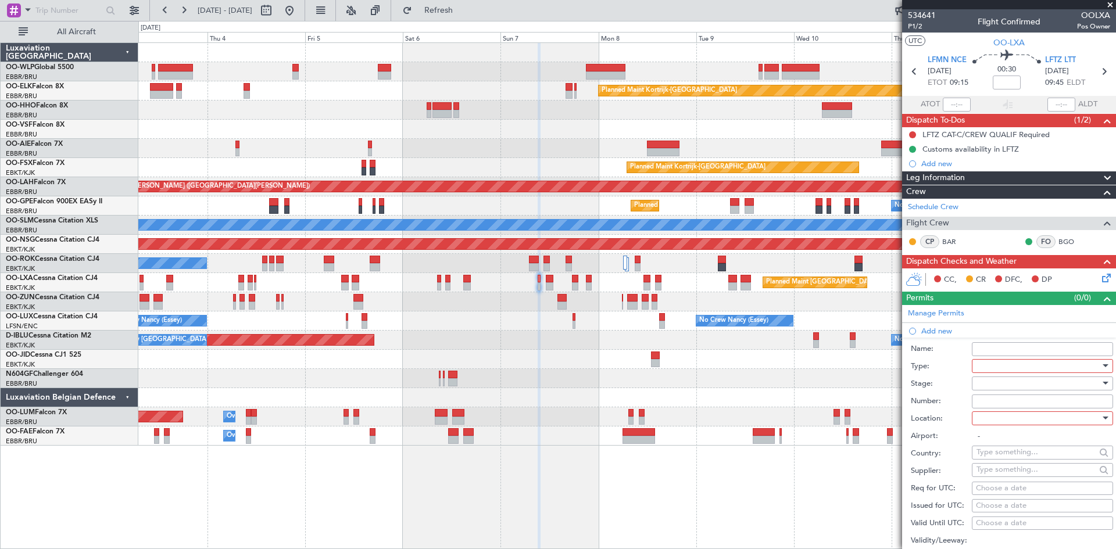
click at [1041, 369] on div at bounding box center [1038, 365] width 124 height 17
click at [999, 469] on span "Slot" at bounding box center [1038, 476] width 122 height 17
click at [1025, 383] on div at bounding box center [1038, 383] width 124 height 17
click at [1012, 451] on span "Requested" at bounding box center [1038, 458] width 122 height 17
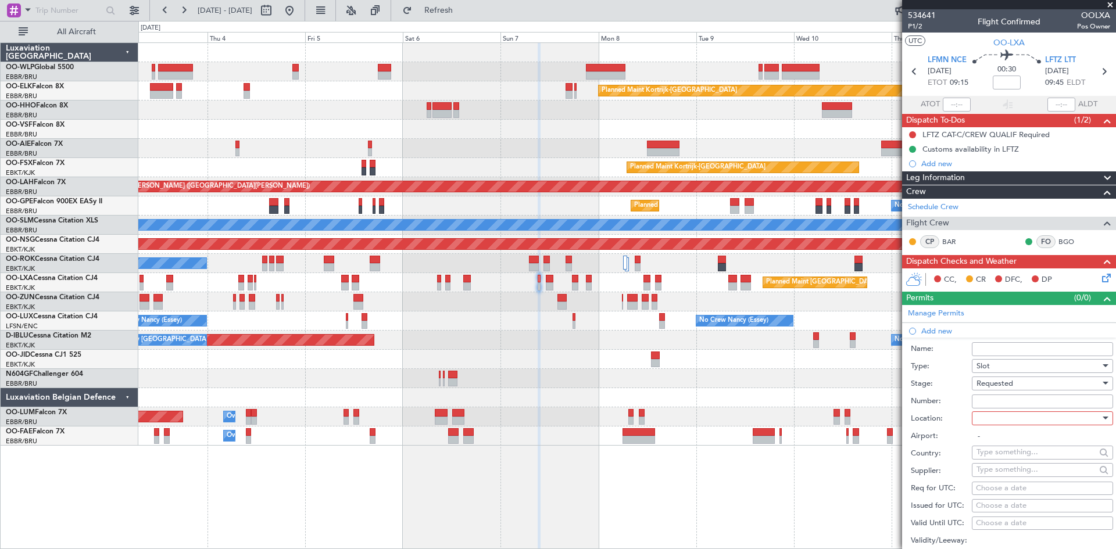
click at [1013, 426] on div at bounding box center [1038, 418] width 124 height 17
click at [1013, 447] on span "Departure" at bounding box center [1038, 441] width 122 height 17
type input "LFMN / NCE"
click at [1006, 486] on div "Choose a date" at bounding box center [1042, 489] width 133 height 12
select select "9"
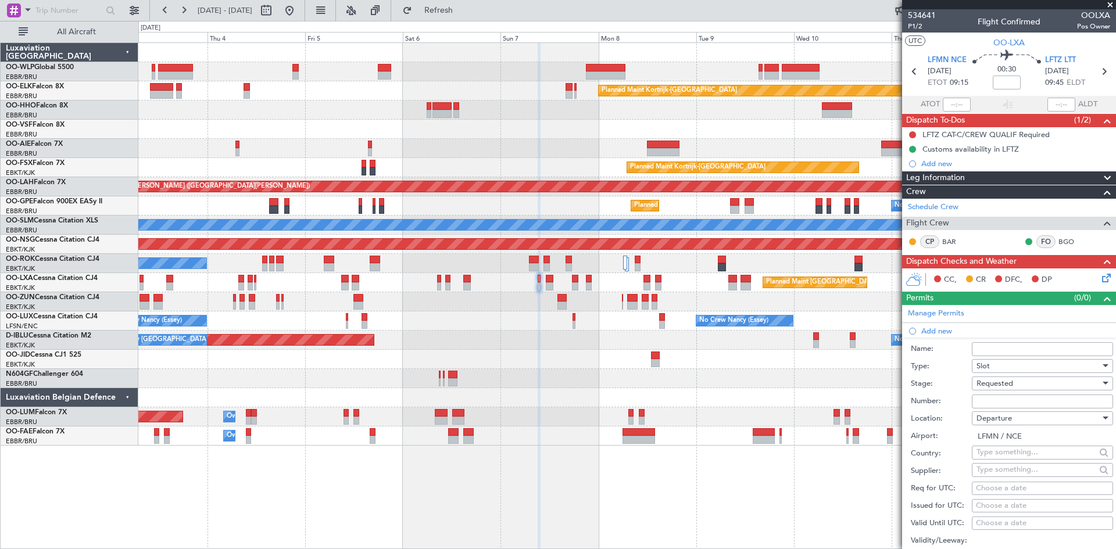
select select "2025"
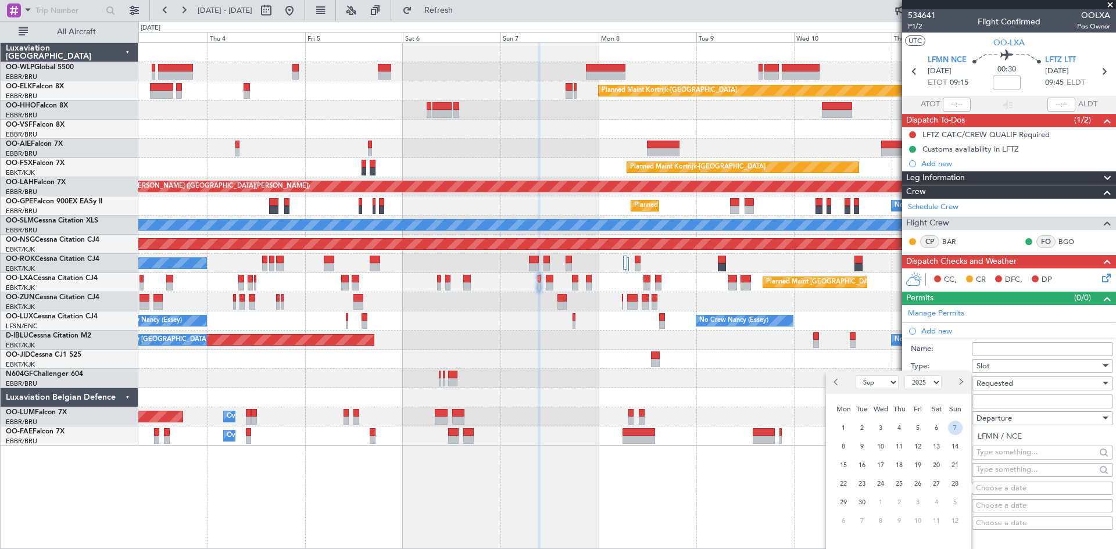
click at [961, 429] on span "7" at bounding box center [955, 428] width 15 height 15
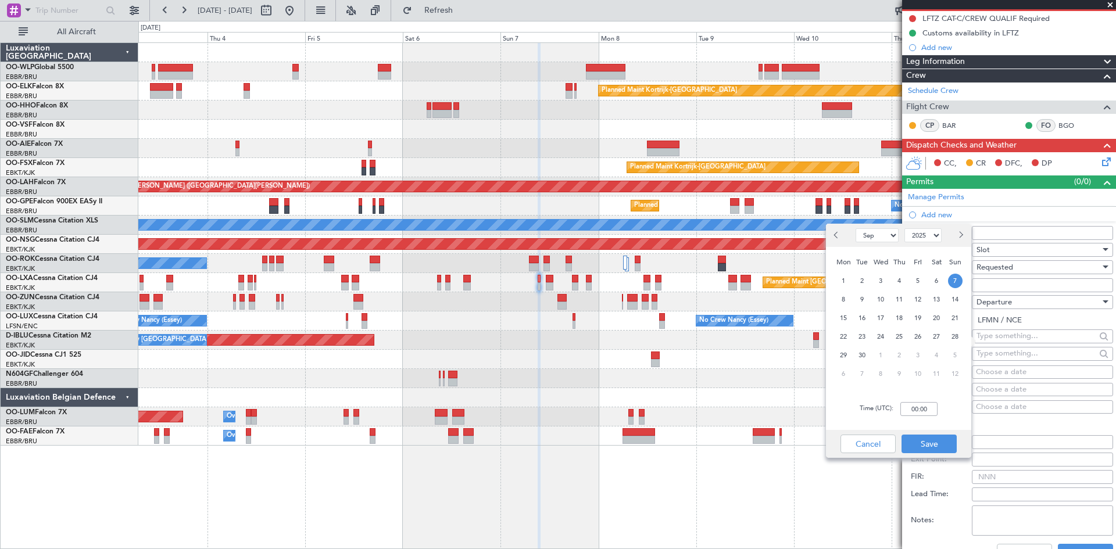
scroll to position [174, 0]
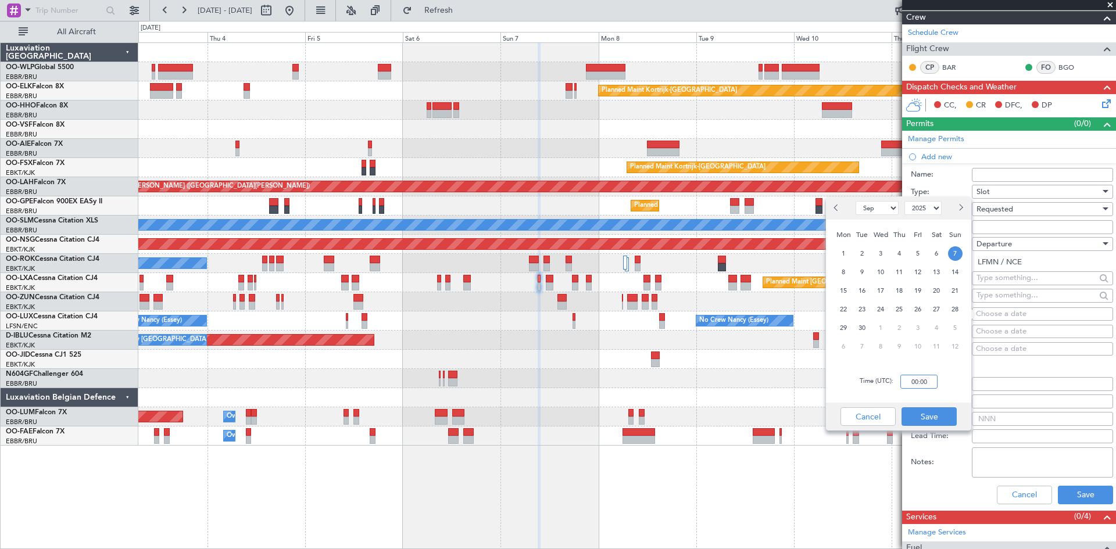
click at [919, 379] on input "00:00" at bounding box center [918, 382] width 37 height 14
type input "09:10"
click at [937, 420] on button "Save" at bounding box center [928, 416] width 55 height 19
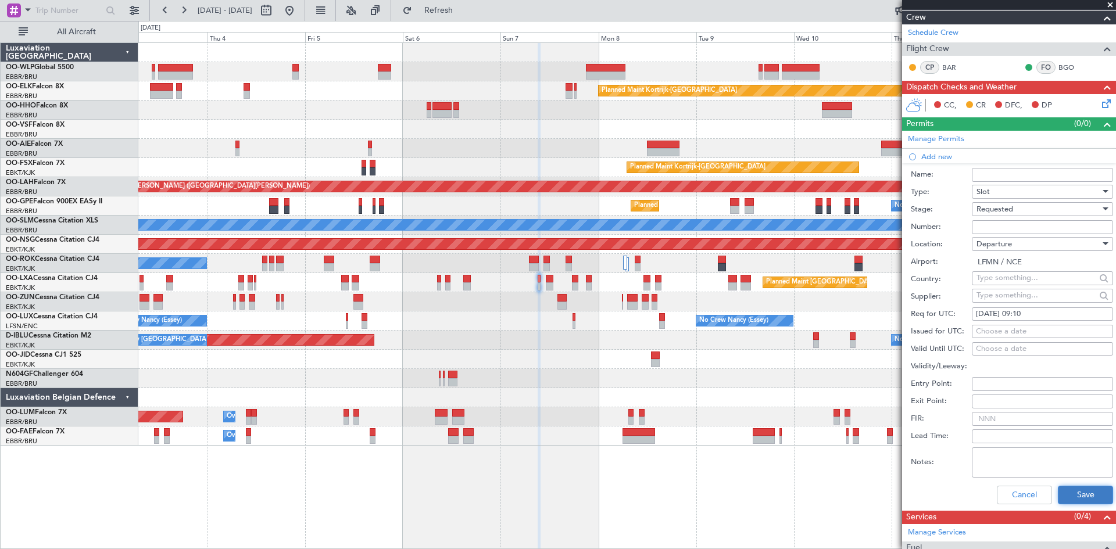
click at [1069, 497] on button "Save" at bounding box center [1084, 495] width 55 height 19
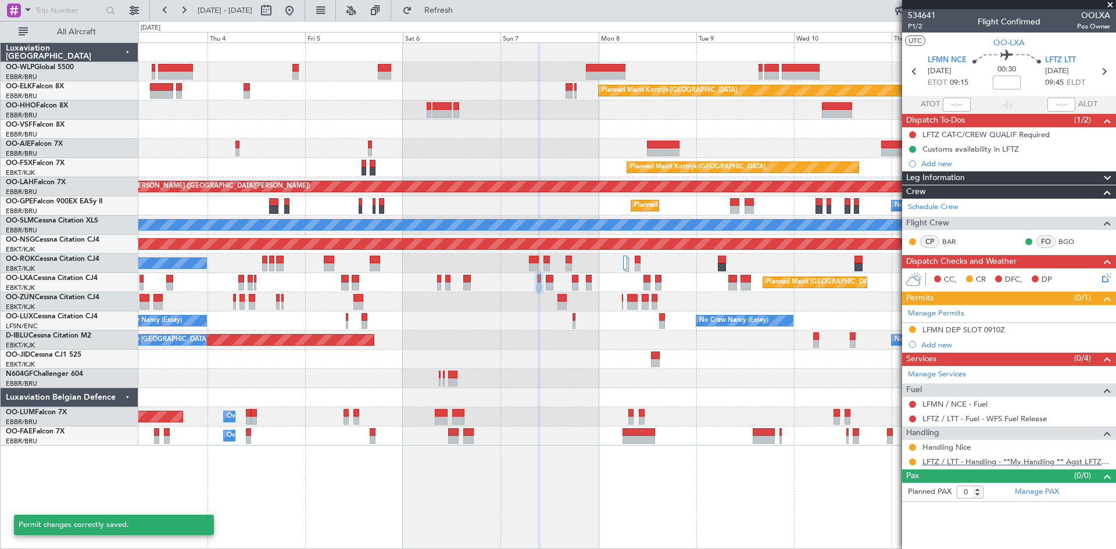
scroll to position [0, 0]
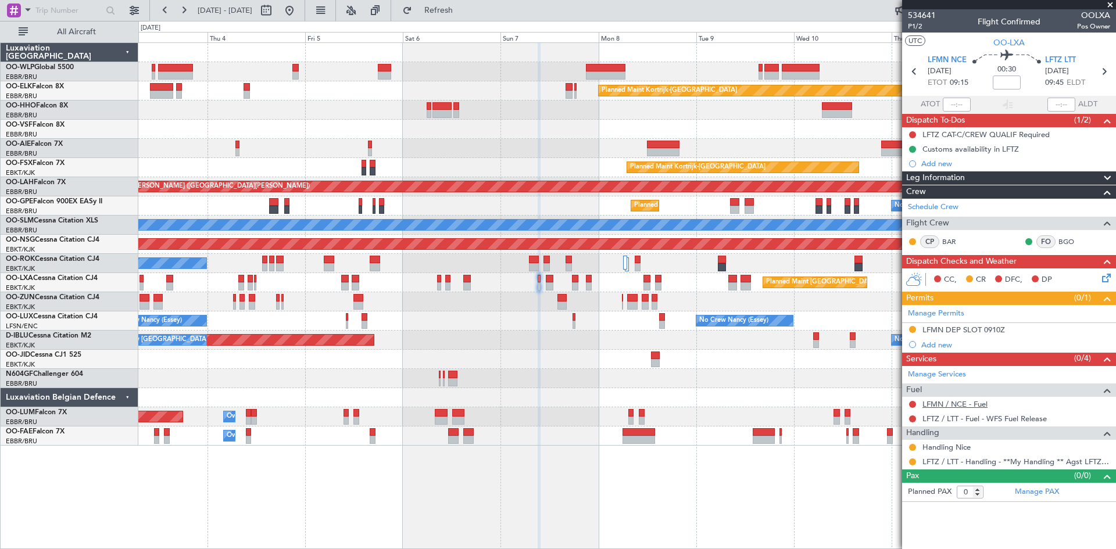
click at [967, 405] on link "LFMN / NCE - Fuel" at bounding box center [954, 404] width 65 height 10
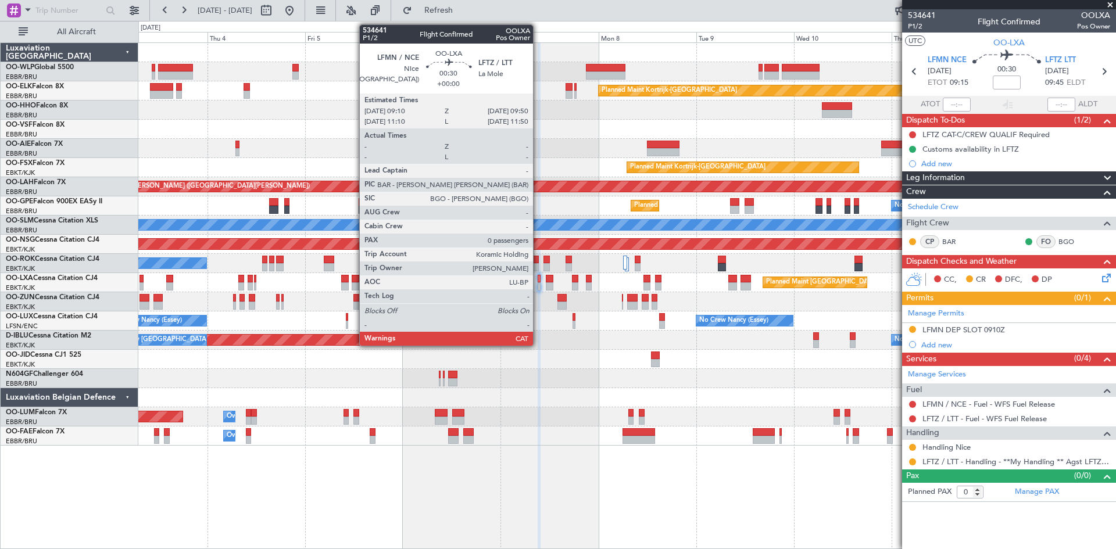
click at [538, 282] on div at bounding box center [538, 279] width 3 height 8
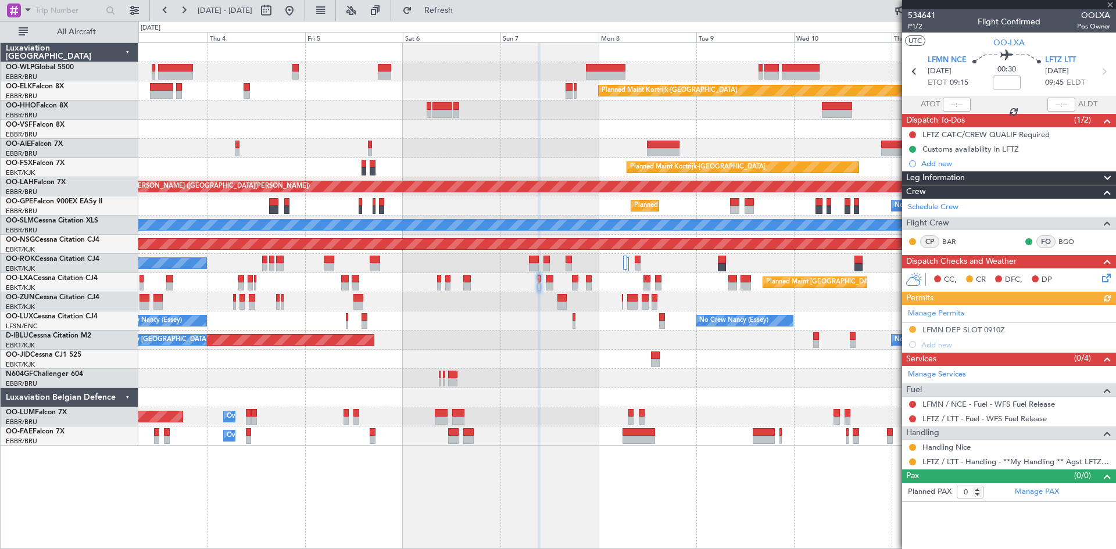
click at [1103, 279] on icon at bounding box center [1103, 275] width 9 height 9
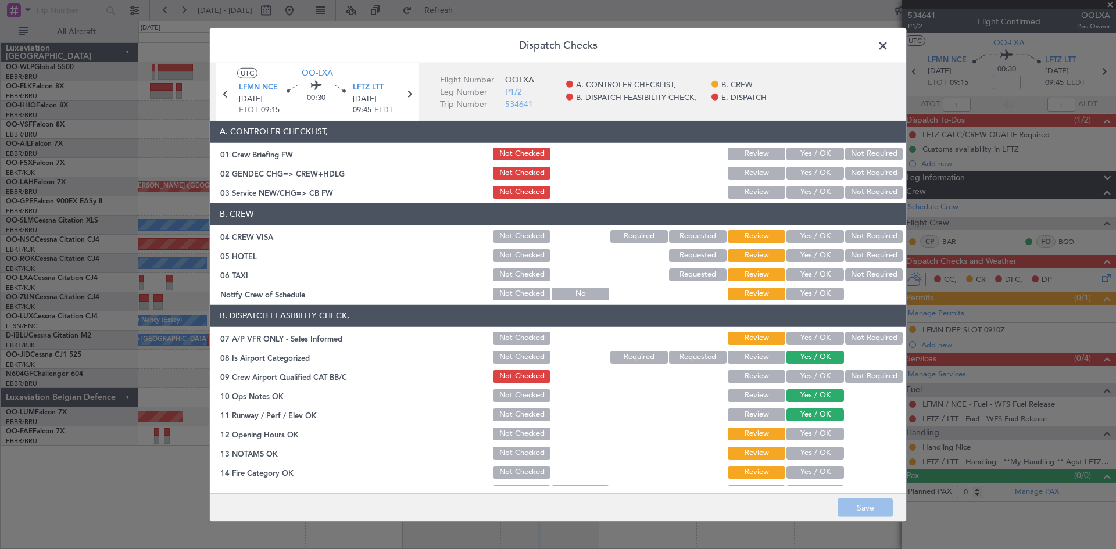
click at [800, 230] on button "Yes / OK" at bounding box center [815, 236] width 58 height 13
click at [806, 288] on button "Yes / OK" at bounding box center [815, 294] width 58 height 13
click at [863, 271] on button "Not Required" at bounding box center [874, 274] width 58 height 13
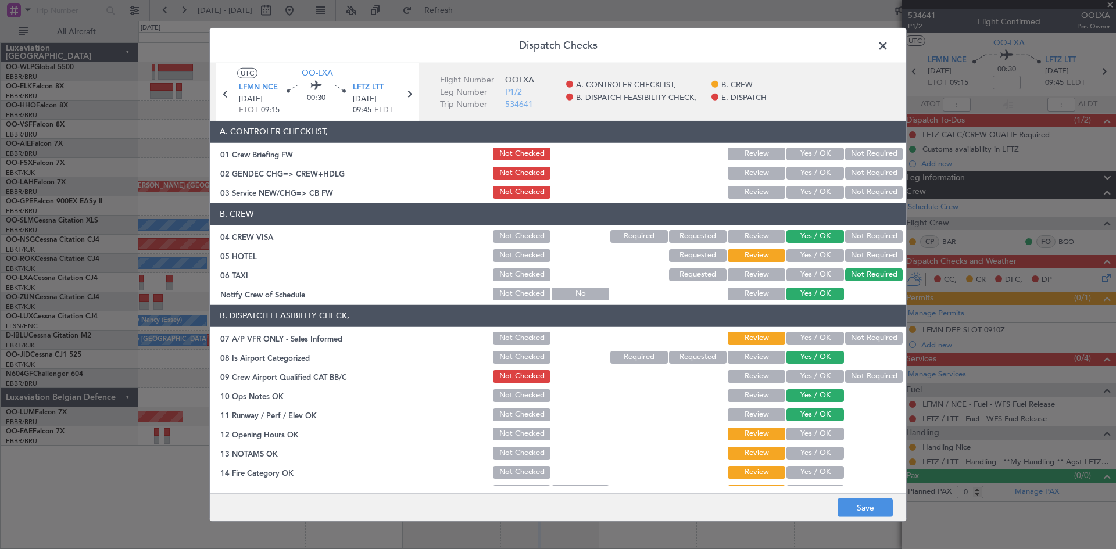
click at [888, 48] on span at bounding box center [888, 48] width 0 height 23
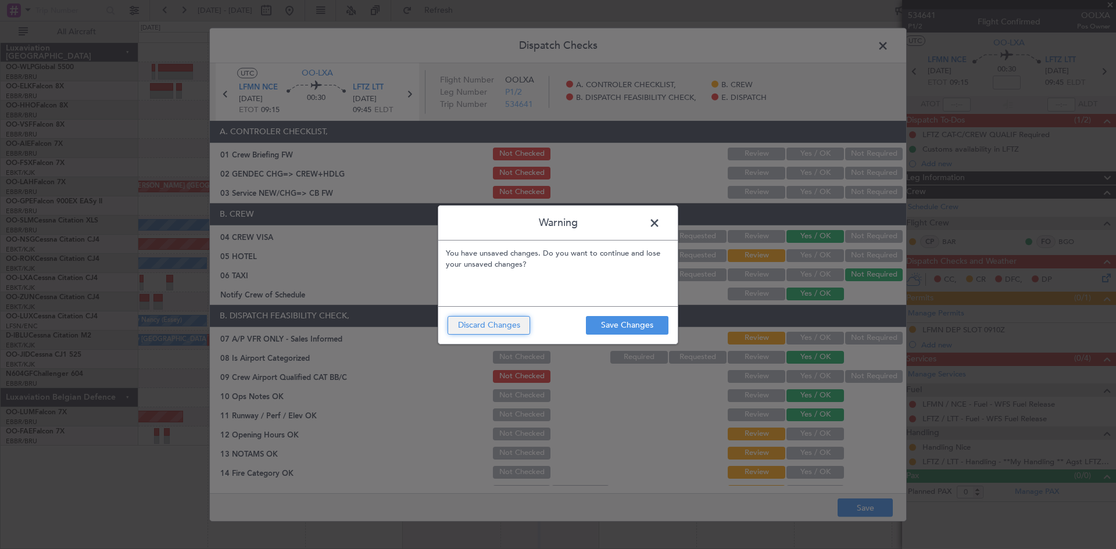
click at [504, 327] on button "Discard Changes" at bounding box center [488, 325] width 83 height 19
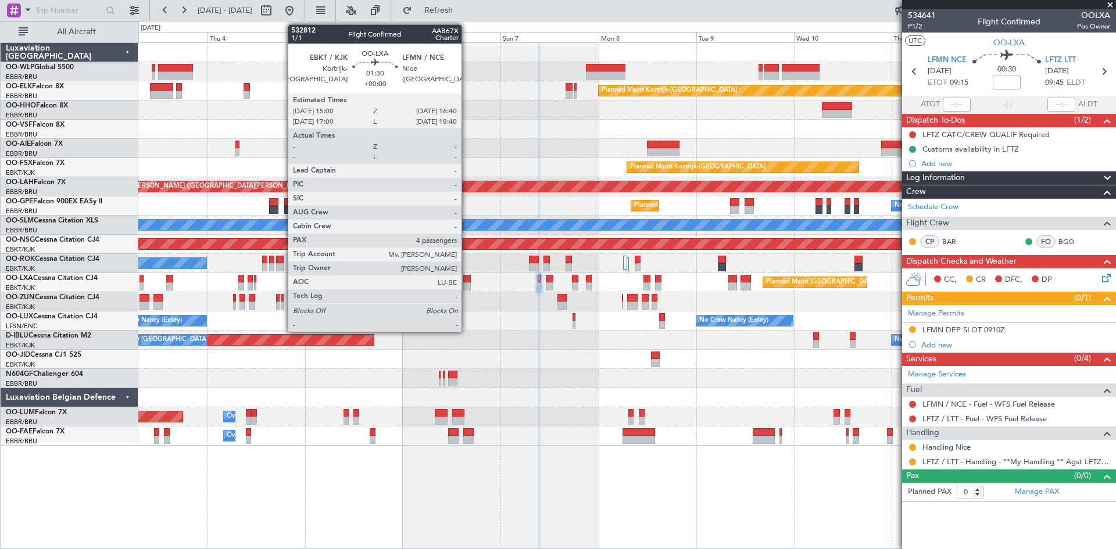
click at [467, 286] on div at bounding box center [466, 286] width 7 height 8
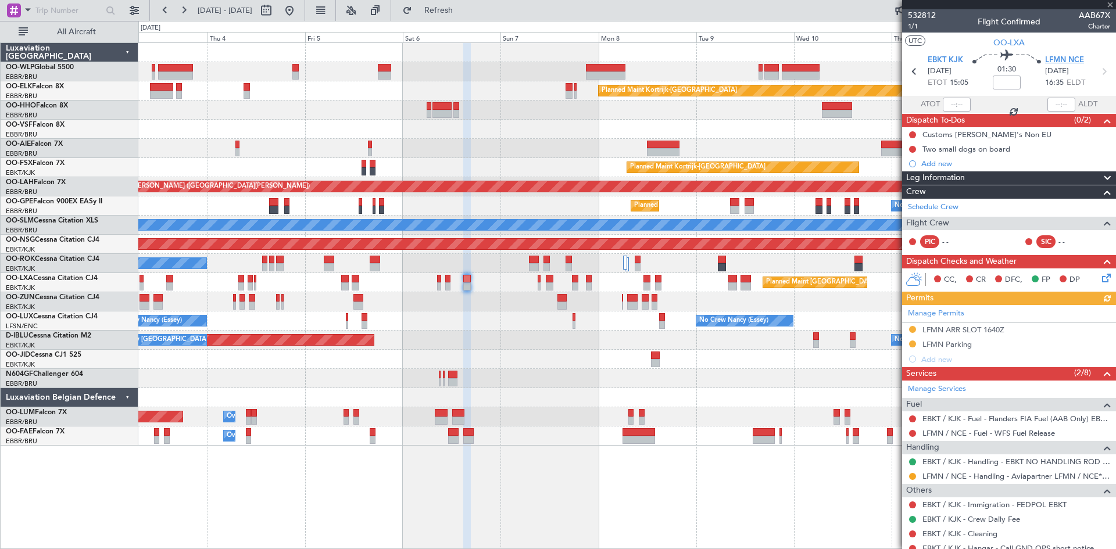
click at [1057, 58] on span "LFMN NCE" at bounding box center [1064, 61] width 39 height 12
click at [1099, 281] on icon at bounding box center [1103, 275] width 9 height 9
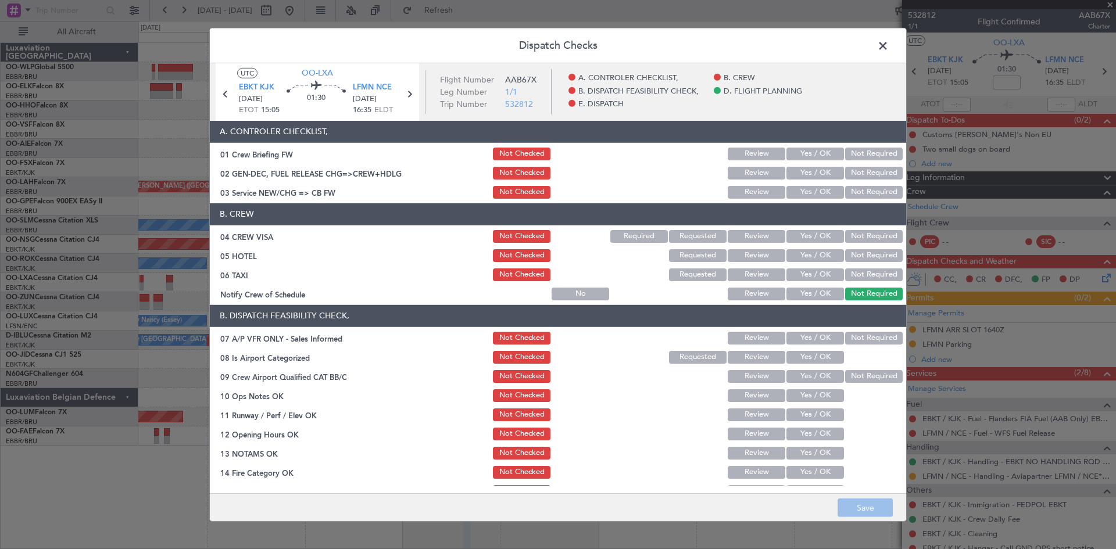
click at [807, 190] on button "Yes / OK" at bounding box center [815, 192] width 58 height 13
click at [806, 232] on button "Yes / OK" at bounding box center [815, 236] width 58 height 13
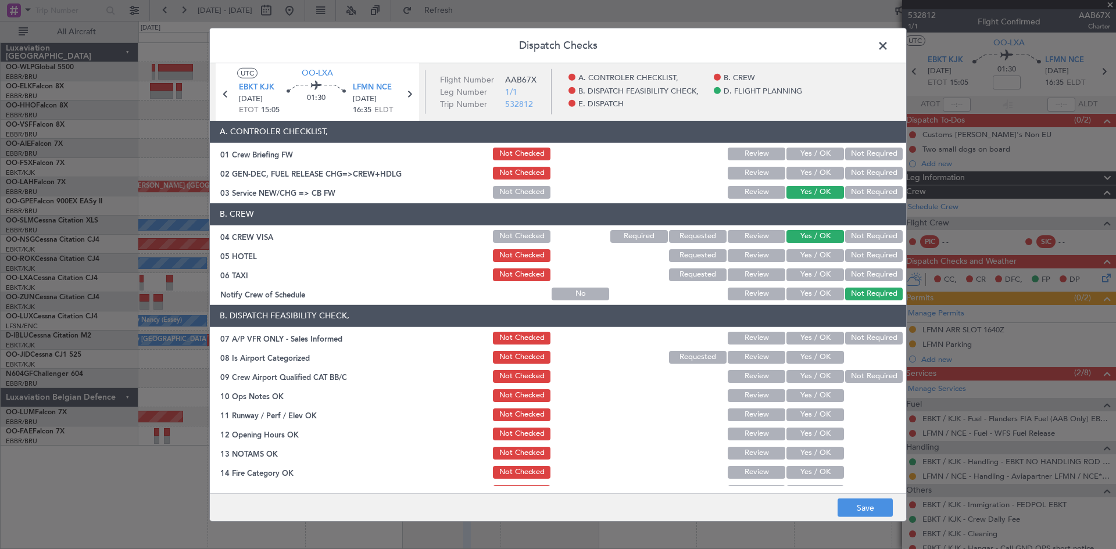
click at [808, 292] on button "Yes / OK" at bounding box center [815, 294] width 58 height 13
click at [753, 259] on button "Review" at bounding box center [756, 255] width 58 height 13
click at [865, 275] on button "Not Required" at bounding box center [874, 274] width 58 height 13
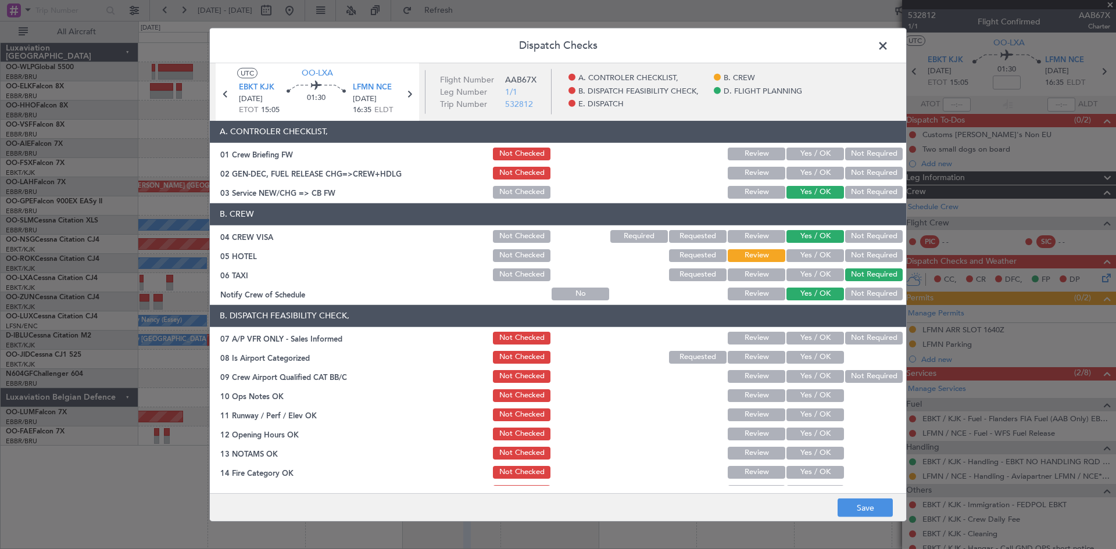
click at [794, 340] on button "Yes / OK" at bounding box center [815, 338] width 58 height 13
click at [849, 328] on section "B. DISPATCH FEASIBILITY CHECK, 07 A/P VFR ONLY - Sales Informed Not Checked Rev…" at bounding box center [558, 431] width 696 height 252
click at [849, 333] on button "Not Required" at bounding box center [874, 338] width 58 height 13
click at [811, 356] on button "Yes / OK" at bounding box center [815, 357] width 58 height 13
click at [852, 377] on button "Not Required" at bounding box center [874, 376] width 58 height 13
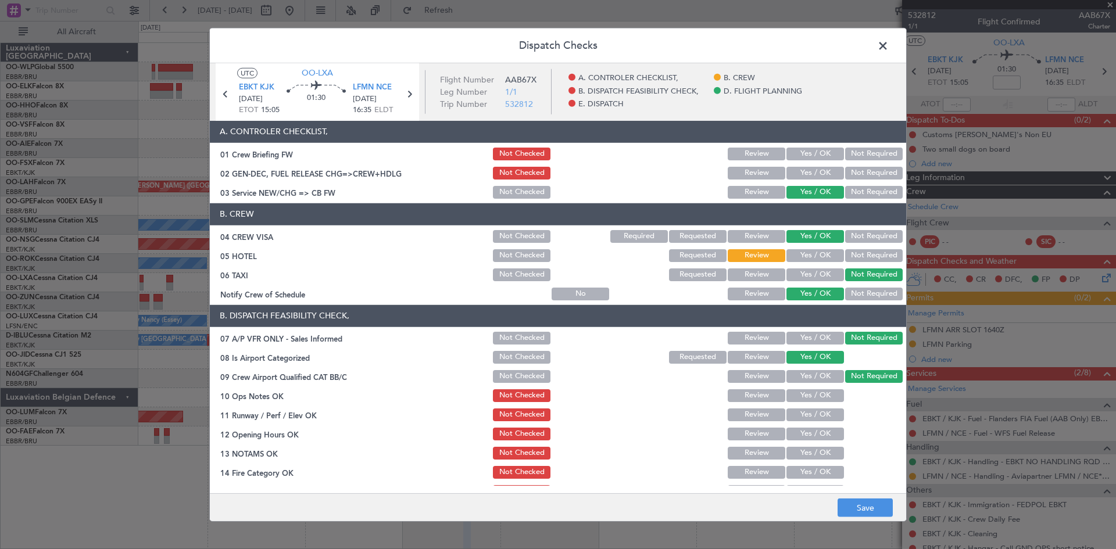
click at [792, 399] on button "Yes / OK" at bounding box center [815, 395] width 58 height 13
click at [799, 410] on button "Yes / OK" at bounding box center [815, 414] width 58 height 13
click at [801, 422] on div "Yes / OK" at bounding box center [813, 415] width 59 height 16
click at [801, 434] on button "Yes / OK" at bounding box center [815, 434] width 58 height 13
click at [800, 450] on button "Yes / OK" at bounding box center [815, 453] width 58 height 13
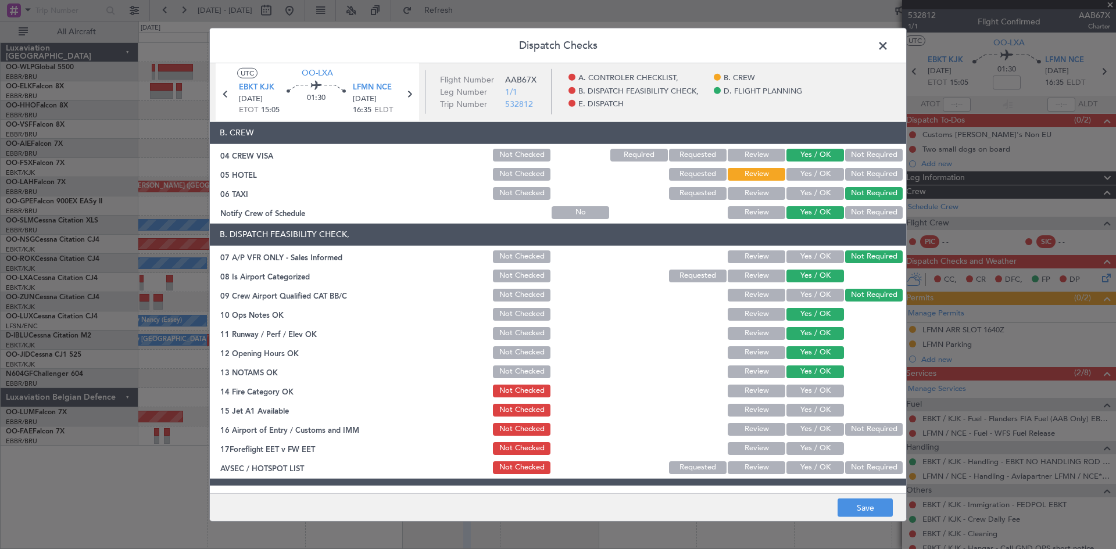
scroll to position [174, 0]
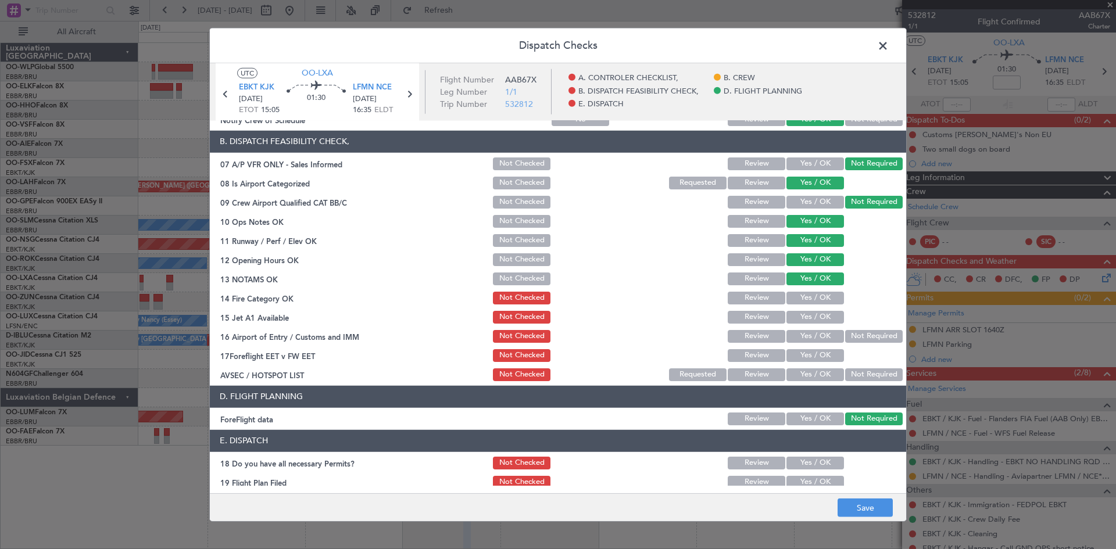
click at [813, 296] on button "Yes / OK" at bounding box center [815, 298] width 58 height 13
click at [811, 318] on button "Yes / OK" at bounding box center [815, 317] width 58 height 13
click at [851, 338] on button "Not Required" at bounding box center [874, 336] width 58 height 13
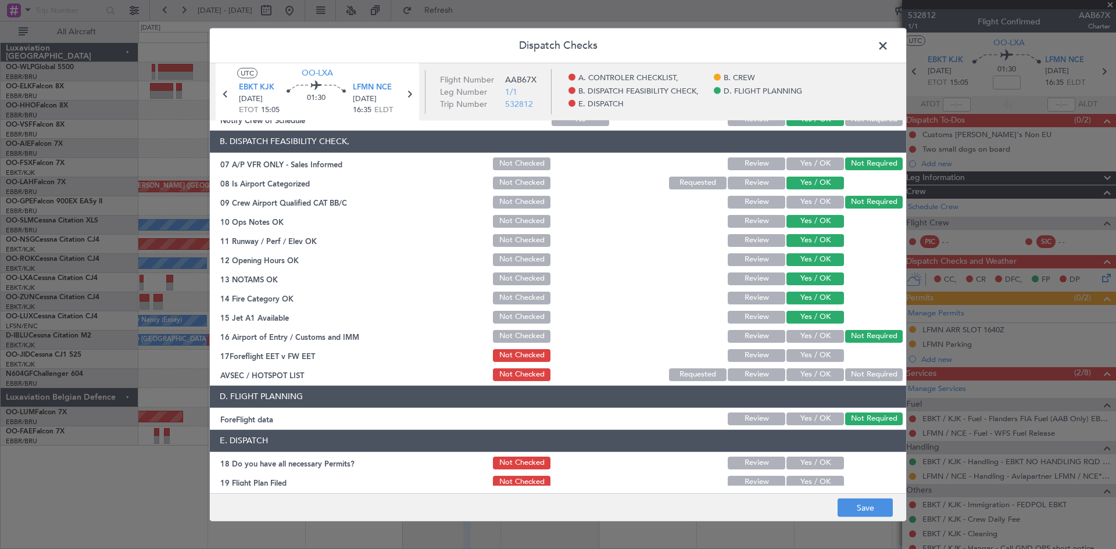
click at [823, 358] on button "Yes / OK" at bounding box center [815, 355] width 58 height 13
click at [815, 371] on button "Yes / OK" at bounding box center [815, 374] width 58 height 13
click at [854, 499] on button "Save" at bounding box center [864, 508] width 55 height 19
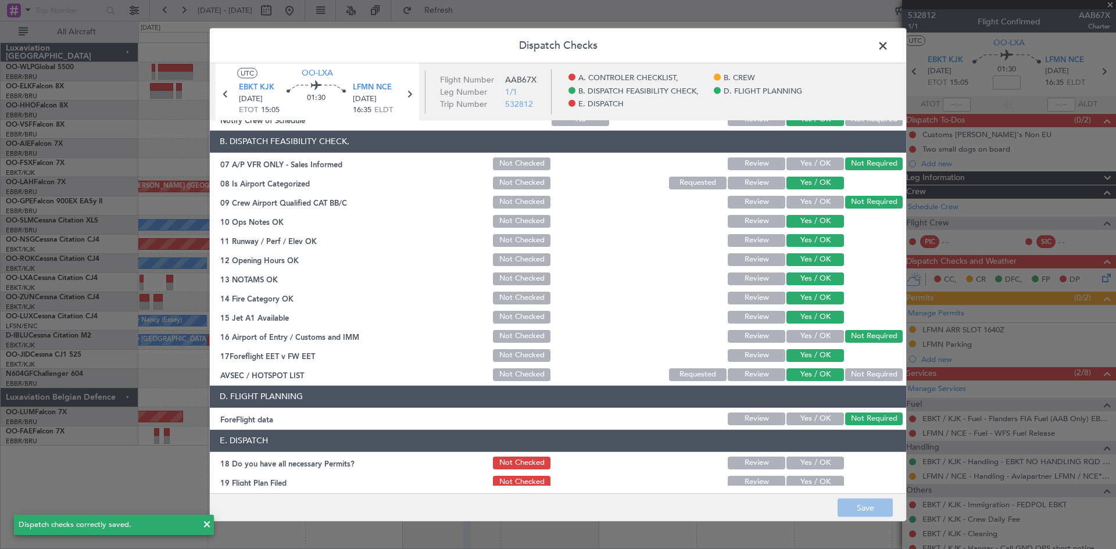
click at [888, 48] on span at bounding box center [888, 48] width 0 height 23
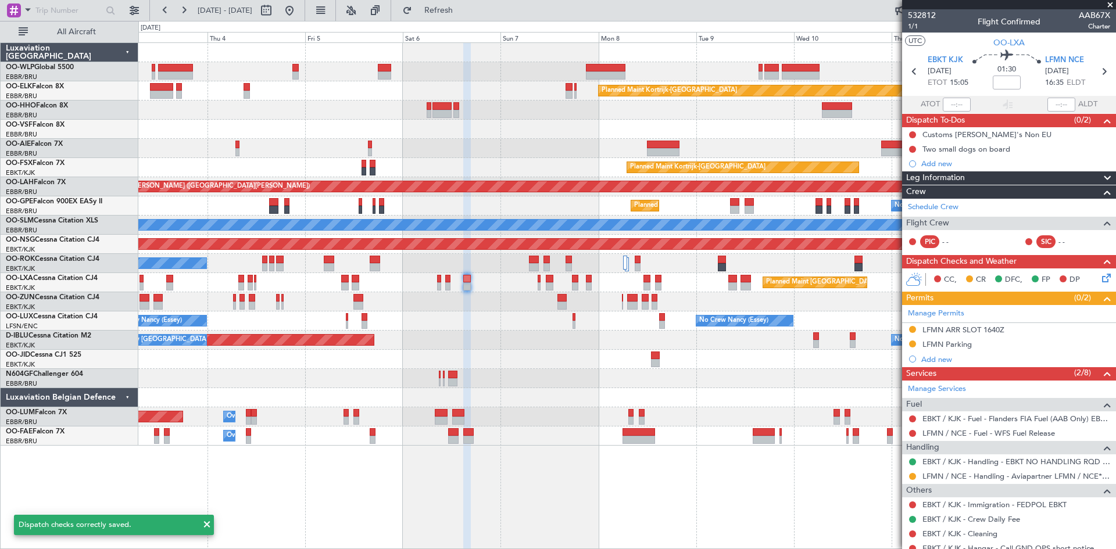
click at [536, 279] on div "Planned Maint [GEOGRAPHIC_DATA] ([GEOGRAPHIC_DATA] National)" at bounding box center [626, 282] width 977 height 19
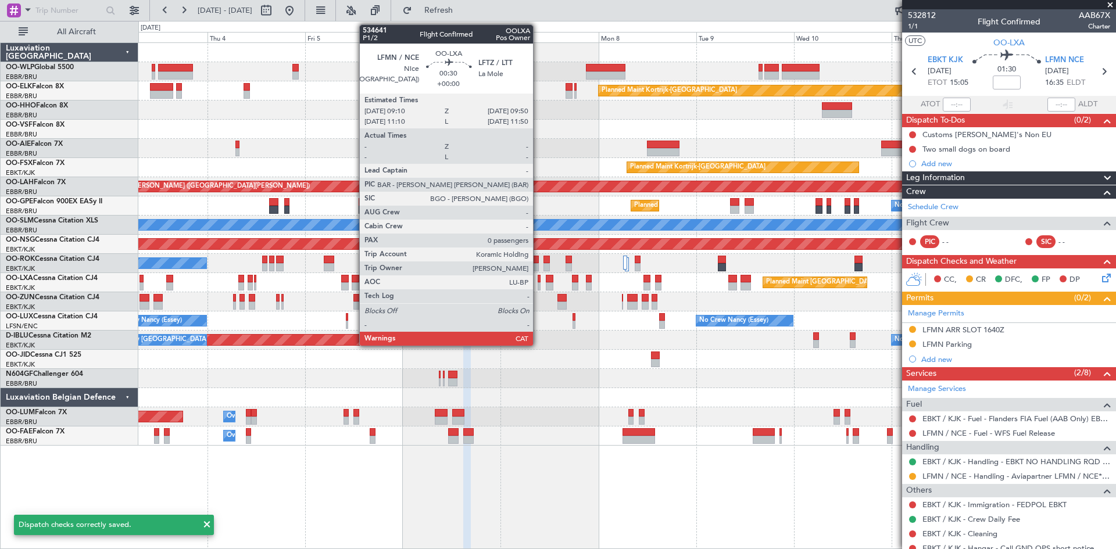
click at [538, 281] on div at bounding box center [538, 279] width 3 height 8
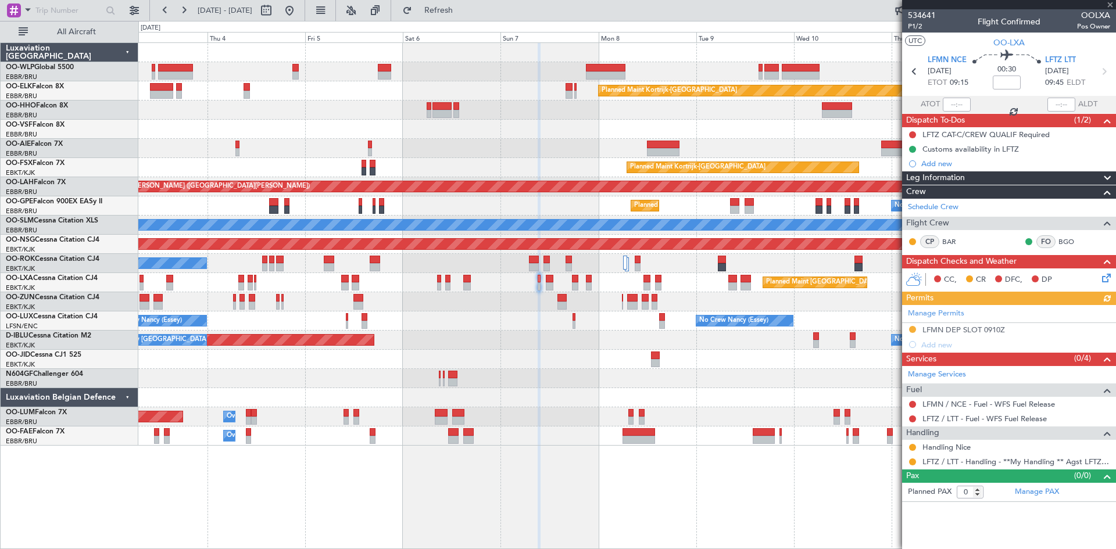
click at [1100, 280] on icon at bounding box center [1103, 275] width 9 height 9
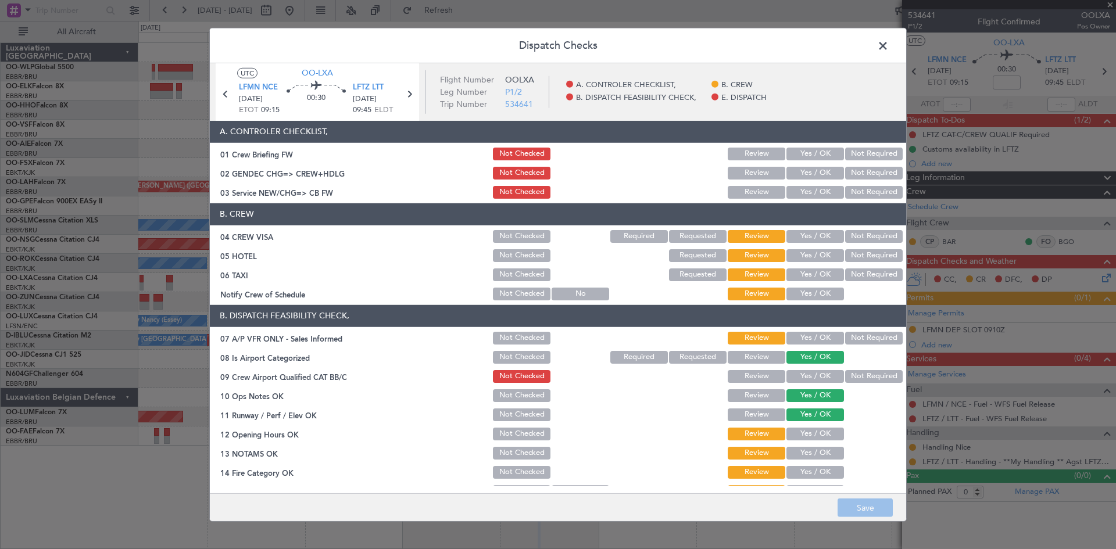
click at [805, 375] on button "Yes / OK" at bounding box center [815, 376] width 58 height 13
click at [766, 375] on button "Review" at bounding box center [756, 376] width 58 height 13
click at [845, 335] on button "Not Required" at bounding box center [874, 338] width 58 height 13
click at [809, 241] on button "Yes / OK" at bounding box center [815, 236] width 58 height 13
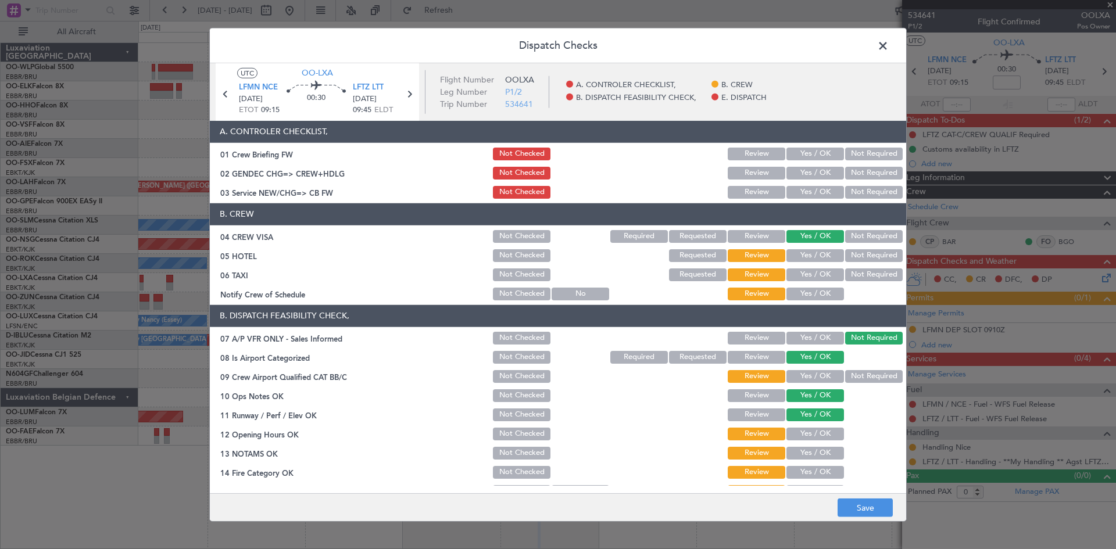
click at [809, 297] on button "Yes / OK" at bounding box center [815, 294] width 58 height 13
click at [862, 261] on button "Not Required" at bounding box center [874, 255] width 58 height 13
click at [858, 270] on button "Not Required" at bounding box center [874, 274] width 58 height 13
click at [799, 192] on button "Yes / OK" at bounding box center [815, 192] width 58 height 13
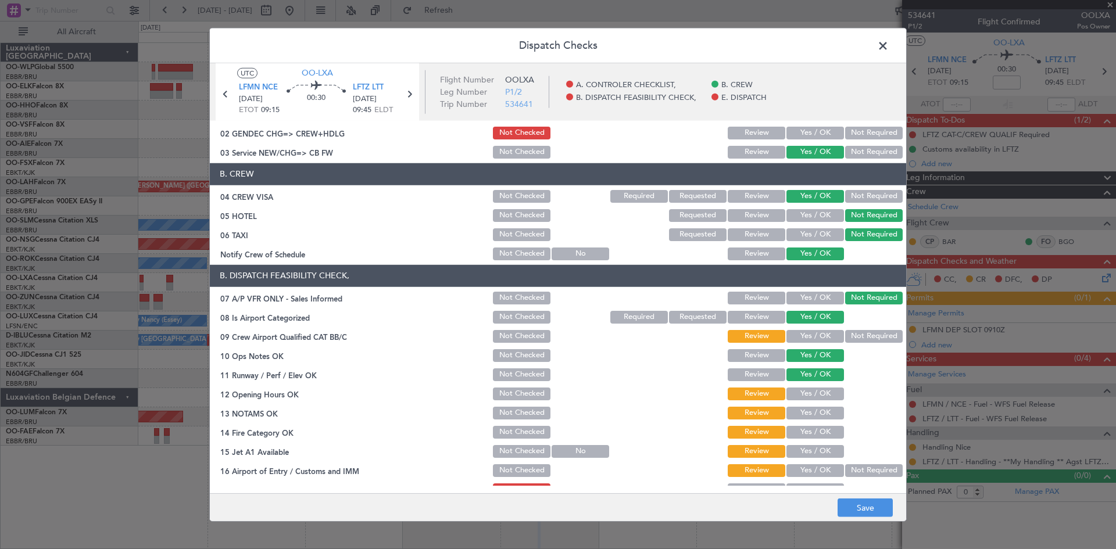
scroll to position [58, 0]
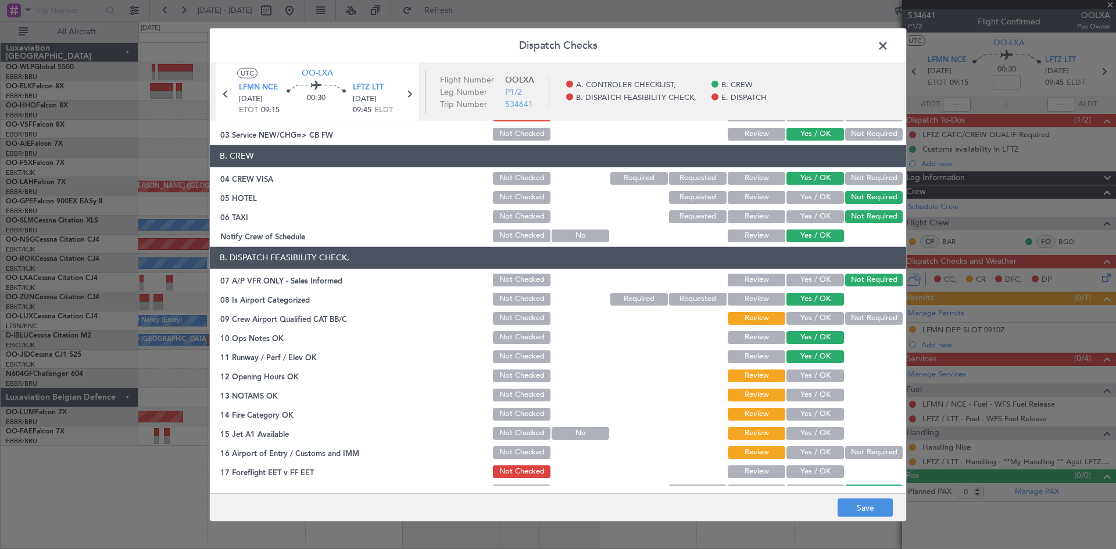
click at [805, 376] on button "Yes / OK" at bounding box center [815, 376] width 58 height 13
click at [804, 390] on button "Yes / OK" at bounding box center [815, 395] width 58 height 13
click at [802, 408] on button "Yes / OK" at bounding box center [815, 414] width 58 height 13
click at [803, 424] on section "B. DISPATCH FEASIBILITY CHECK, 07 A/P VFR ONLY - Sales Informed Not Checked Rev…" at bounding box center [558, 373] width 696 height 252
click at [804, 433] on button "Yes / OK" at bounding box center [815, 433] width 58 height 13
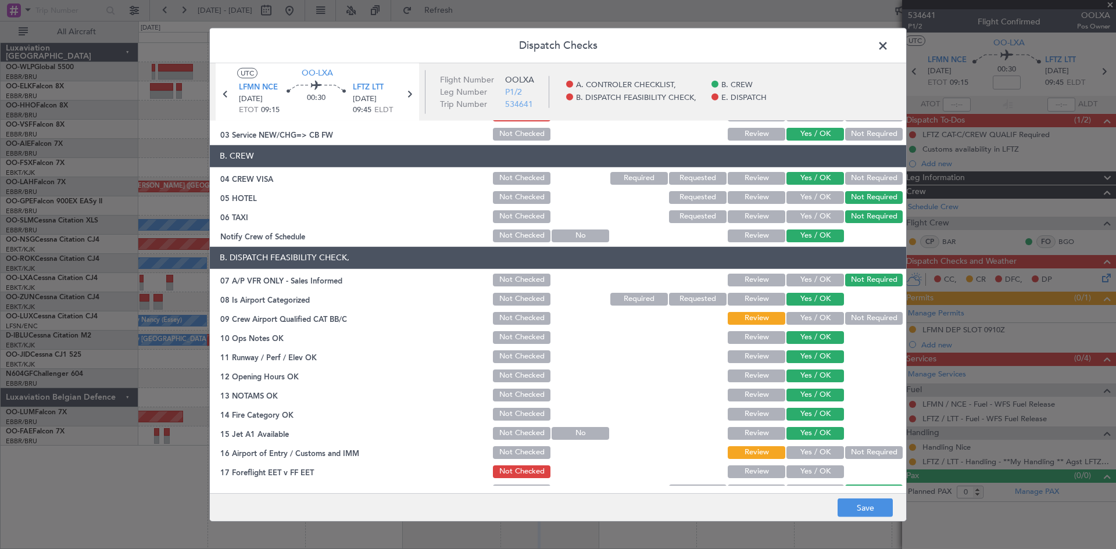
click at [806, 451] on button "Yes / OK" at bounding box center [815, 452] width 58 height 13
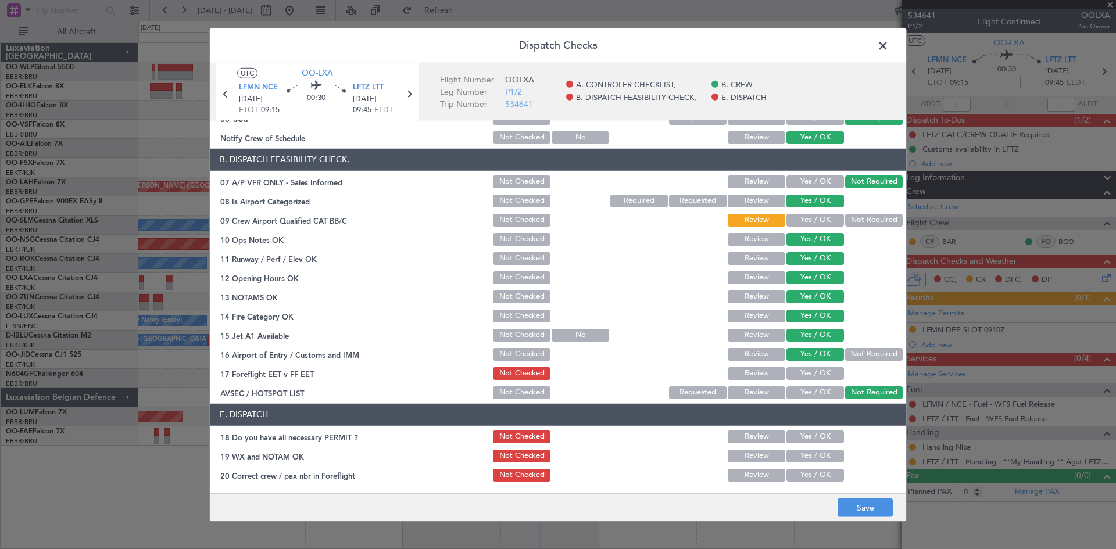
scroll to position [174, 0]
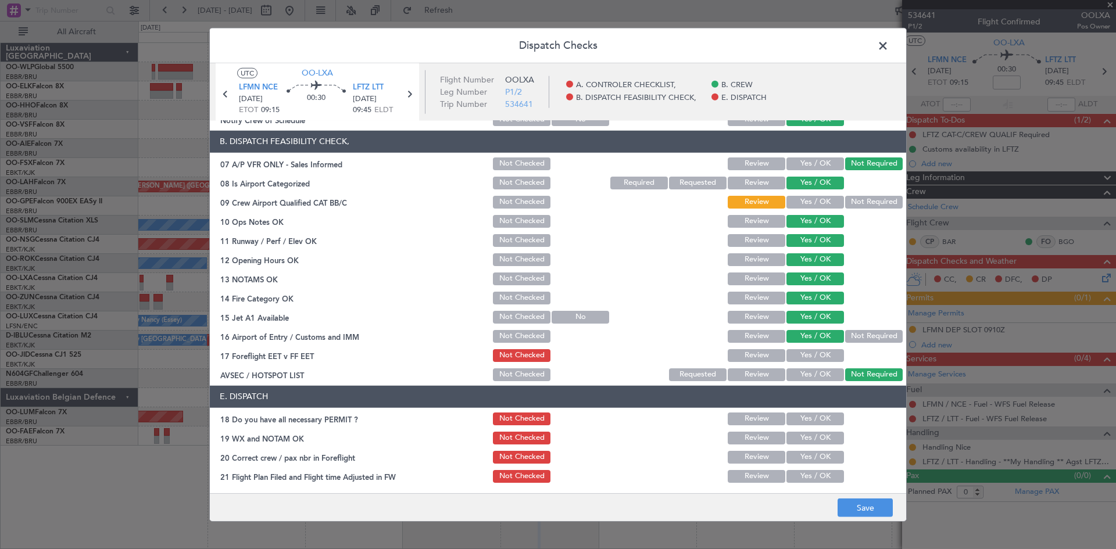
click at [821, 374] on button "Yes / OK" at bounding box center [815, 374] width 58 height 13
click at [855, 370] on button "Not Required" at bounding box center [874, 374] width 58 height 13
click at [866, 334] on button "Not Required" at bounding box center [874, 336] width 58 height 13
click at [867, 500] on button "Save" at bounding box center [864, 508] width 55 height 19
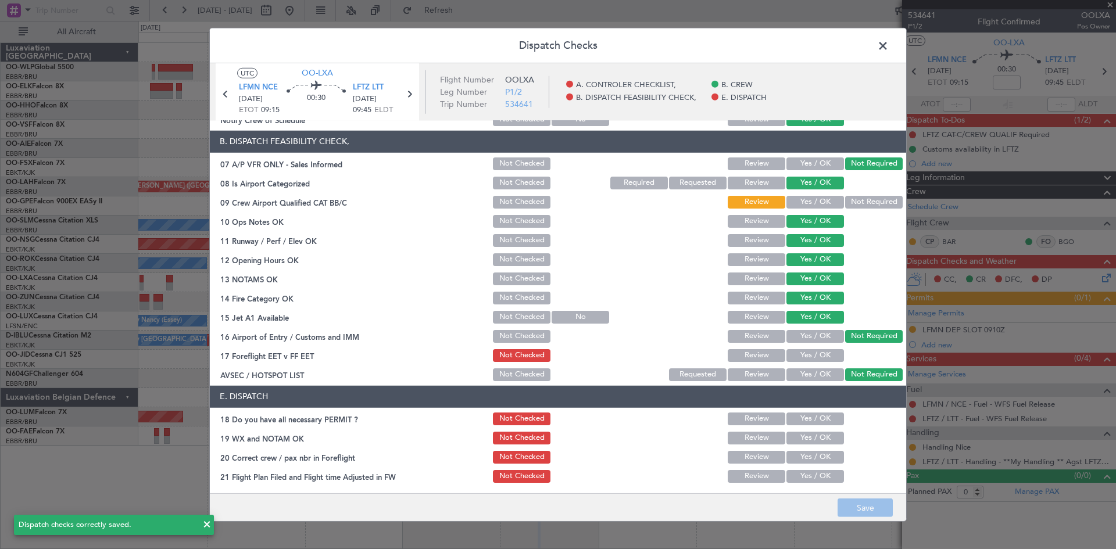
click at [888, 42] on span at bounding box center [888, 48] width 0 height 23
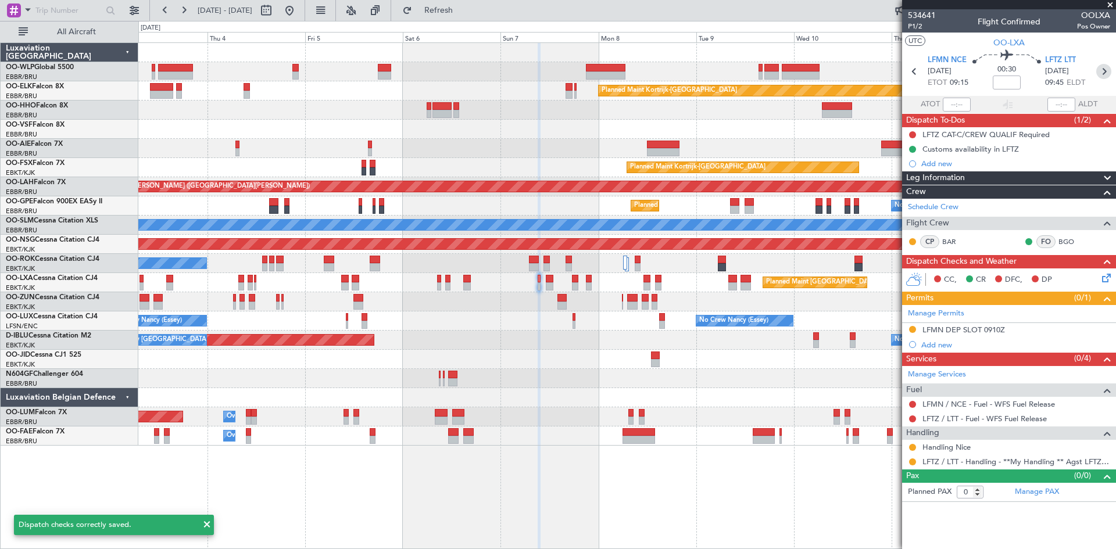
click at [1108, 71] on icon at bounding box center [1103, 71] width 15 height 15
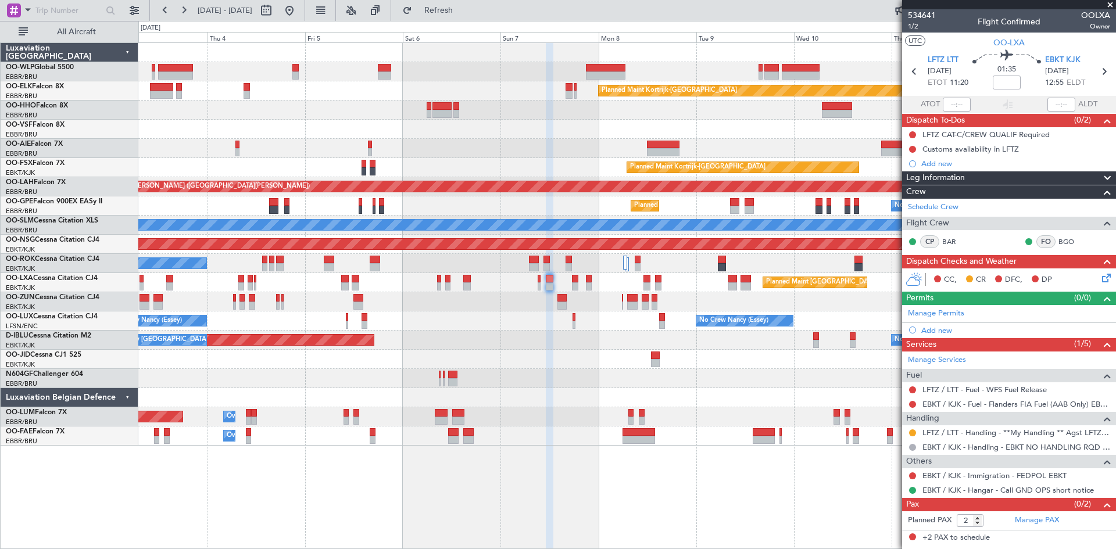
click at [1104, 273] on icon at bounding box center [1103, 275] width 9 height 9
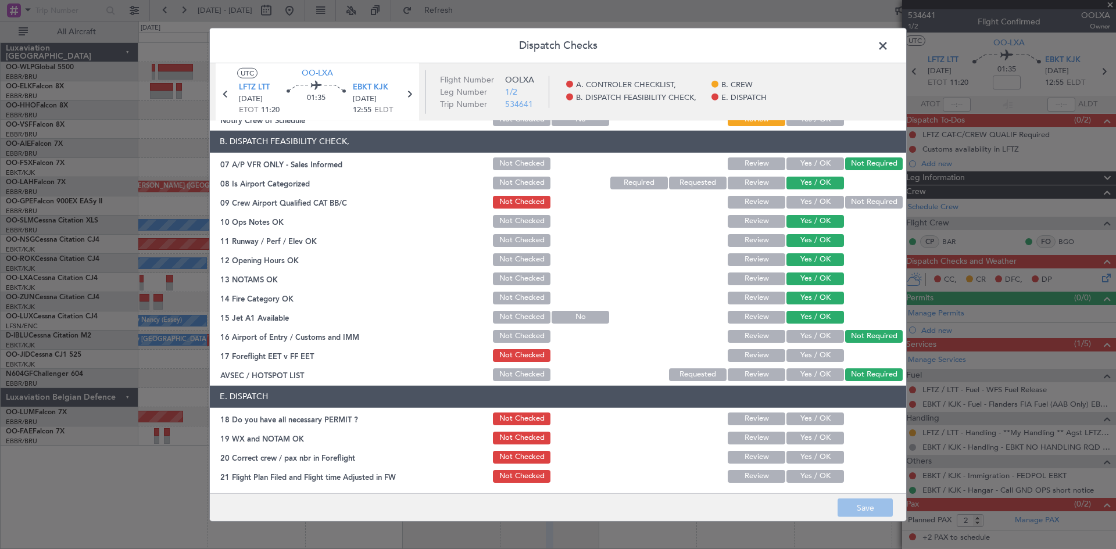
click at [888, 54] on span at bounding box center [888, 48] width 0 height 23
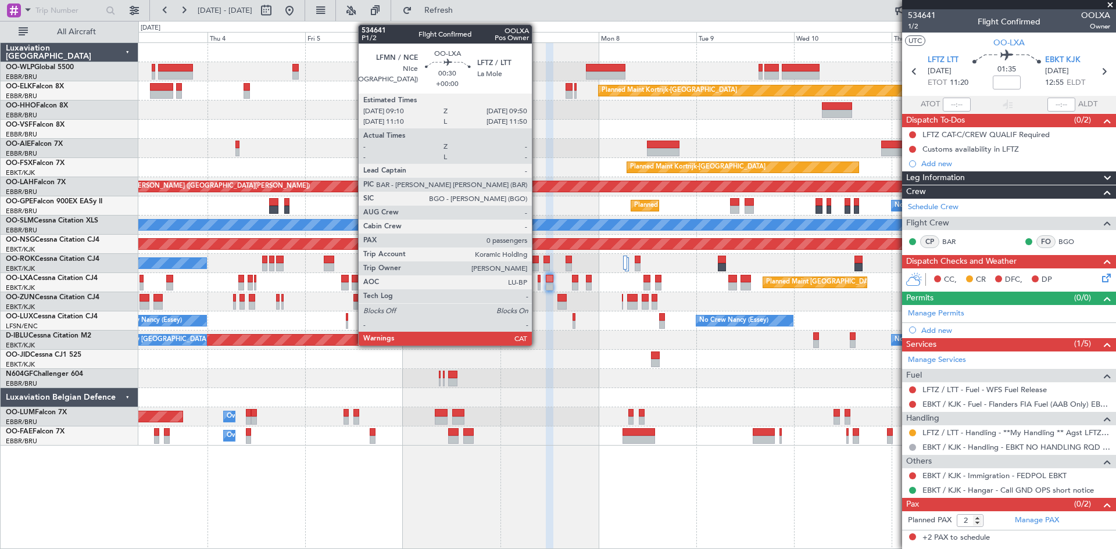
click at [537, 289] on div at bounding box center [538, 286] width 3 height 8
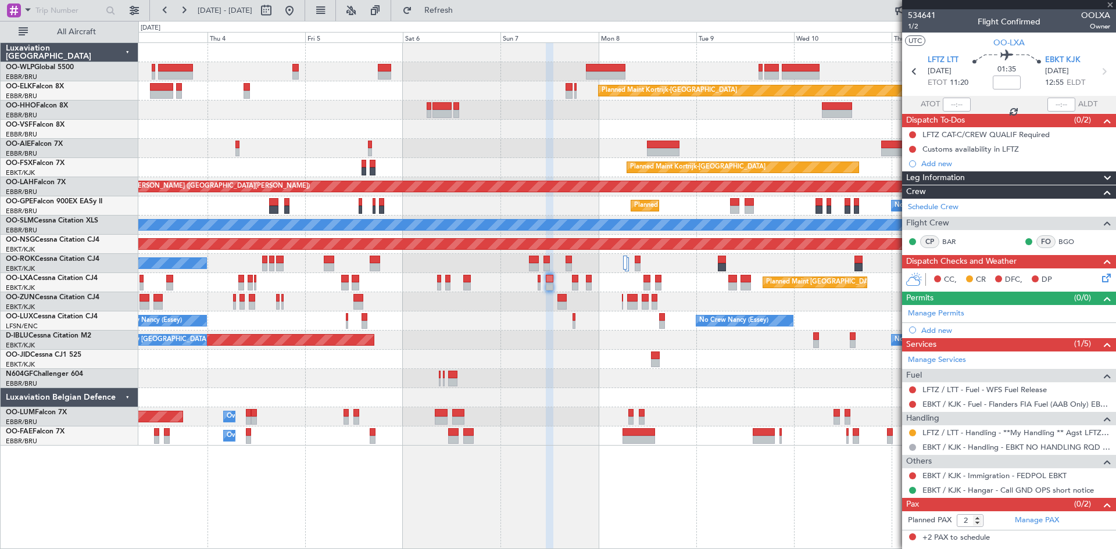
type input "0"
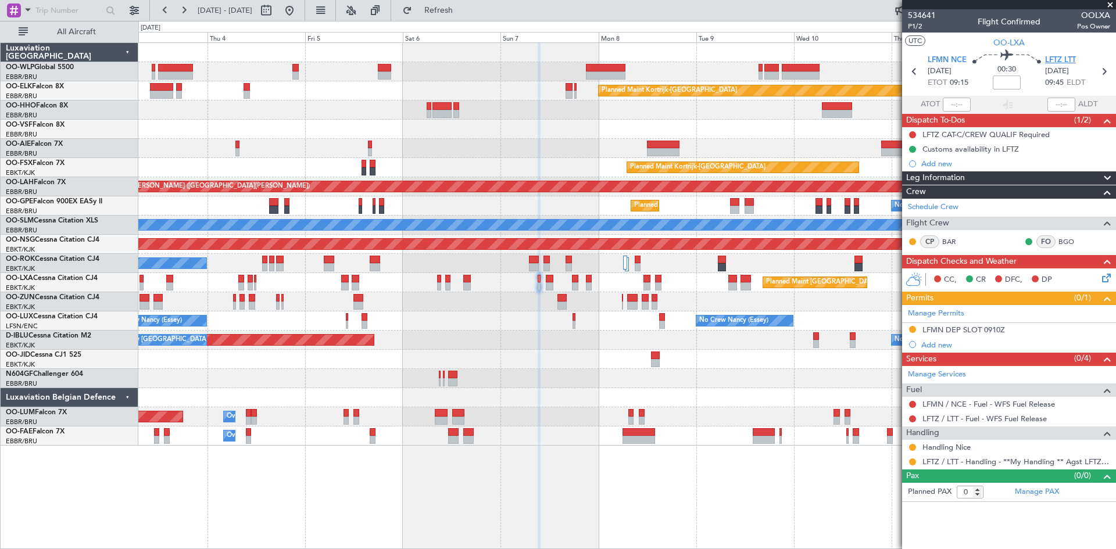
click at [1057, 62] on span "LFTZ LTT" at bounding box center [1060, 61] width 31 height 12
click at [450, 13] on button "Refresh" at bounding box center [432, 10] width 70 height 19
click at [962, 447] on link "Handling Nice" at bounding box center [946, 447] width 48 height 10
click at [456, 14] on span "Refresh" at bounding box center [438, 10] width 49 height 8
click at [954, 447] on link "Handling Nice" at bounding box center [946, 447] width 48 height 10
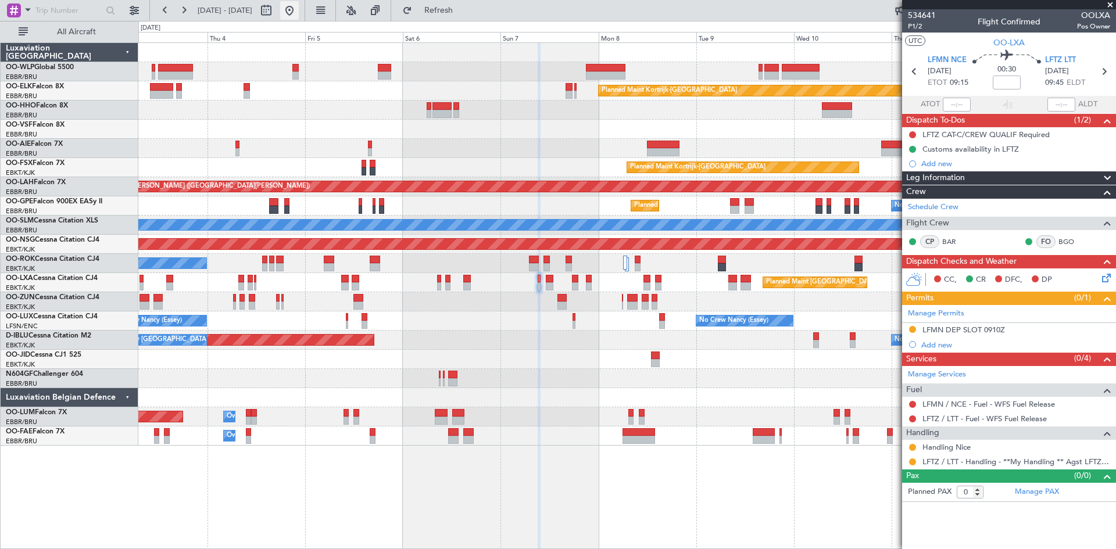
click at [299, 14] on button at bounding box center [289, 10] width 19 height 19
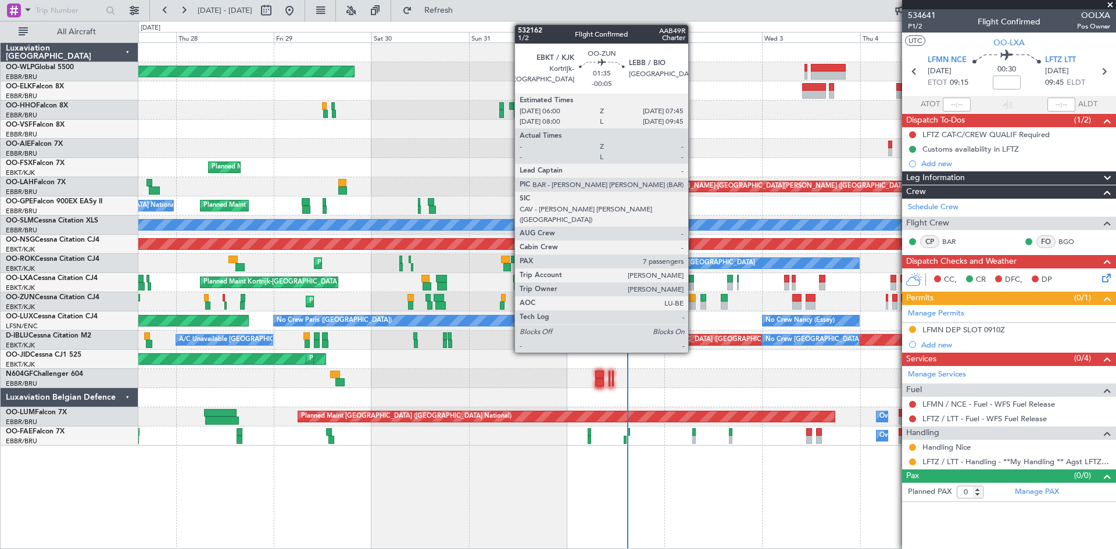
click at [693, 296] on div at bounding box center [692, 298] width 8 height 8
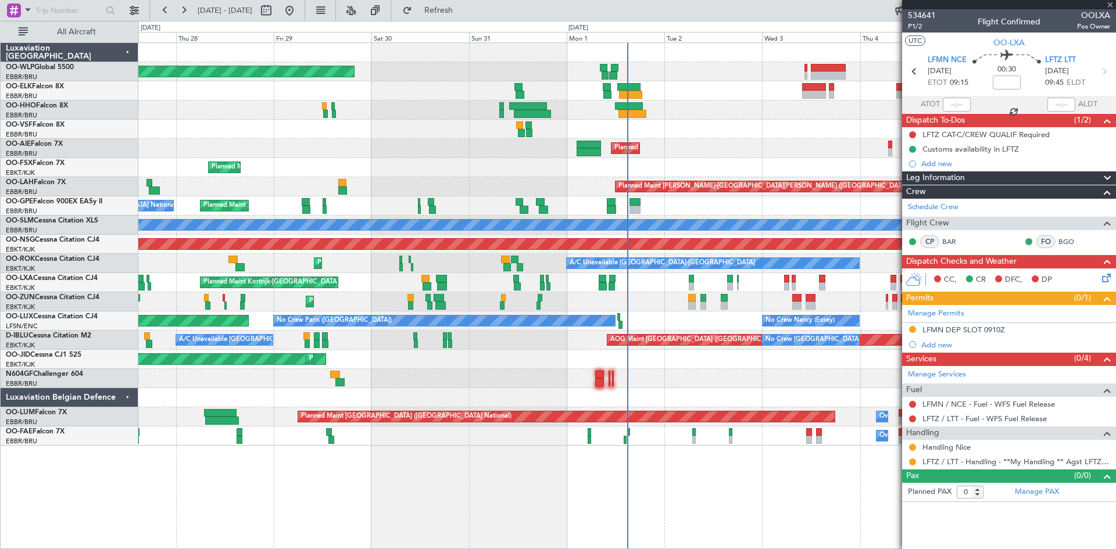
type input "-00:05"
type input "7"
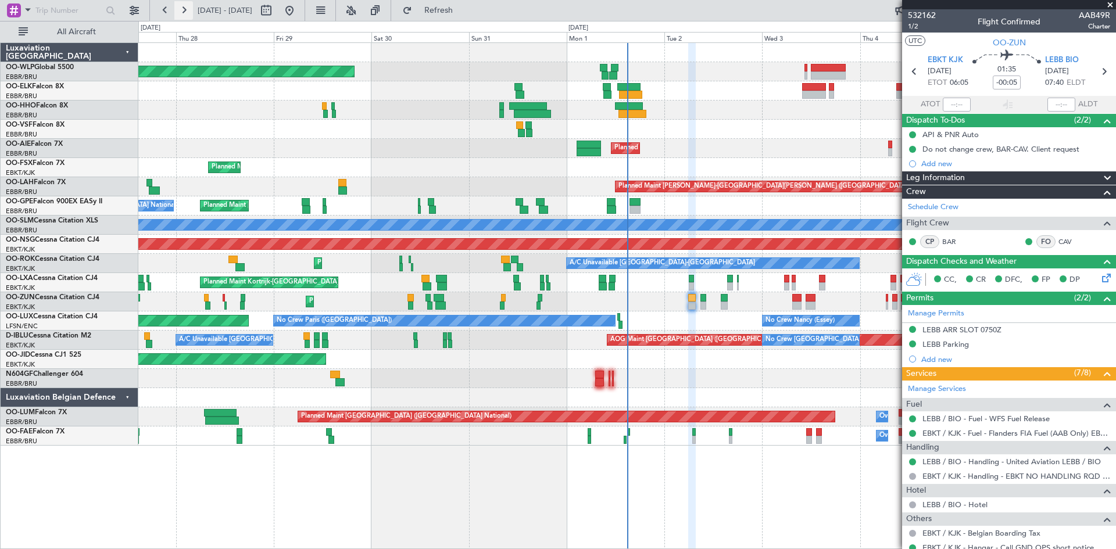
click at [183, 7] on button at bounding box center [183, 10] width 19 height 19
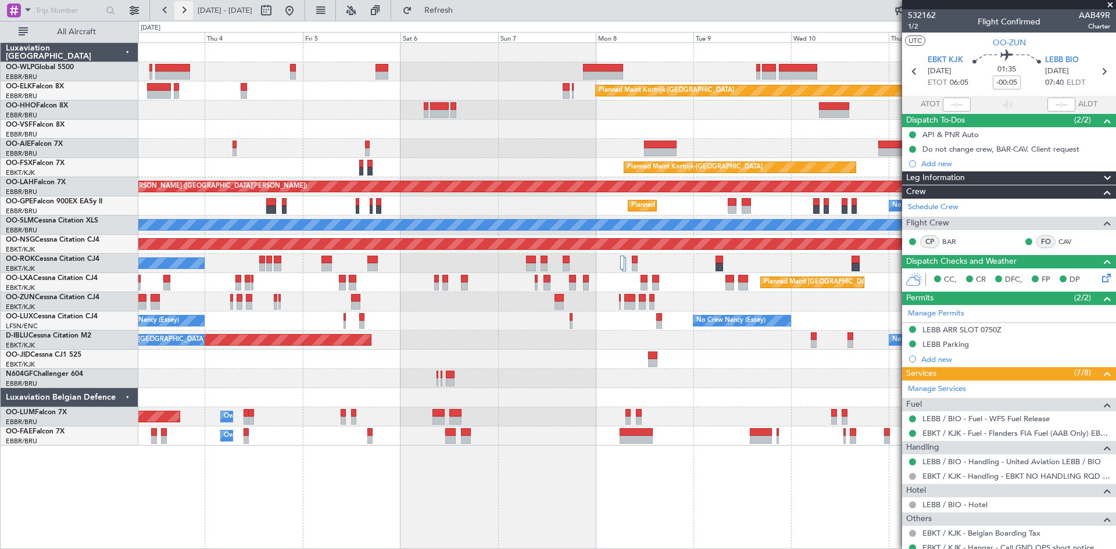
click at [183, 7] on button at bounding box center [183, 10] width 19 height 19
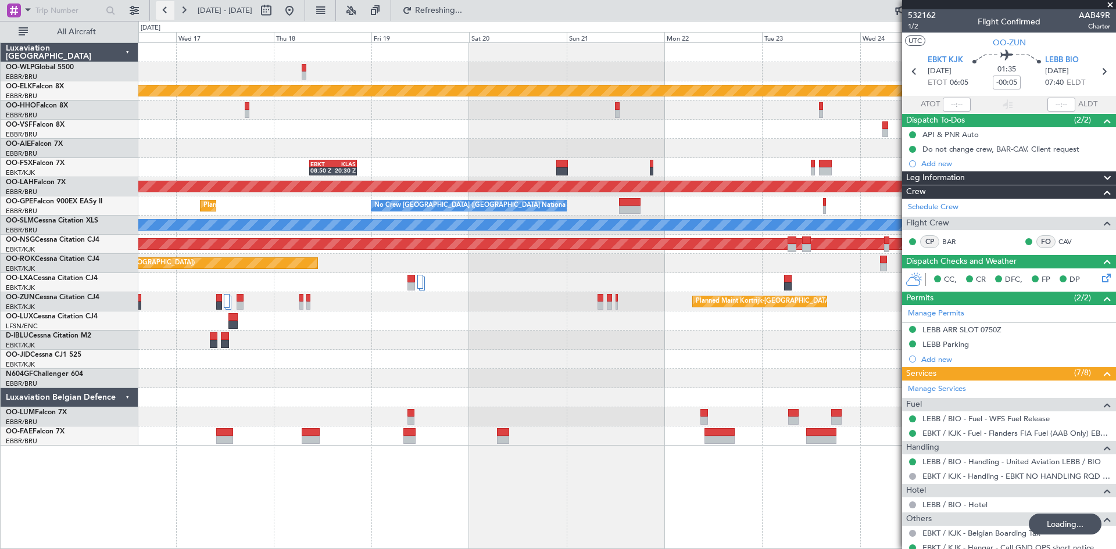
click at [163, 12] on button at bounding box center [165, 10] width 19 height 19
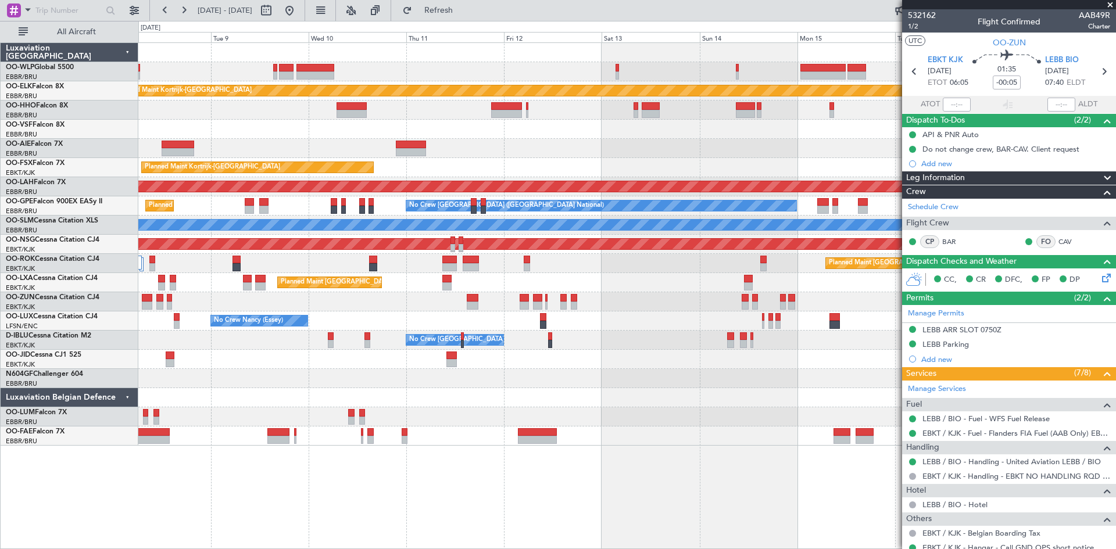
click at [681, 324] on div "No Crew Nancy (Essey)" at bounding box center [626, 320] width 977 height 19
click at [299, 10] on button at bounding box center [289, 10] width 19 height 19
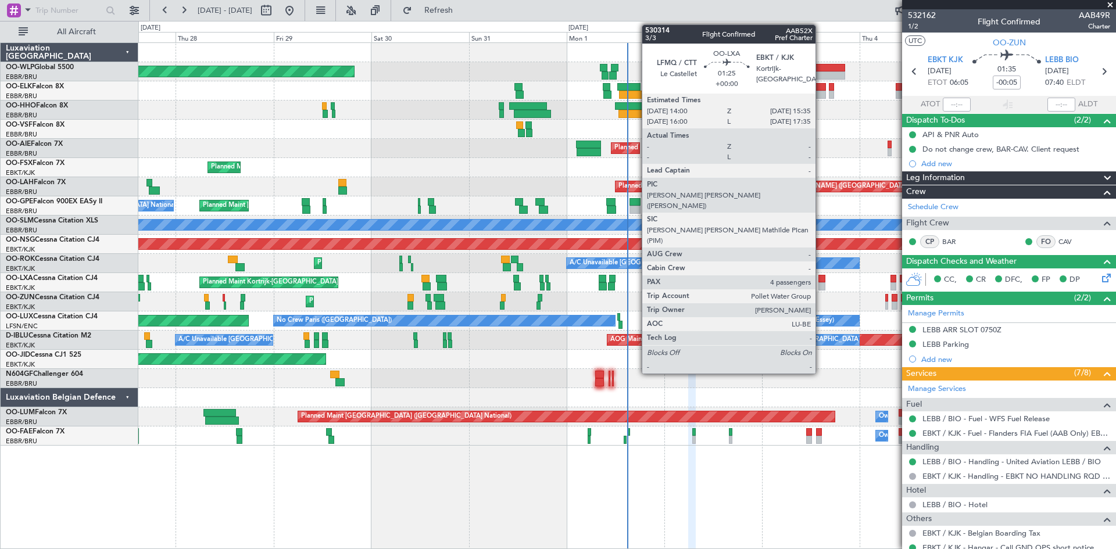
click at [820, 285] on div at bounding box center [821, 286] width 7 height 8
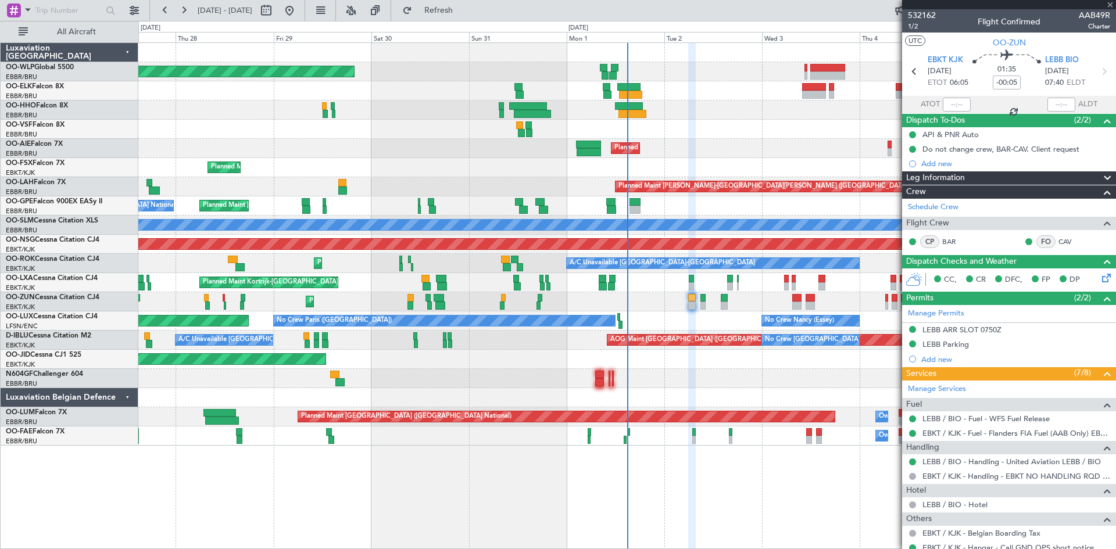
type input "4"
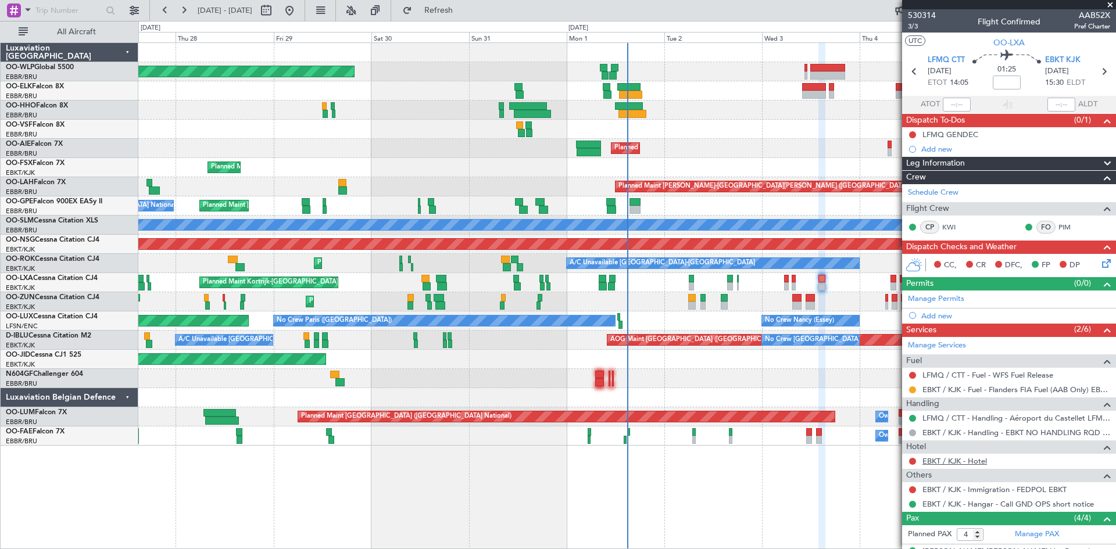
click at [959, 462] on link "EBKT / KJK - Hotel" at bounding box center [954, 461] width 64 height 10
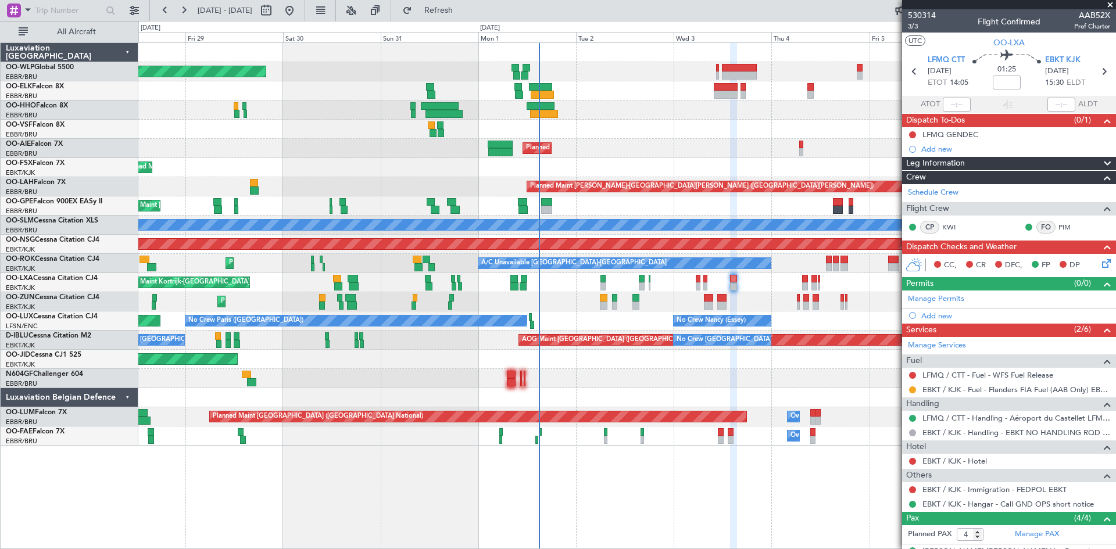
click at [729, 387] on div "Planned Maint [GEOGRAPHIC_DATA] ([GEOGRAPHIC_DATA]) Planned Maint [GEOGRAPHIC_D…" at bounding box center [626, 244] width 977 height 403
